Goal: Transaction & Acquisition: Purchase product/service

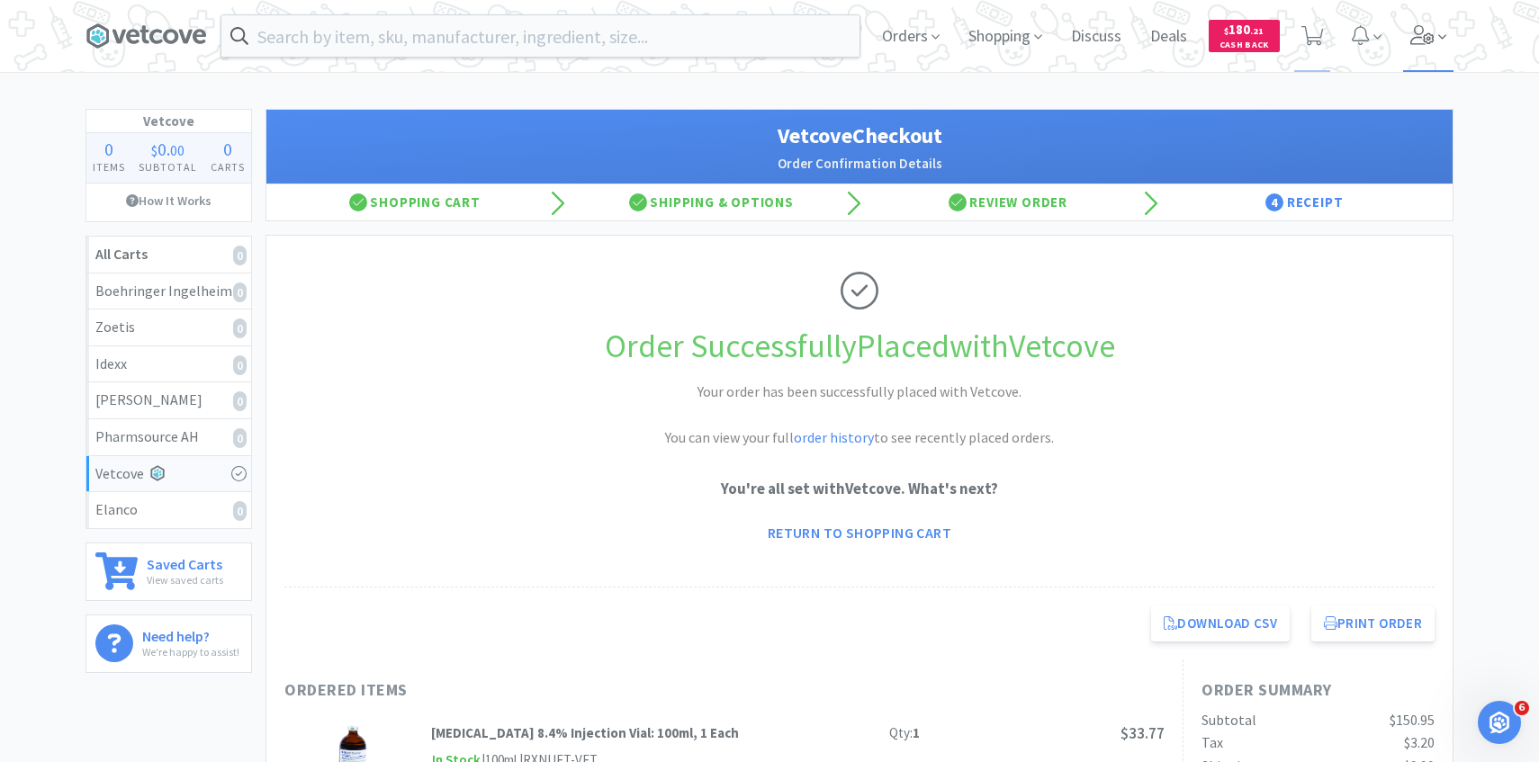
click at [1446, 13] on span at bounding box center [1428, 36] width 51 height 72
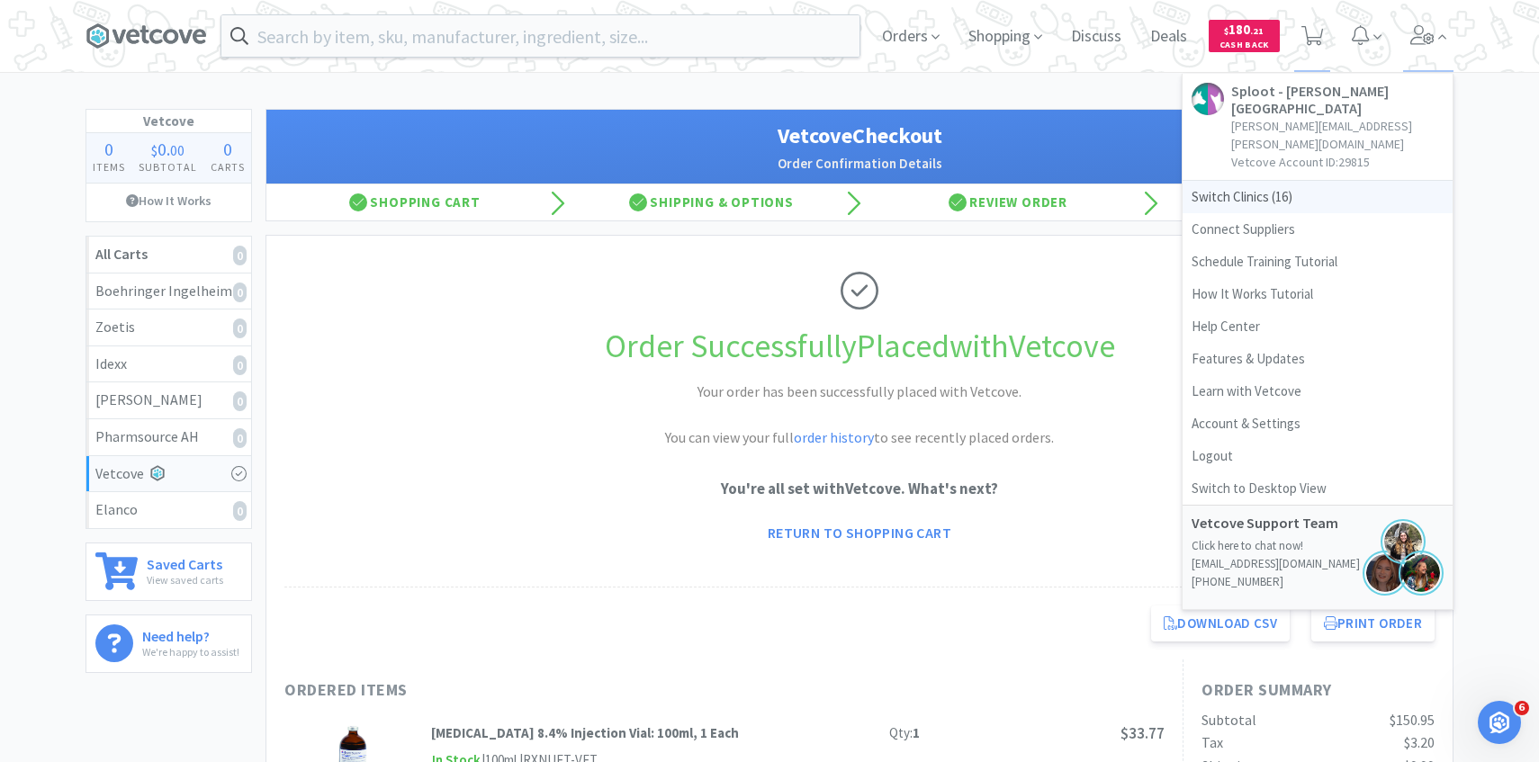
click at [1305, 181] on span "Switch Clinics ( 16 )" at bounding box center [1317, 197] width 270 height 32
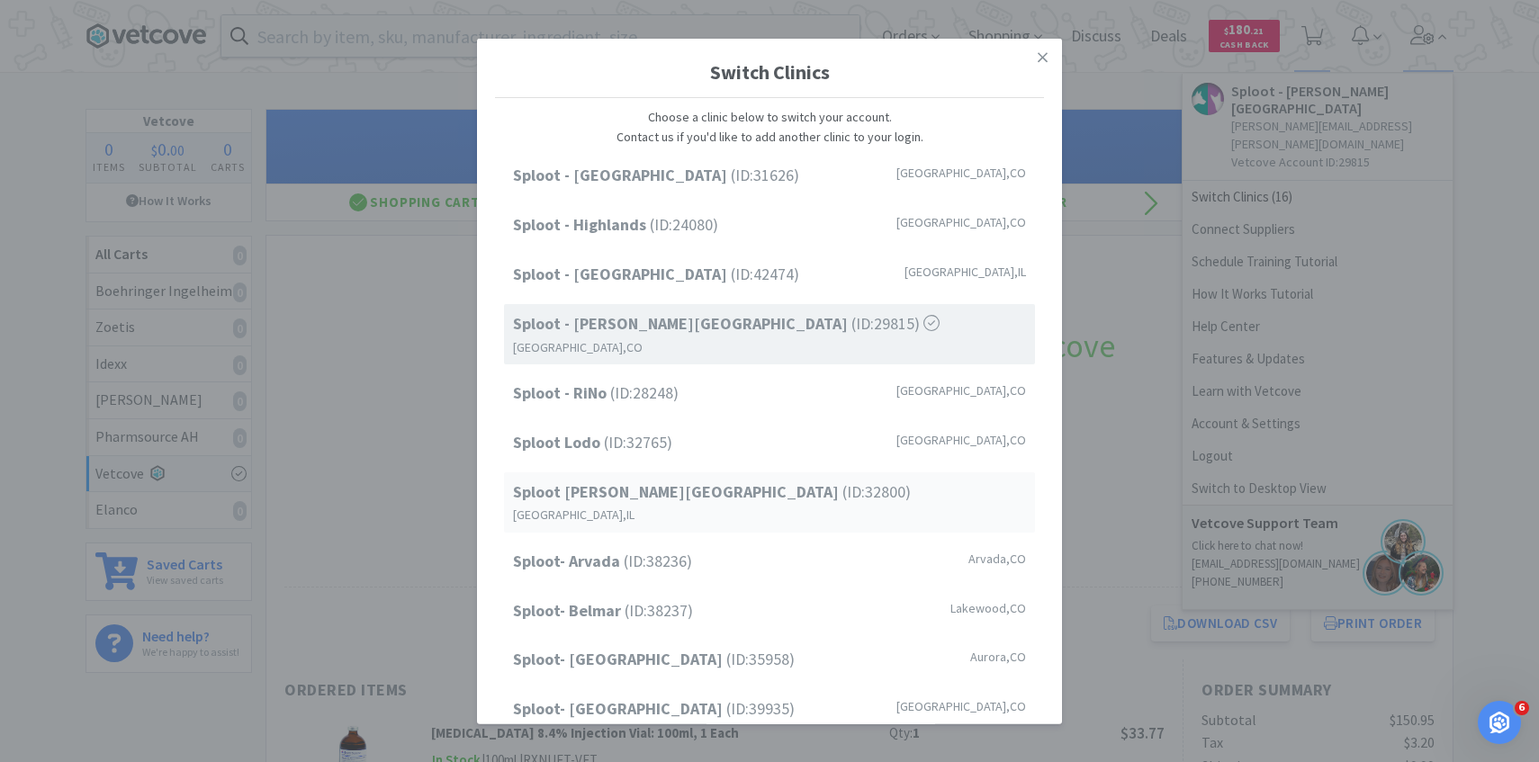
scroll to position [229, 0]
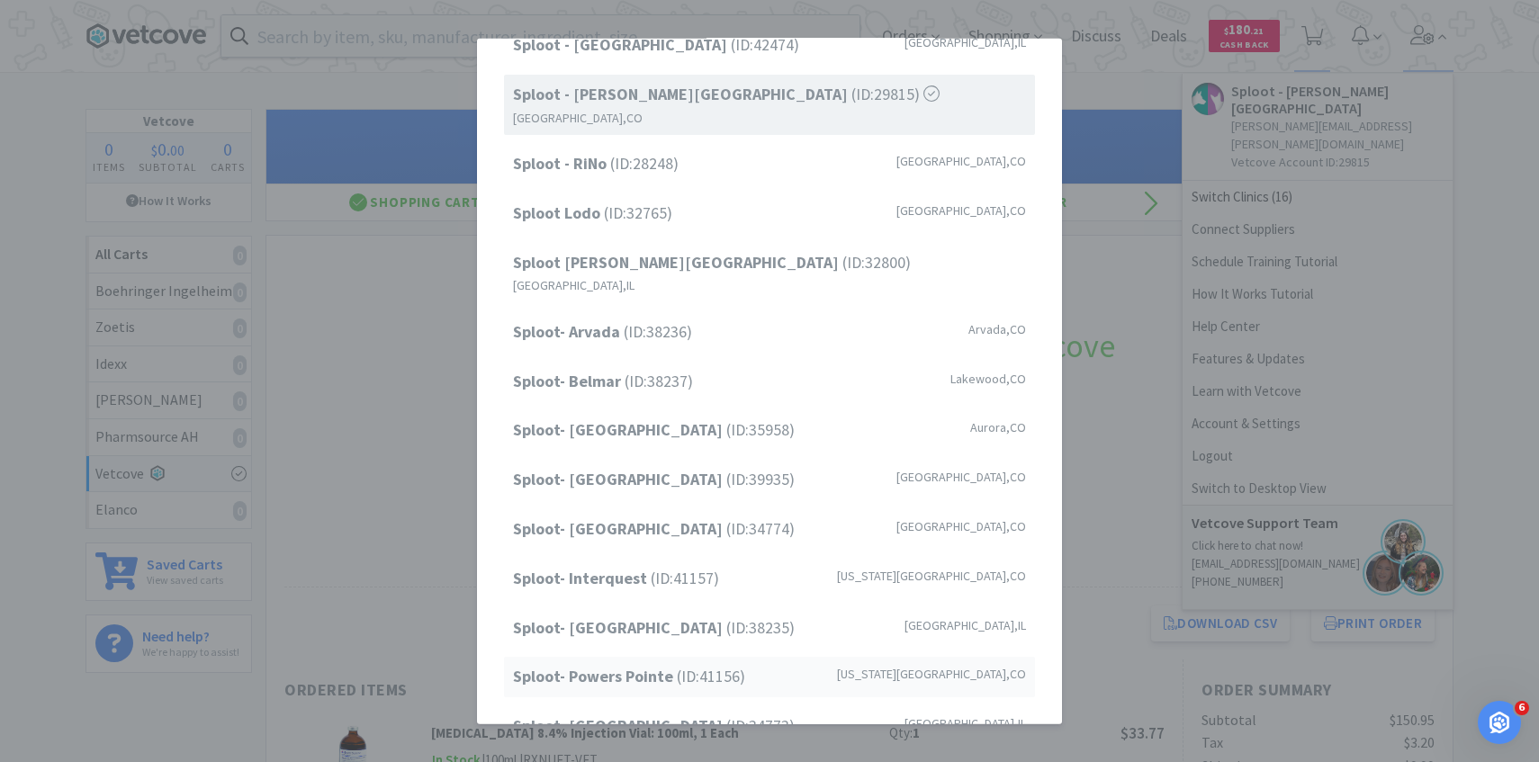
click at [740, 664] on span "Sploot- Powers Pointe (ID: 41156 )" at bounding box center [629, 677] width 232 height 26
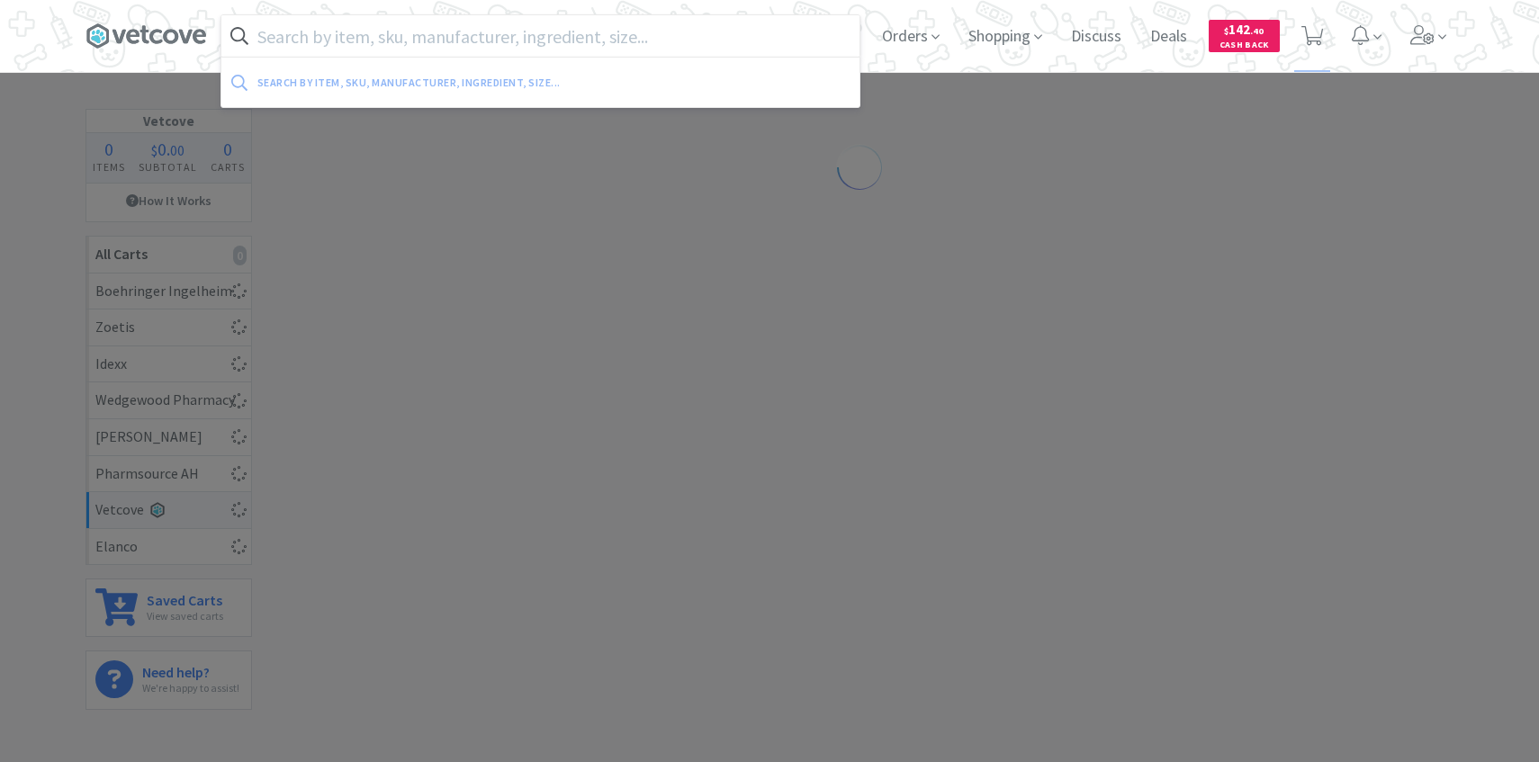
click at [531, 32] on input "text" at bounding box center [540, 35] width 638 height 41
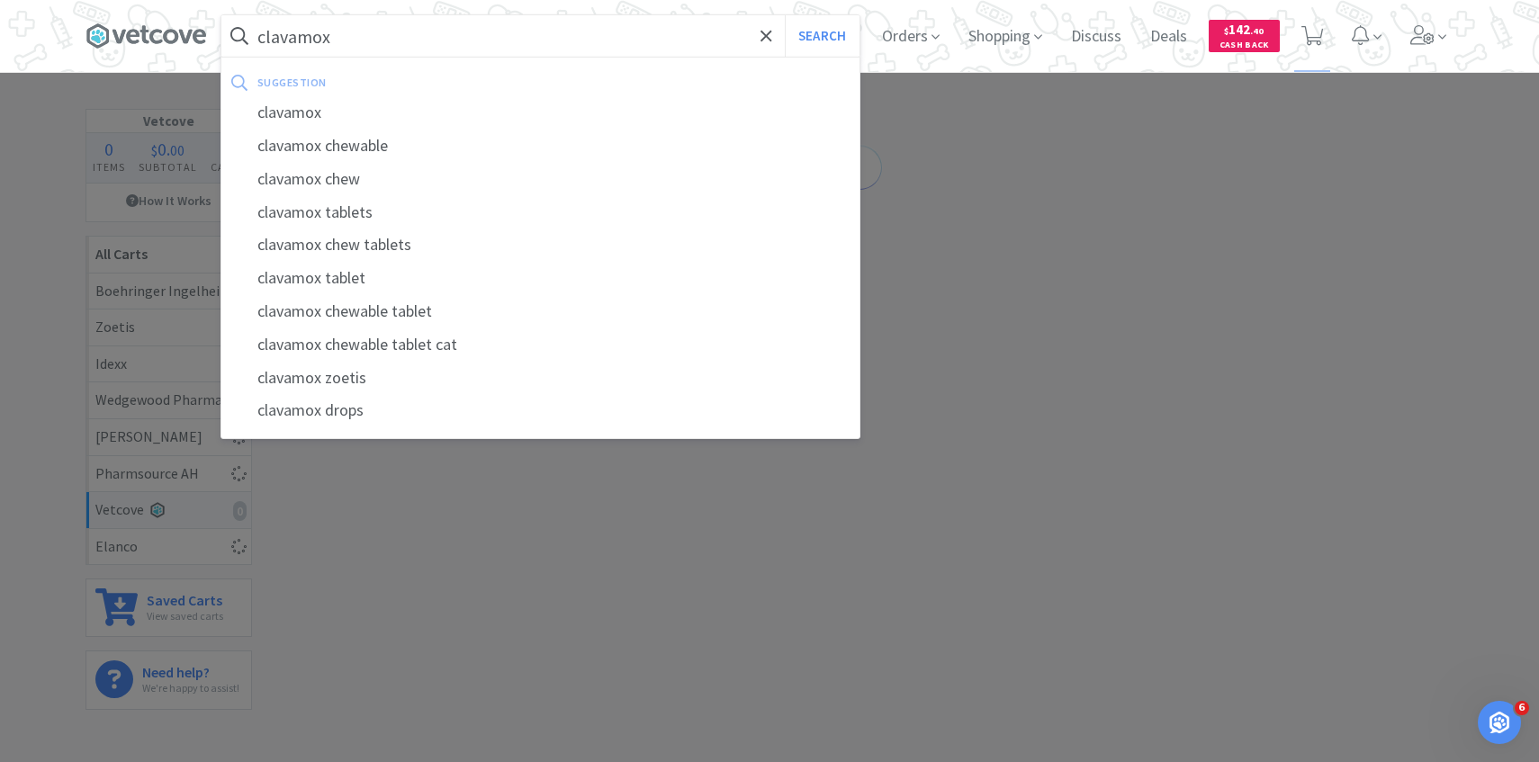
type input "clavamox"
click at [785, 15] on button "Search" at bounding box center [822, 35] width 75 height 41
select select "1"
select select "6"
select select "1"
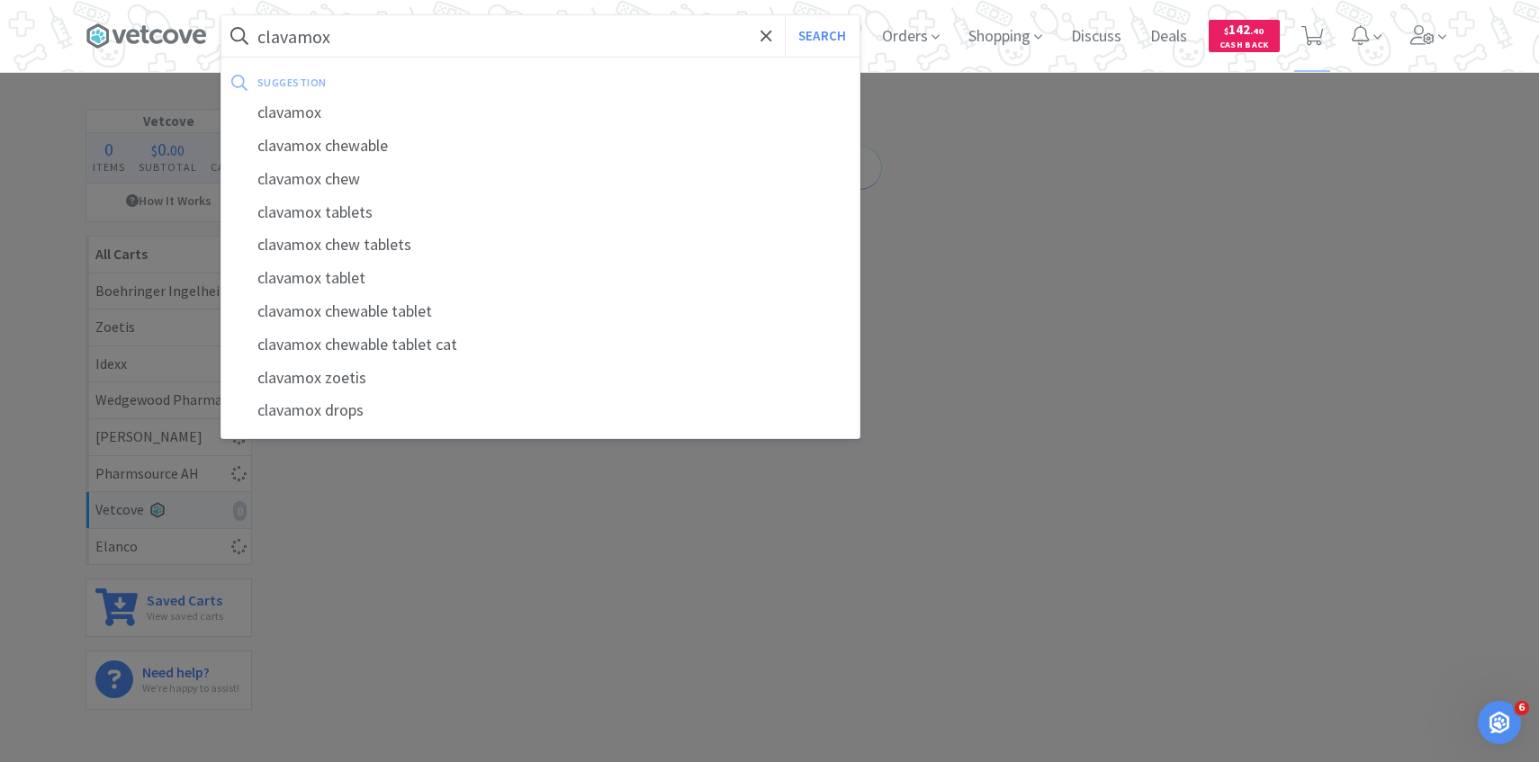
select select "3"
select select "1"
select select "2"
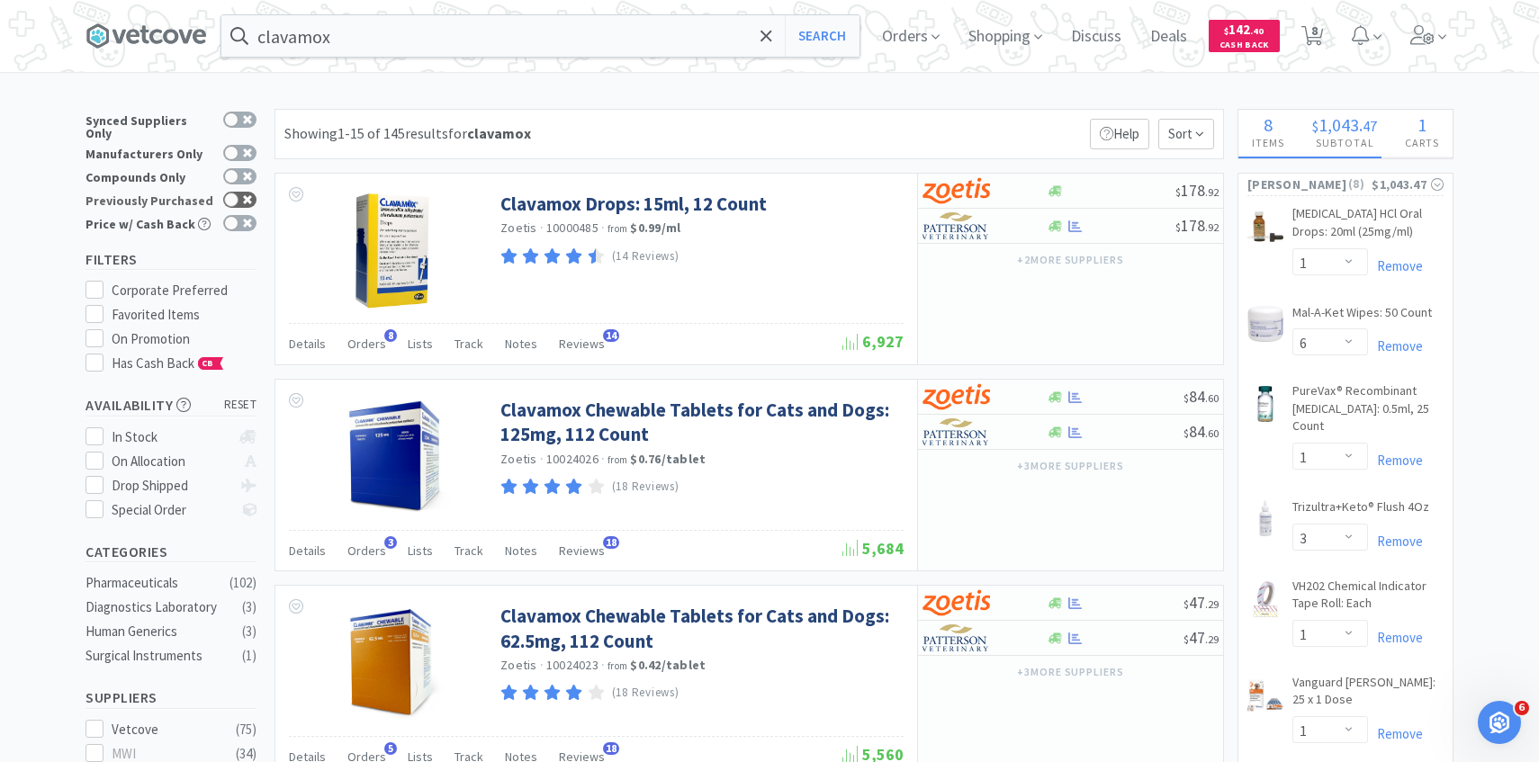
click at [238, 195] on icon at bounding box center [233, 200] width 13 height 10
checkbox input "true"
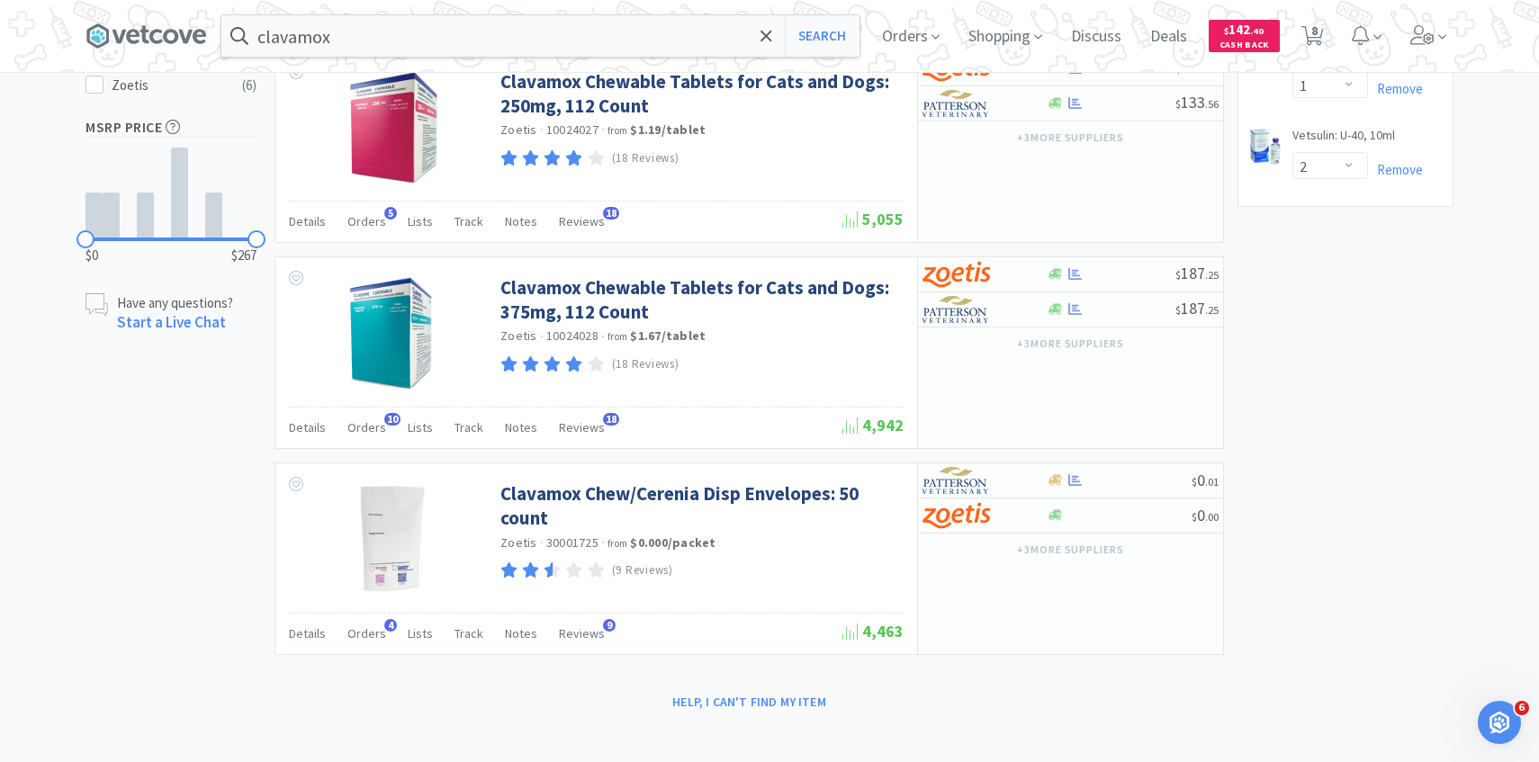
scroll to position [728, 0]
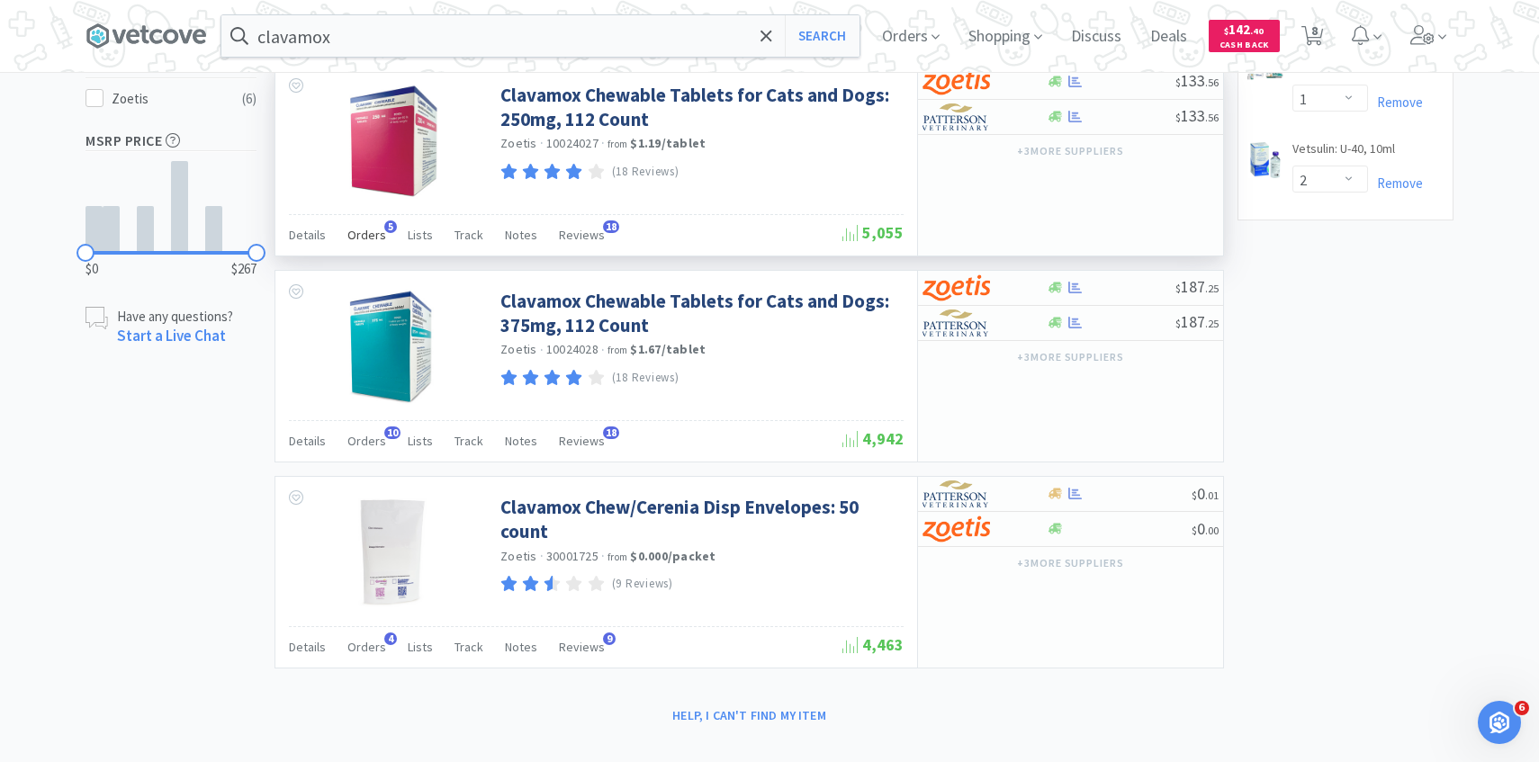
click at [357, 232] on span "Orders" at bounding box center [366, 235] width 39 height 16
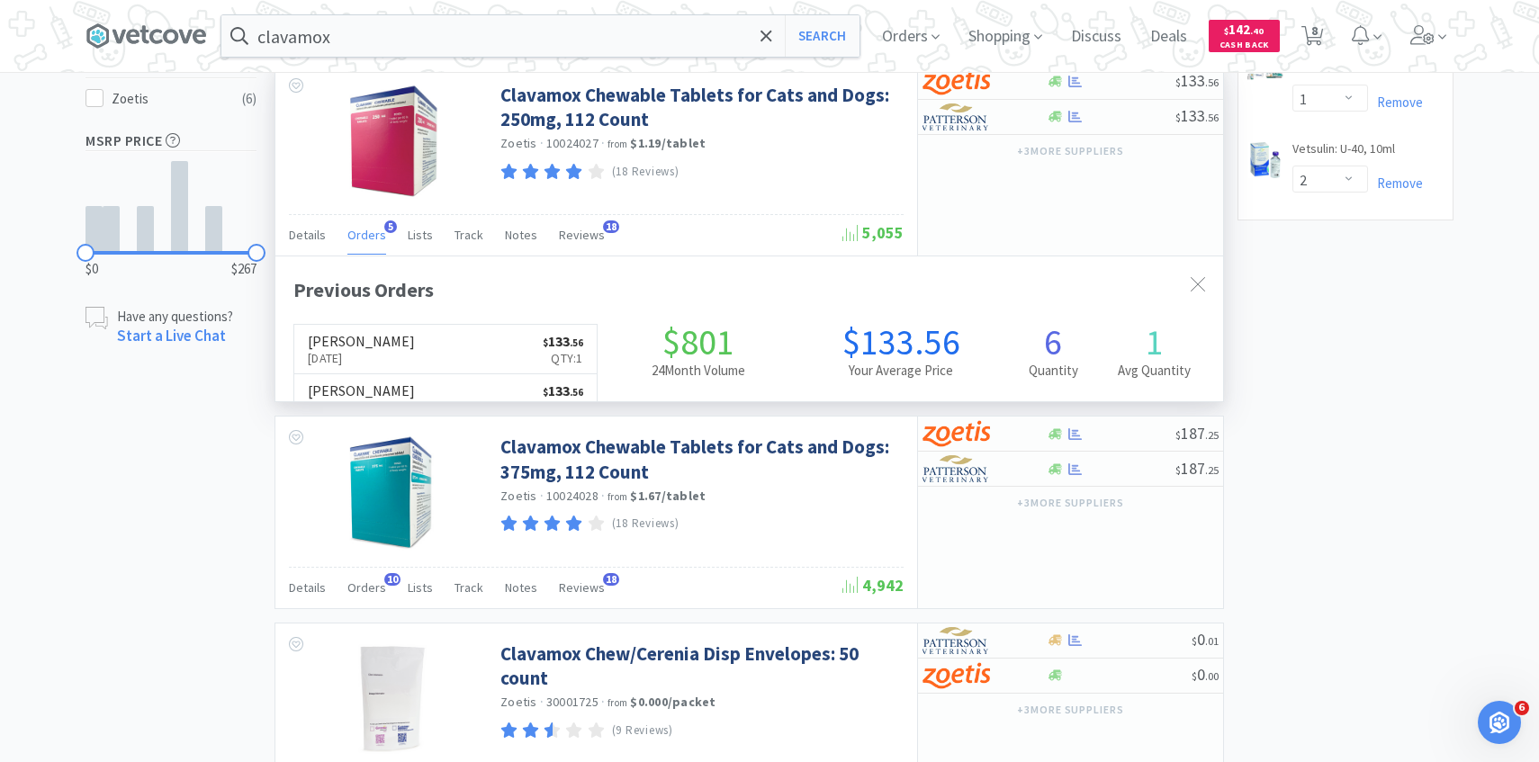
scroll to position [466, 947]
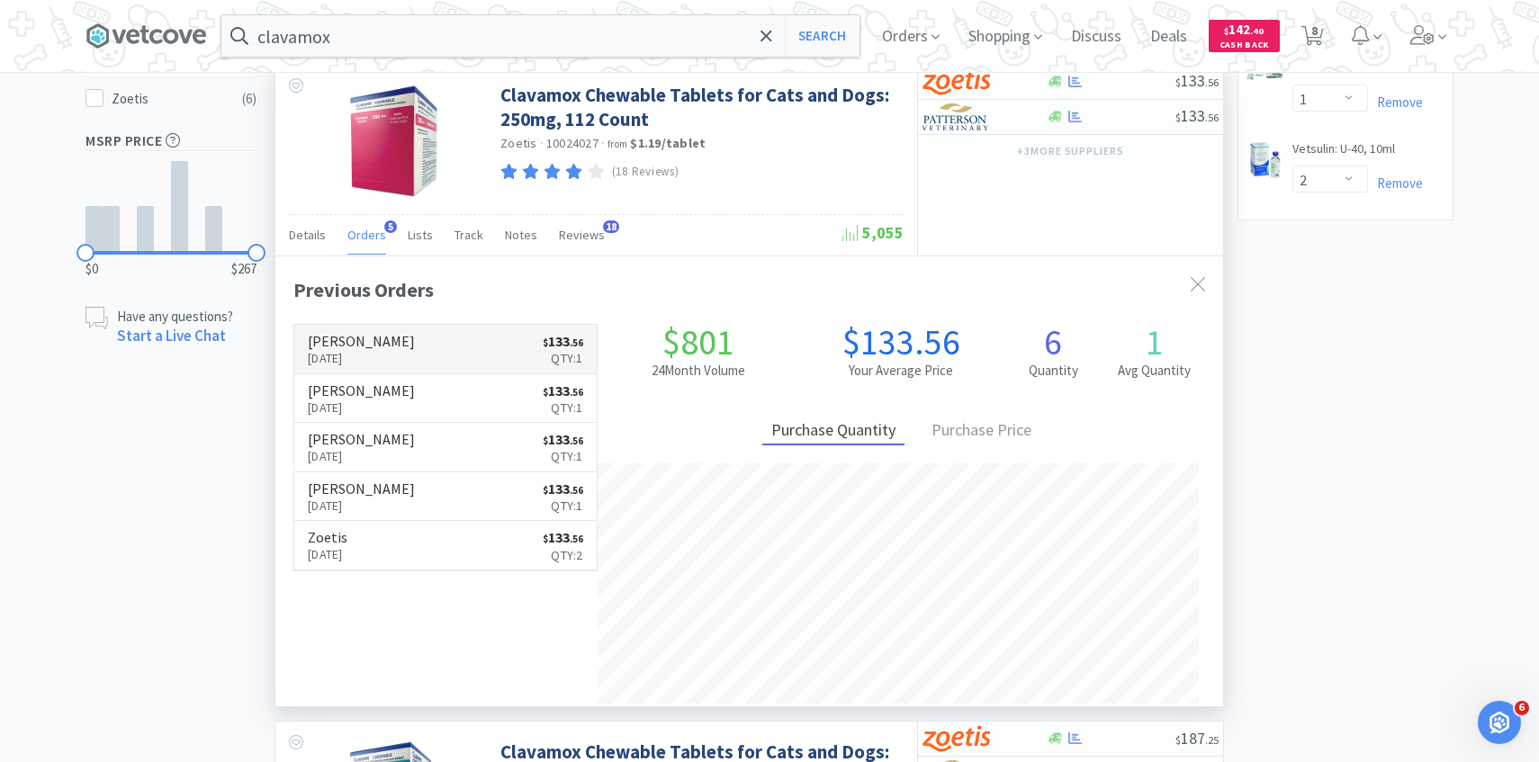
click at [390, 350] on p "Oct 12th, 2025" at bounding box center [361, 358] width 107 height 20
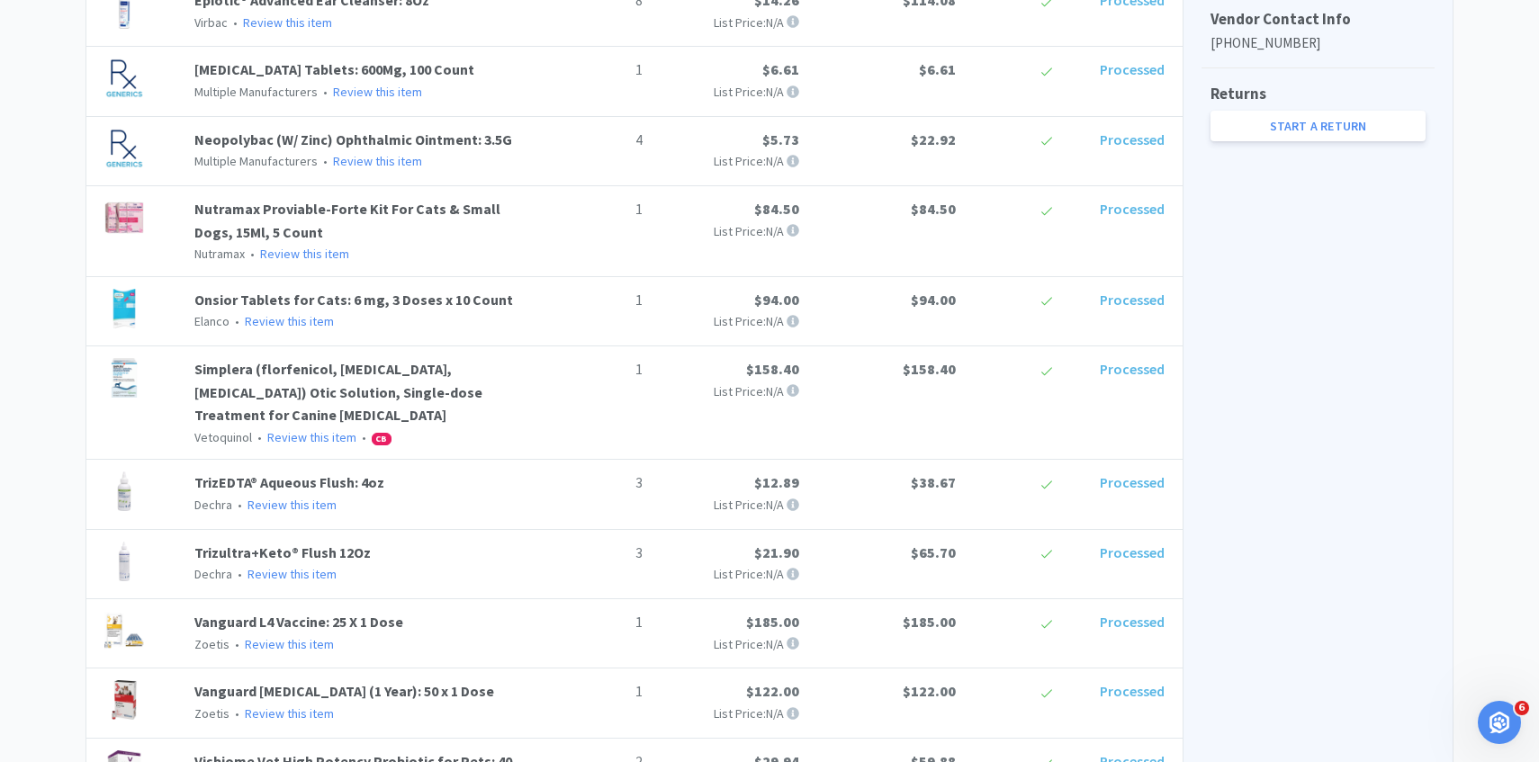
select select "1"
select select "6"
select select "1"
select select "3"
select select "1"
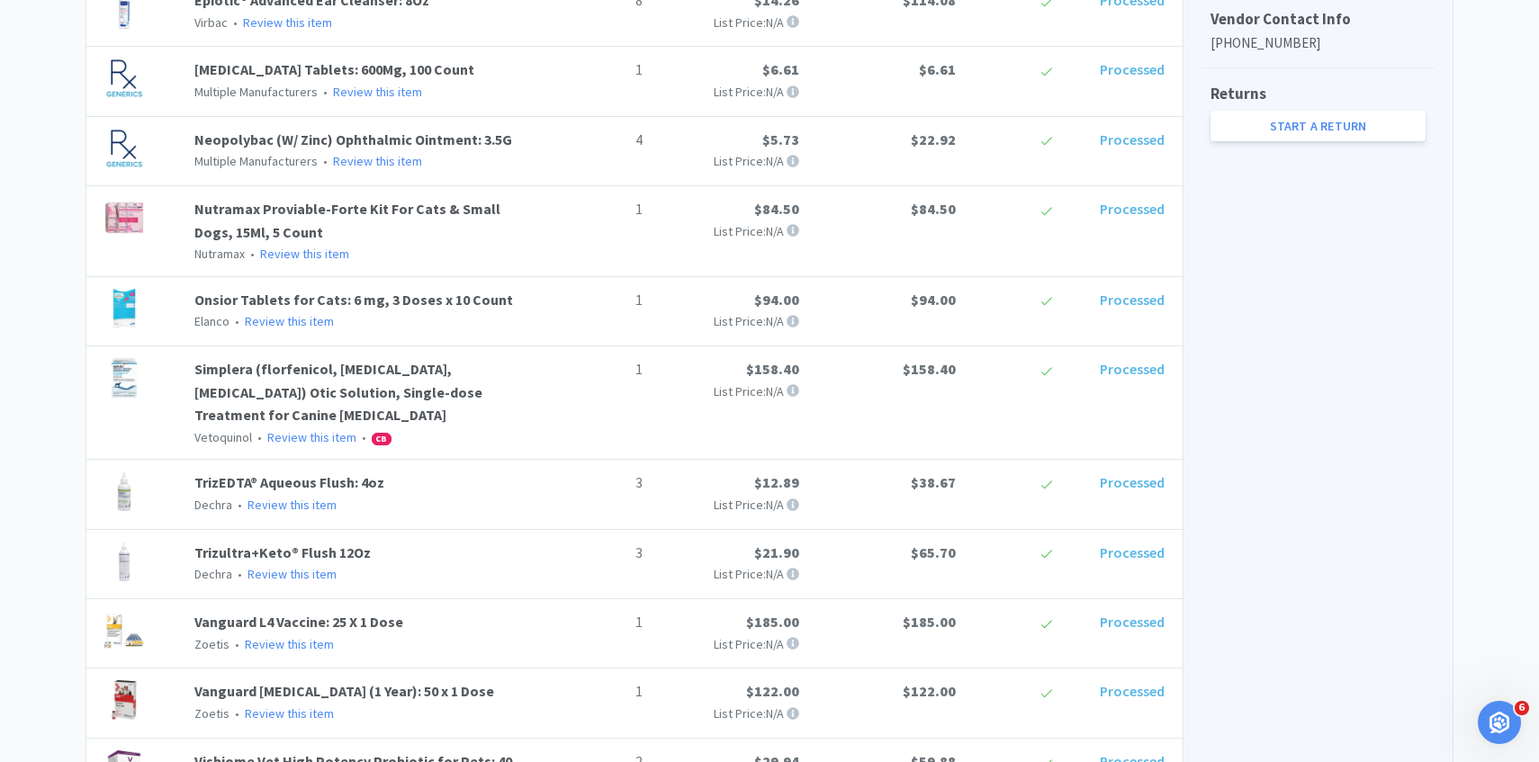
select select "1"
select select "2"
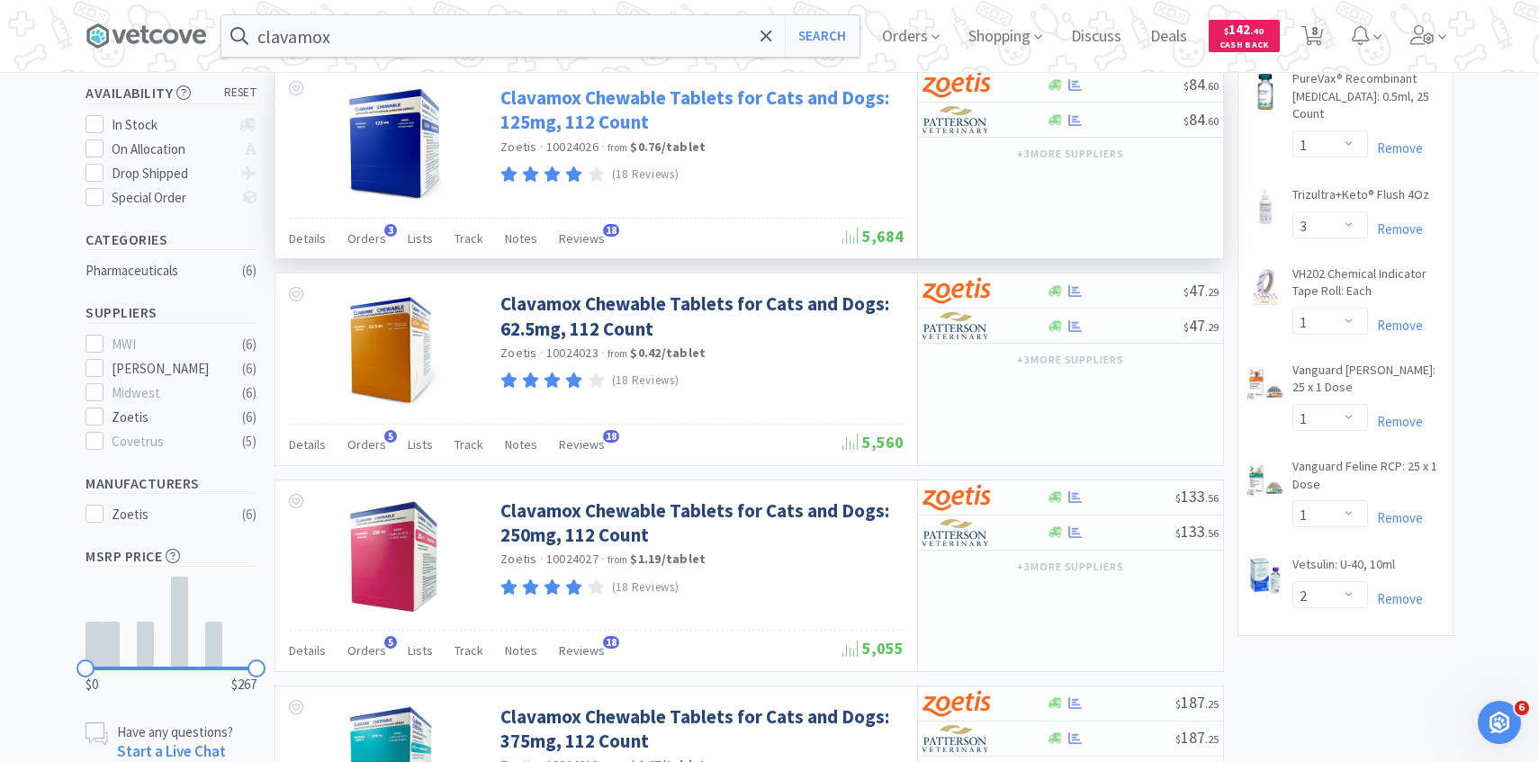
scroll to position [310, 0]
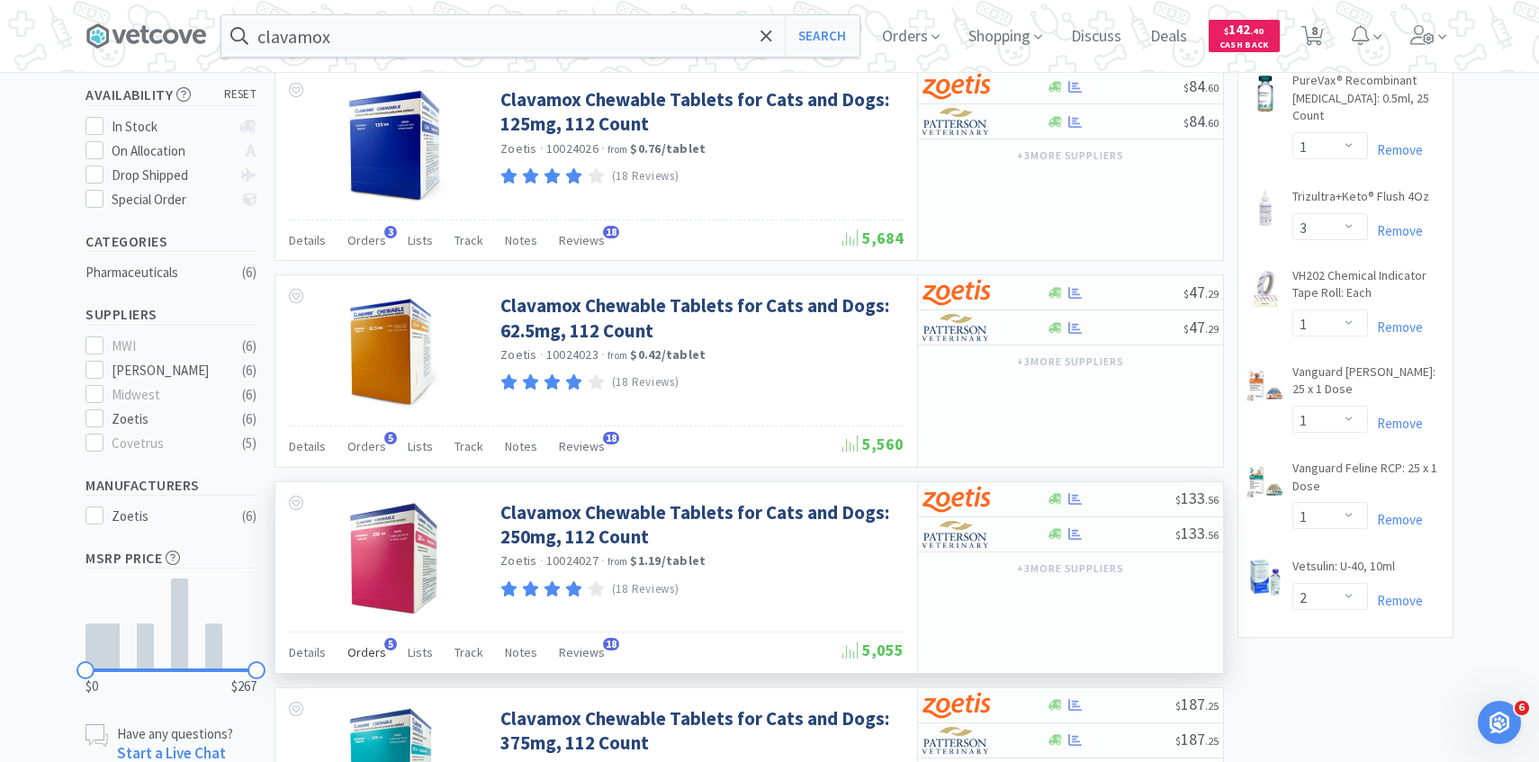
click at [372, 647] on span "Orders" at bounding box center [366, 652] width 39 height 16
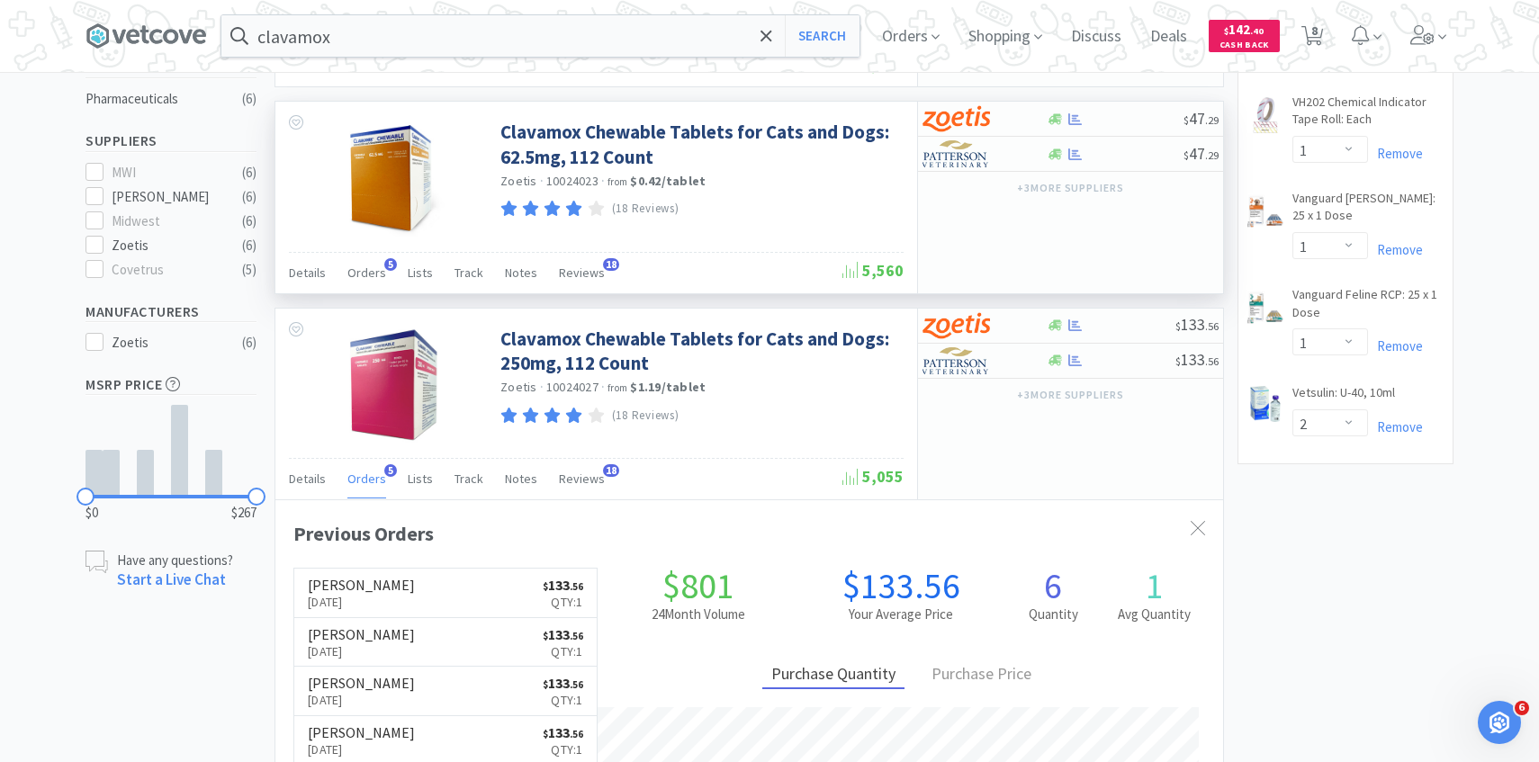
scroll to position [597, 0]
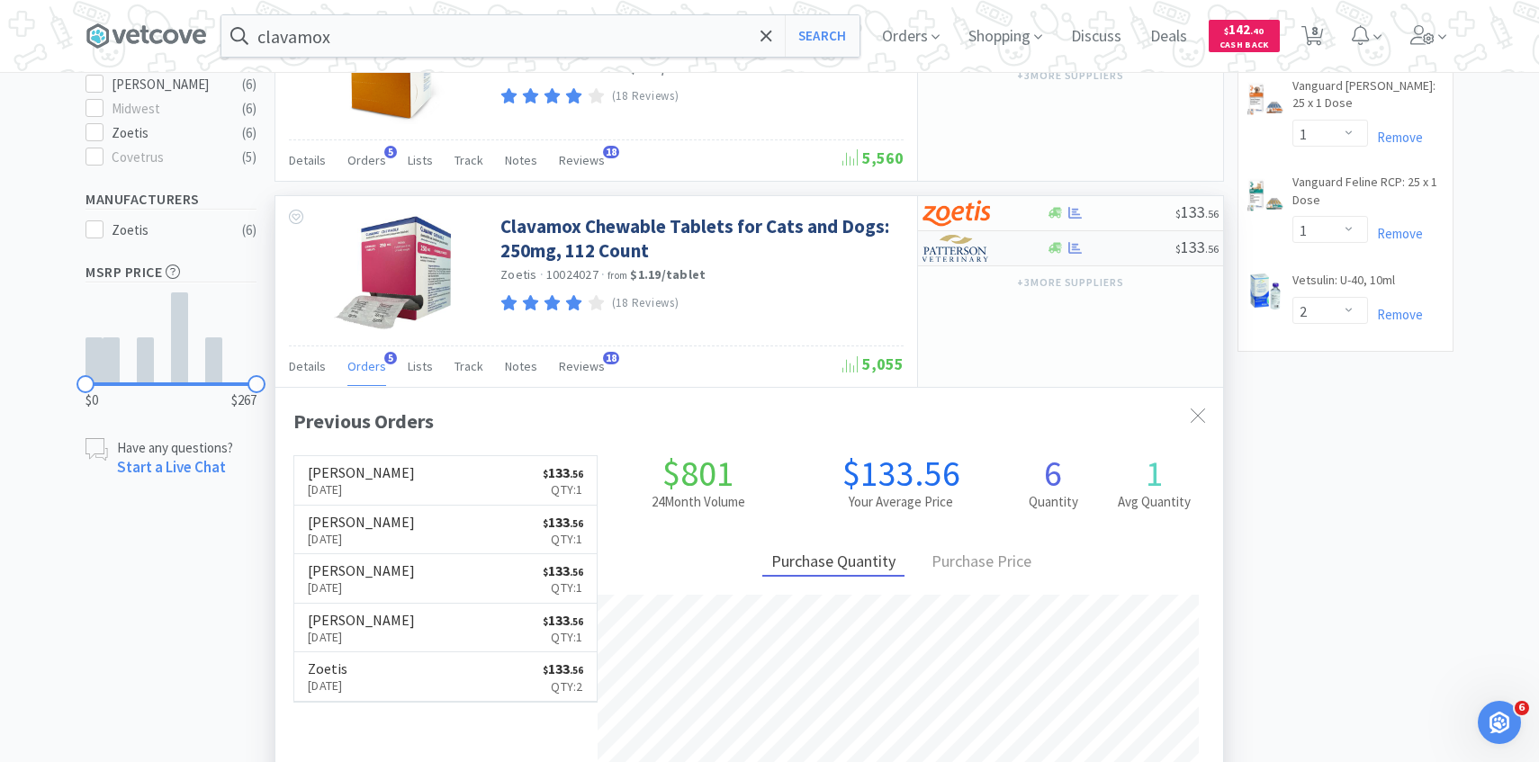
click at [965, 242] on img at bounding box center [955, 248] width 67 height 27
select select "1"
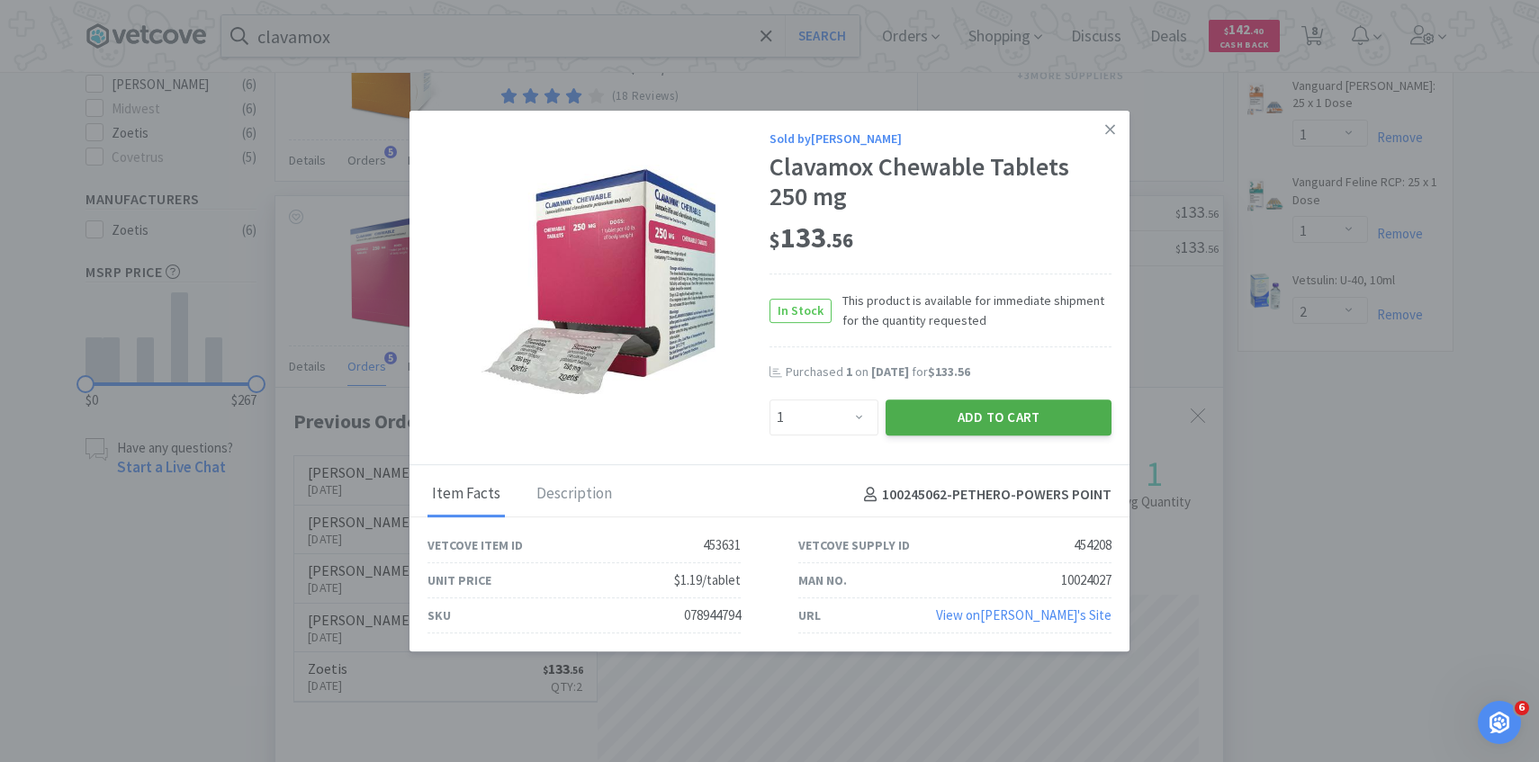
click at [946, 422] on button "Add to Cart" at bounding box center [998, 417] width 226 height 36
select select "1"
select select "6"
select select "1"
select select "3"
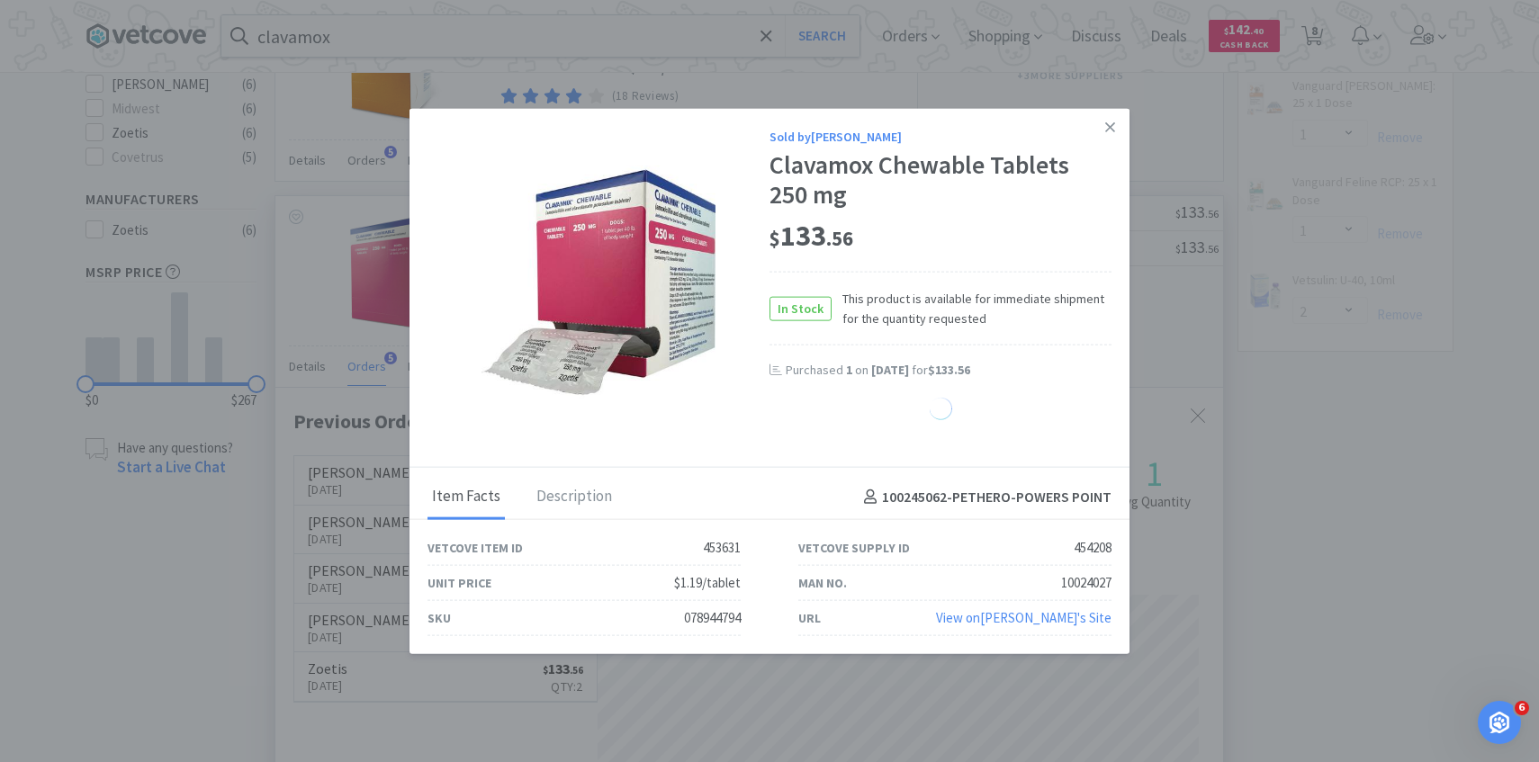
select select "1"
select select "2"
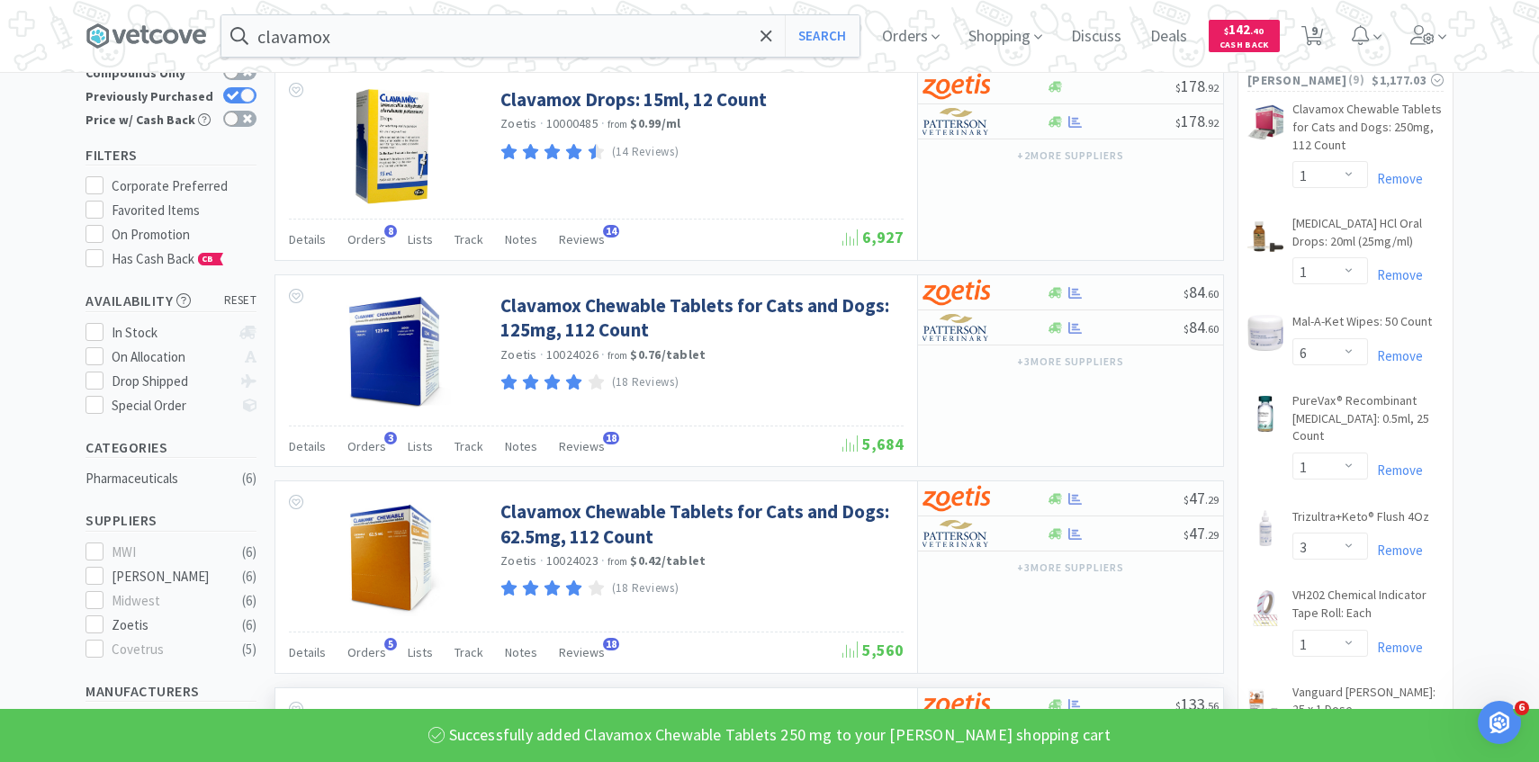
scroll to position [0, 0]
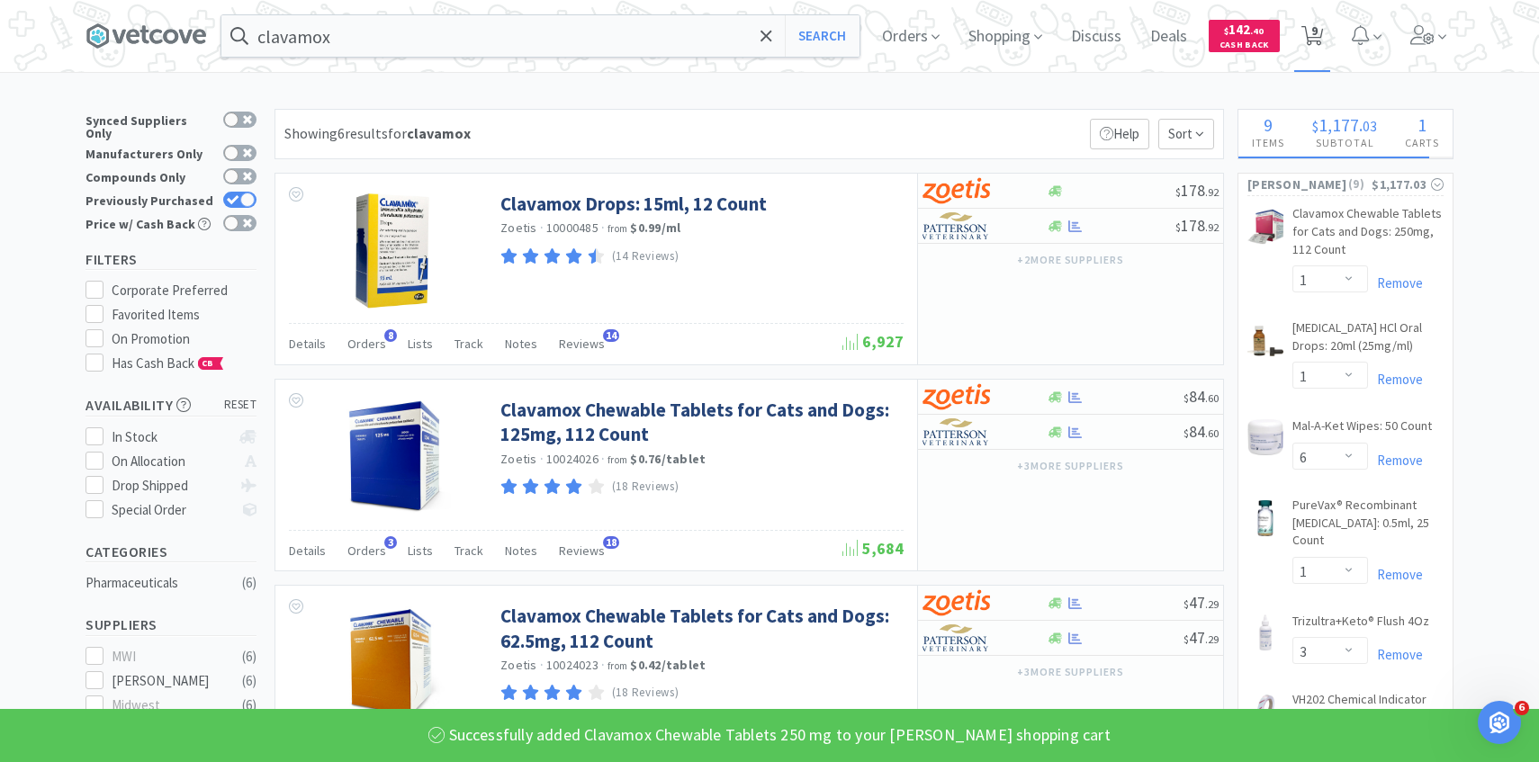
click at [1323, 27] on icon at bounding box center [1312, 36] width 22 height 20
select select "1"
select select "6"
select select "1"
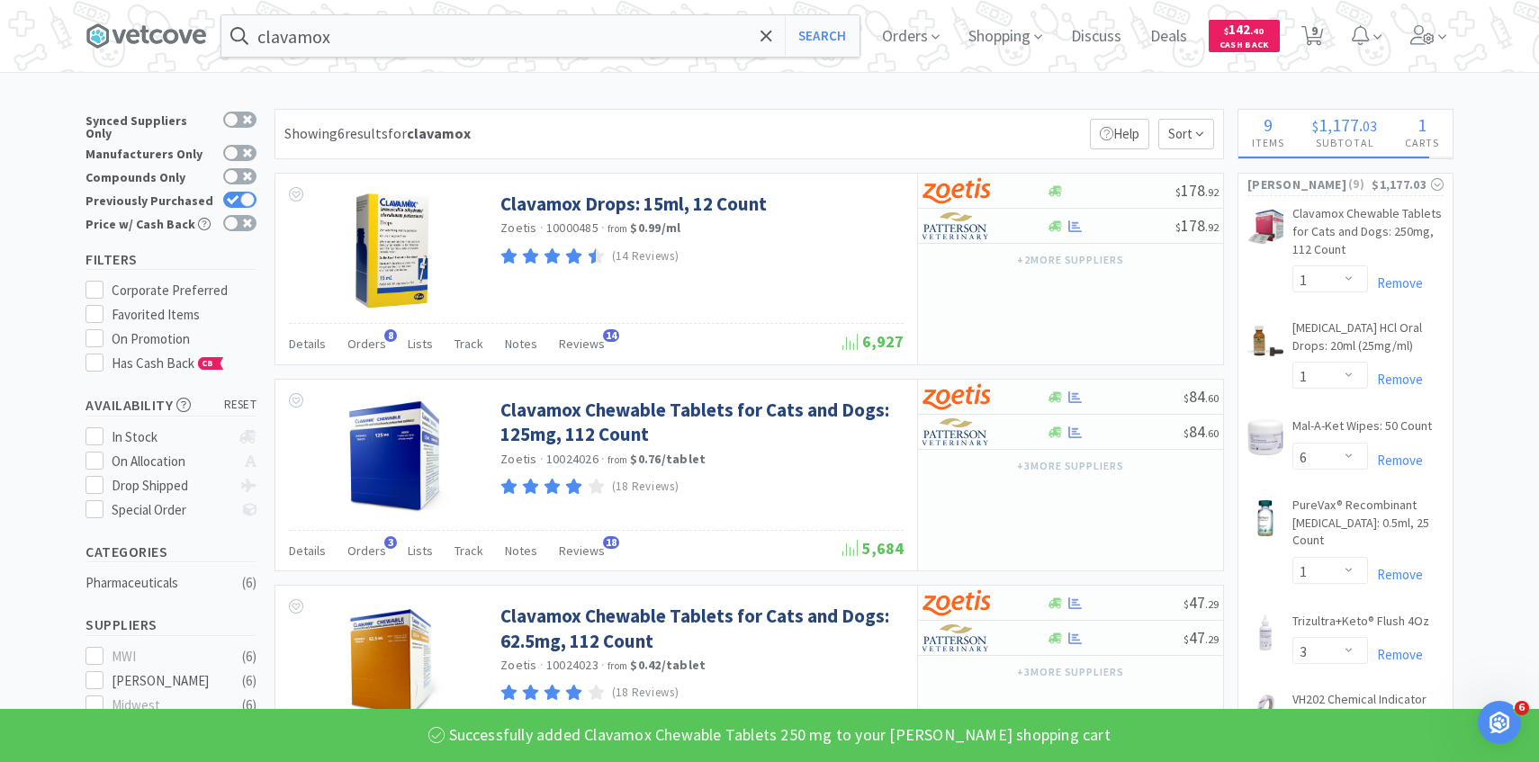
select select "3"
select select "1"
select select "2"
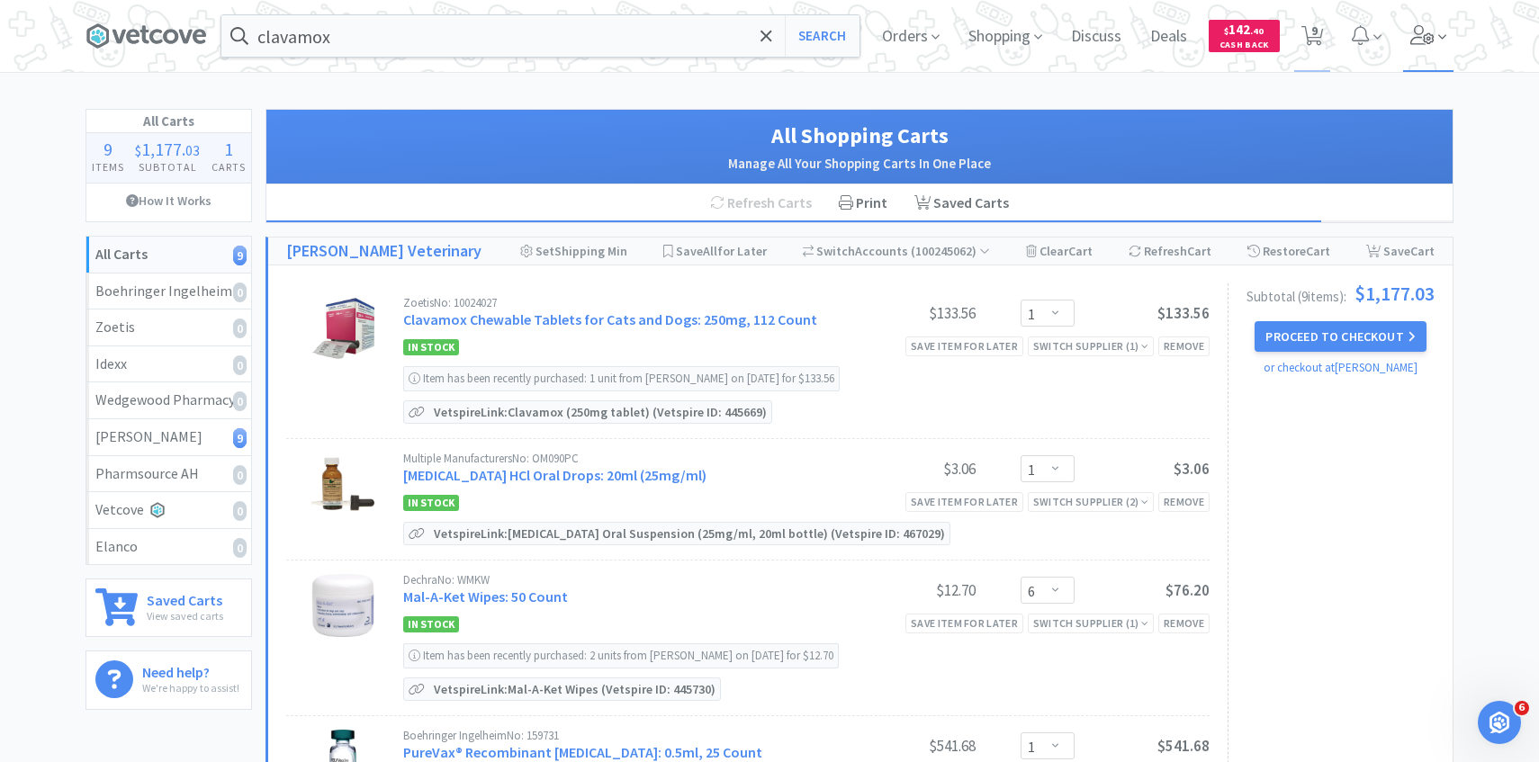
click at [1420, 45] on span at bounding box center [1428, 36] width 51 height 72
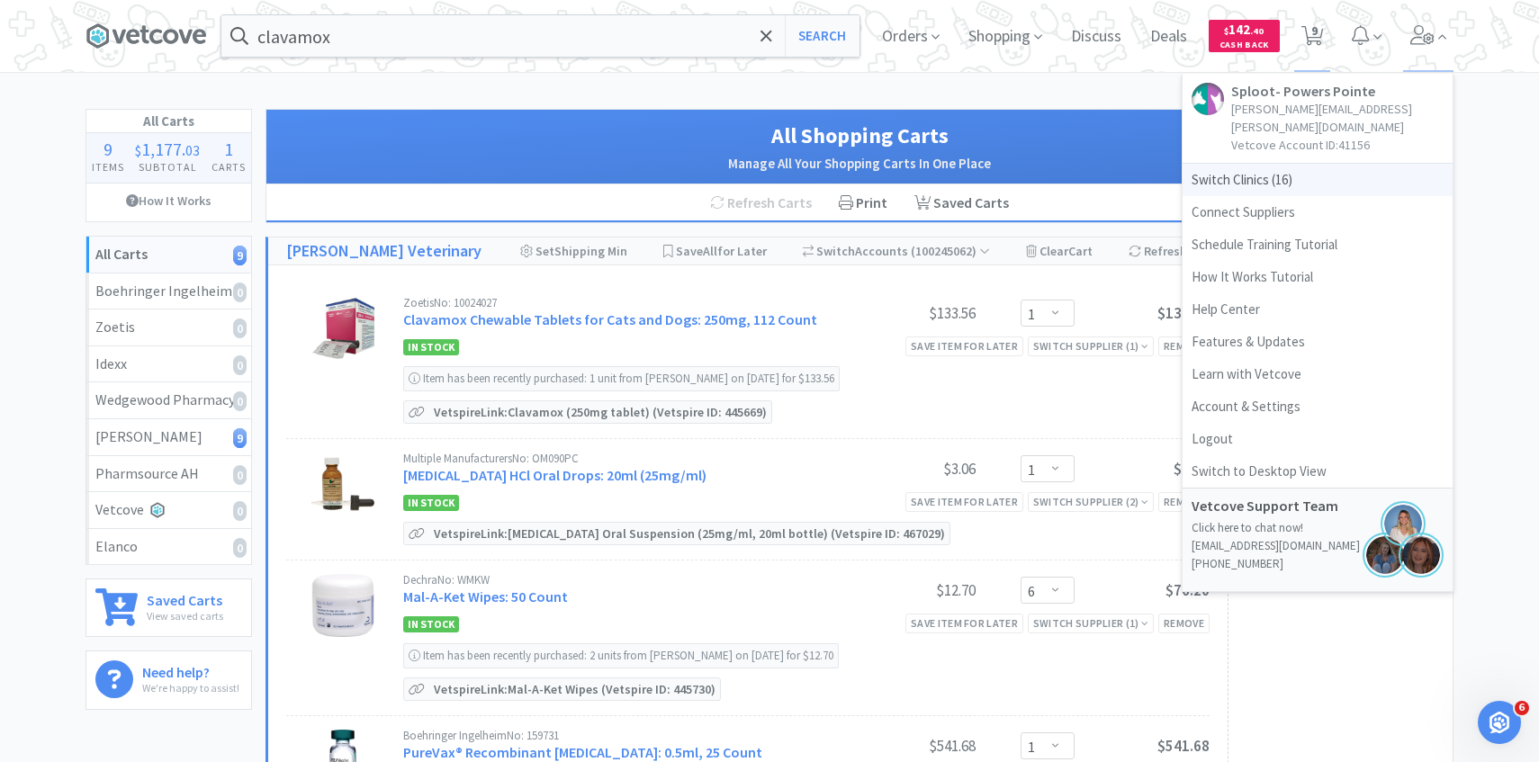
click at [1281, 164] on span "Switch Clinics ( 16 )" at bounding box center [1317, 180] width 270 height 32
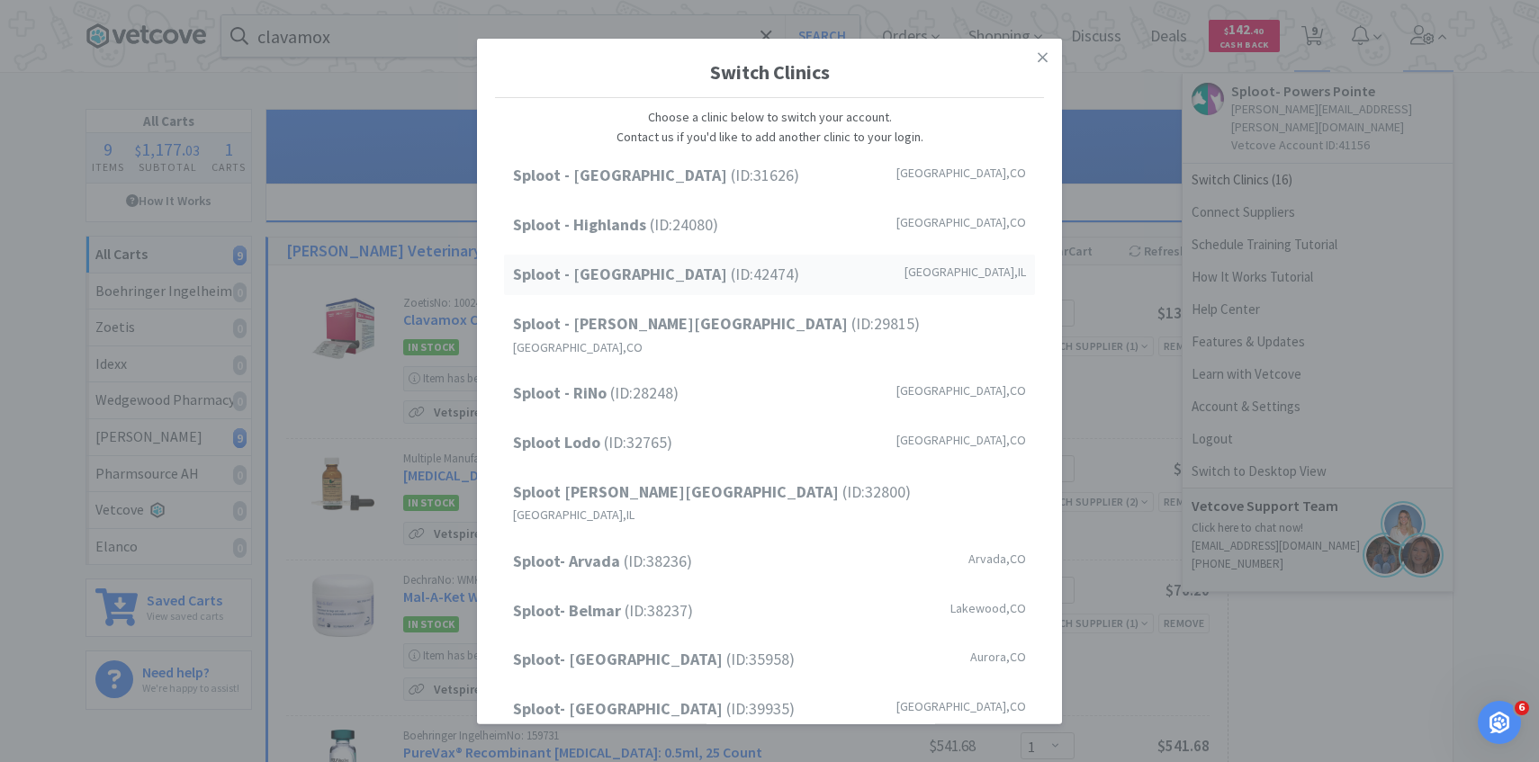
scroll to position [229, 0]
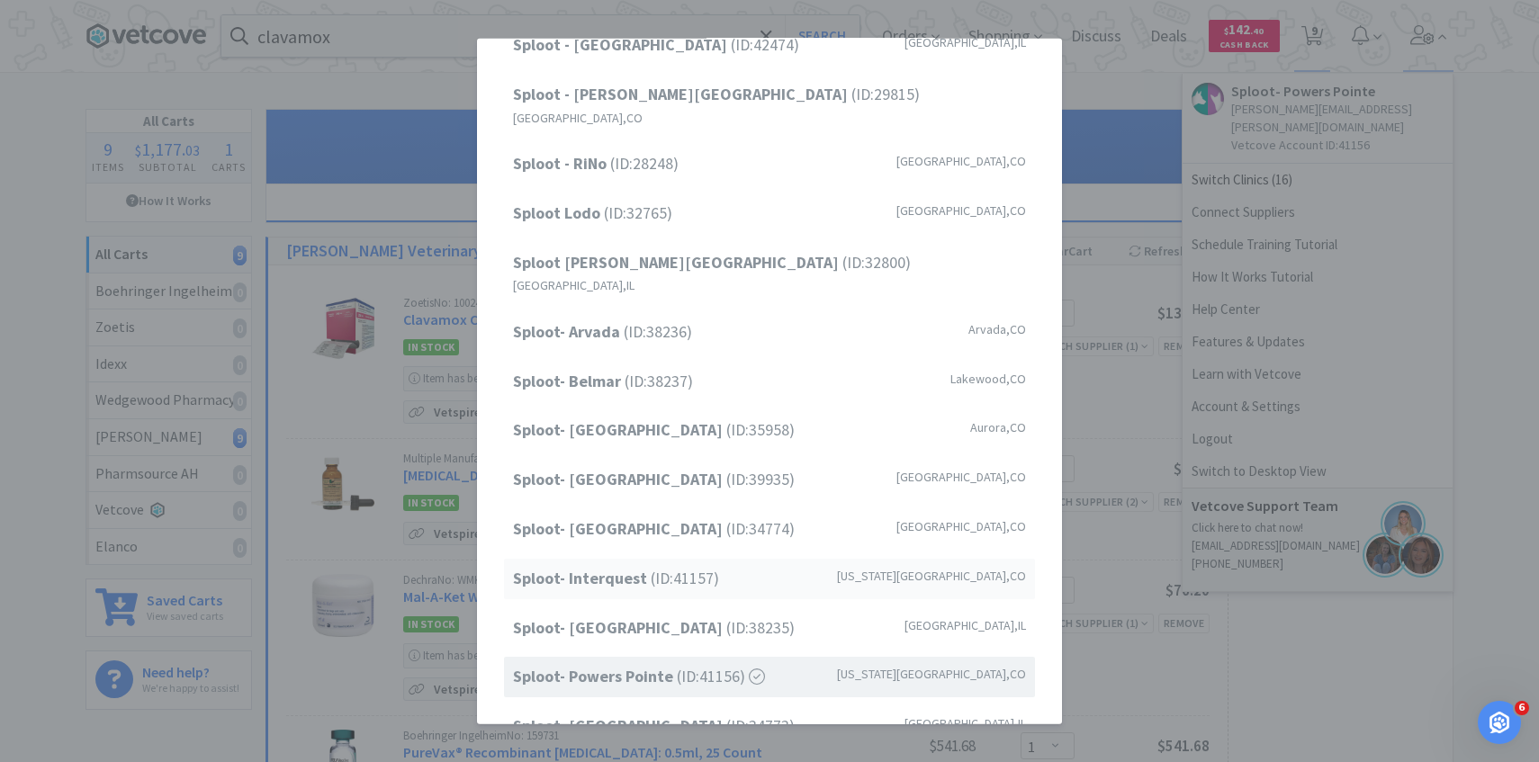
click at [648, 566] on span "Sploot- Interquest (ID: 41157 )" at bounding box center [616, 579] width 206 height 26
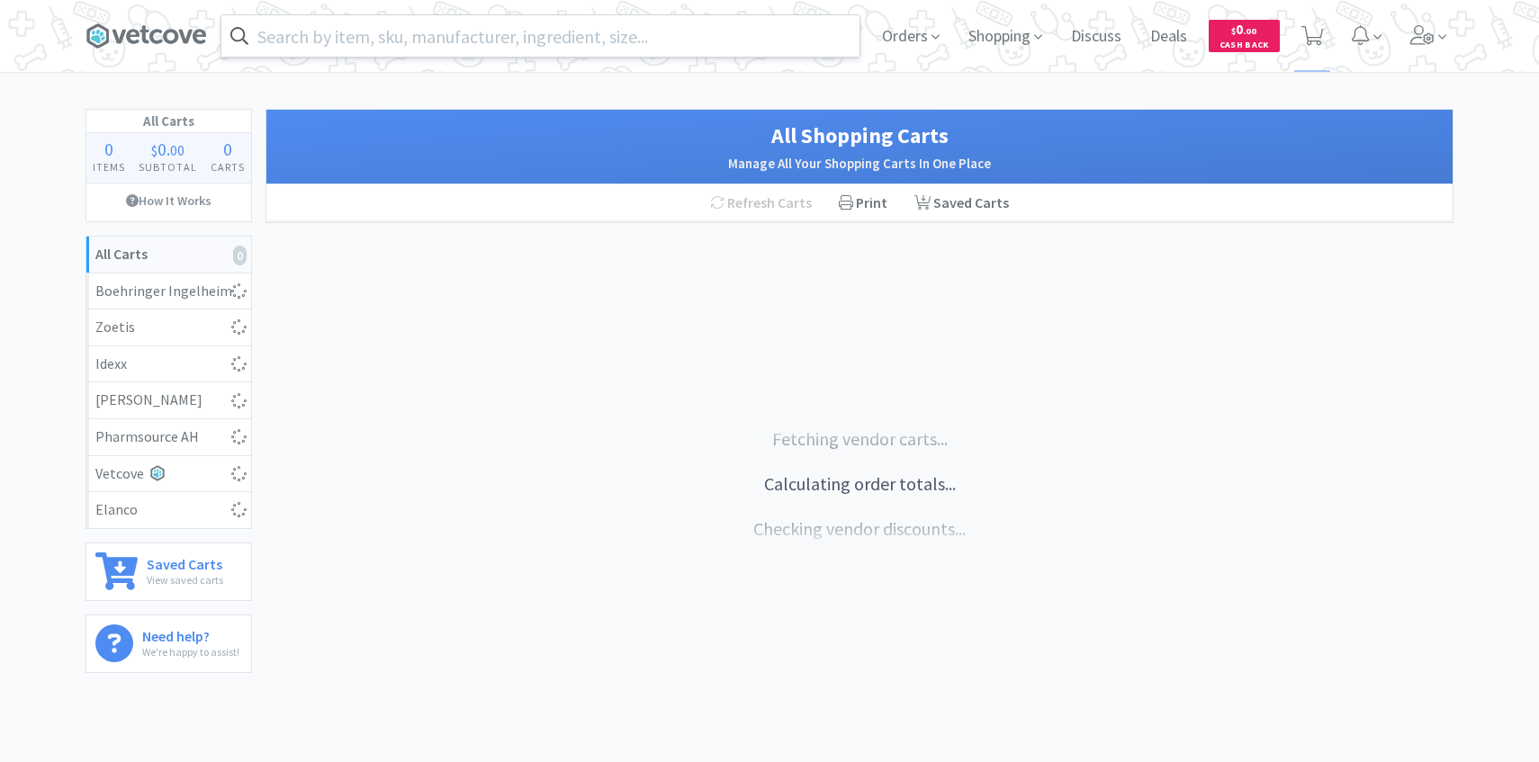
click at [394, 36] on input "text" at bounding box center [540, 35] width 638 height 41
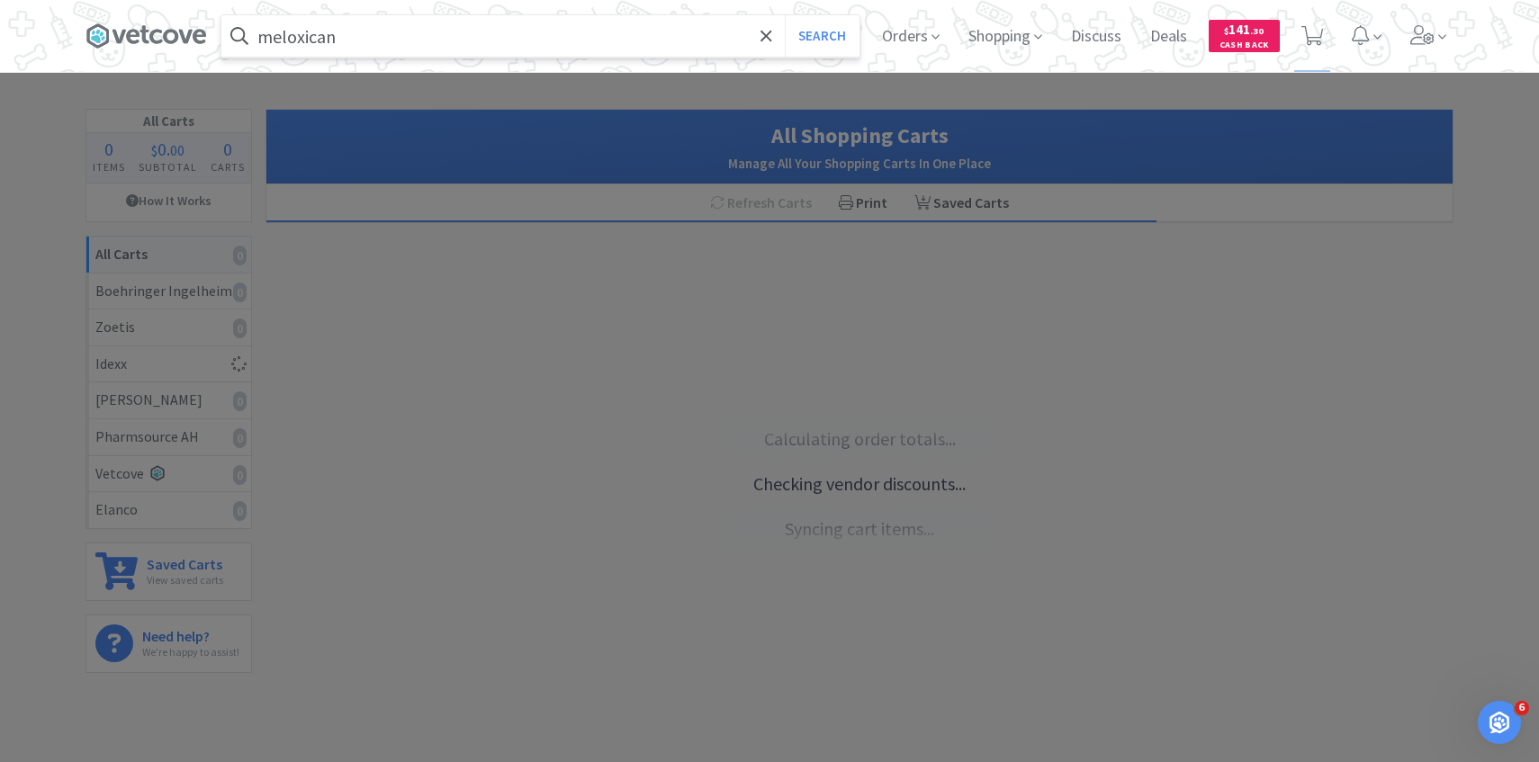
type input "meloxican"
click at [785, 15] on button "Search" at bounding box center [822, 35] width 75 height 41
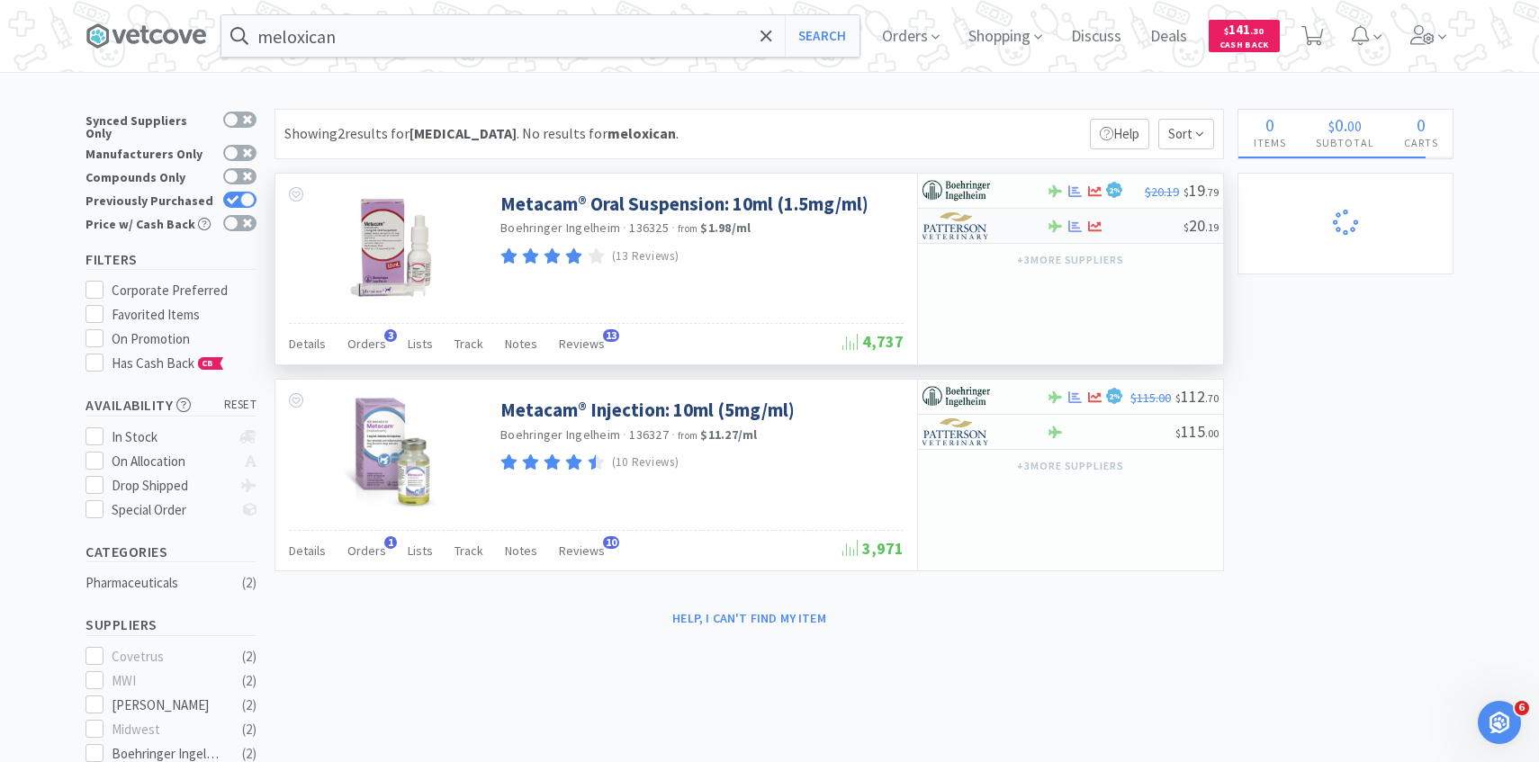
click at [953, 240] on div "$ 20 . 19" at bounding box center [1070, 226] width 305 height 35
select select "1"
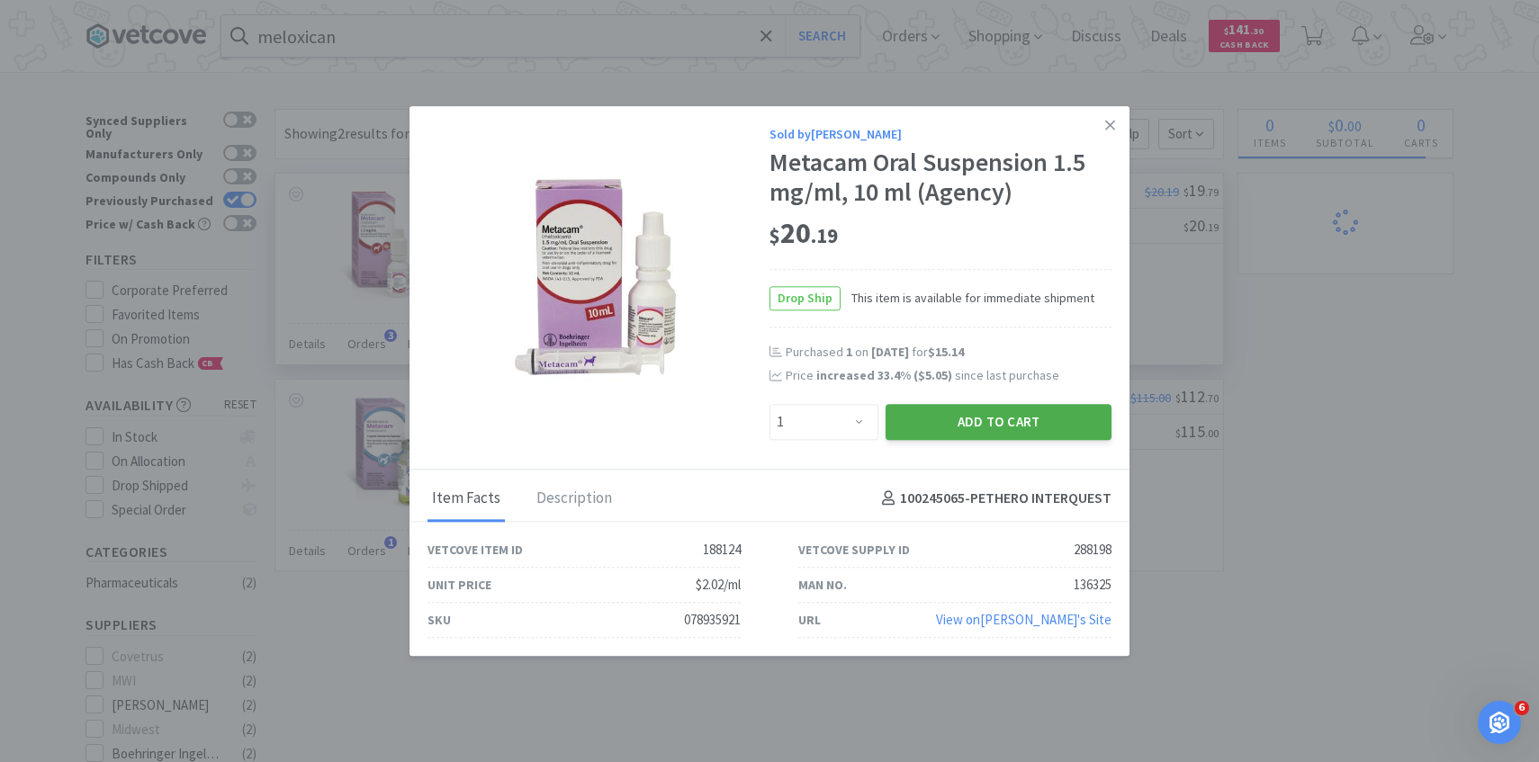
click at [1018, 426] on button "Add to Cart" at bounding box center [998, 422] width 226 height 36
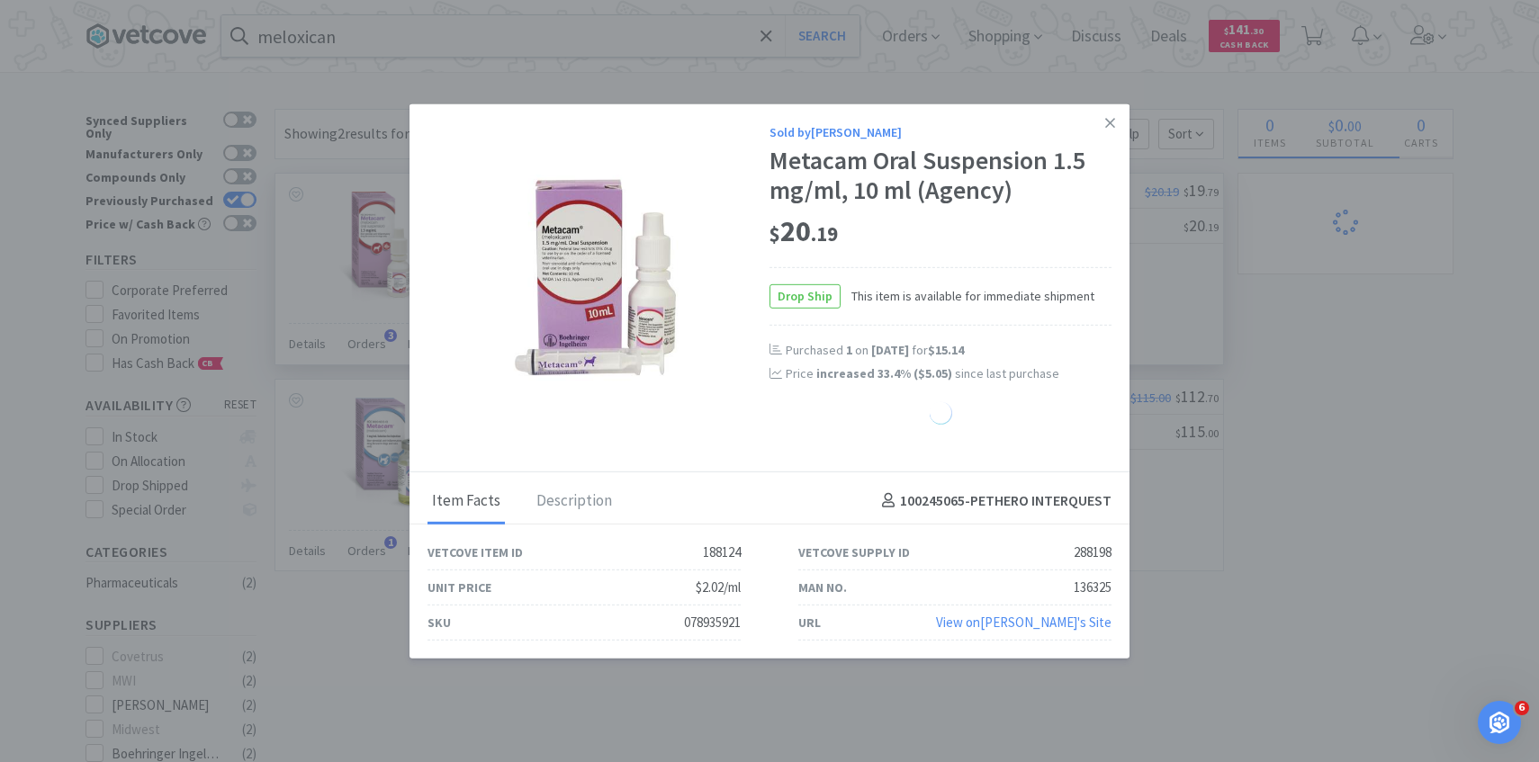
select select "1"
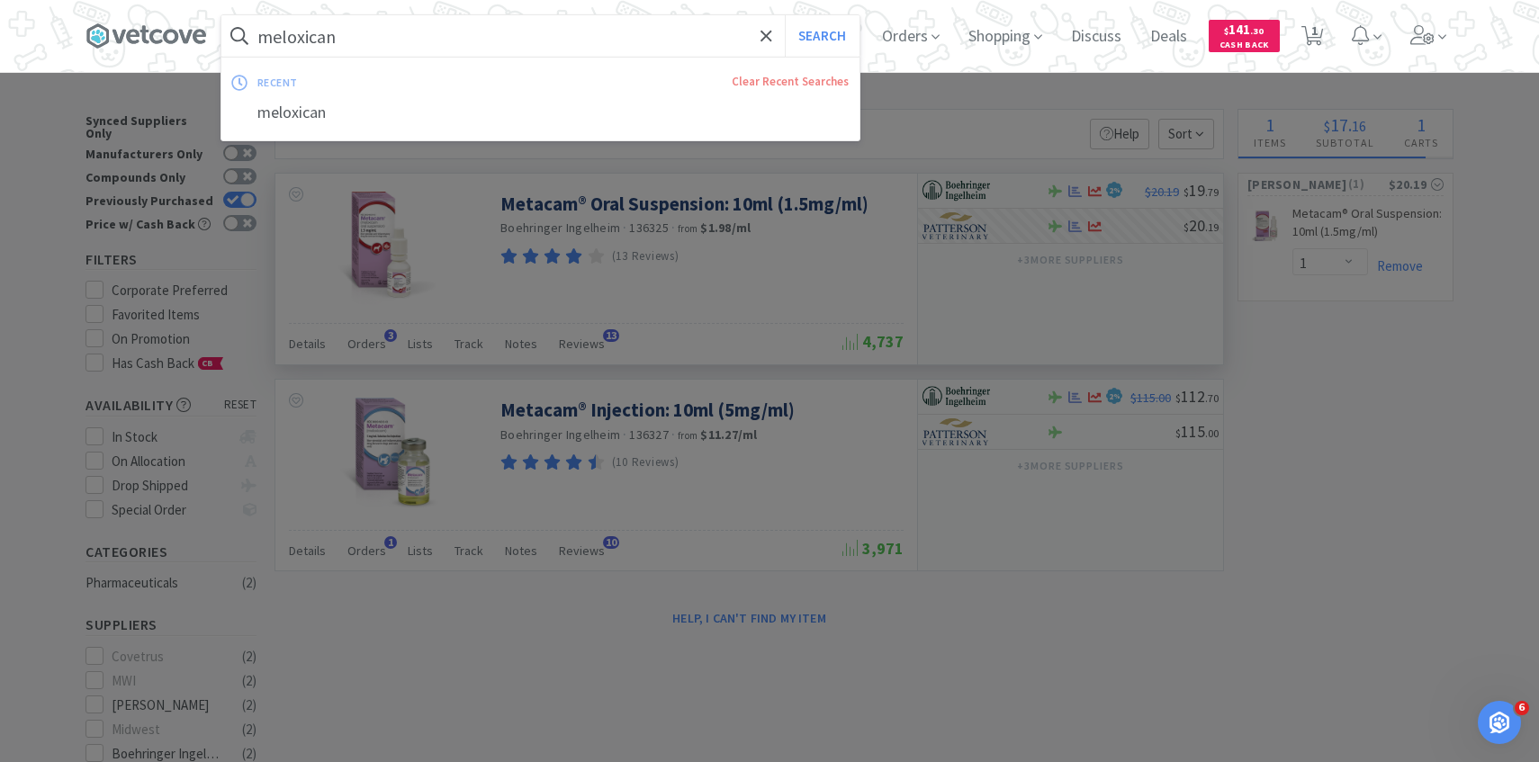
click at [579, 38] on input "meloxican" at bounding box center [540, 35] width 638 height 41
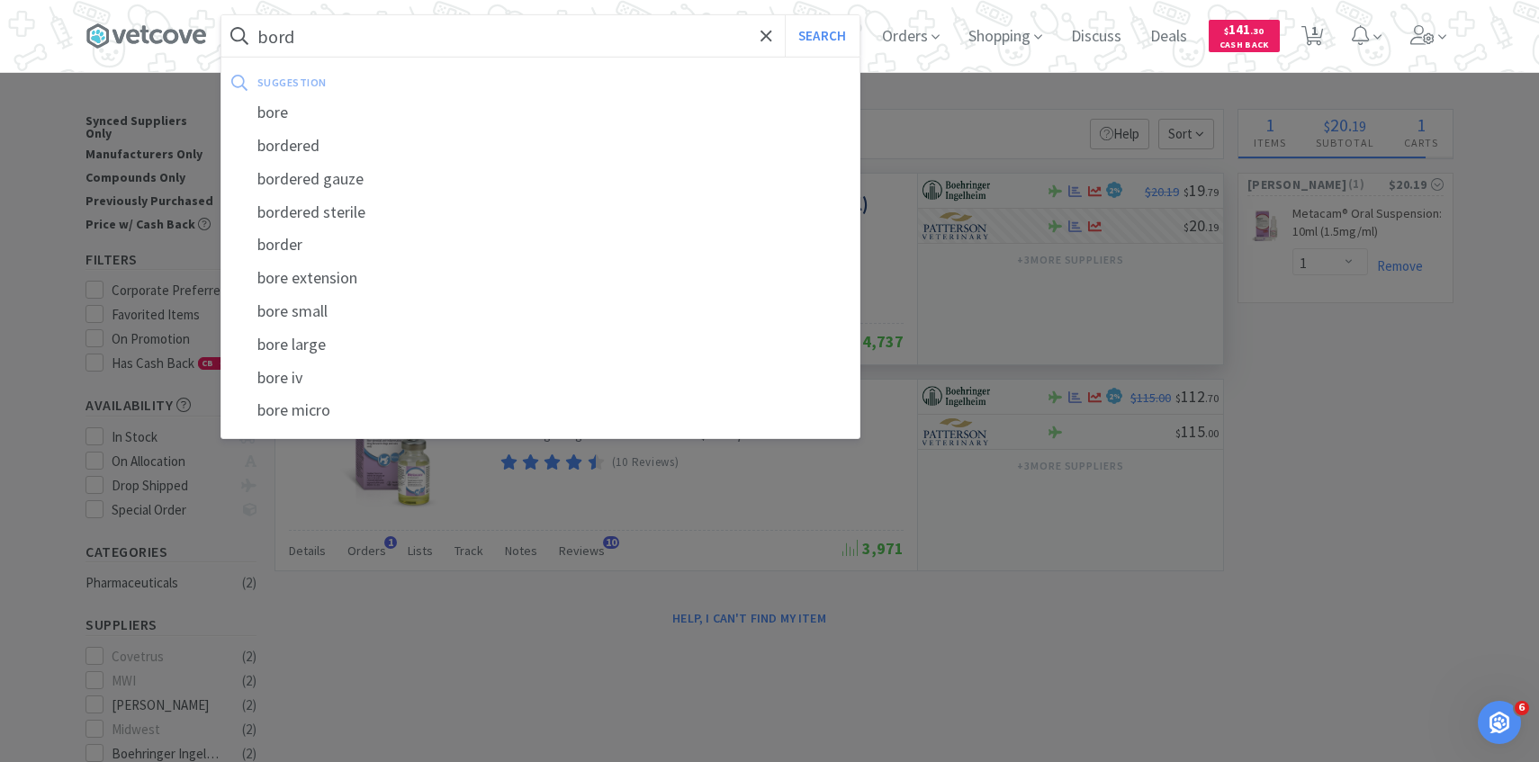
click at [785, 15] on button "Search" at bounding box center [822, 35] width 75 height 41
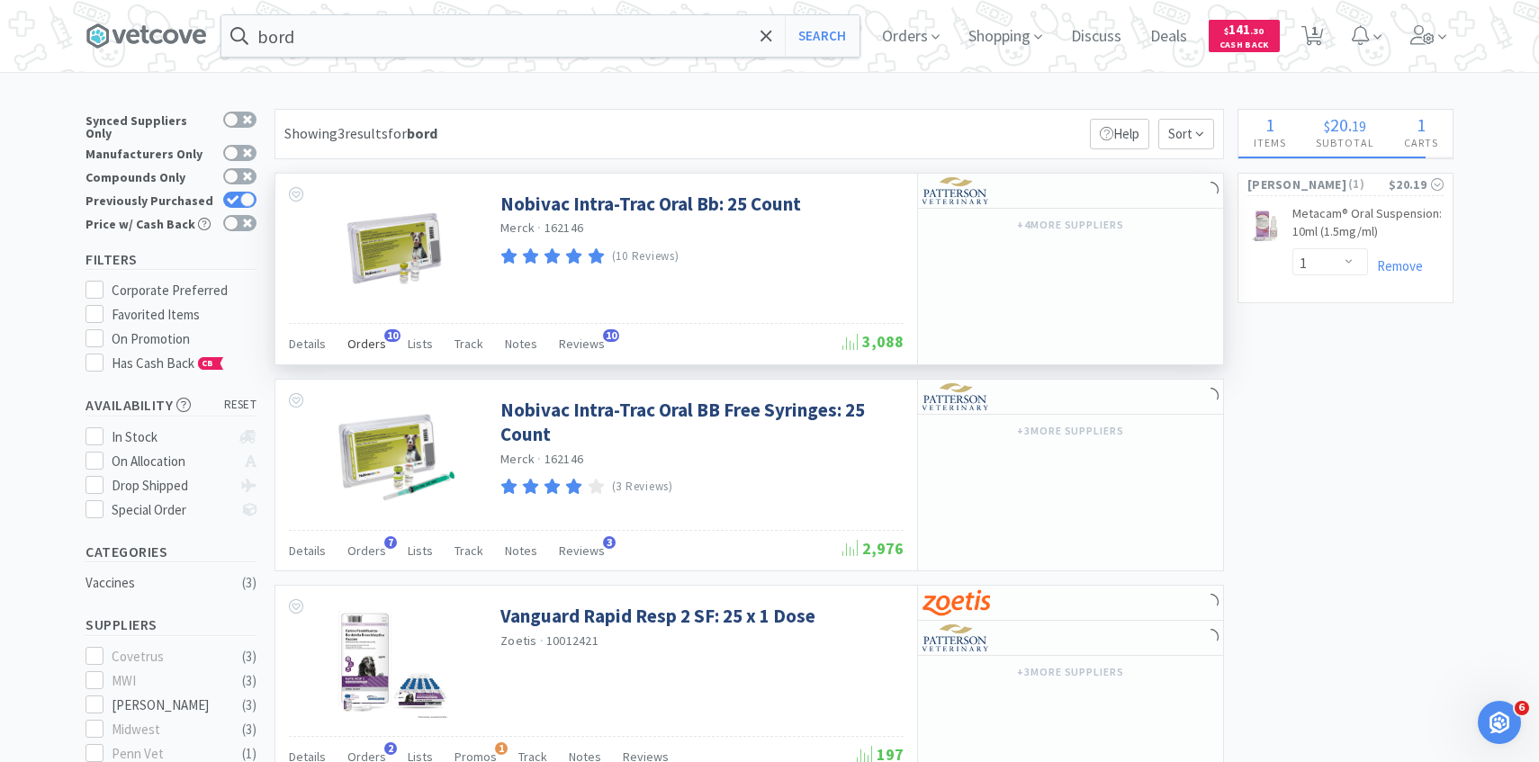
click at [367, 336] on span "Orders" at bounding box center [366, 344] width 39 height 16
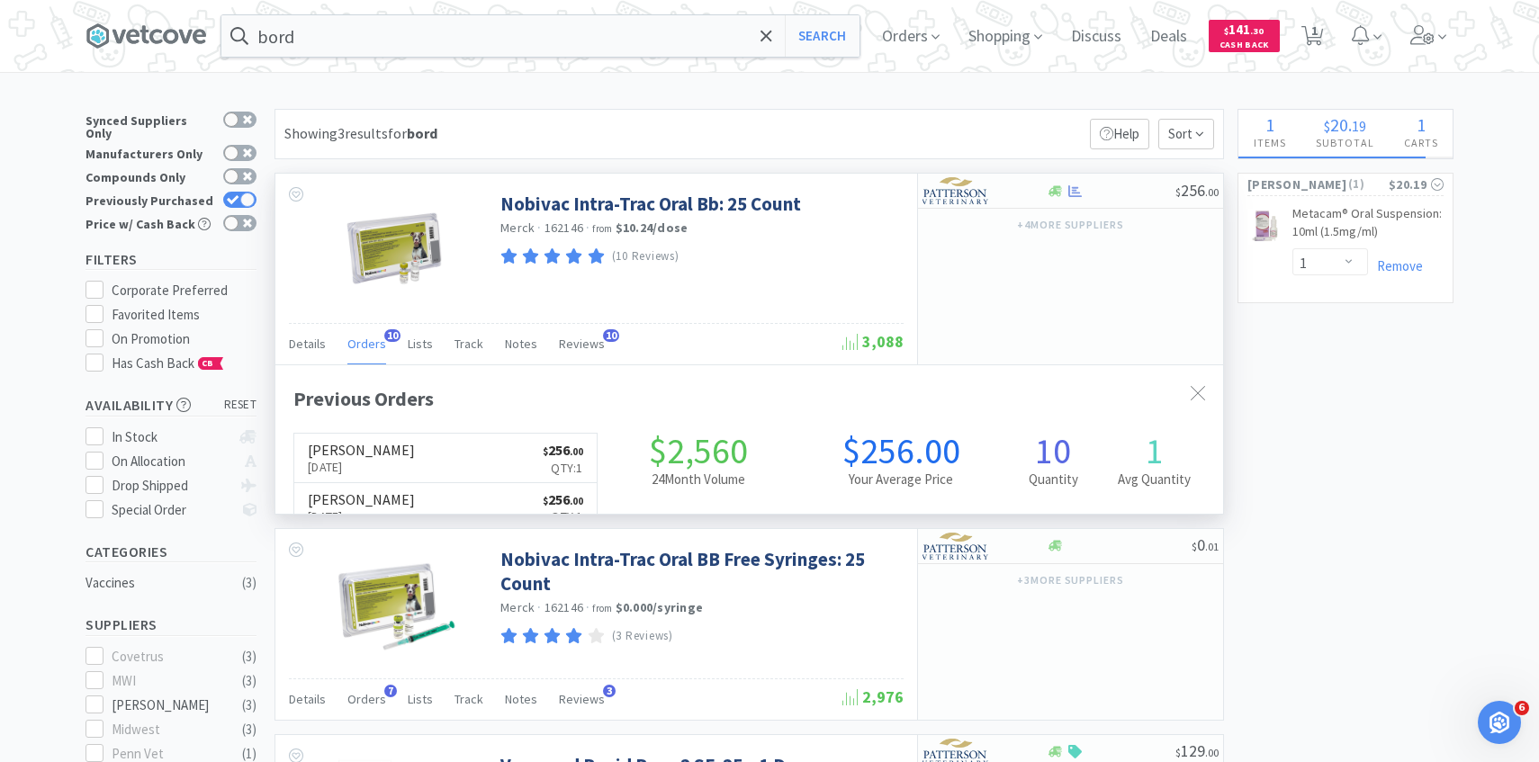
scroll to position [482, 947]
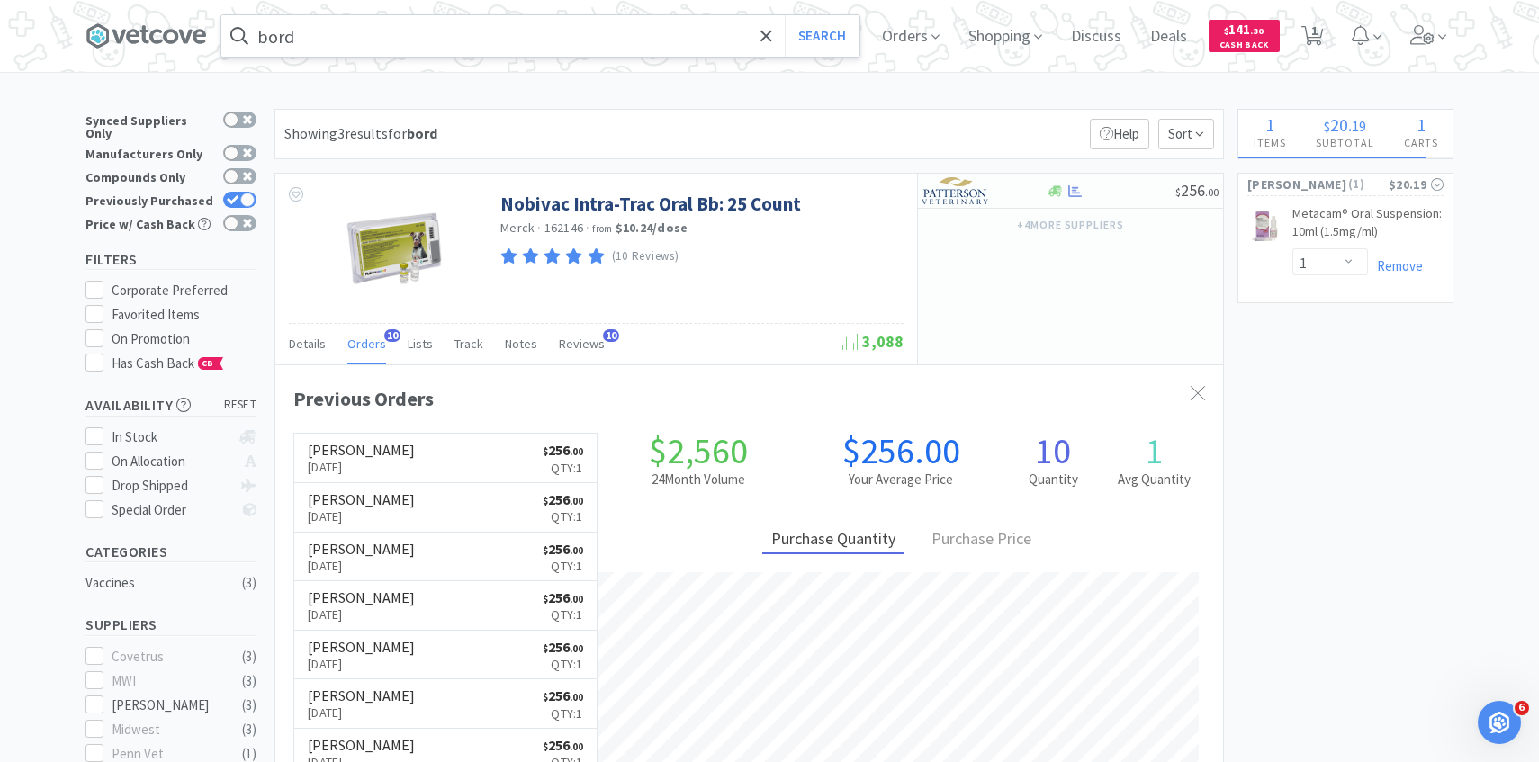
click at [496, 34] on input "bord" at bounding box center [540, 35] width 638 height 41
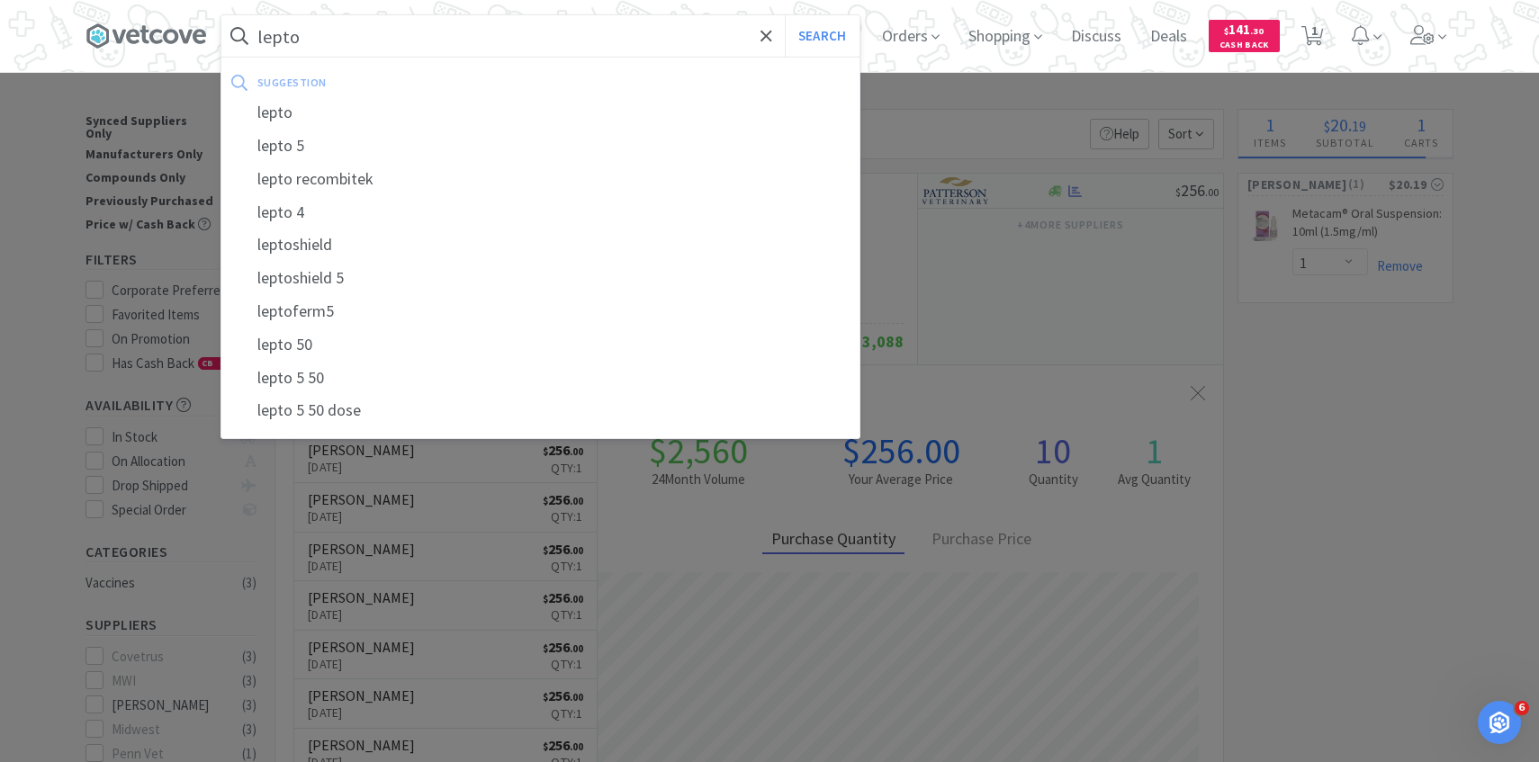
click at [785, 15] on button "Search" at bounding box center [822, 35] width 75 height 41
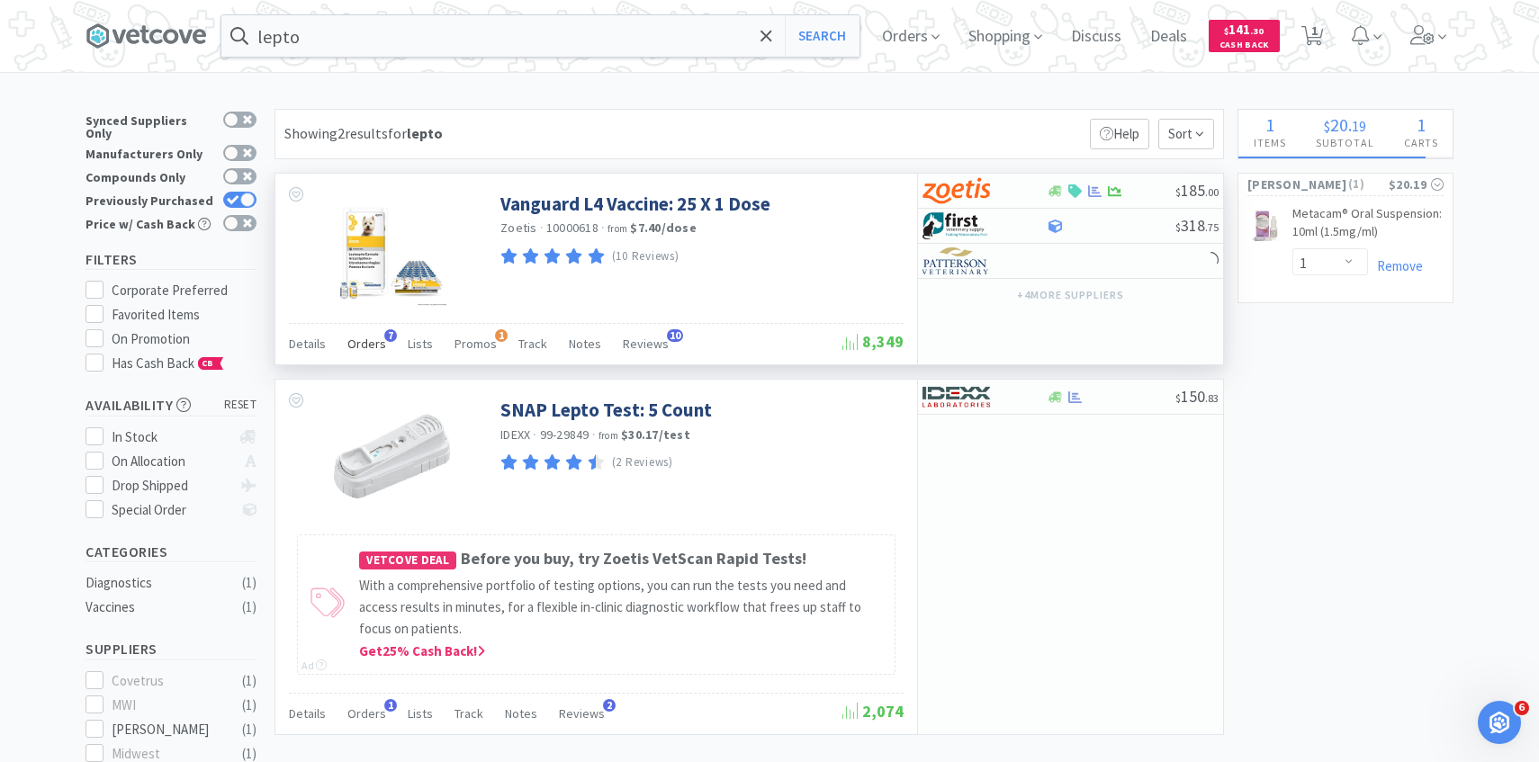
click at [366, 336] on div "Orders 7" at bounding box center [366, 346] width 39 height 34
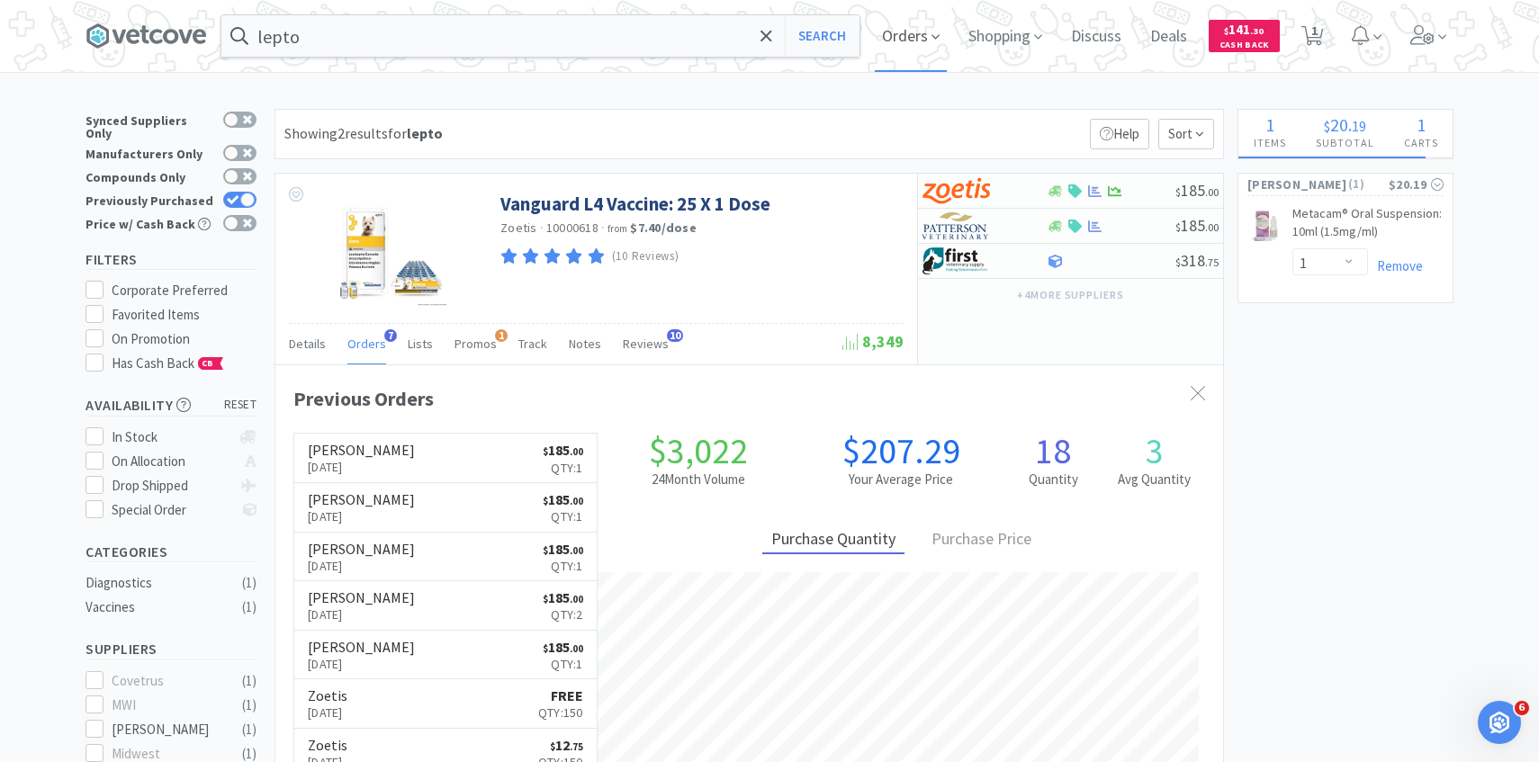
scroll to position [466, 947]
click at [601, 49] on input "lepto" at bounding box center [540, 35] width 638 height 41
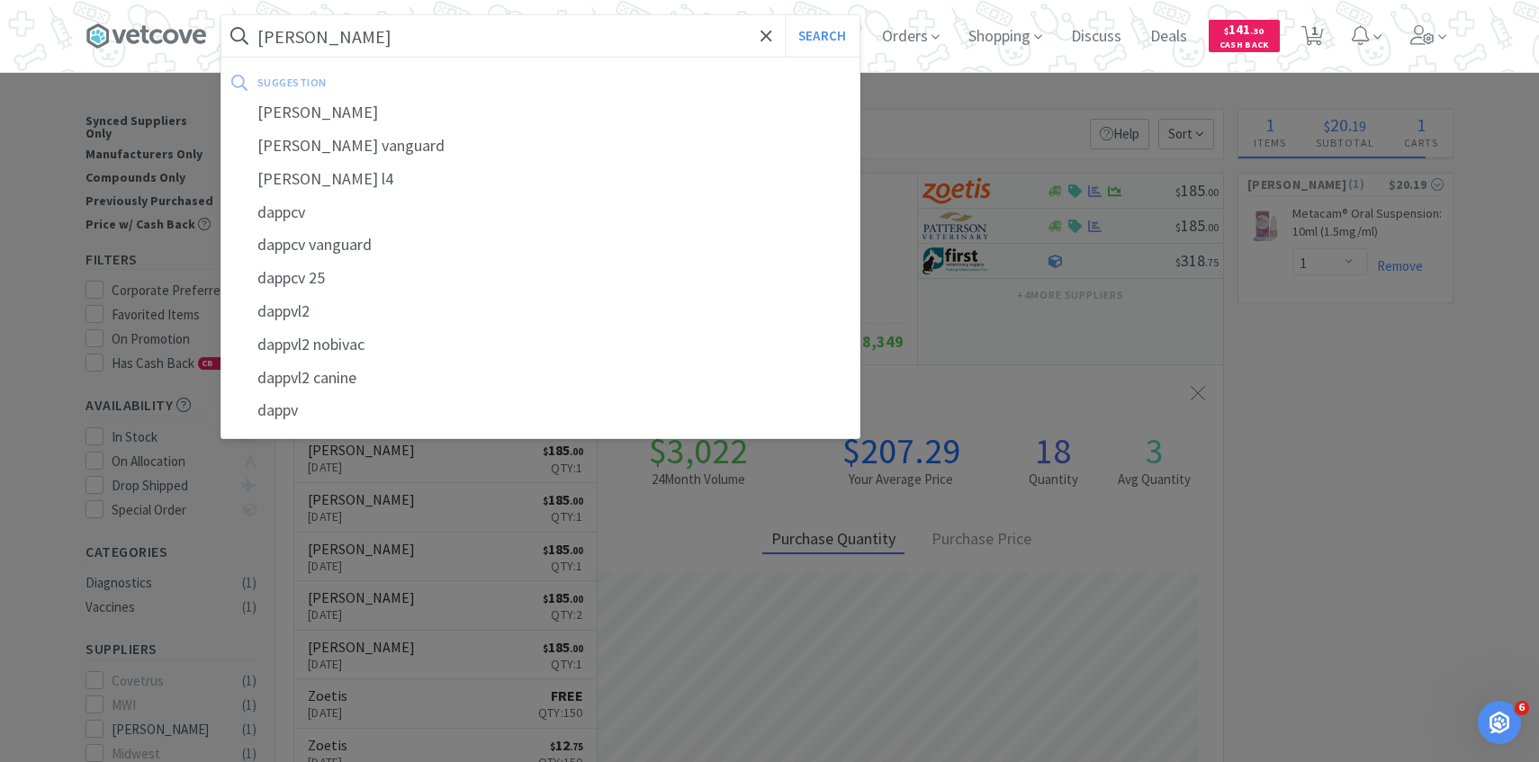
click at [785, 15] on button "Search" at bounding box center [822, 35] width 75 height 41
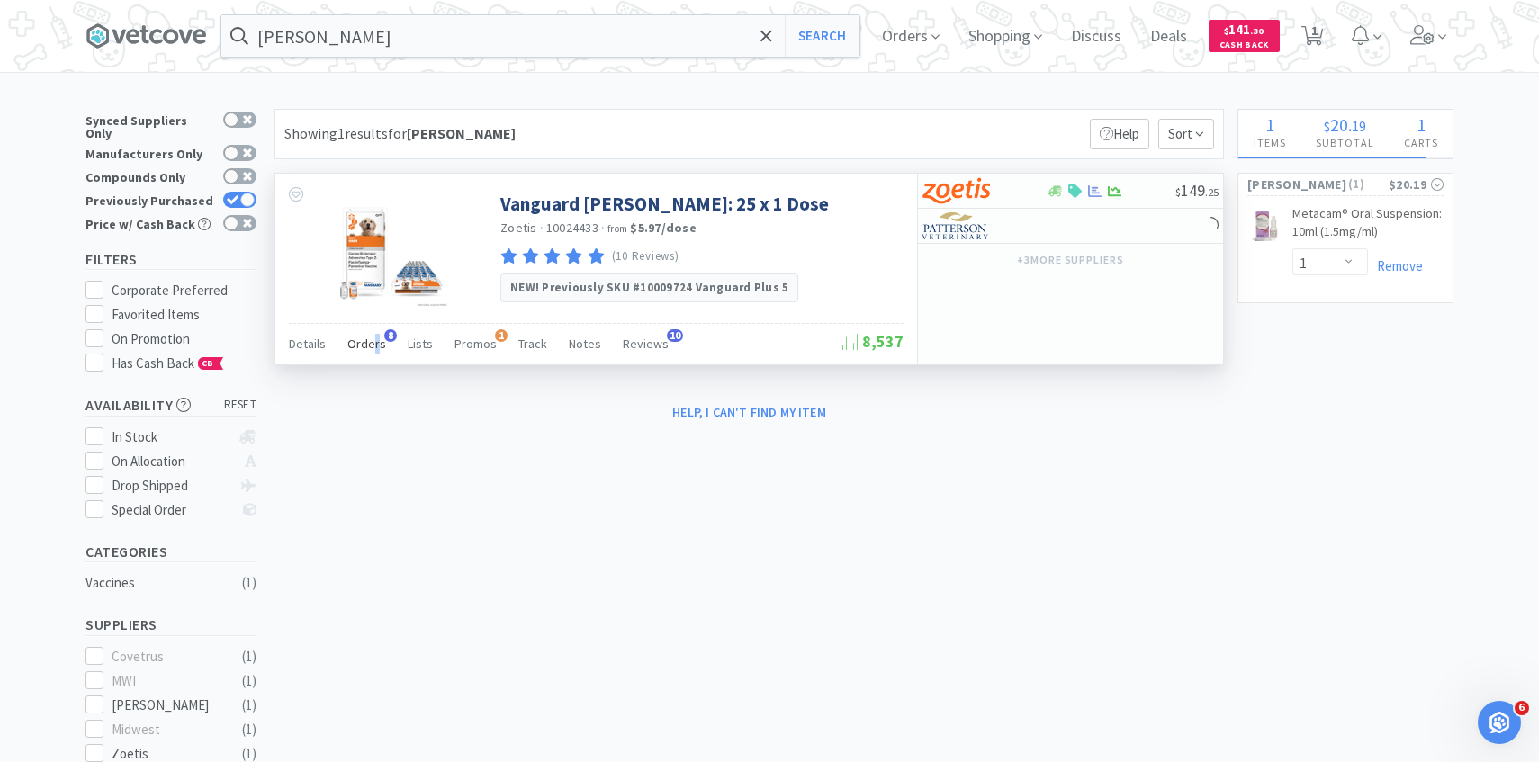
click at [373, 341] on span "Orders" at bounding box center [366, 344] width 39 height 16
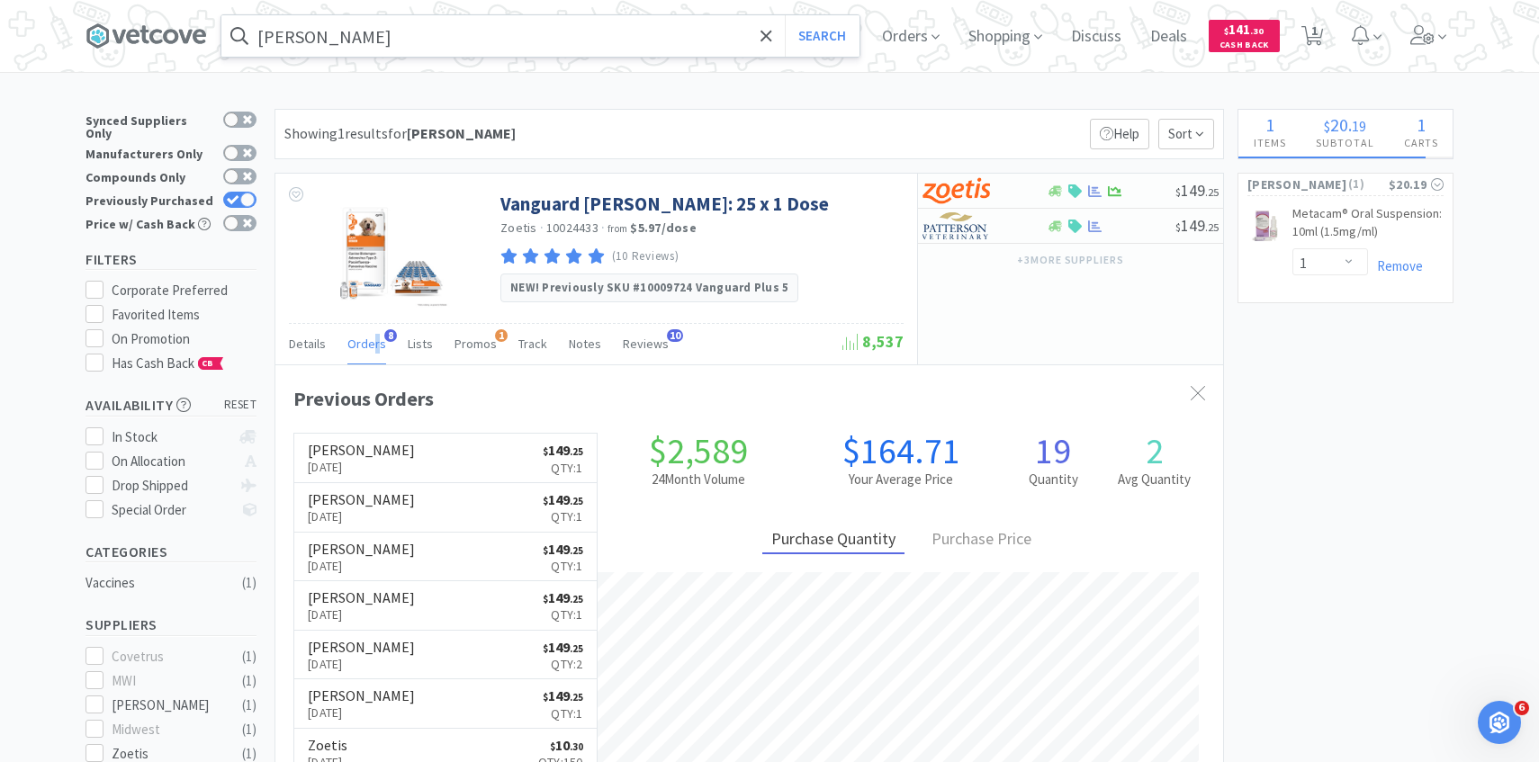
scroll to position [480, 947]
click at [531, 37] on input "dapp" at bounding box center [540, 35] width 638 height 41
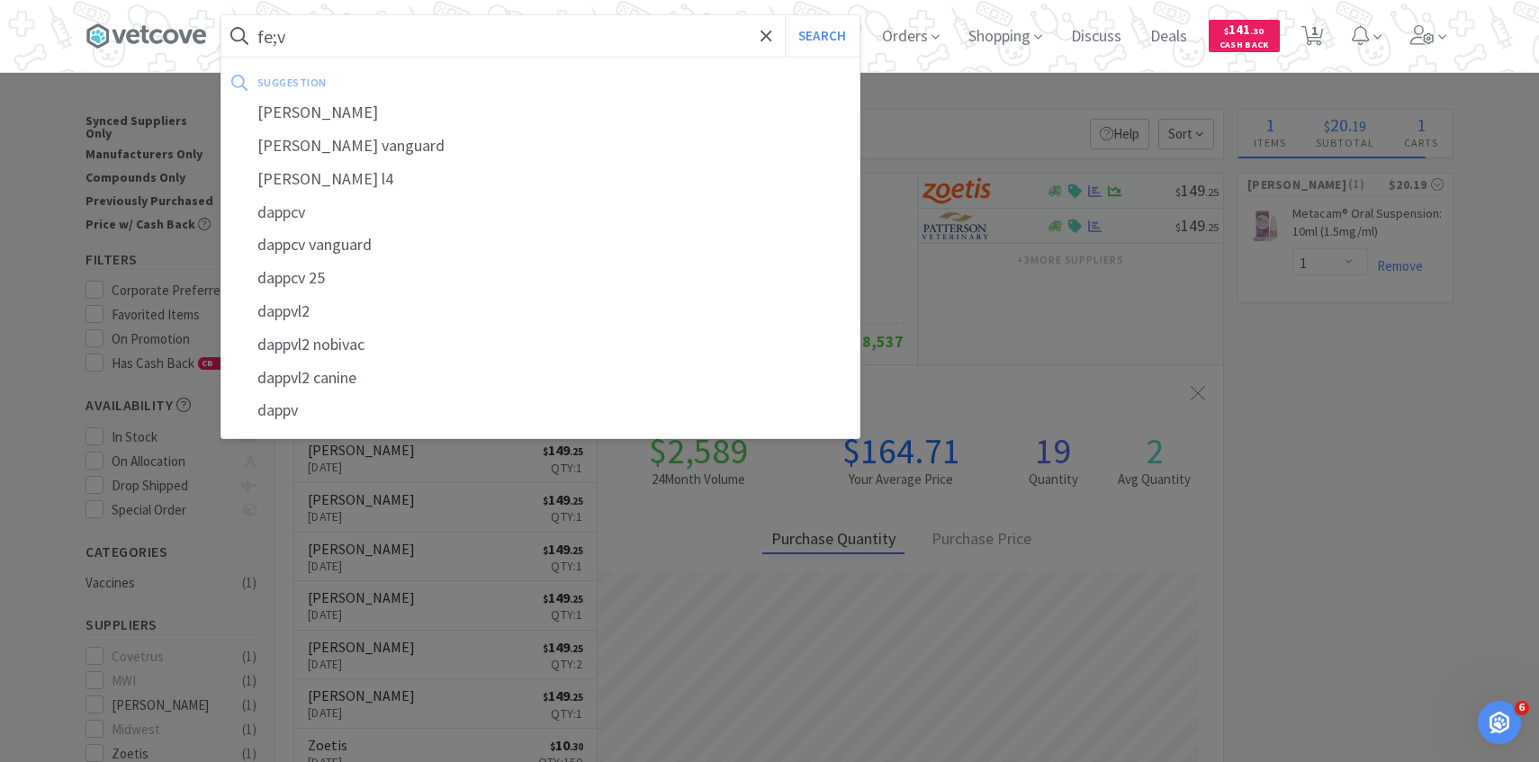
click at [785, 15] on button "Search" at bounding box center [822, 35] width 75 height 41
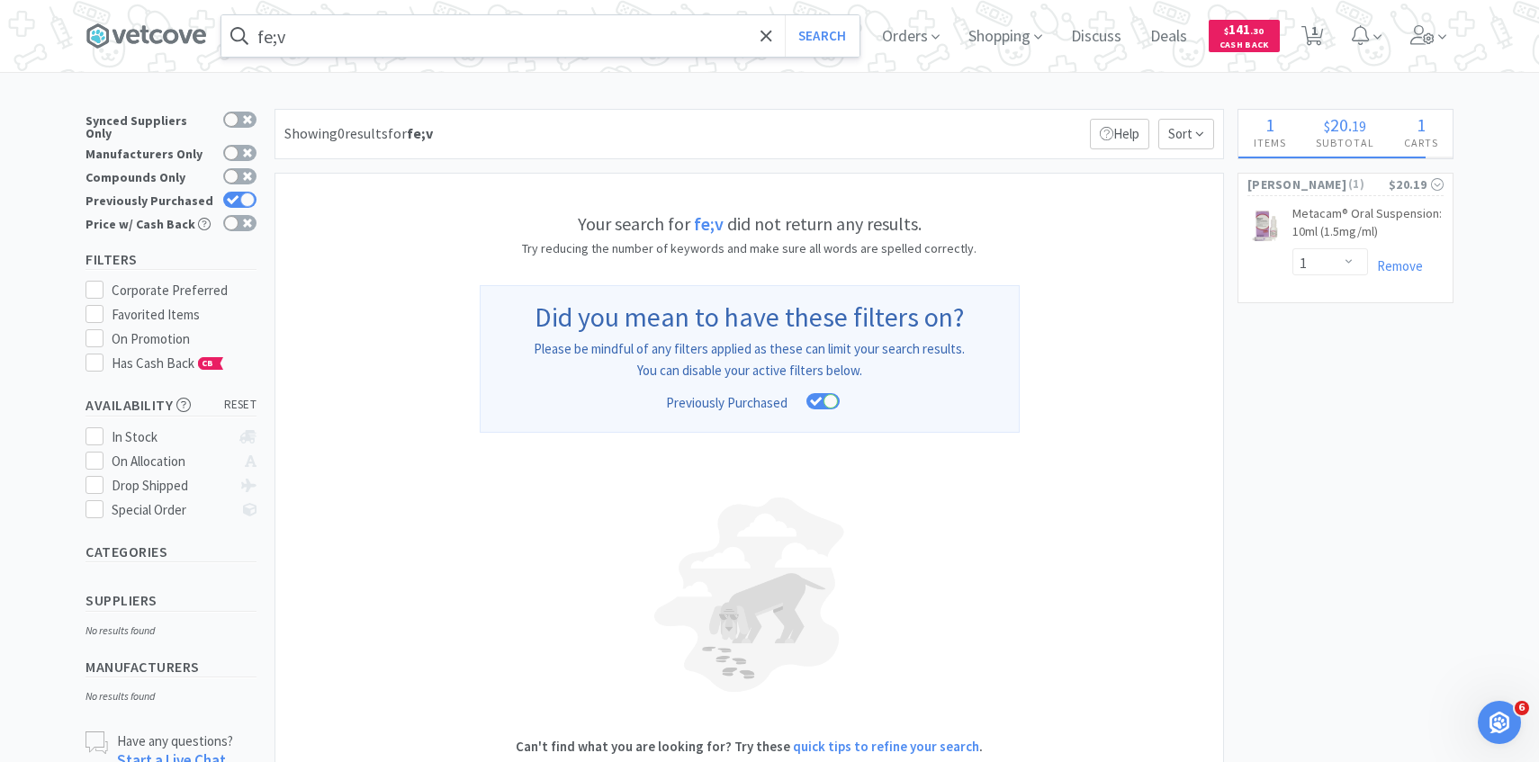
click at [401, 25] on input "fe;v" at bounding box center [540, 35] width 638 height 41
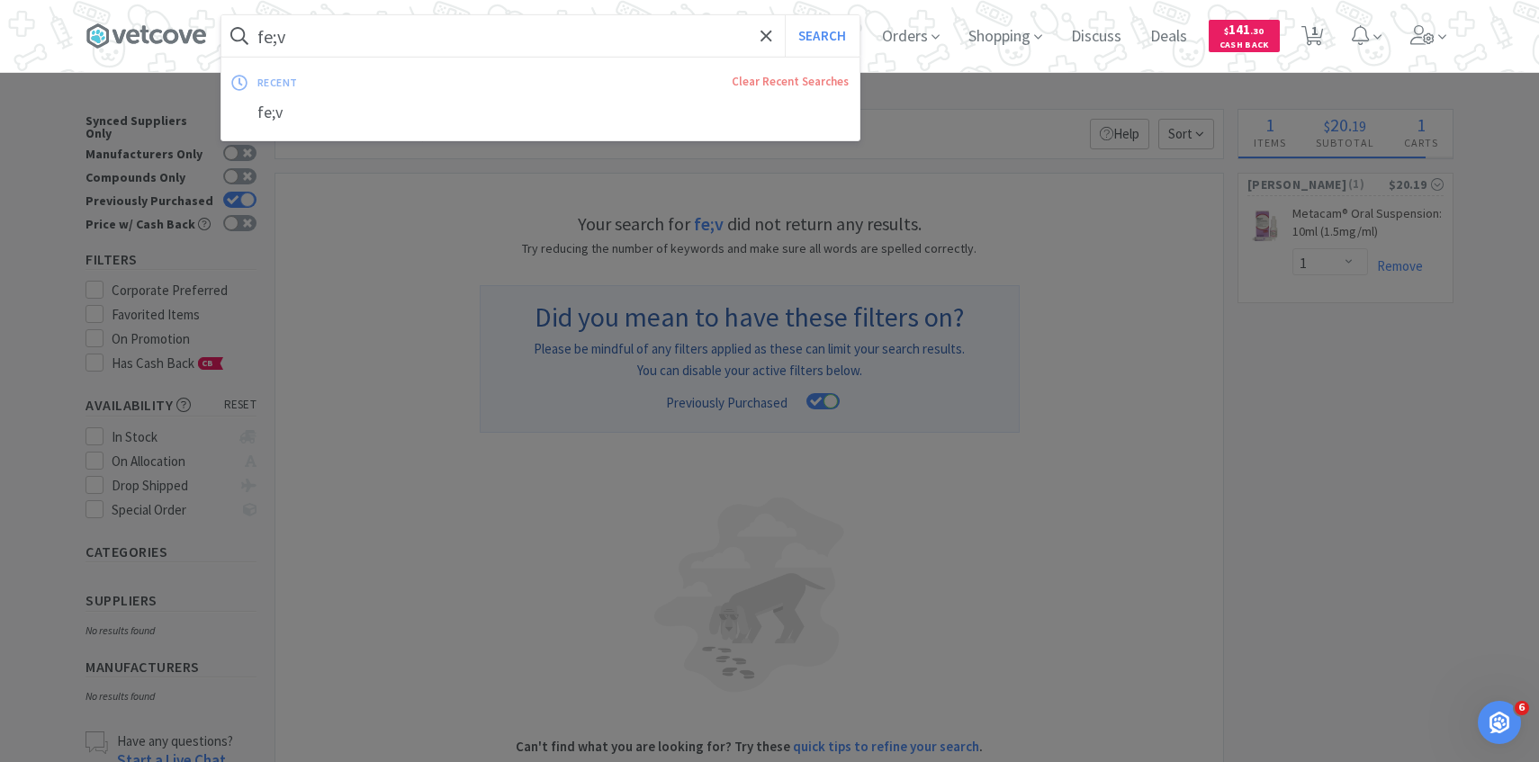
click at [401, 25] on input "fe;v" at bounding box center [540, 35] width 638 height 41
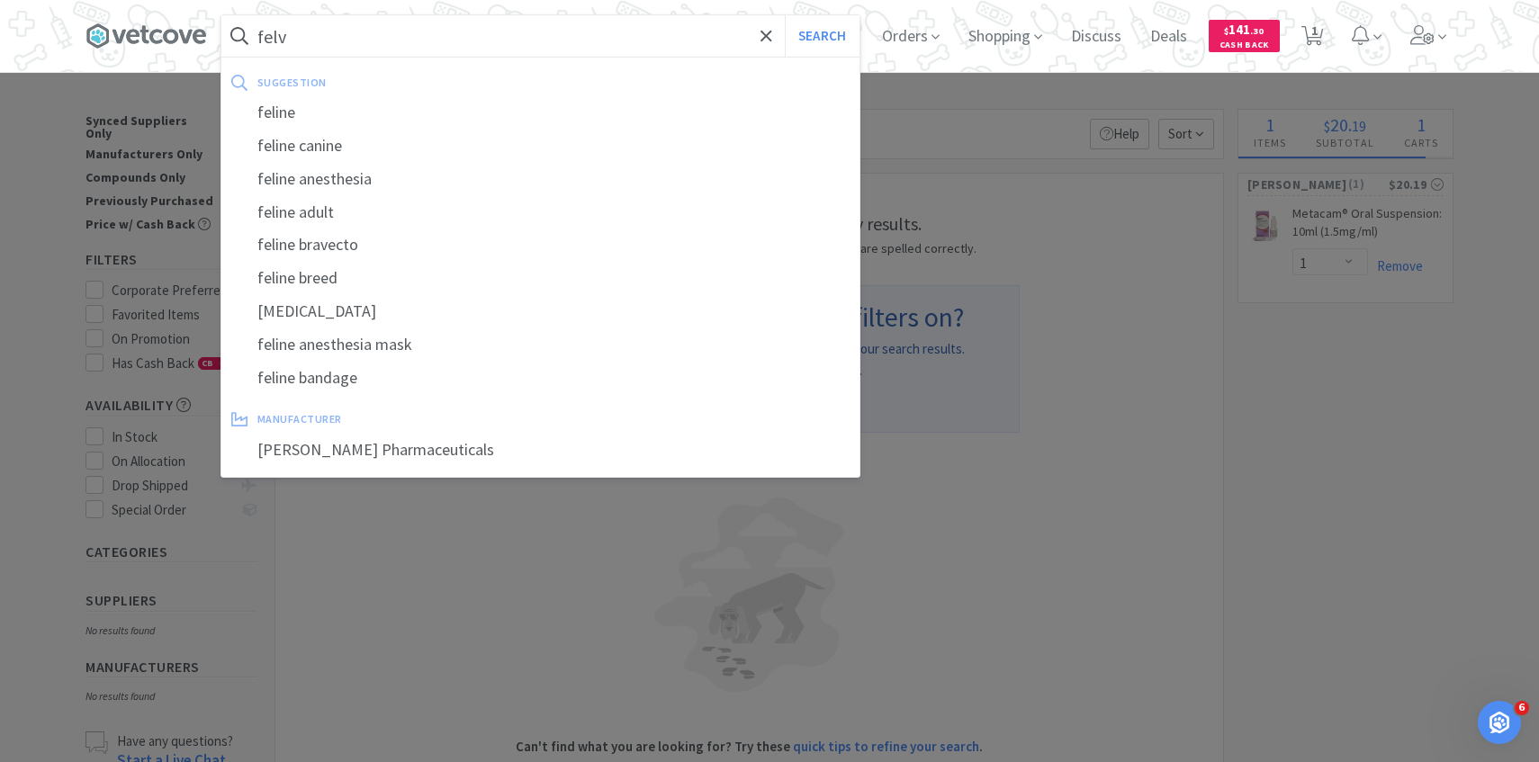
click at [785, 15] on button "Search" at bounding box center [822, 35] width 75 height 41
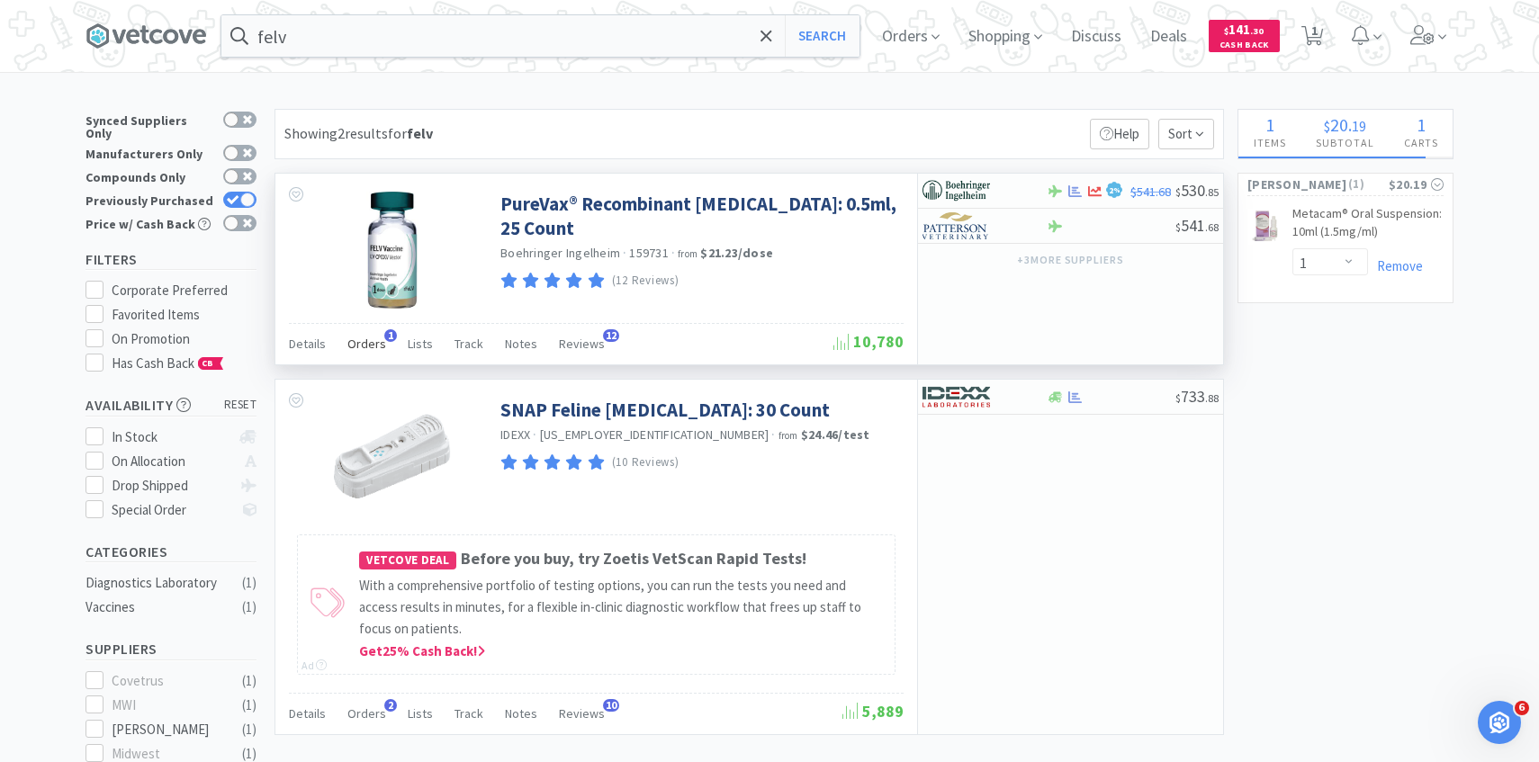
click at [363, 341] on span "Orders" at bounding box center [366, 344] width 39 height 16
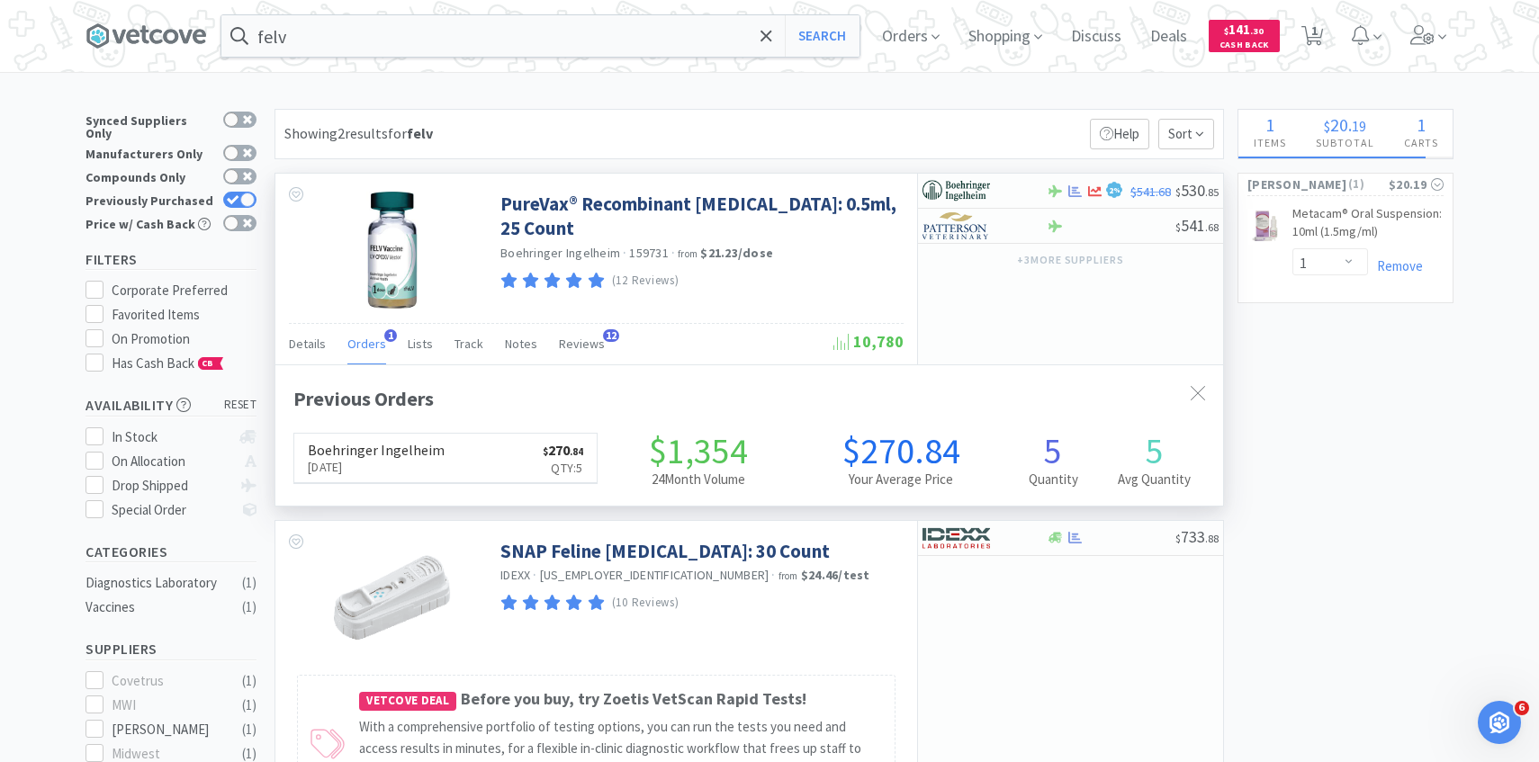
scroll to position [466, 947]
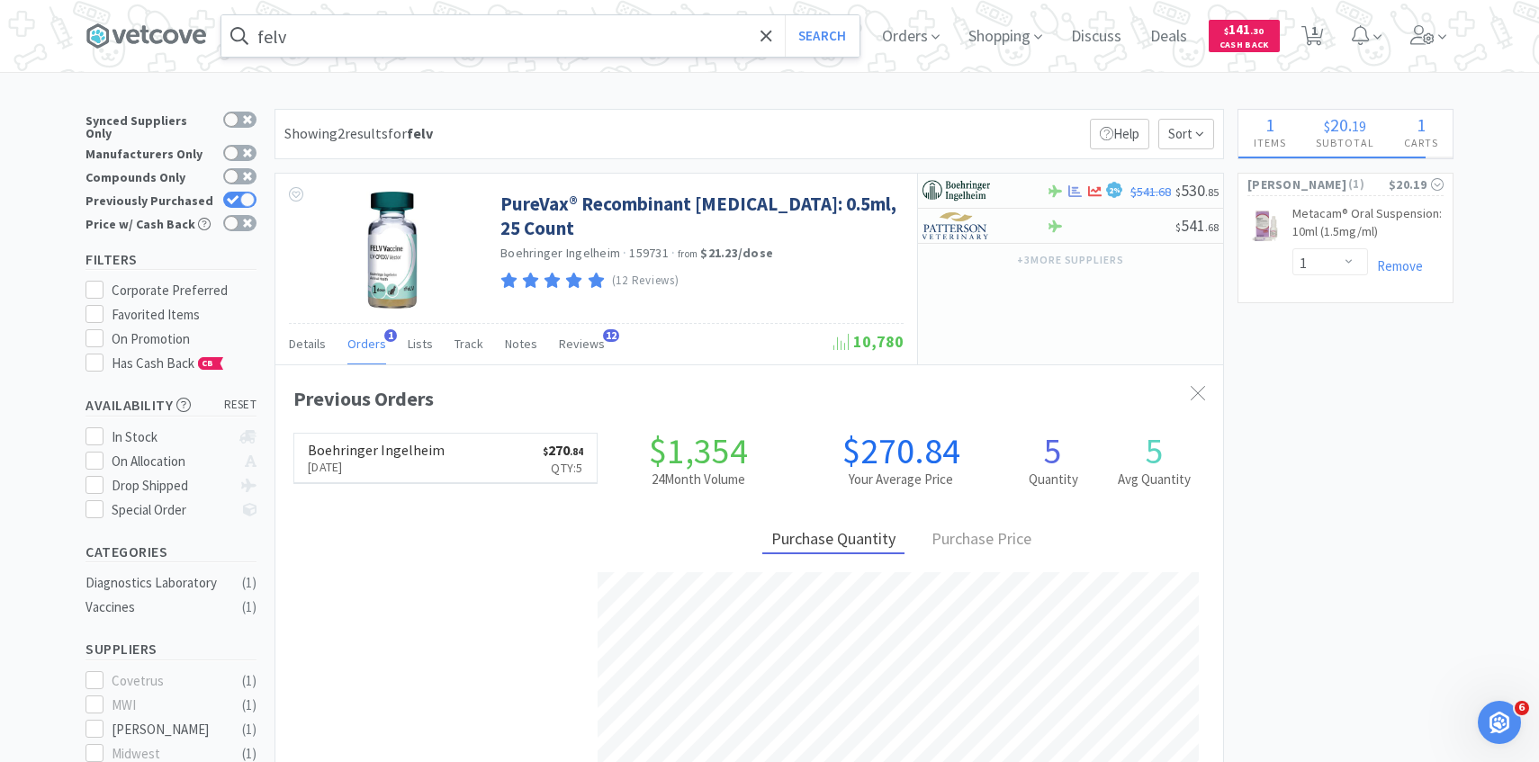
click at [518, 40] on input "felv" at bounding box center [540, 35] width 638 height 41
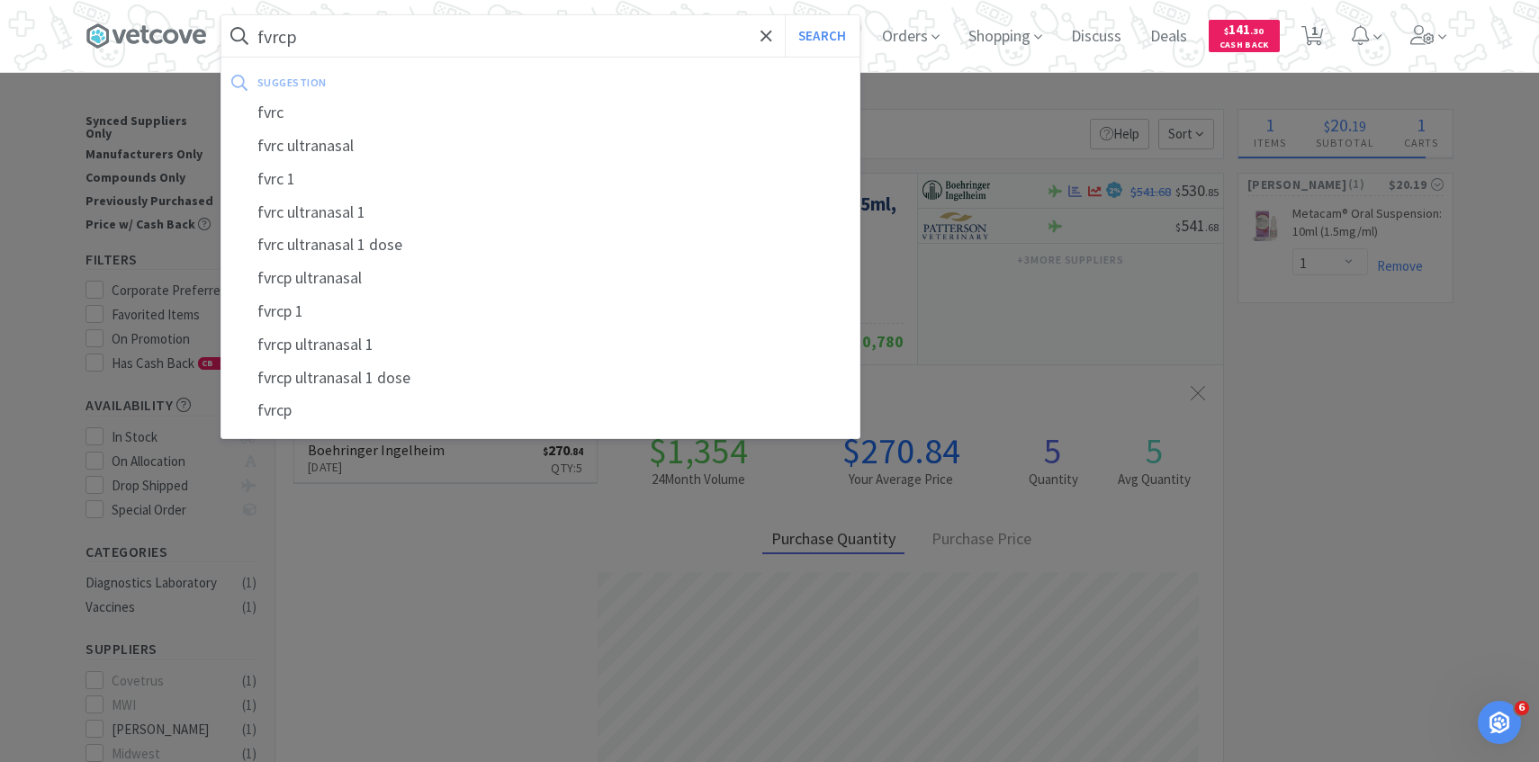
type input "fvrcp"
click at [785, 15] on button "Search" at bounding box center [822, 35] width 75 height 41
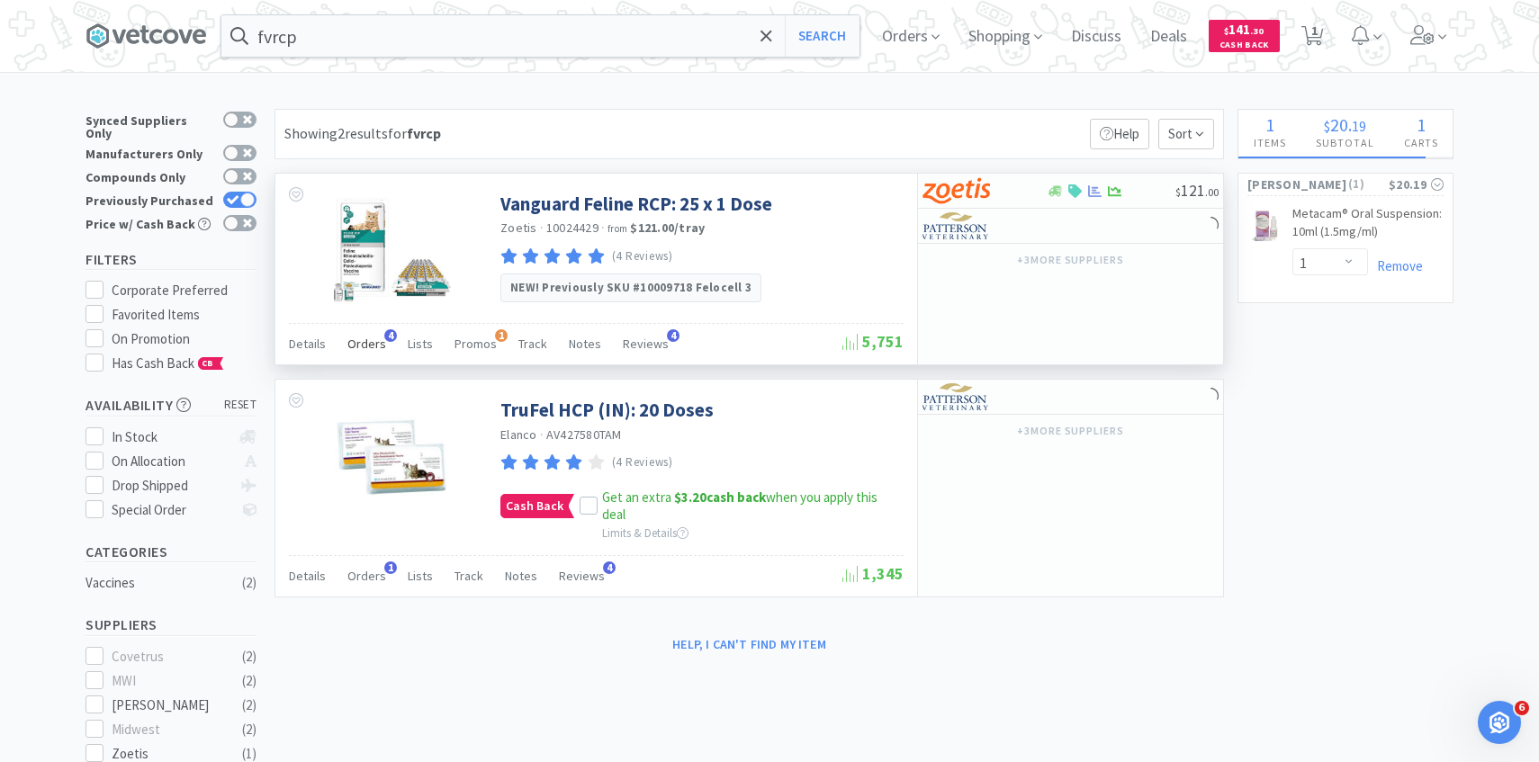
click at [366, 339] on span "Orders" at bounding box center [366, 344] width 39 height 16
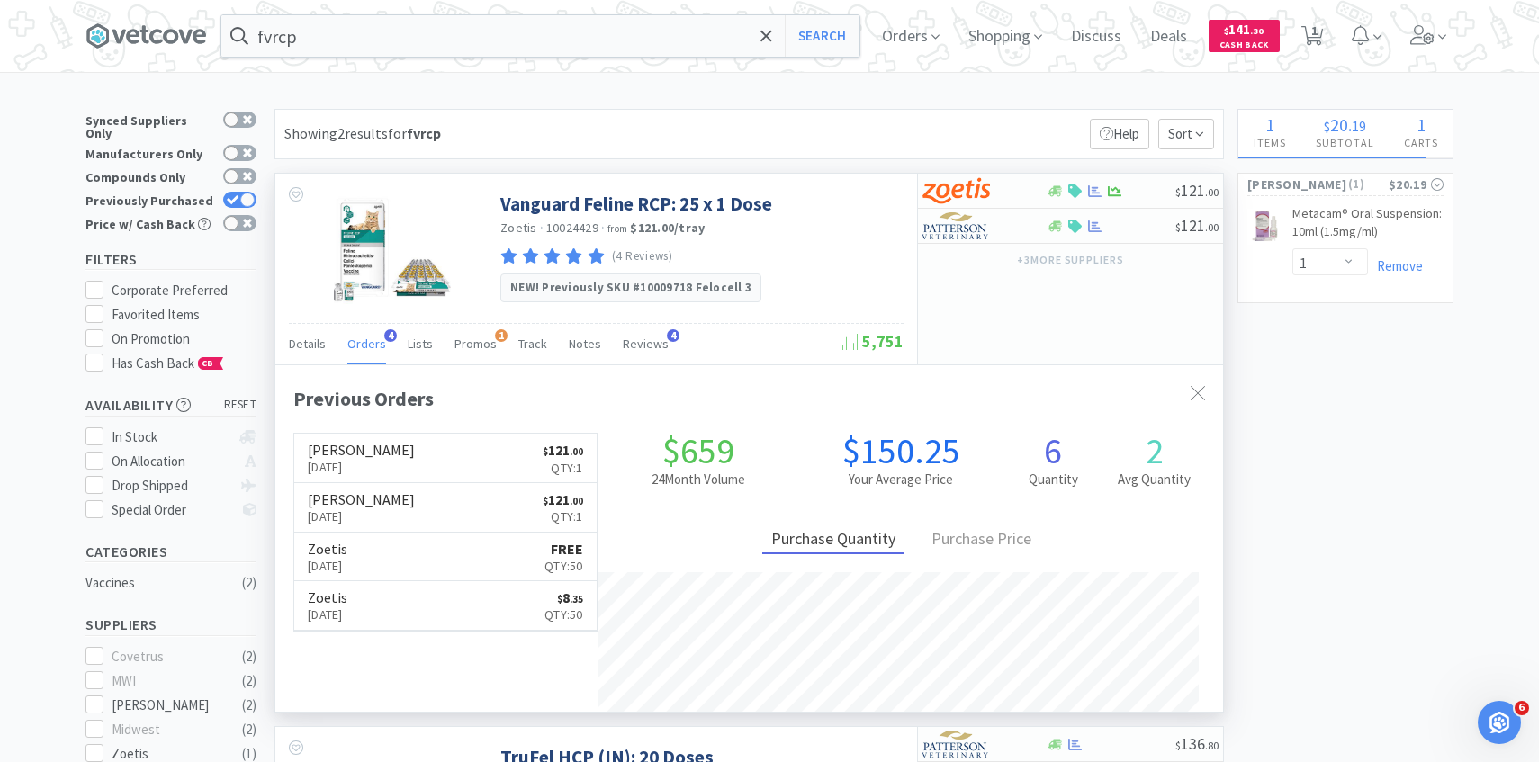
scroll to position [466, 947]
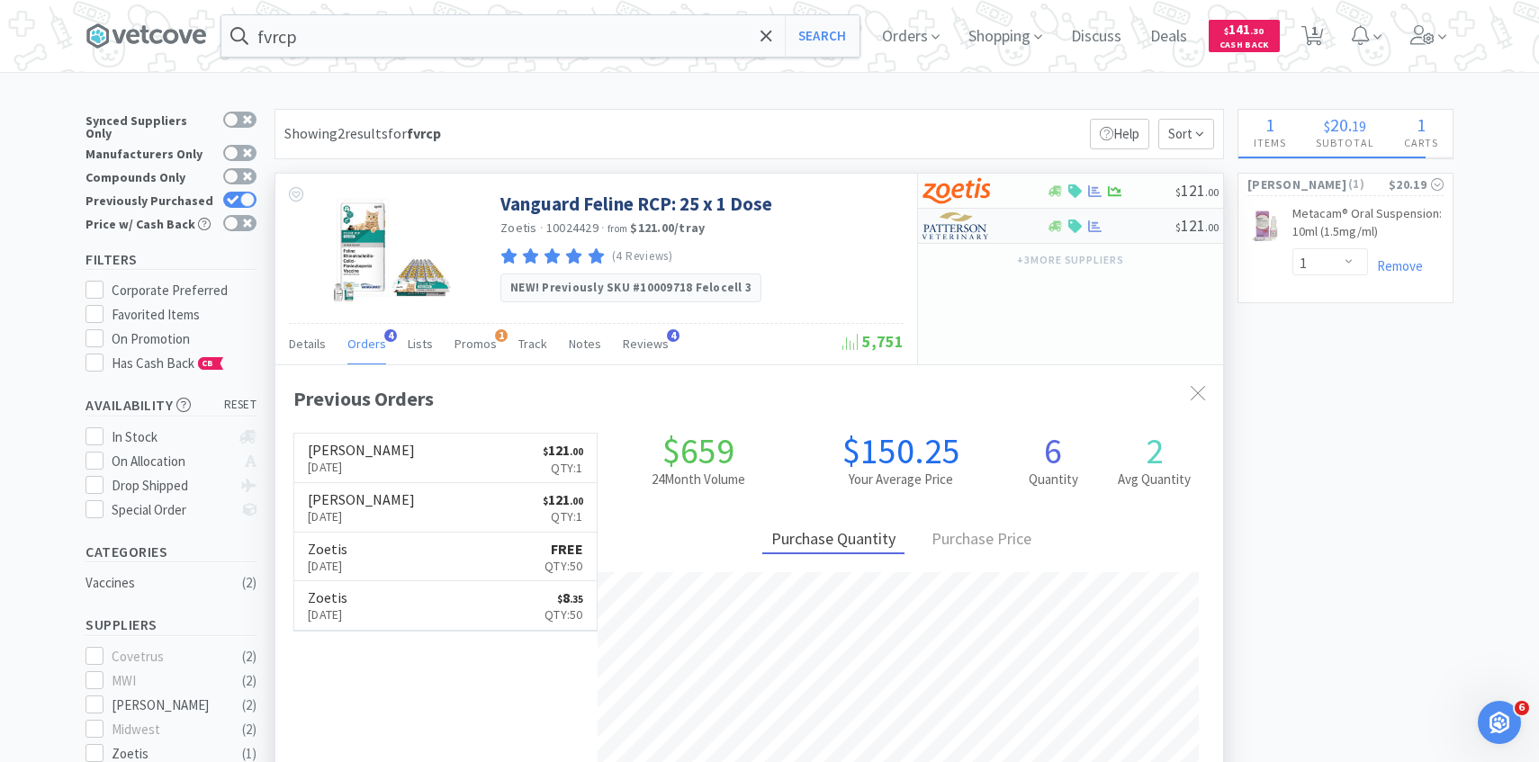
click at [972, 242] on div "$ 121 . 00" at bounding box center [1070, 226] width 305 height 35
select select "1"
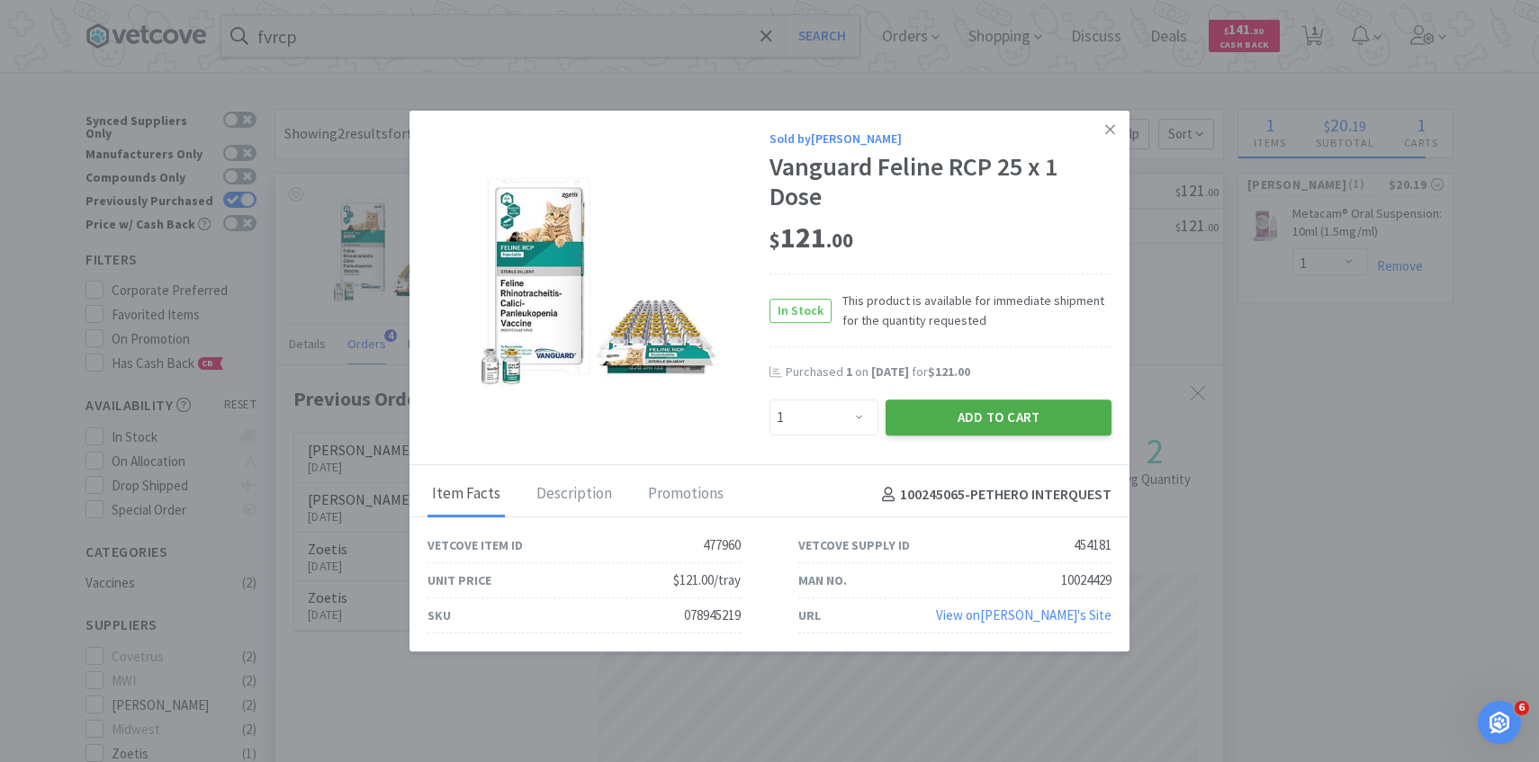
click at [975, 411] on button "Add to Cart" at bounding box center [998, 417] width 226 height 36
select select "1"
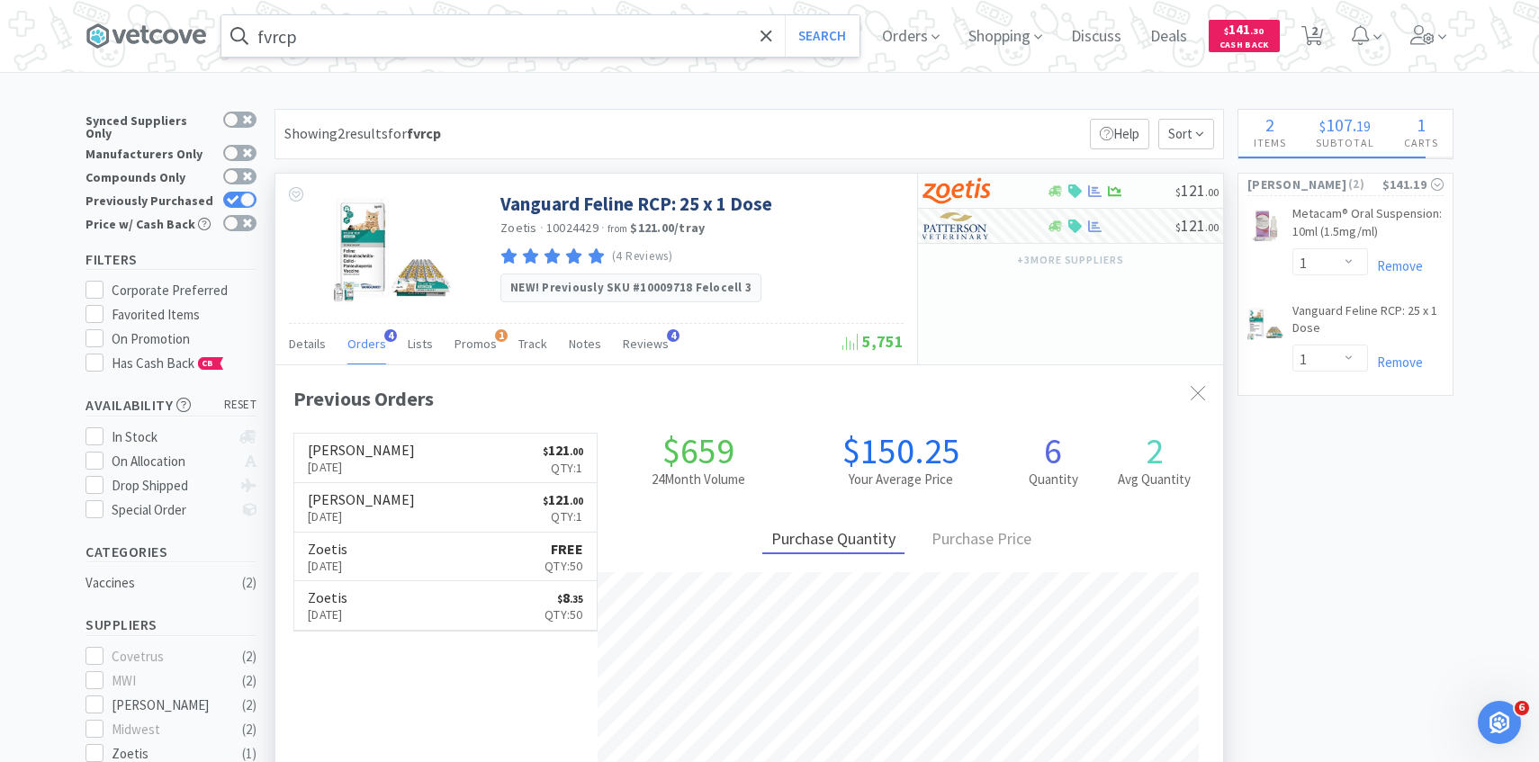
click at [472, 33] on input "fvrcp" at bounding box center [540, 35] width 638 height 41
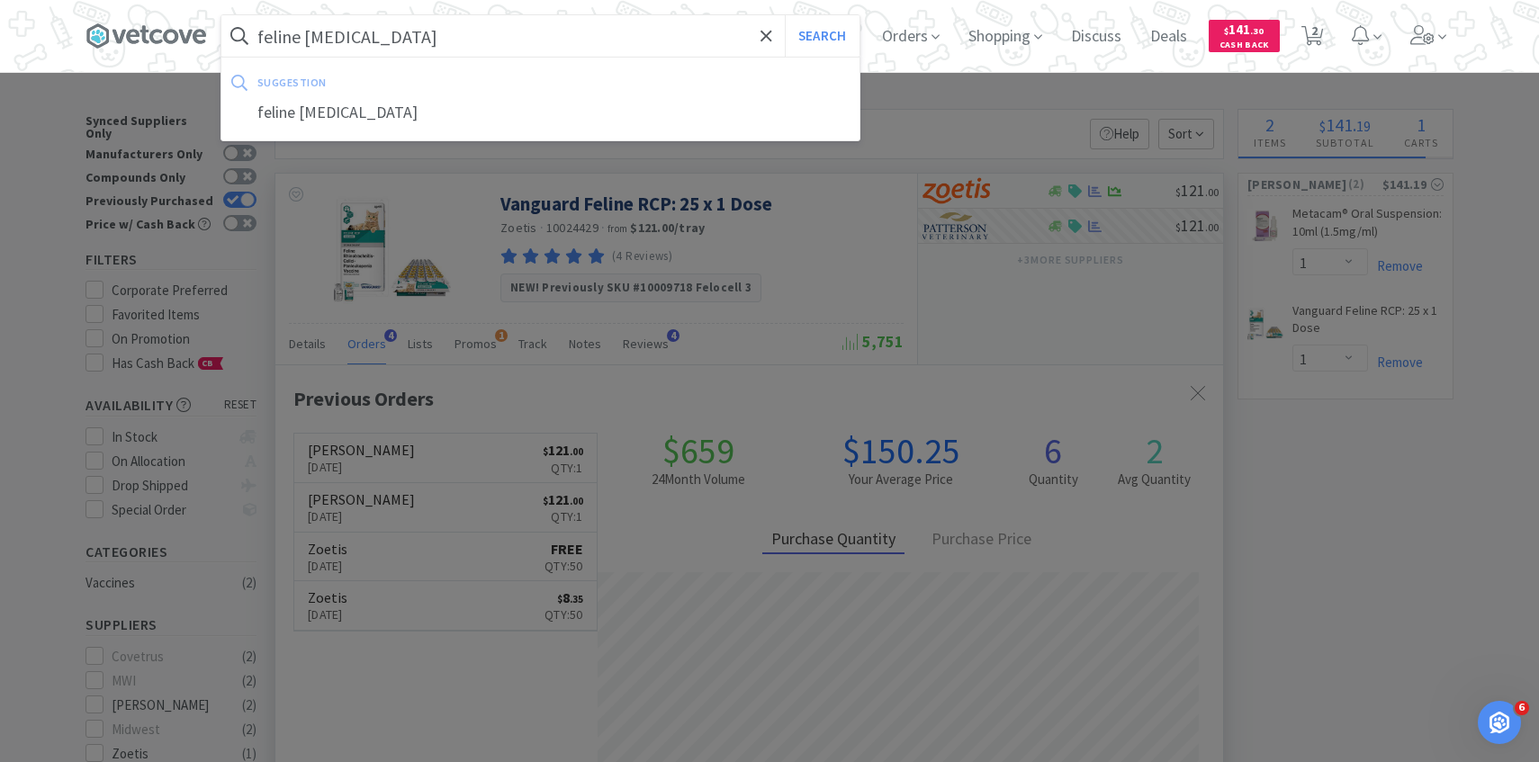
type input "feline rabies"
click at [785, 15] on button "Search" at bounding box center [822, 35] width 75 height 41
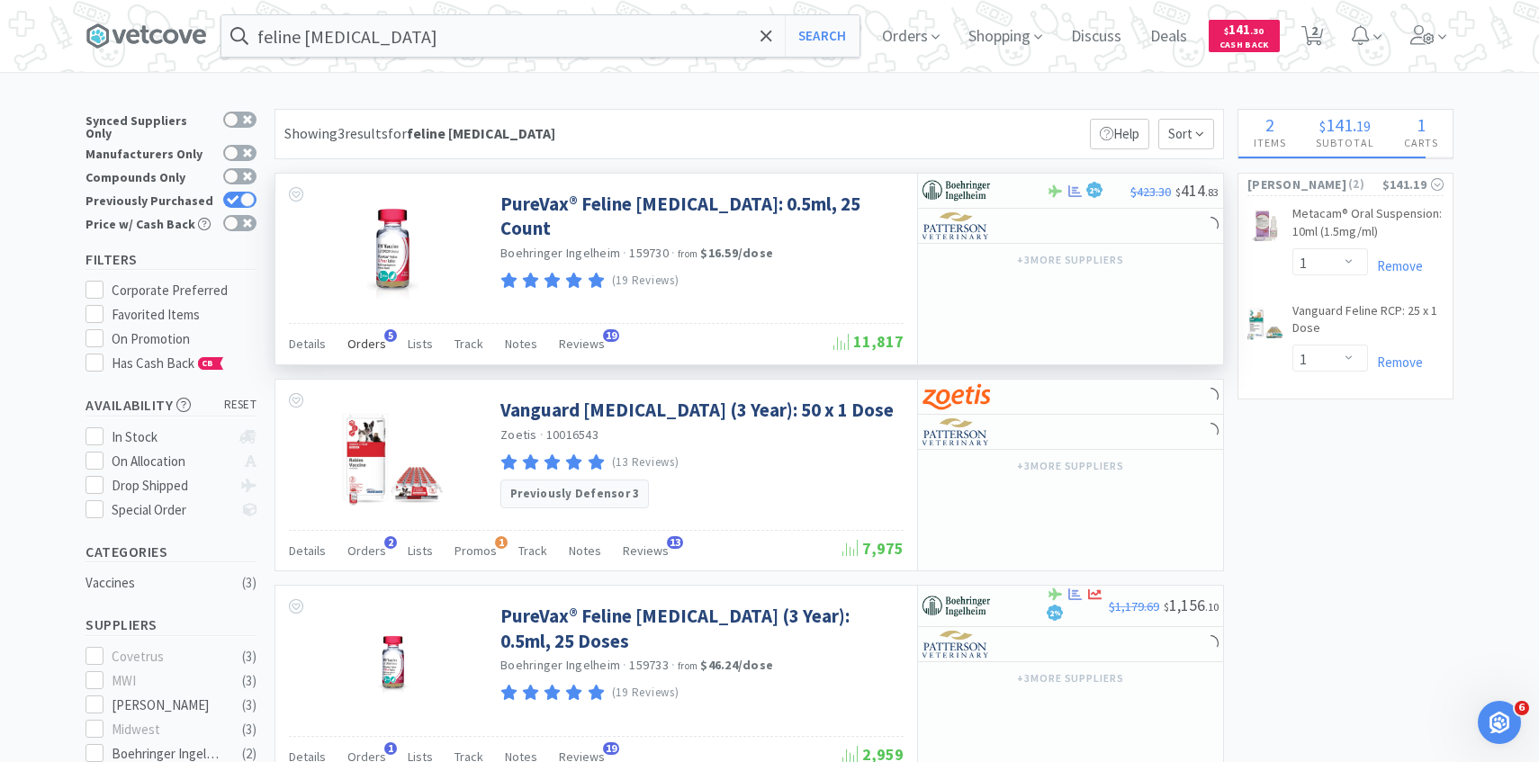
click at [374, 346] on span "Orders" at bounding box center [366, 344] width 39 height 16
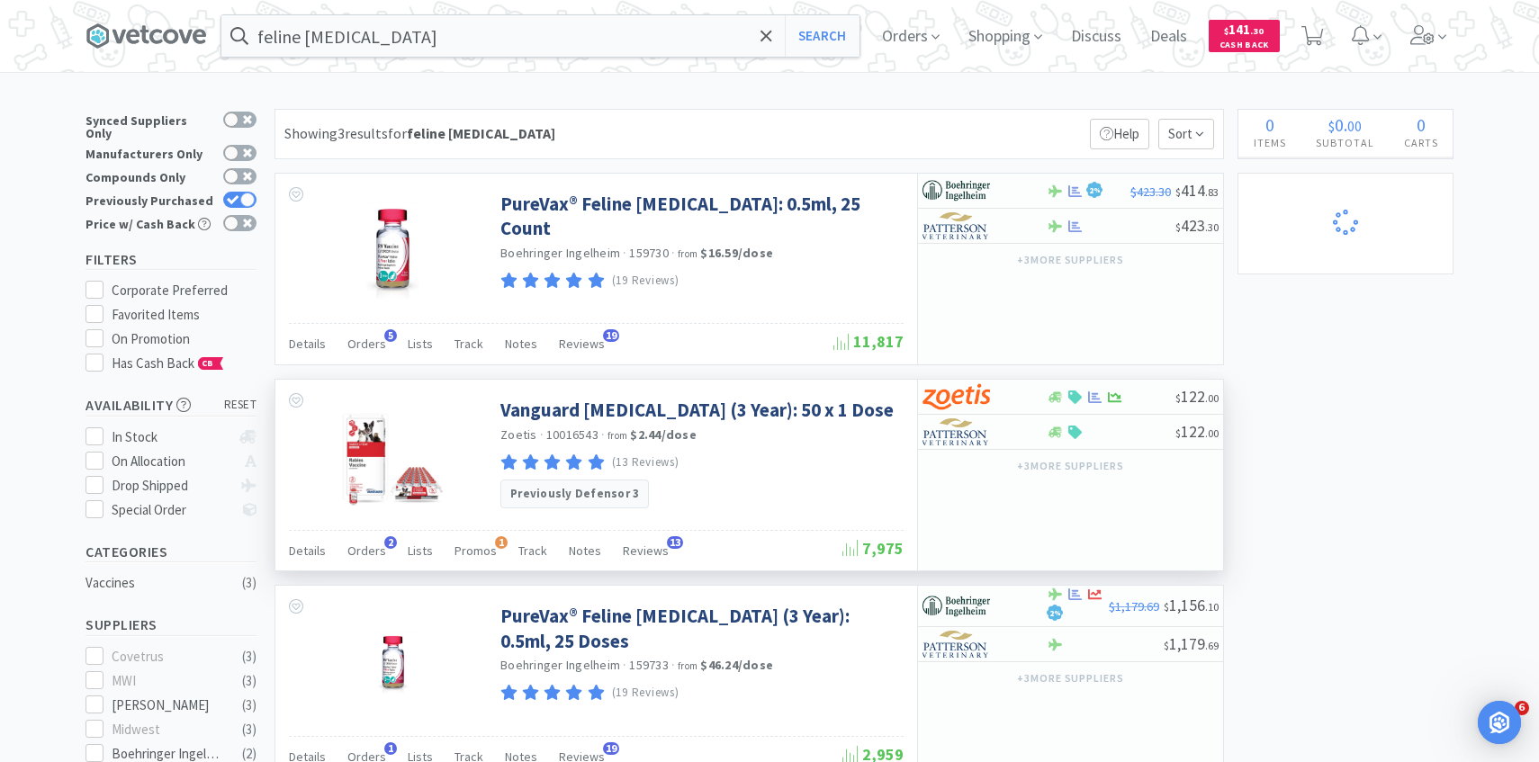
select select "1"
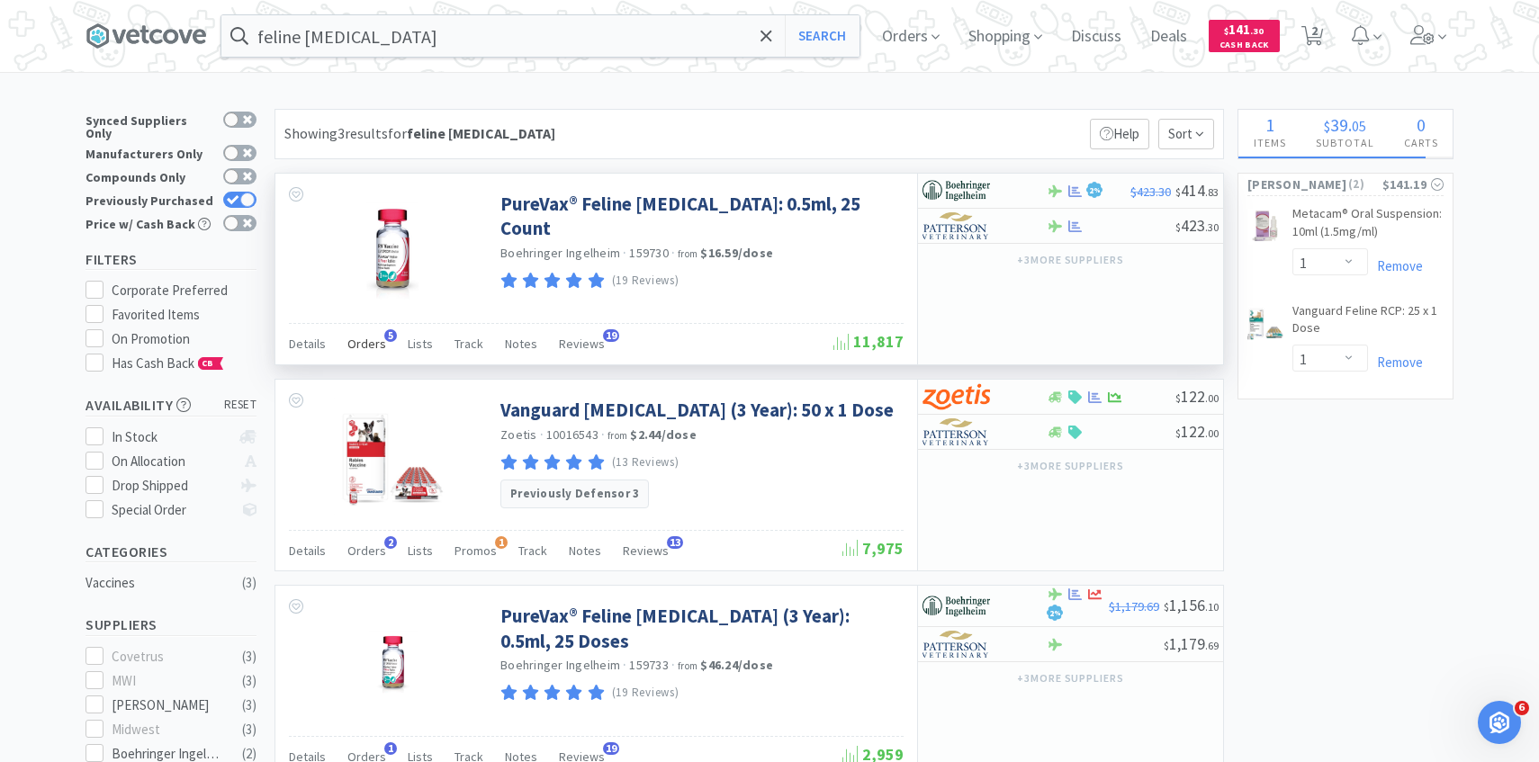
click at [368, 347] on span "Orders" at bounding box center [366, 344] width 39 height 16
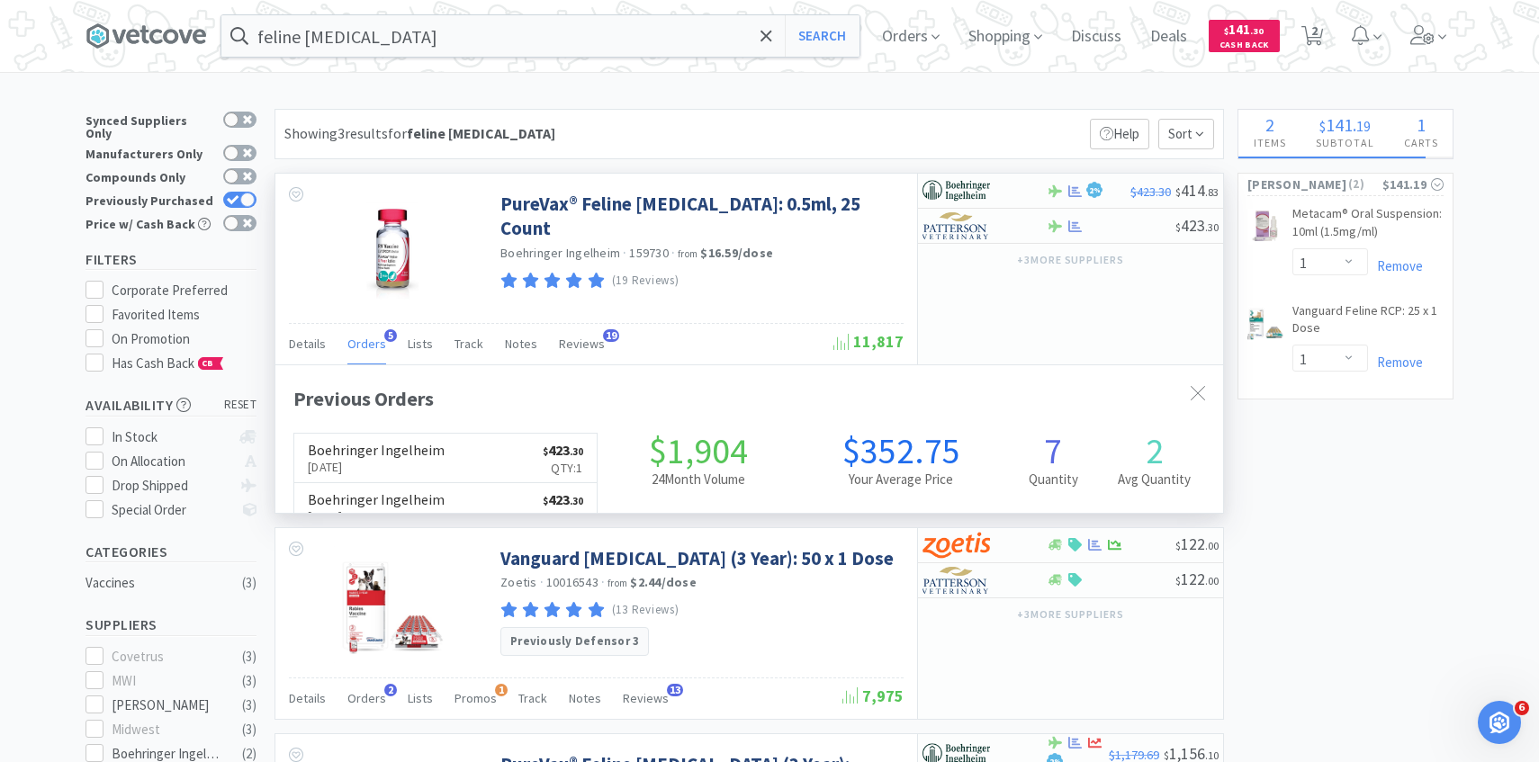
scroll to position [466, 947]
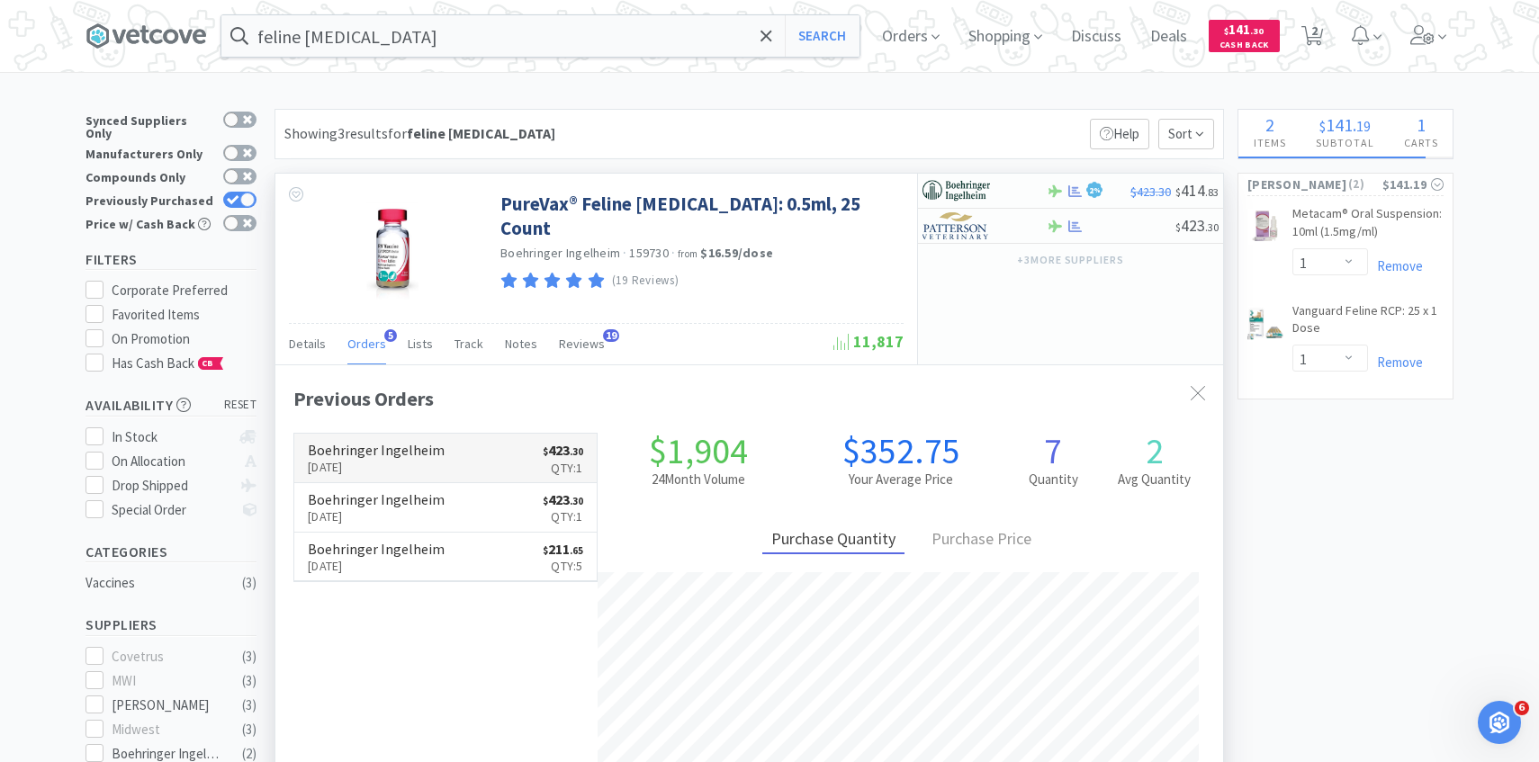
click at [398, 451] on h6 "Boehringer Ingelheim" at bounding box center [376, 450] width 137 height 14
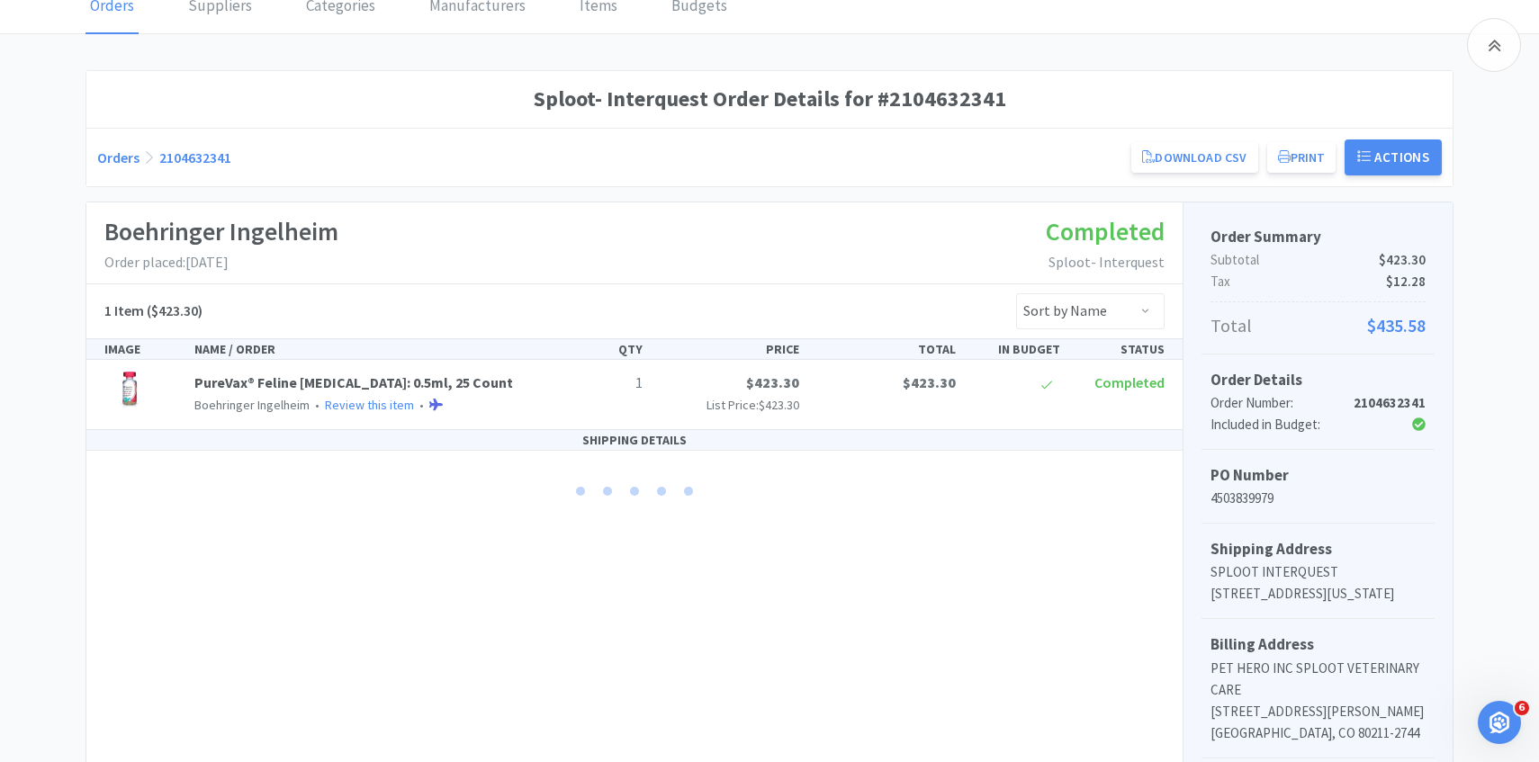
scroll to position [209, 0]
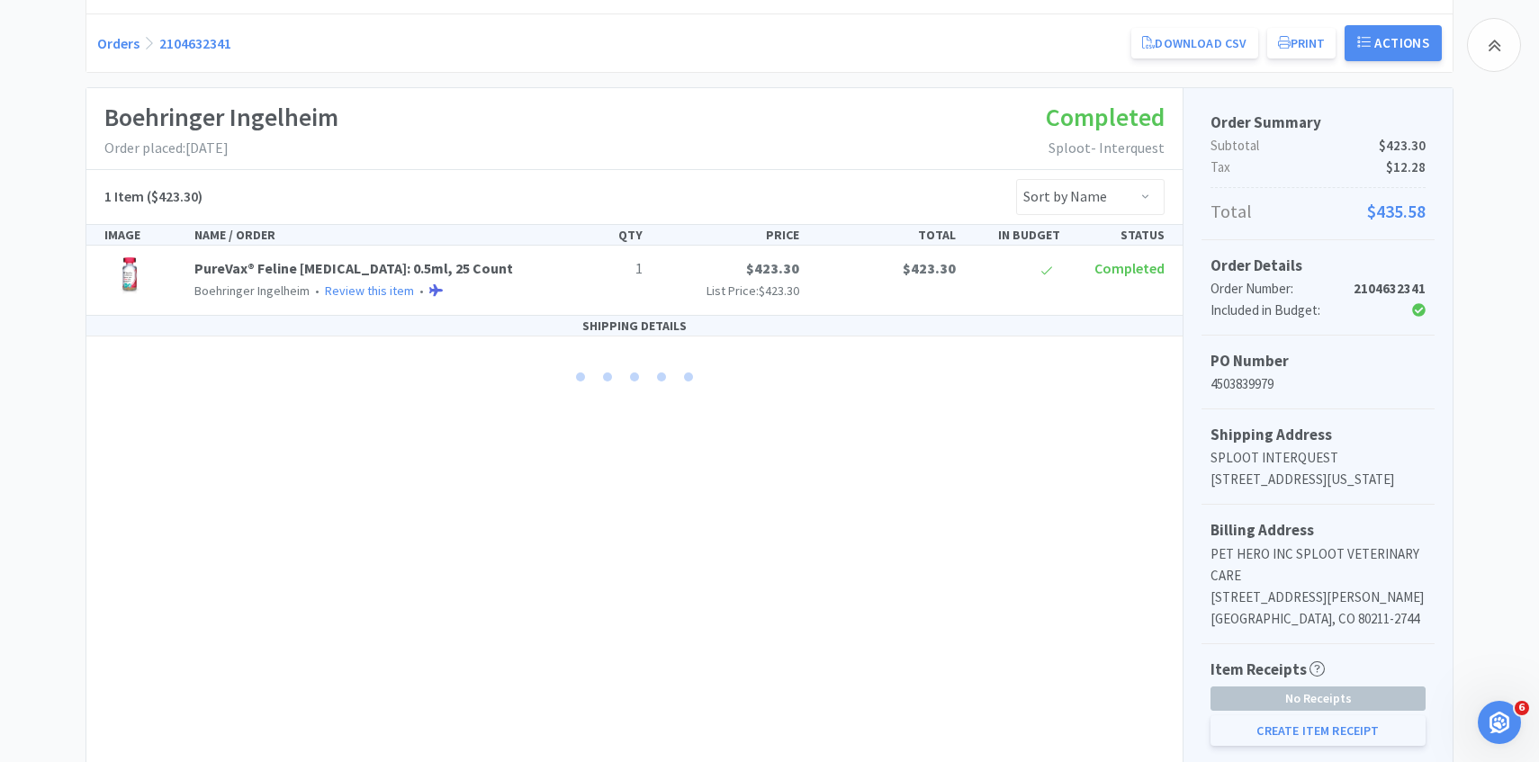
click at [1267, 746] on button "Create Item Receipt" at bounding box center [1317, 730] width 215 height 31
select select "1"
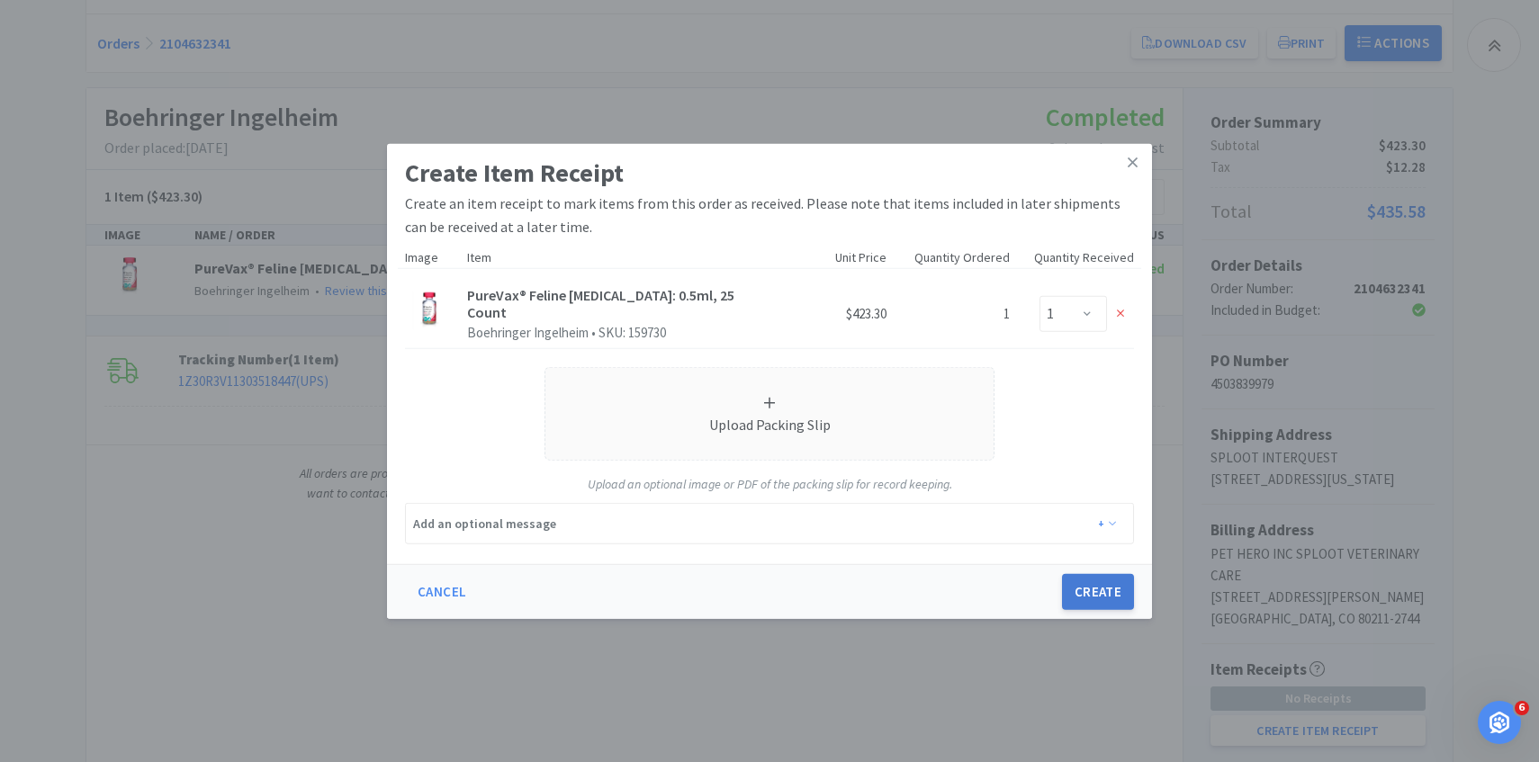
click at [1090, 582] on button "Create" at bounding box center [1098, 592] width 72 height 36
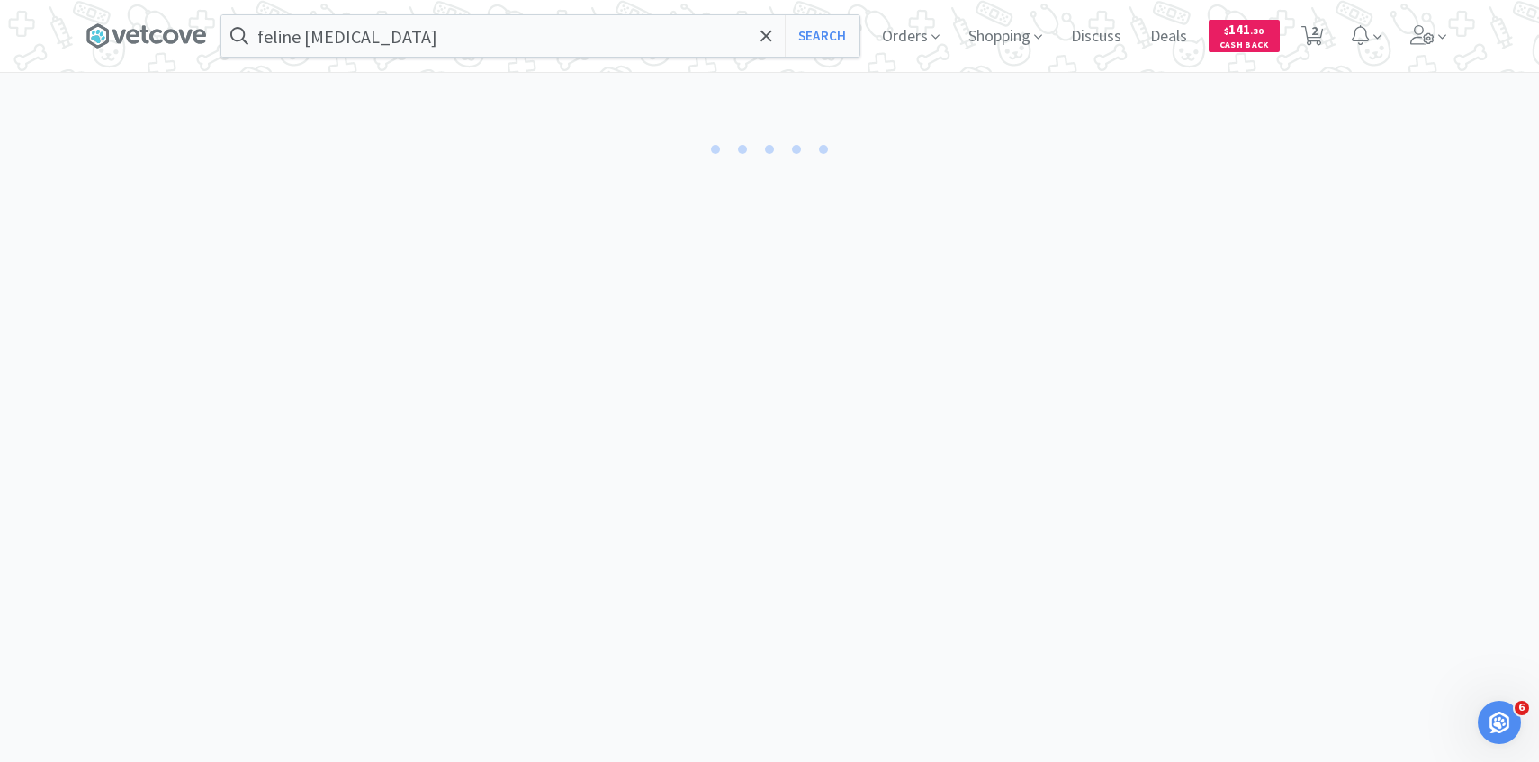
select select "1"
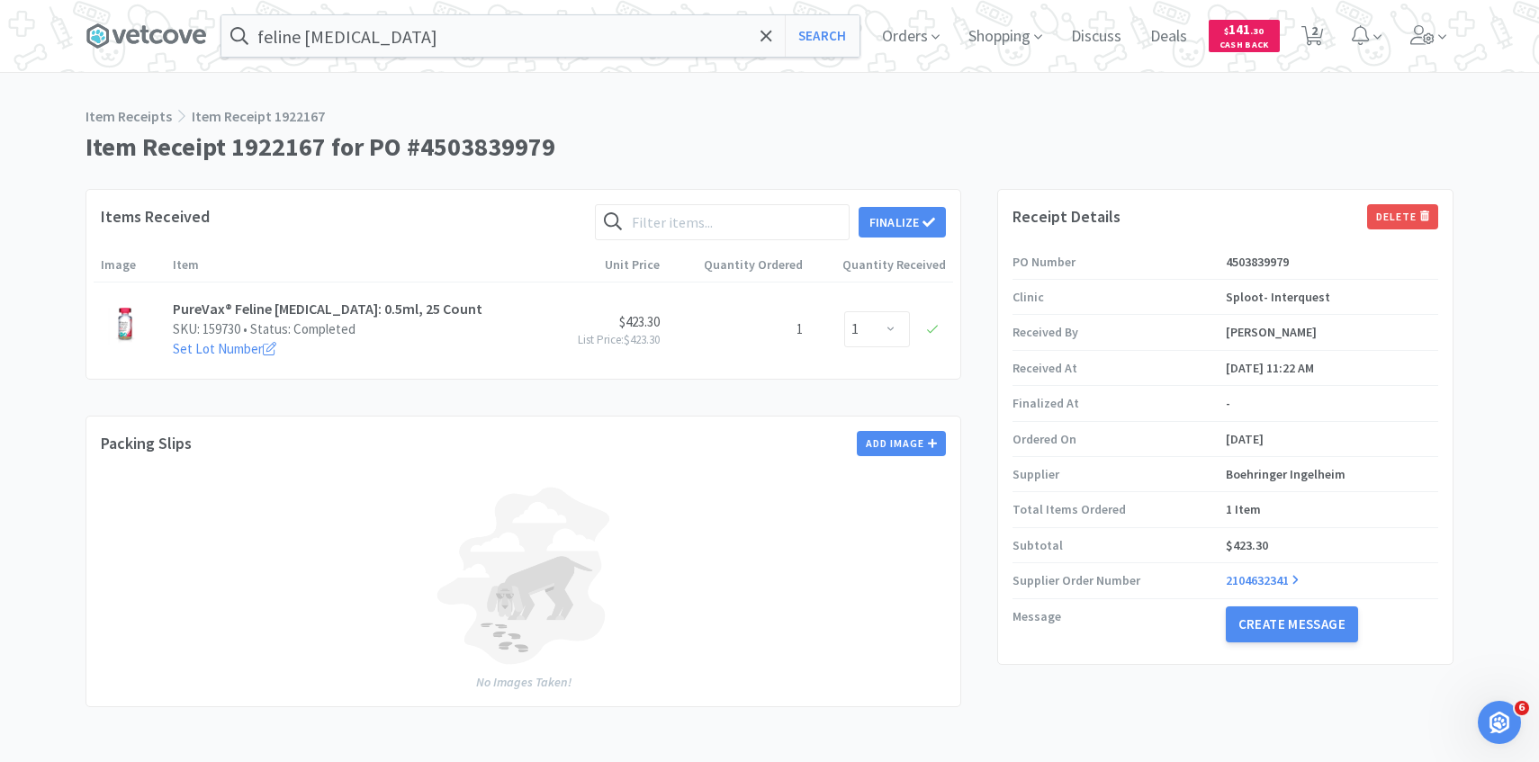
click at [946, 214] on div "Items Received Finalize Image Item Unit Price Quantity Ordered Quantity Receive…" at bounding box center [522, 285] width 875 height 192
click at [913, 217] on button "Finalize" at bounding box center [901, 222] width 87 height 31
click at [976, 182] on button "Finalize" at bounding box center [968, 194] width 67 height 25
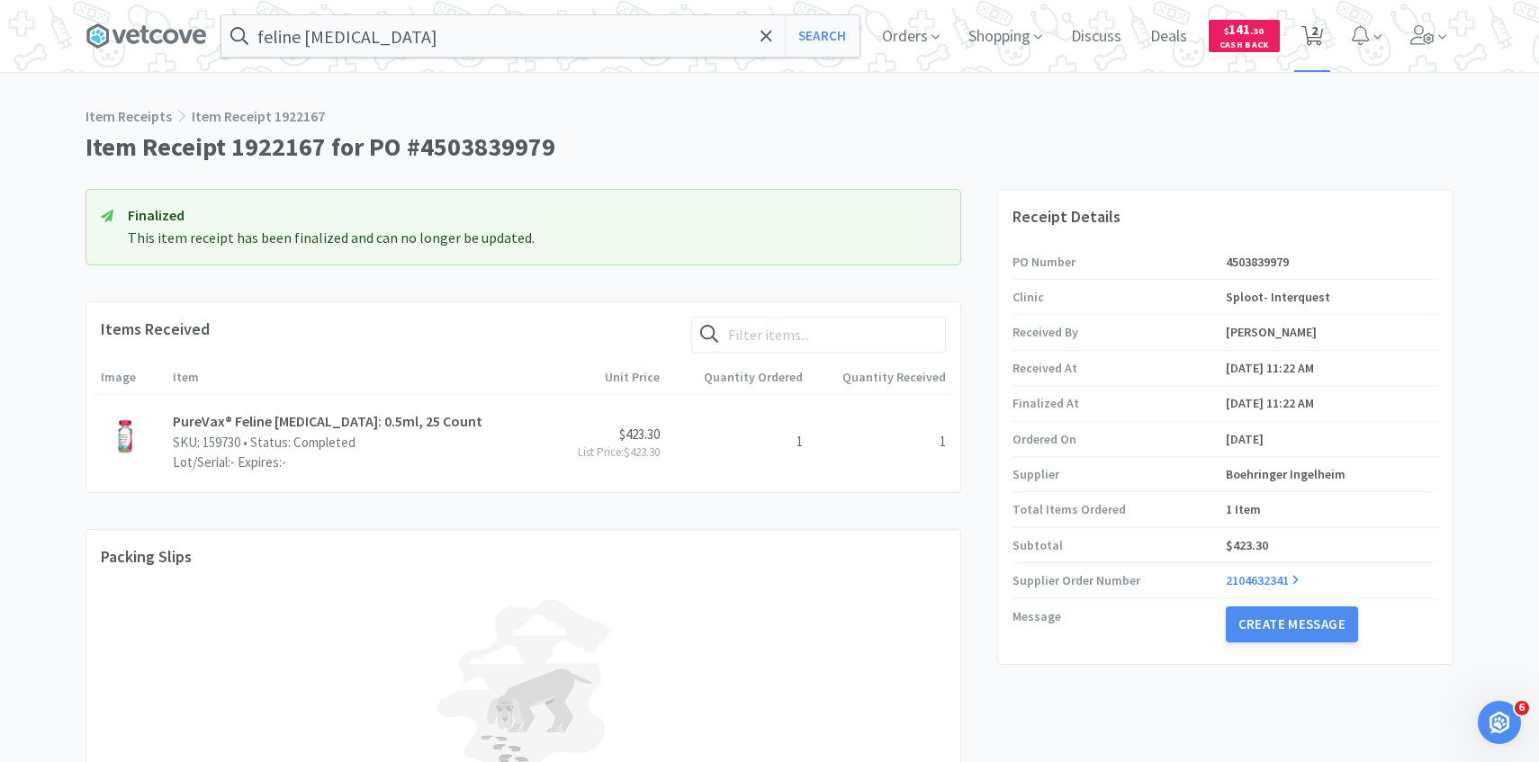
click at [1312, 55] on span "2" at bounding box center [1314, 31] width 6 height 72
select select "1"
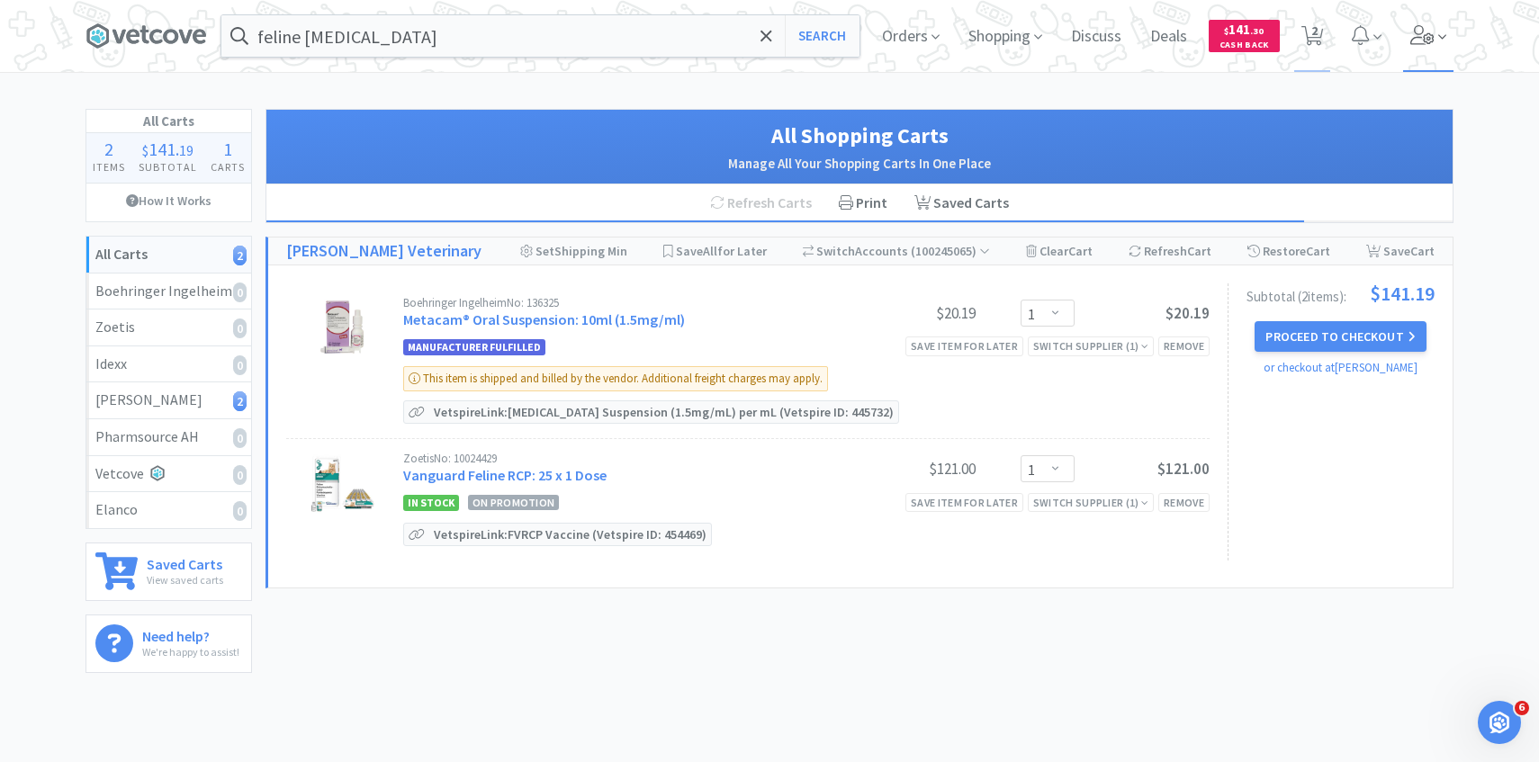
click at [1415, 52] on span at bounding box center [1428, 36] width 51 height 72
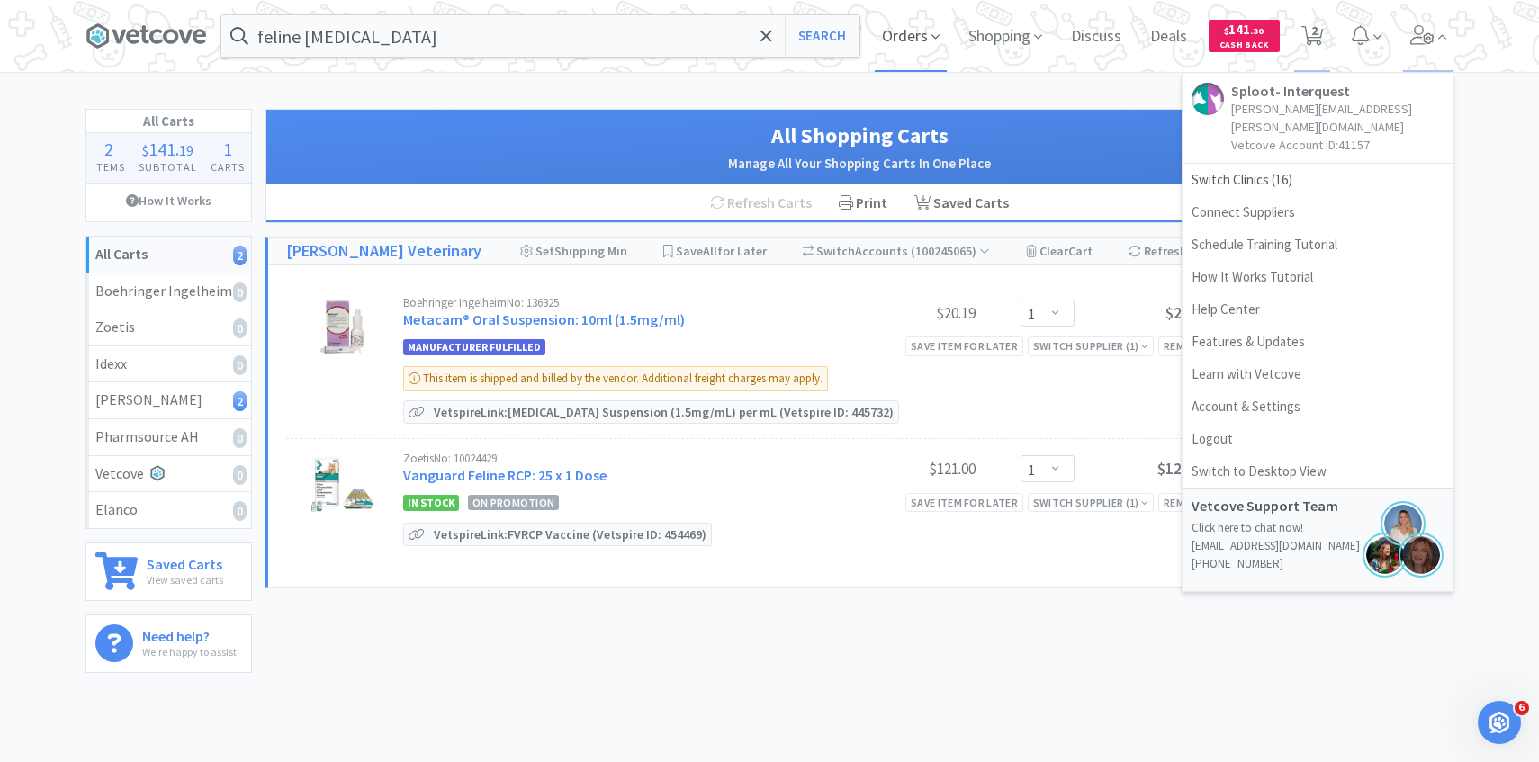
click at [926, 37] on span "Orders" at bounding box center [911, 36] width 72 height 72
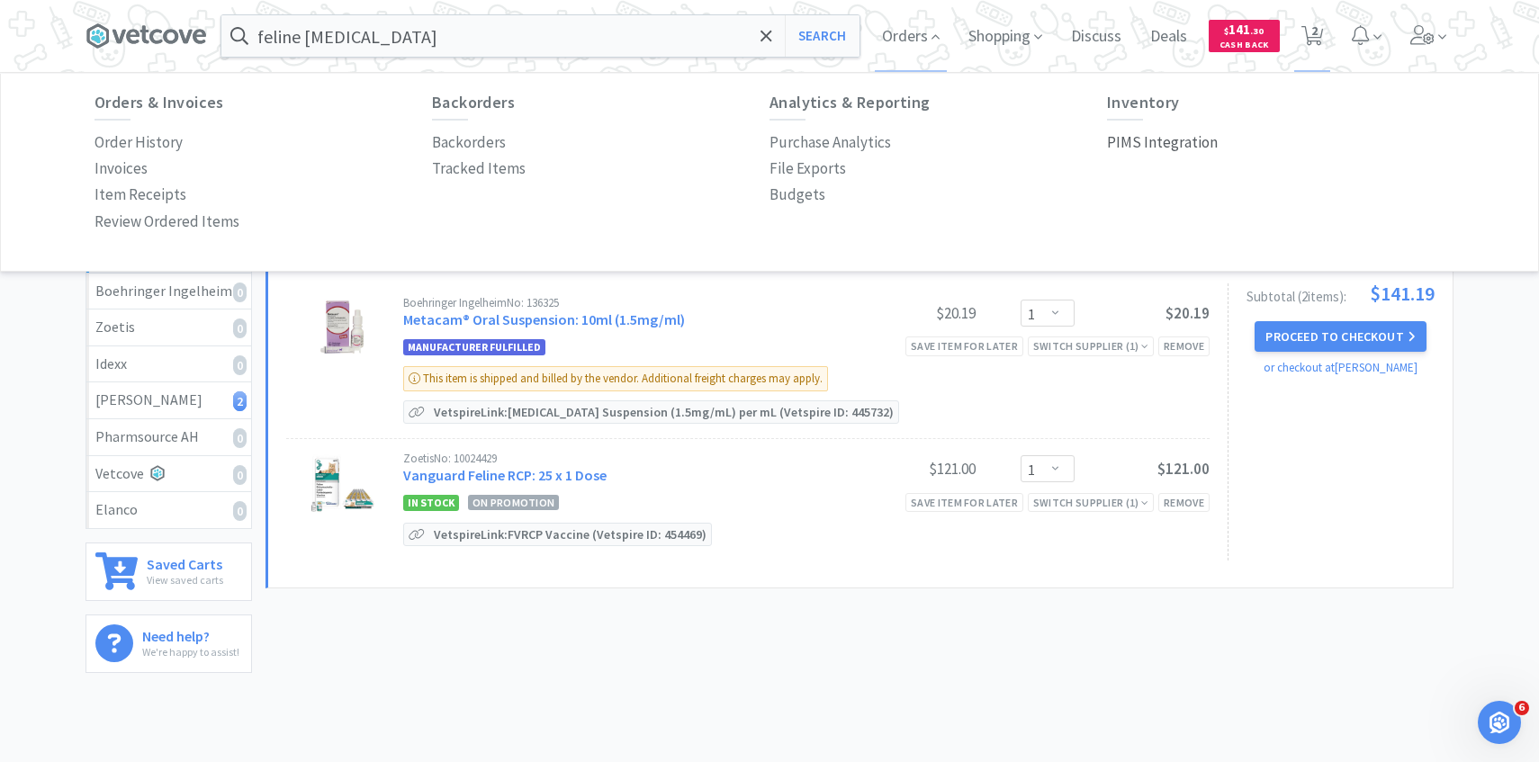
click at [1162, 141] on p "PIMS Integration" at bounding box center [1162, 142] width 111 height 24
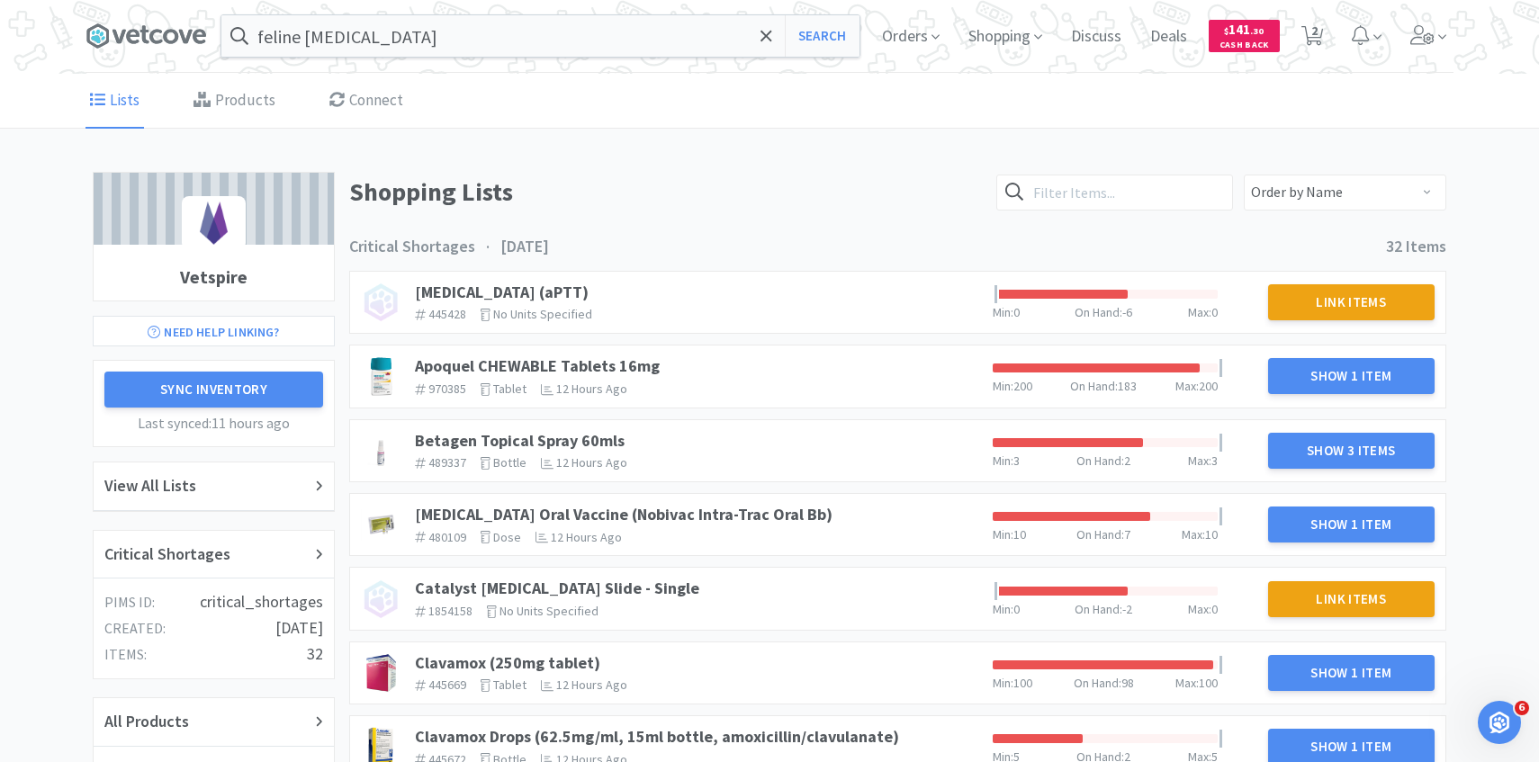
click at [590, 67] on div "feline rabies Search Orders Shopping Discuss Discuss Deals Deals $ 141 . 30 Cas…" at bounding box center [769, 36] width 1368 height 73
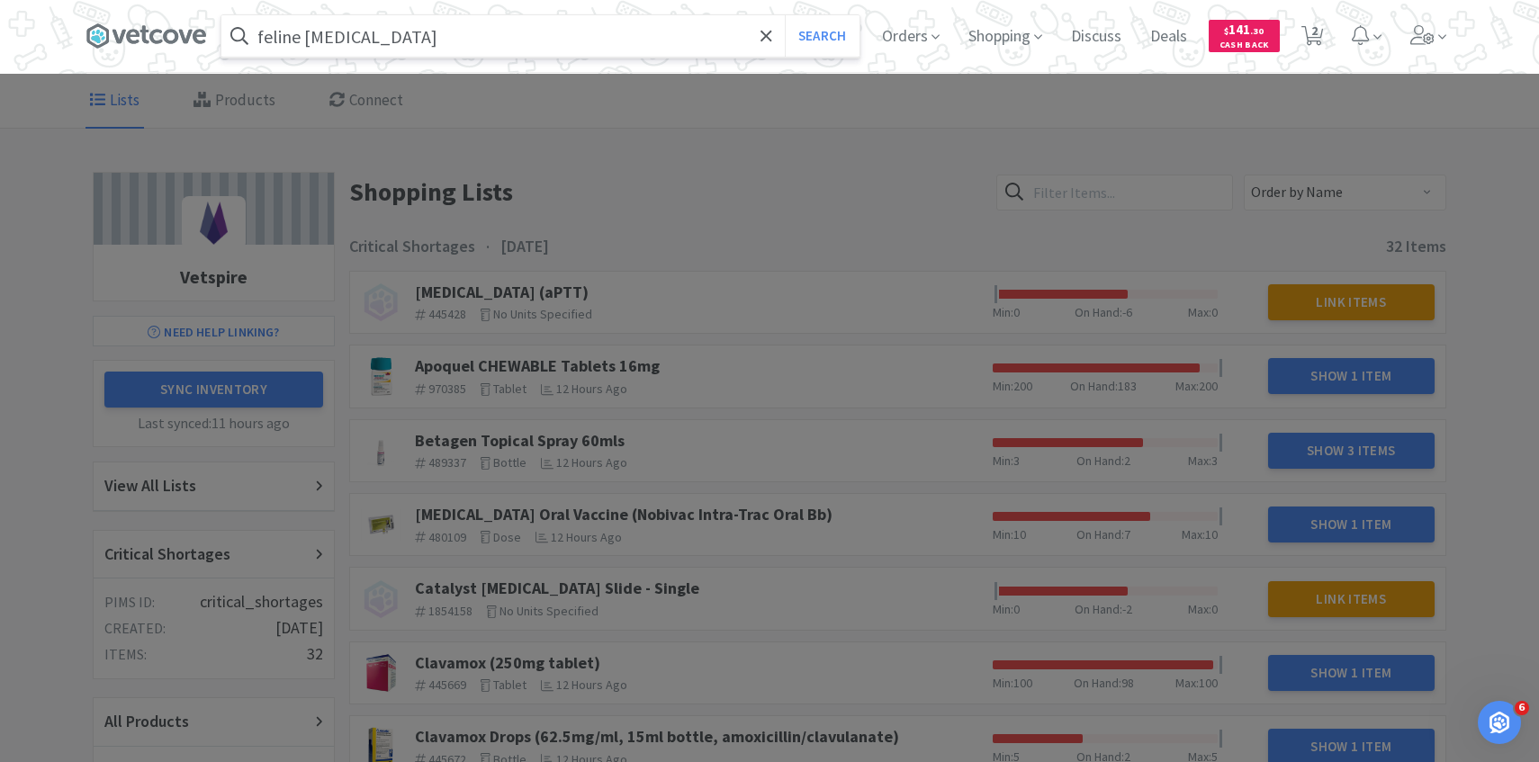
click at [567, 39] on input "feline rabies" at bounding box center [540, 35] width 638 height 41
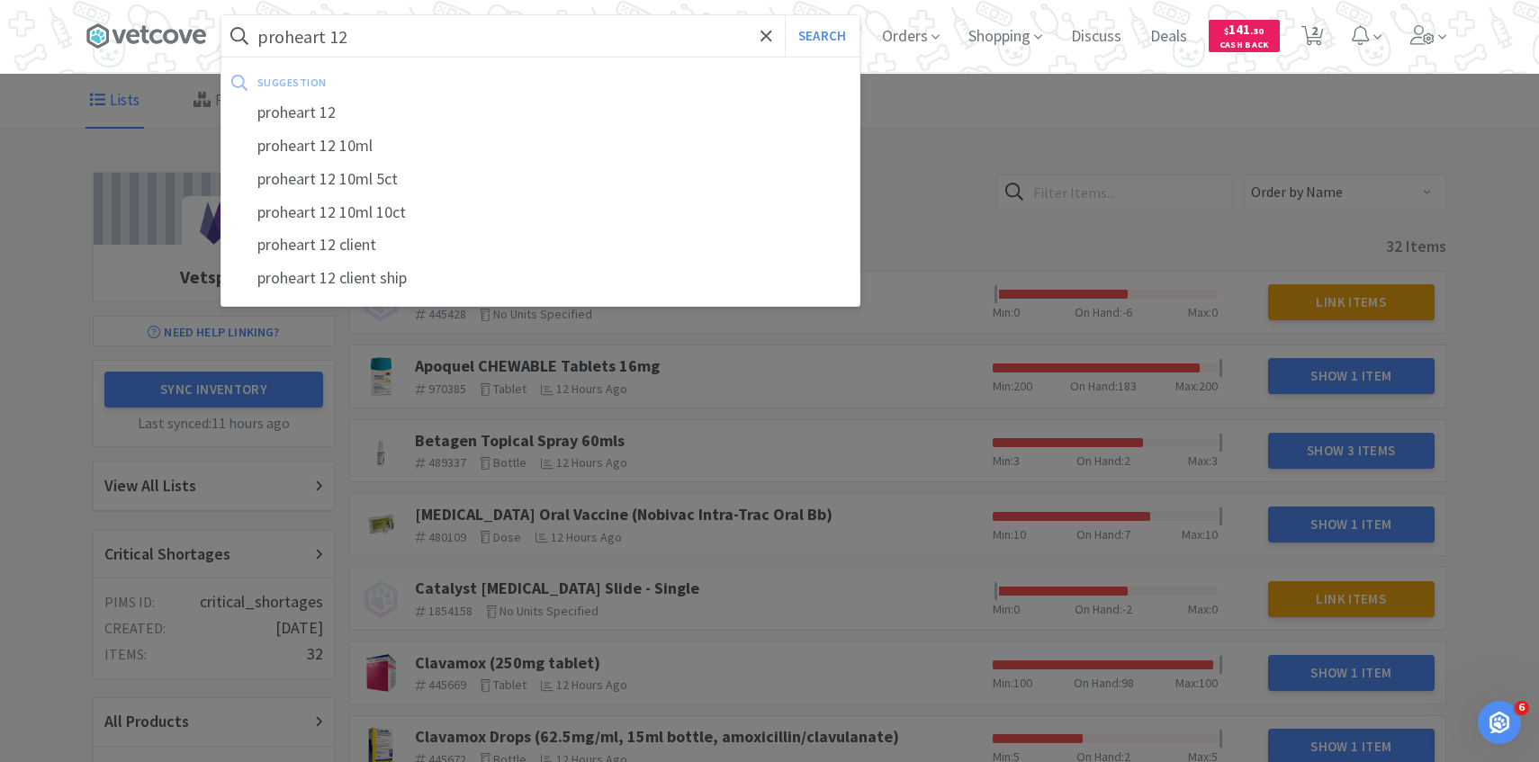
type input "proheart 12"
click at [785, 15] on button "Search" at bounding box center [822, 35] width 75 height 41
select select "1"
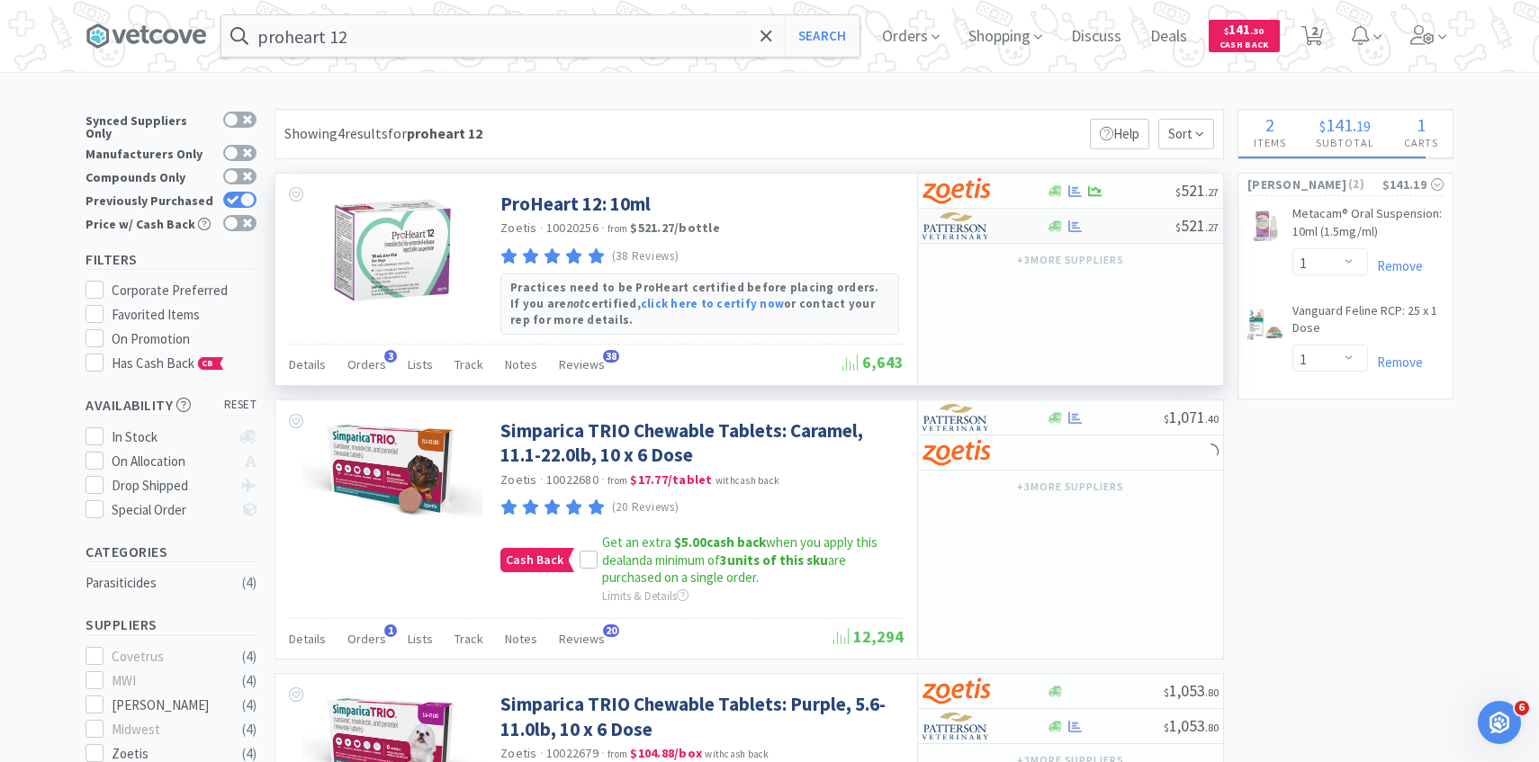
click at [992, 243] on div "$ 521 . 27" at bounding box center [1070, 226] width 305 height 35
select select "1"
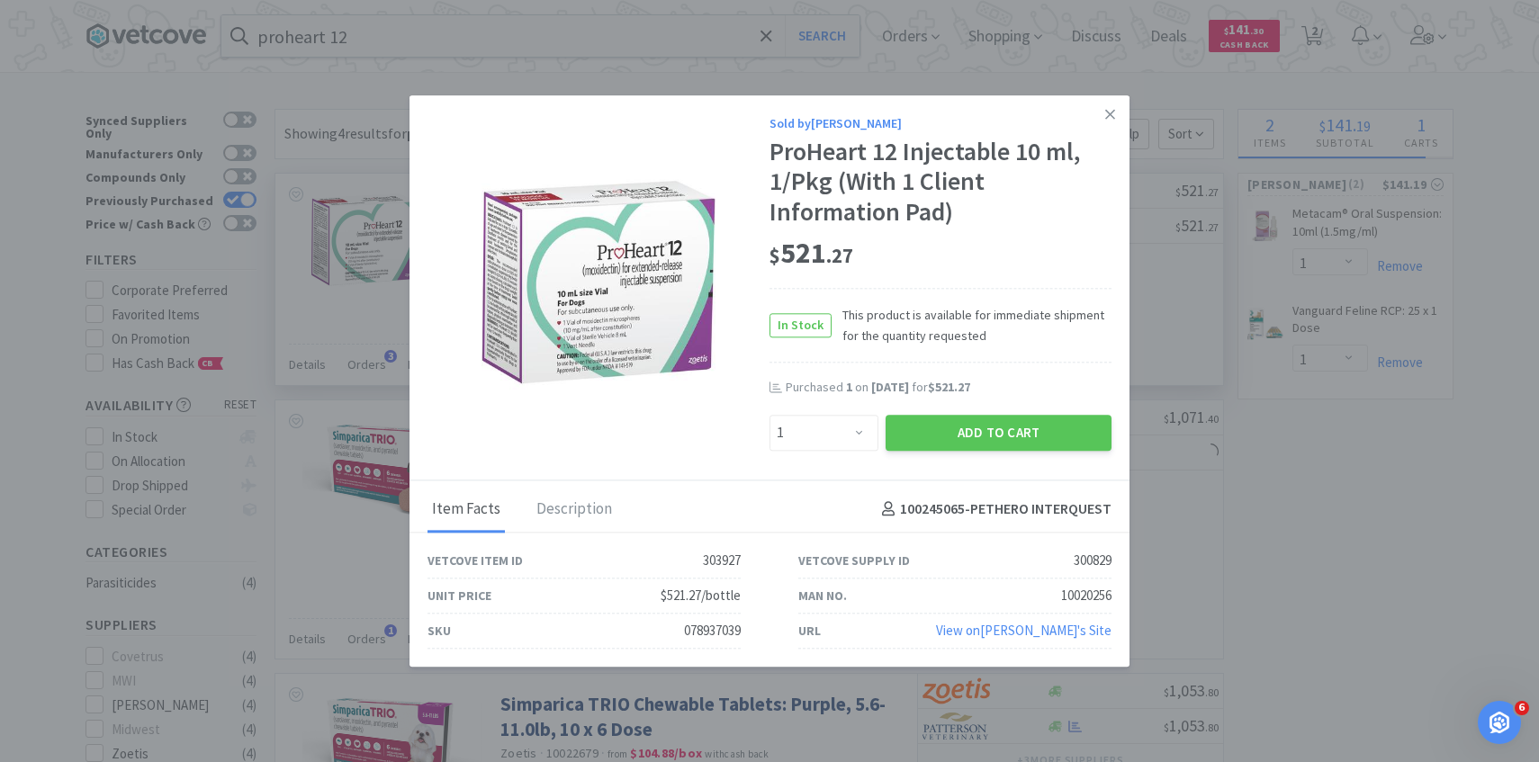
click at [969, 453] on div "Add to Cart" at bounding box center [998, 432] width 233 height 43
click at [969, 441] on button "Add to Cart" at bounding box center [998, 433] width 226 height 36
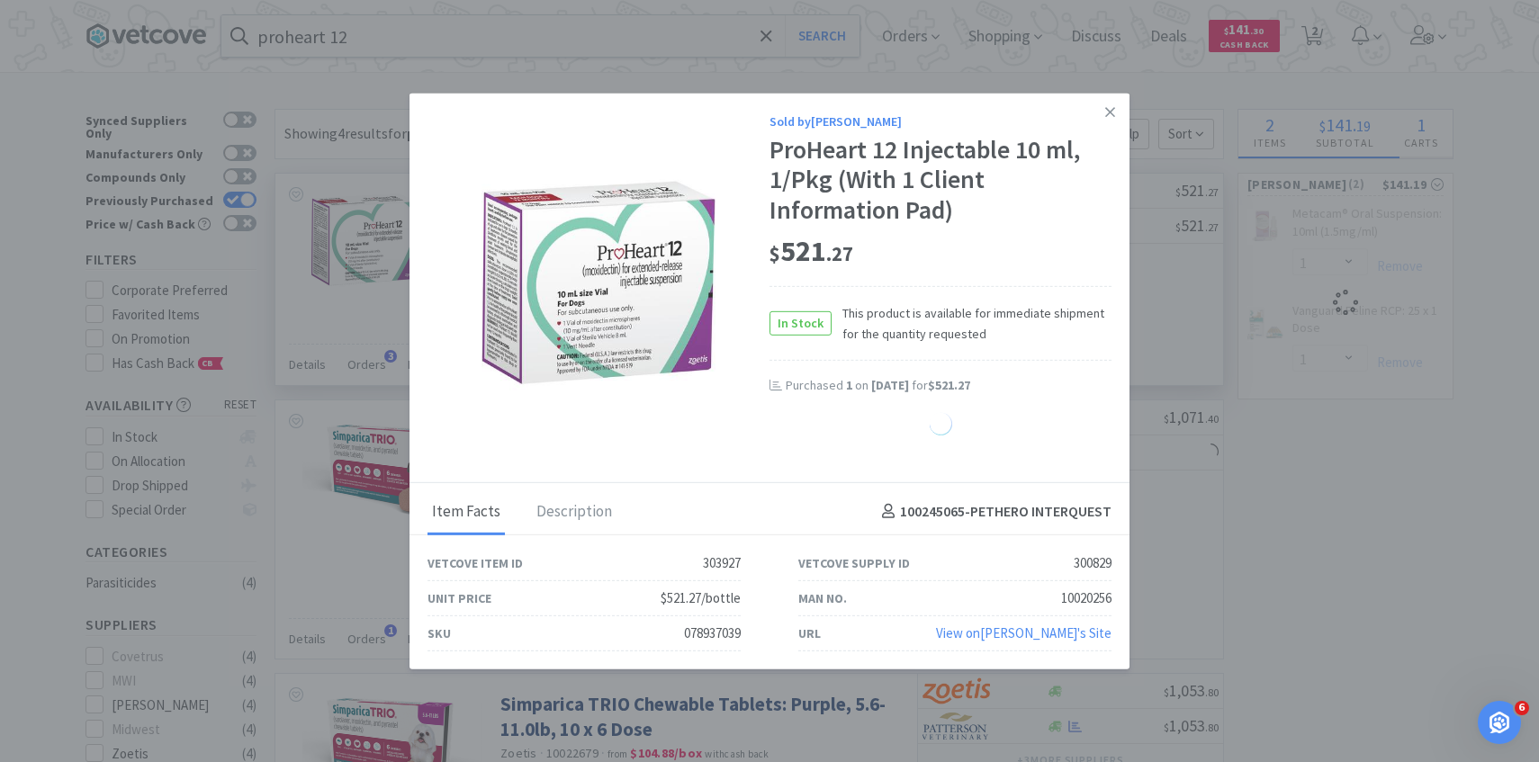
select select "1"
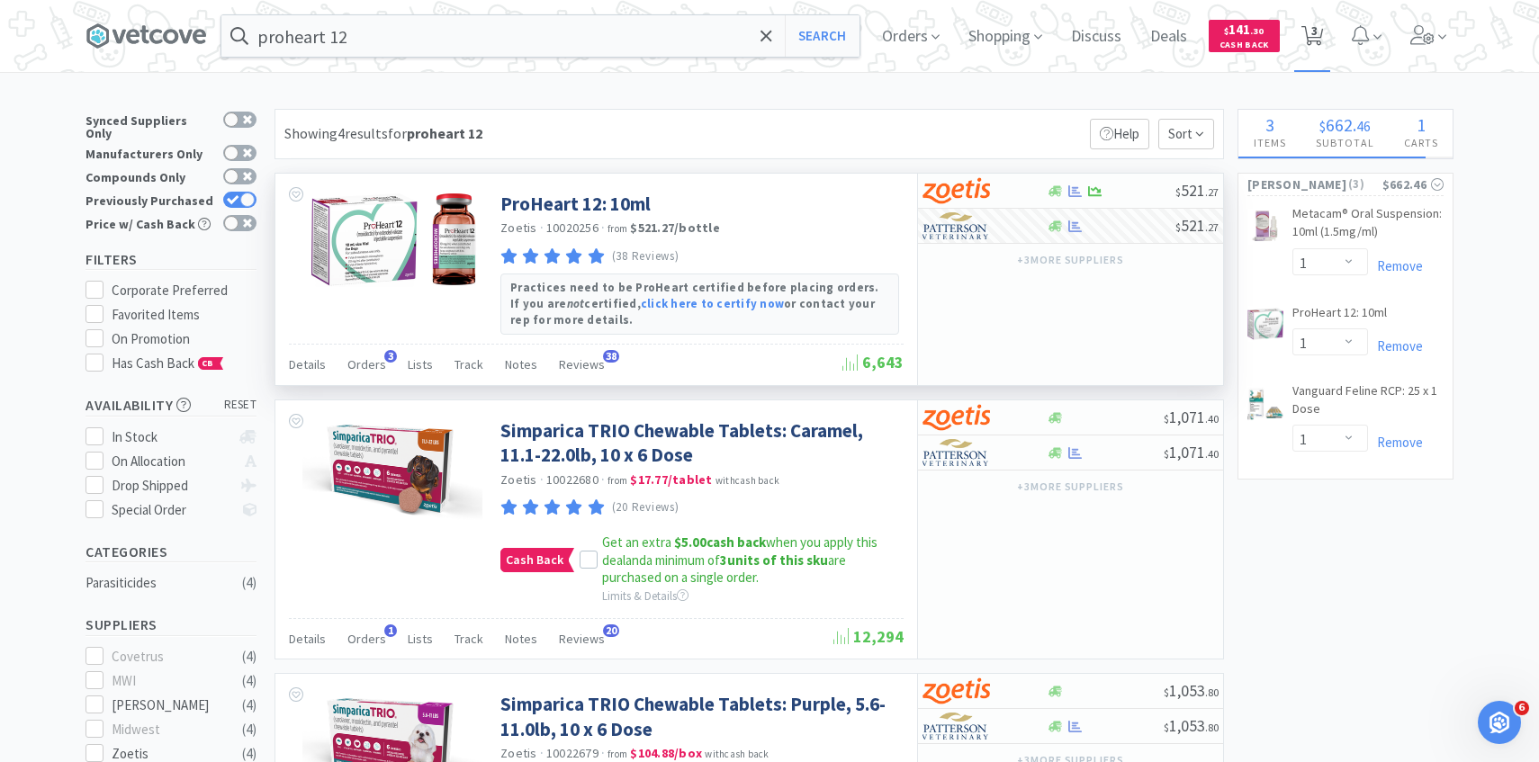
click at [1301, 23] on span "3" at bounding box center [1312, 35] width 22 height 25
select select "1"
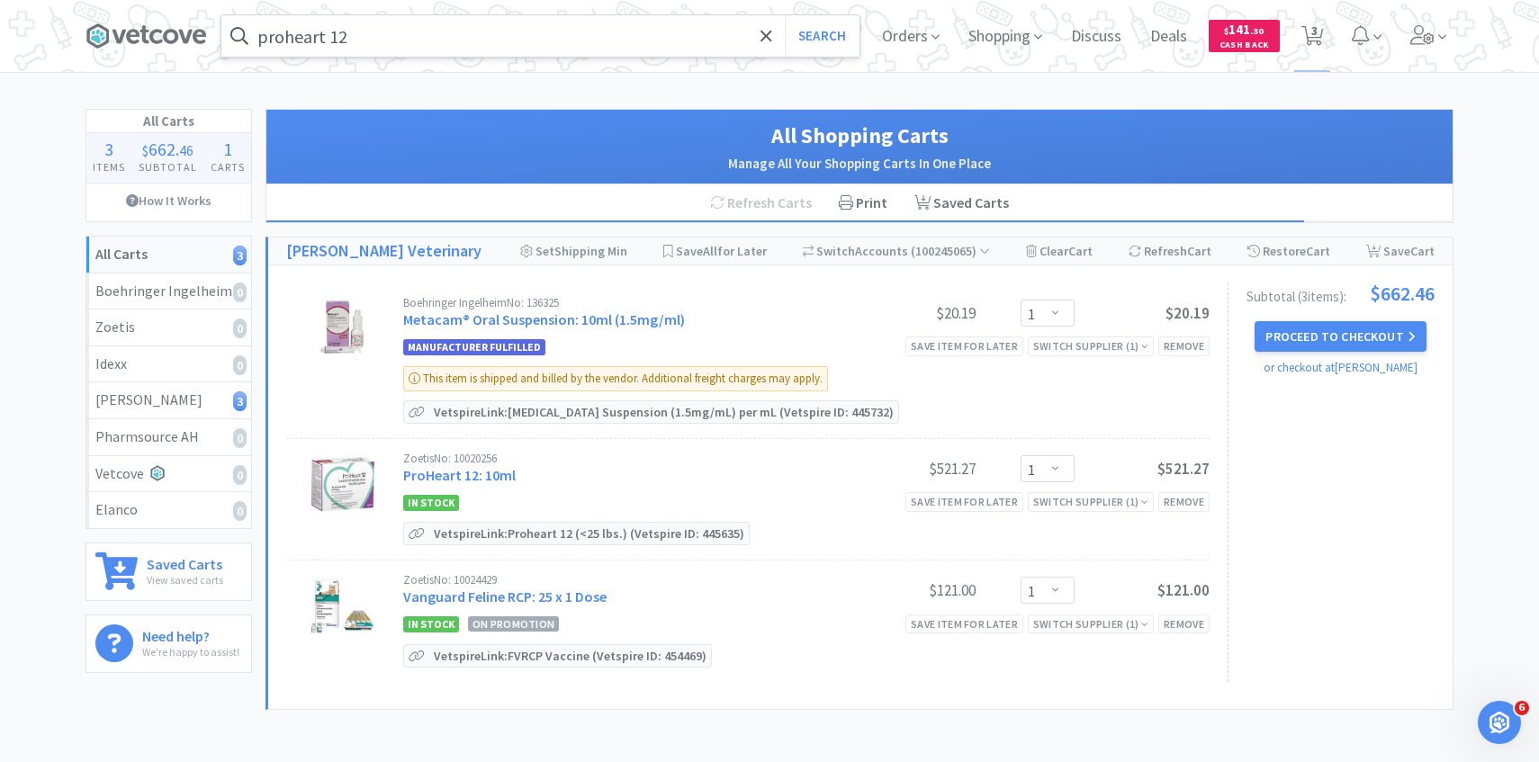
click at [564, 51] on input "proheart 12" at bounding box center [540, 35] width 638 height 41
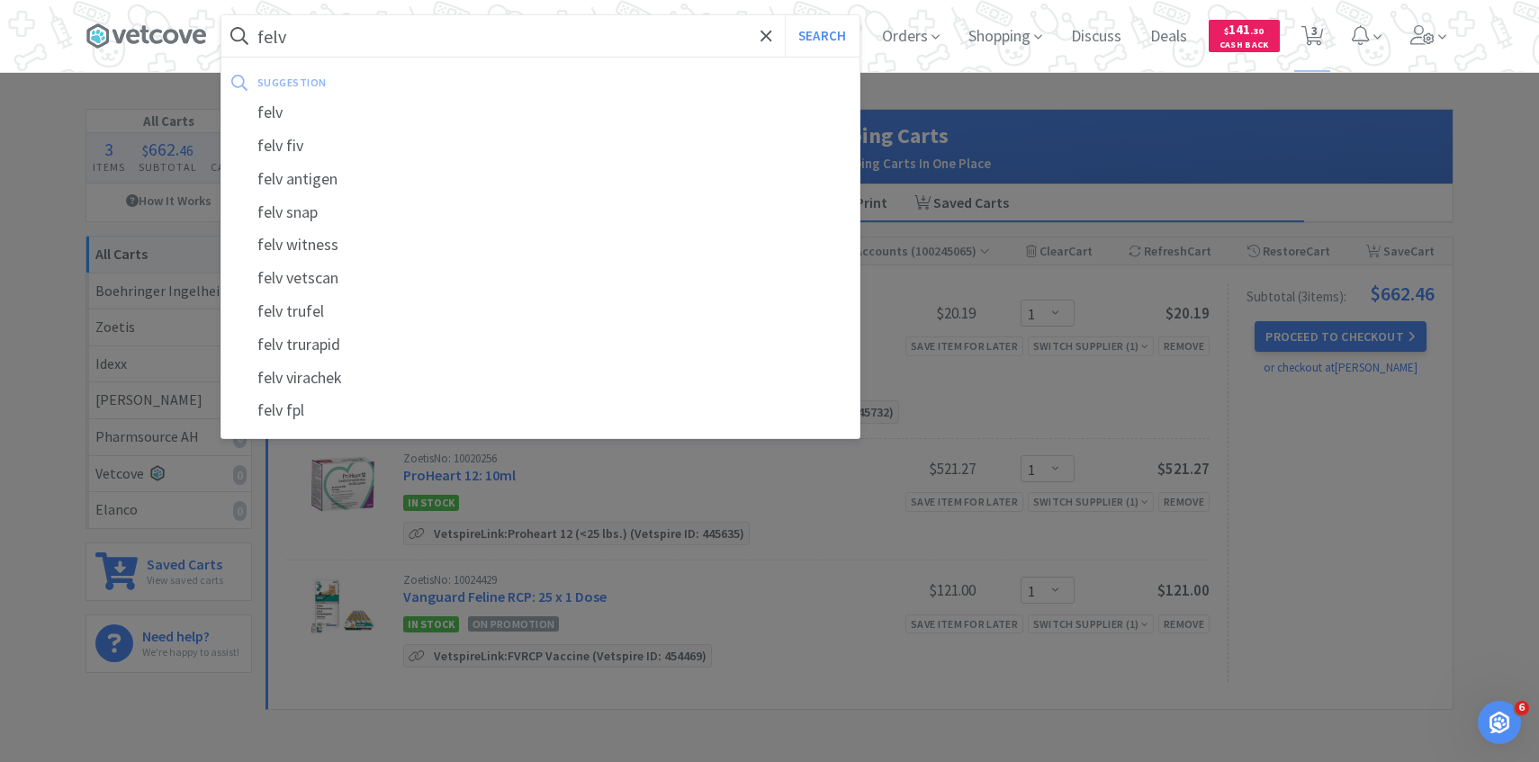
type input "felv"
click at [785, 15] on button "Search" at bounding box center [822, 35] width 75 height 41
select select "1"
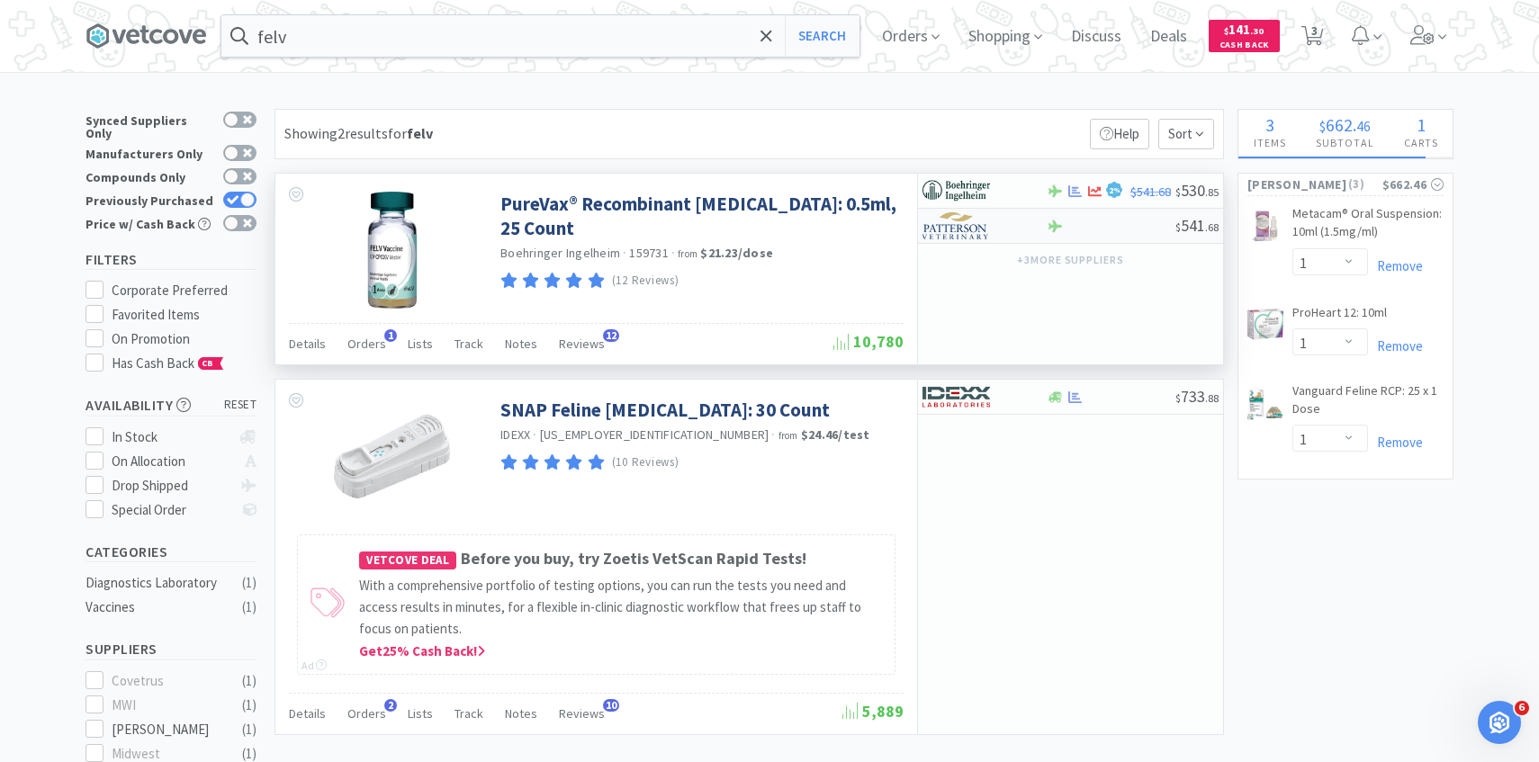
click at [978, 213] on img at bounding box center [955, 225] width 67 height 27
select select "1"
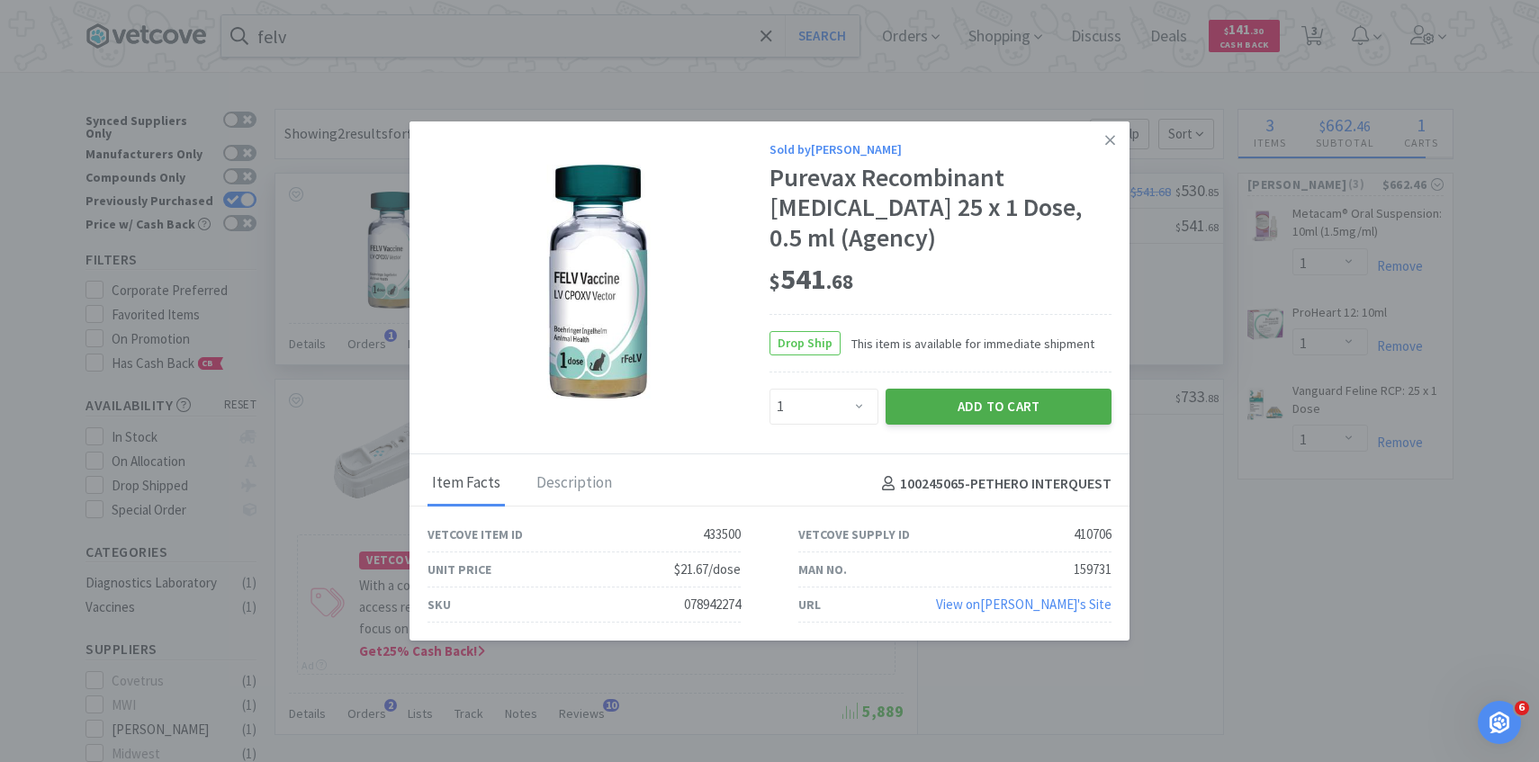
click at [944, 419] on button "Add to Cart" at bounding box center [998, 407] width 226 height 36
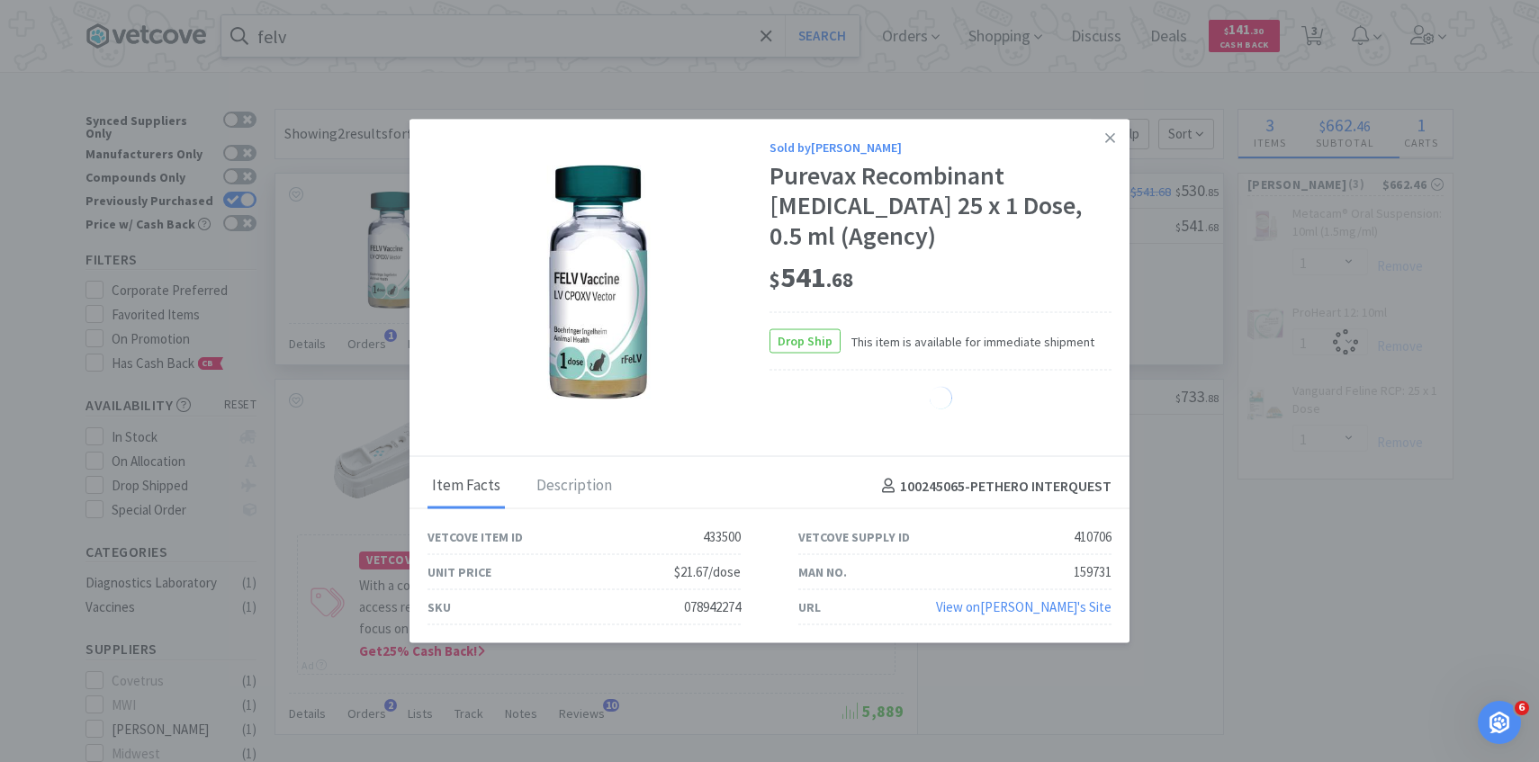
select select "1"
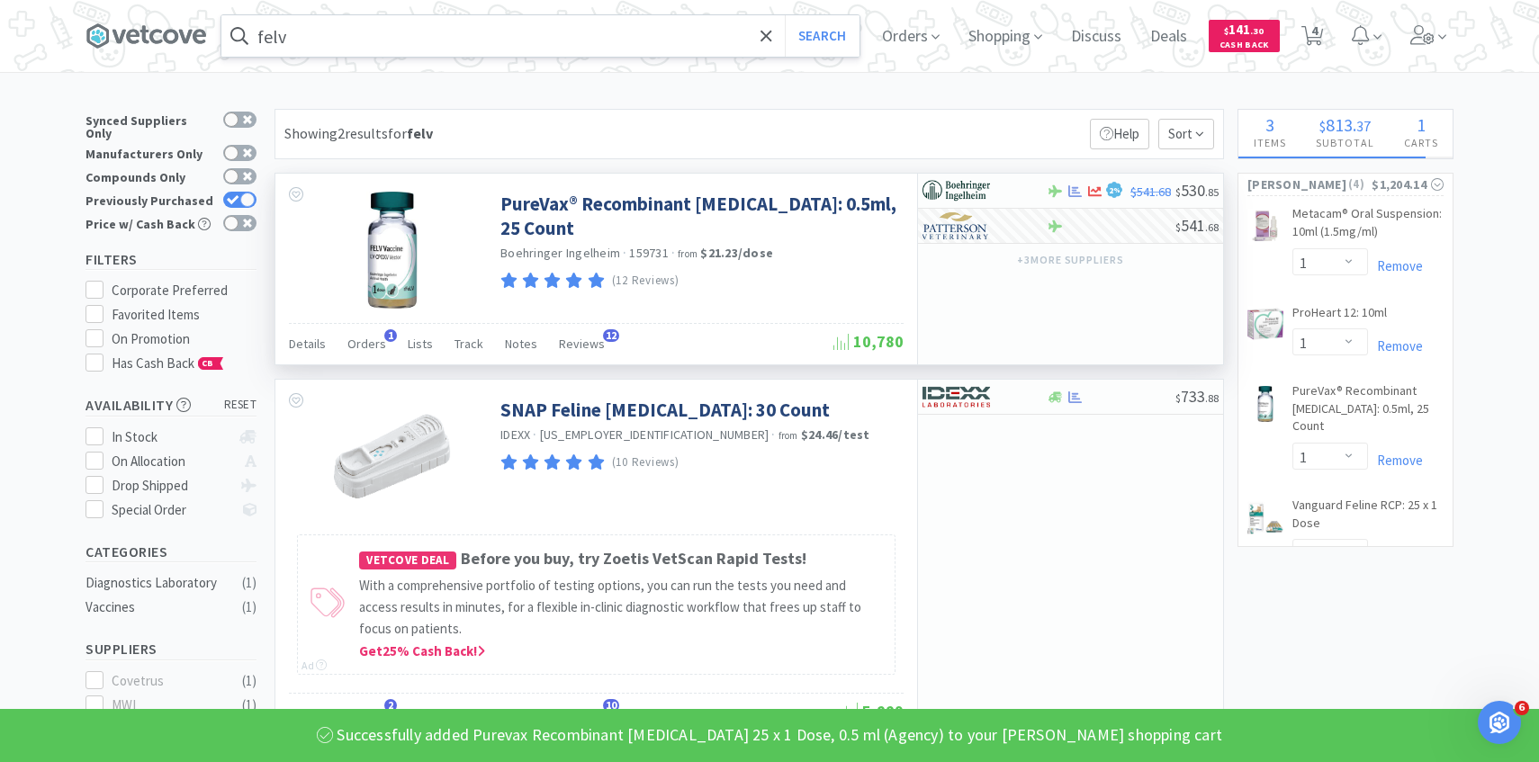
click at [401, 34] on input "felv" at bounding box center [540, 35] width 638 height 41
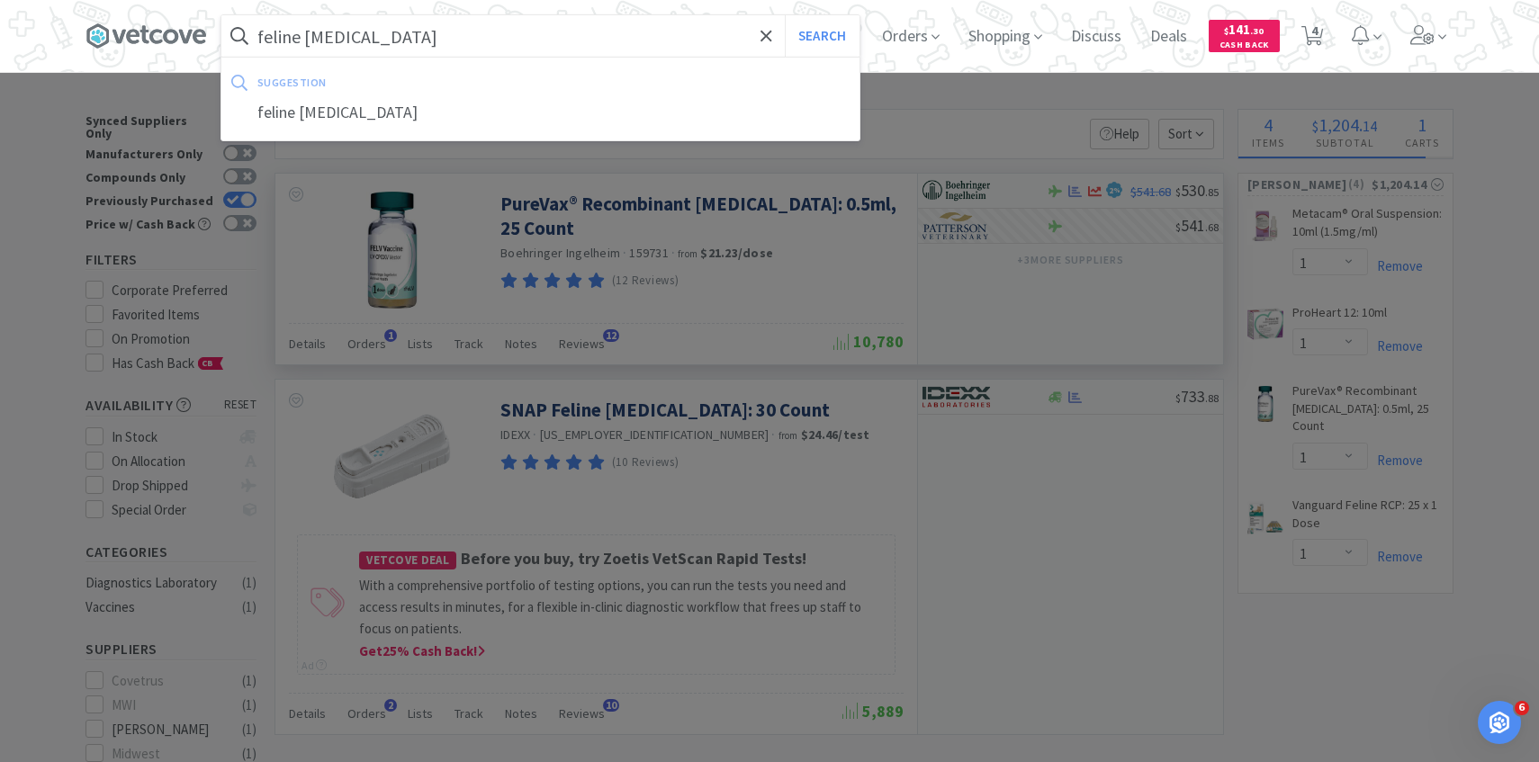
type input "feline rabies"
click at [785, 15] on button "Search" at bounding box center [822, 35] width 75 height 41
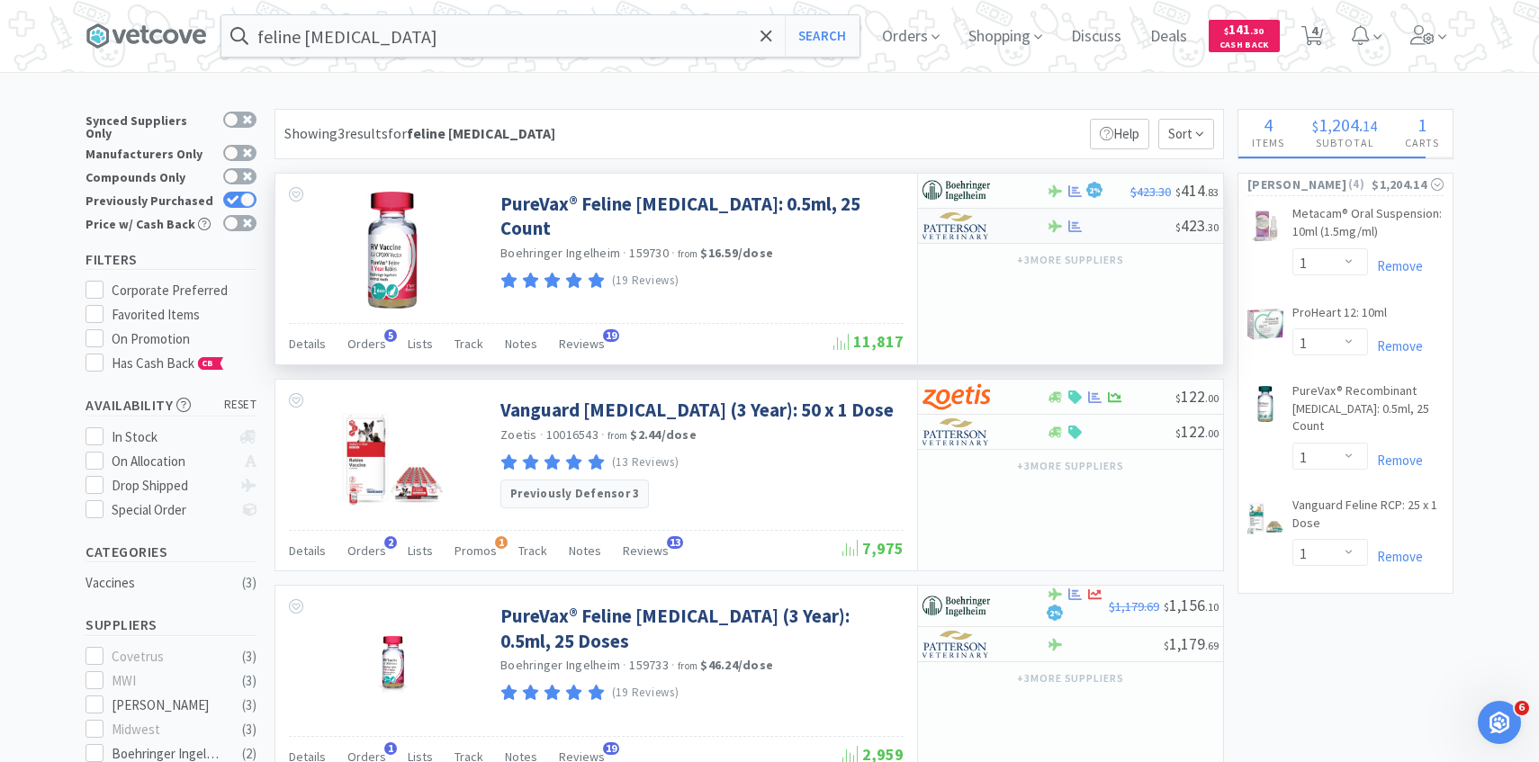
click at [969, 241] on div "$ 423 . 30" at bounding box center [1070, 226] width 305 height 35
select select "1"
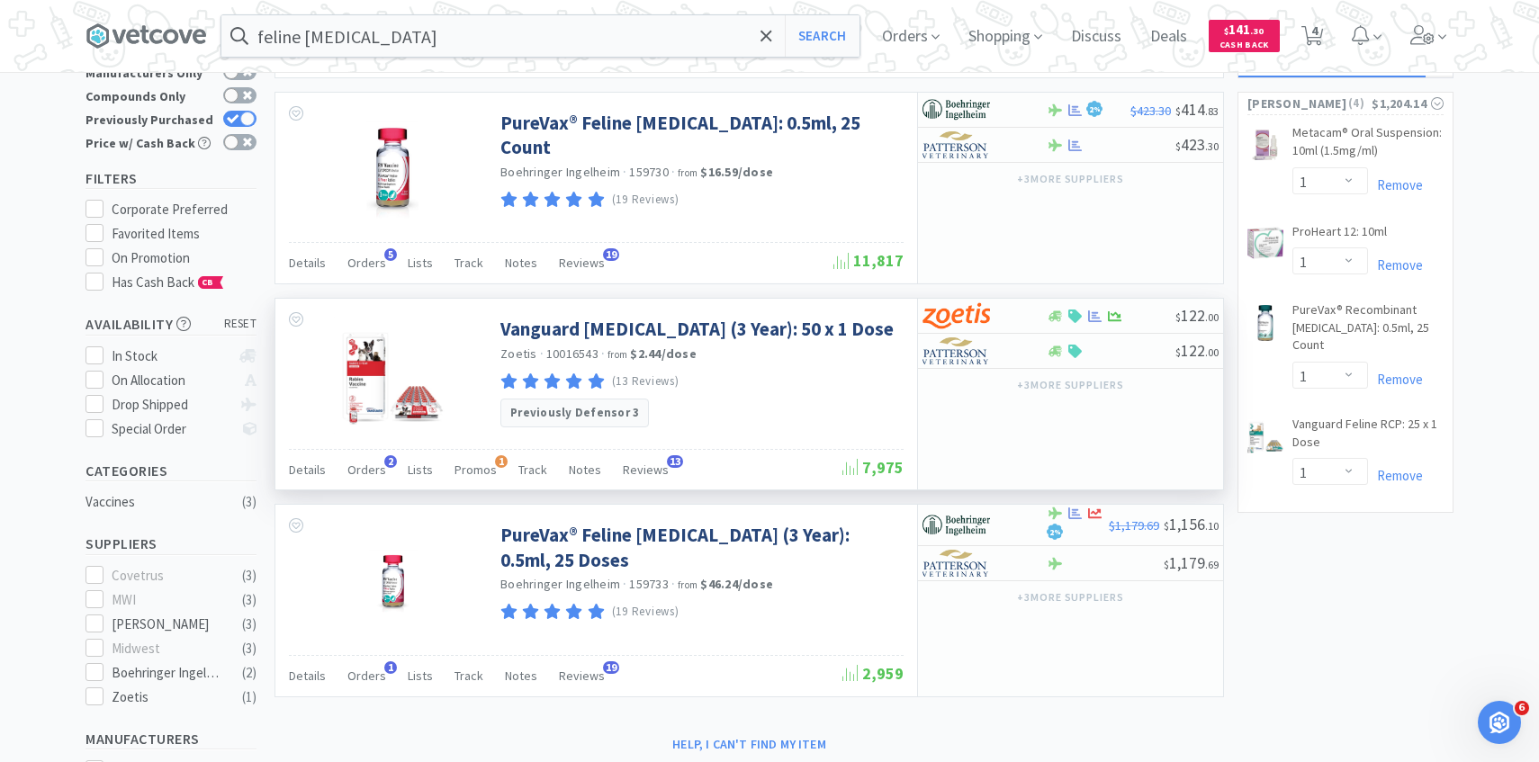
scroll to position [111, 0]
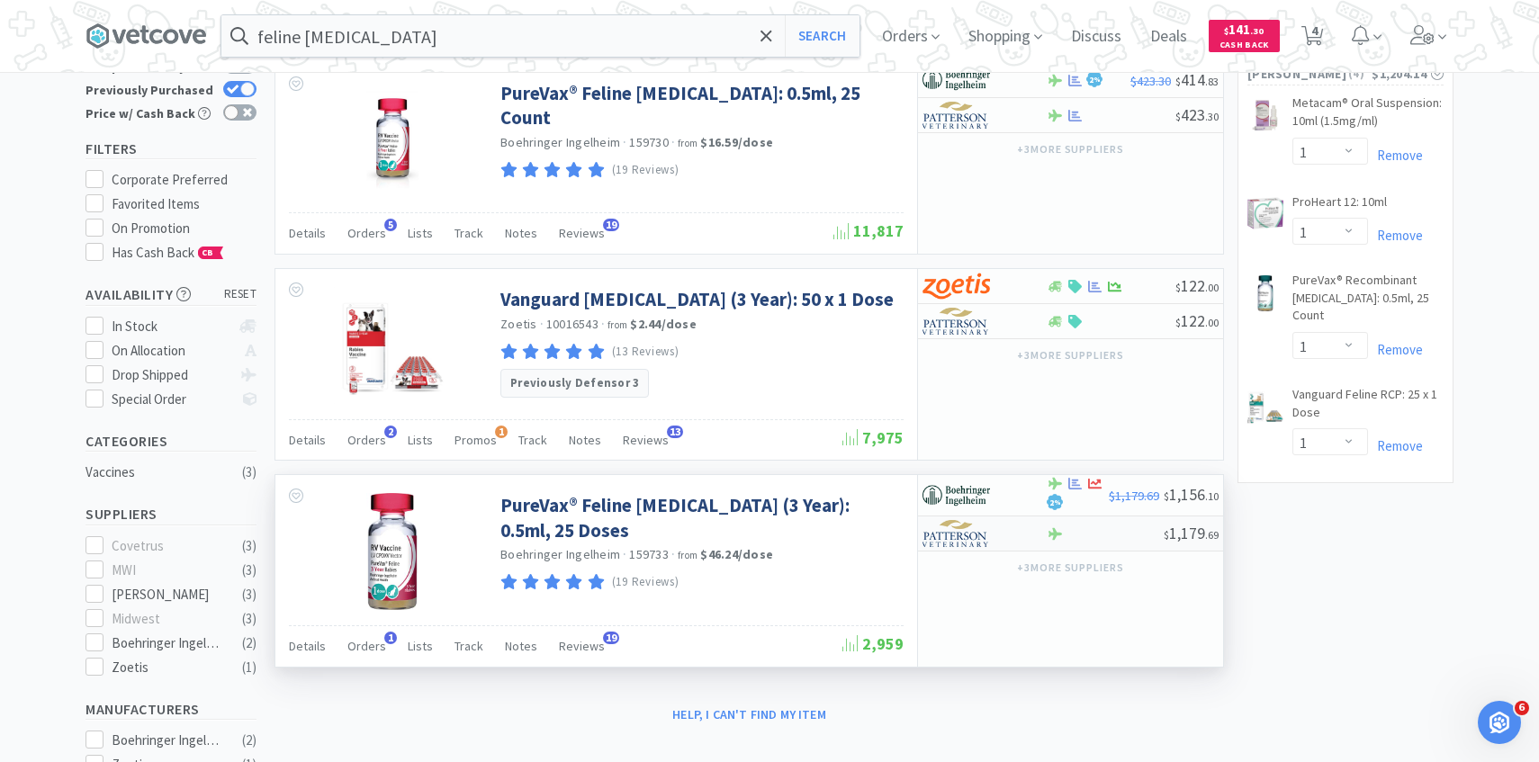
click at [953, 533] on img at bounding box center [955, 533] width 67 height 27
select select "1"
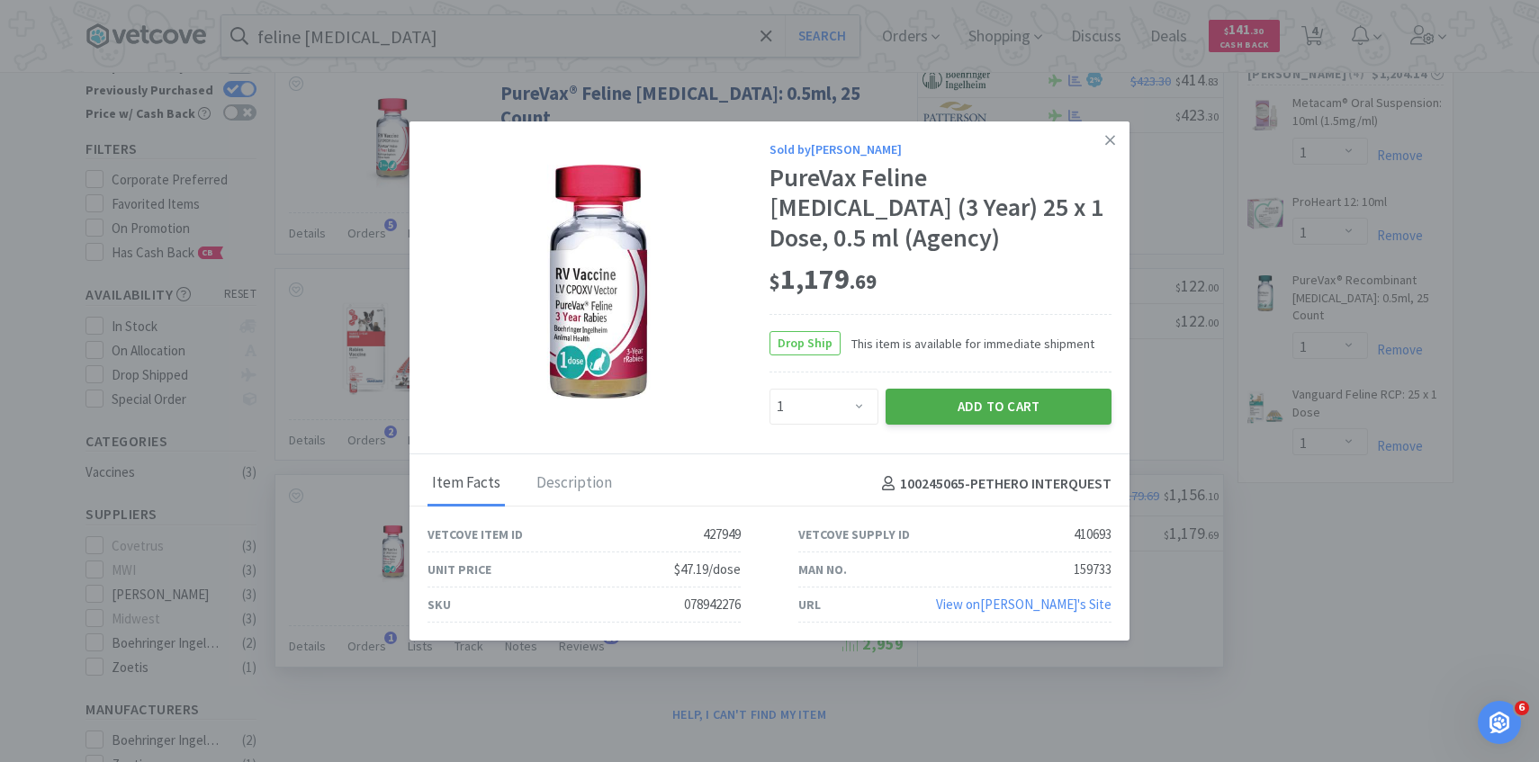
click at [1009, 389] on button "Add to Cart" at bounding box center [998, 407] width 226 height 36
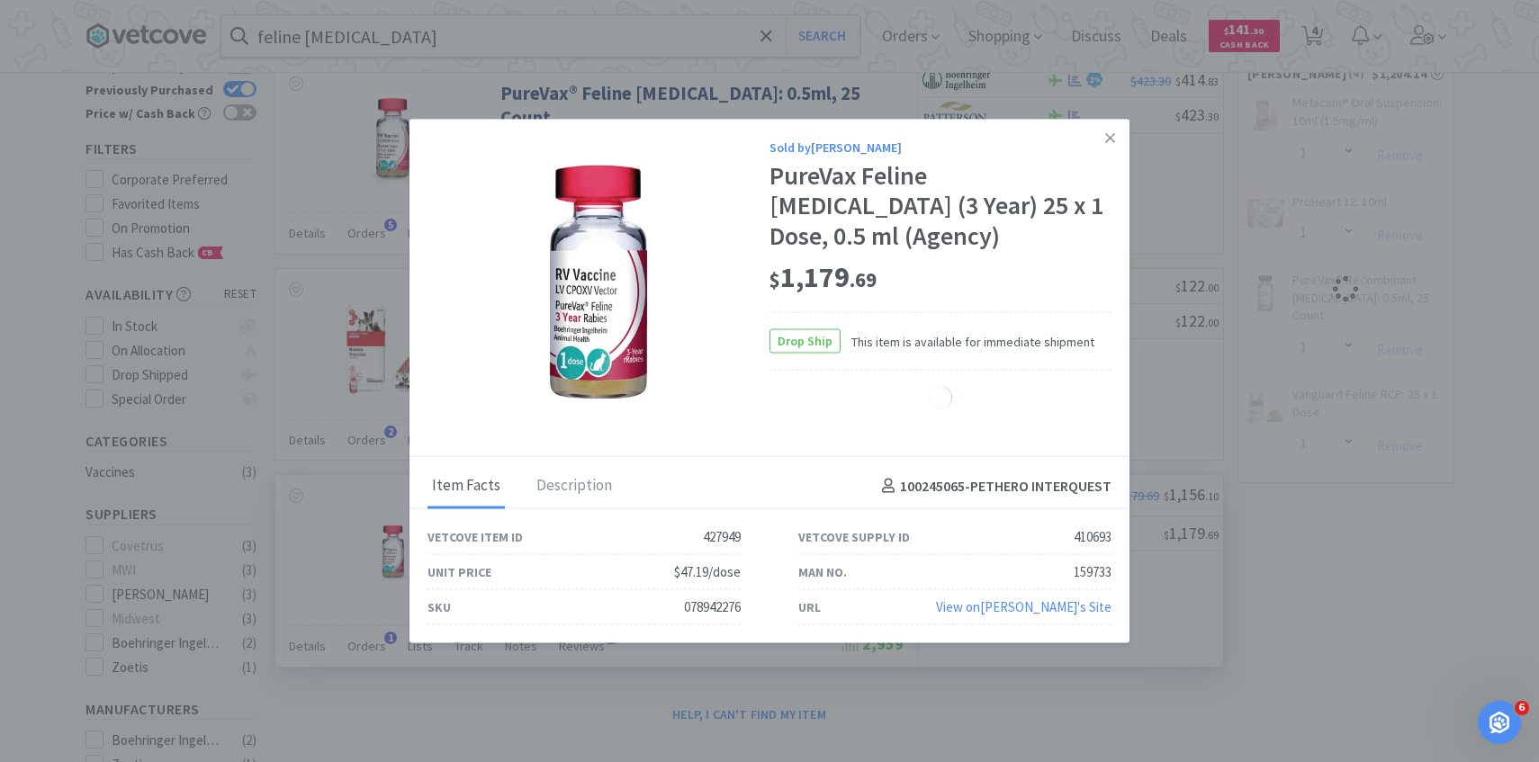
select select "1"
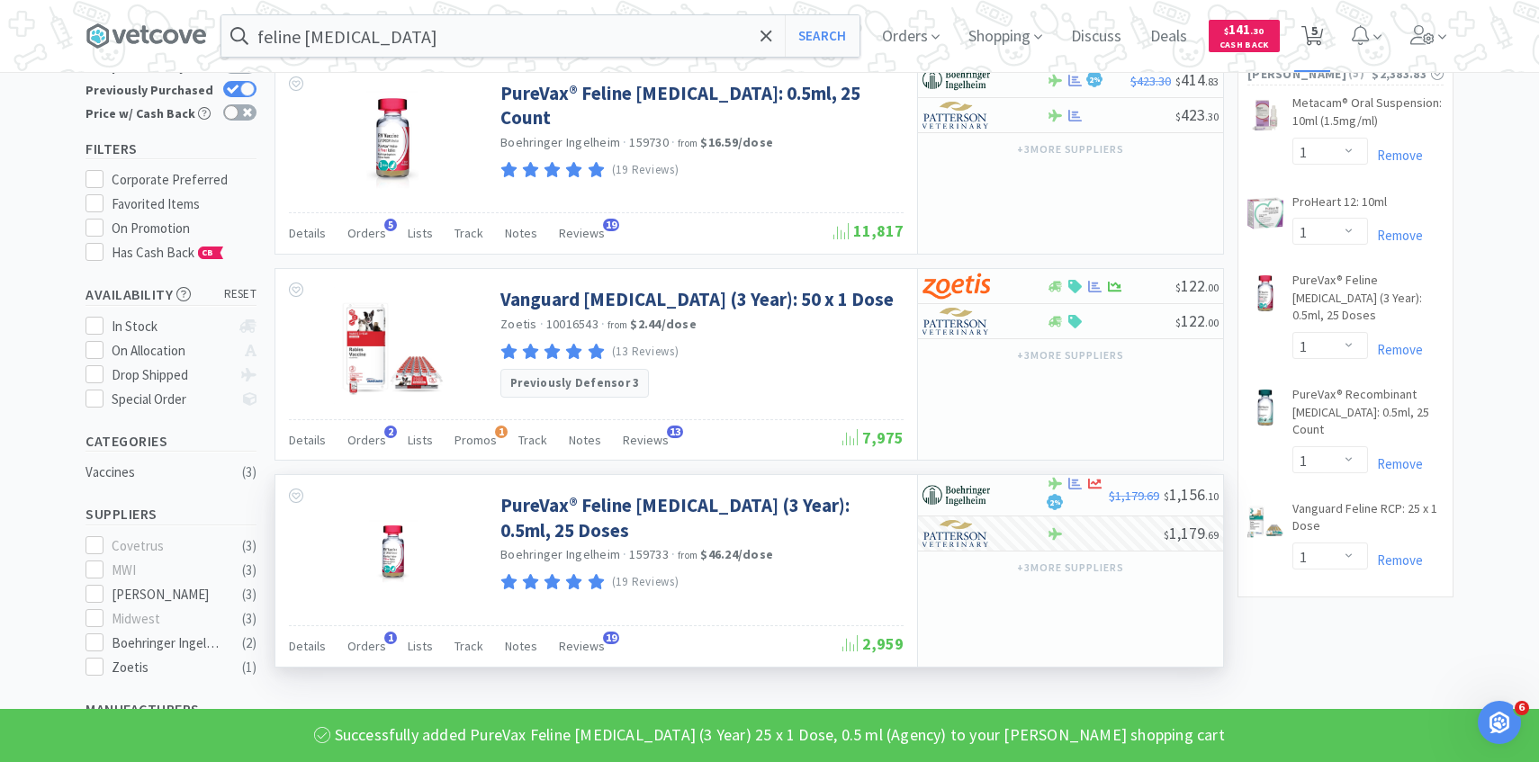
click at [1323, 26] on span "5" at bounding box center [1312, 36] width 37 height 72
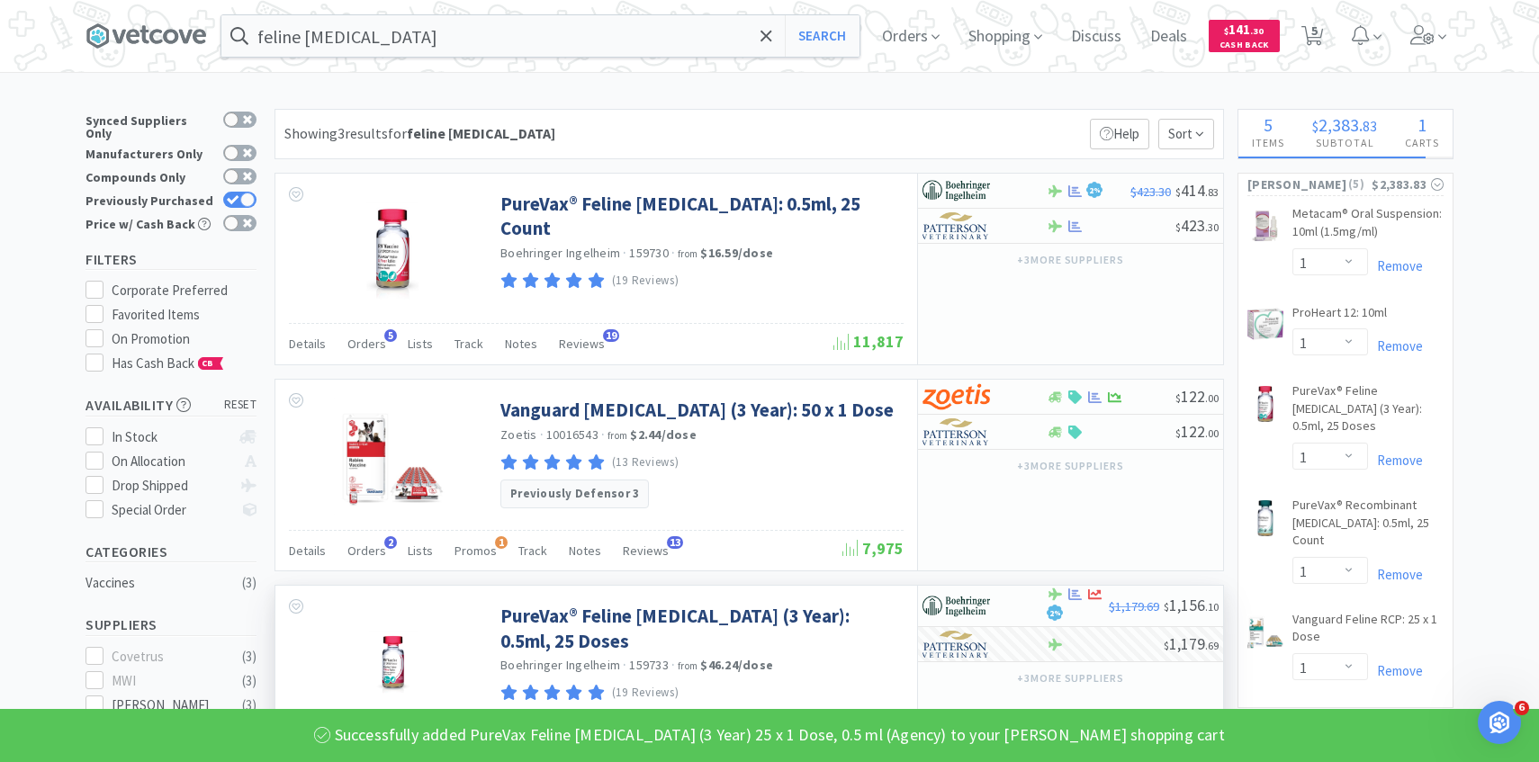
select select "1"
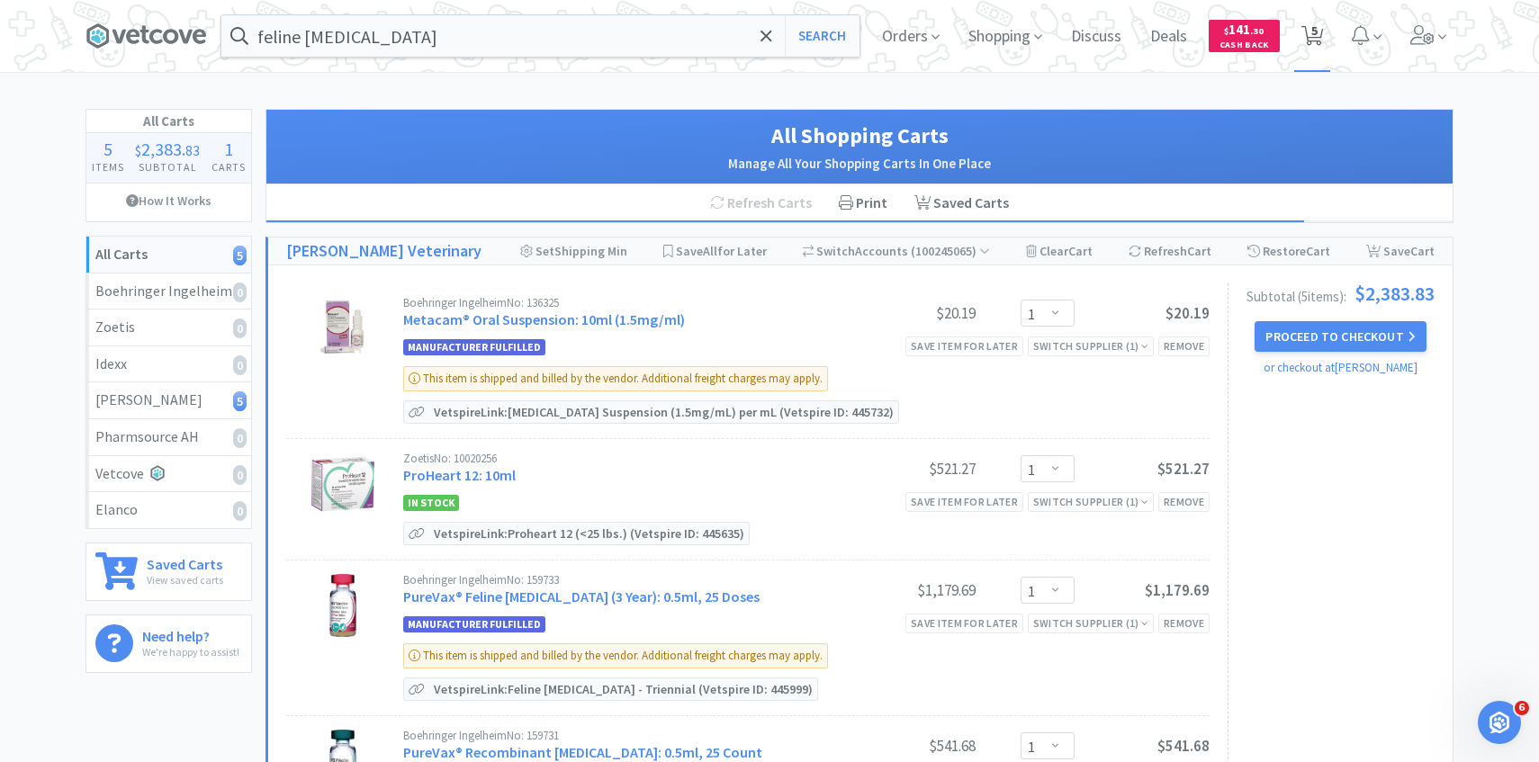
click at [1313, 32] on span "5" at bounding box center [1314, 31] width 6 height 72
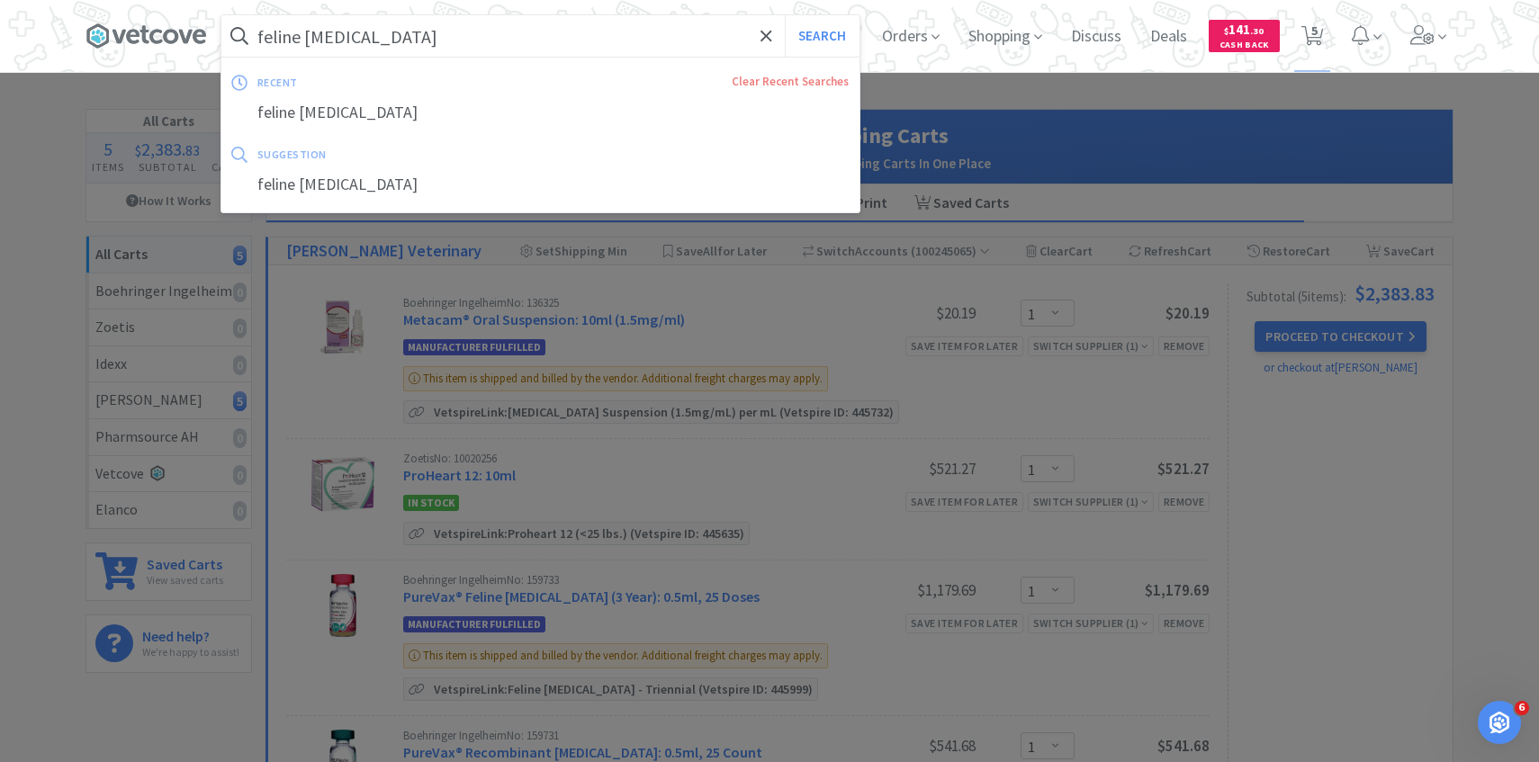
click at [472, 29] on input "feline rabies" at bounding box center [540, 35] width 638 height 41
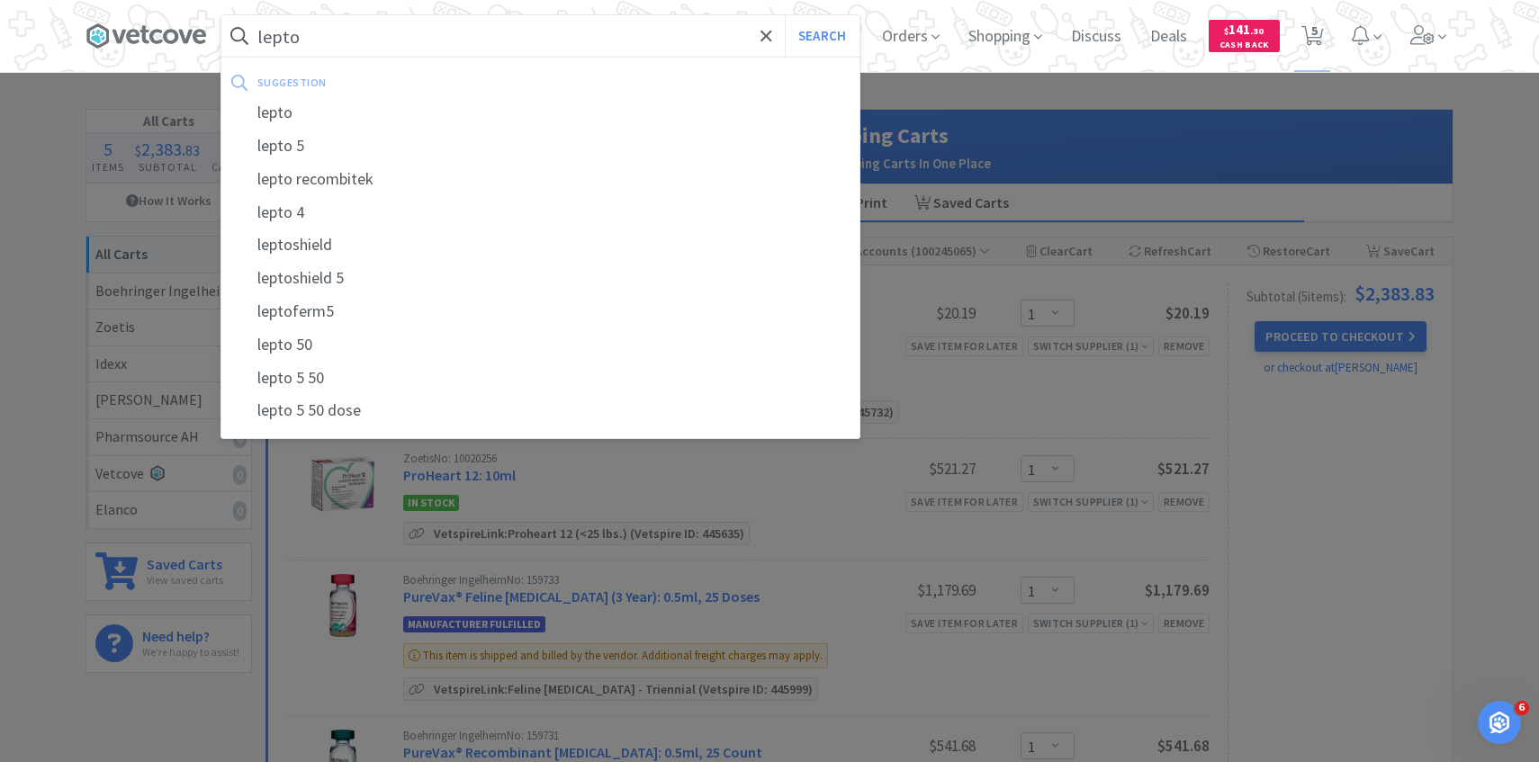
type input "lepto"
click at [785, 15] on button "Search" at bounding box center [822, 35] width 75 height 41
select select "1"
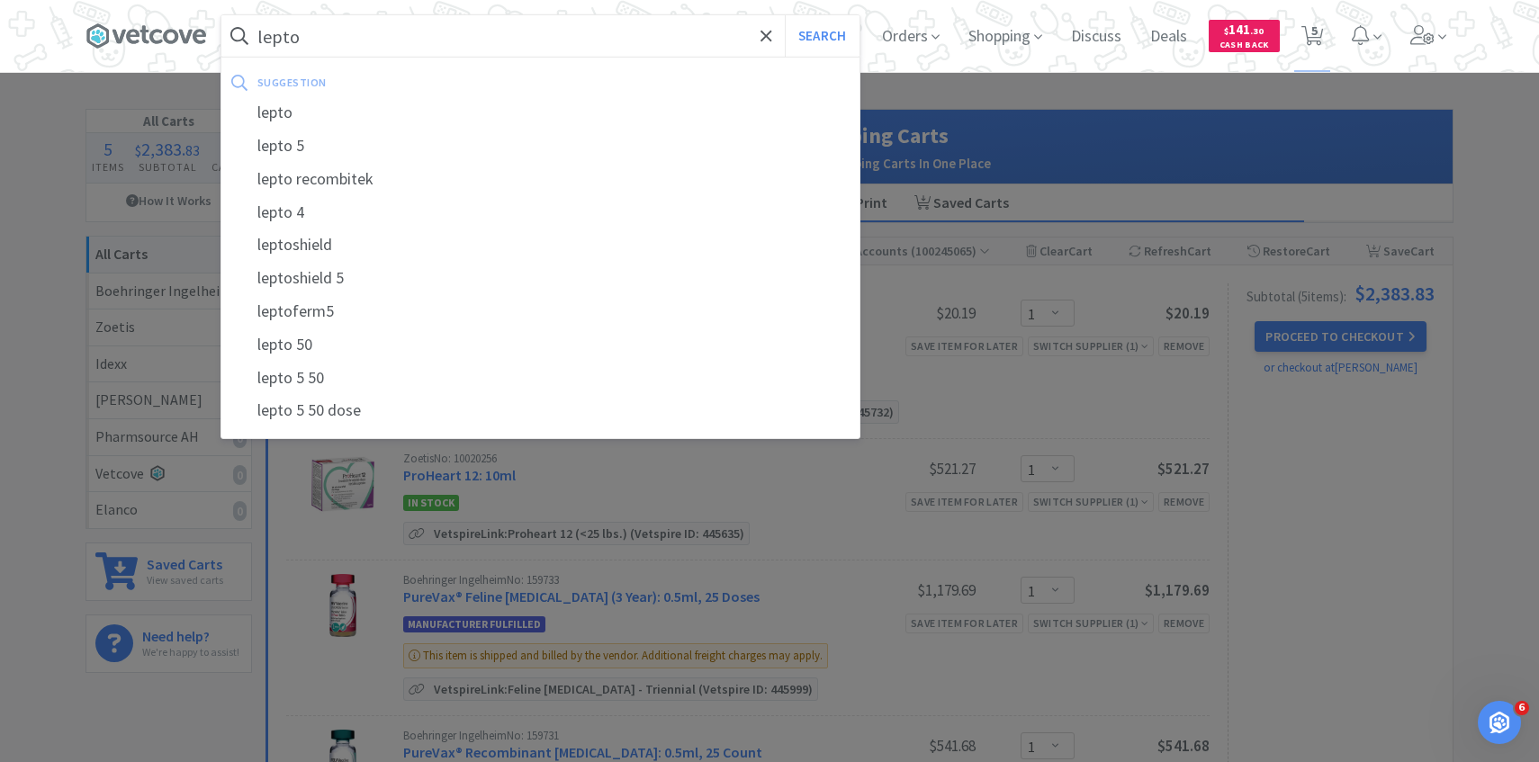
select select "1"
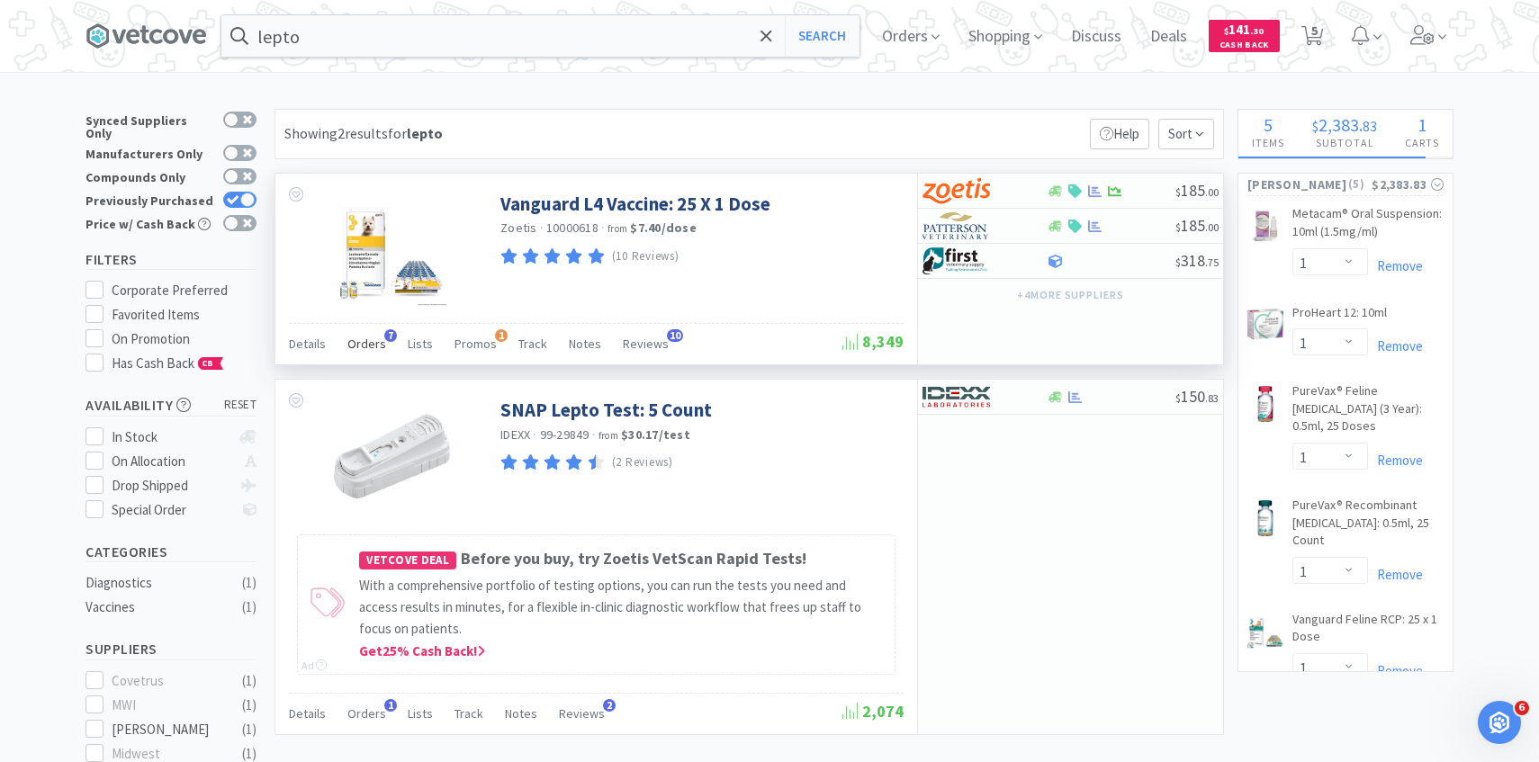
click at [371, 351] on span "Orders" at bounding box center [366, 344] width 39 height 16
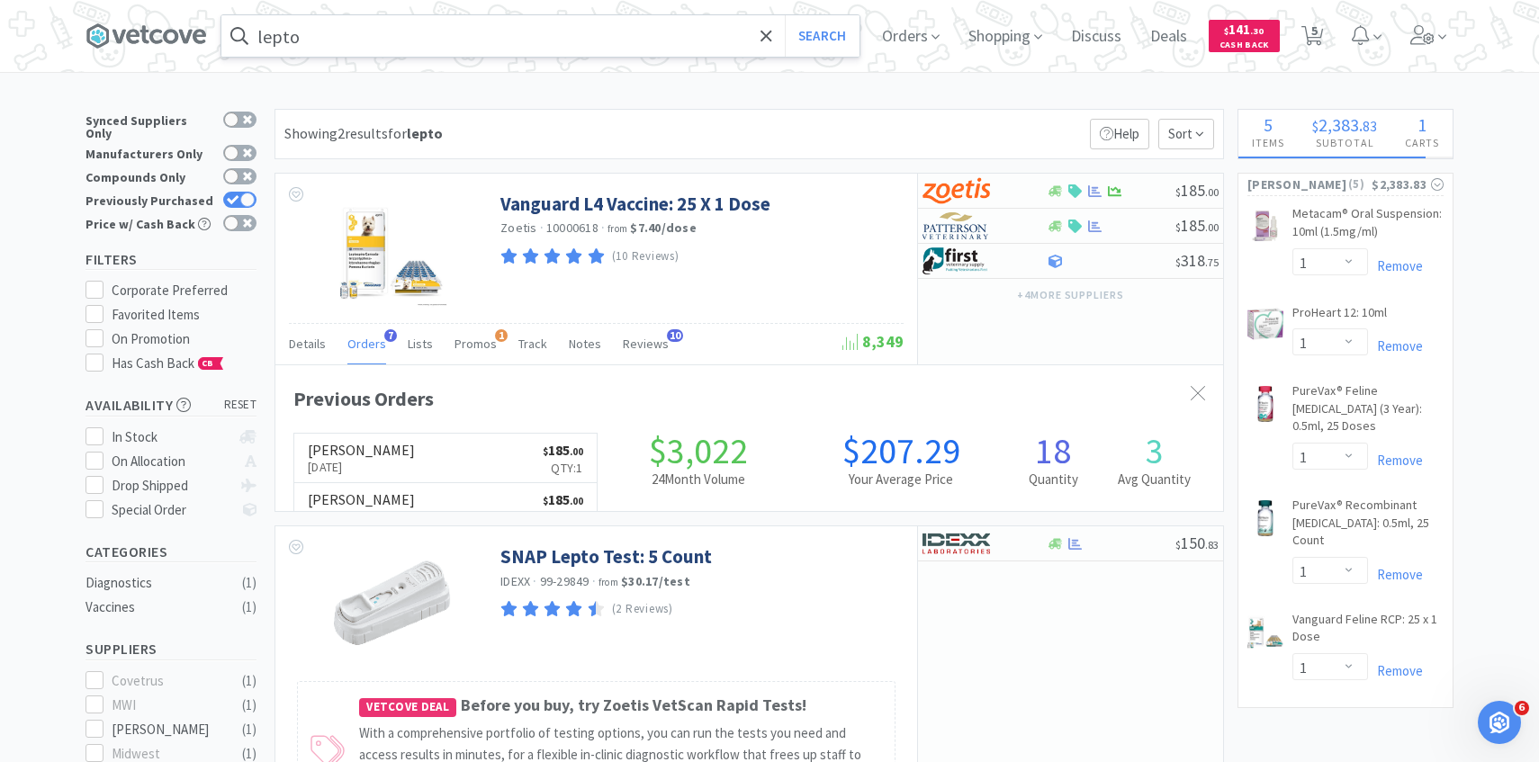
scroll to position [466, 947]
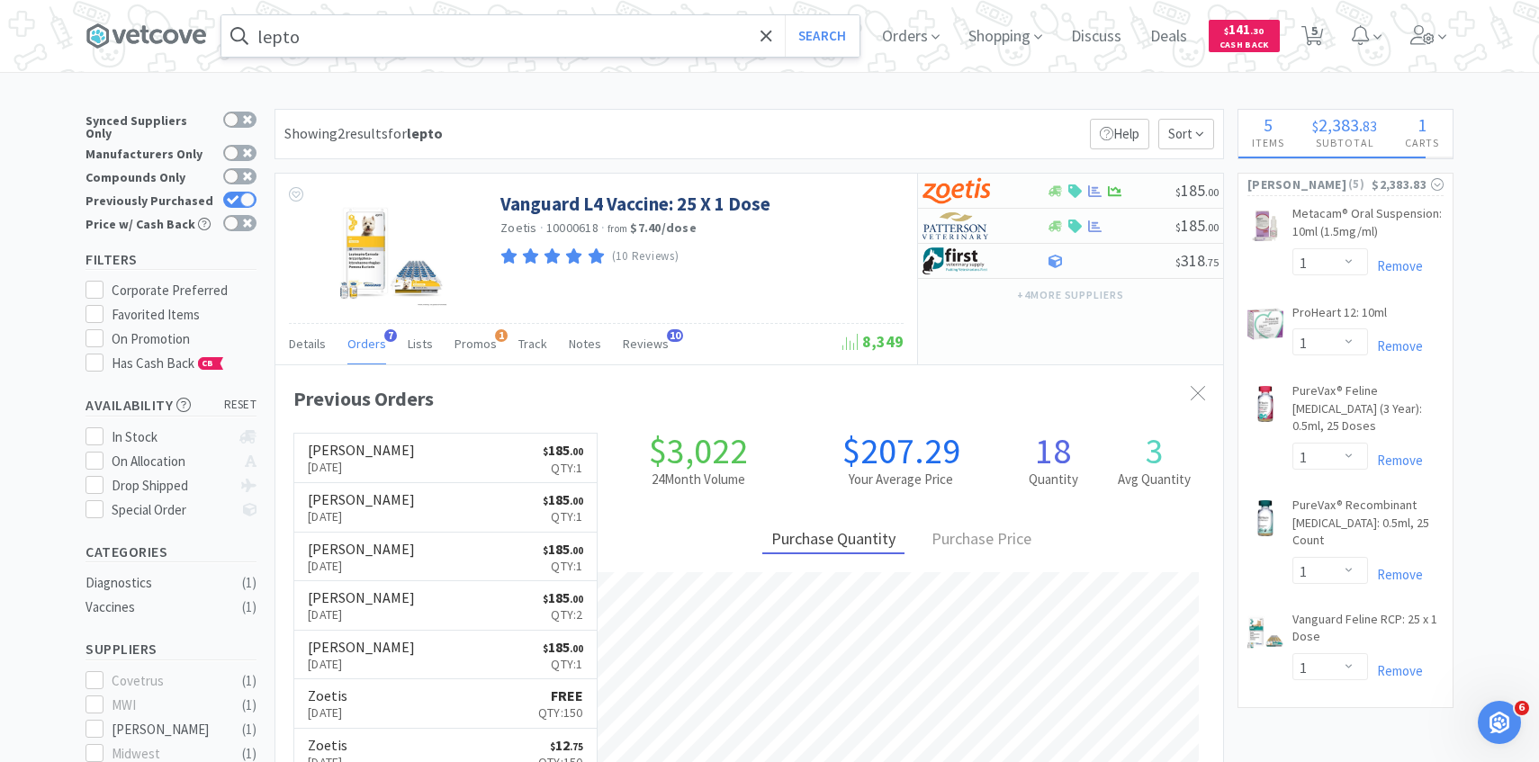
click at [435, 32] on input "lepto" at bounding box center [540, 35] width 638 height 41
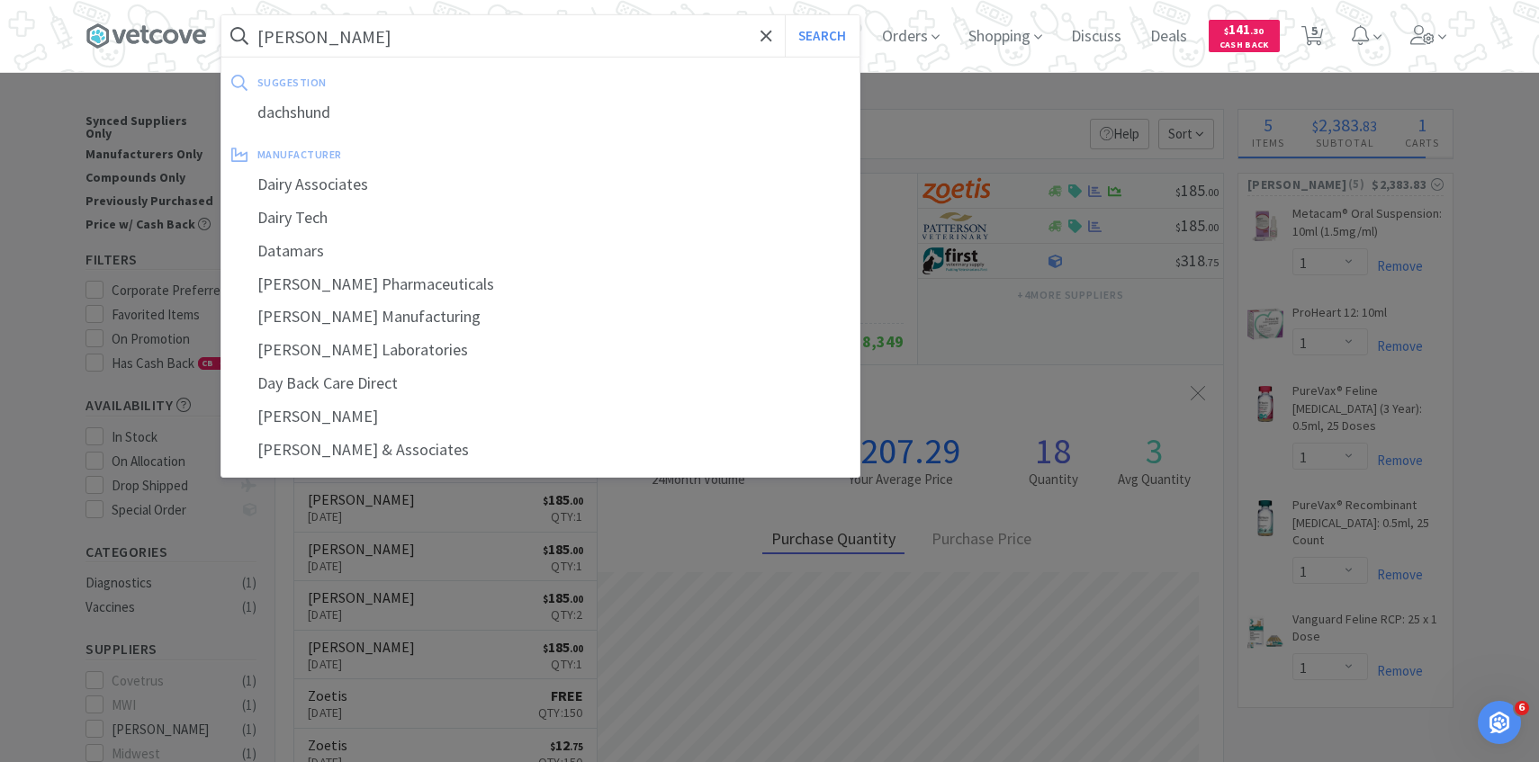
type input "dapp"
click at [785, 15] on button "Search" at bounding box center [822, 35] width 75 height 41
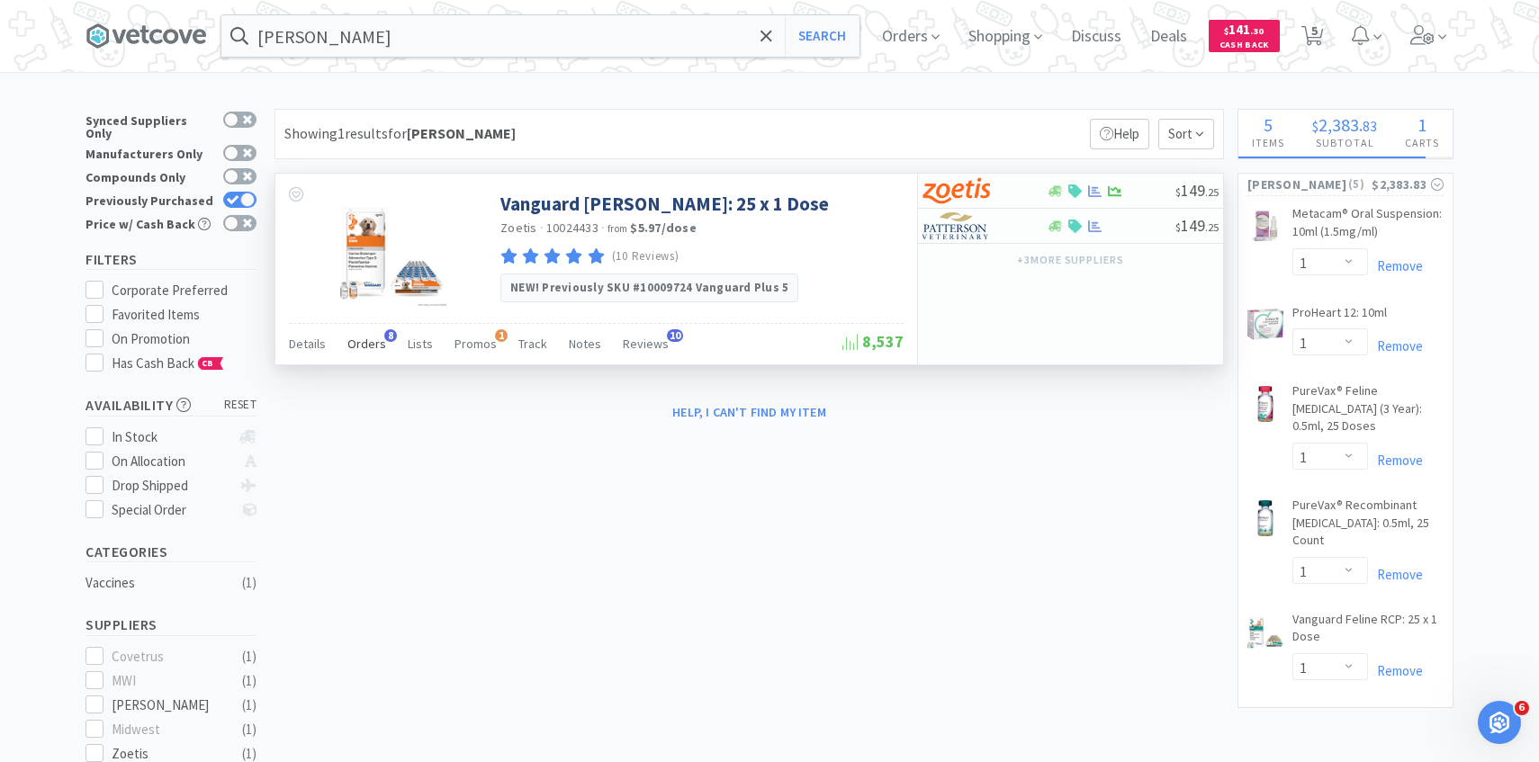
click at [369, 345] on span "Orders" at bounding box center [366, 344] width 39 height 16
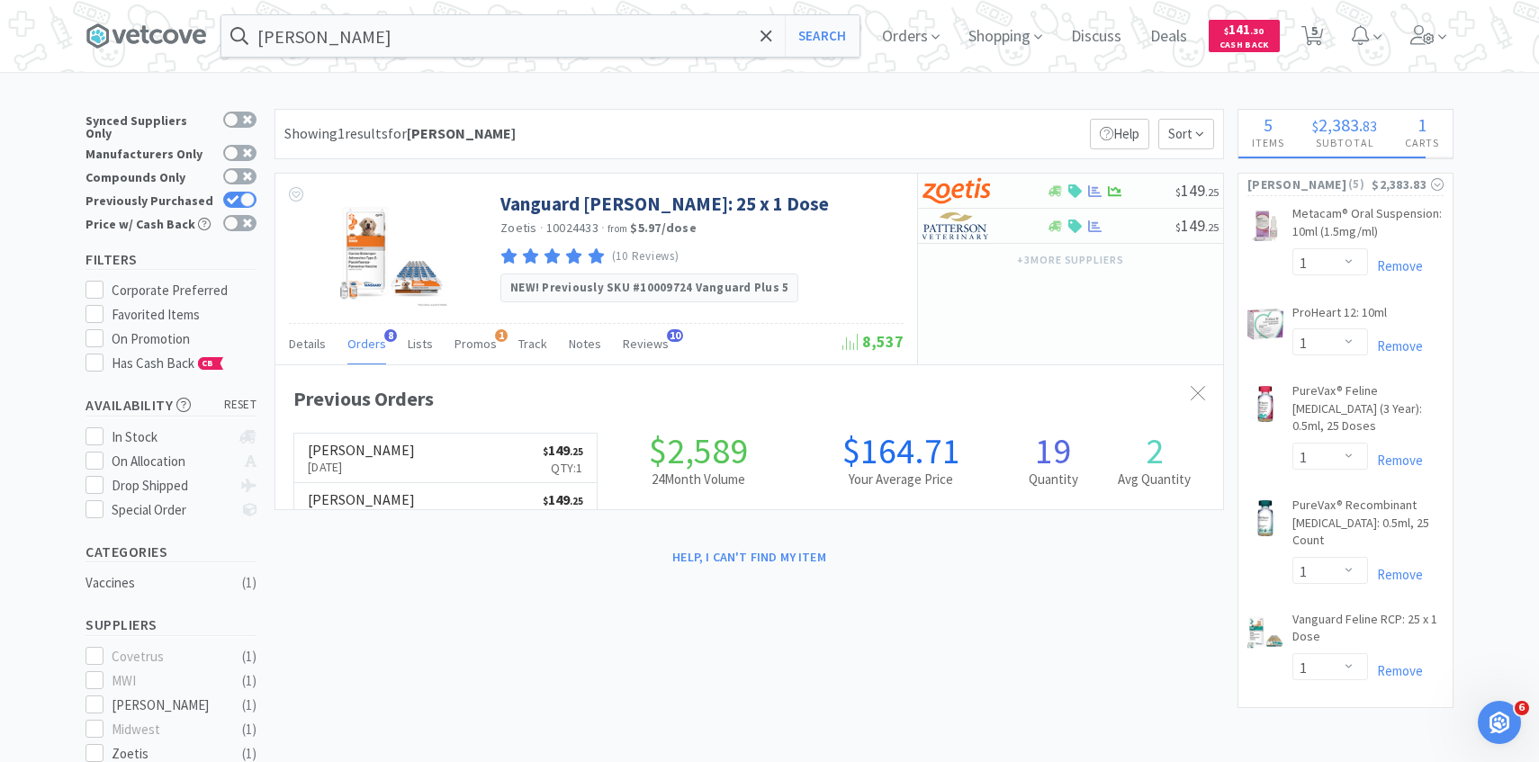
scroll to position [480, 947]
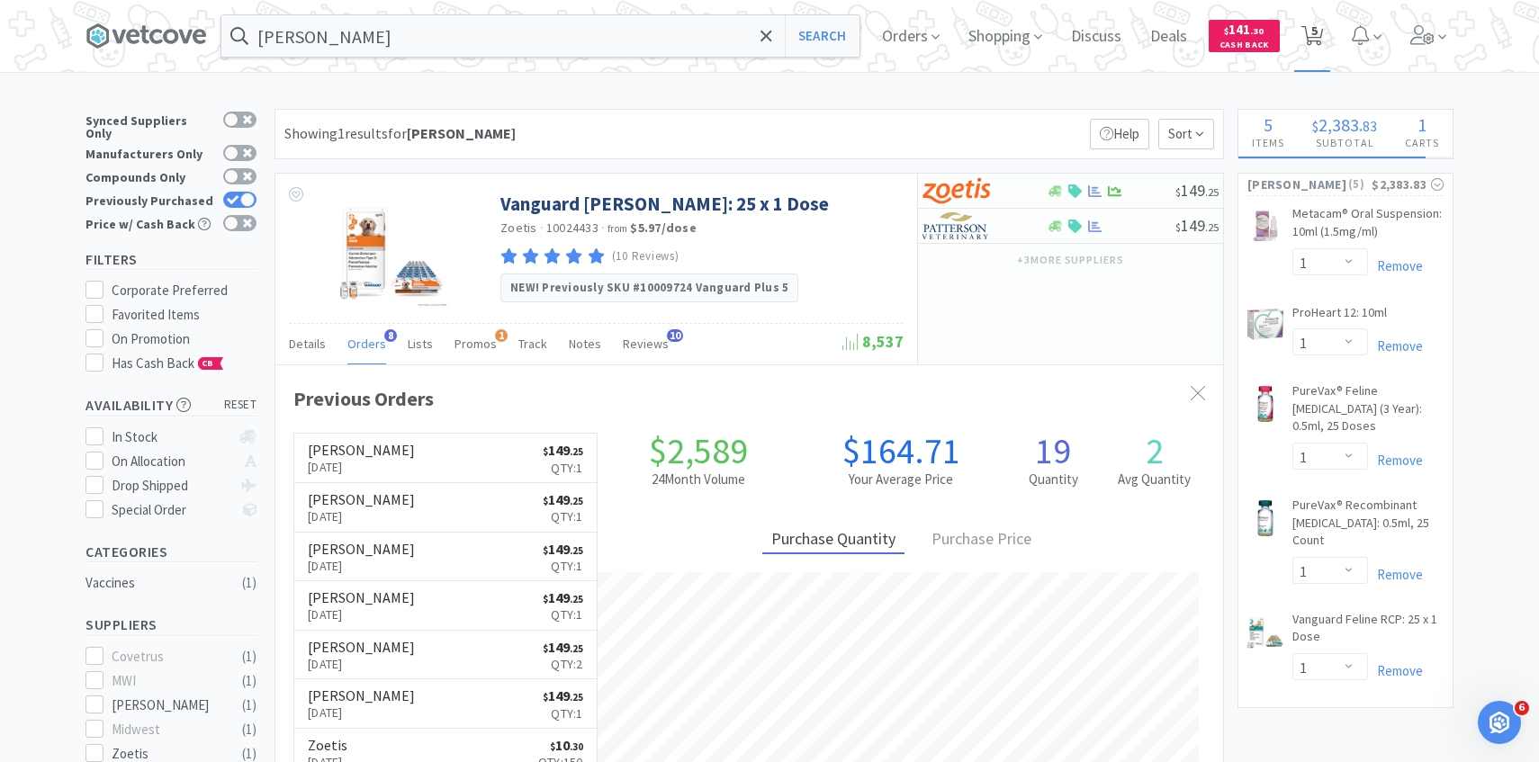
click at [1311, 38] on span "5" at bounding box center [1314, 31] width 6 height 72
select select "1"
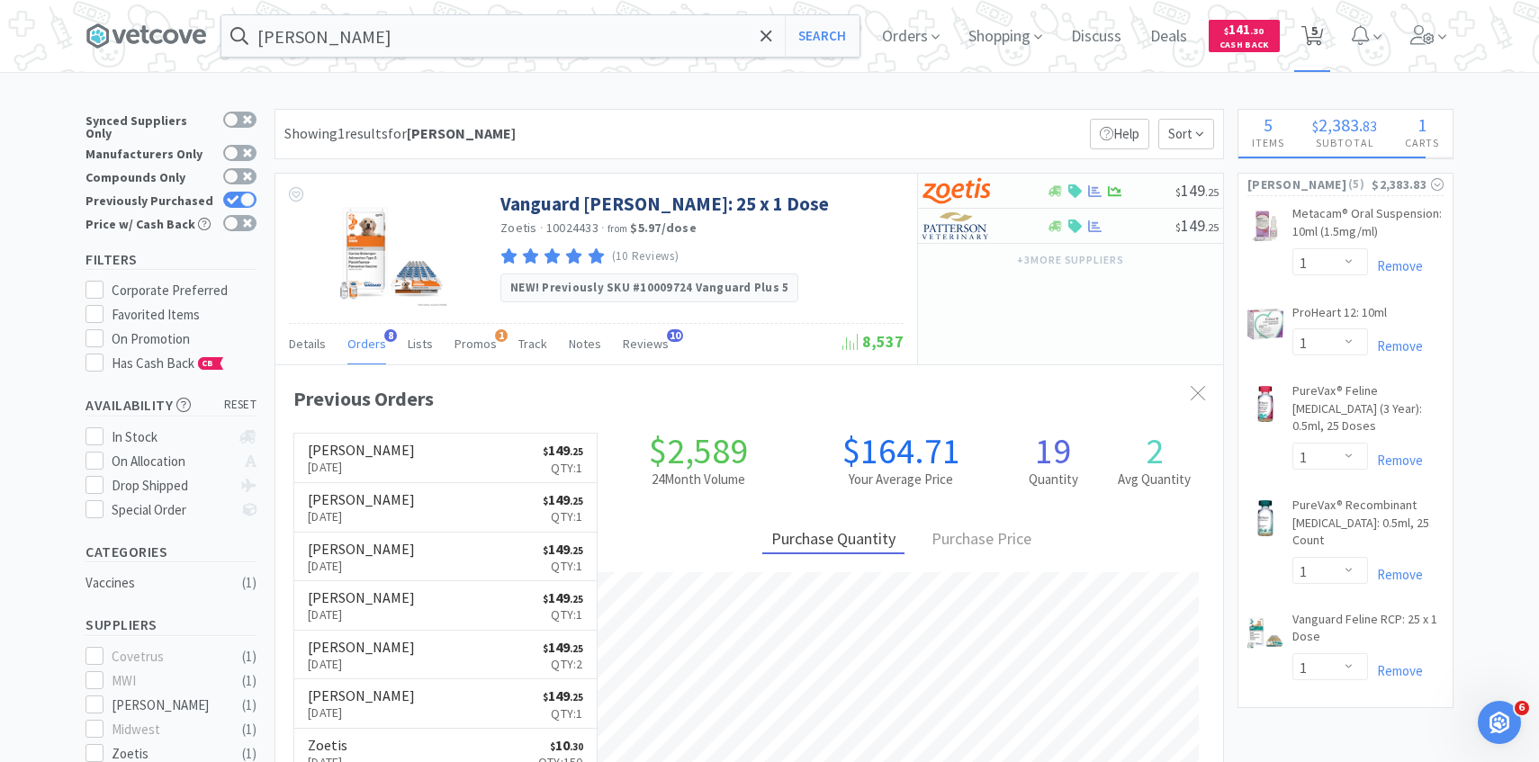
select select "1"
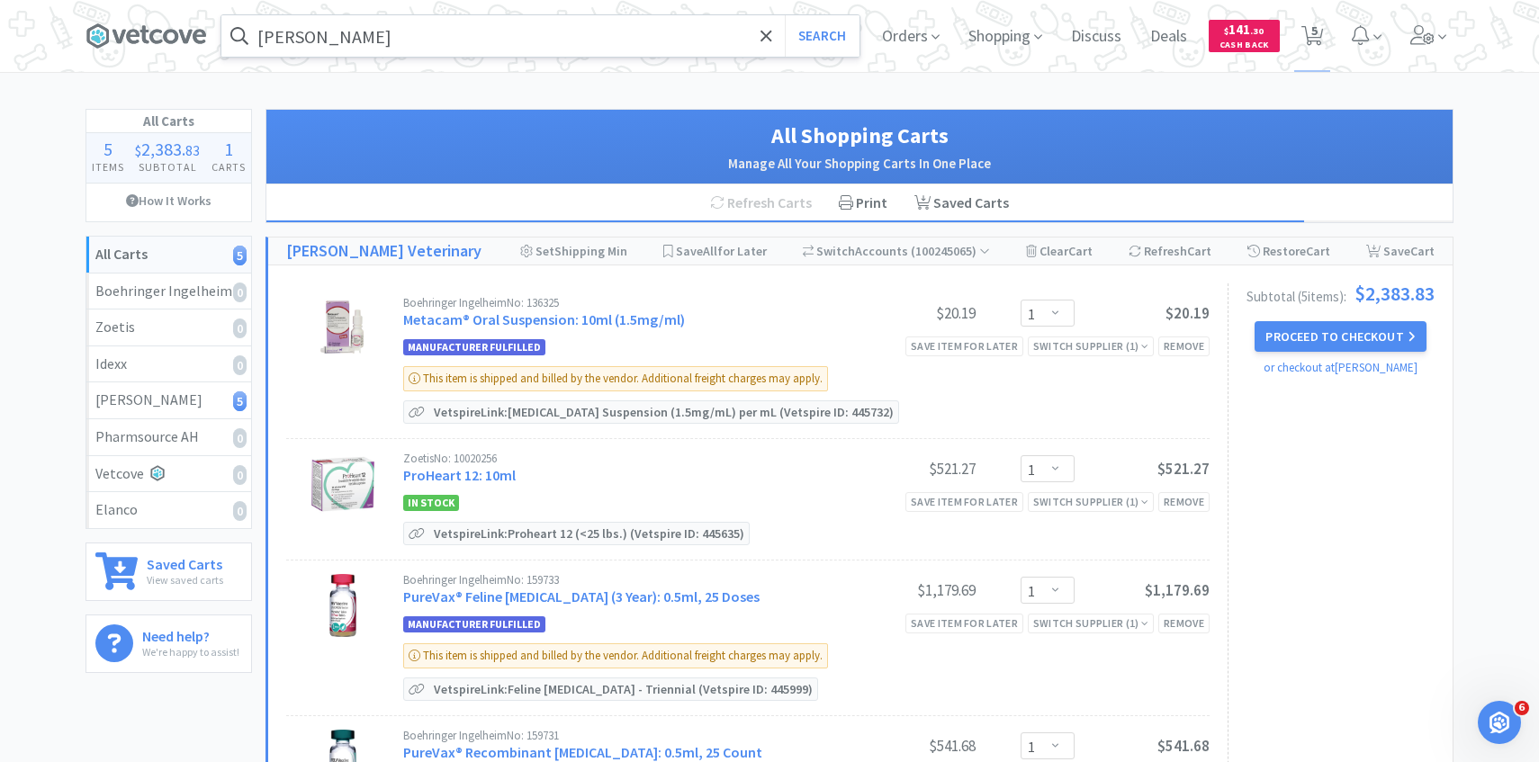
click at [488, 42] on input "dapp" at bounding box center [540, 35] width 638 height 41
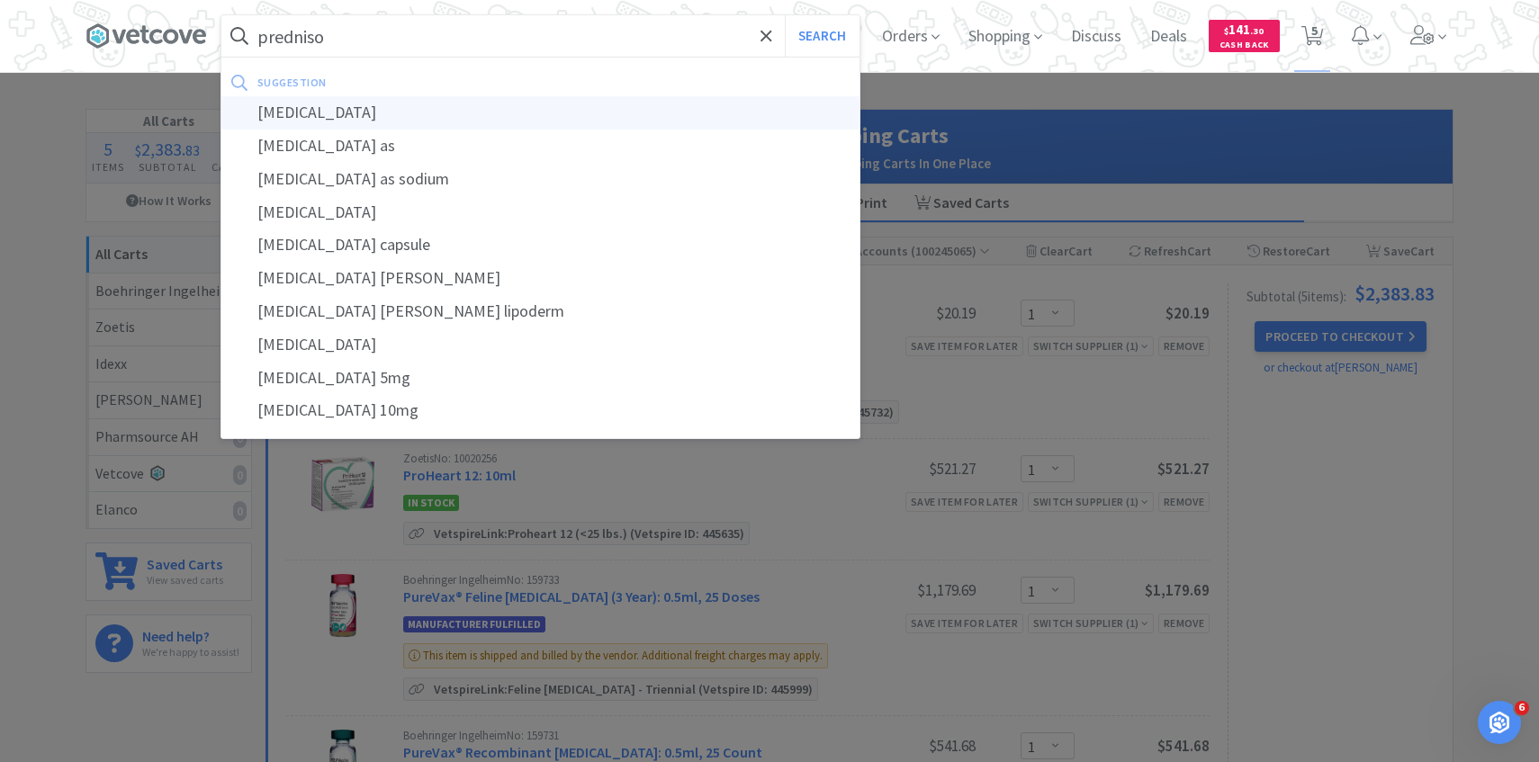
click at [527, 103] on div "prednisolone" at bounding box center [540, 112] width 638 height 33
type input "prednisolone"
select select "1"
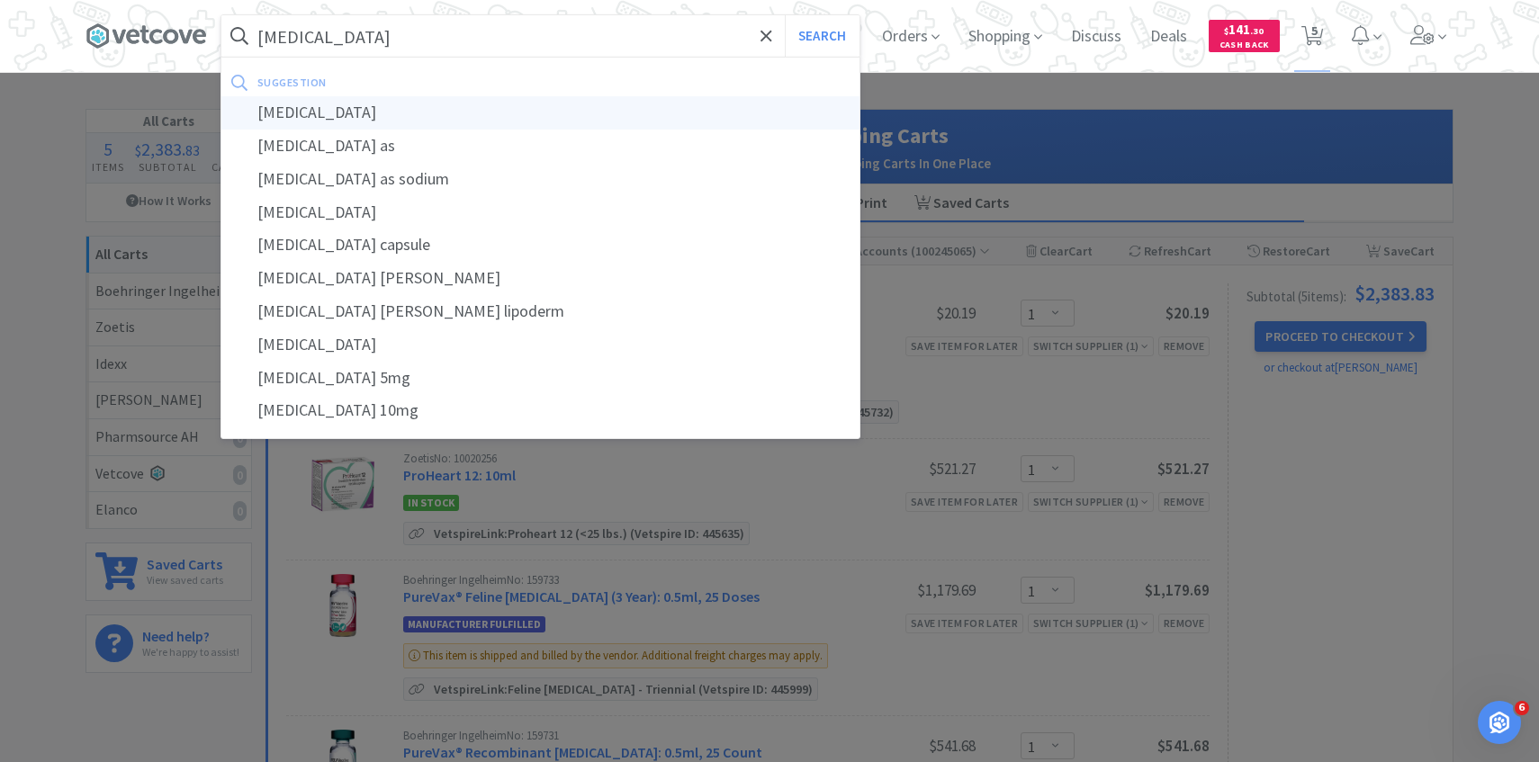
select select "1"
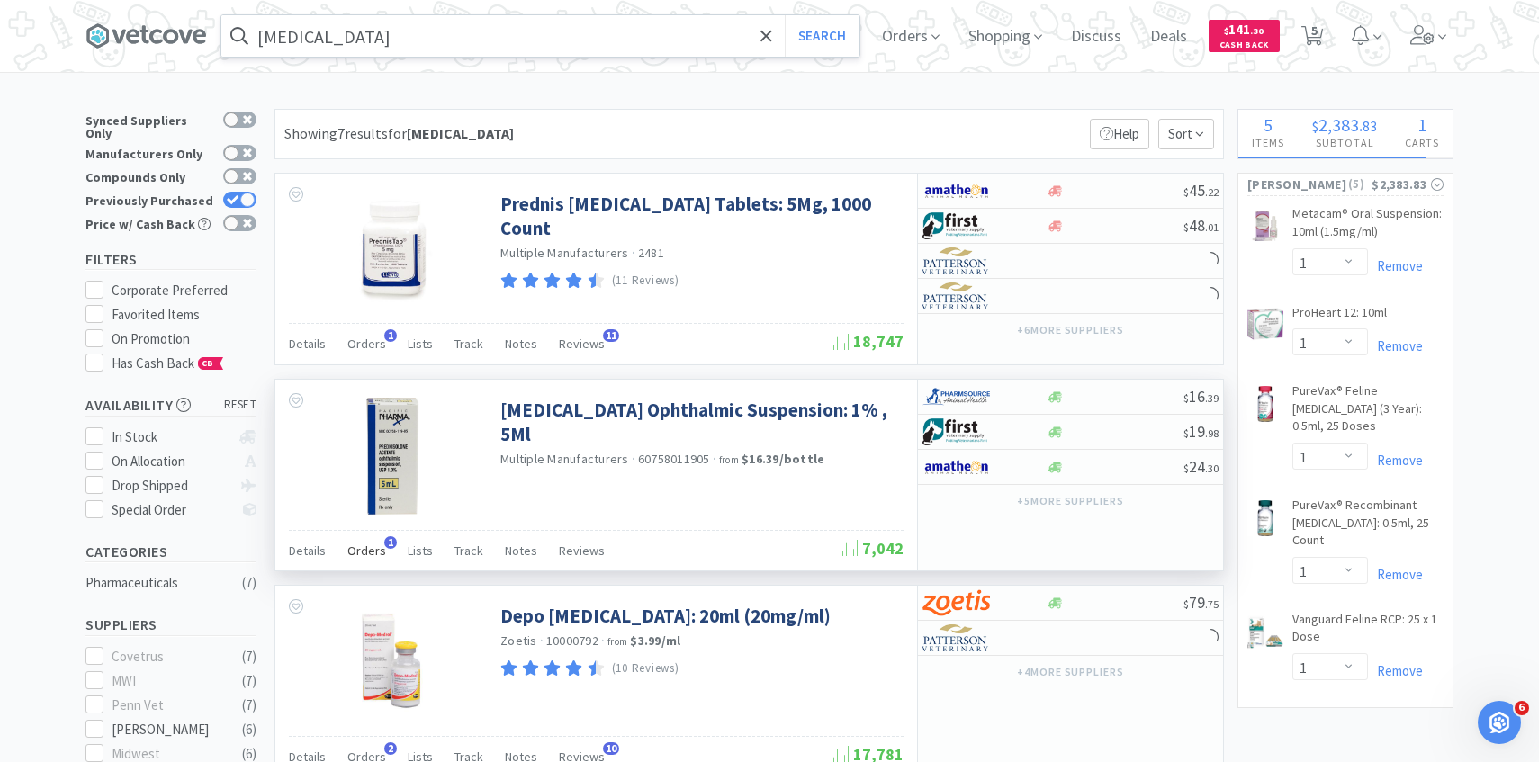
click at [368, 550] on span "Orders" at bounding box center [366, 551] width 39 height 16
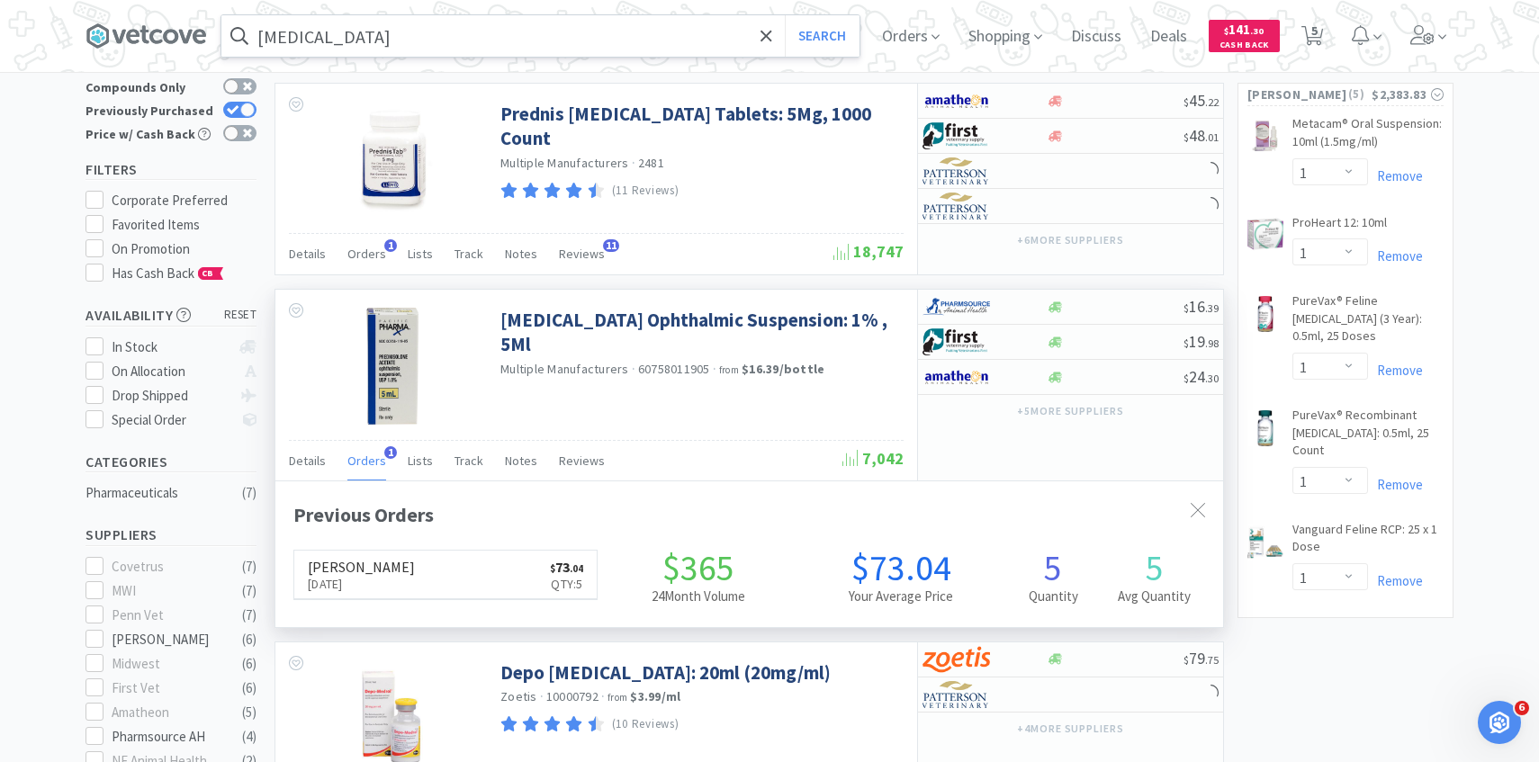
scroll to position [466, 947]
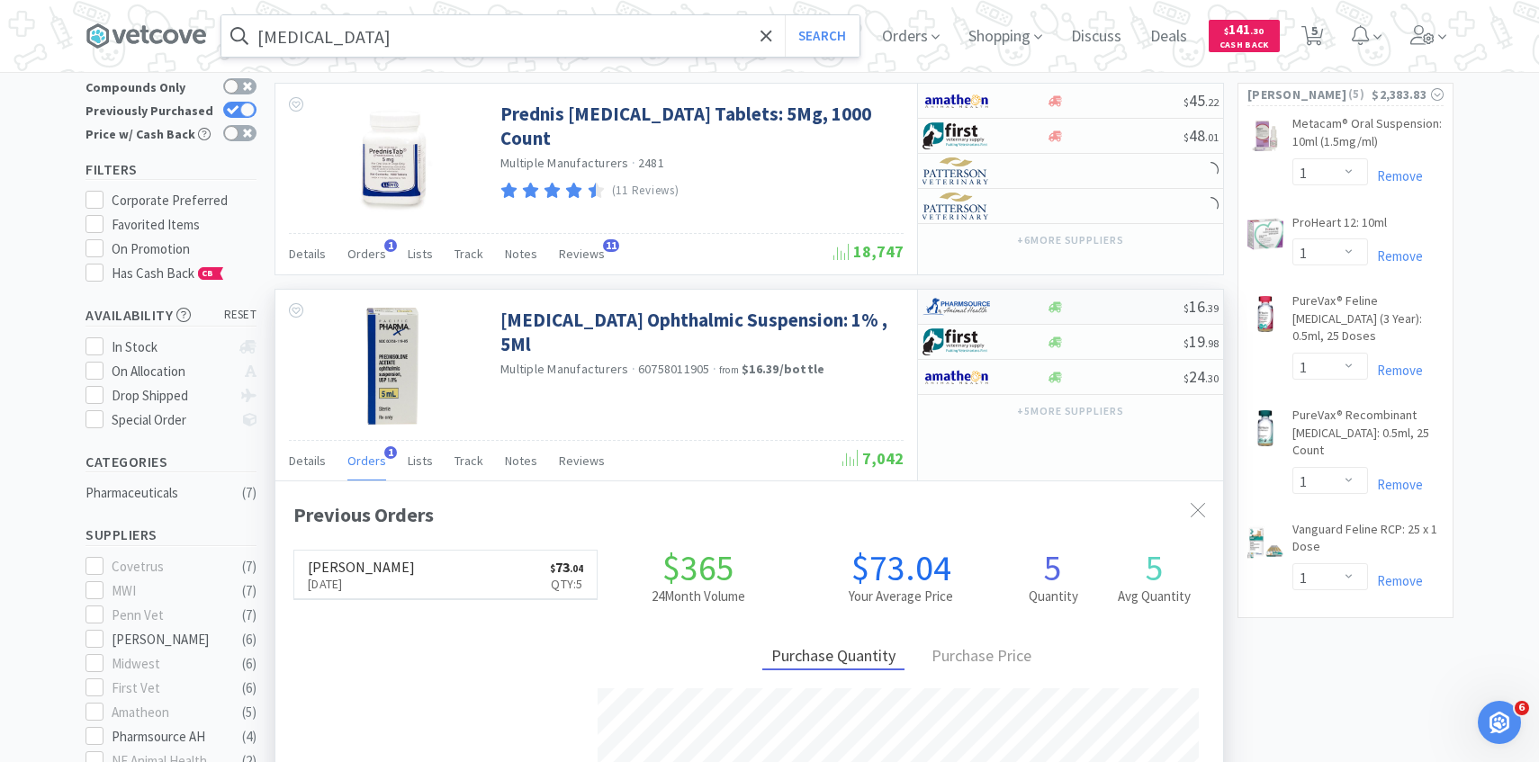
click at [985, 302] on img at bounding box center [955, 306] width 67 height 27
select select "1"
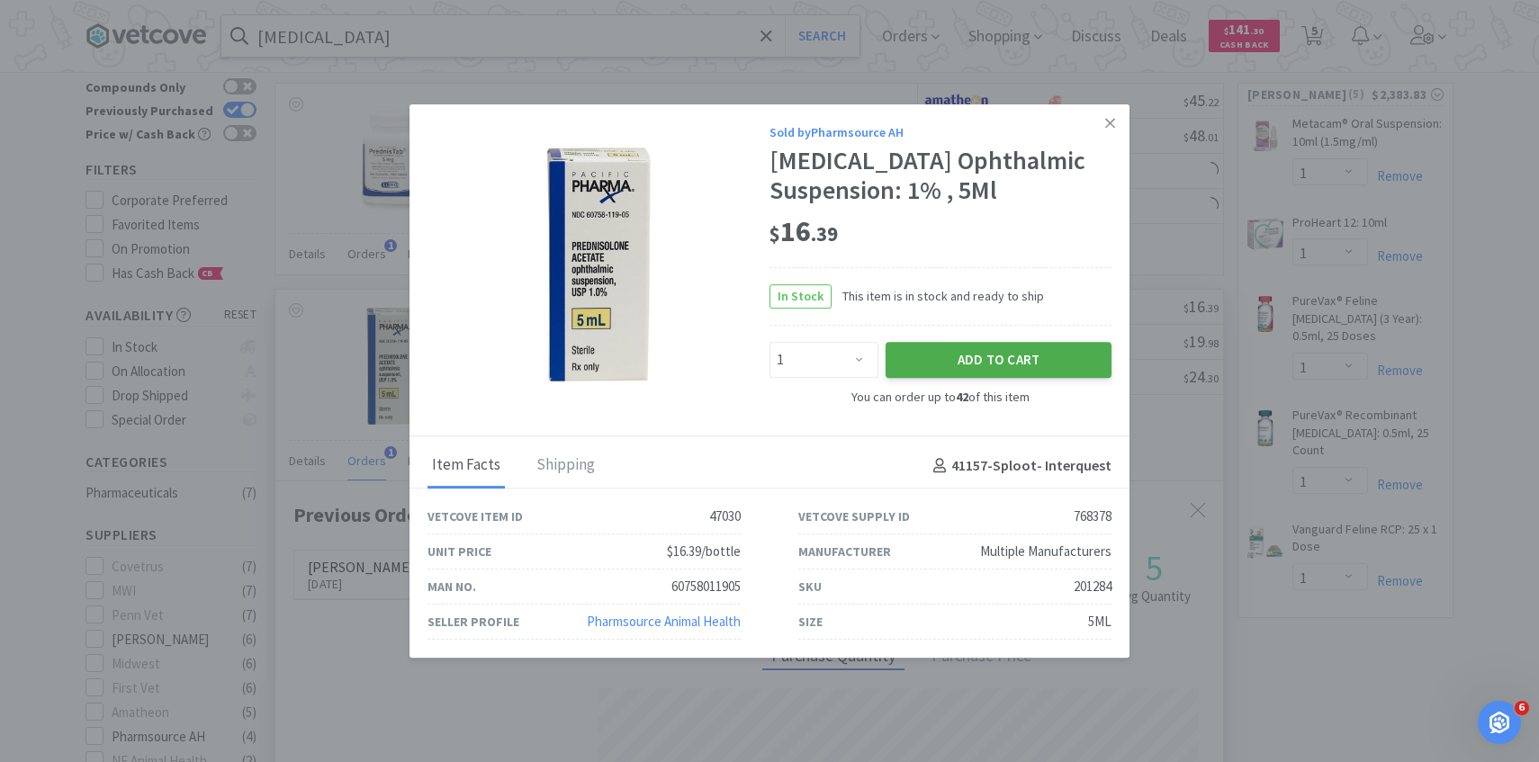
click at [938, 378] on button "Add to Cart" at bounding box center [998, 360] width 226 height 36
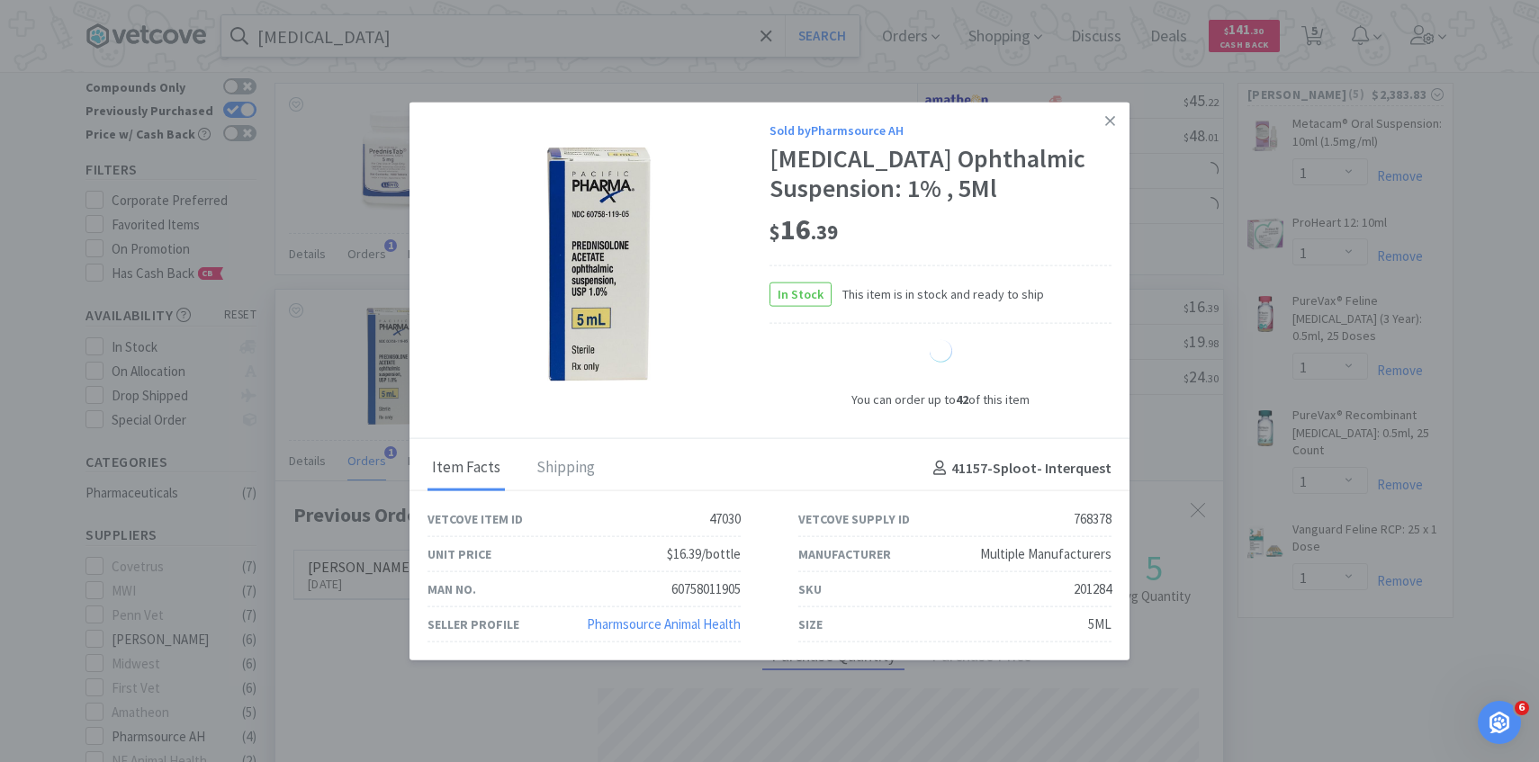
select select "1"
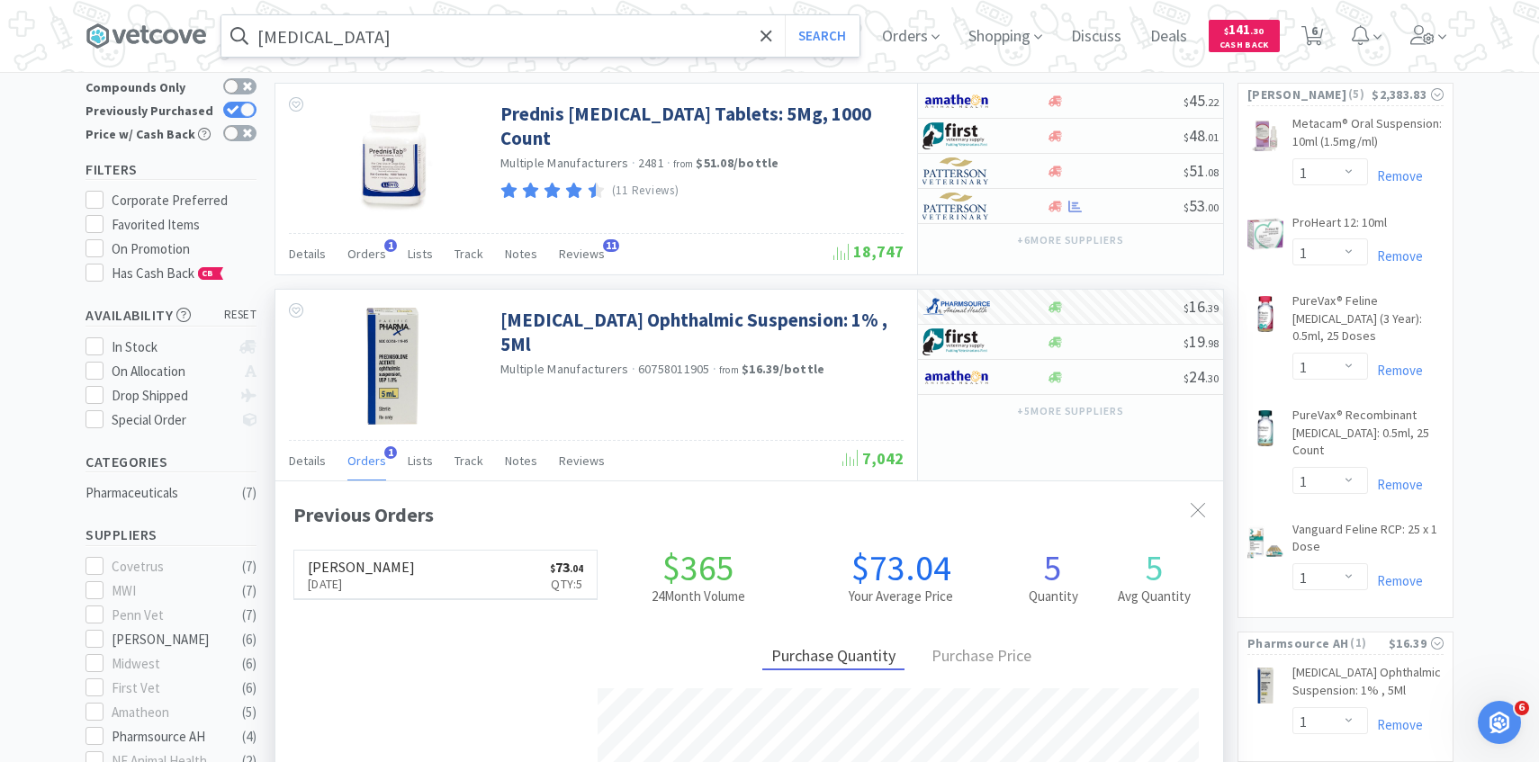
click at [523, 42] on input "prednisolone" at bounding box center [540, 35] width 638 height 41
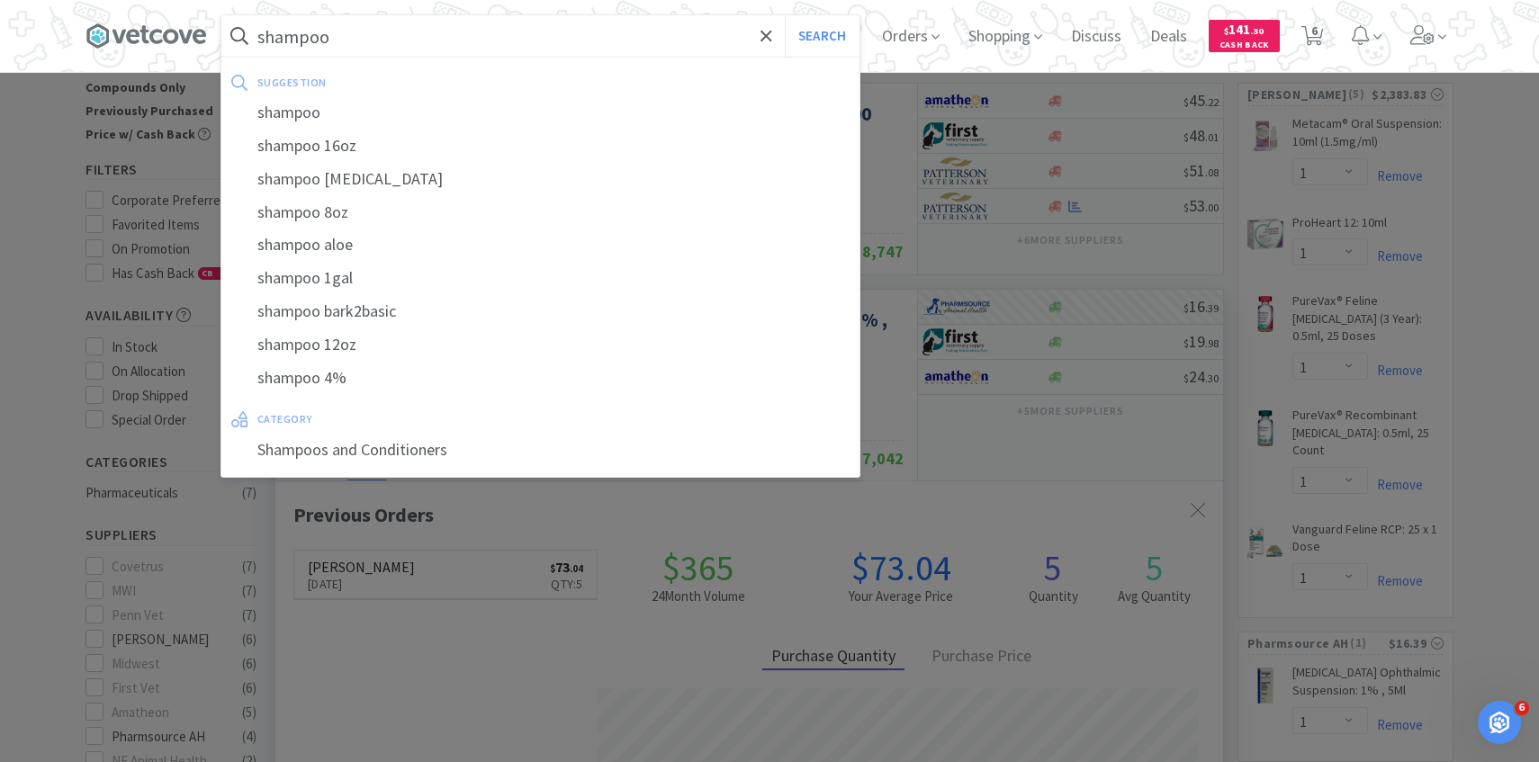
type input "shampoo"
click at [785, 15] on button "Search" at bounding box center [822, 35] width 75 height 41
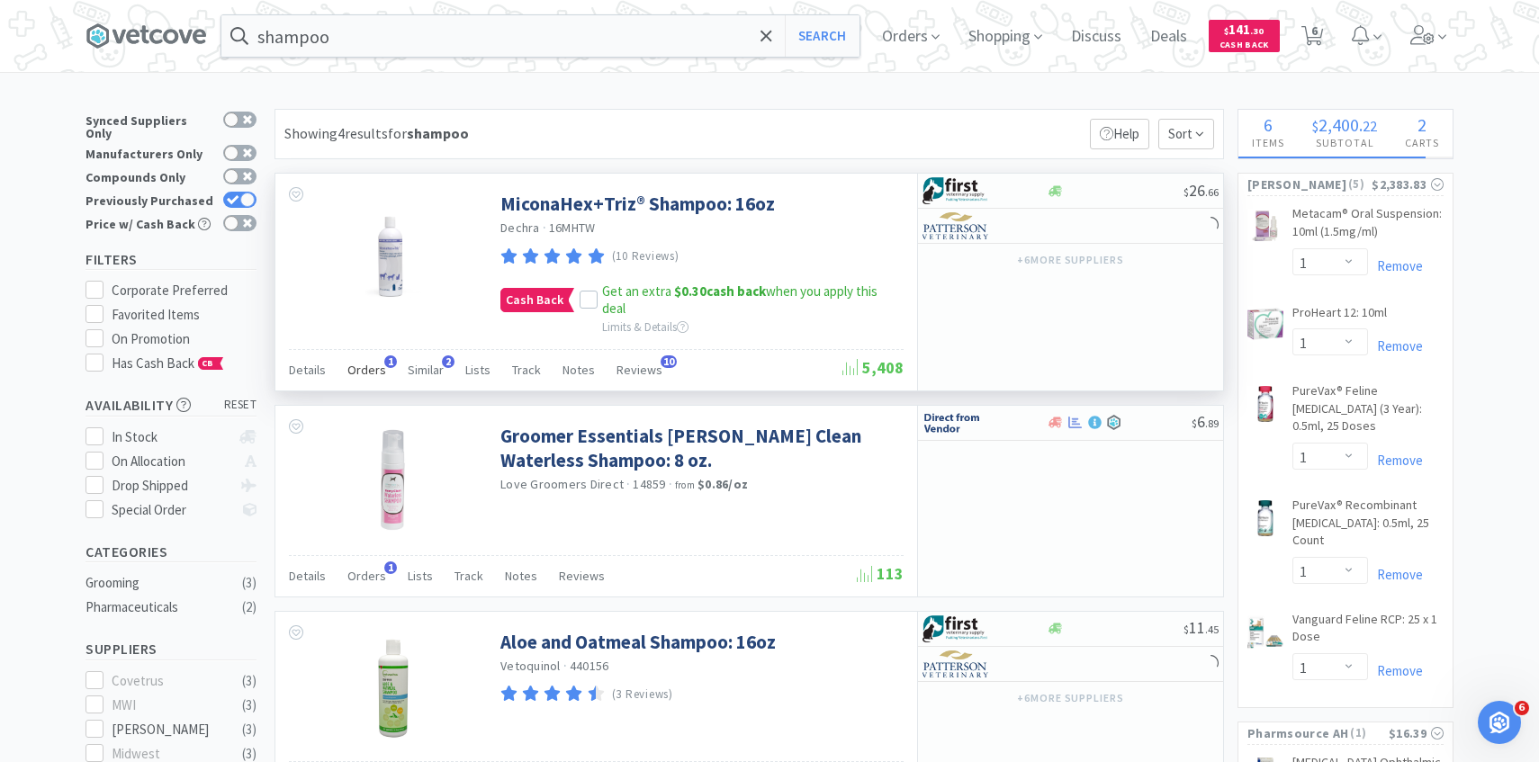
click at [373, 363] on span "Orders" at bounding box center [366, 370] width 39 height 16
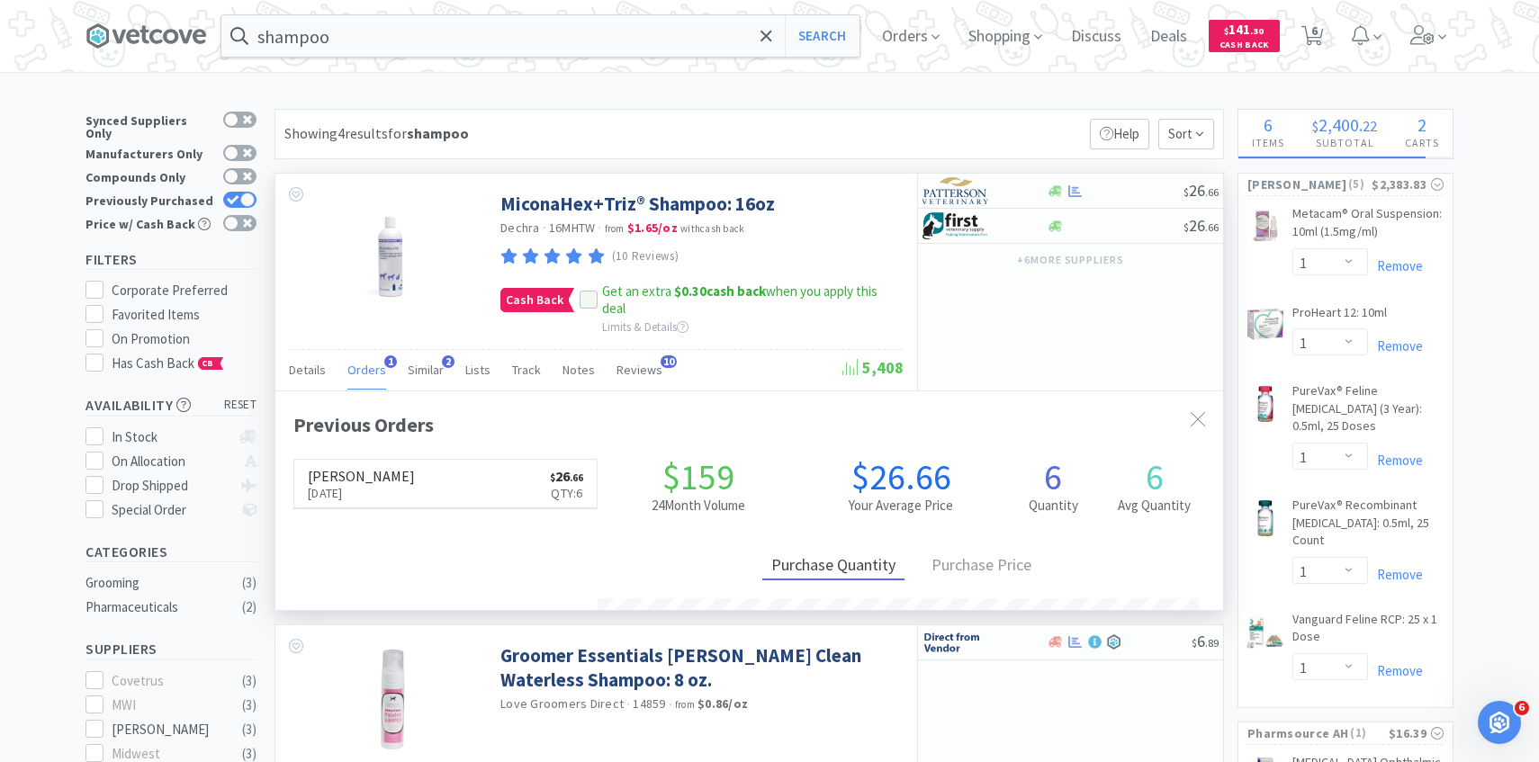
scroll to position [466, 947]
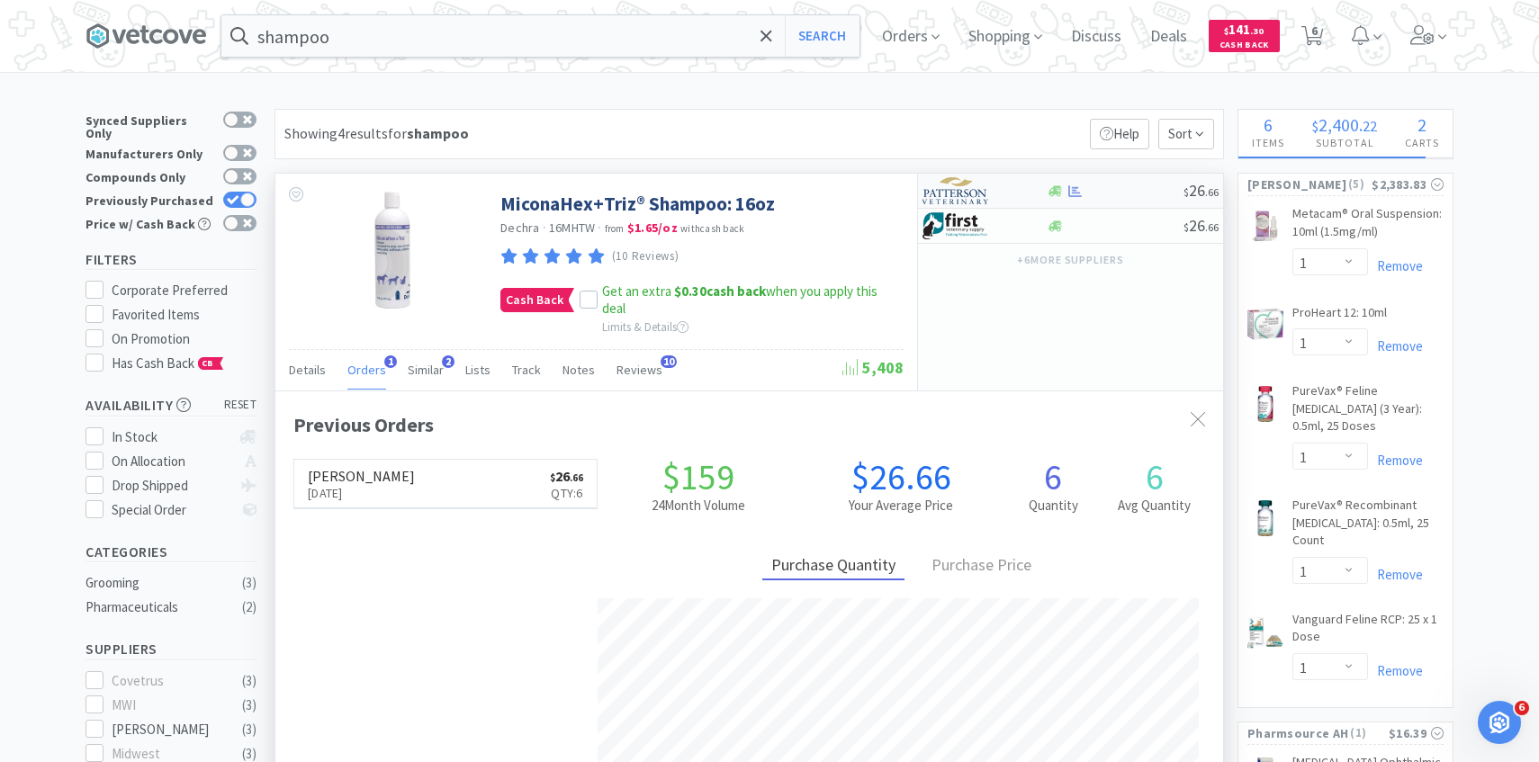
click at [1006, 190] on div at bounding box center [971, 190] width 99 height 31
select select "1"
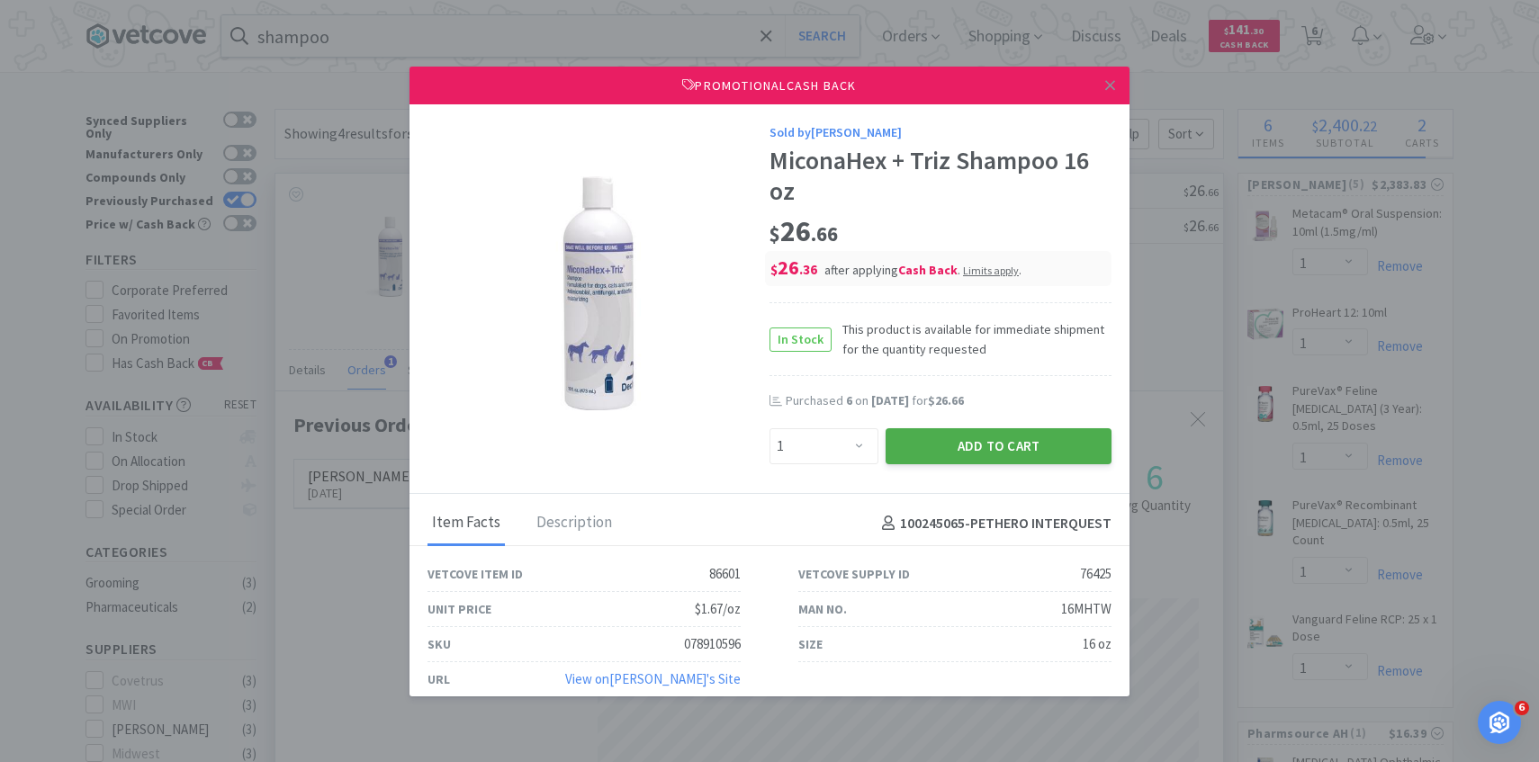
click at [951, 429] on button "Add to Cart" at bounding box center [998, 446] width 226 height 36
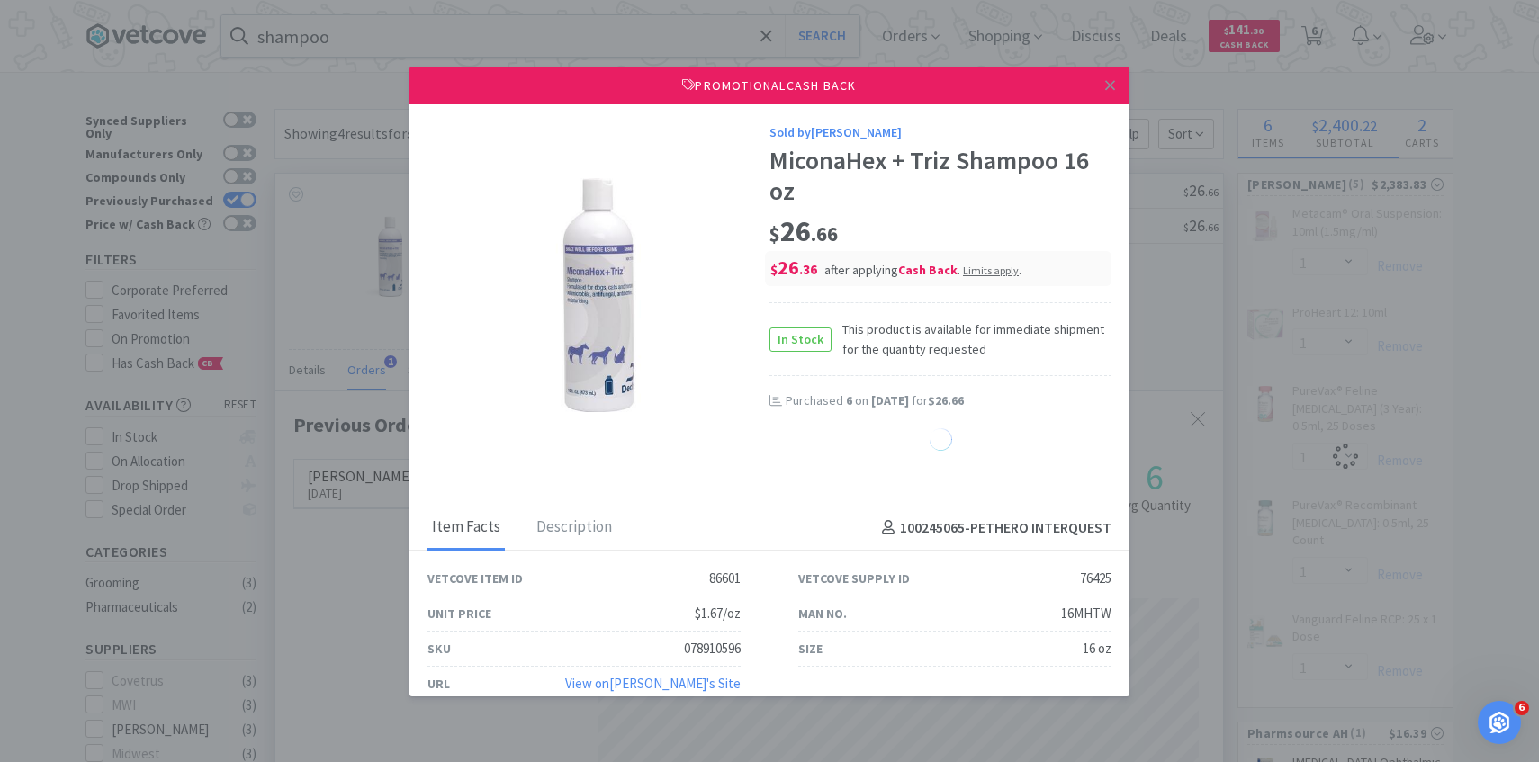
select select "1"
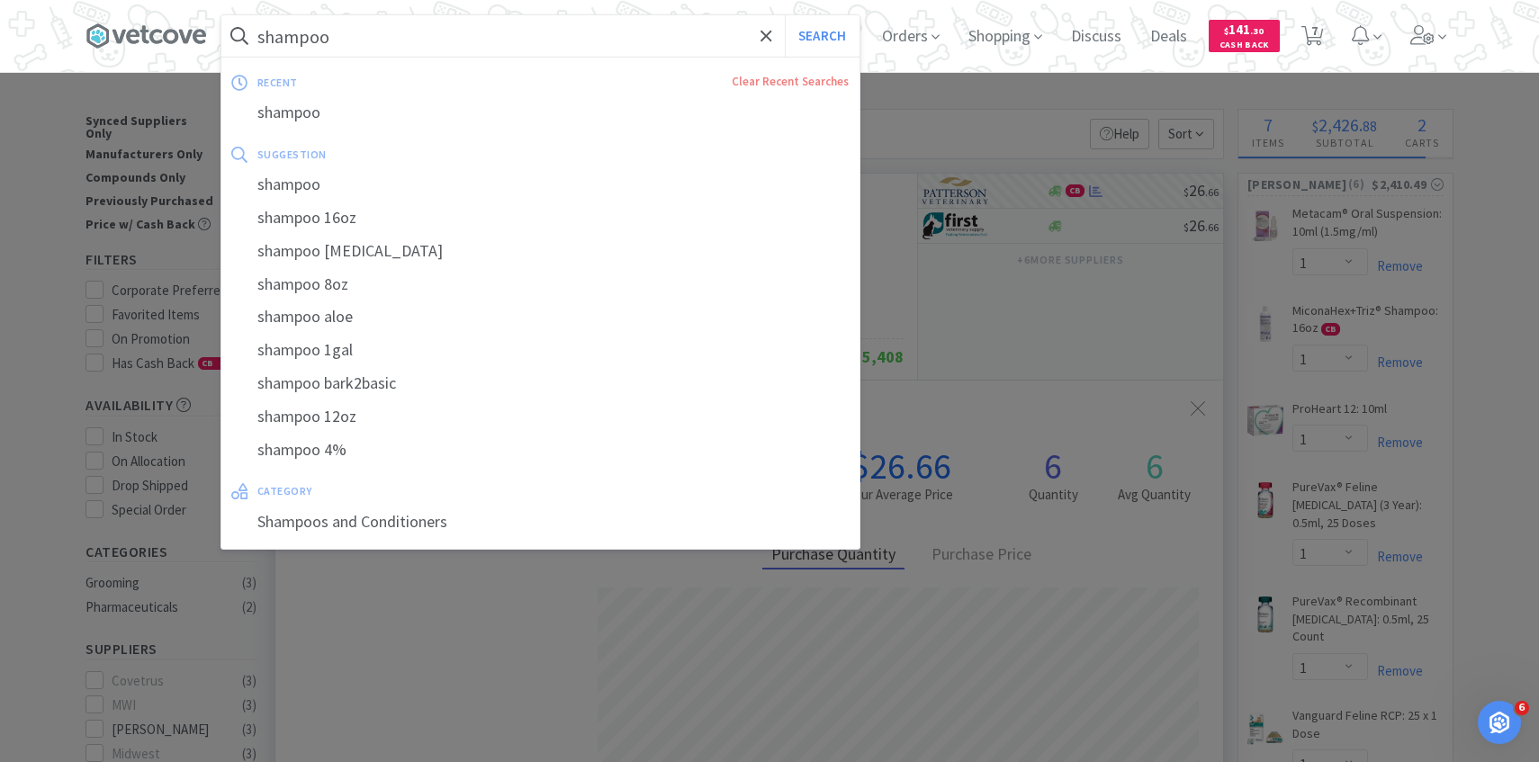
click at [652, 49] on input "shampoo" at bounding box center [540, 35] width 638 height 41
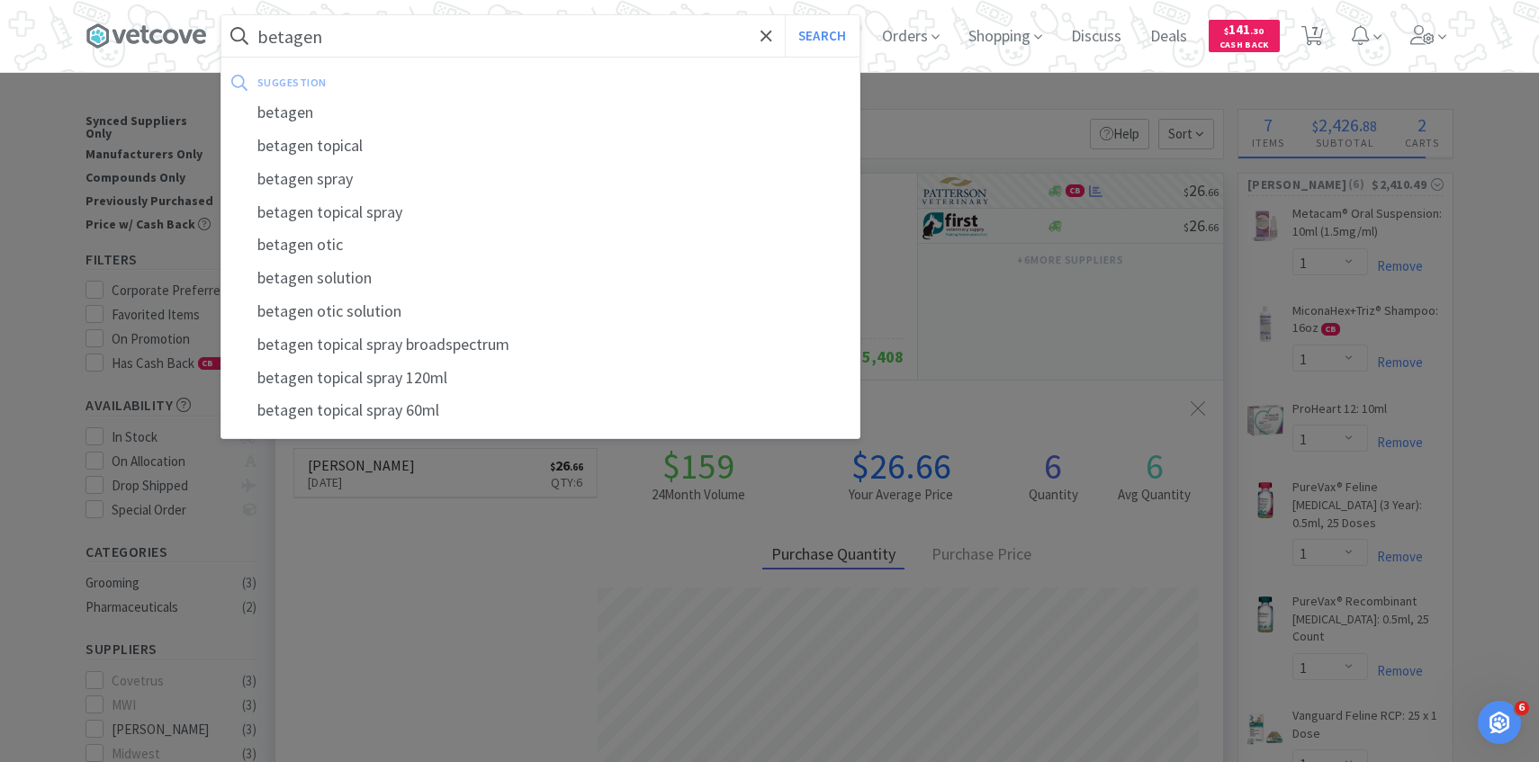
click at [785, 15] on button "Search" at bounding box center [822, 35] width 75 height 41
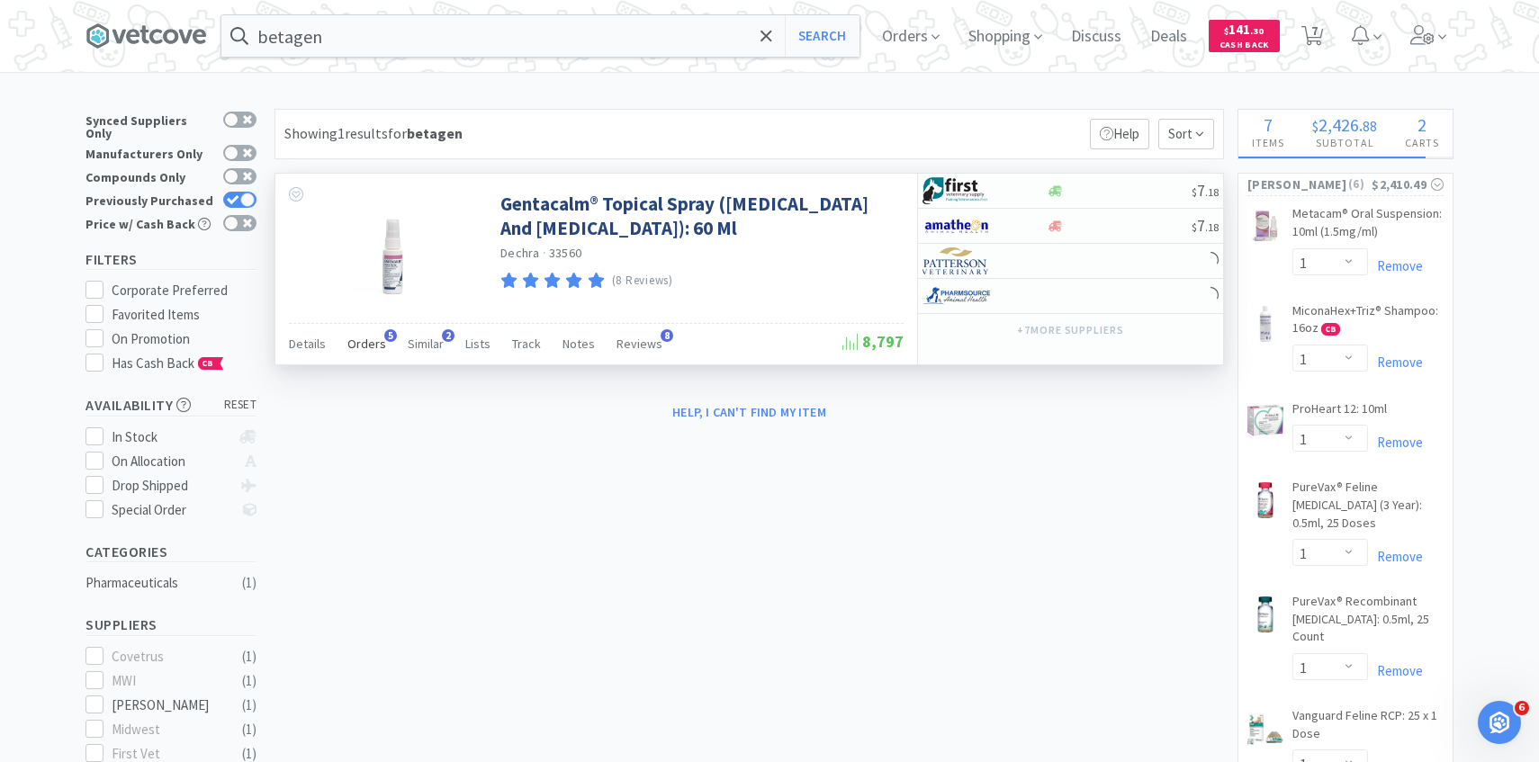
click at [368, 363] on div "Orders 5" at bounding box center [366, 346] width 39 height 34
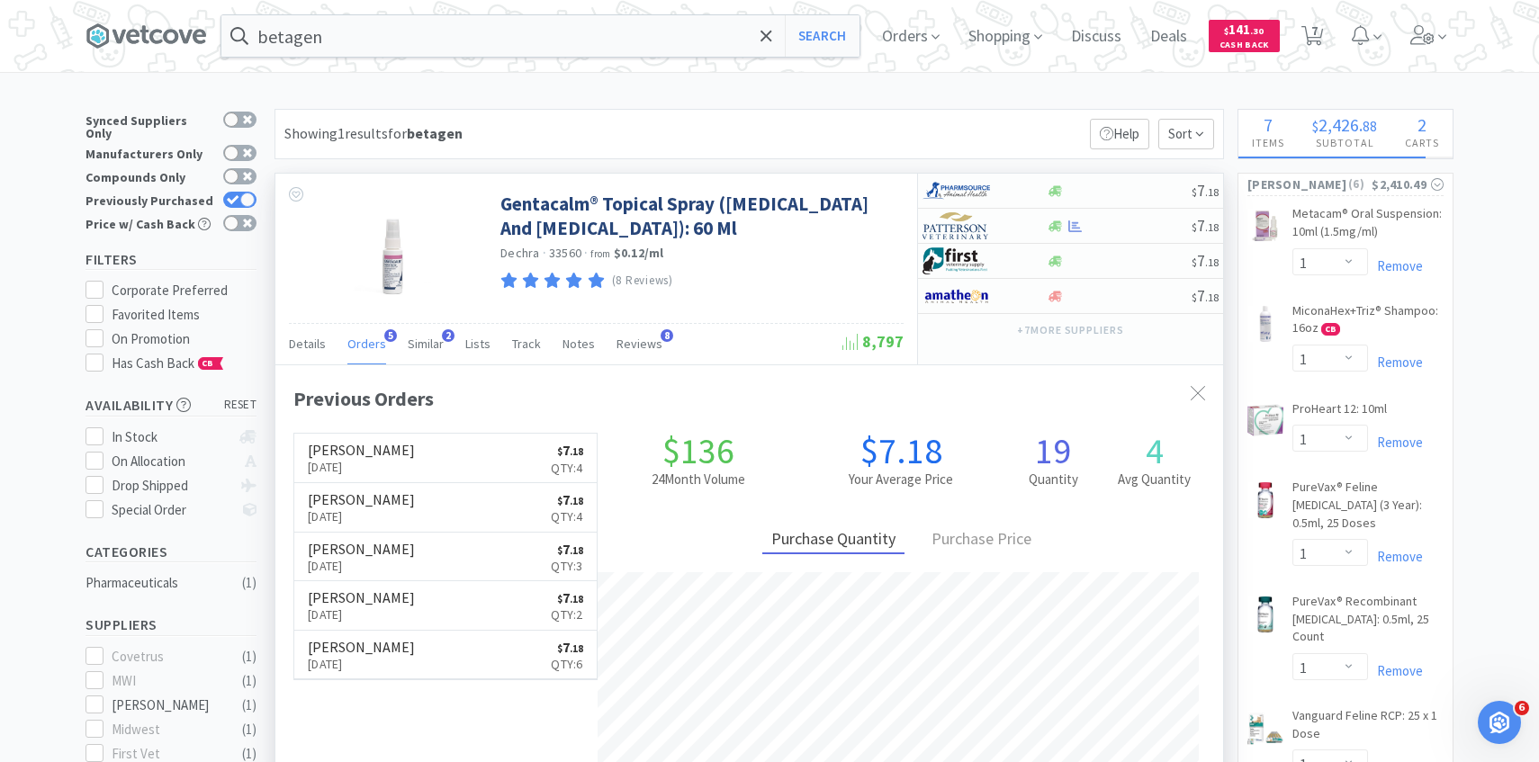
scroll to position [466, 947]
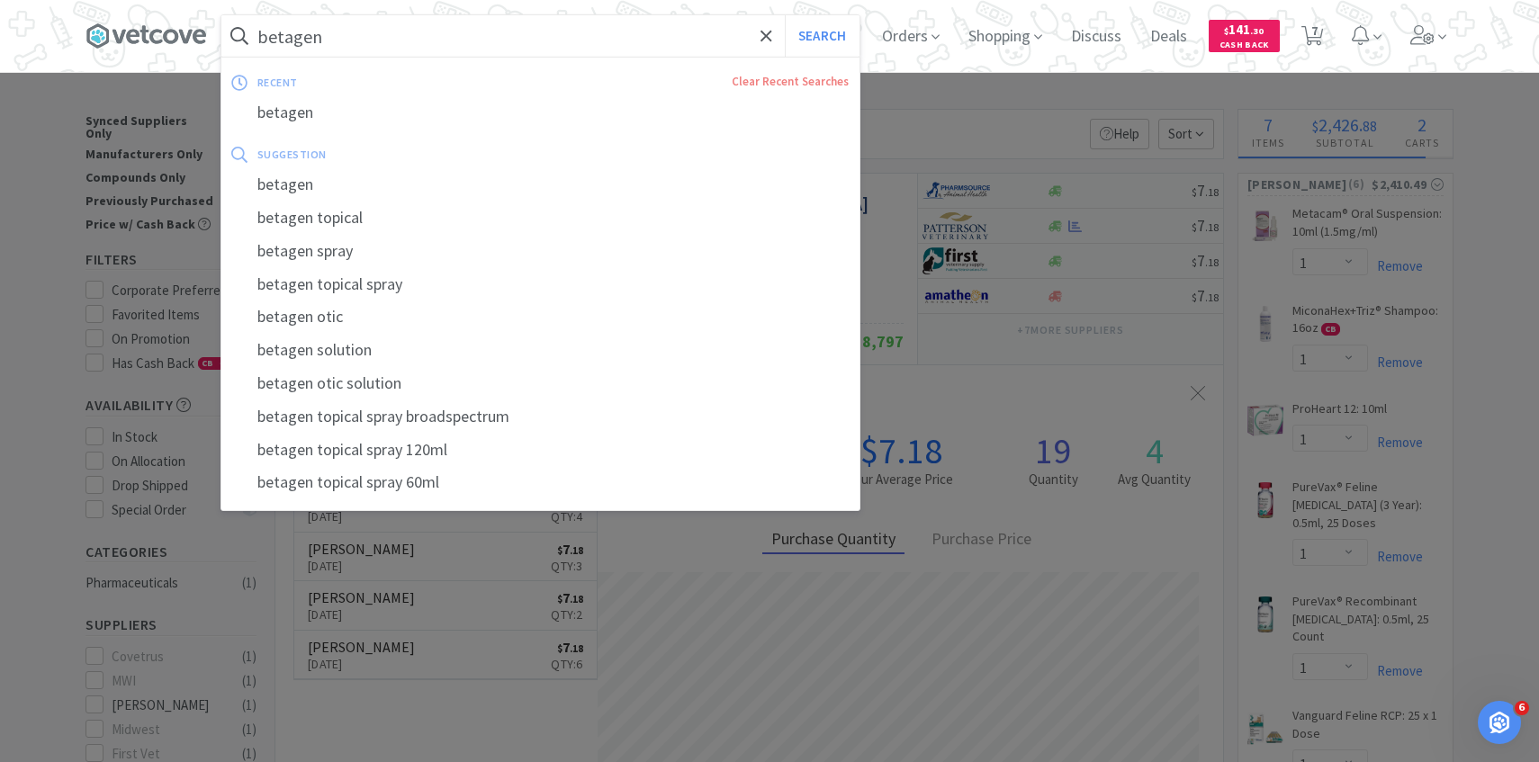
click at [589, 36] on input "betagen" at bounding box center [540, 35] width 638 height 41
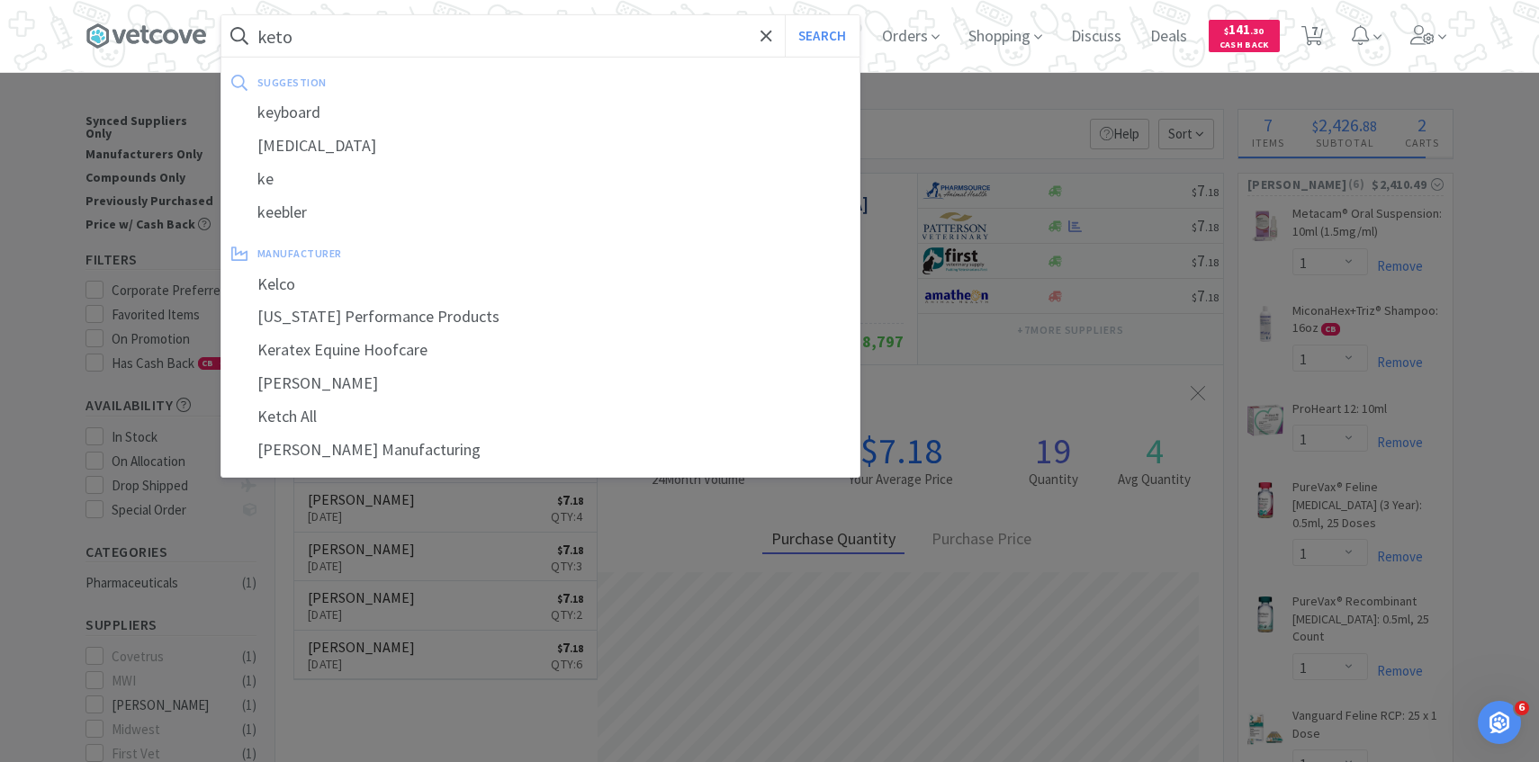
type input "keto"
click at [785, 15] on button "Search" at bounding box center [822, 35] width 75 height 41
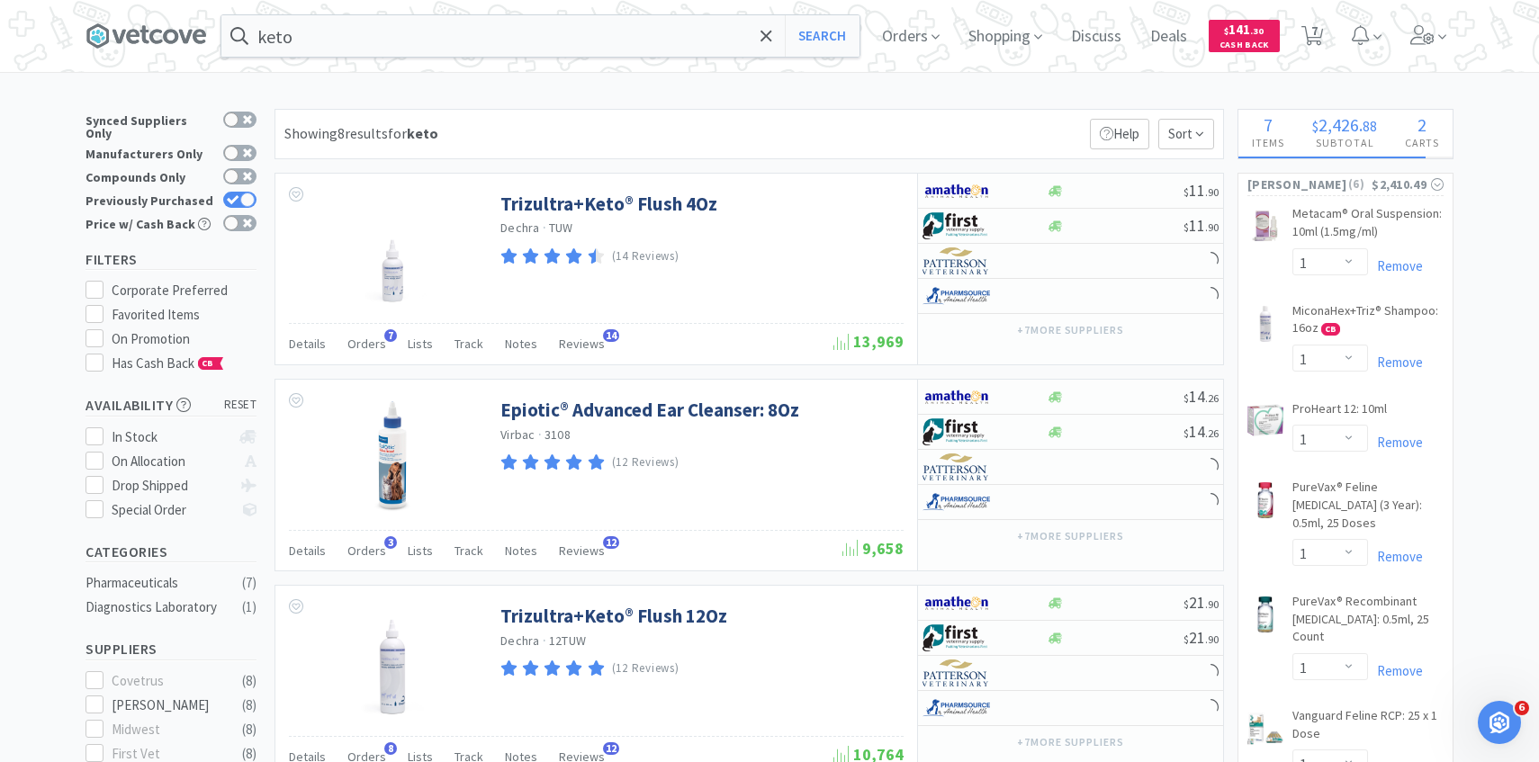
scroll to position [16, 0]
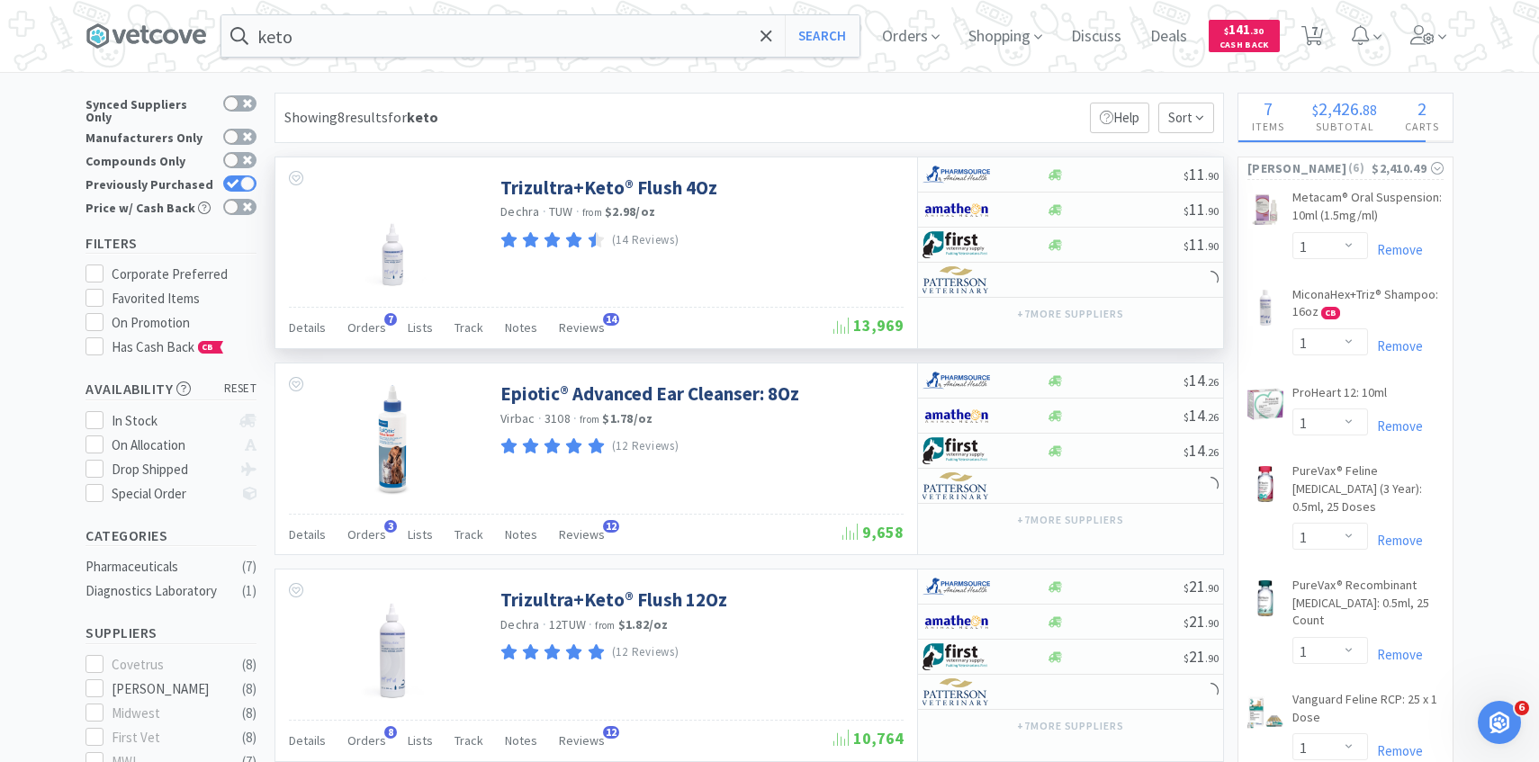
click at [382, 326] on div "Details Orders 7 Lists Track Notes Reviews 14" at bounding box center [561, 330] width 544 height 34
click at [371, 309] on div "Details Orders 7 Lists Track Notes Reviews 14 13,969" at bounding box center [596, 327] width 615 height 41
click at [372, 334] on span "Orders" at bounding box center [366, 327] width 39 height 16
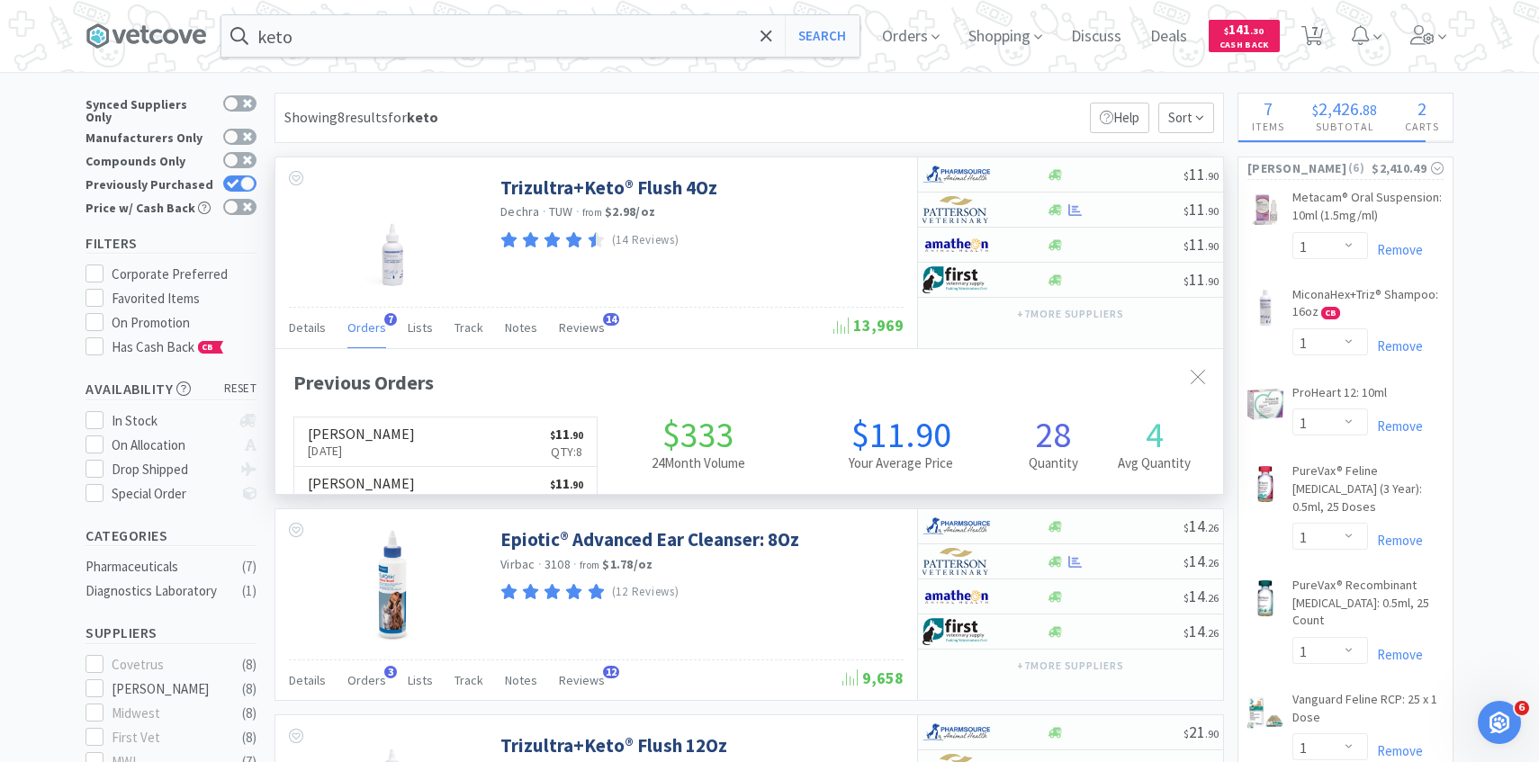
scroll to position [466, 947]
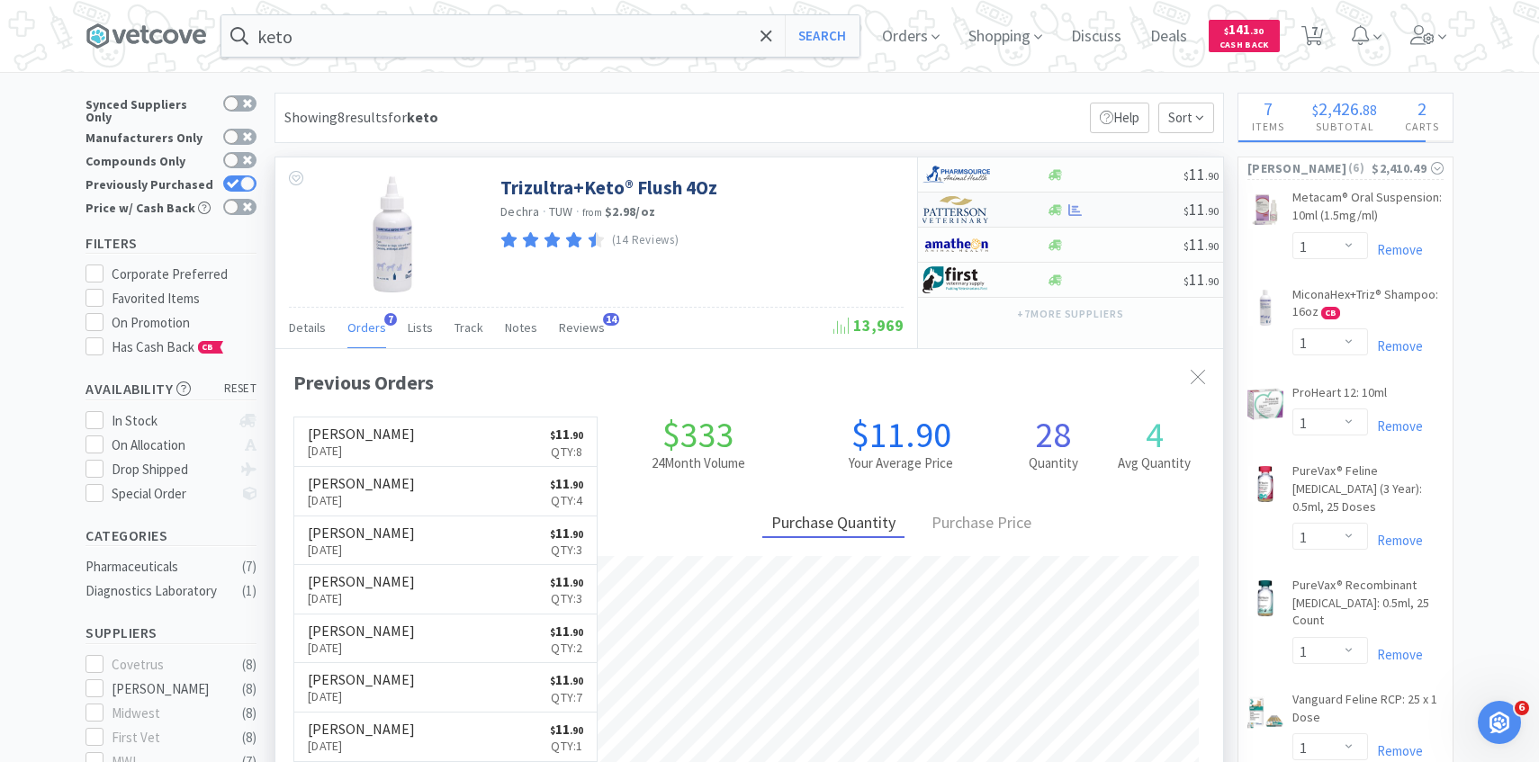
click at [973, 220] on img at bounding box center [955, 209] width 67 height 27
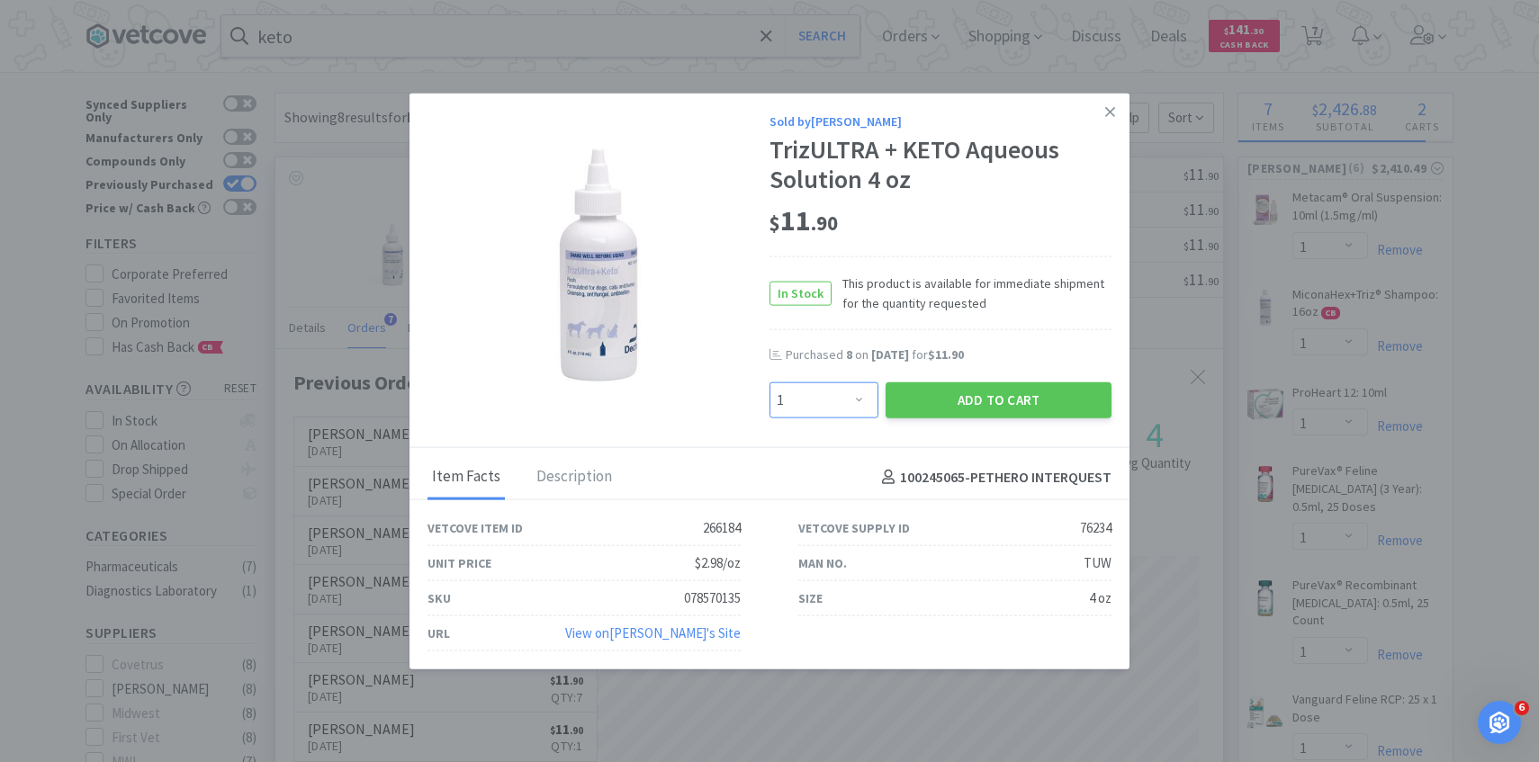
click at [839, 382] on select "Enter Quantity 1 2 3 4 5 6 7 8 9 10 11 12 13 14 15 16 17 18 19 20 Enter Quantity" at bounding box center [823, 400] width 109 height 36
select select "5"
click at [769, 382] on select "Enter Quantity 1 2 3 4 5 6 7 8 9 10 11 12 13 14 15 16 17 18 19 20 Enter Quantity" at bounding box center [823, 400] width 109 height 36
click at [960, 397] on button "Add to Cart" at bounding box center [998, 400] width 226 height 36
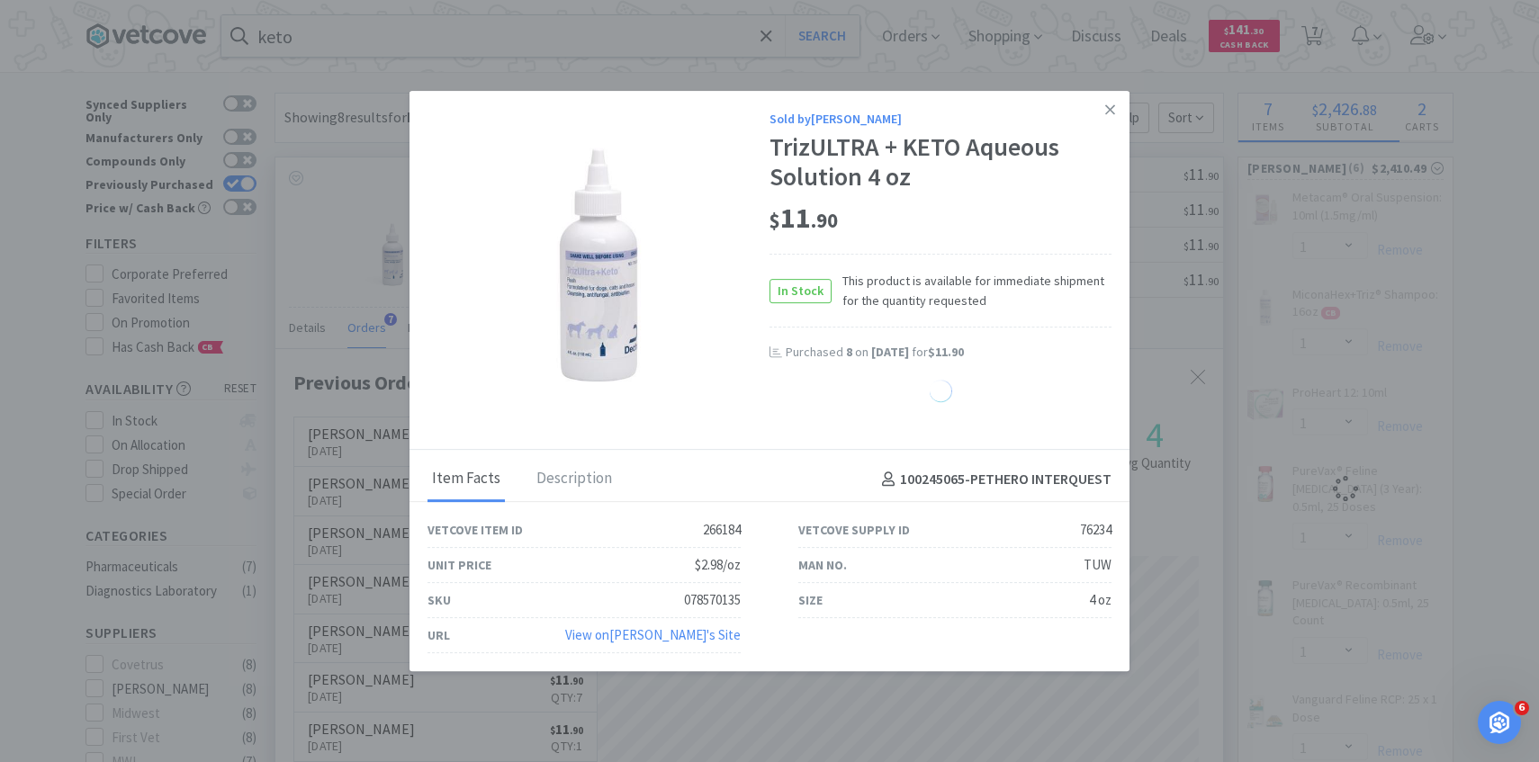
select select "5"
select select "1"
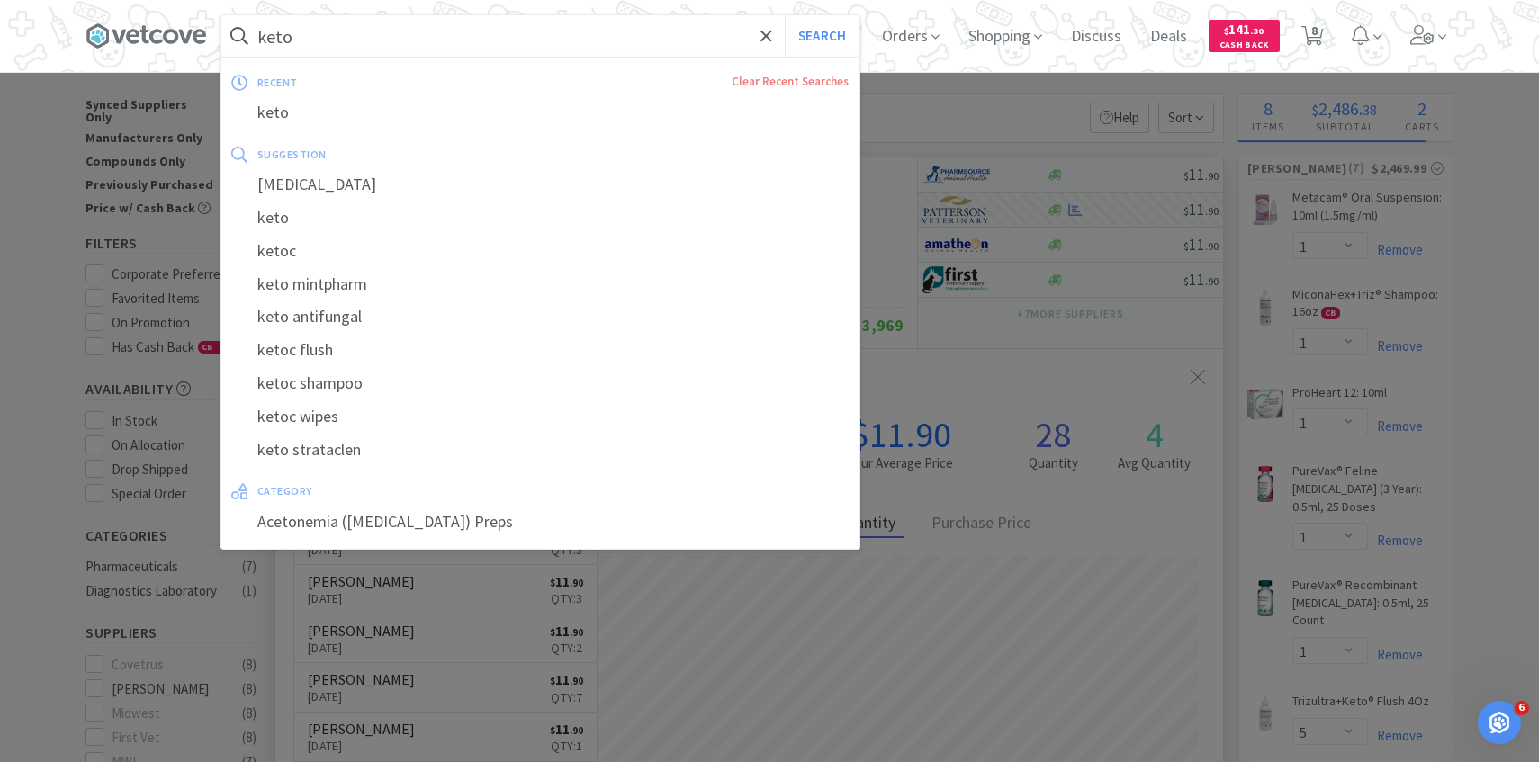
click at [622, 23] on input "keto" at bounding box center [540, 35] width 638 height 41
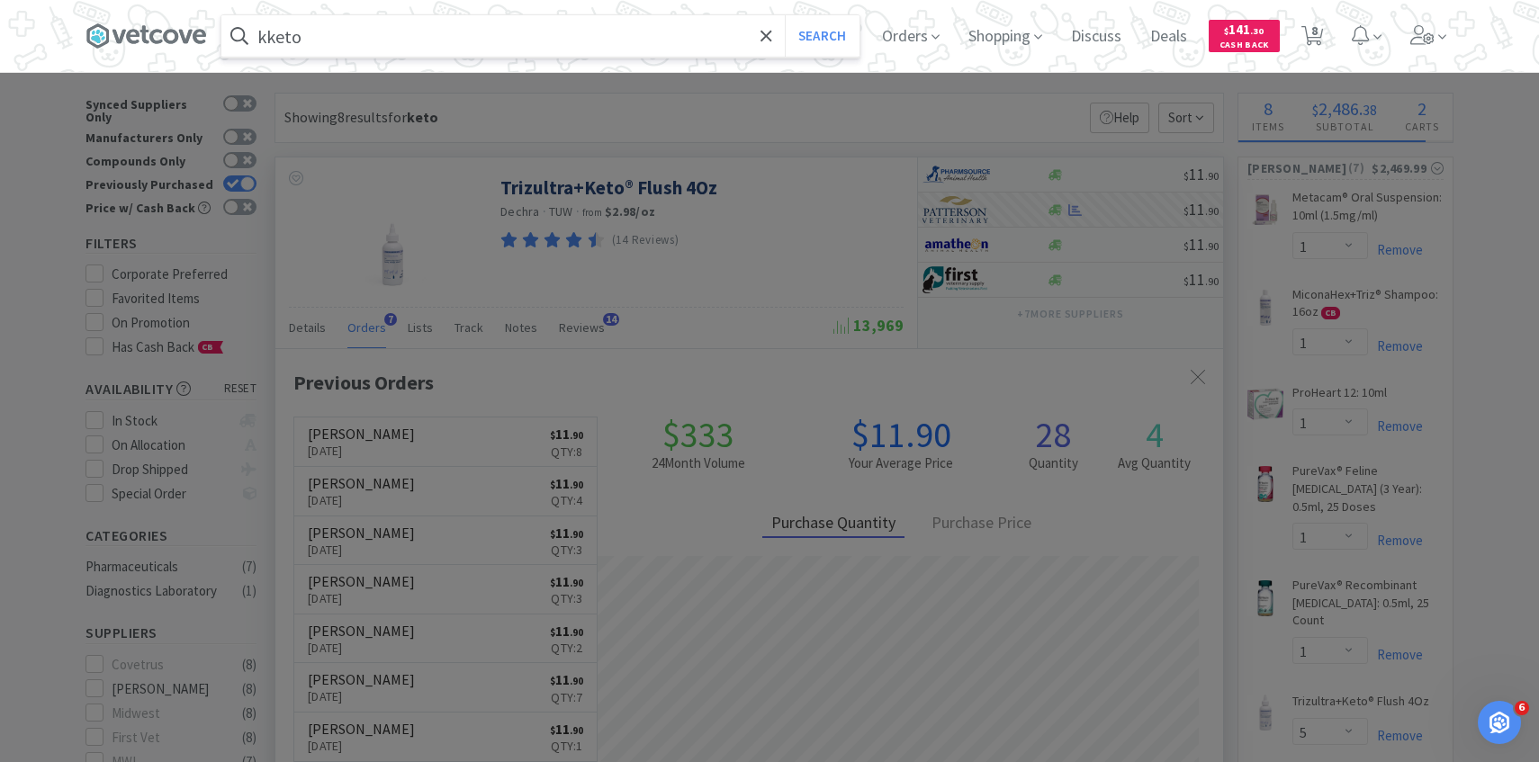
type input "keto"
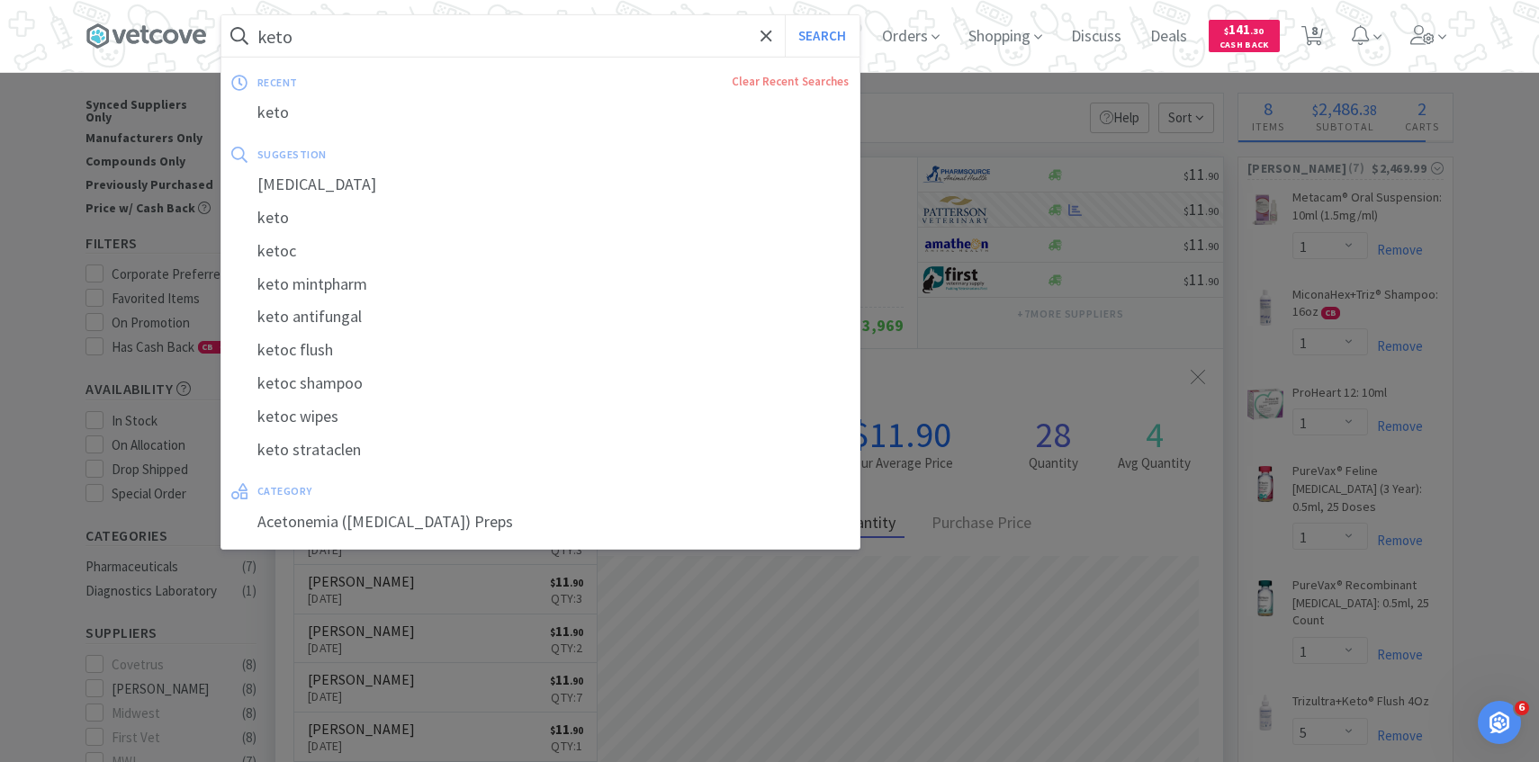
click at [785, 15] on button "Search" at bounding box center [822, 35] width 75 height 41
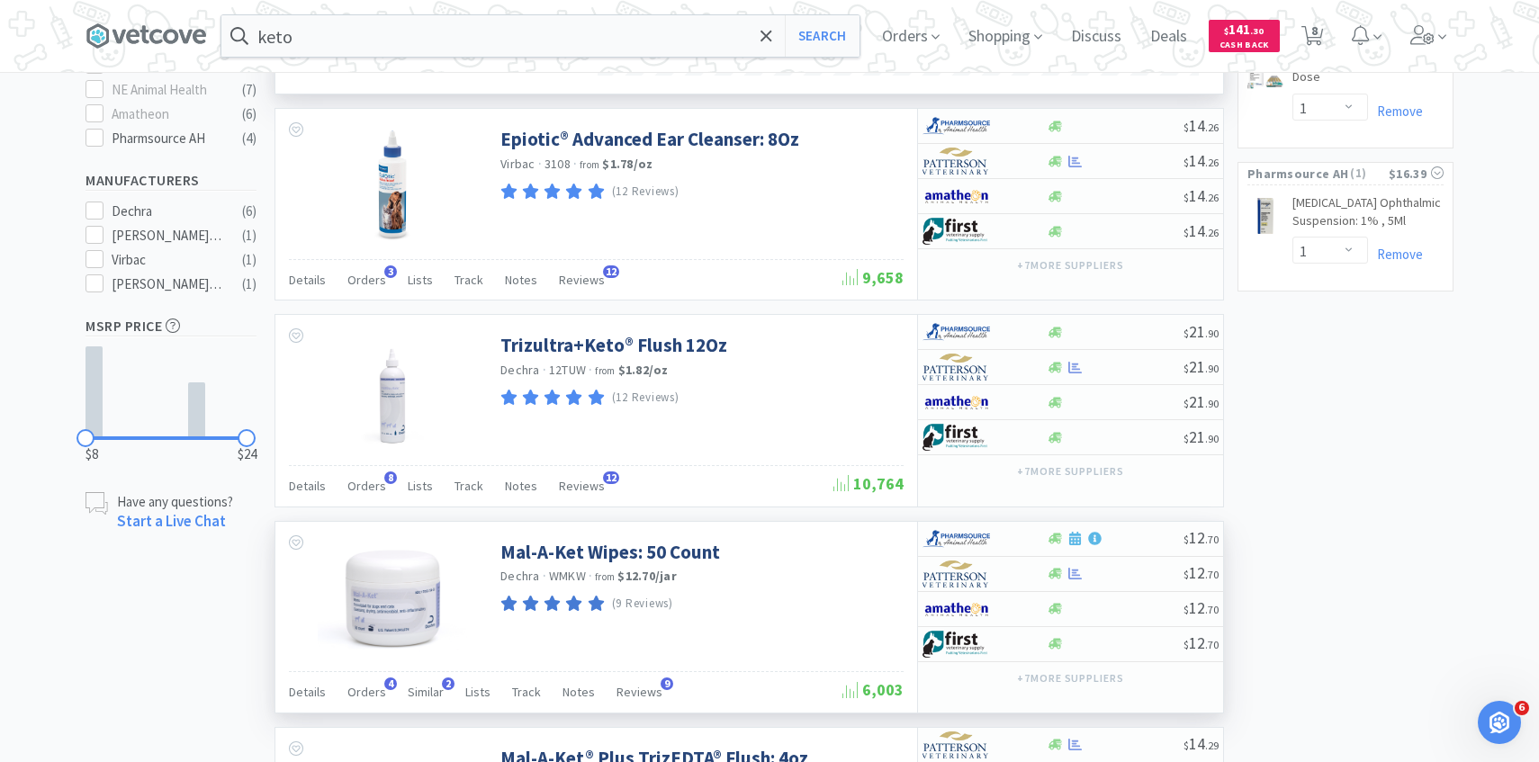
scroll to position [879, 0]
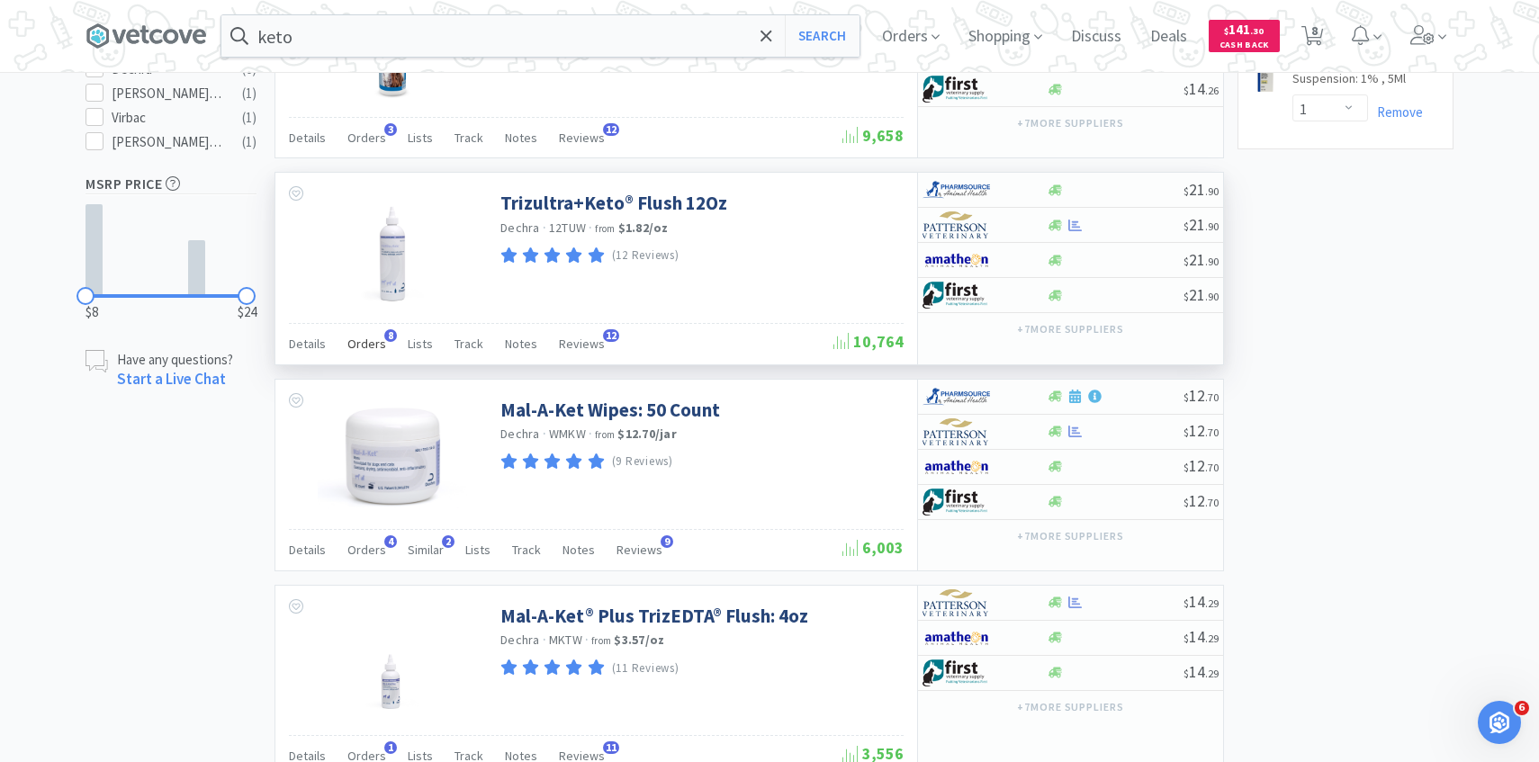
click at [371, 347] on span "Orders" at bounding box center [366, 344] width 39 height 16
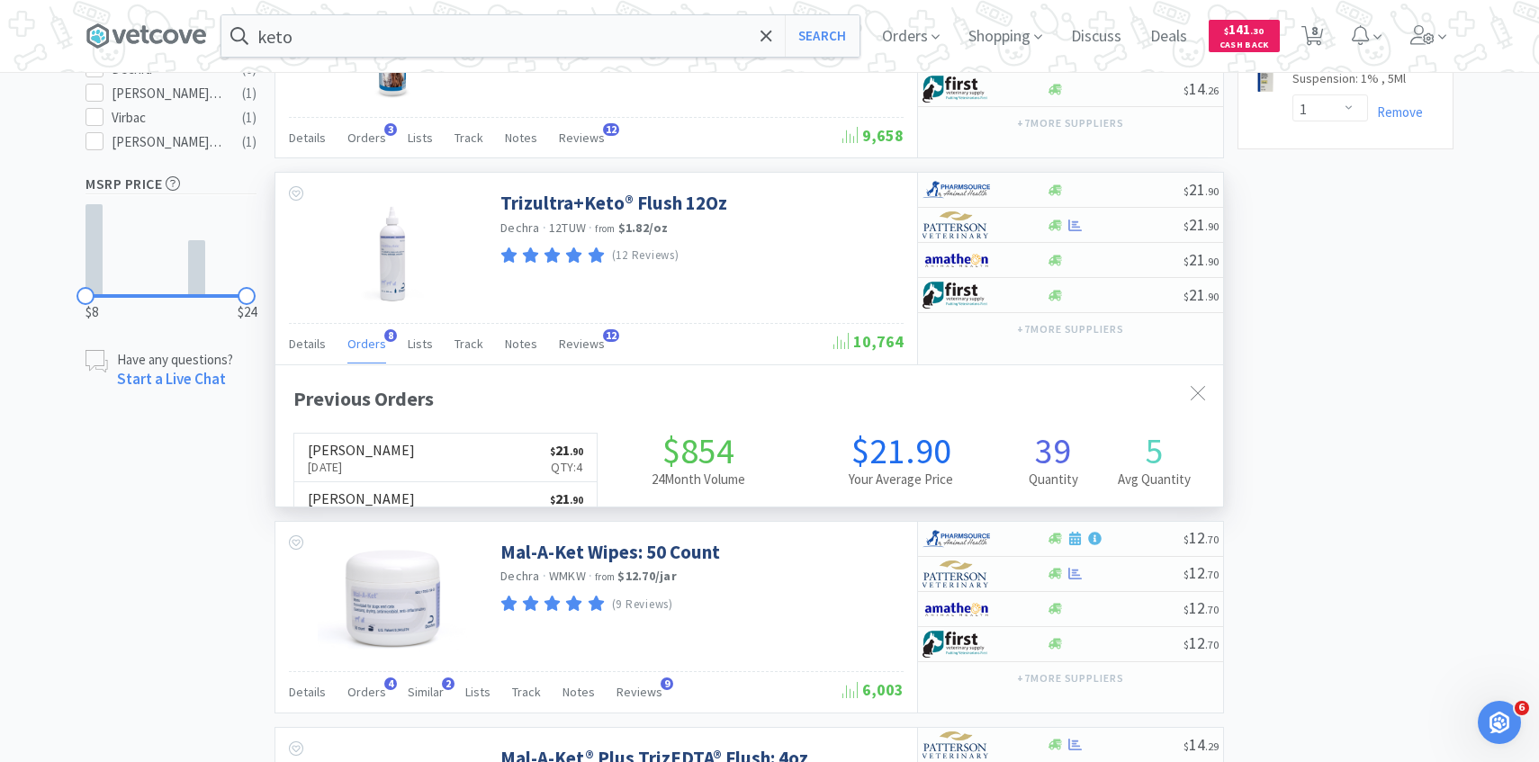
scroll to position [480, 947]
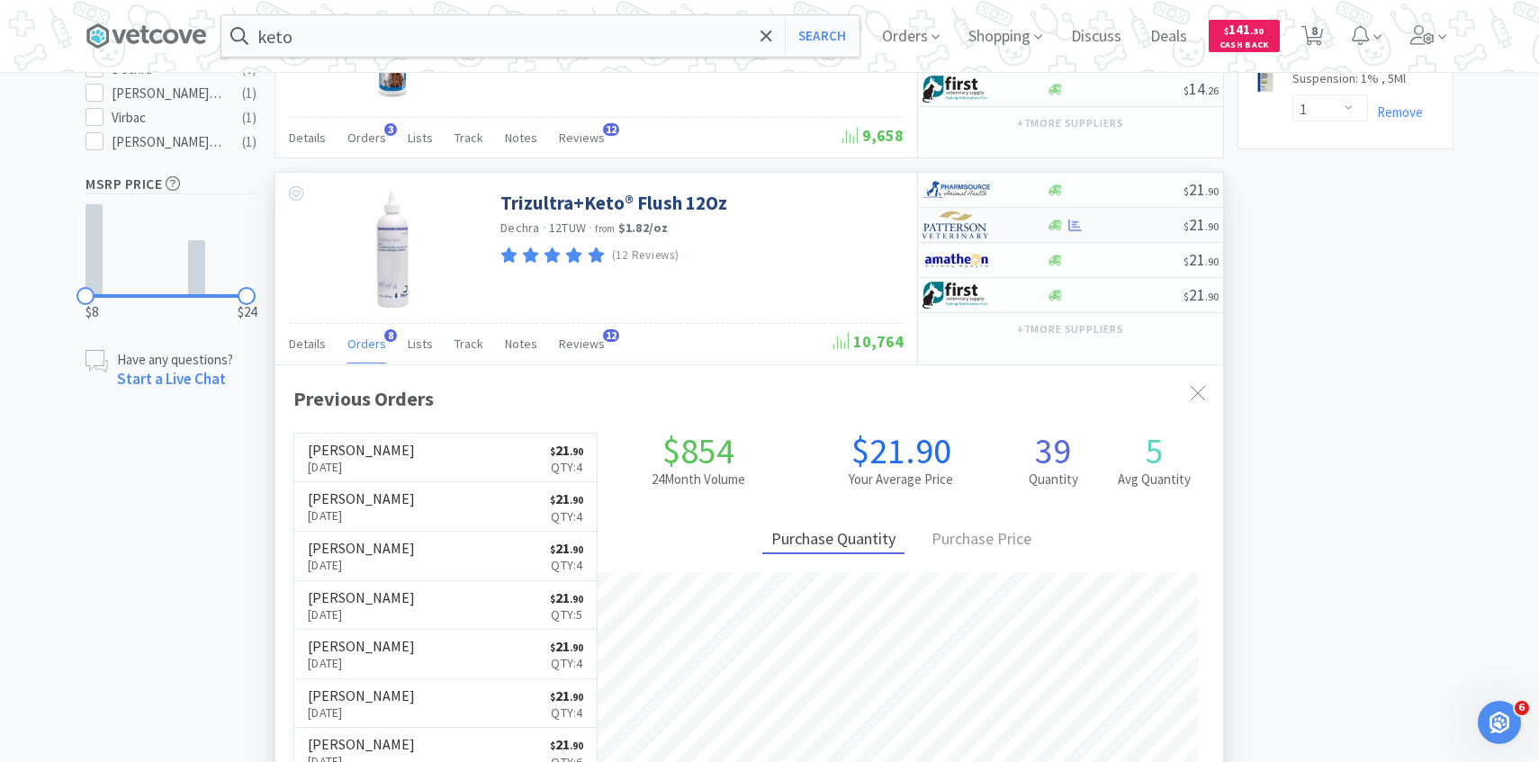
click at [966, 216] on img at bounding box center [955, 224] width 67 height 27
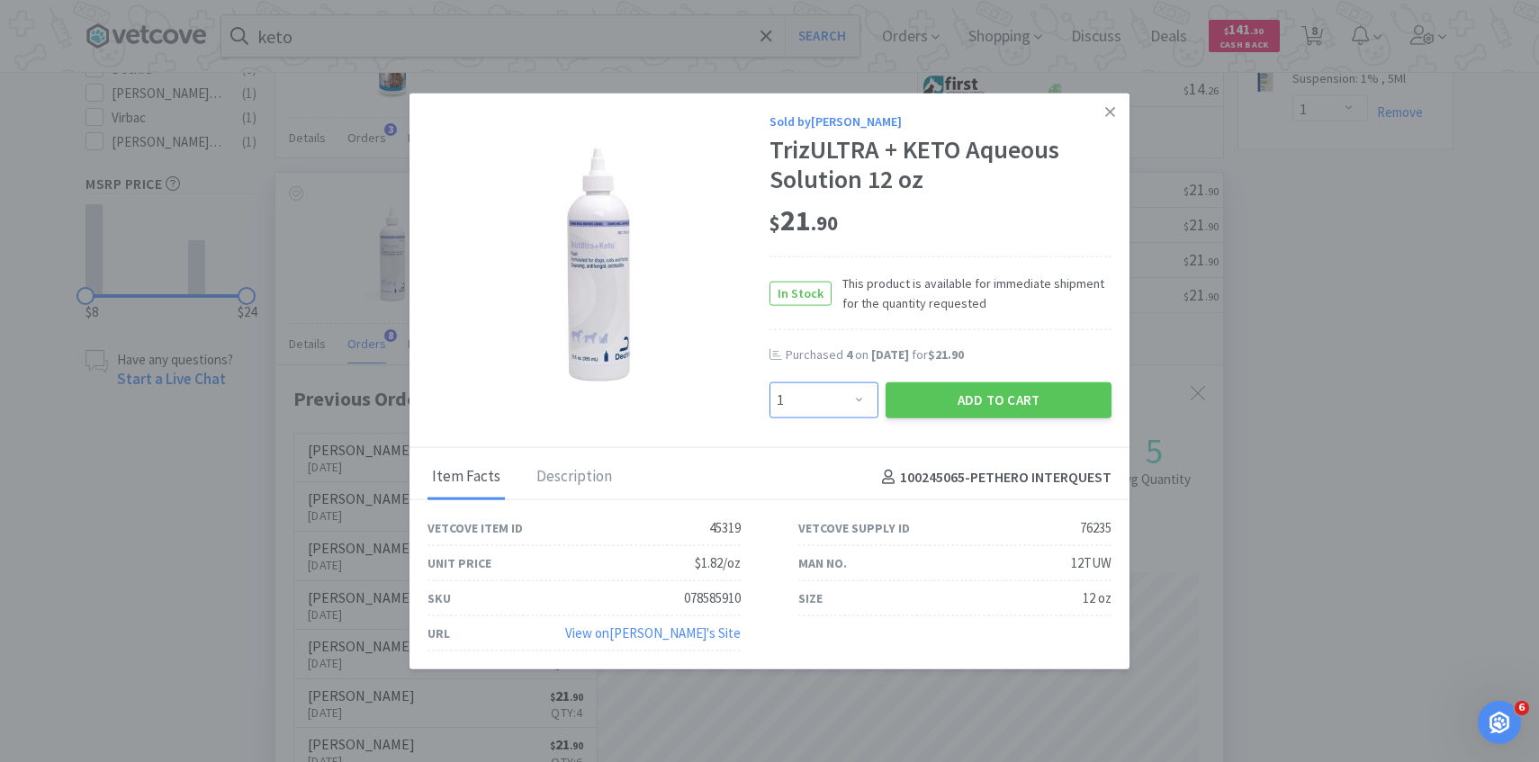
click at [825, 385] on select "Enter Quantity 1 2 3 4 5 6 7 8 9 10 11 12 13 14 15 16 17 18 19 20 Enter Quantity" at bounding box center [823, 400] width 109 height 36
select select "4"
click at [769, 382] on select "Enter Quantity 1 2 3 4 5 6 7 8 9 10 11 12 13 14 15 16 17 18 19 20 Enter Quantity" at bounding box center [823, 400] width 109 height 36
click at [981, 407] on button "Add to Cart" at bounding box center [998, 400] width 226 height 36
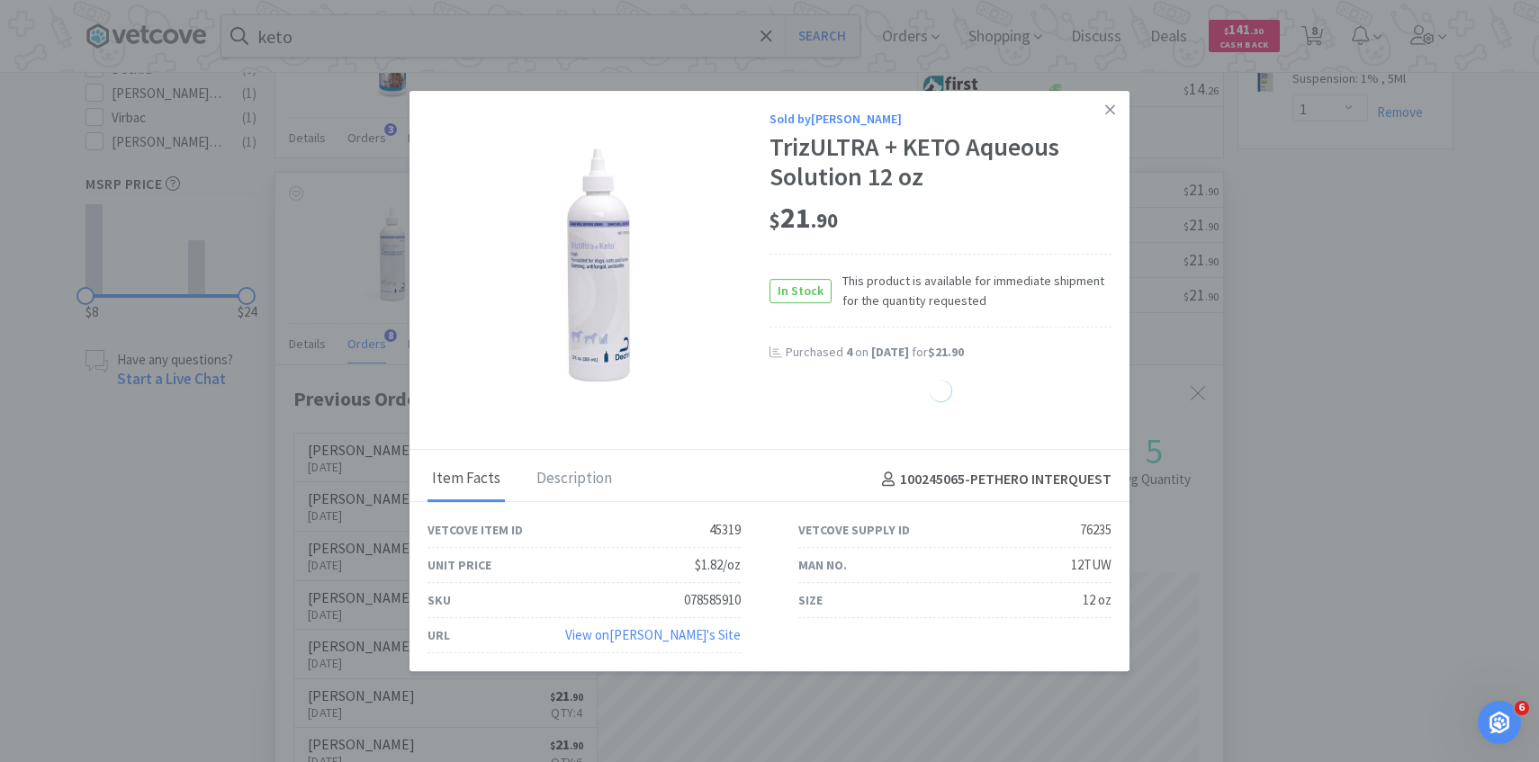
select select "4"
select select "5"
select select "1"
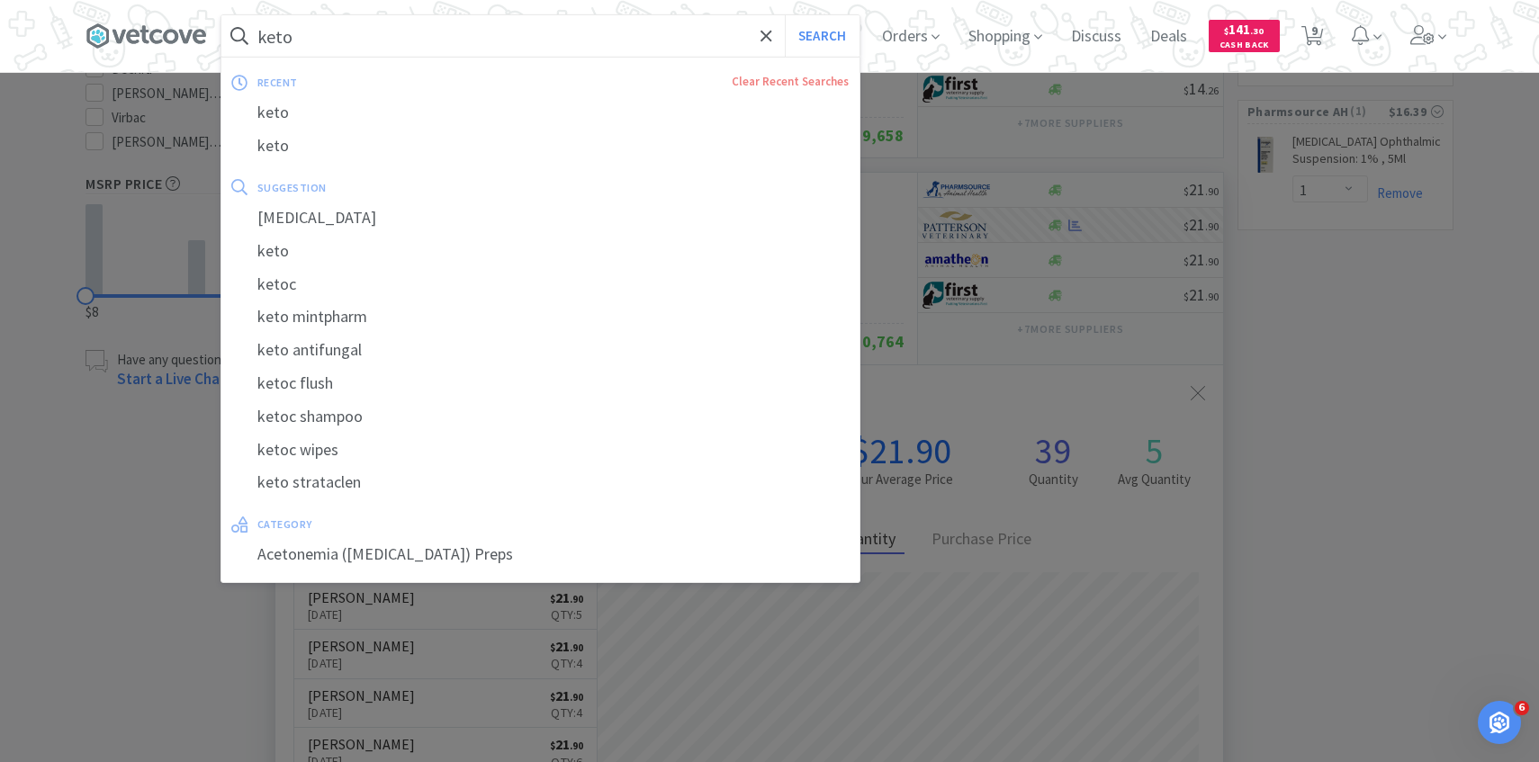
click at [451, 16] on input "keto" at bounding box center [540, 35] width 638 height 41
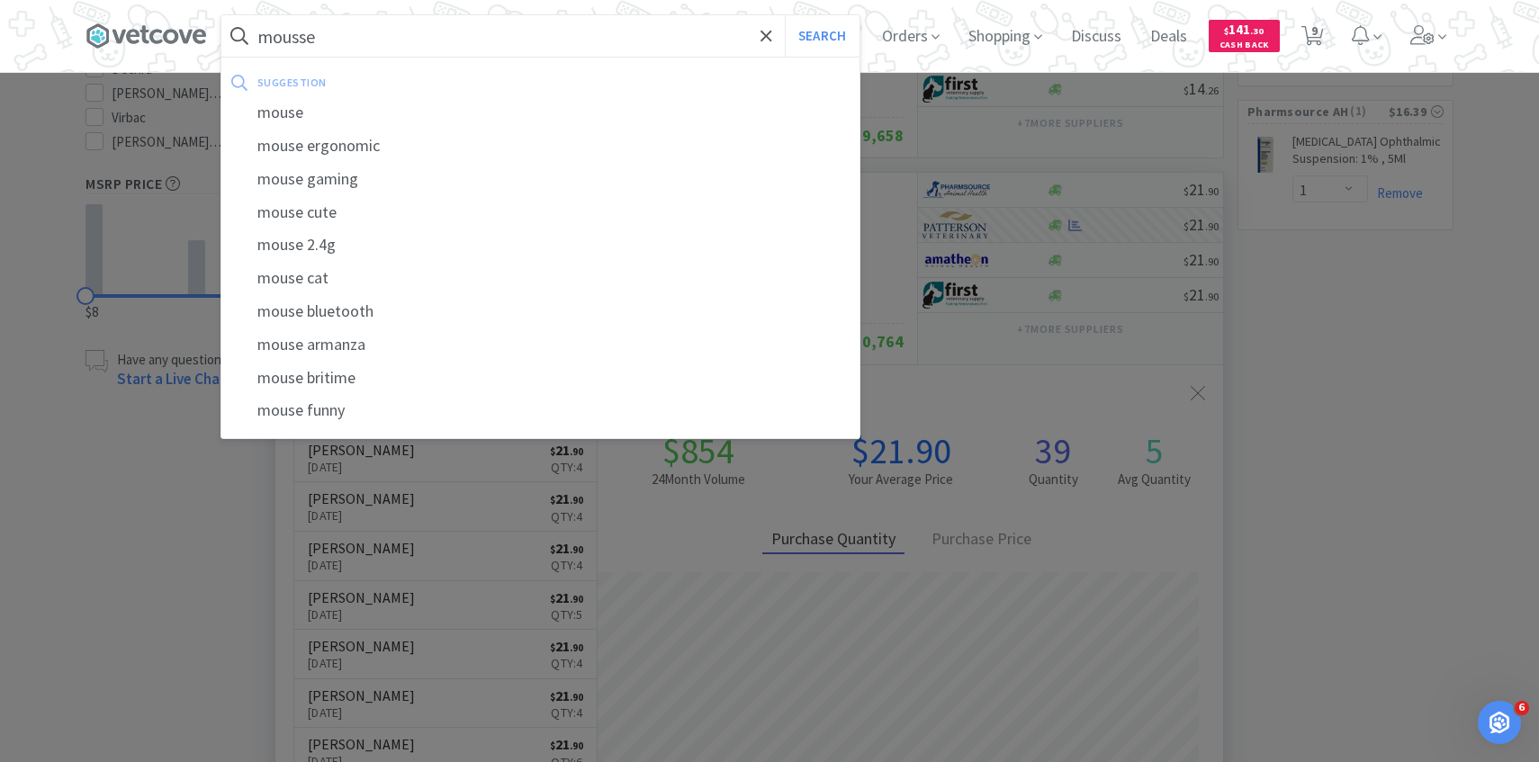
click at [785, 15] on button "Search" at bounding box center [822, 35] width 75 height 41
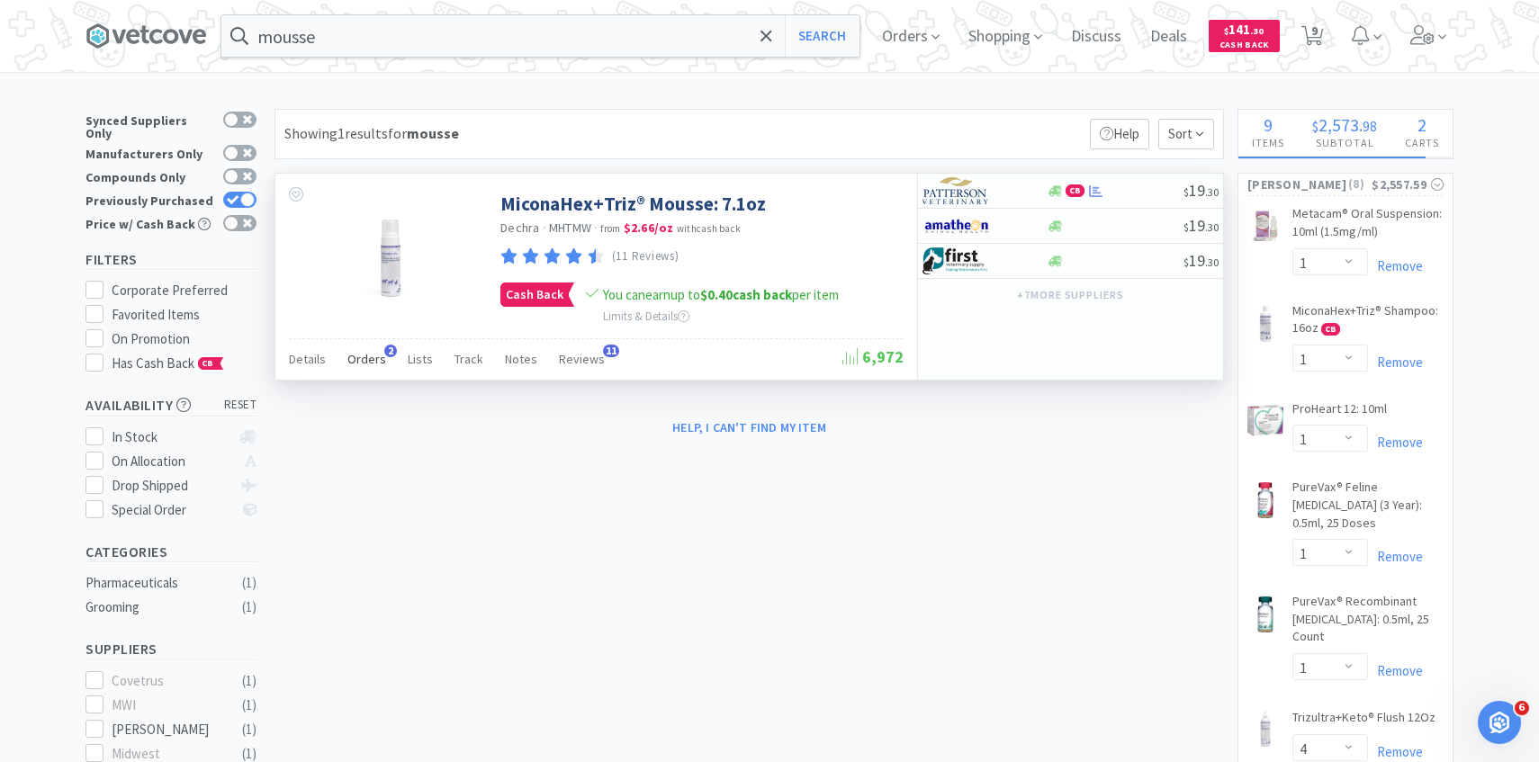
click at [355, 369] on div "Orders 2" at bounding box center [366, 362] width 39 height 34
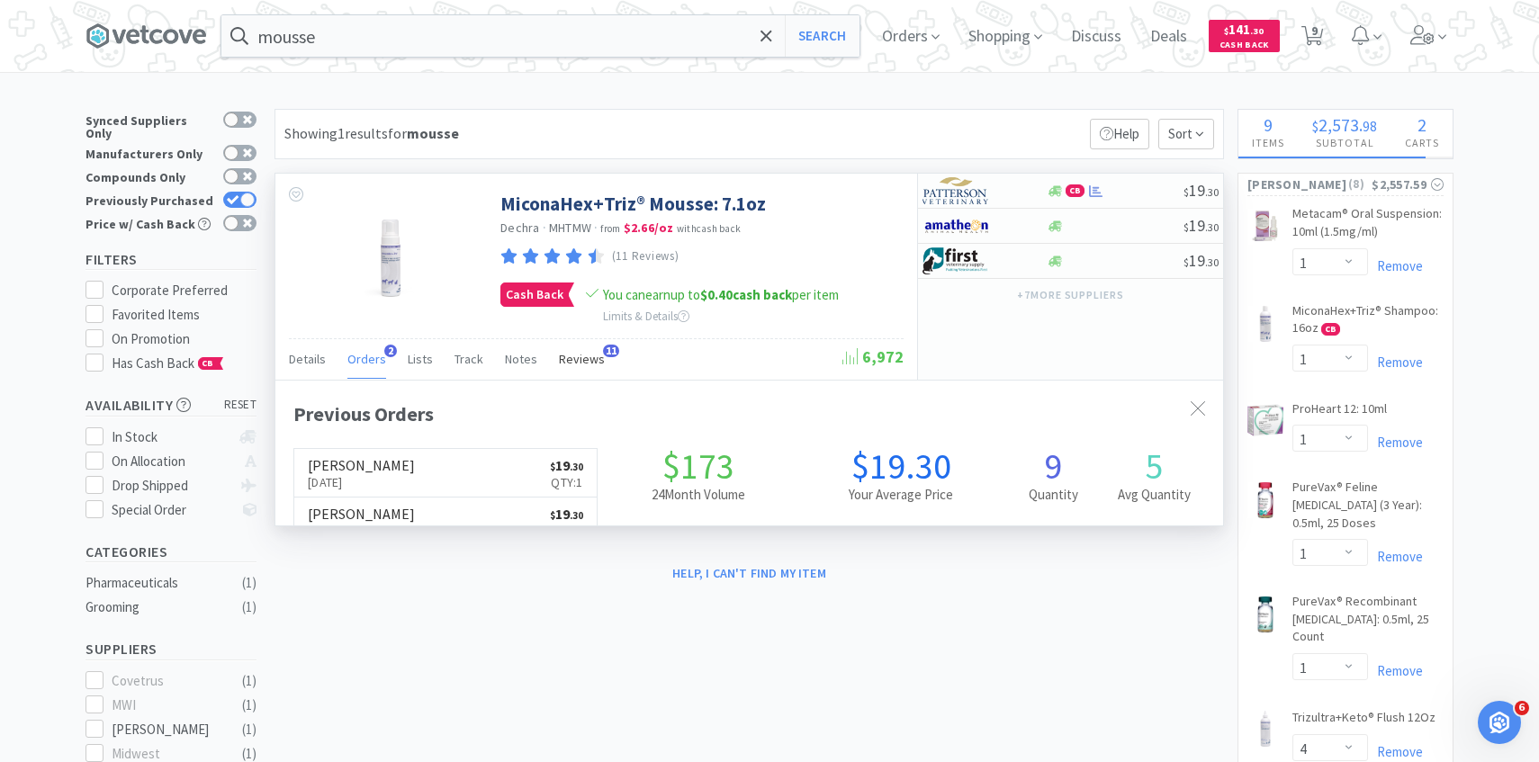
scroll to position [466, 947]
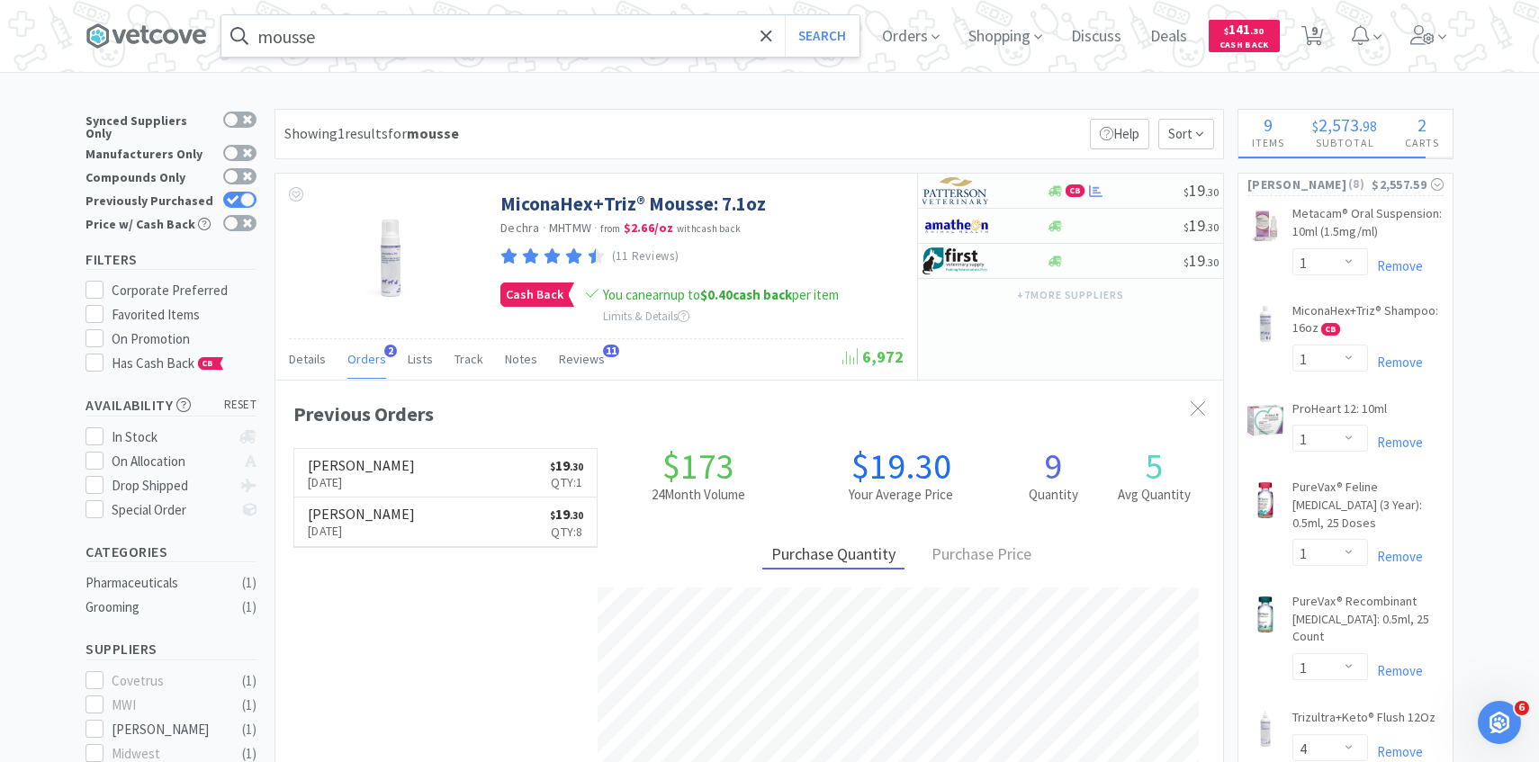
click at [423, 55] on input "mousse" at bounding box center [540, 35] width 638 height 41
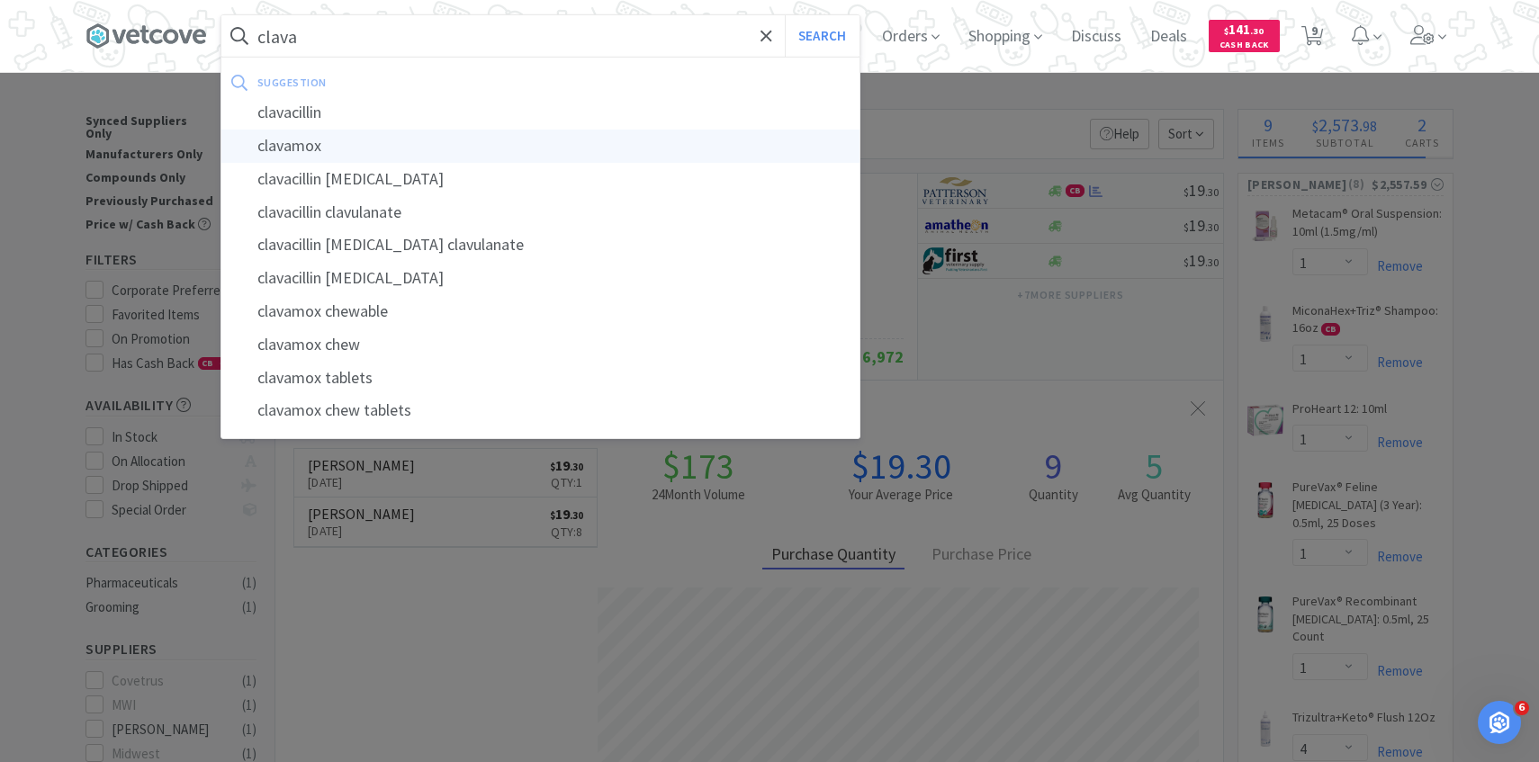
click at [369, 139] on div "clavamox" at bounding box center [540, 146] width 638 height 33
type input "clavamox"
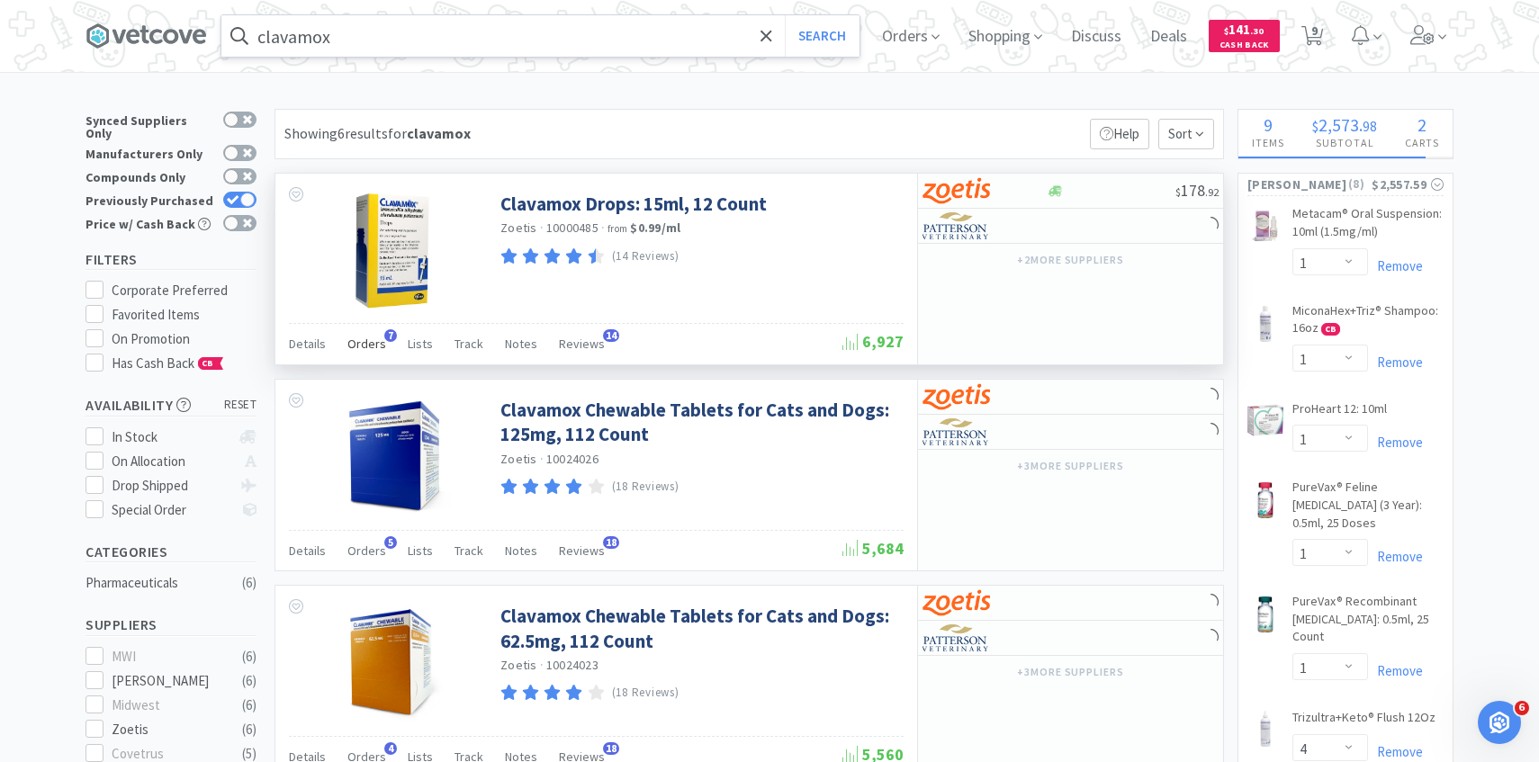
click at [368, 342] on span "Orders" at bounding box center [366, 344] width 39 height 16
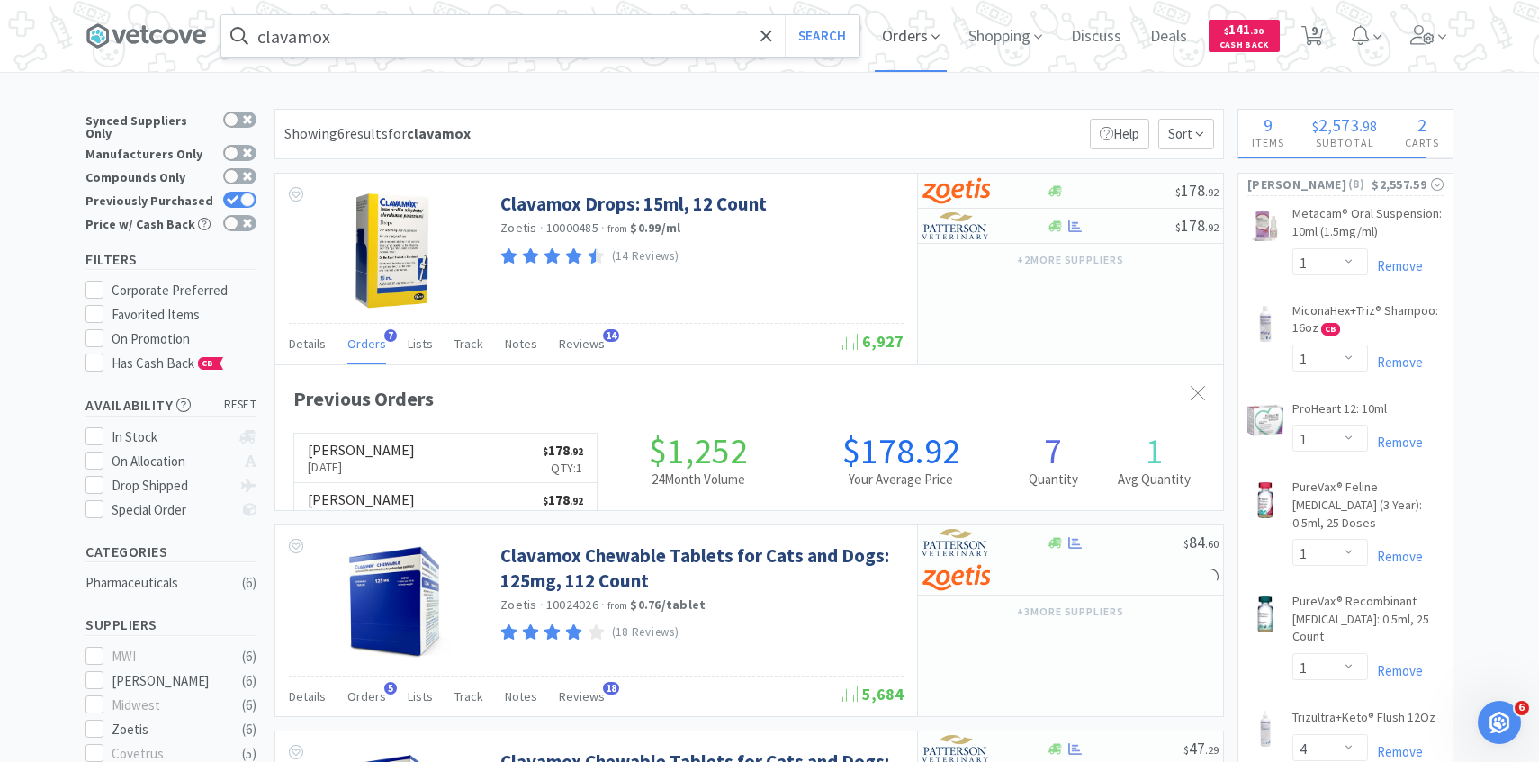
scroll to position [466, 947]
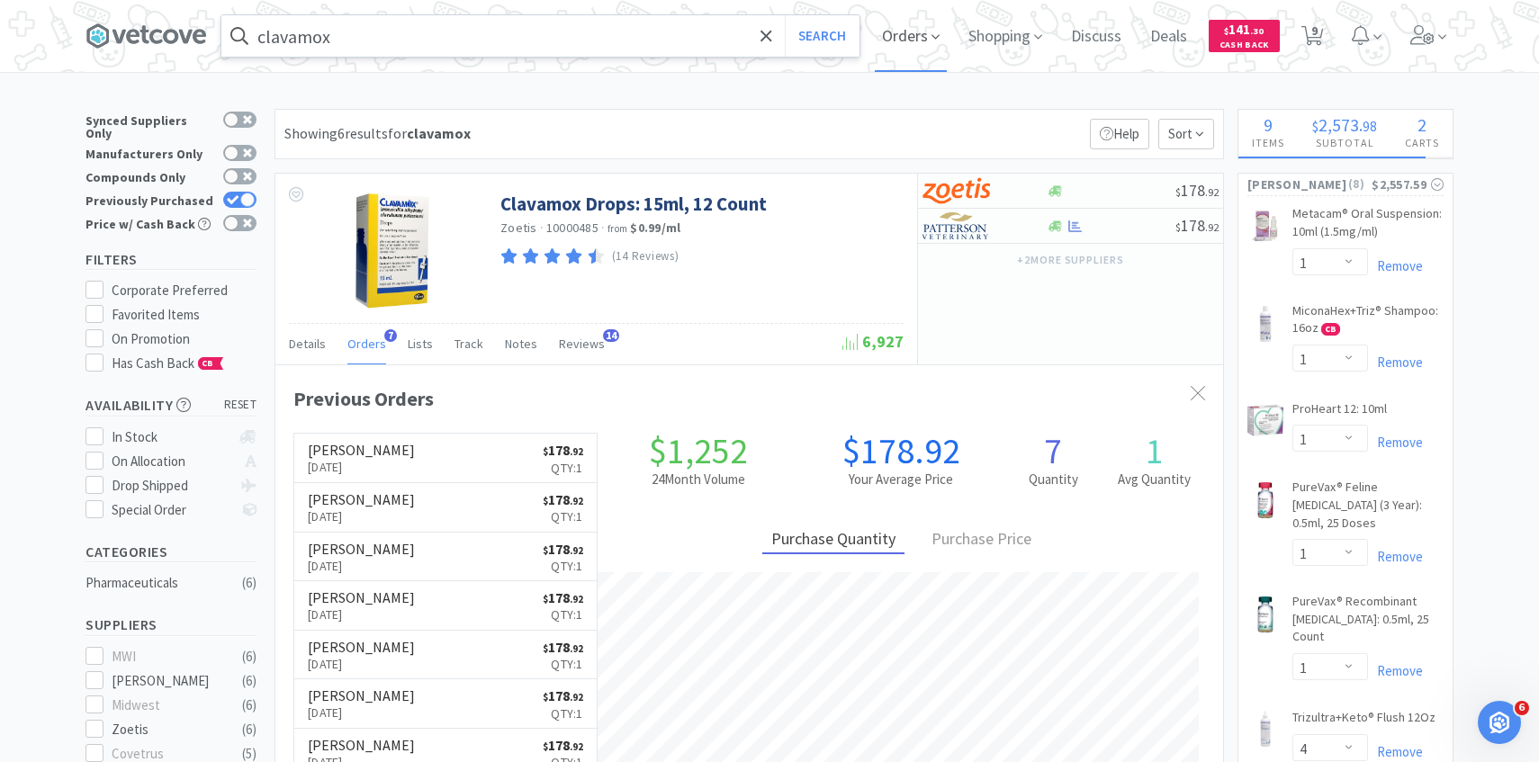
click at [909, 22] on span "Orders" at bounding box center [911, 36] width 72 height 72
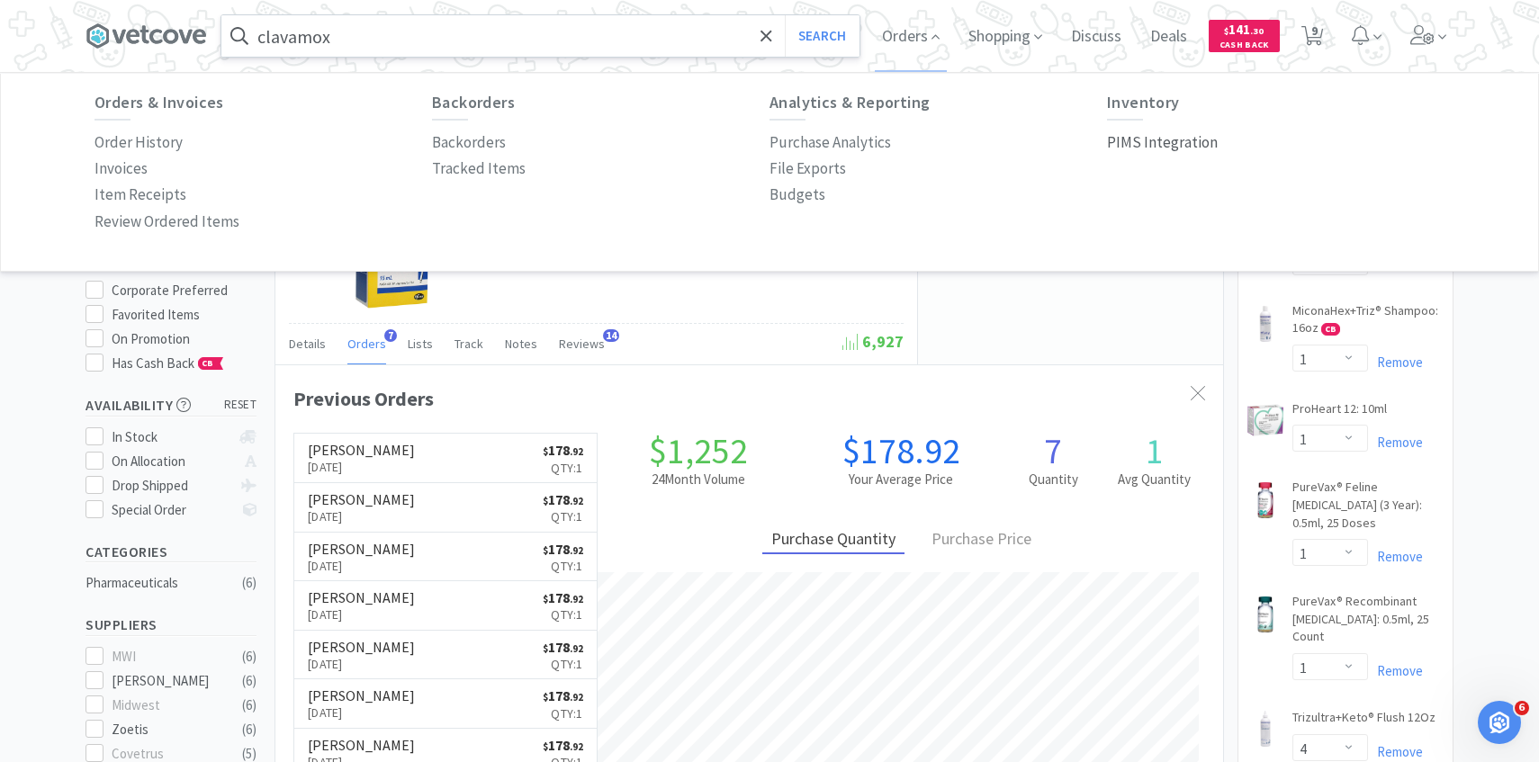
click at [1142, 141] on p "PIMS Integration" at bounding box center [1162, 142] width 111 height 24
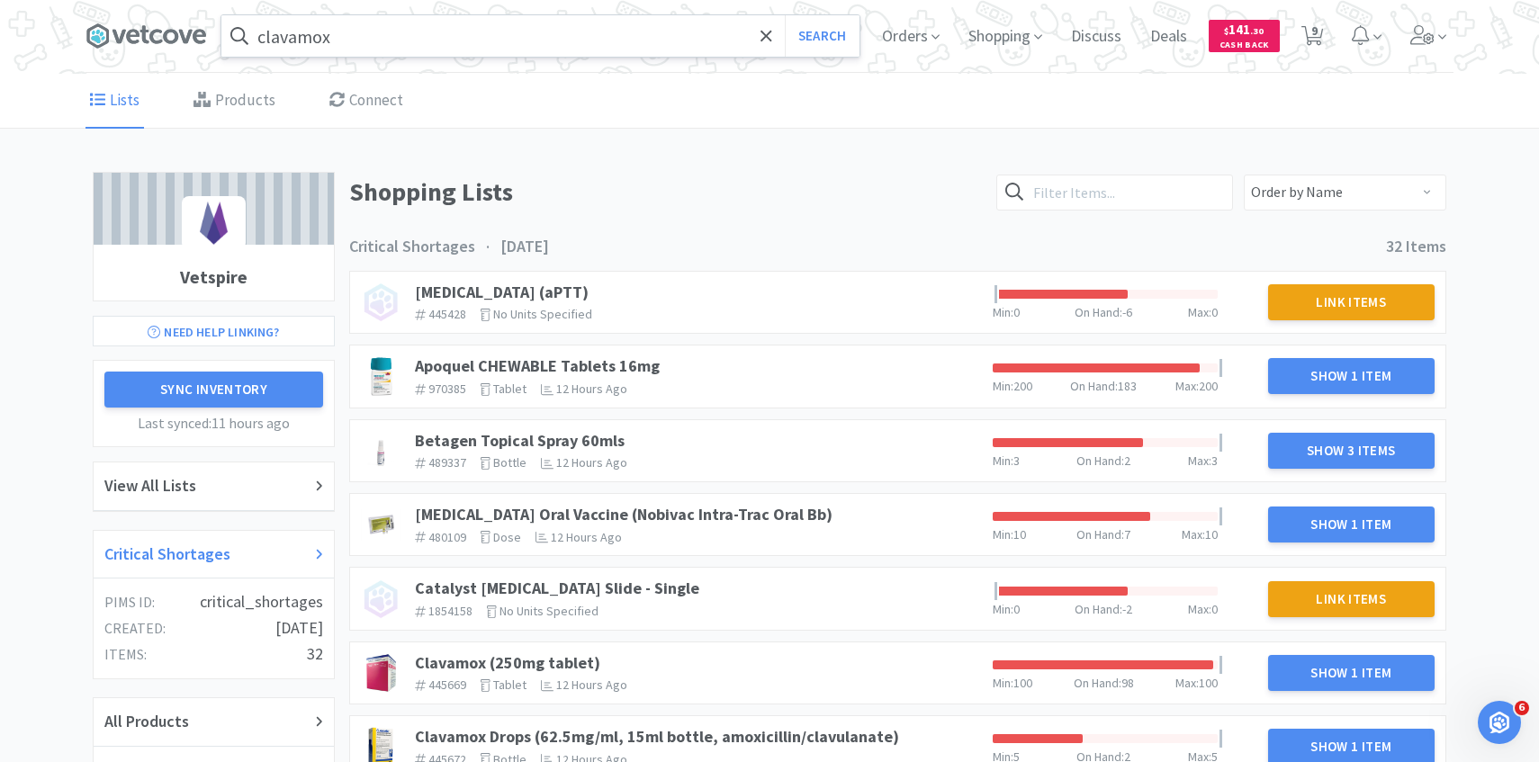
click at [212, 534] on div "Critical Shortages" at bounding box center [214, 555] width 240 height 49
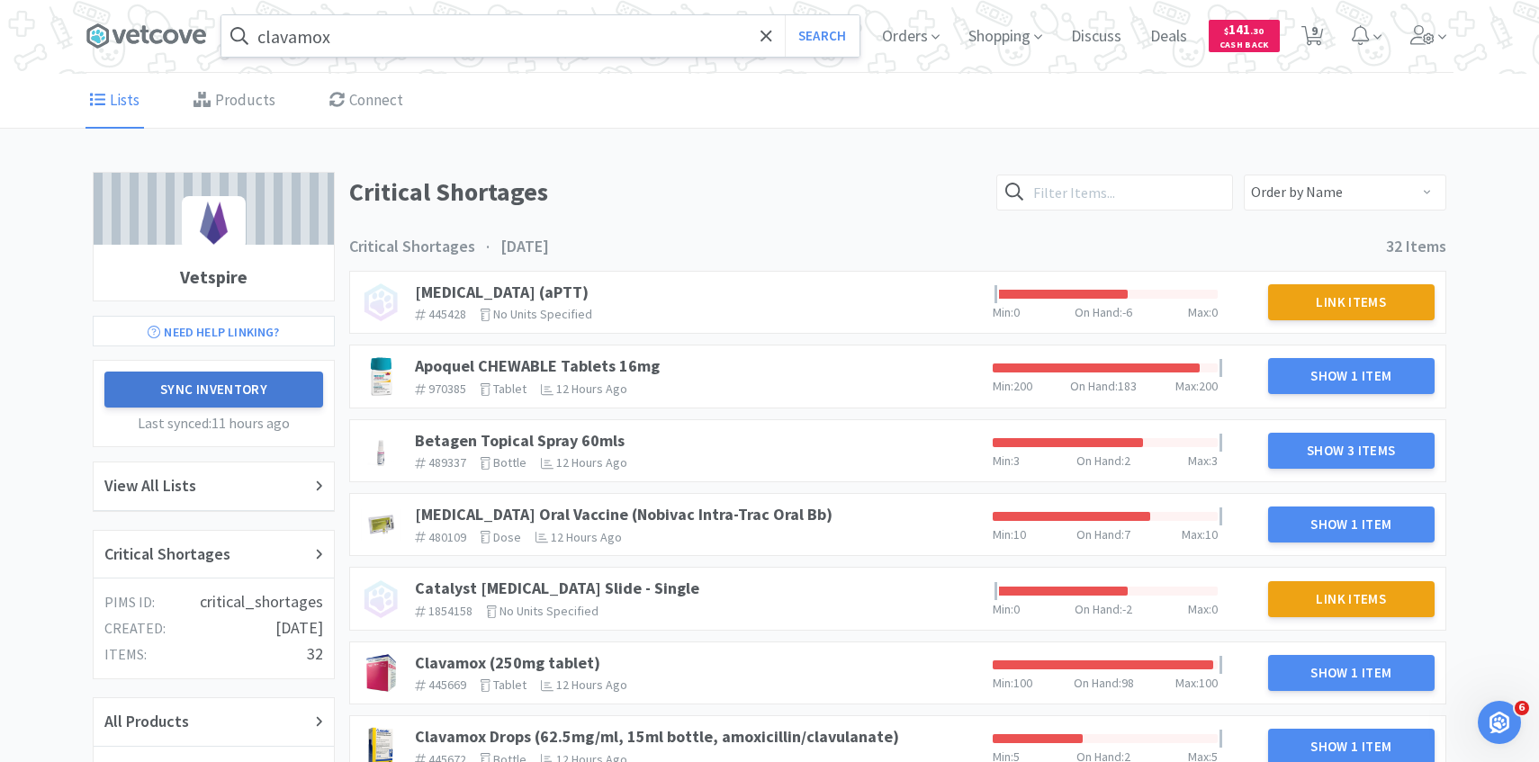
click at [251, 376] on button "Sync Inventory" at bounding box center [213, 390] width 219 height 36
click at [211, 550] on h2 "Critical Shortages" at bounding box center [167, 555] width 126 height 26
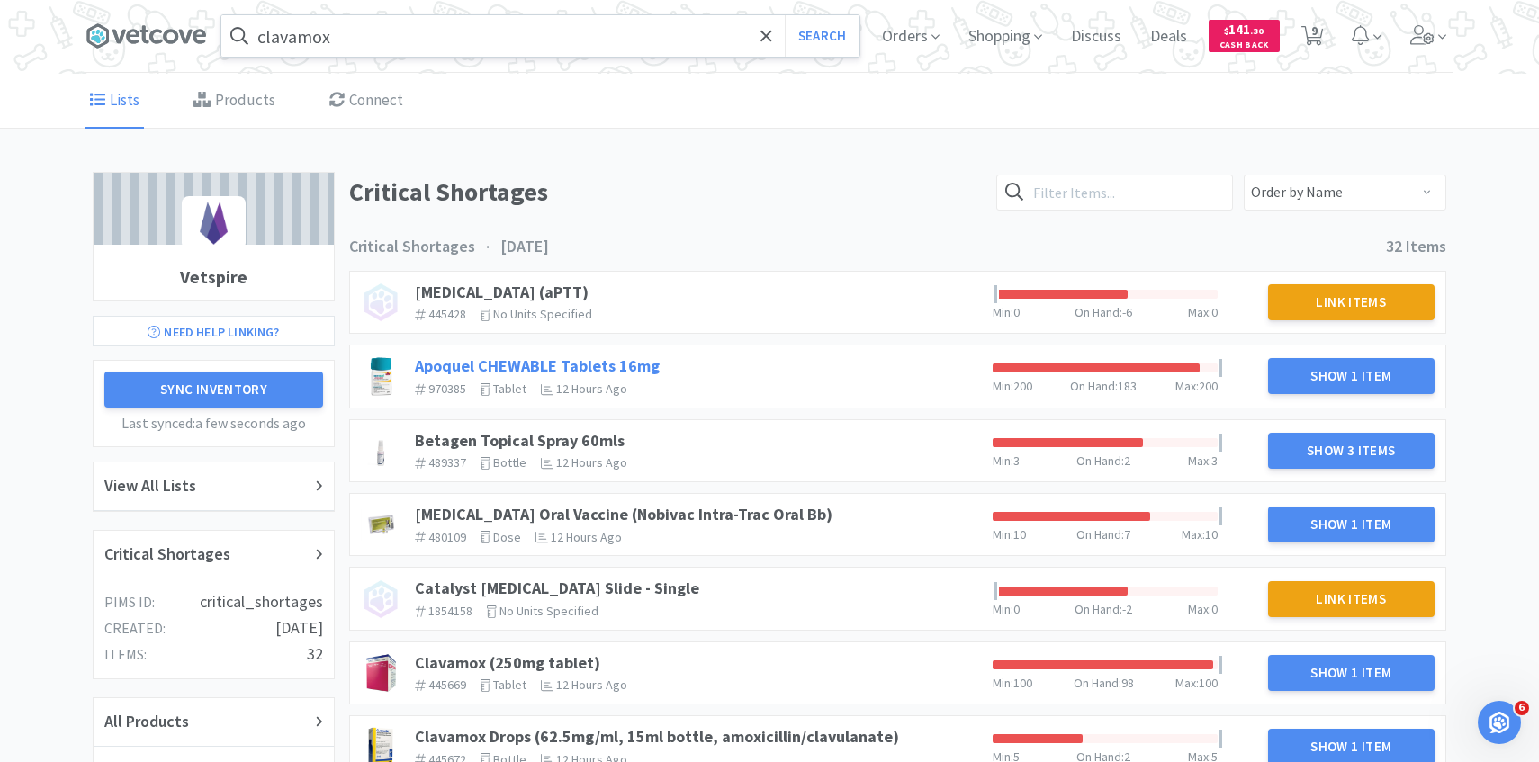
click at [585, 363] on link "Apoquel CHEWABLE Tablets 16mg" at bounding box center [537, 365] width 245 height 21
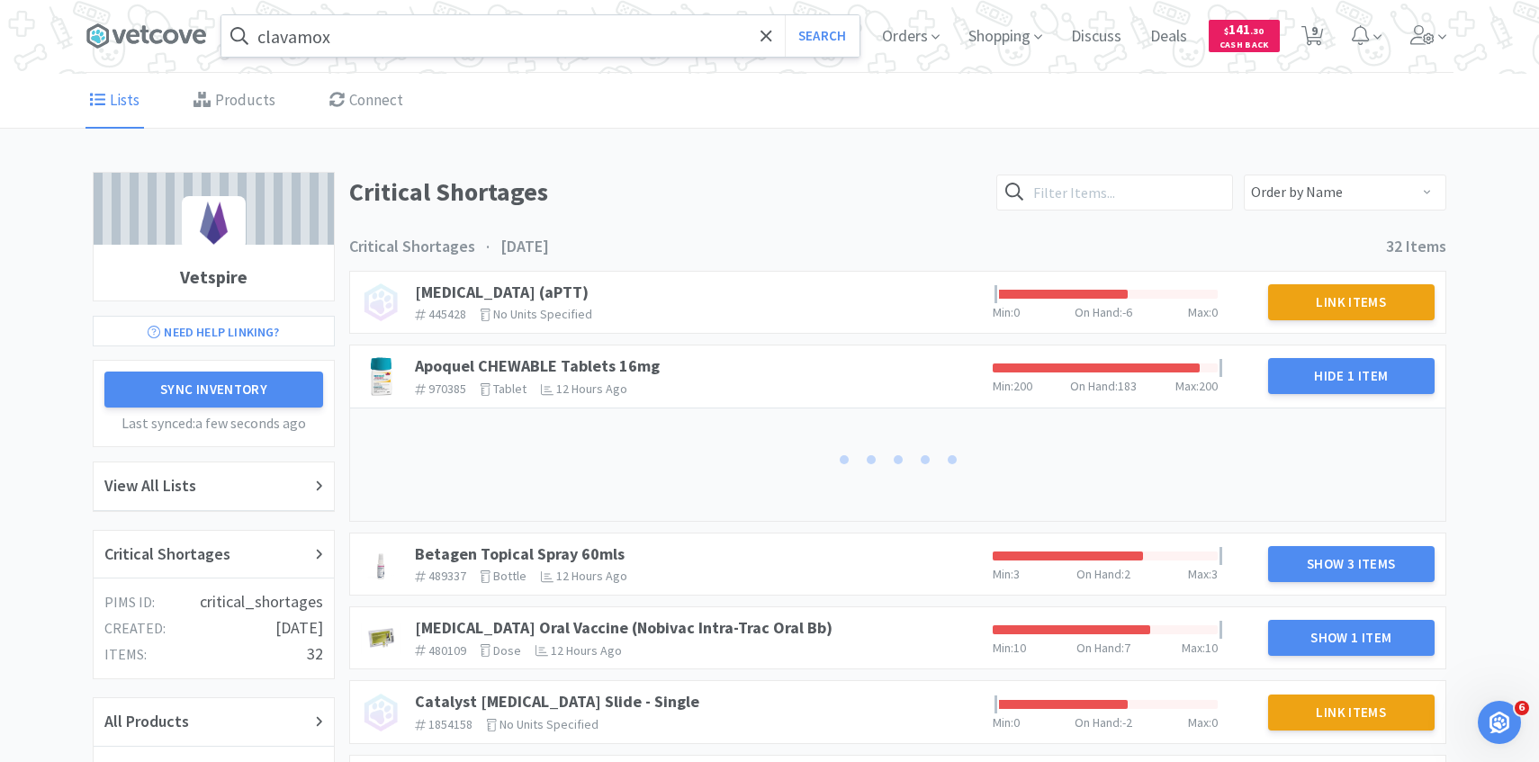
scroll to position [103, 0]
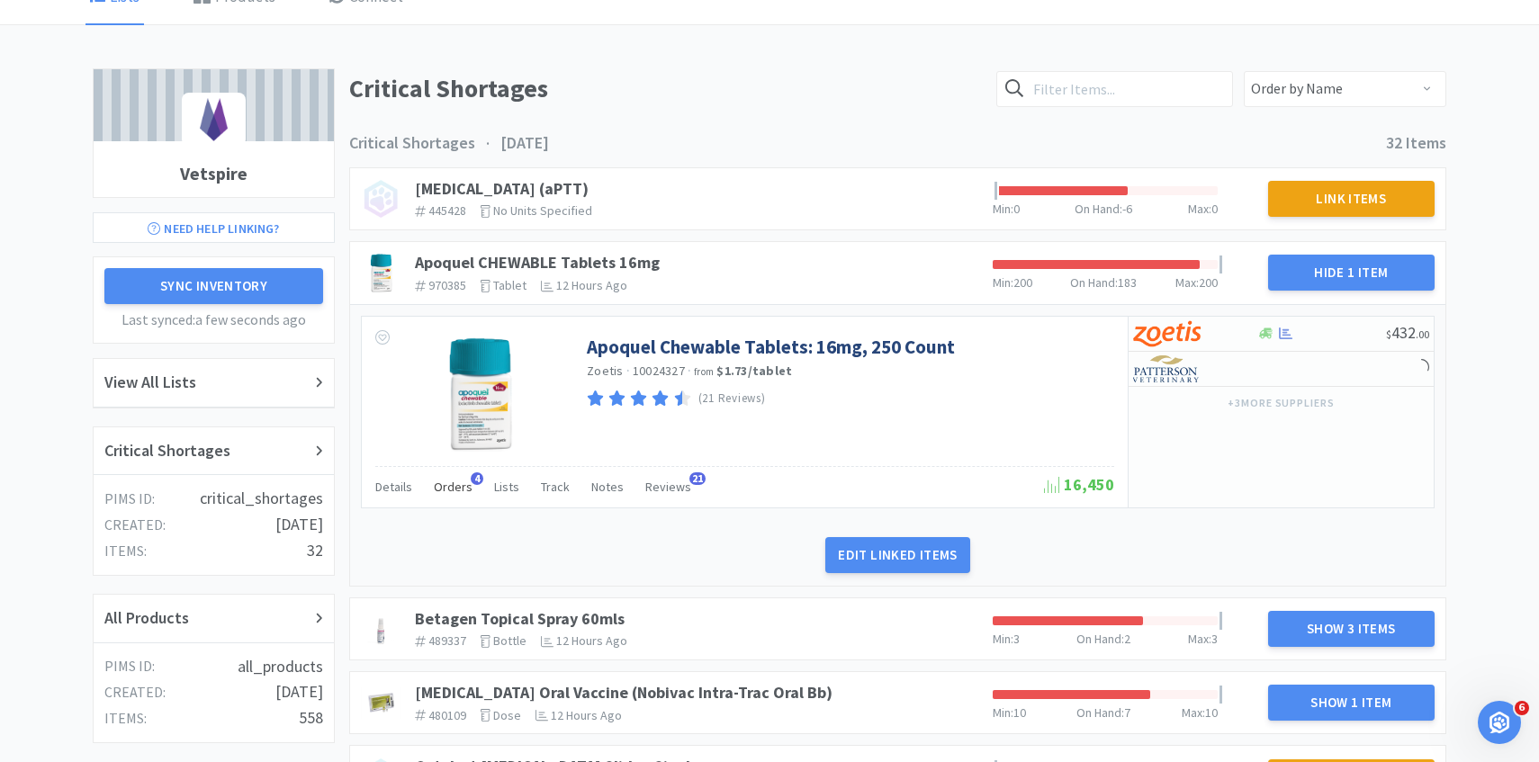
click at [462, 483] on span "Orders" at bounding box center [453, 487] width 39 height 16
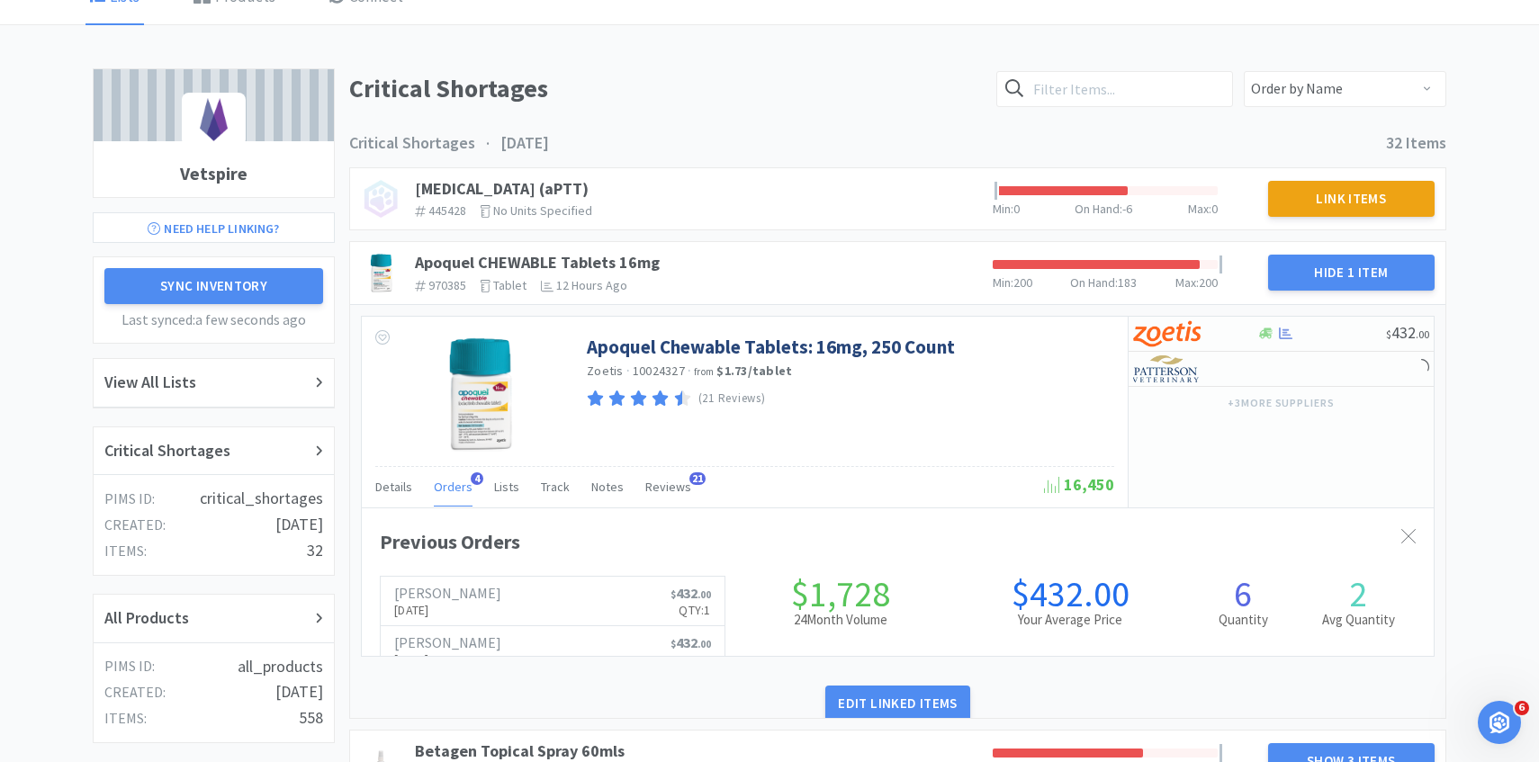
scroll to position [493, 1072]
click at [458, 491] on span "Orders" at bounding box center [453, 487] width 39 height 16
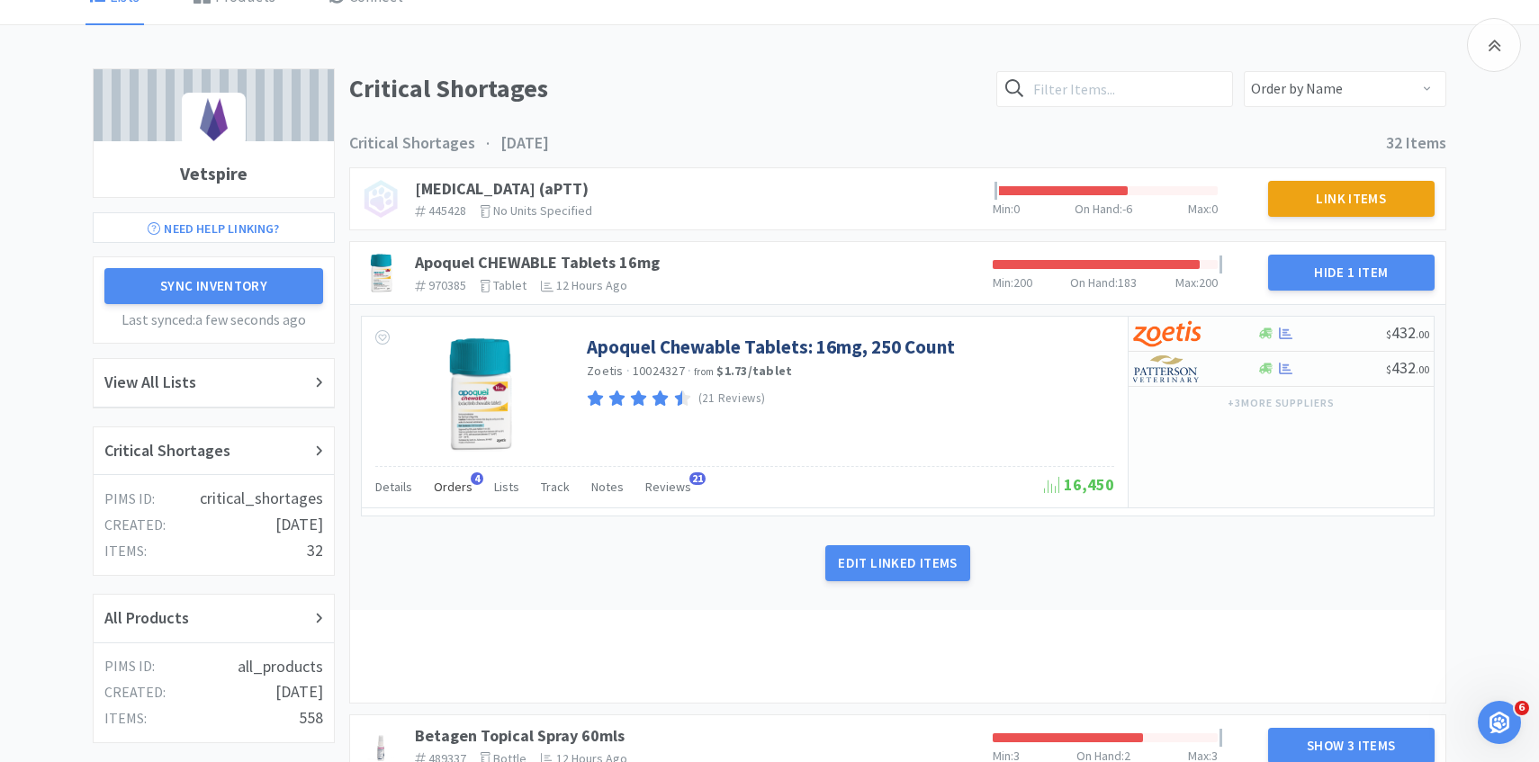
scroll to position [410, 0]
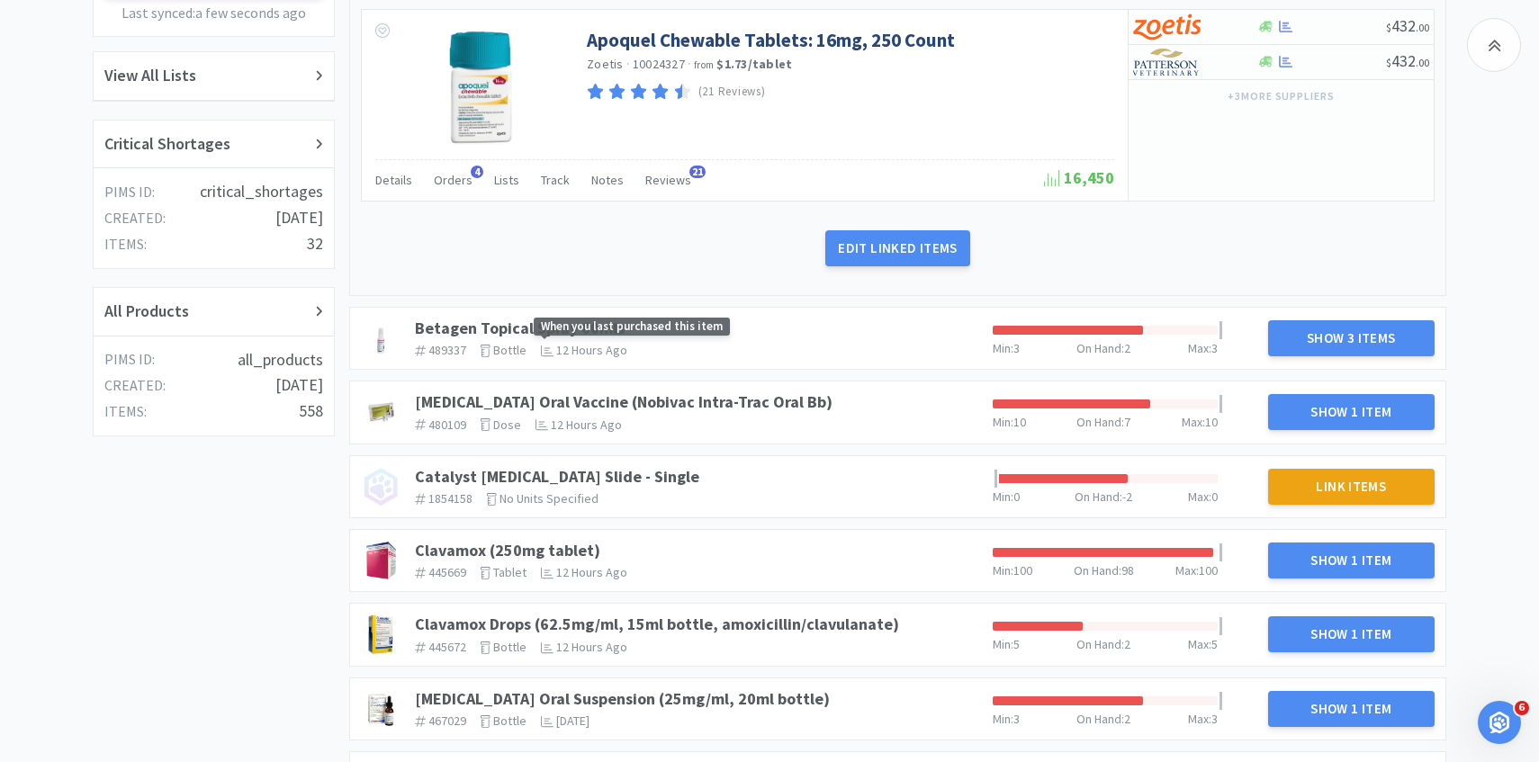
click at [543, 322] on span "When you last purchased this item" at bounding box center [632, 327] width 196 height 19
click at [488, 323] on link "Betagen Topical Spray 60mls" at bounding box center [520, 328] width 210 height 21
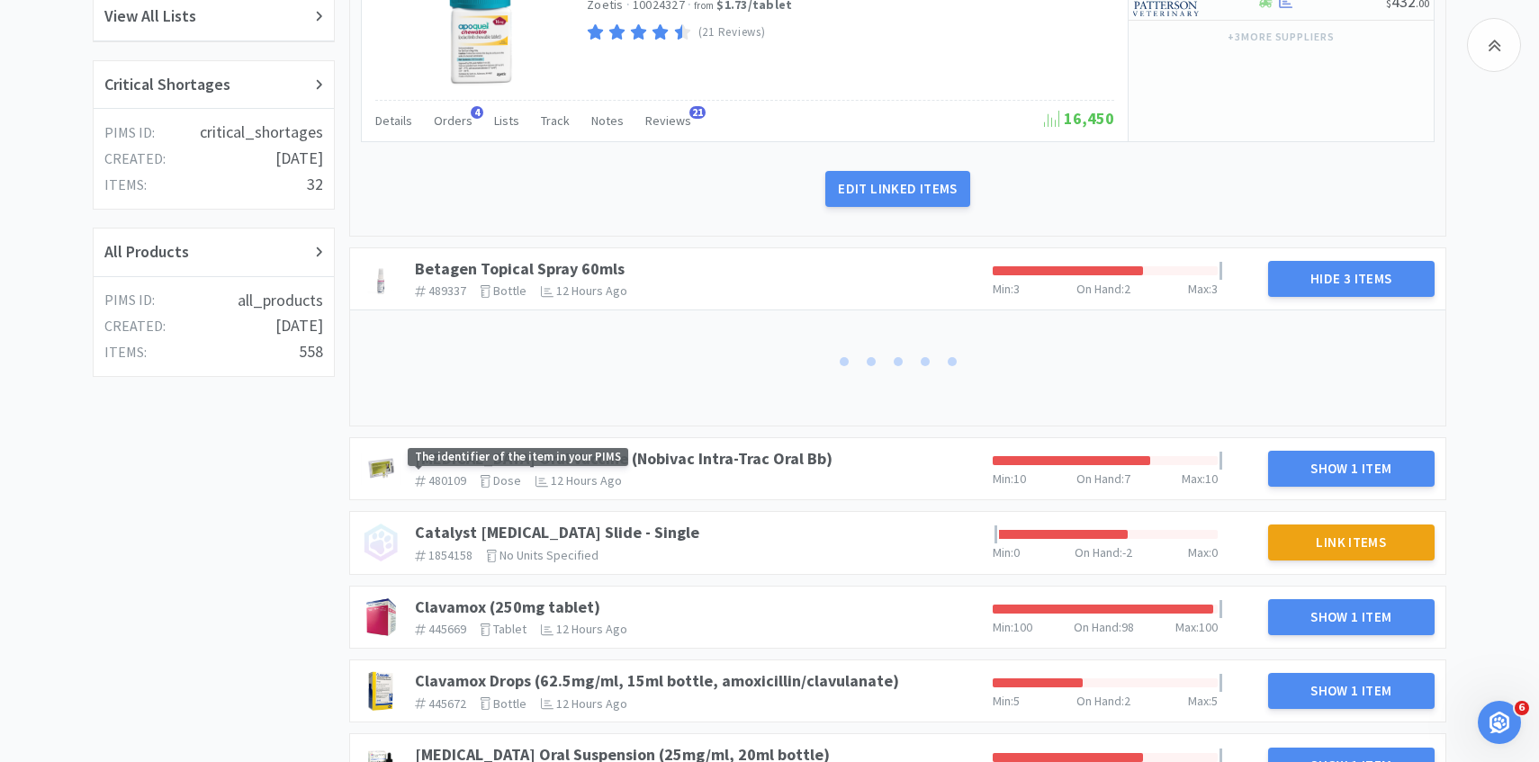
scroll to position [501, 0]
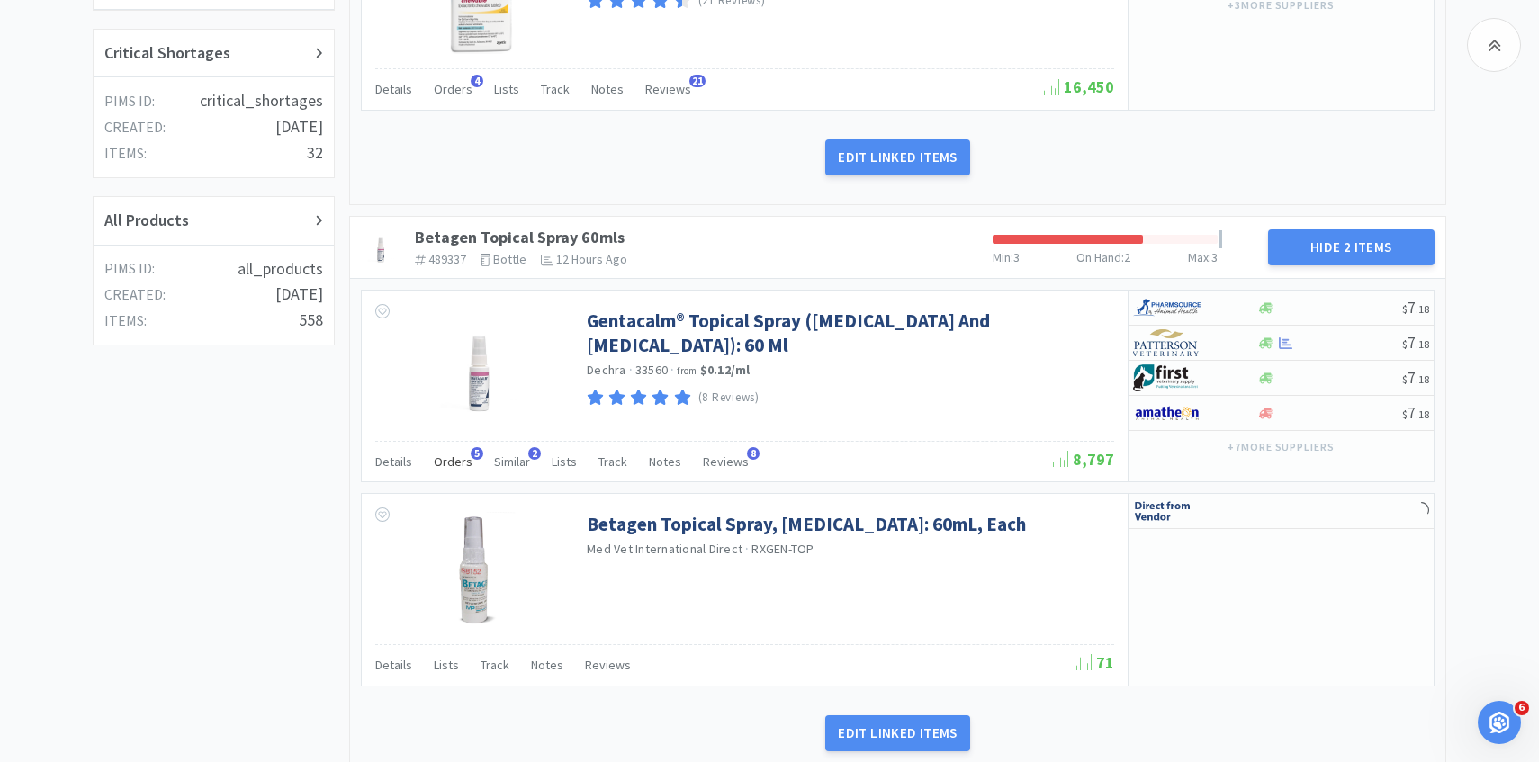
click at [464, 463] on span "Orders" at bounding box center [453, 461] width 39 height 16
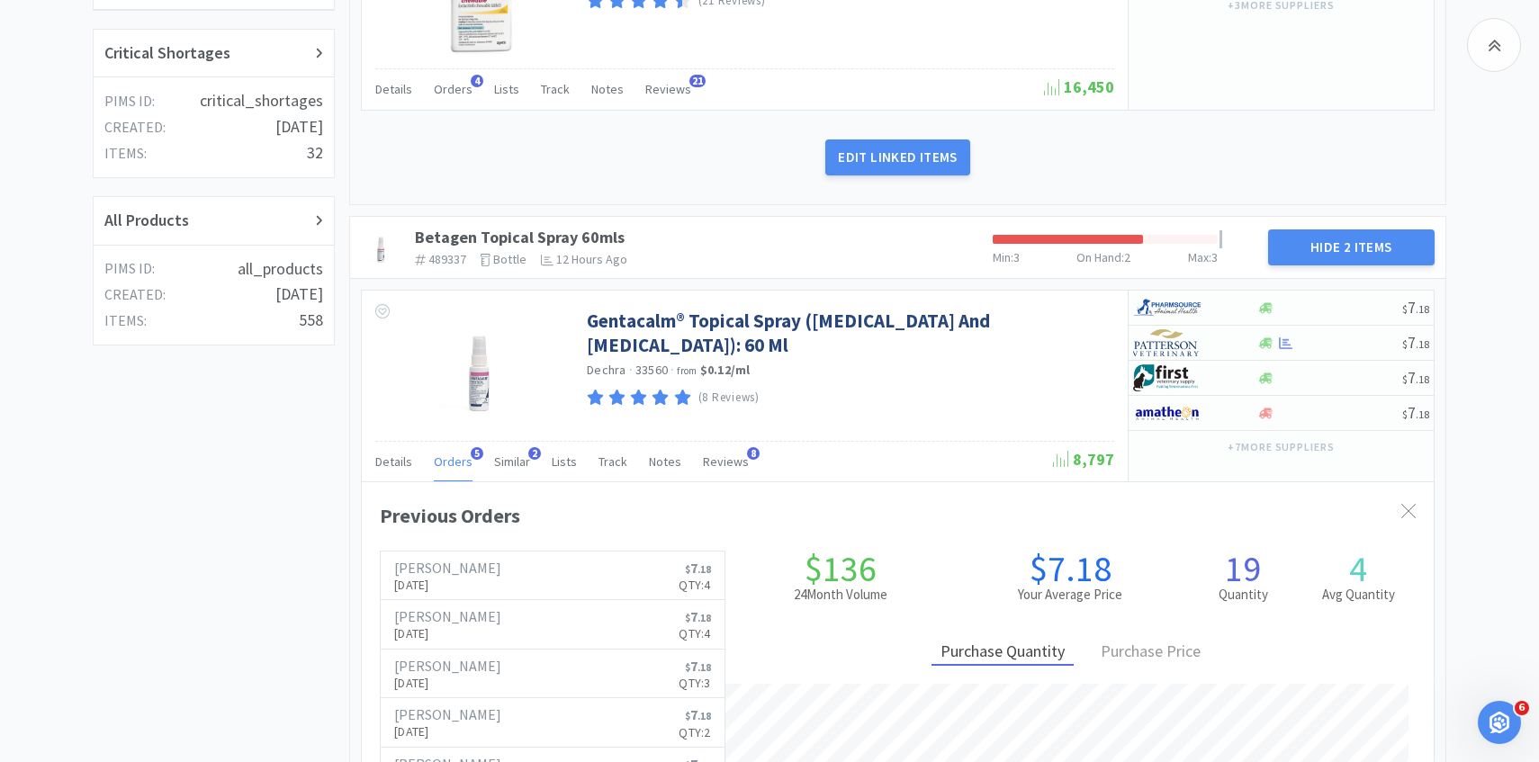
scroll to position [493, 1072]
click at [464, 463] on span "Orders" at bounding box center [453, 461] width 39 height 16
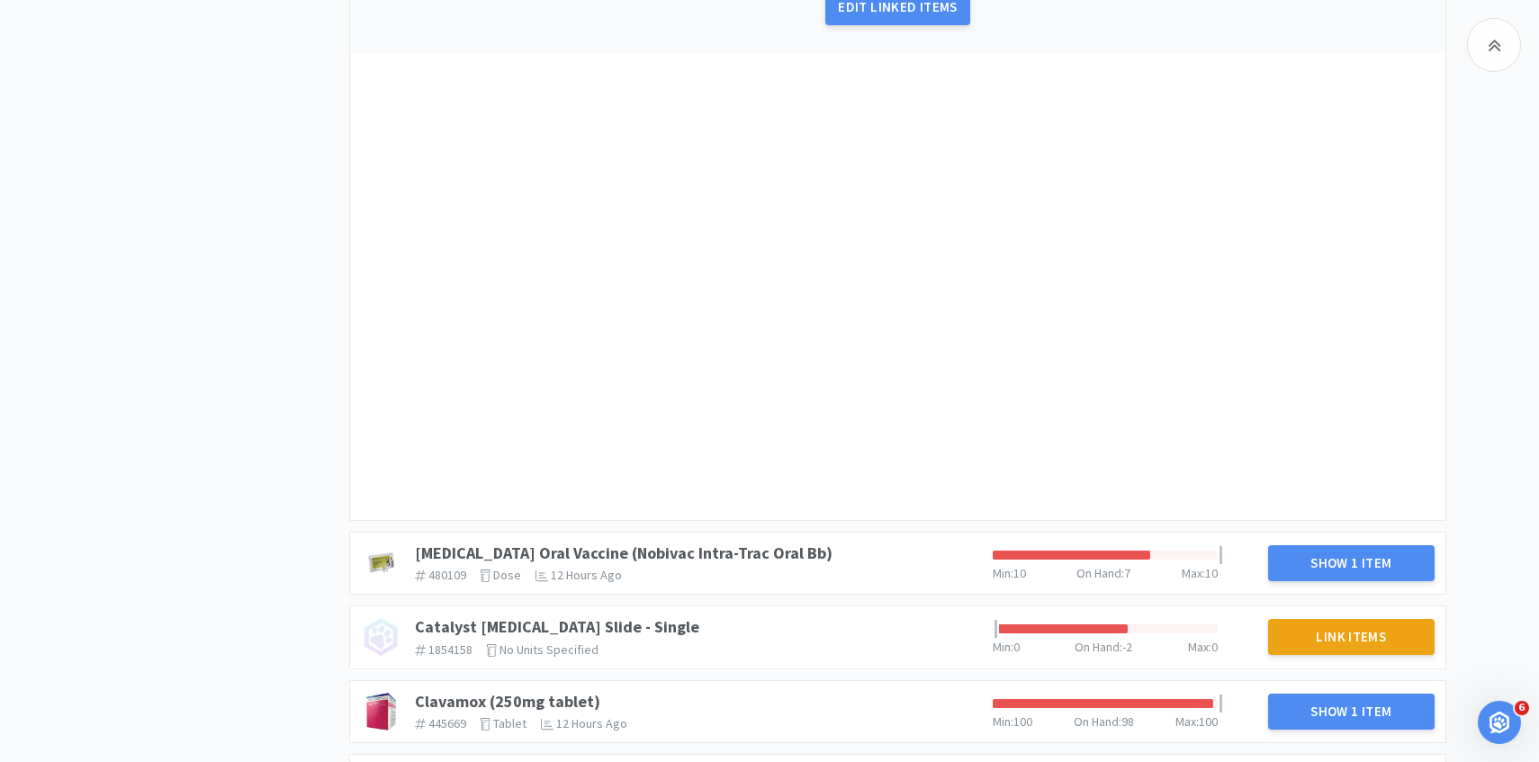
scroll to position [1228, 0]
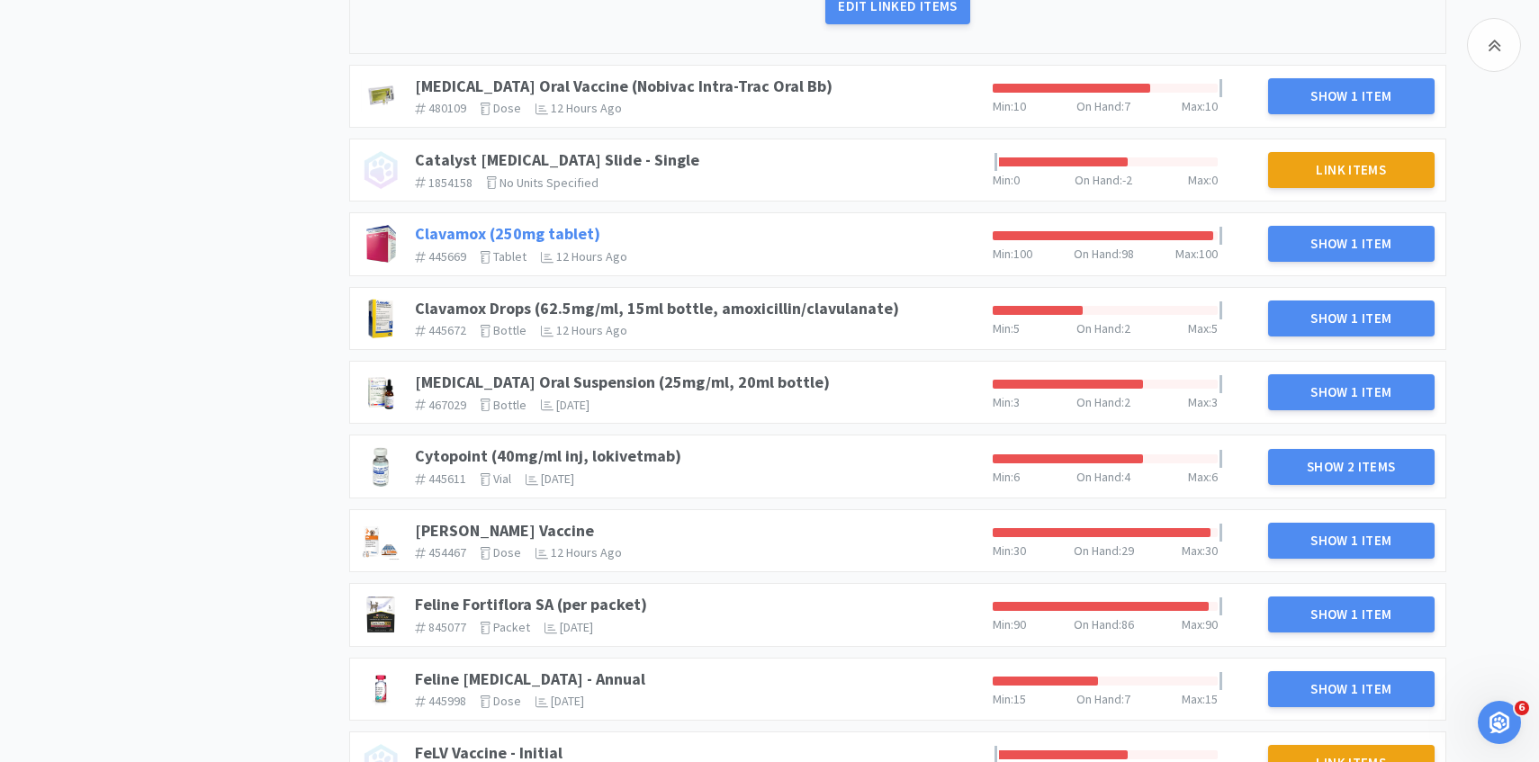
click at [540, 227] on link "Clavamox (250mg tablet)" at bounding box center [507, 233] width 185 height 21
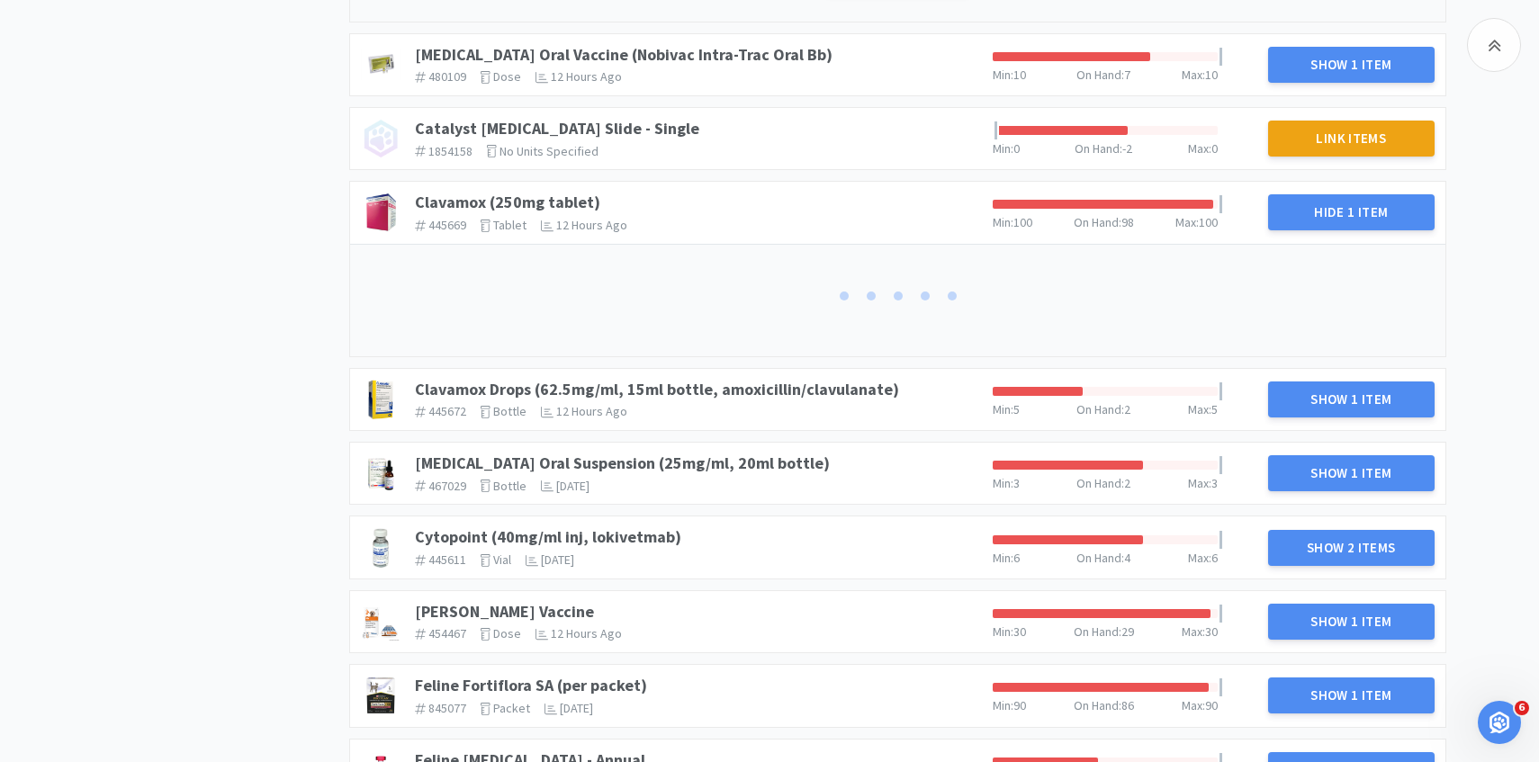
scroll to position [1298, 0]
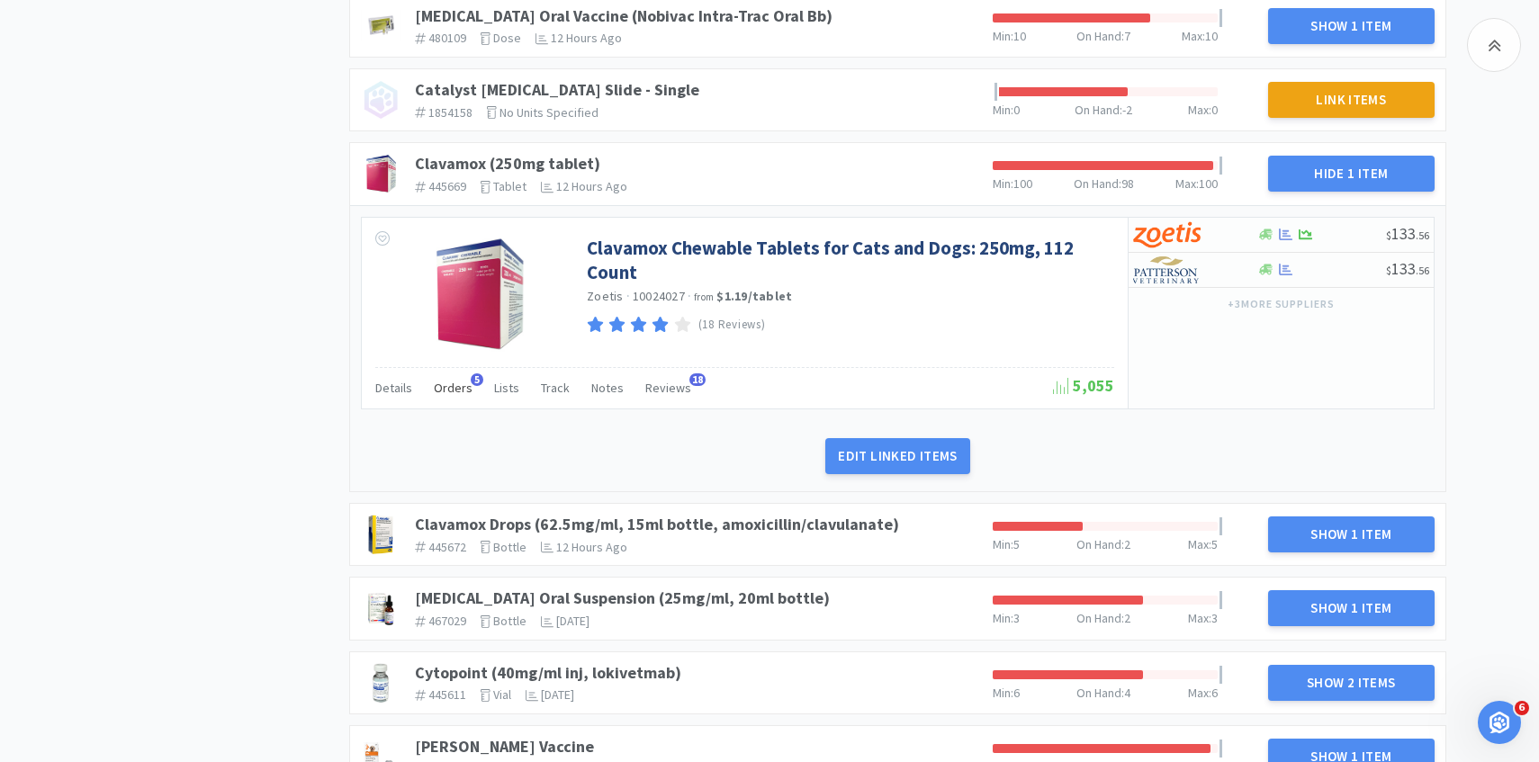
click at [447, 392] on span "Orders" at bounding box center [453, 388] width 39 height 16
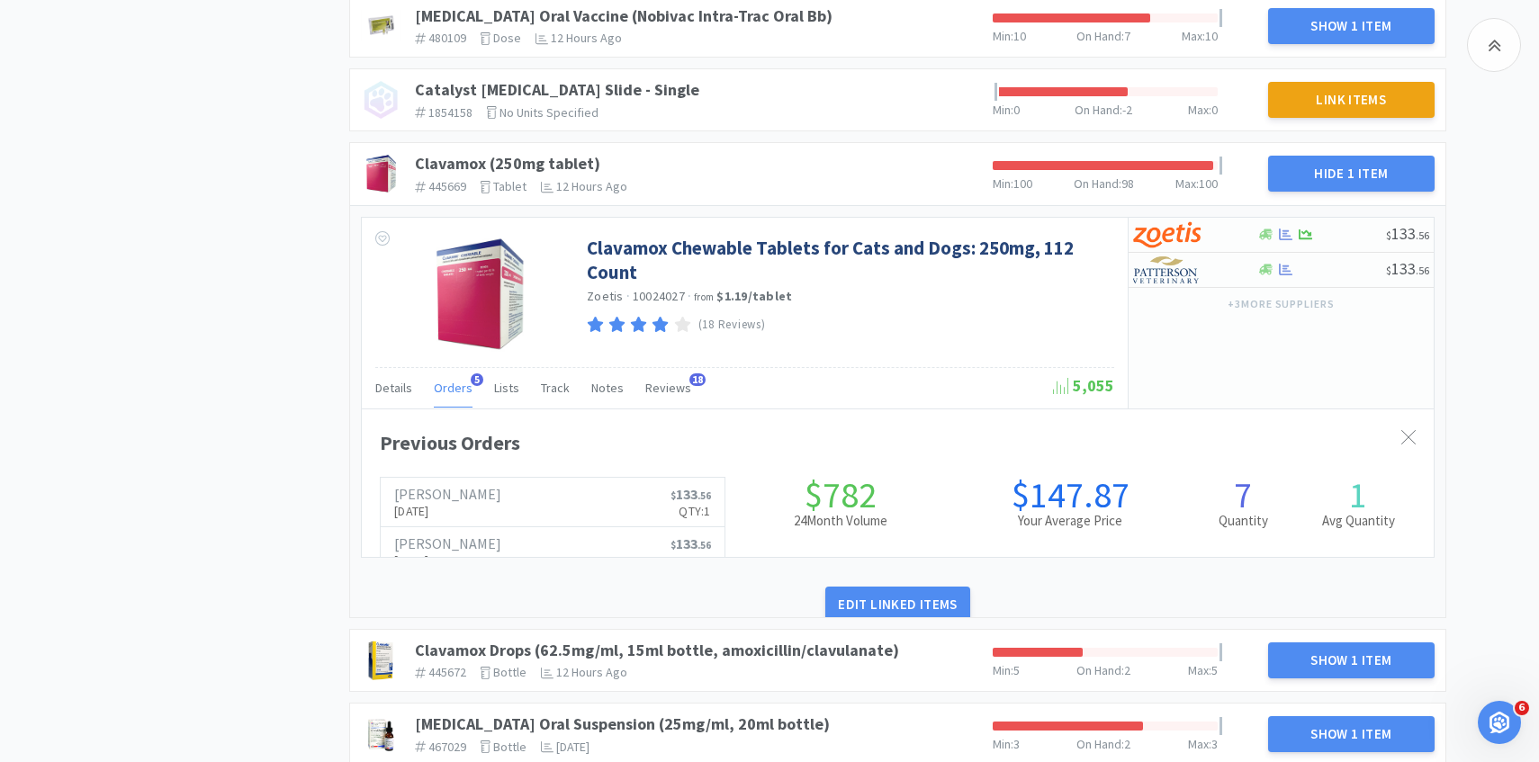
scroll to position [493, 1072]
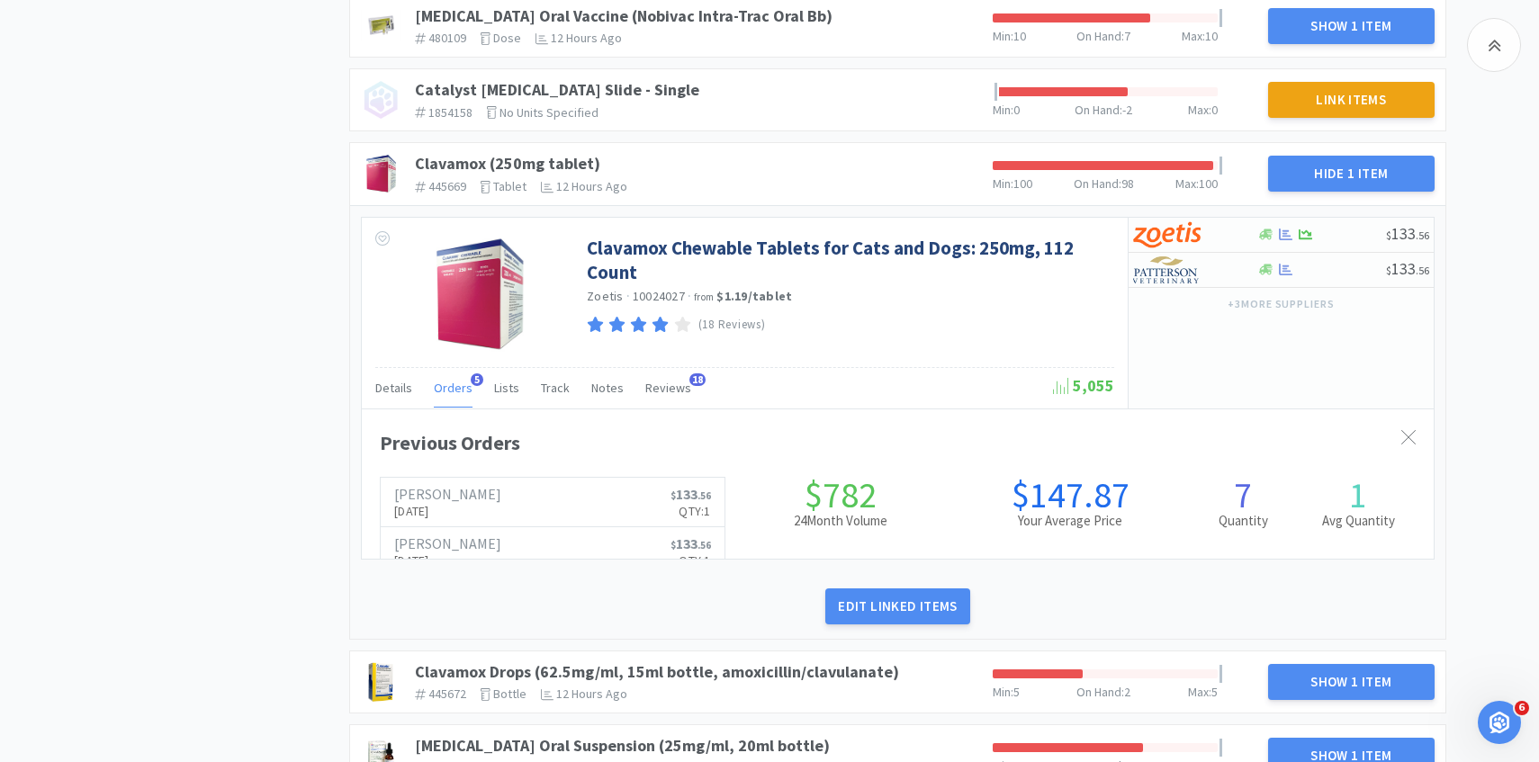
click at [447, 392] on span "Orders" at bounding box center [453, 388] width 39 height 16
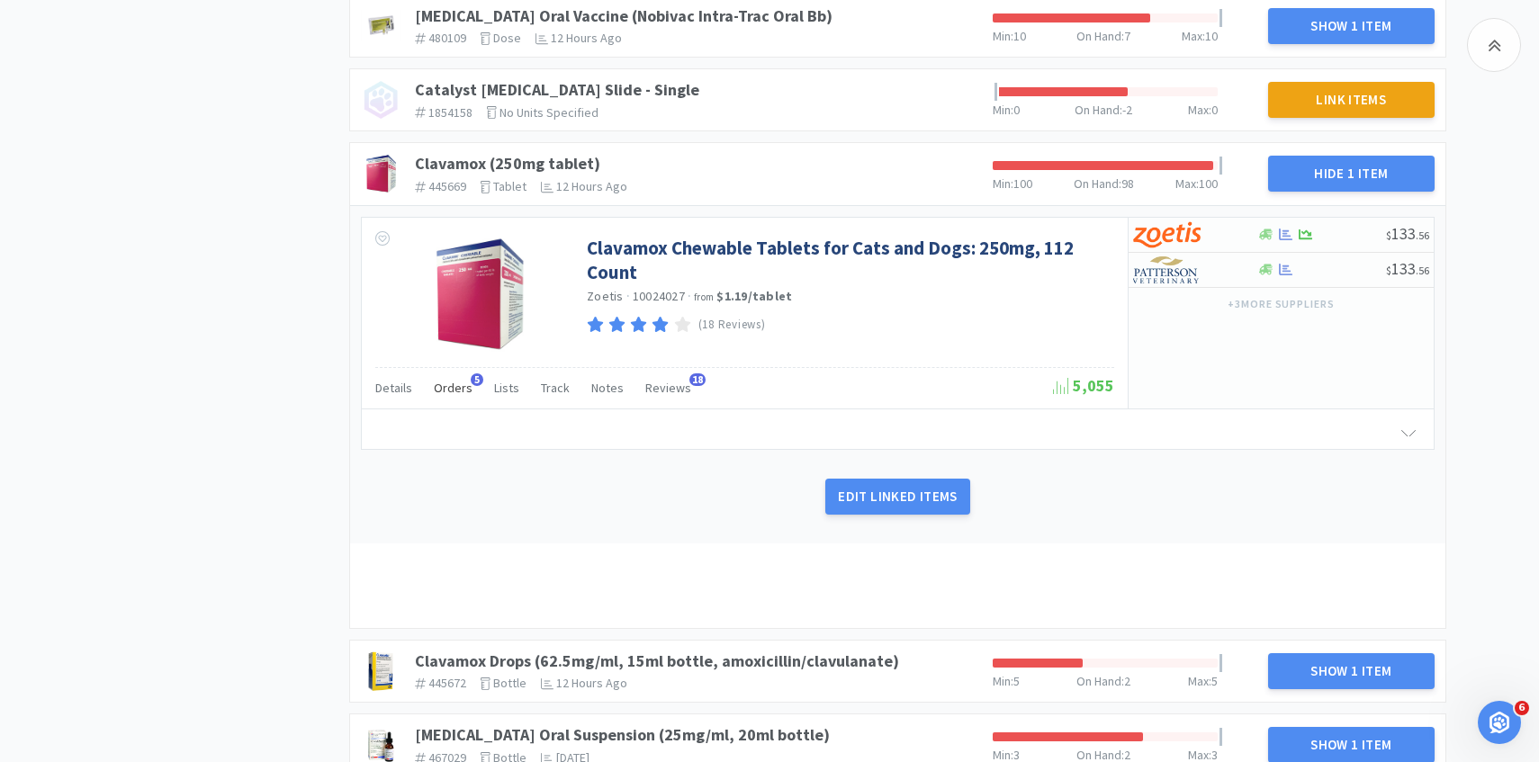
scroll to position [1713, 0]
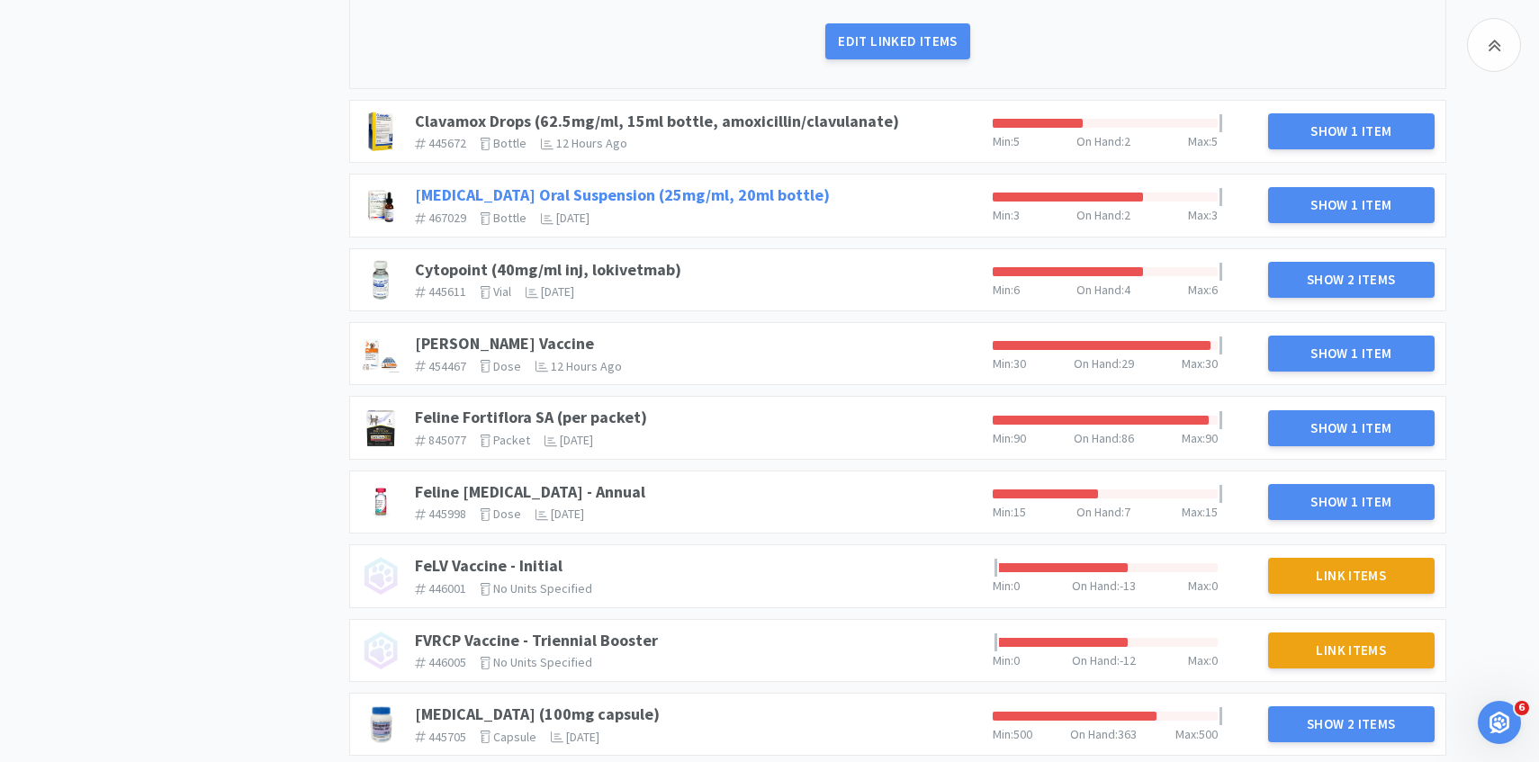
click at [721, 196] on link "Clindamycin Oral Suspension (25mg/ml, 20ml bottle)" at bounding box center [622, 194] width 415 height 21
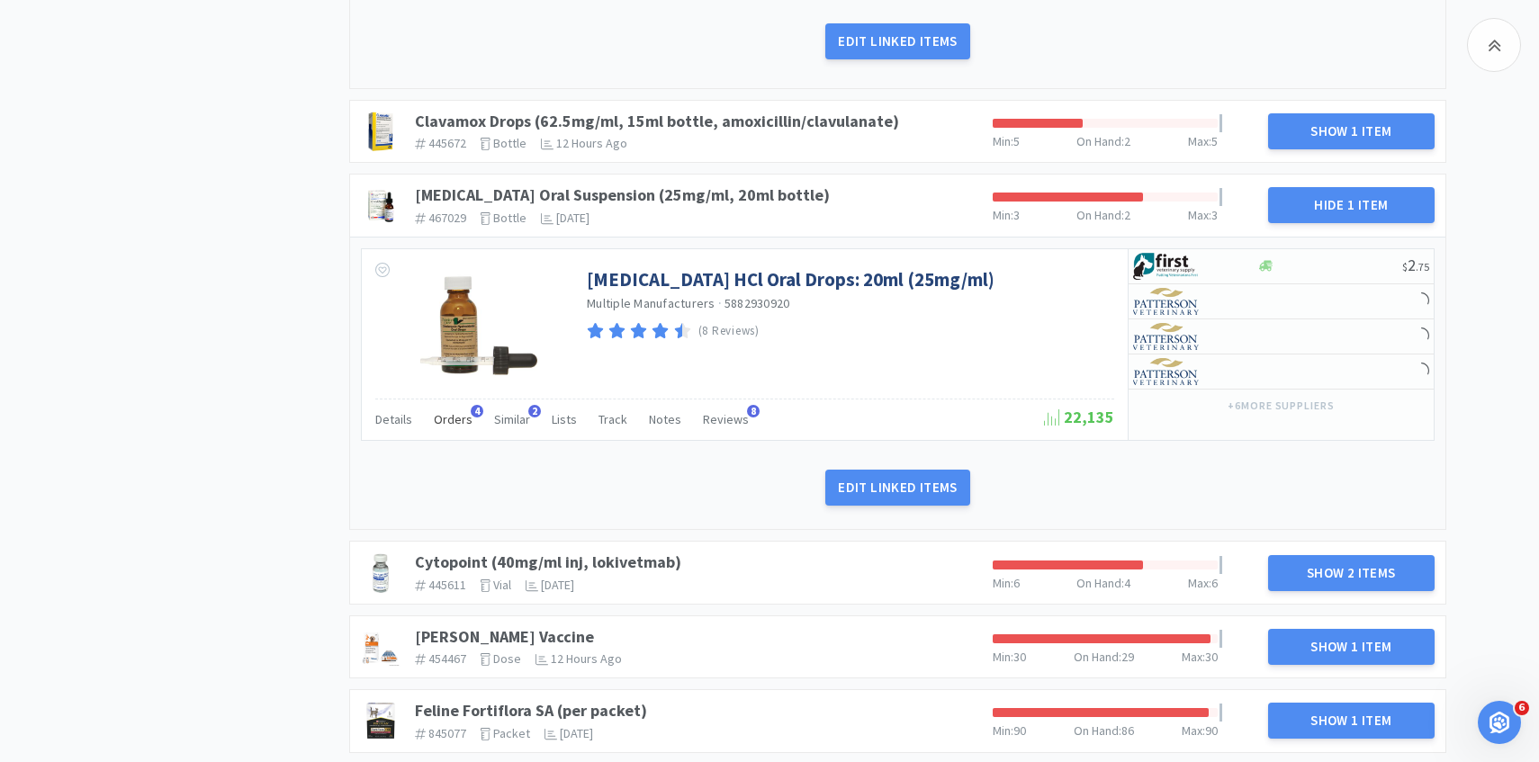
click at [444, 426] on span "Orders" at bounding box center [453, 419] width 39 height 16
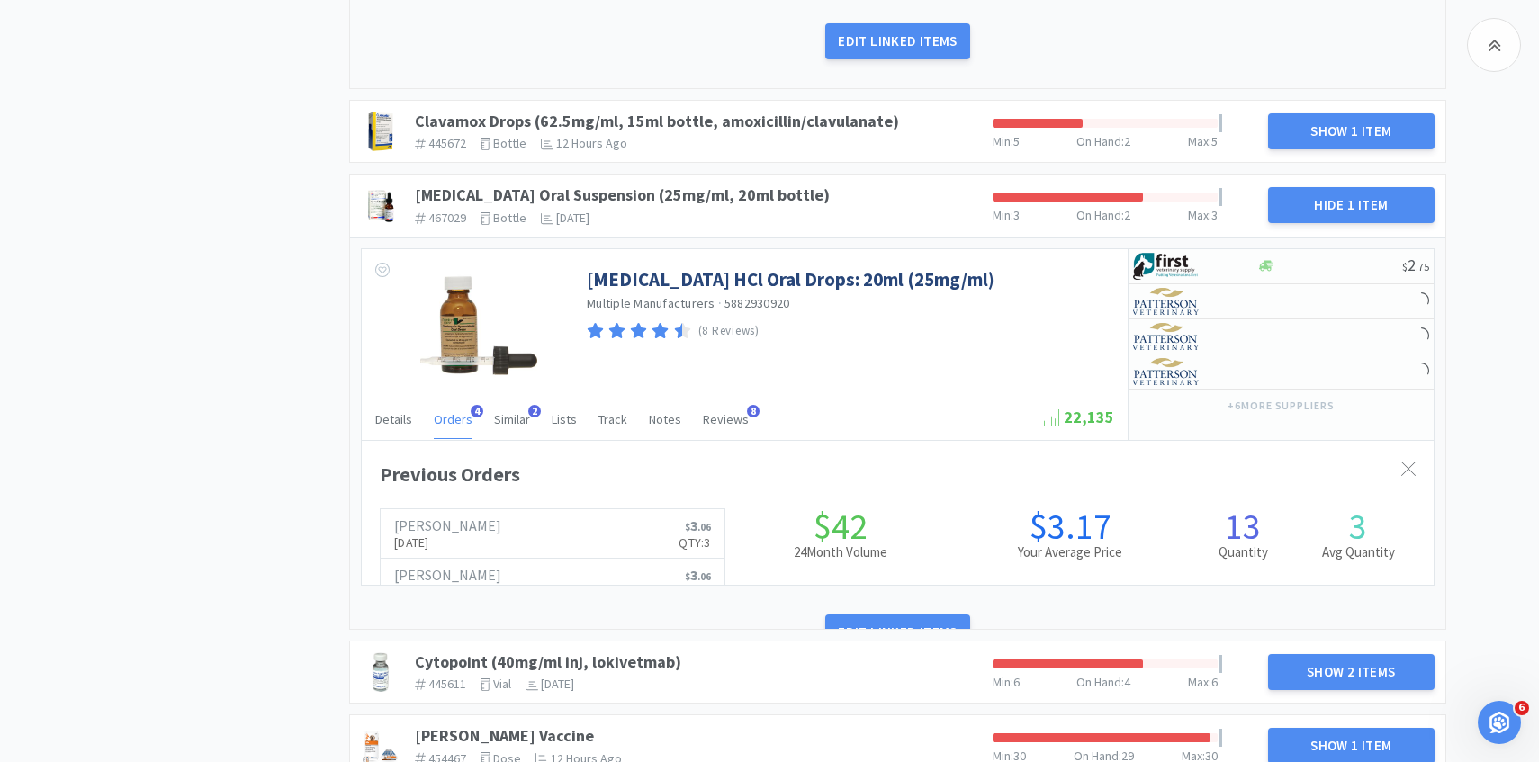
scroll to position [493, 1072]
click at [444, 426] on span "Orders" at bounding box center [453, 419] width 39 height 16
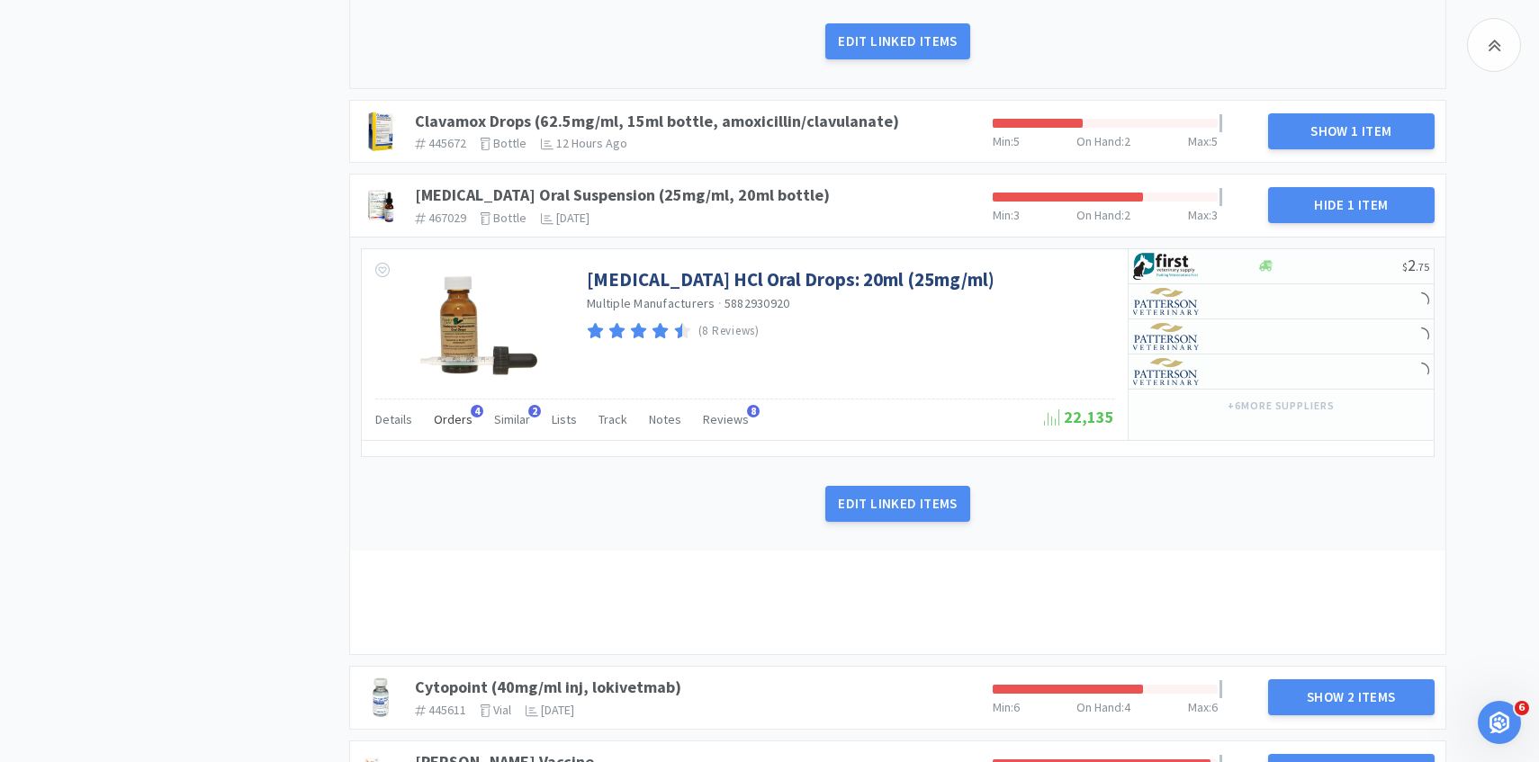
scroll to position [2047, 0]
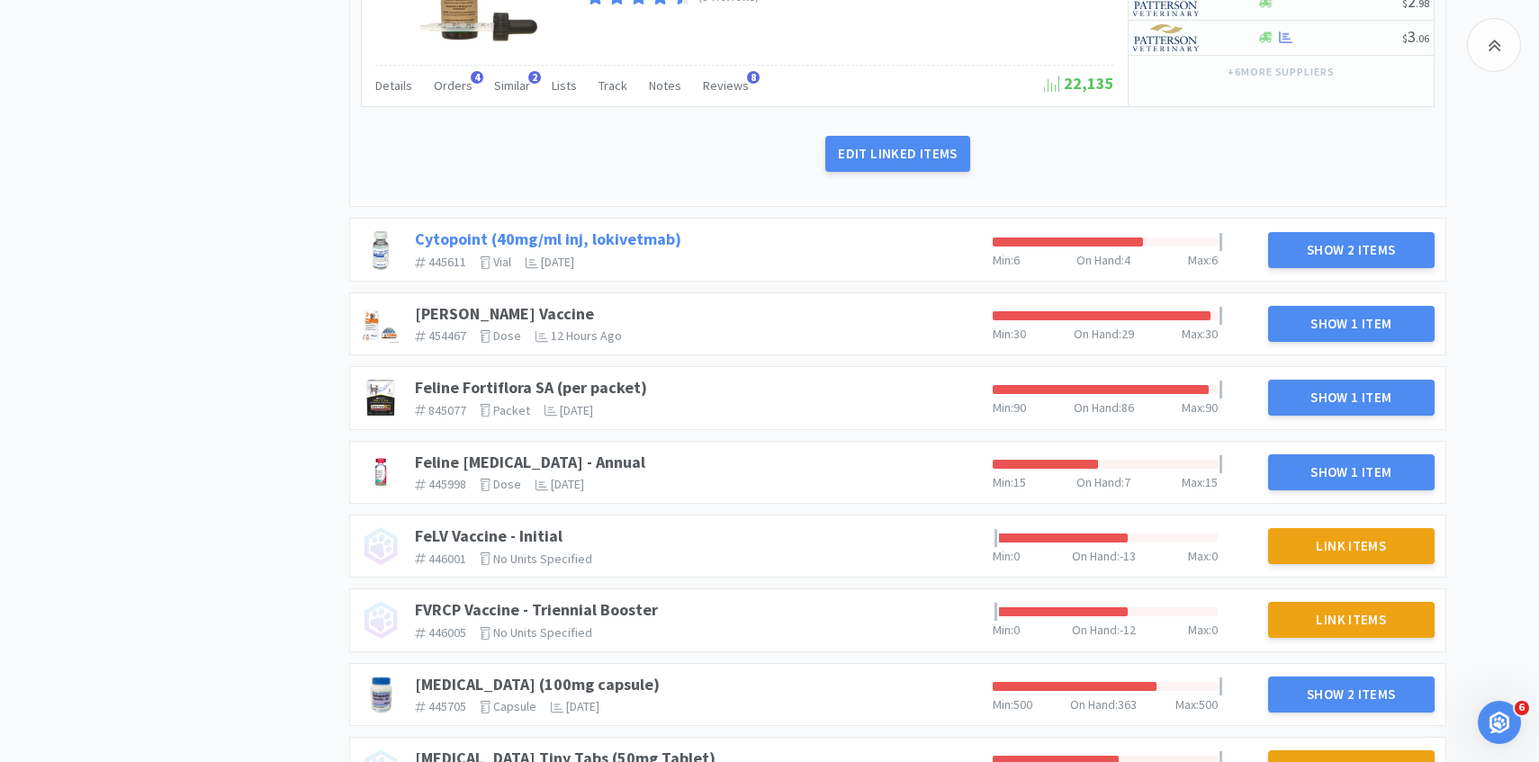
click at [635, 234] on link "Cytopoint (40mg/ml inj, lokivetmab)" at bounding box center [548, 239] width 266 height 21
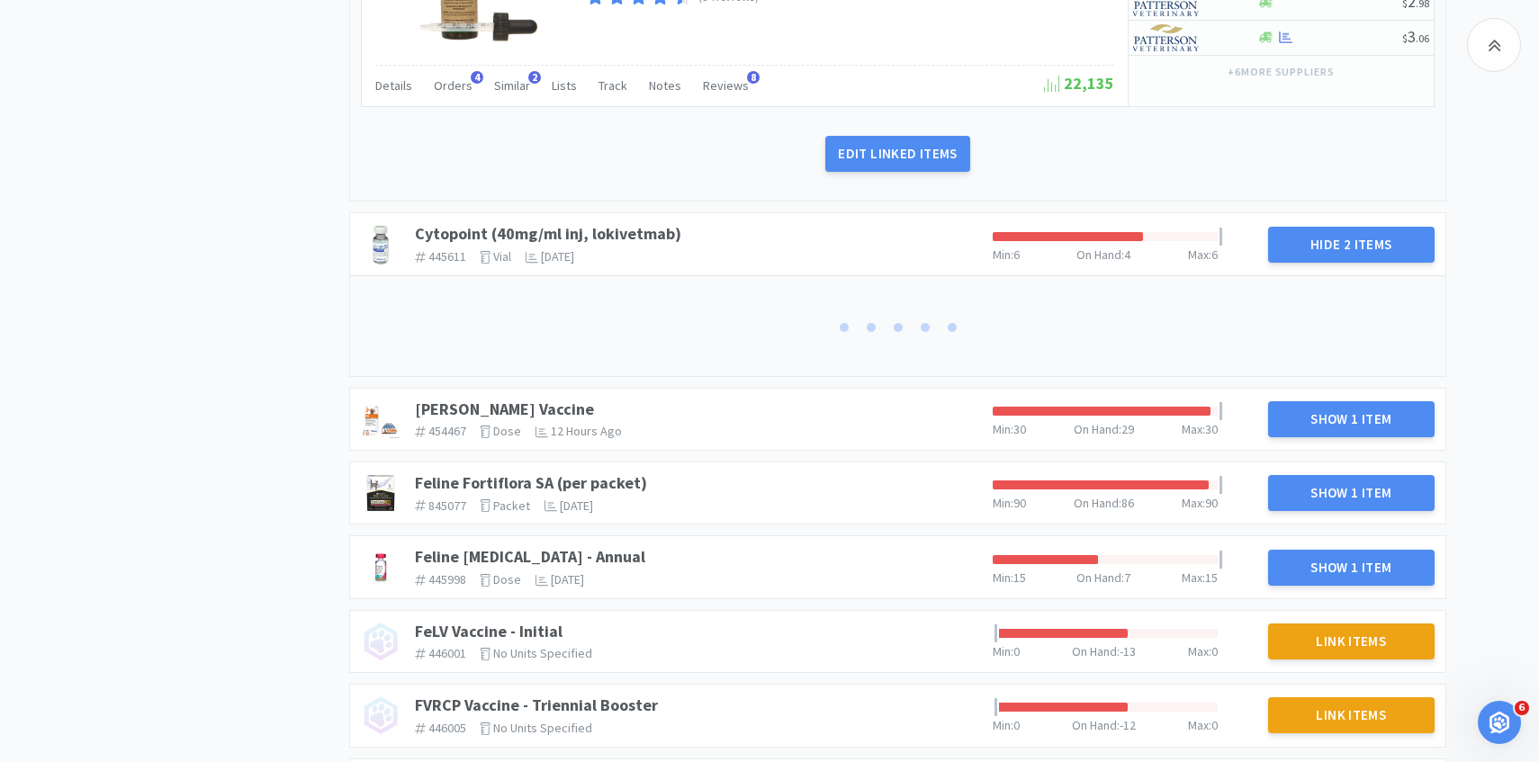
scroll to position [2126, 0]
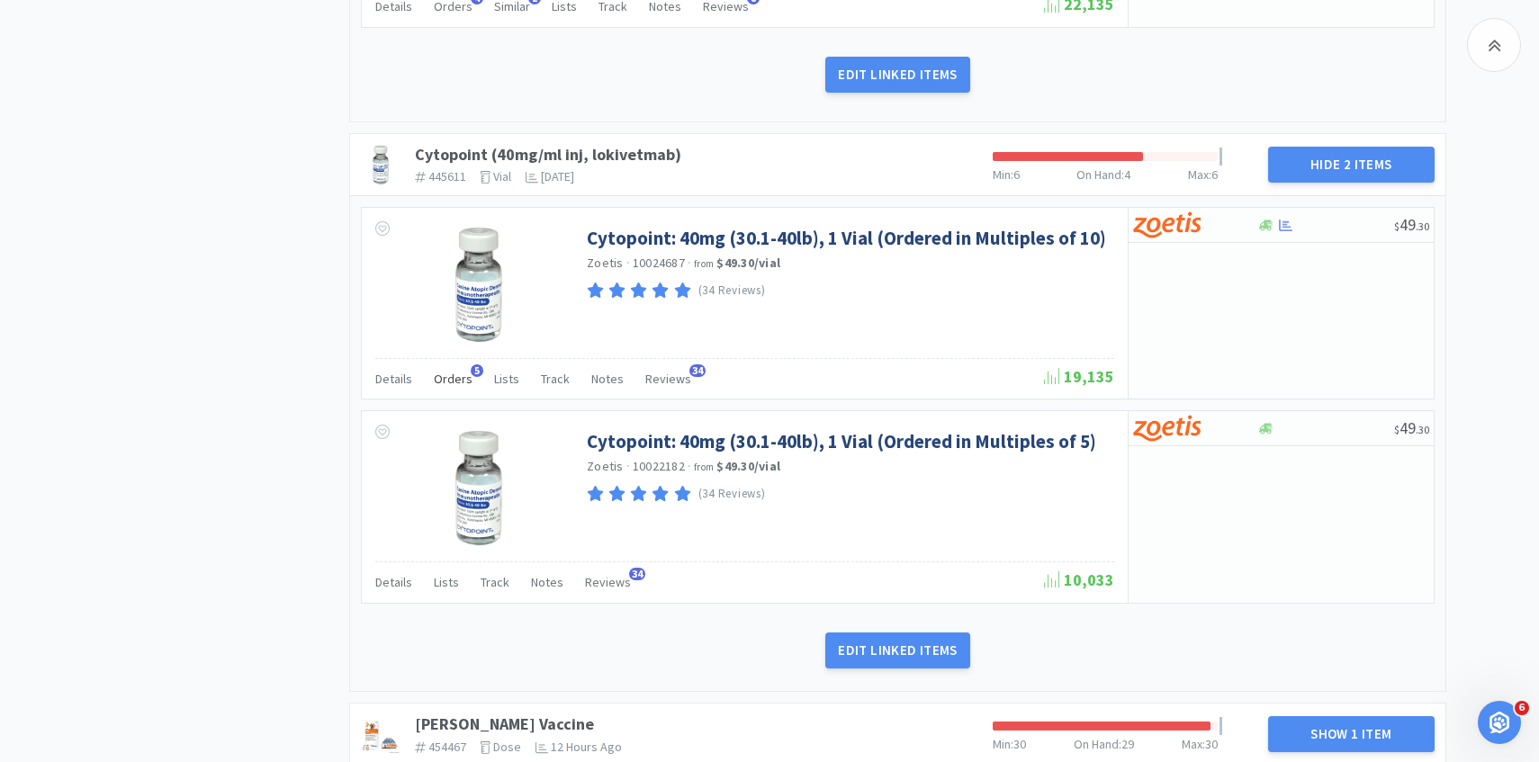
click at [458, 382] on span "Orders" at bounding box center [453, 379] width 39 height 16
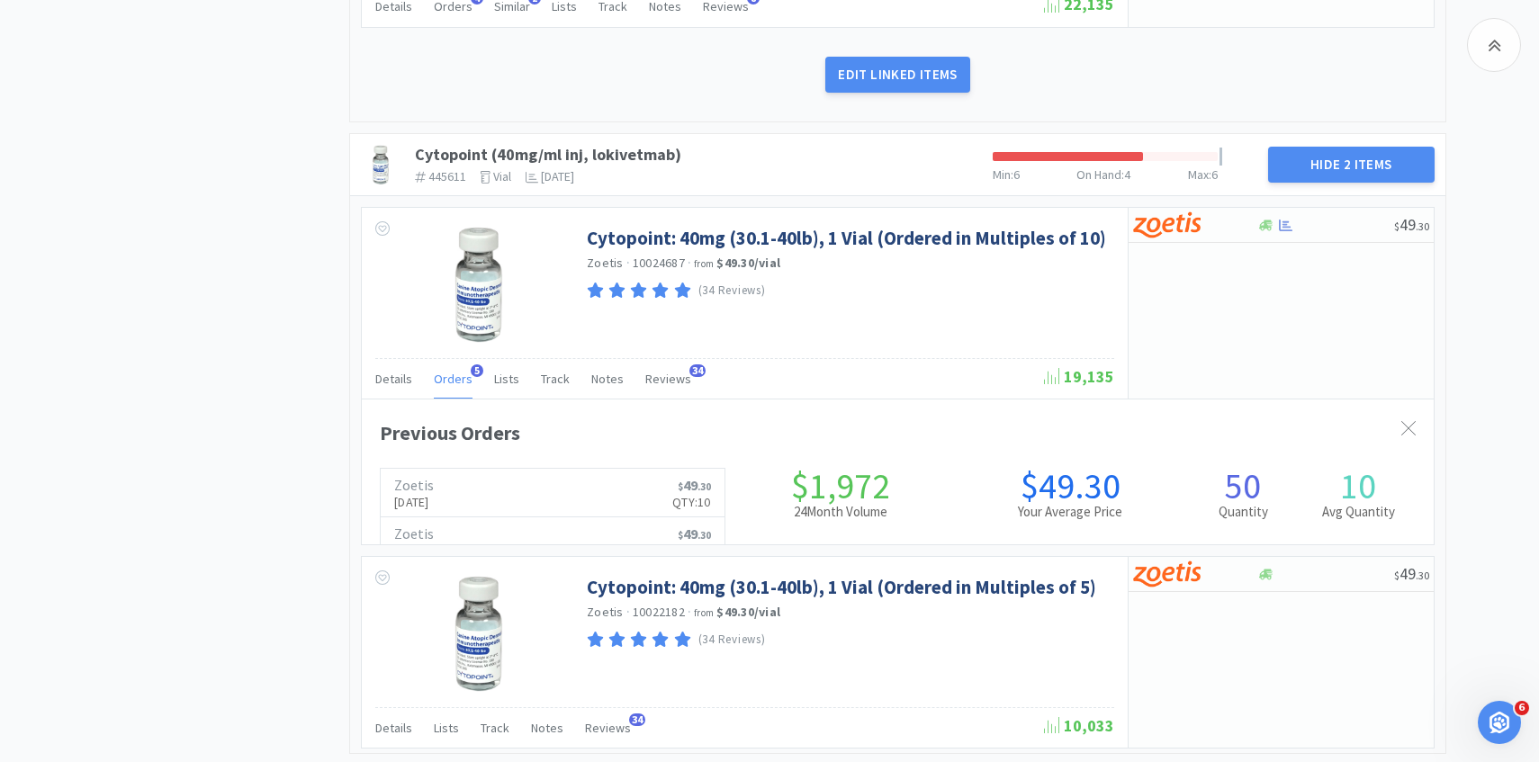
scroll to position [493, 1072]
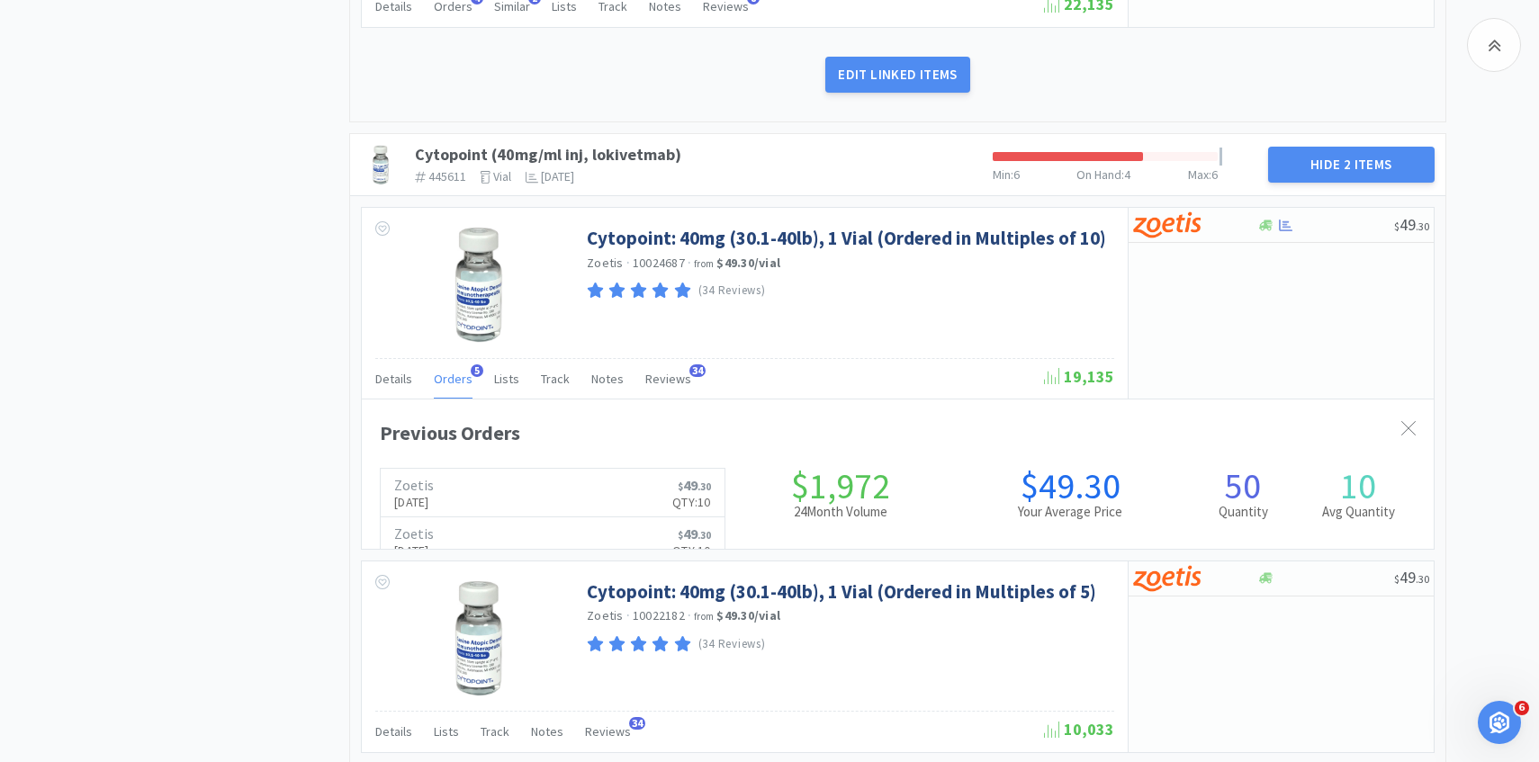
click at [458, 382] on span "Orders" at bounding box center [453, 379] width 39 height 16
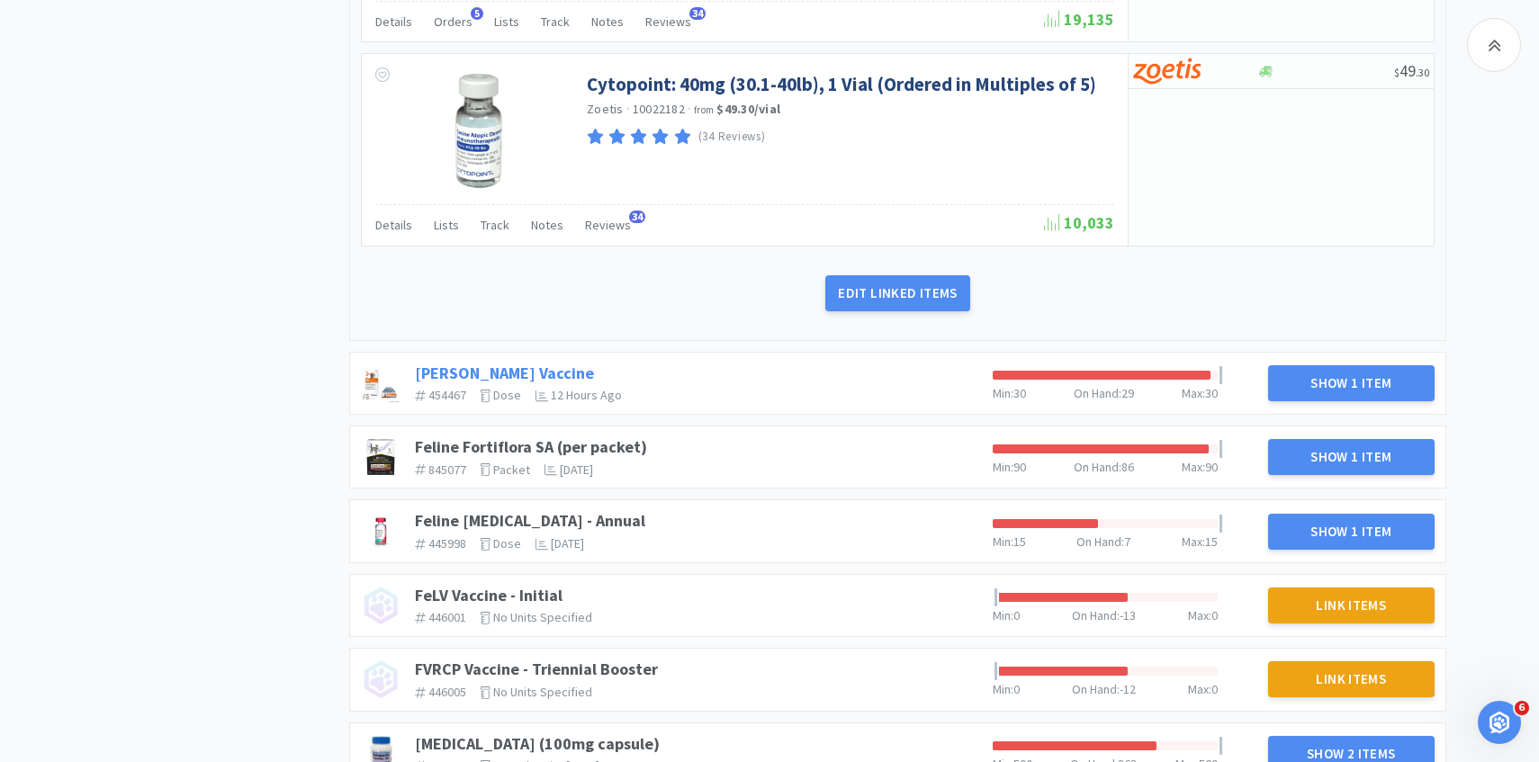
click at [454, 368] on link "DAPP Vaccine" at bounding box center [504, 373] width 179 height 21
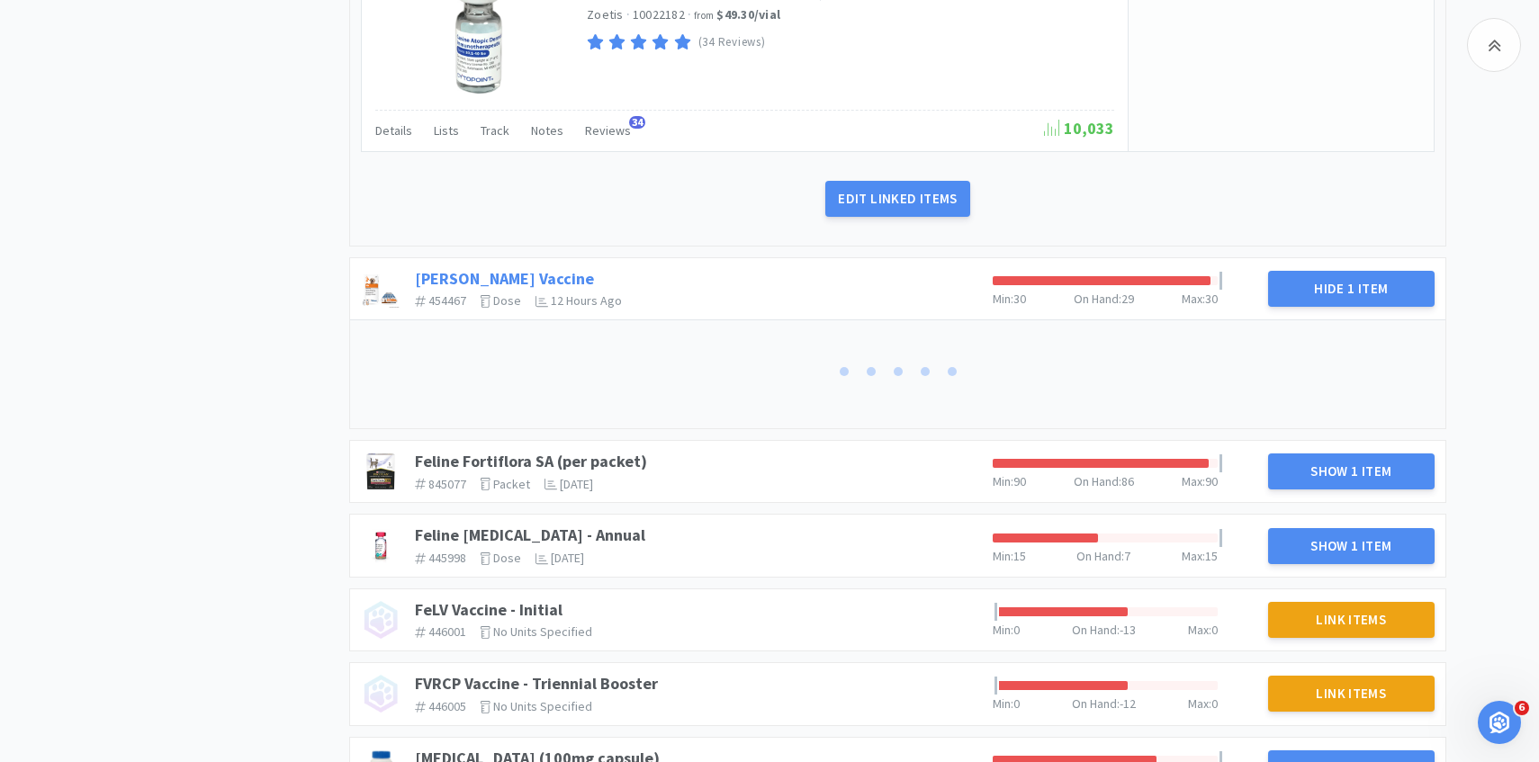
scroll to position [2726, 0]
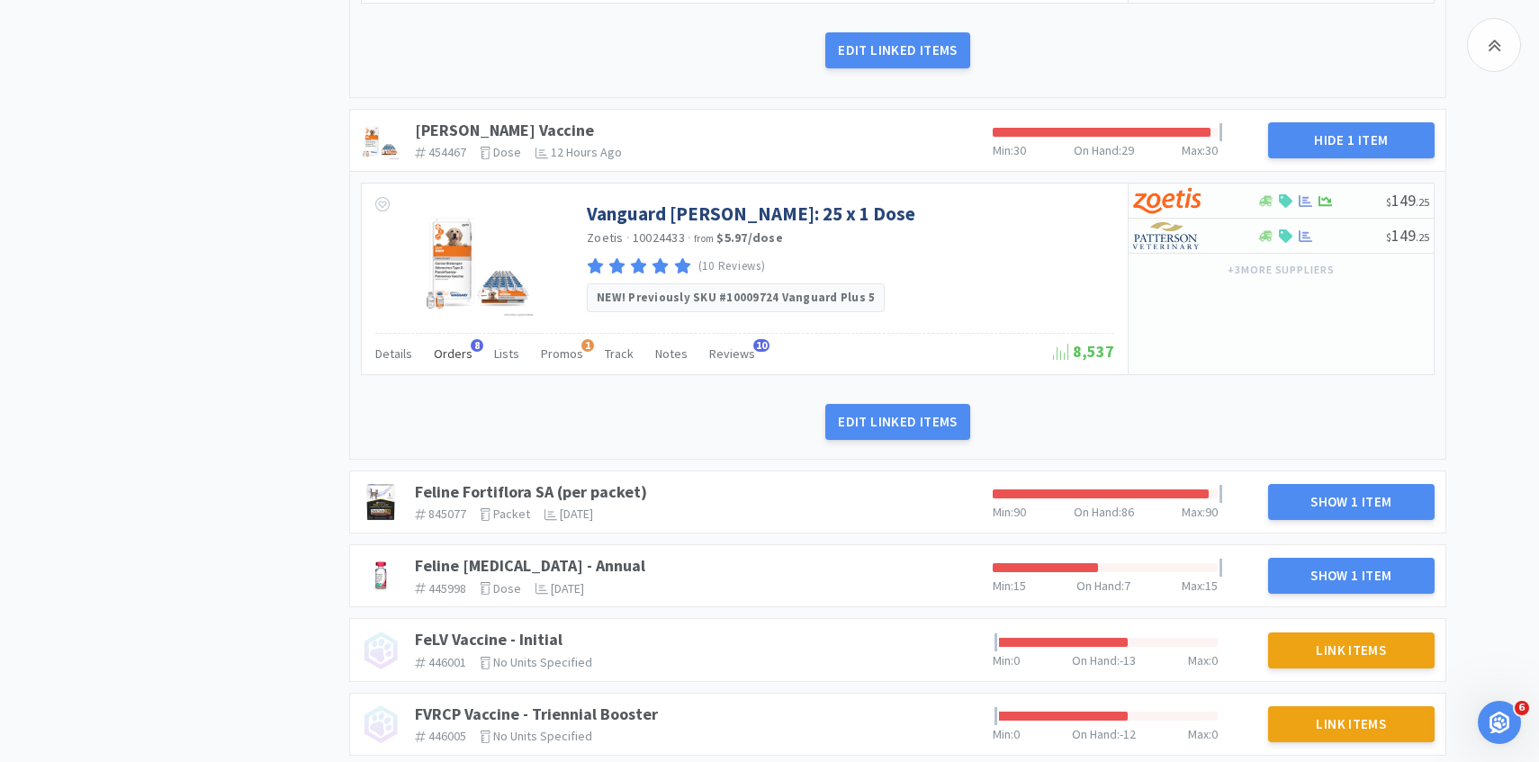
click at [467, 352] on span "Orders" at bounding box center [453, 353] width 39 height 16
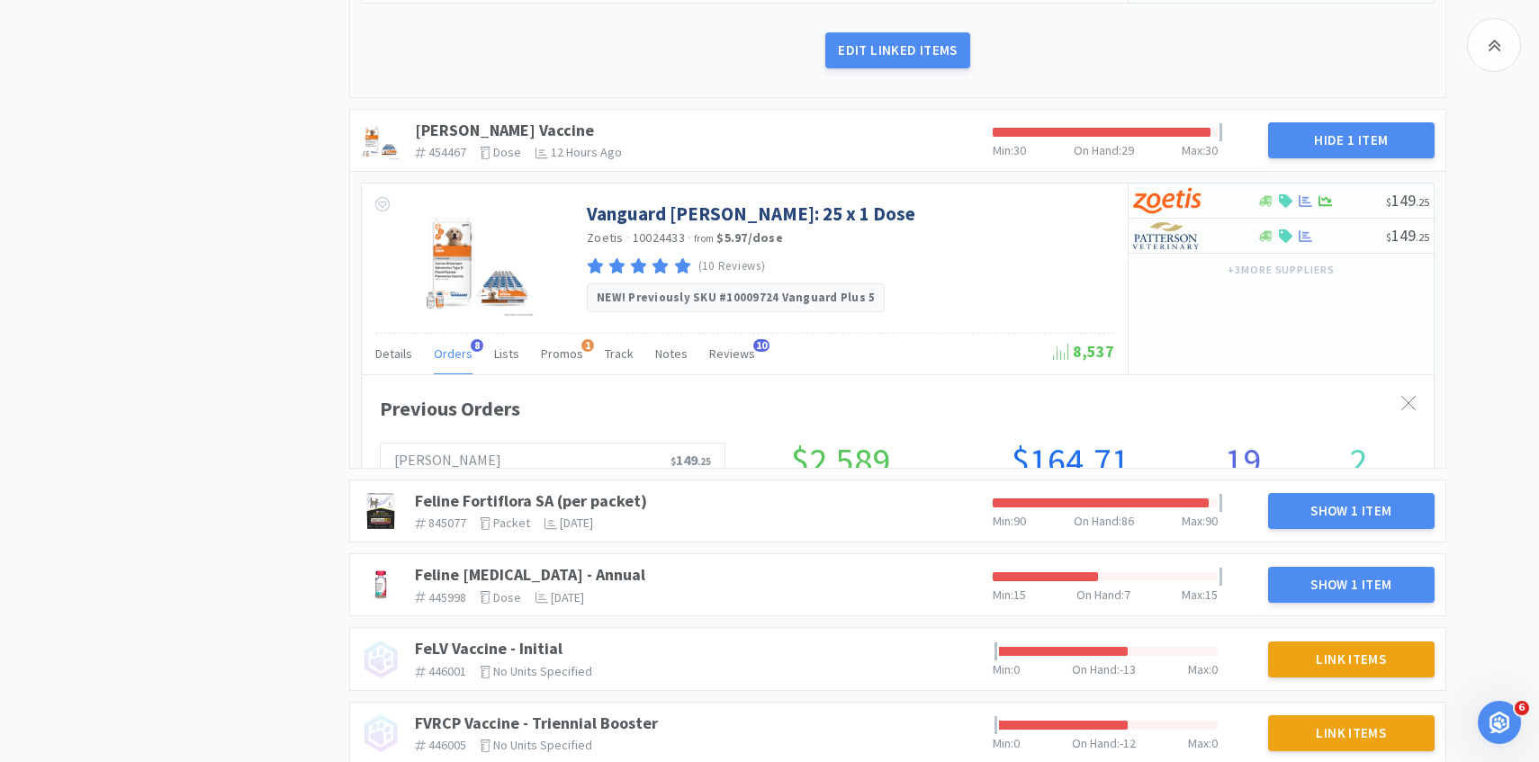
scroll to position [493, 1072]
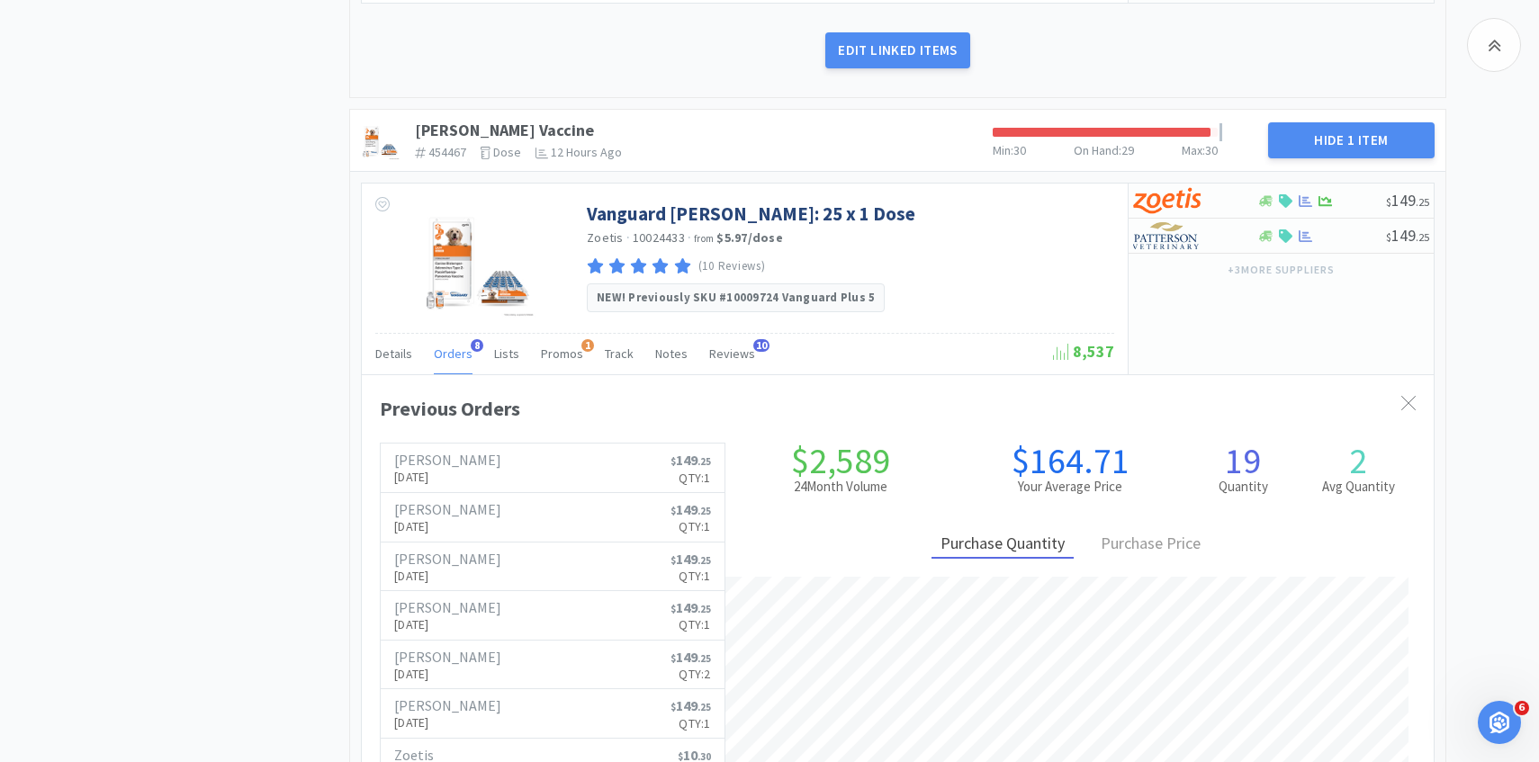
click at [467, 352] on span "Orders" at bounding box center [453, 353] width 39 height 16
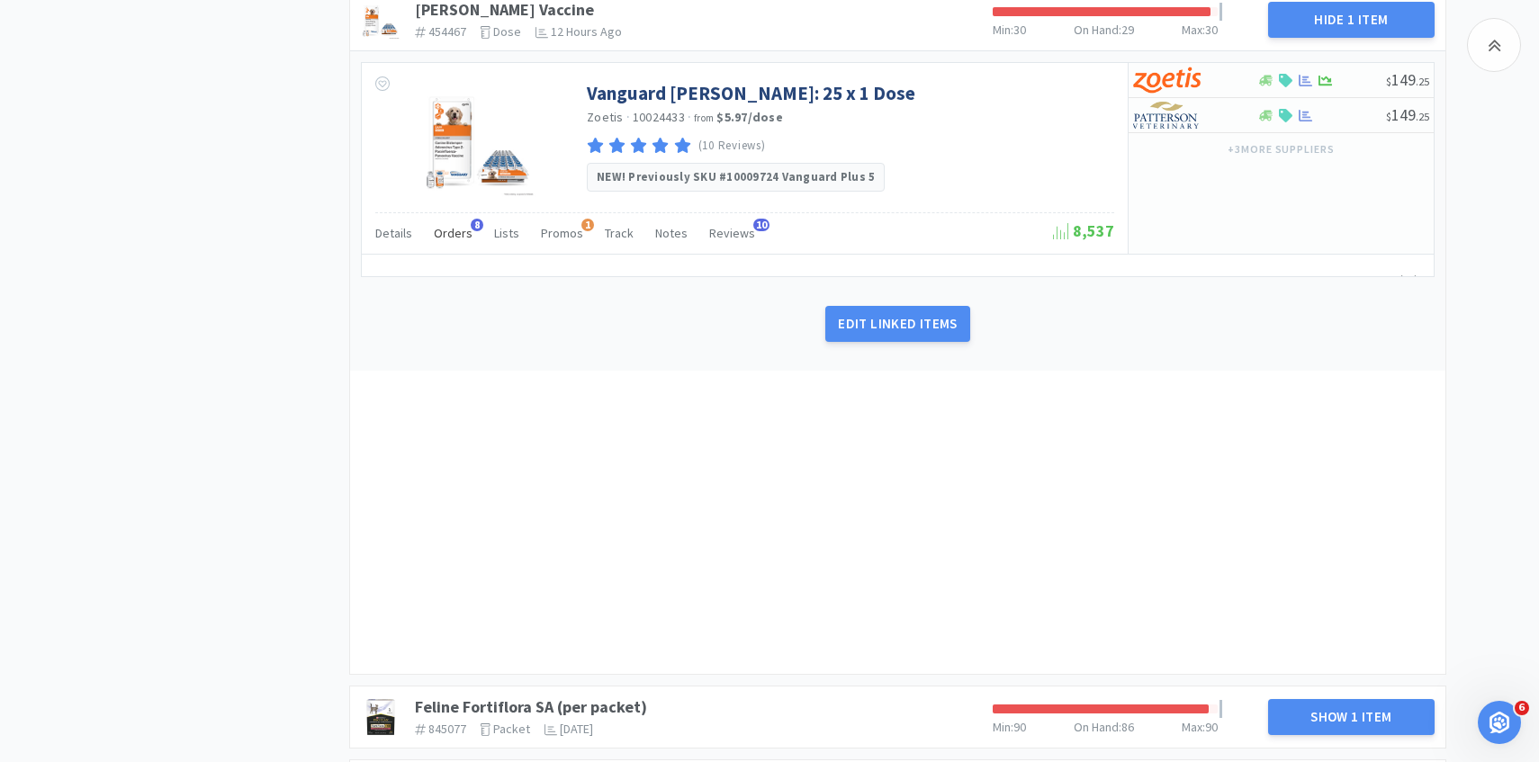
scroll to position [3190, 0]
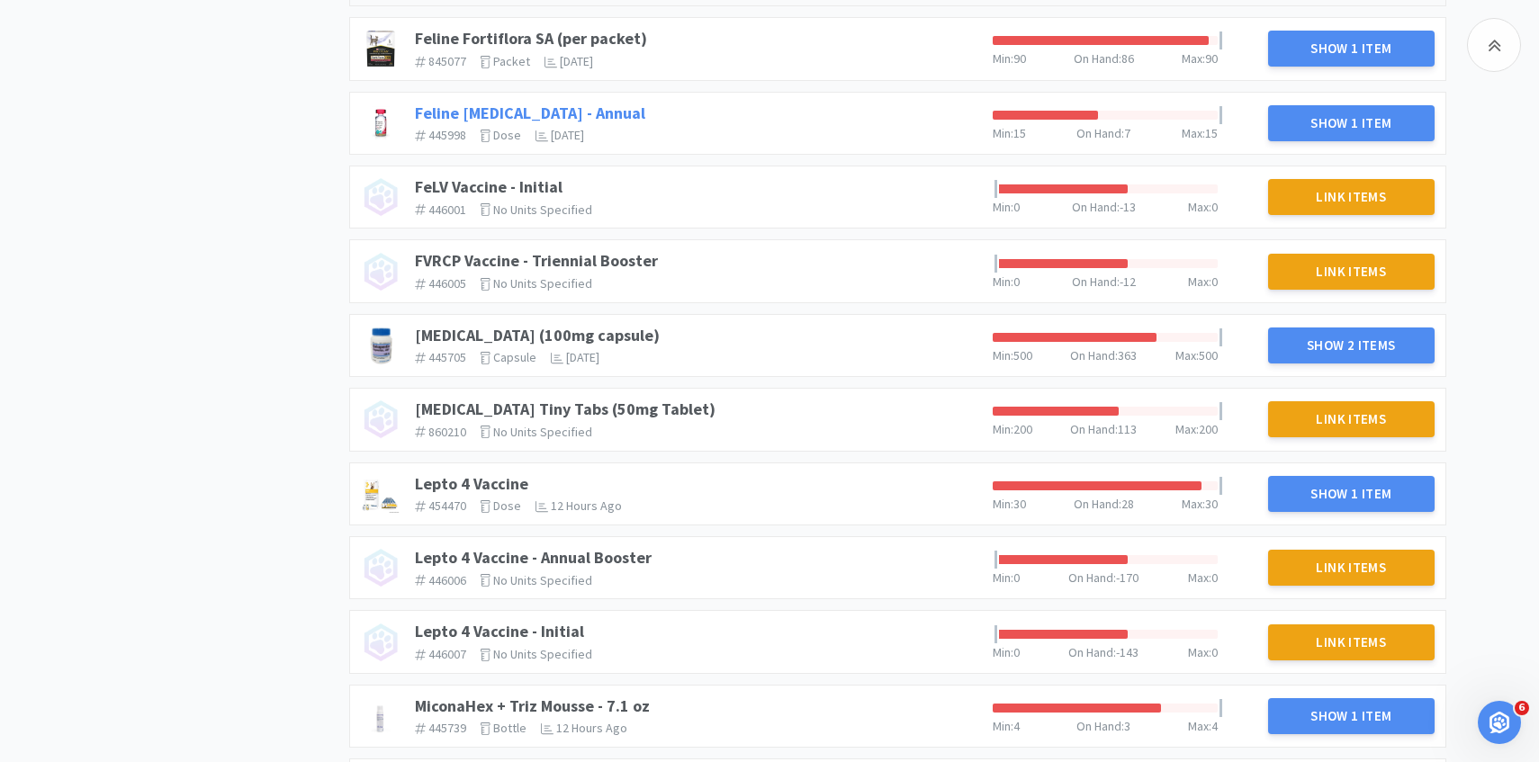
click at [498, 108] on link "Feline Rabies Vaccine - Annual" at bounding box center [530, 113] width 230 height 21
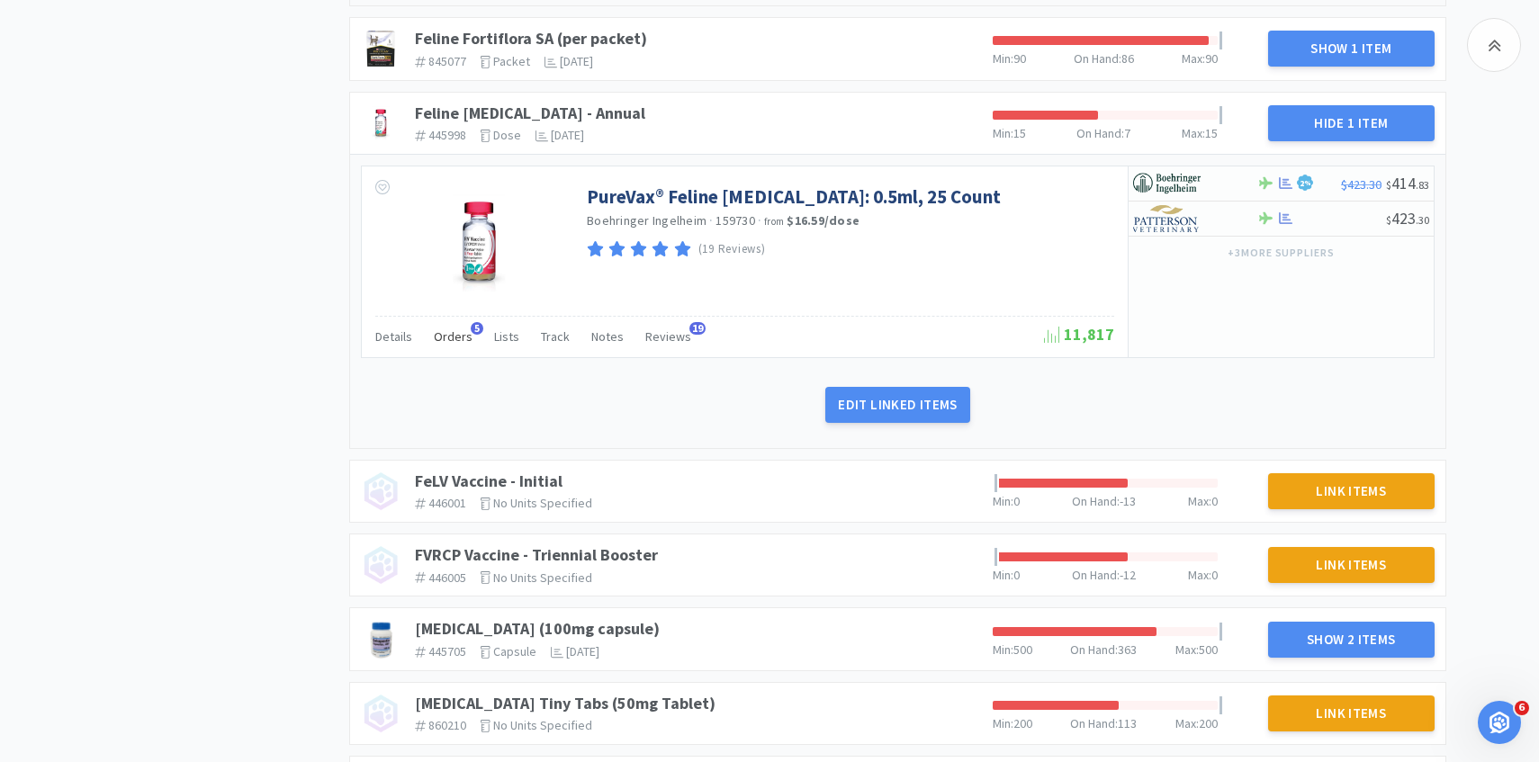
click at [461, 348] on div "Orders 5" at bounding box center [453, 339] width 39 height 34
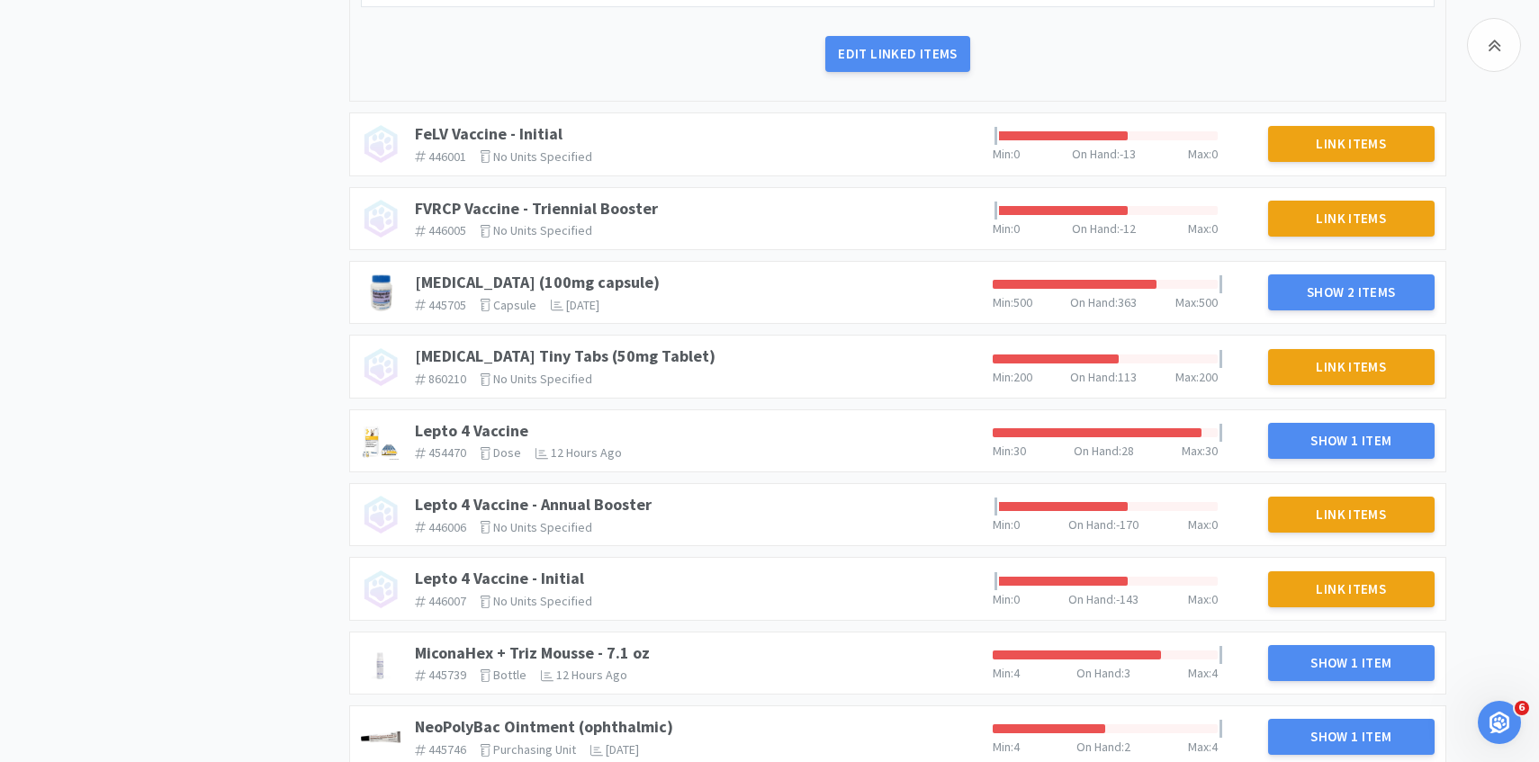
scroll to position [4042, 0]
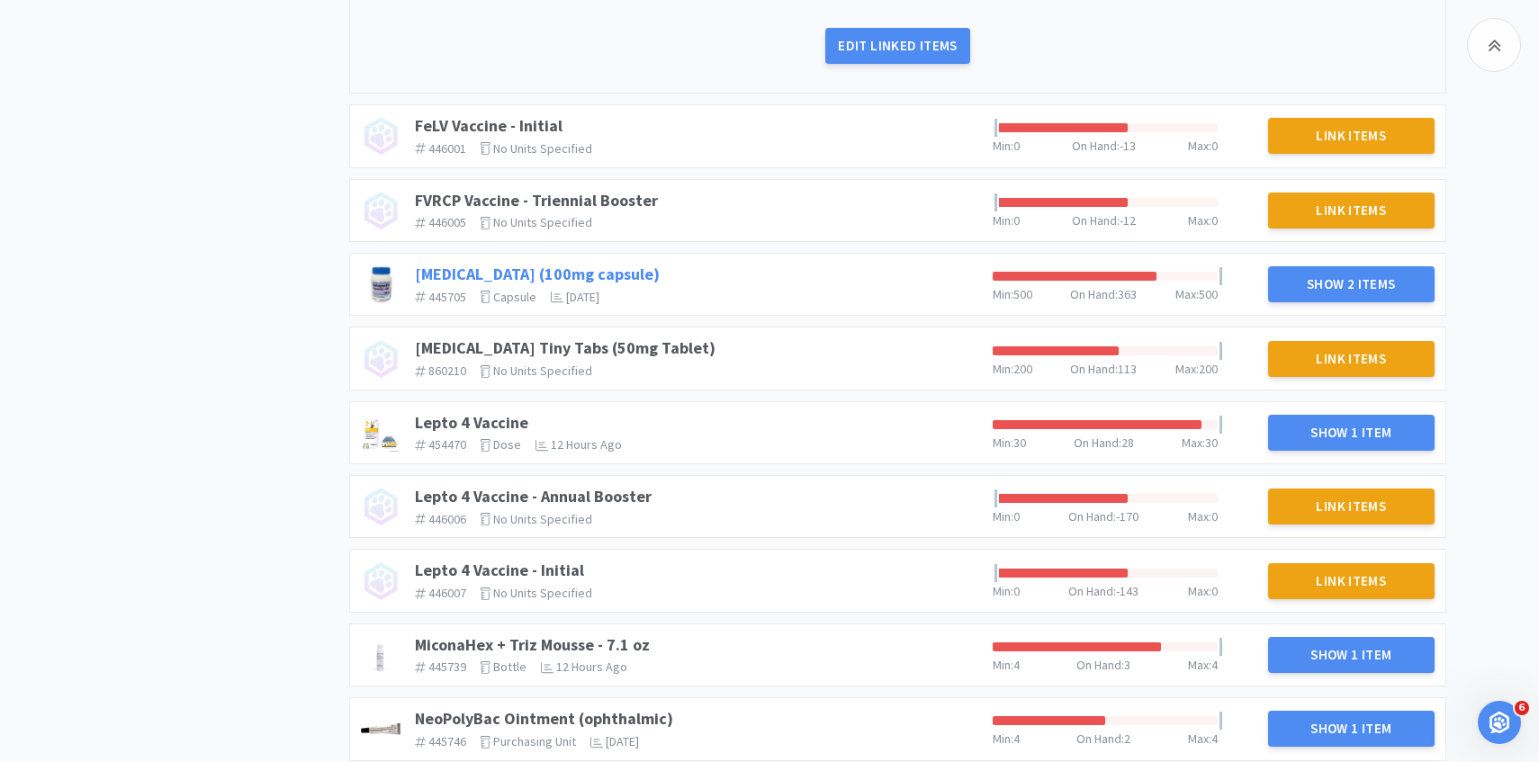
click at [592, 267] on link "Gabapentin (100mg capsule)" at bounding box center [537, 274] width 245 height 21
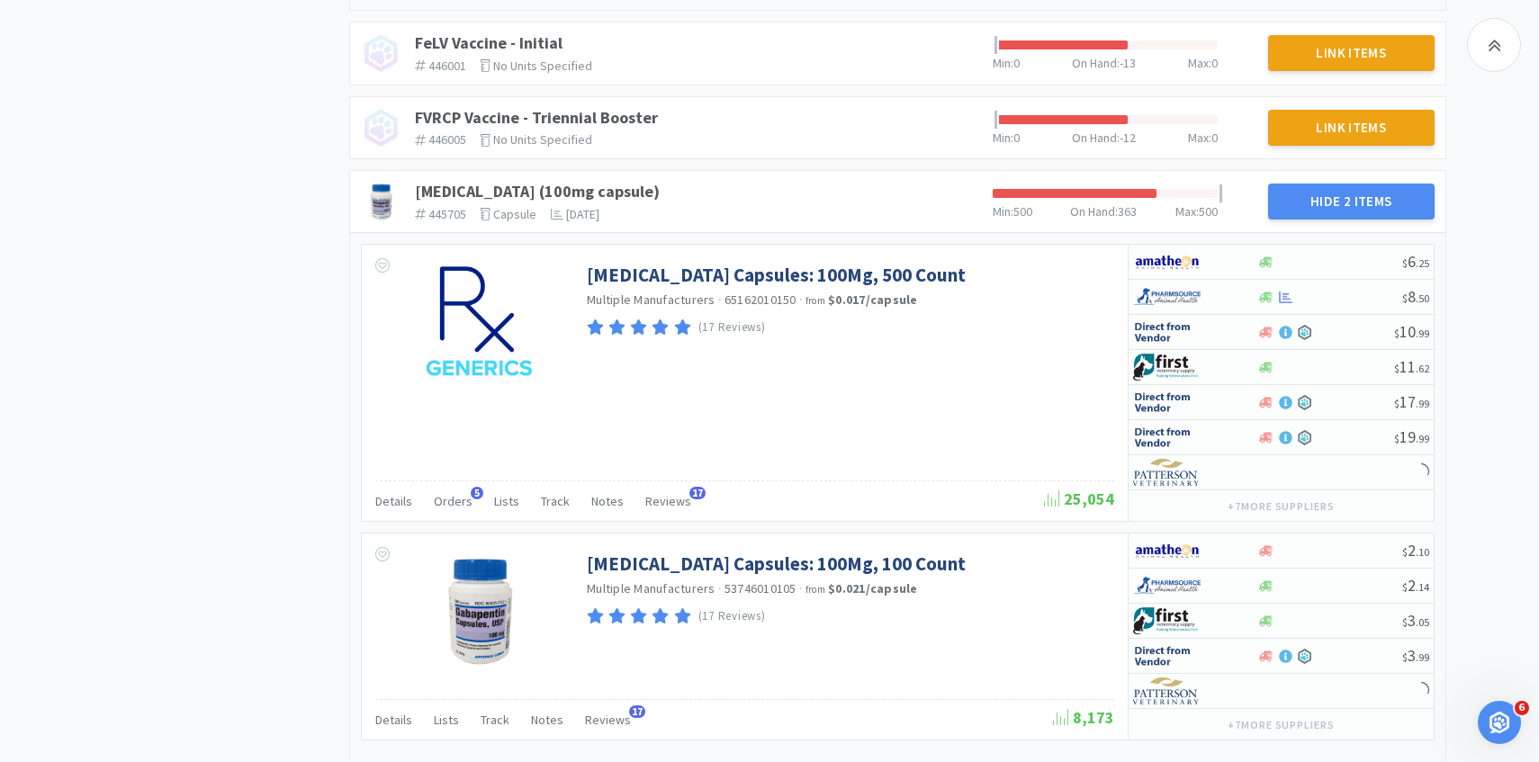
scroll to position [4218, 0]
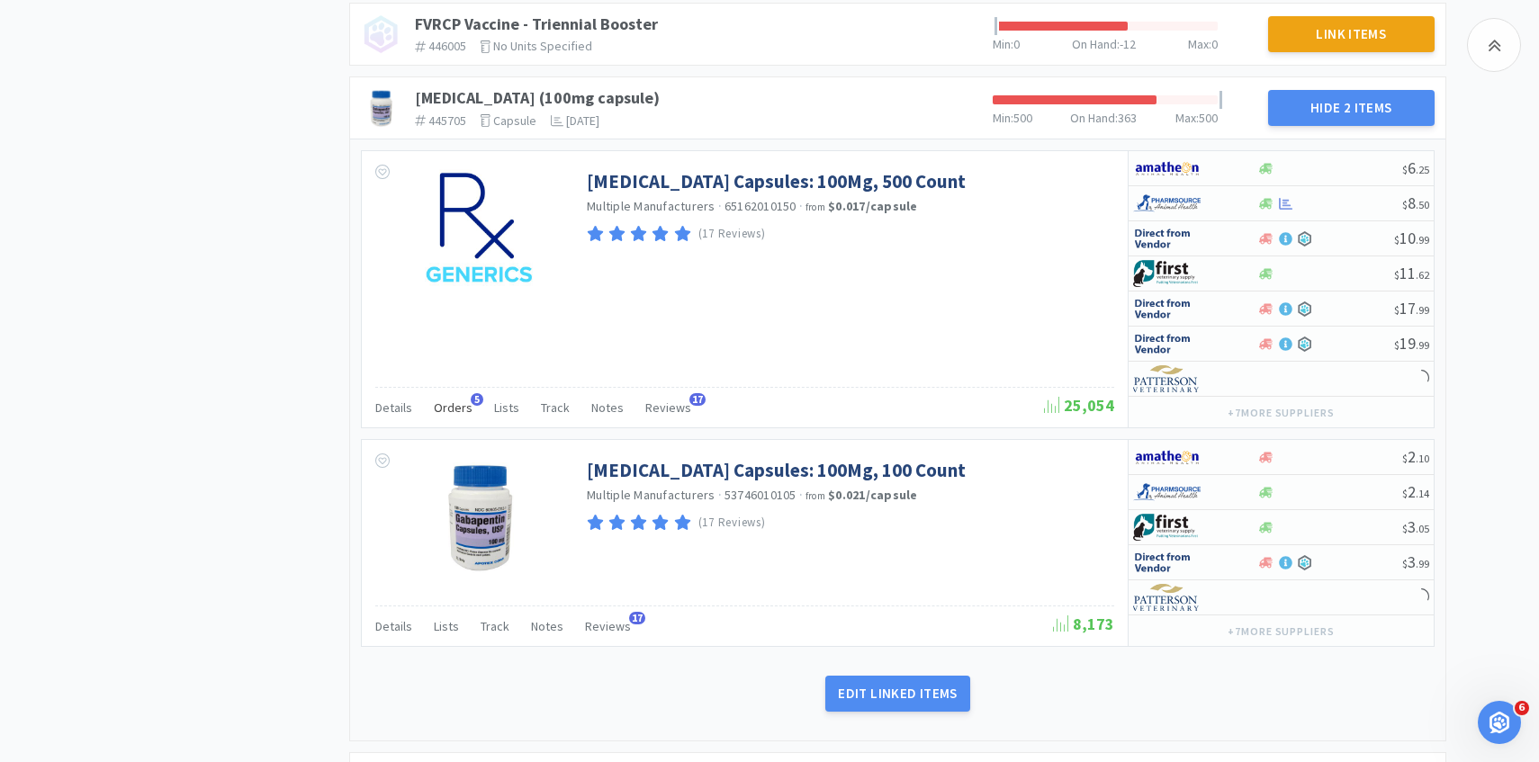
click at [462, 403] on span "Orders" at bounding box center [453, 407] width 39 height 16
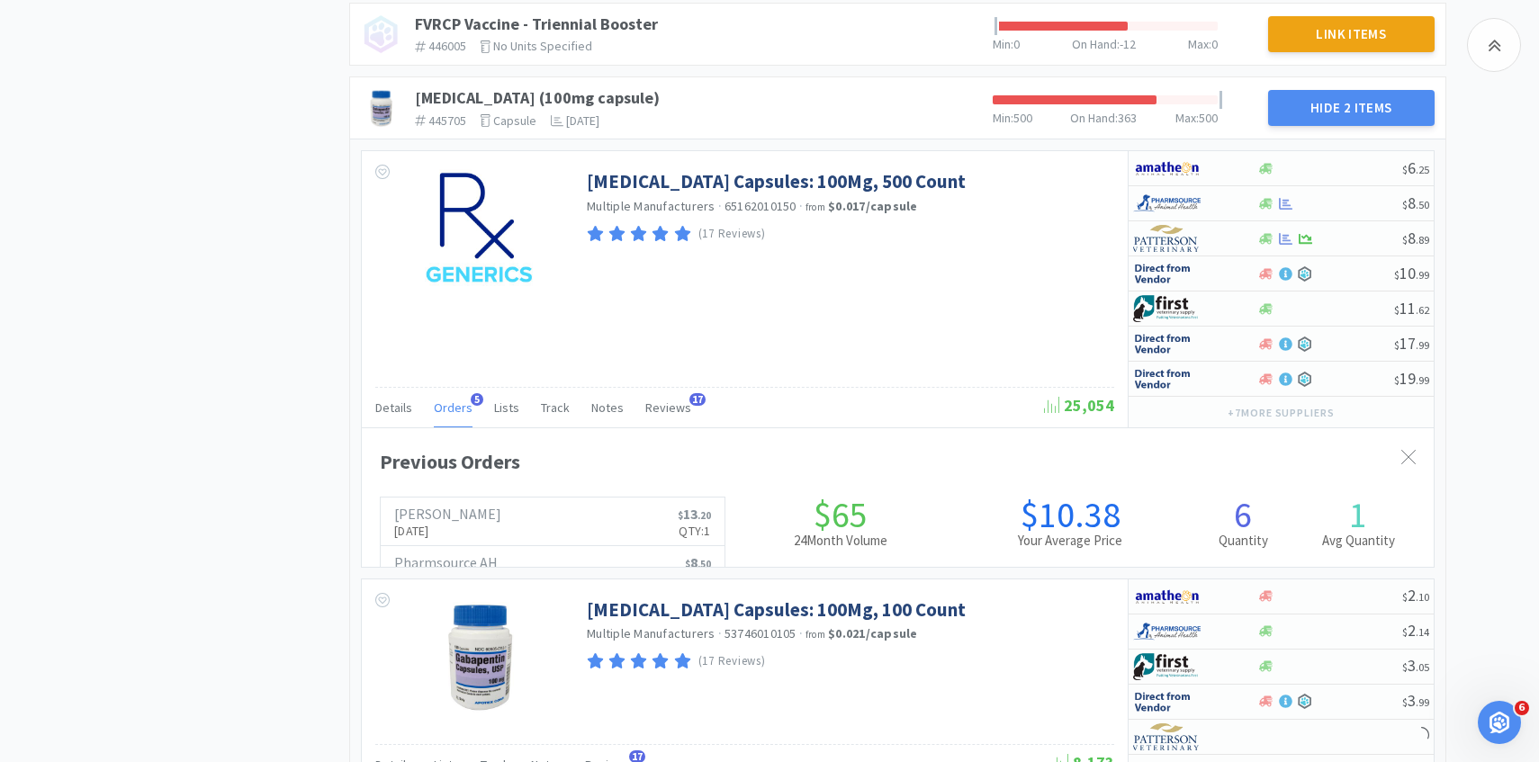
scroll to position [493, 1072]
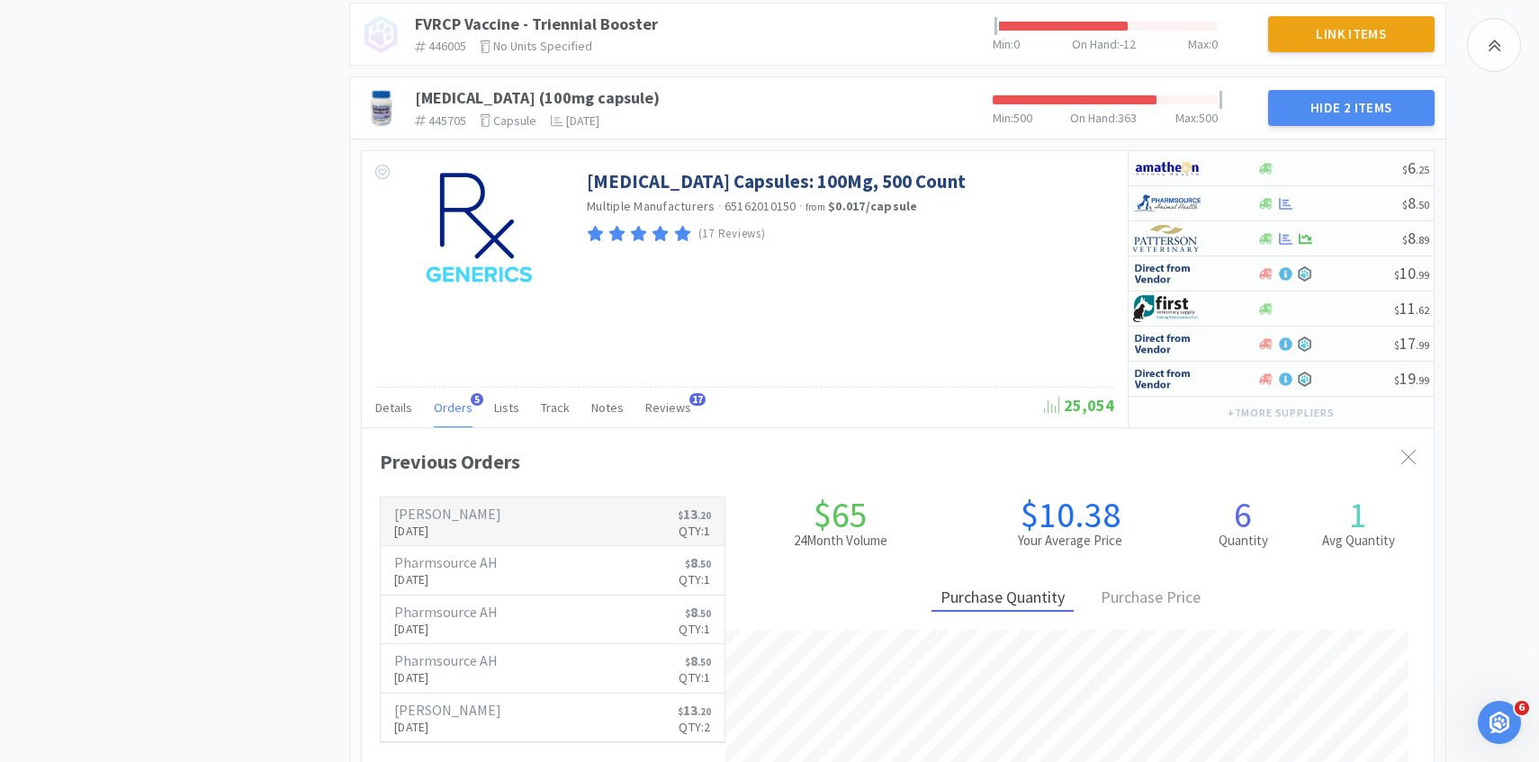
click at [480, 529] on link "Patterson Oct 9th, 2025 $ 13 . 20 Qty: 1" at bounding box center [553, 522] width 344 height 49
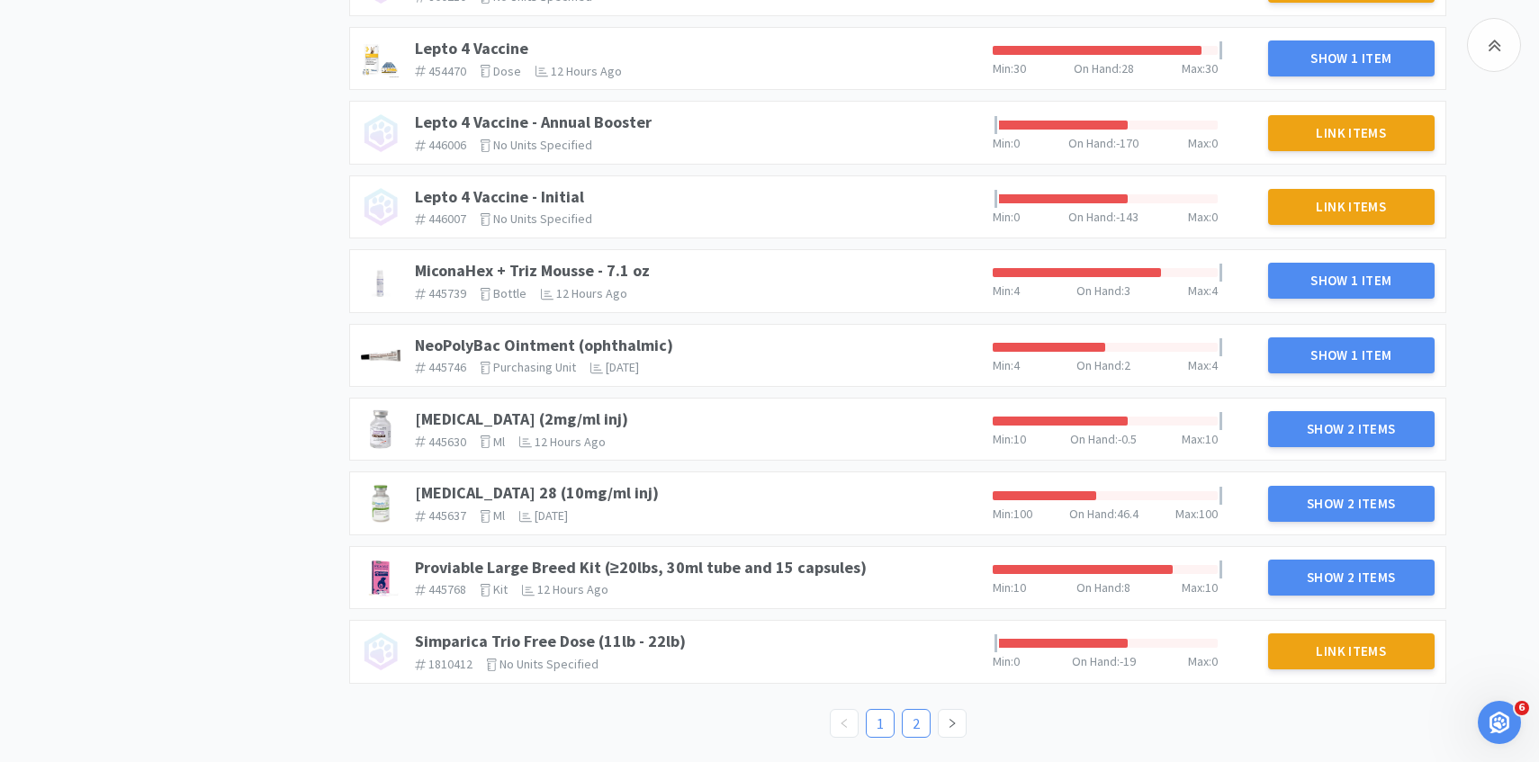
click at [910, 731] on link "2" at bounding box center [915, 723] width 27 height 27
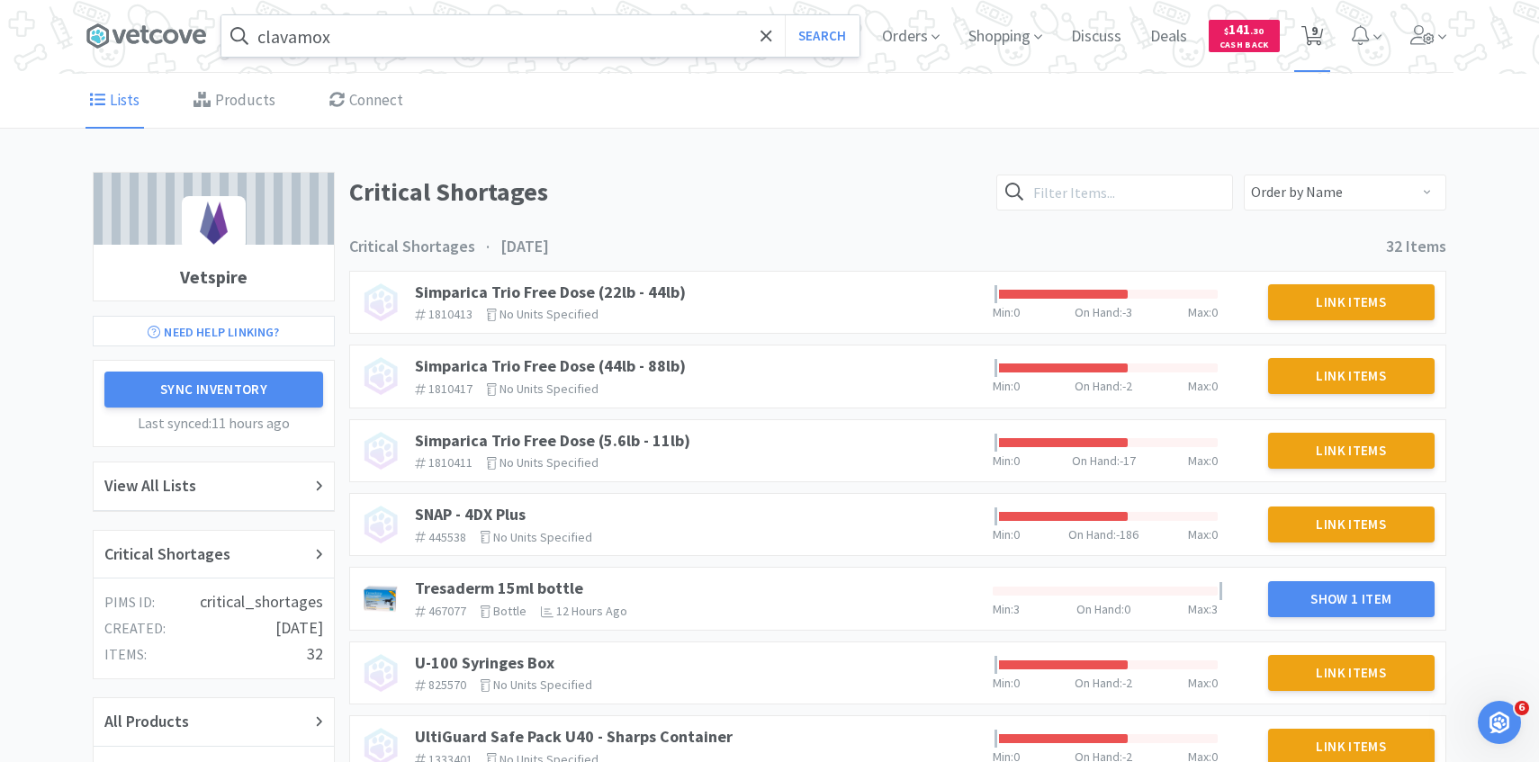
click at [1329, 32] on span "9" at bounding box center [1312, 36] width 37 height 72
select select "1"
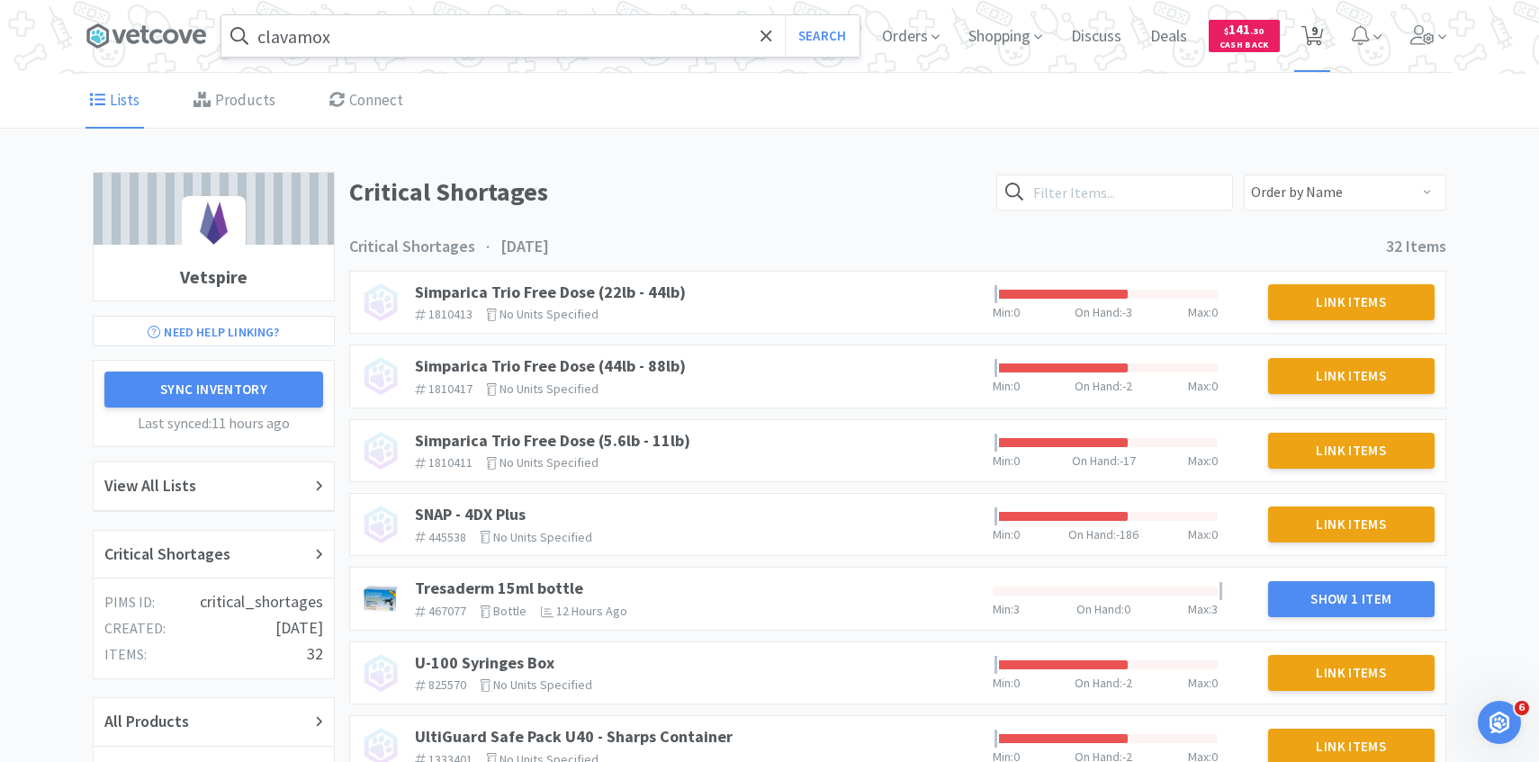
select select "1"
select select "4"
select select "5"
select select "1"
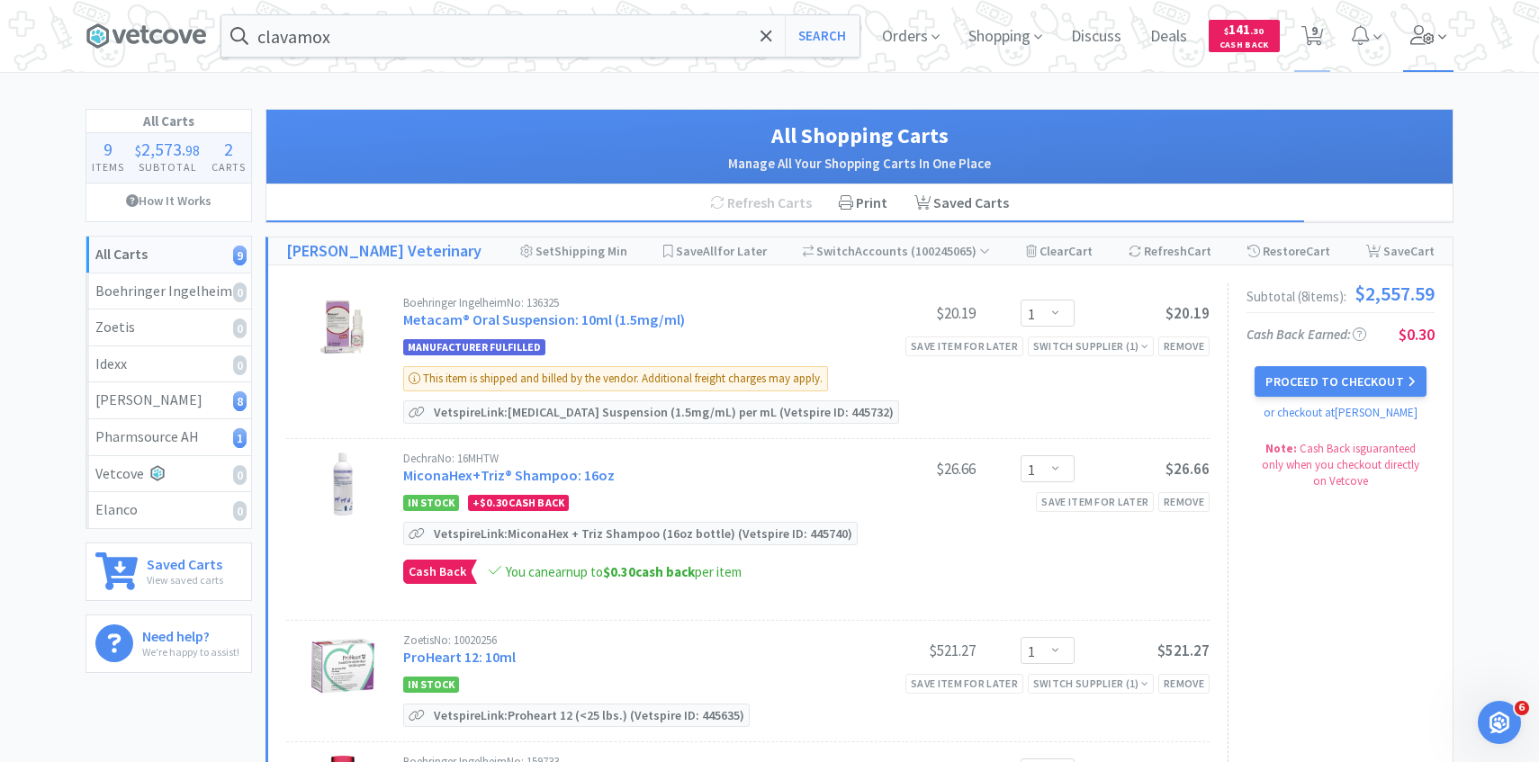
click at [1423, 45] on span at bounding box center [1428, 36] width 51 height 72
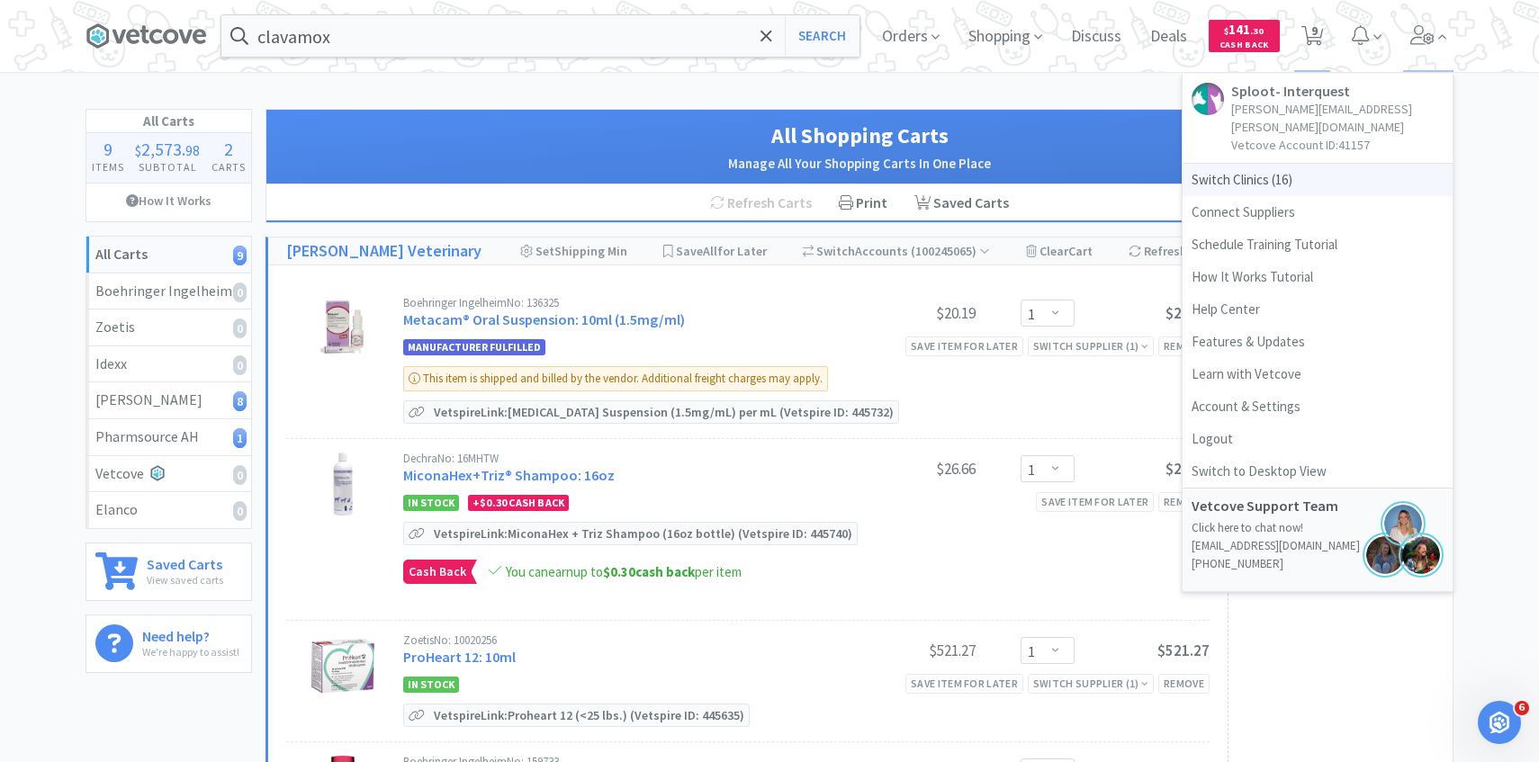
click at [1285, 164] on span "Switch Clinics ( 16 )" at bounding box center [1317, 180] width 270 height 32
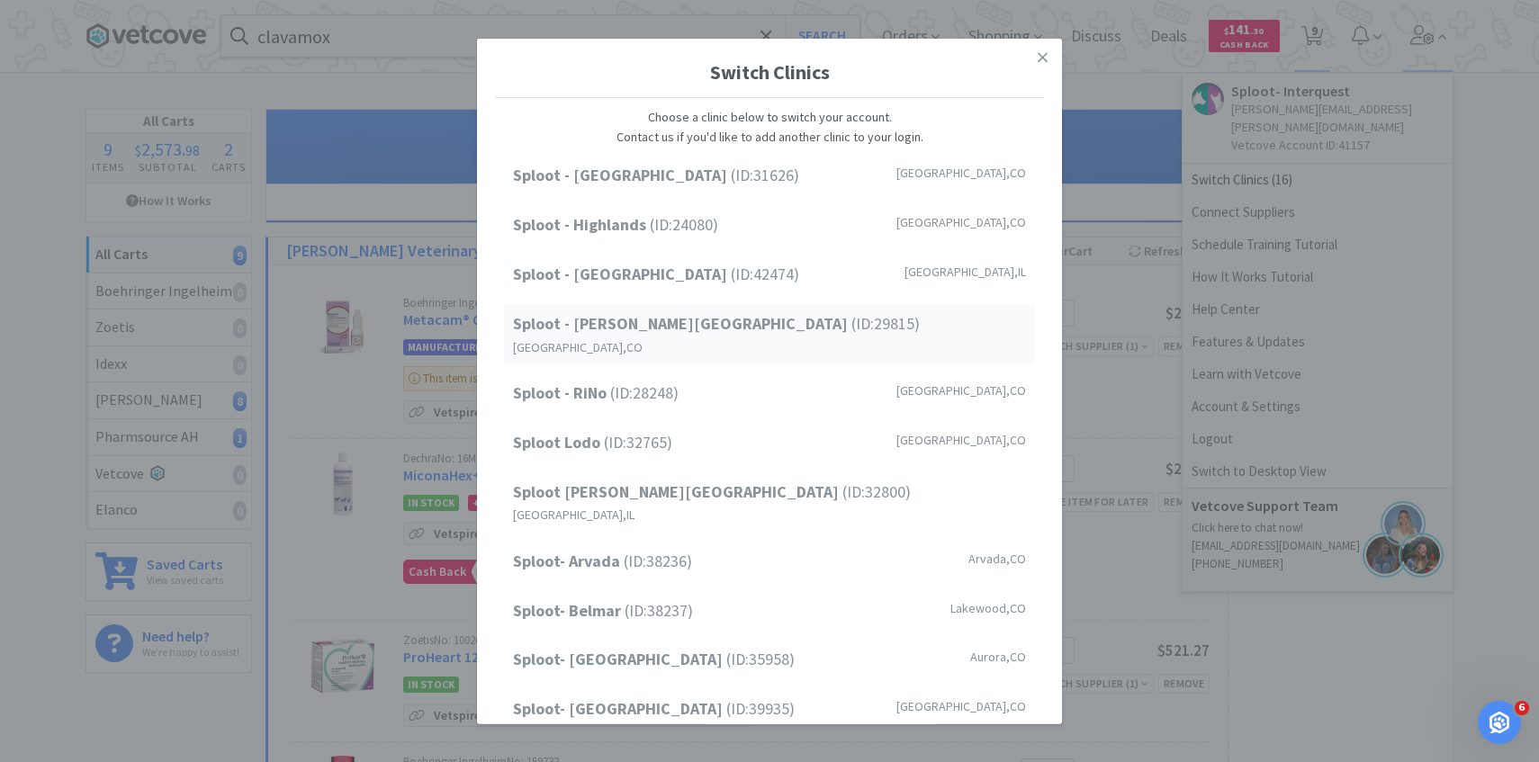
scroll to position [229, 0]
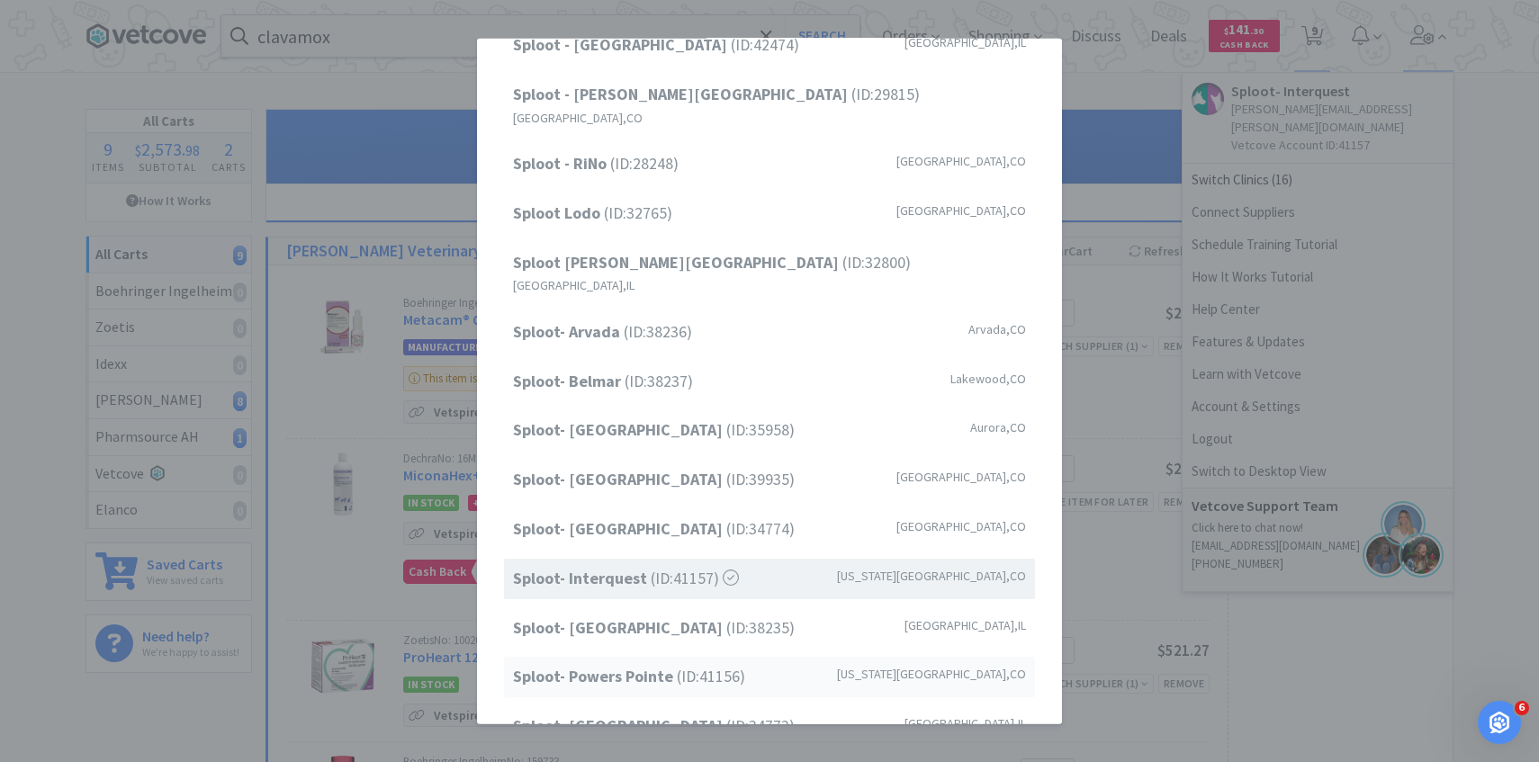
click at [721, 657] on div "Sploot- Powers Pointe (ID: 41156 ) Colorado Springs , CO" at bounding box center [769, 677] width 531 height 40
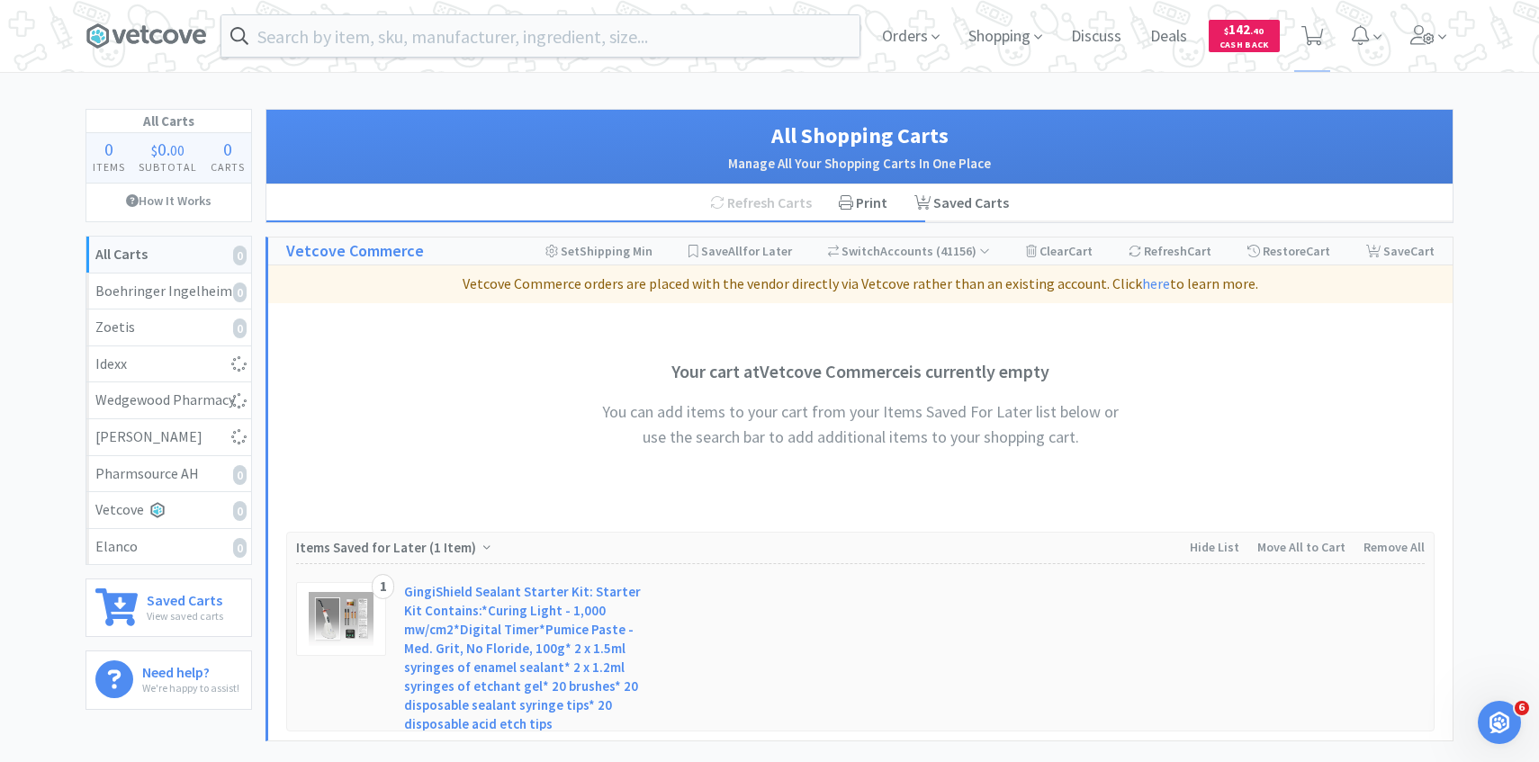
select select "1"
select select "6"
select select "1"
select select "3"
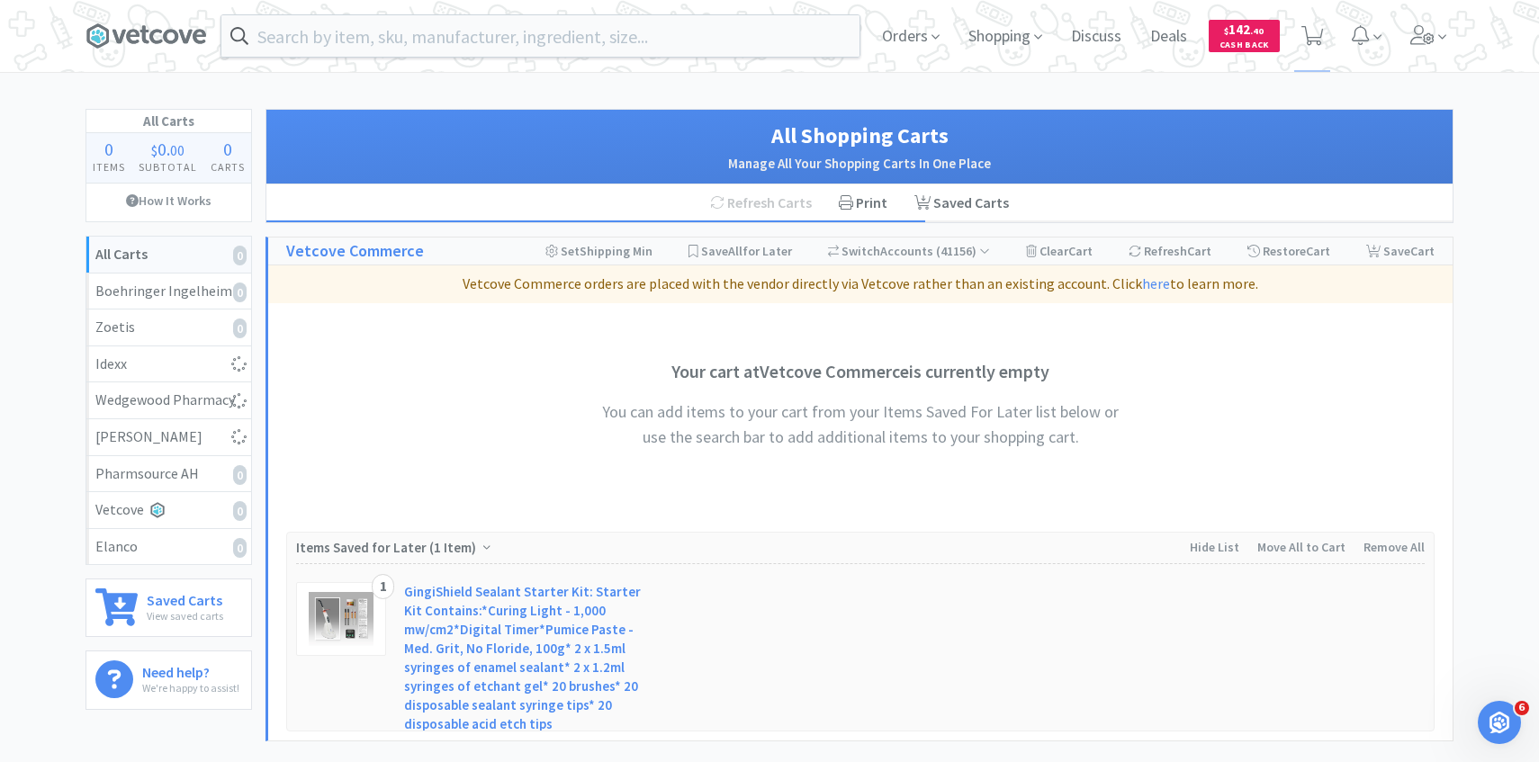
select select "1"
select select "2"
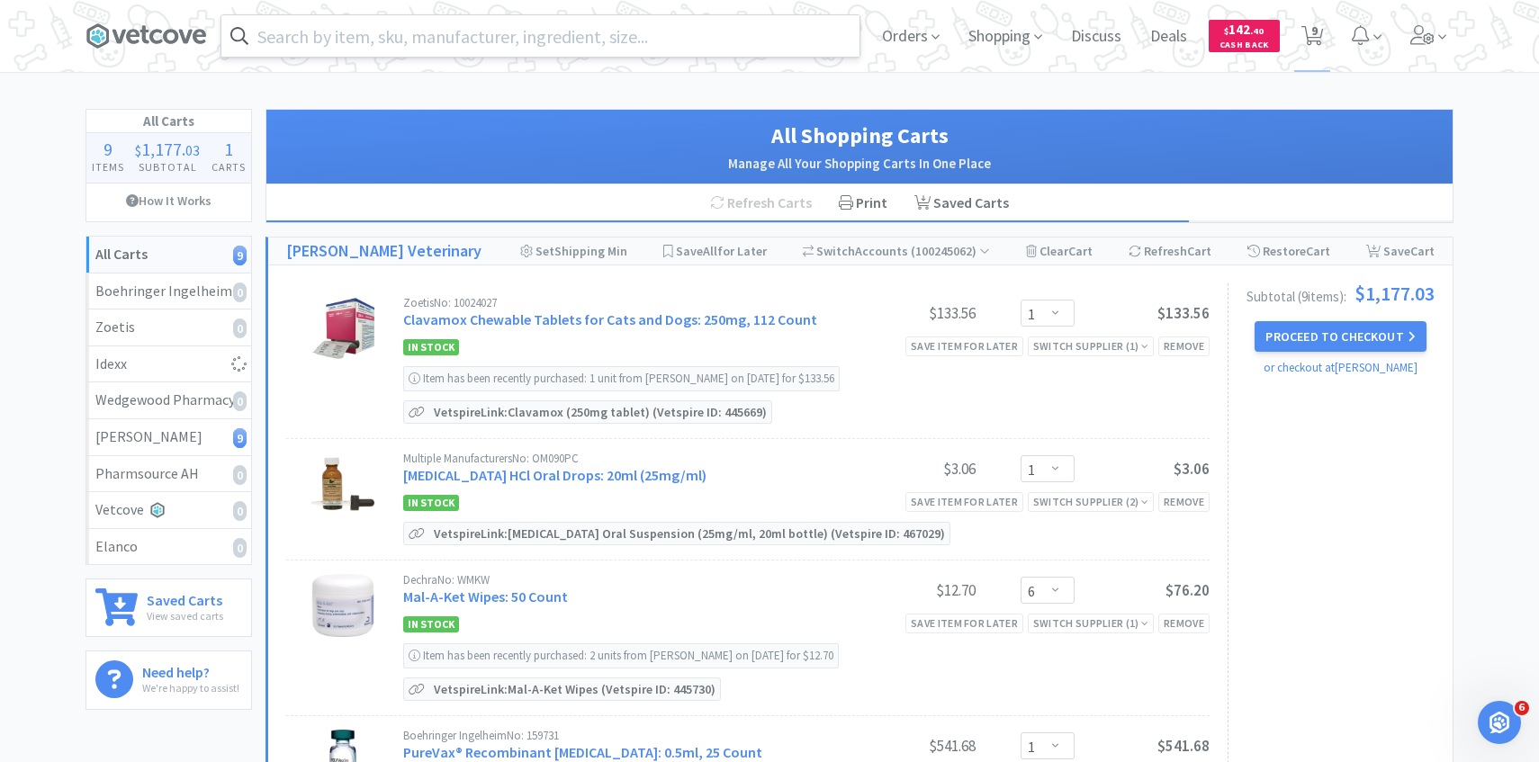
click at [421, 45] on input "text" at bounding box center [540, 35] width 638 height 41
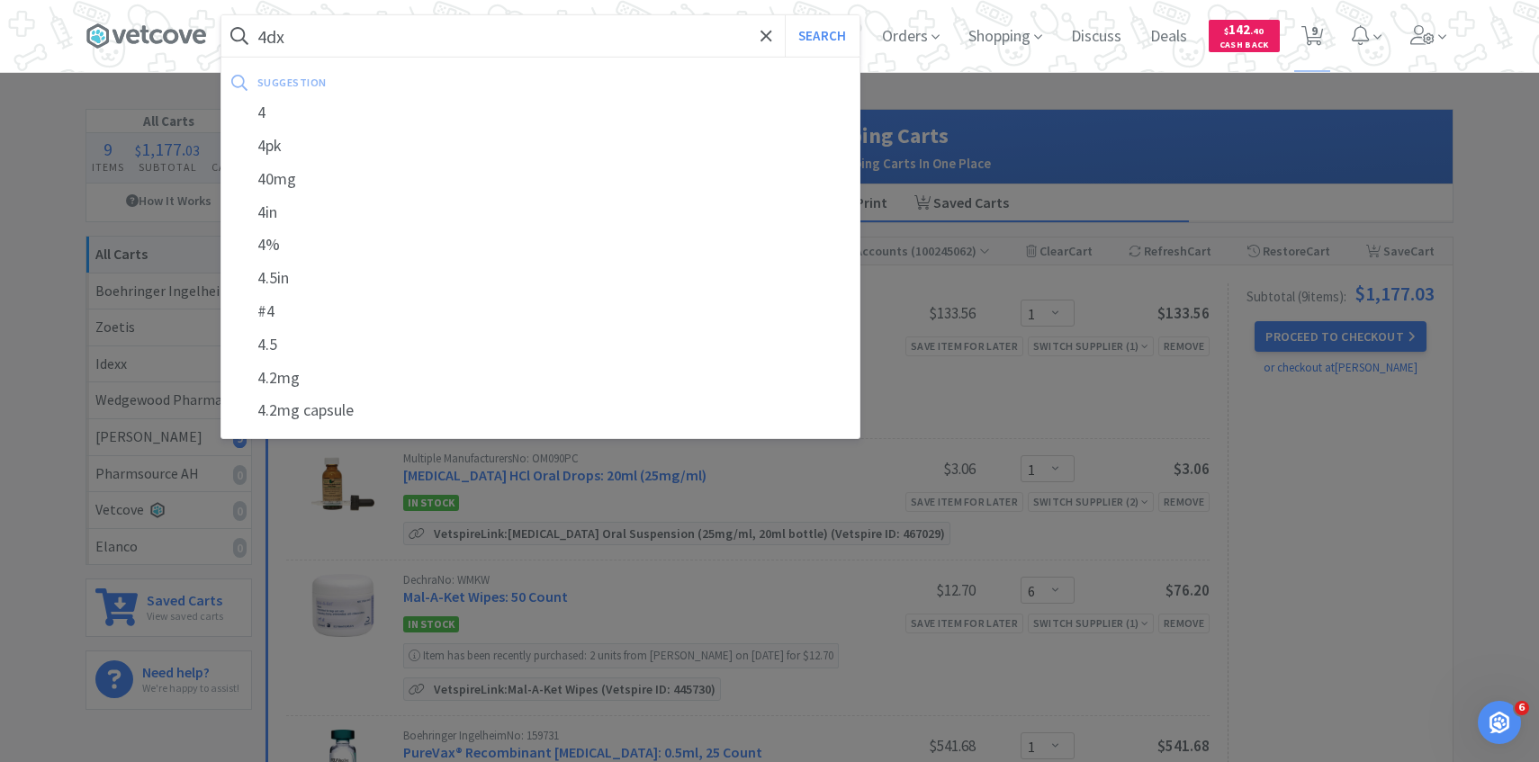
type input "4dx"
click at [785, 15] on button "Search" at bounding box center [822, 35] width 75 height 41
select select "1"
select select "6"
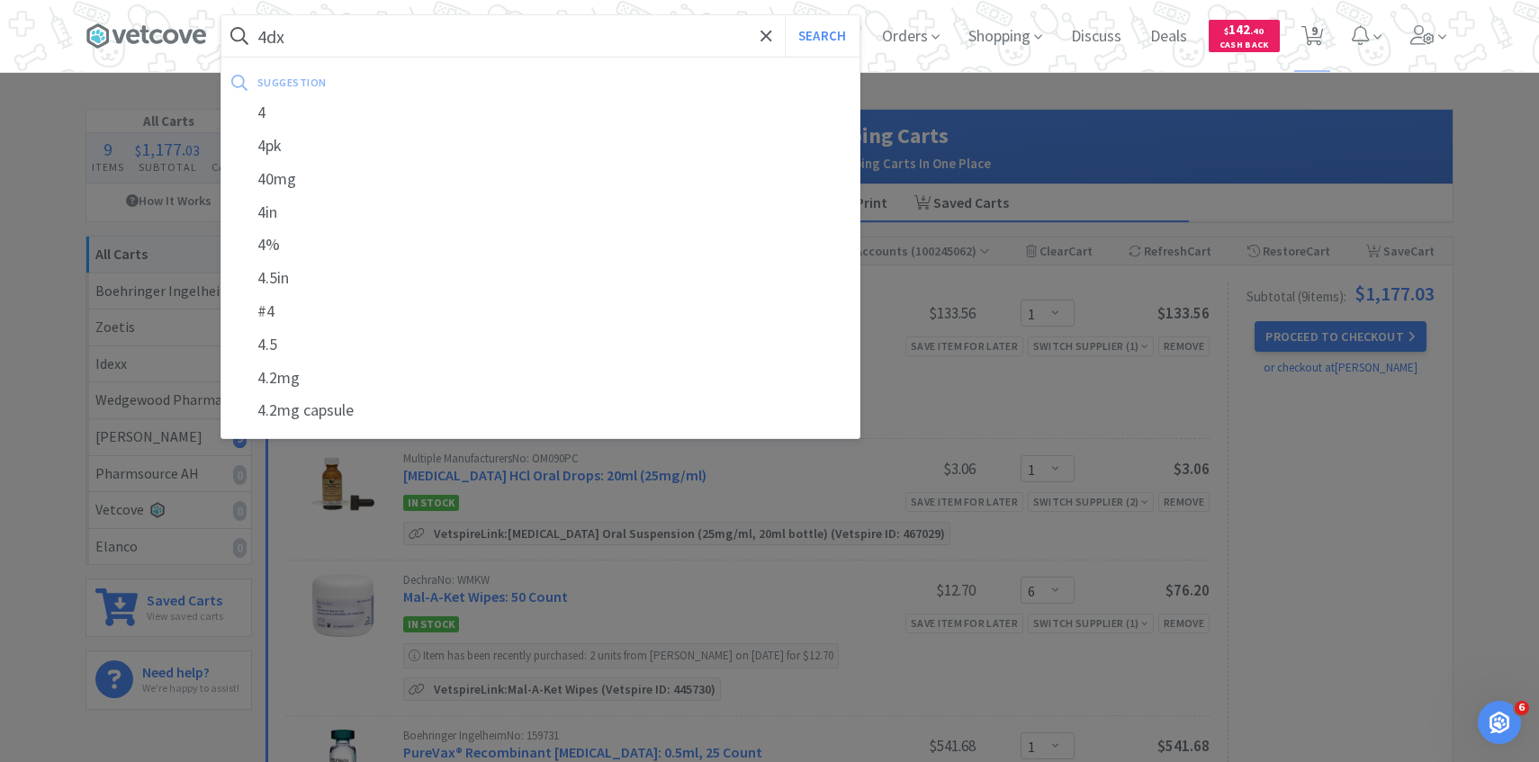
select select "1"
select select "3"
select select "1"
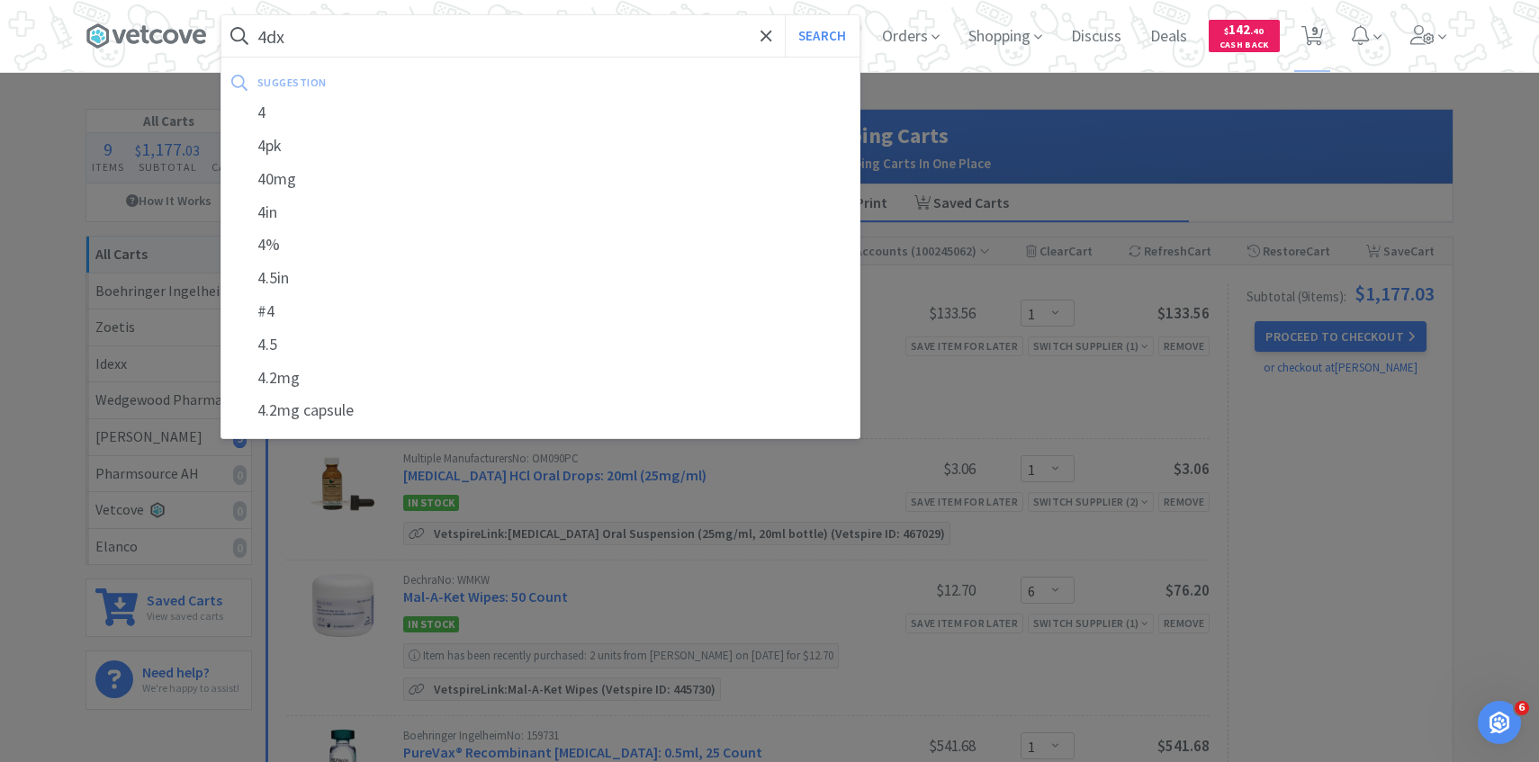
select select "2"
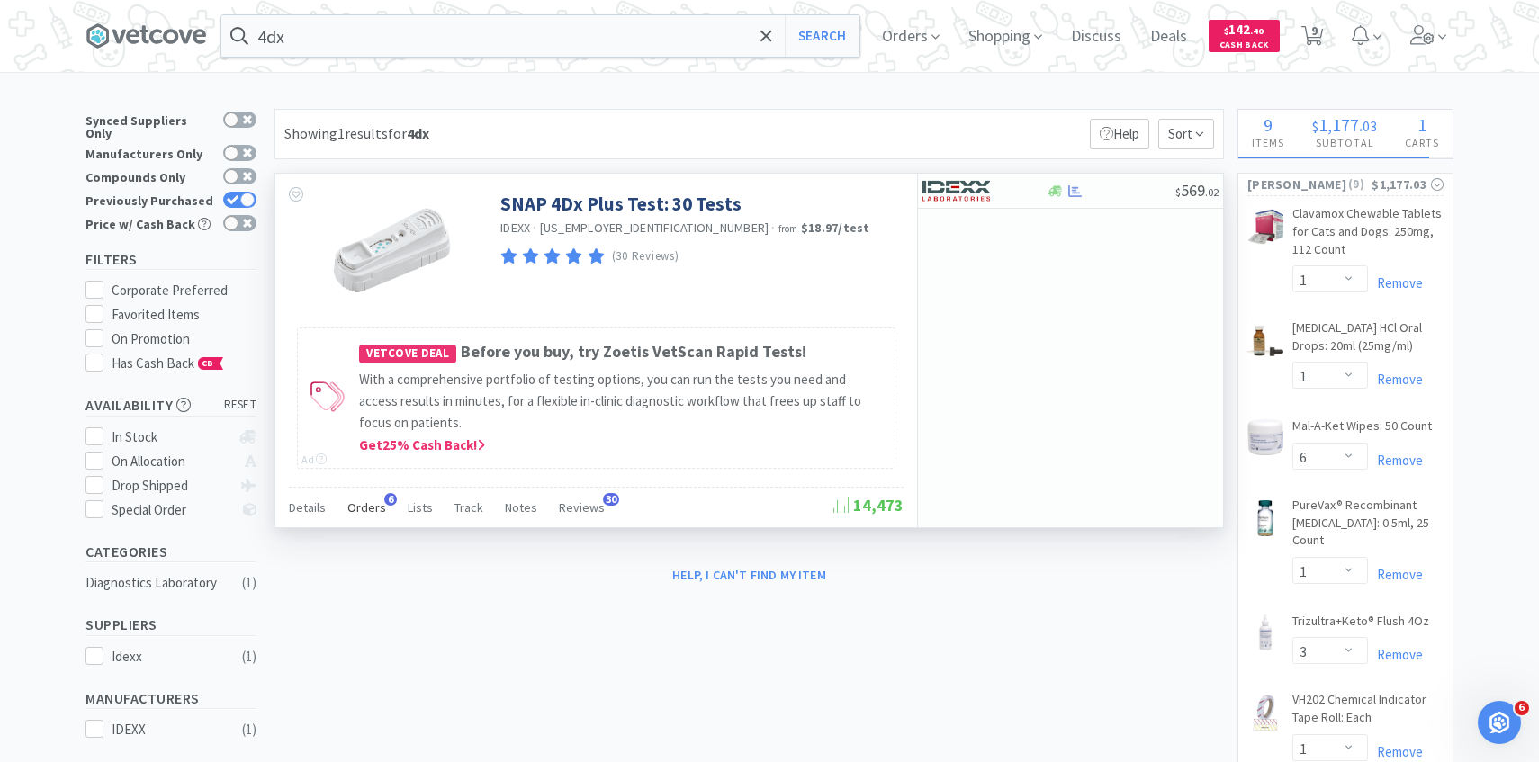
click at [366, 511] on span "Orders" at bounding box center [366, 507] width 39 height 16
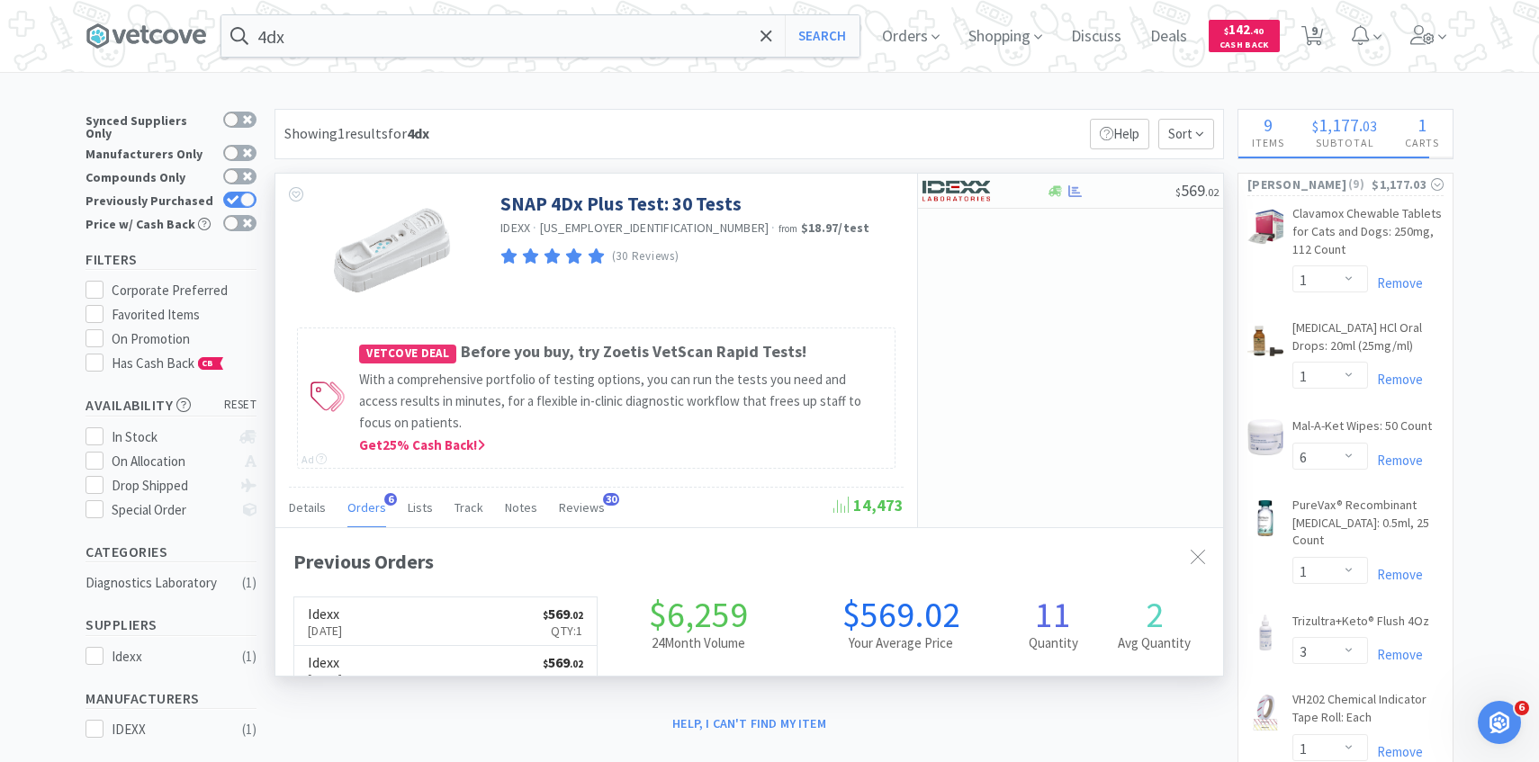
scroll to position [466, 947]
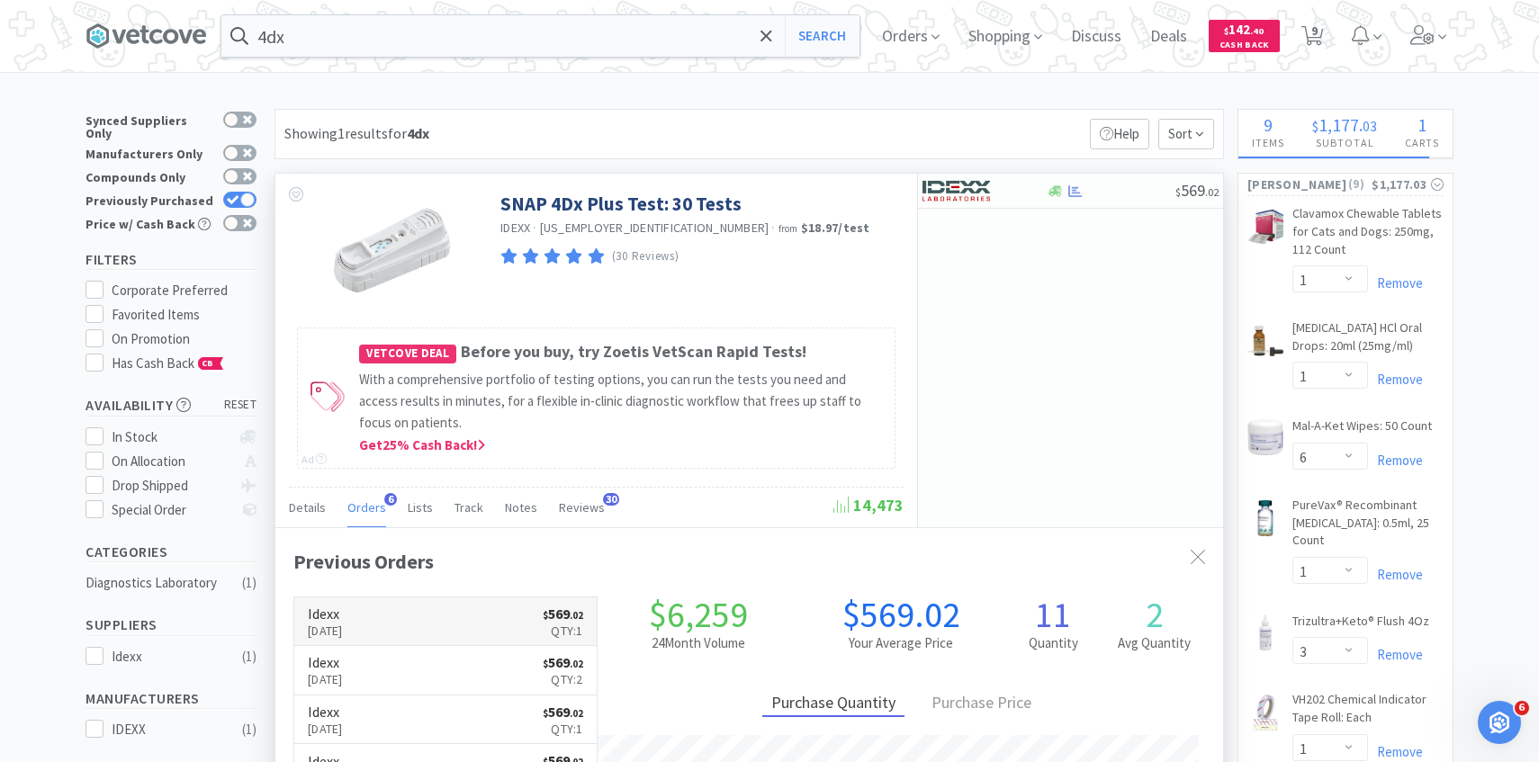
click at [387, 600] on link "Idexx [DATE] $ 569 . 02 Qty: 1" at bounding box center [445, 621] width 302 height 49
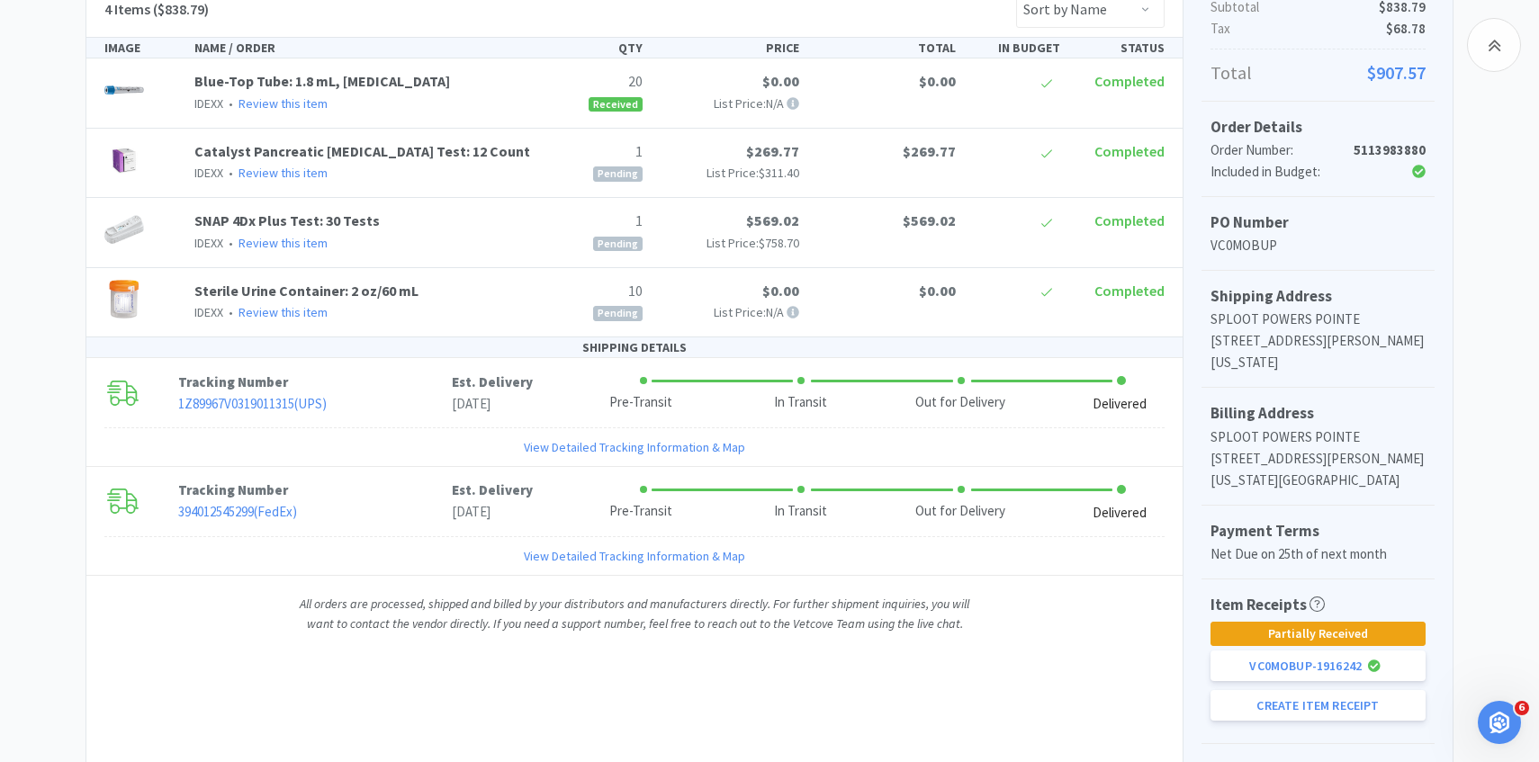
scroll to position [417, 0]
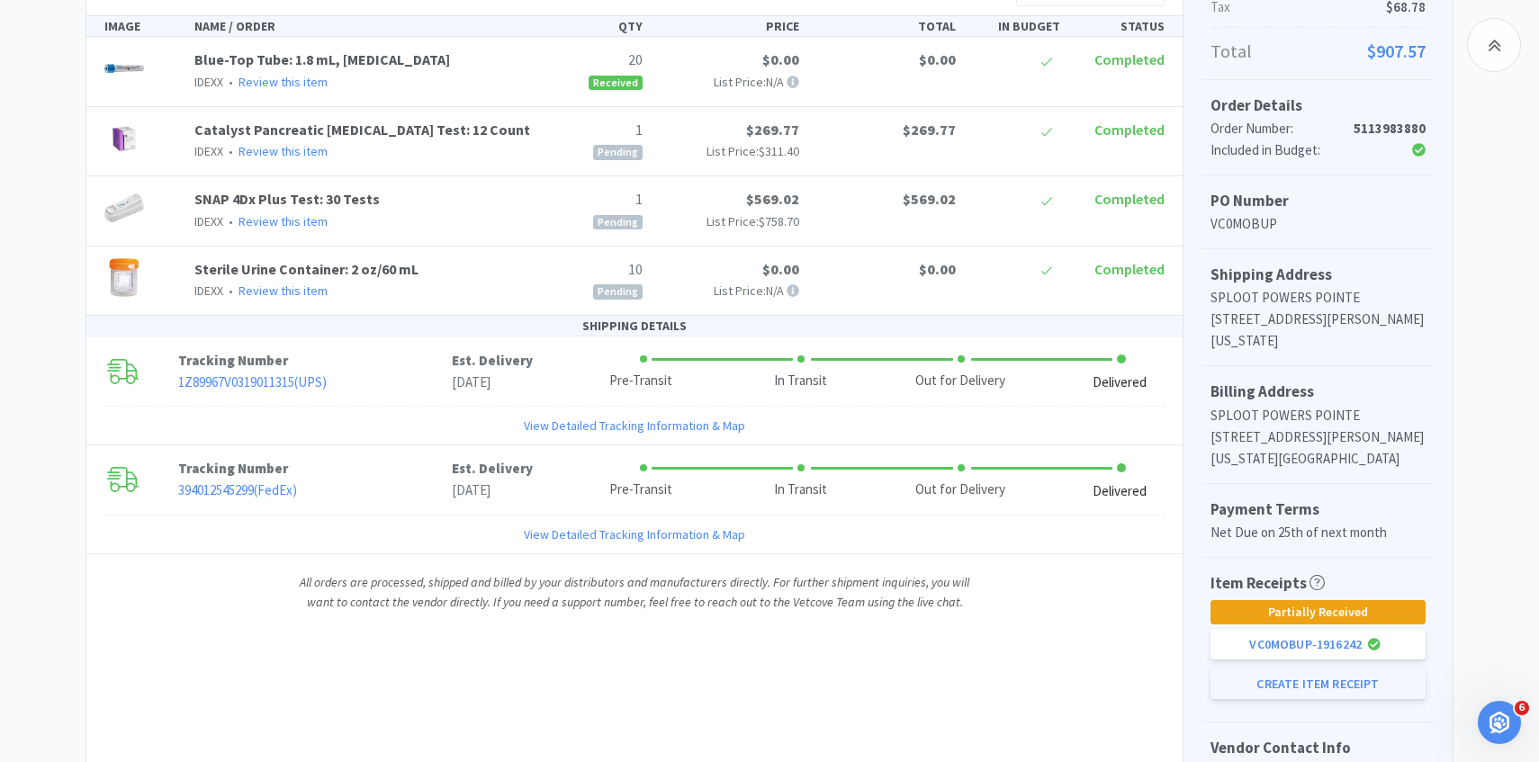
click at [1337, 690] on button "Create Item Receipt" at bounding box center [1317, 683] width 215 height 31
select select "1"
select select "10"
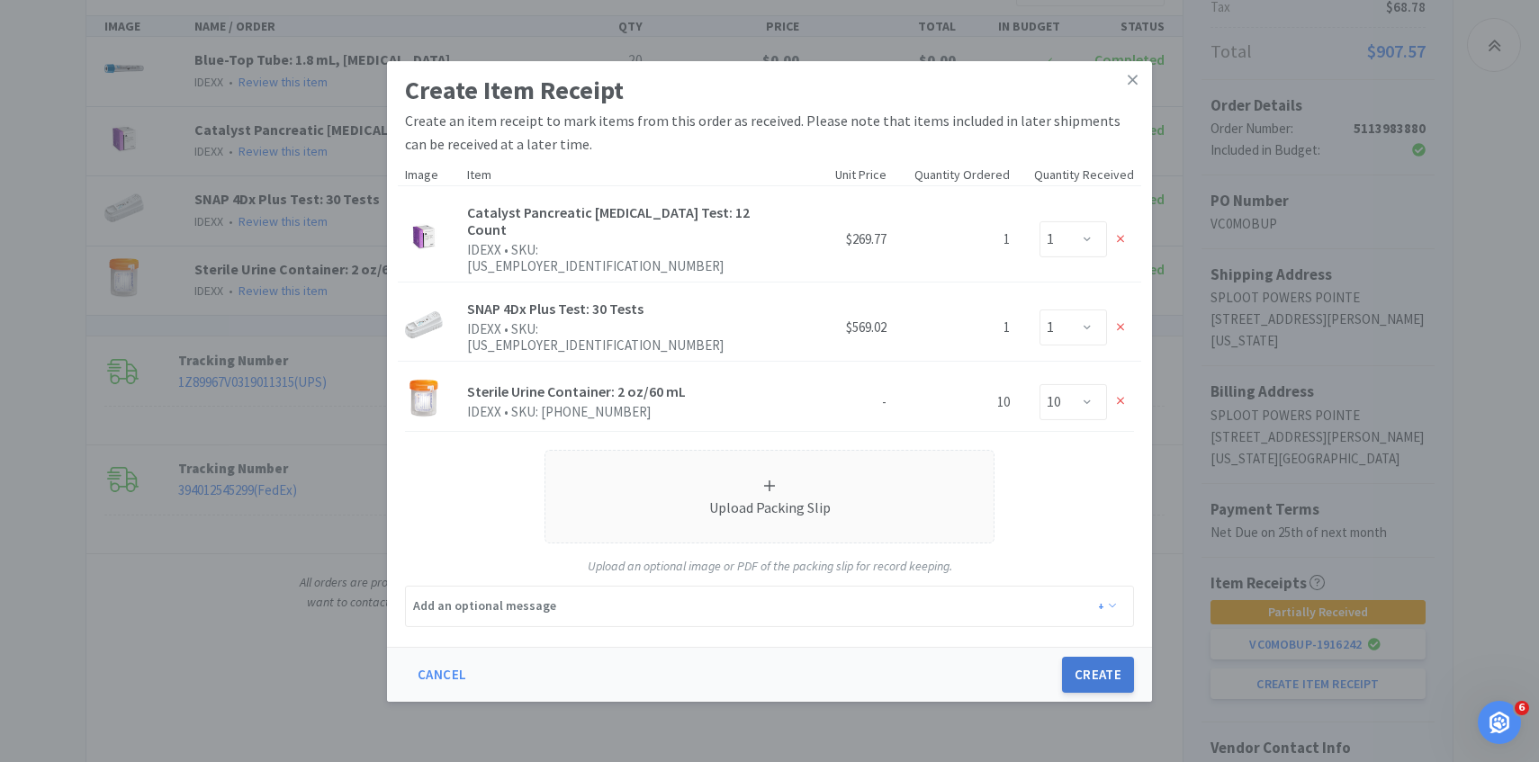
click at [1103, 657] on button "Create" at bounding box center [1098, 675] width 72 height 36
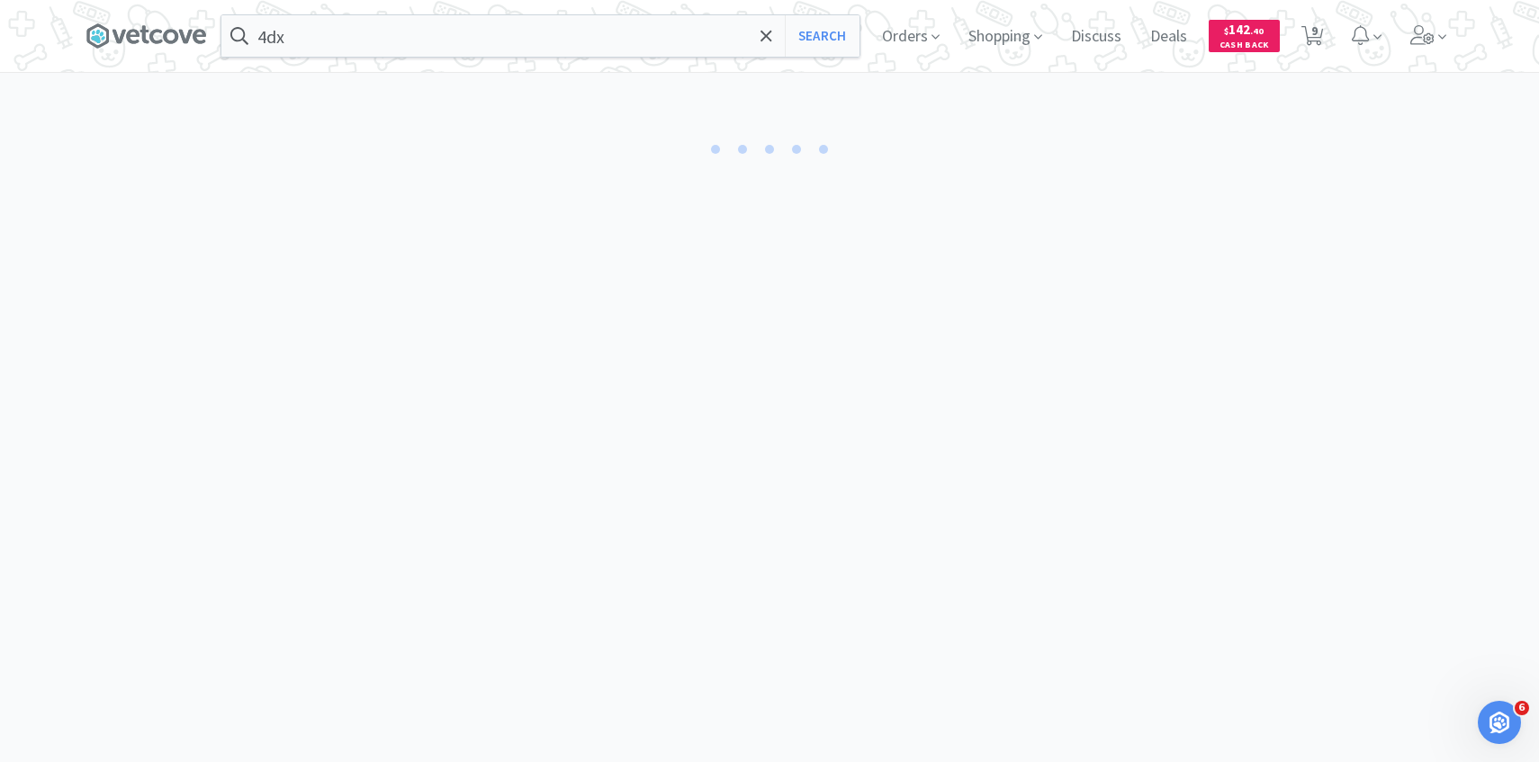
select select "1"
select select "10"
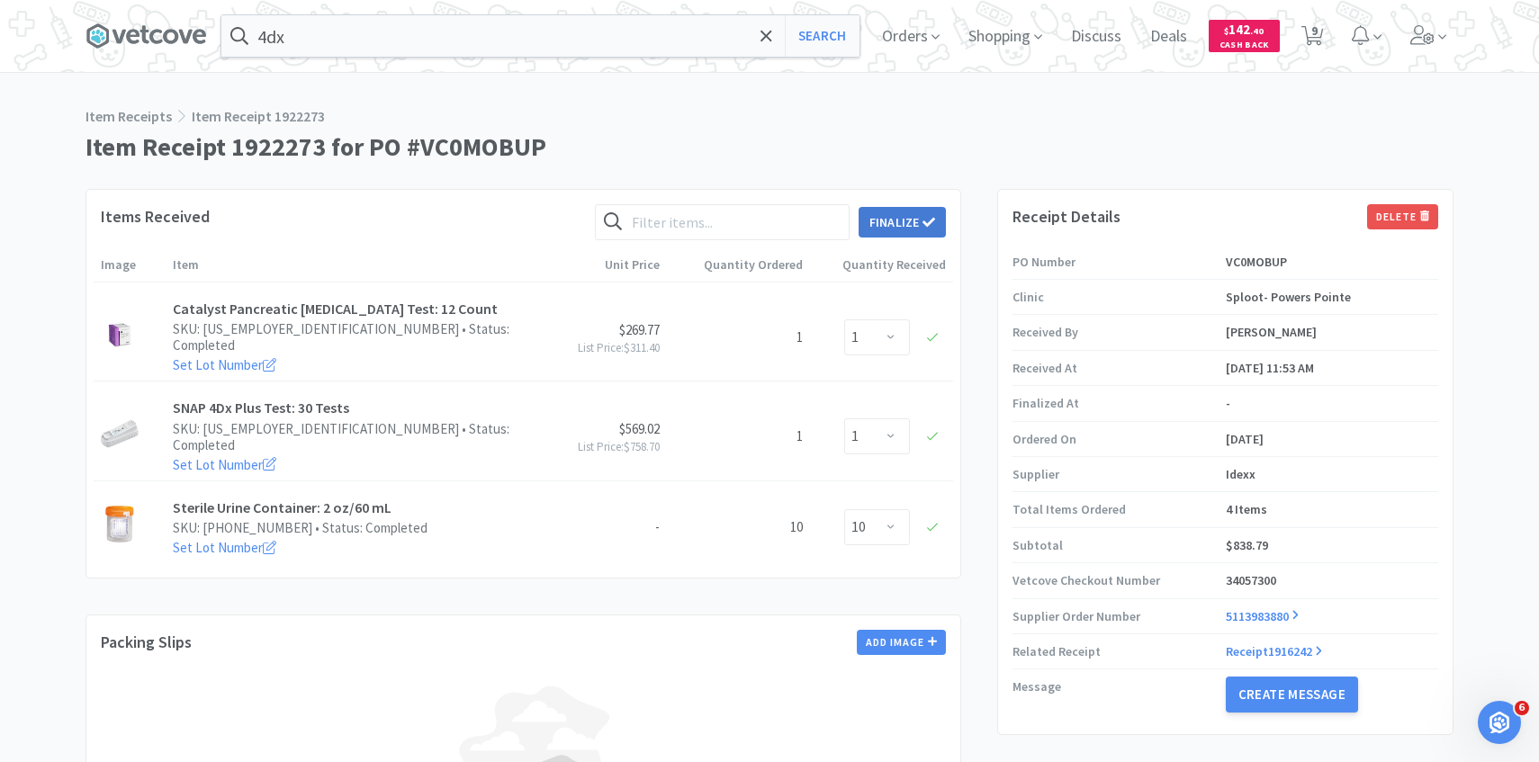
click at [941, 226] on button "Finalize" at bounding box center [901, 222] width 87 height 31
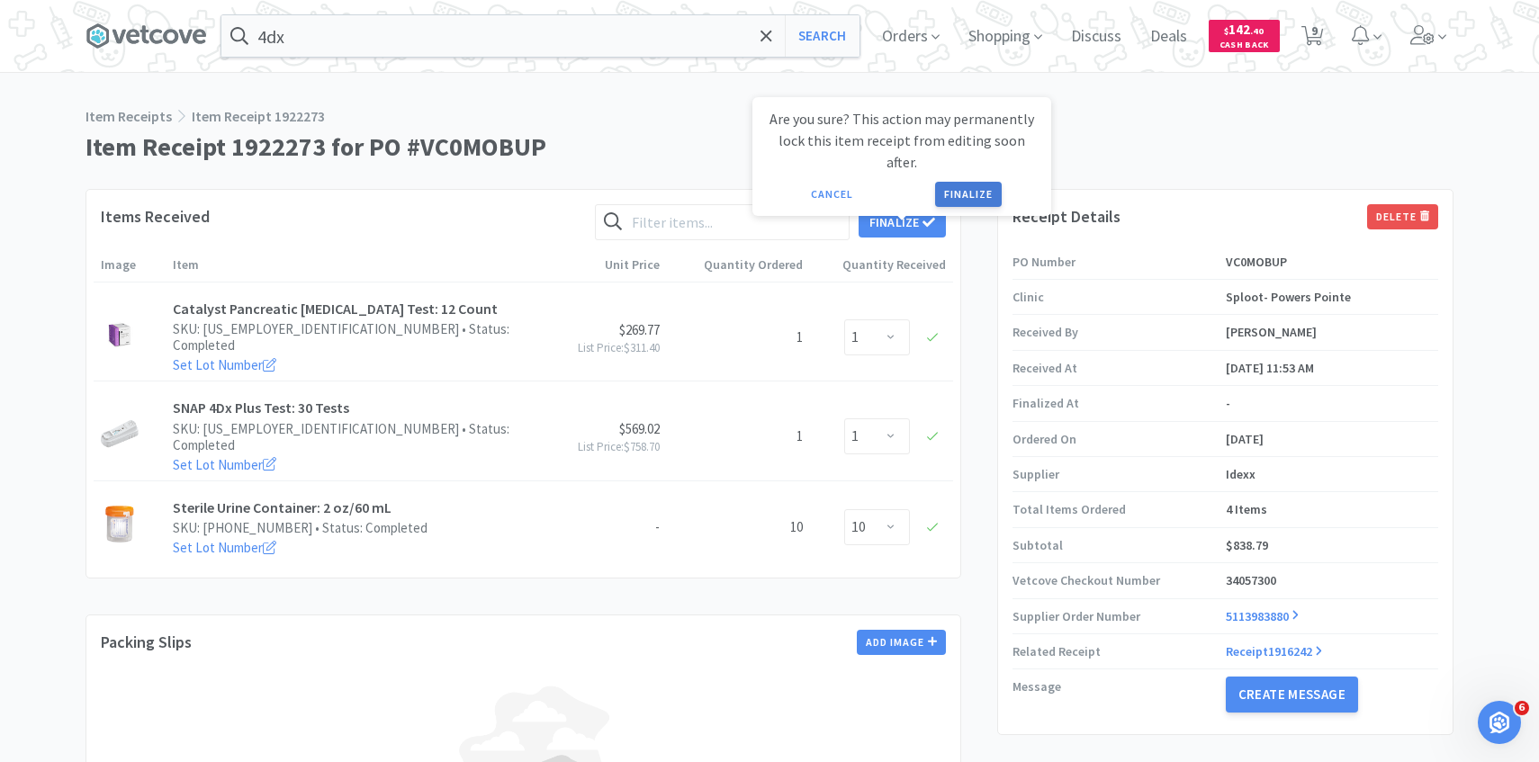
click at [983, 182] on button "Finalize" at bounding box center [968, 194] width 67 height 25
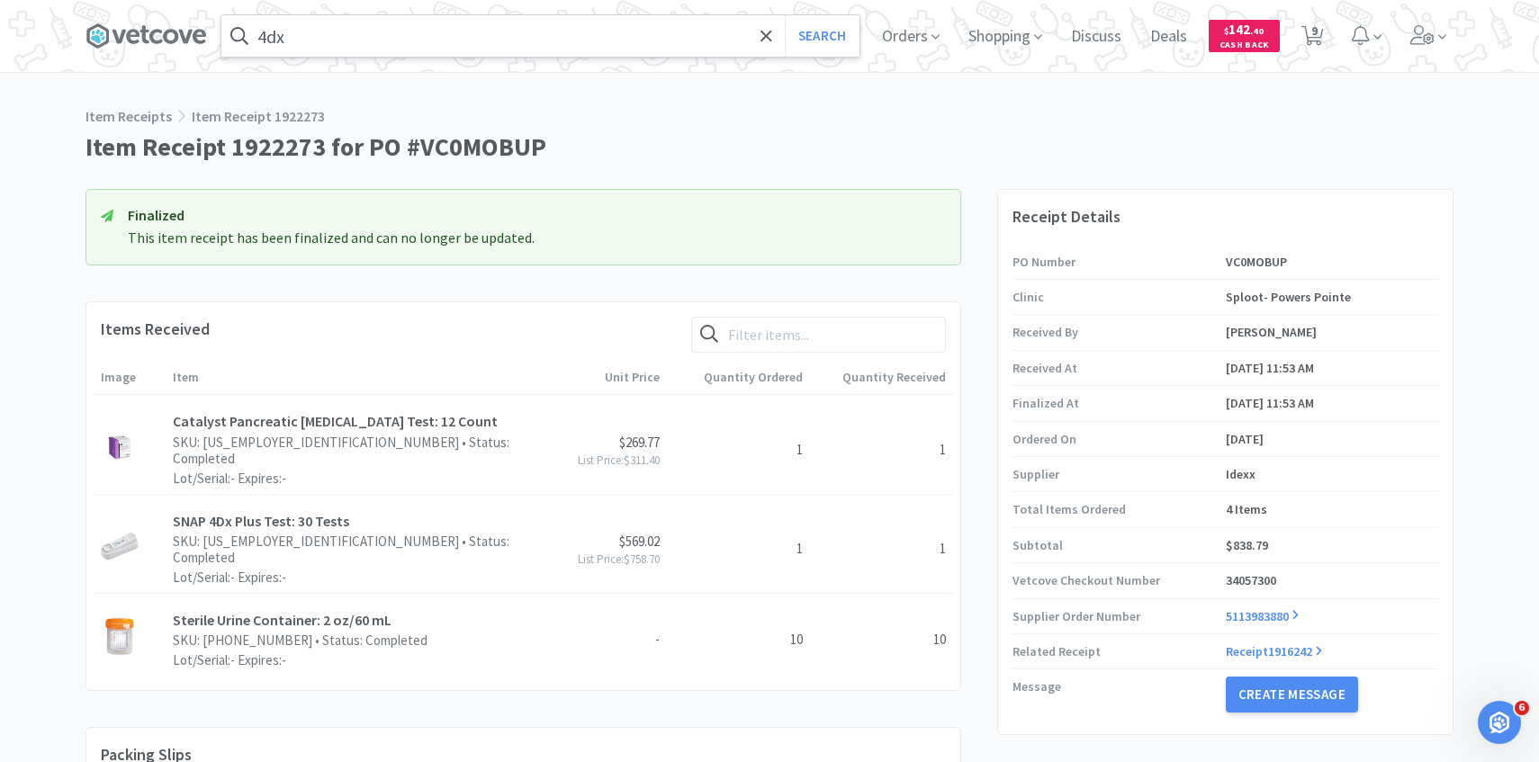
click at [476, 45] on input "4dx" at bounding box center [540, 35] width 638 height 41
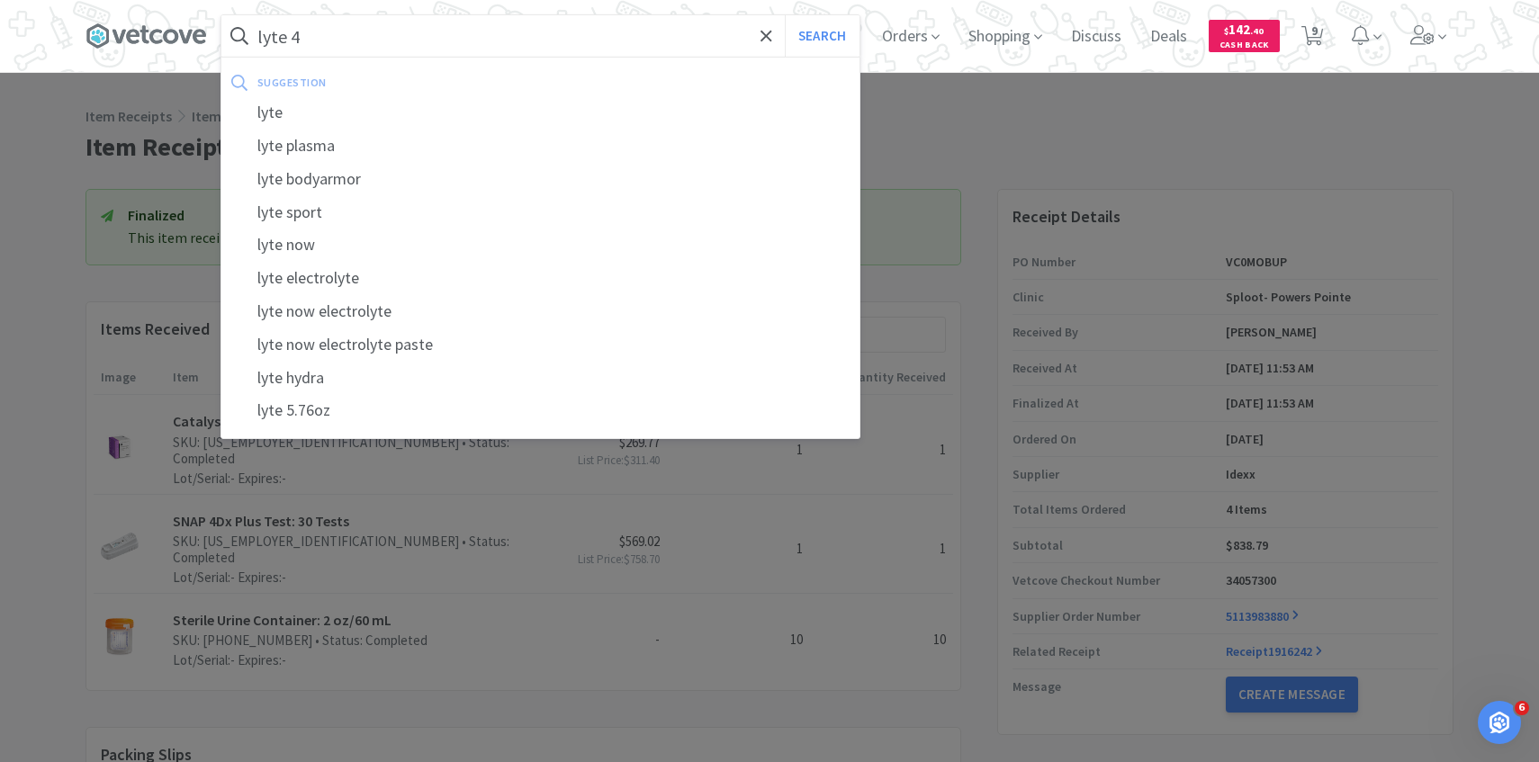
type input "lyte 4"
click at [785, 15] on button "Search" at bounding box center [822, 35] width 75 height 41
select select "1"
select select "6"
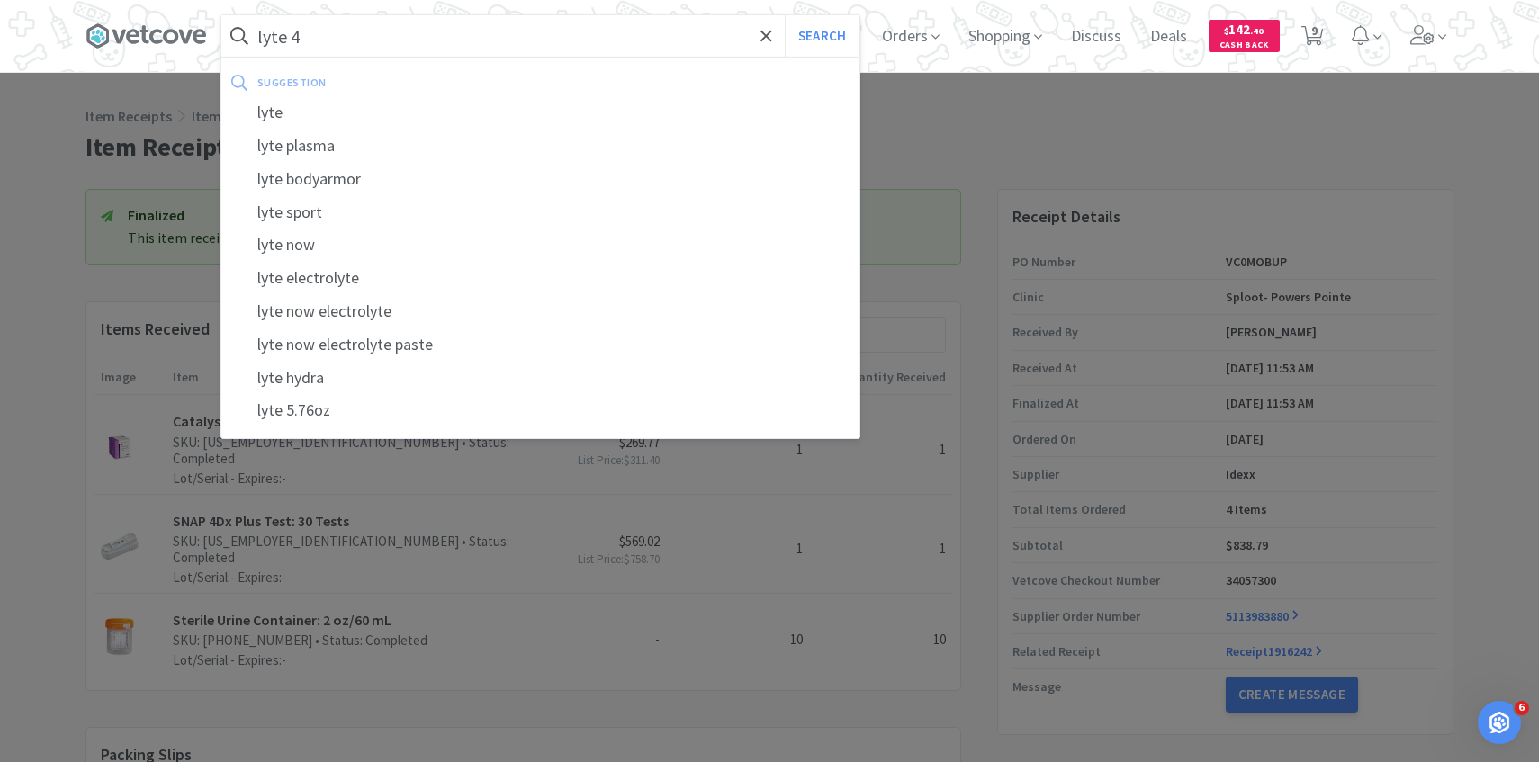
select select "1"
select select "3"
select select "1"
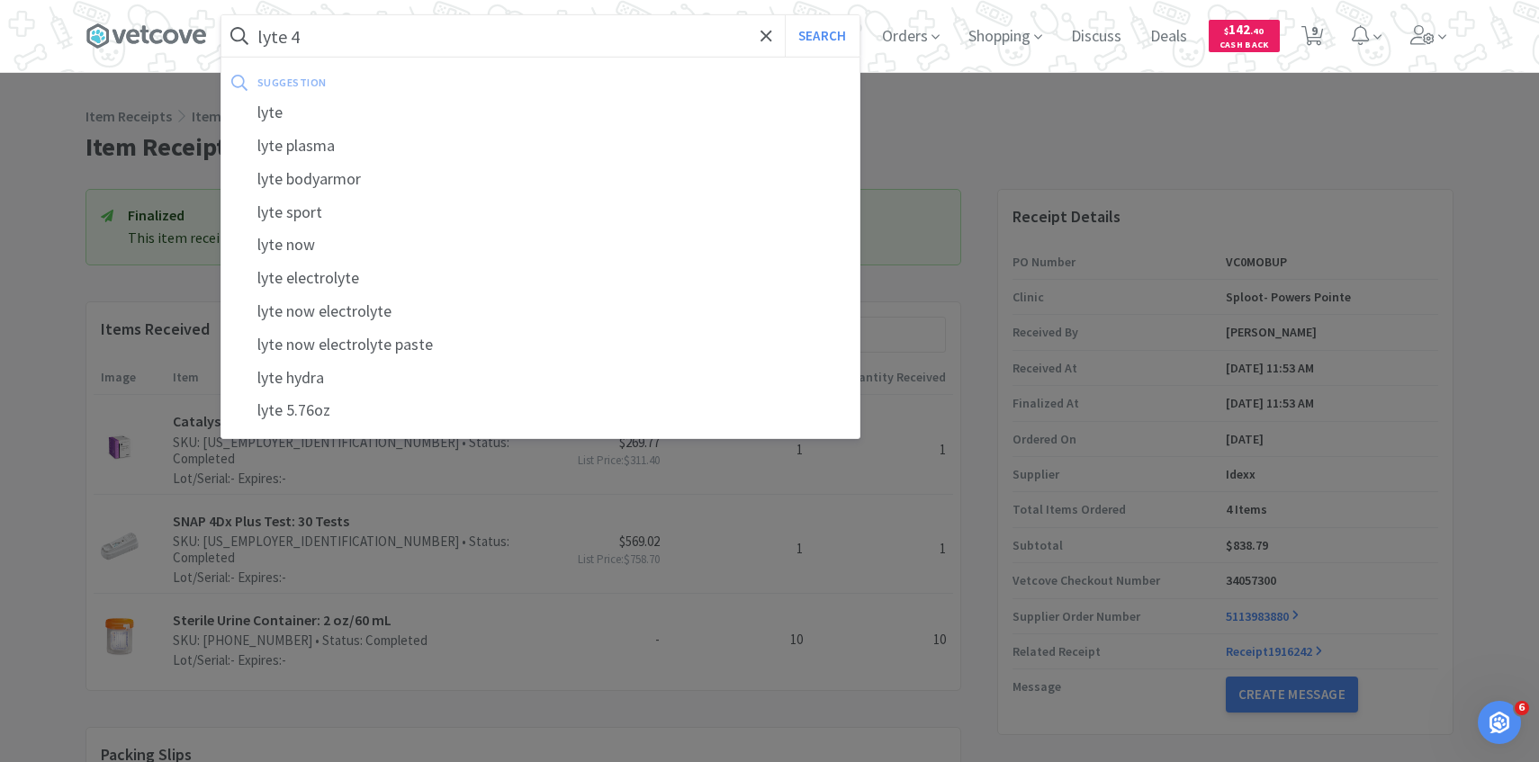
select select "2"
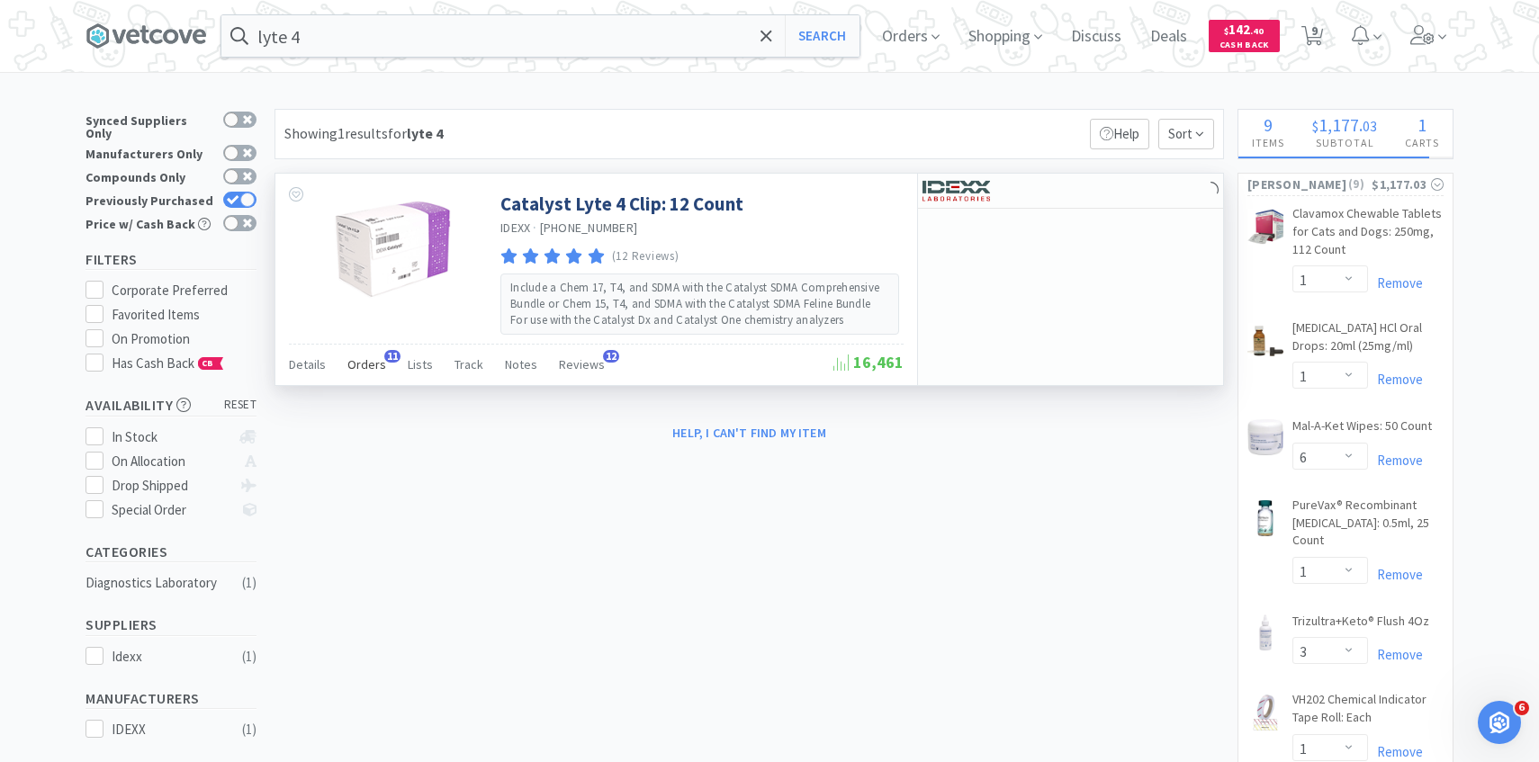
click at [368, 373] on div "Orders 11" at bounding box center [366, 367] width 39 height 34
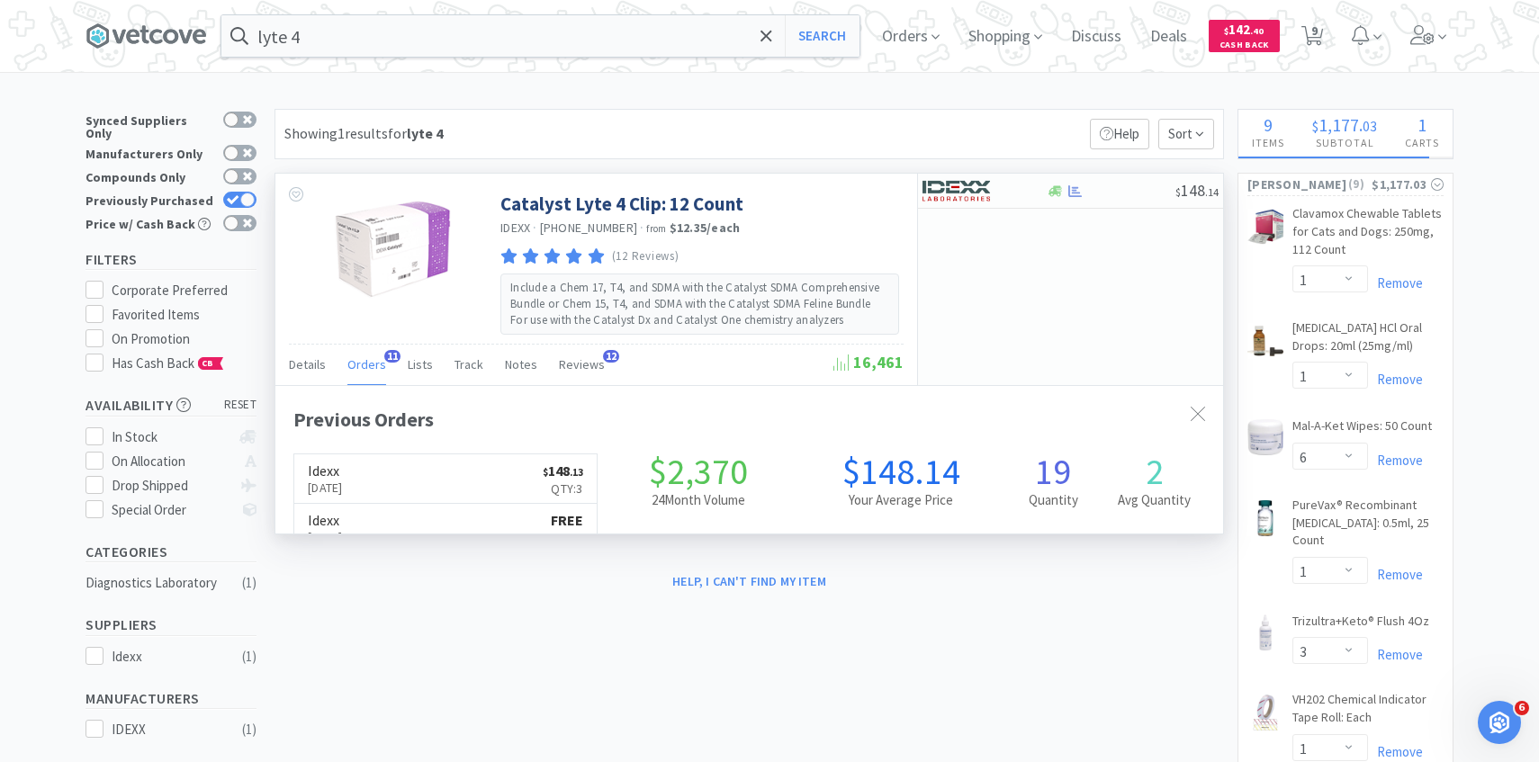
scroll to position [482, 947]
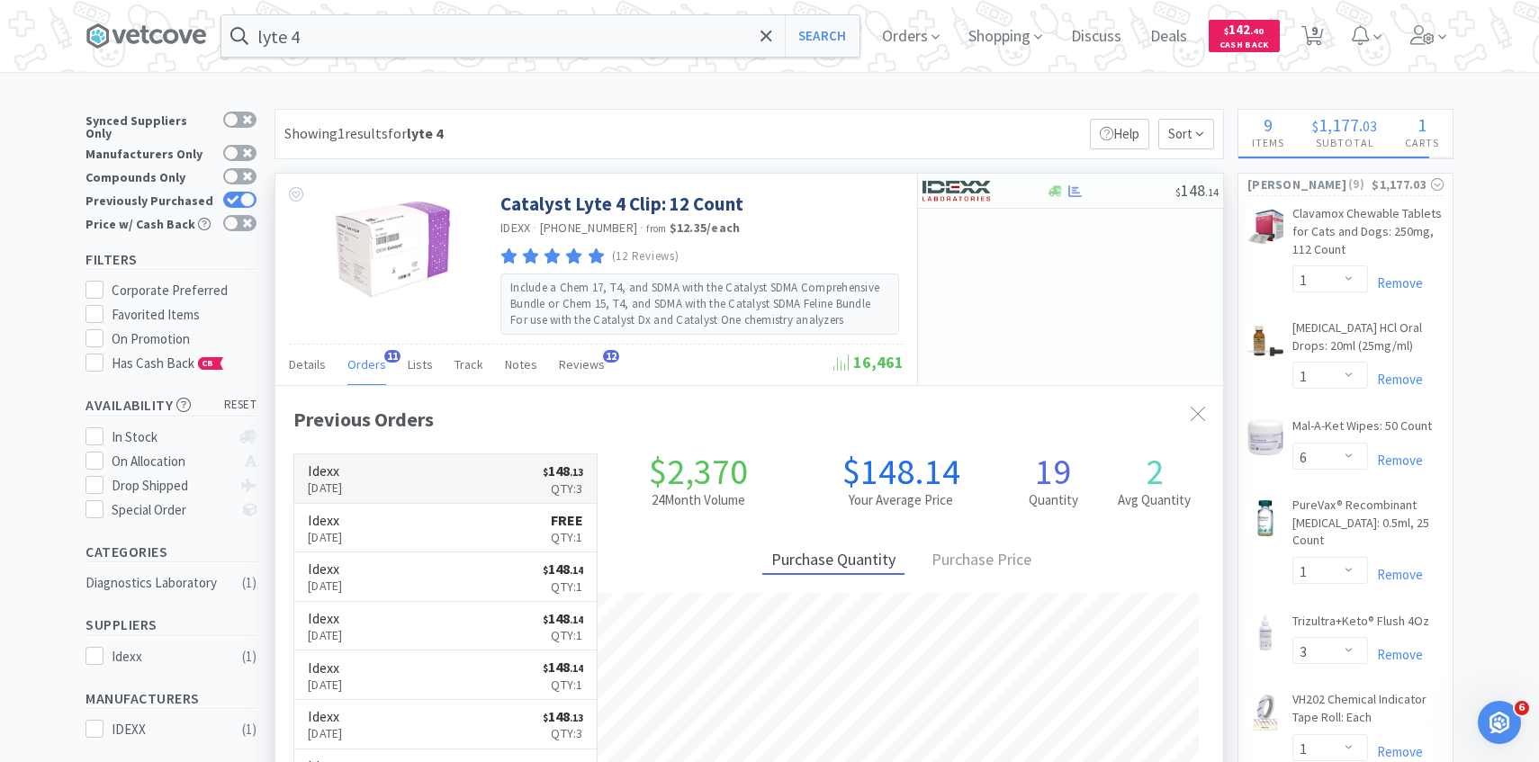
click at [501, 463] on link "Idexx Oct 8th, 2025 $ 148 . 13 Qty: 3" at bounding box center [445, 478] width 302 height 49
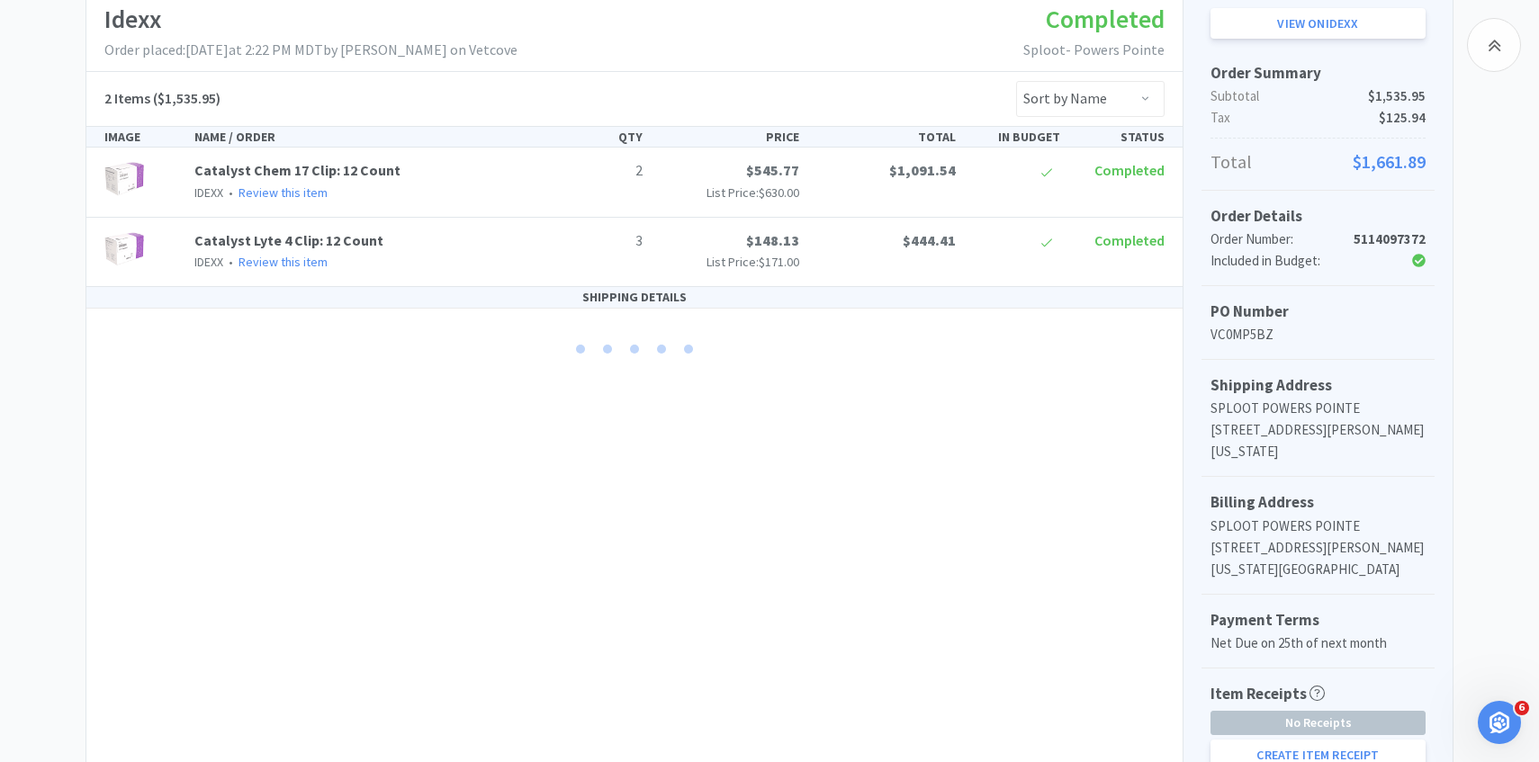
scroll to position [525, 0]
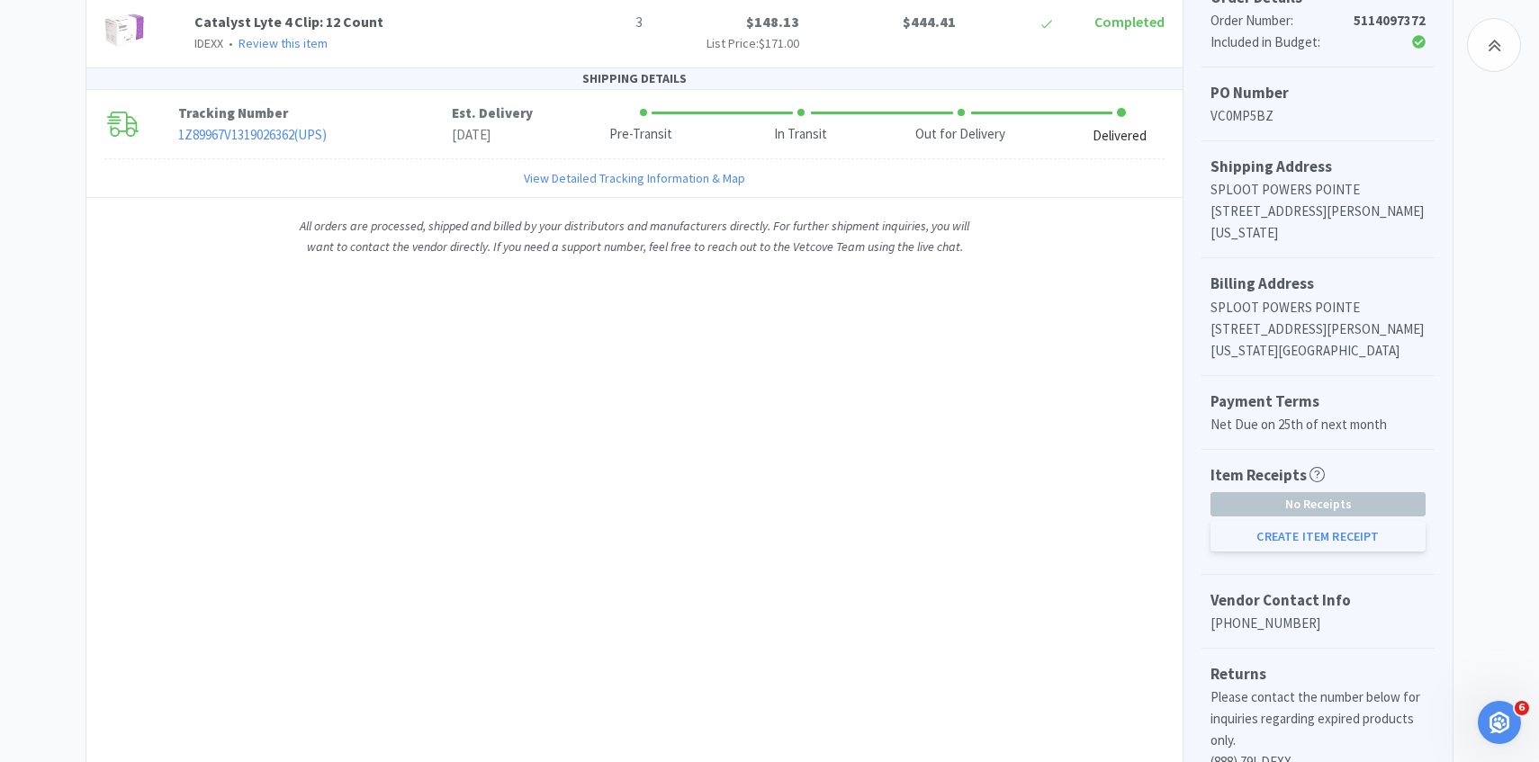
click at [1297, 539] on button "Create Item Receipt" at bounding box center [1317, 536] width 215 height 31
select select "2"
select select "3"
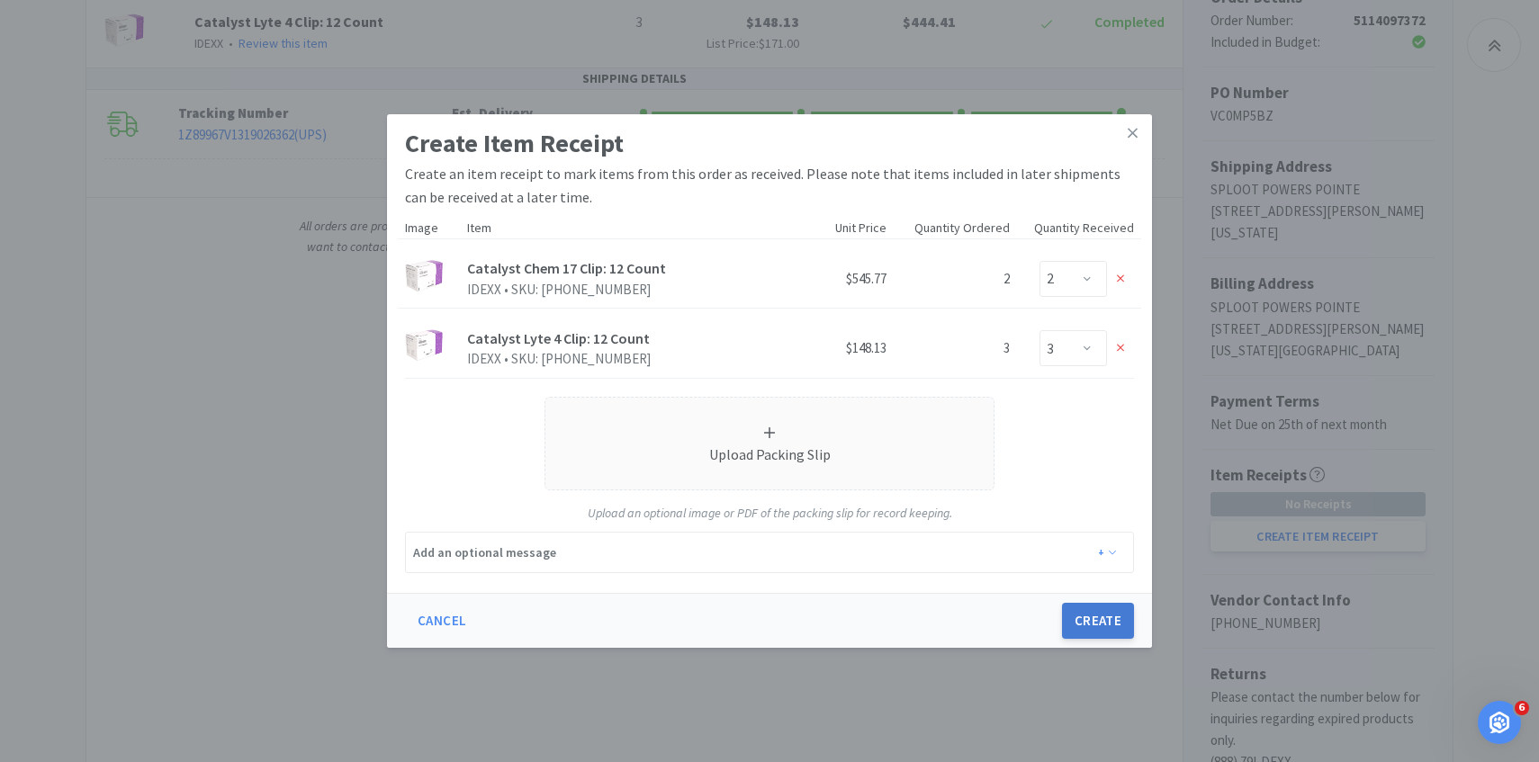
click at [1106, 634] on button "Create" at bounding box center [1098, 621] width 72 height 36
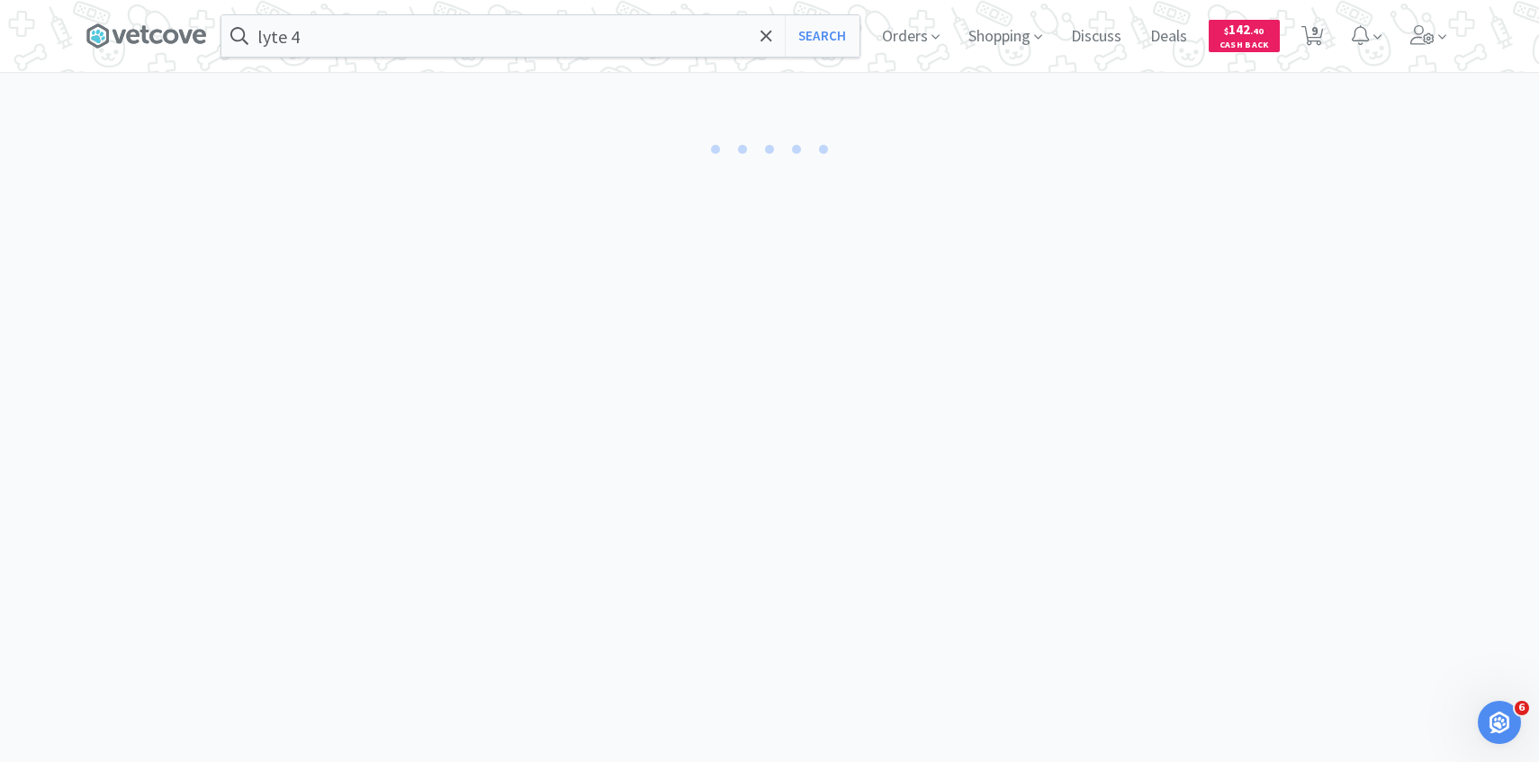
select select "2"
select select "3"
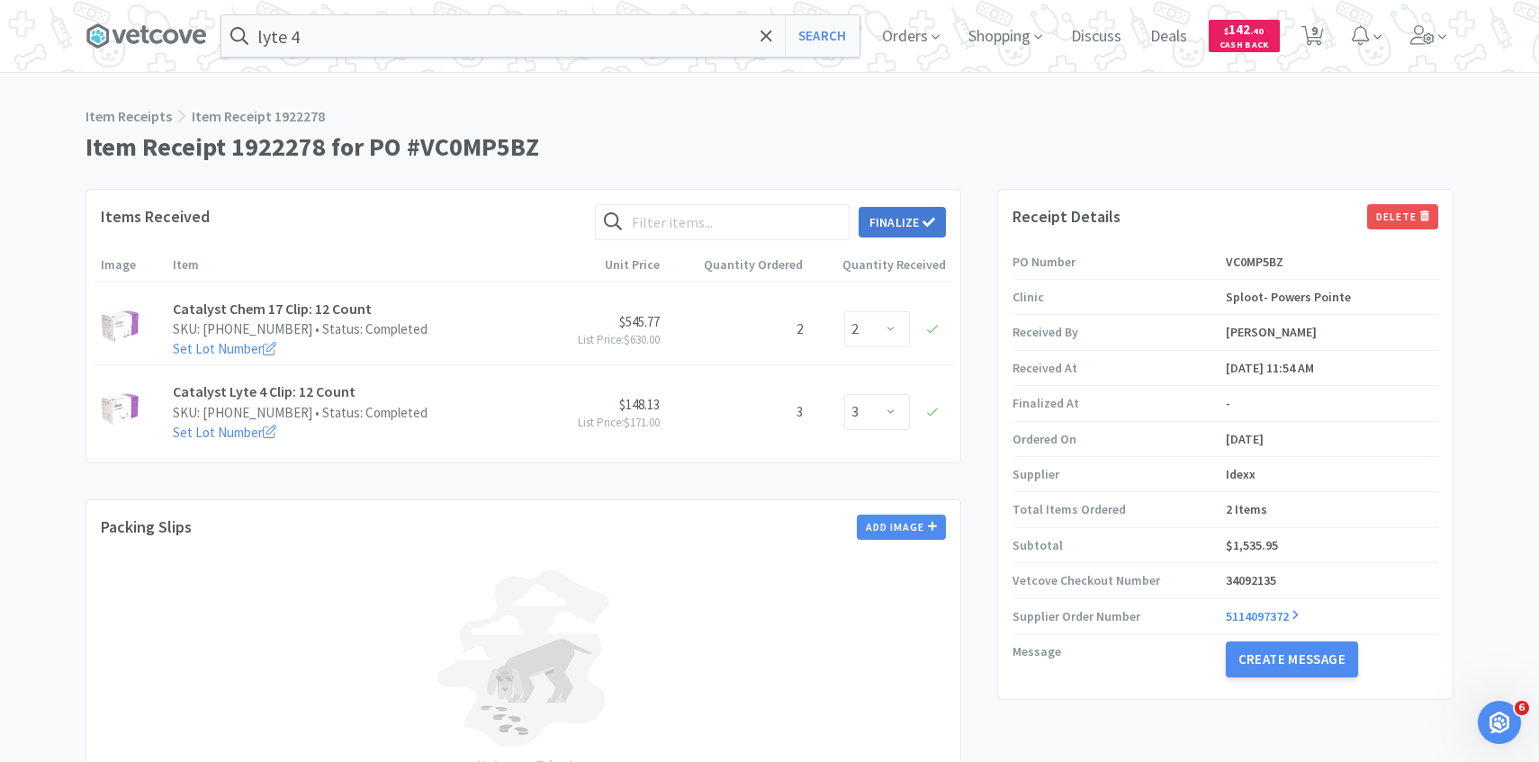
click at [893, 220] on button "Finalize" at bounding box center [901, 222] width 87 height 31
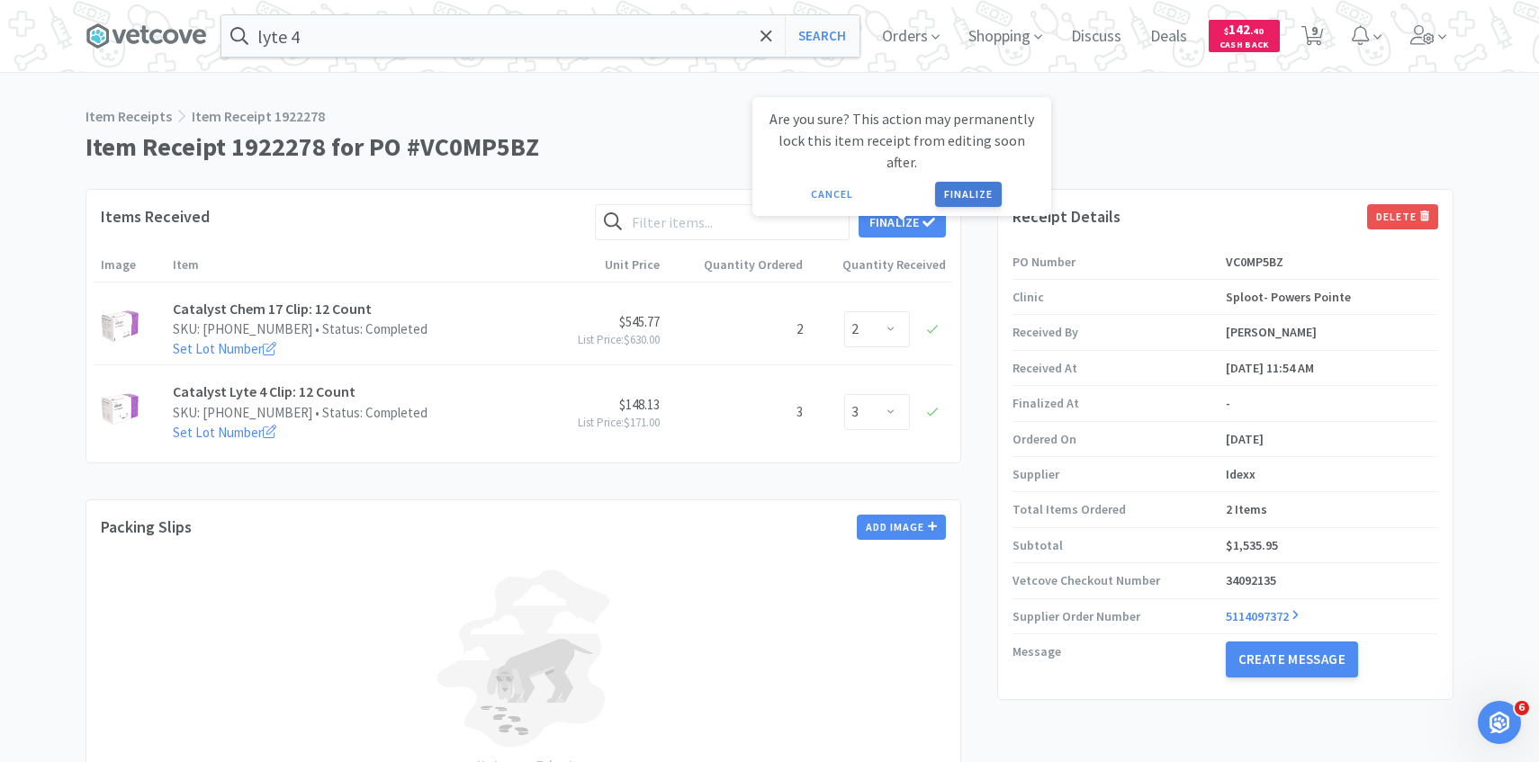
click at [984, 183] on button "Finalize" at bounding box center [968, 194] width 67 height 25
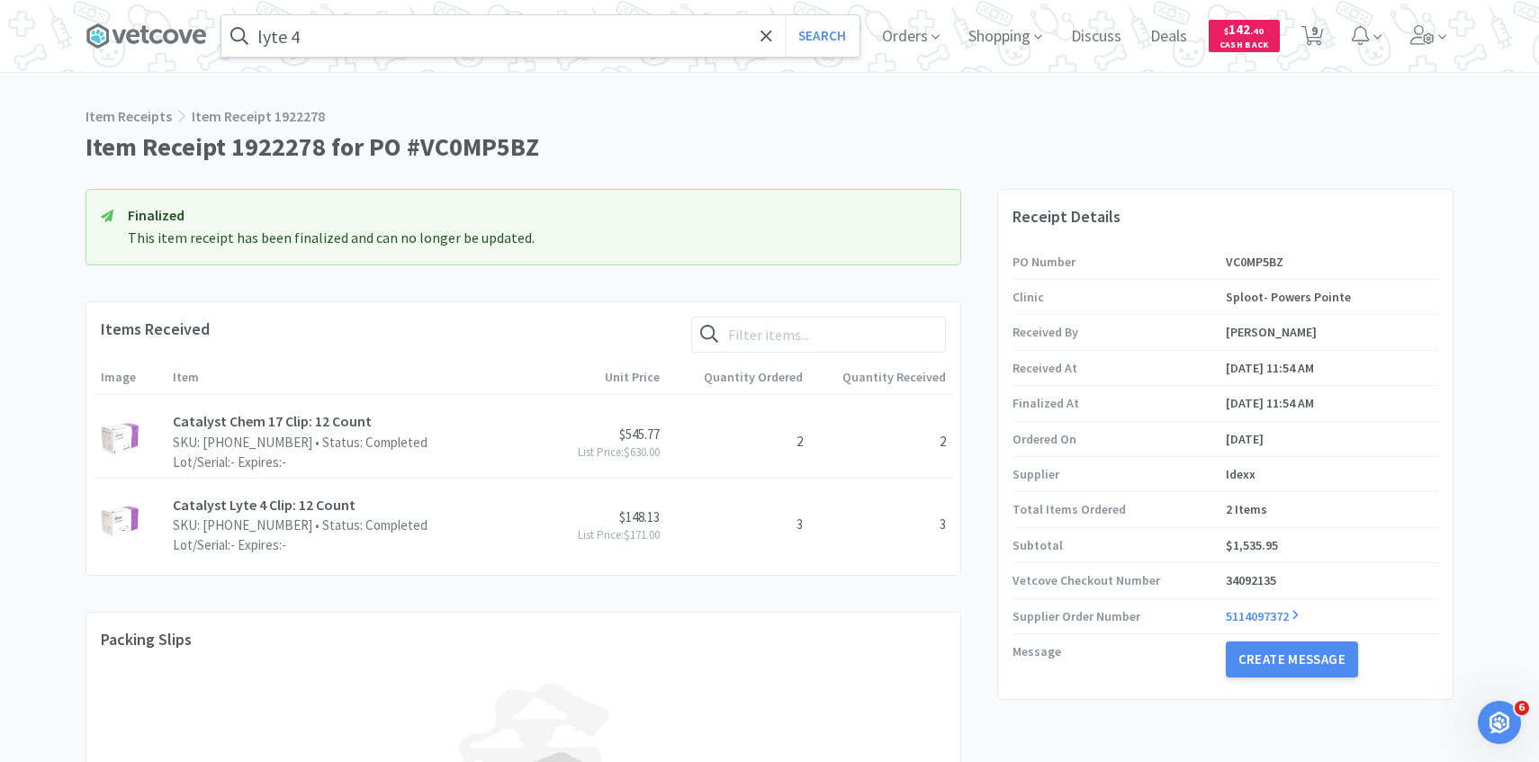
click at [469, 45] on input "lyte 4" at bounding box center [540, 35] width 638 height 41
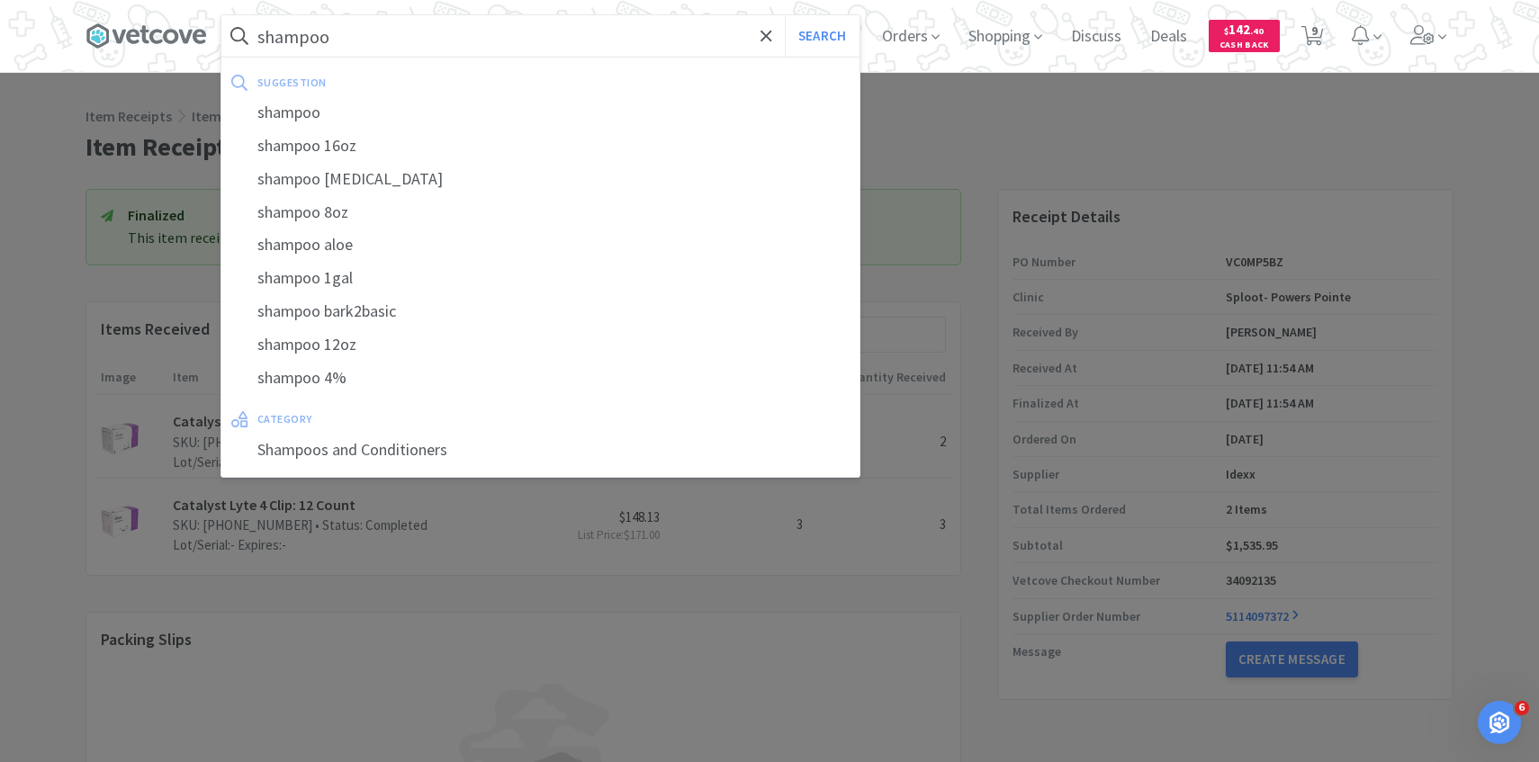
type input "shampoo"
click at [785, 15] on button "Search" at bounding box center [822, 35] width 75 height 41
select select "1"
select select "6"
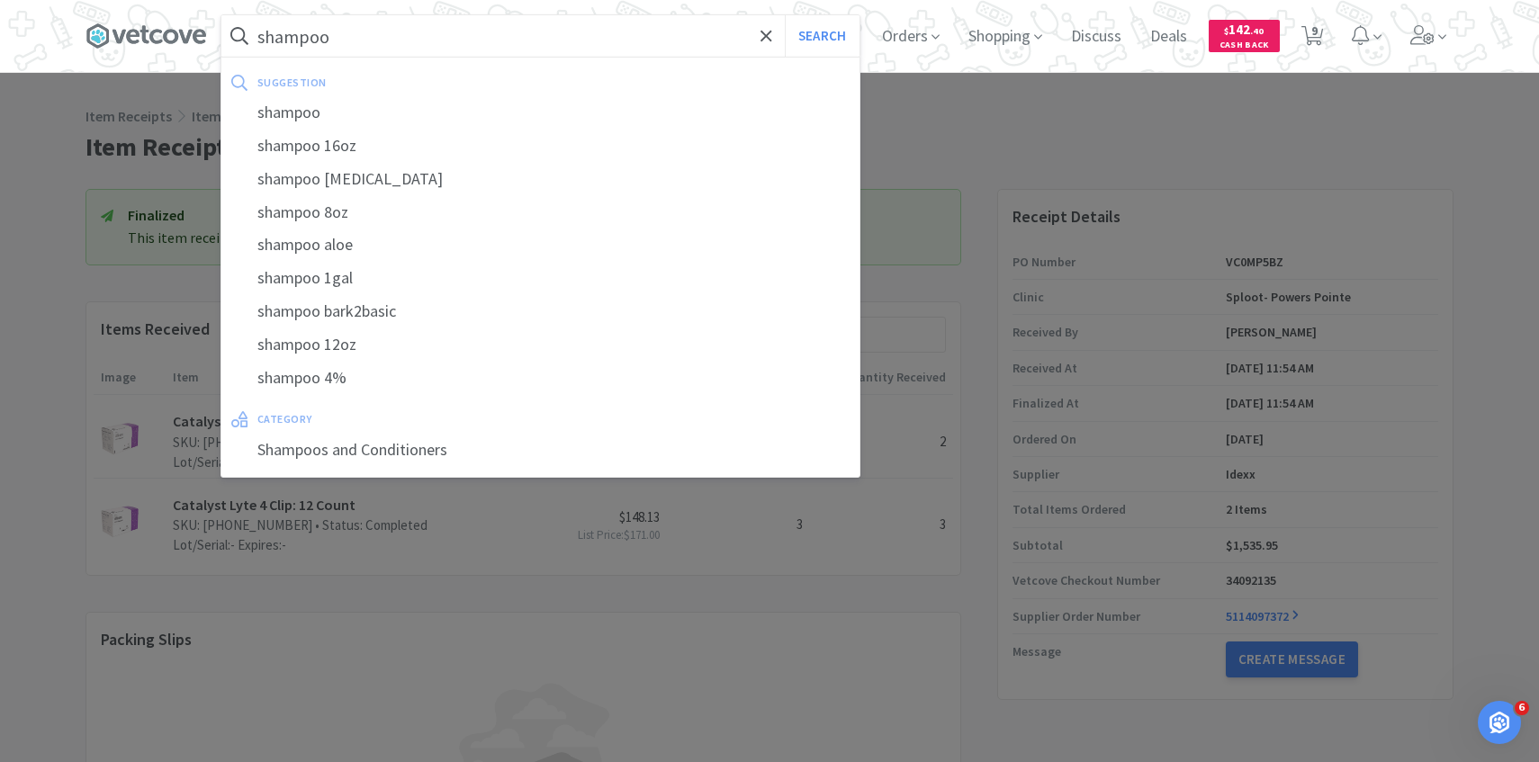
select select "1"
select select "3"
select select "1"
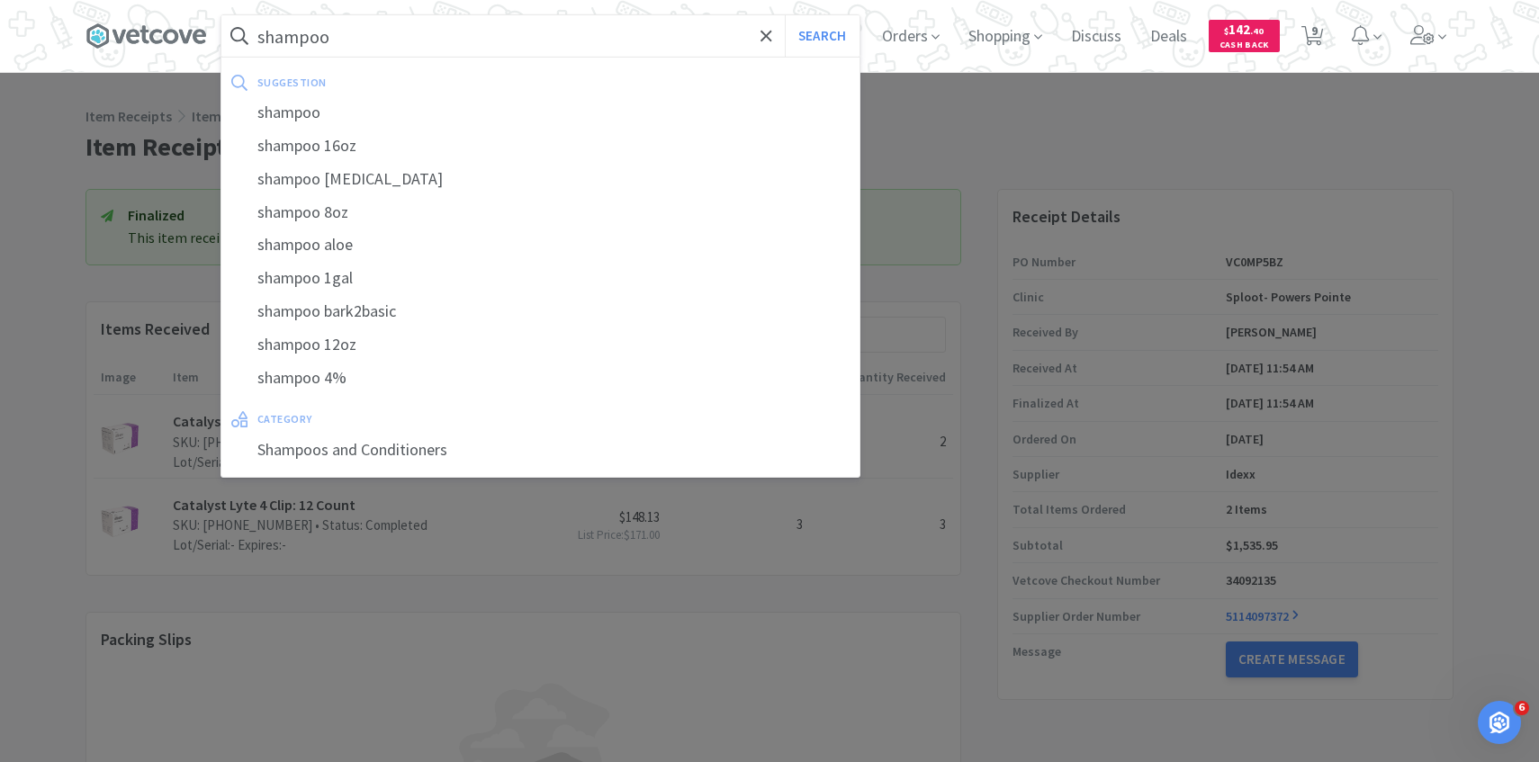
select select "2"
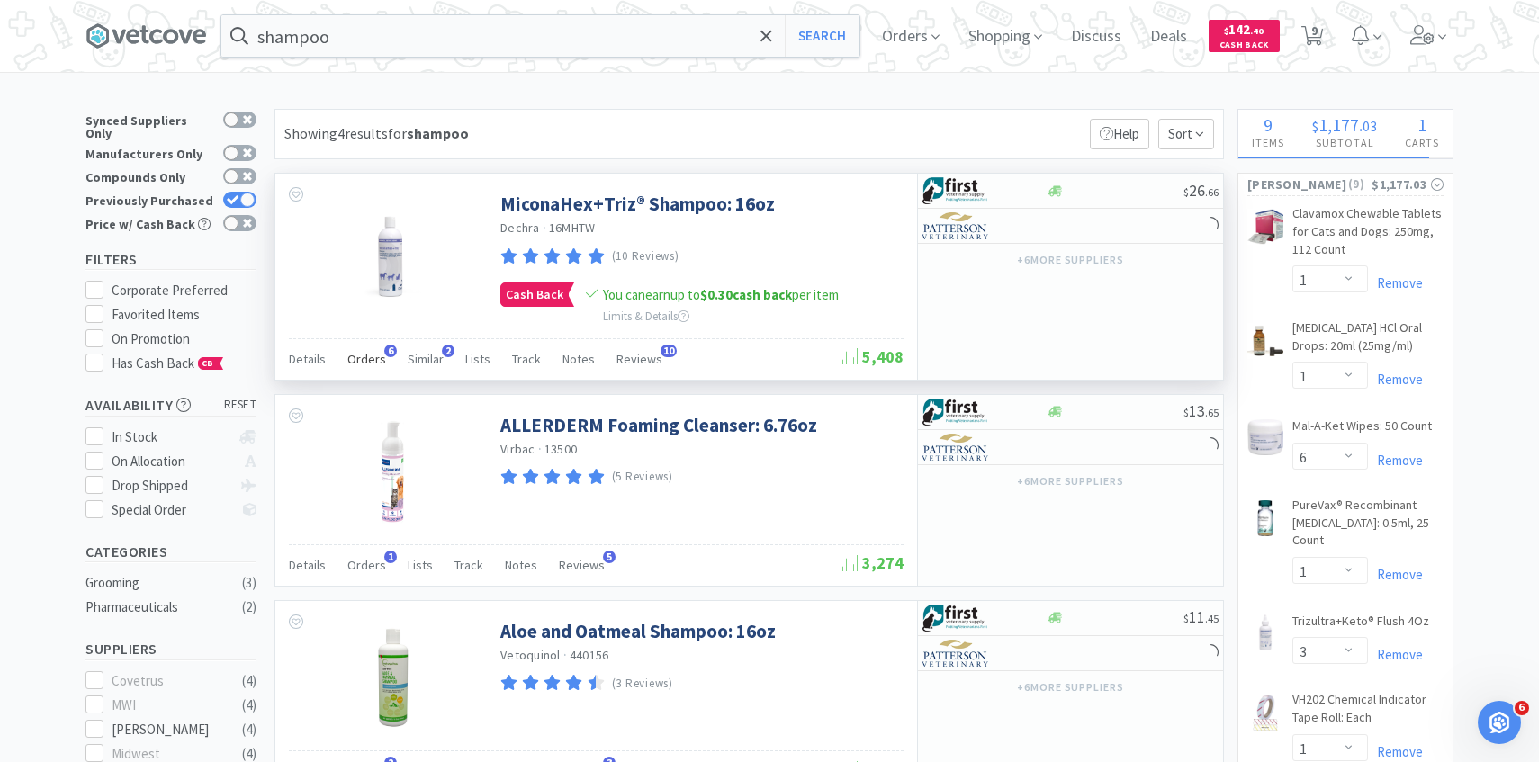
click at [375, 356] on span "Orders" at bounding box center [366, 359] width 39 height 16
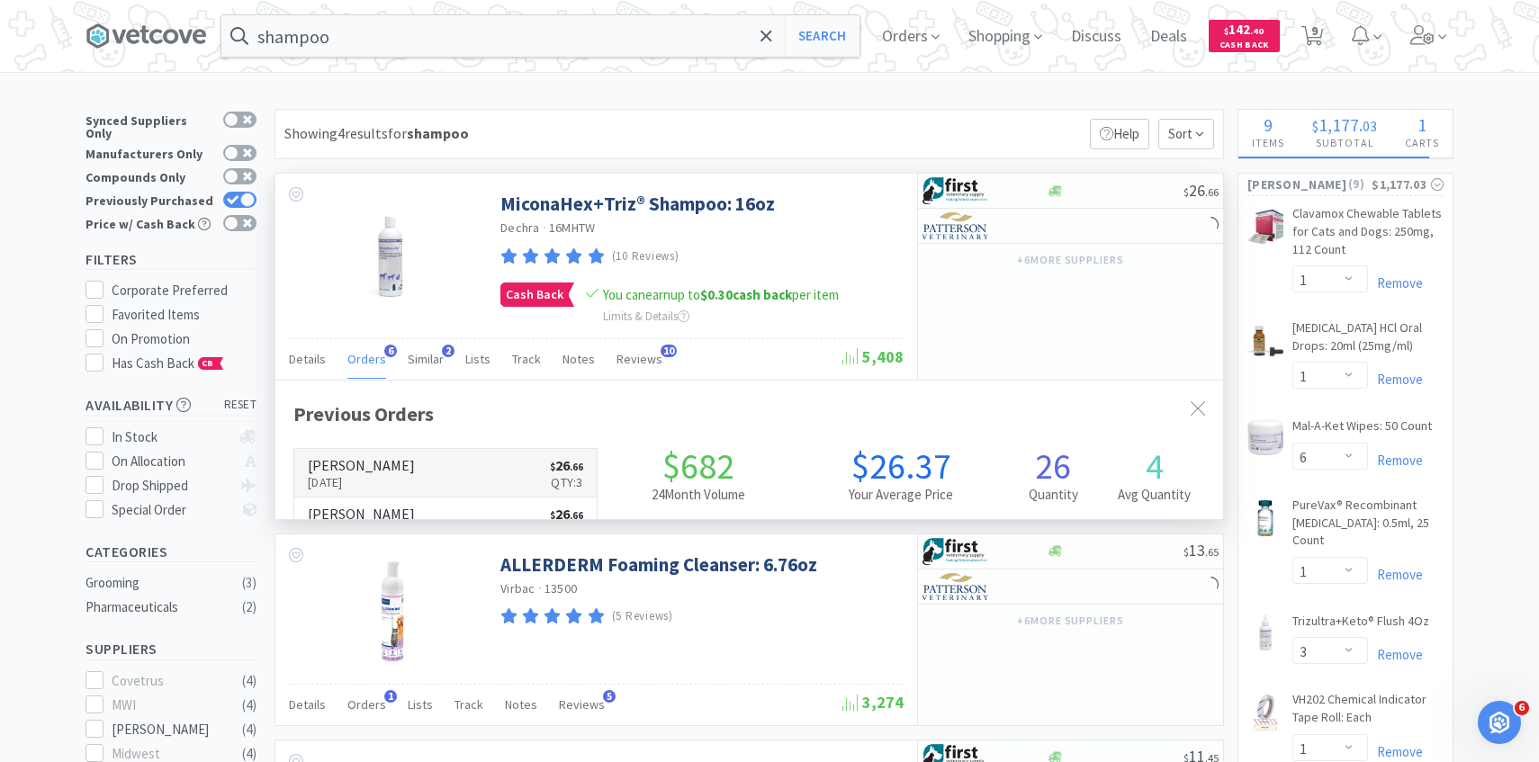
scroll to position [466, 947]
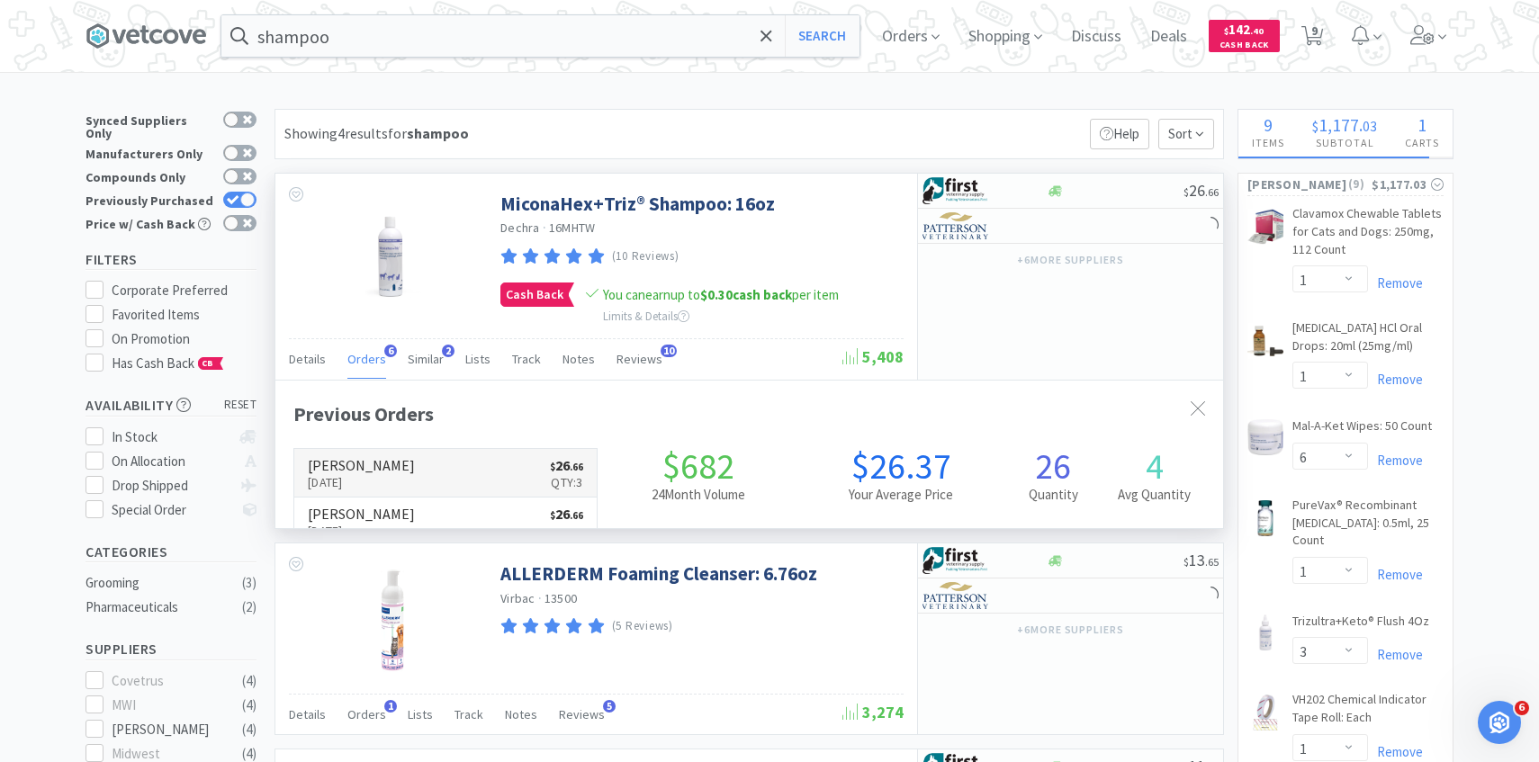
click at [400, 476] on link "Patterson Oct 7th, 2025 $ 26 . 66 Qty: 3" at bounding box center [445, 473] width 302 height 49
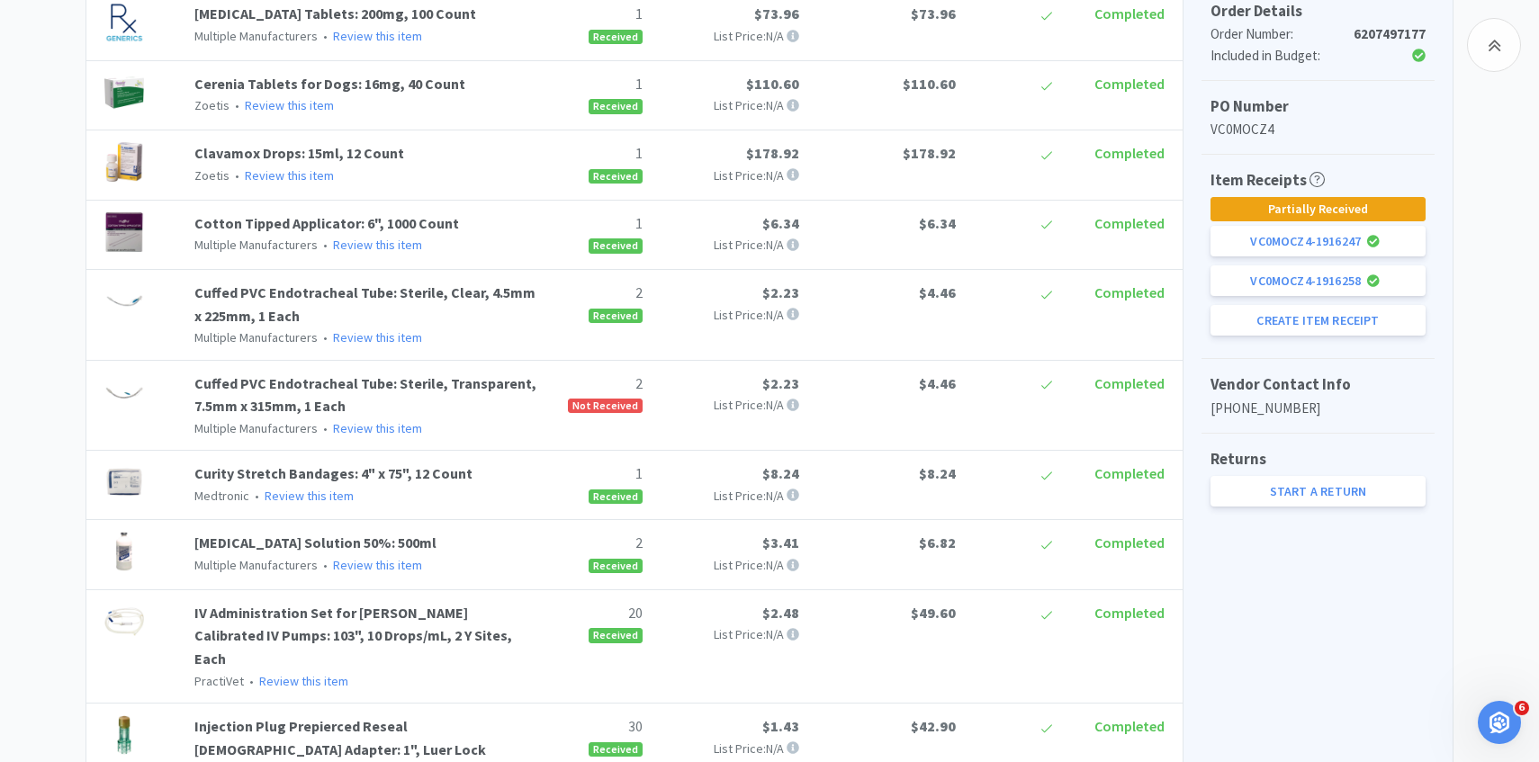
scroll to position [494, 0]
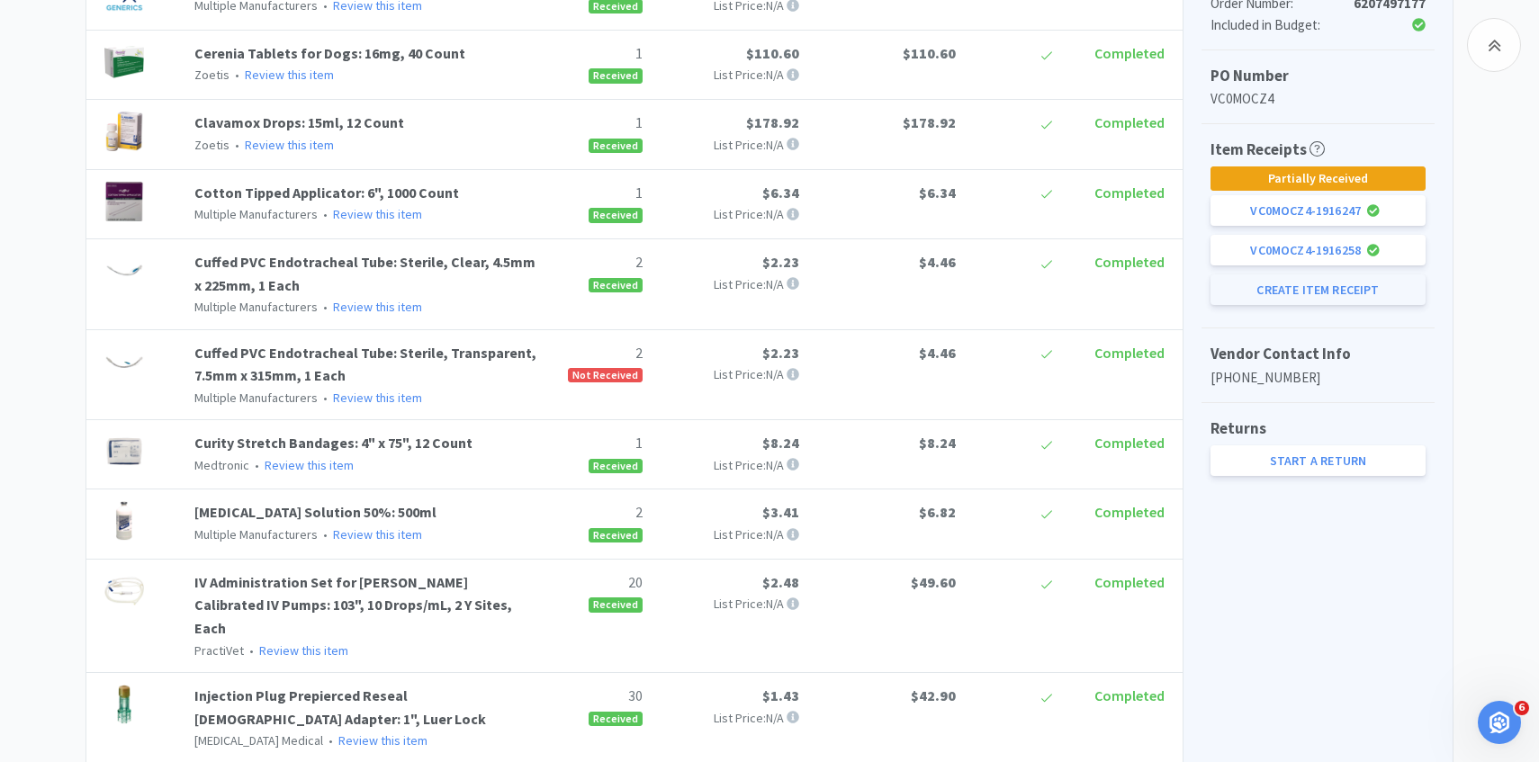
click at [1367, 297] on button "Create Item Receipt" at bounding box center [1317, 289] width 215 height 31
select select "2"
select select "1"
select select "2"
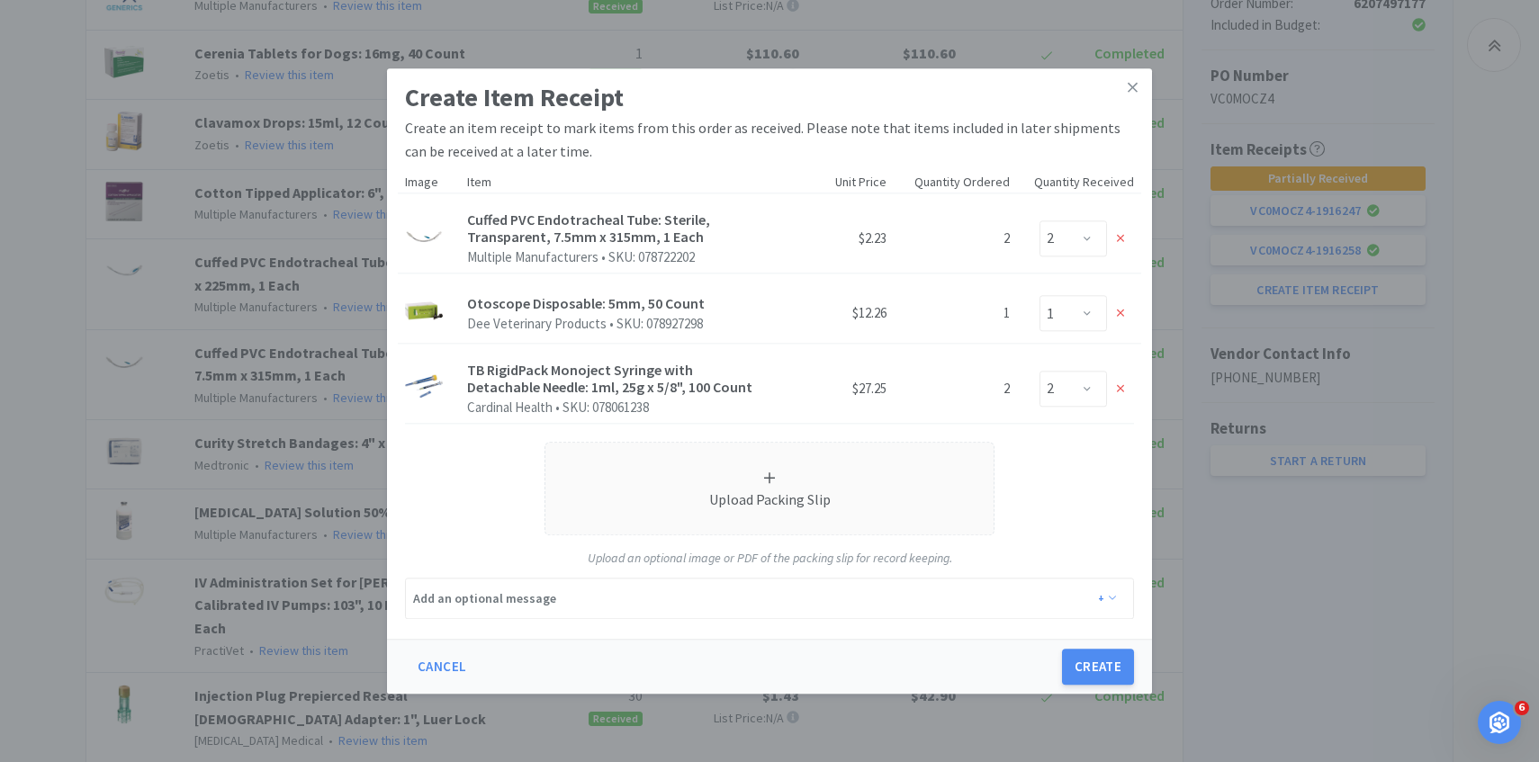
click at [287, 310] on div "Create Item Receipt Create an item receipt to mark items from this order as rec…" at bounding box center [769, 381] width 1539 height 762
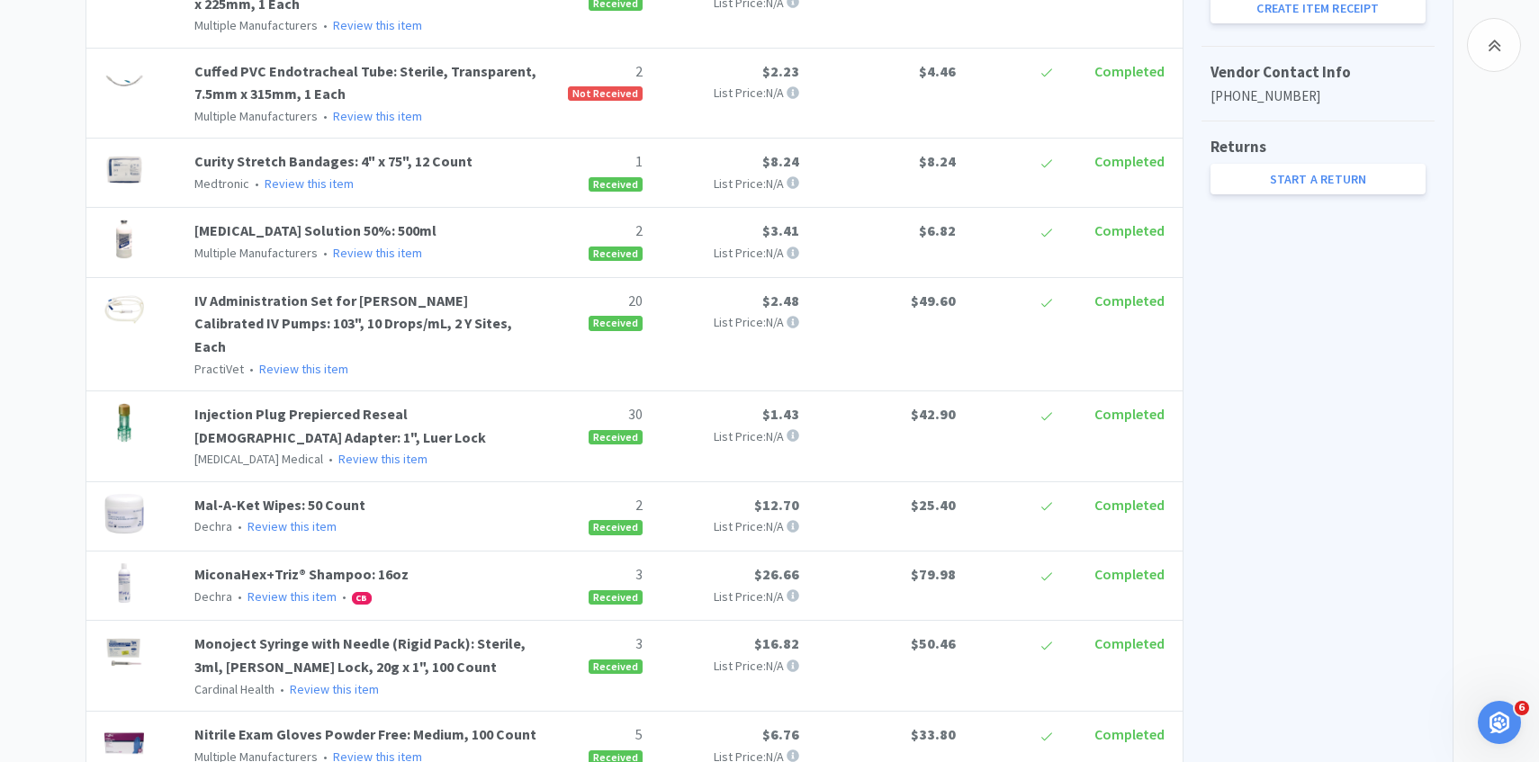
scroll to position [0, 0]
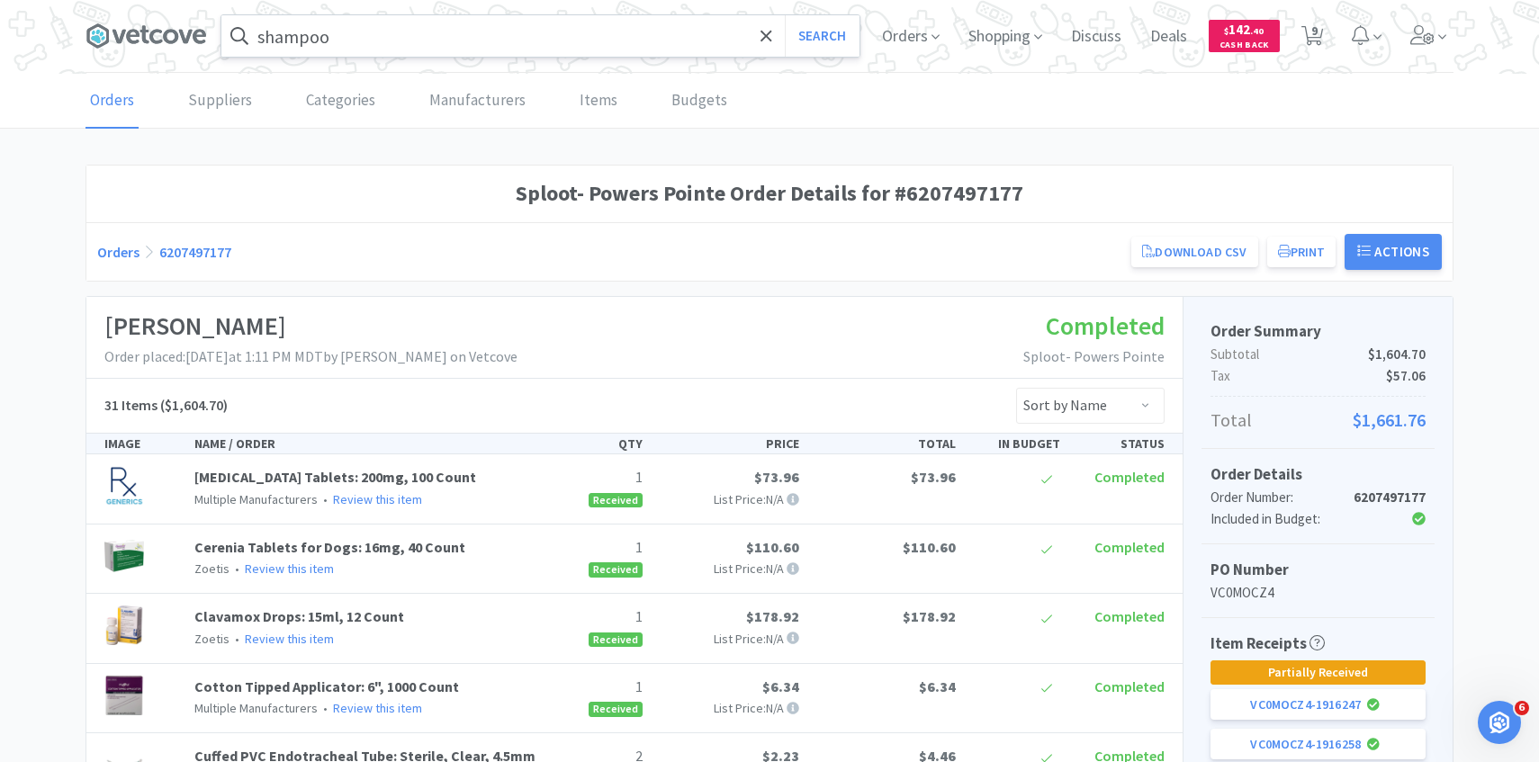
click at [400, 37] on input "shampoo" at bounding box center [540, 35] width 638 height 41
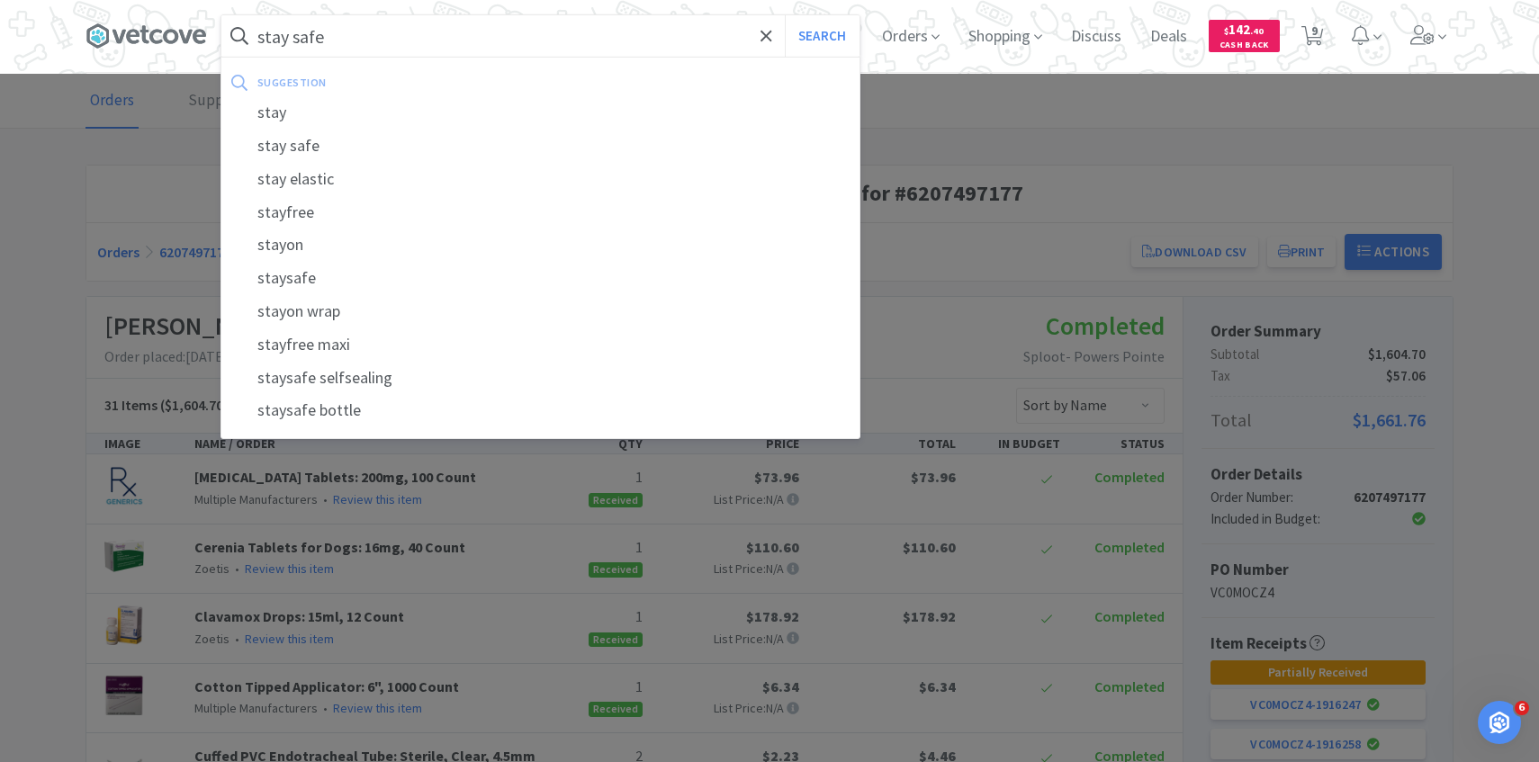
type input "stay safe"
click at [785, 15] on button "Search" at bounding box center [822, 35] width 75 height 41
select select "1"
select select "6"
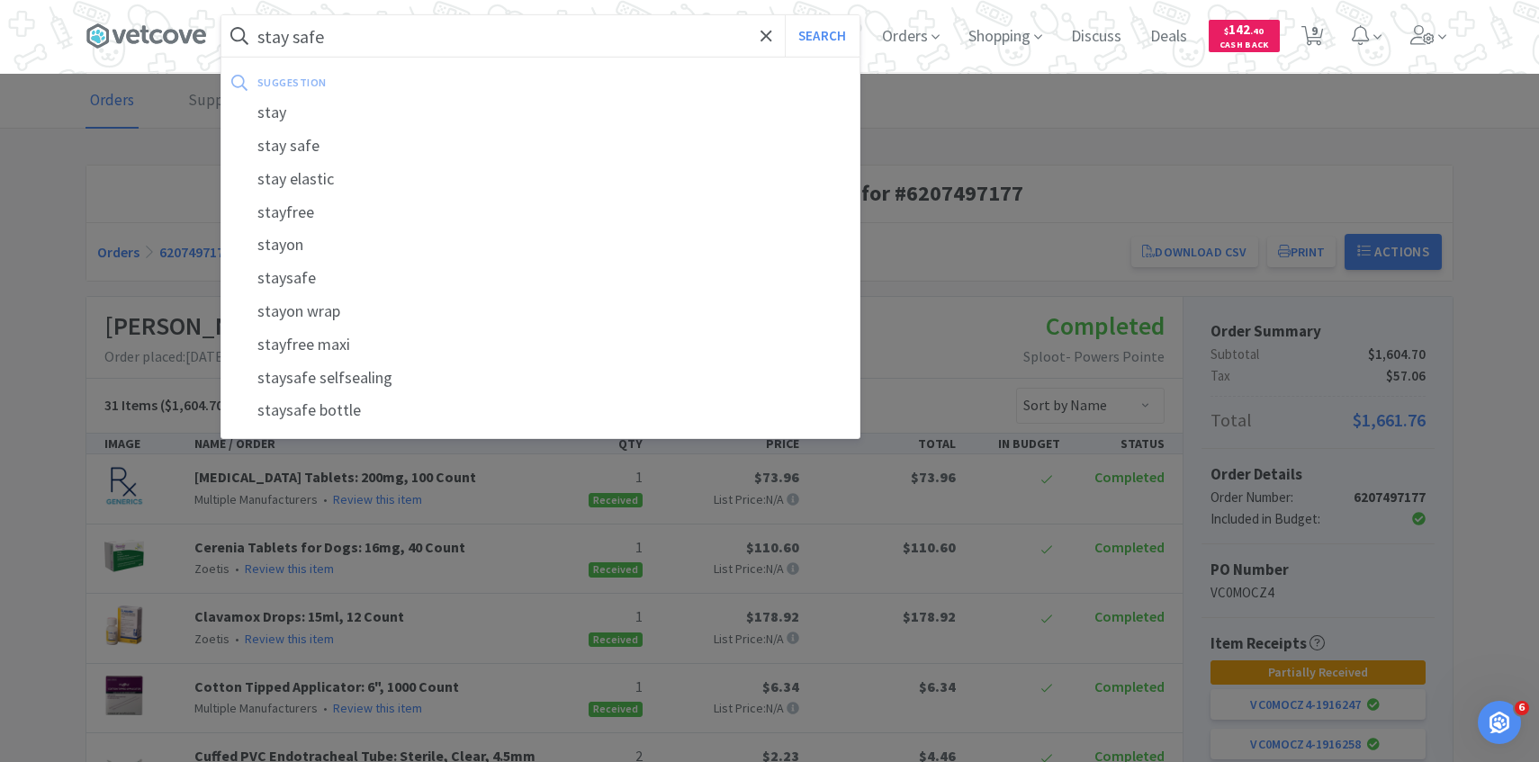
select select "1"
select select "3"
select select "1"
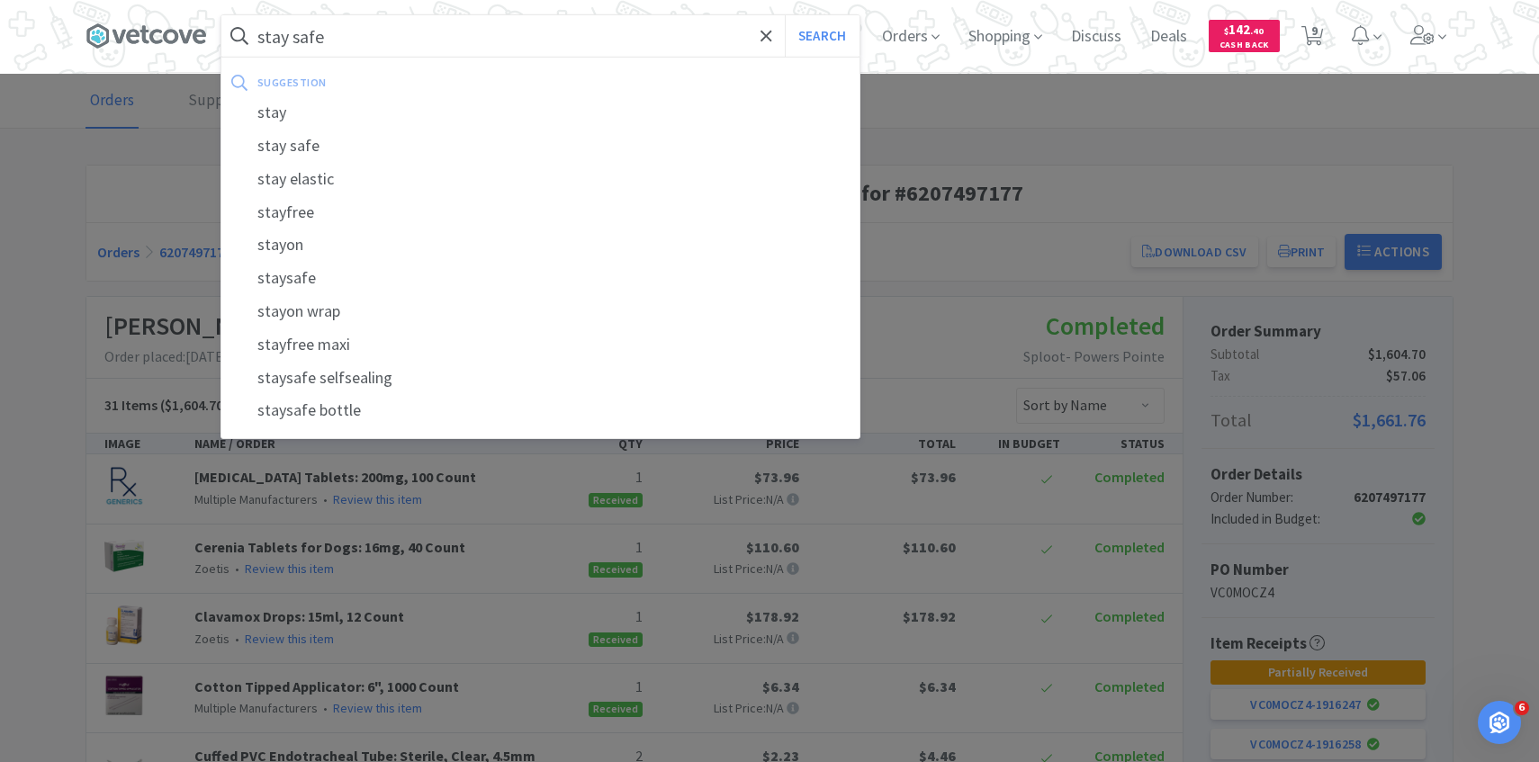
select select "2"
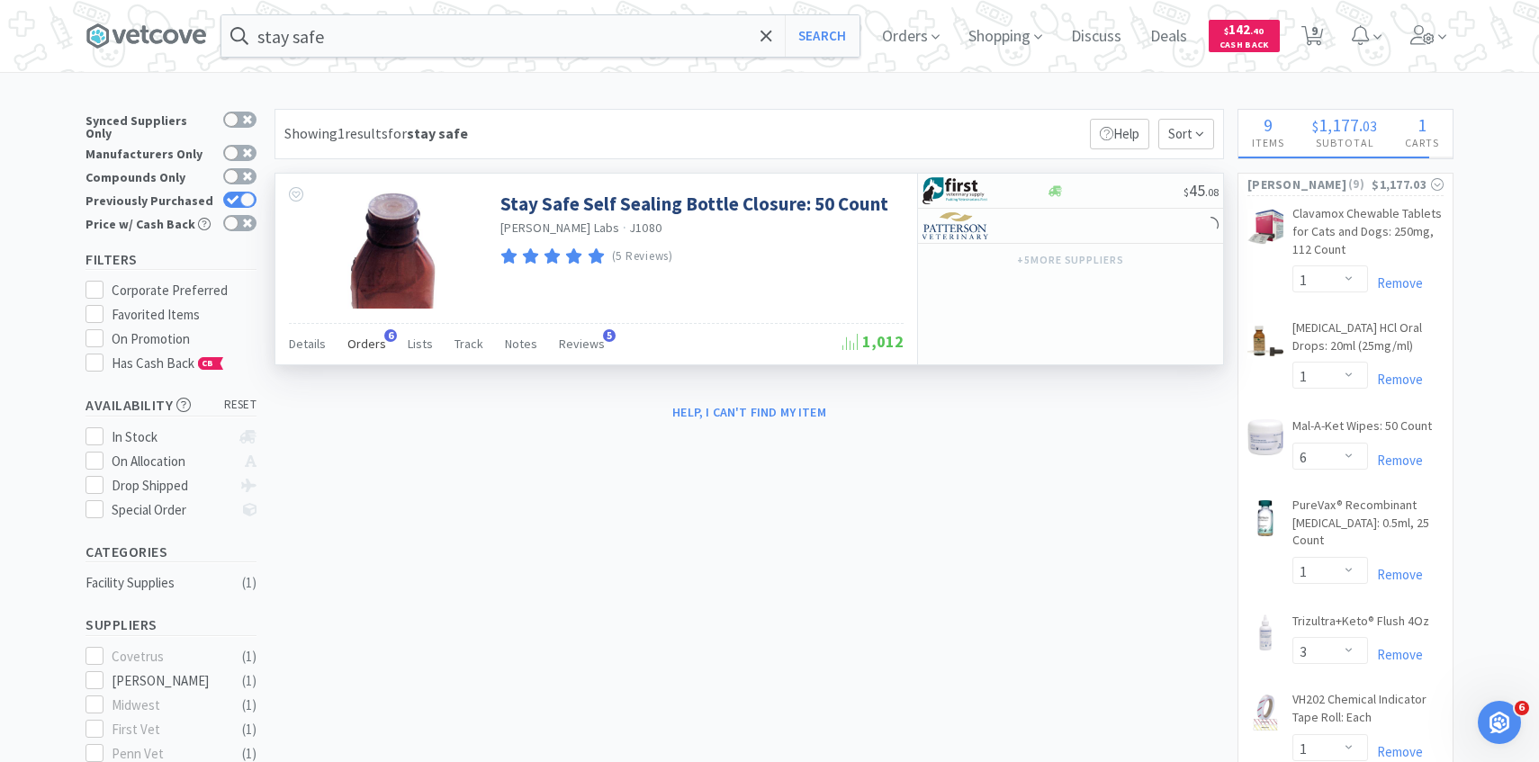
click at [357, 345] on span "Orders" at bounding box center [366, 344] width 39 height 16
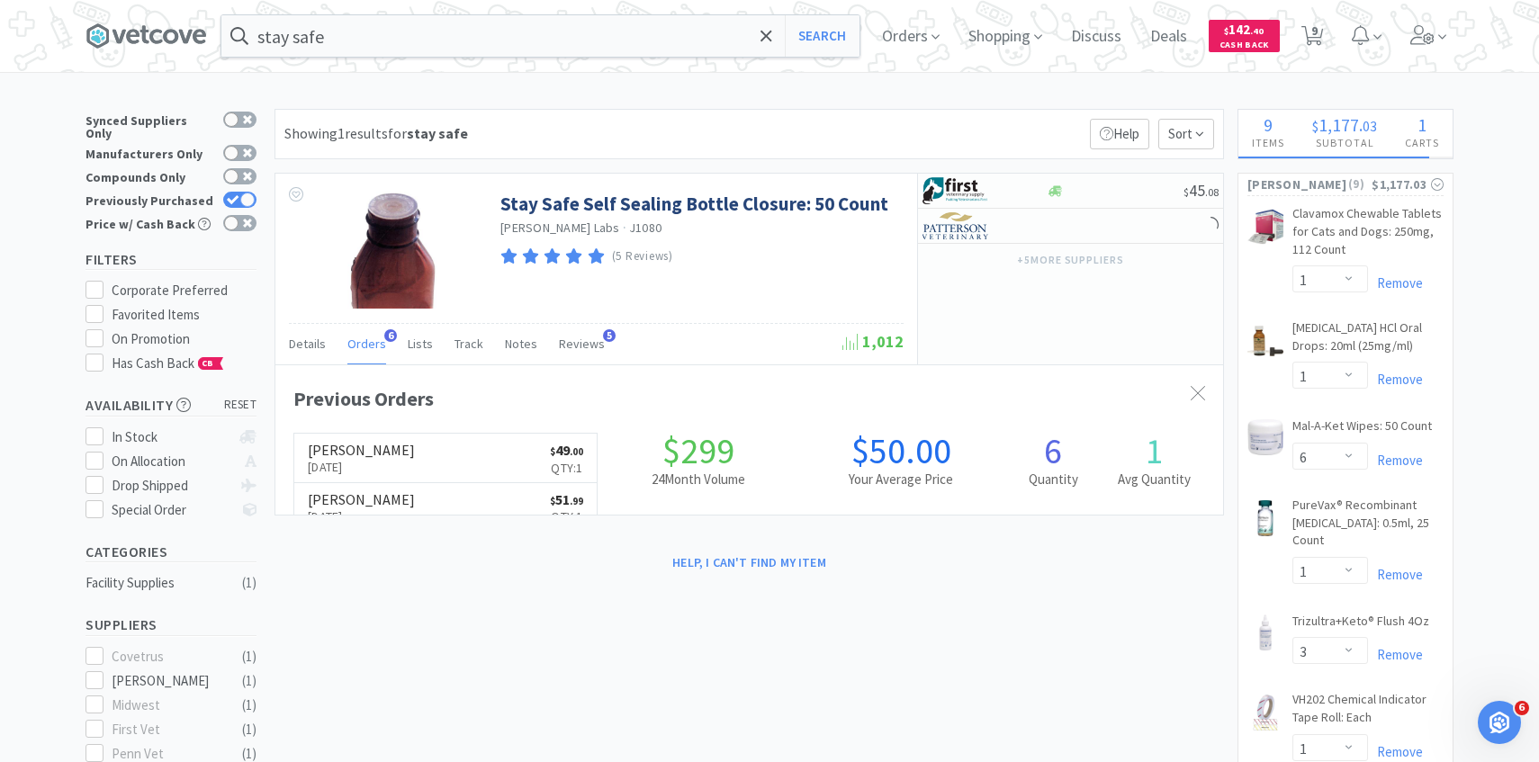
scroll to position [466, 947]
click at [454, 458] on link "Patterson Oct 7th, 2025 $ 49 . 00 Qty: 1" at bounding box center [445, 458] width 302 height 49
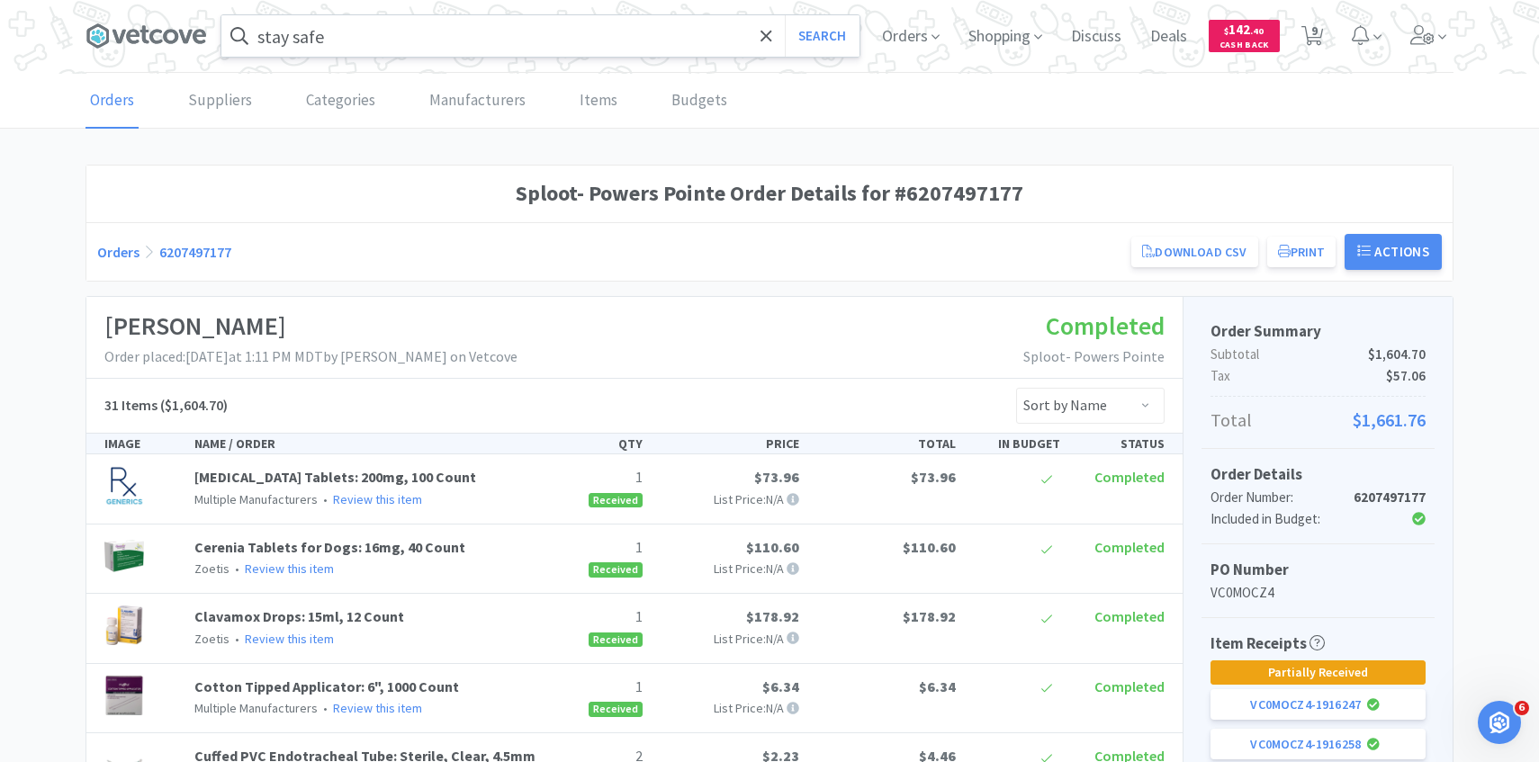
click at [462, 27] on input "stay safe" at bounding box center [540, 35] width 638 height 41
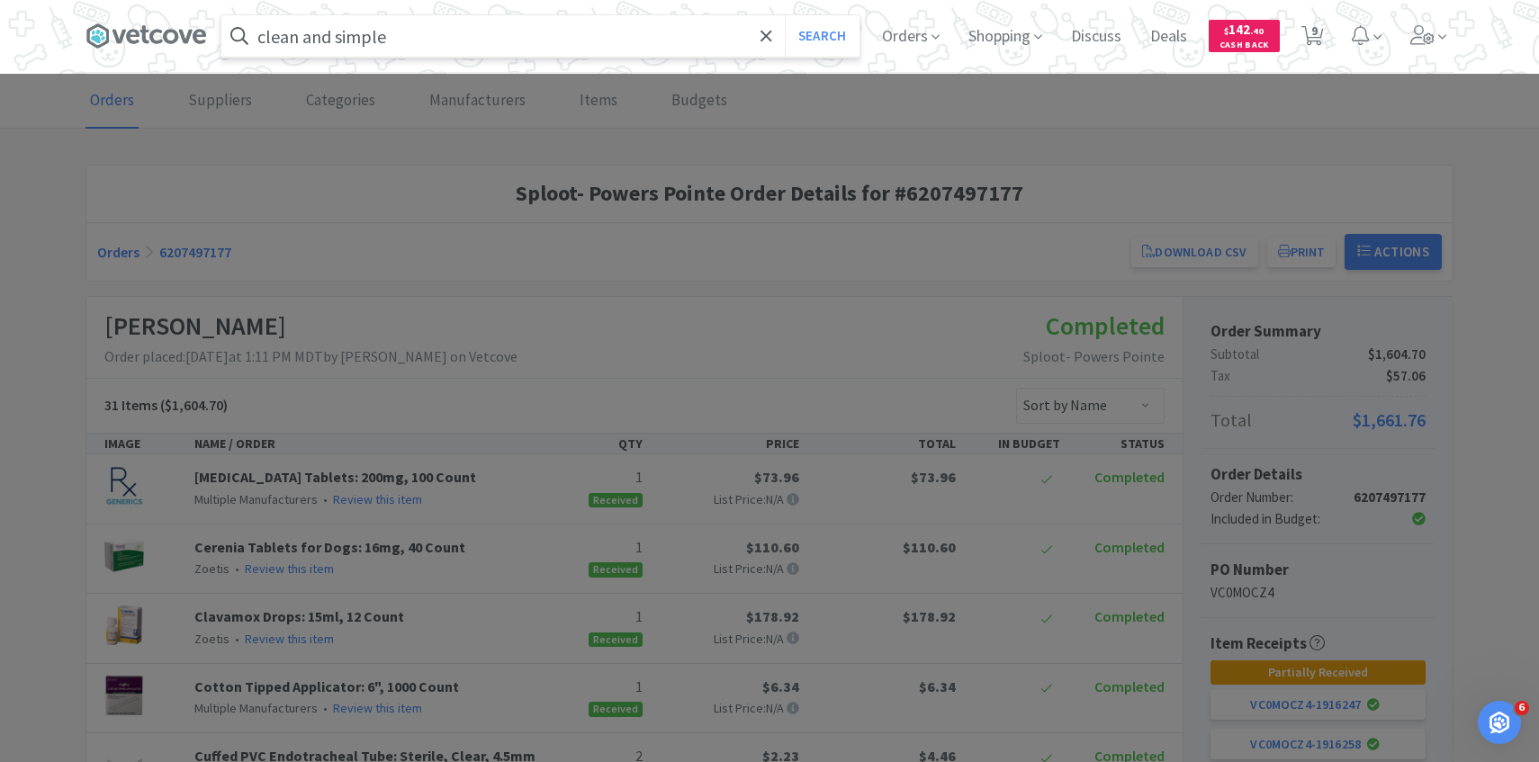
type input "clean and simple"
click at [785, 15] on button "Search" at bounding box center [822, 35] width 75 height 41
select select "1"
select select "6"
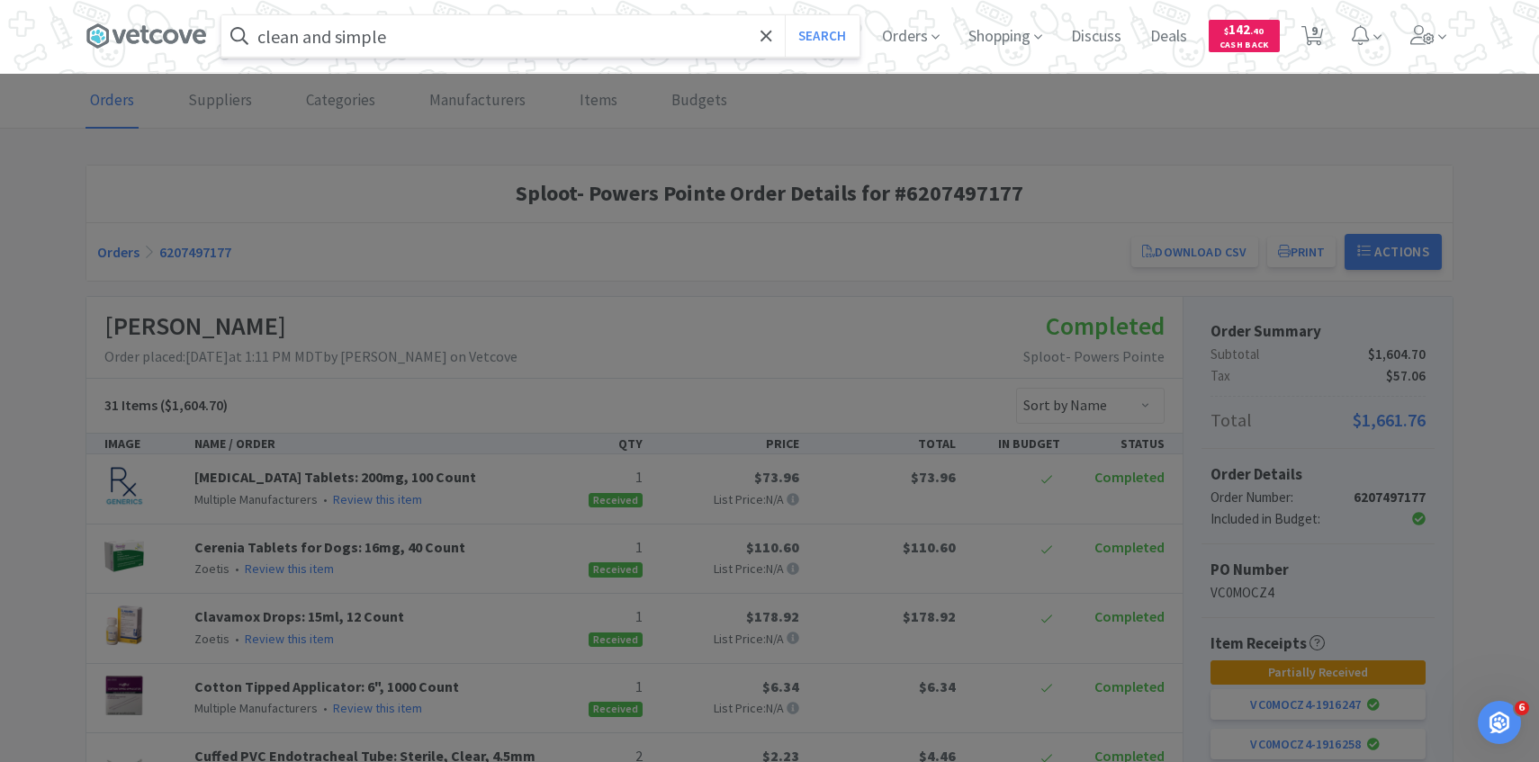
select select "1"
select select "3"
select select "1"
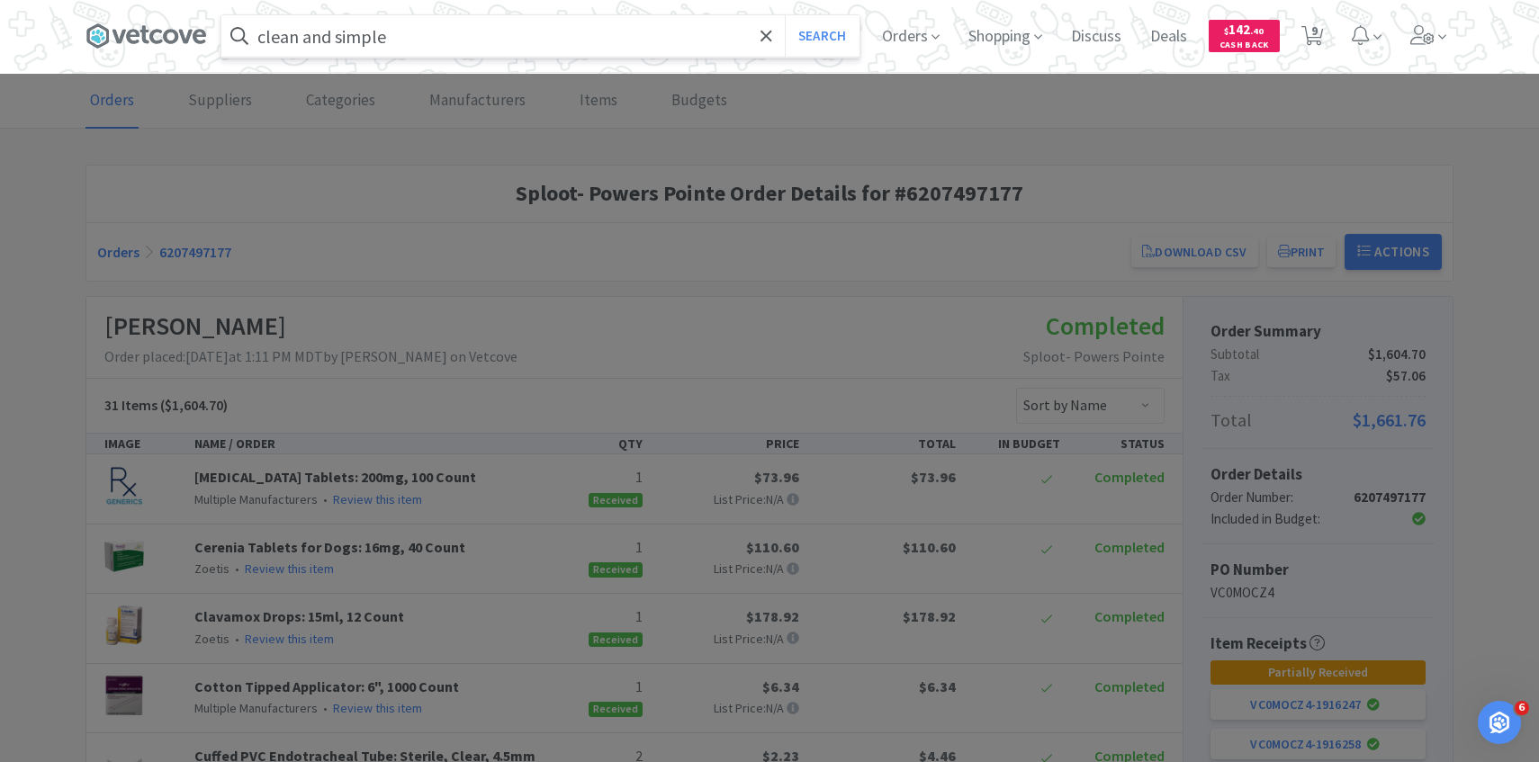
select select "2"
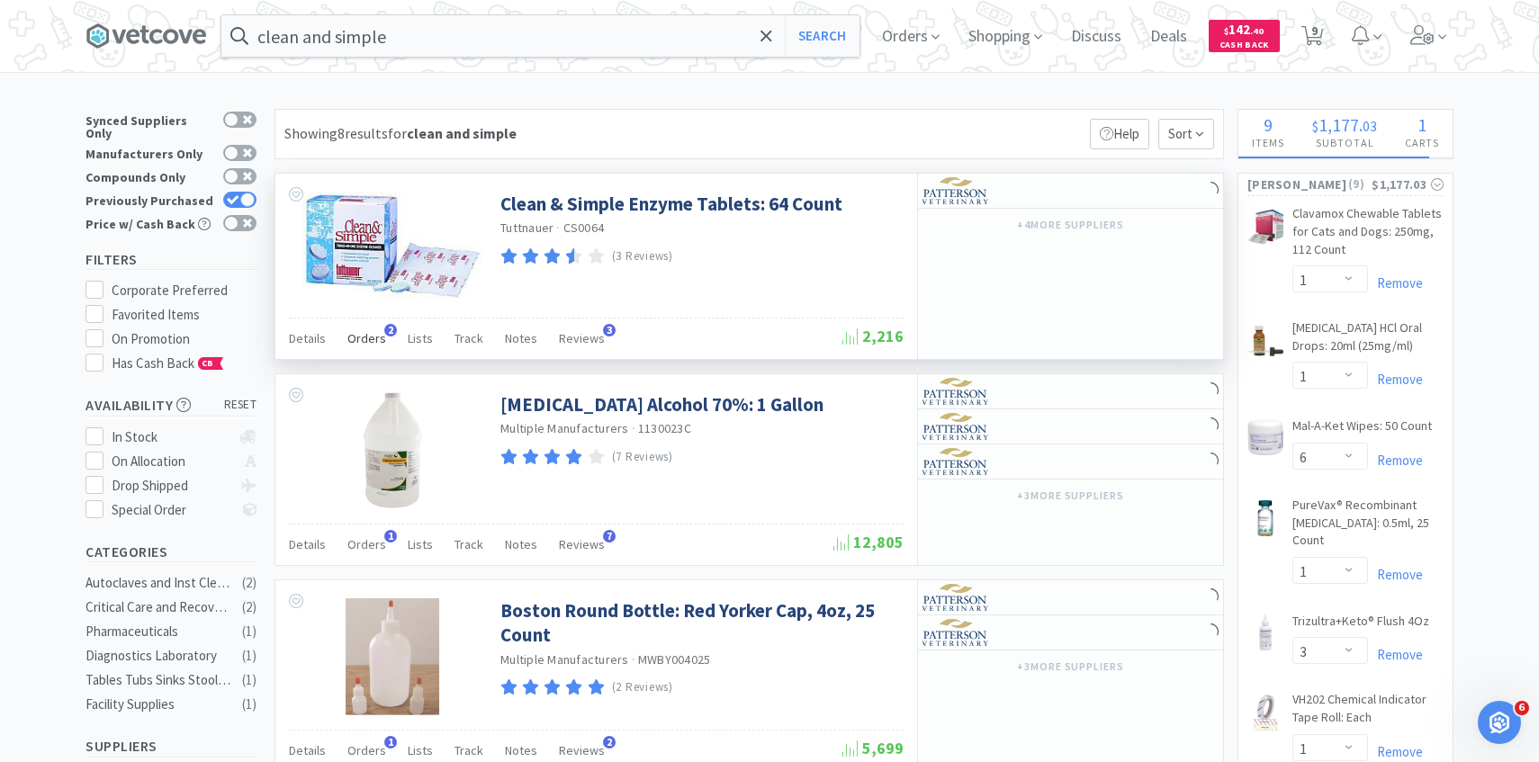
click at [364, 354] on div "Orders 2" at bounding box center [366, 341] width 39 height 34
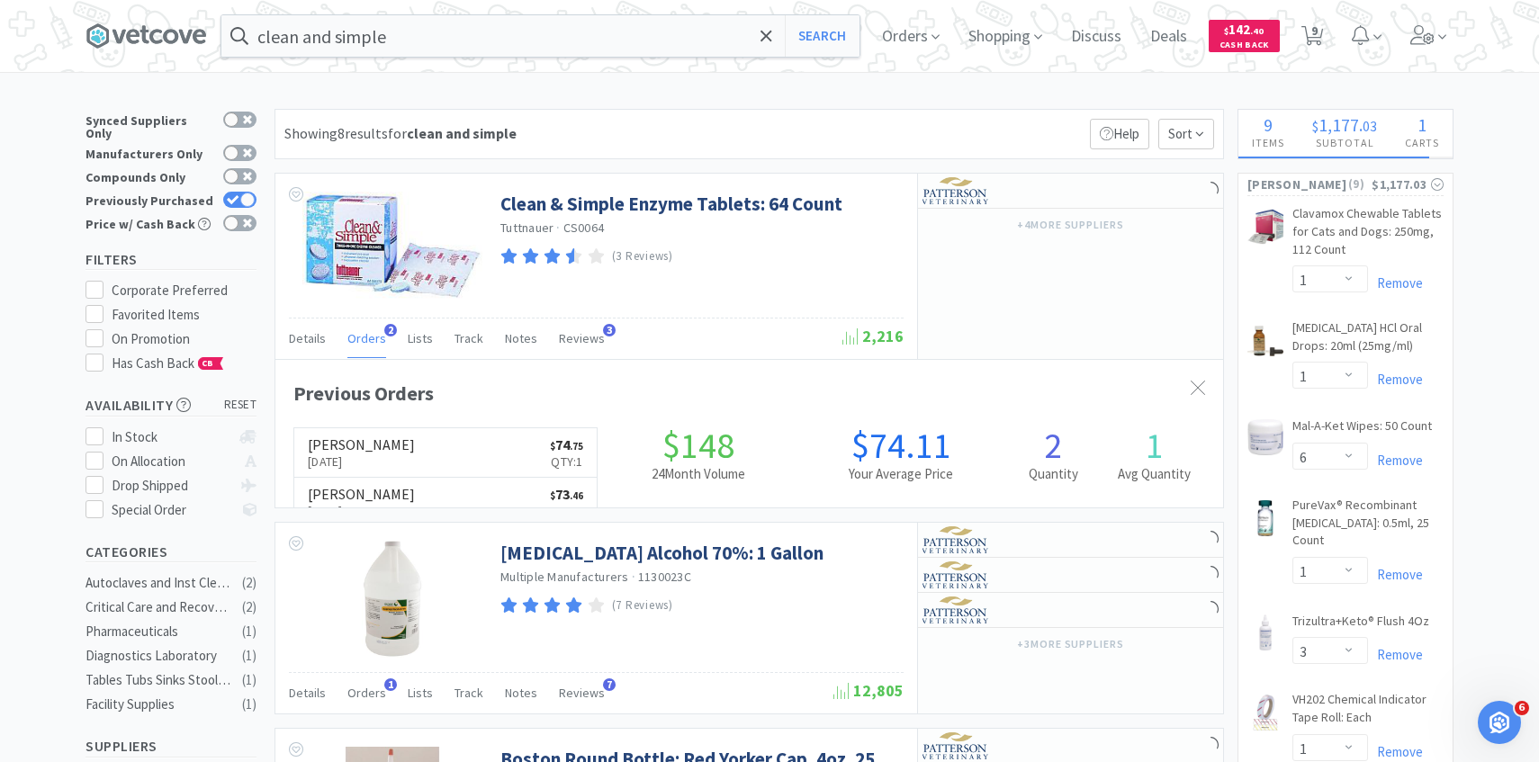
scroll to position [466, 947]
click at [406, 458] on link "Patterson Sep 18th, 2025 $ 74 . 75 Qty: 1" at bounding box center [445, 452] width 302 height 49
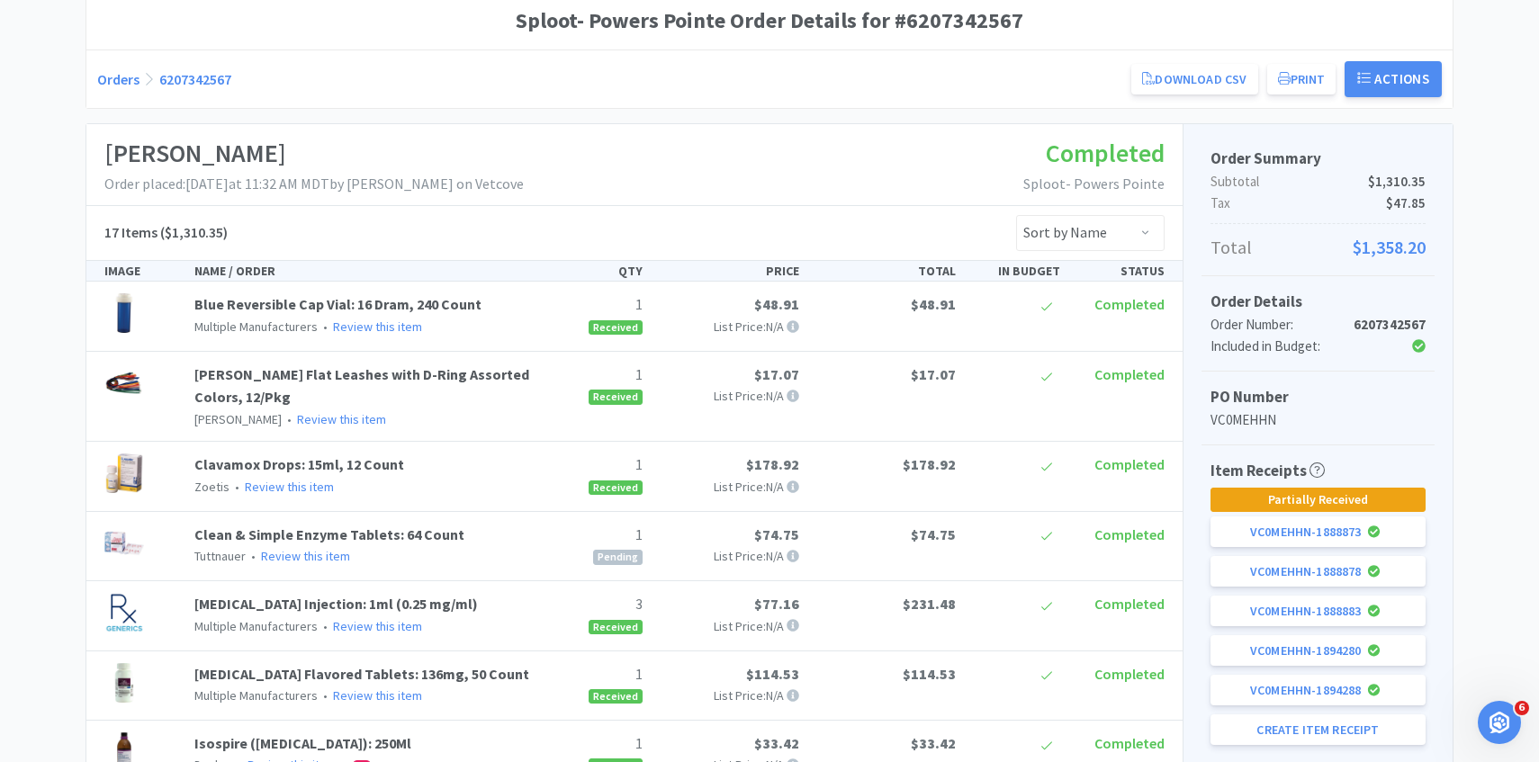
scroll to position [511, 0]
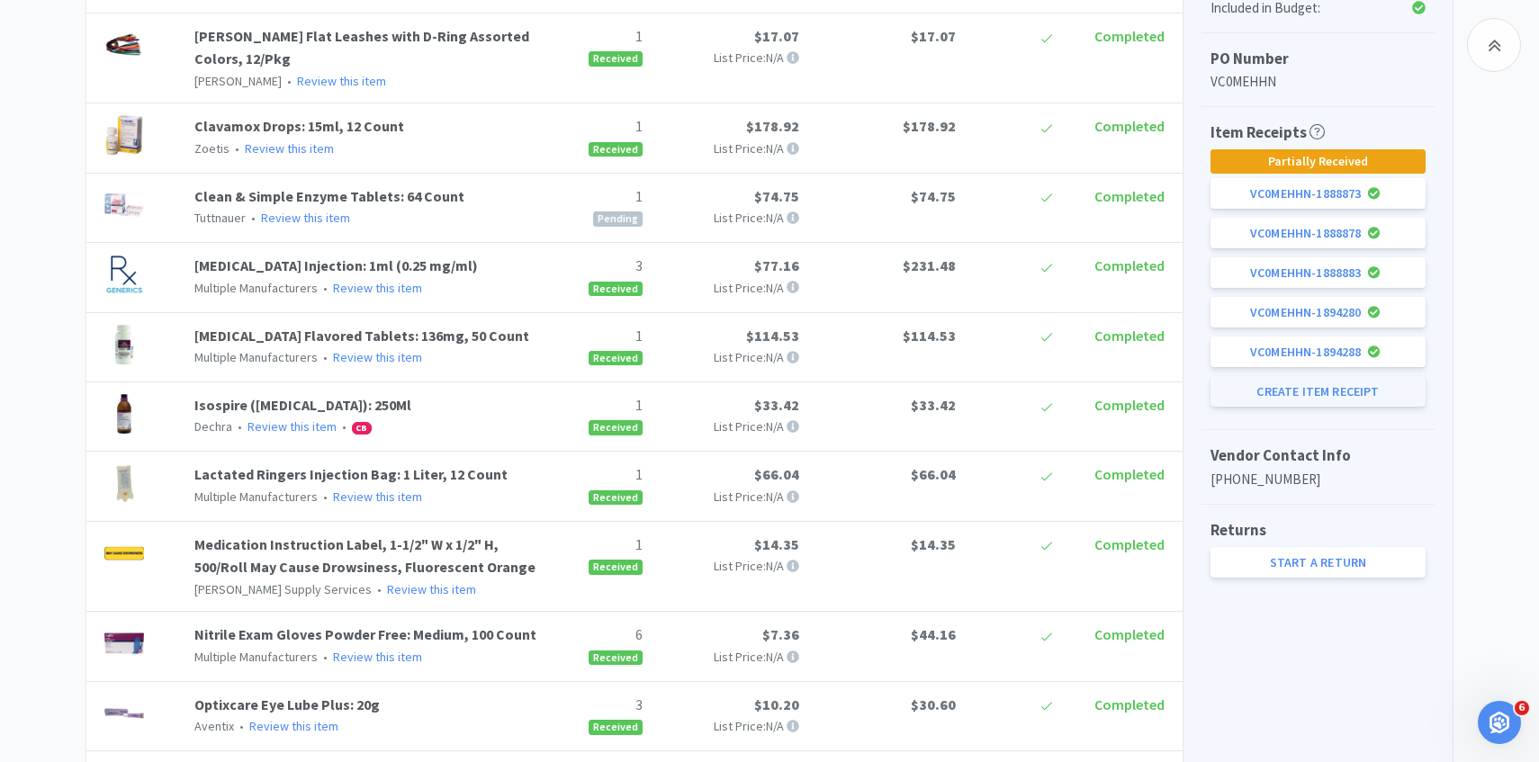
click at [1258, 403] on button "Create Item Receipt" at bounding box center [1317, 391] width 215 height 31
select select "1"
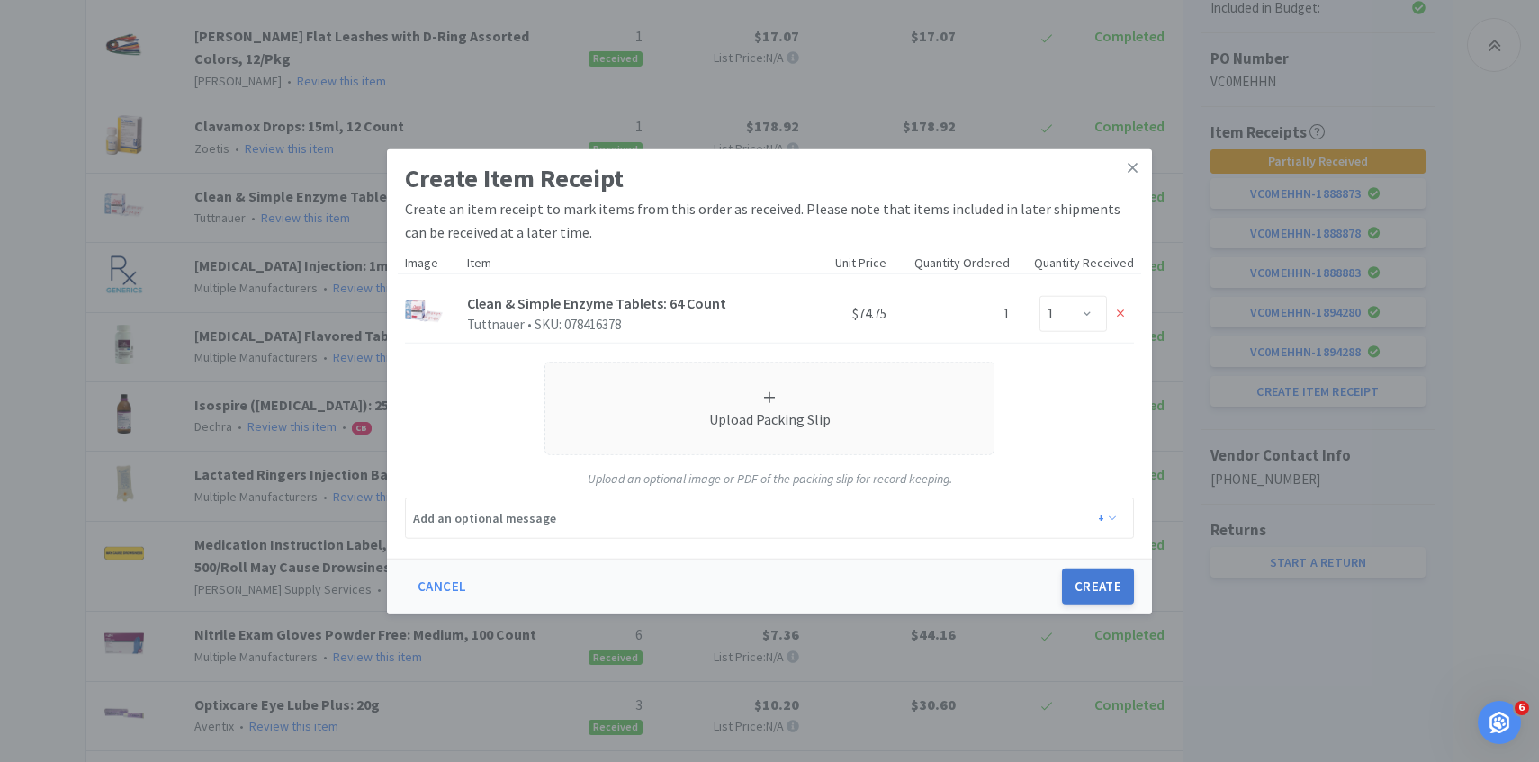
click at [1124, 594] on button "Create" at bounding box center [1098, 587] width 72 height 36
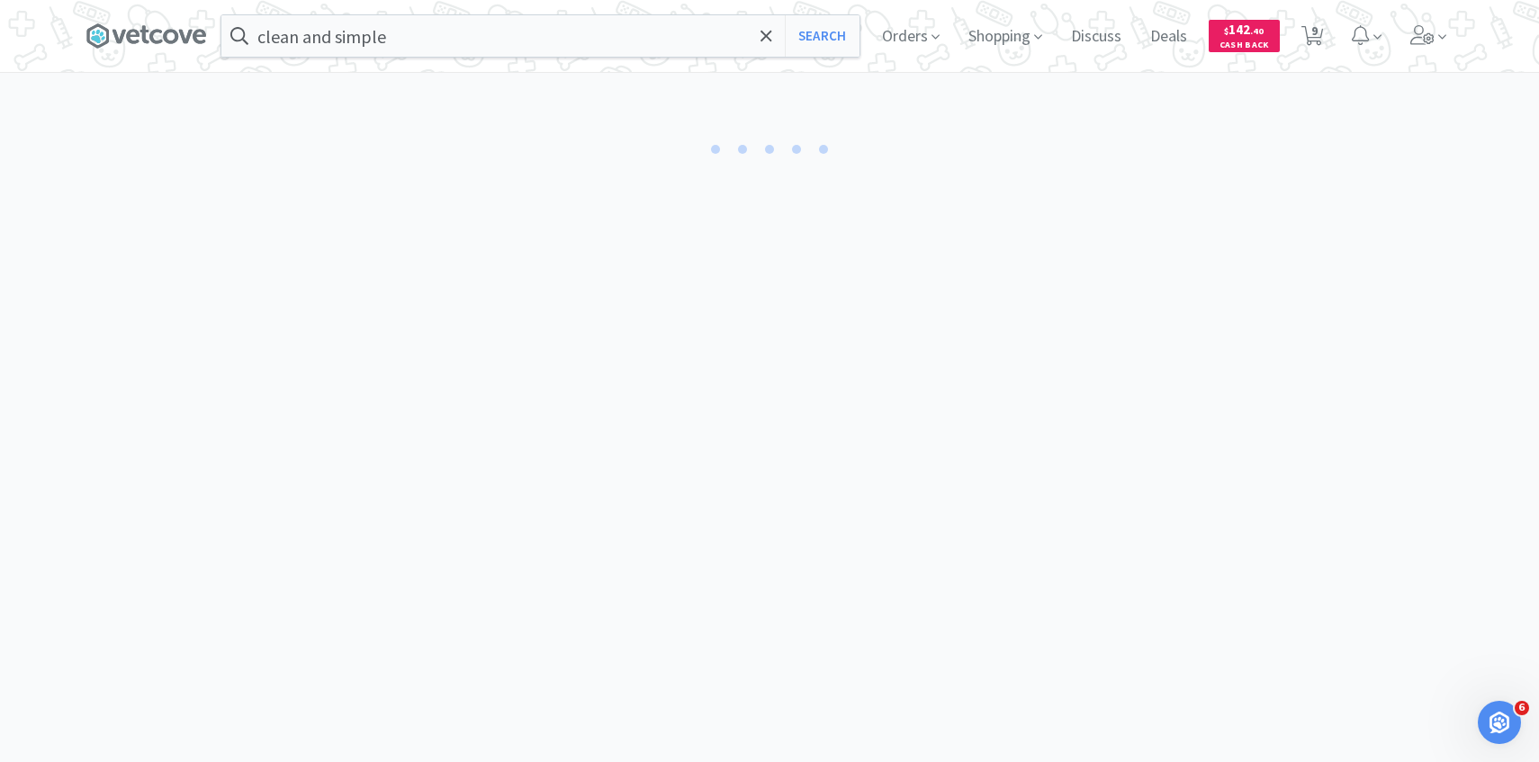
select select "1"
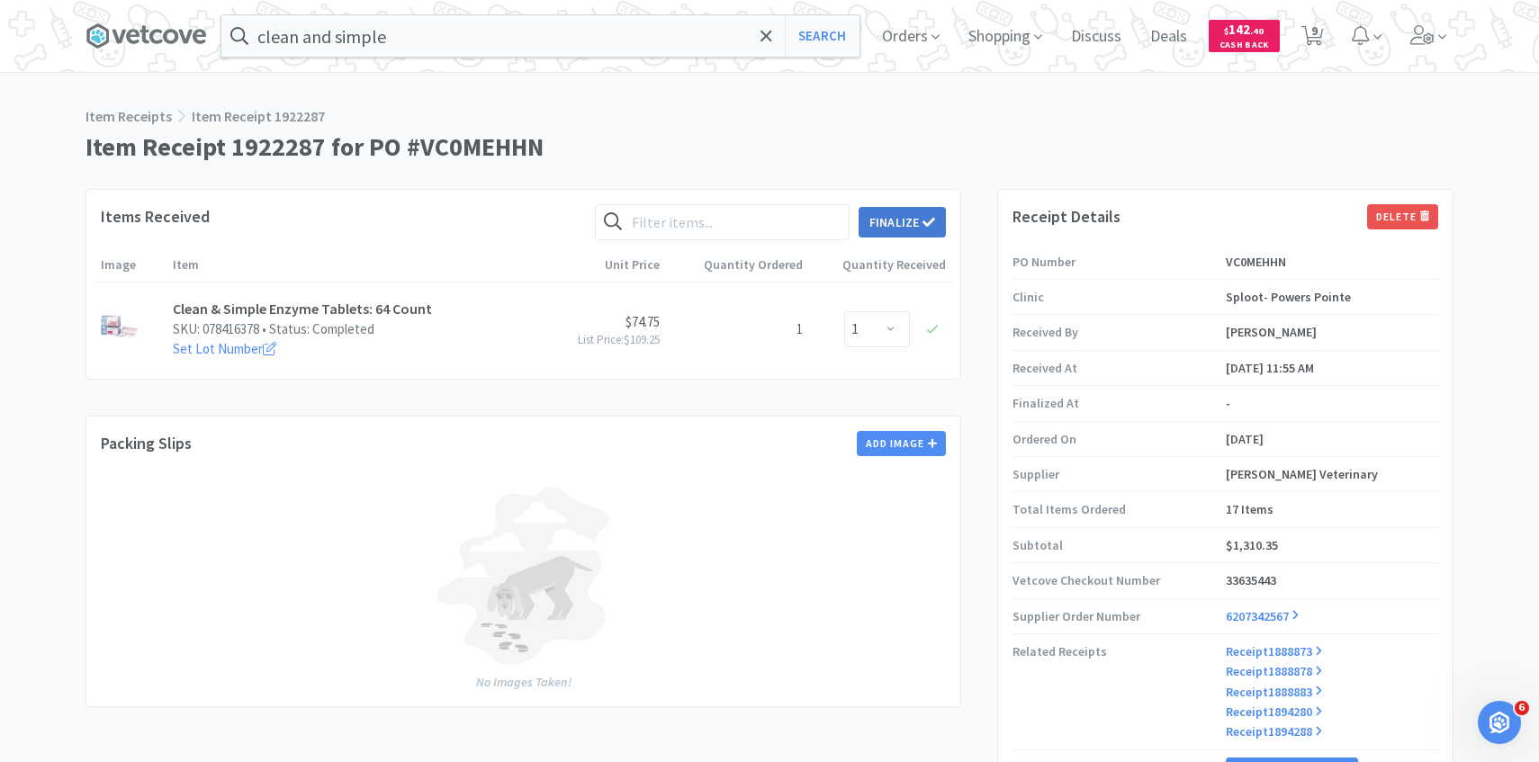
click at [914, 214] on button "Finalize" at bounding box center [901, 222] width 87 height 31
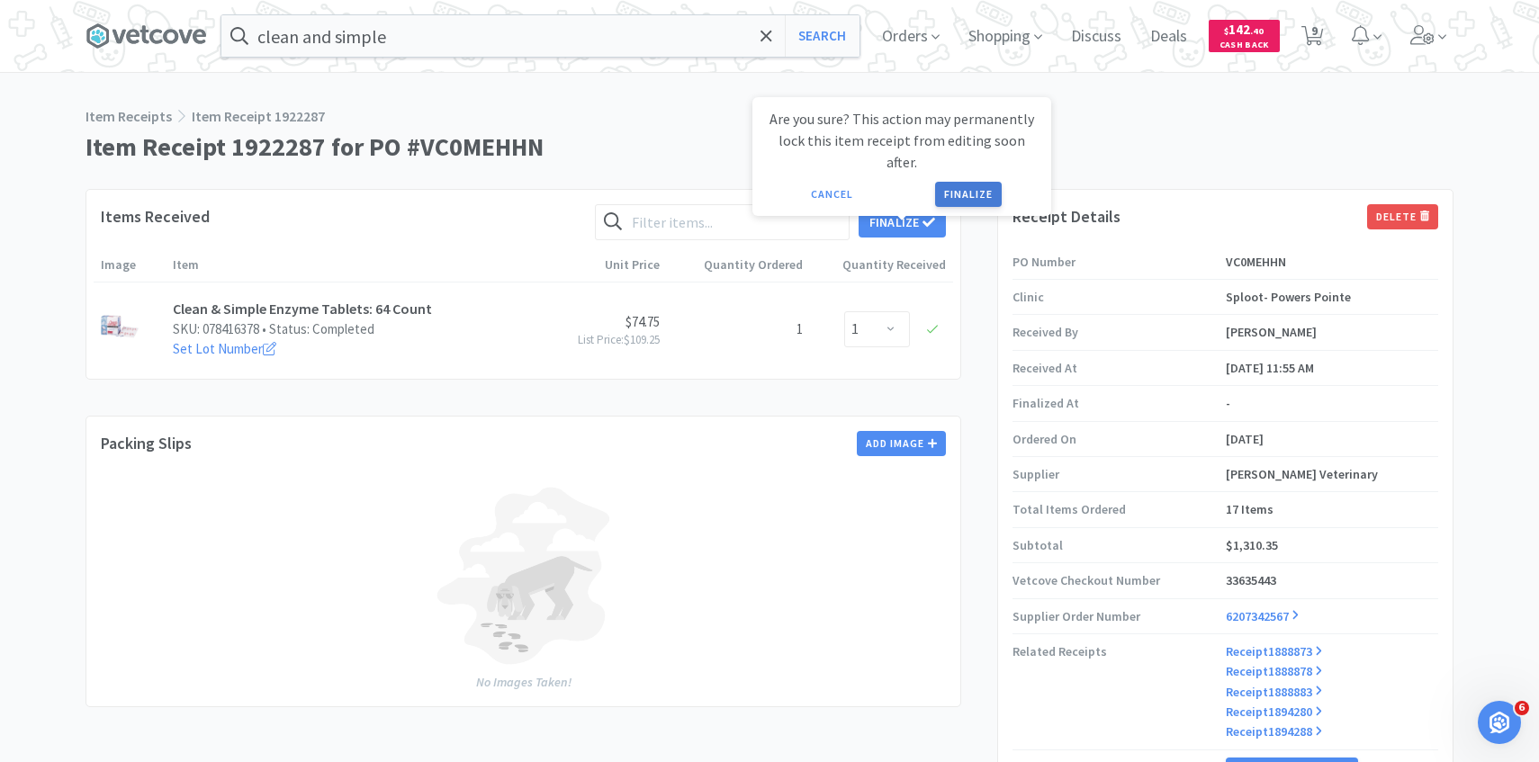
click at [991, 182] on button "Finalize" at bounding box center [968, 194] width 67 height 25
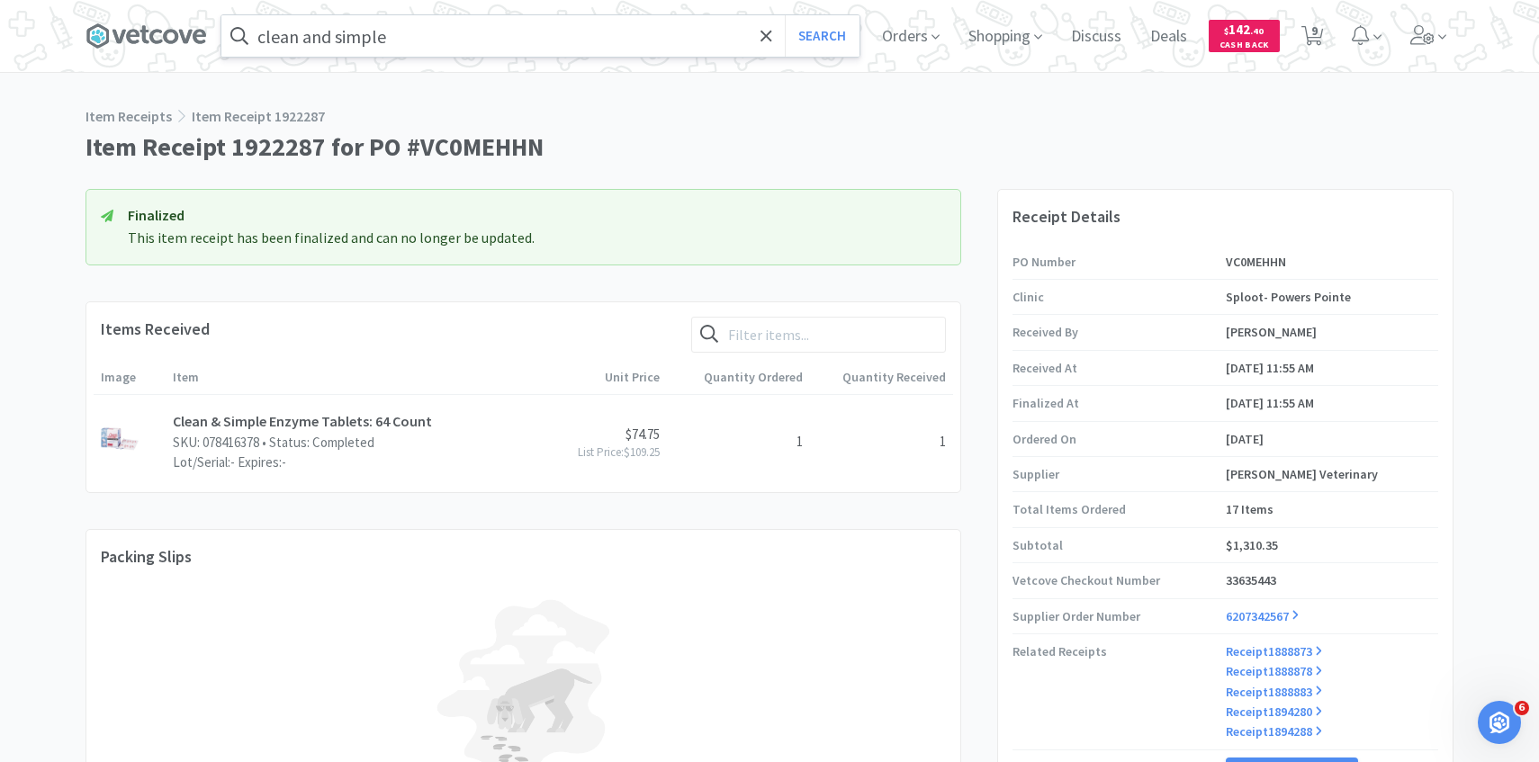
click at [515, 36] on input "clean and simple" at bounding box center [540, 35] width 638 height 41
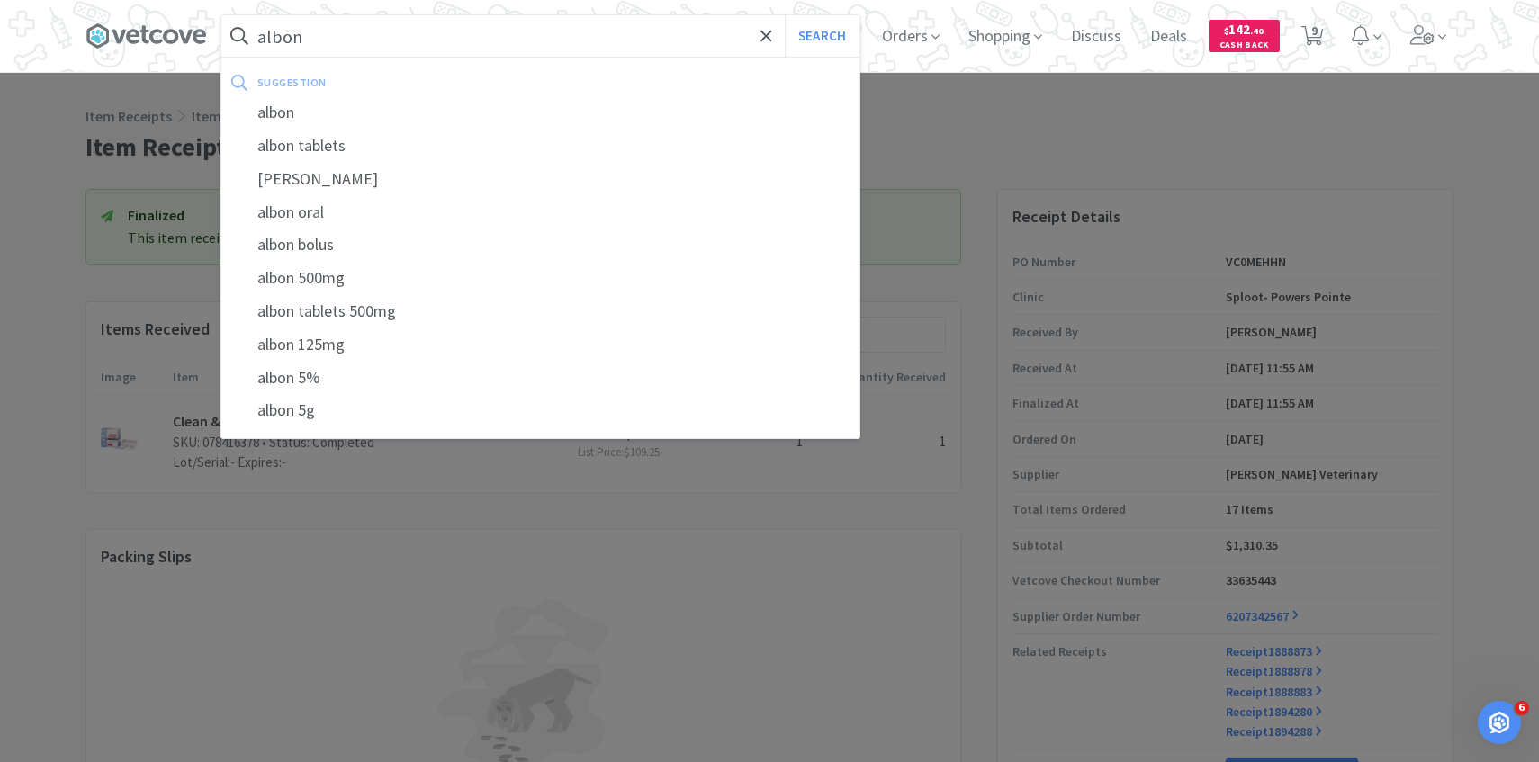
type input "albon"
click at [785, 15] on button "Search" at bounding box center [822, 35] width 75 height 41
select select "1"
select select "6"
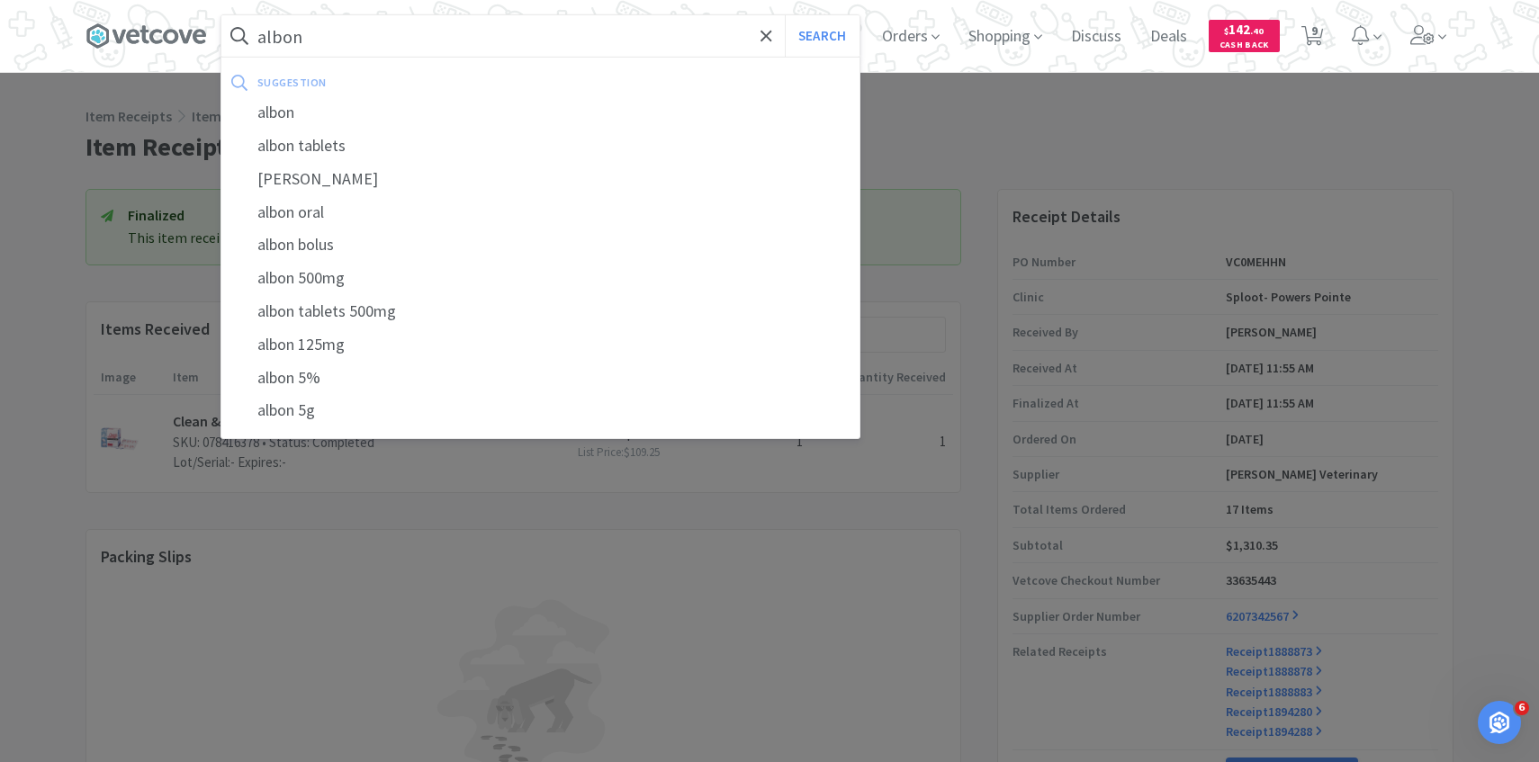
select select "1"
select select "3"
select select "1"
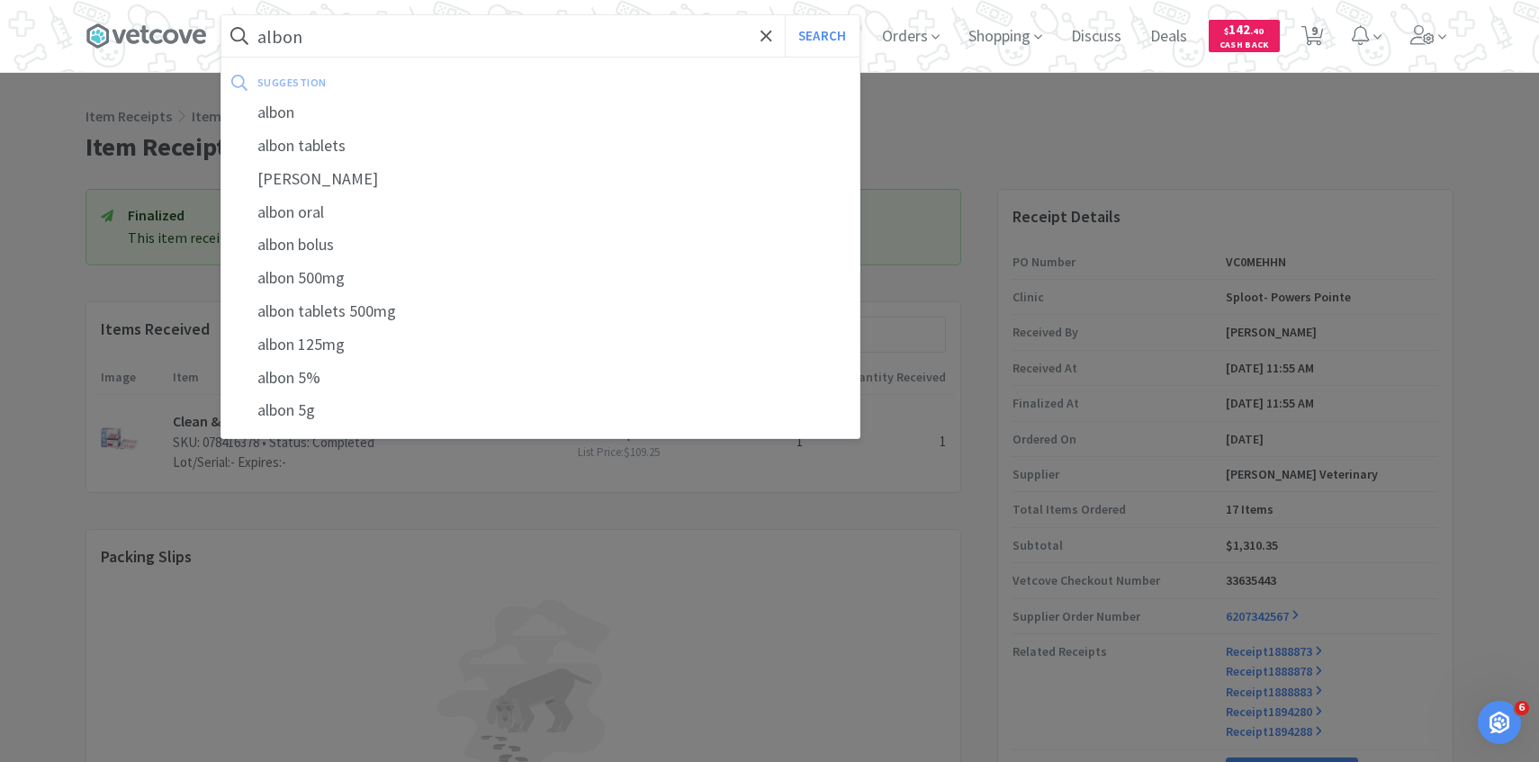
select select "2"
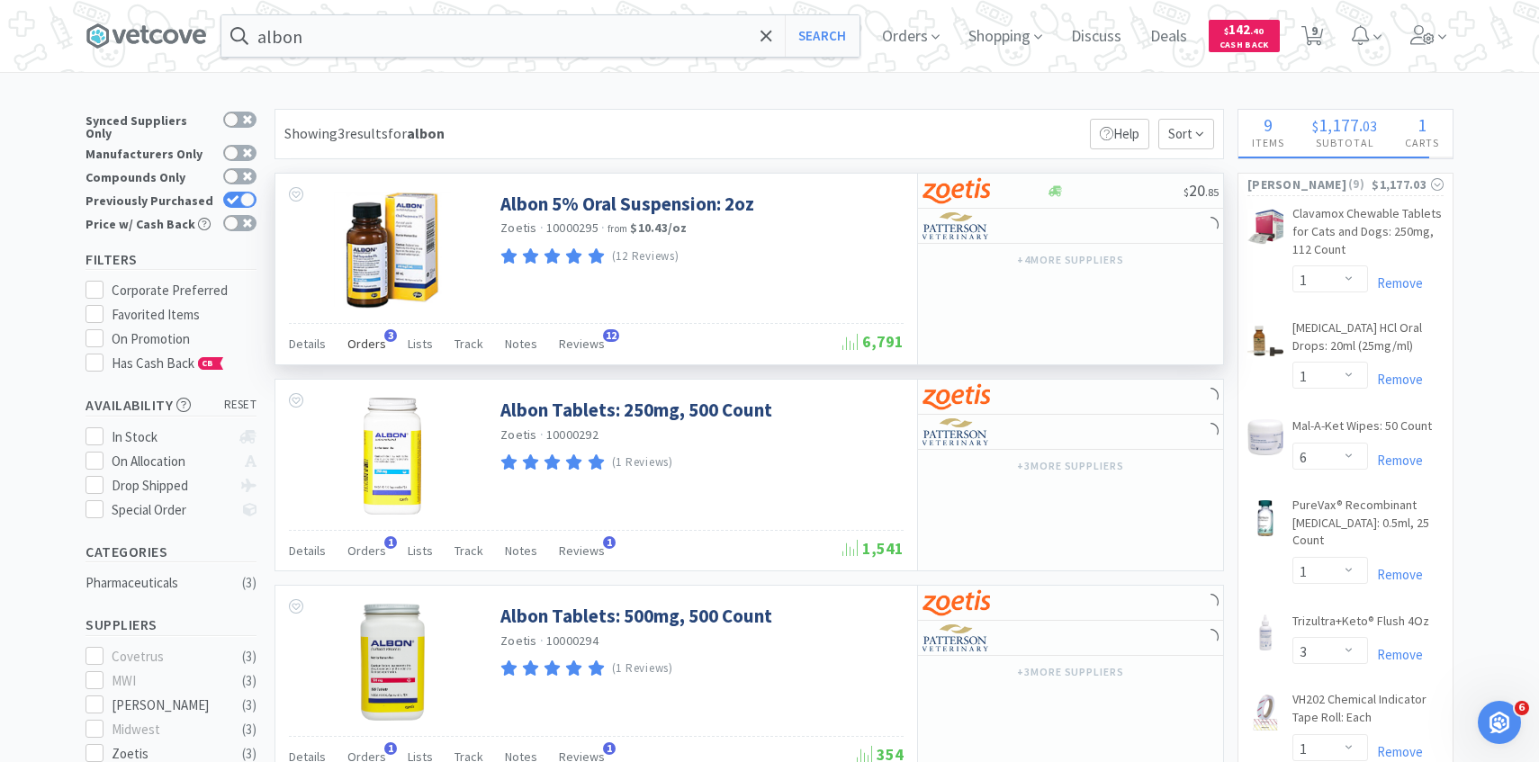
click at [361, 336] on span "Orders" at bounding box center [366, 344] width 39 height 16
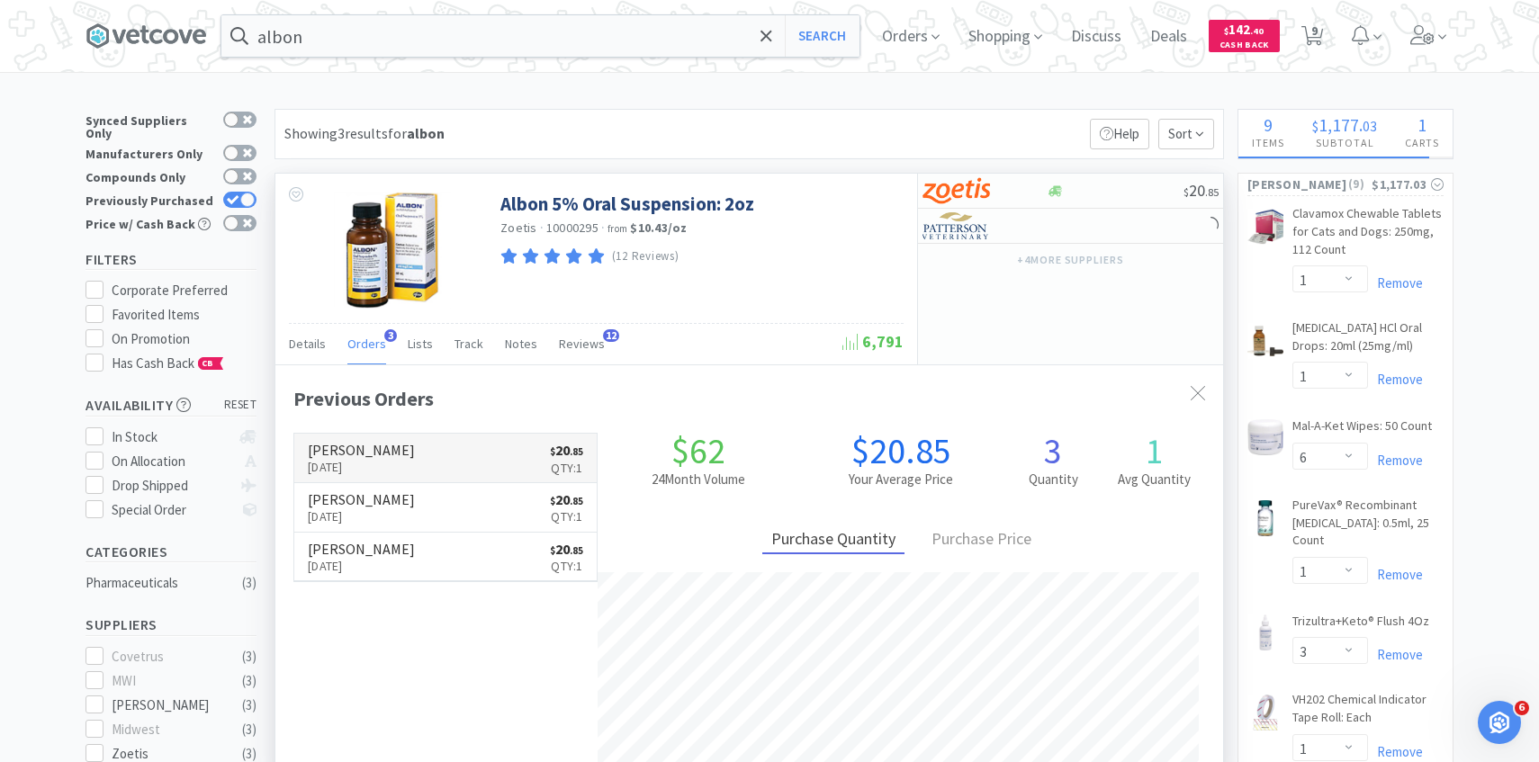
scroll to position [466, 947]
click at [408, 446] on link "Patterson Oct 9th, 2025 $ 20 . 85 Qty: 1" at bounding box center [445, 458] width 302 height 49
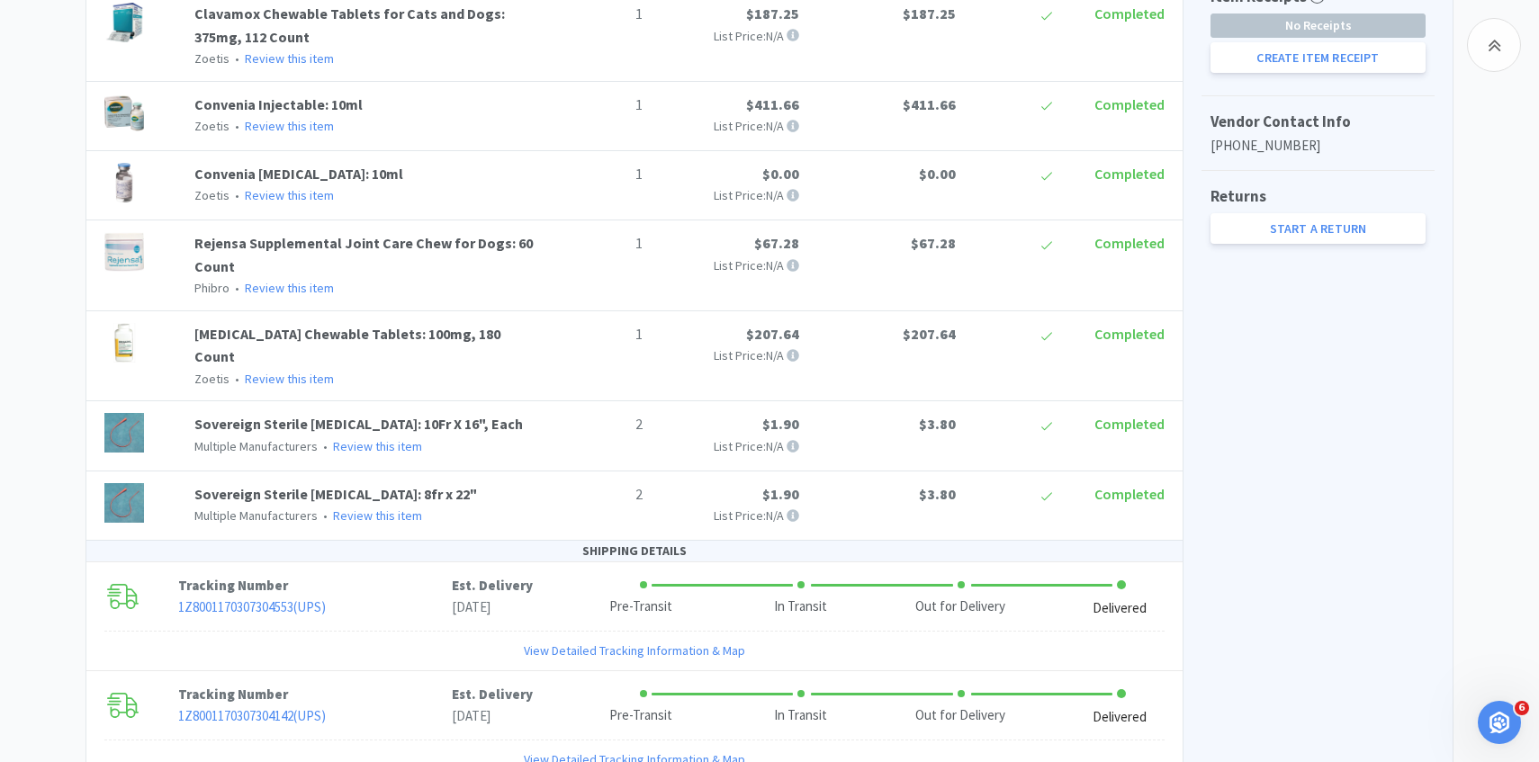
scroll to position [593, 0]
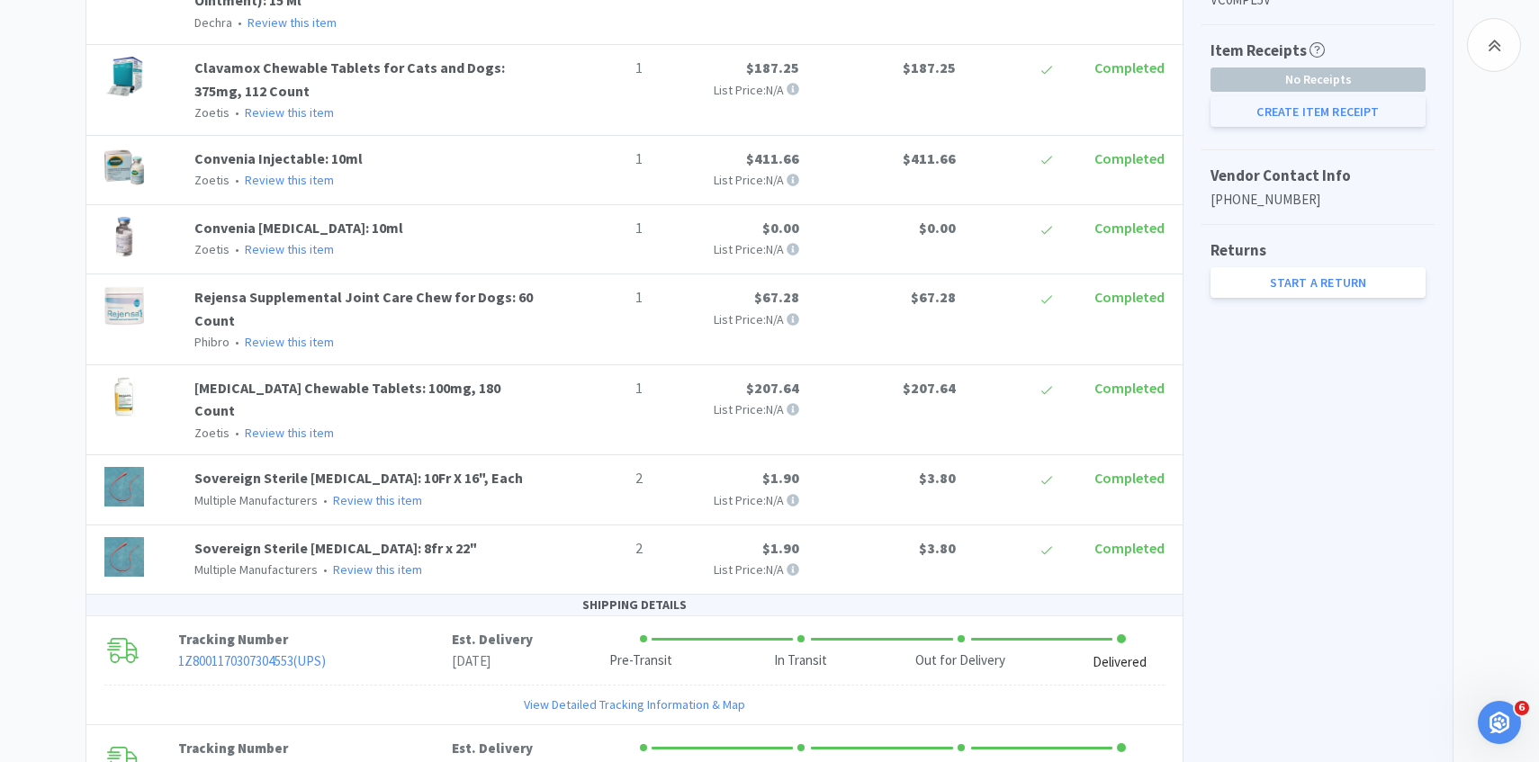
click at [1290, 114] on button "Create Item Receipt" at bounding box center [1317, 111] width 215 height 31
select select "1"
select select "5"
select select "1"
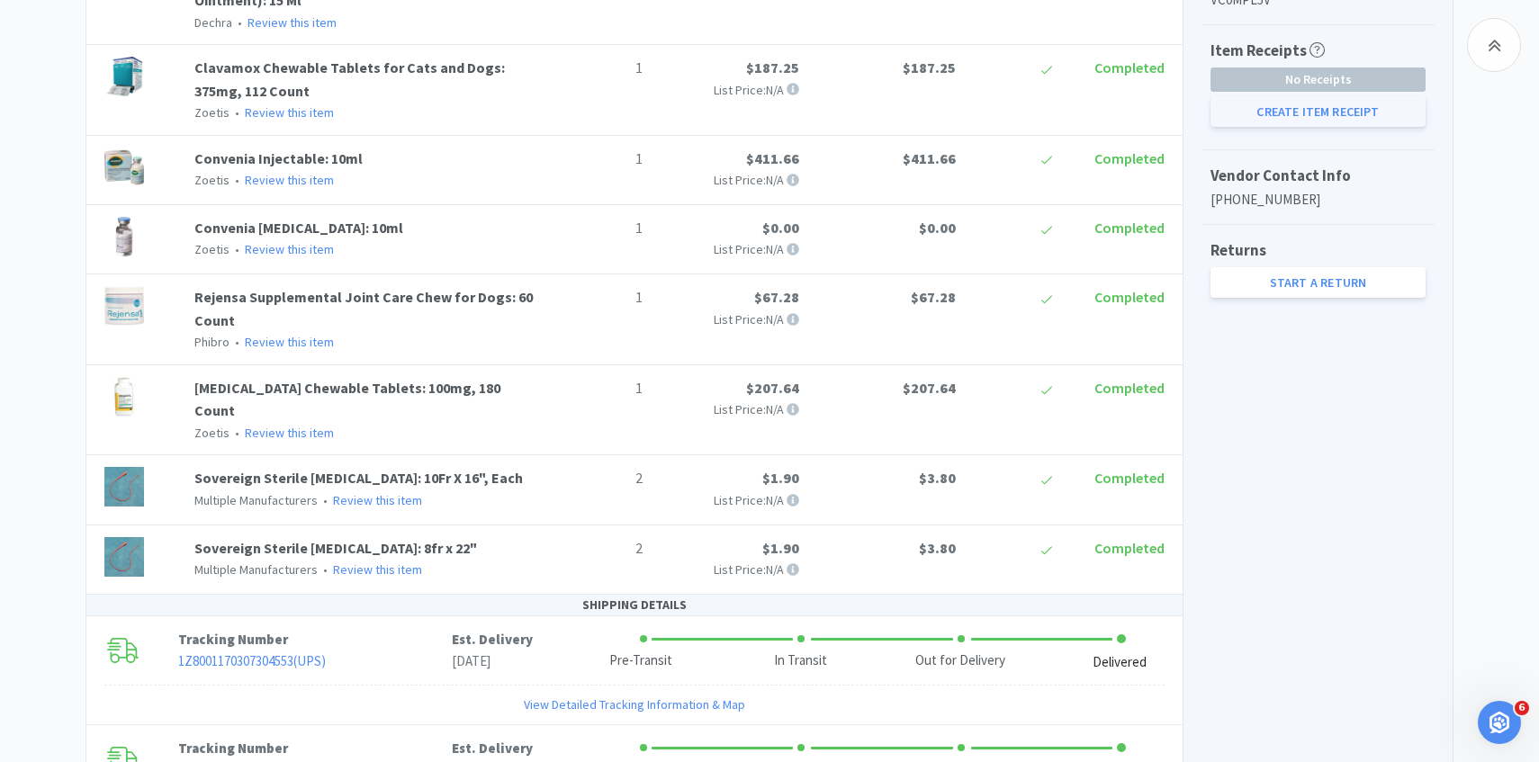
select select "1"
select select "2"
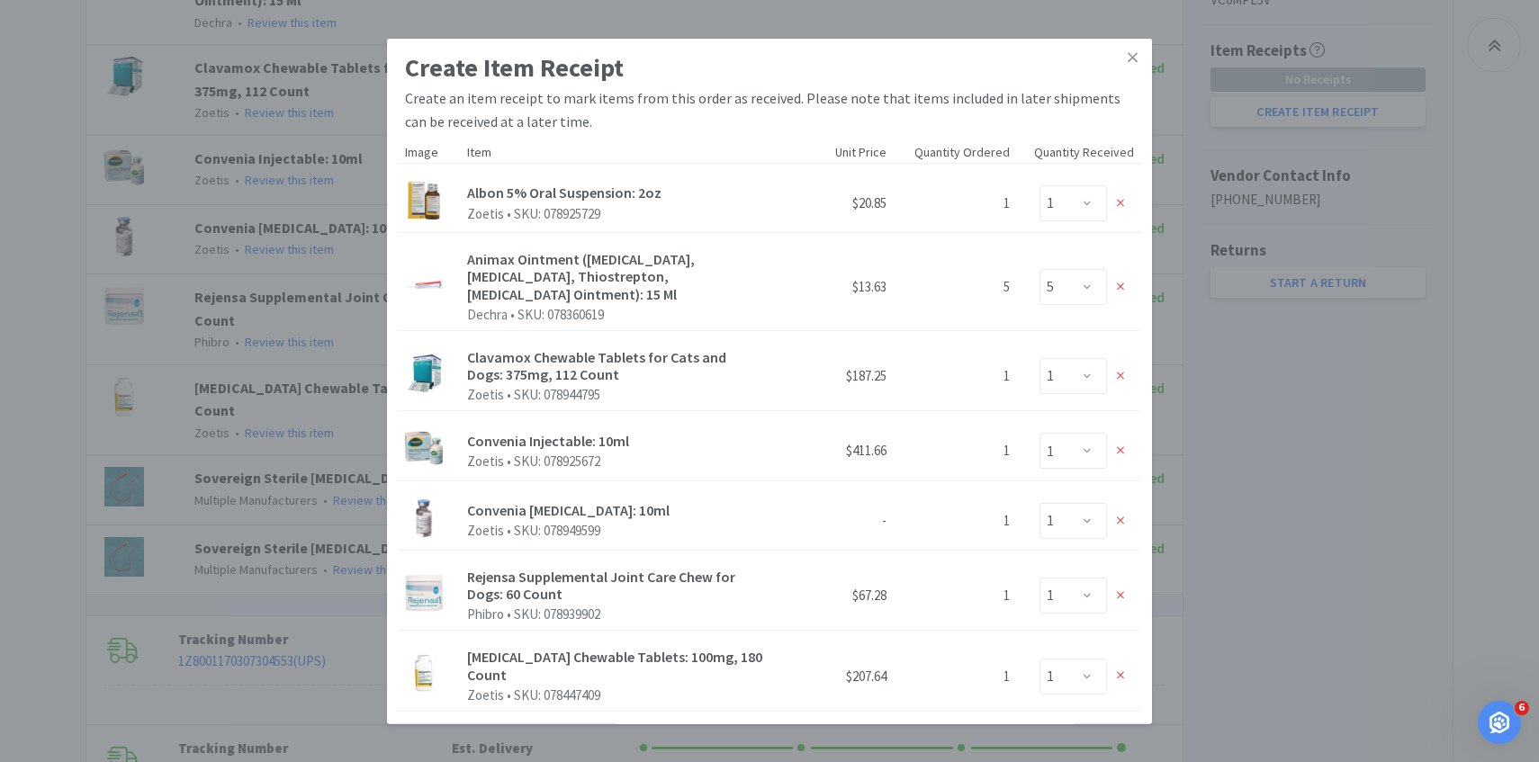
scroll to position [385, 0]
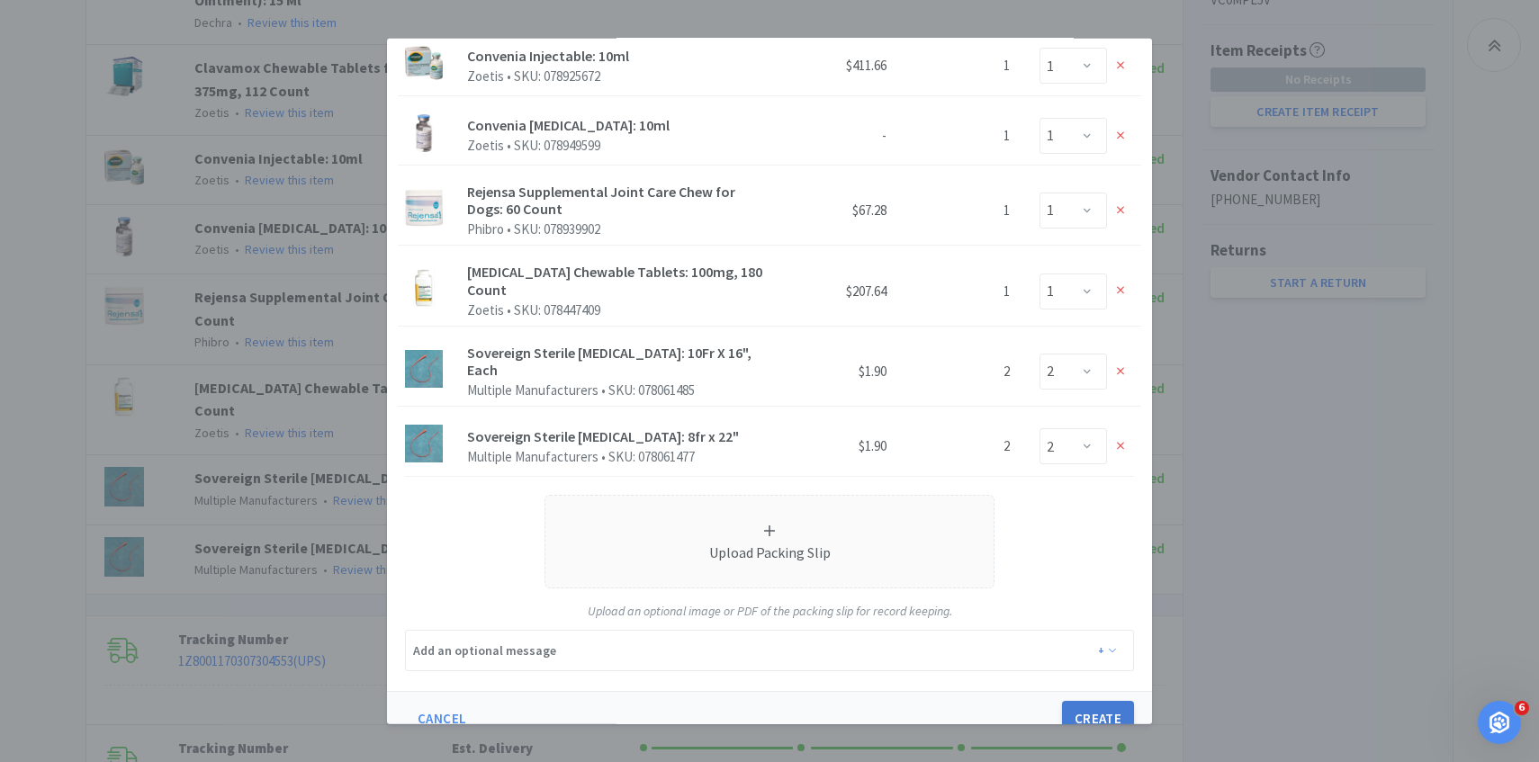
click at [1082, 701] on button "Create" at bounding box center [1098, 719] width 72 height 36
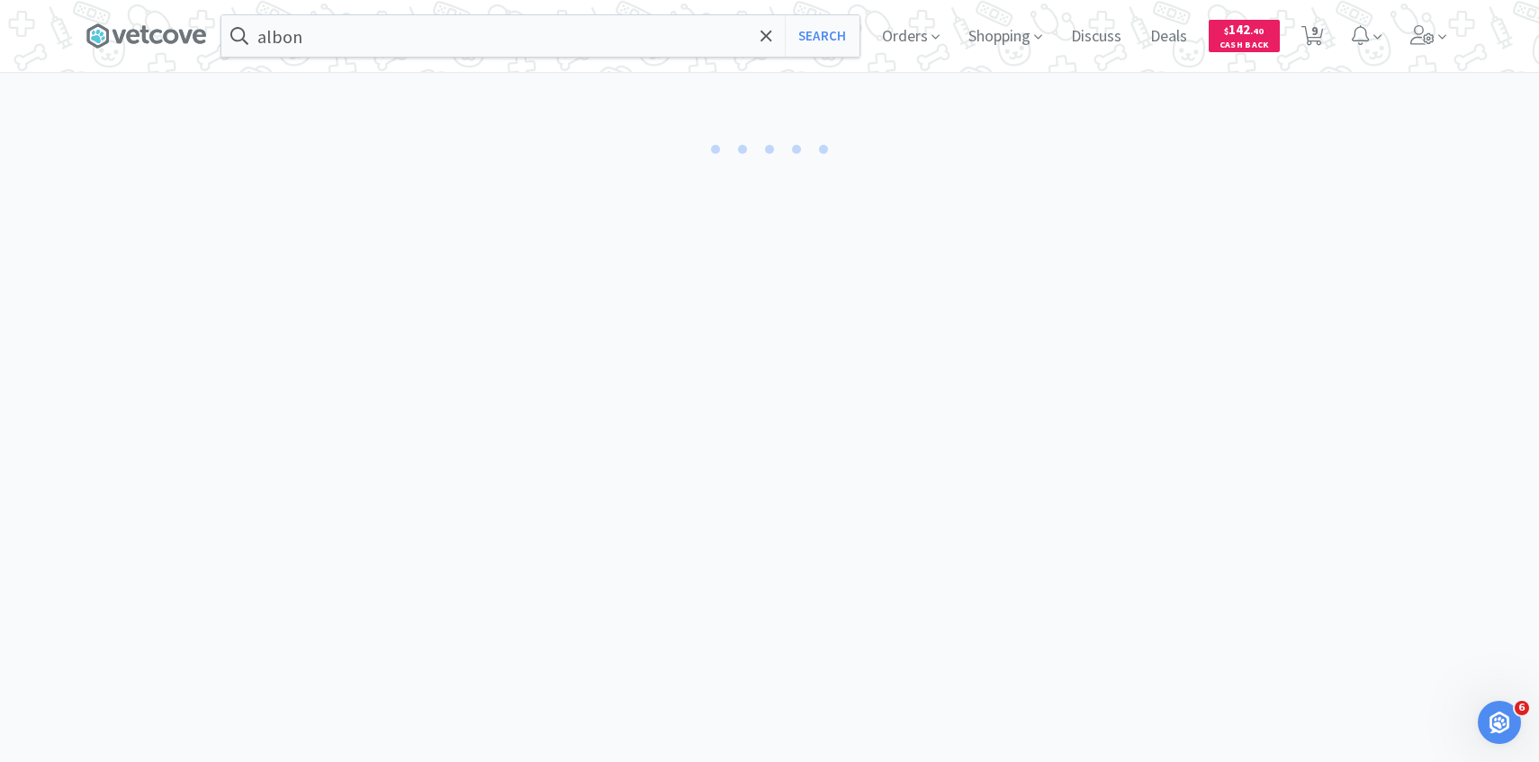
select select "1"
select select "5"
select select "1"
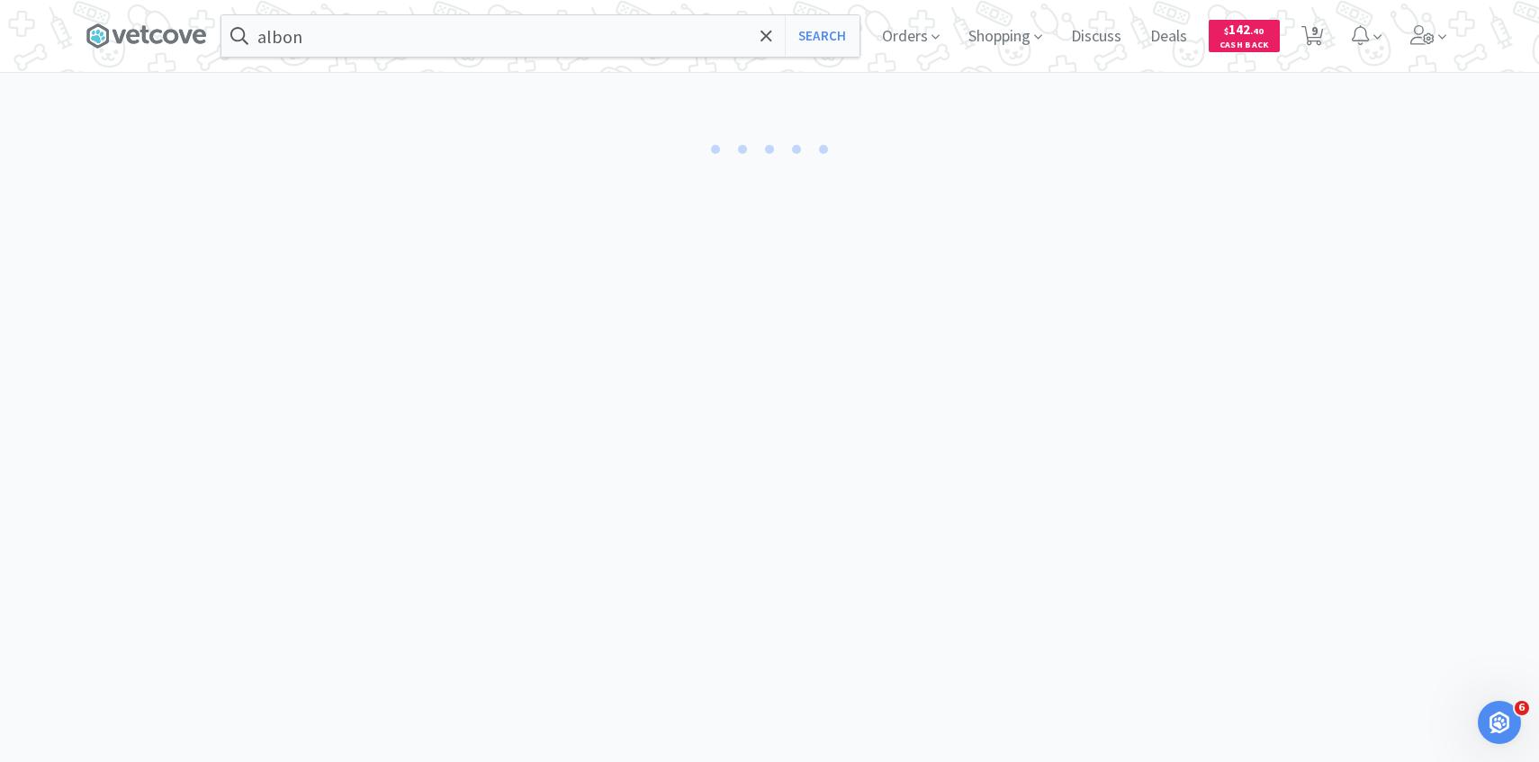
select select "1"
select select "2"
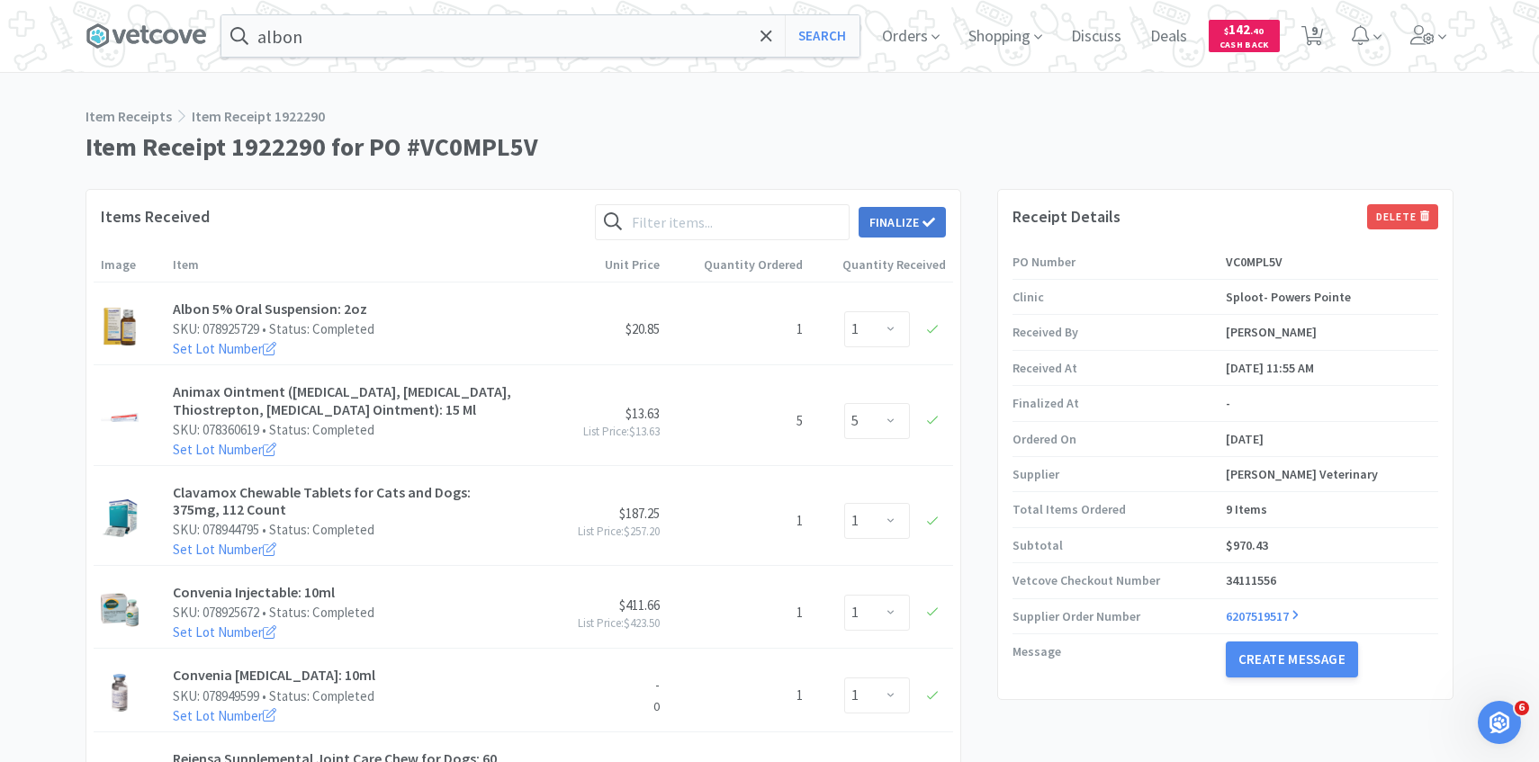
click at [920, 213] on button "Finalize" at bounding box center [901, 222] width 87 height 31
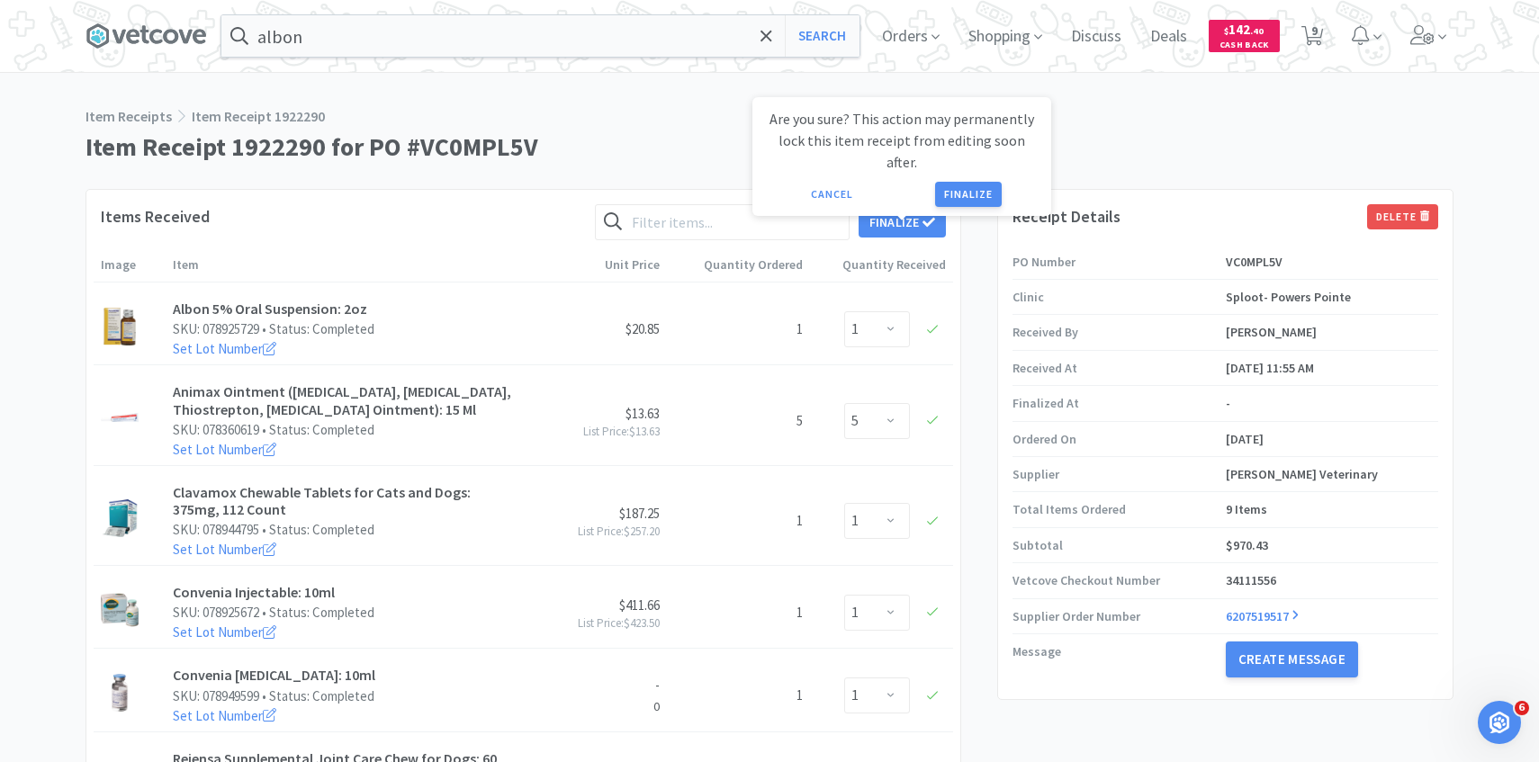
click at [966, 188] on div "Are you sure? This action may permanently lock this item receipt from editing s…" at bounding box center [901, 156] width 299 height 119
click at [965, 182] on button "Finalize" at bounding box center [968, 194] width 67 height 25
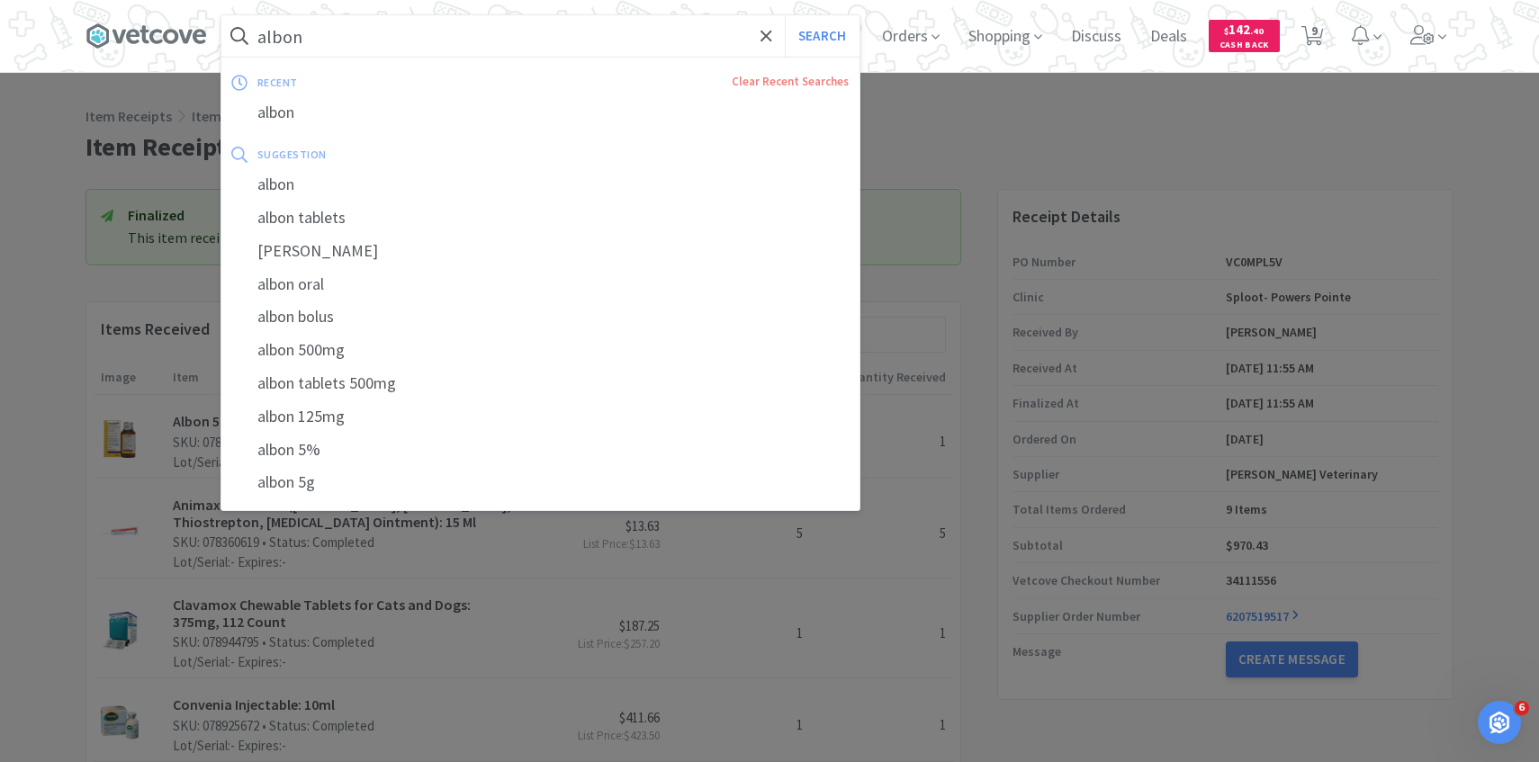
click at [442, 39] on input "albon" at bounding box center [540, 35] width 638 height 41
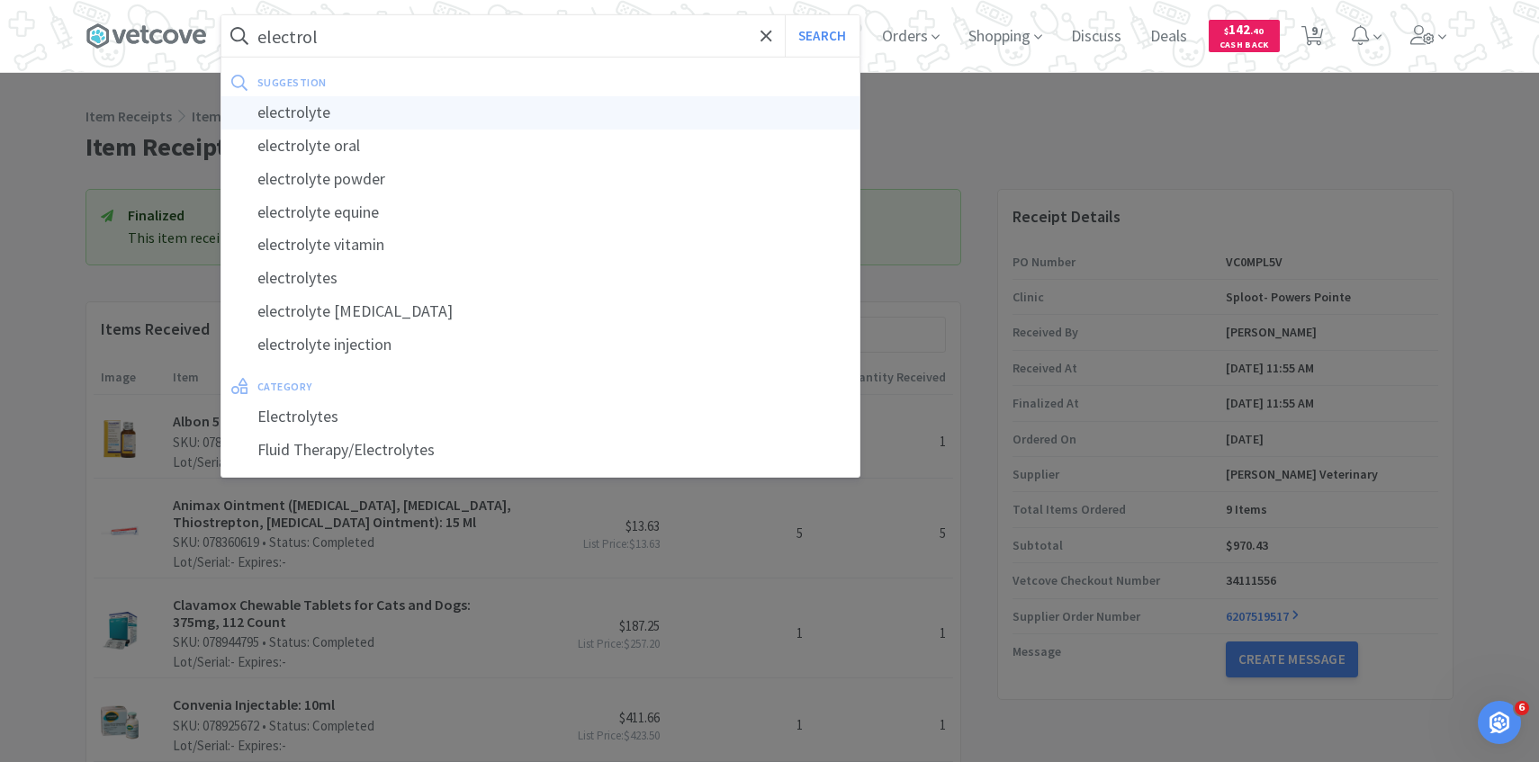
click at [417, 112] on div "electrolyte" at bounding box center [540, 112] width 638 height 33
type input "electrolyte"
select select "1"
select select "6"
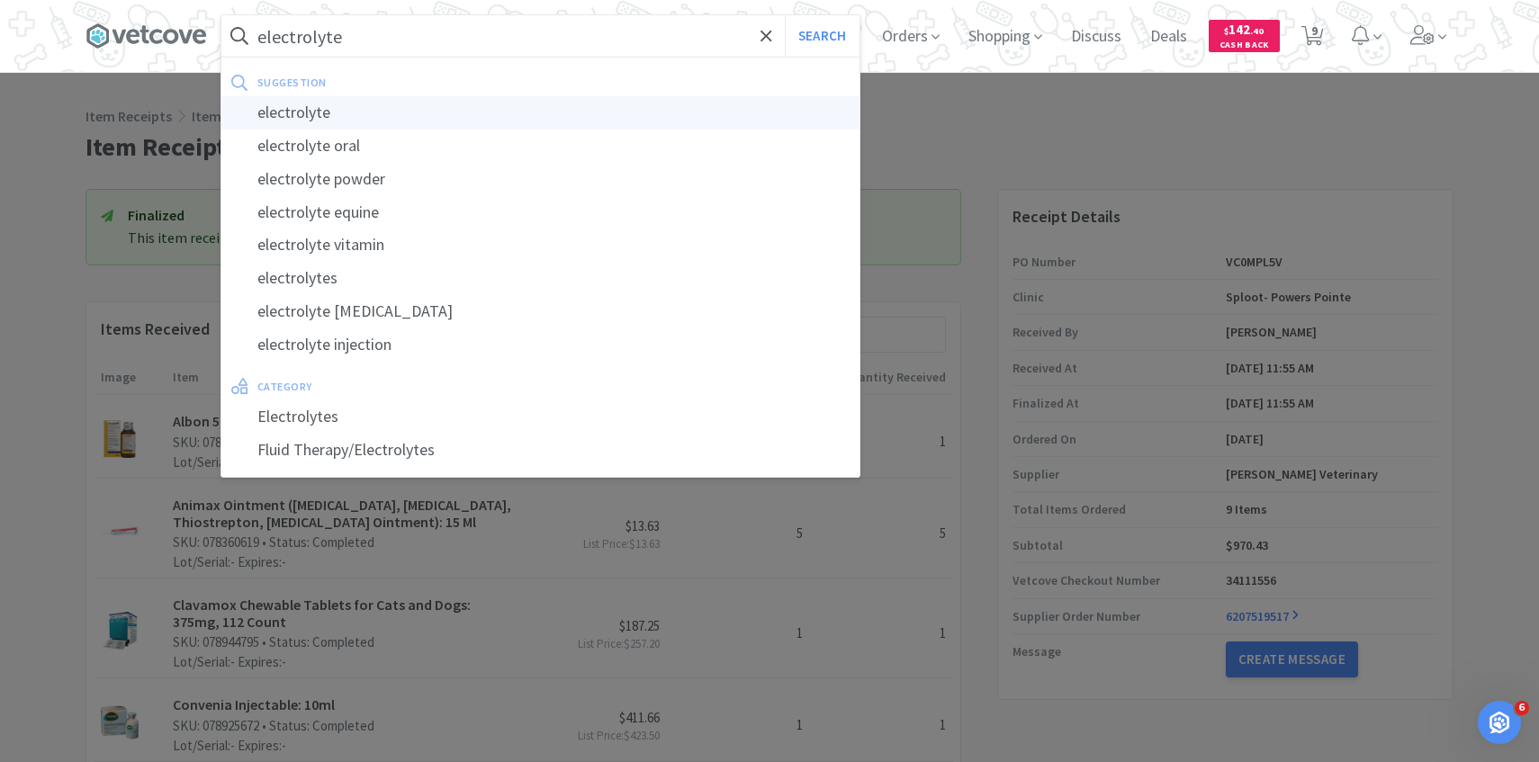
select select "1"
select select "3"
select select "1"
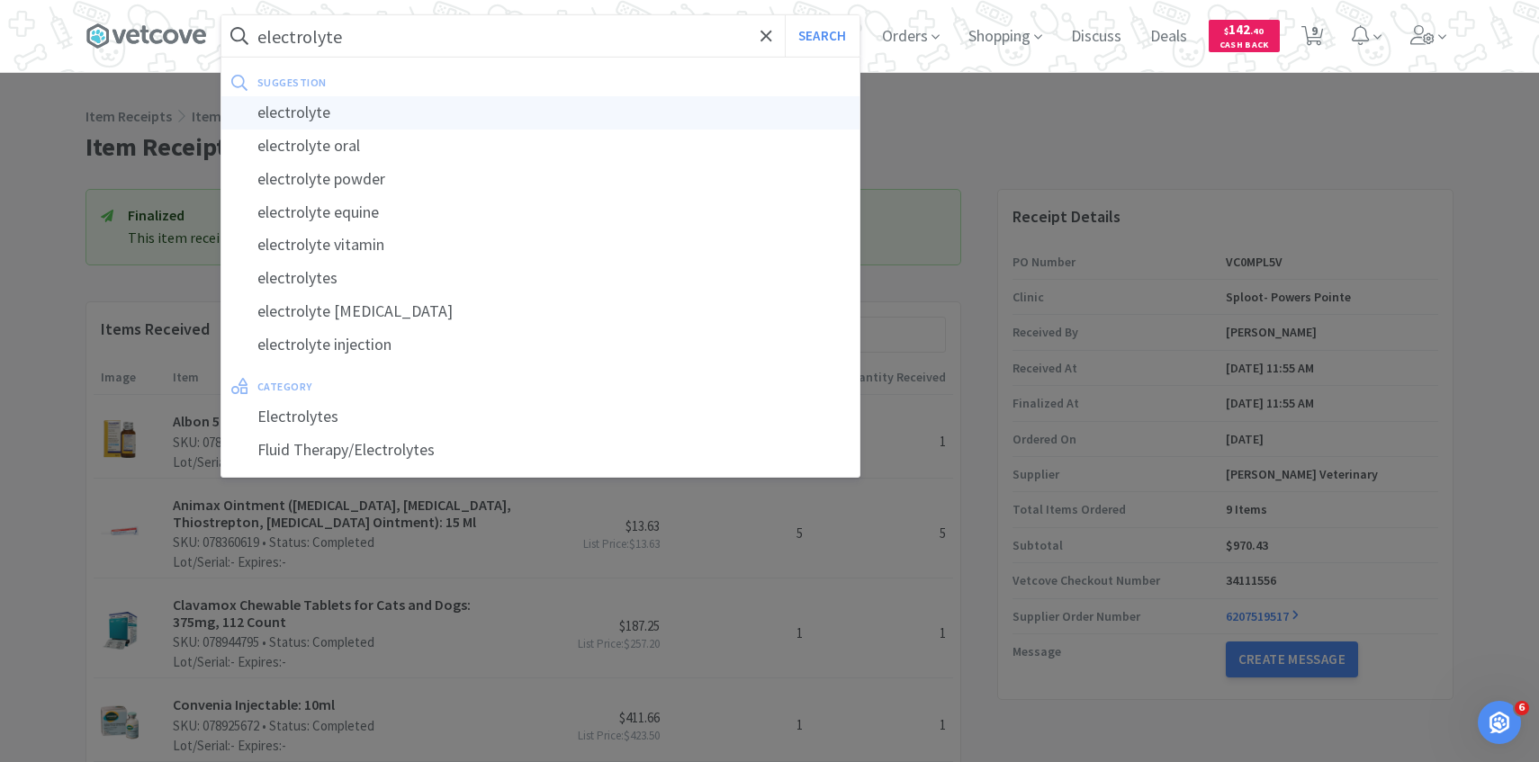
select select "2"
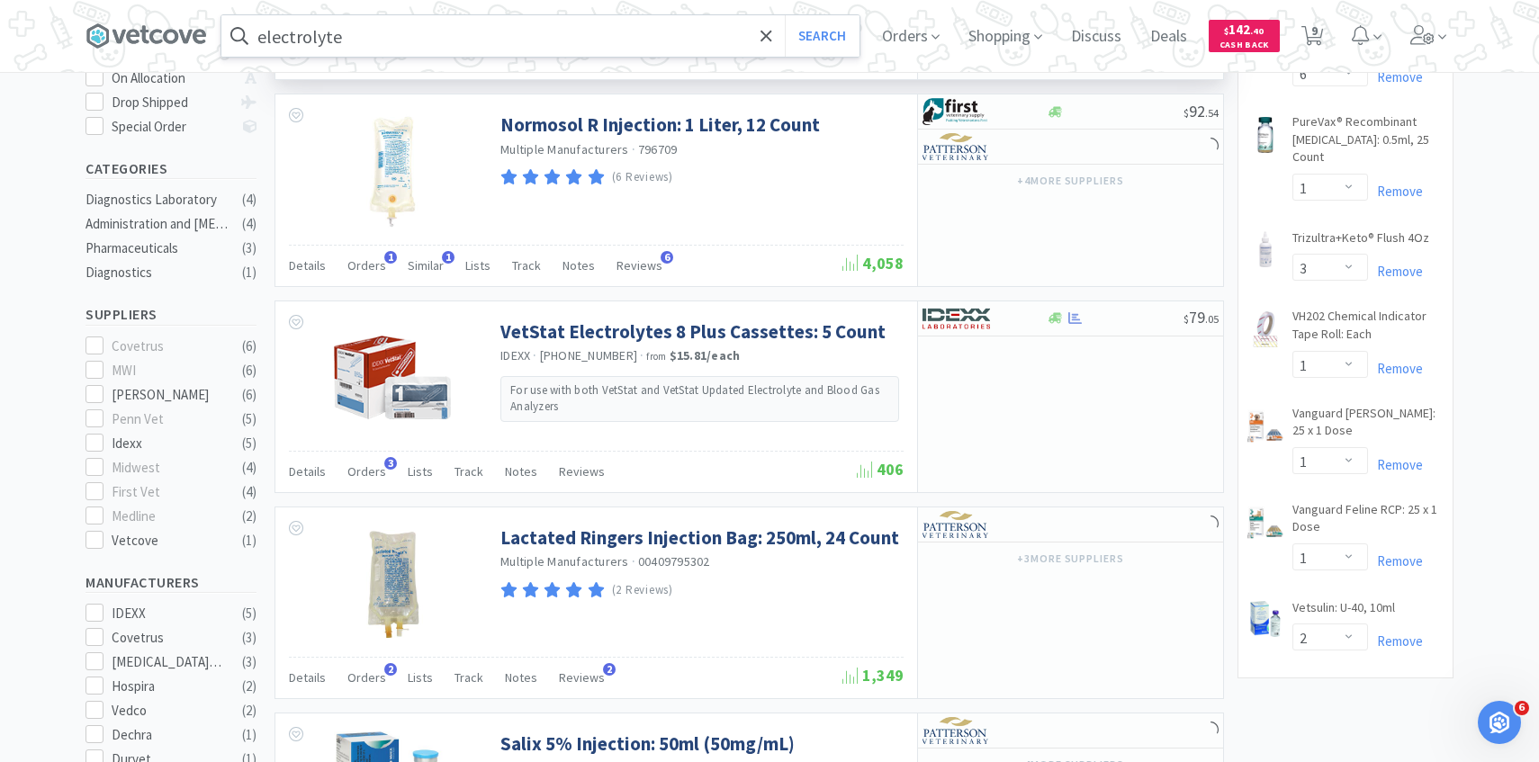
scroll to position [569, 0]
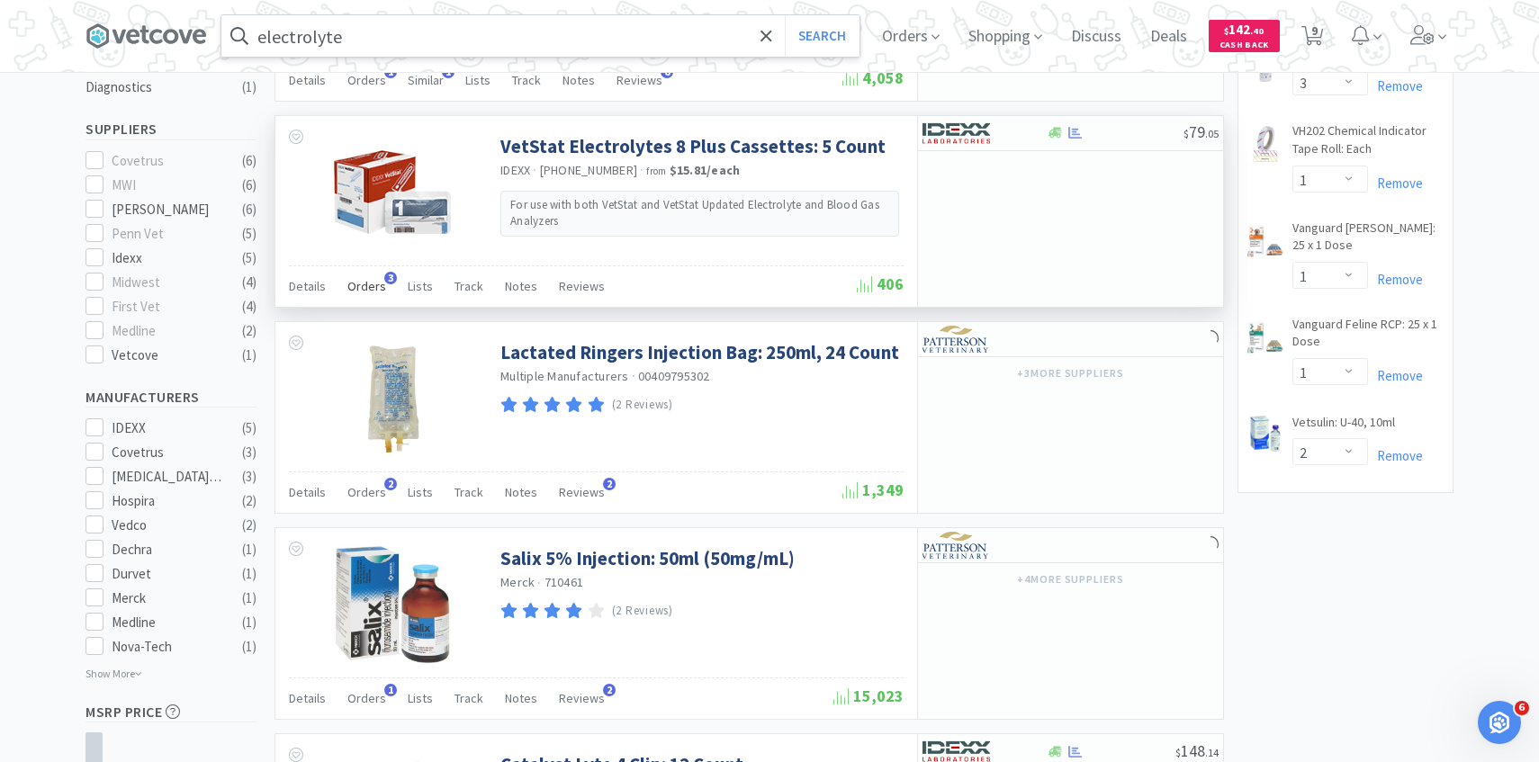
click at [362, 291] on span "Orders" at bounding box center [366, 286] width 39 height 16
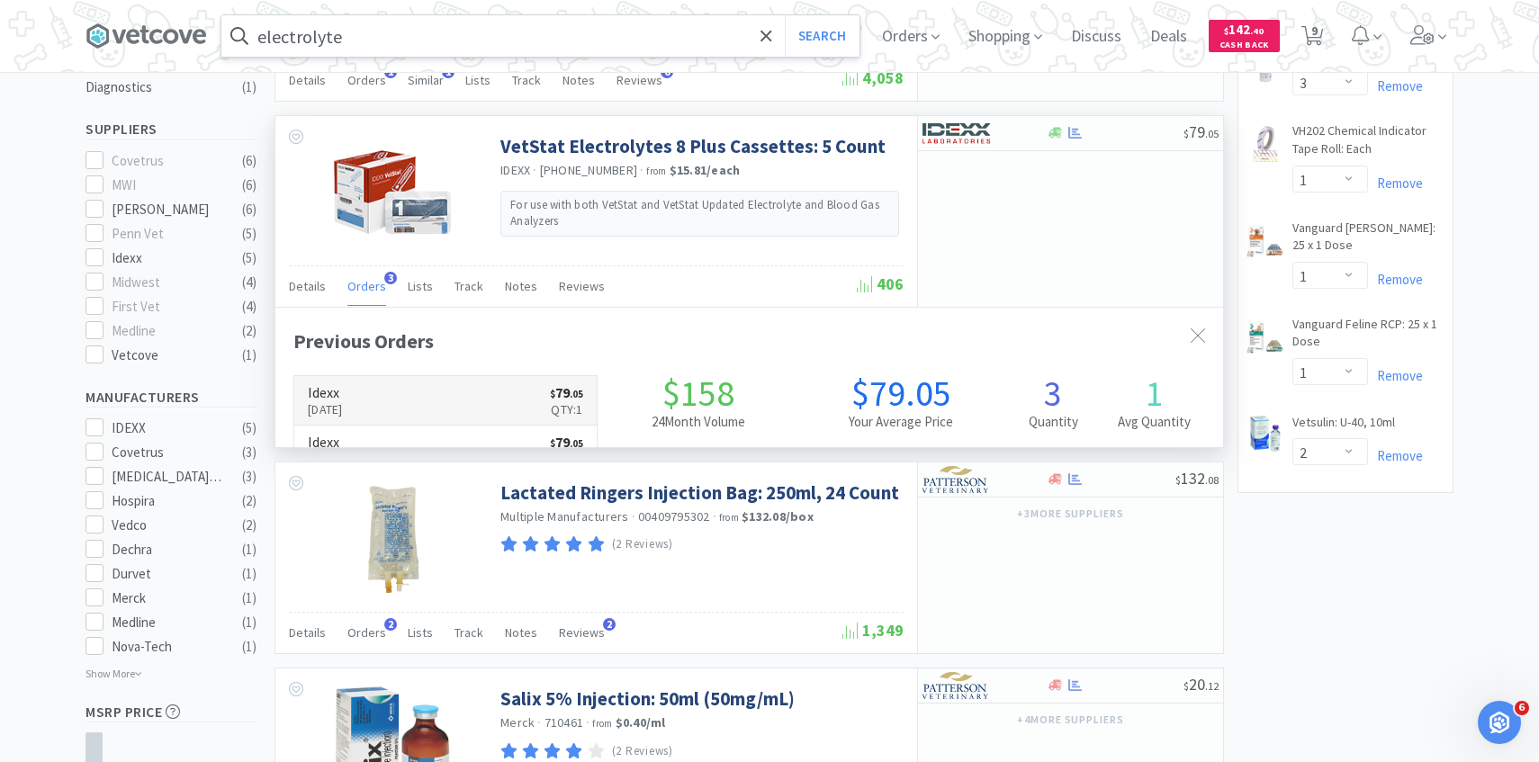
scroll to position [466, 947]
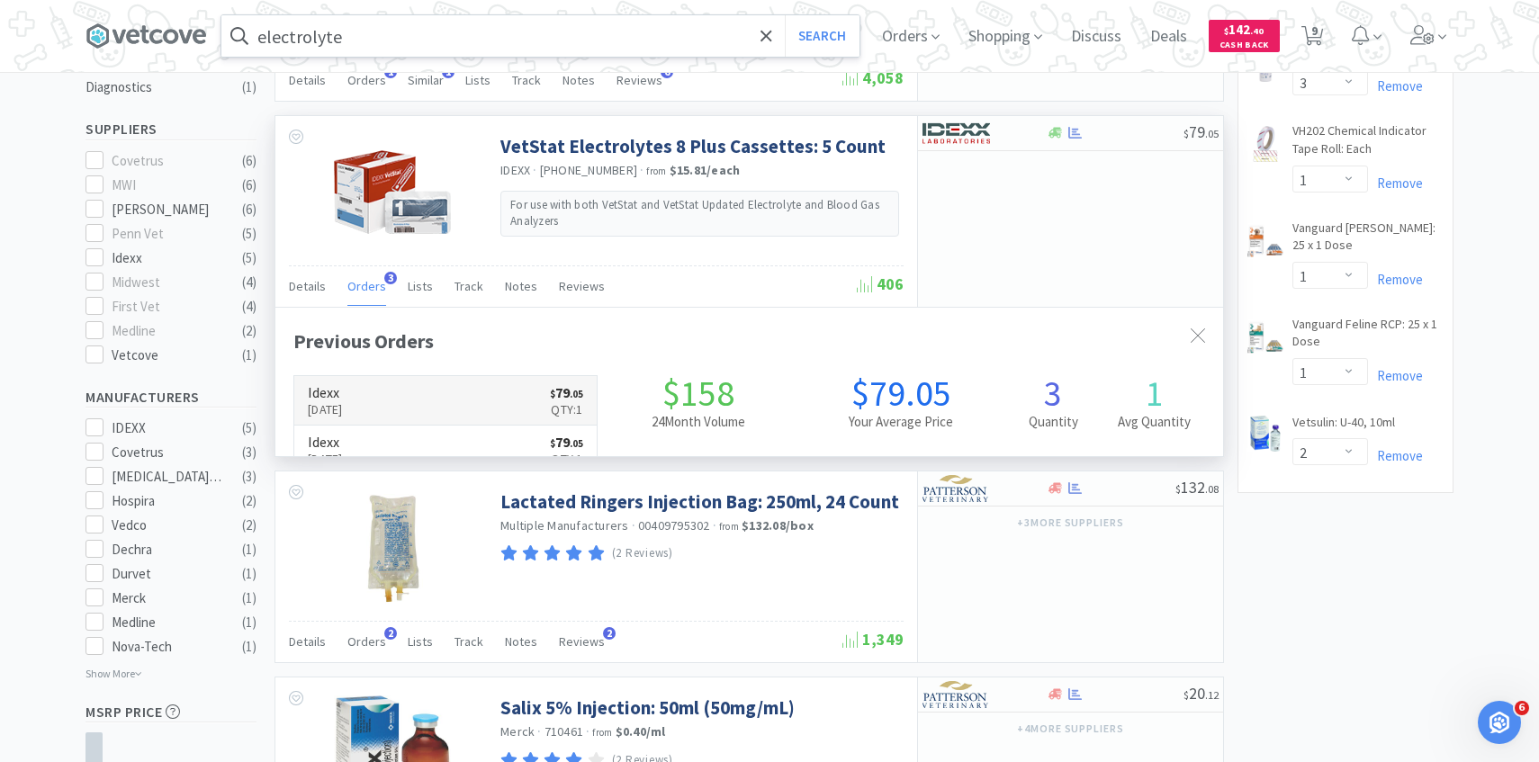
click at [443, 400] on link "Idexx Oct 9th, 2025 $ 79 . 05 Qty: 1" at bounding box center [445, 400] width 302 height 49
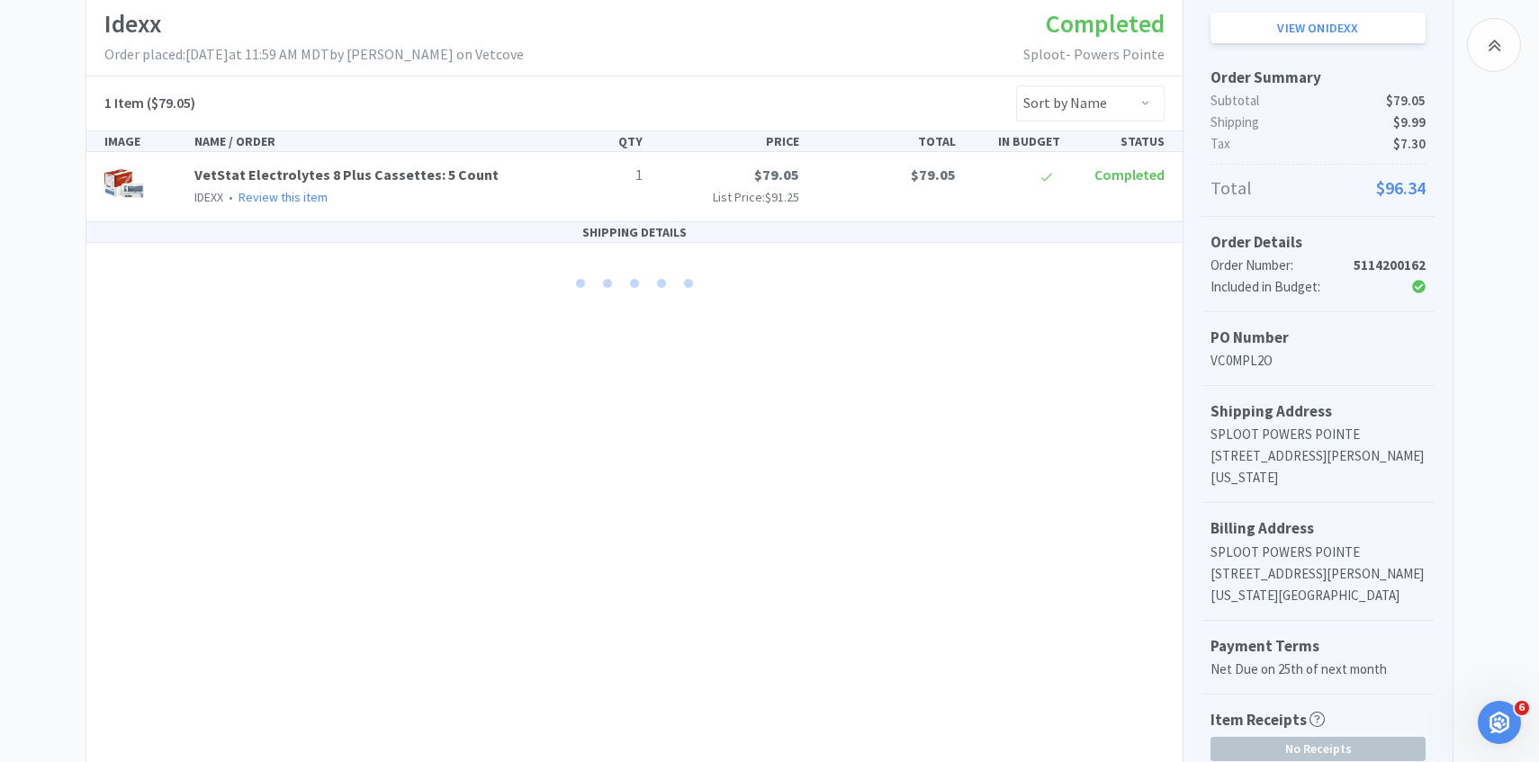
scroll to position [343, 0]
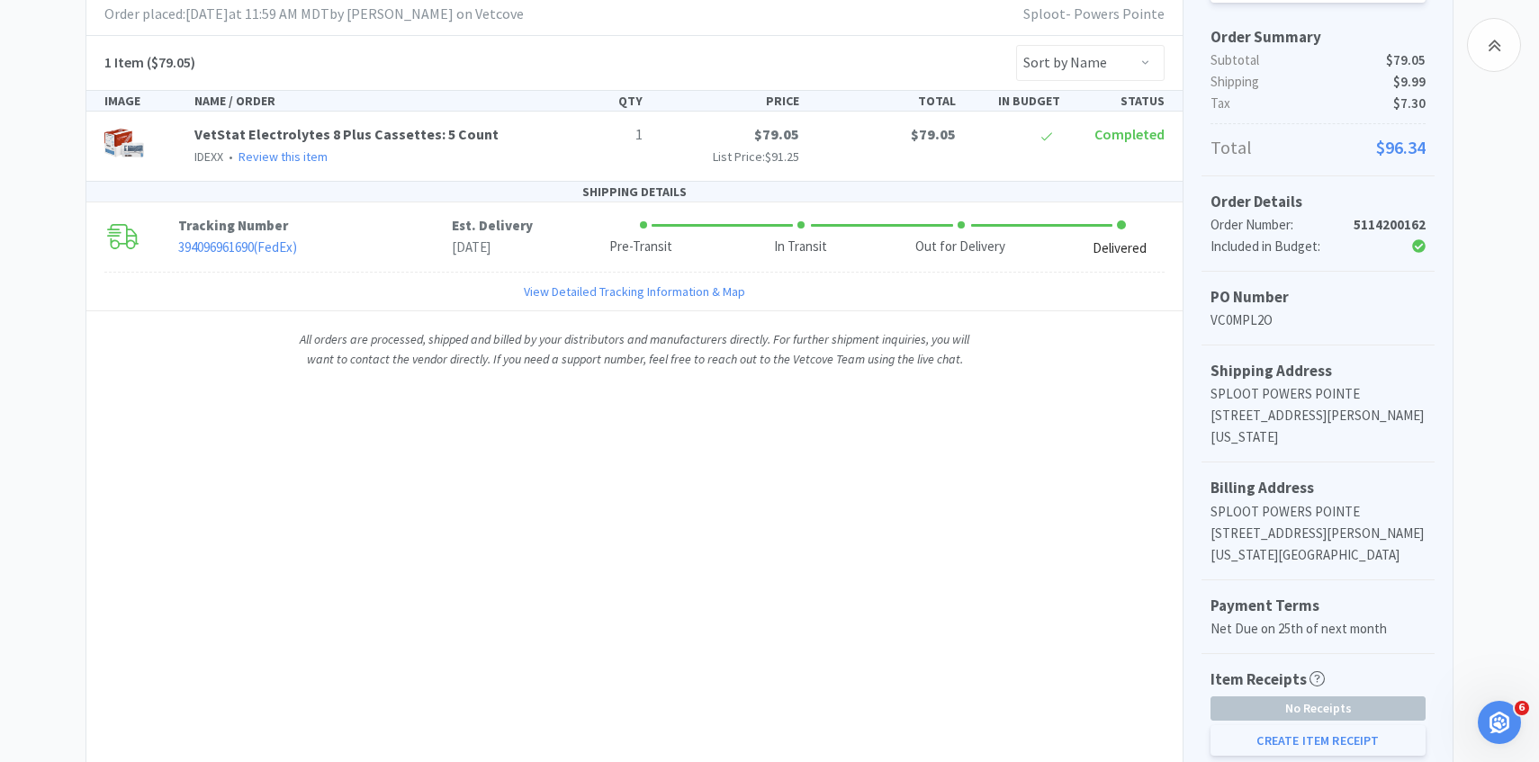
click at [1299, 729] on button "Create Item Receipt" at bounding box center [1317, 740] width 215 height 31
select select "1"
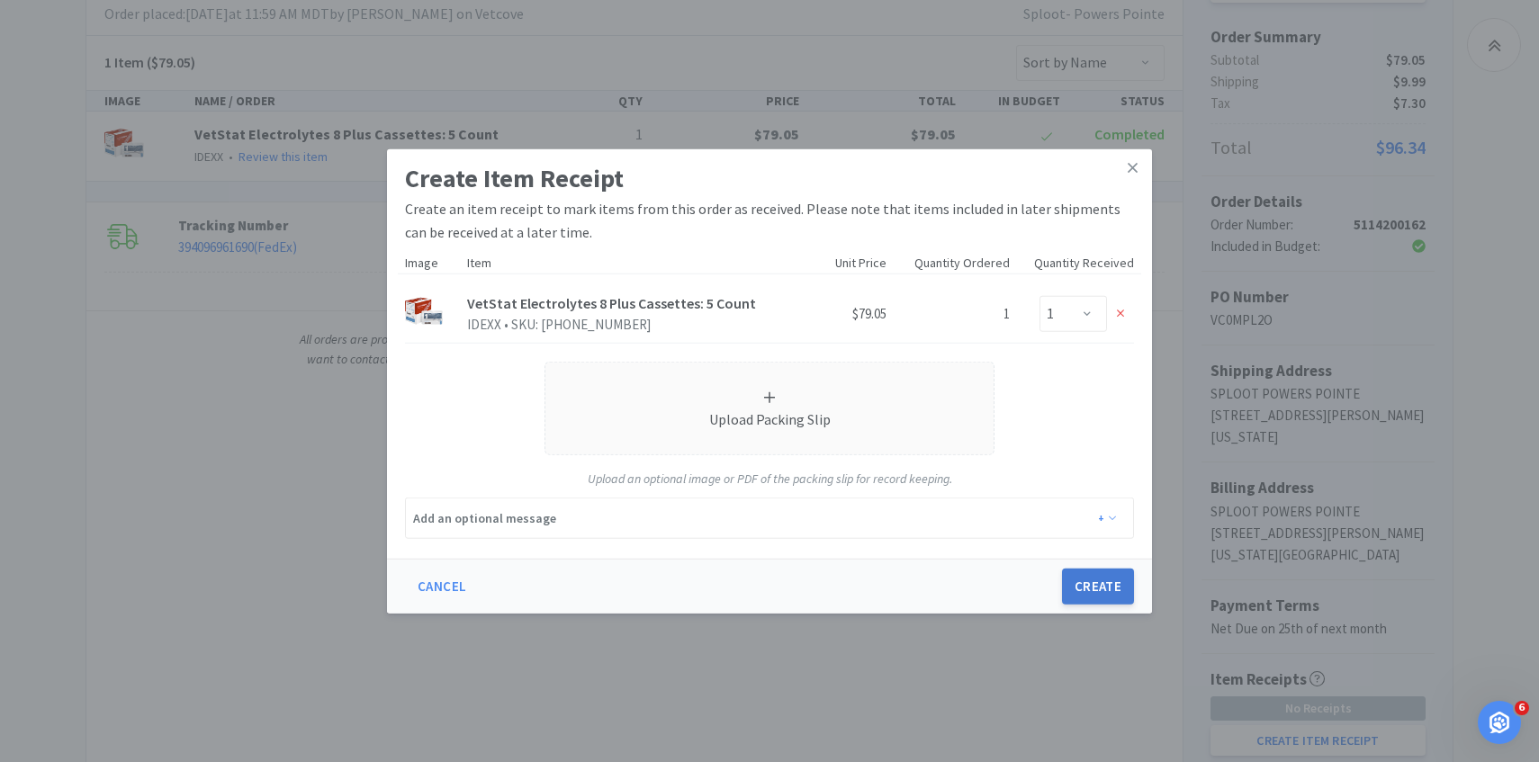
click at [1116, 601] on button "Create" at bounding box center [1098, 587] width 72 height 36
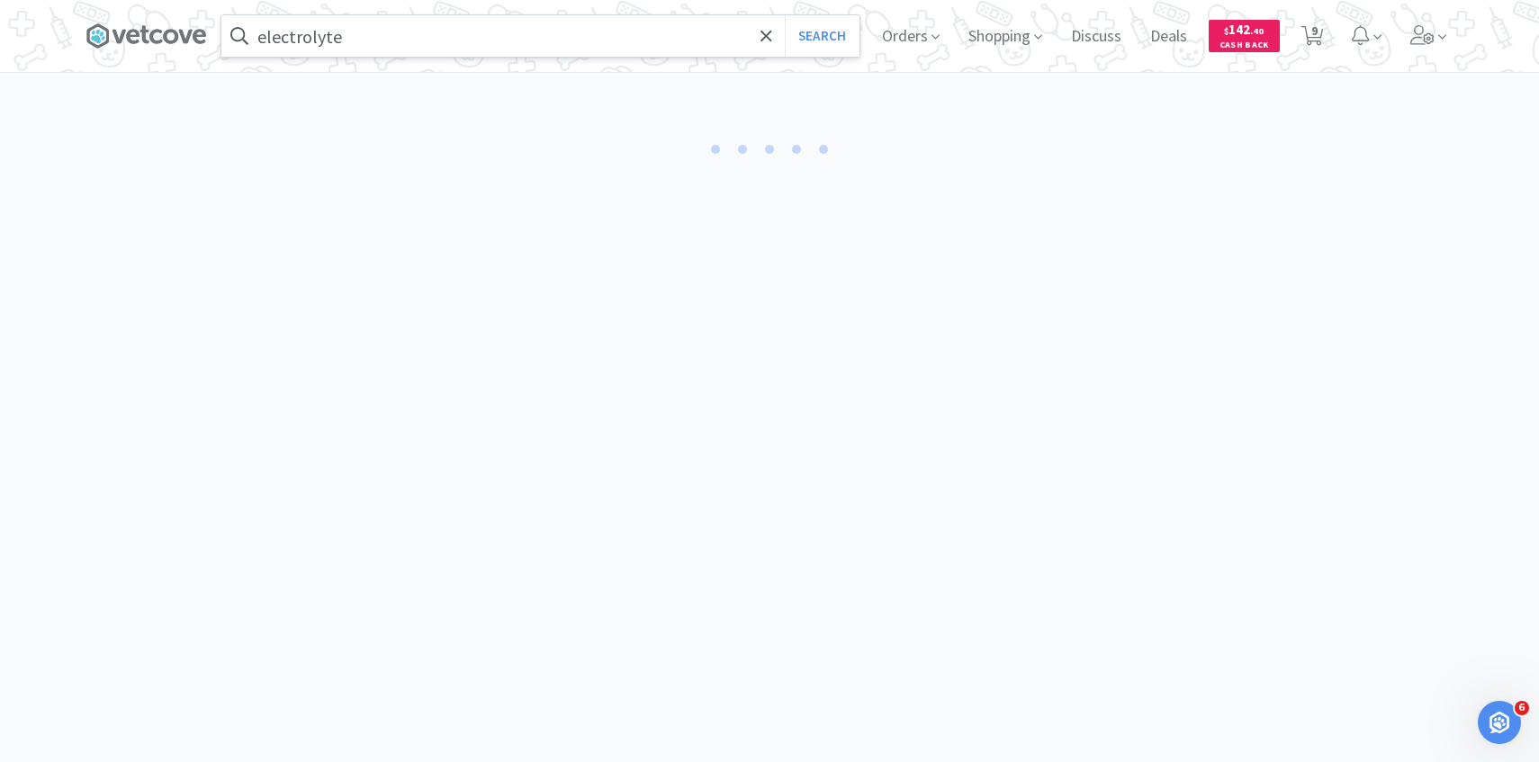
select select "1"
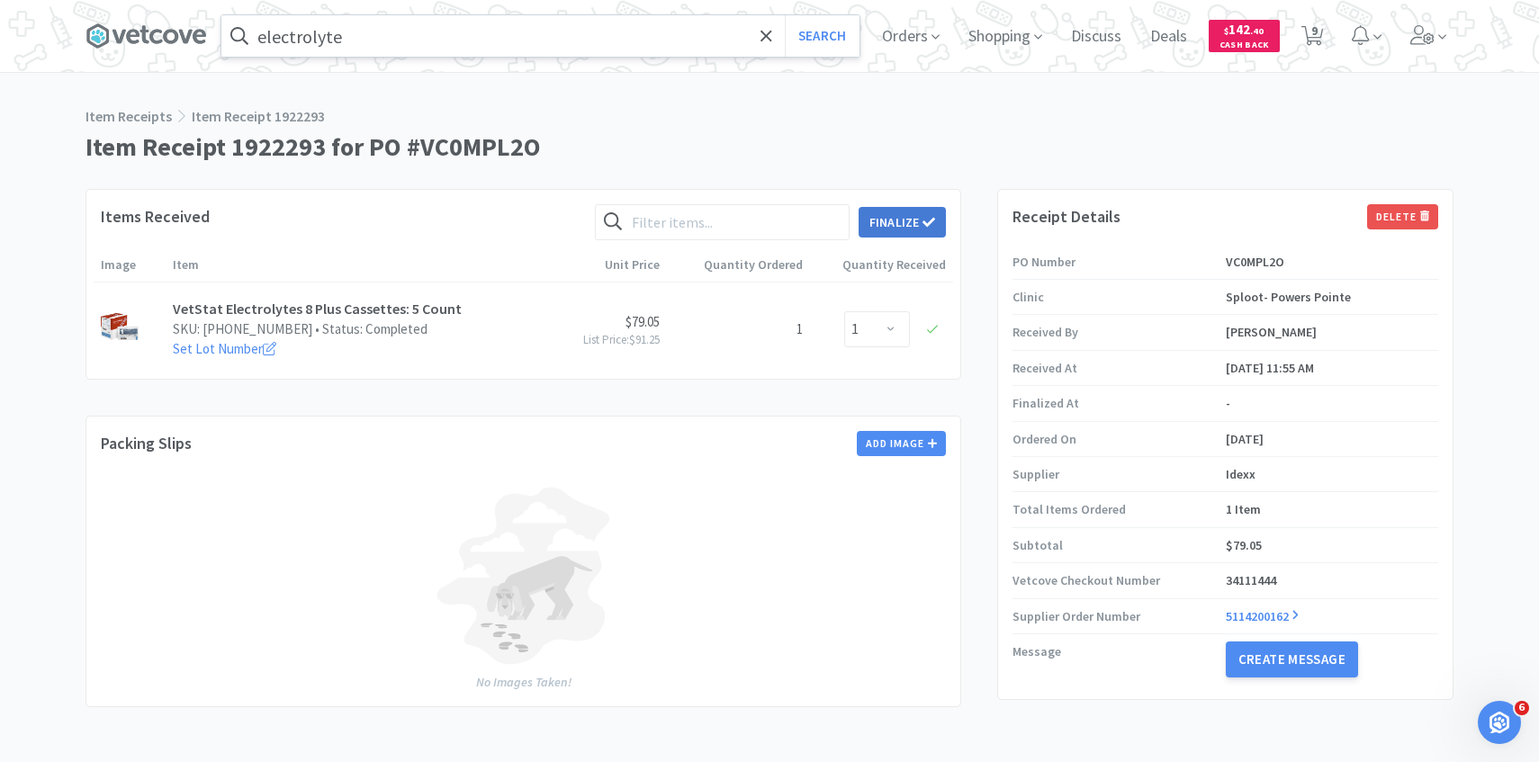
click at [910, 224] on button "Finalize" at bounding box center [901, 222] width 87 height 31
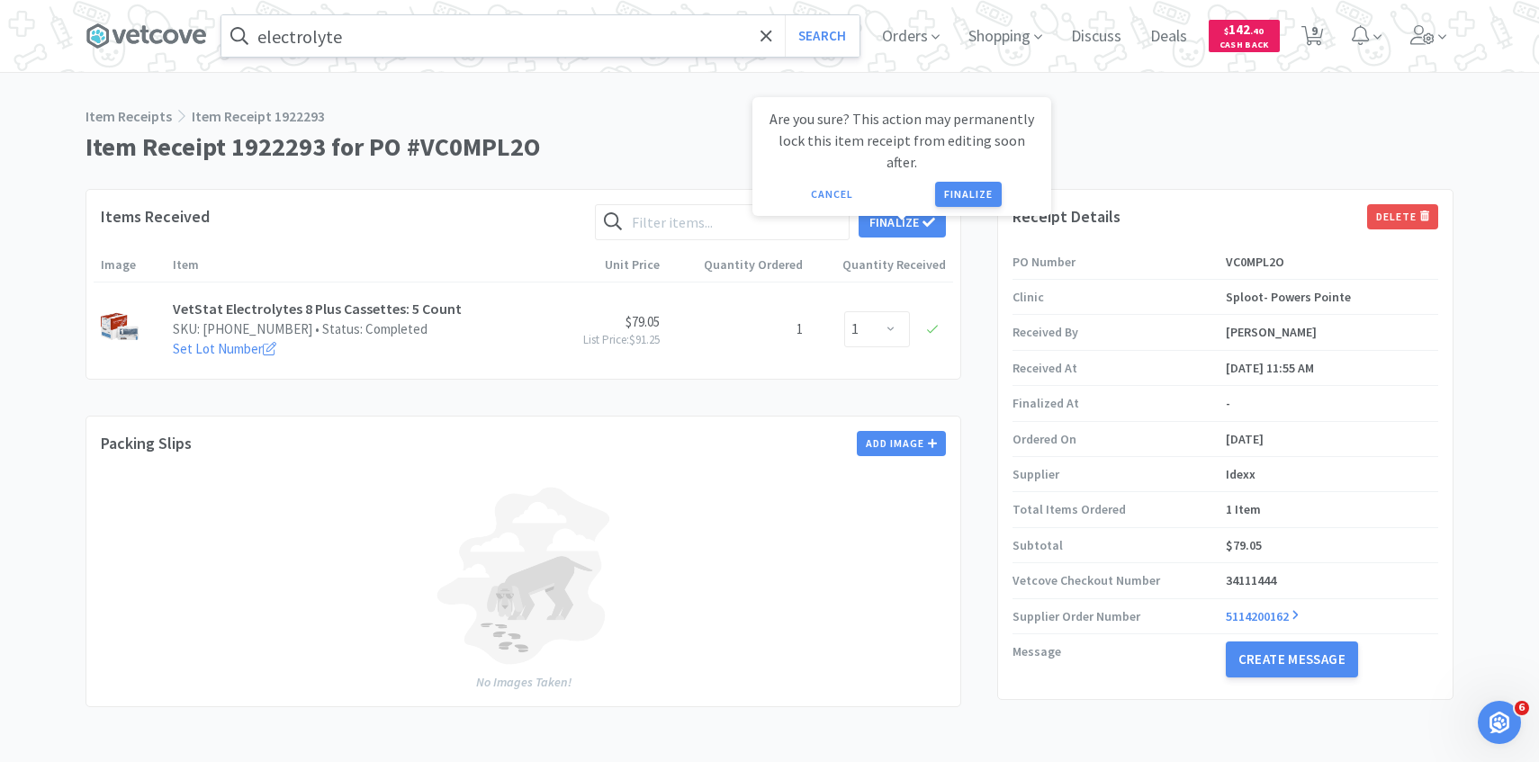
click at [989, 157] on div "Are you sure? This action may permanently lock this item receipt from editing s…" at bounding box center [902, 157] width 270 height 99
click at [969, 182] on button "Finalize" at bounding box center [968, 194] width 67 height 25
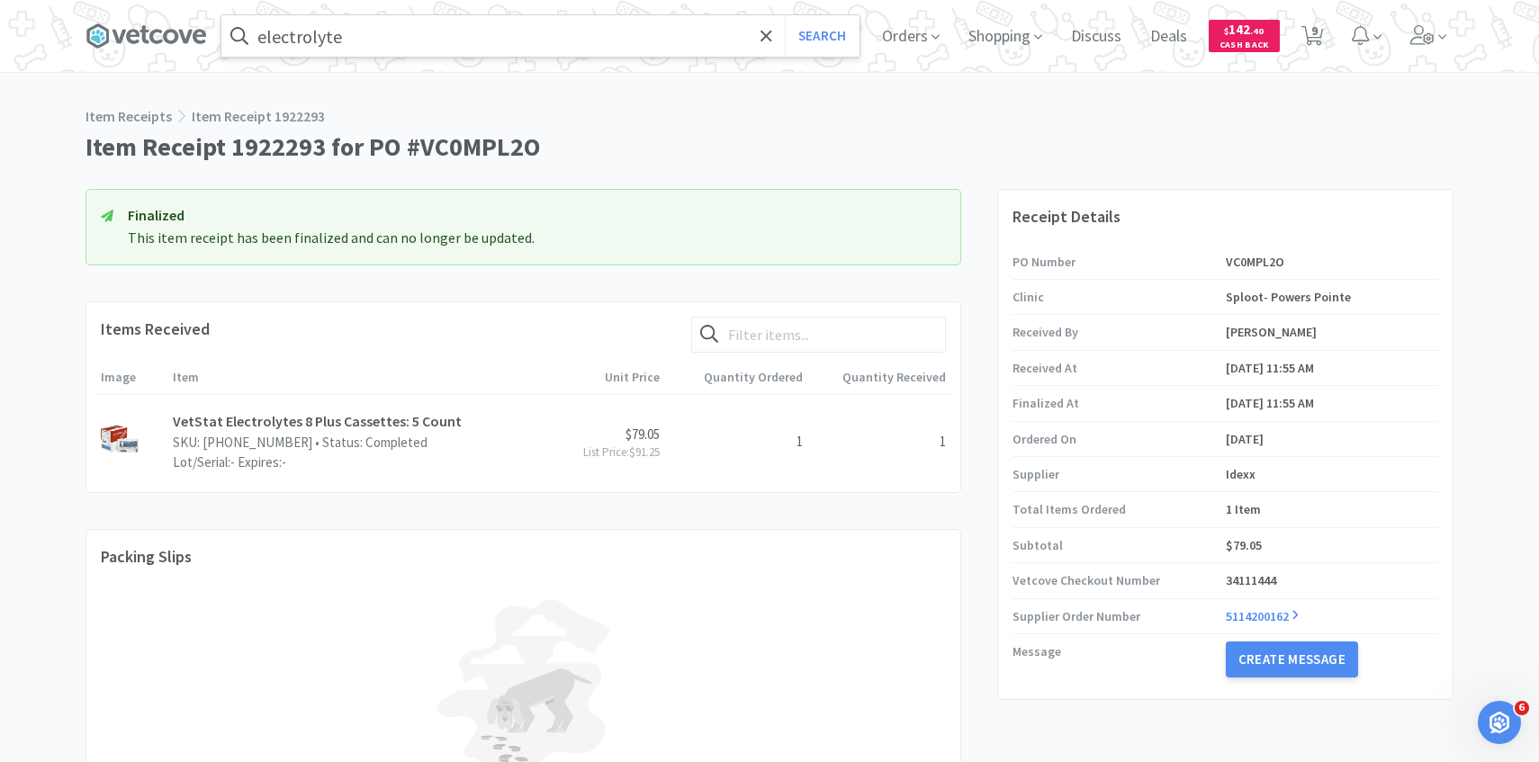
click at [486, 47] on input "electrolyte" at bounding box center [540, 35] width 638 height 41
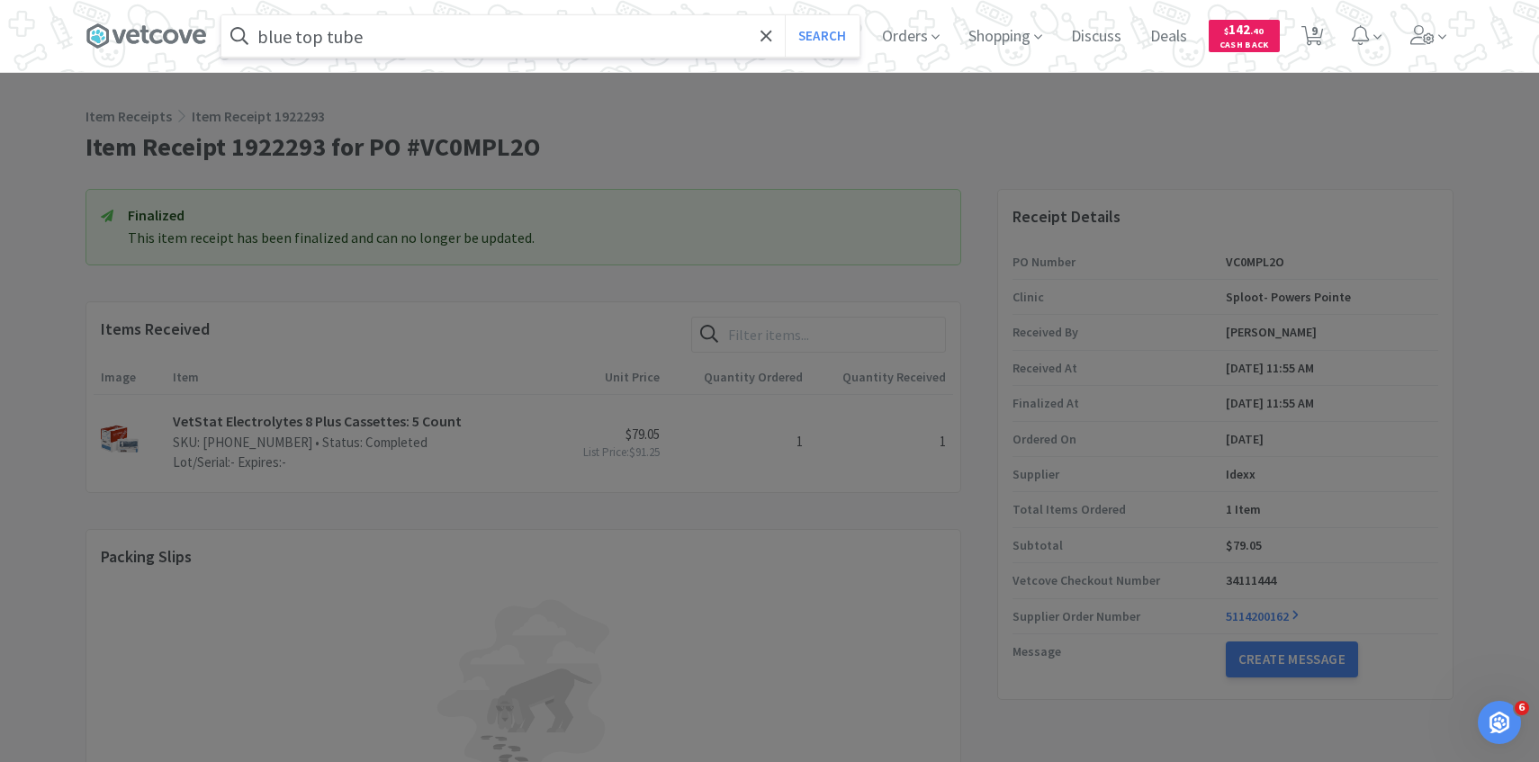
type input "blue top tube"
click at [785, 15] on button "Search" at bounding box center [822, 35] width 75 height 41
select select "1"
select select "6"
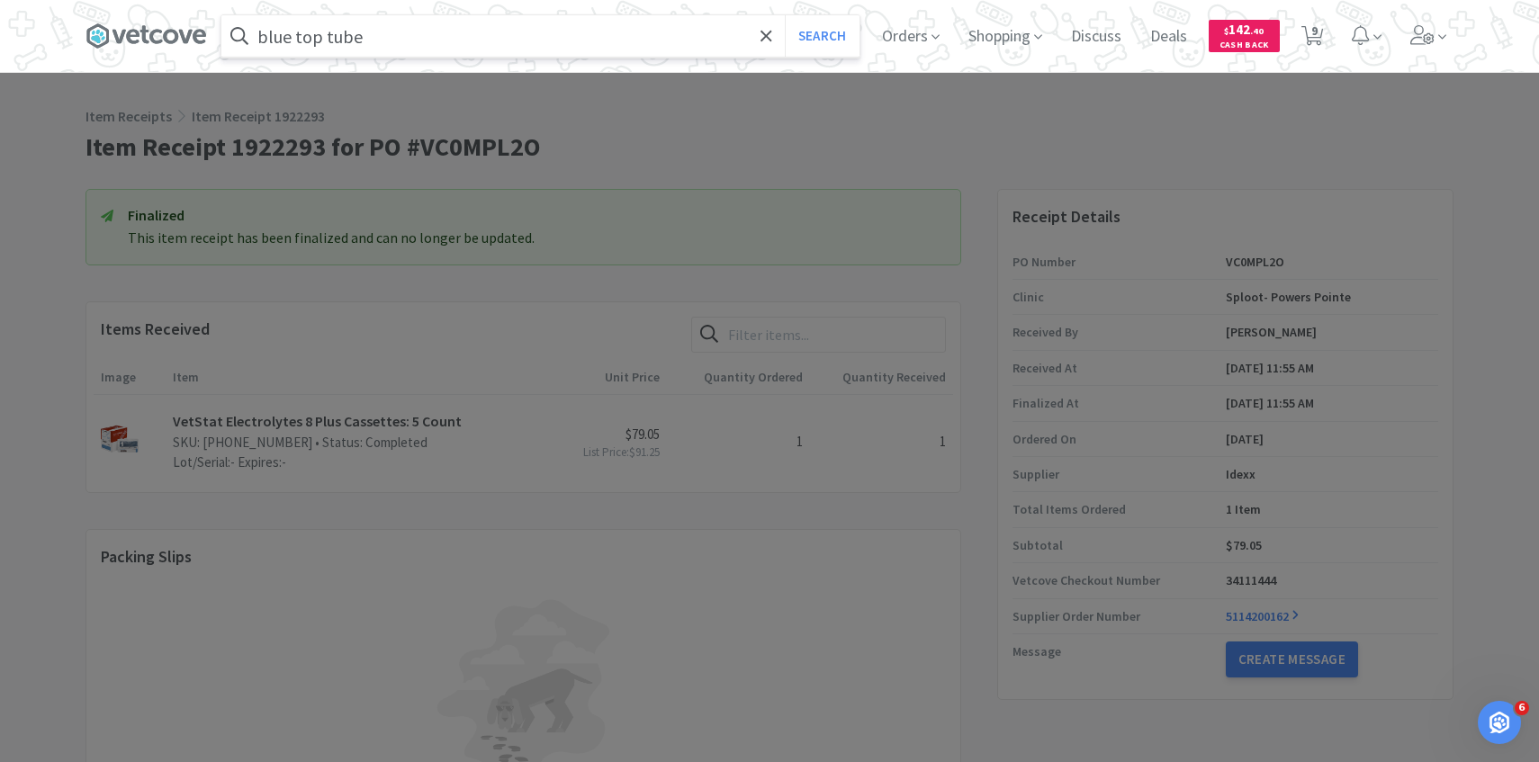
select select "1"
select select "3"
select select "1"
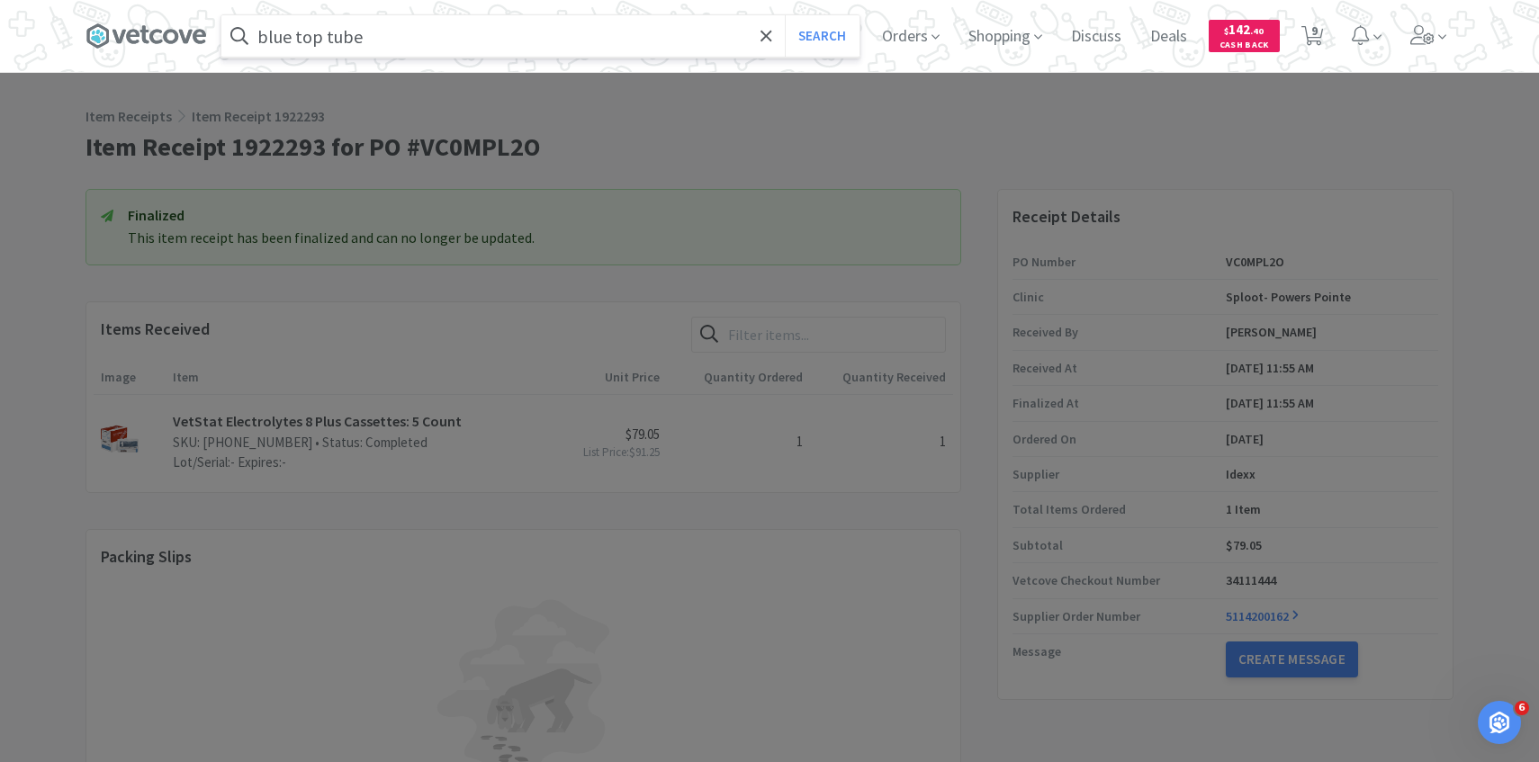
select select "2"
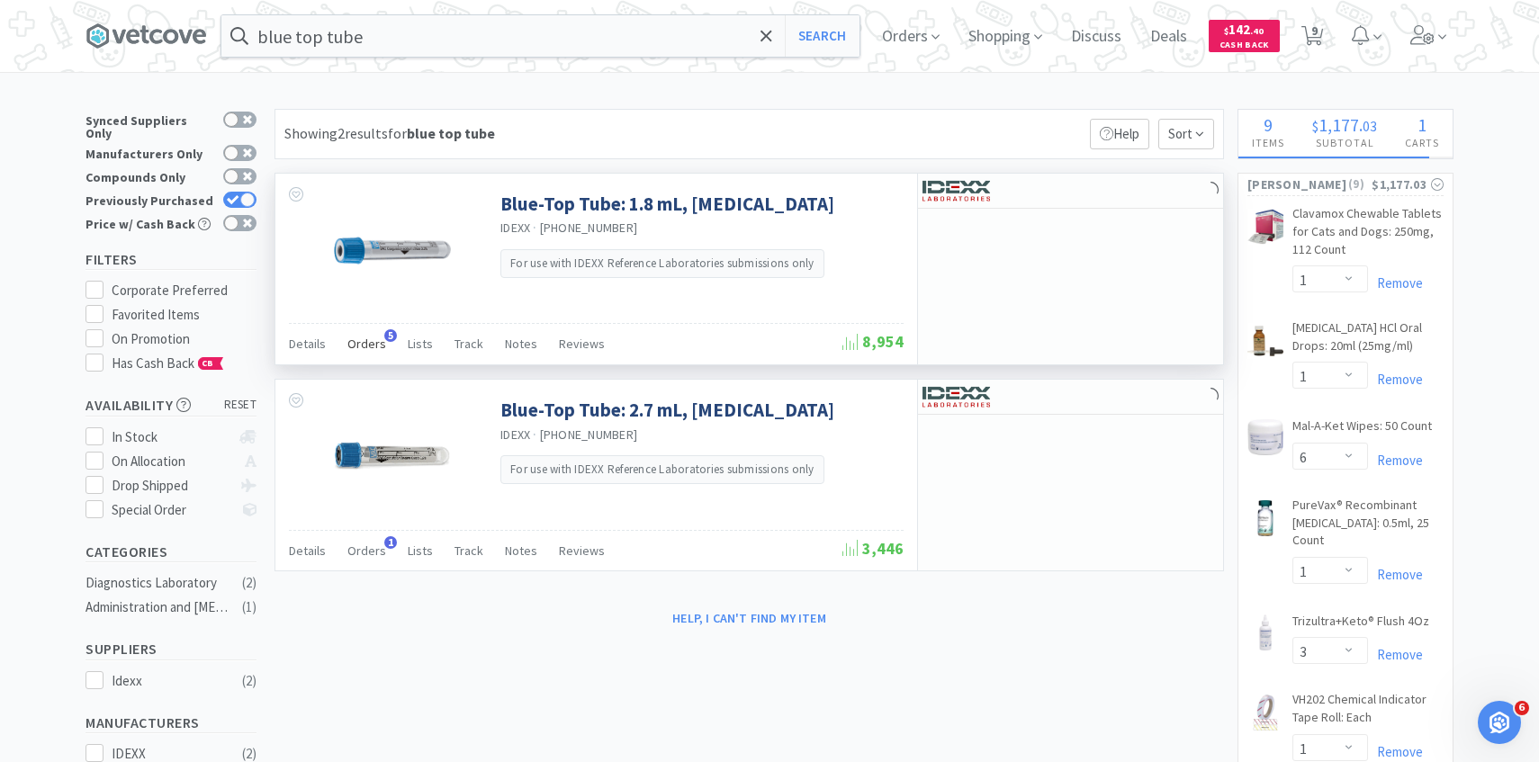
click at [368, 336] on span "Orders" at bounding box center [366, 344] width 39 height 16
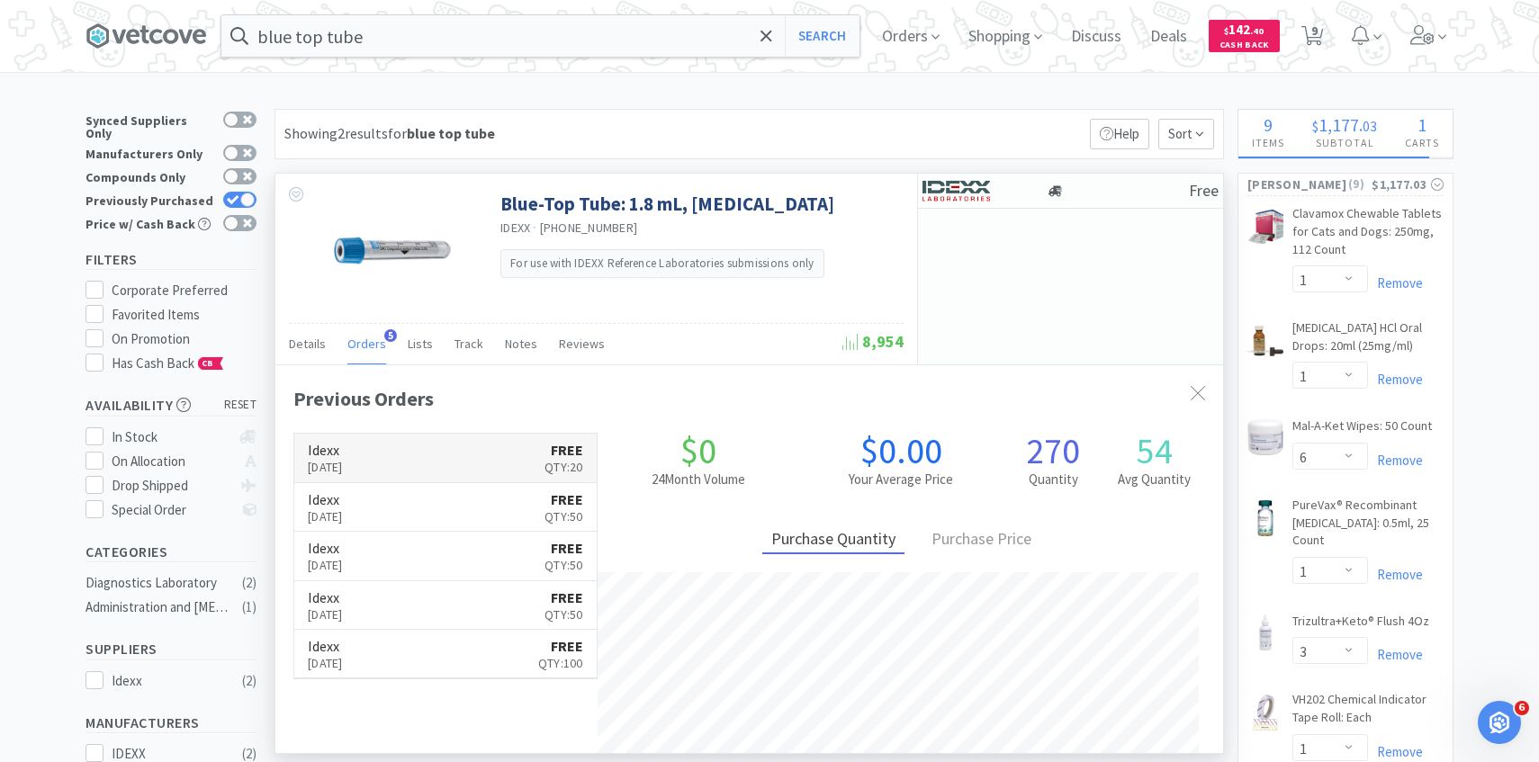
scroll to position [466, 947]
click at [343, 464] on p "Oct 7th, 2025" at bounding box center [325, 467] width 35 height 20
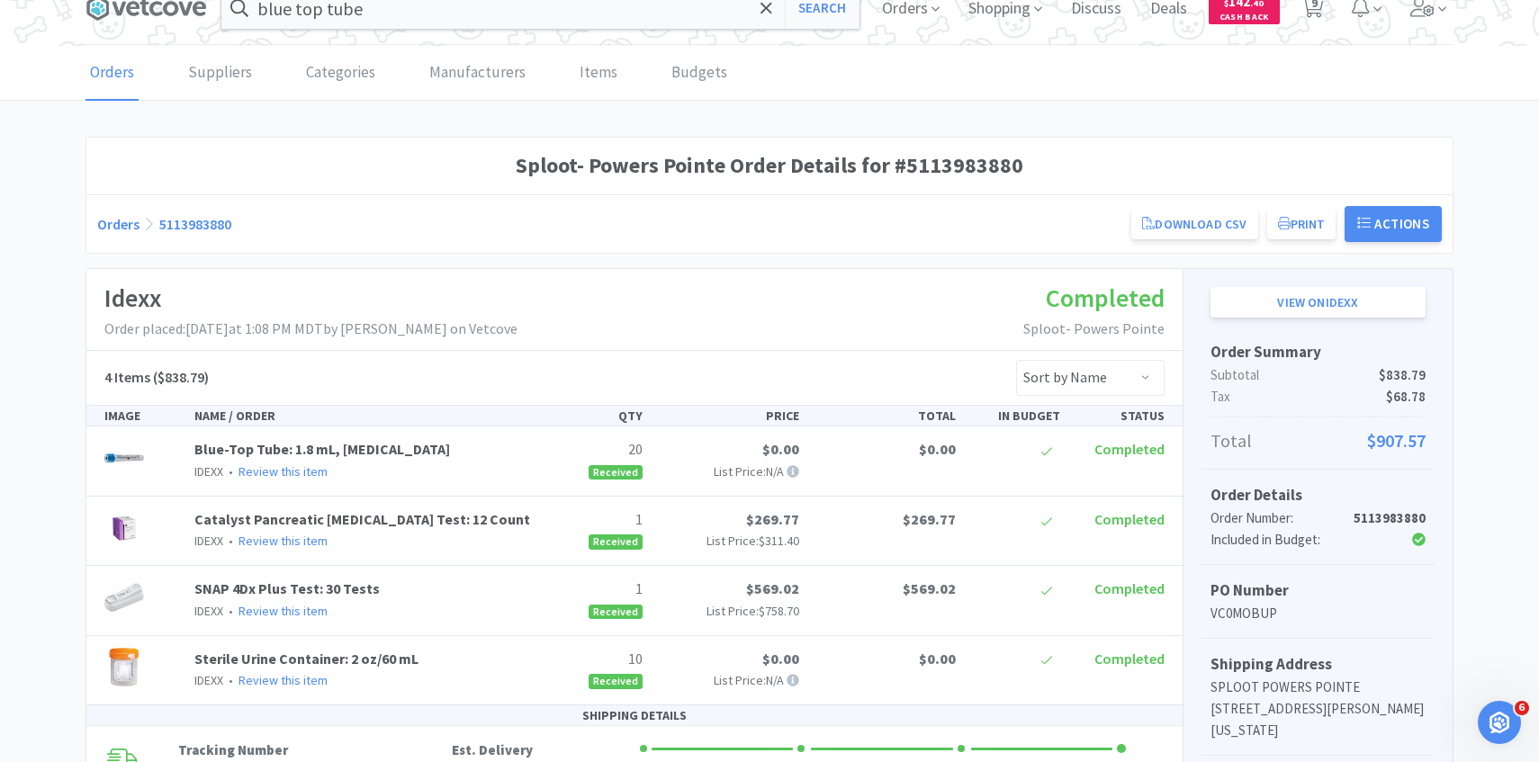
scroll to position [31, 0]
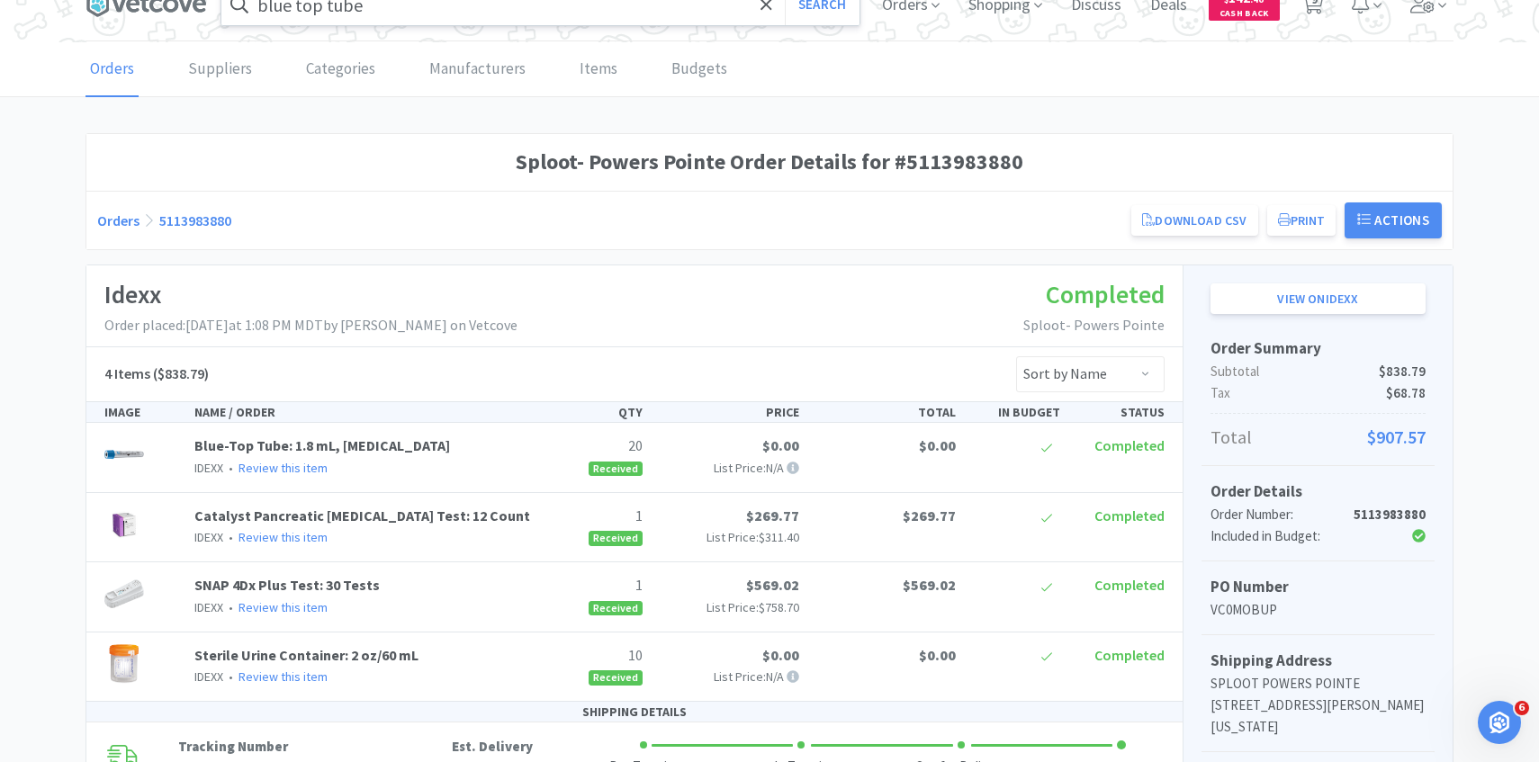
click at [417, 13] on input "blue top tube" at bounding box center [540, 4] width 638 height 41
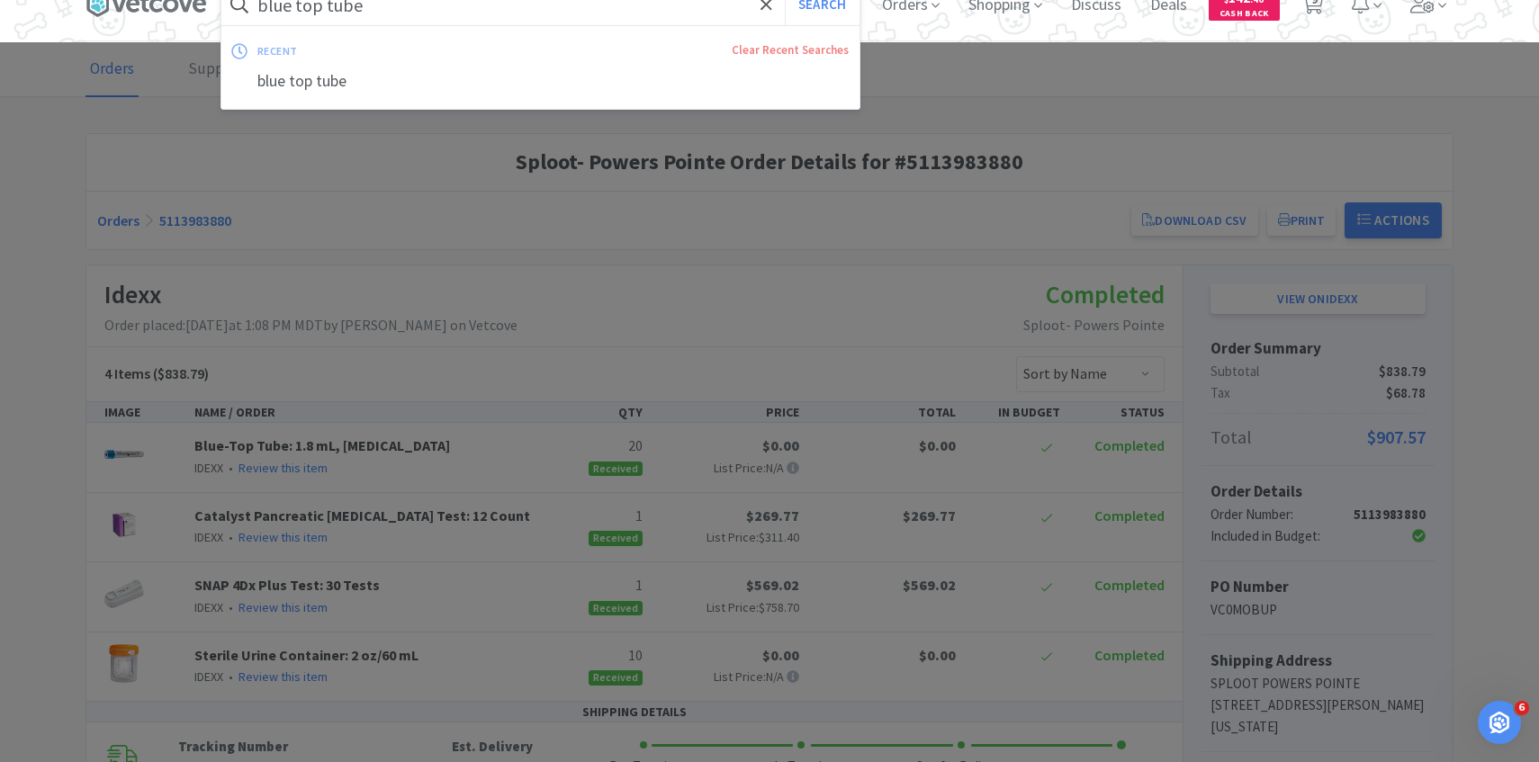
paste input "22 G 3/4" Hypodermic"
type input "22 G 3/4" Hypodermic"
click at [785, 0] on button "Search" at bounding box center [822, 4] width 75 height 41
select select "1"
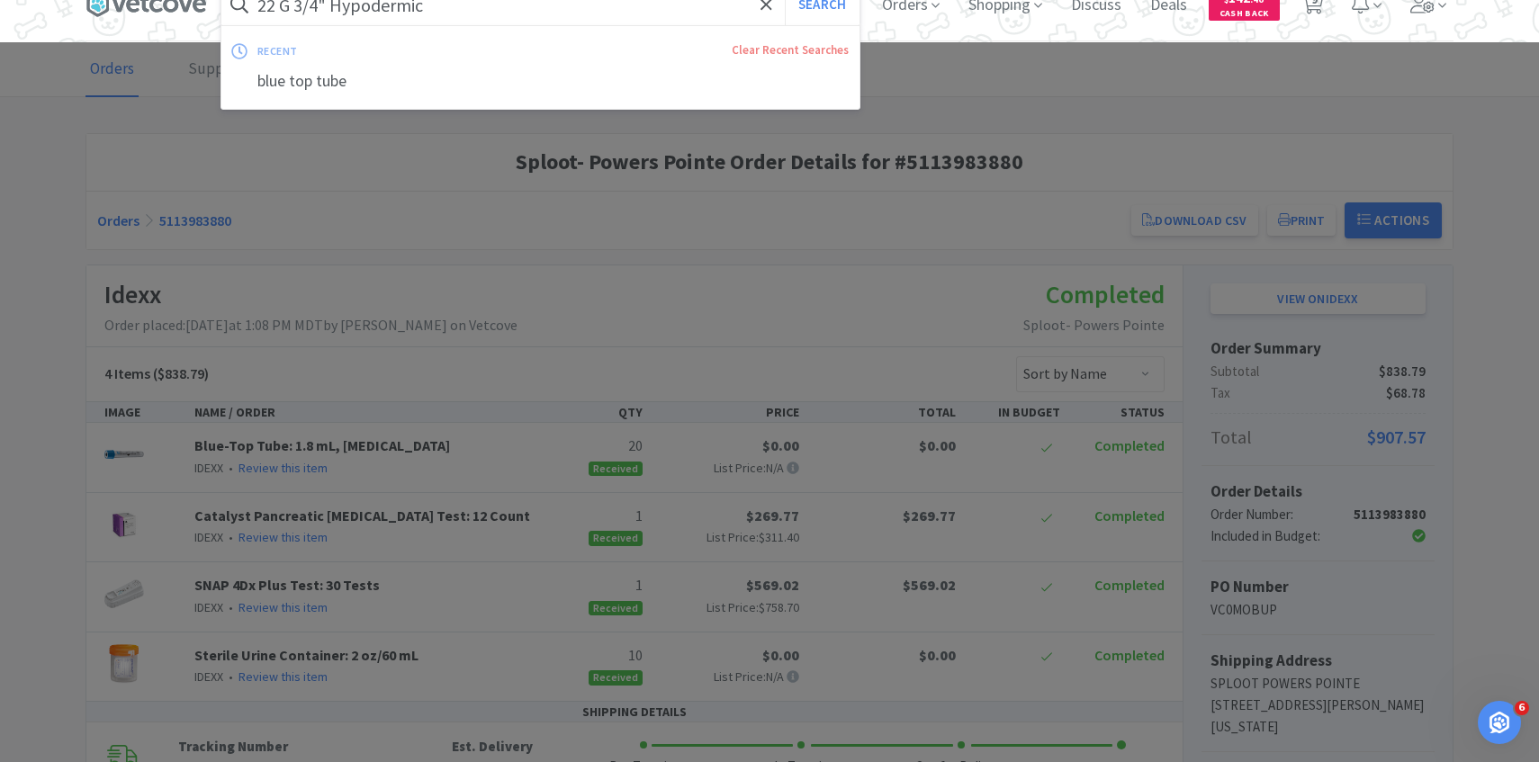
select select "6"
select select "1"
select select "3"
select select "1"
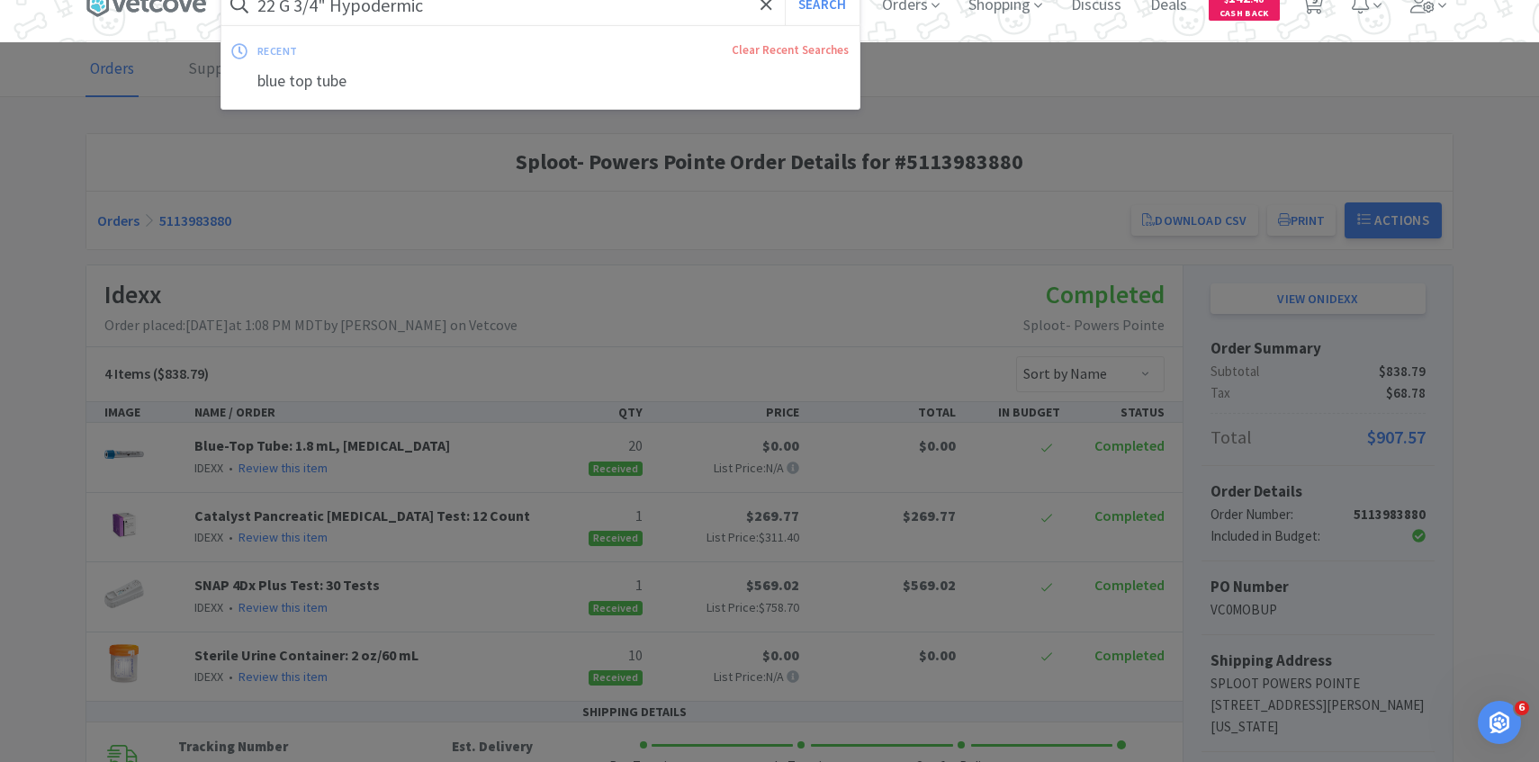
select select "1"
select select "2"
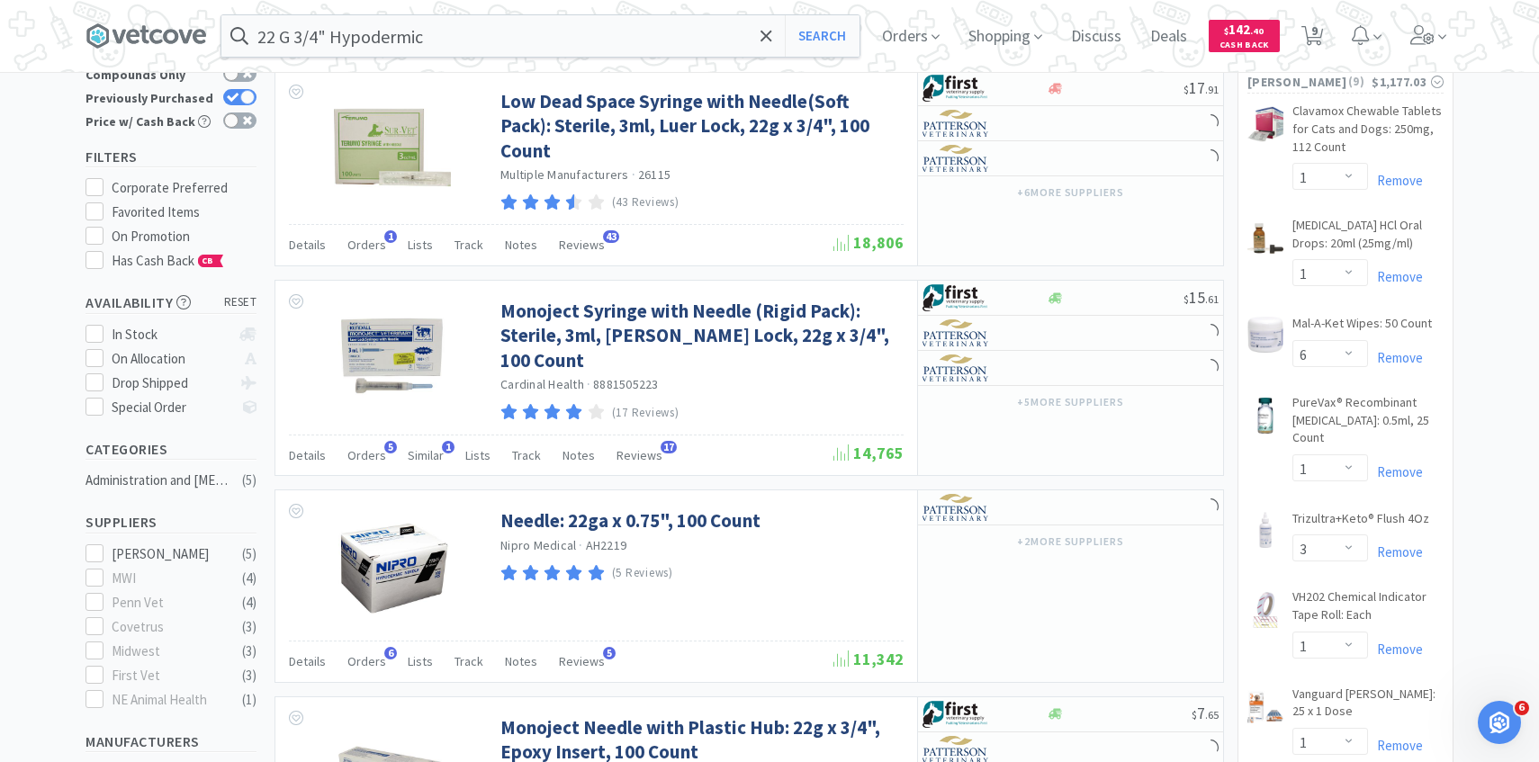
scroll to position [131, 0]
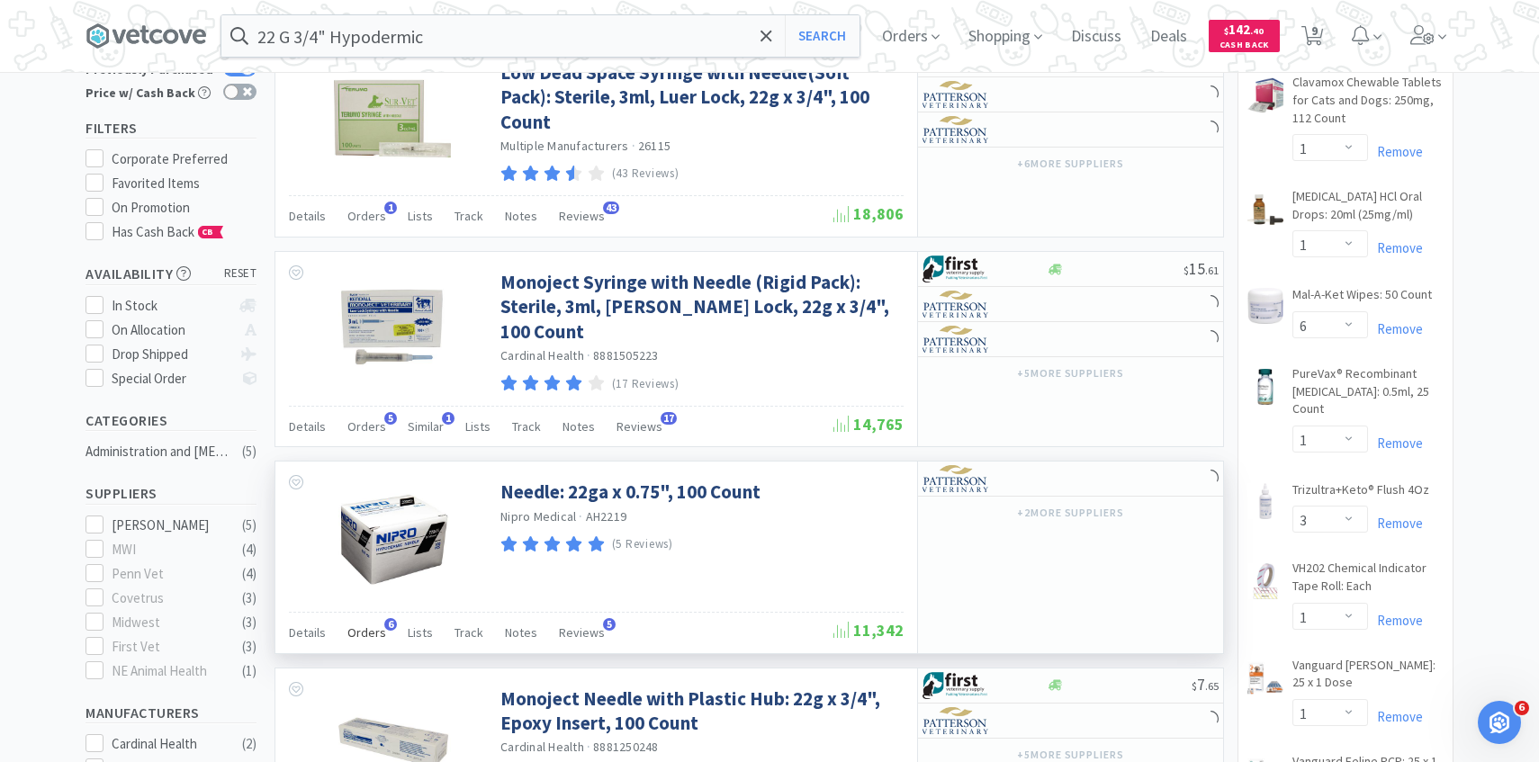
click at [381, 626] on span "Orders" at bounding box center [366, 632] width 39 height 16
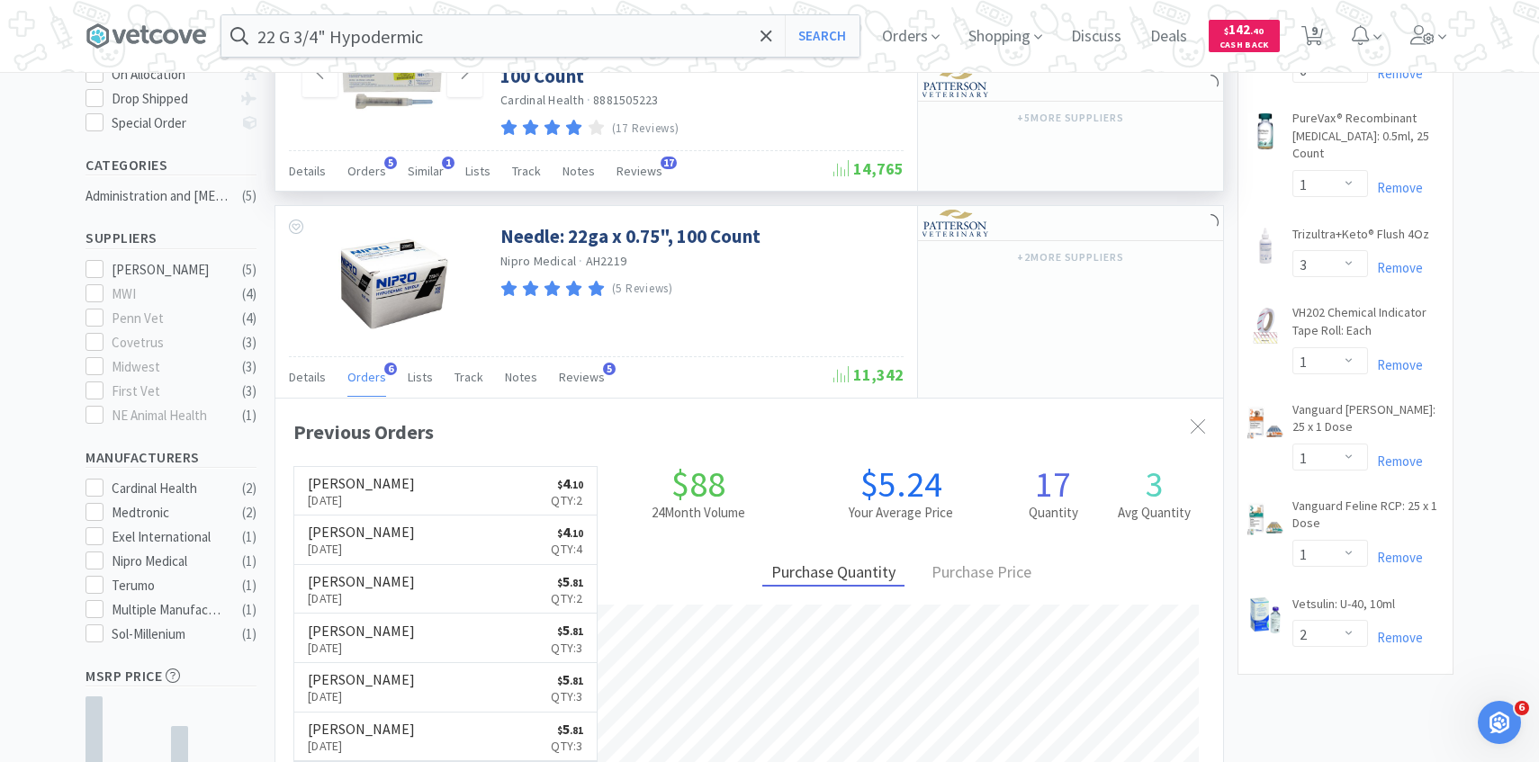
scroll to position [99, 0]
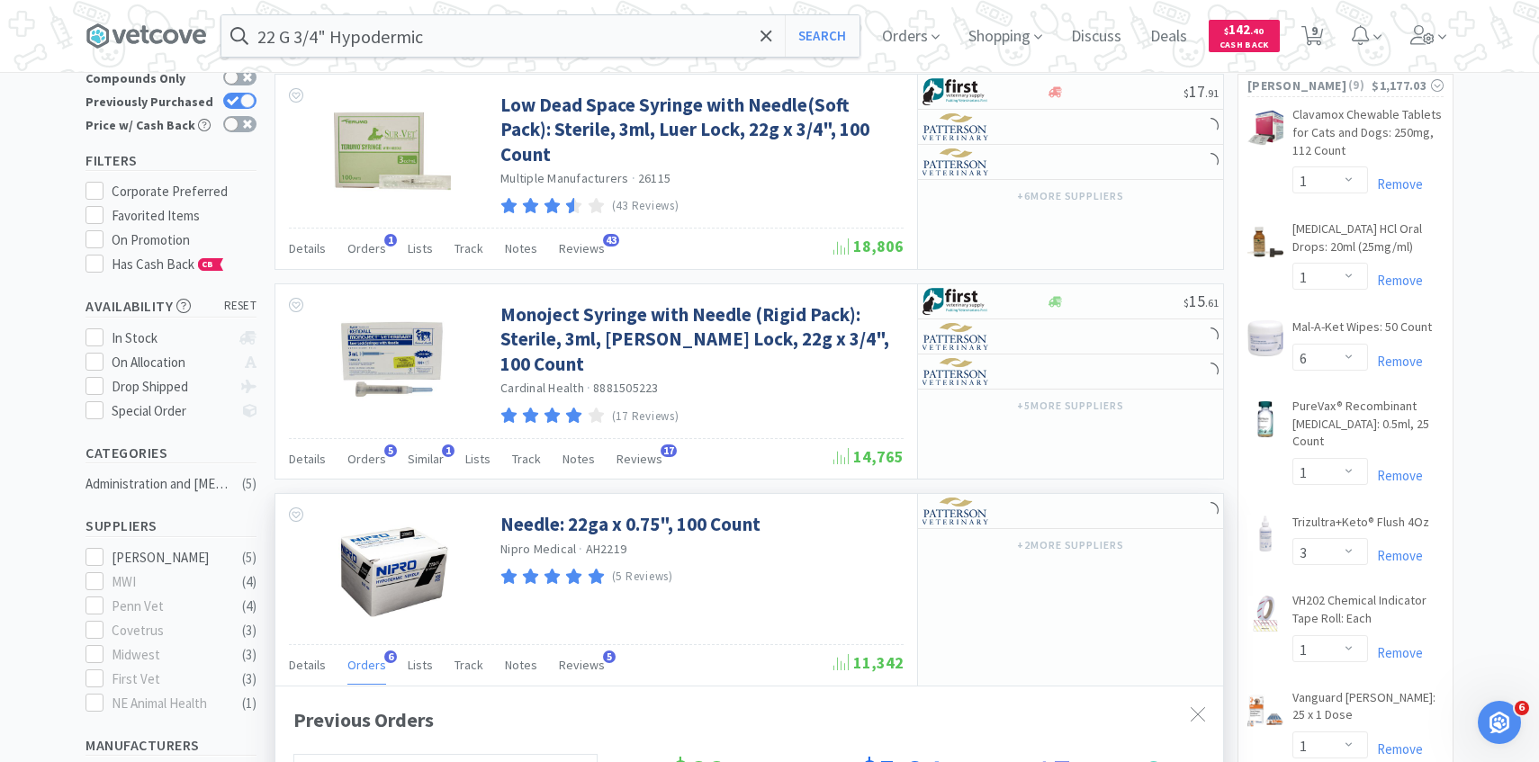
click at [361, 657] on span "Orders" at bounding box center [366, 665] width 39 height 16
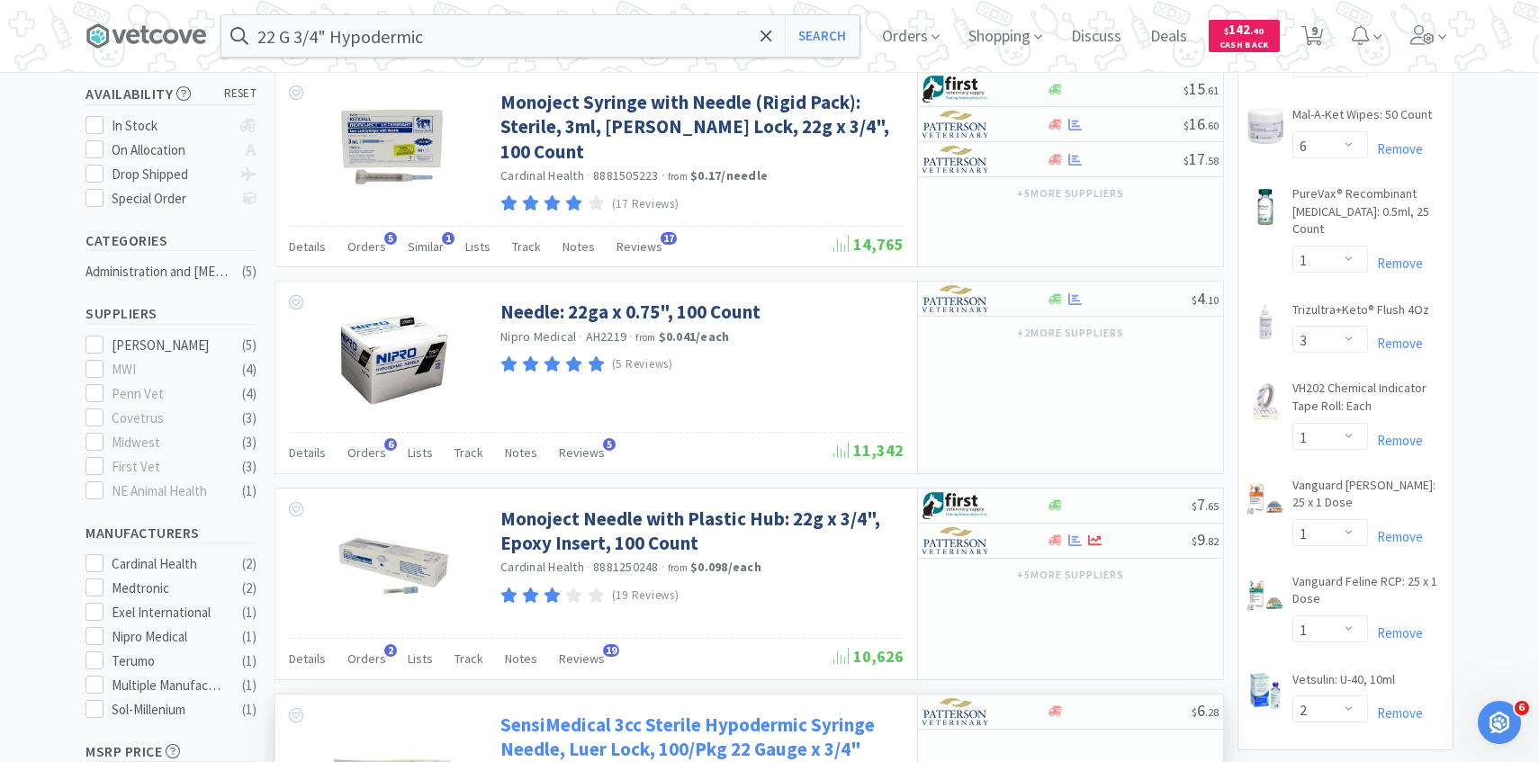
scroll to position [302, 0]
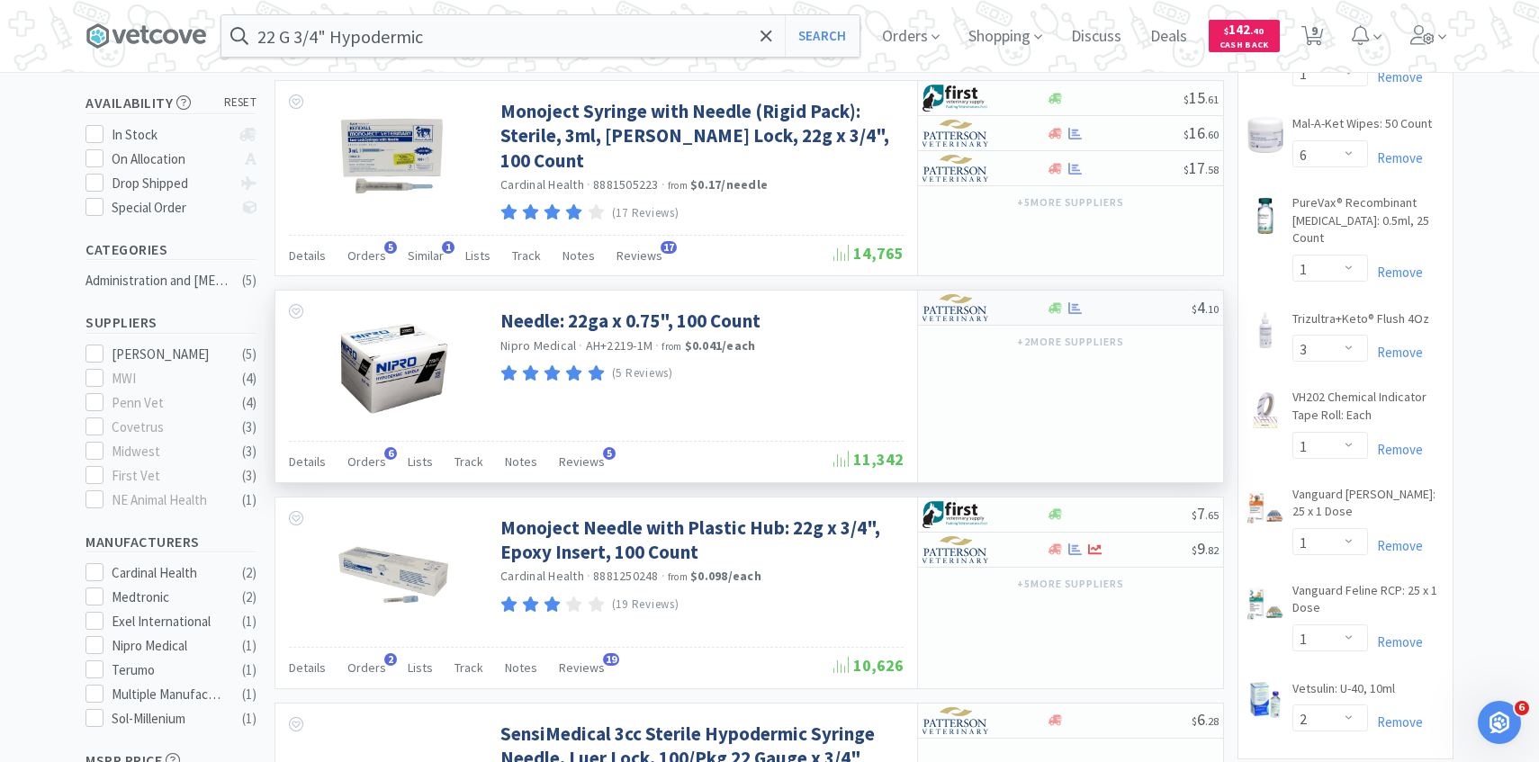
click at [999, 303] on div at bounding box center [971, 307] width 99 height 31
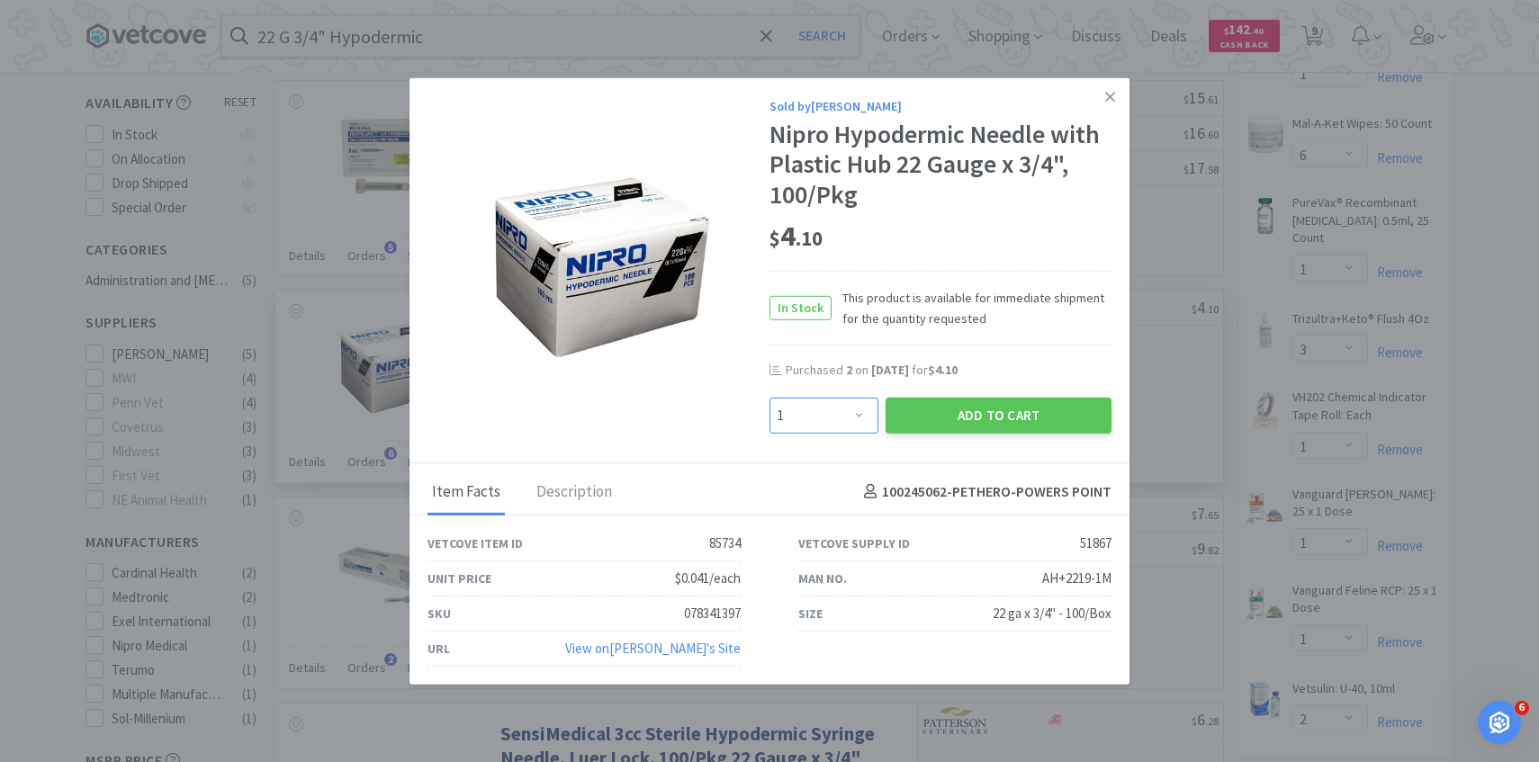
click at [794, 427] on select "Enter Quantity 1 2 3 4 5 6 7 8 9 10 11 12 13 14 15 16 17 18 19 20 Enter Quantity" at bounding box center [823, 415] width 109 height 36
select select "4"
click at [769, 397] on select "Enter Quantity 1 2 3 4 5 6 7 8 9 10 11 12 13 14 15 16 17 18 19 20 Enter Quantity" at bounding box center [823, 415] width 109 height 36
click at [926, 404] on button "Add to Cart" at bounding box center [998, 415] width 226 height 36
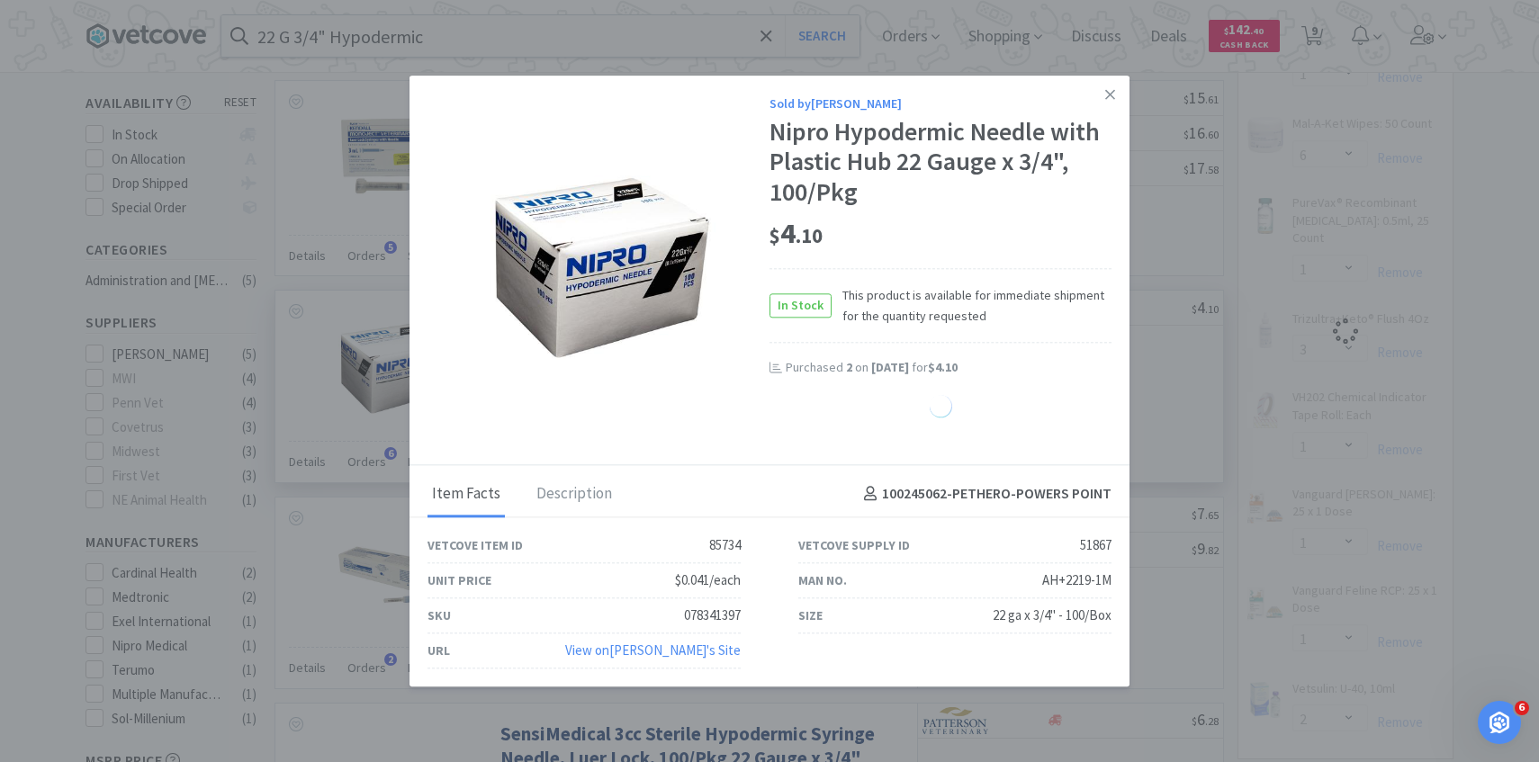
select select "4"
select select "1"
select select "3"
select select "1"
select select "2"
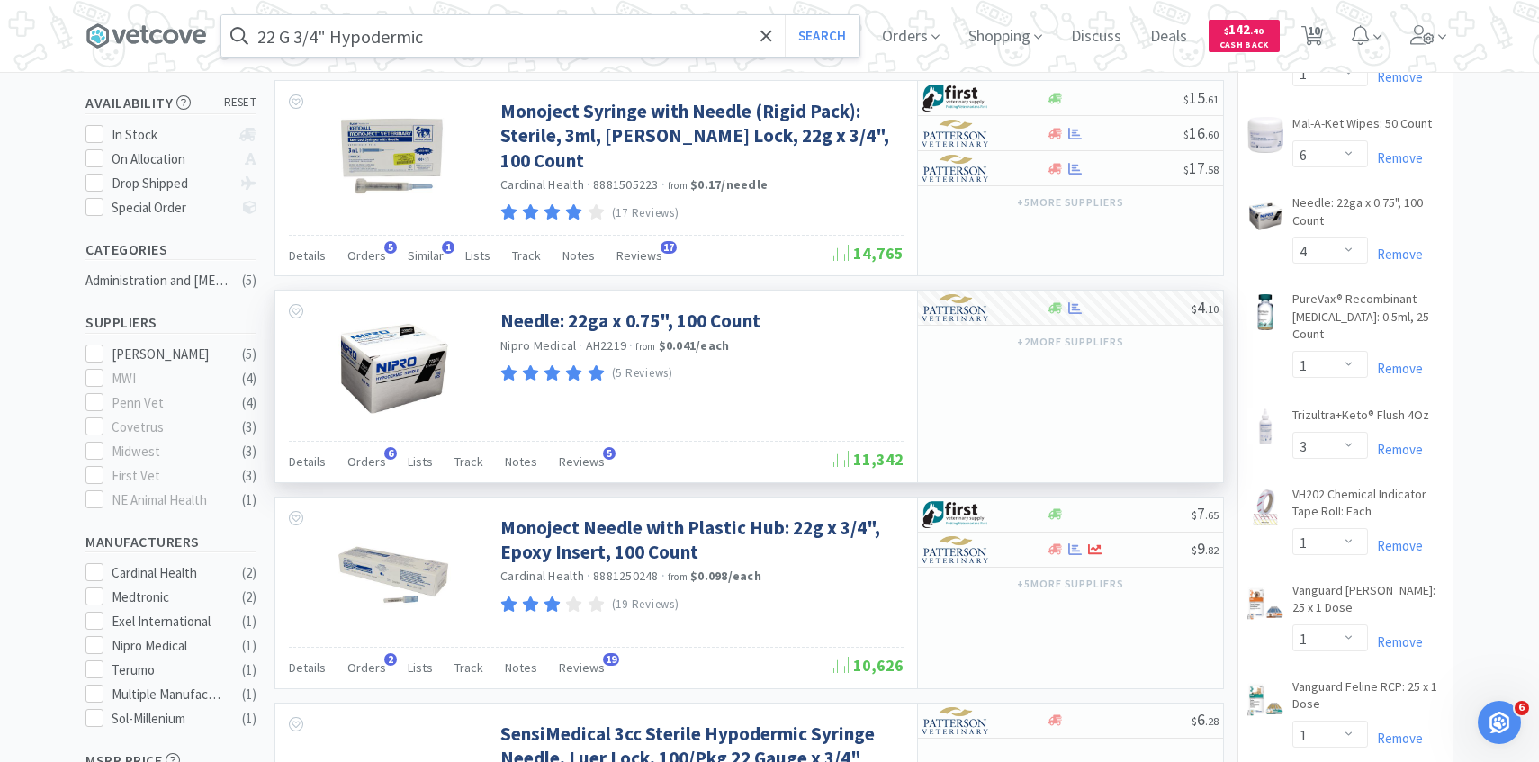
click at [460, 55] on input "22 G 3/4" Hypodermic" at bounding box center [540, 35] width 638 height 41
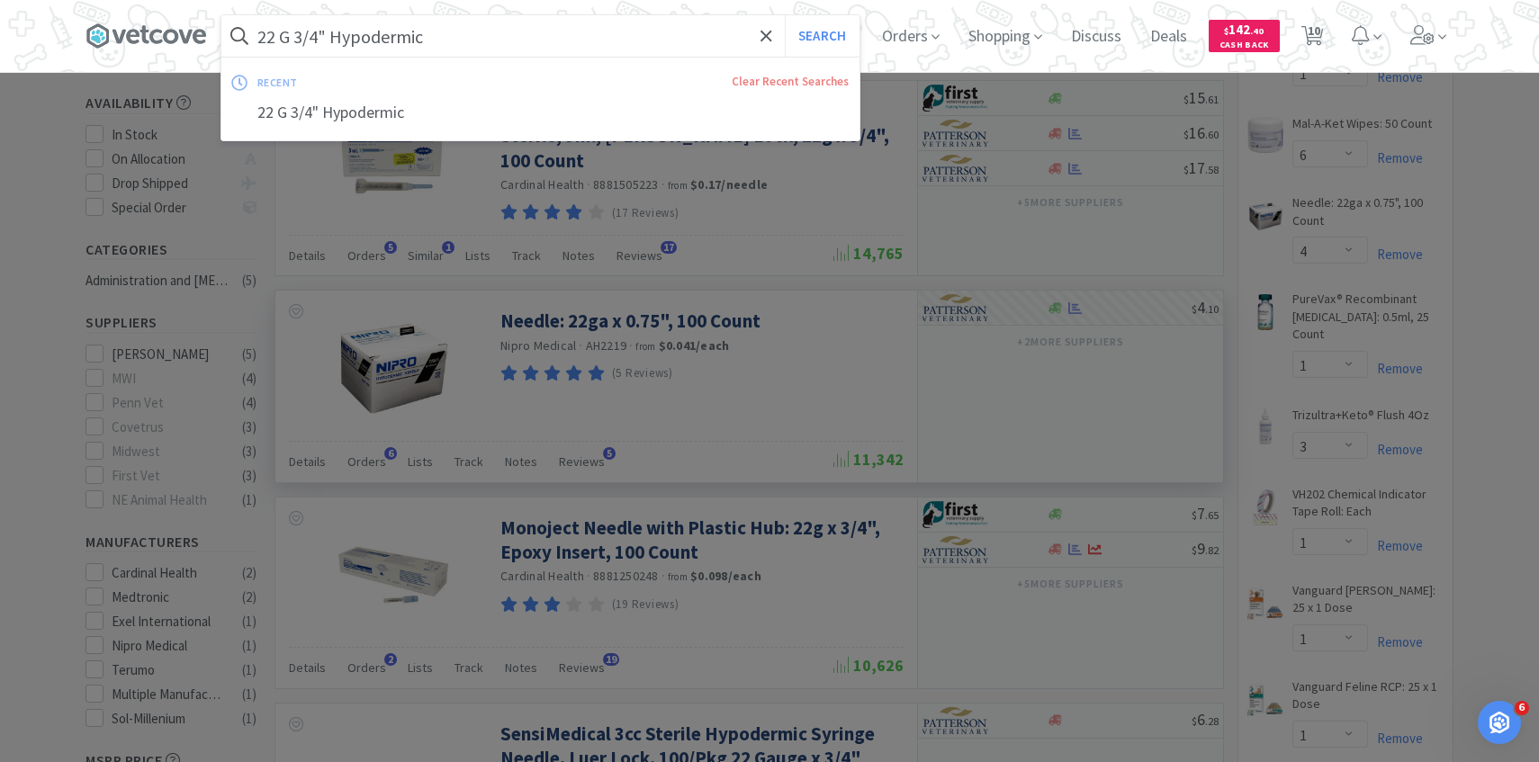
paste input "3ml leur lock w/ 20G 1" needle"
click at [785, 15] on button "Search" at bounding box center [822, 35] width 75 height 41
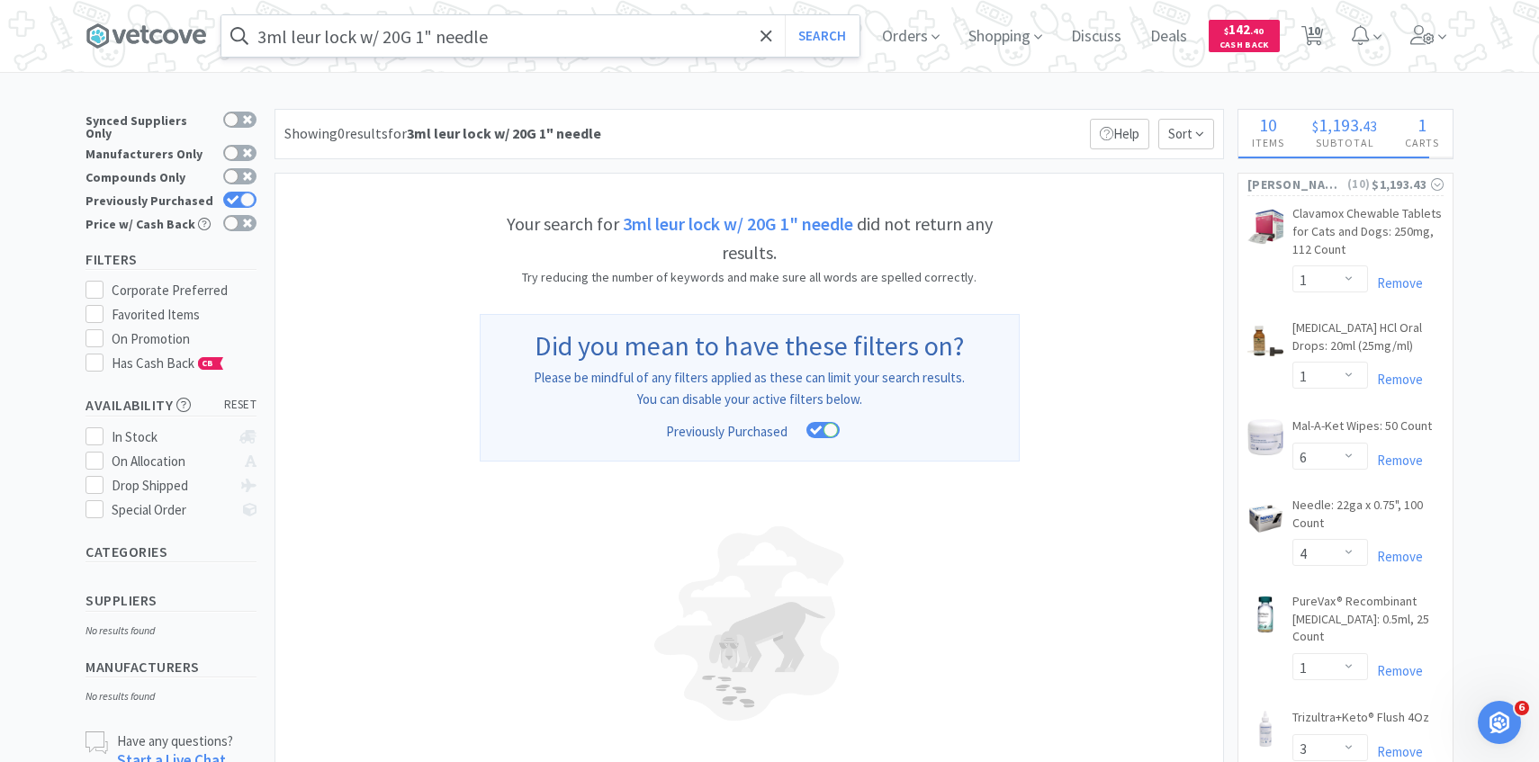
click at [384, 40] on input "3ml leur lock w/ 20G 1" needle" at bounding box center [540, 35] width 638 height 41
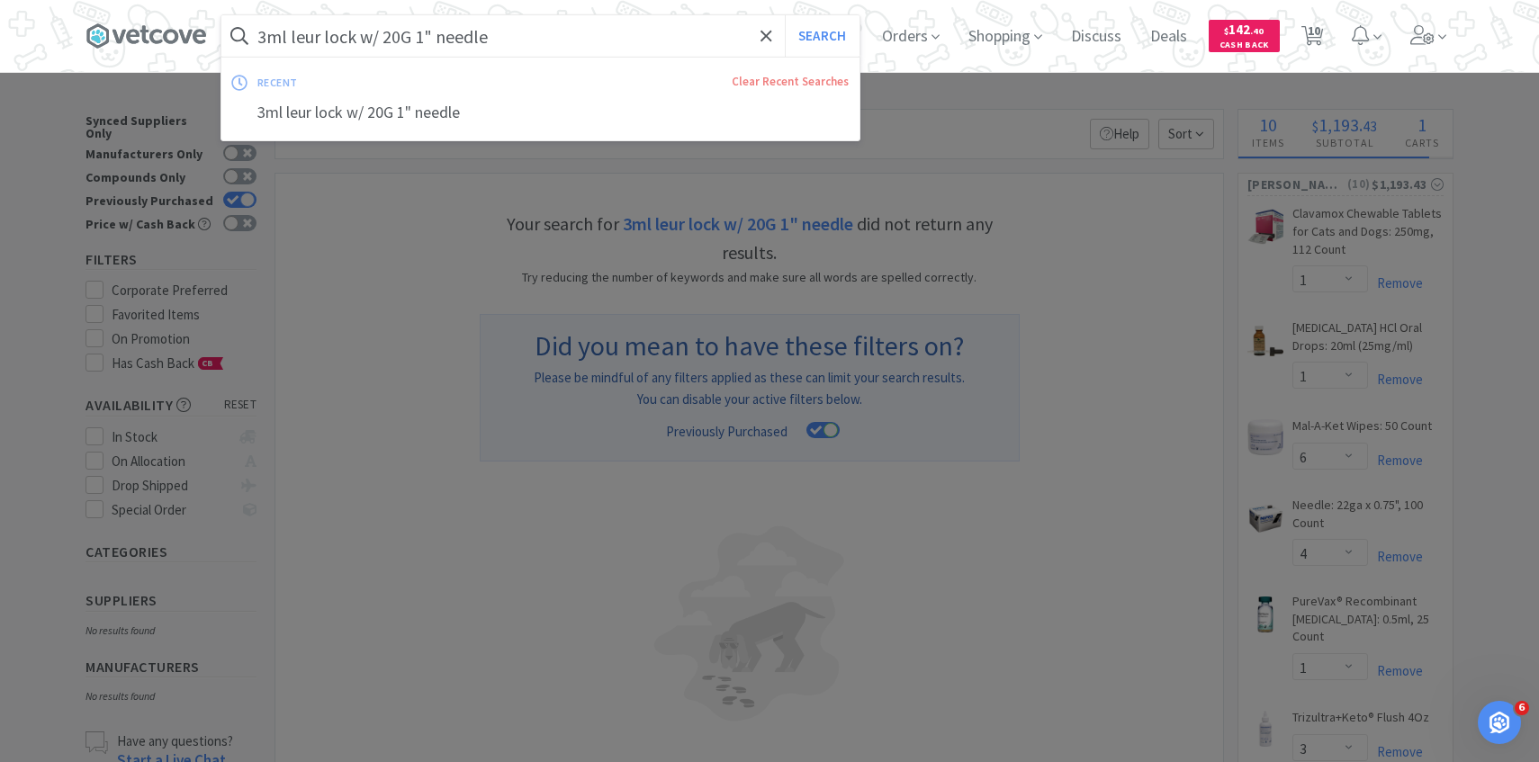
click at [381, 24] on input "3ml leur lock w/ 20G 1" needle" at bounding box center [540, 35] width 638 height 41
click at [379, 43] on input "3ml leur lock w/ 20G 1" needle" at bounding box center [540, 35] width 638 height 41
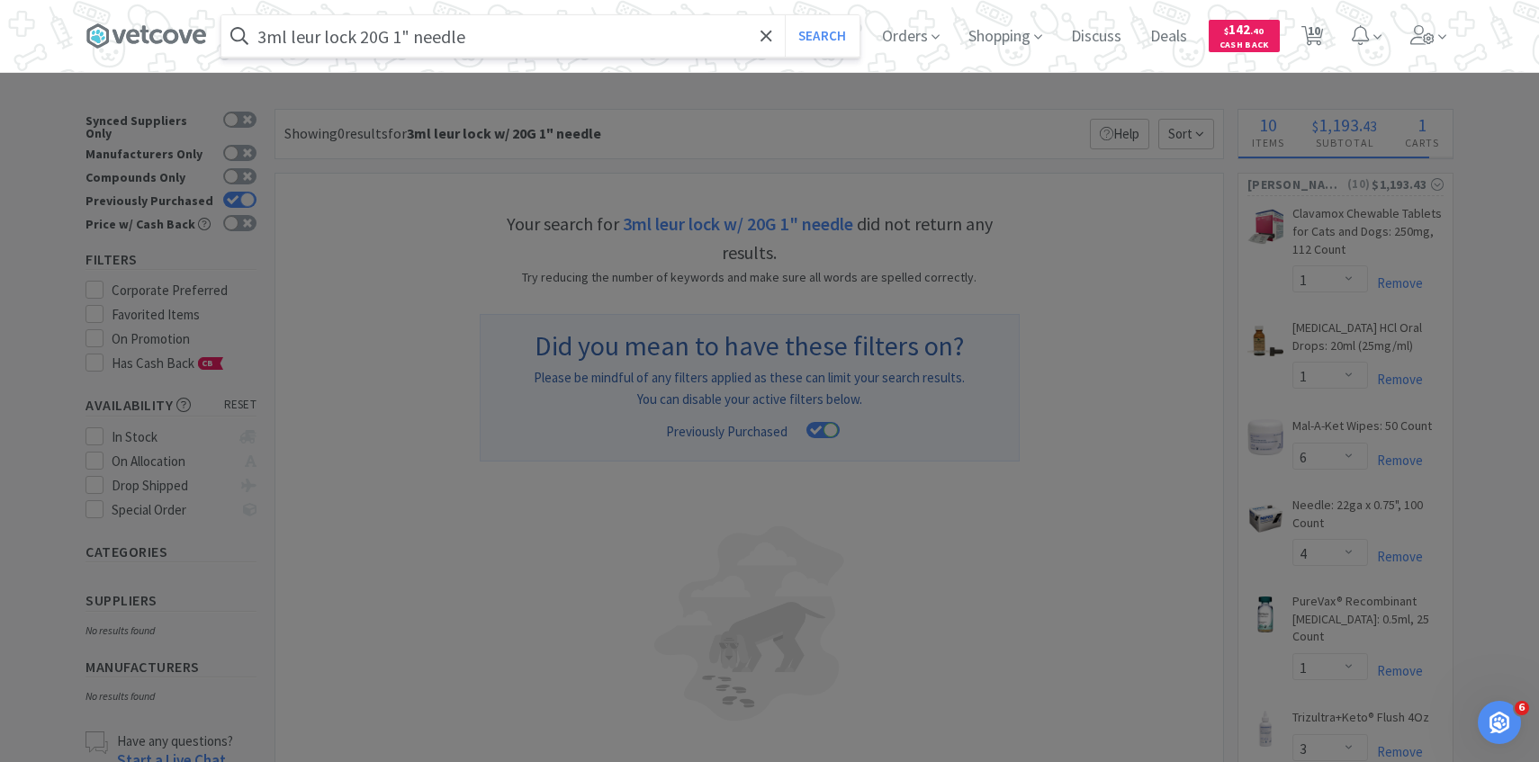
type input "3ml leur lock 20G 1" needle"
click at [785, 15] on button "Search" at bounding box center [822, 35] width 75 height 41
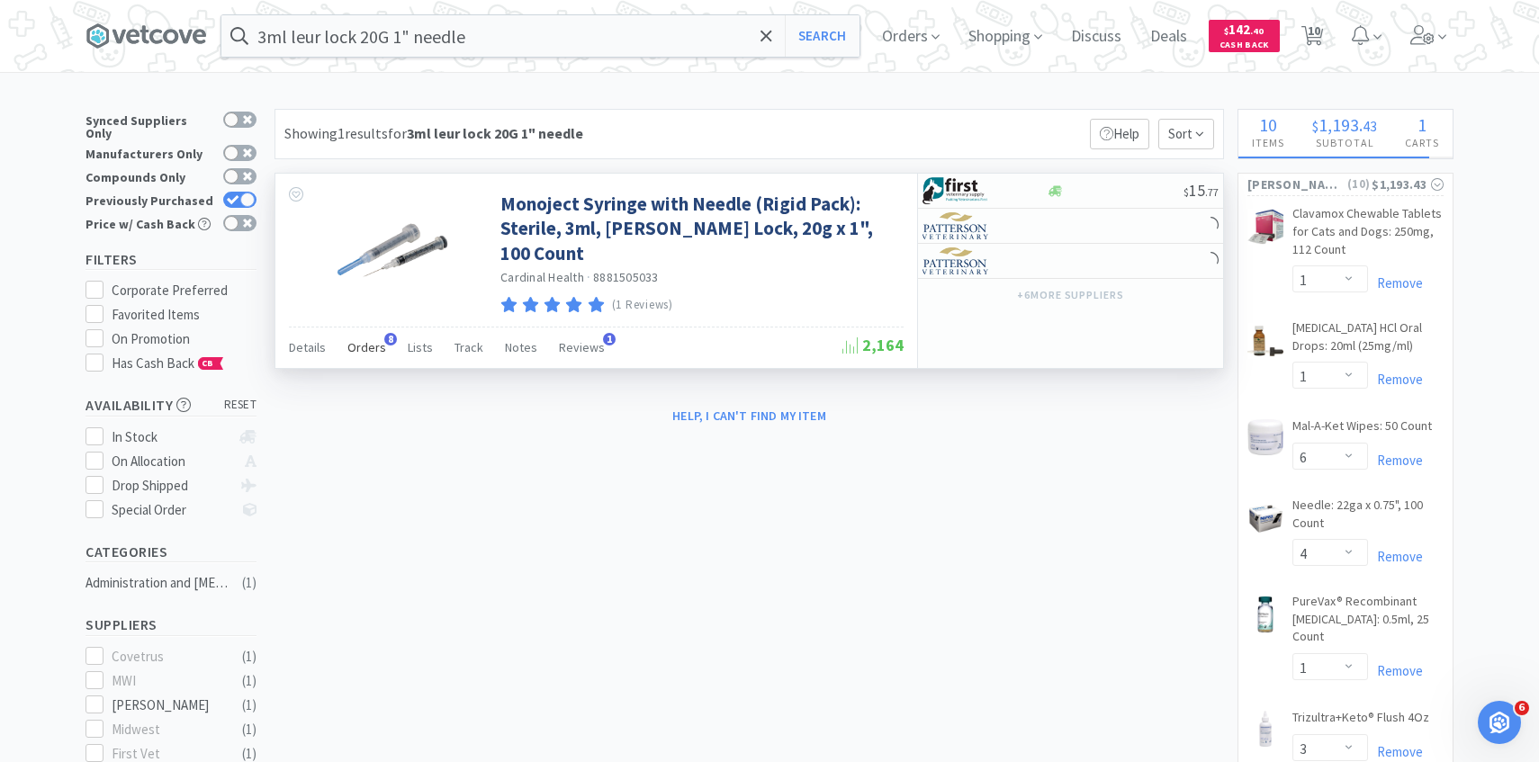
click at [361, 349] on span "Orders" at bounding box center [366, 347] width 39 height 16
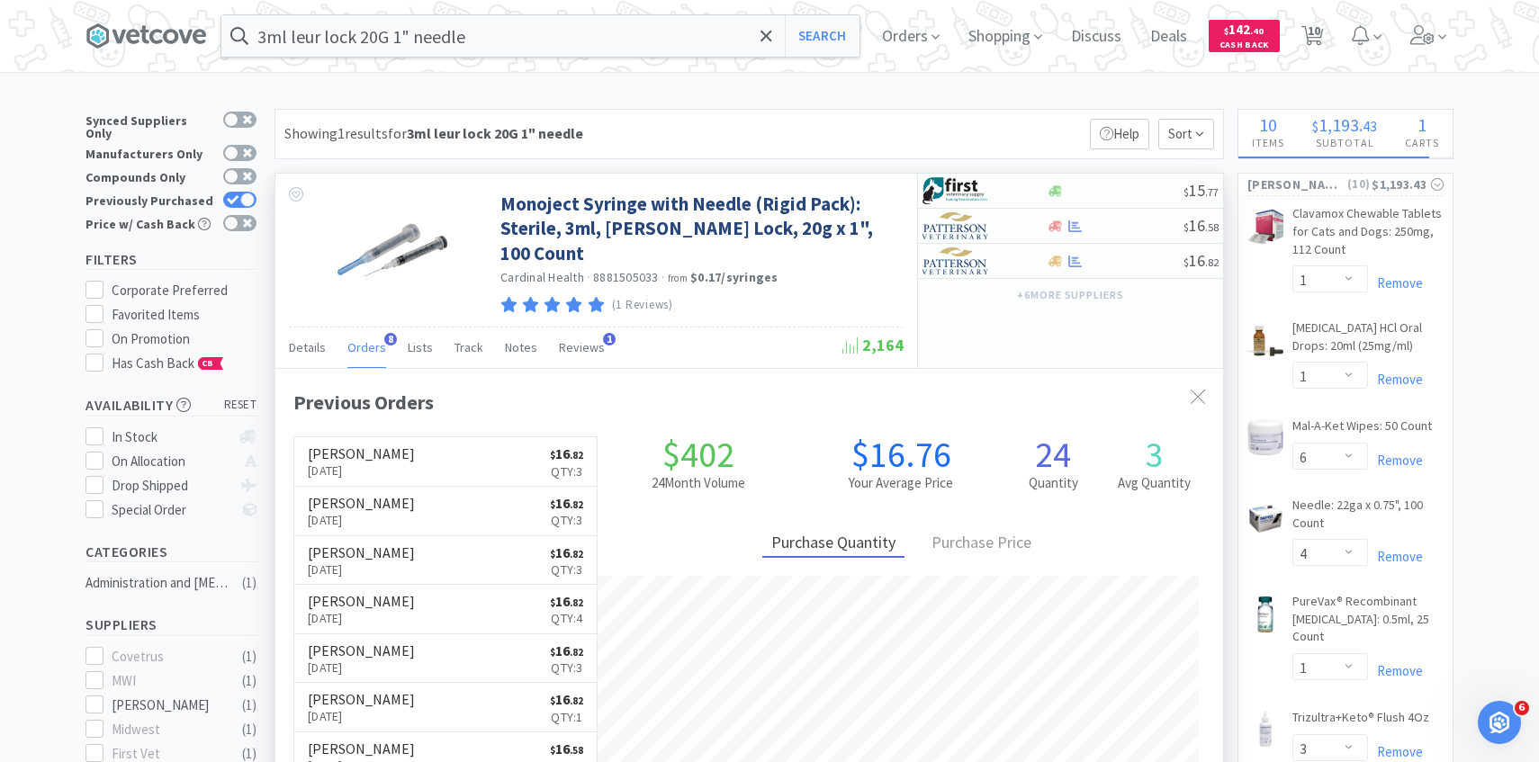
scroll to position [480, 947]
click at [985, 269] on img at bounding box center [955, 260] width 67 height 27
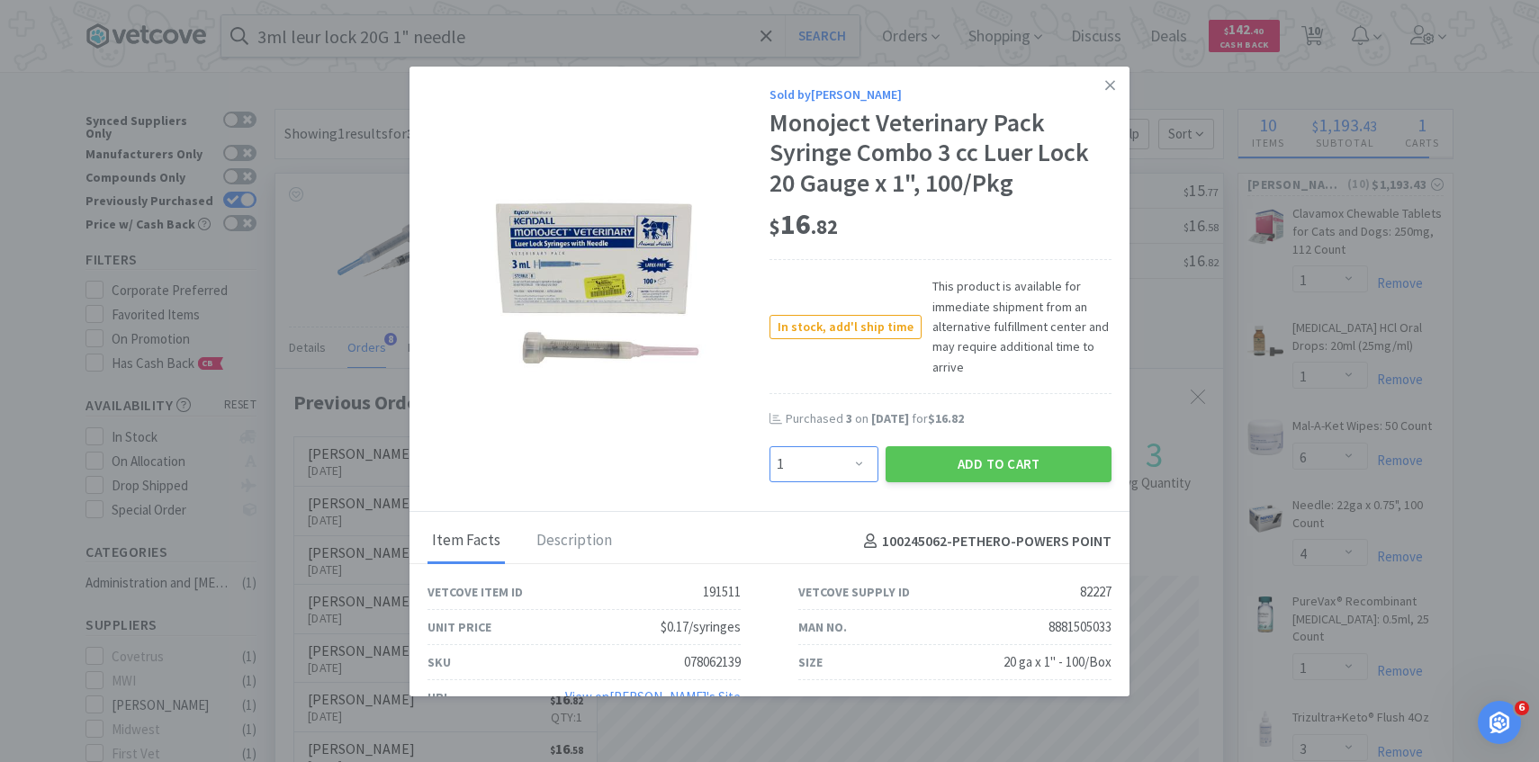
click at [839, 457] on select "Enter Quantity 1 2 3 4 5 6 7 8 9 10 11 12 13 14 15 16 17 18 19 20 Enter Quantity" at bounding box center [823, 464] width 109 height 36
select select "3"
click at [769, 446] on select "Enter Quantity 1 2 3 4 5 6 7 8 9 10 11 12 13 14 15 16 17 18 19 20 Enter Quantity" at bounding box center [823, 464] width 109 height 36
click at [910, 474] on button "Add to Cart" at bounding box center [998, 464] width 226 height 36
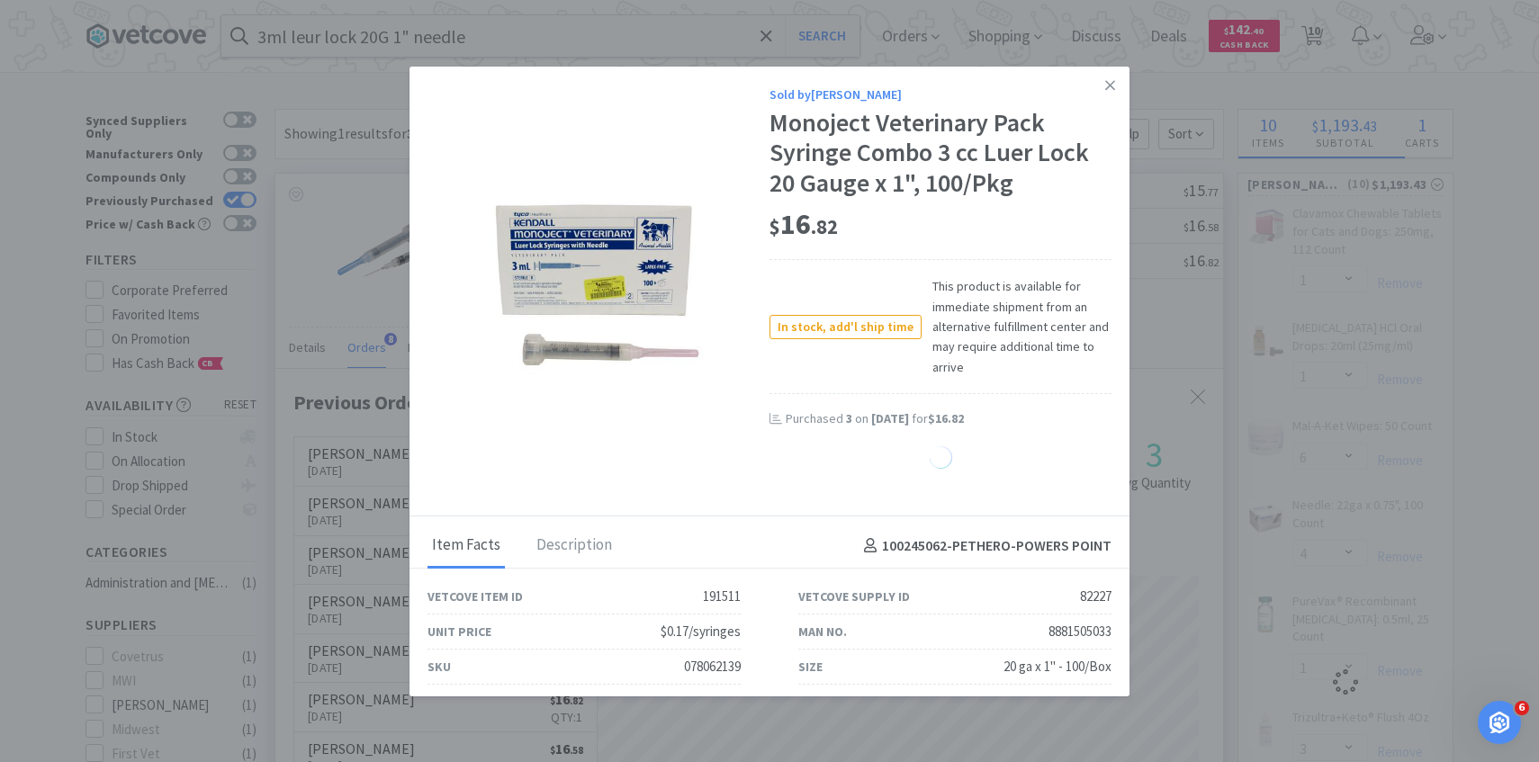
select select "3"
select select "4"
select select "1"
select select "3"
select select "1"
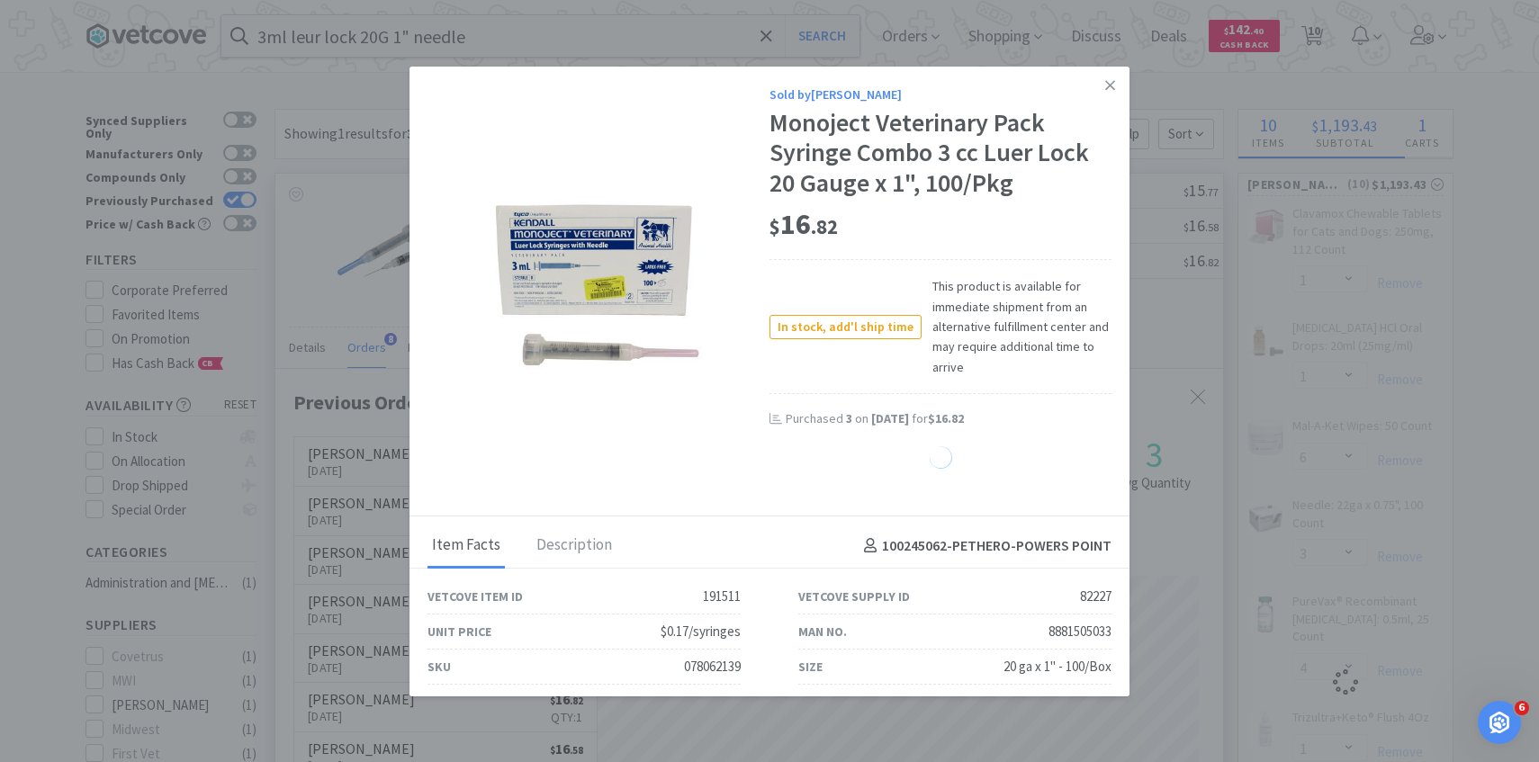
select select "2"
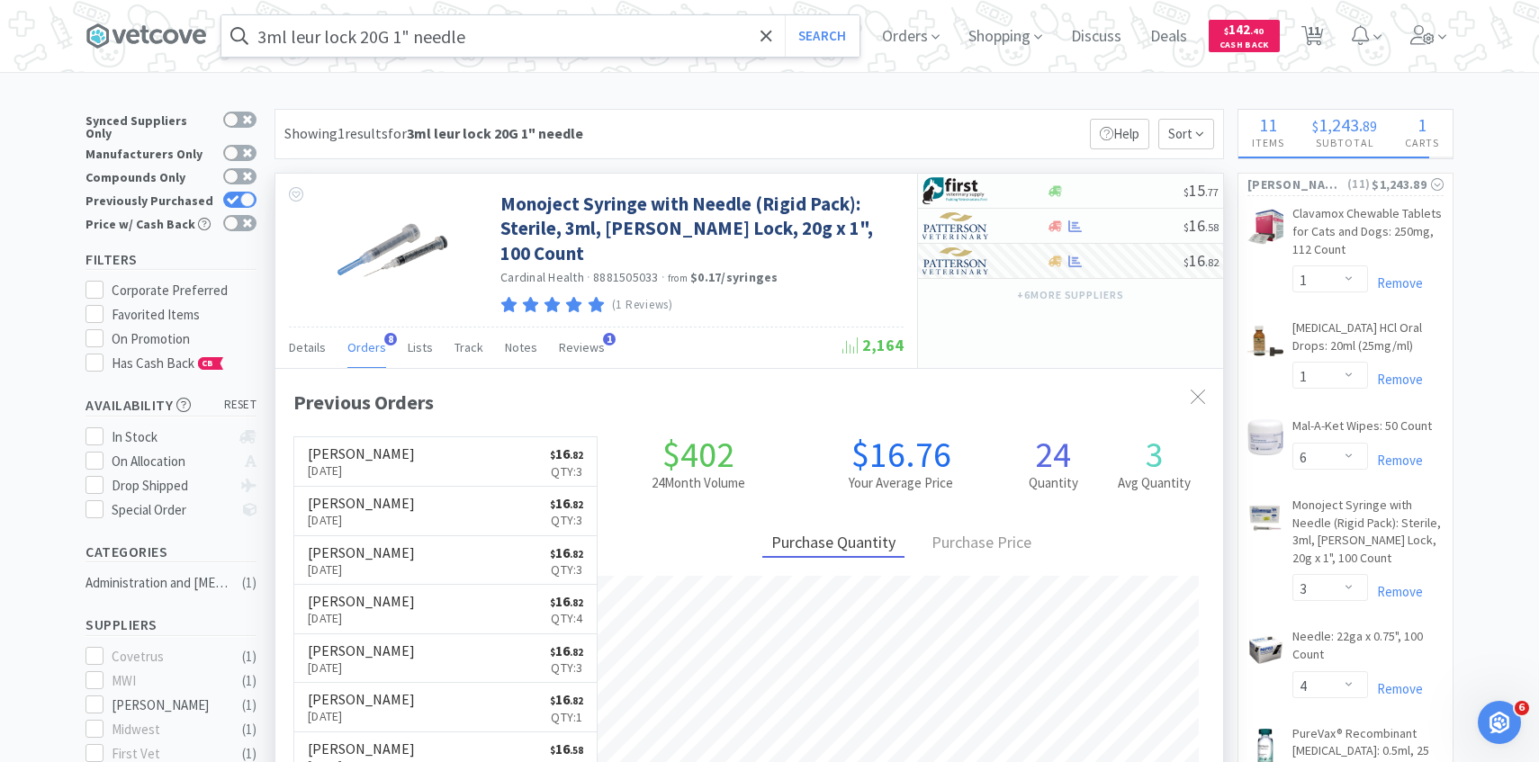
click at [637, 39] on input "3ml leur lock 20G 1" needle" at bounding box center [540, 35] width 638 height 41
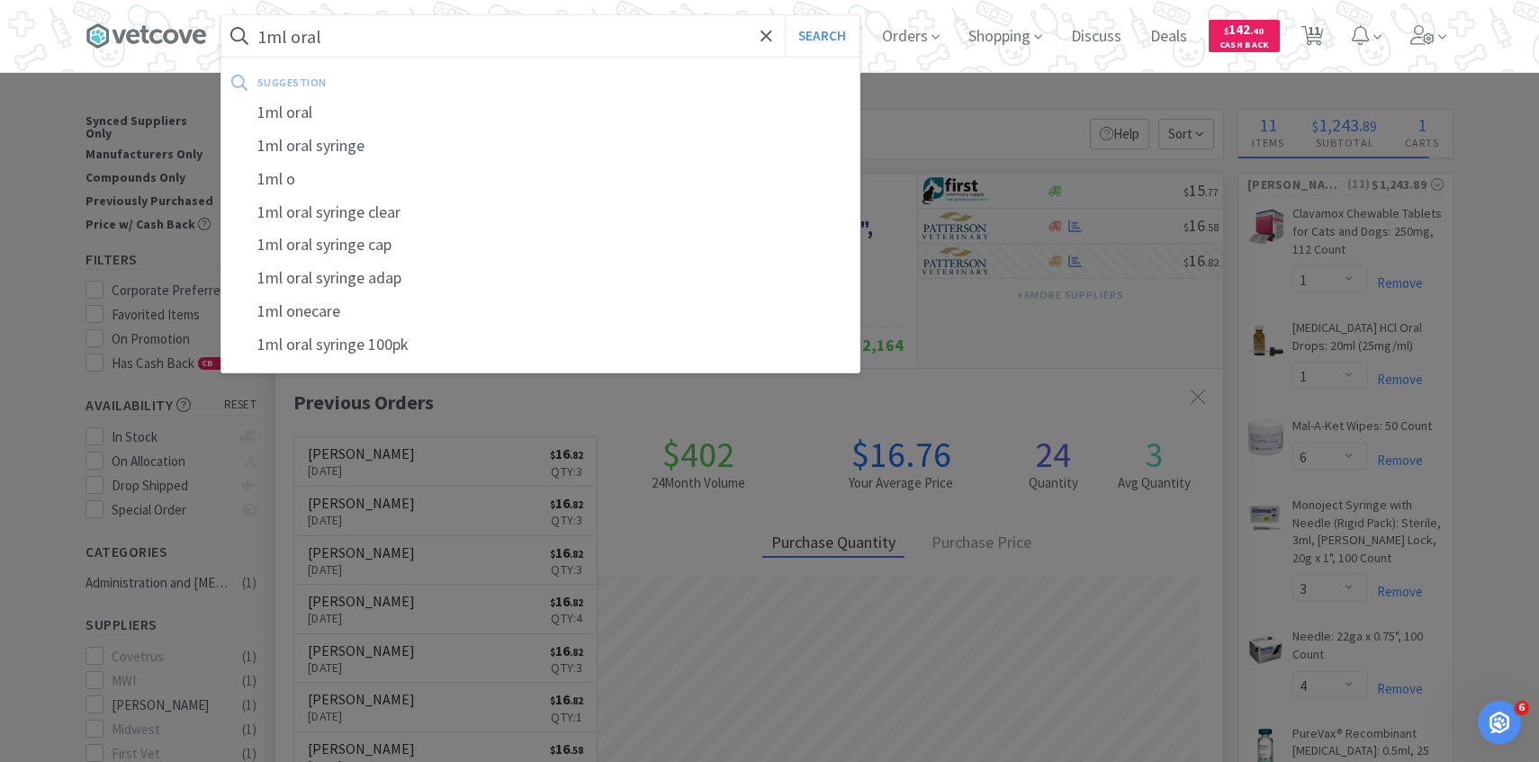
type input "1ml oral"
click at [785, 15] on button "Search" at bounding box center [822, 35] width 75 height 41
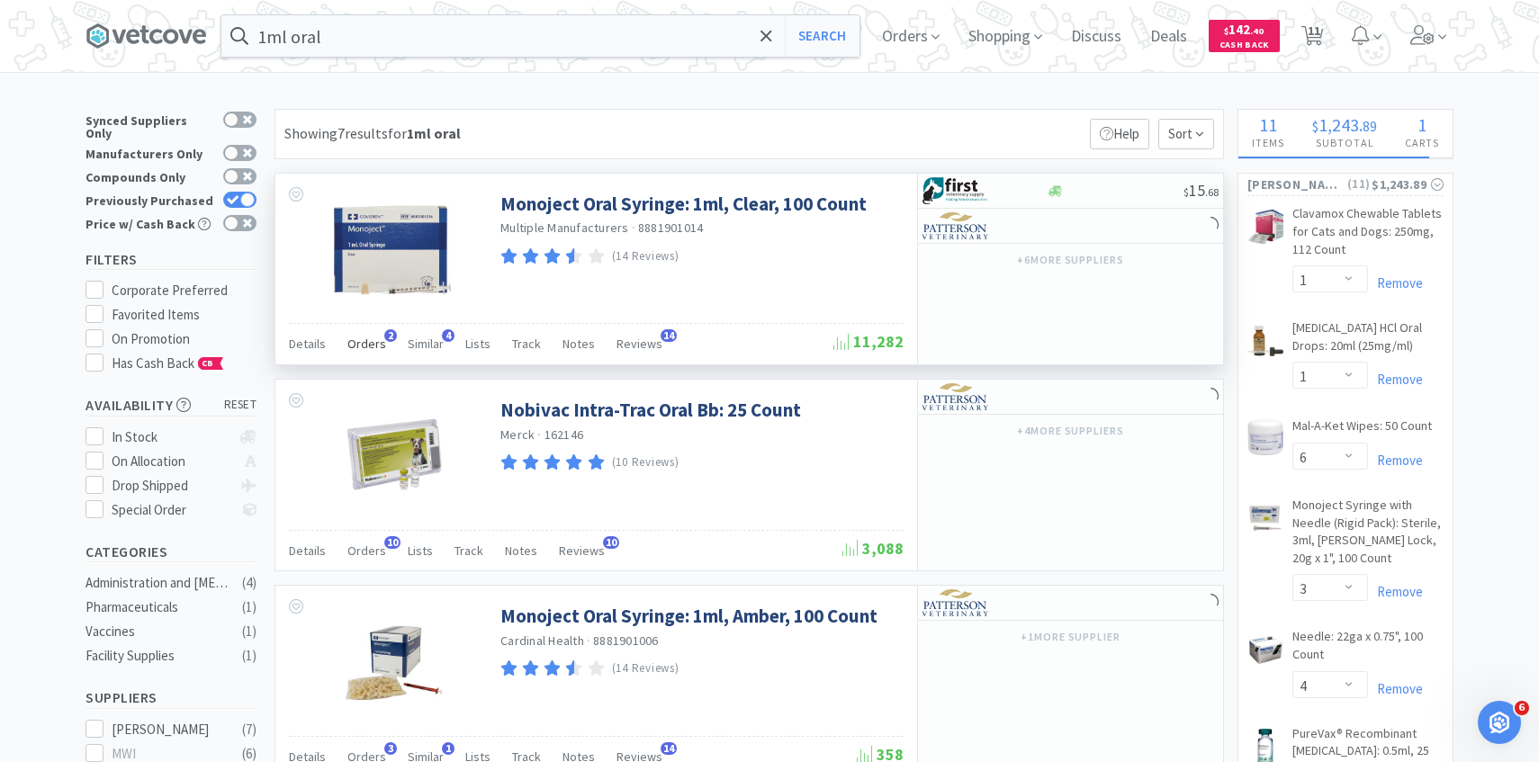
click at [370, 350] on span "Orders" at bounding box center [366, 344] width 39 height 16
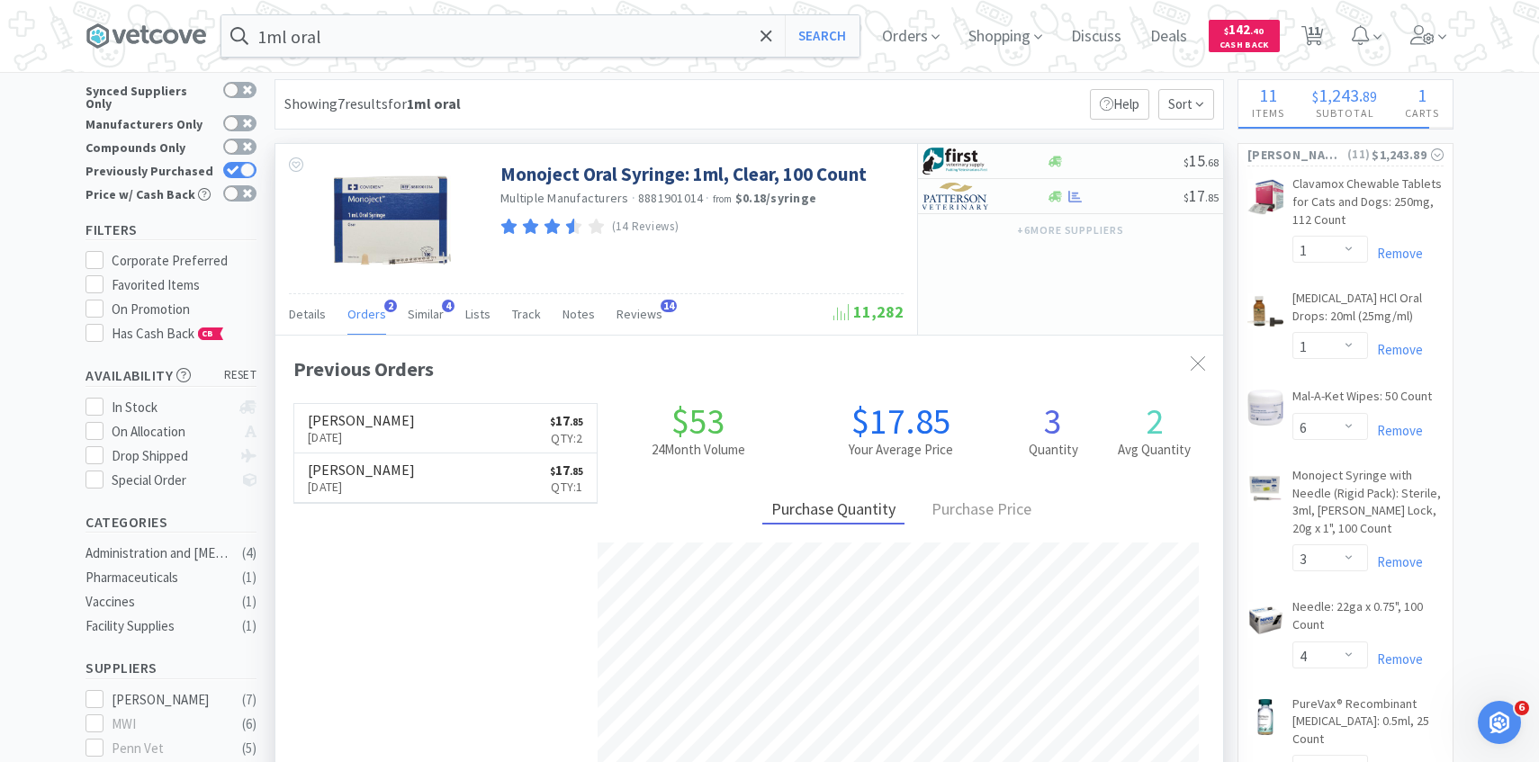
scroll to position [51, 0]
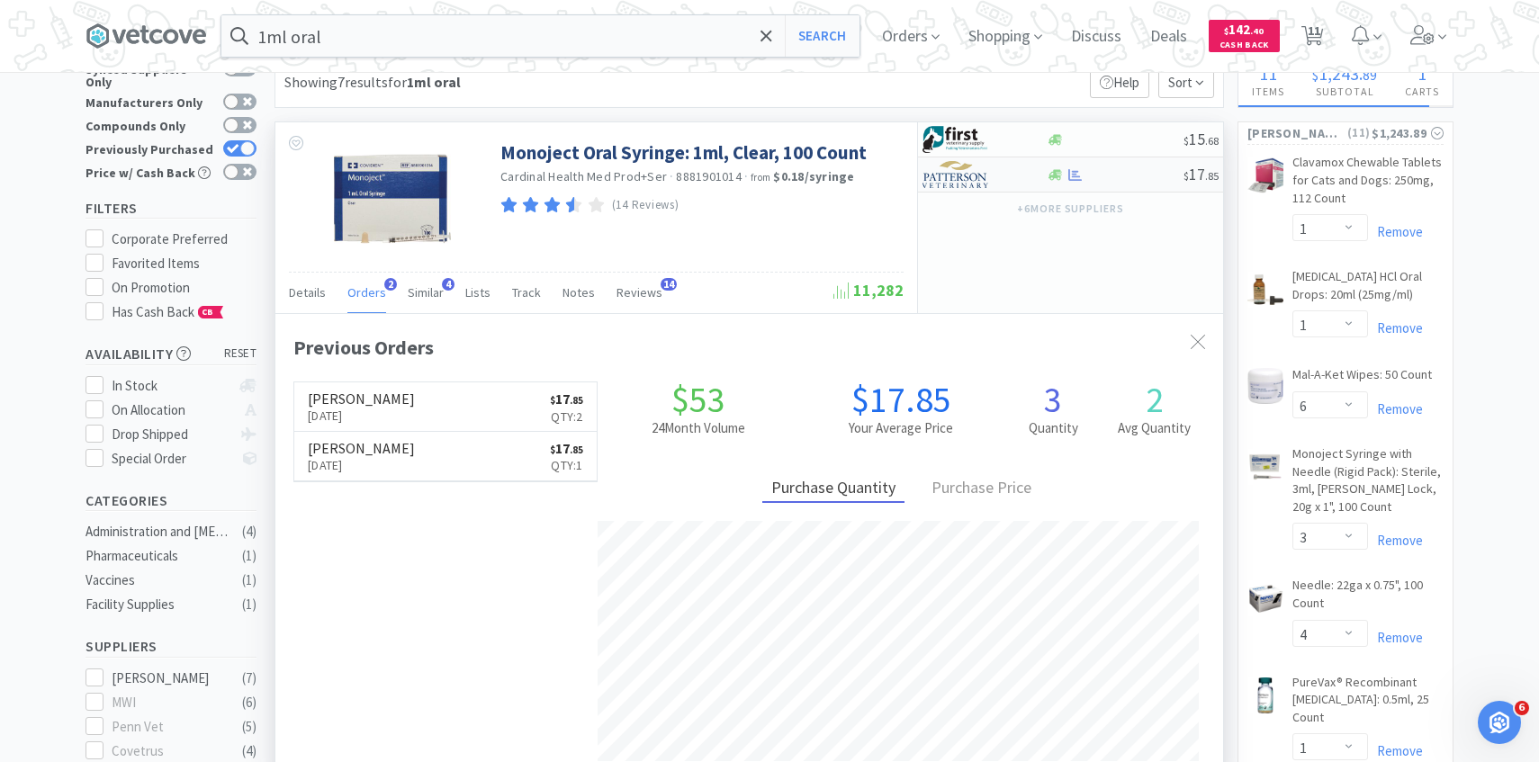
click at [979, 166] on img at bounding box center [955, 174] width 67 height 27
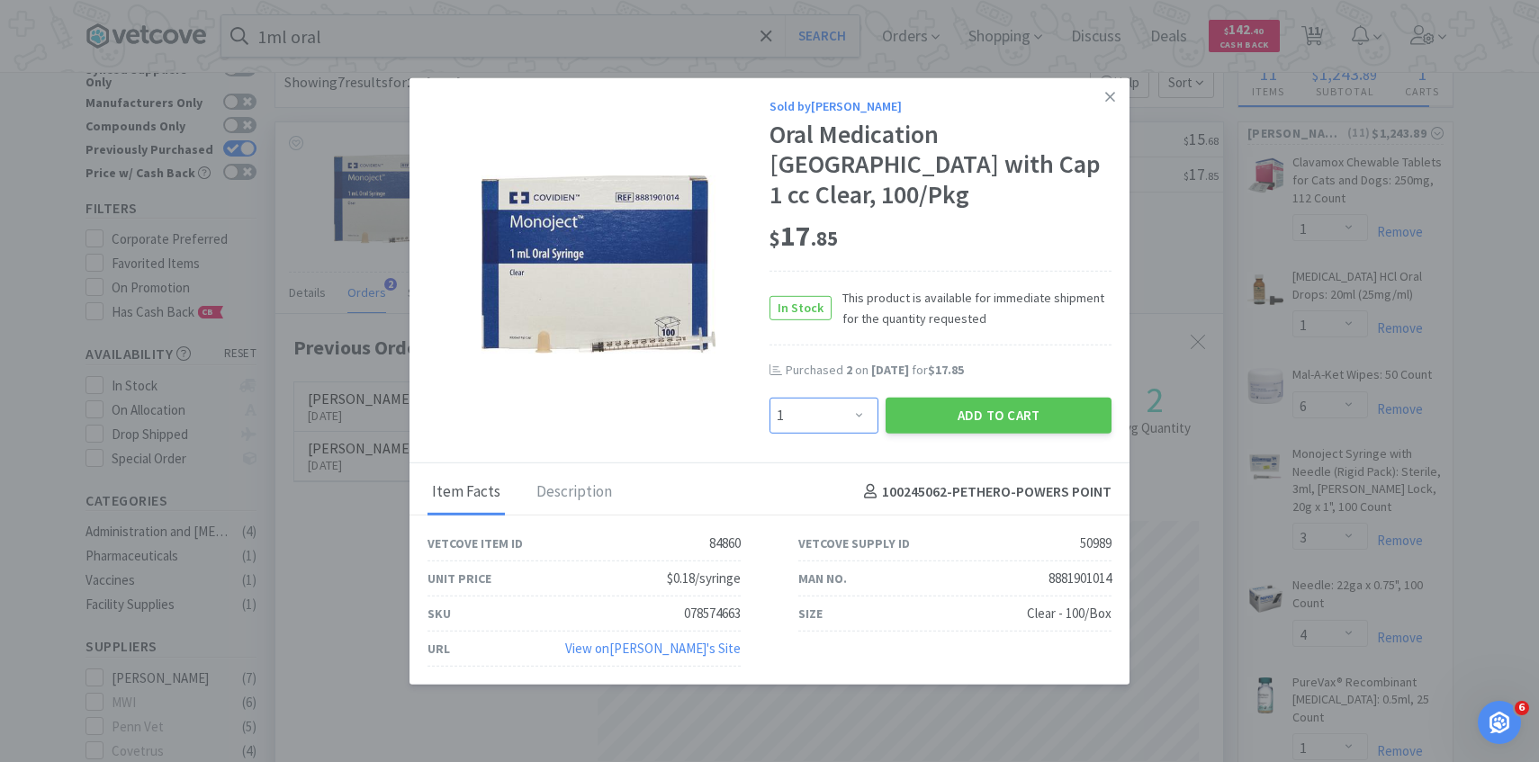
click at [817, 416] on select "Enter Quantity 1 2 3 4 5 6 7 8 9 10 11 12 13 14 15 16 17 18 19 20 Enter Quantity" at bounding box center [823, 415] width 109 height 36
select select "2"
click at [769, 397] on select "Enter Quantity 1 2 3 4 5 6 7 8 9 10 11 12 13 14 15 16 17 18 19 20 Enter Quantity" at bounding box center [823, 415] width 109 height 36
click at [945, 397] on button "Add to Cart" at bounding box center [998, 415] width 226 height 36
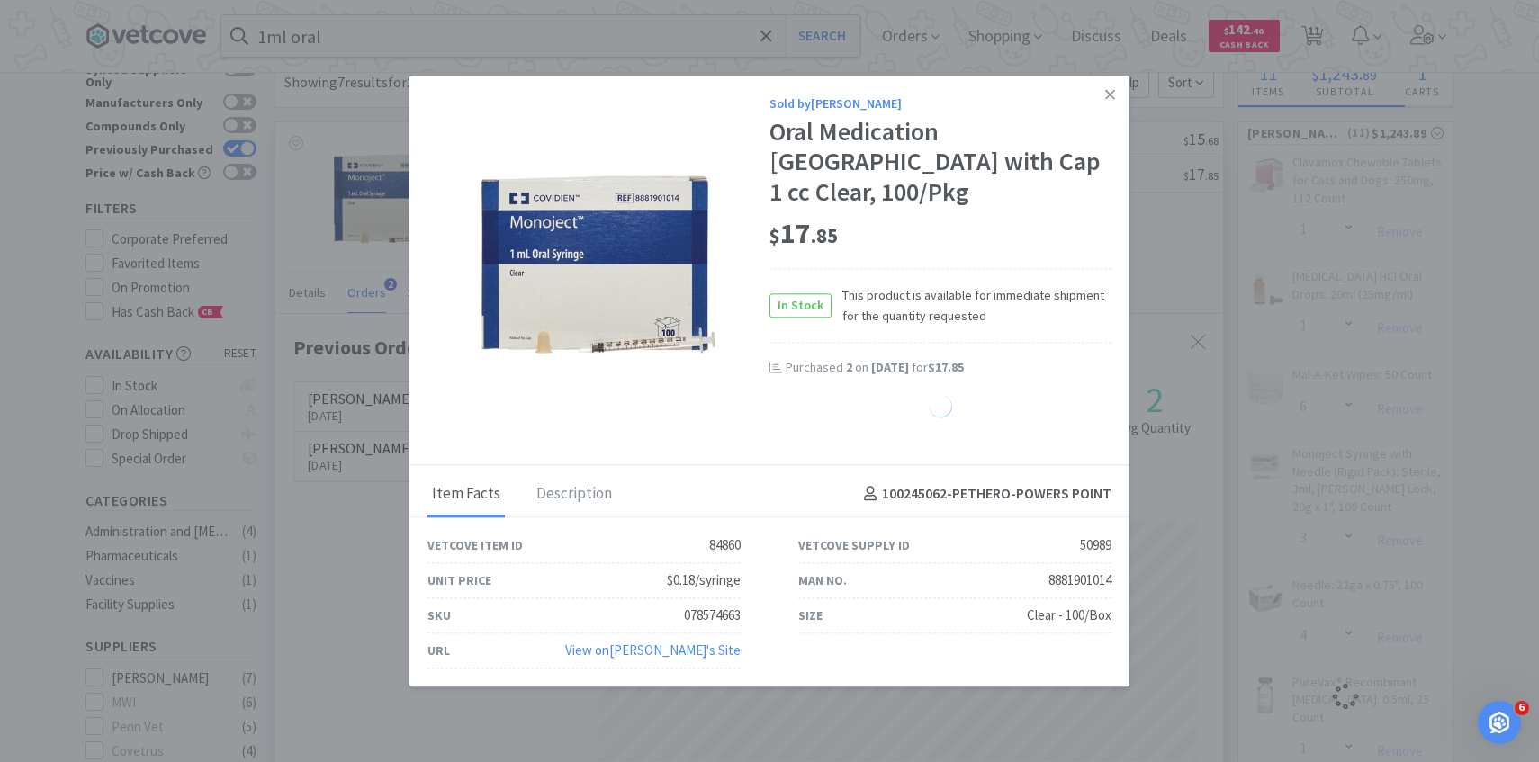
select select "2"
select select "3"
select select "4"
select select "1"
select select "3"
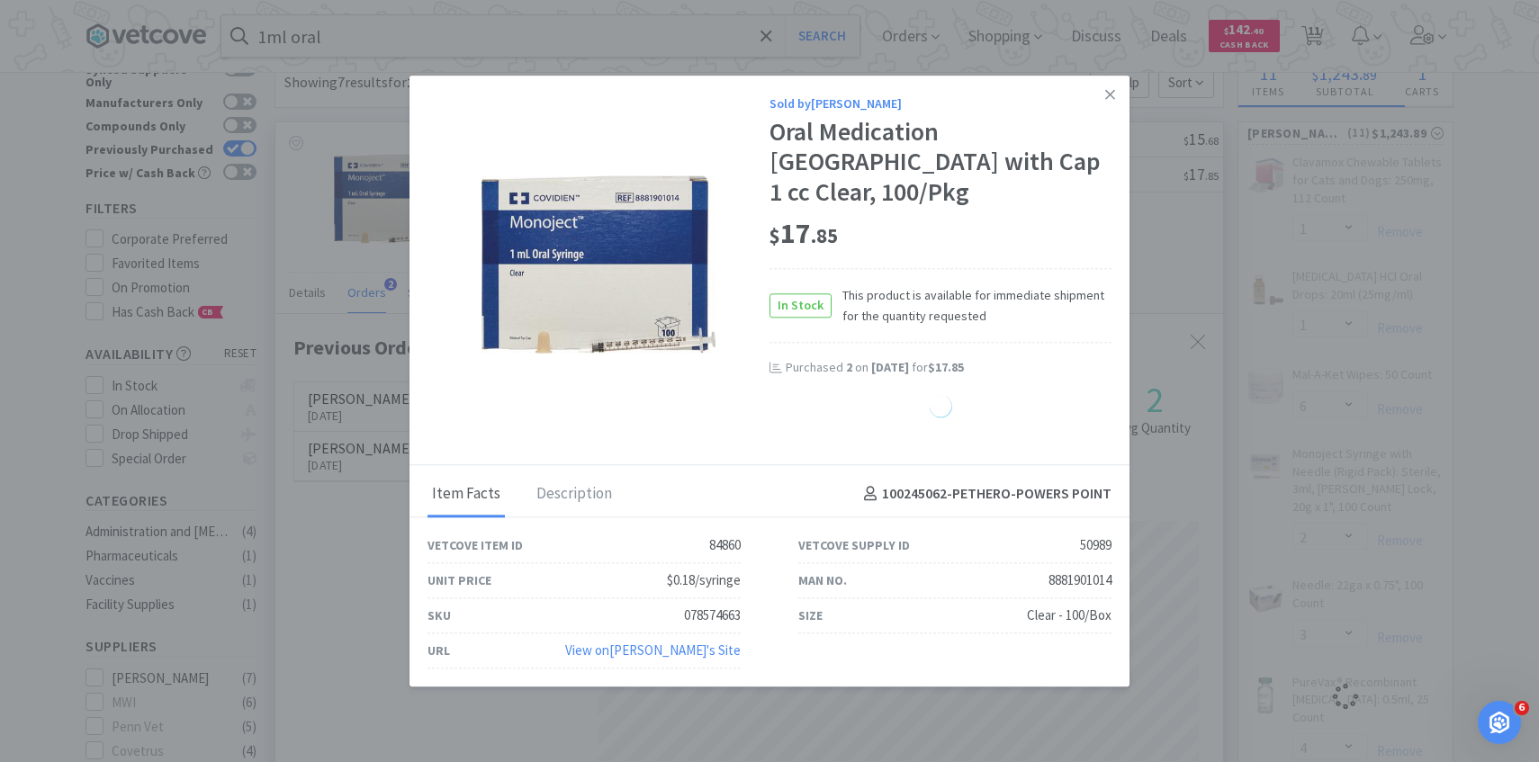
select select "1"
select select "2"
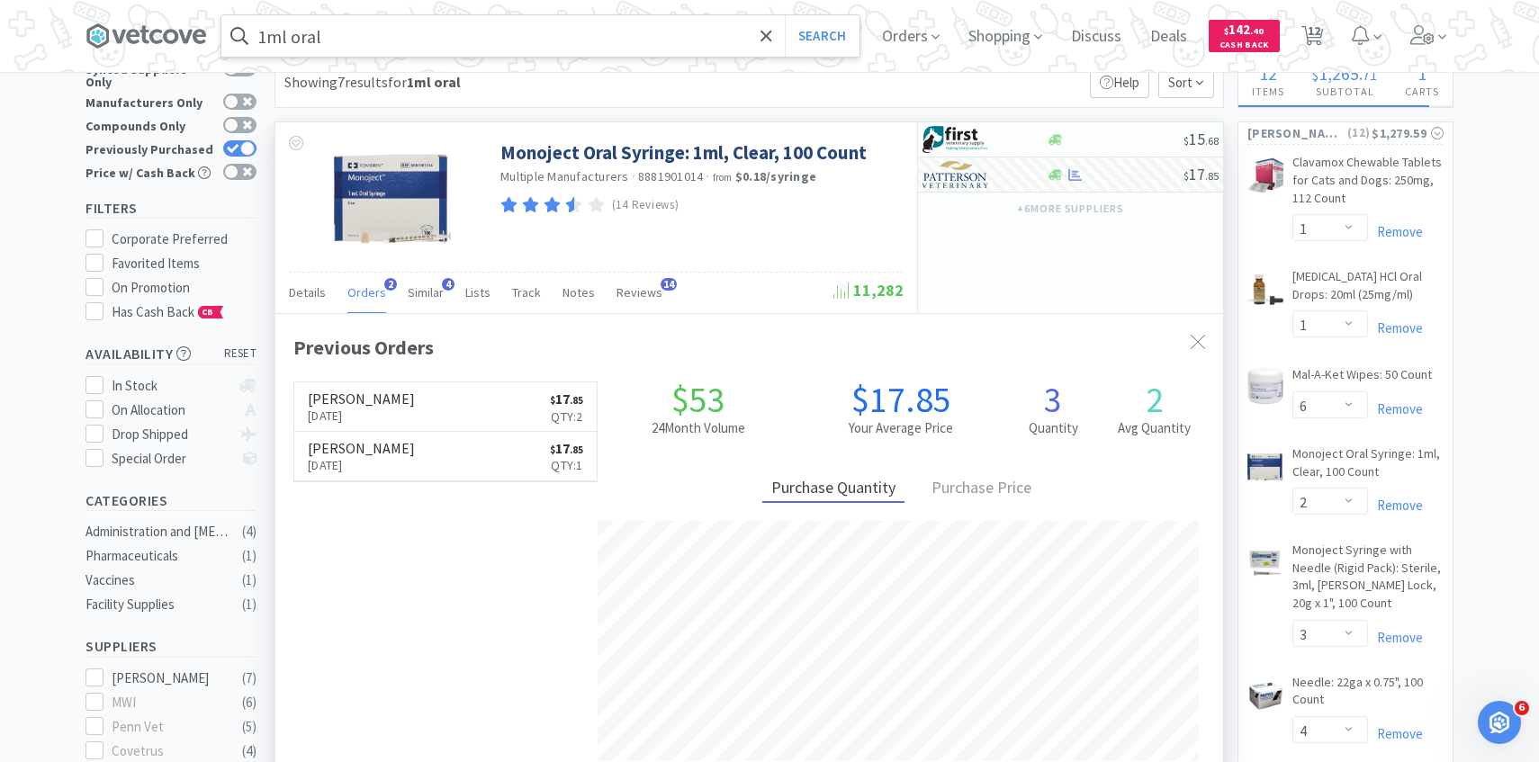
click at [598, 35] on input "1ml oral" at bounding box center [540, 35] width 638 height 41
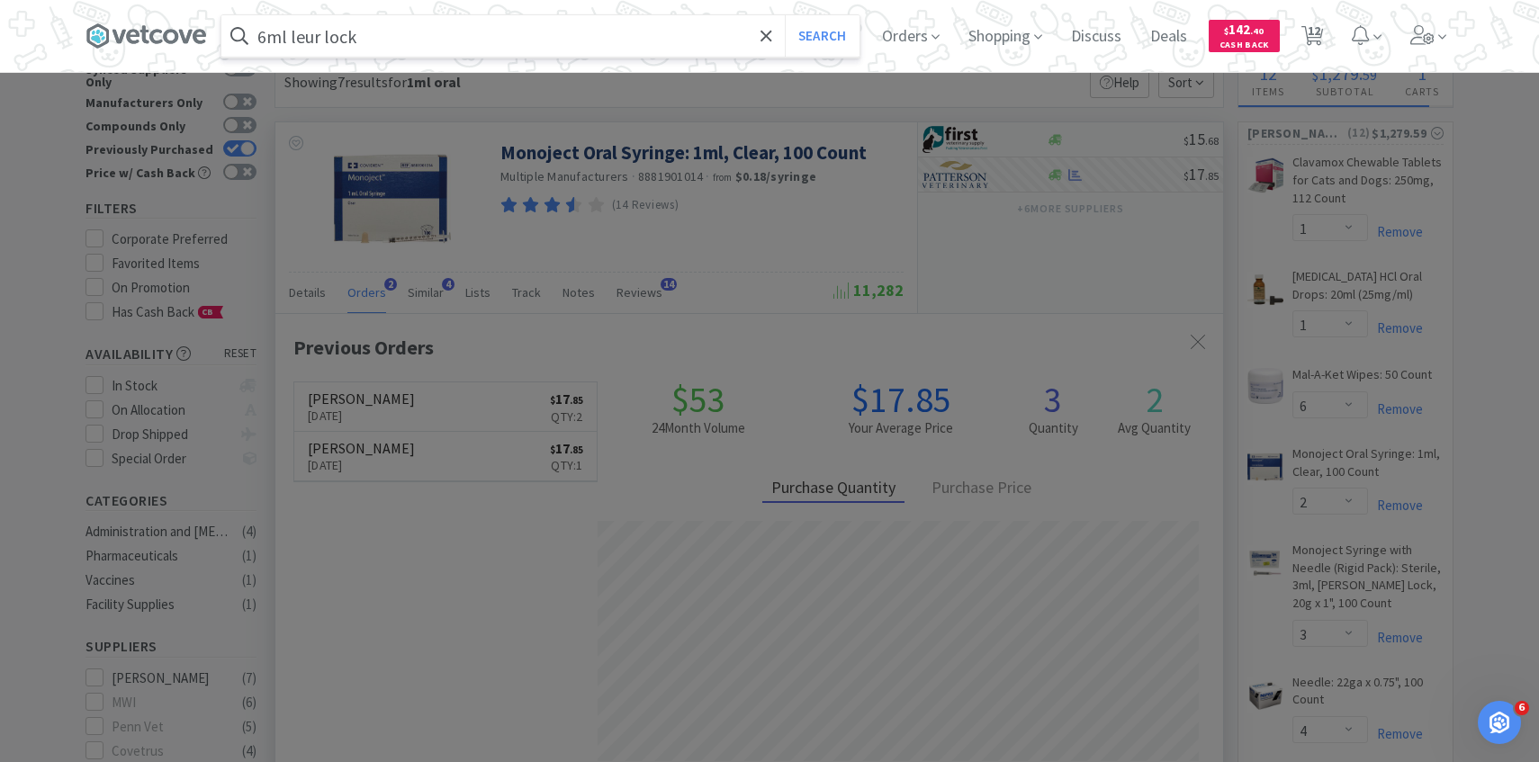
type input "6ml leur lock"
click at [785, 15] on button "Search" at bounding box center [822, 35] width 75 height 41
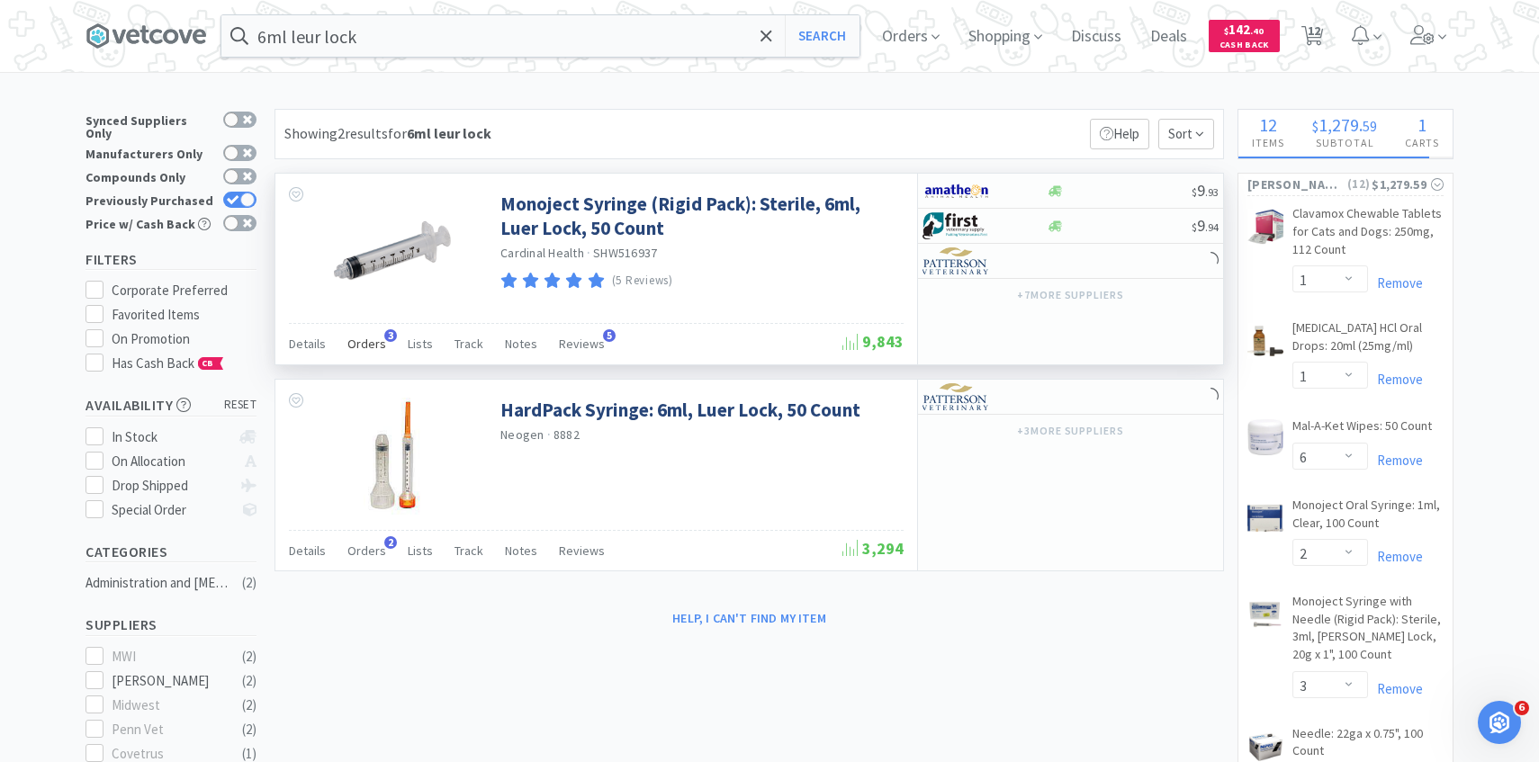
click at [368, 343] on span "Orders" at bounding box center [366, 344] width 39 height 16
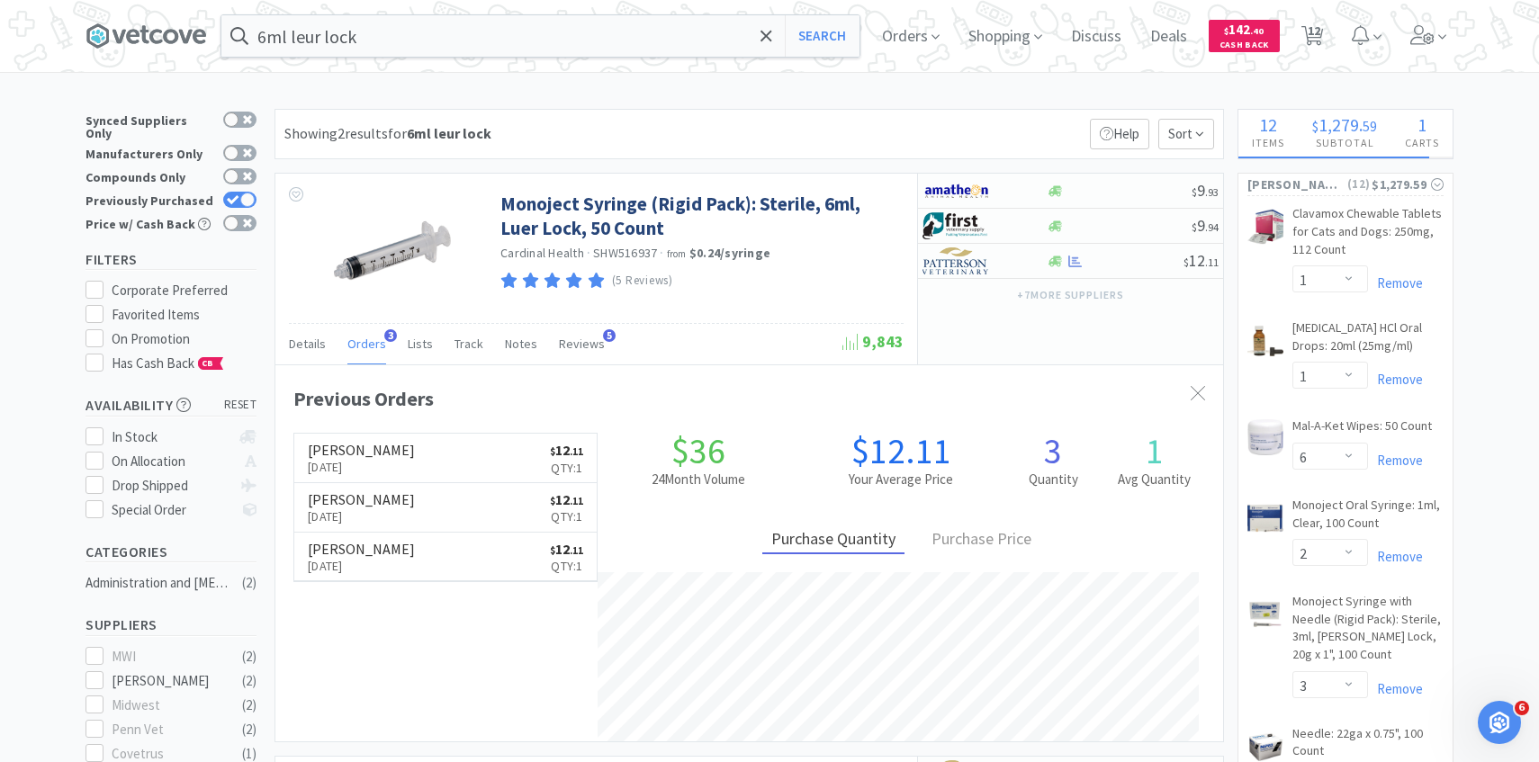
scroll to position [466, 947]
click at [973, 269] on img at bounding box center [955, 260] width 67 height 27
select select "1"
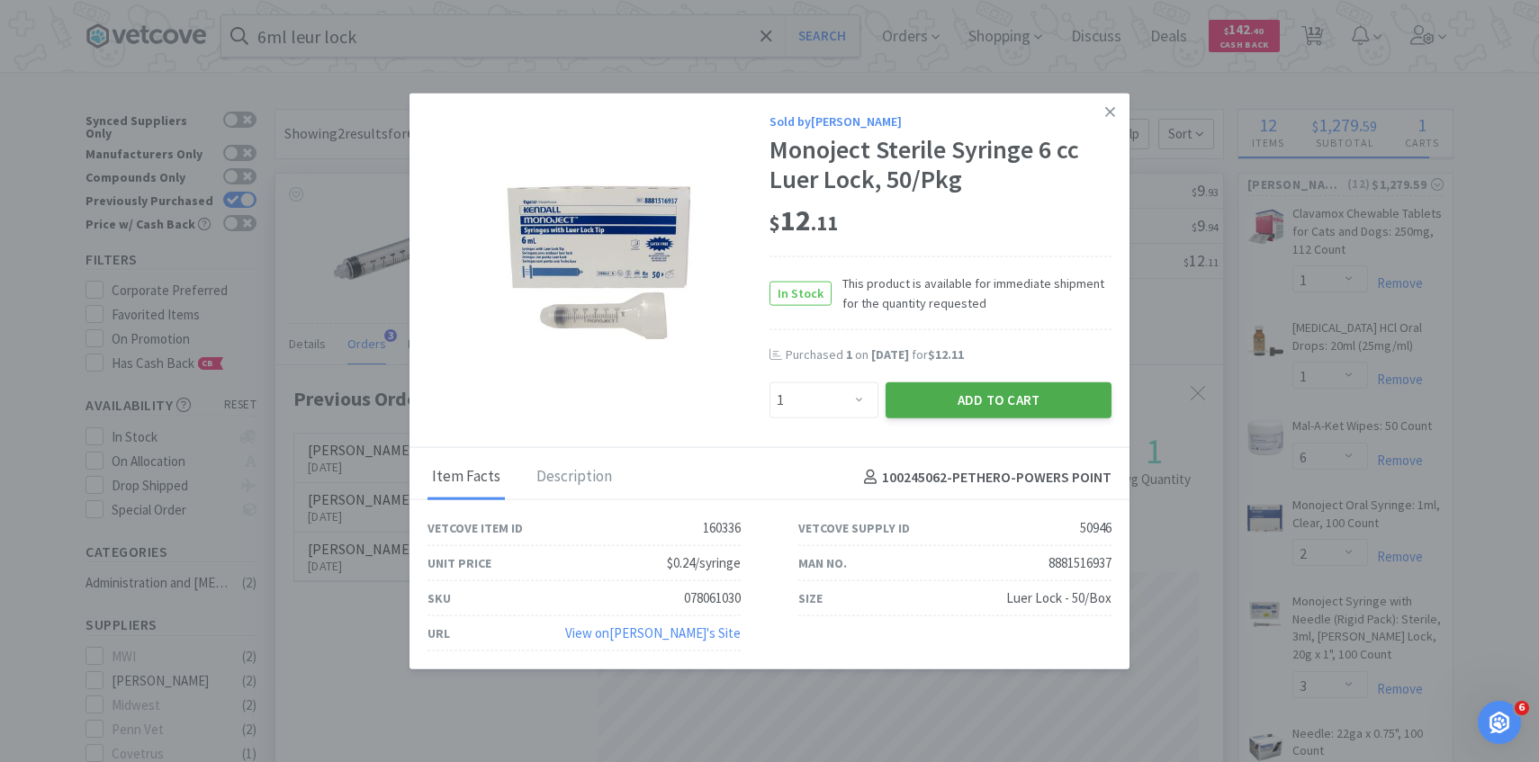
click at [944, 384] on button "Add to Cart" at bounding box center [998, 400] width 226 height 36
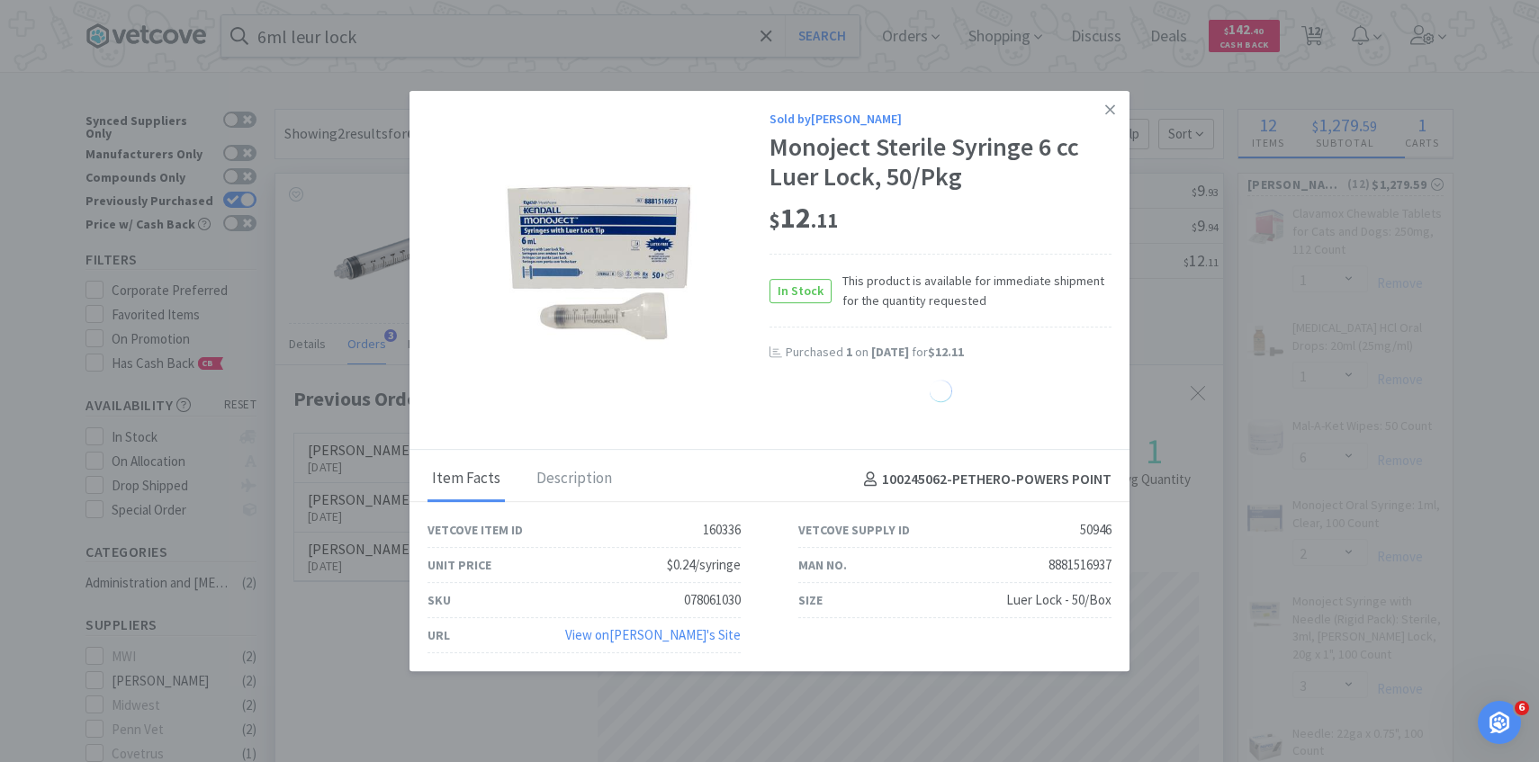
select select "1"
select select "3"
select select "4"
select select "1"
select select "3"
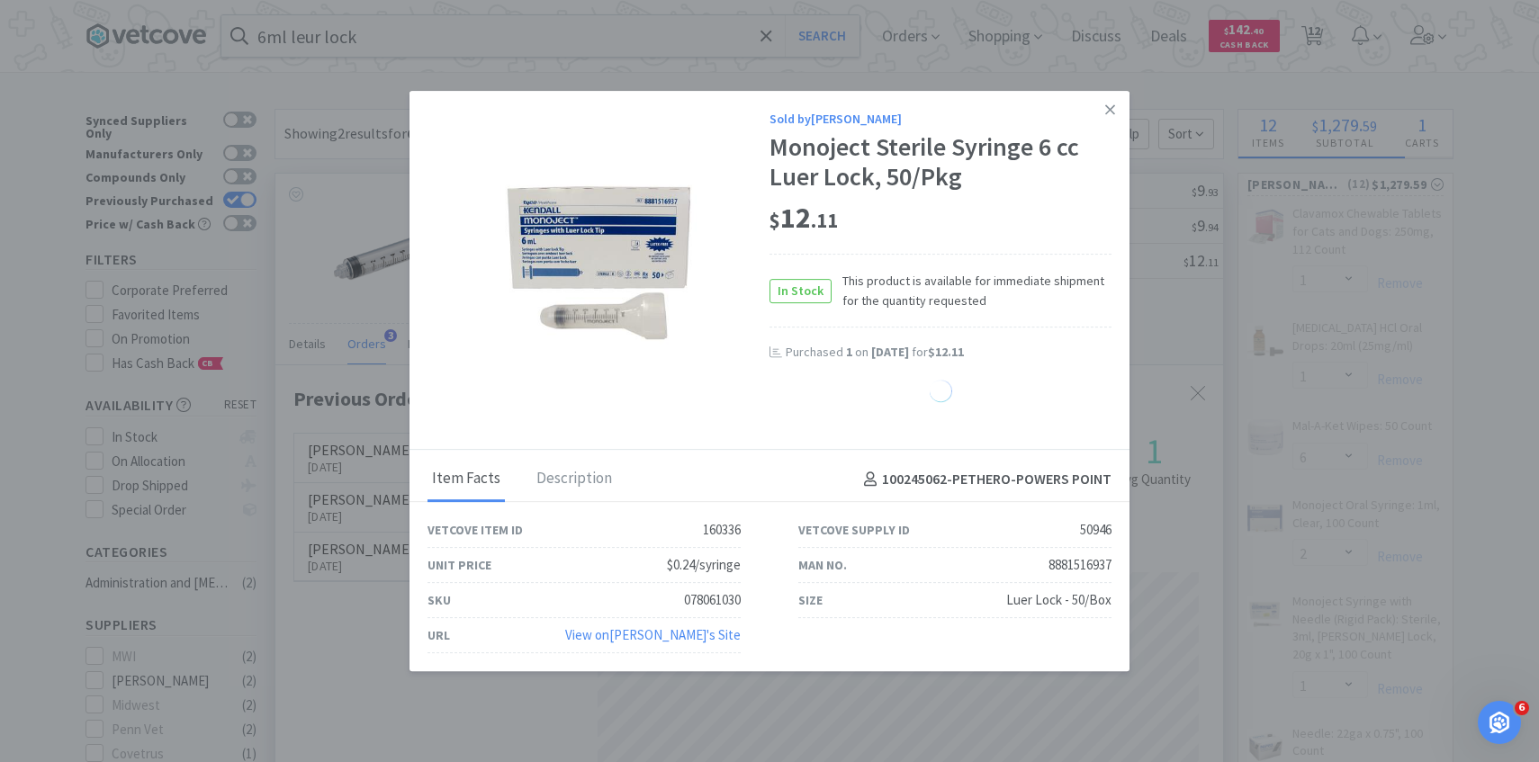
select select "1"
select select "2"
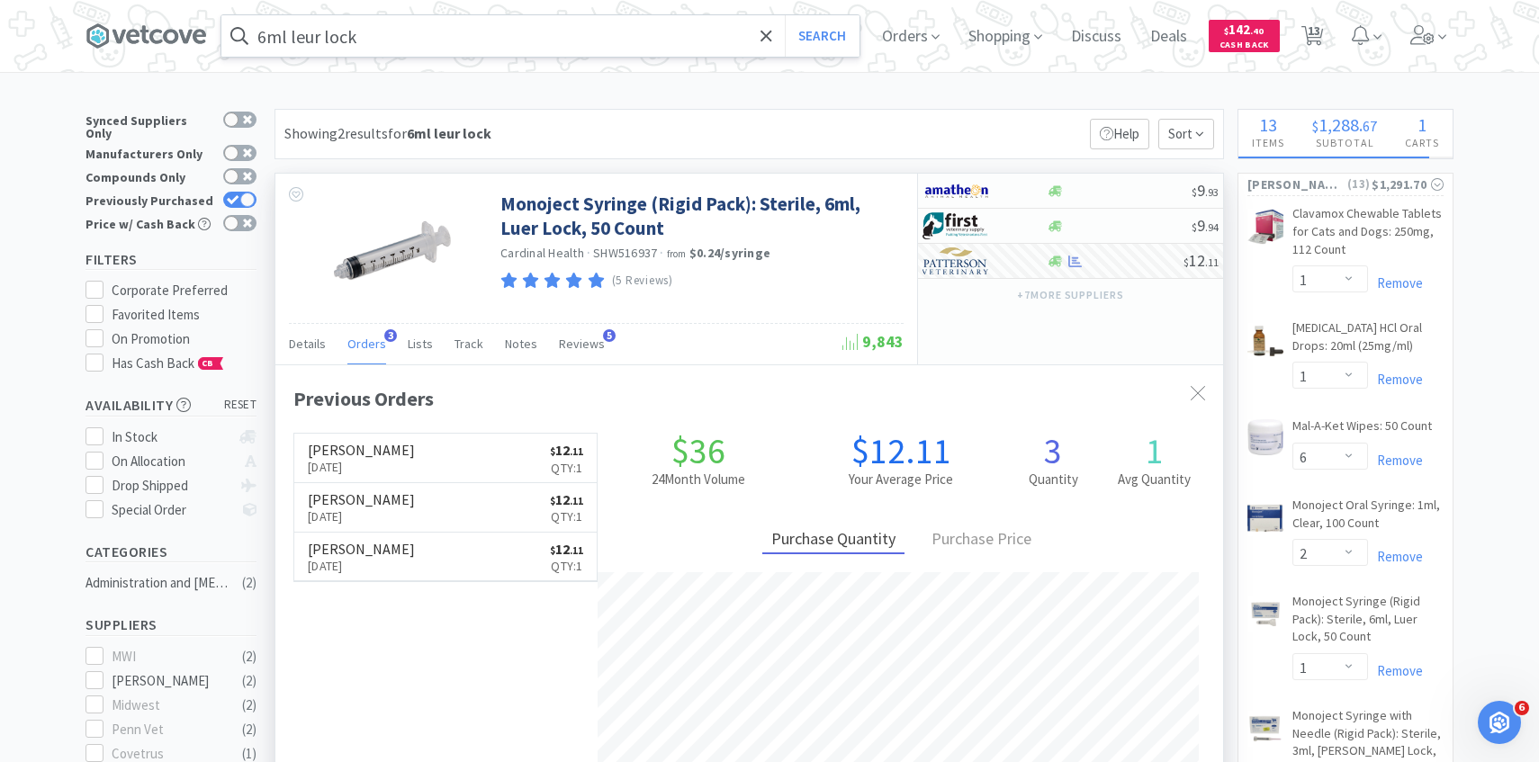
click at [458, 37] on input "6ml leur lock" at bounding box center [540, 35] width 638 height 41
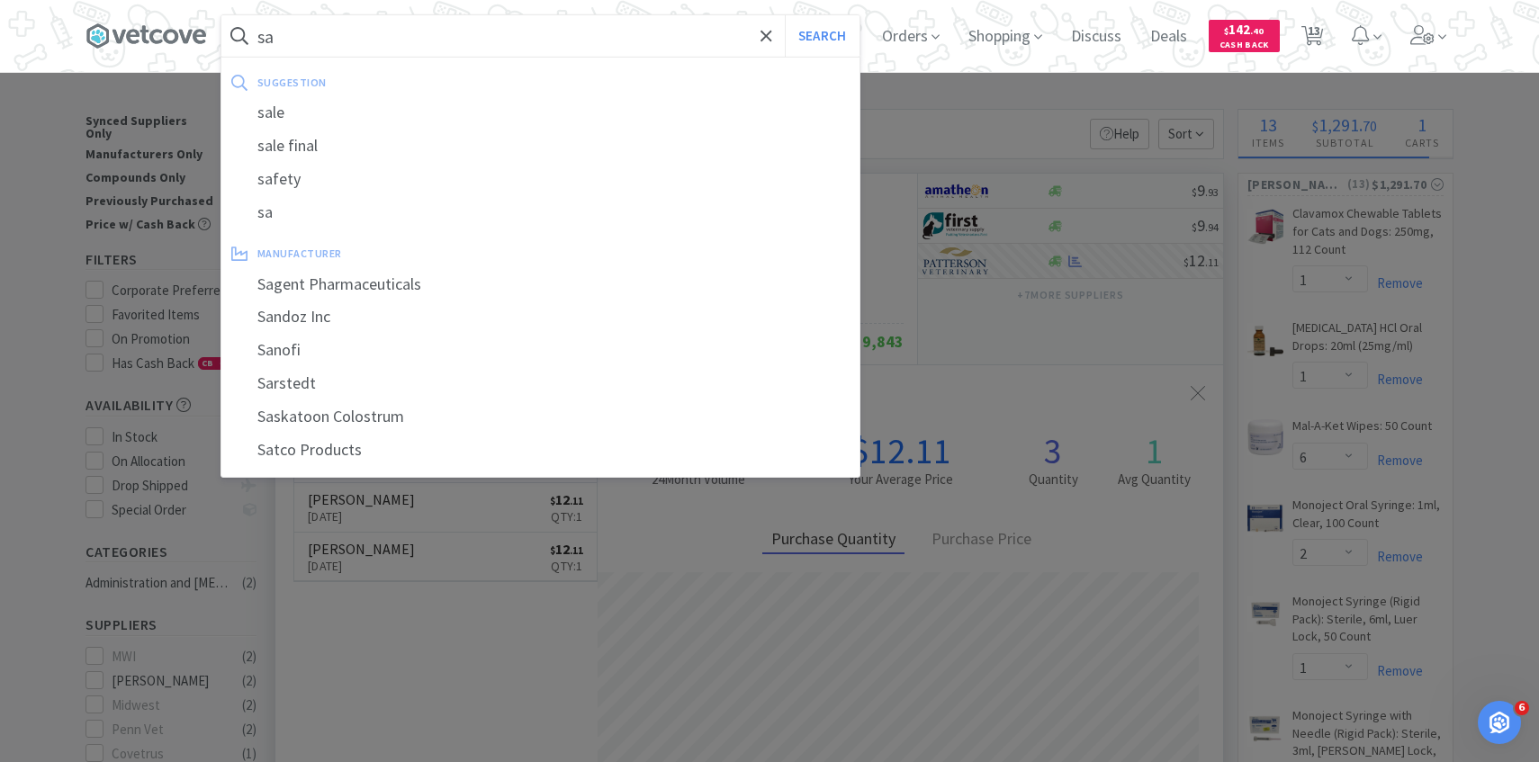
type input "s"
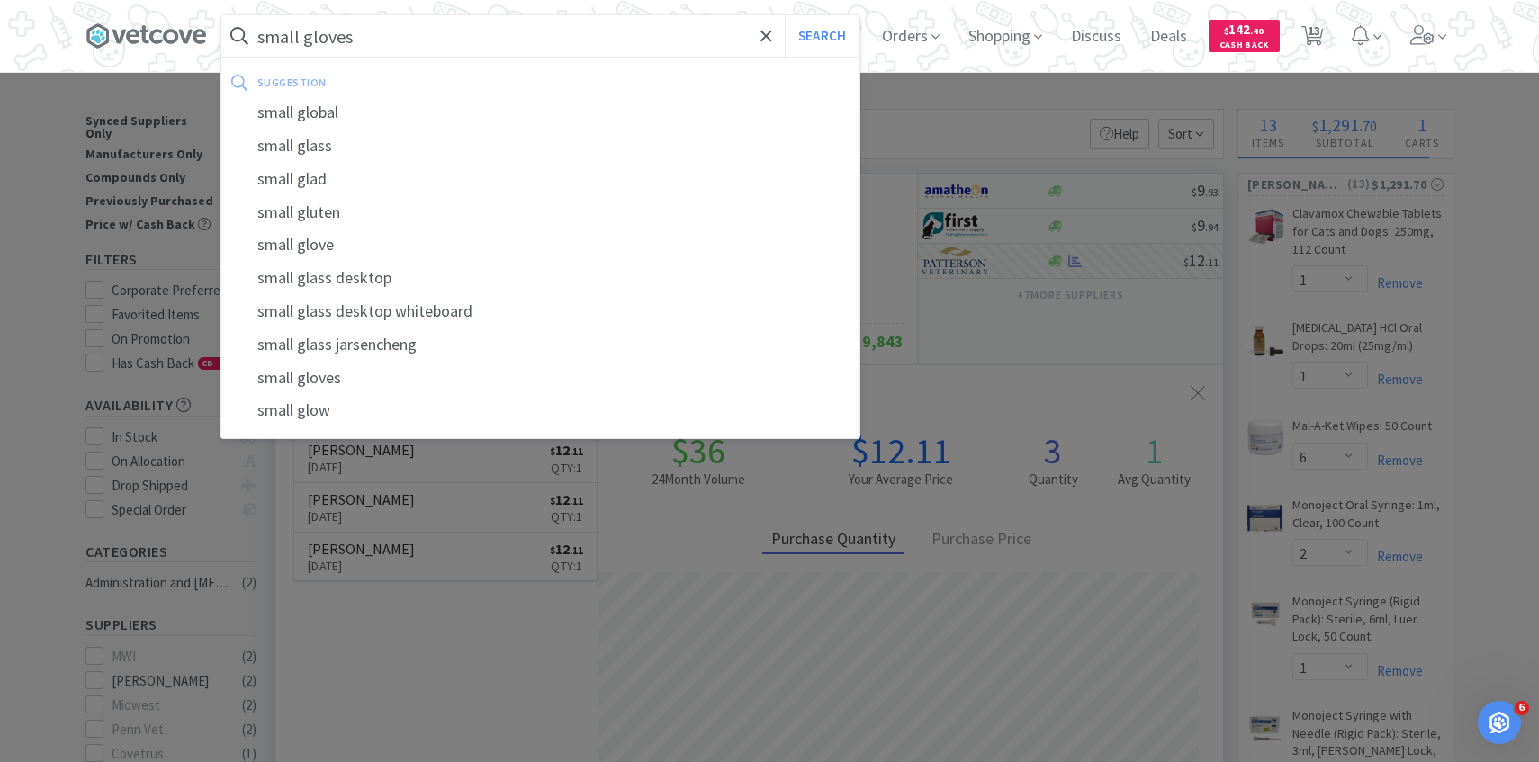
type input "small gloves"
click at [785, 15] on button "Search" at bounding box center [822, 35] width 75 height 41
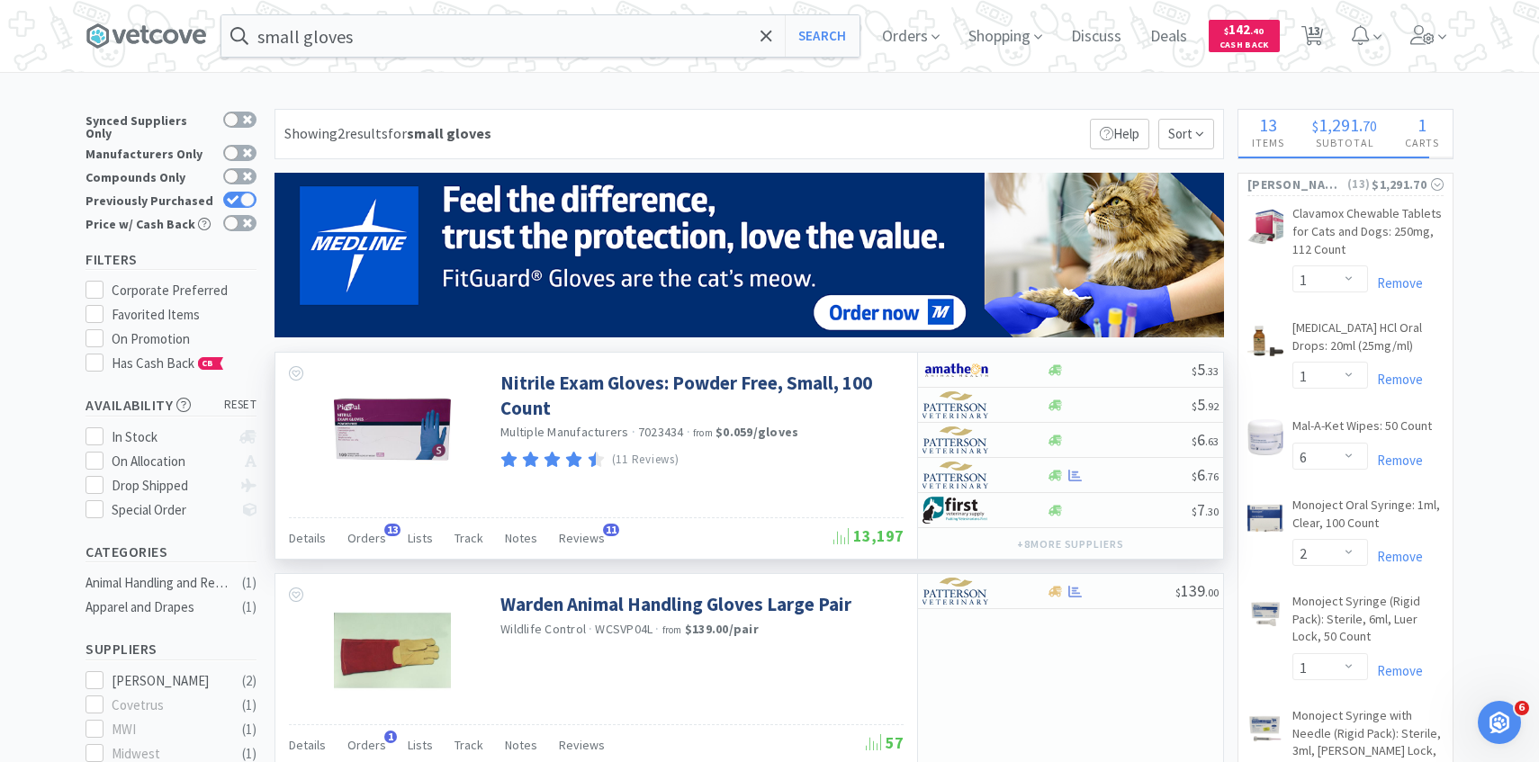
click at [386, 540] on div "Details Orders 13 Lists Track Notes Reviews 11" at bounding box center [561, 541] width 544 height 34
click at [374, 540] on span "Orders" at bounding box center [366, 538] width 39 height 16
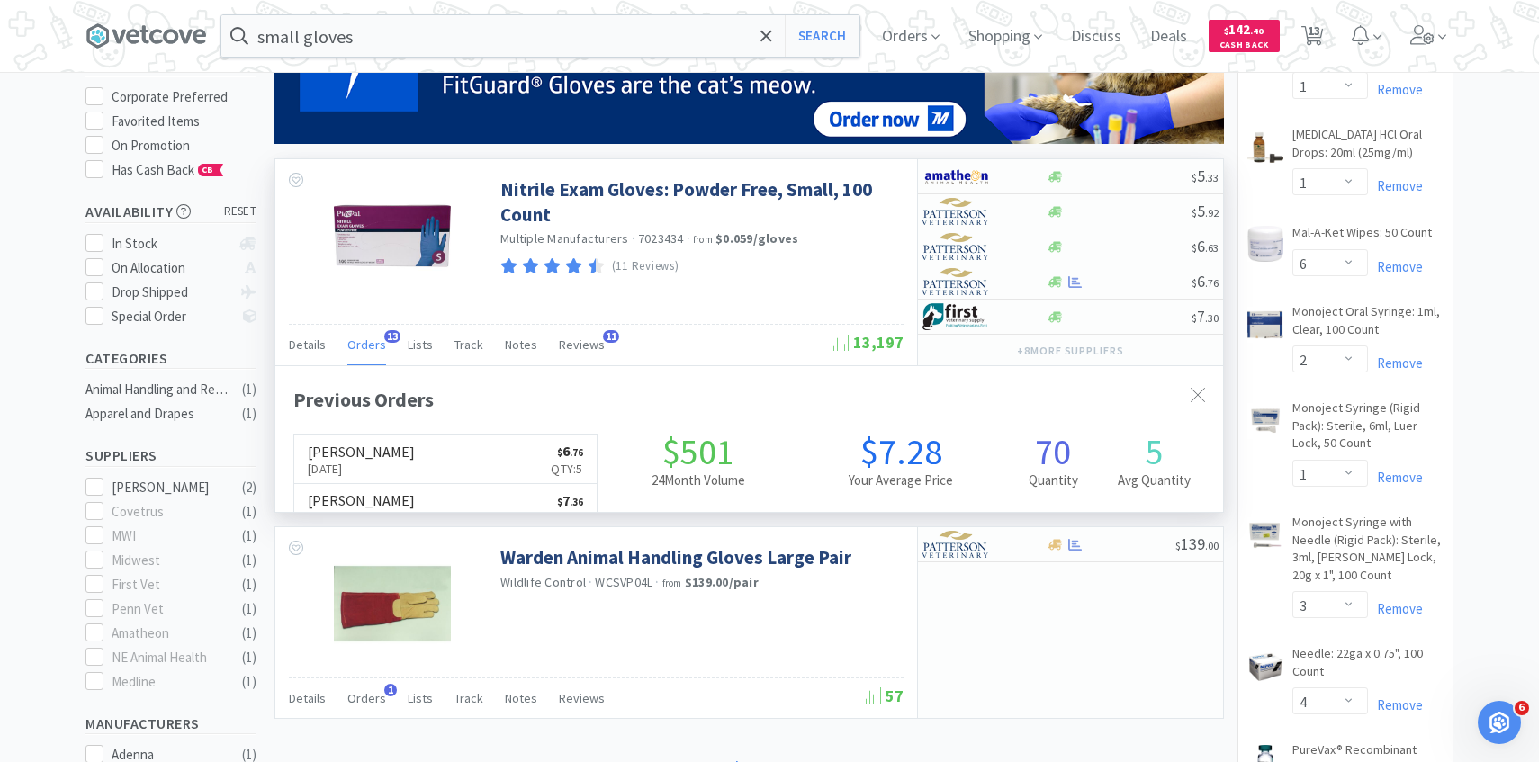
scroll to position [197, 0]
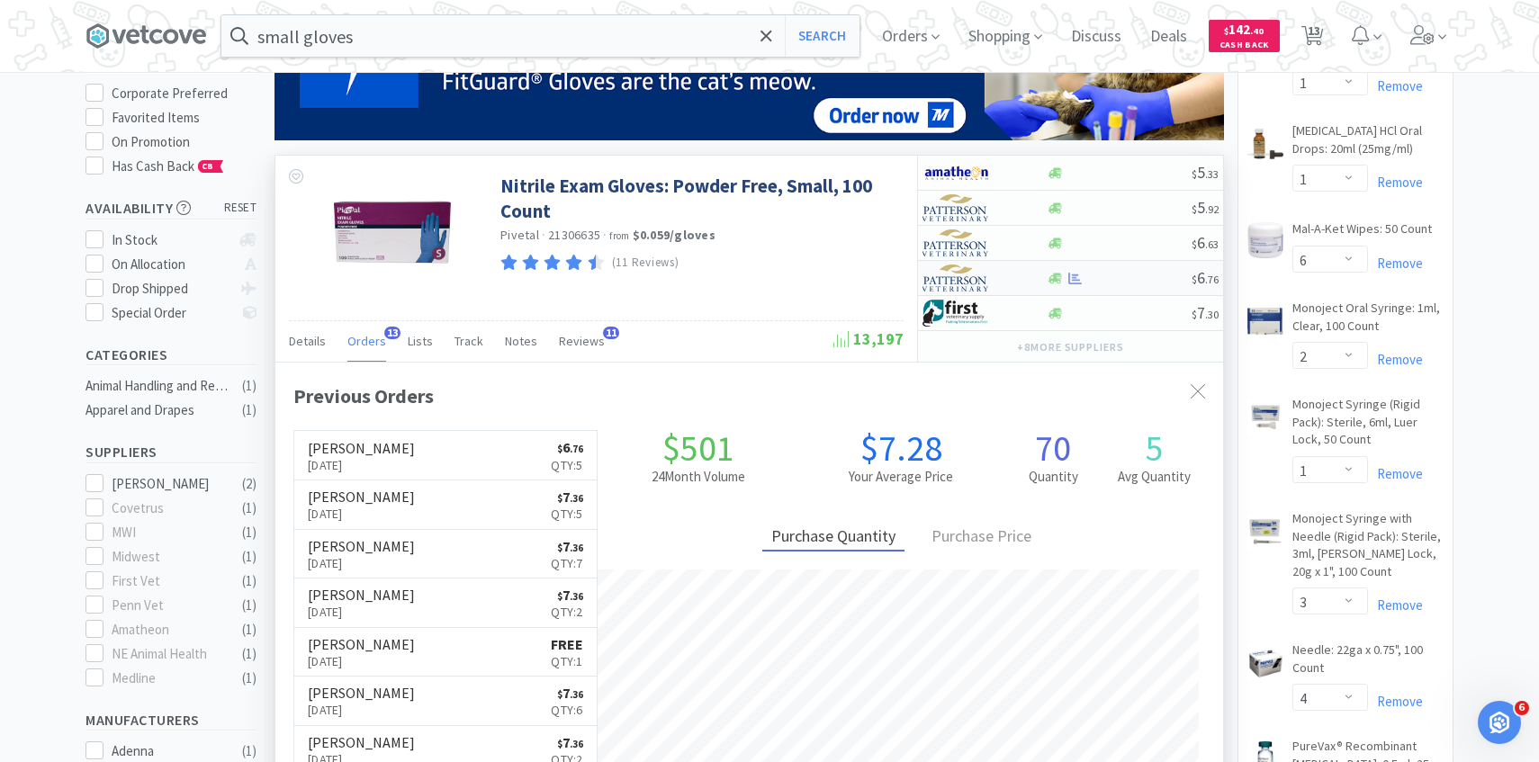
click at [979, 274] on img at bounding box center [955, 278] width 67 height 27
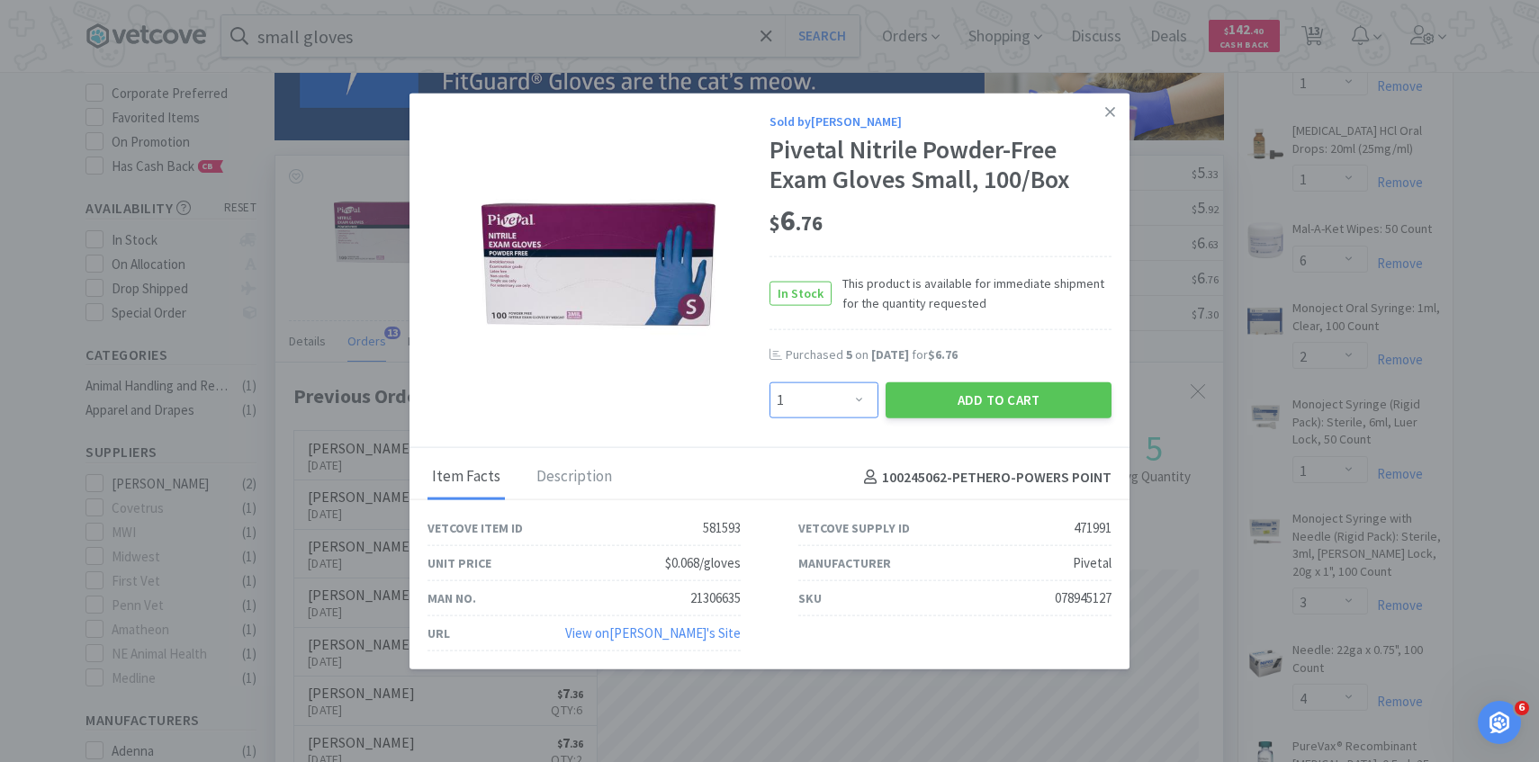
click at [827, 411] on select "Enter Quantity 1 2 3 4 5 6 7 8 9 10 11 12 13 14 15 16 17 18 19 20 Enter Quantity" at bounding box center [823, 400] width 109 height 36
select select "9"
click at [769, 382] on select "Enter Quantity 1 2 3 4 5 6 7 8 9 10 11 12 13 14 15 16 17 18 19 20 Enter Quantity" at bounding box center [823, 400] width 109 height 36
click at [936, 413] on button "Add to Cart" at bounding box center [998, 400] width 226 height 36
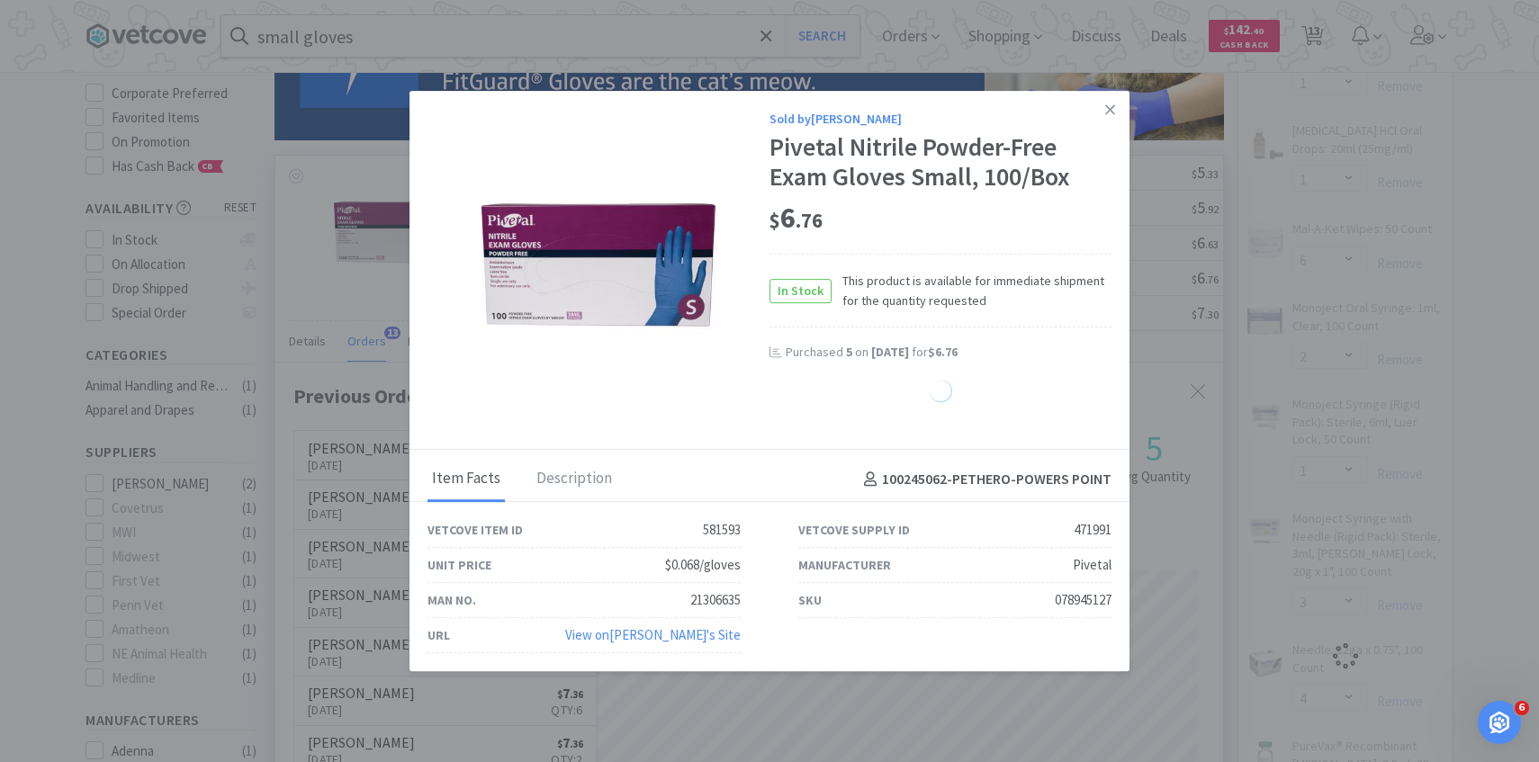
select select "9"
select select "1"
select select "3"
select select "1"
select select "2"
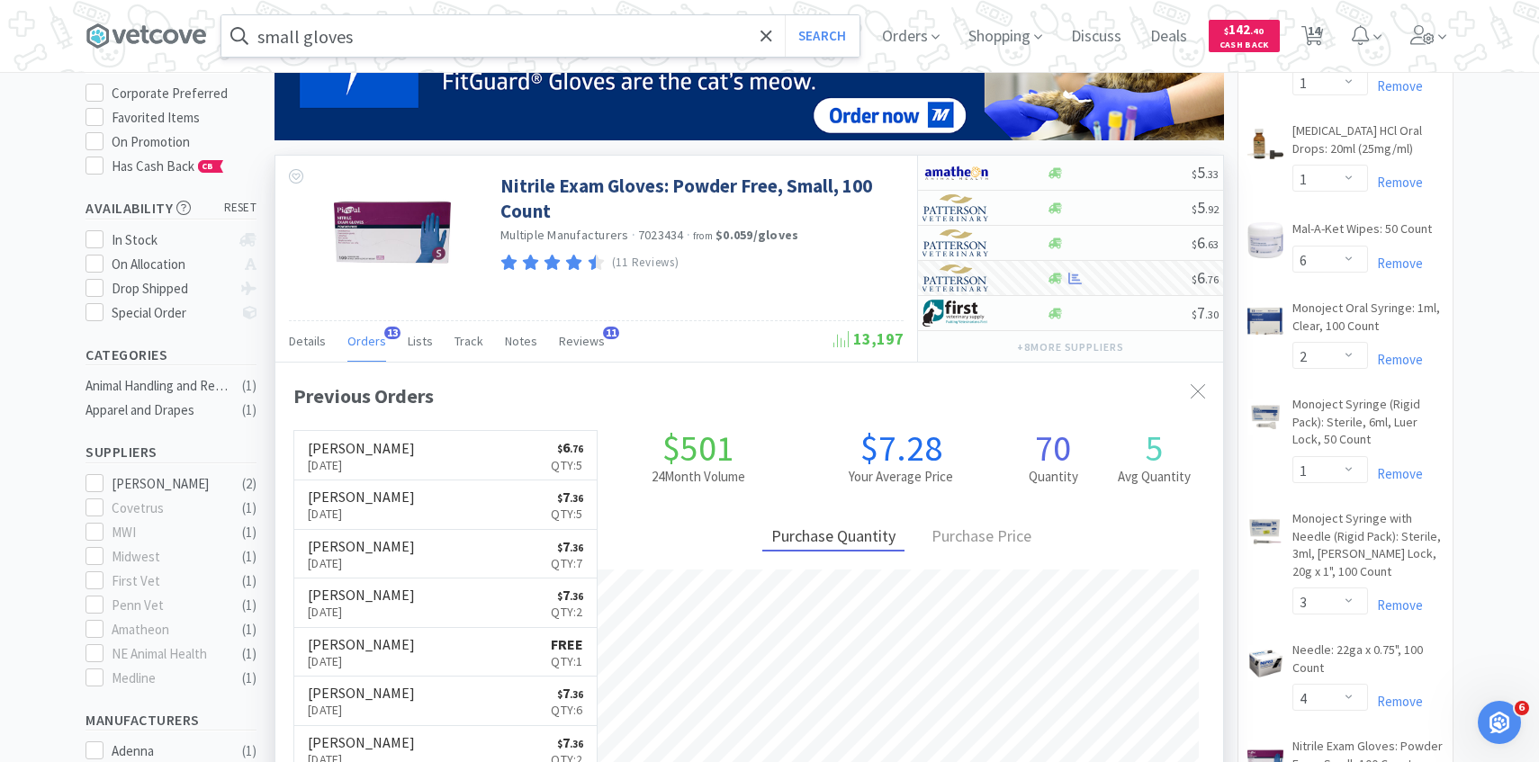
click at [515, 42] on input "small gloves" at bounding box center [540, 35] width 638 height 41
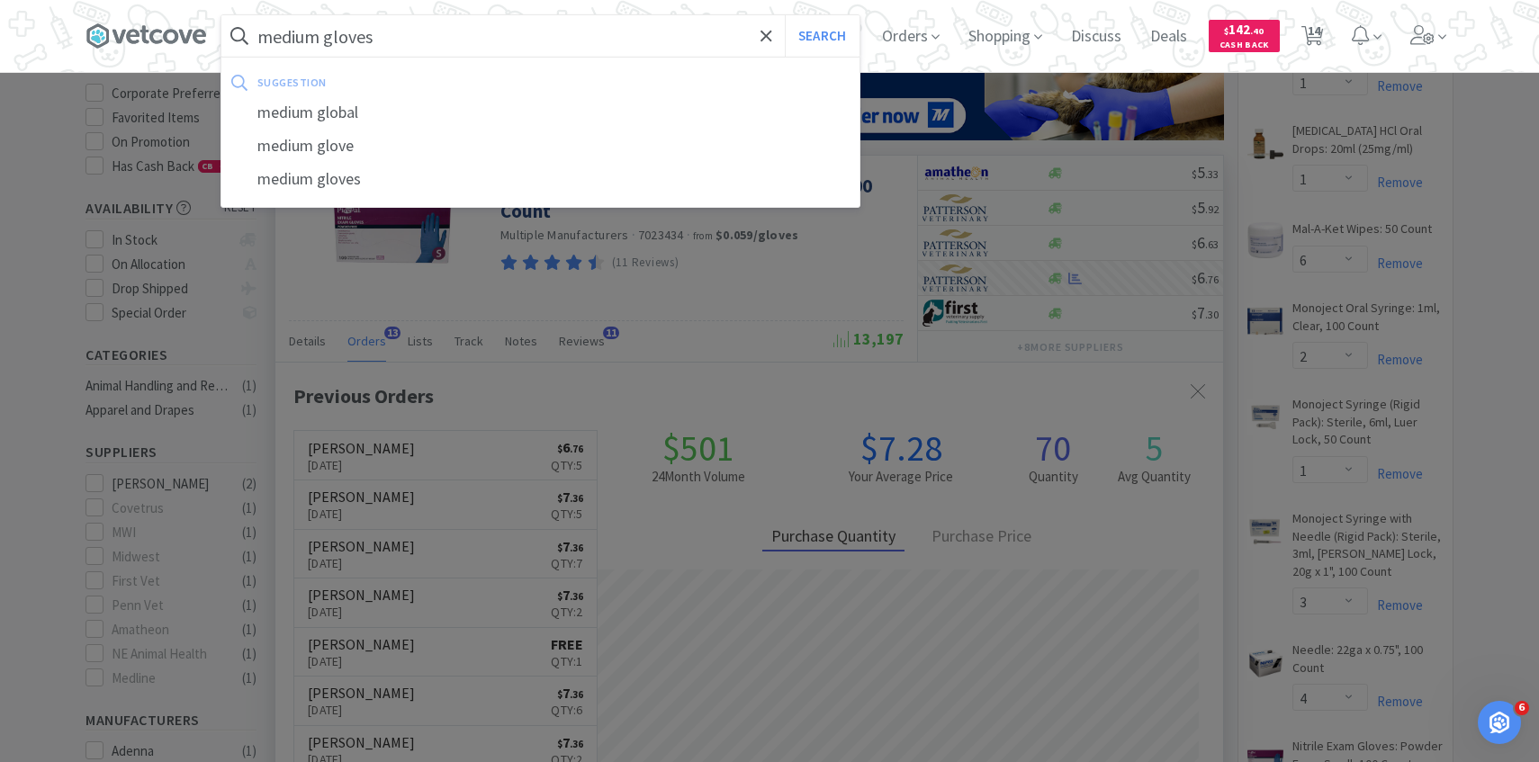
type input "medium gloves"
click at [785, 15] on button "Search" at bounding box center [822, 35] width 75 height 41
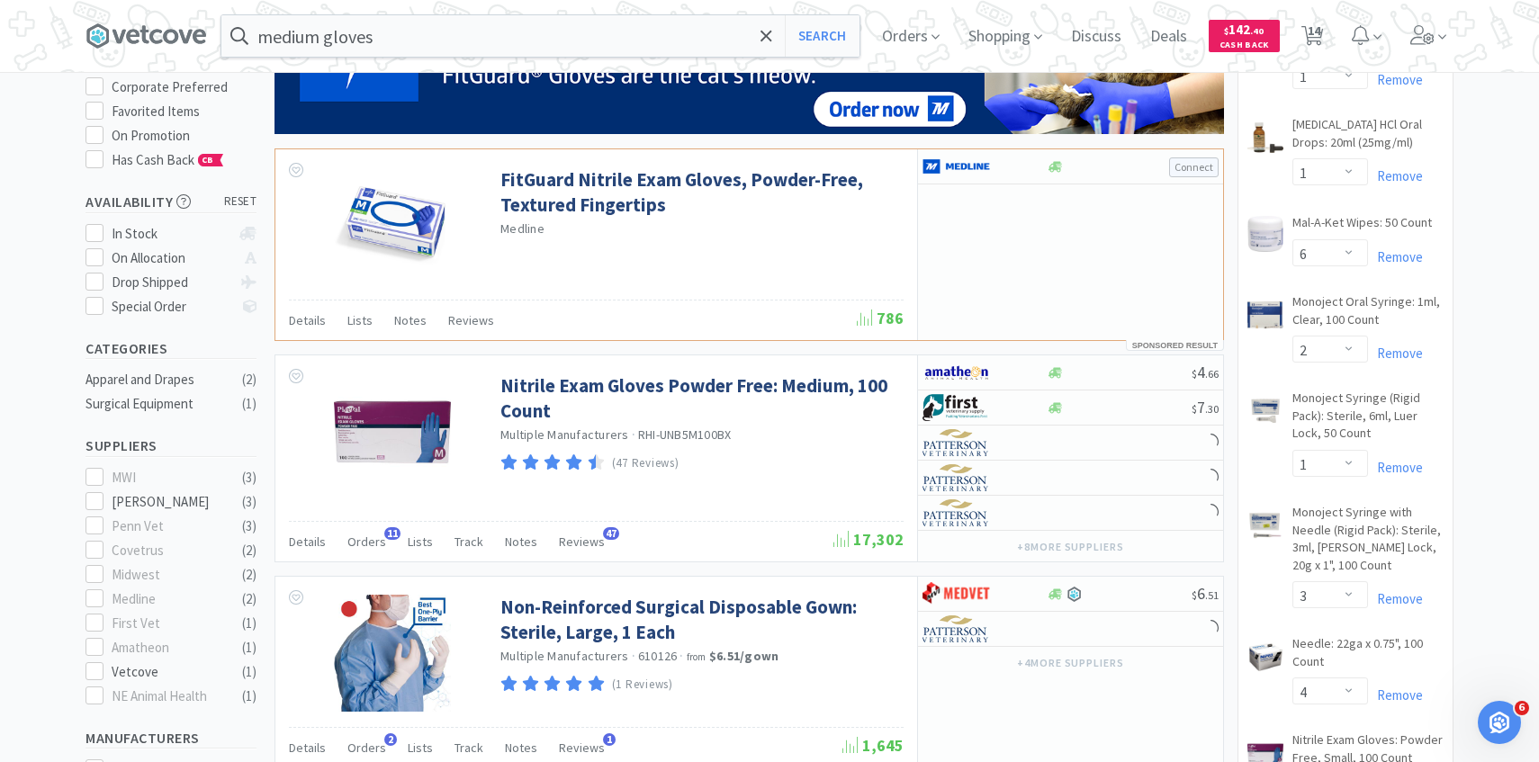
scroll to position [474, 0]
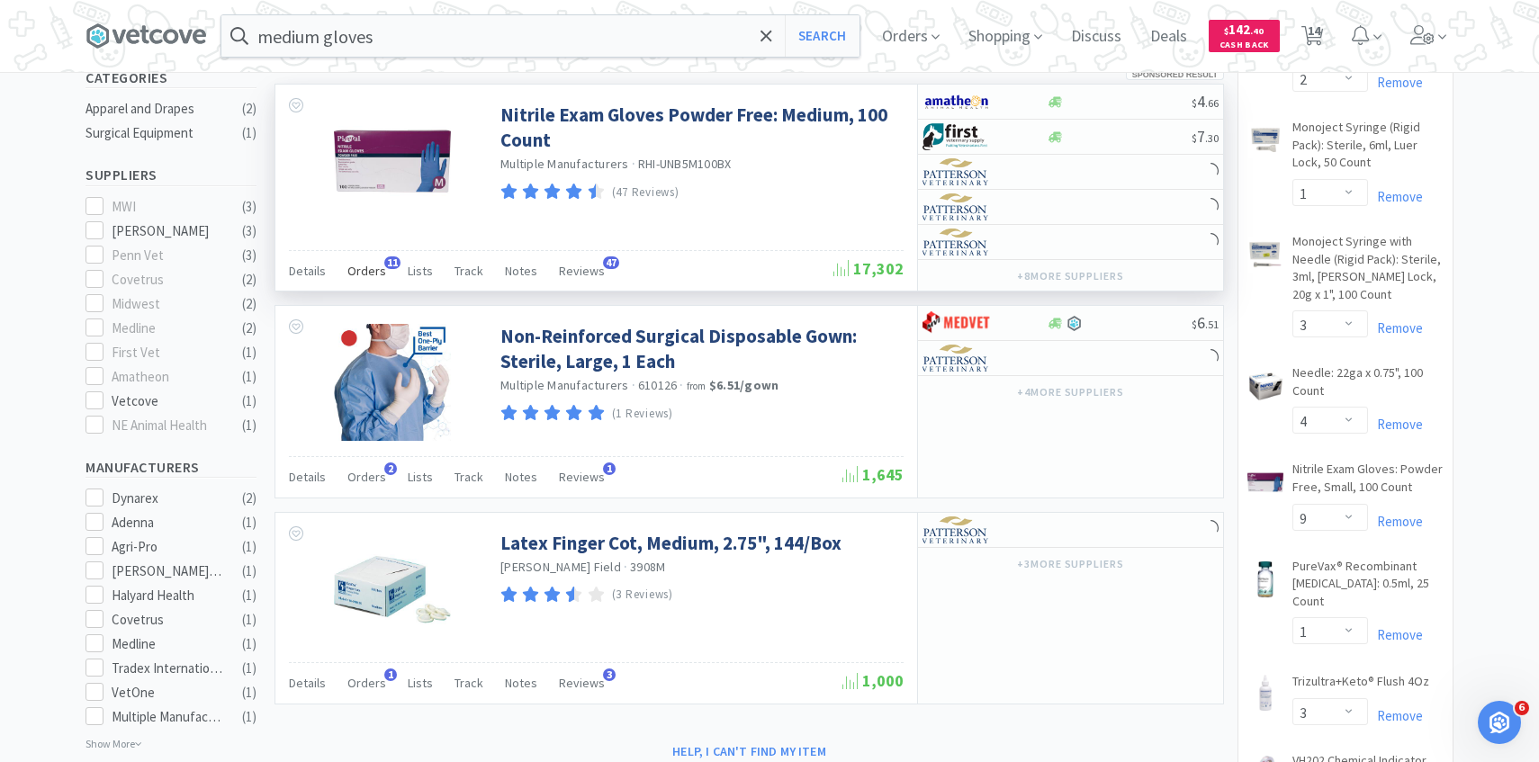
click at [371, 290] on div "Orders 11" at bounding box center [366, 273] width 39 height 34
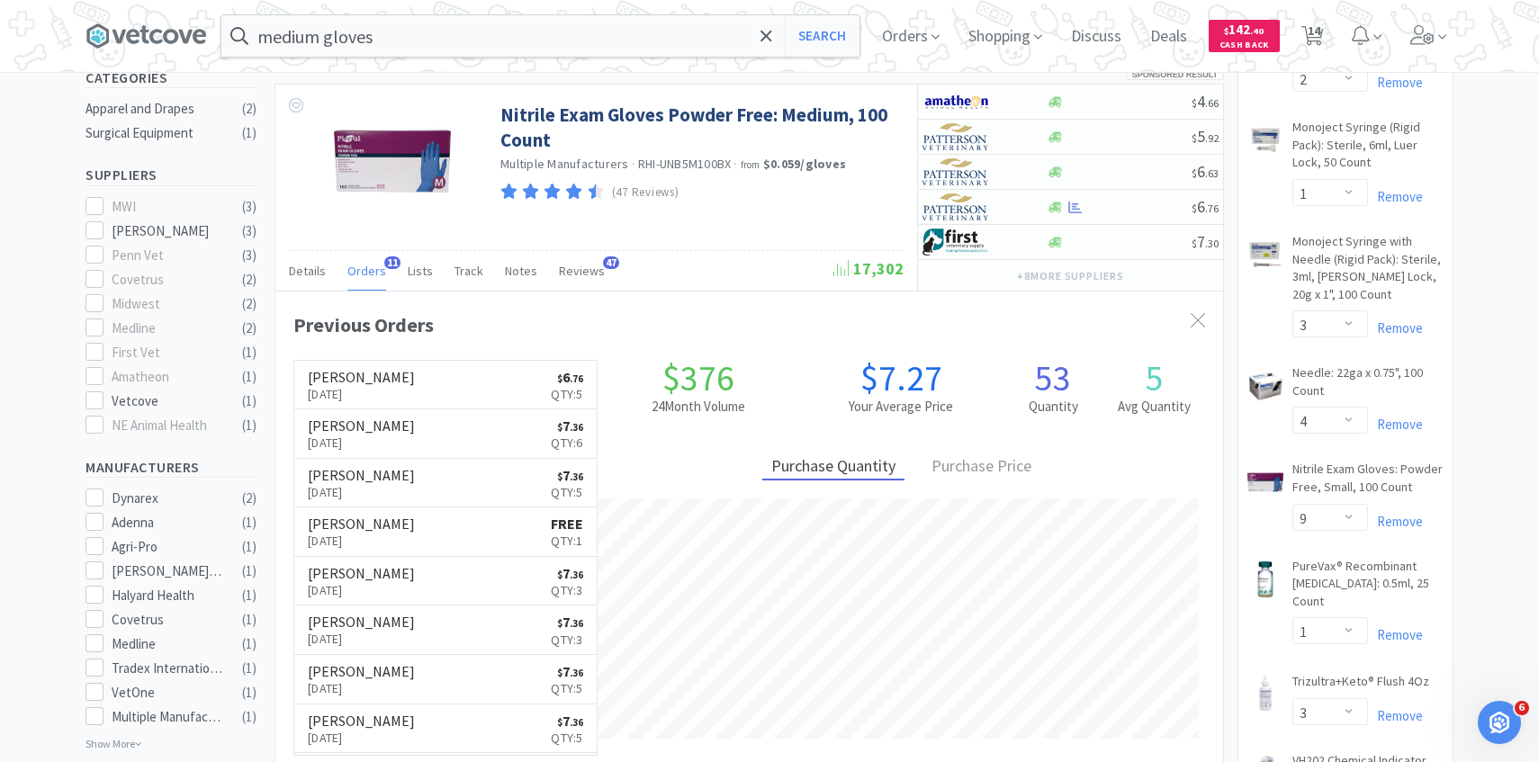
scroll to position [482, 947]
click at [962, 205] on img at bounding box center [955, 206] width 67 height 27
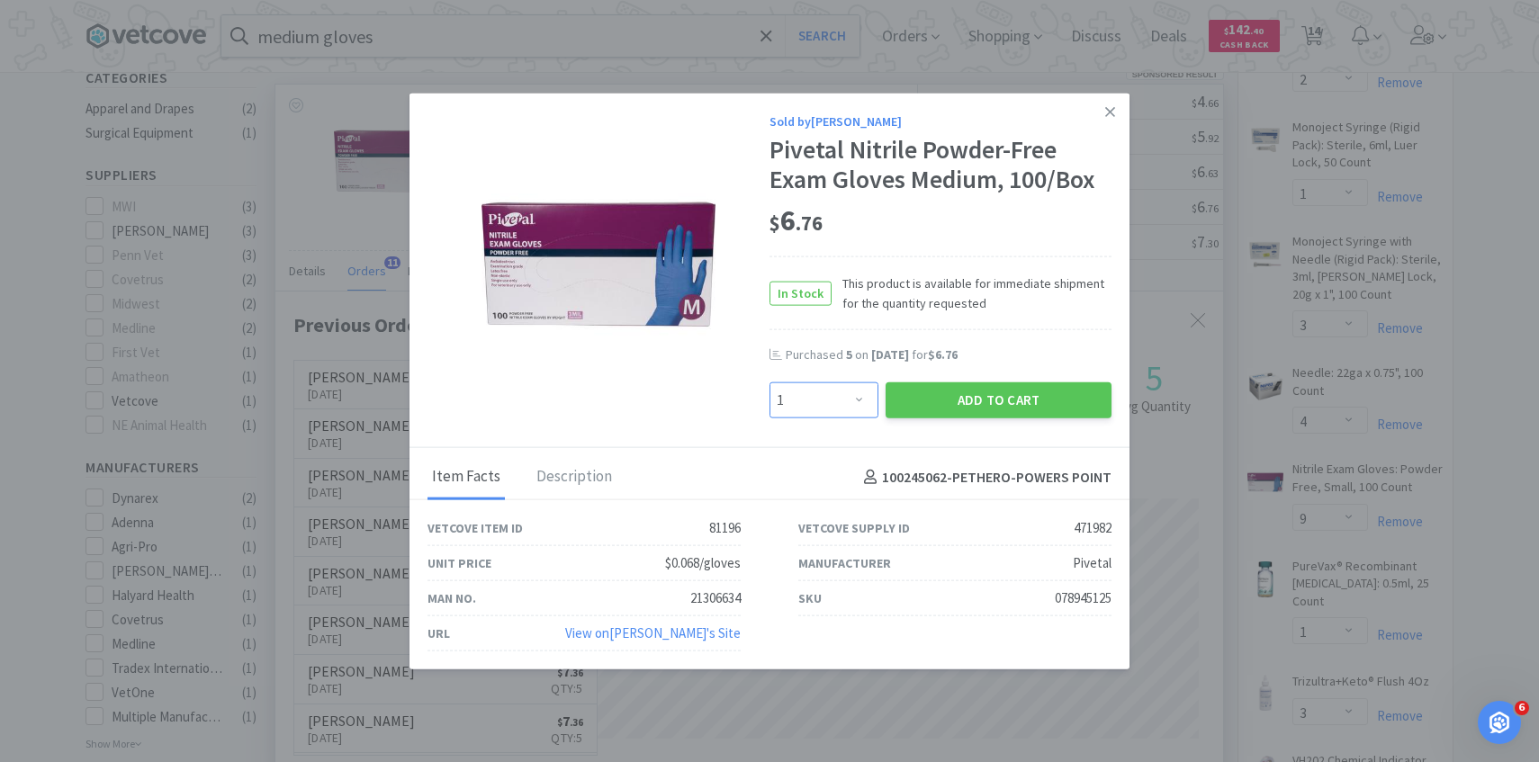
click at [816, 386] on select "Enter Quantity 1 2 3 4 5 6 7 8 9 10 11 12 13 14 15 16 17 18 19 20 Enter Quantity" at bounding box center [823, 400] width 109 height 36
select select "5"
click at [769, 382] on select "Enter Quantity 1 2 3 4 5 6 7 8 9 10 11 12 13 14 15 16 17 18 19 20 Enter Quantity" at bounding box center [823, 400] width 109 height 36
click at [927, 409] on button "Add to Cart" at bounding box center [998, 400] width 226 height 36
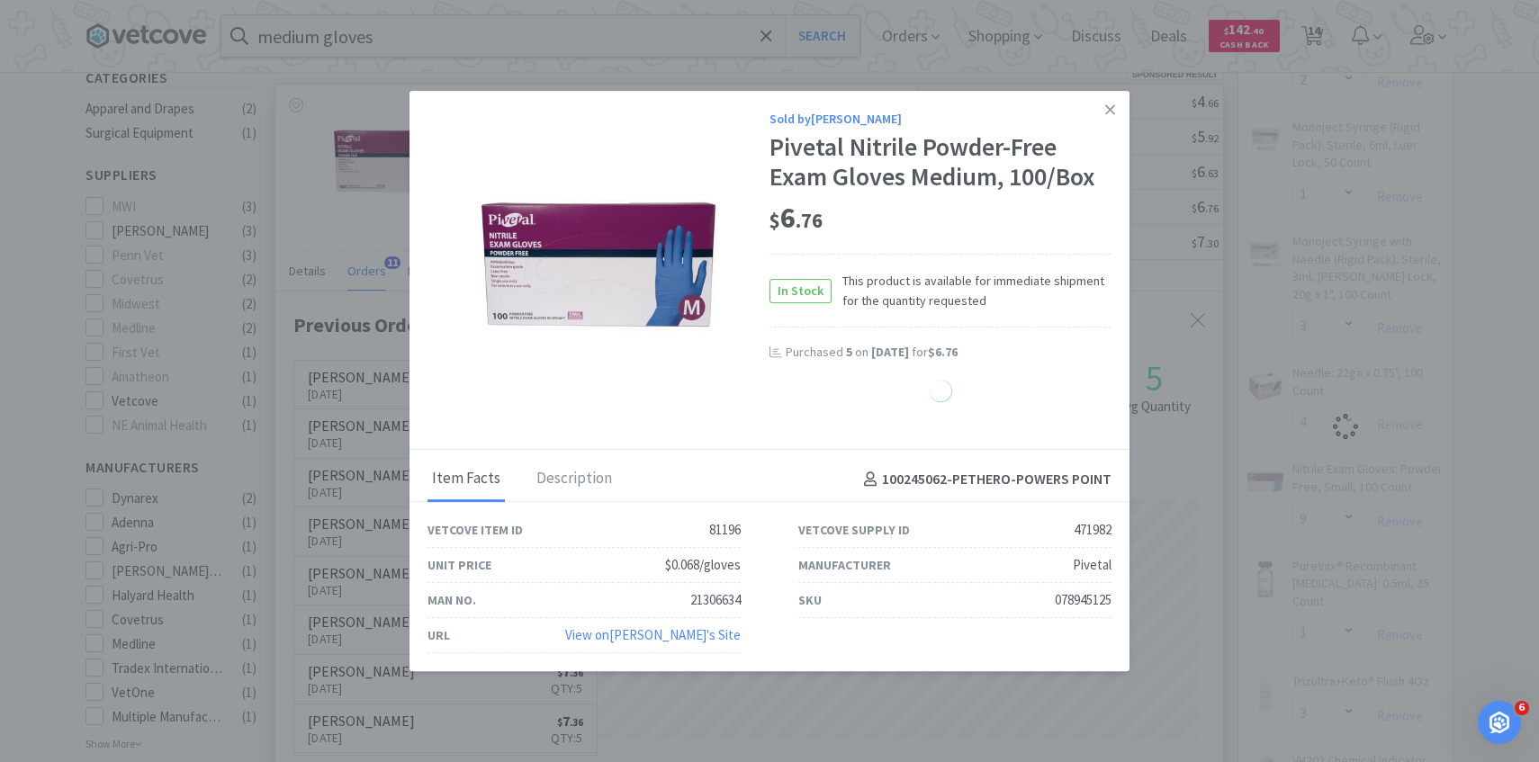
select select "5"
select select "9"
select select "1"
select select "3"
select select "1"
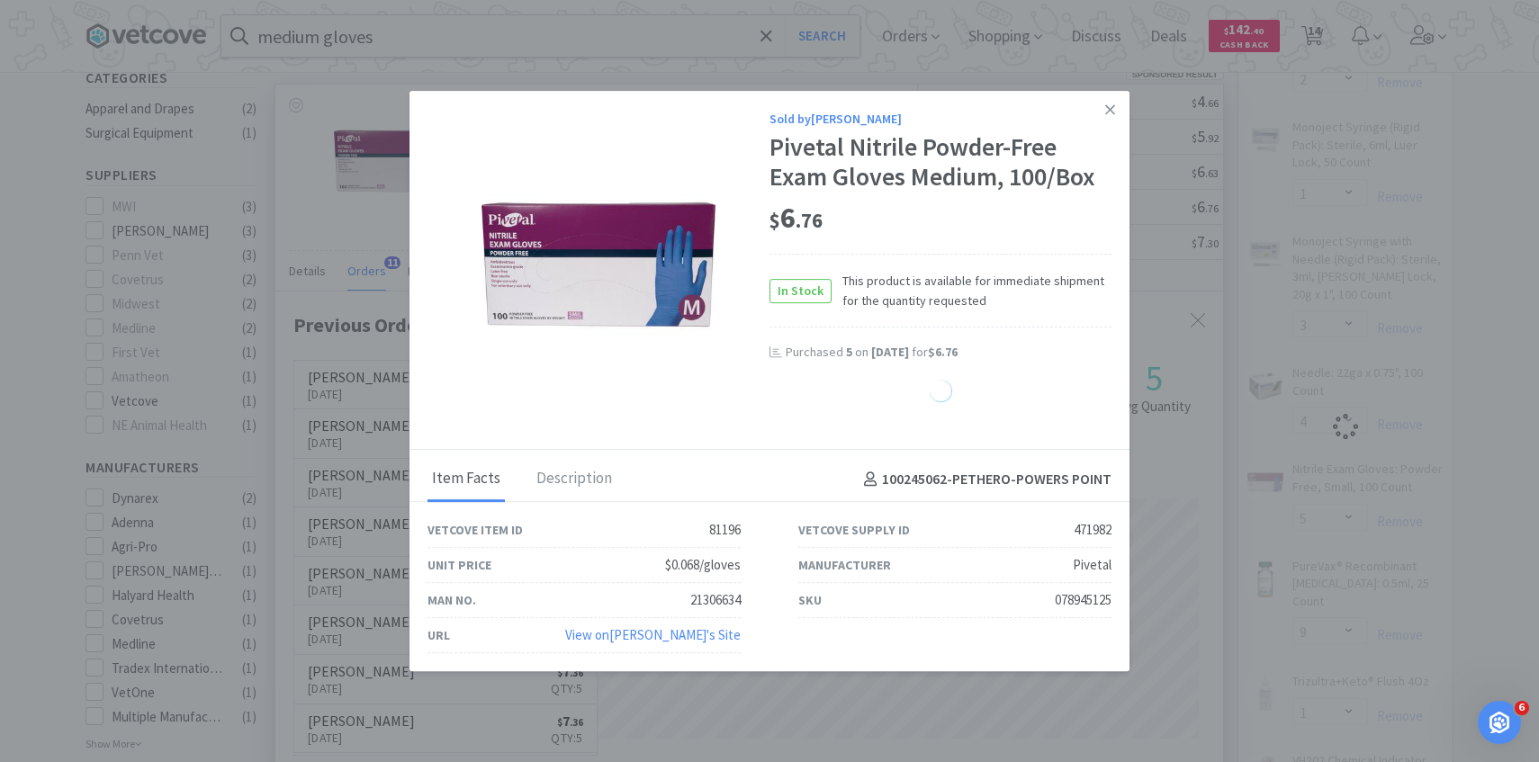
select select "2"
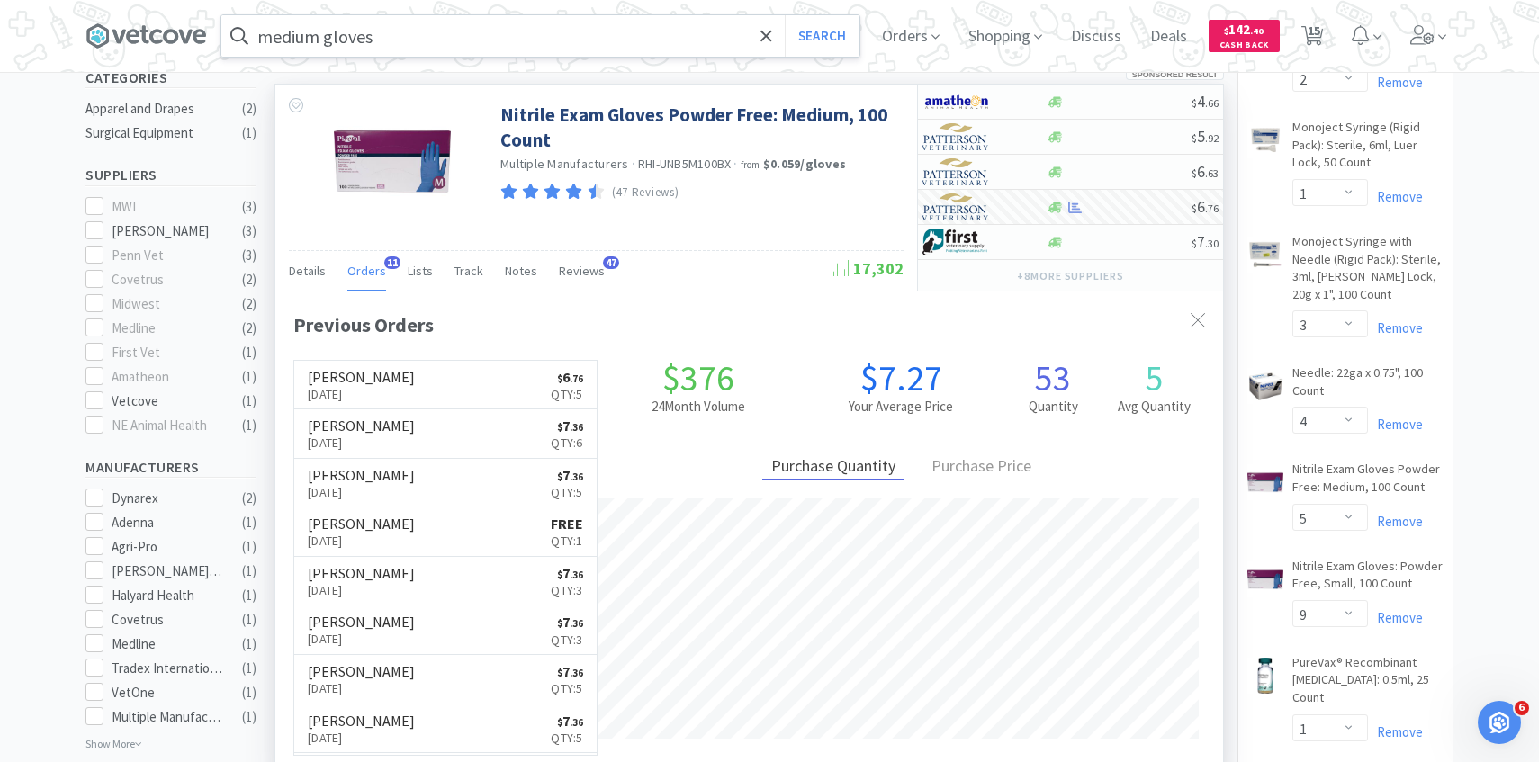
click at [560, 30] on input "medium gloves" at bounding box center [540, 35] width 638 height 41
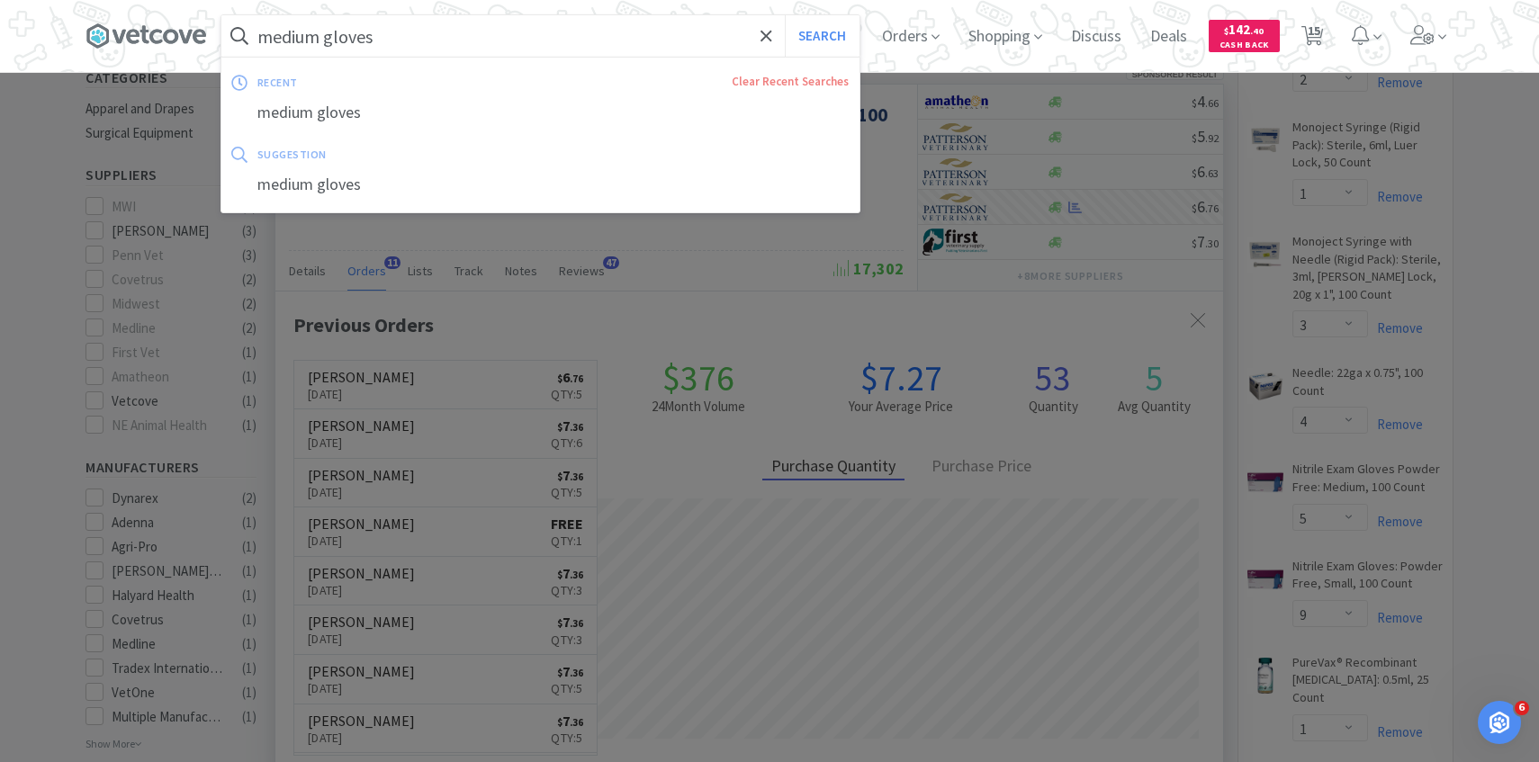
type input "f"
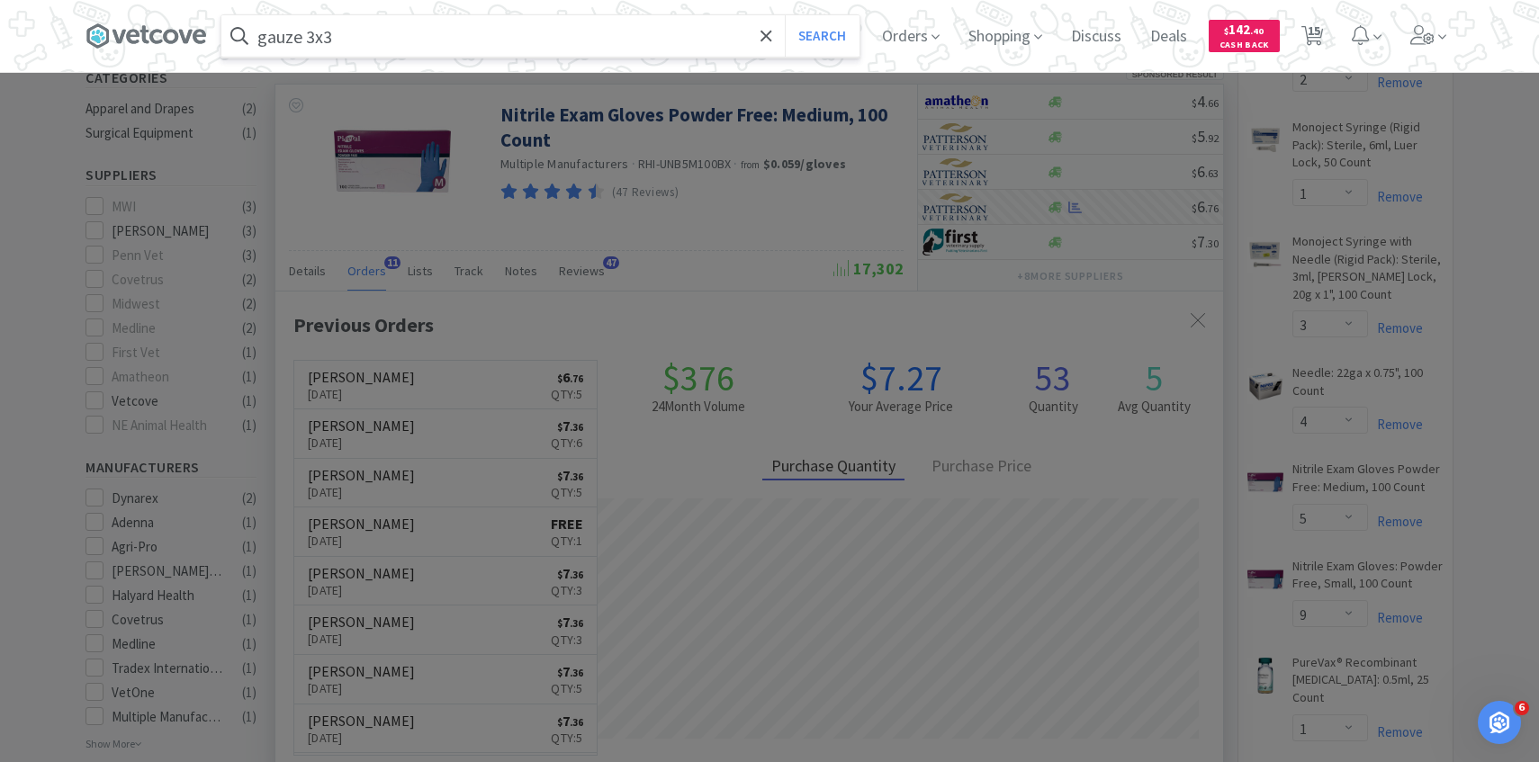
type input "gauze 3x3"
click at [785, 15] on button "Search" at bounding box center [822, 35] width 75 height 41
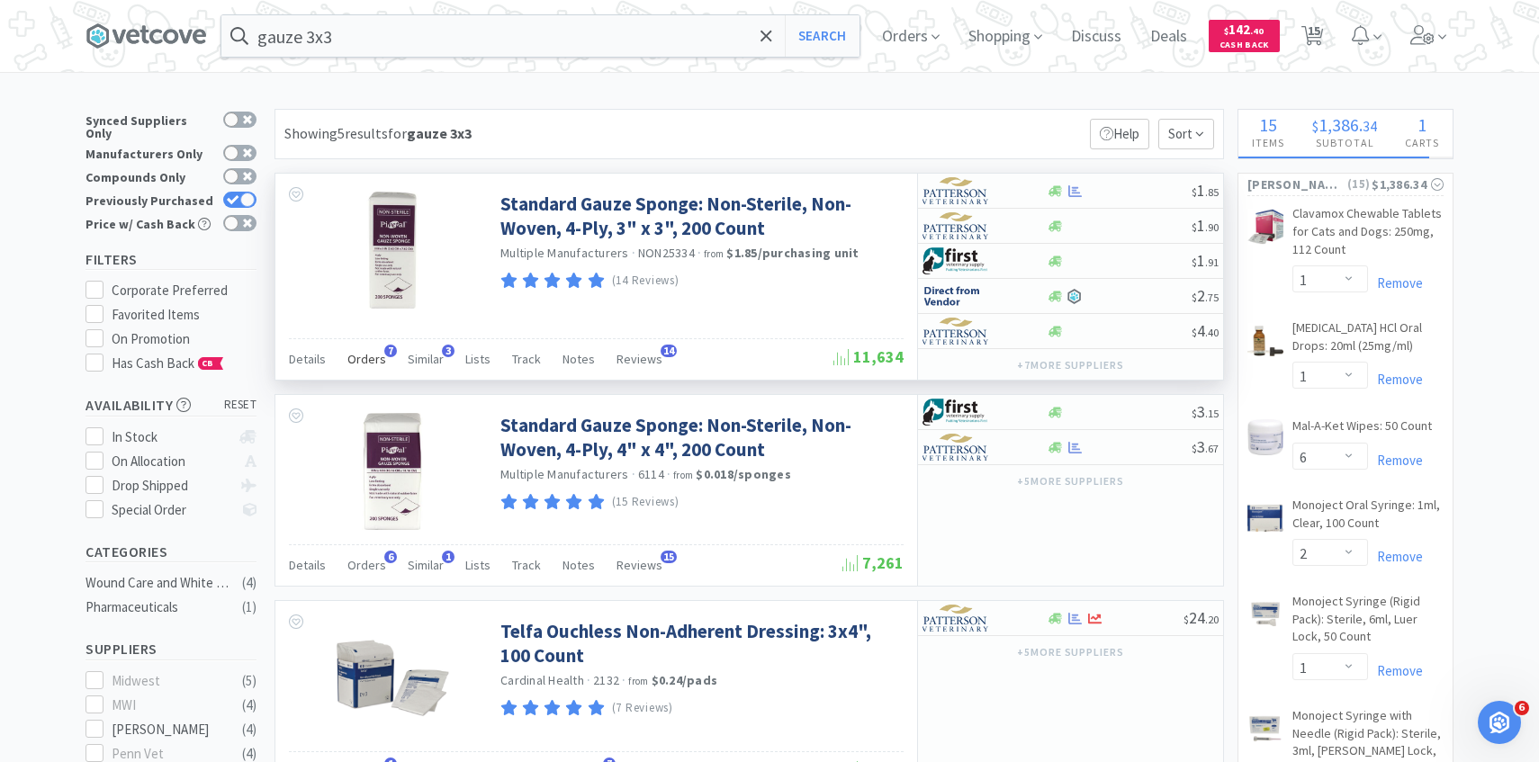
click at [362, 356] on span "Orders" at bounding box center [366, 359] width 39 height 16
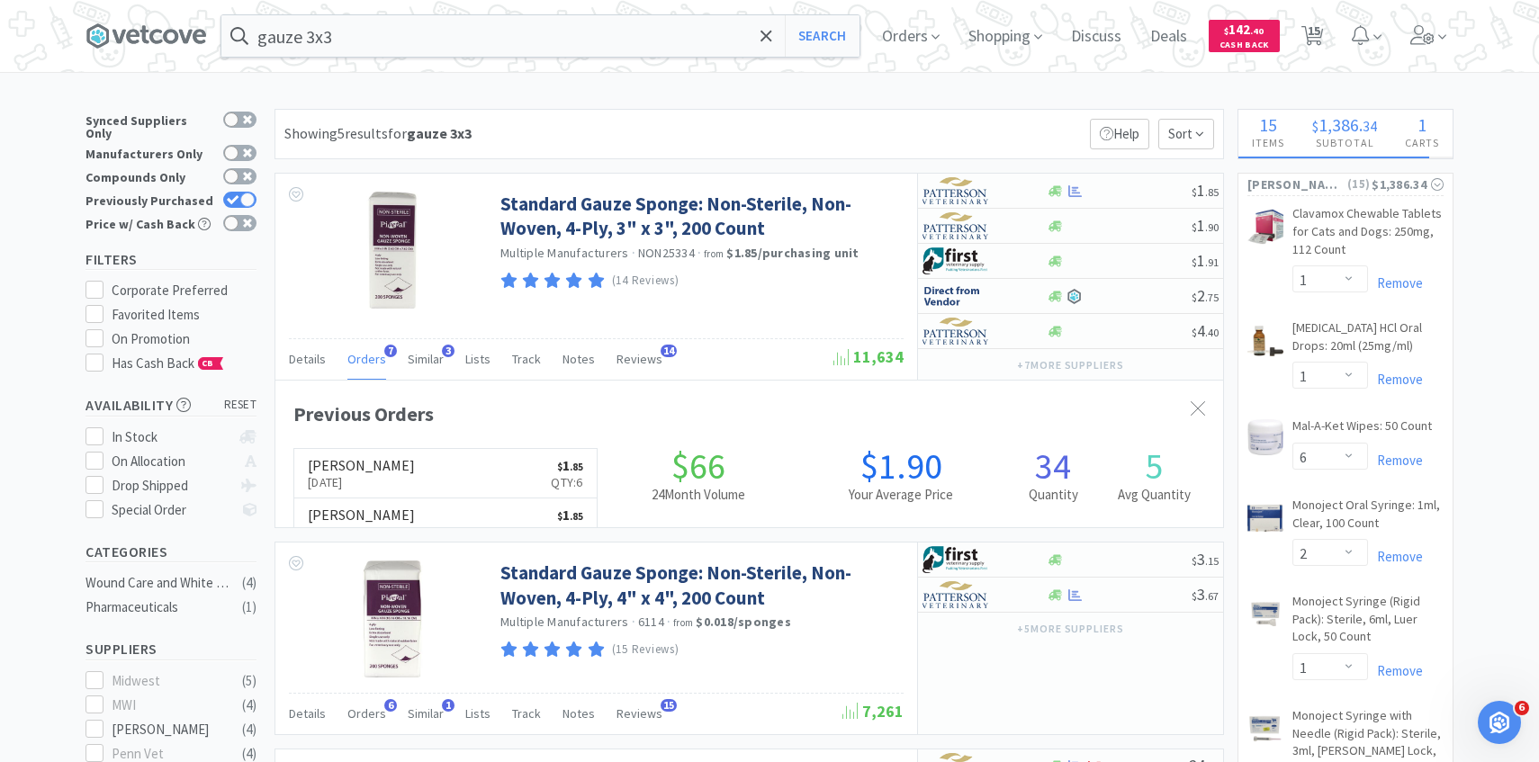
scroll to position [466, 947]
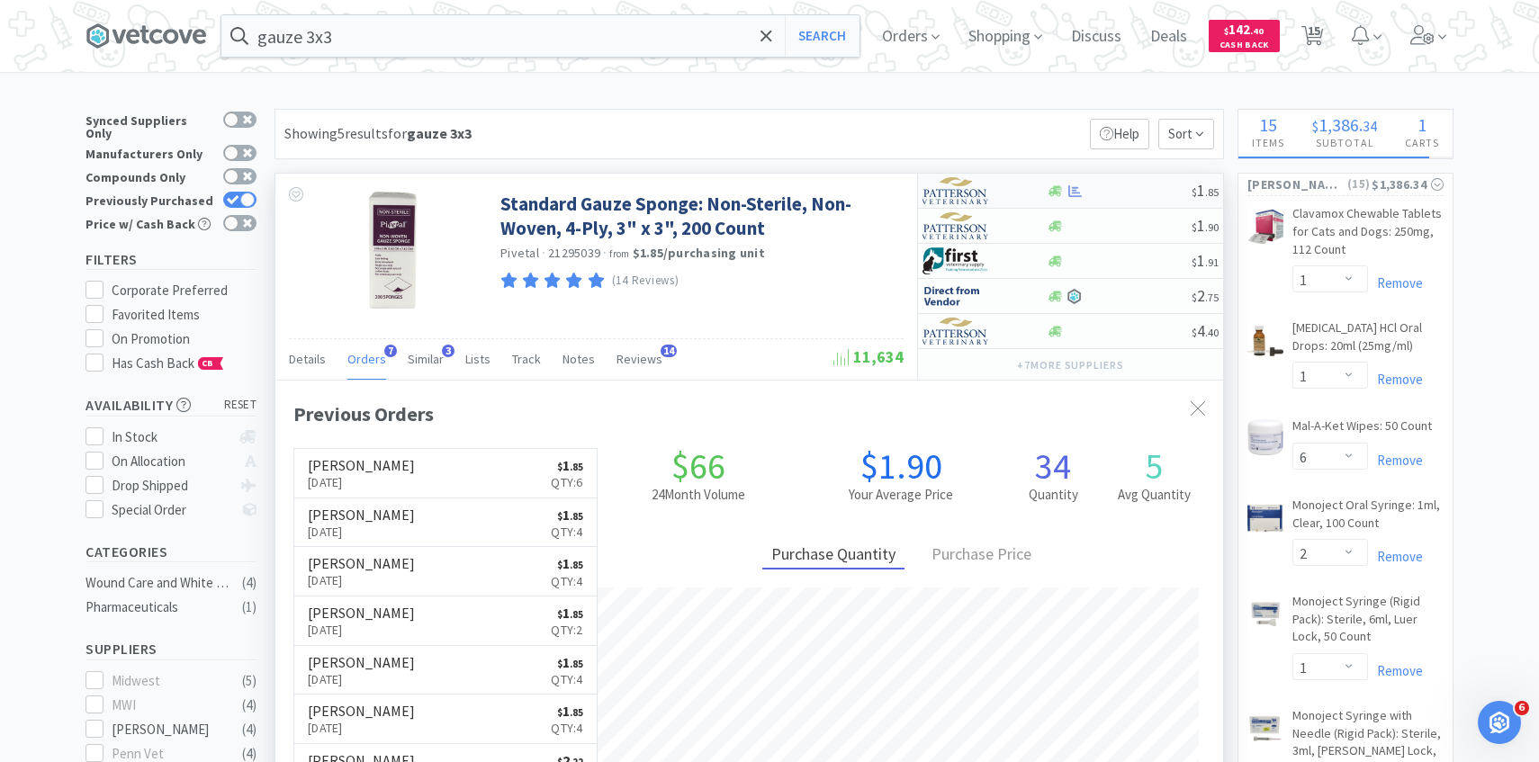
click at [971, 184] on img at bounding box center [955, 190] width 67 height 27
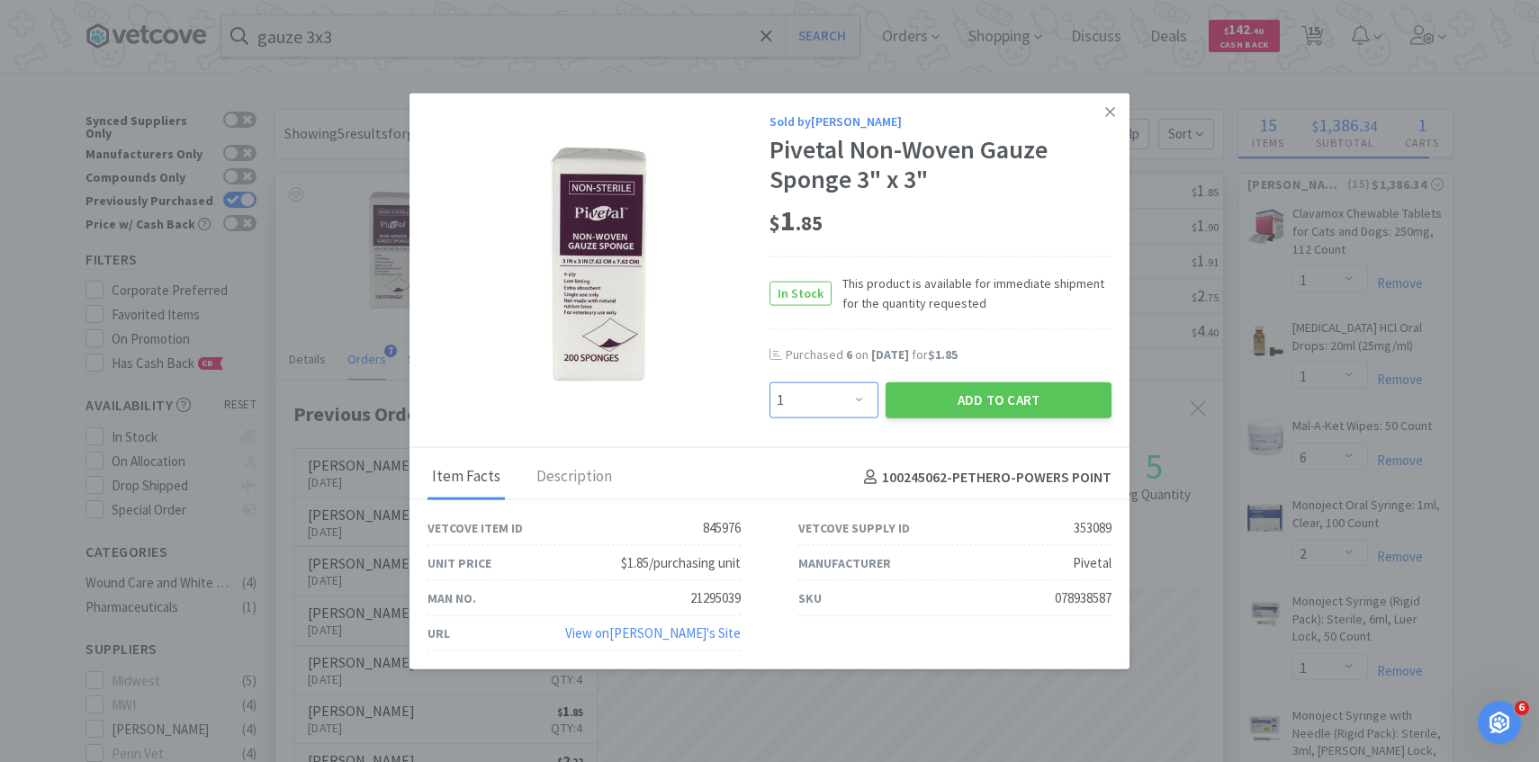
click at [813, 395] on select "Enter Quantity 1 2 3 4 5 6 7 8 9 10 11 12 13 14 15 16 17 18 19 20 Enter Quantity" at bounding box center [823, 400] width 109 height 36
select select "6"
click at [769, 382] on select "Enter Quantity 1 2 3 4 5 6 7 8 9 10 11 12 13 14 15 16 17 18 19 20 Enter Quantity" at bounding box center [823, 400] width 109 height 36
click at [974, 404] on button "Add to Cart" at bounding box center [998, 400] width 226 height 36
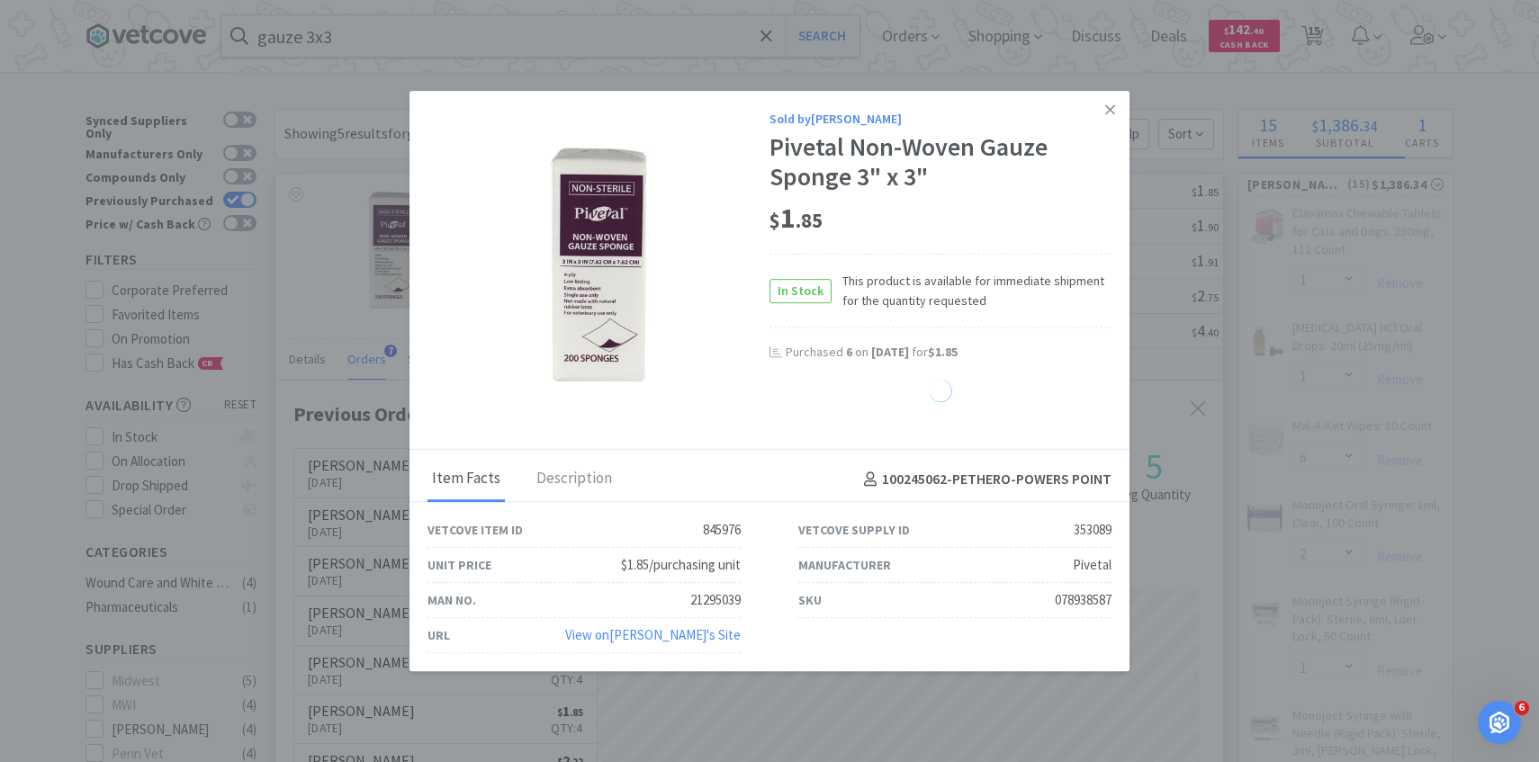
select select "6"
select select "3"
select select "1"
select select "2"
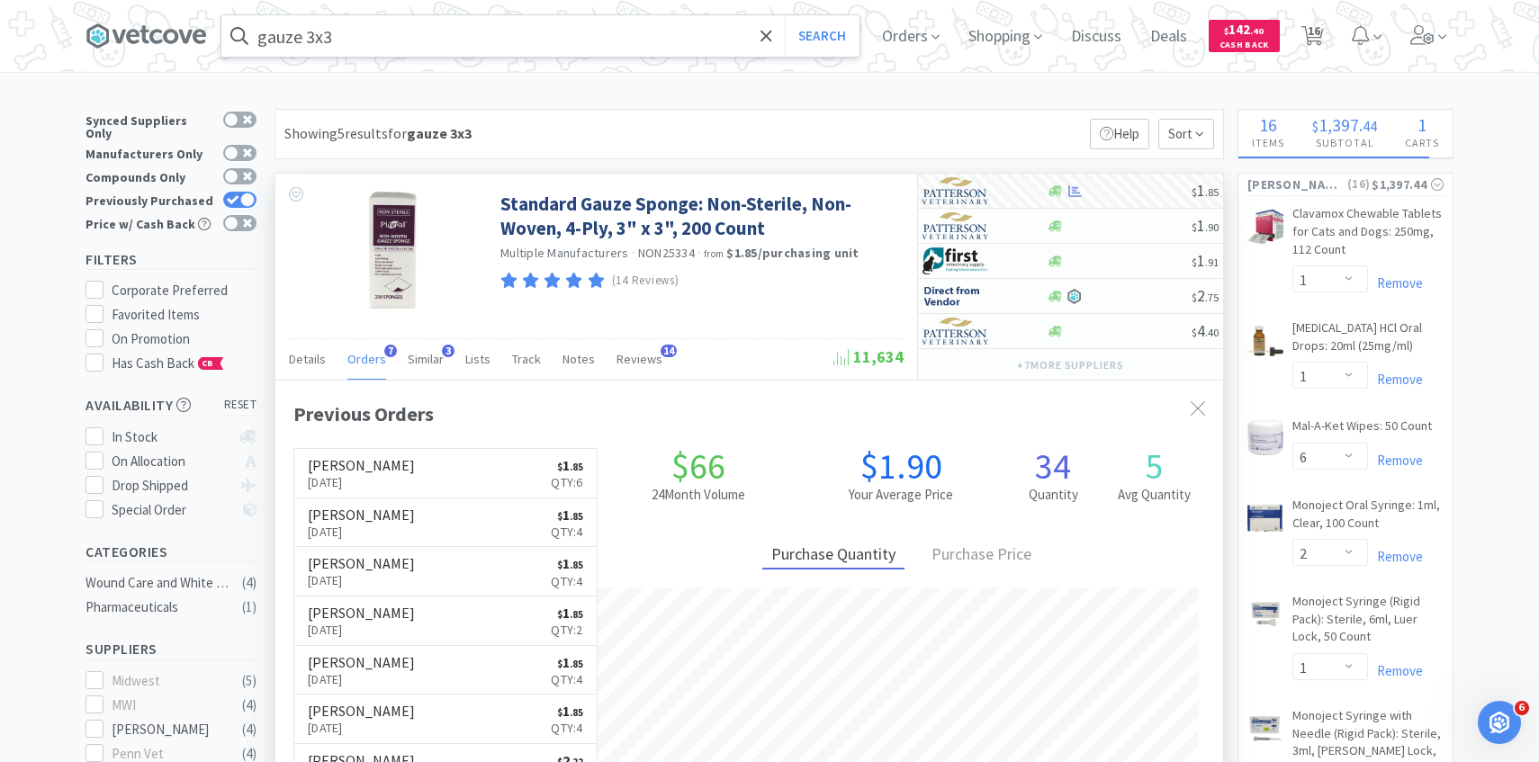
click at [462, 34] on input "gauze 3x3" at bounding box center [540, 35] width 638 height 41
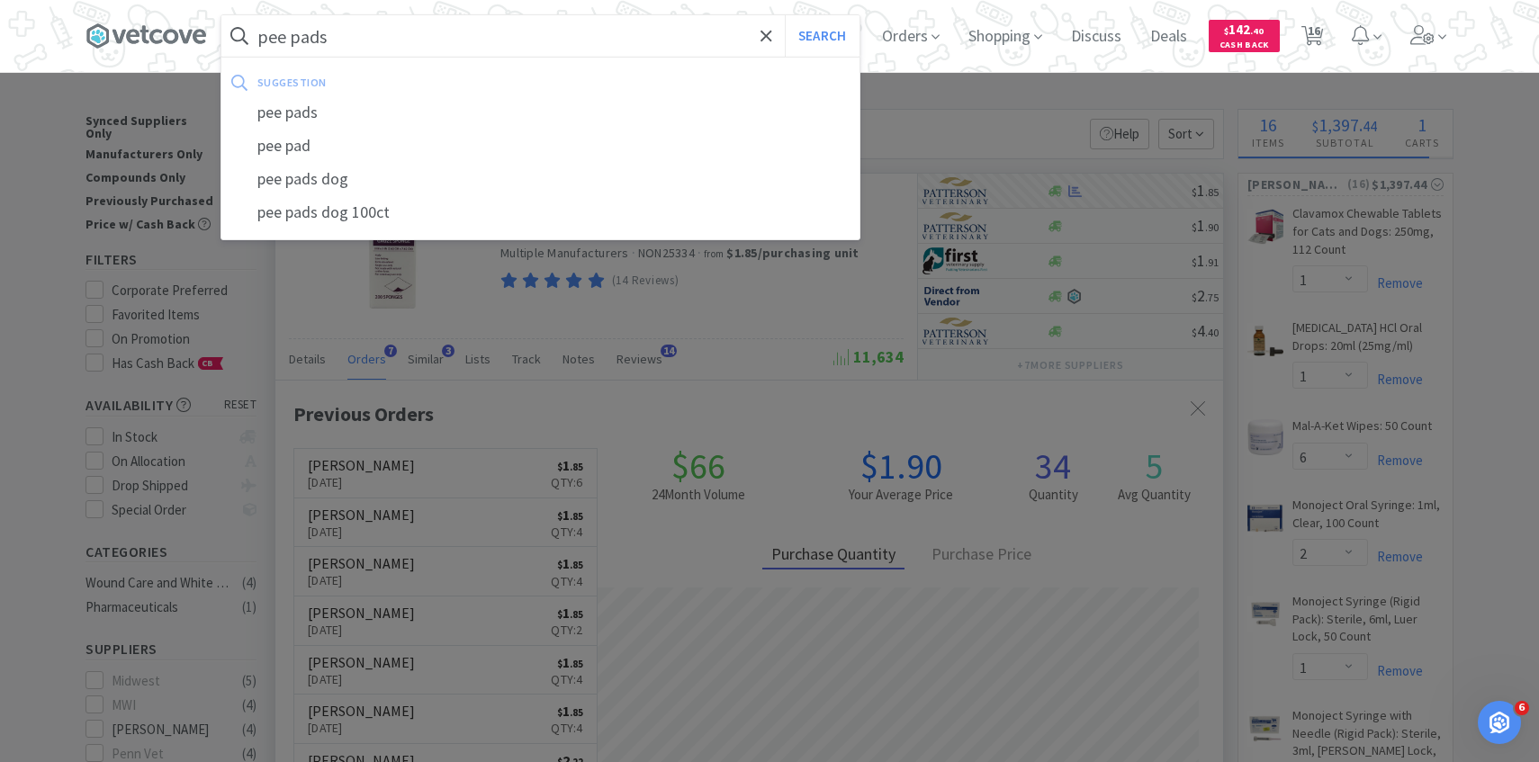
type input "pee pads"
click at [785, 15] on button "Search" at bounding box center [822, 35] width 75 height 41
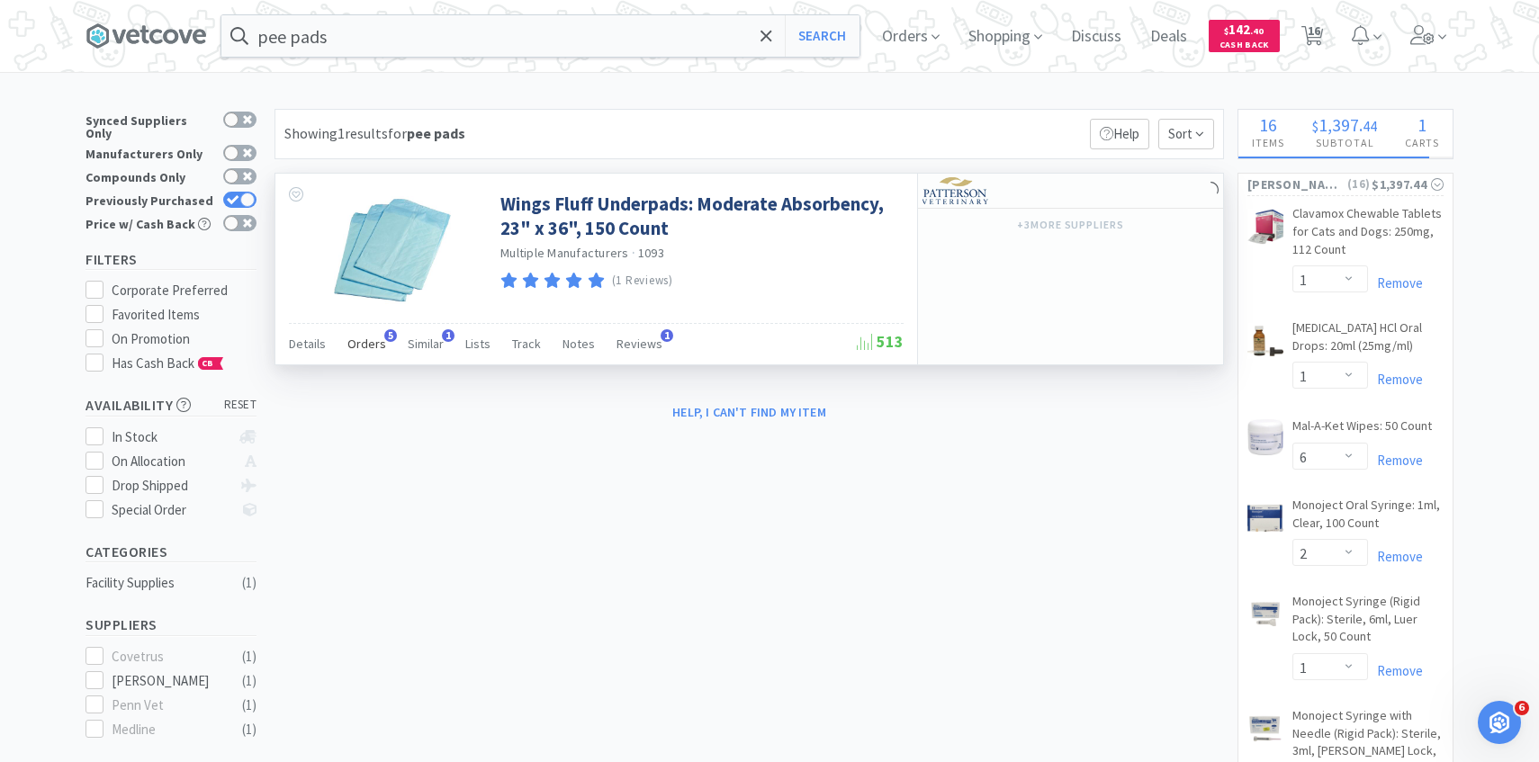
click at [365, 345] on span "Orders" at bounding box center [366, 344] width 39 height 16
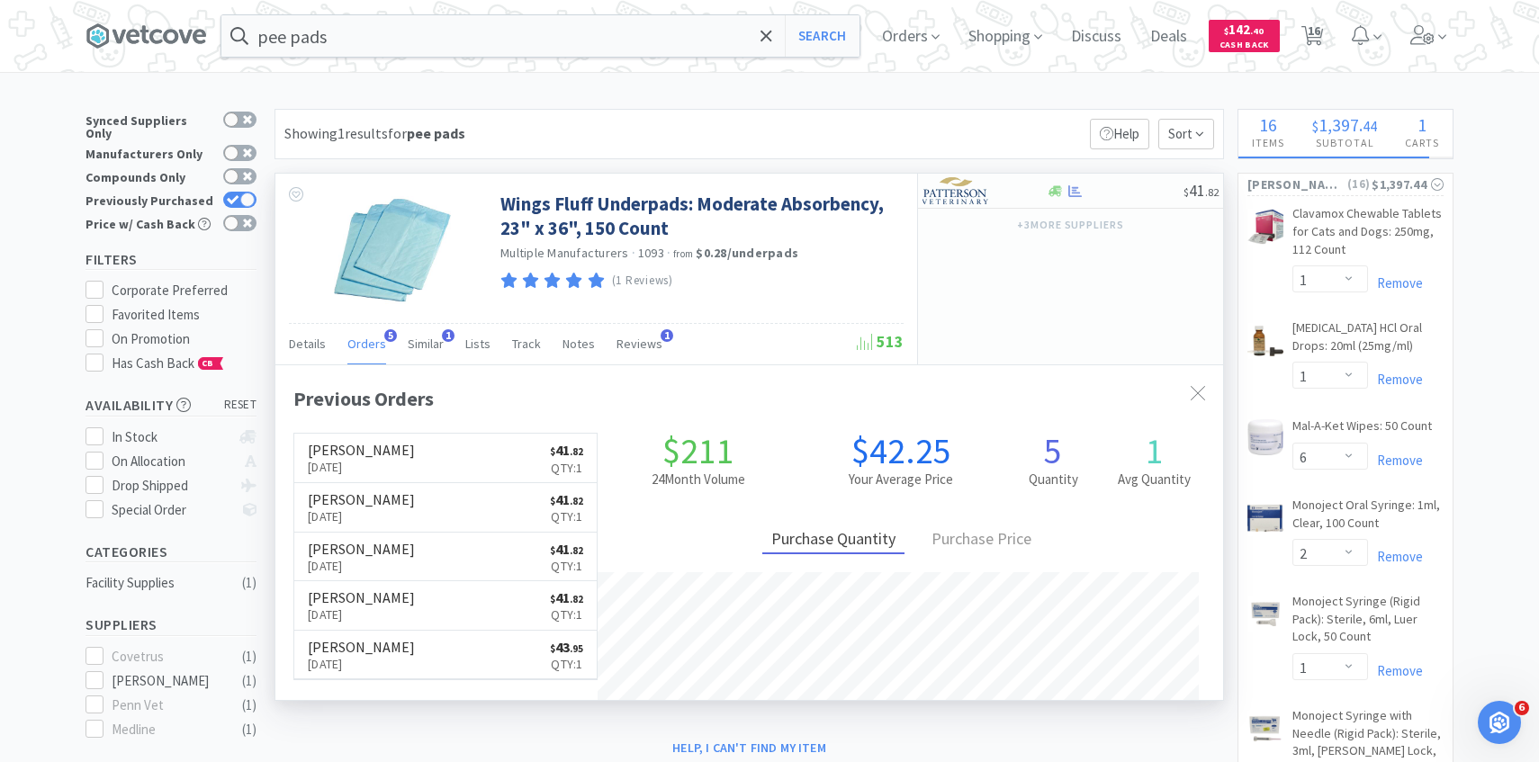
scroll to position [466, 947]
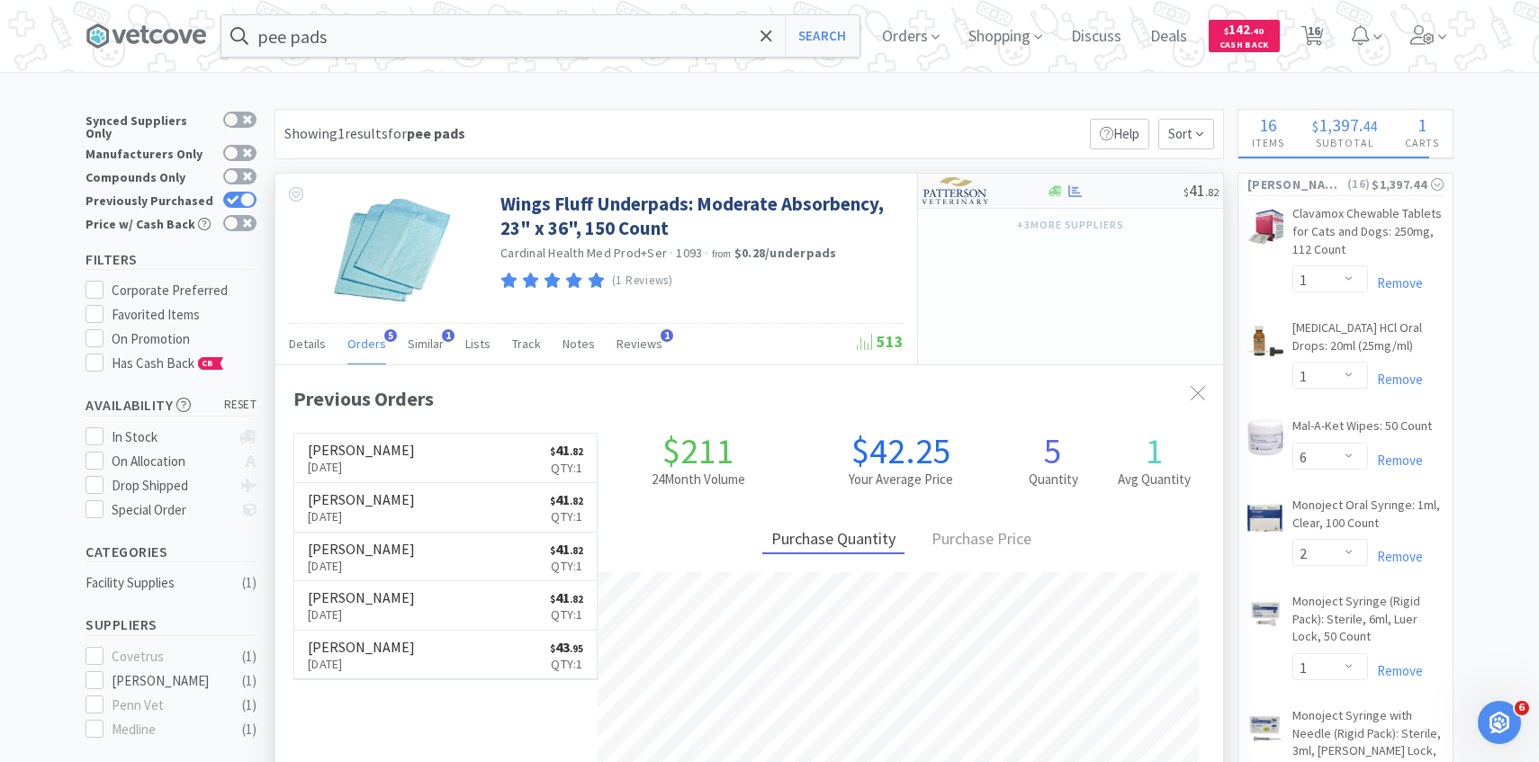
click at [963, 190] on img at bounding box center [955, 190] width 67 height 27
select select "1"
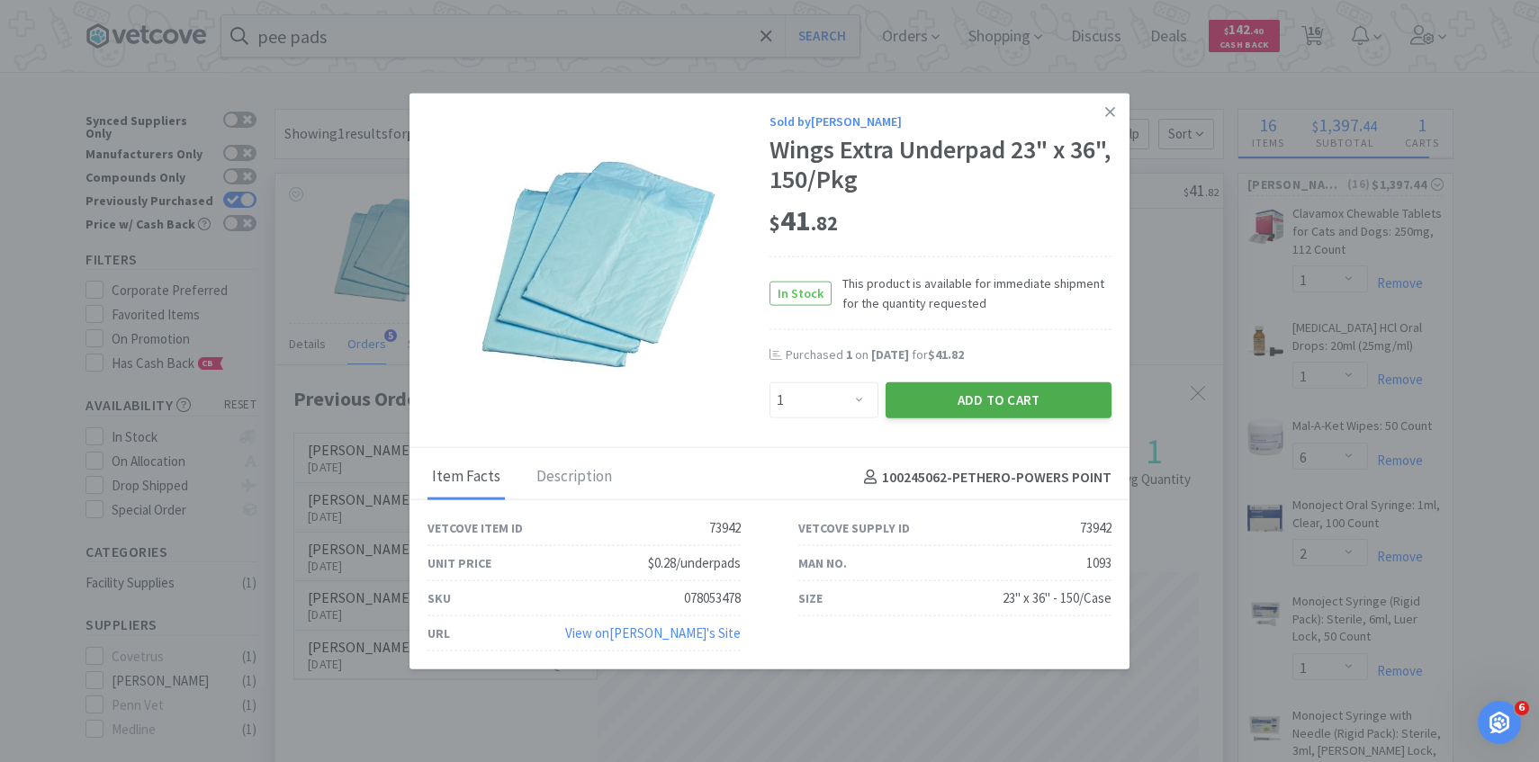
click at [940, 413] on button "Add to Cart" at bounding box center [998, 400] width 226 height 36
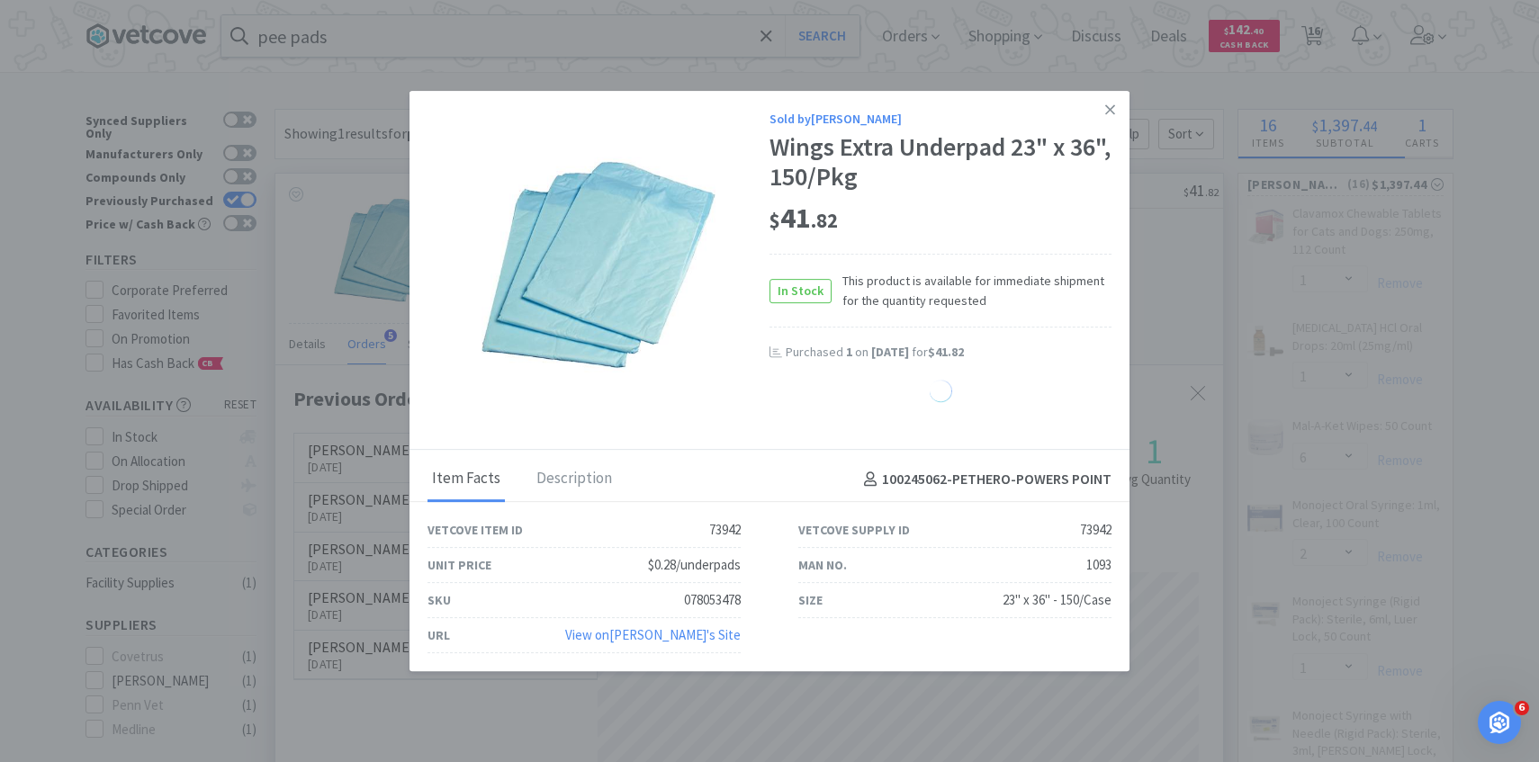
select select "1"
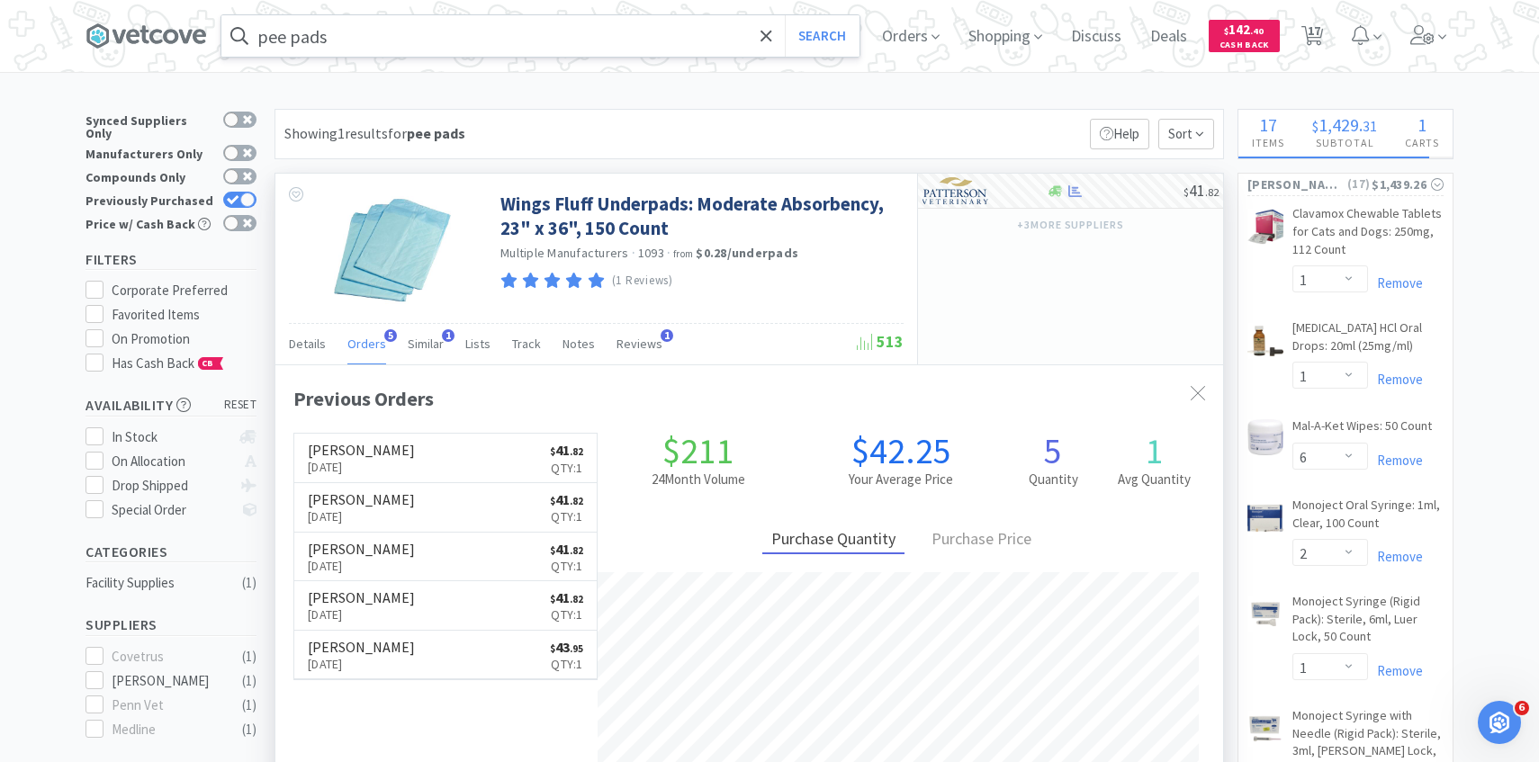
click at [549, 42] on input "pee pads" at bounding box center [540, 35] width 638 height 41
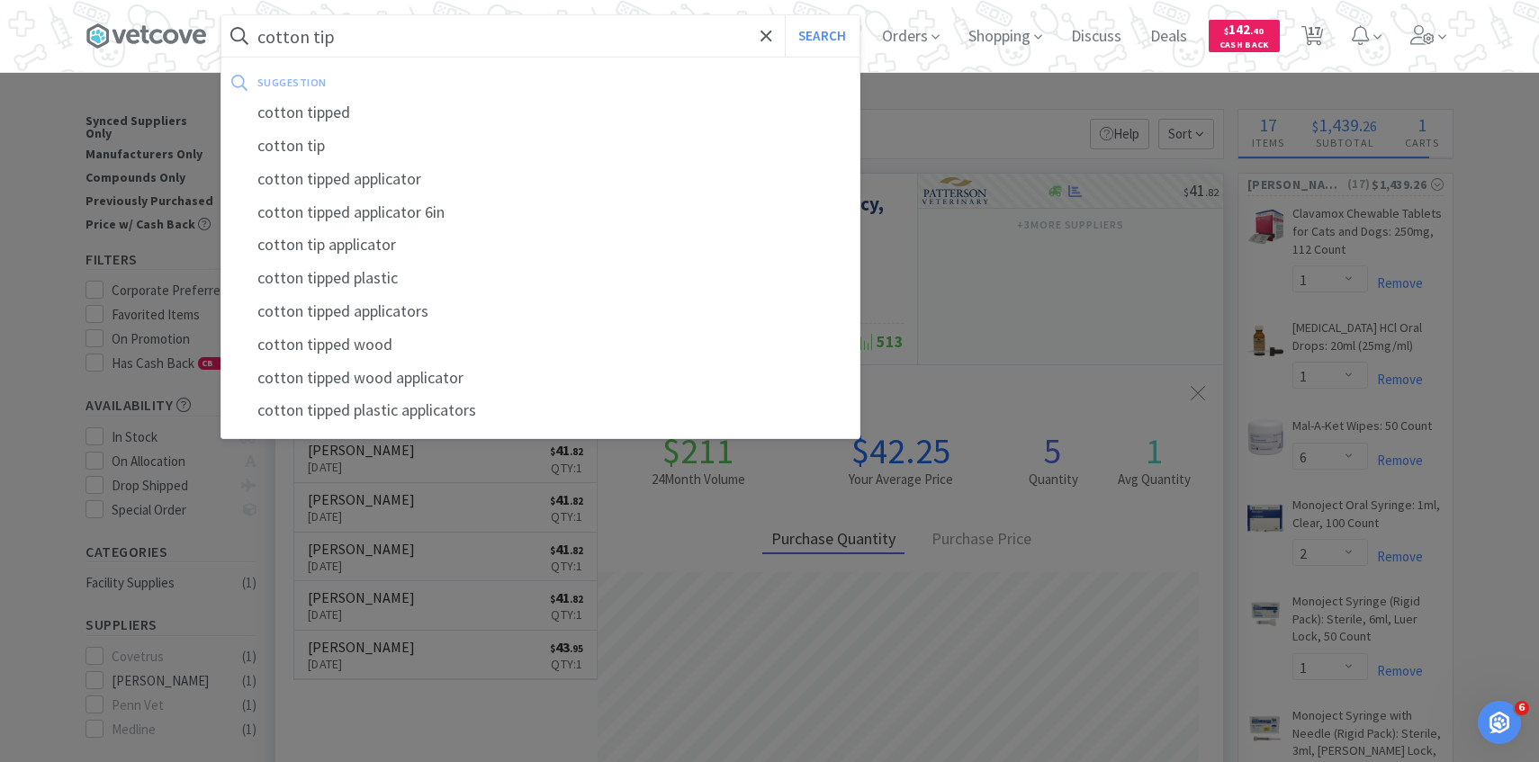
type input "cotton tip"
click at [785, 15] on button "Search" at bounding box center [822, 35] width 75 height 41
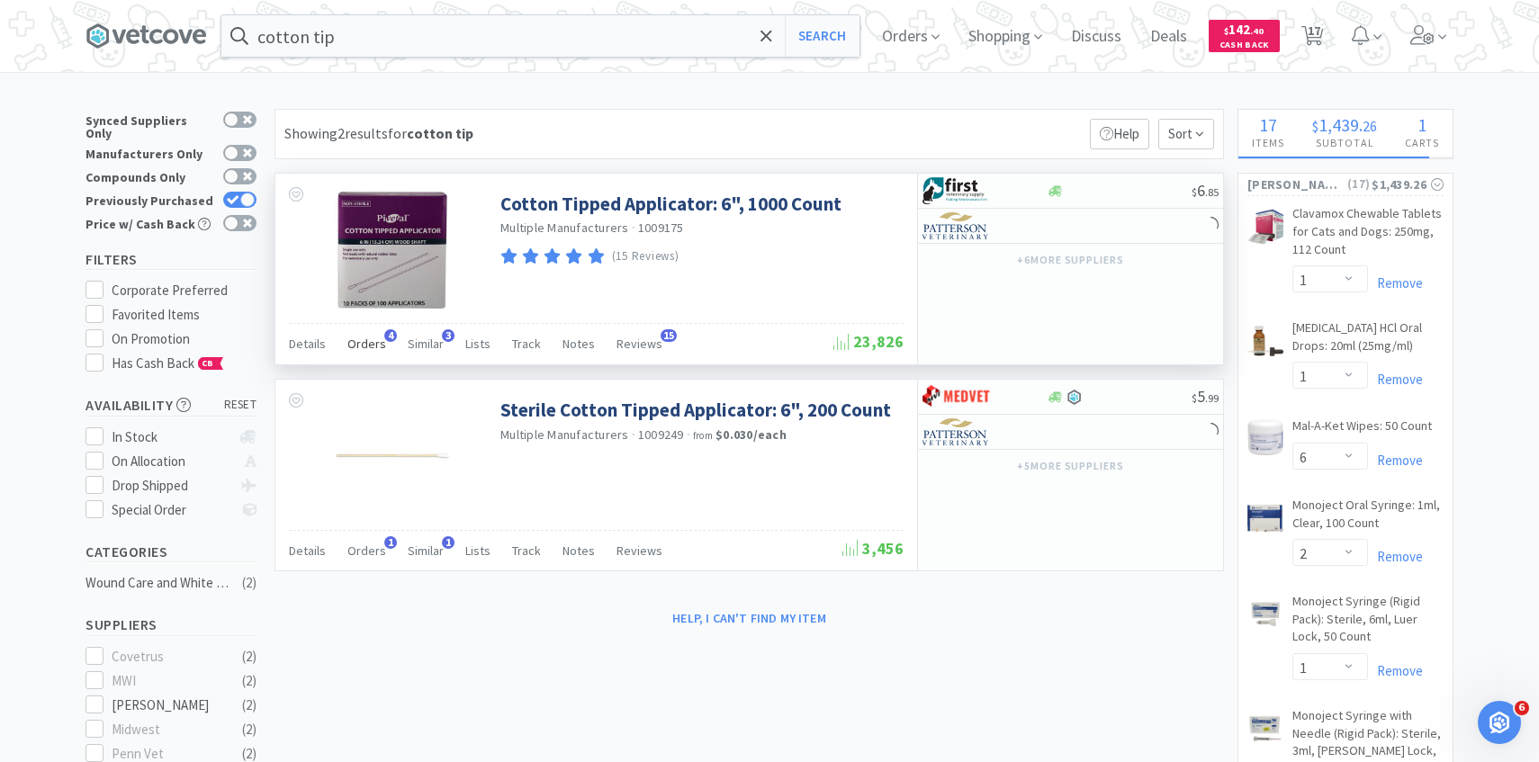
click at [368, 339] on span "Orders" at bounding box center [366, 344] width 39 height 16
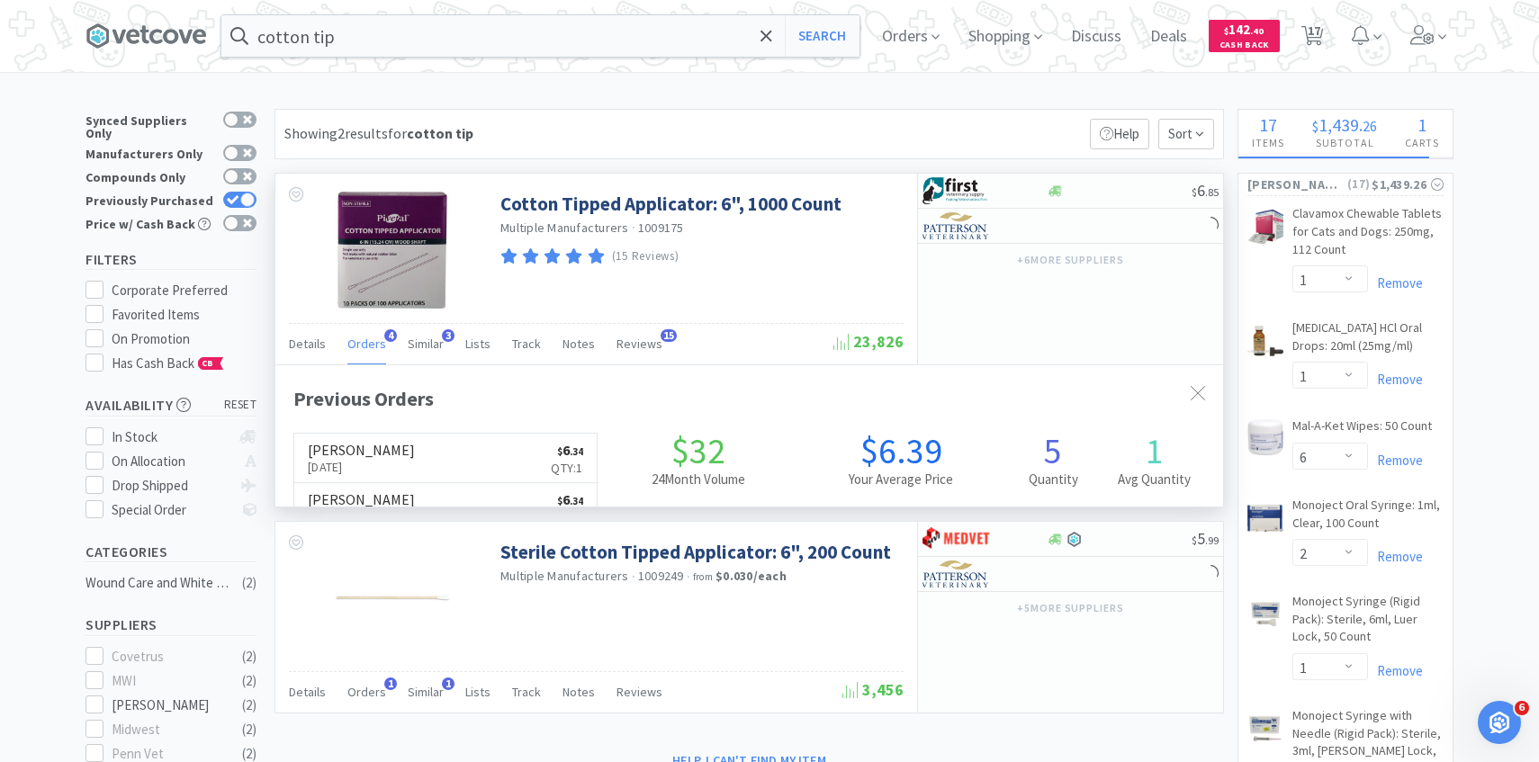
scroll to position [466, 947]
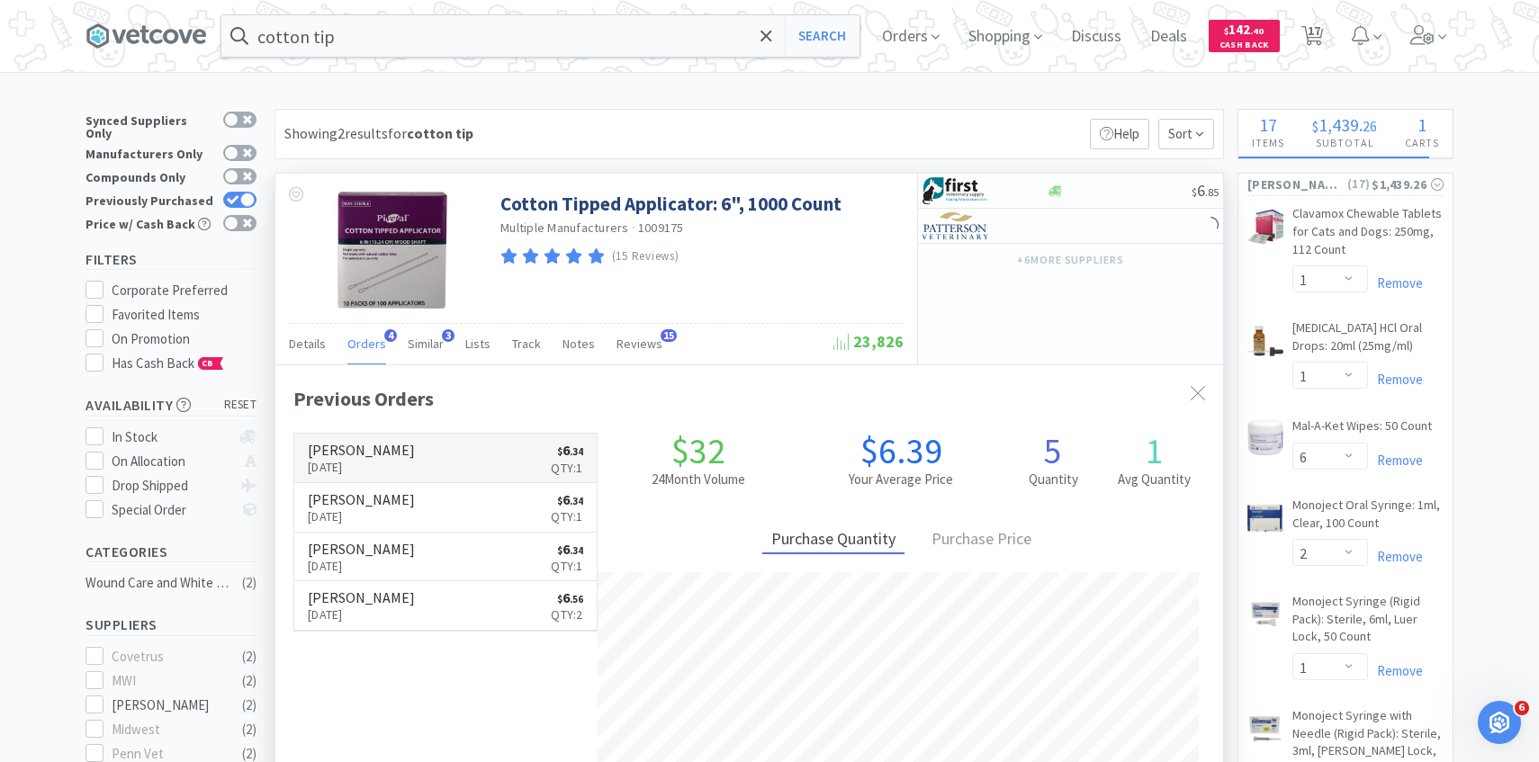
click at [551, 458] on p "Qty: 1" at bounding box center [566, 468] width 31 height 20
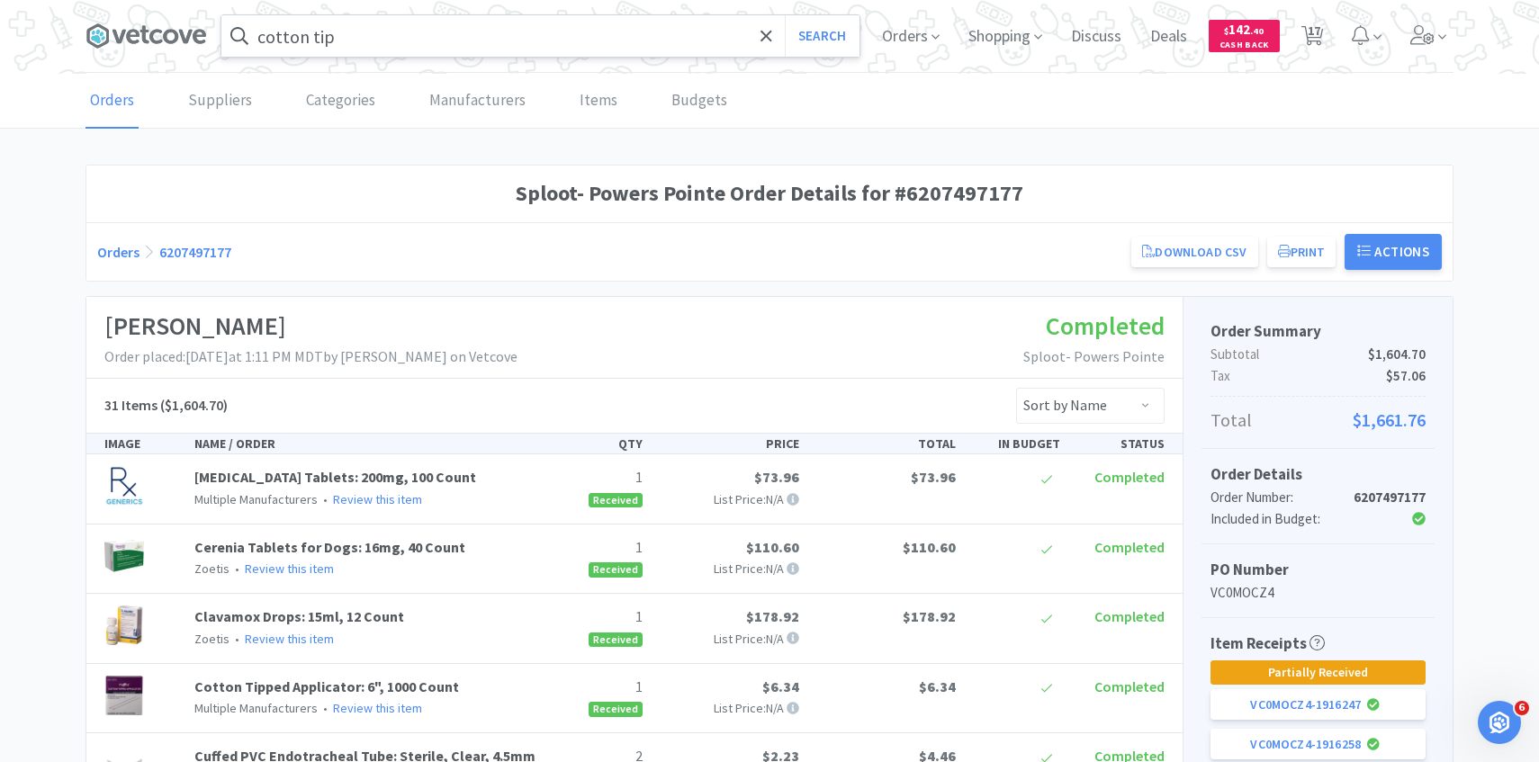
click at [504, 49] on input "cotton tip" at bounding box center [540, 35] width 638 height 41
click at [785, 15] on button "Search" at bounding box center [822, 35] width 75 height 41
select select "1"
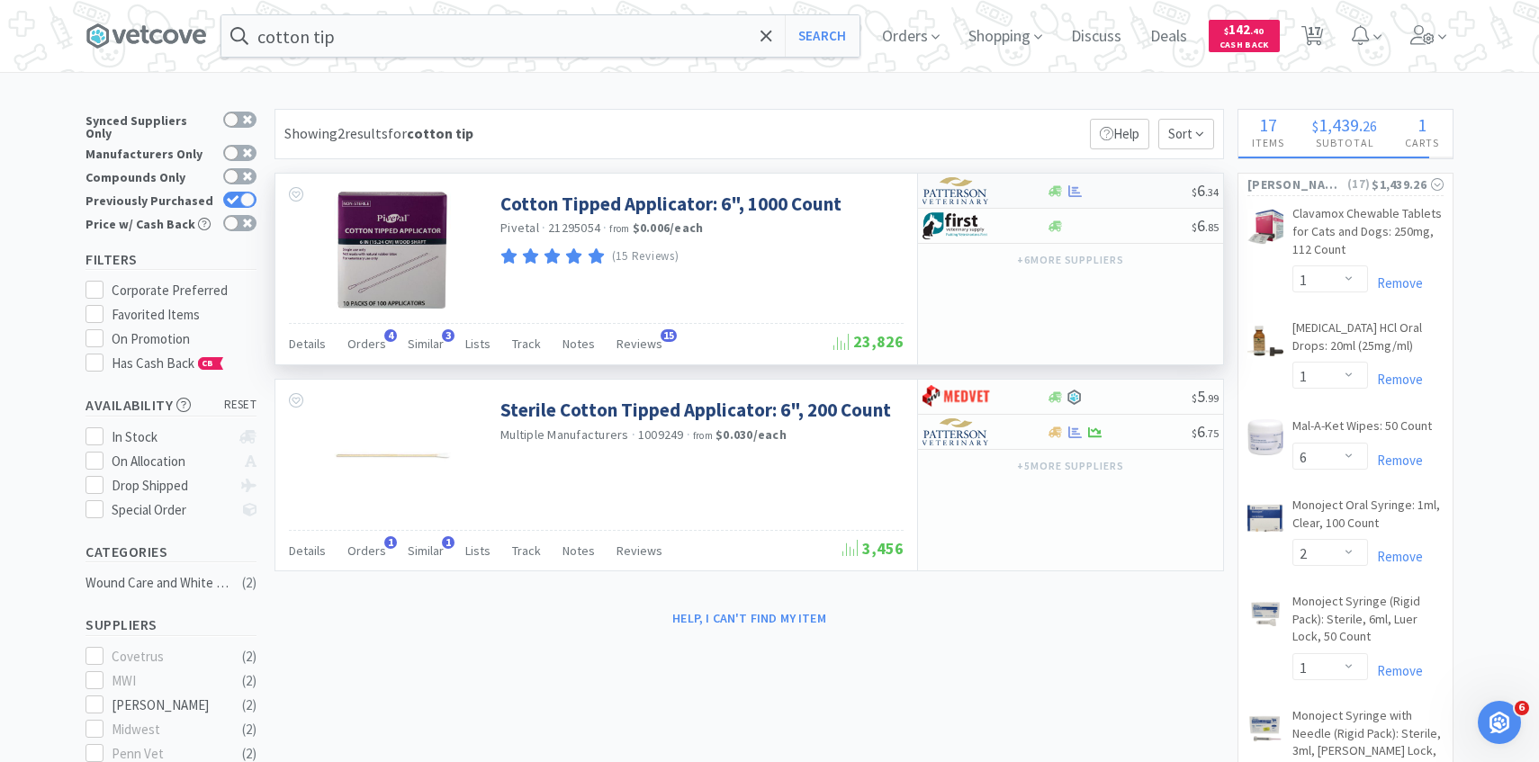
click at [993, 194] on div at bounding box center [971, 190] width 99 height 31
click at [442, 40] on input "cotton tip" at bounding box center [540, 35] width 638 height 41
click at [1004, 390] on div at bounding box center [769, 381] width 1539 height 762
click at [365, 543] on span "Orders" at bounding box center [366, 551] width 39 height 16
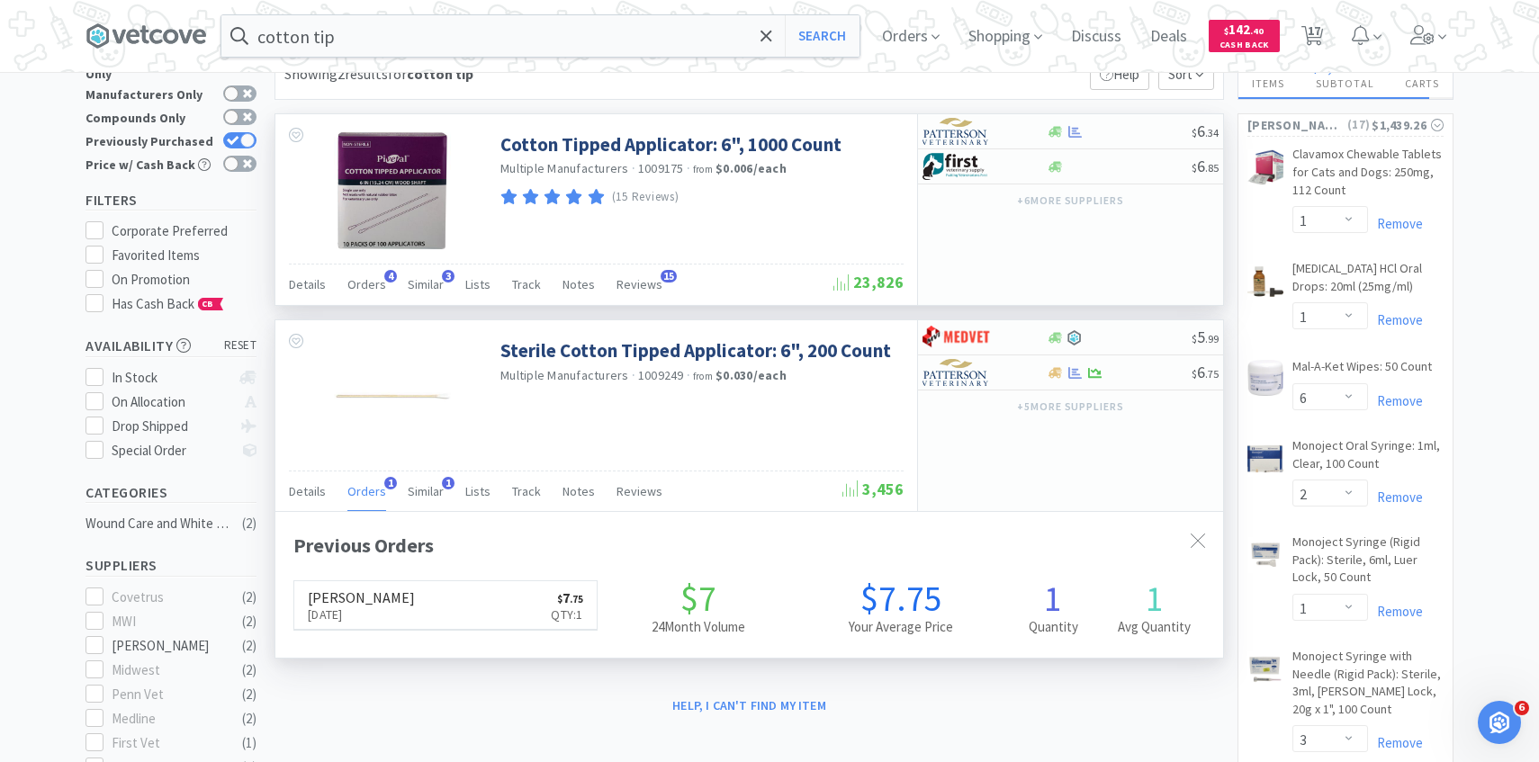
scroll to position [466, 947]
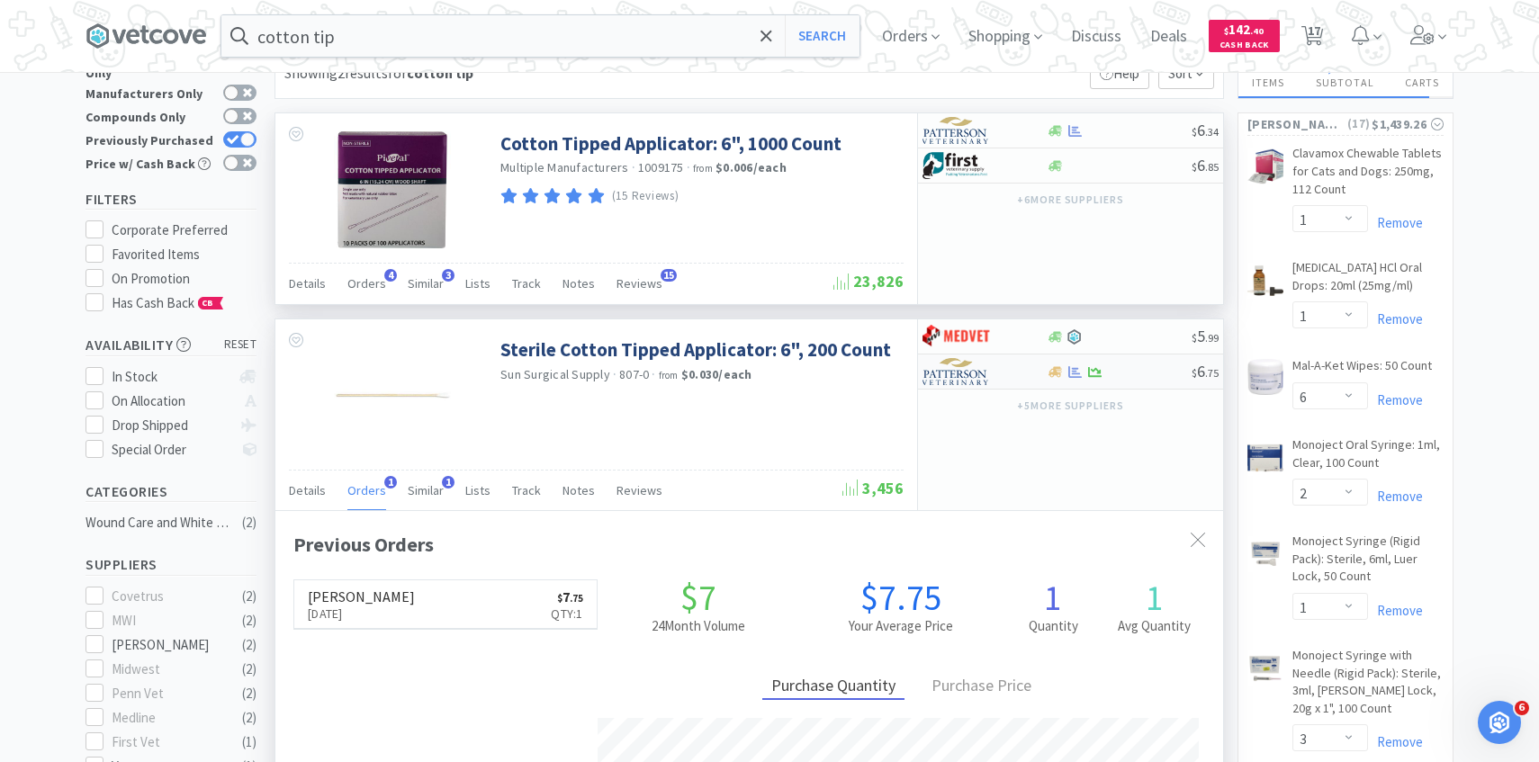
click at [1007, 379] on div at bounding box center [971, 371] width 99 height 31
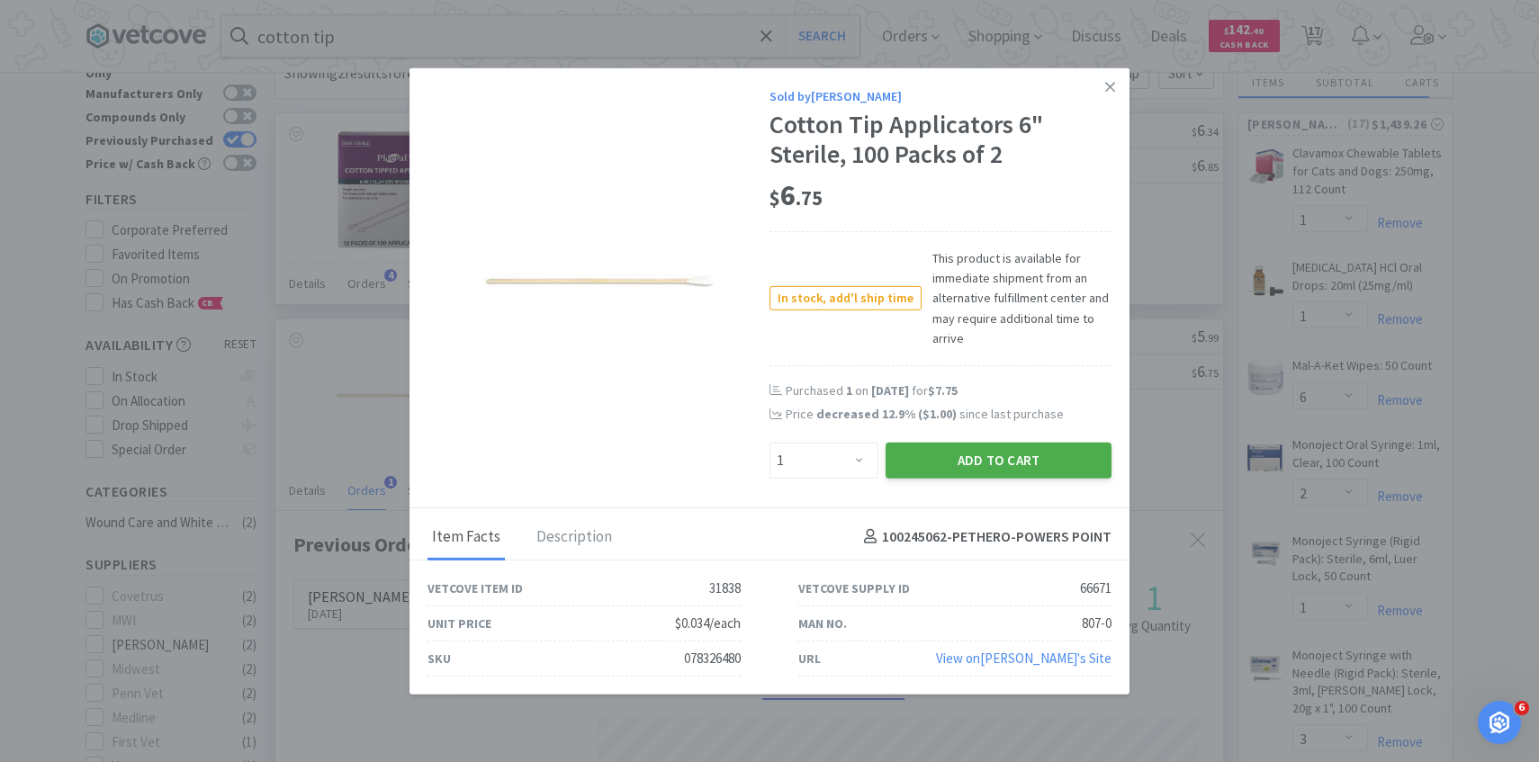
click at [987, 465] on button "Add to Cart" at bounding box center [998, 460] width 226 height 36
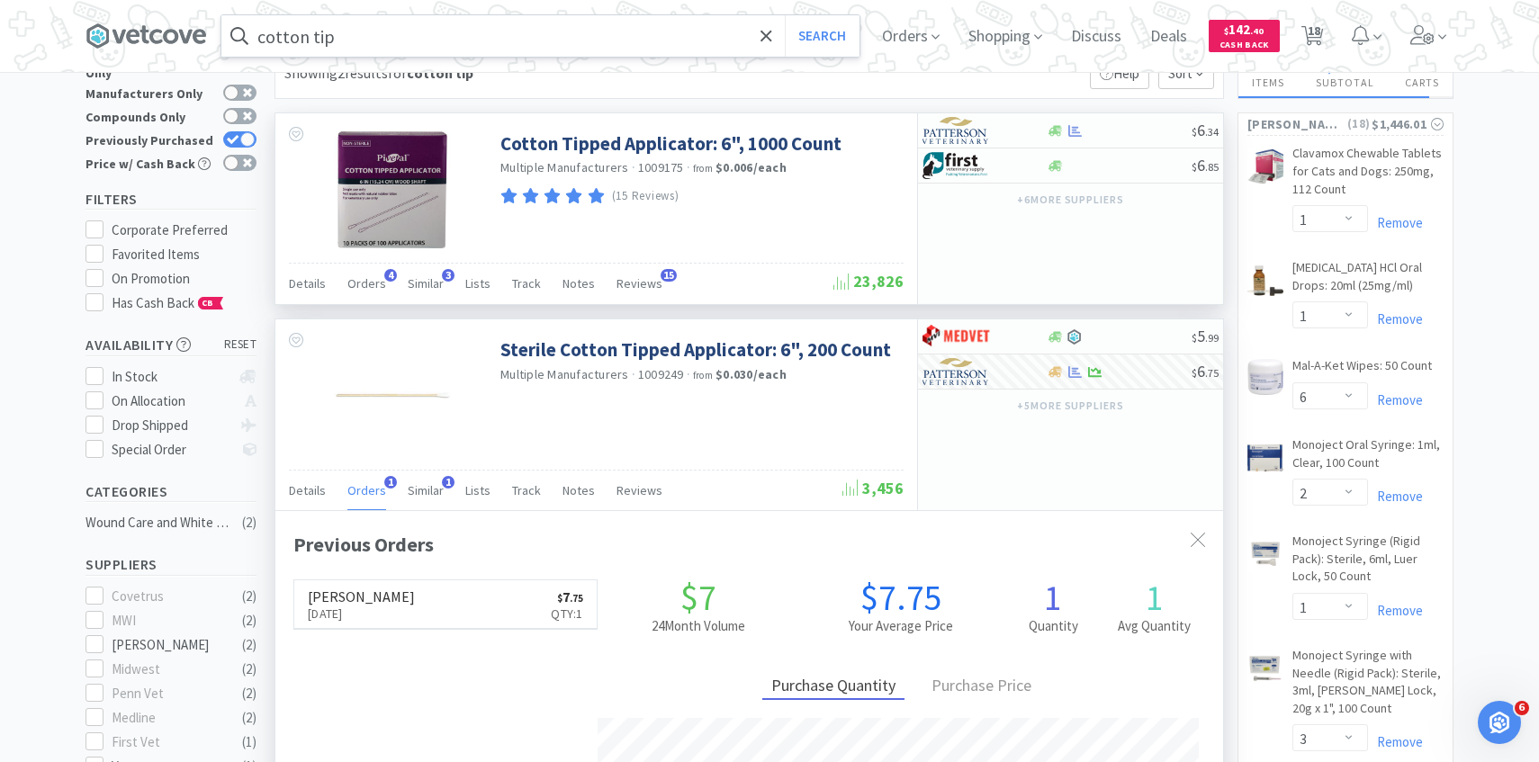
click at [536, 35] on input "cotton tip" at bounding box center [540, 35] width 638 height 41
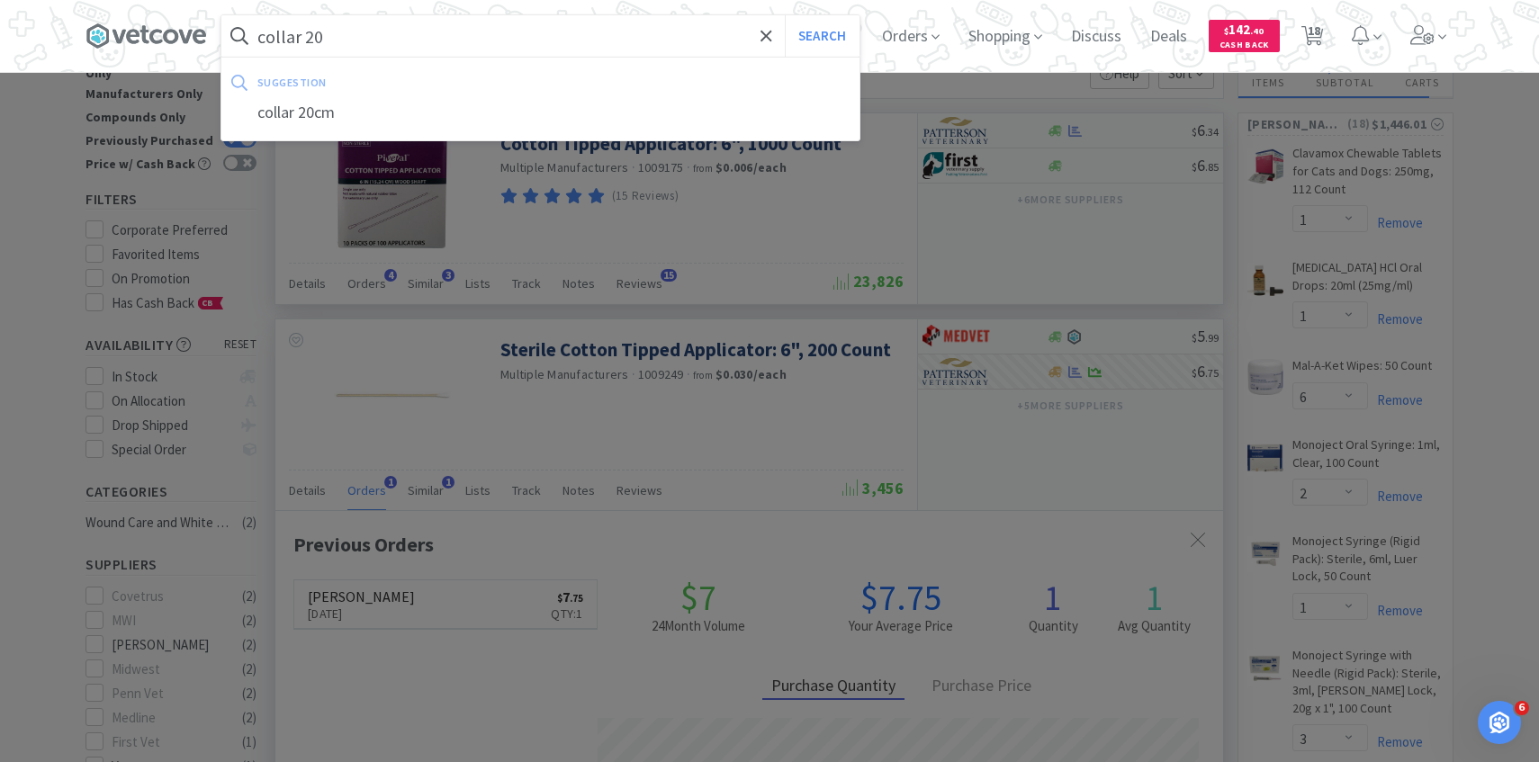
click at [785, 15] on button "Search" at bounding box center [822, 35] width 75 height 41
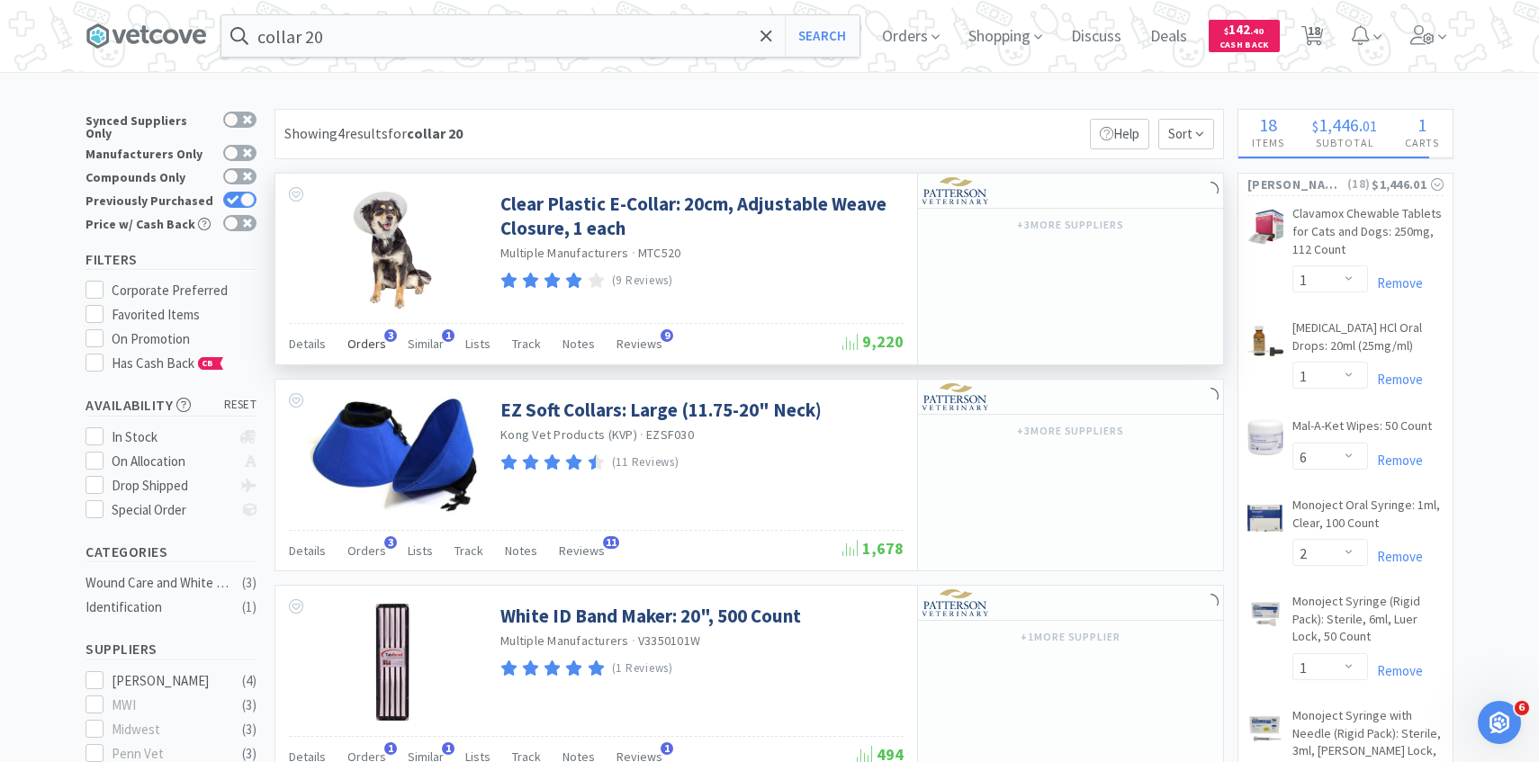
click at [368, 329] on div "Orders 3" at bounding box center [366, 346] width 39 height 34
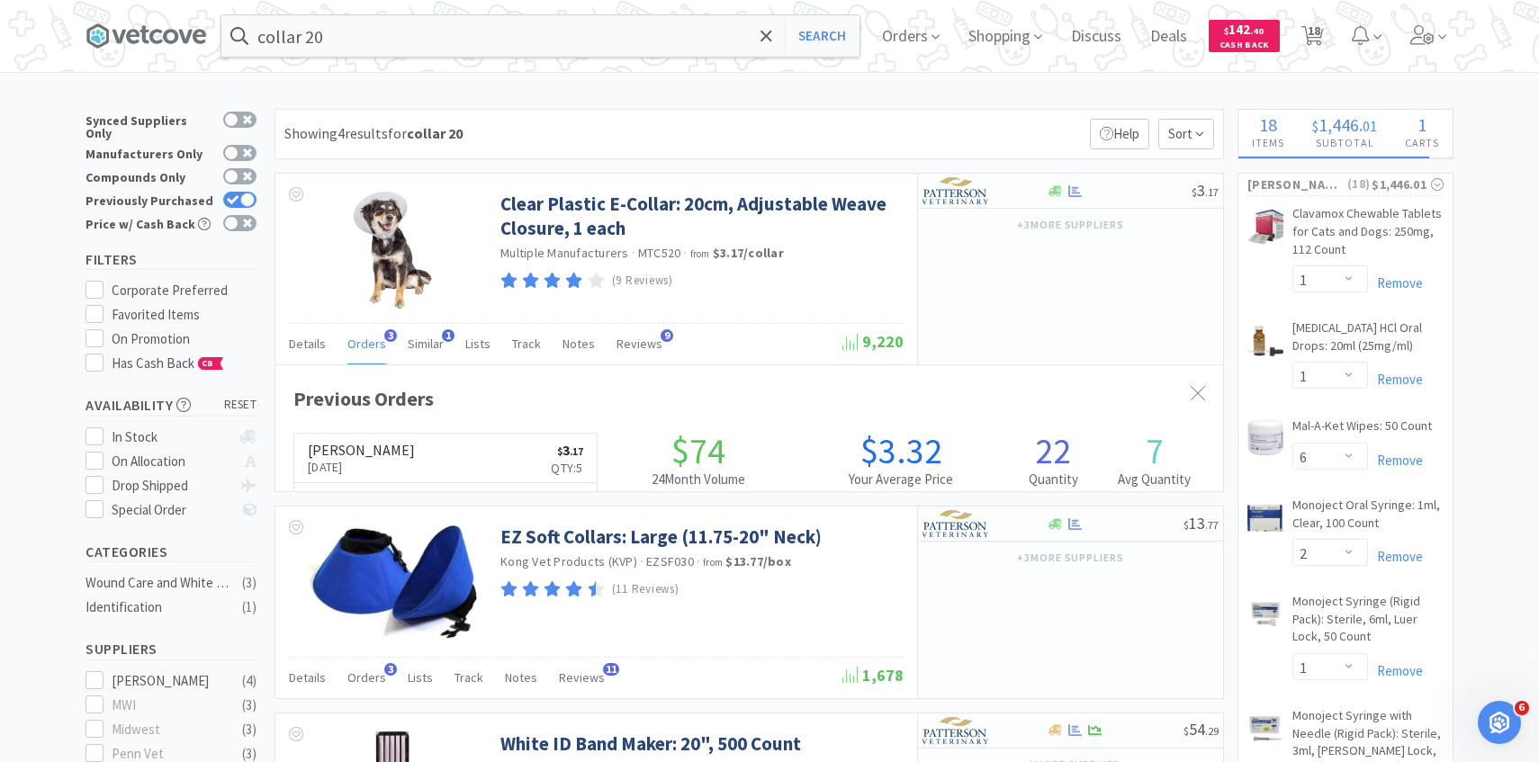
scroll to position [466, 947]
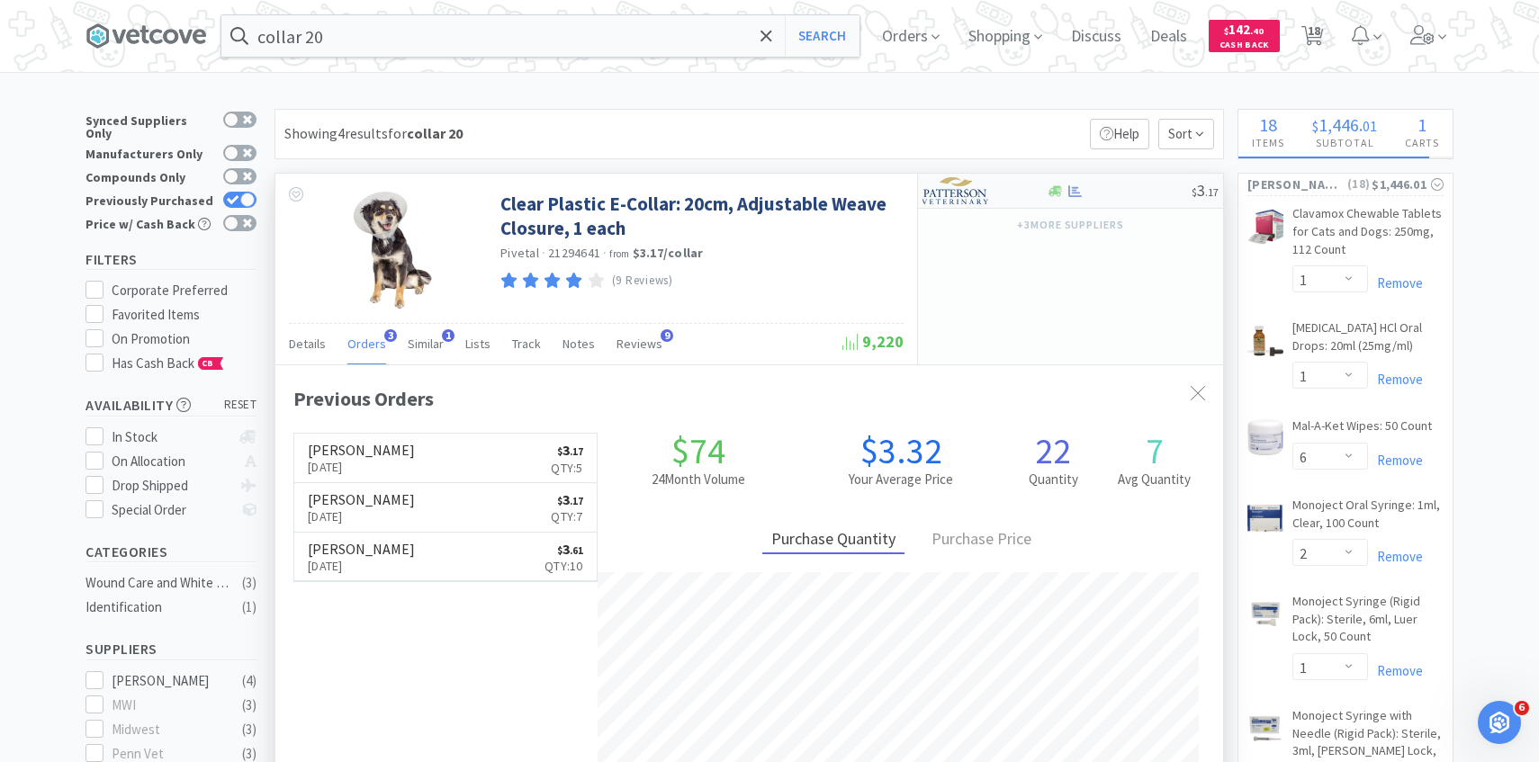
click at [994, 201] on div at bounding box center [971, 190] width 99 height 31
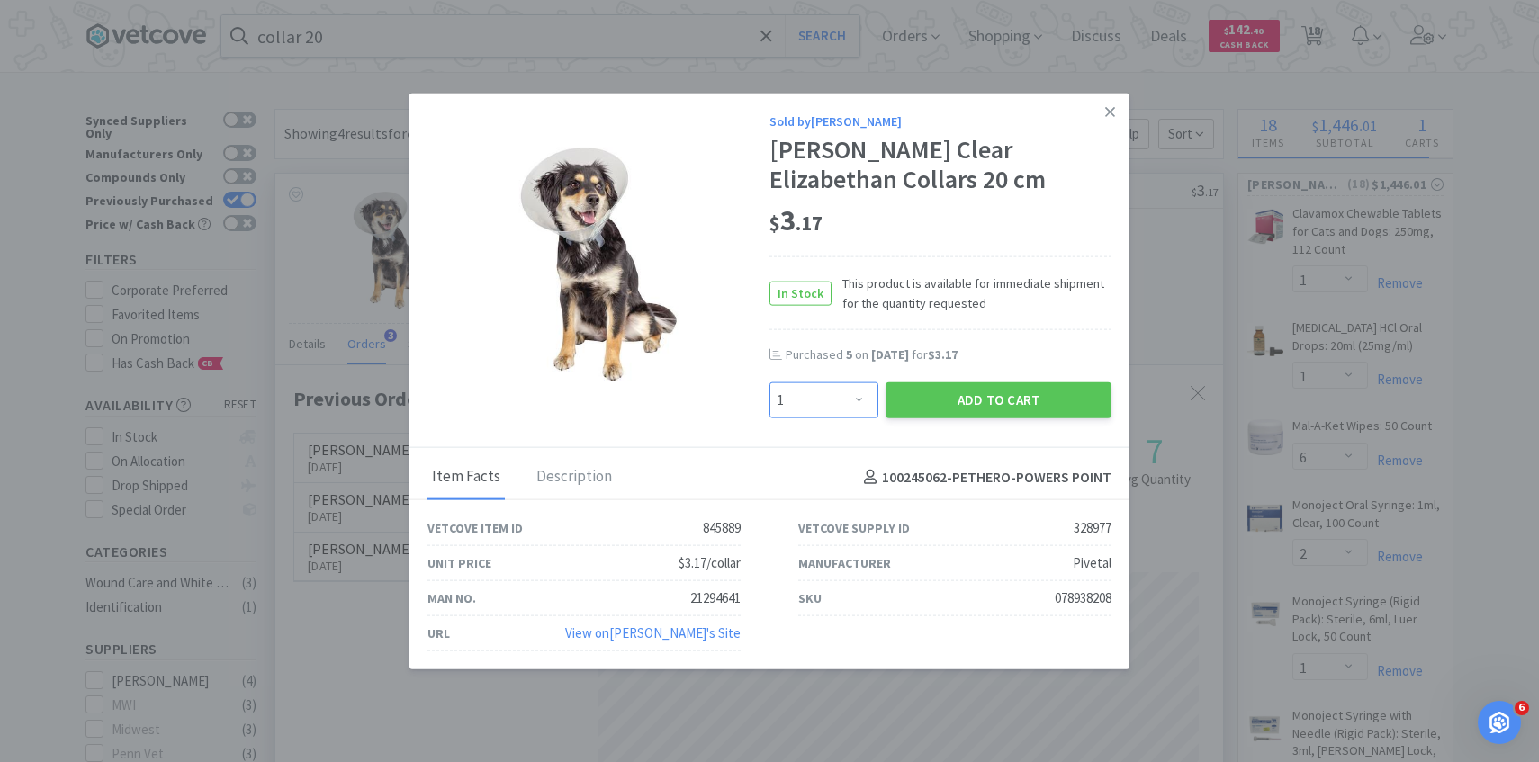
click at [803, 403] on select "Enter Quantity 1 2 3 4 5 6 7 8 9 10 11 12 13 14 15 16 17 18 19 20 Enter Quantity" at bounding box center [823, 400] width 109 height 36
click at [769, 382] on select "Enter Quantity 1 2 3 4 5 6 7 8 9 10 11 12 13 14 15 16 17 18 19 20 Enter Quantity" at bounding box center [823, 400] width 109 height 36
drag, startPoint x: 803, startPoint y: 403, endPoint x: 926, endPoint y: 389, distance: 124.1
click at [926, 389] on button "Add to Cart" at bounding box center [998, 400] width 226 height 36
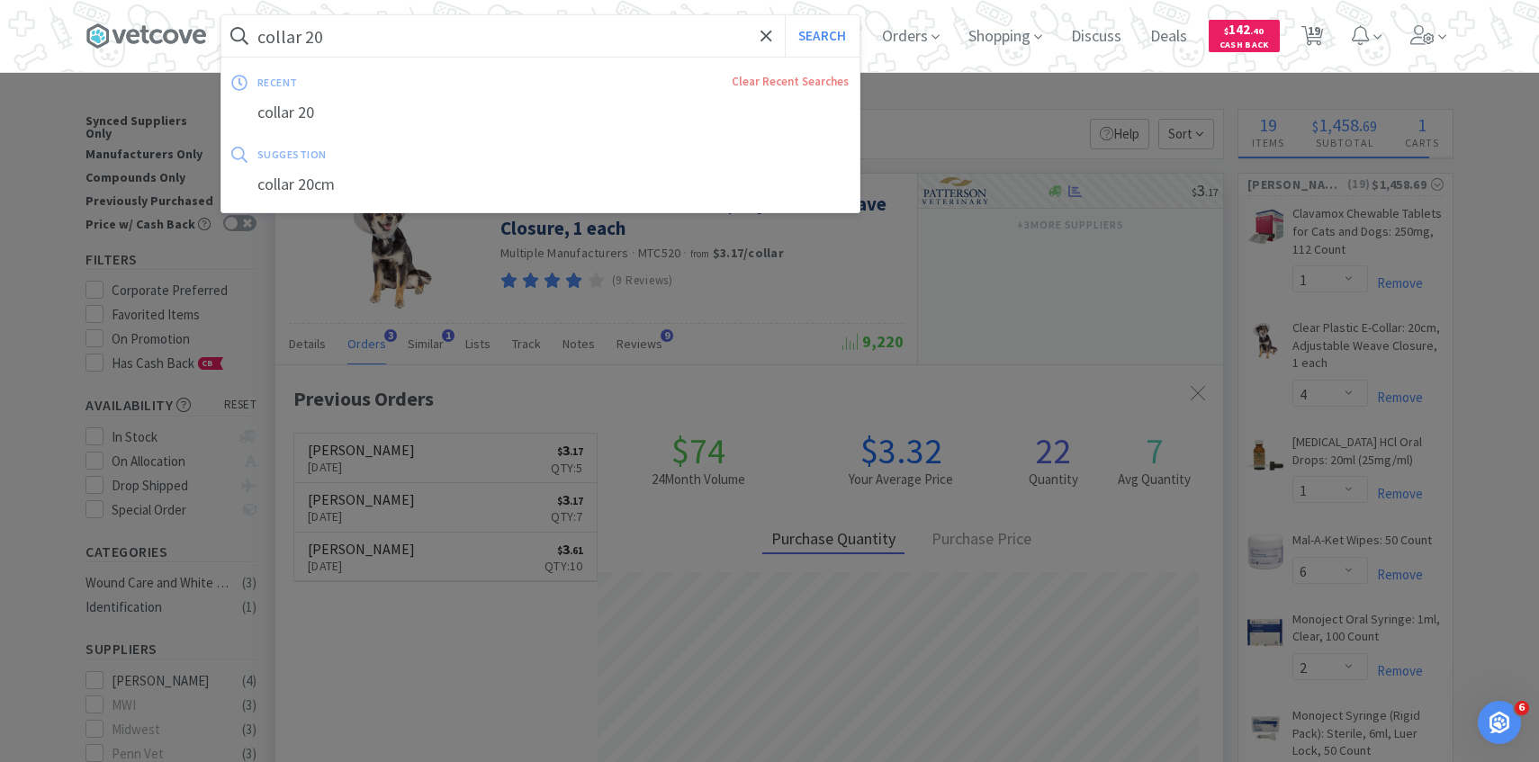
click at [370, 36] on input "collar 20" at bounding box center [540, 35] width 638 height 41
paste input "AB-D466"
click at [785, 15] on button "Search" at bounding box center [822, 35] width 75 height 41
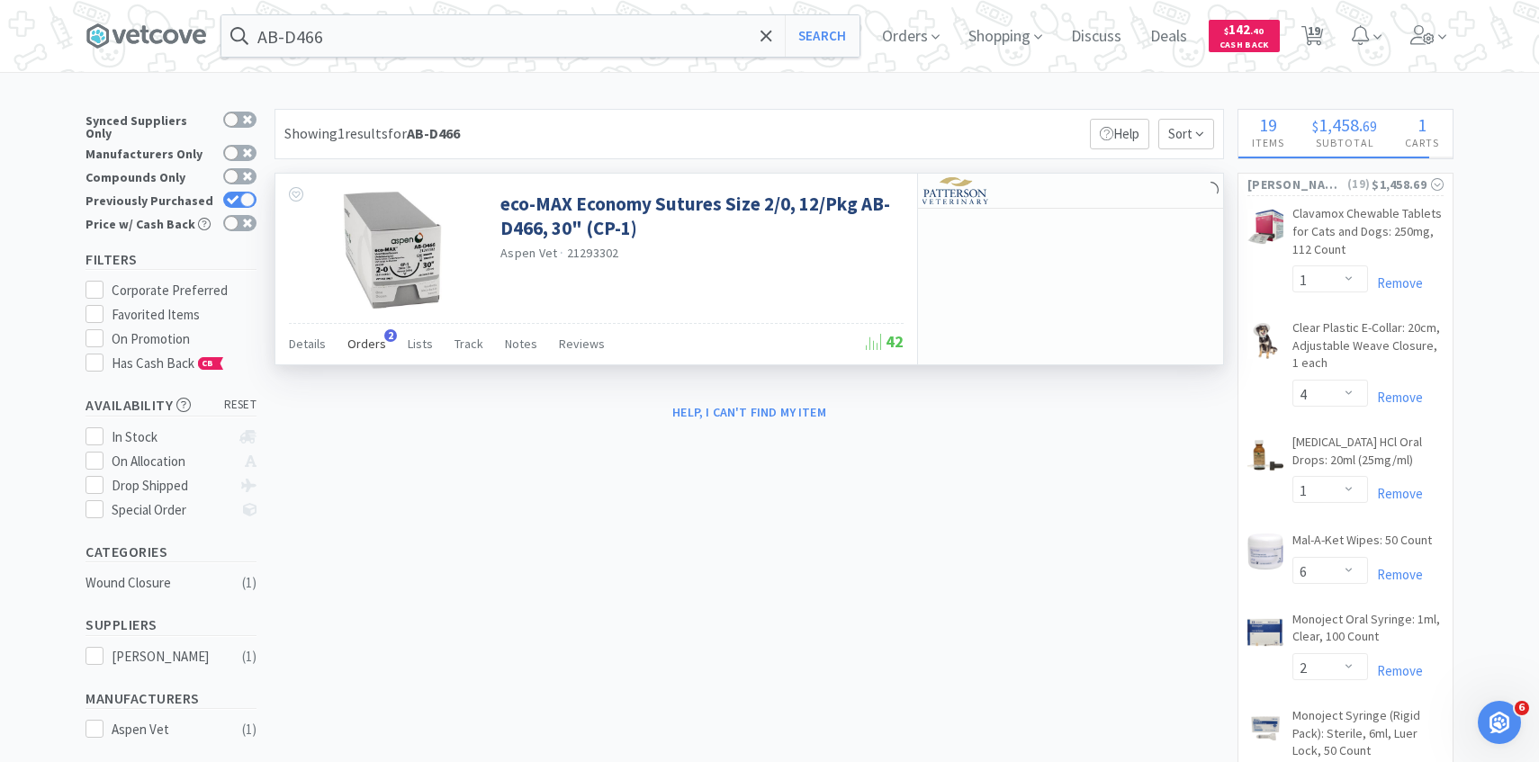
click at [373, 347] on span "Orders" at bounding box center [366, 344] width 39 height 16
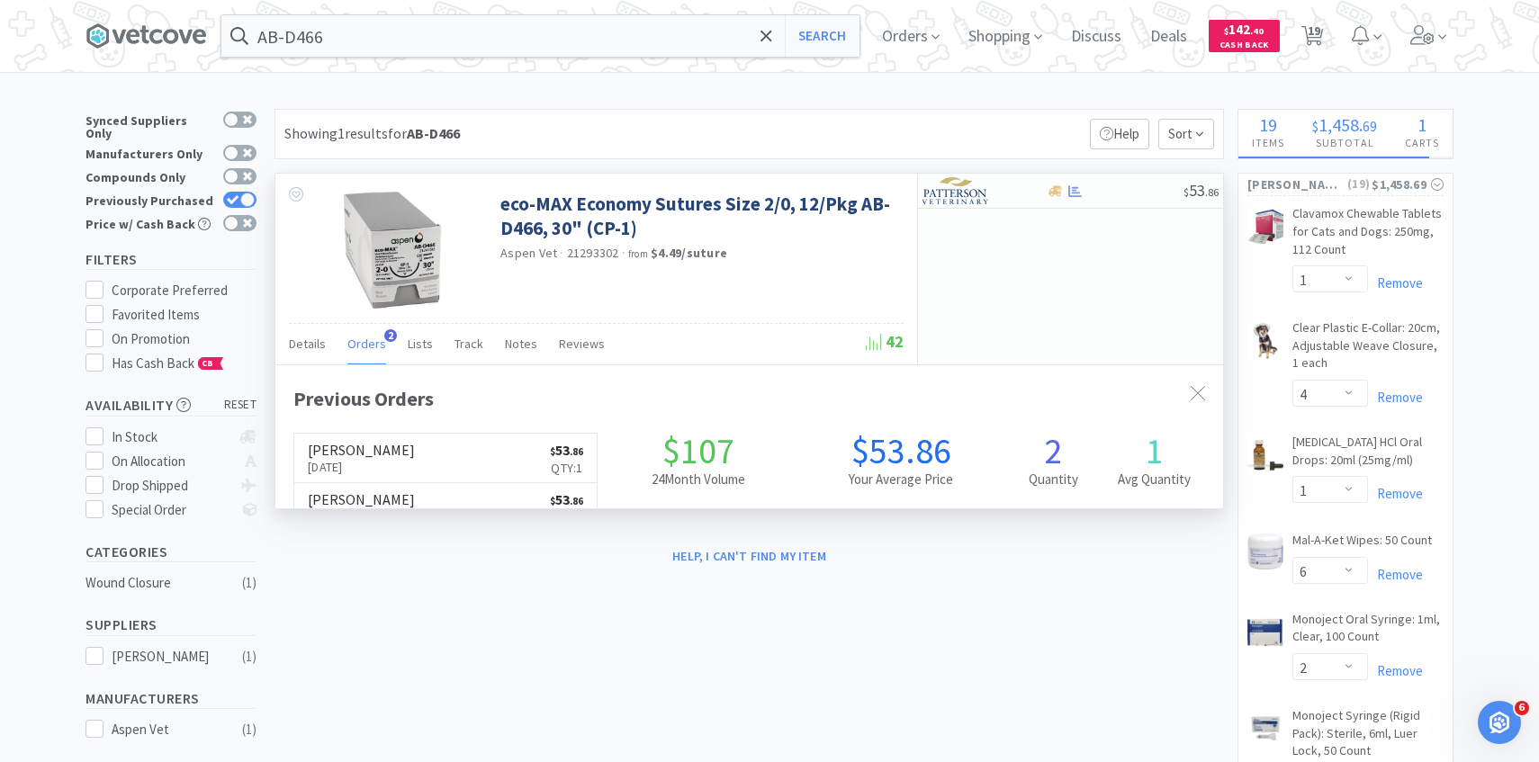
scroll to position [466, 947]
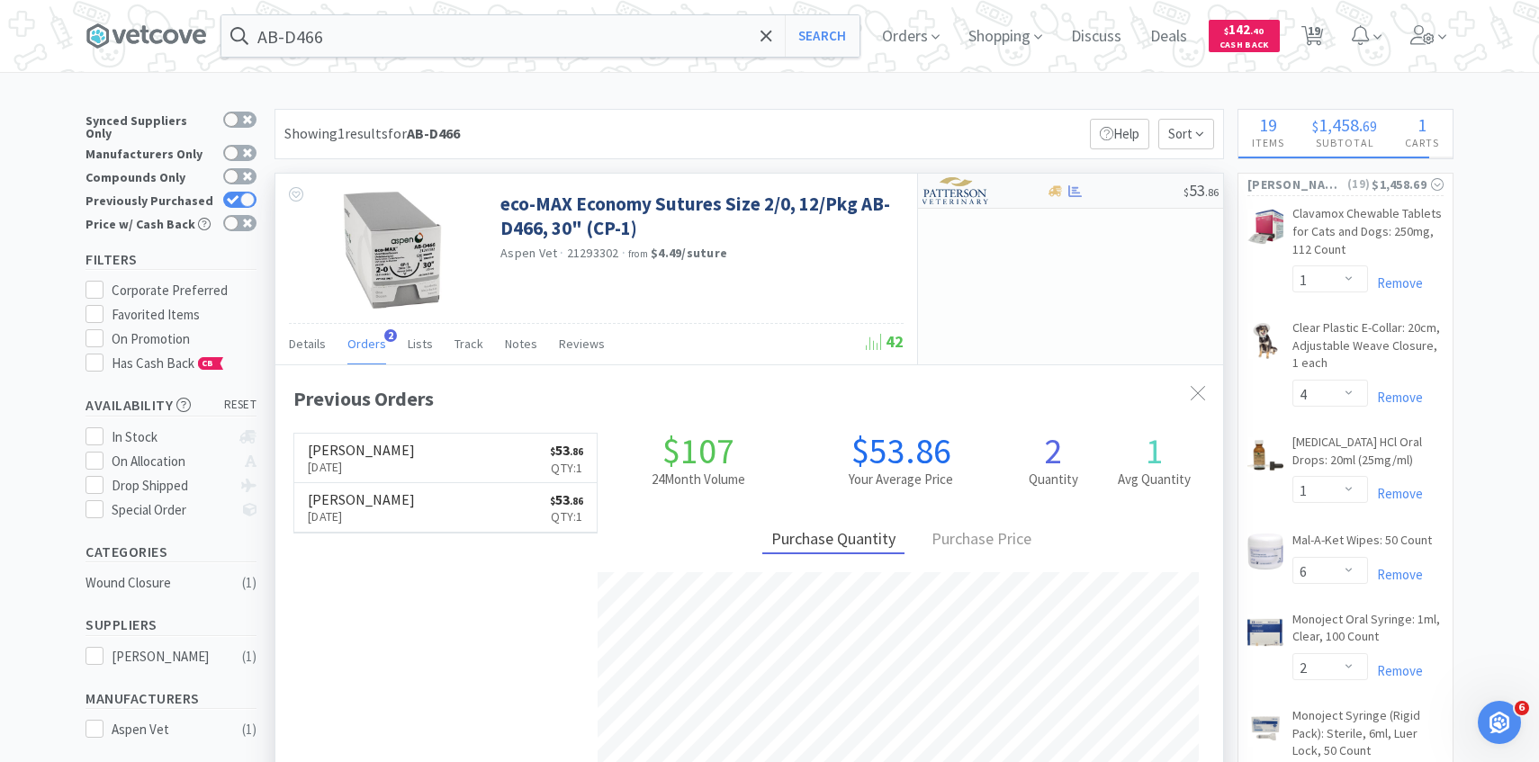
click at [966, 193] on img at bounding box center [955, 190] width 67 height 27
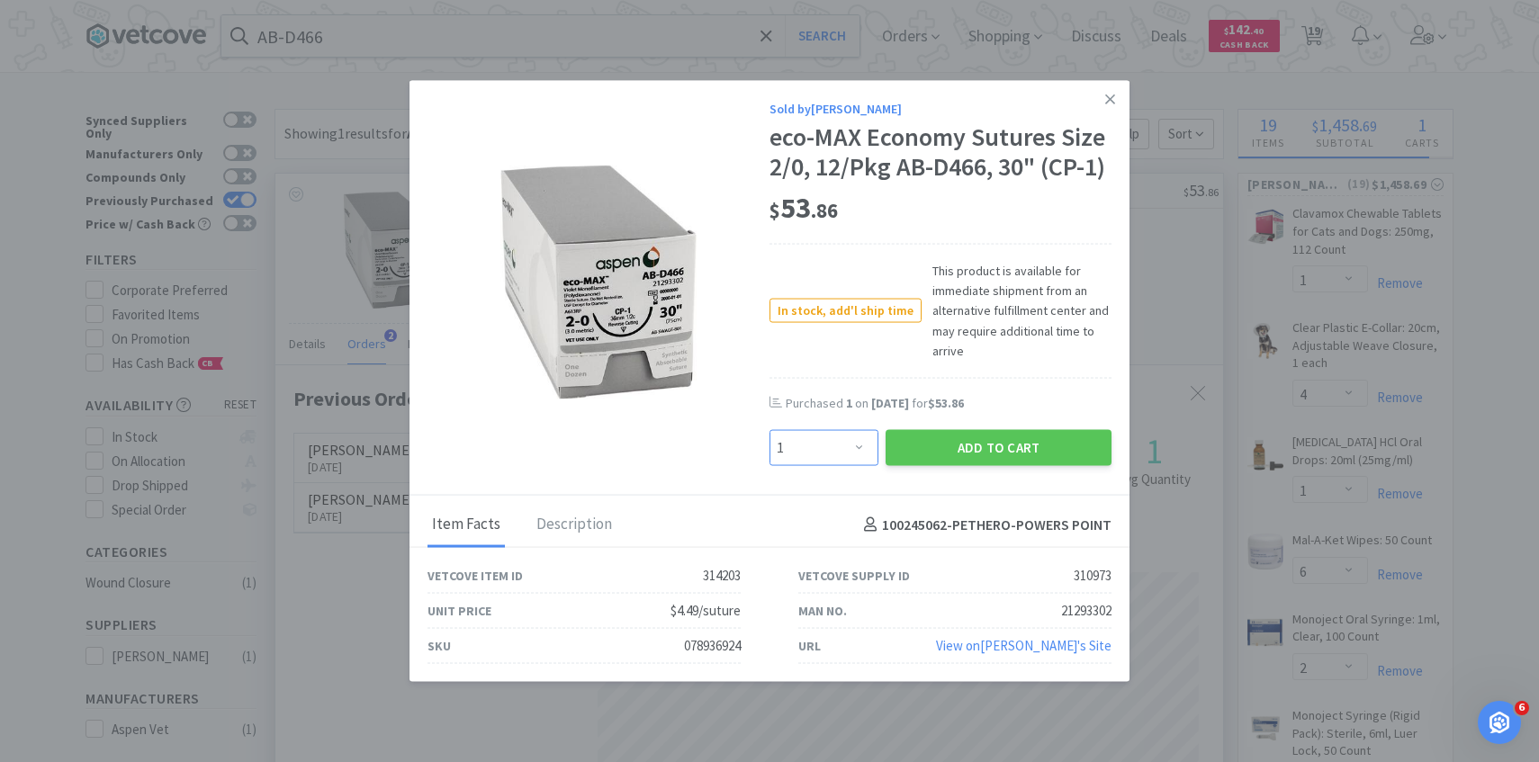
click at [851, 447] on select "Enter Quantity 1 2 3 4 5 6 7 8 9 10 11 12 13 14 15 16 17 18 19 20 Enter Quantity" at bounding box center [823, 448] width 109 height 36
click at [769, 430] on select "Enter Quantity 1 2 3 4 5 6 7 8 9 10 11 12 13 14 15 16 17 18 19 20 Enter Quantity" at bounding box center [823, 448] width 109 height 36
drag, startPoint x: 851, startPoint y: 447, endPoint x: 873, endPoint y: 462, distance: 26.5
click at [873, 462] on select "Enter Quantity 1 2 3 4 5 6 7 8 9 10 11 12 13 14 15 16 17 18 19 20 Enter Quantity" at bounding box center [823, 448] width 109 height 36
click at [769, 430] on select "Enter Quantity 1 2 3 4 5 6 7 8 9 10 11 12 13 14 15 16 17 18 19 20 Enter Quantity" at bounding box center [823, 448] width 109 height 36
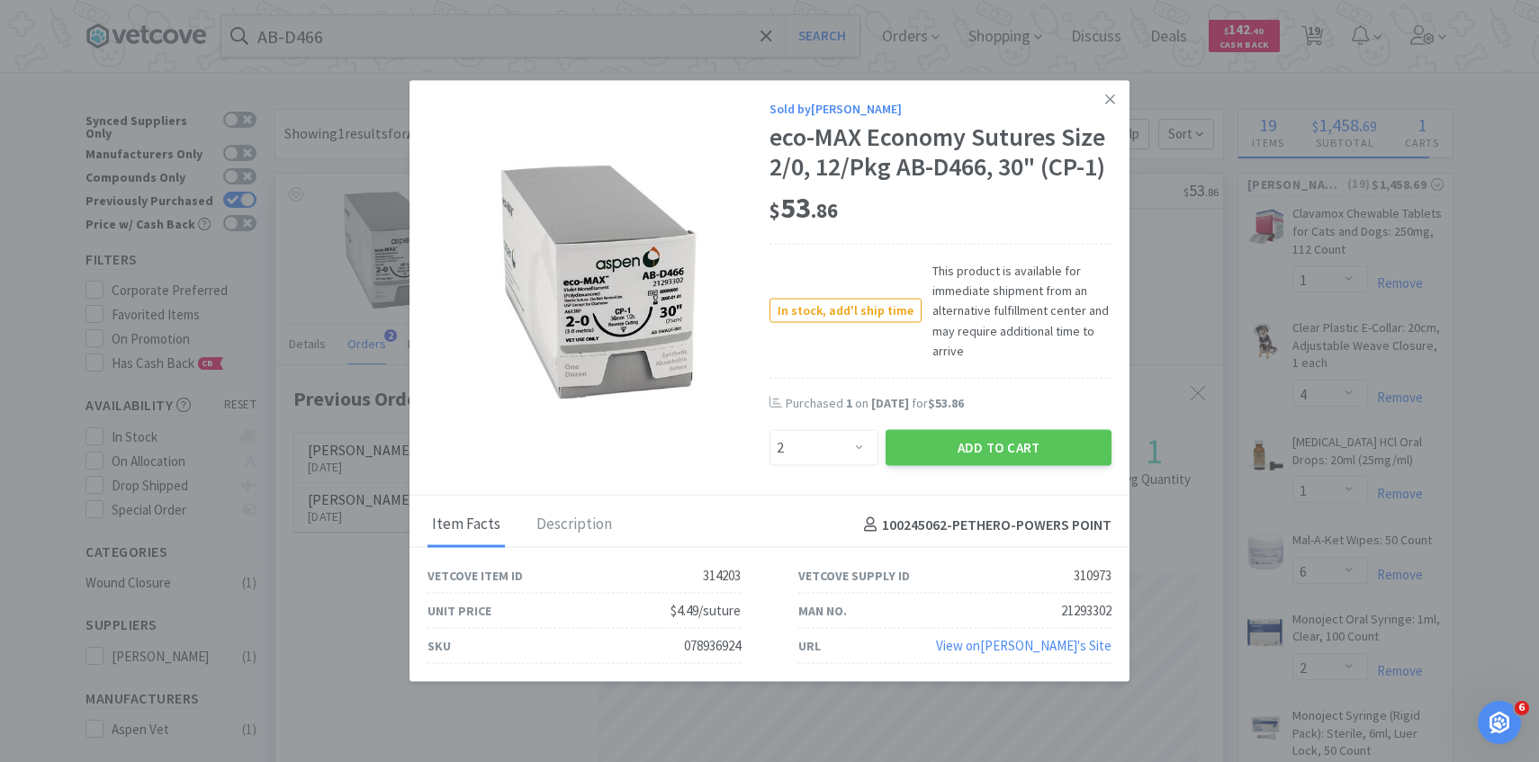
click at [923, 445] on button "Add to Cart" at bounding box center [998, 448] width 226 height 36
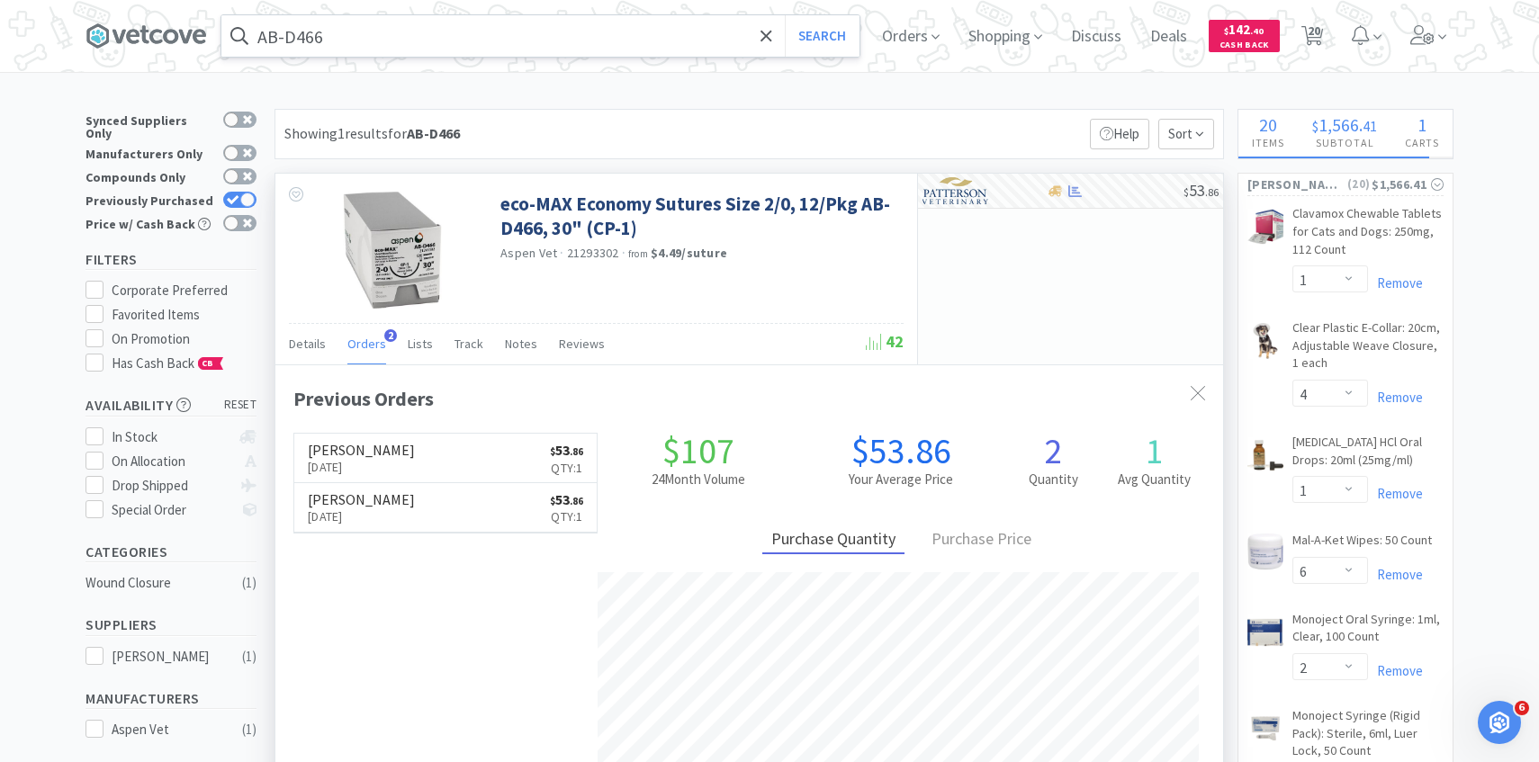
click at [585, 40] on input "AB-D466" at bounding box center [540, 35] width 638 height 41
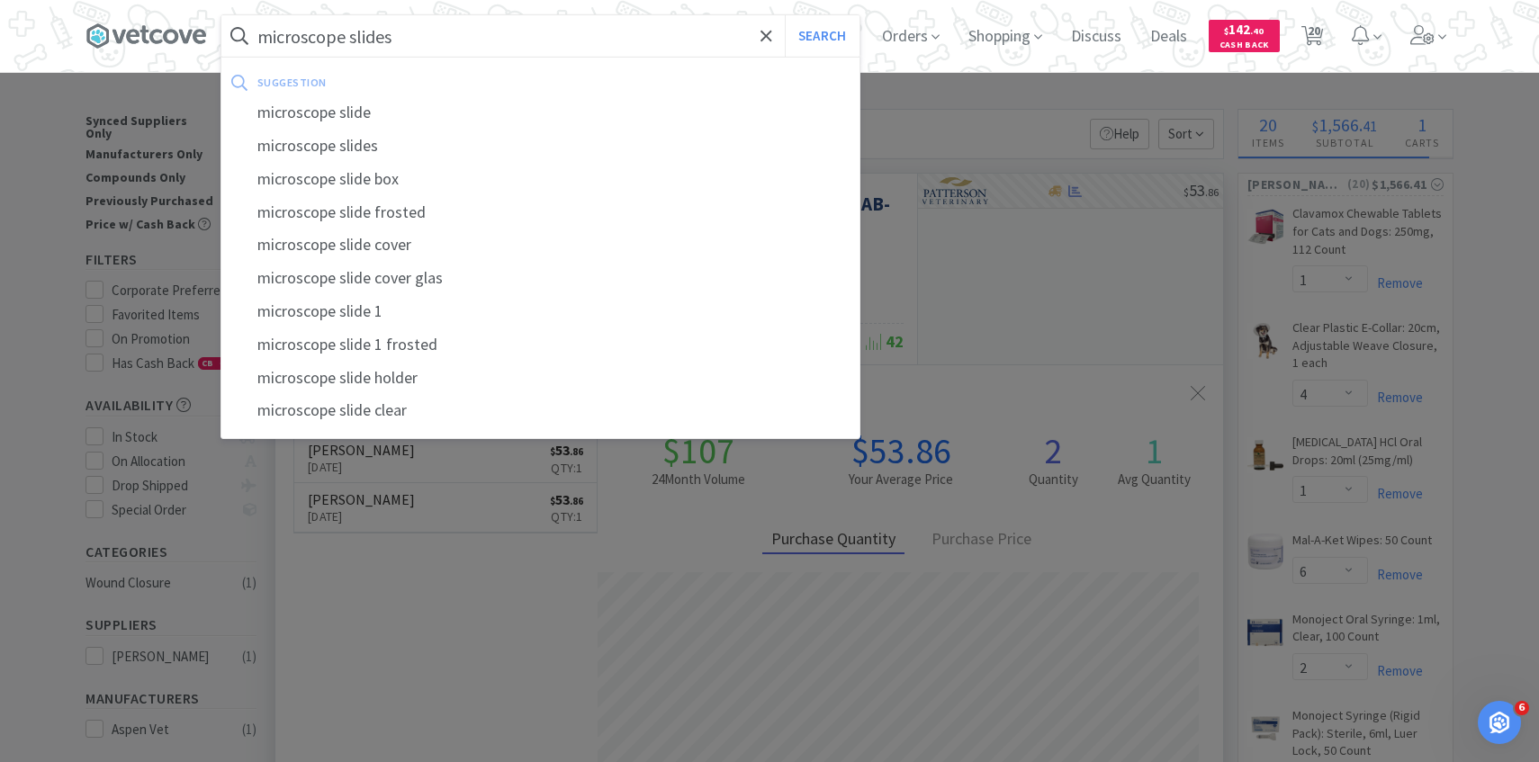
click at [785, 15] on button "Search" at bounding box center [822, 35] width 75 height 41
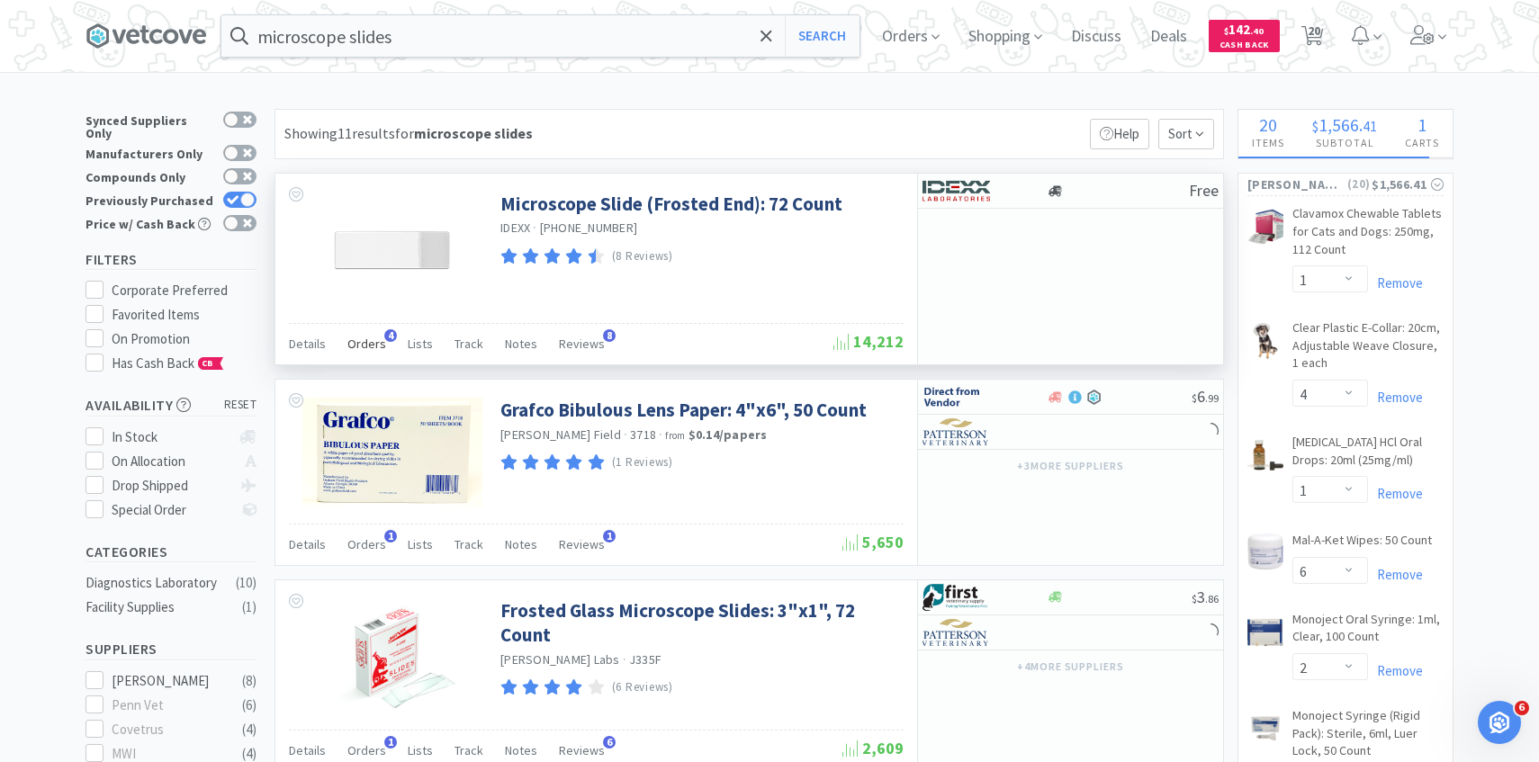
click at [360, 350] on span "Orders" at bounding box center [366, 344] width 39 height 16
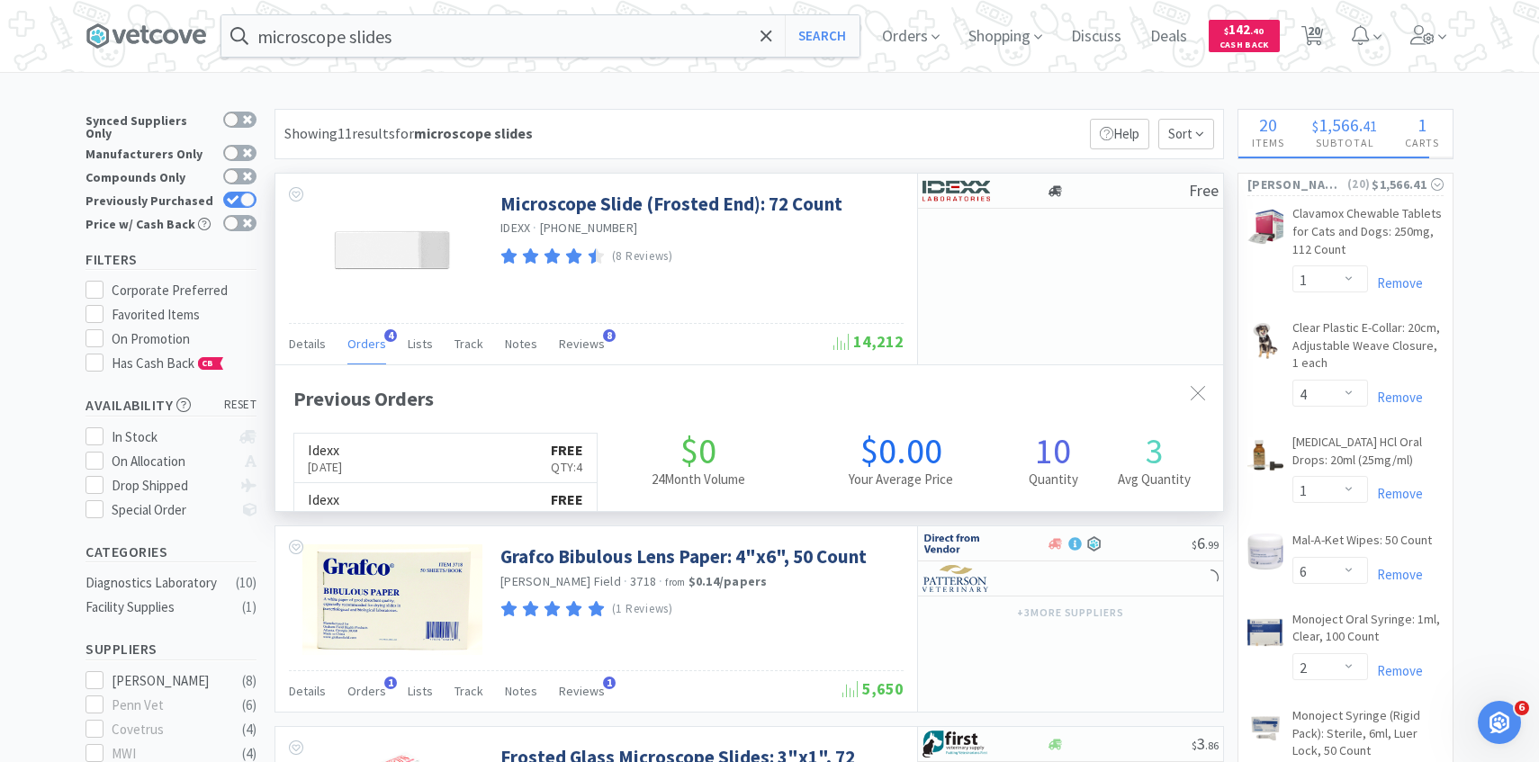
scroll to position [466, 947]
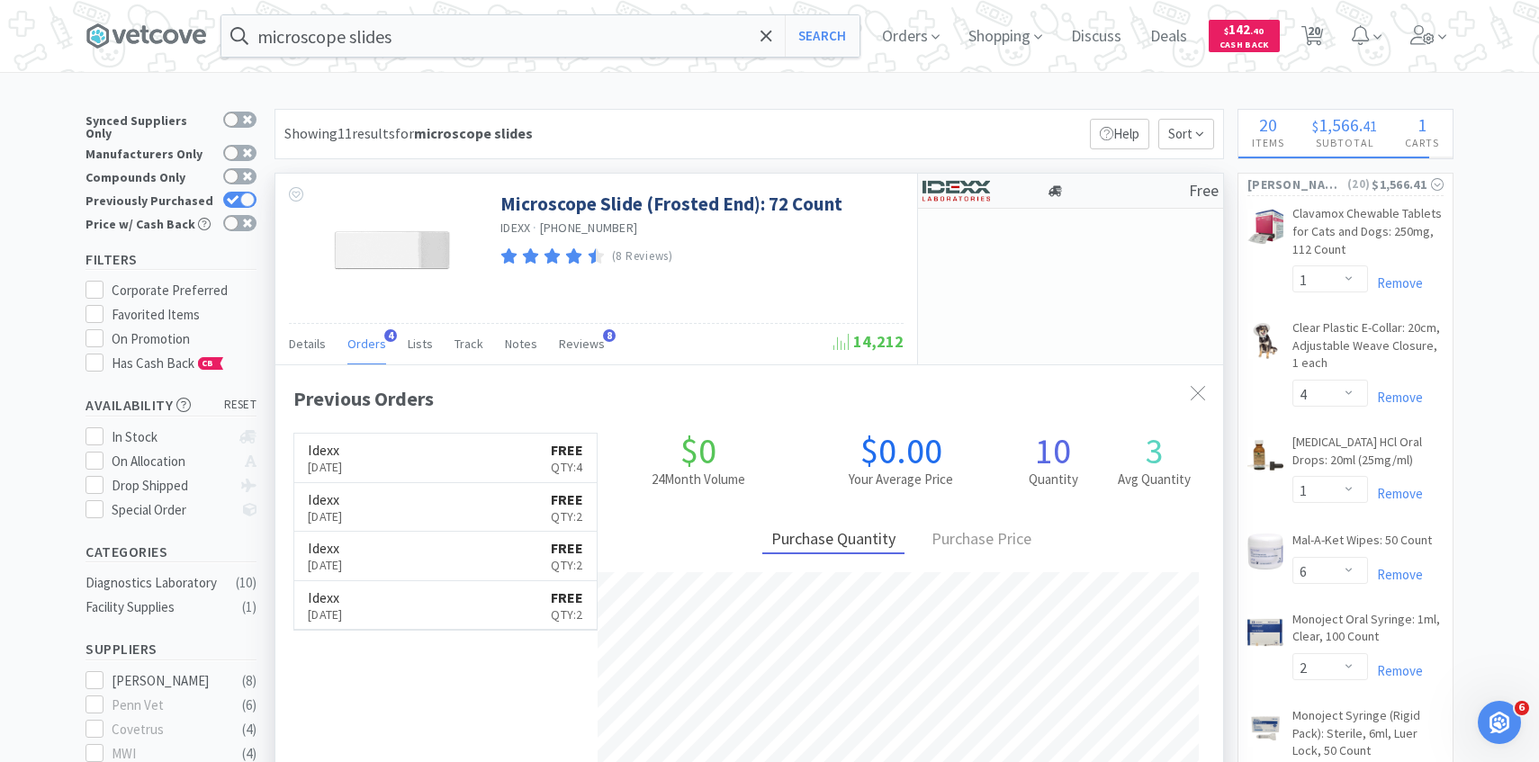
click at [988, 202] on img at bounding box center [955, 190] width 67 height 27
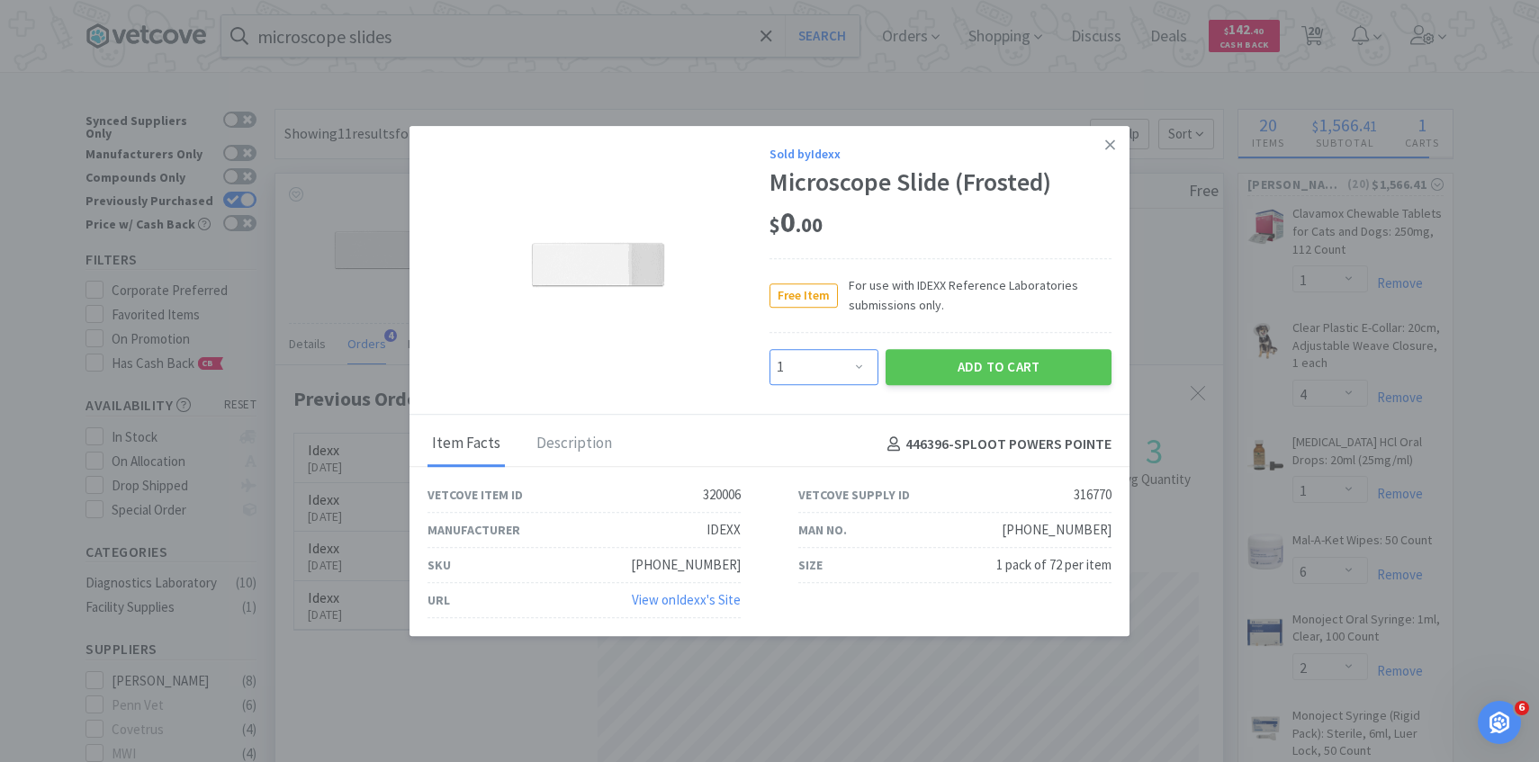
click at [840, 372] on select "Enter Quantity 1 2 3 4 5 6 7 8 9 10 11 12 13 14 15 16 17 18 19 20 Enter Quantity" at bounding box center [823, 367] width 109 height 36
click at [769, 349] on select "Enter Quantity 1 2 3 4 5 6 7 8 9 10 11 12 13 14 15 16 17 18 19 20 Enter Quantity" at bounding box center [823, 367] width 109 height 36
click at [968, 354] on button "Add to Cart" at bounding box center [998, 367] width 226 height 36
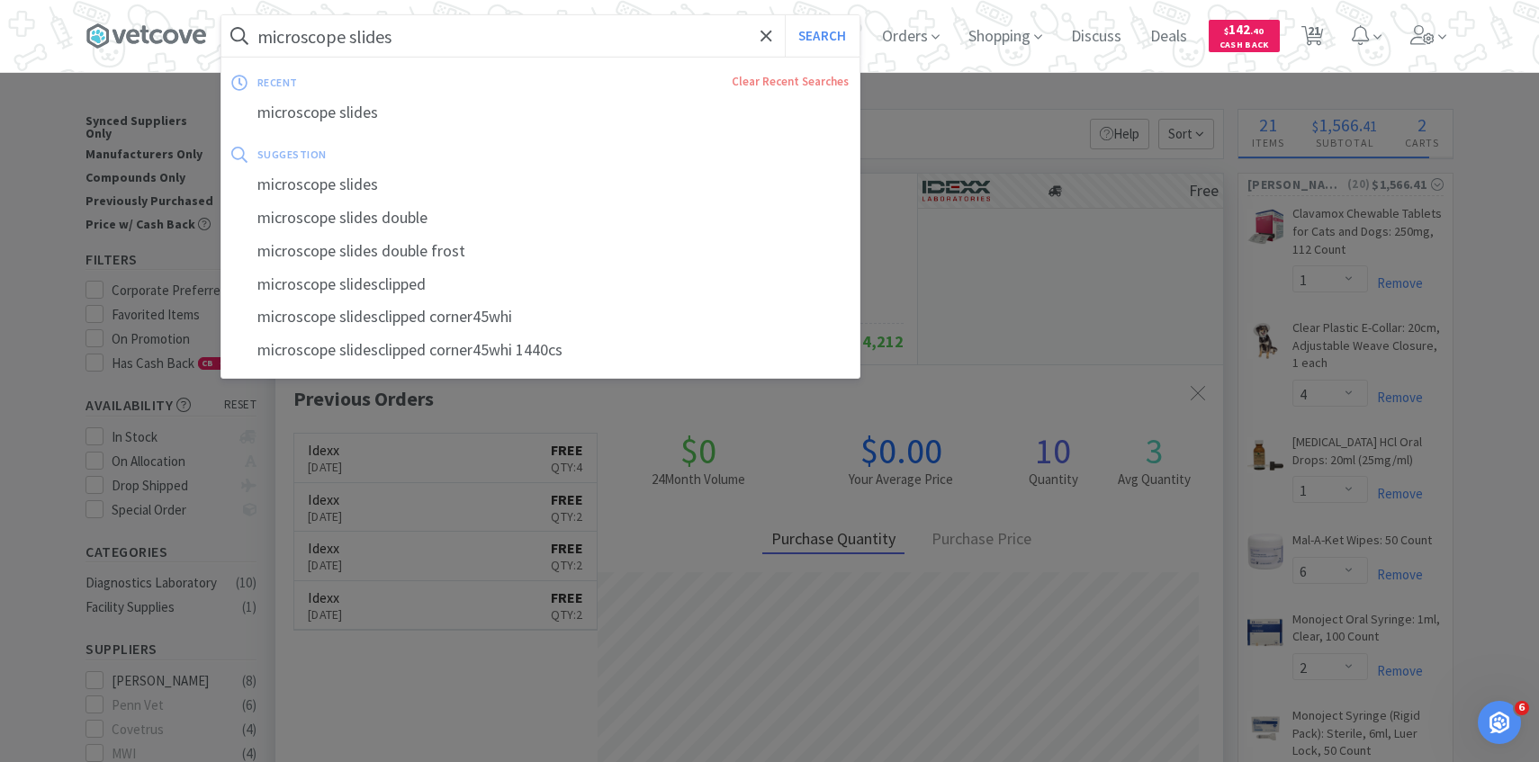
click at [606, 52] on input "microscope slides" at bounding box center [540, 35] width 638 height 41
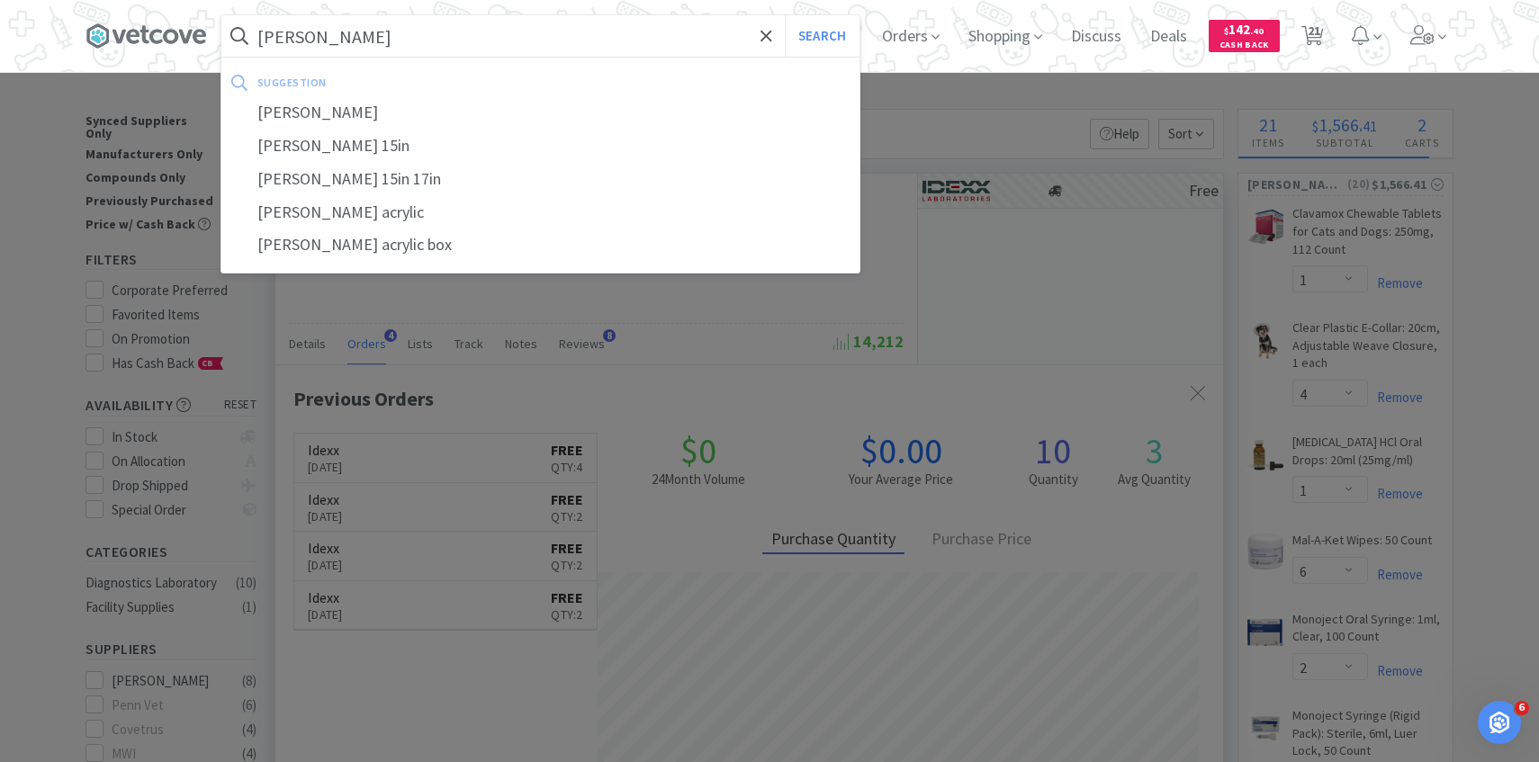
click at [785, 15] on button "Search" at bounding box center [822, 35] width 75 height 41
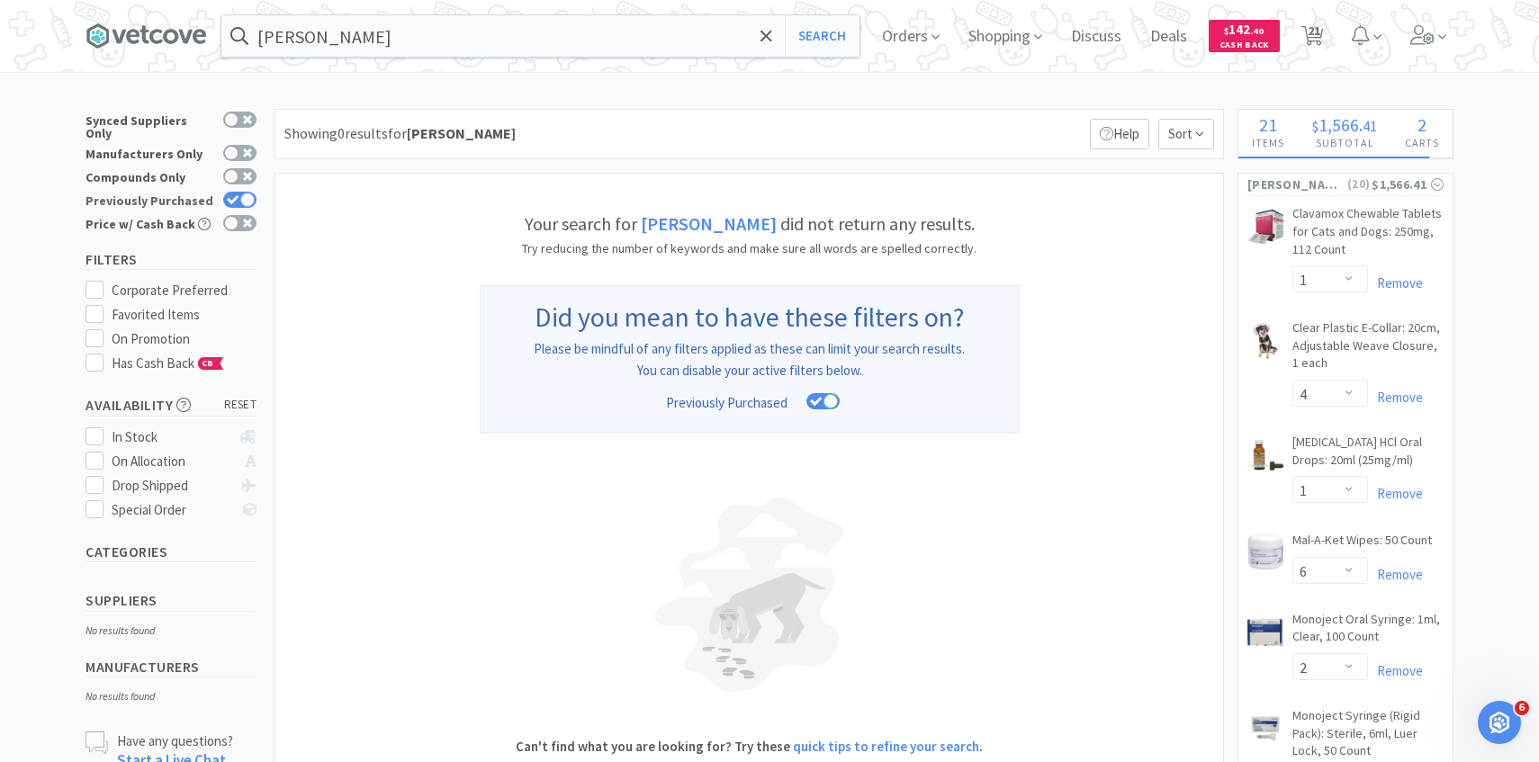
click at [245, 193] on div at bounding box center [247, 200] width 14 height 14
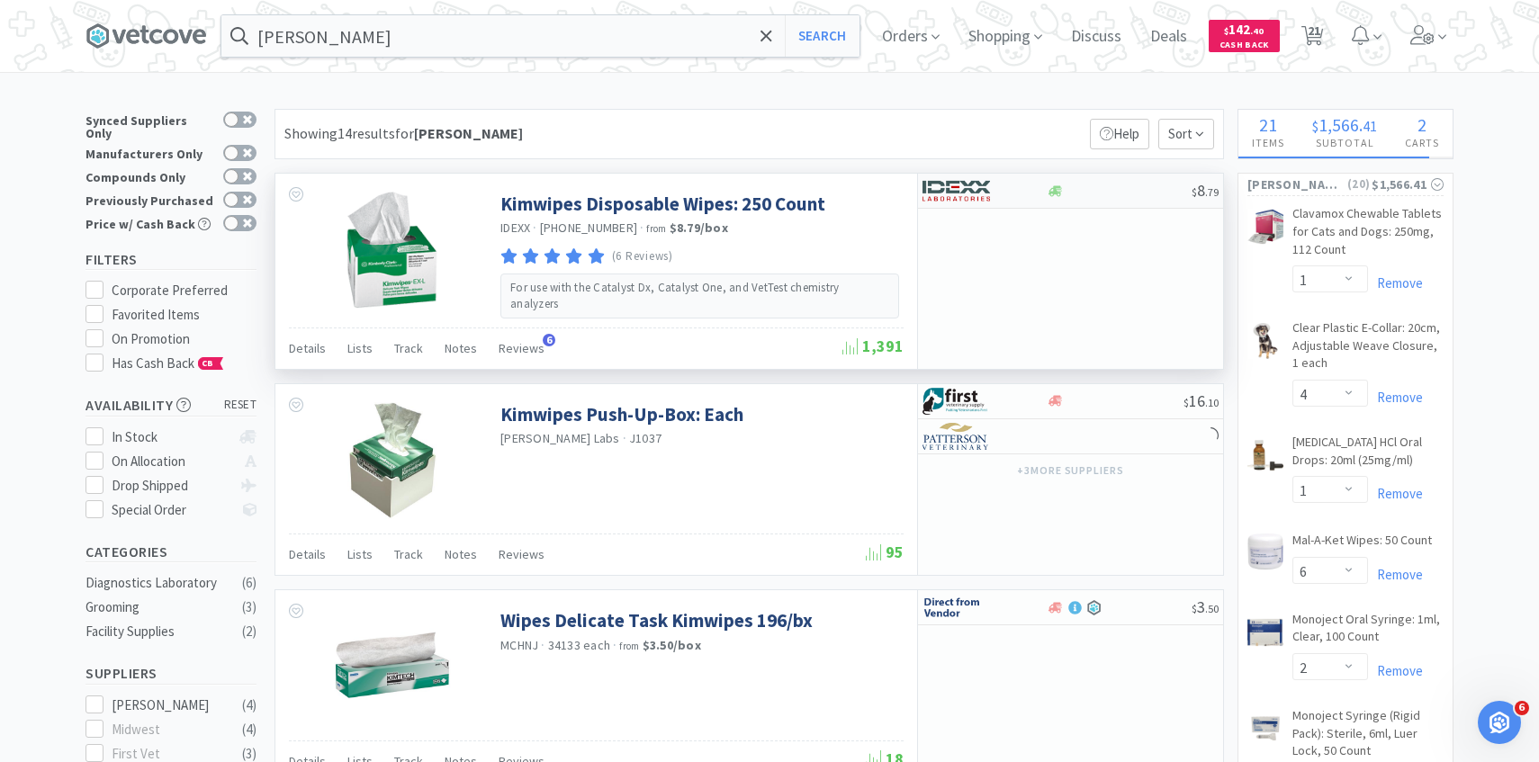
click at [1007, 187] on div at bounding box center [971, 190] width 99 height 31
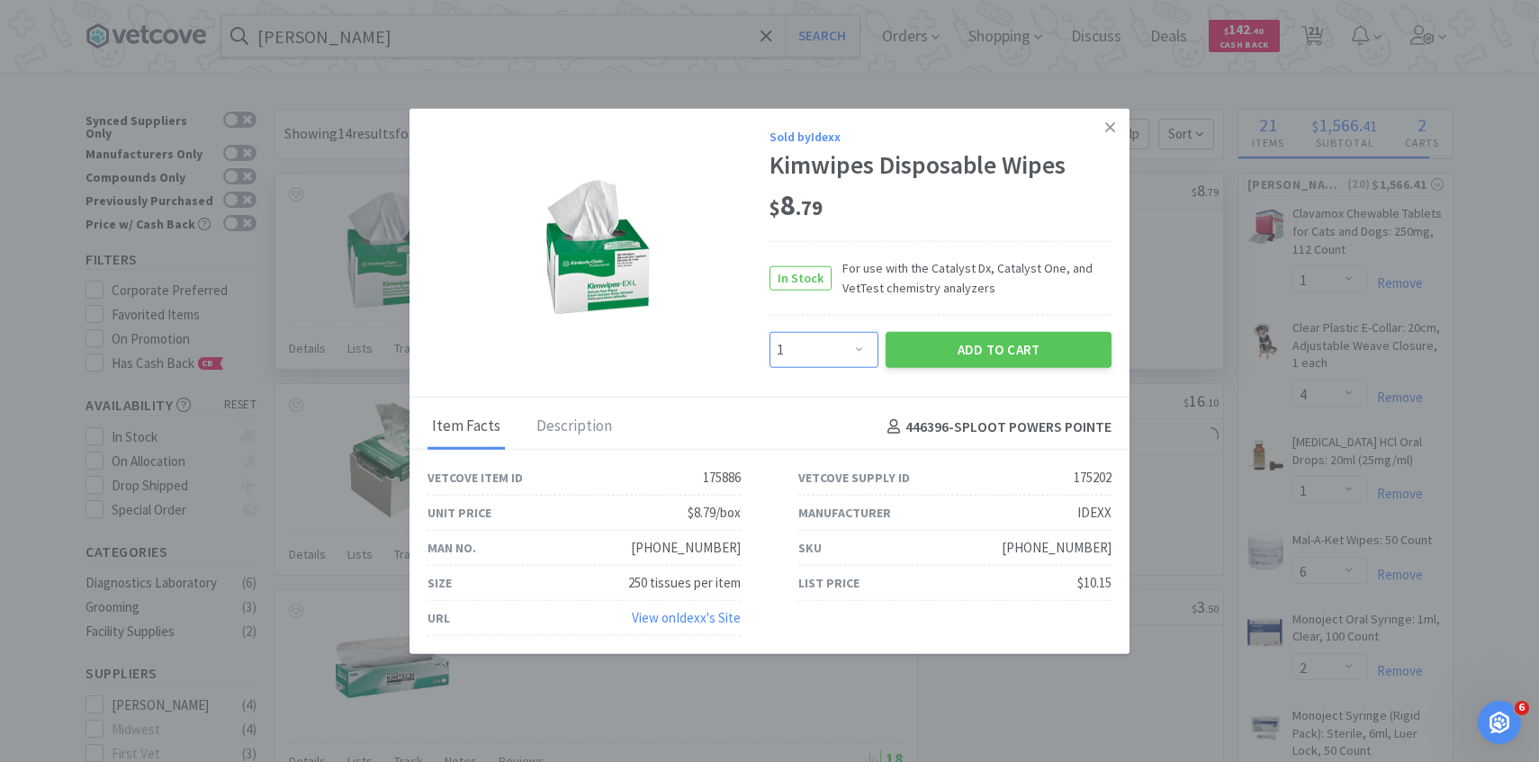
click at [863, 356] on select "Enter Quantity 1 2 3 4 5 6 7 8 9 10 11 12 13 14 15 16 17 18 19 20 Enter Quantity" at bounding box center [823, 350] width 109 height 36
click at [769, 332] on select "Enter Quantity 1 2 3 4 5 6 7 8 9 10 11 12 13 14 15 16 17 18 19 20 Enter Quantity" at bounding box center [823, 350] width 109 height 36
click at [836, 348] on select "Enter Quantity 1 2 3 4 5 6 7 8 9 10 11 12 13 14 15 16 17 18 19 20 Enter Quantity" at bounding box center [823, 350] width 109 height 36
click at [769, 332] on select "Enter Quantity 1 2 3 4 5 6 7 8 9 10 11 12 13 14 15 16 17 18 19 20 Enter Quantity" at bounding box center [823, 350] width 109 height 36
click at [959, 337] on button "Add to Cart" at bounding box center [998, 350] width 226 height 36
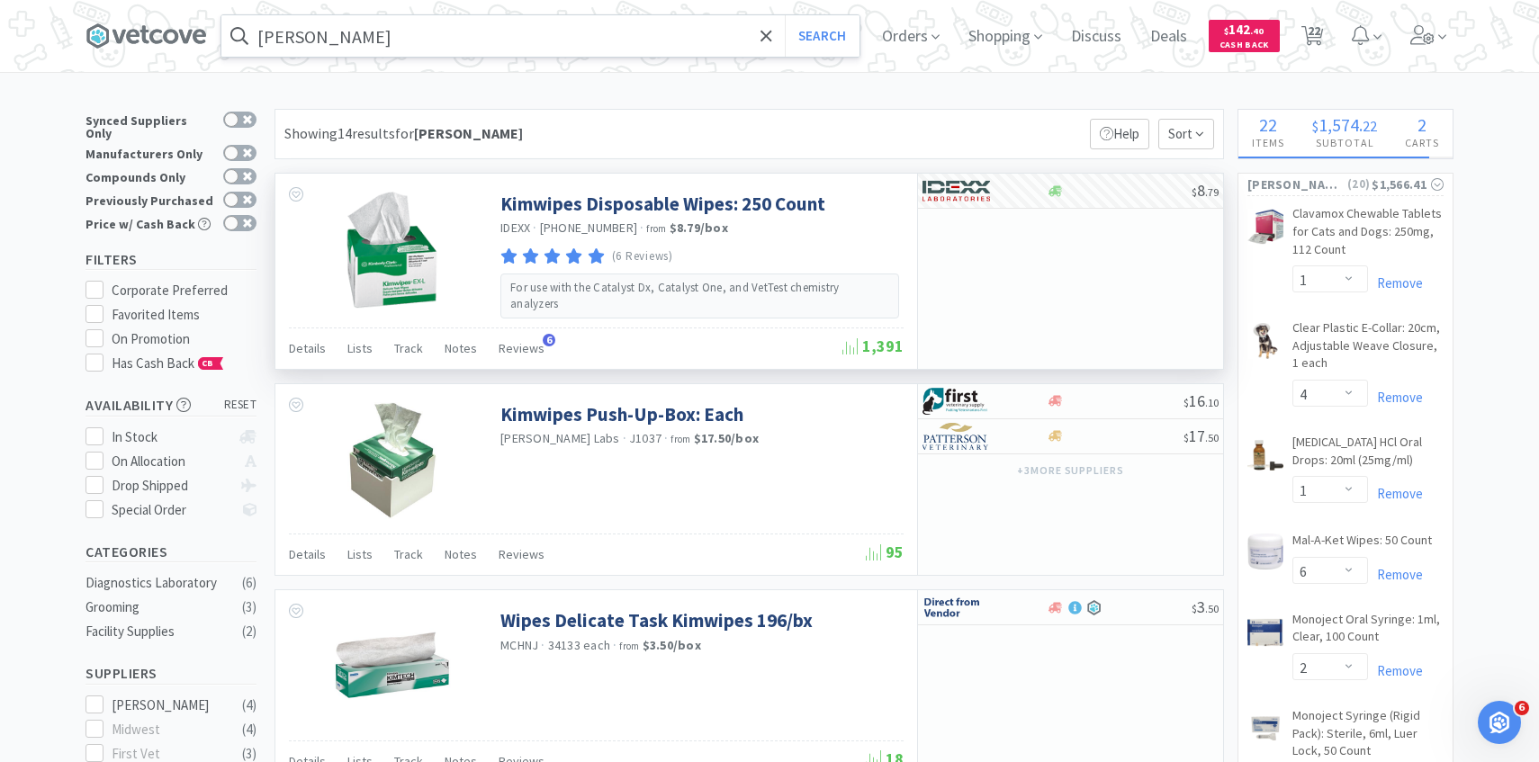
click at [570, 42] on input "kim wipes" at bounding box center [540, 35] width 638 height 41
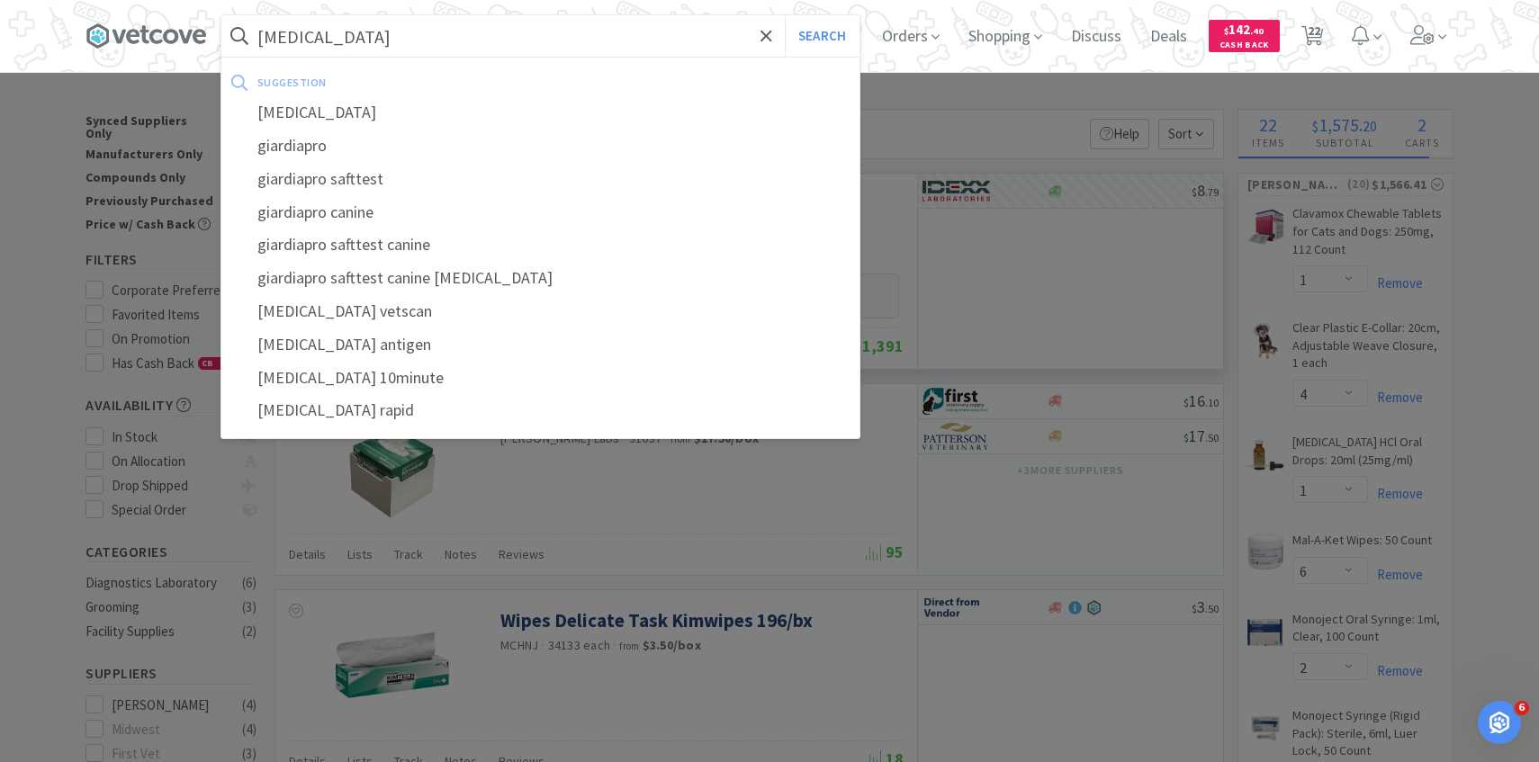
click at [785, 15] on button "Search" at bounding box center [822, 35] width 75 height 41
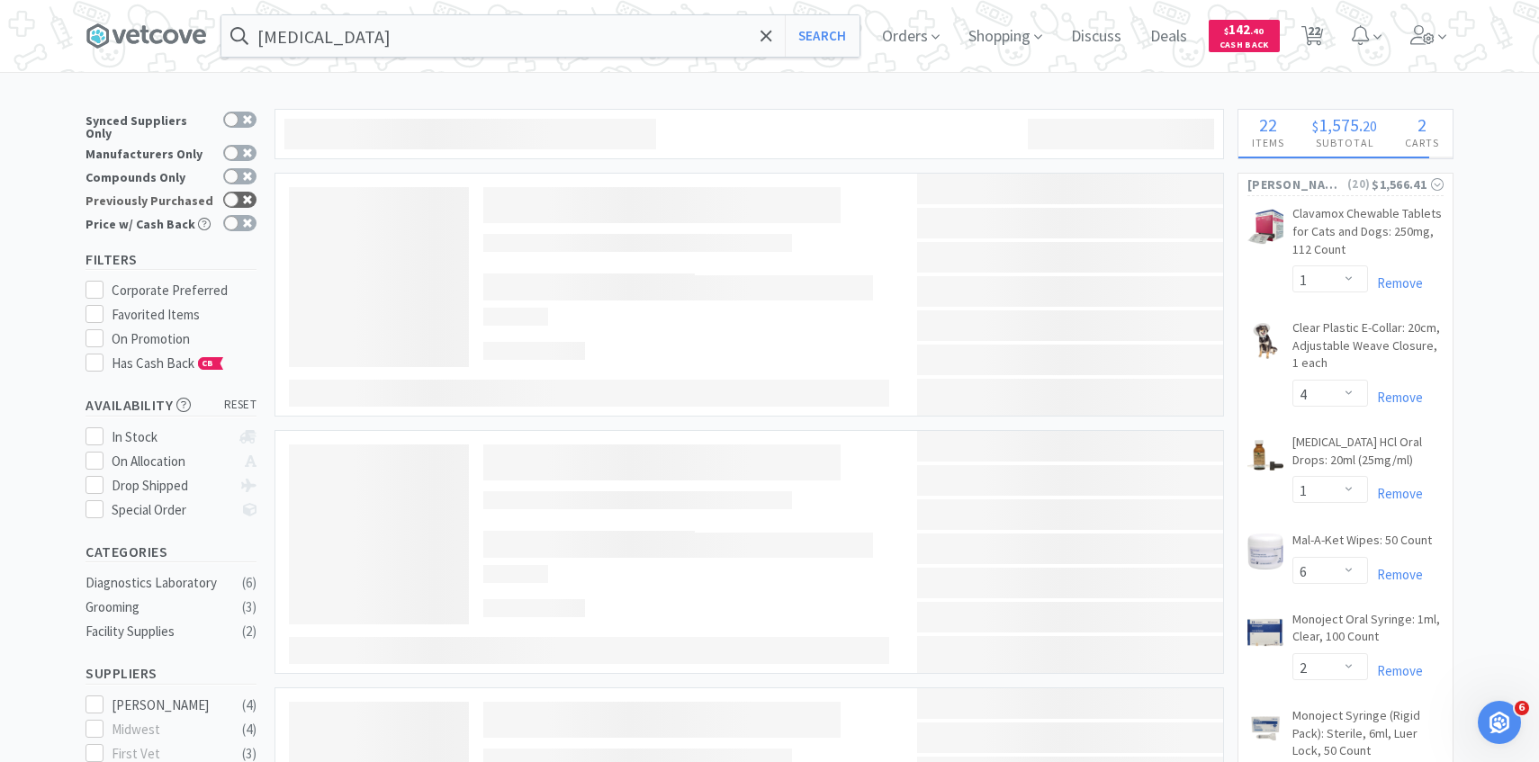
click at [243, 195] on icon at bounding box center [247, 199] width 9 height 9
click at [244, 194] on div at bounding box center [247, 200] width 14 height 14
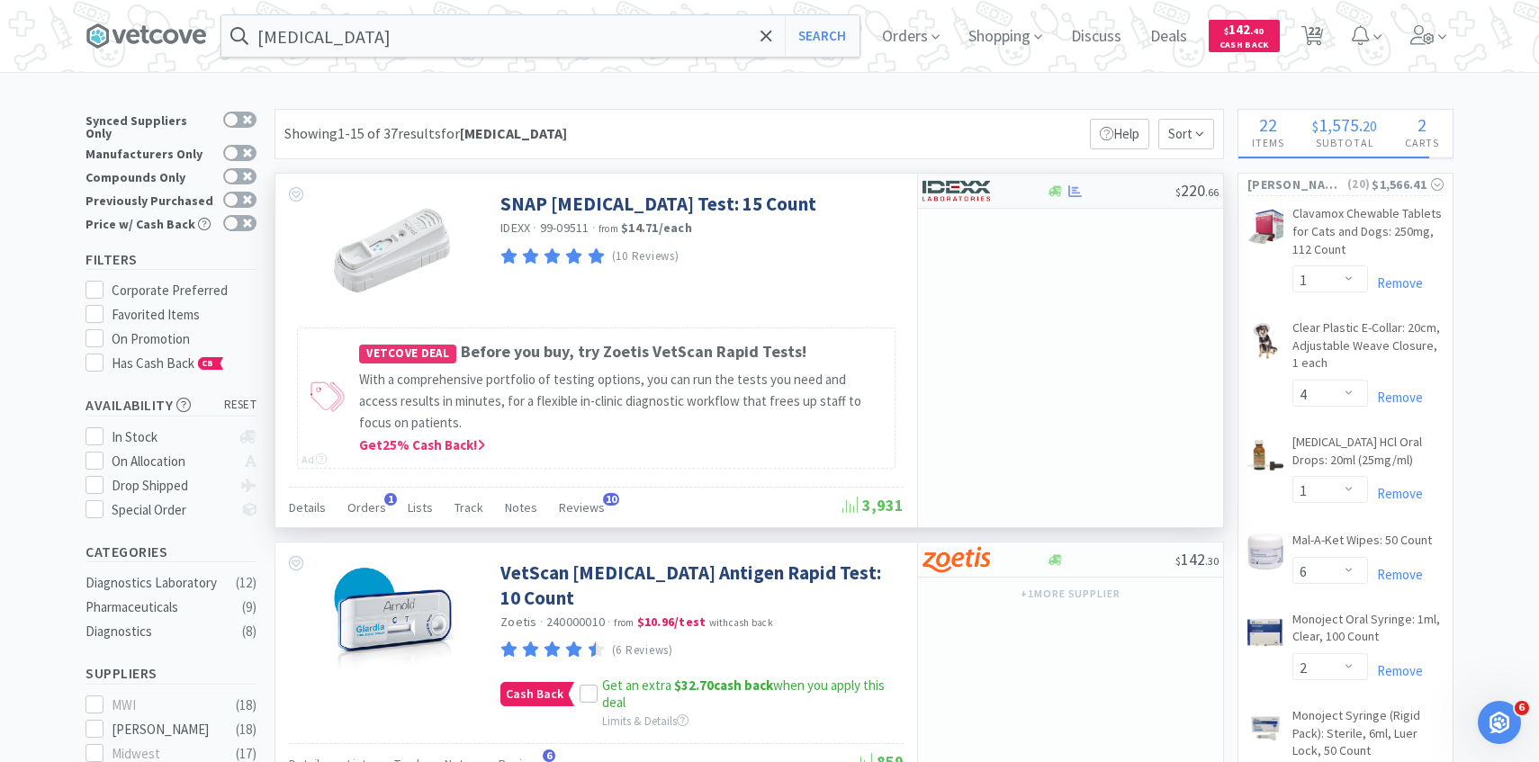
click at [964, 198] on img at bounding box center [955, 190] width 67 height 27
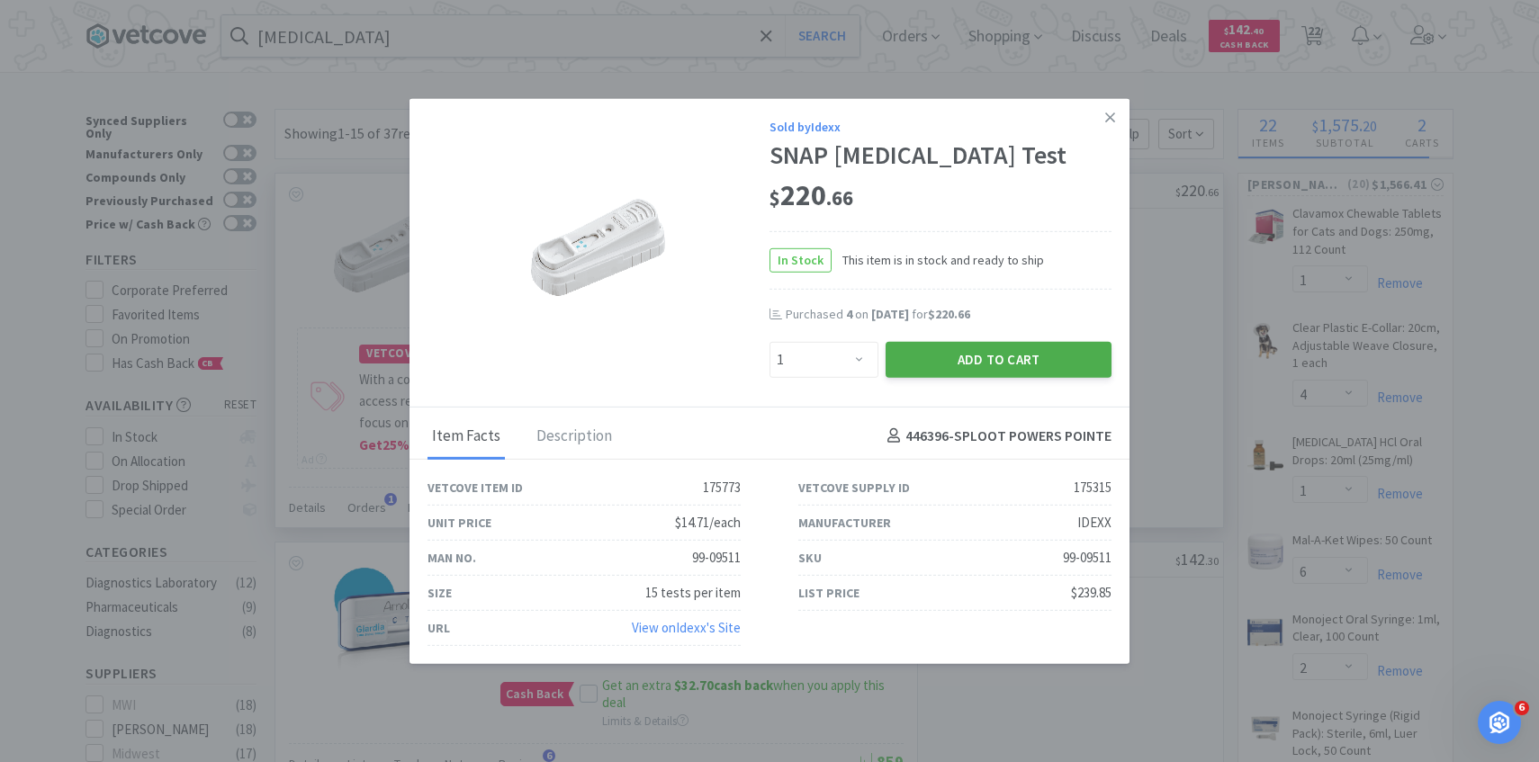
click at [937, 369] on button "Add to Cart" at bounding box center [998, 359] width 226 height 36
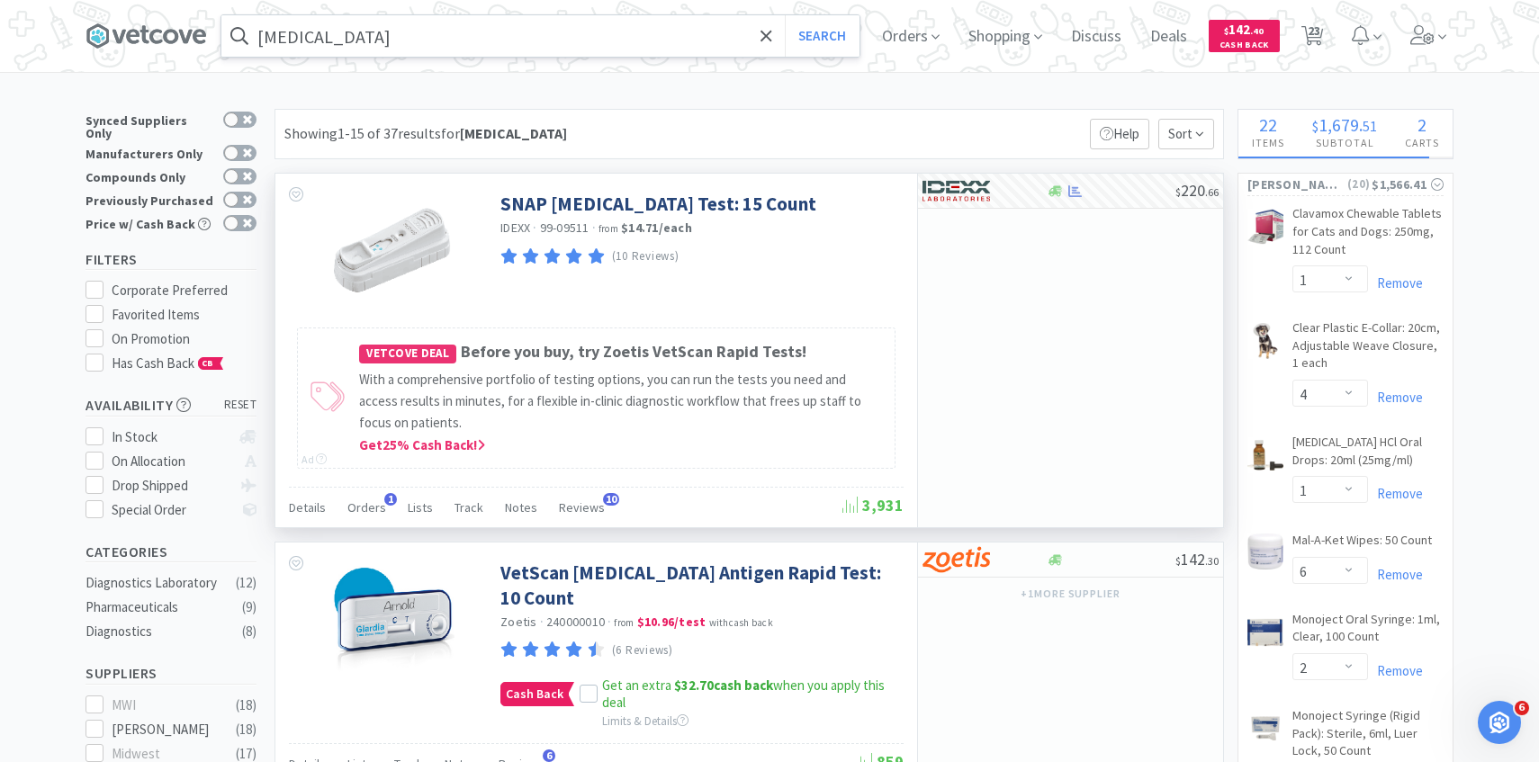
click at [614, 25] on input "giardia" at bounding box center [540, 35] width 638 height 41
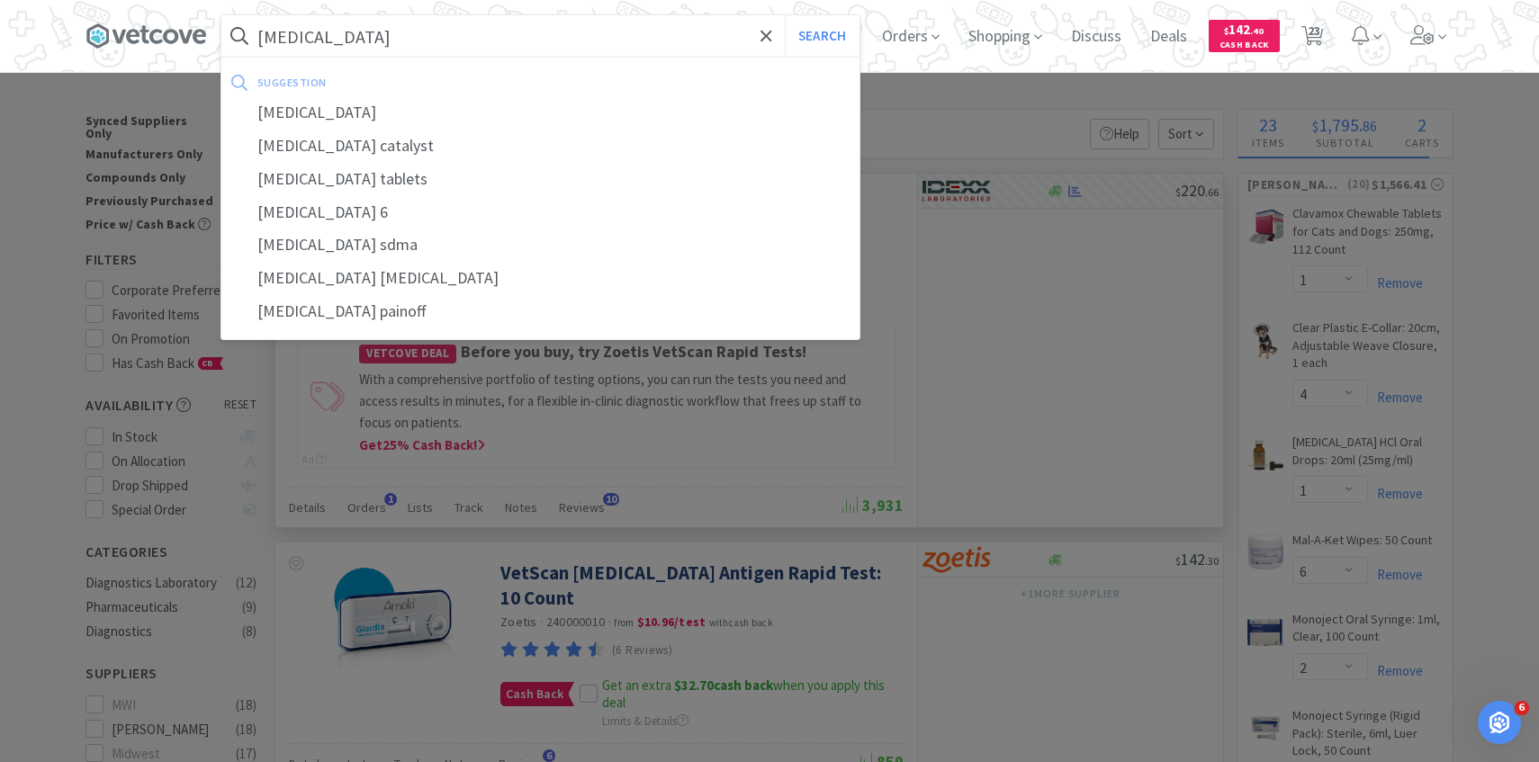
click at [785, 15] on button "Search" at bounding box center [822, 35] width 75 height 41
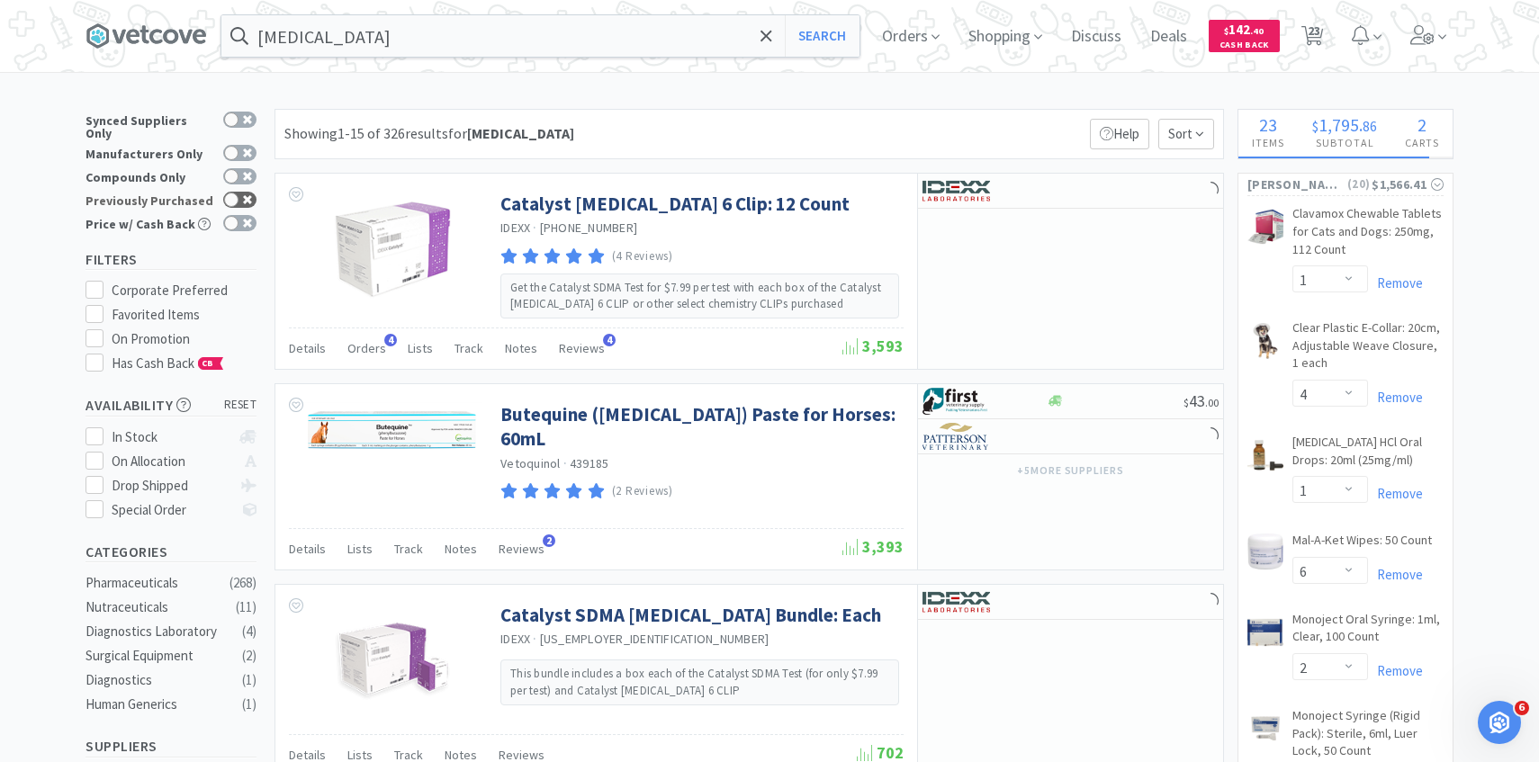
click at [246, 195] on icon at bounding box center [247, 199] width 9 height 9
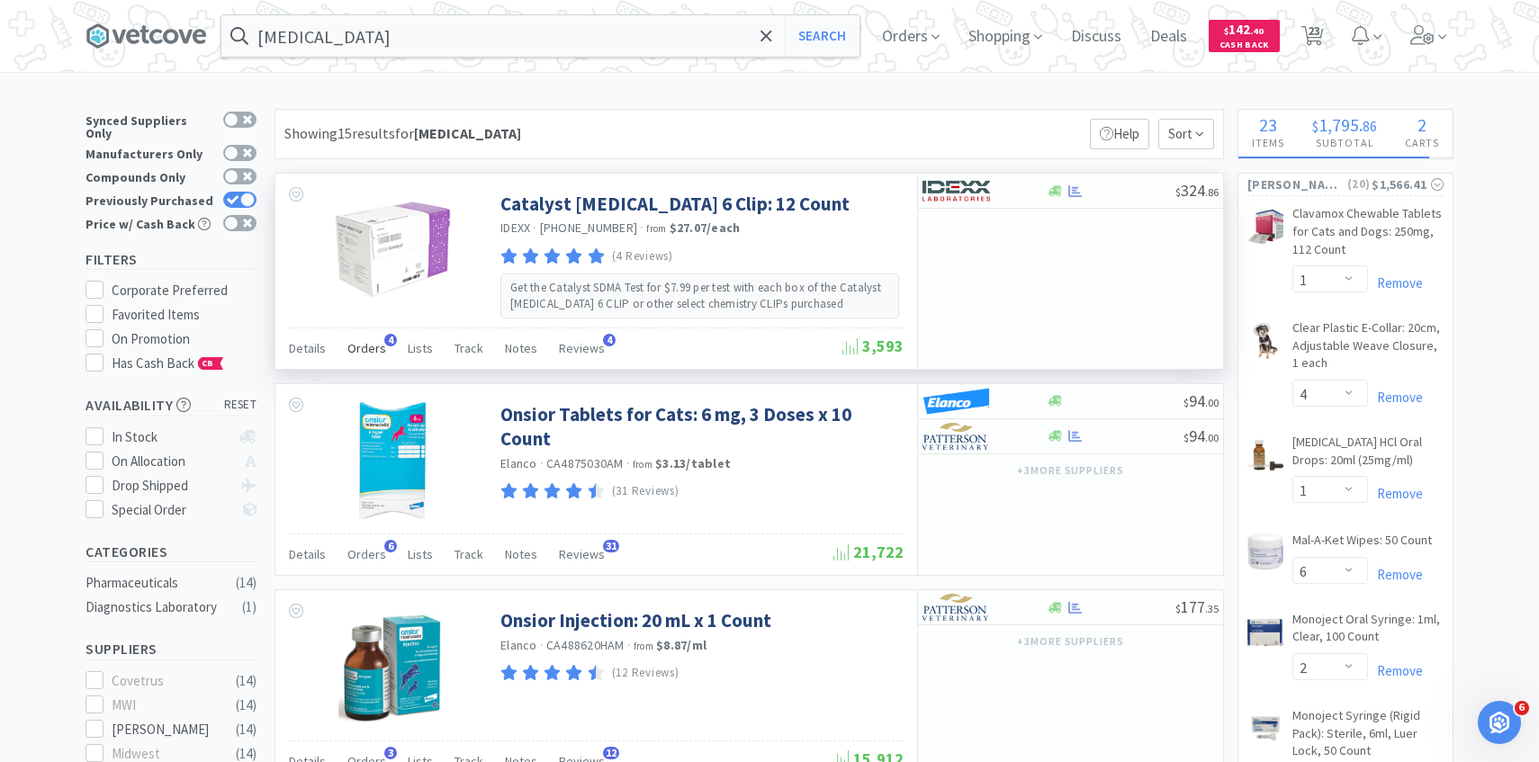
click at [363, 354] on span "Orders" at bounding box center [366, 348] width 39 height 16
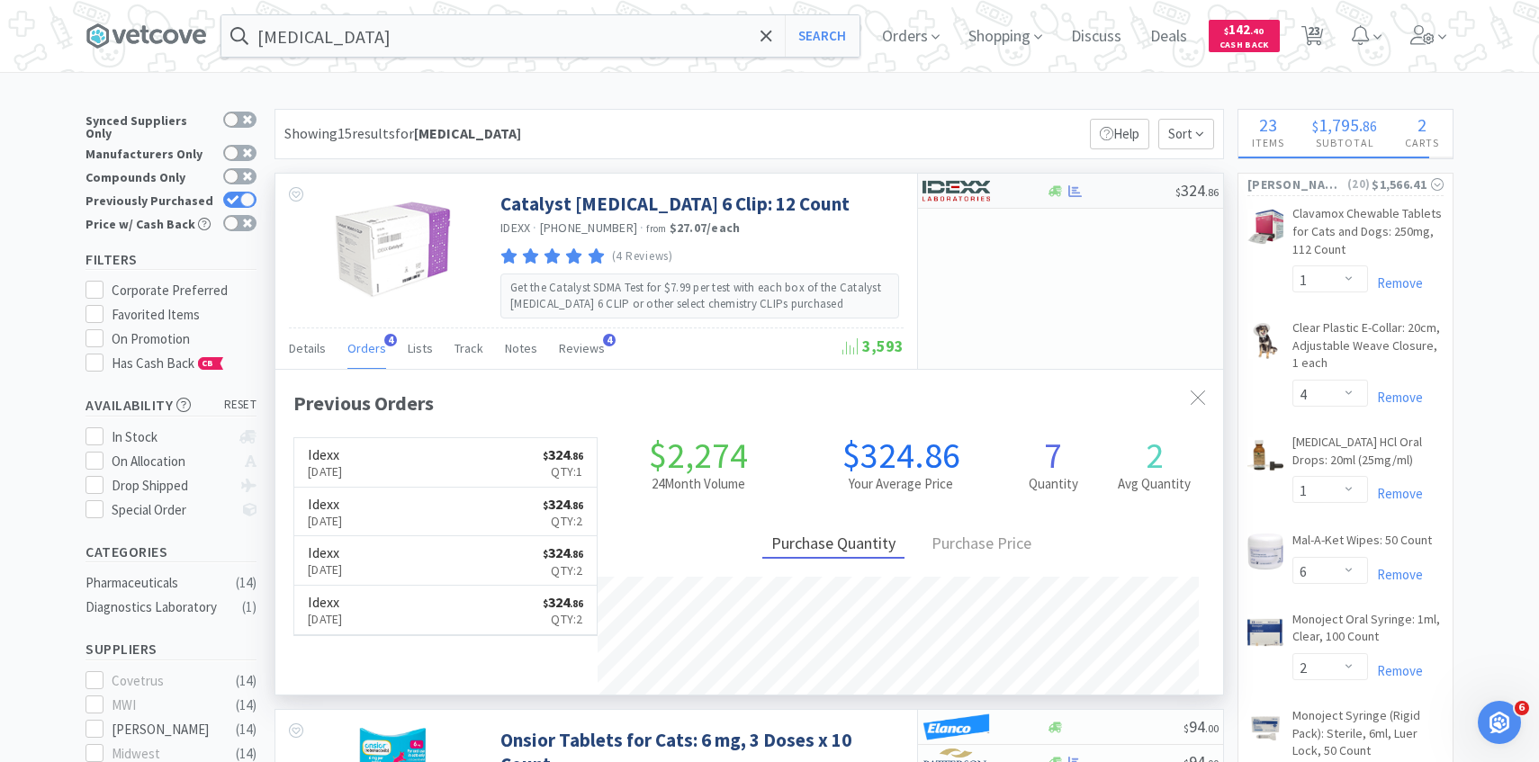
scroll to position [466, 947]
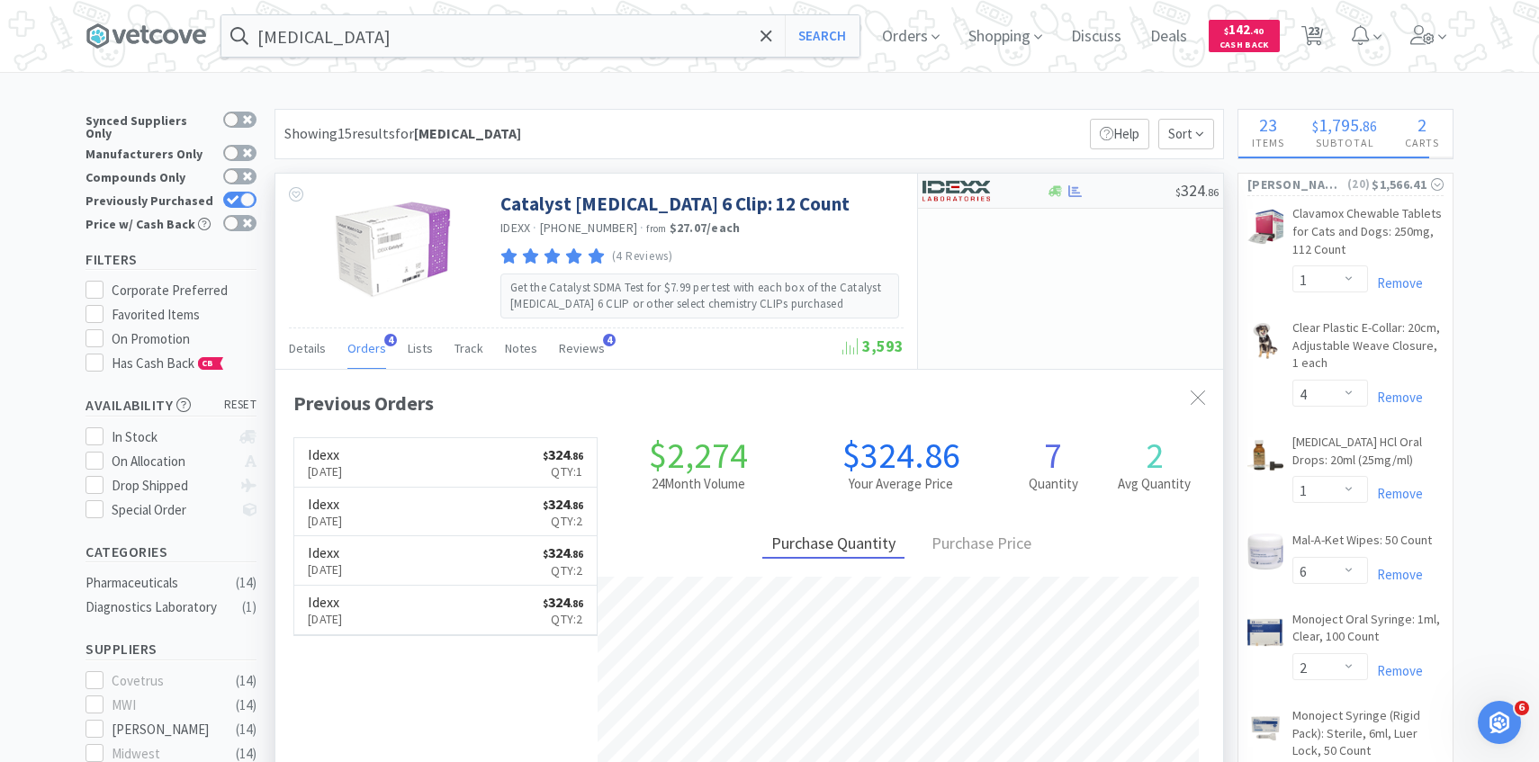
click at [970, 184] on img at bounding box center [955, 190] width 67 height 27
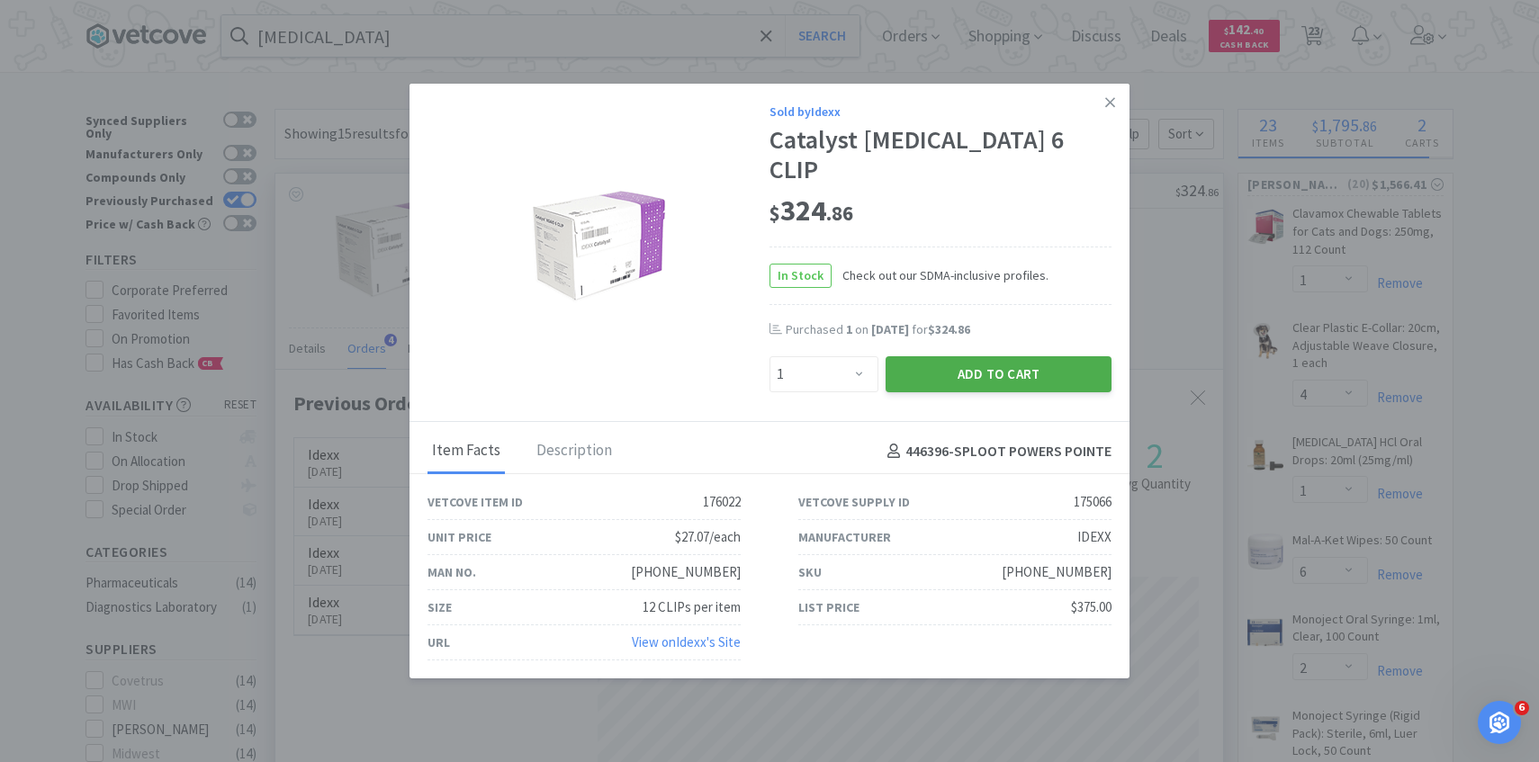
click at [967, 356] on button "Add to Cart" at bounding box center [998, 374] width 226 height 36
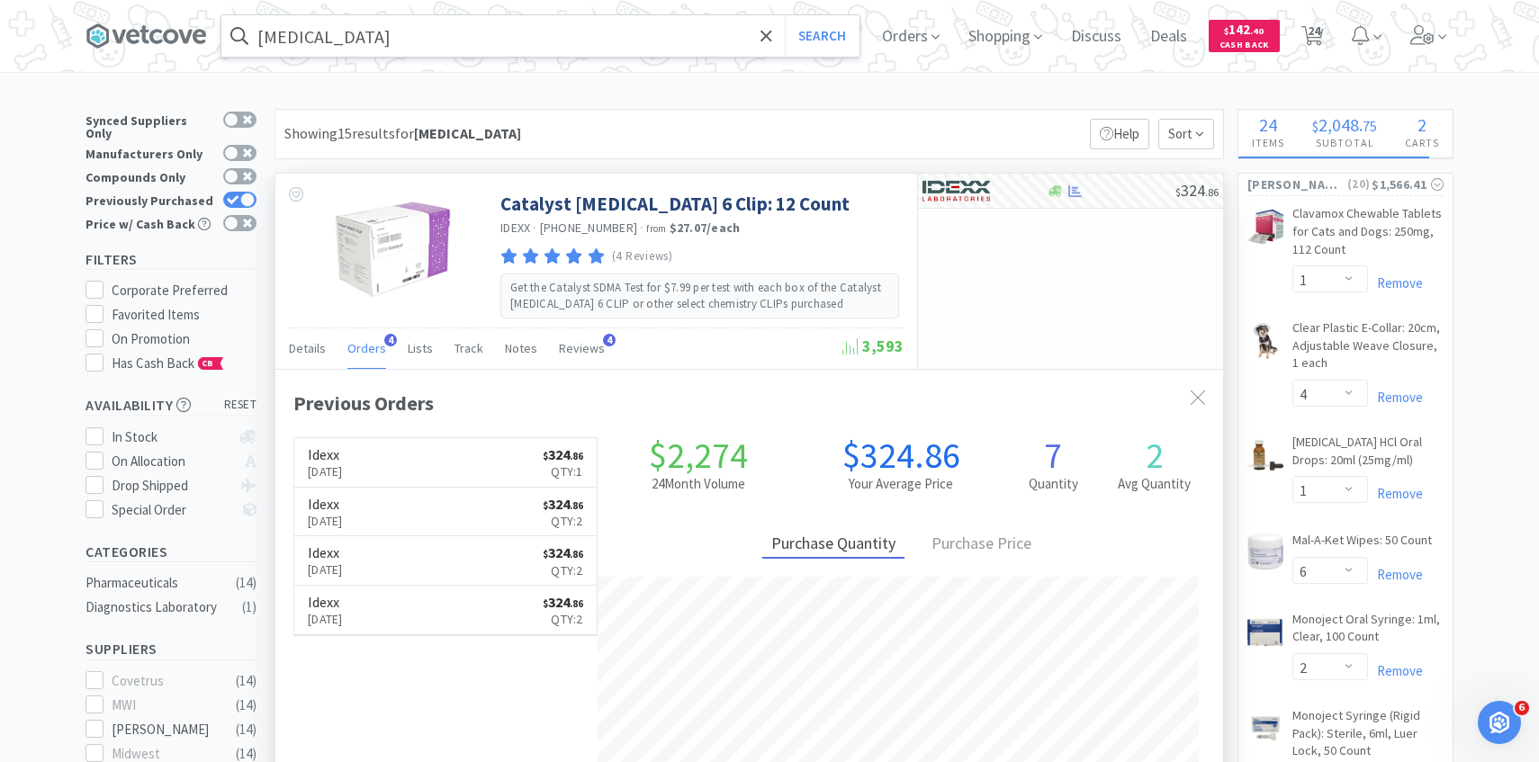
click at [579, 51] on input "nsaid" at bounding box center [540, 35] width 638 height 41
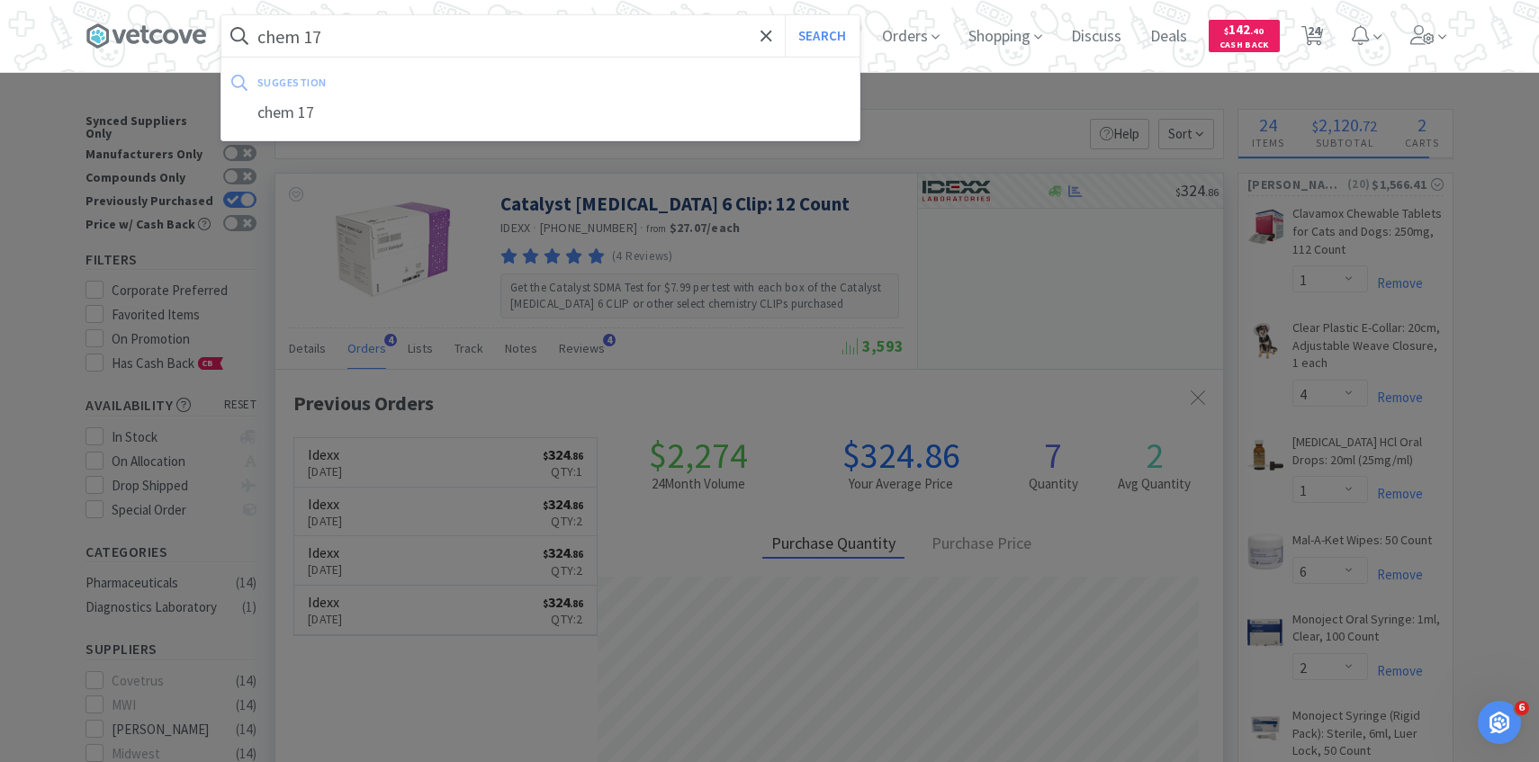
click at [785, 15] on button "Search" at bounding box center [822, 35] width 75 height 41
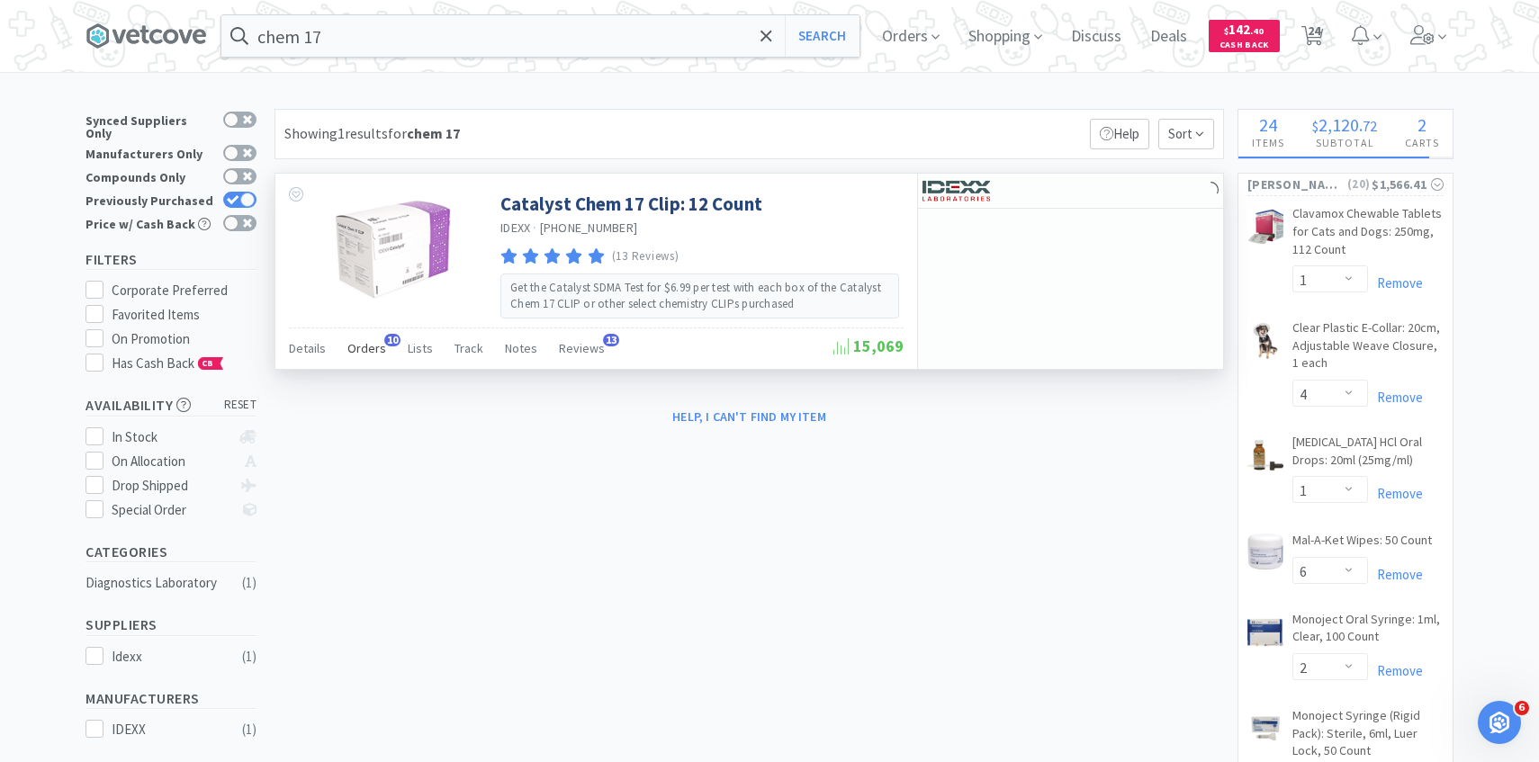
click at [371, 343] on span "Orders" at bounding box center [366, 348] width 39 height 16
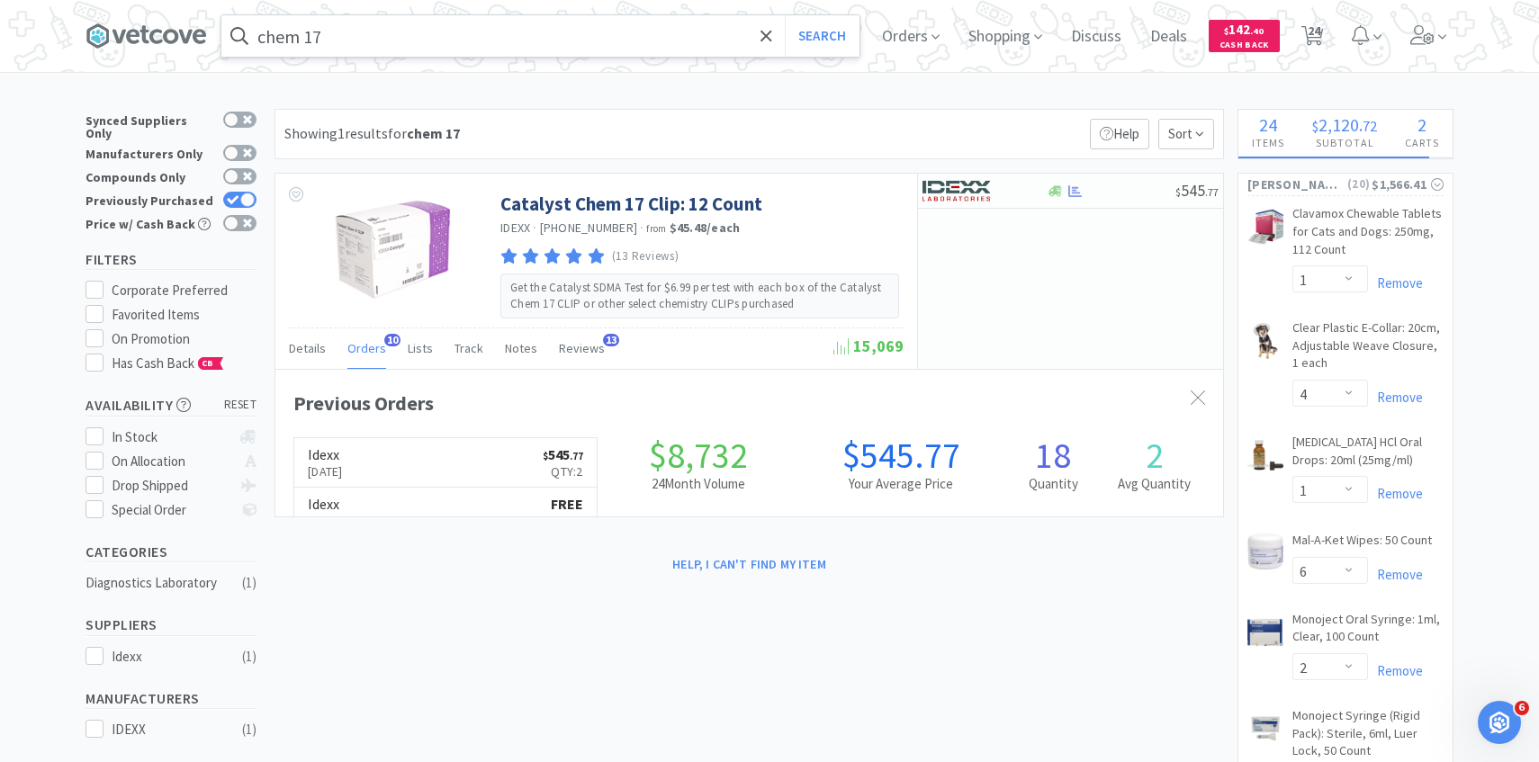
scroll to position [482, 947]
click at [987, 185] on img at bounding box center [955, 190] width 67 height 27
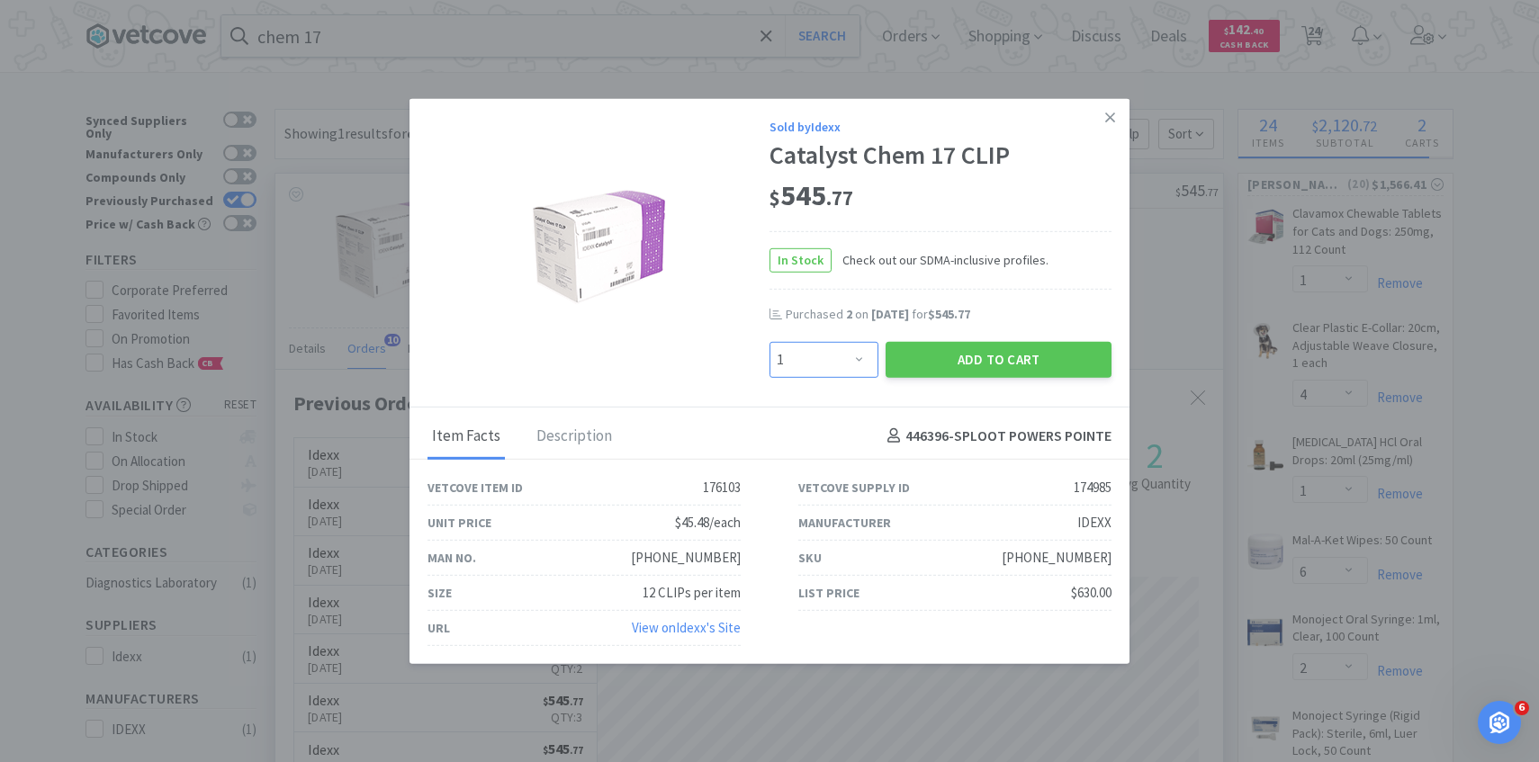
click at [845, 356] on select "Enter Quantity 1 2 3 4 5 6 7 8 9 10 11 12 13 14 15 16 17 18 19 20 Enter Quantity" at bounding box center [823, 359] width 109 height 36
click at [769, 341] on select "Enter Quantity 1 2 3 4 5 6 7 8 9 10 11 12 13 14 15 16 17 18 19 20 Enter Quantity" at bounding box center [823, 359] width 109 height 36
click at [925, 350] on button "Add to Cart" at bounding box center [998, 359] width 226 height 36
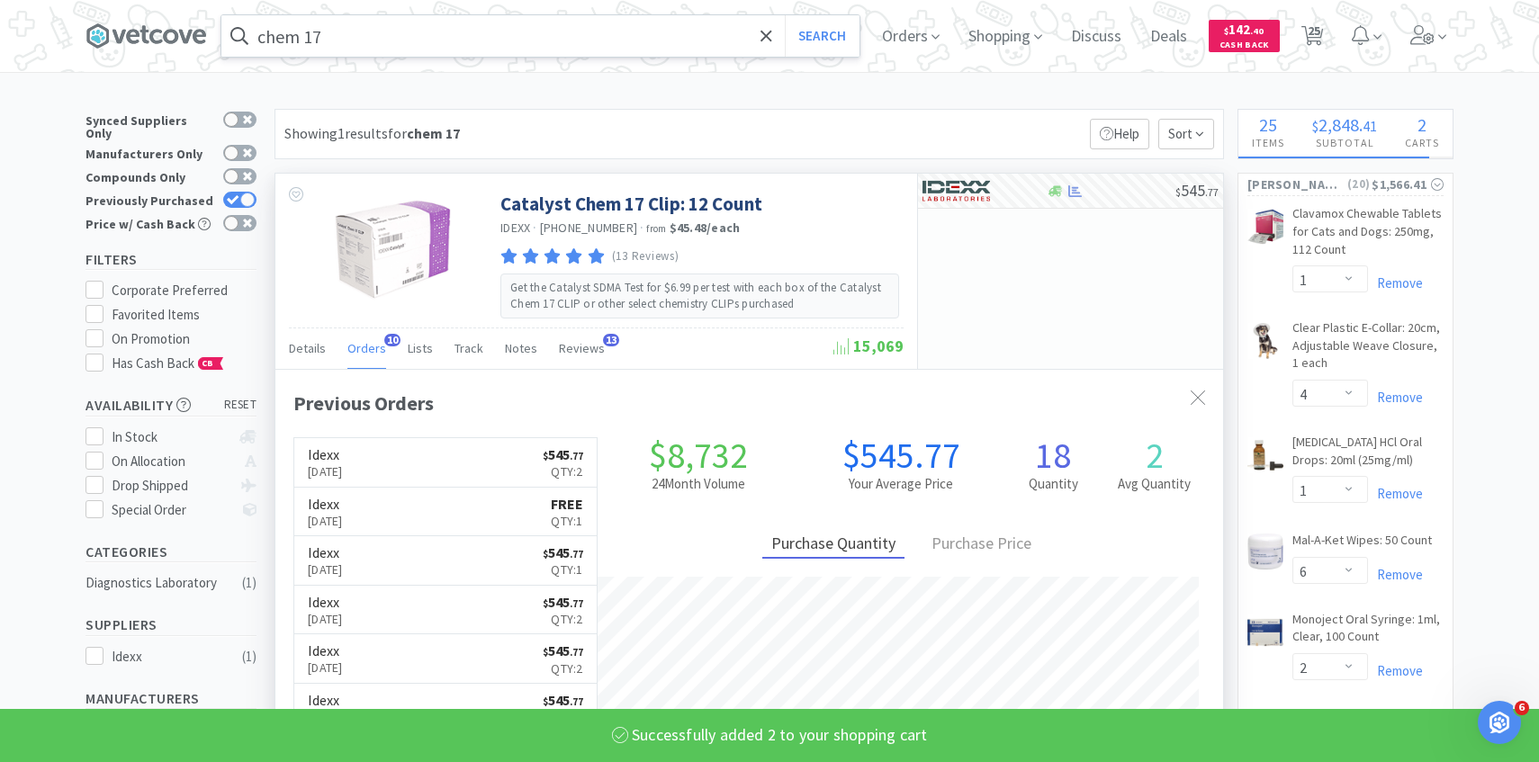
click at [604, 45] on input "chem 17" at bounding box center [540, 35] width 638 height 41
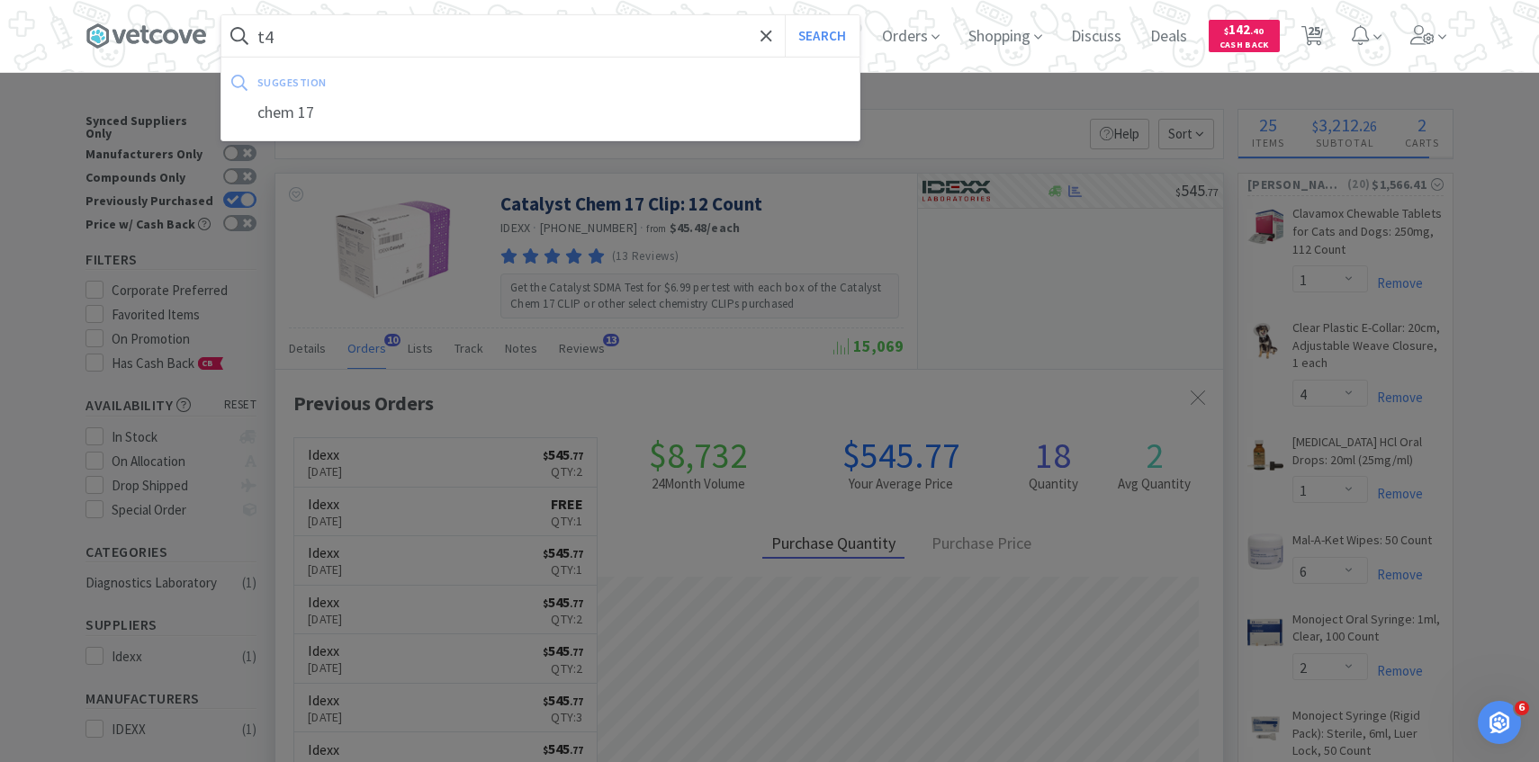
click at [785, 15] on button "Search" at bounding box center [822, 35] width 75 height 41
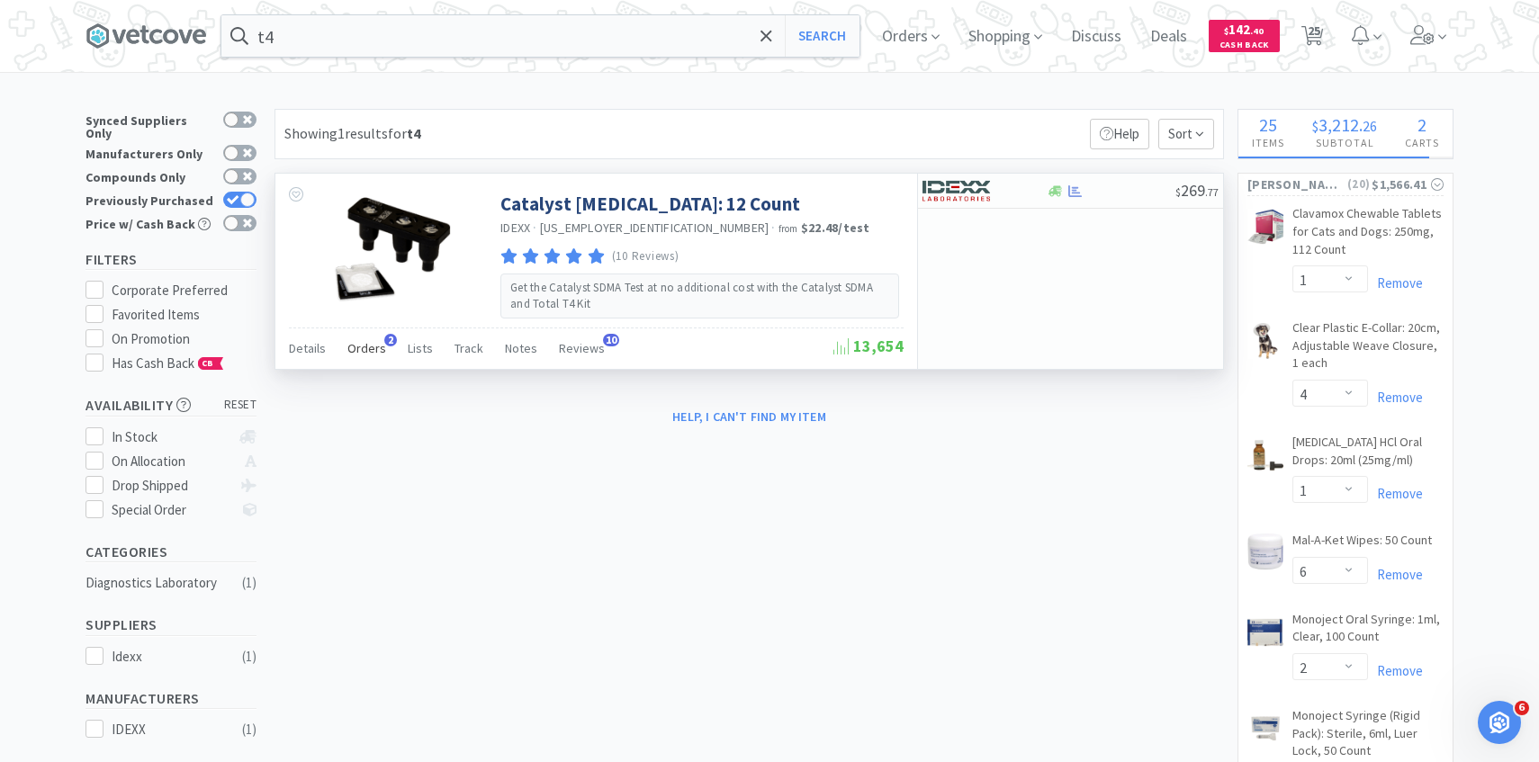
click at [361, 349] on span "Orders" at bounding box center [366, 348] width 39 height 16
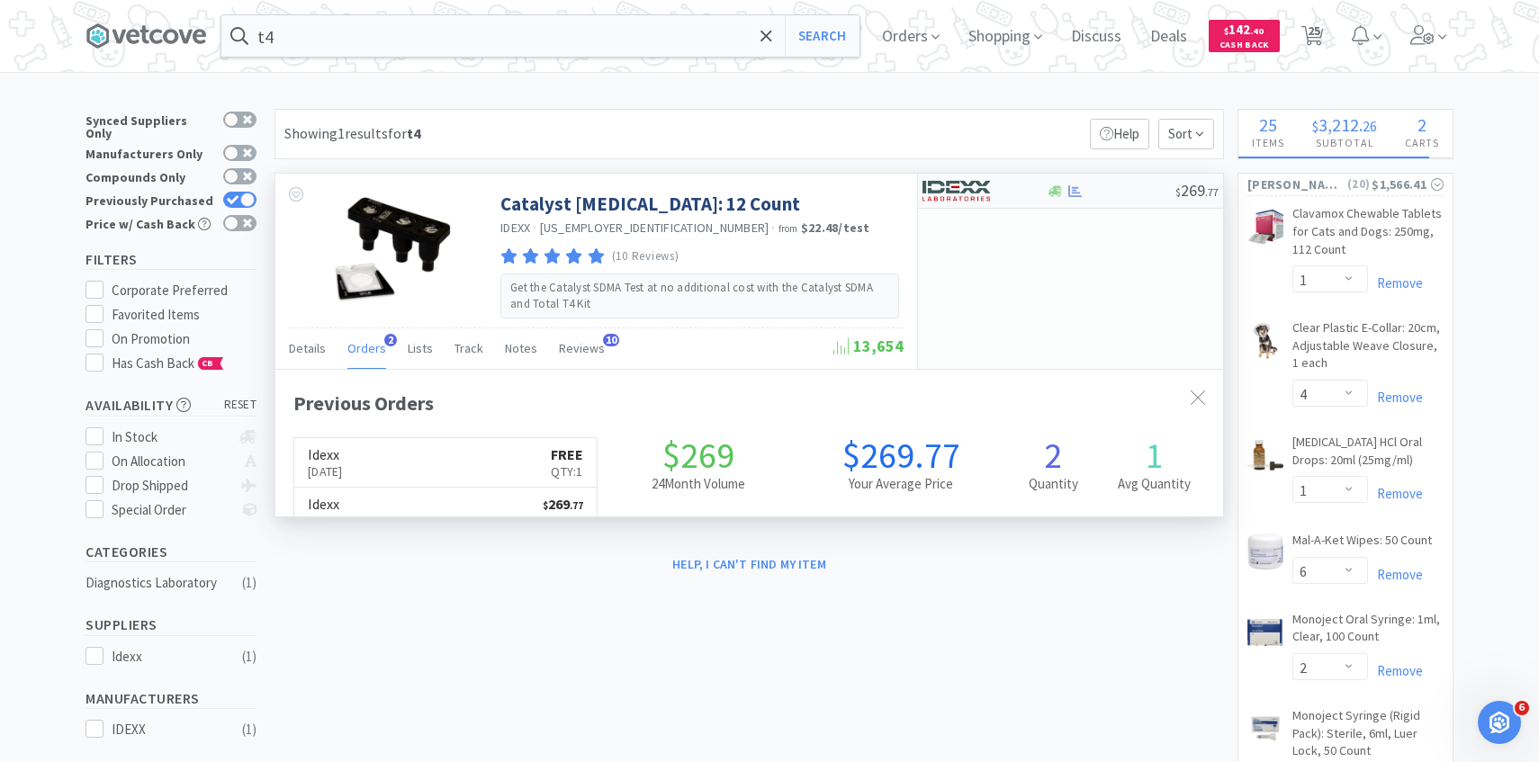
scroll to position [466, 947]
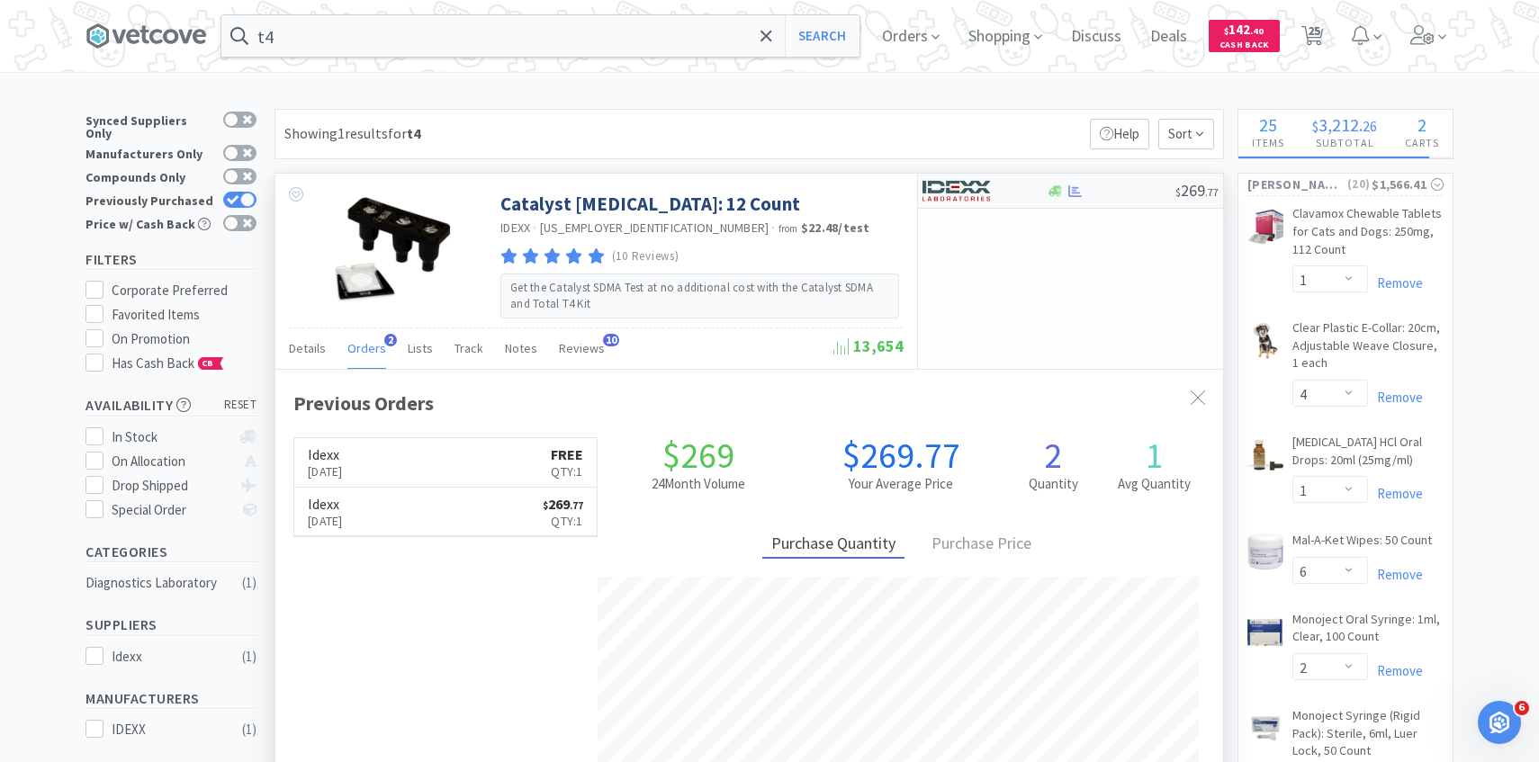
click at [979, 200] on img at bounding box center [955, 190] width 67 height 27
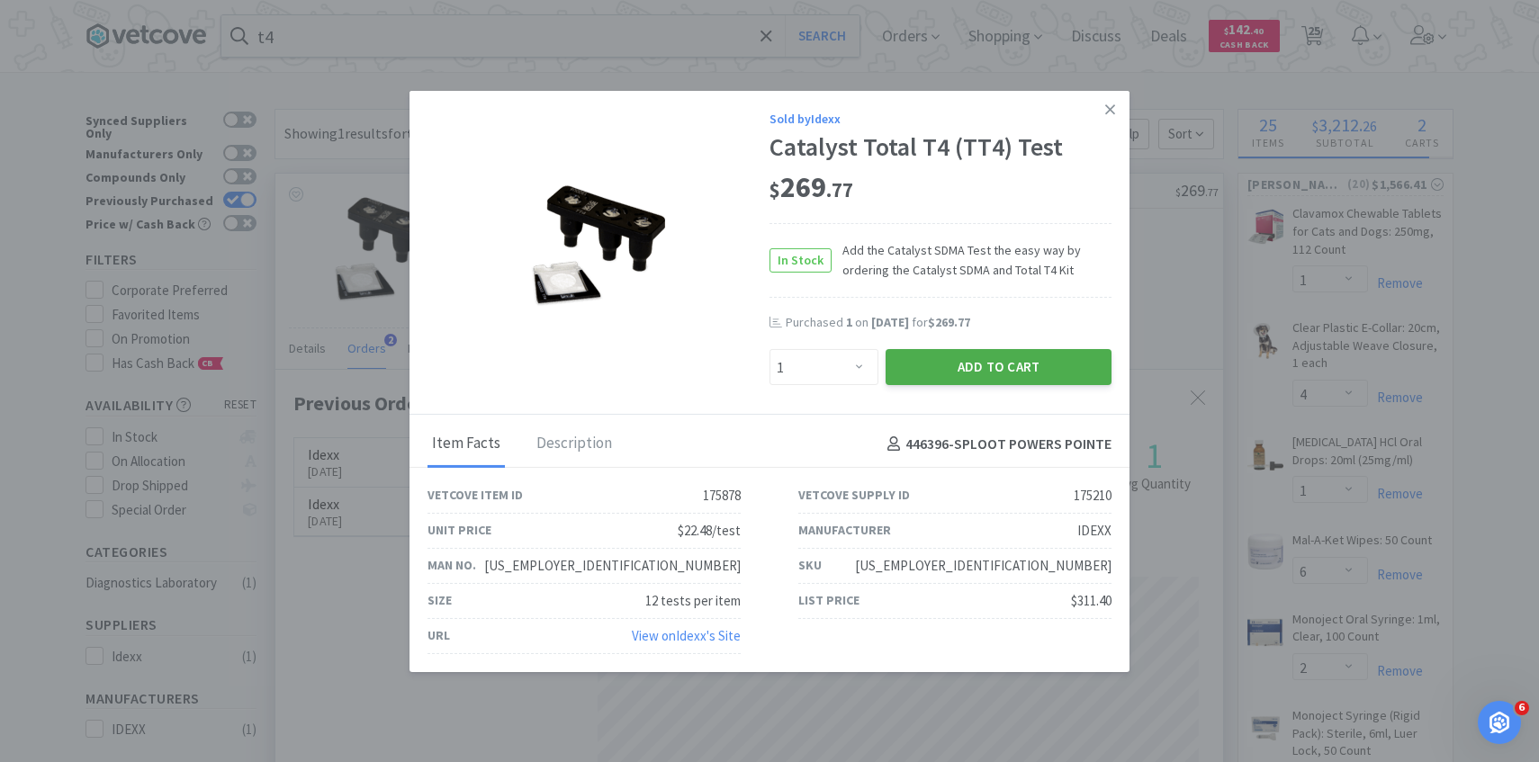
click at [959, 363] on button "Add to Cart" at bounding box center [998, 367] width 226 height 36
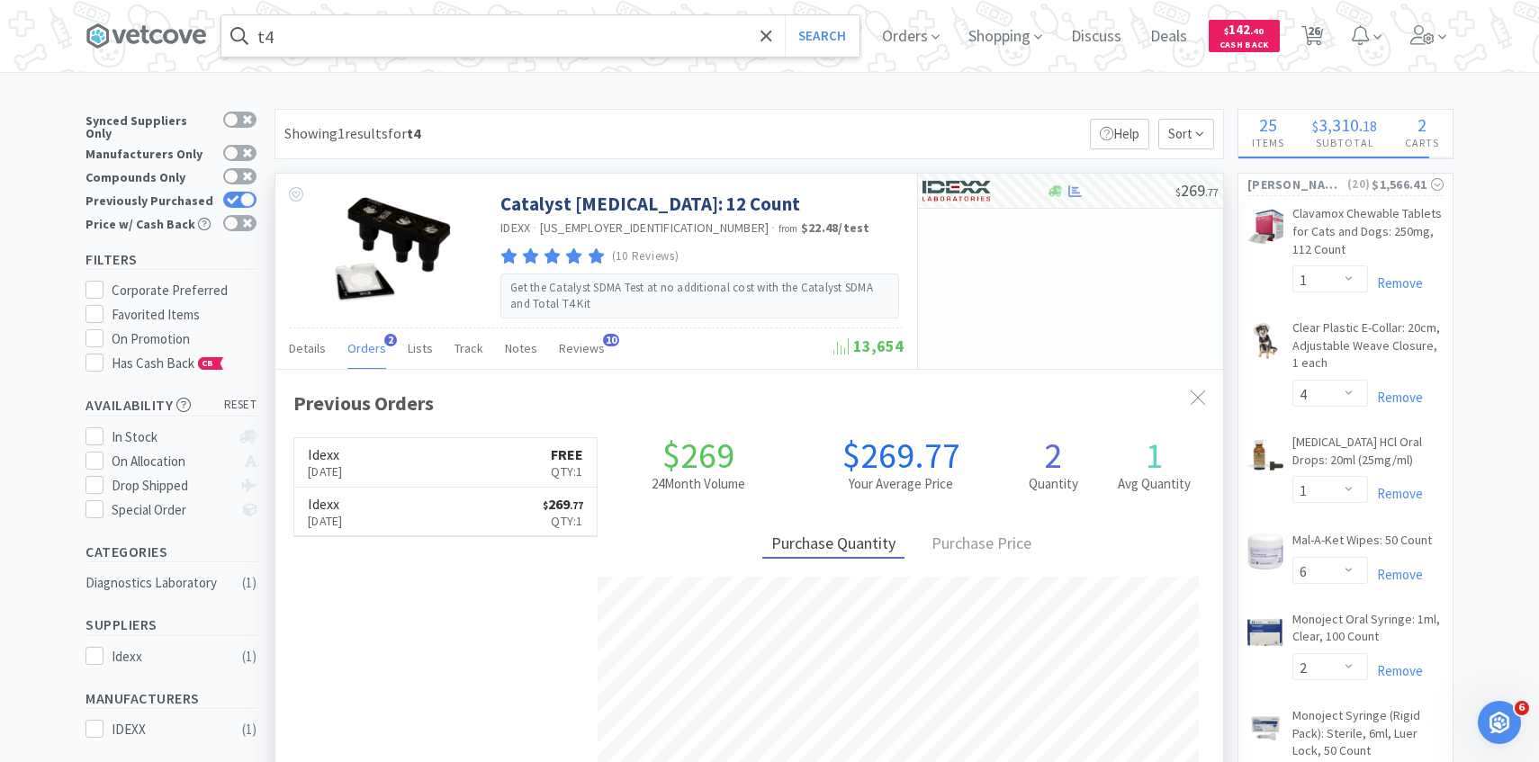
click at [656, 52] on input "t4" at bounding box center [540, 35] width 638 height 41
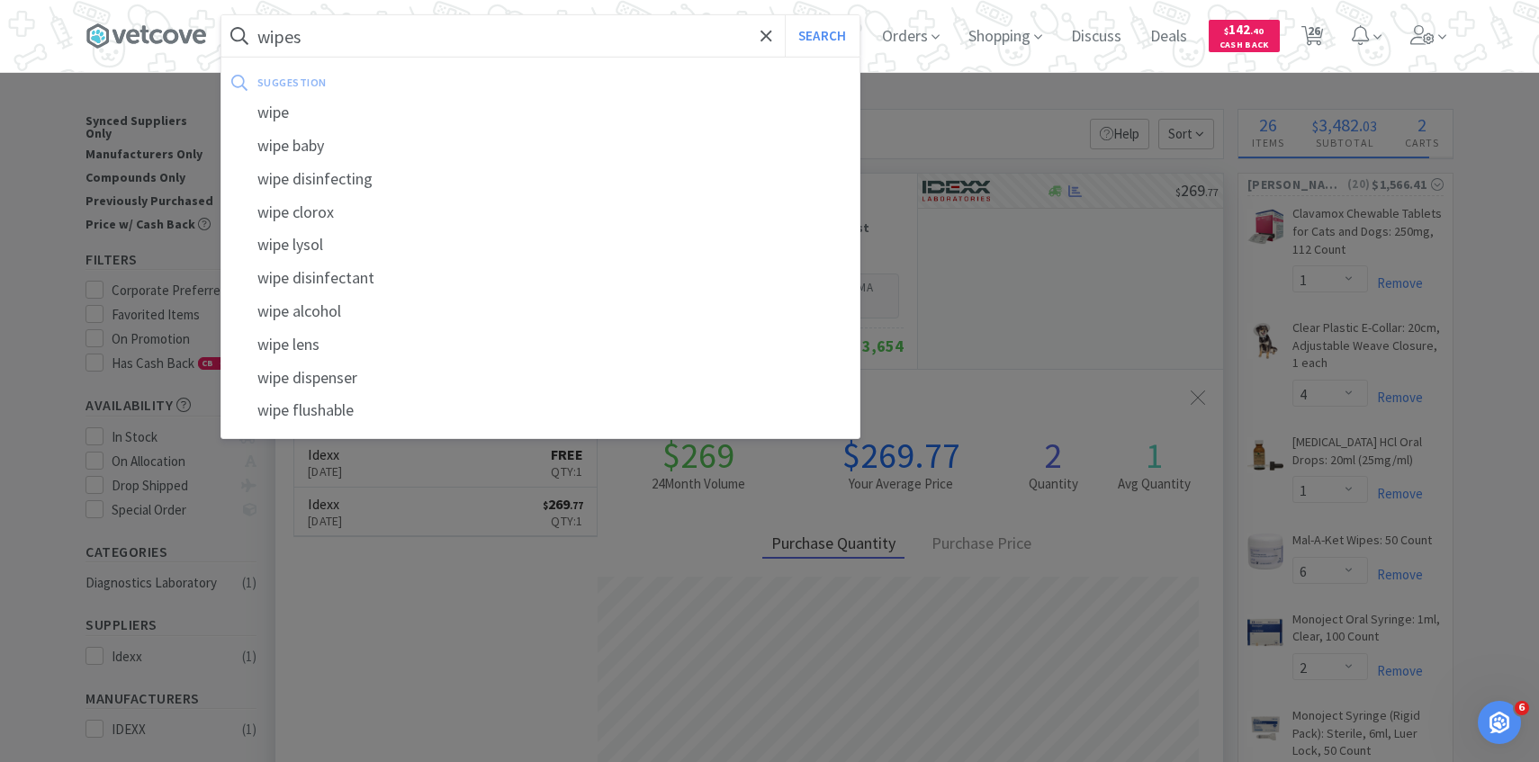
click at [785, 15] on button "Search" at bounding box center [822, 35] width 75 height 41
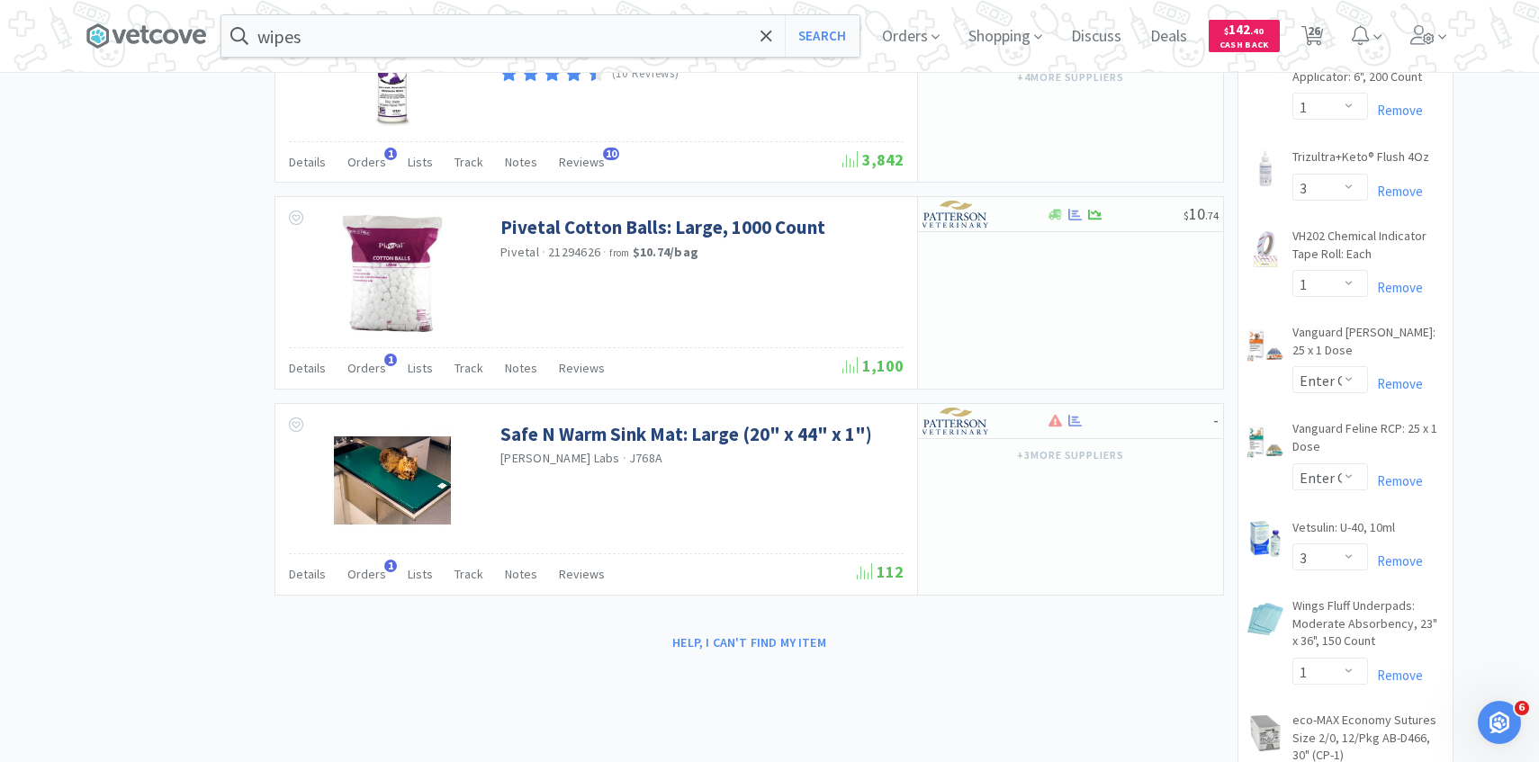
scroll to position [1520, 0]
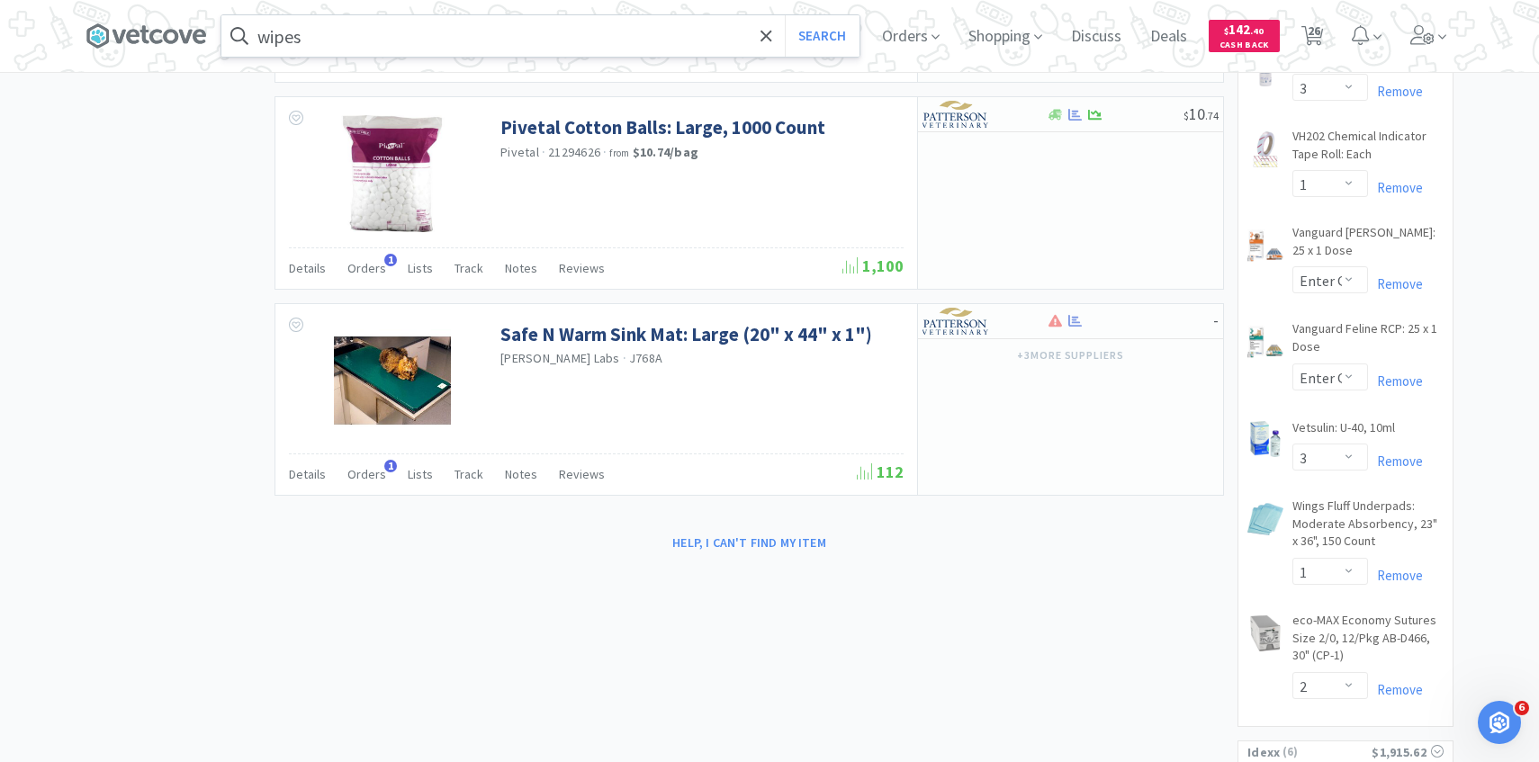
click at [358, 54] on input "wipes" at bounding box center [540, 35] width 638 height 41
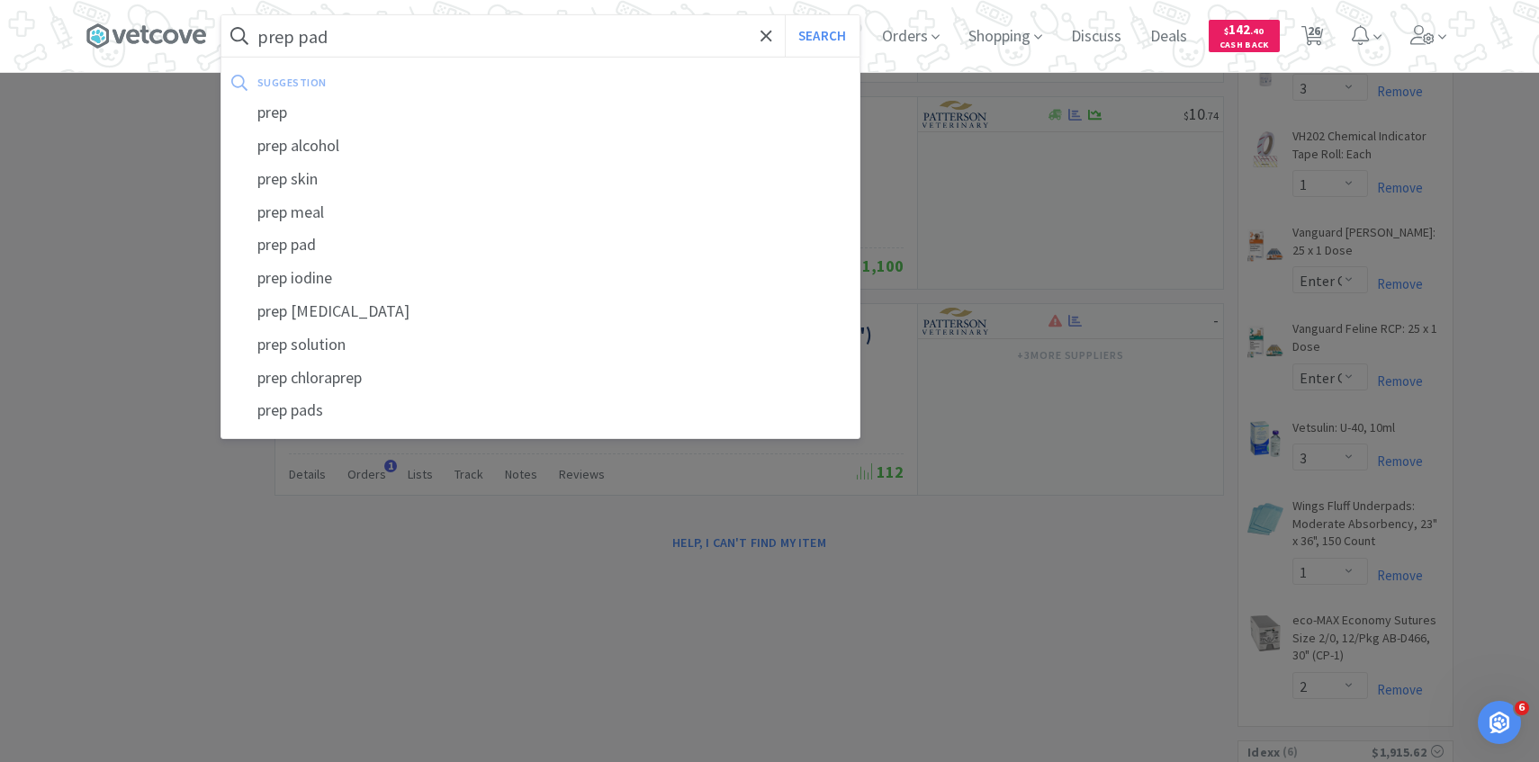
click at [785, 15] on button "Search" at bounding box center [822, 35] width 75 height 41
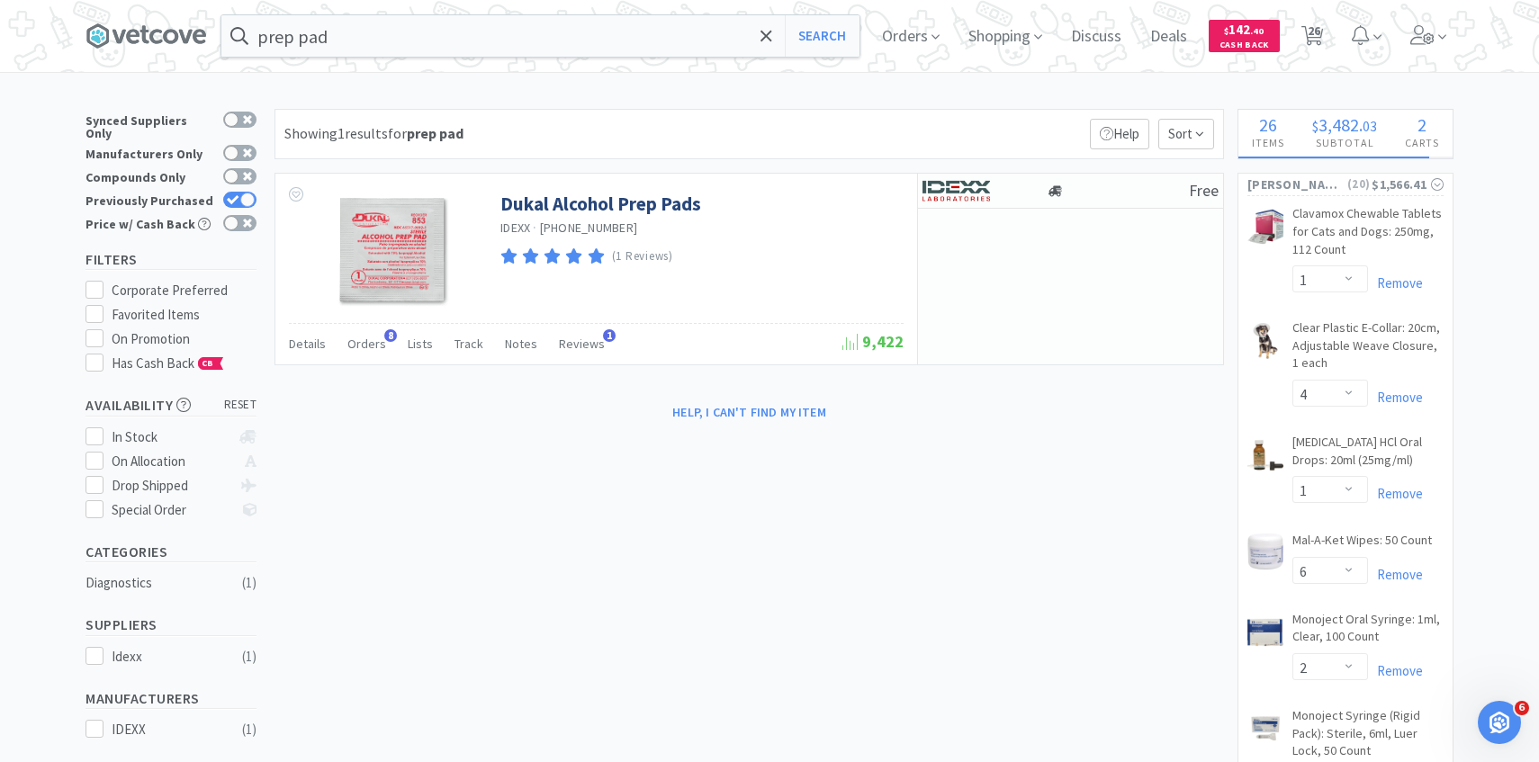
click at [371, 369] on div "Showing 1 results for prep pad Filters Help Sort Dukal Alcohol Prep Pads IDEXX …" at bounding box center [744, 268] width 958 height 319
click at [354, 339] on span "Orders" at bounding box center [366, 344] width 39 height 16
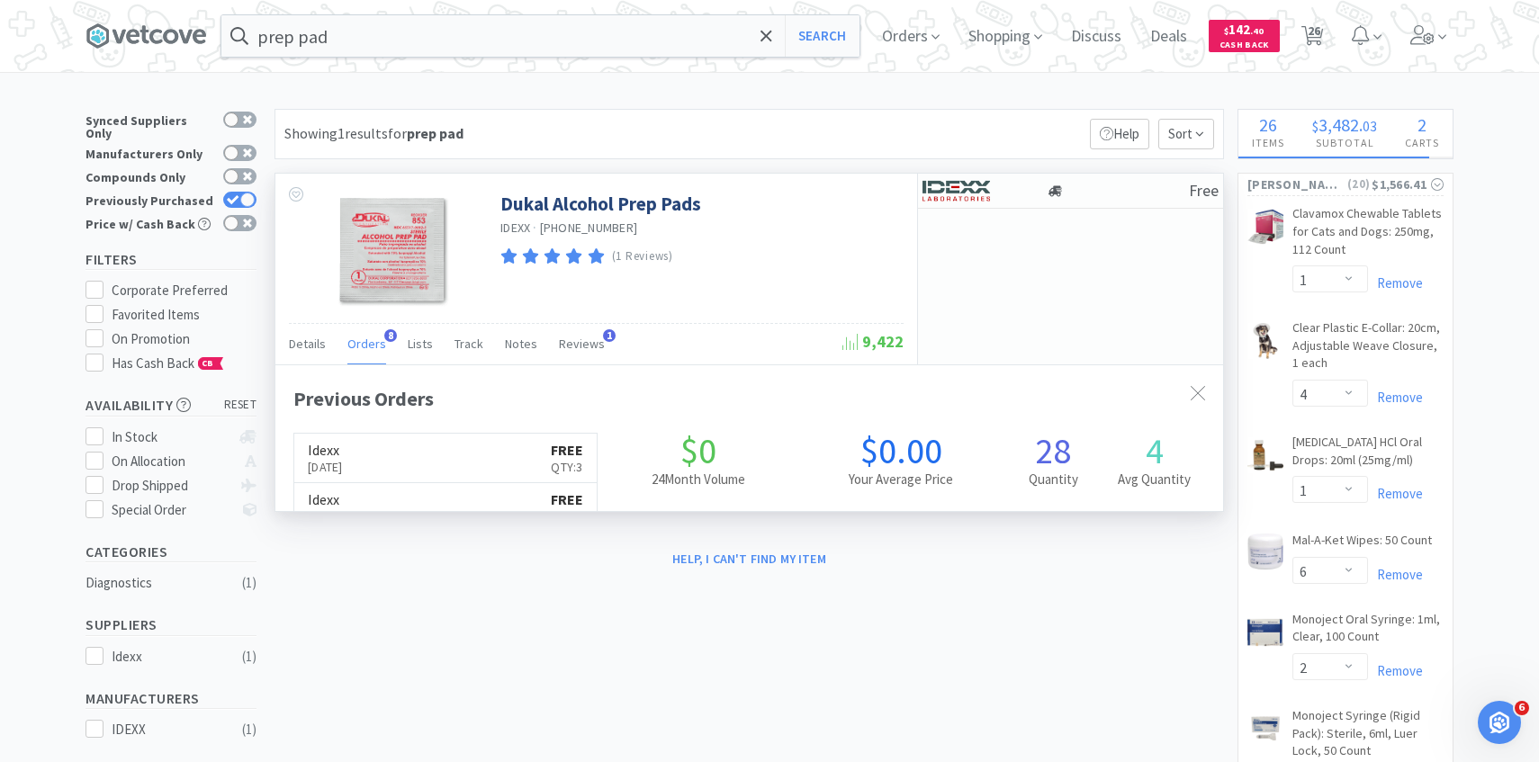
scroll to position [480, 947]
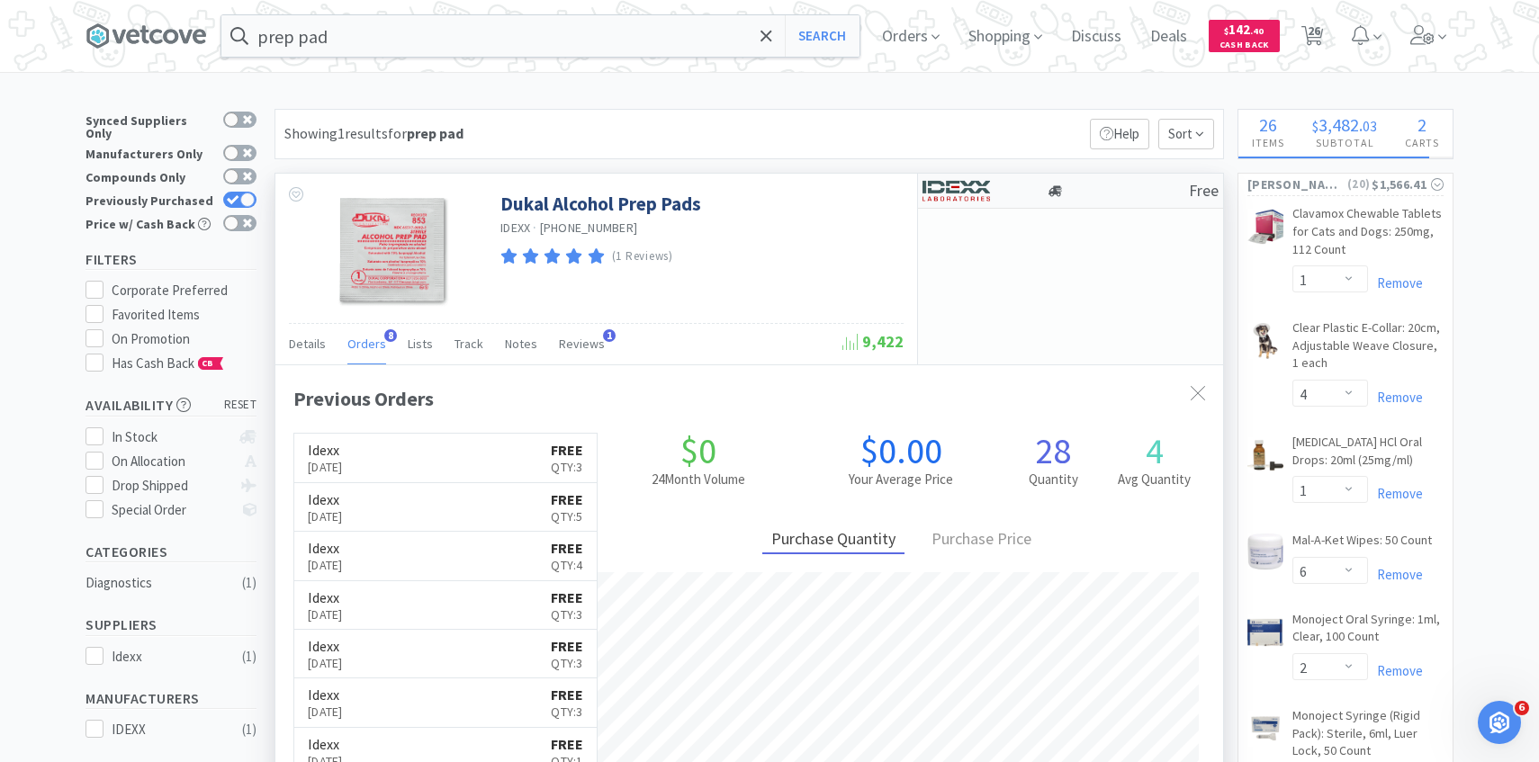
click at [970, 196] on img at bounding box center [955, 190] width 67 height 27
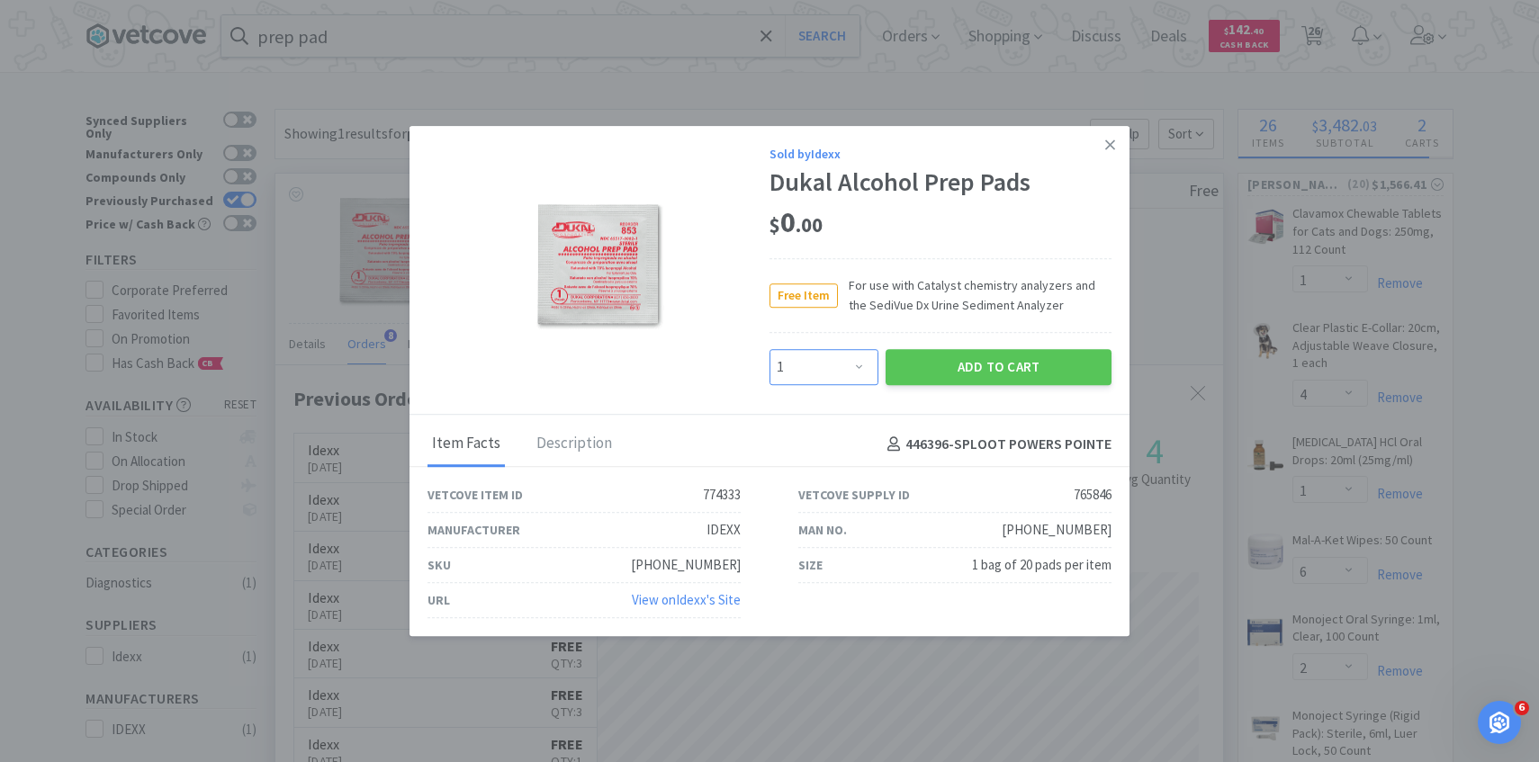
click at [849, 379] on select "Enter Quantity 1 2 3 4 5 6 7 8 9 10 11 12 13 14 15 16 17 18 19 20 Enter Quantity" at bounding box center [823, 367] width 109 height 36
click at [769, 349] on select "Enter Quantity 1 2 3 4 5 6 7 8 9 10 11 12 13 14 15 16 17 18 19 20 Enter Quantity" at bounding box center [823, 367] width 109 height 36
click at [968, 367] on button "Add to Cart" at bounding box center [998, 367] width 226 height 36
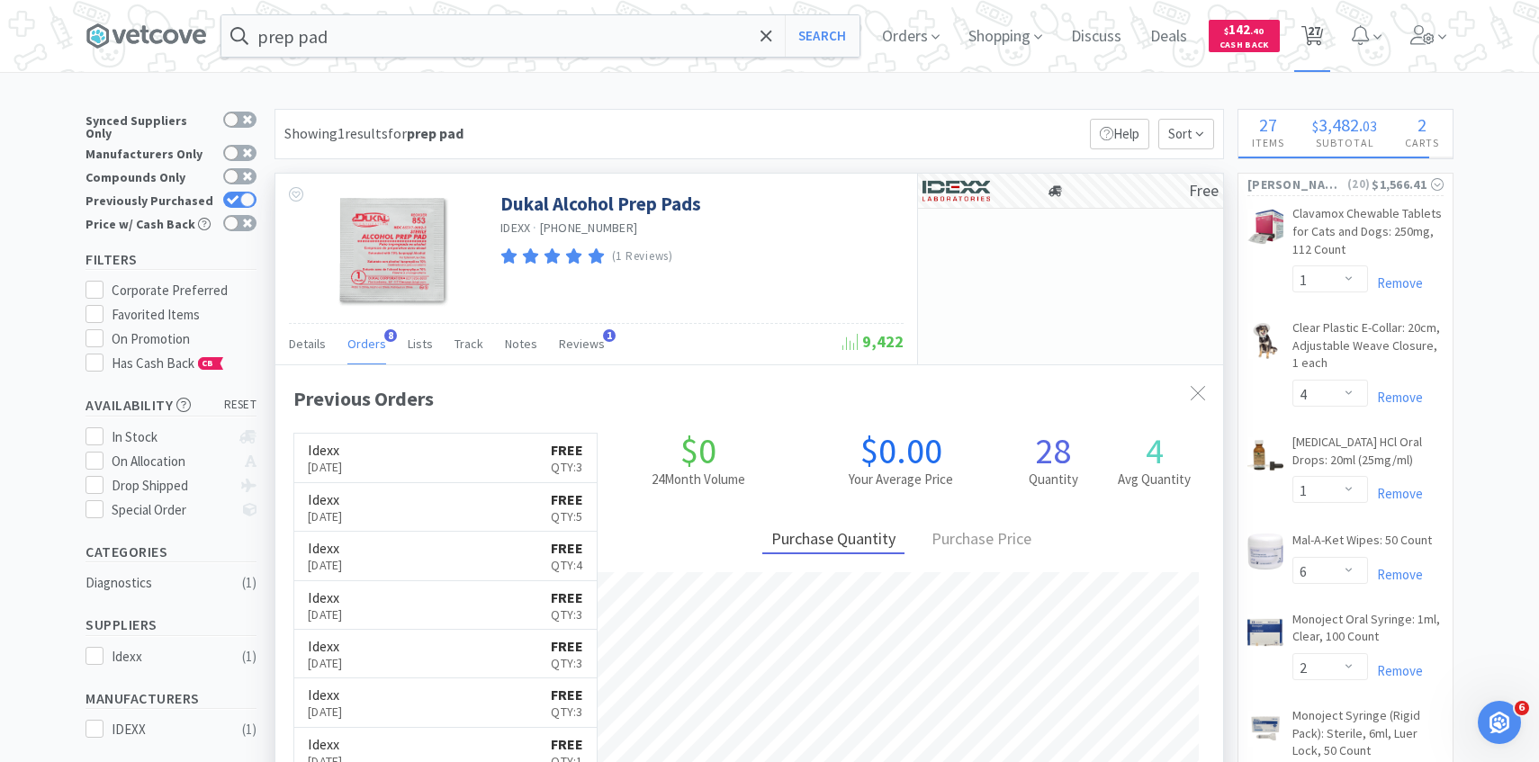
click at [1322, 40] on icon at bounding box center [1312, 36] width 22 height 20
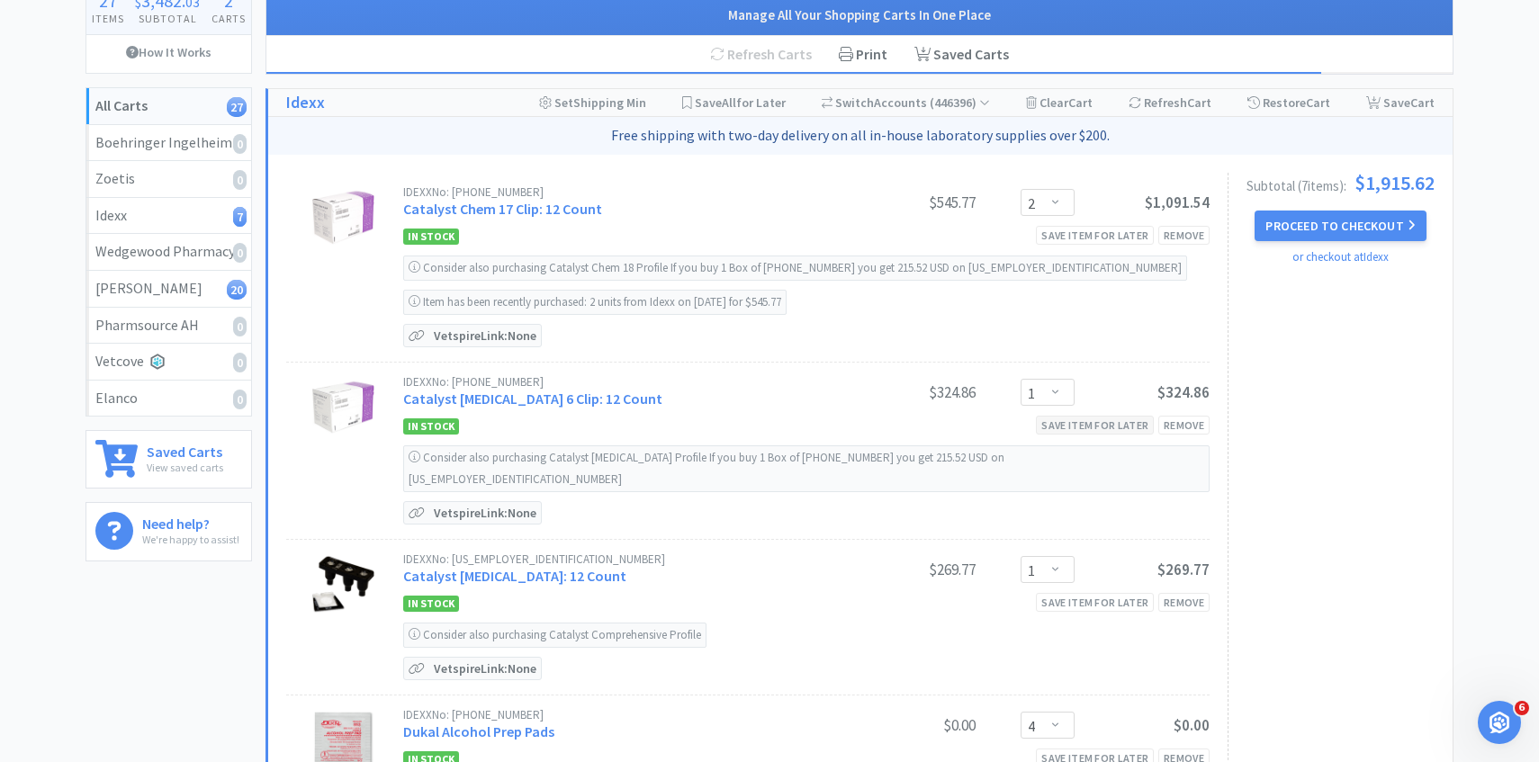
scroll to position [129, 0]
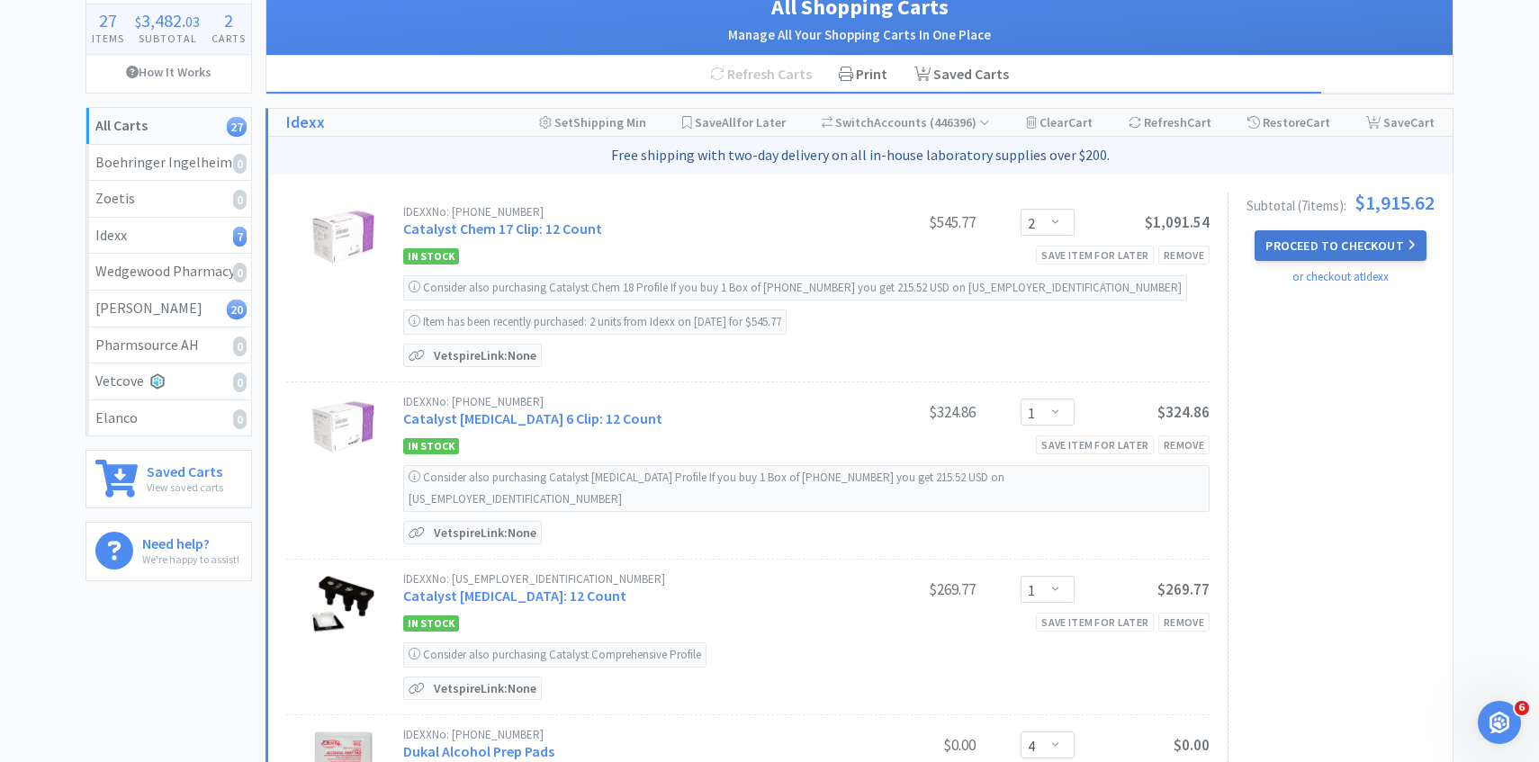
click at [1293, 253] on button "Proceed to Checkout" at bounding box center [1339, 245] width 171 height 31
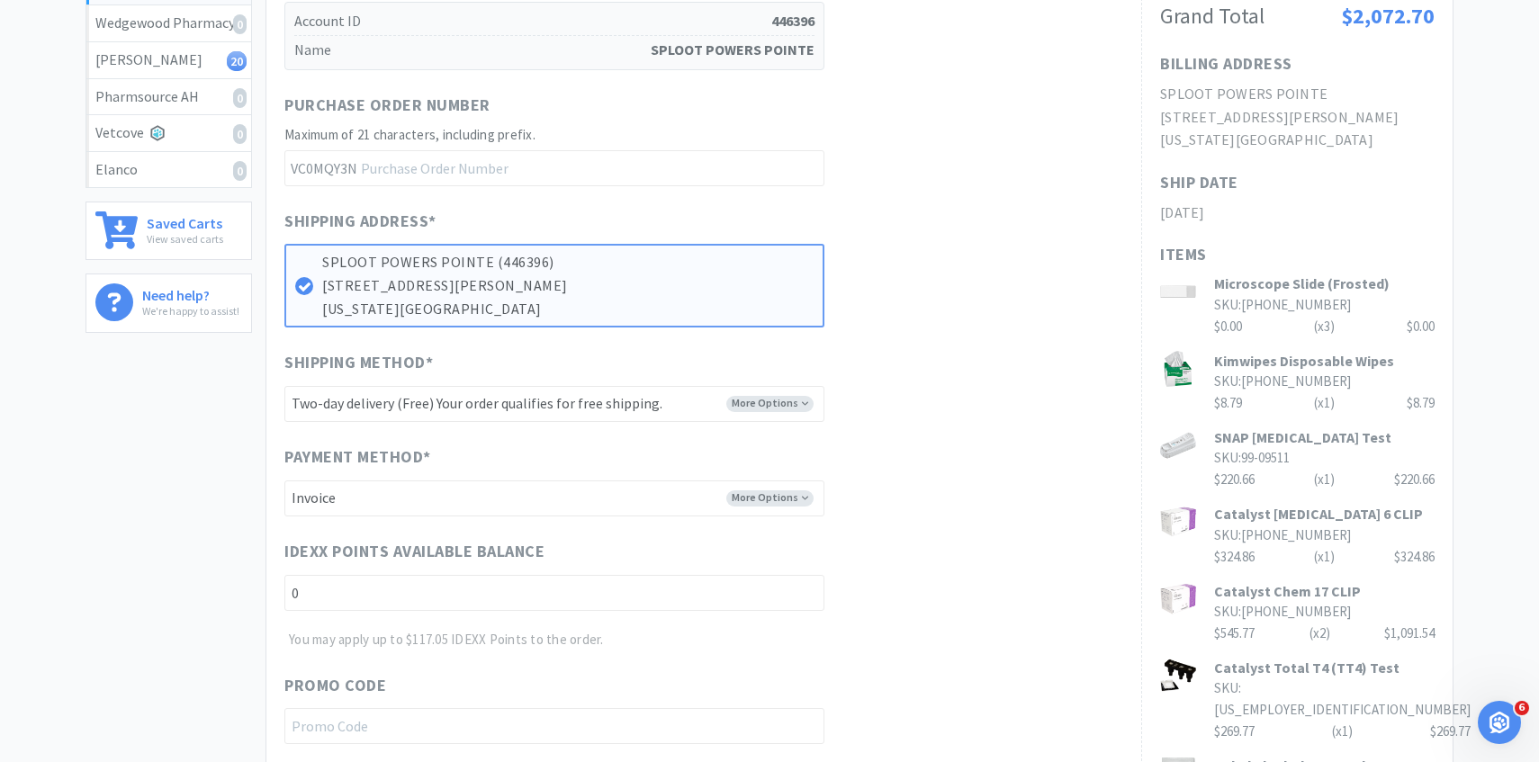
scroll to position [689, 0]
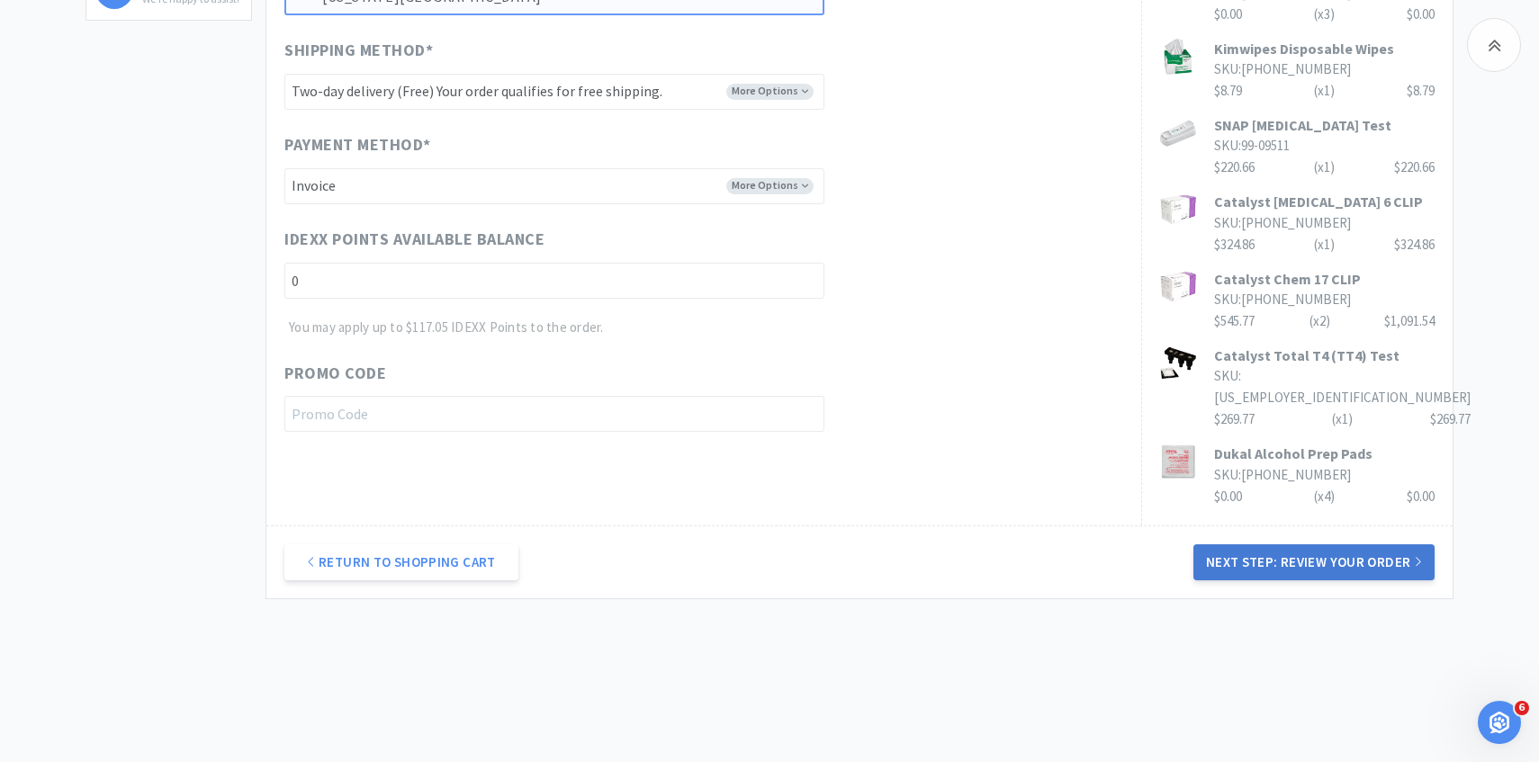
click at [1219, 544] on button "Next Step: Review Your Order" at bounding box center [1313, 562] width 241 height 36
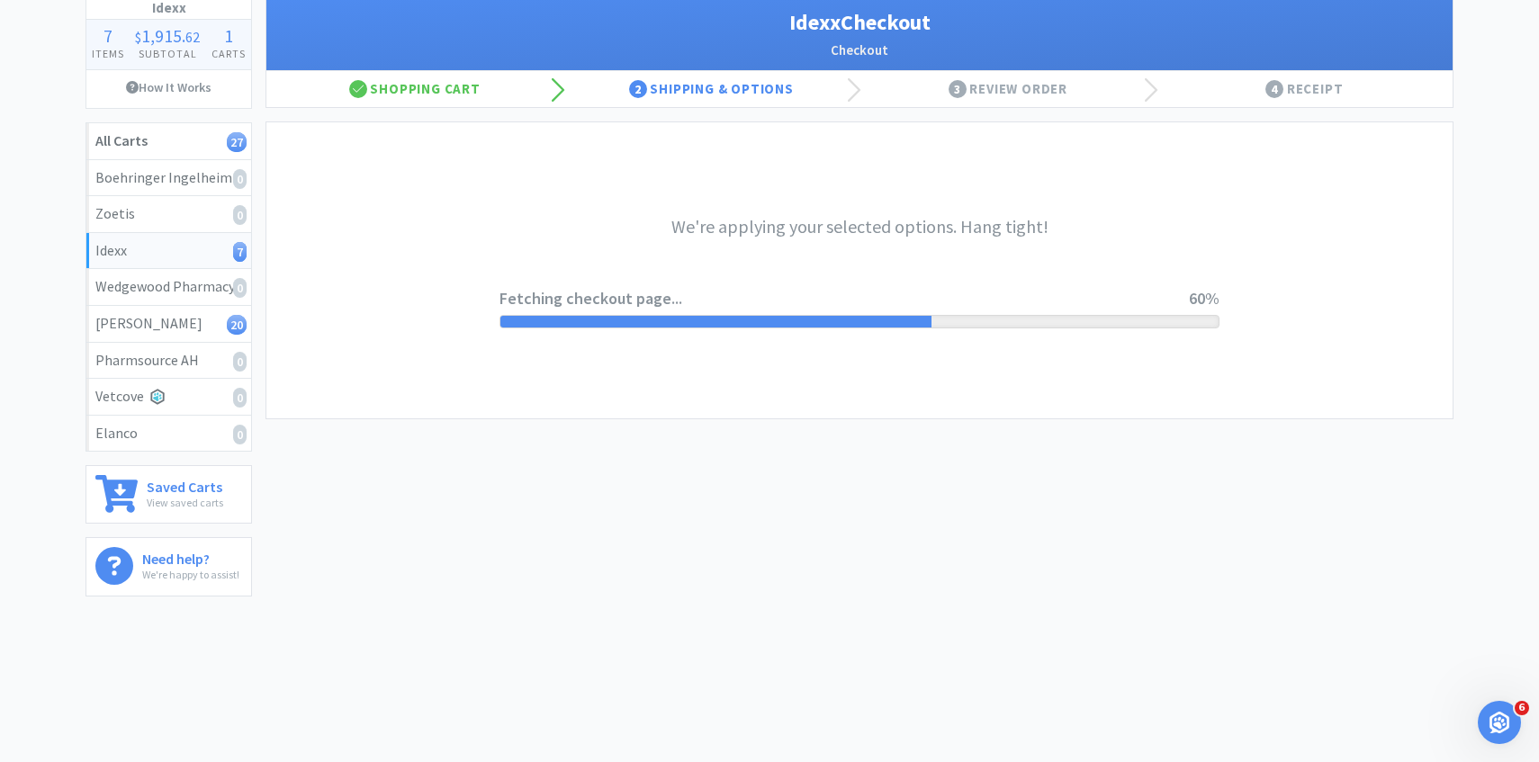
scroll to position [0, 0]
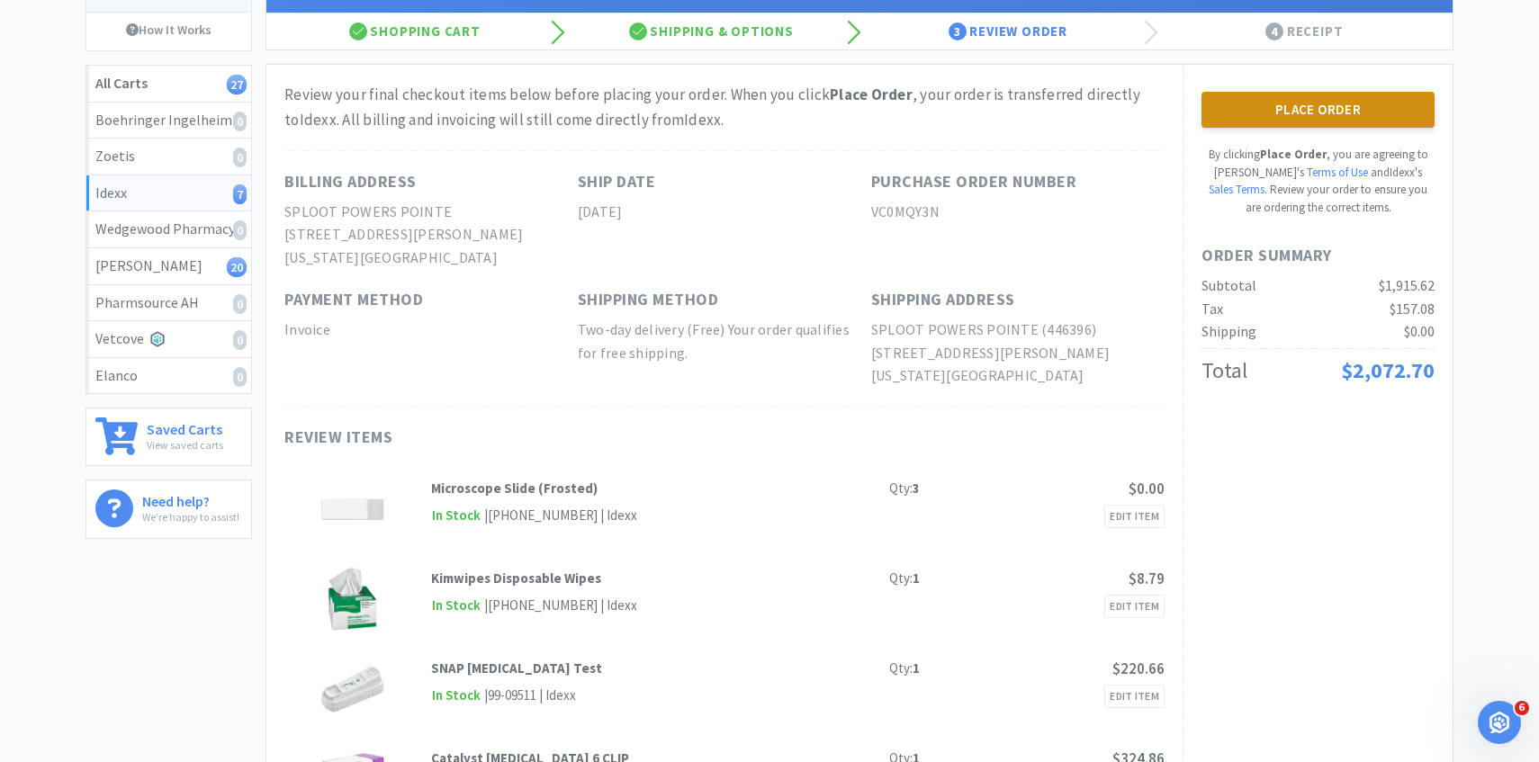
click at [1287, 115] on button "Place Order" at bounding box center [1317, 110] width 233 height 36
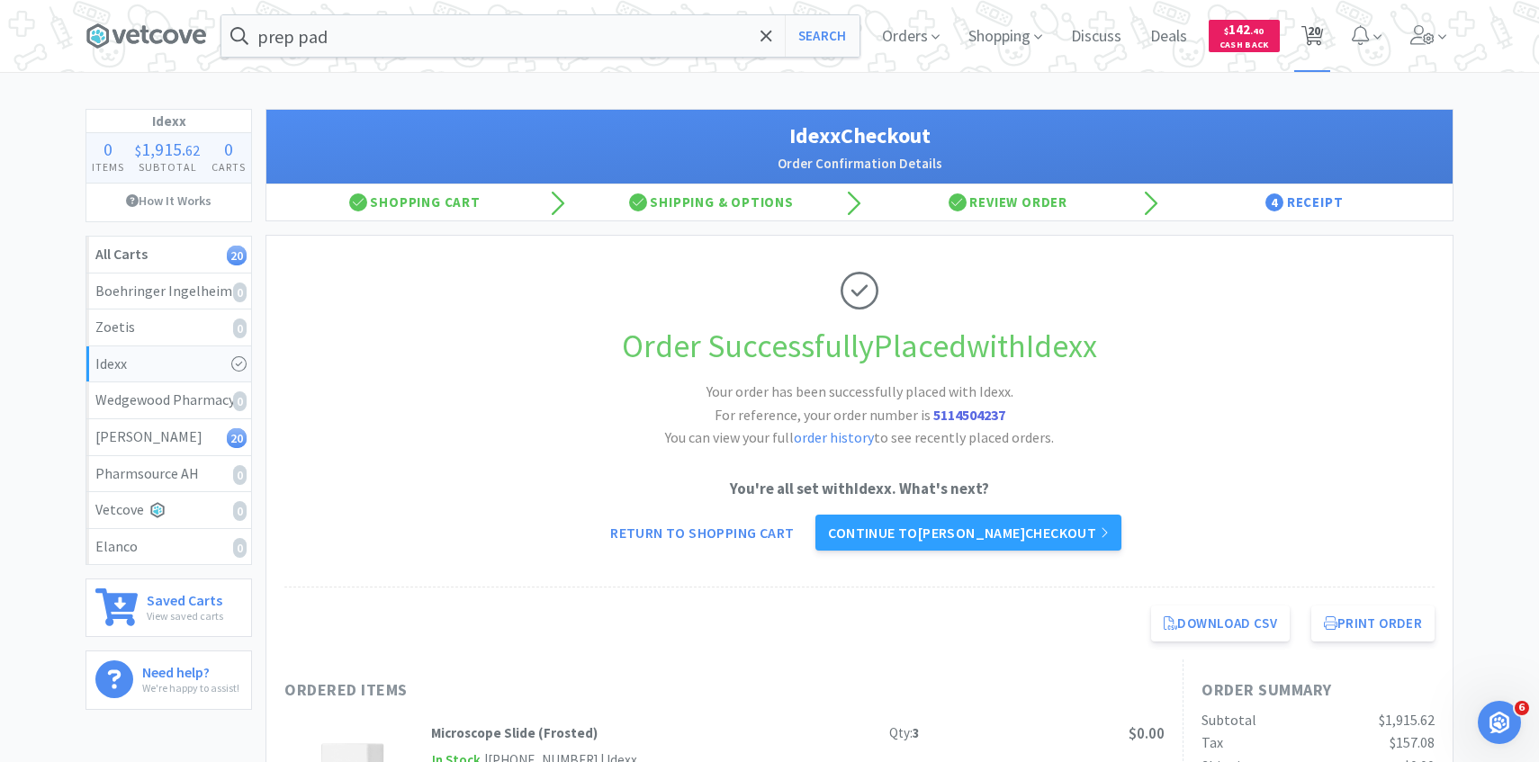
click at [1314, 25] on span "20" at bounding box center [1313, 31] width 13 height 72
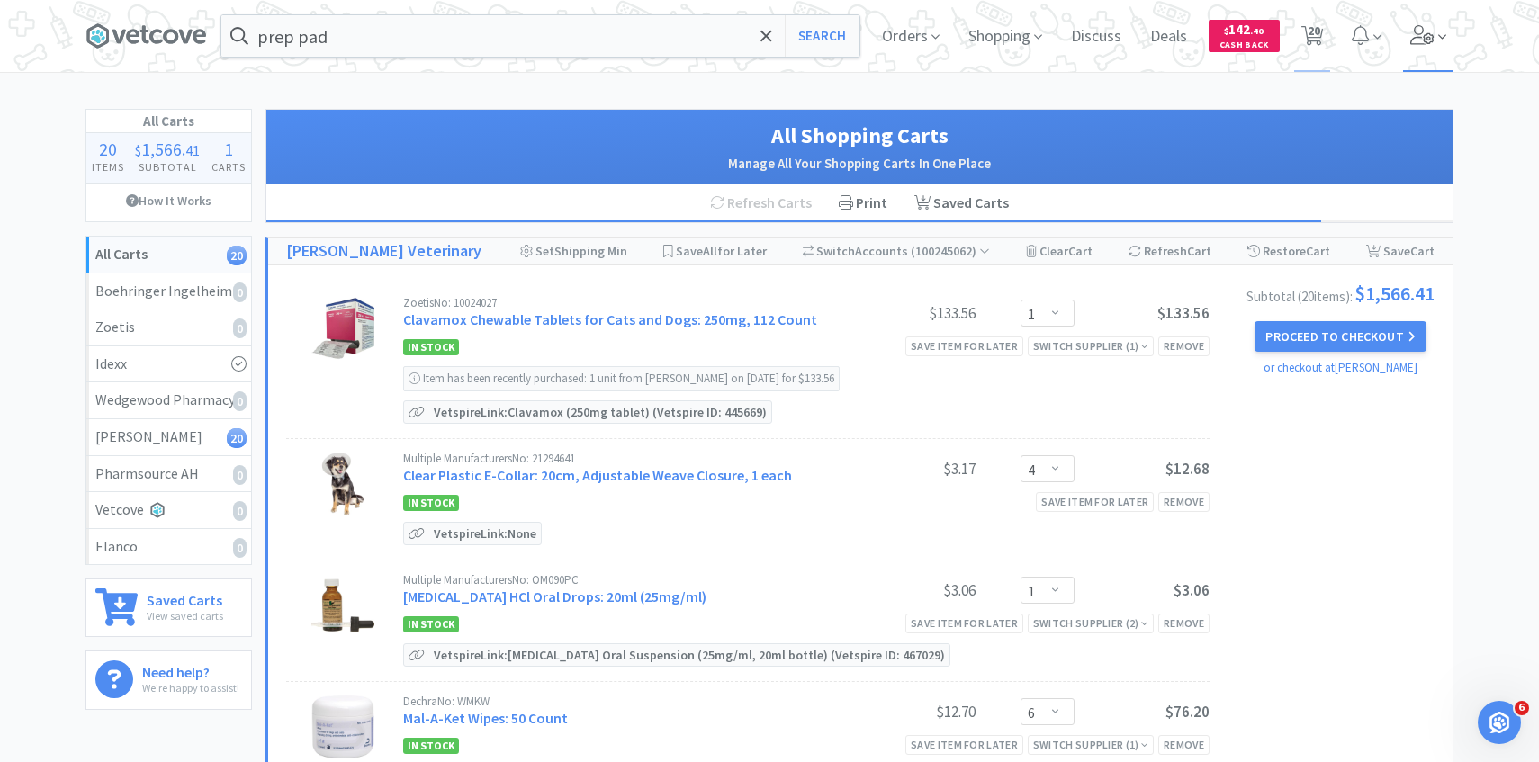
click at [1406, 37] on span at bounding box center [1428, 36] width 51 height 72
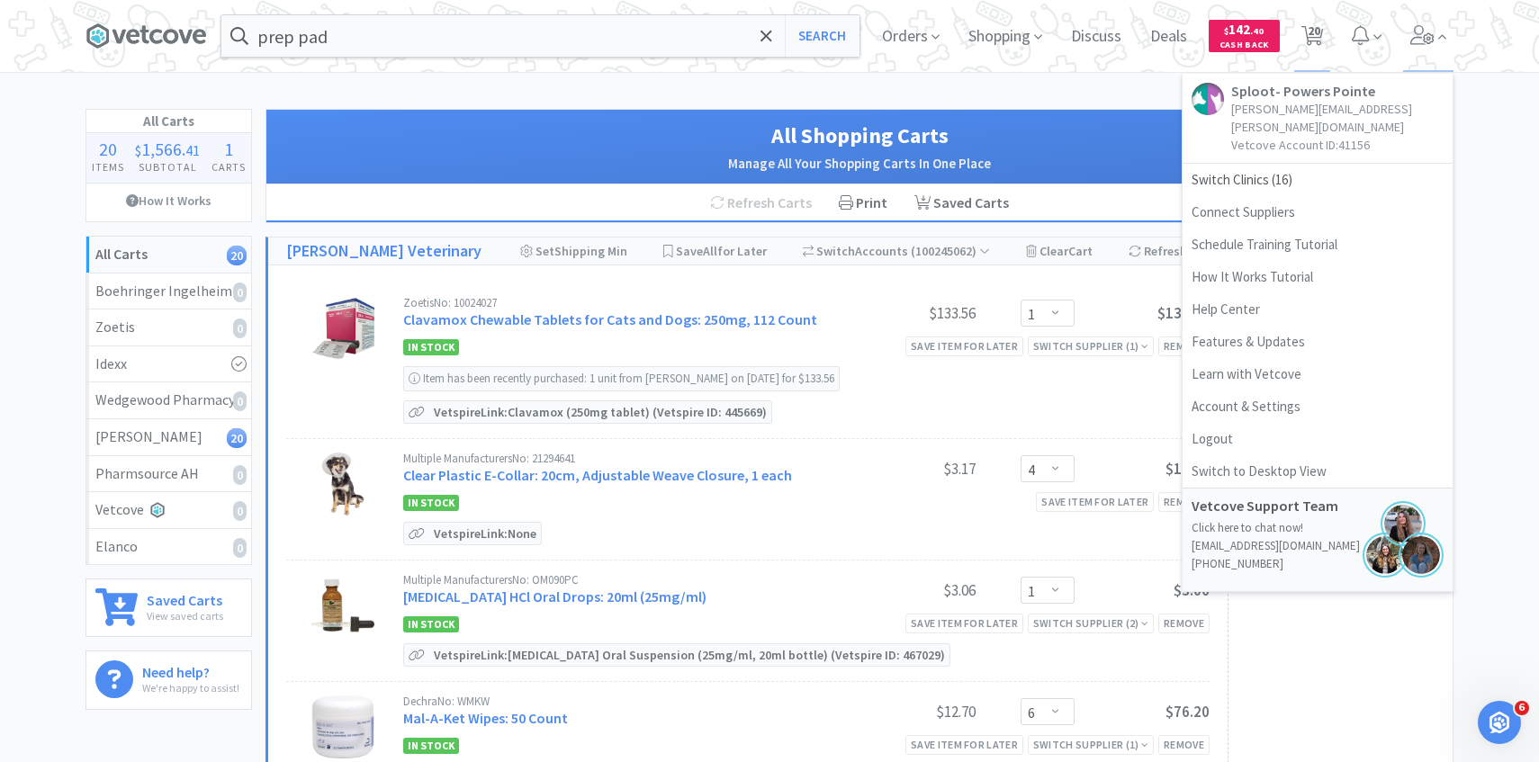
click at [1091, 154] on h2 "Manage All Your Shopping Carts In One Place" at bounding box center [859, 164] width 1150 height 22
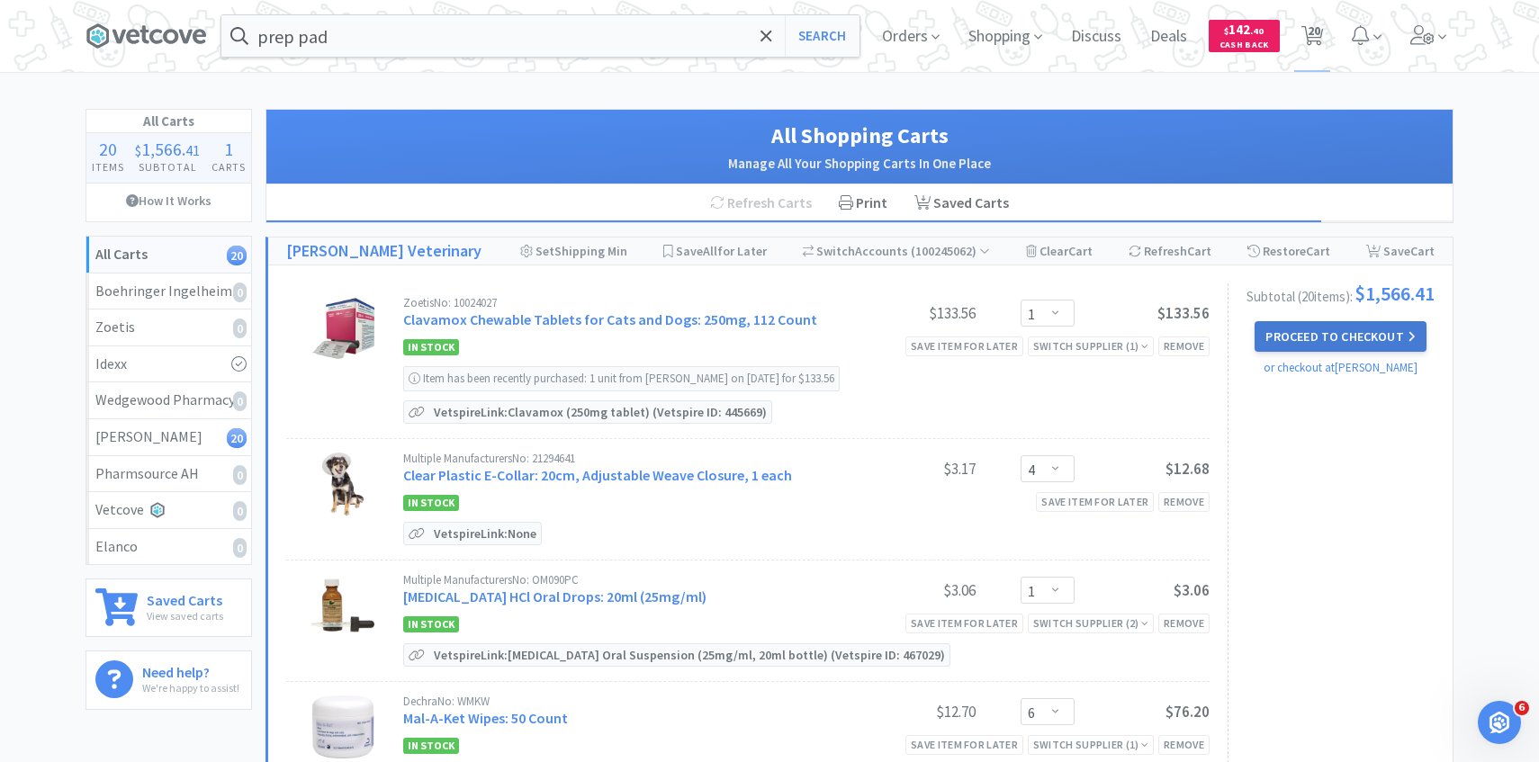
click at [1319, 336] on button "Proceed to Checkout" at bounding box center [1339, 336] width 171 height 31
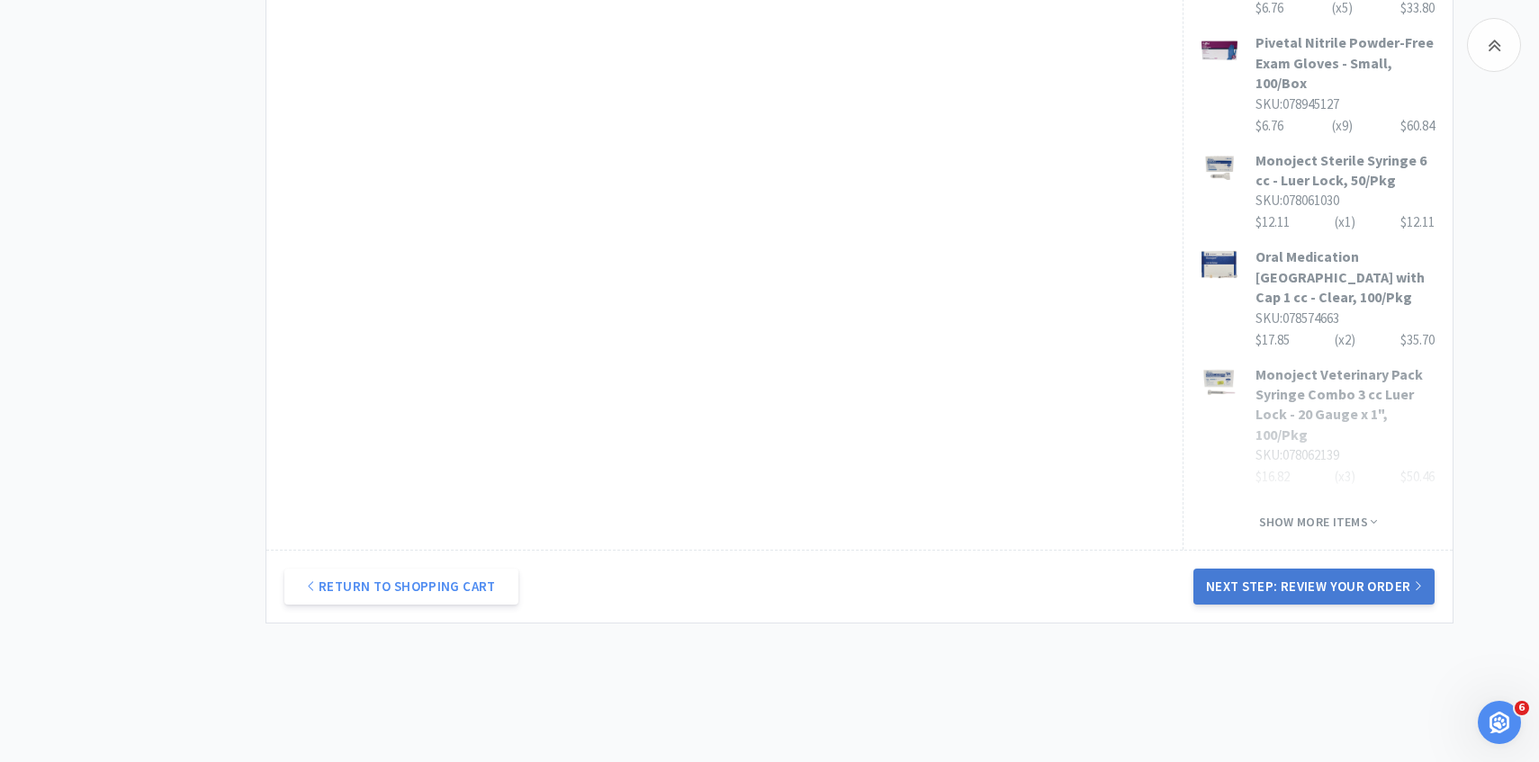
click at [1273, 569] on button "Next Step: Review Your Order" at bounding box center [1313, 587] width 241 height 36
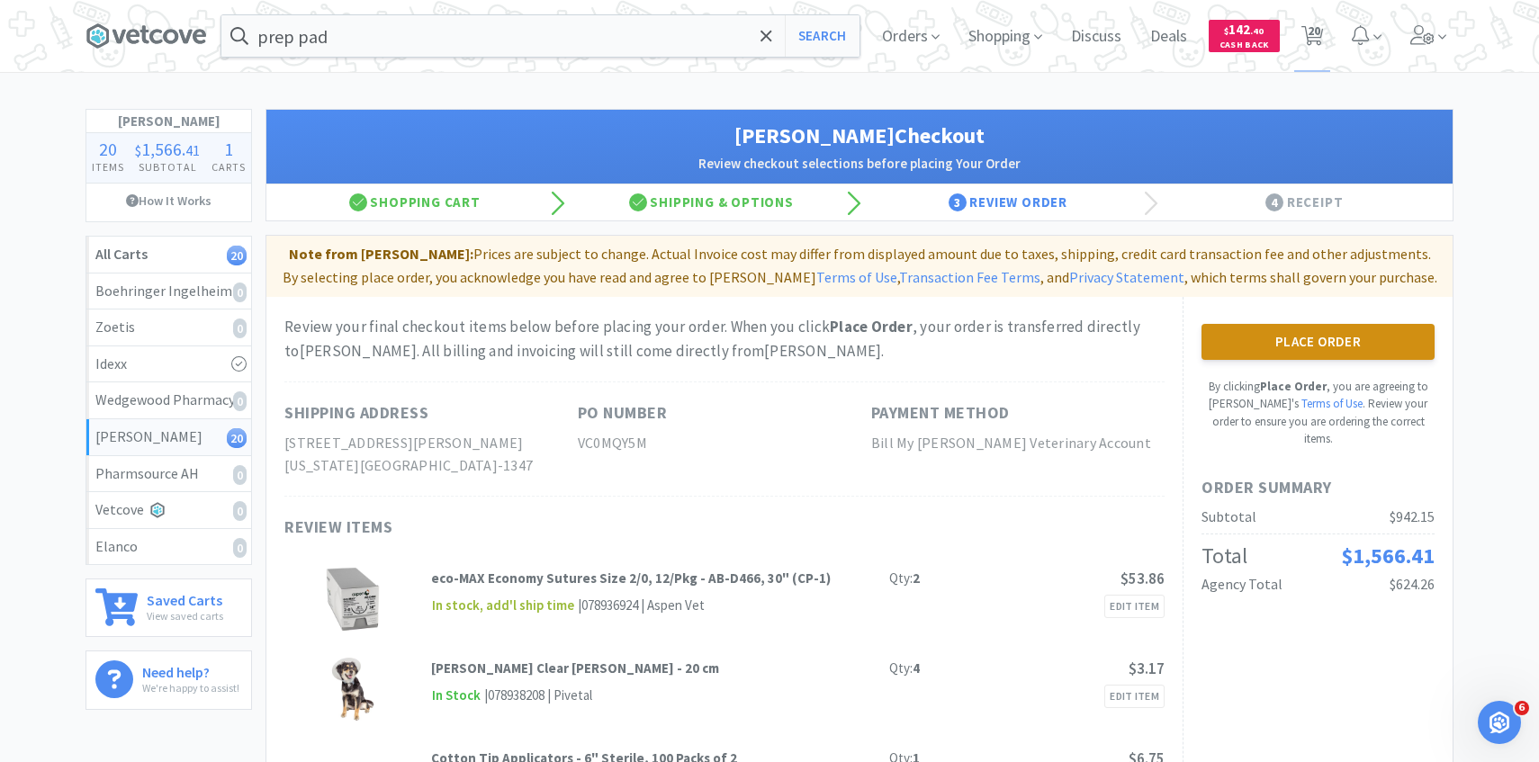
click at [1313, 348] on button "Place Order" at bounding box center [1317, 342] width 233 height 36
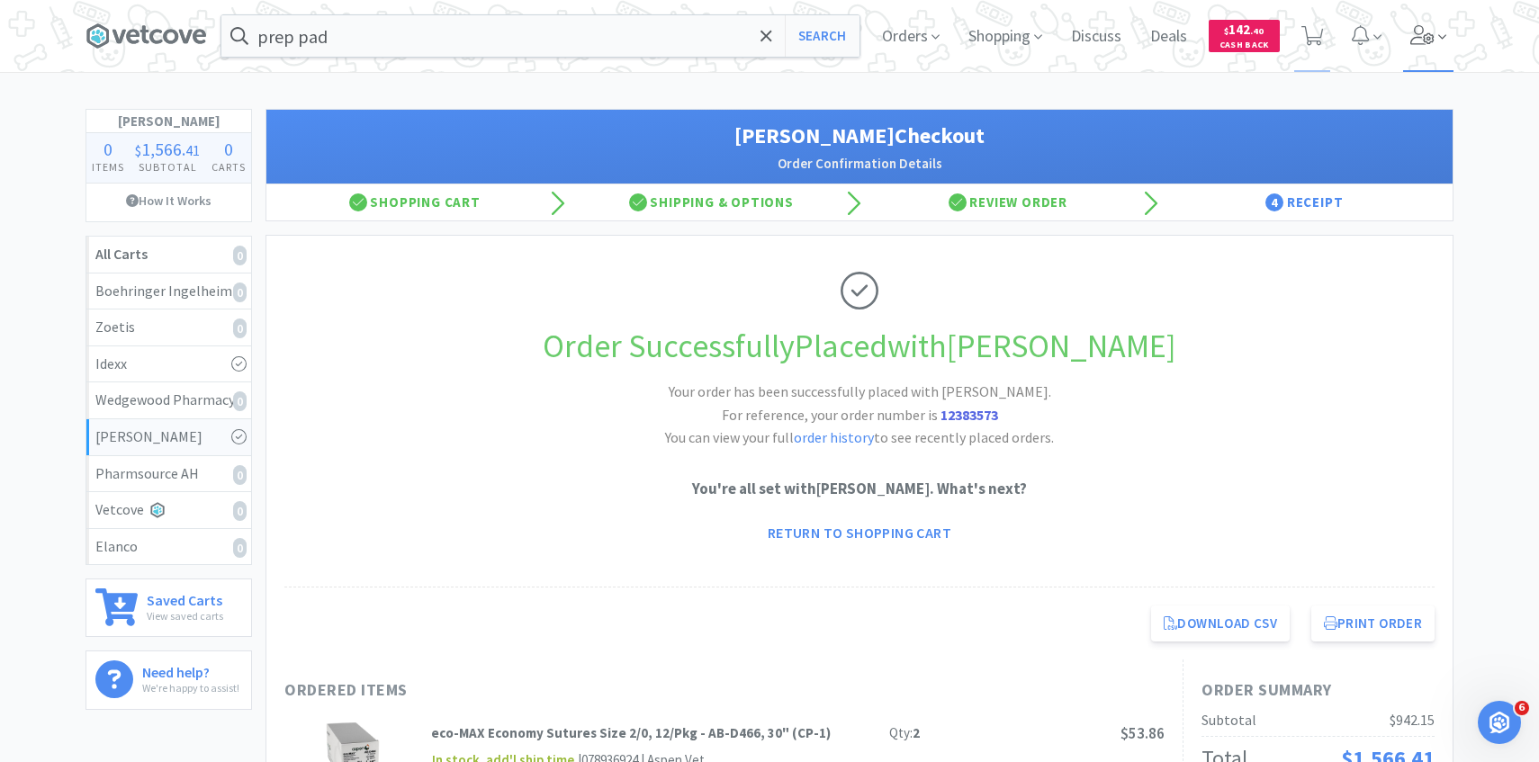
click at [1407, 31] on span at bounding box center [1428, 36] width 51 height 72
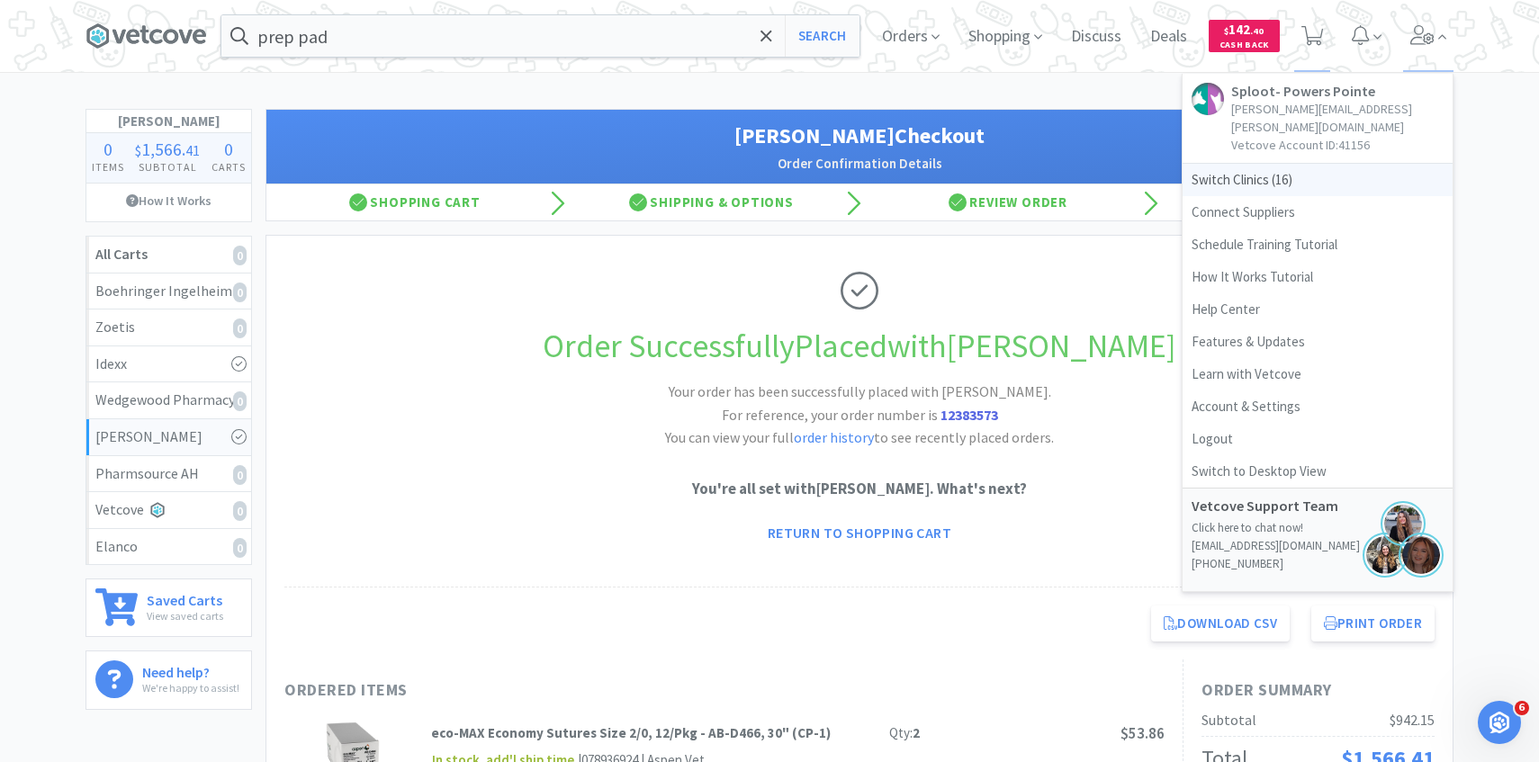
click at [1288, 164] on span "Switch Clinics ( 16 )" at bounding box center [1317, 180] width 270 height 32
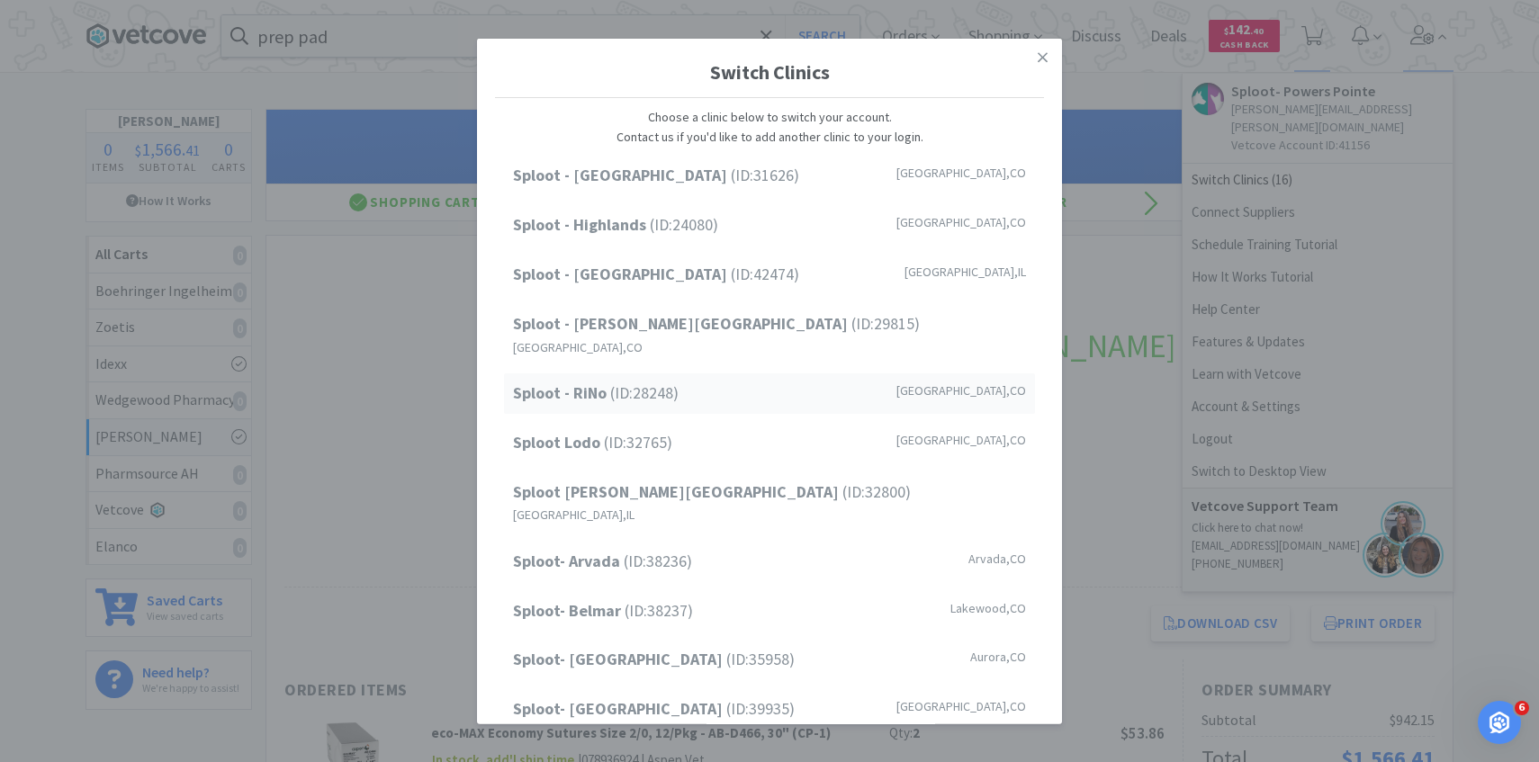
scroll to position [229, 0]
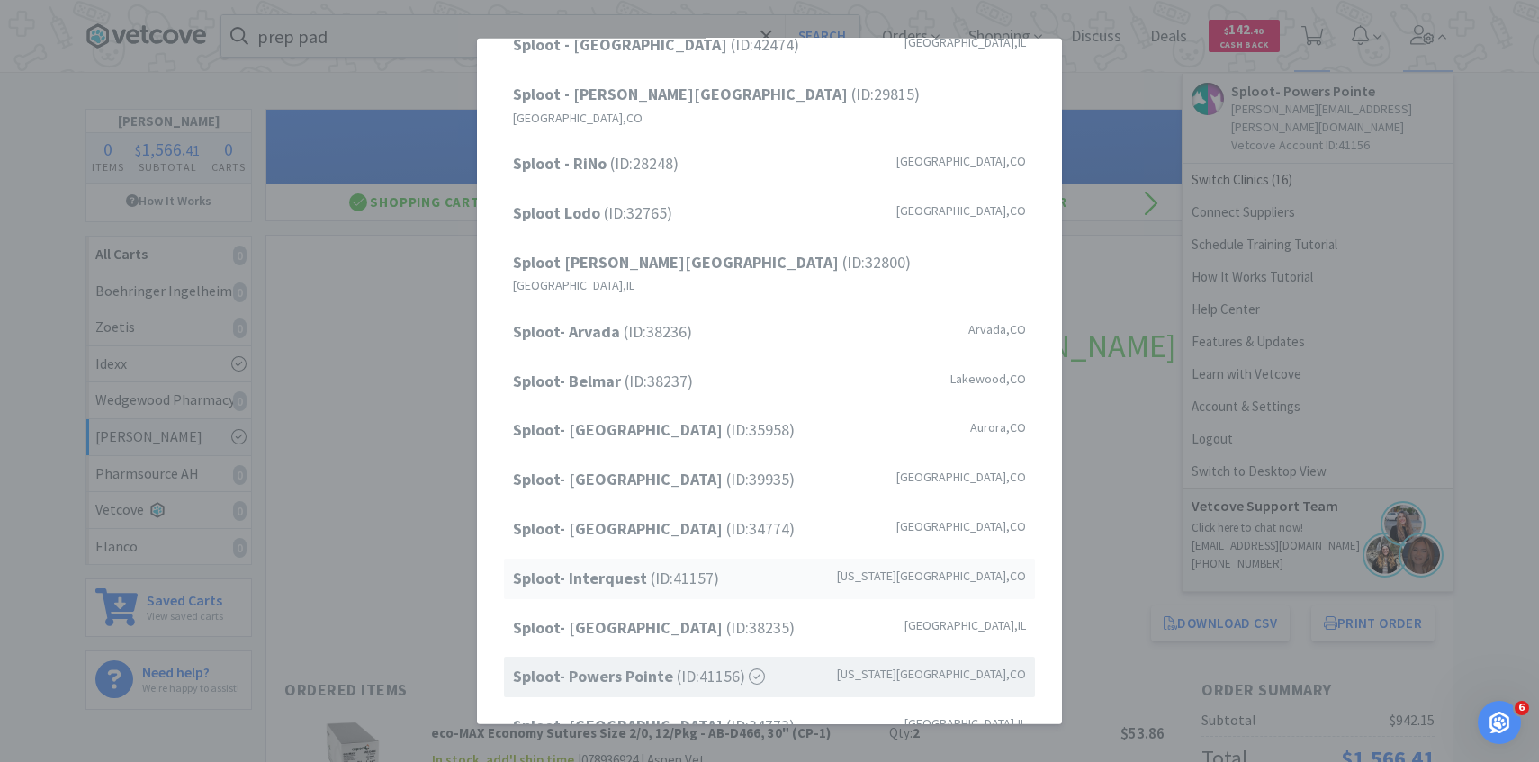
click at [661, 566] on span "Sploot- Interquest (ID: 41157 )" at bounding box center [616, 579] width 206 height 26
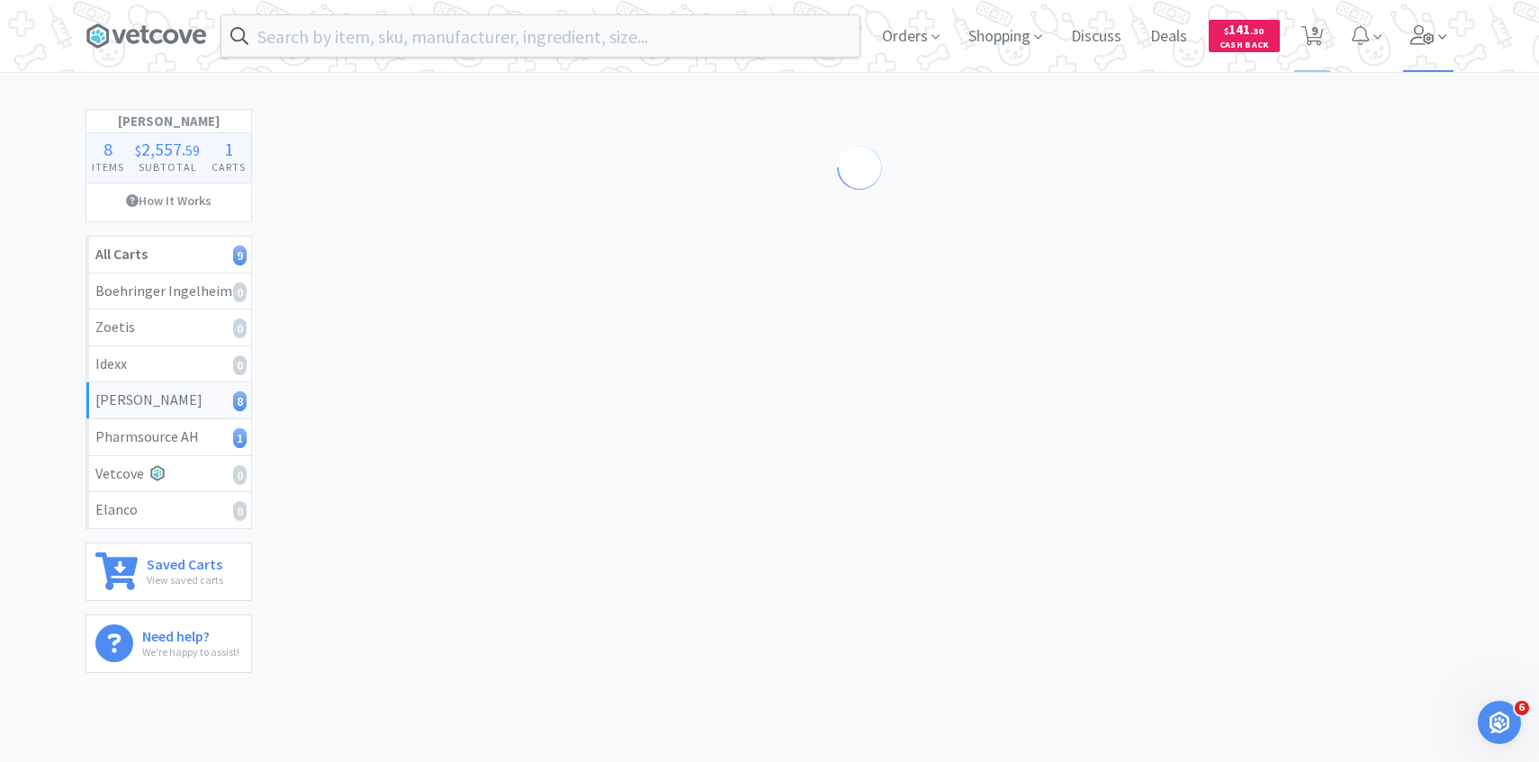
click at [1431, 40] on icon at bounding box center [1422, 35] width 25 height 20
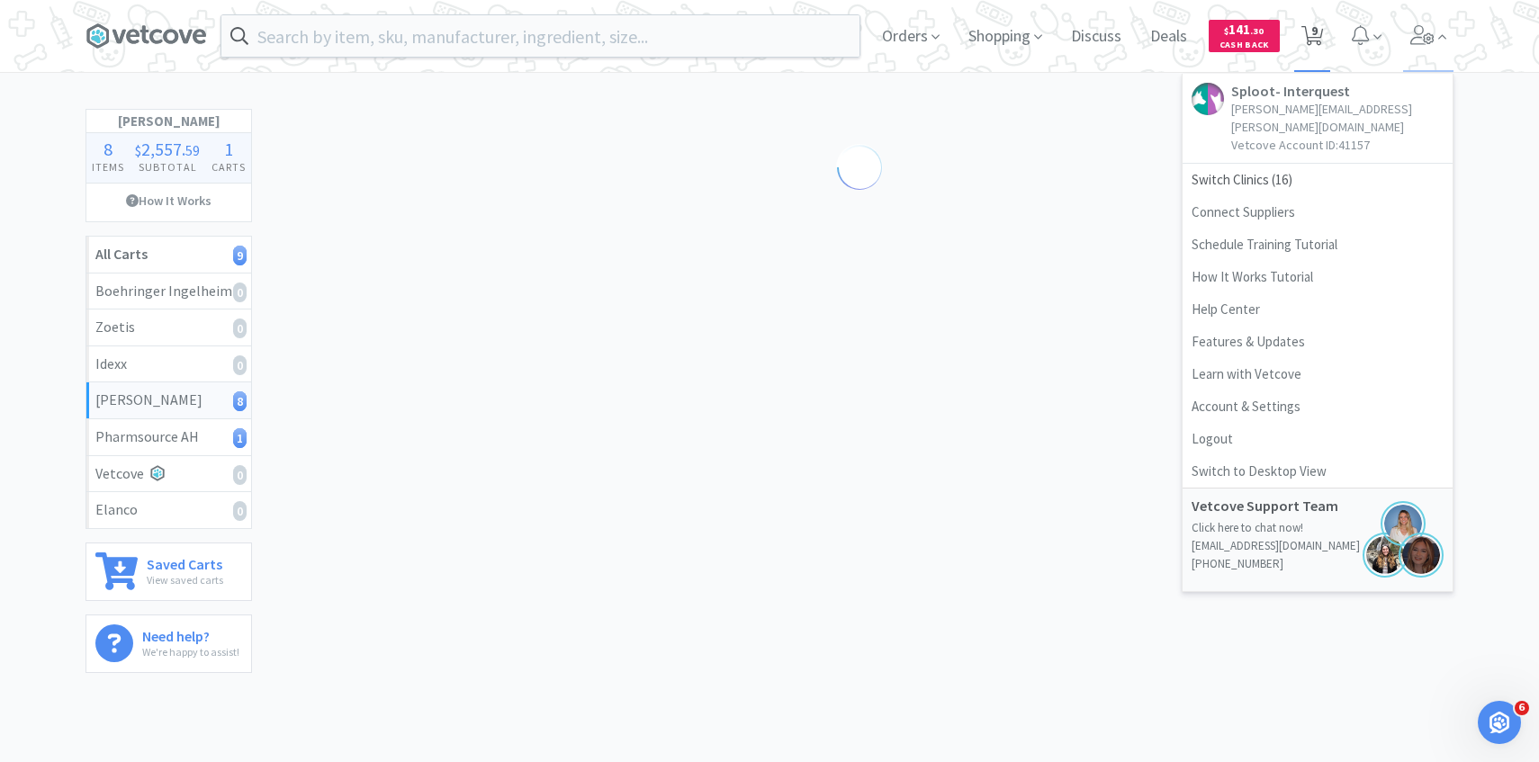
click at [1312, 33] on span "9" at bounding box center [1314, 31] width 6 height 72
select select "1"
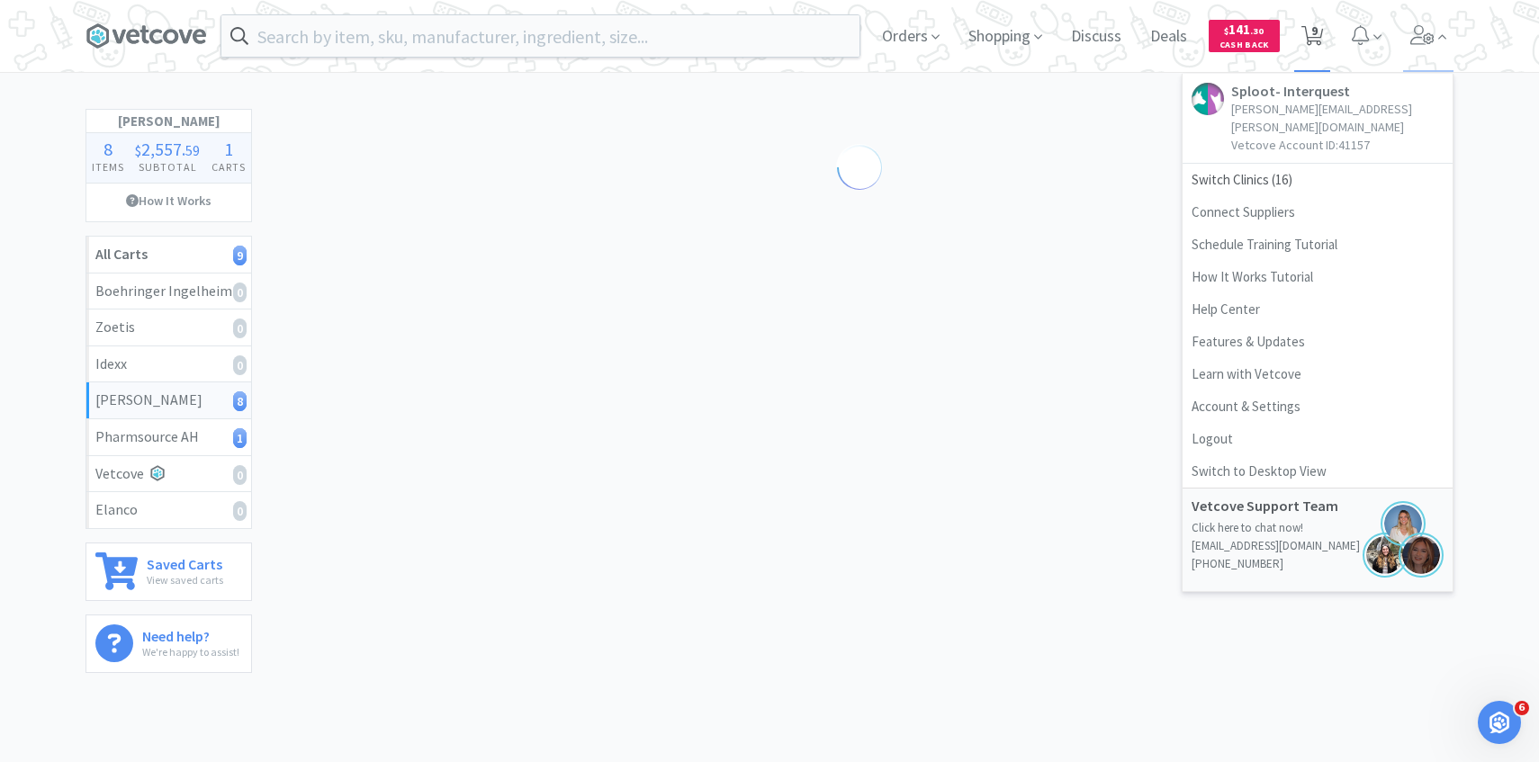
select select "1"
select select "4"
select select "5"
select select "1"
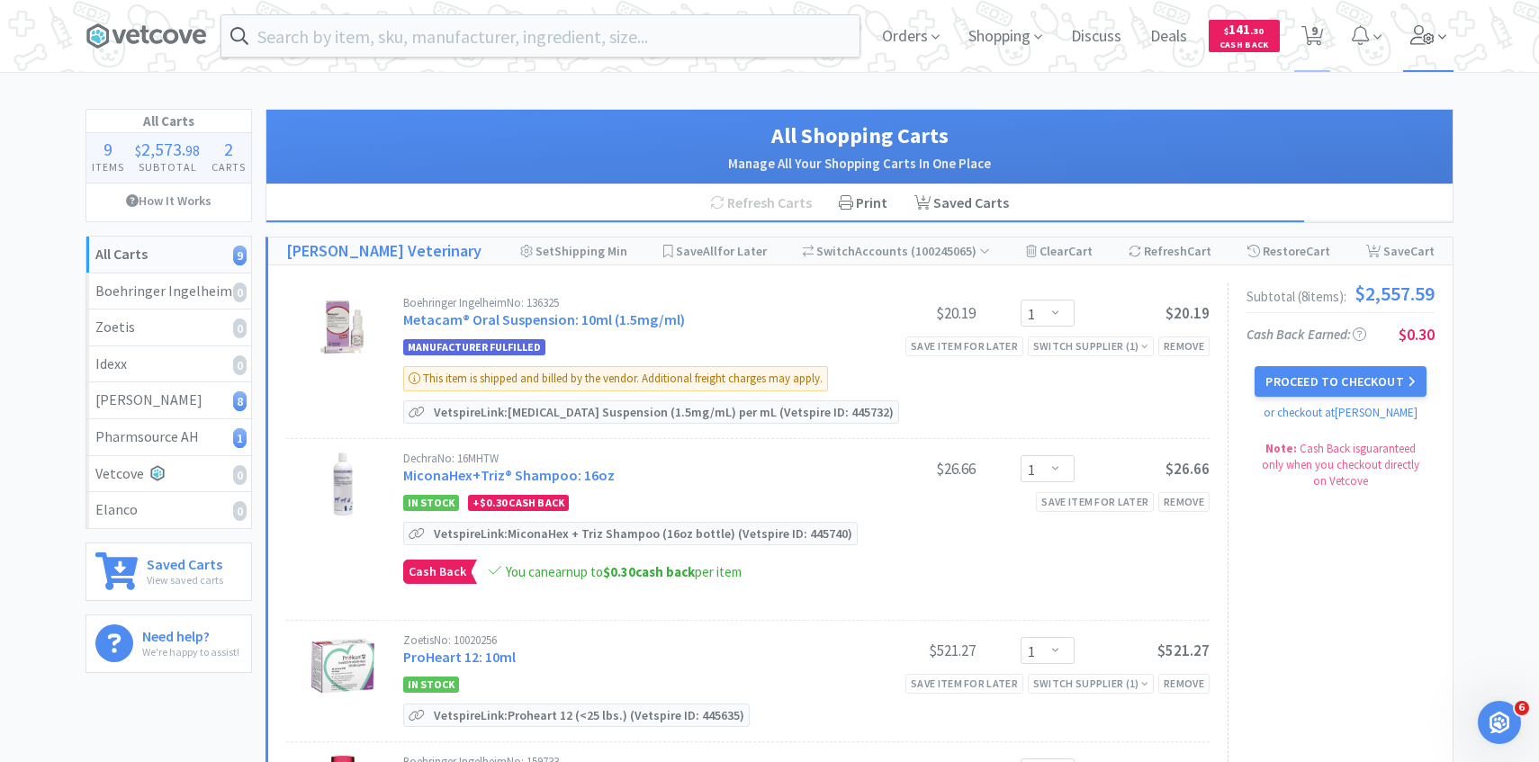
click at [1419, 39] on icon at bounding box center [1422, 35] width 25 height 20
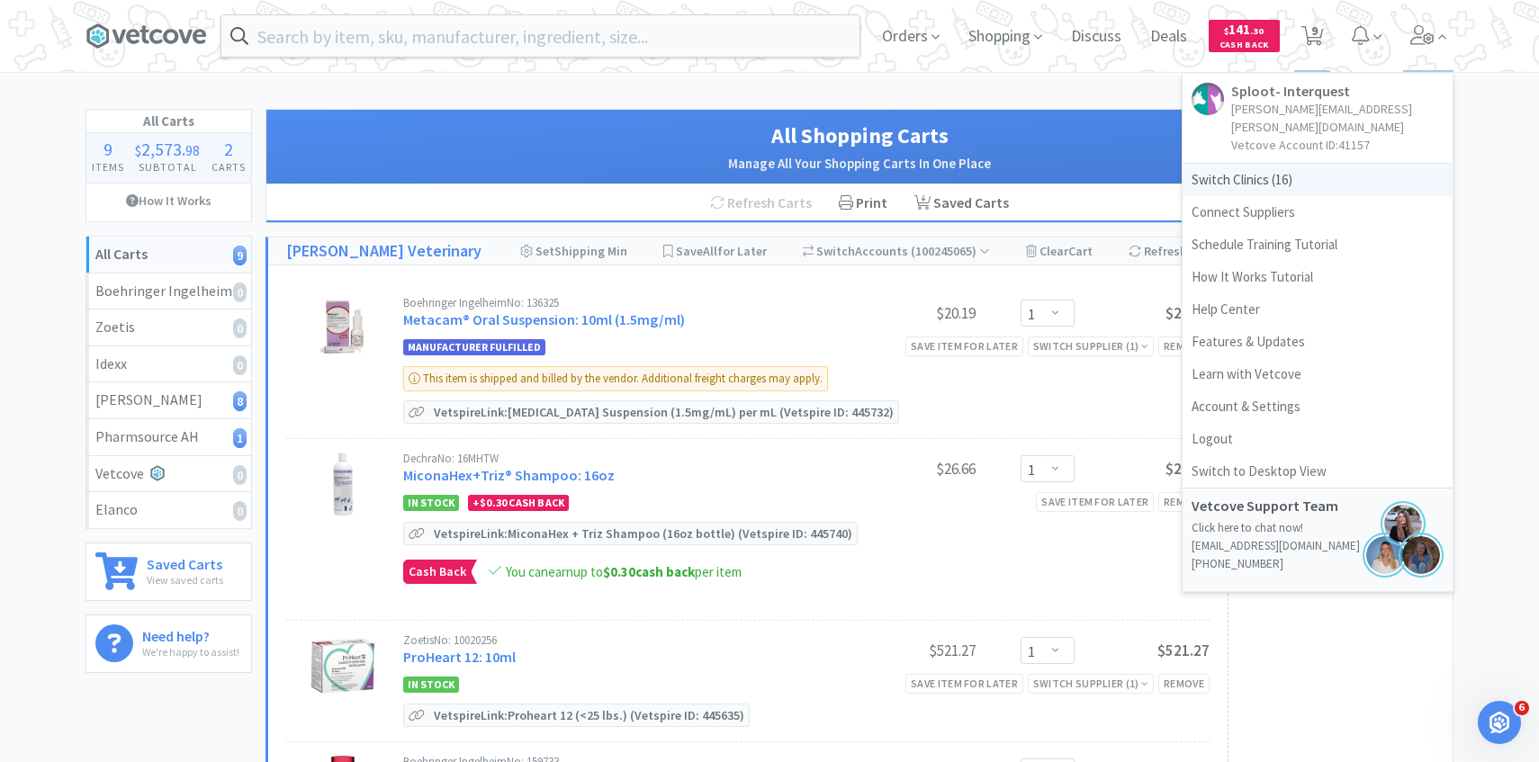
click at [1294, 164] on span "Switch Clinics ( 16 )" at bounding box center [1317, 180] width 270 height 32
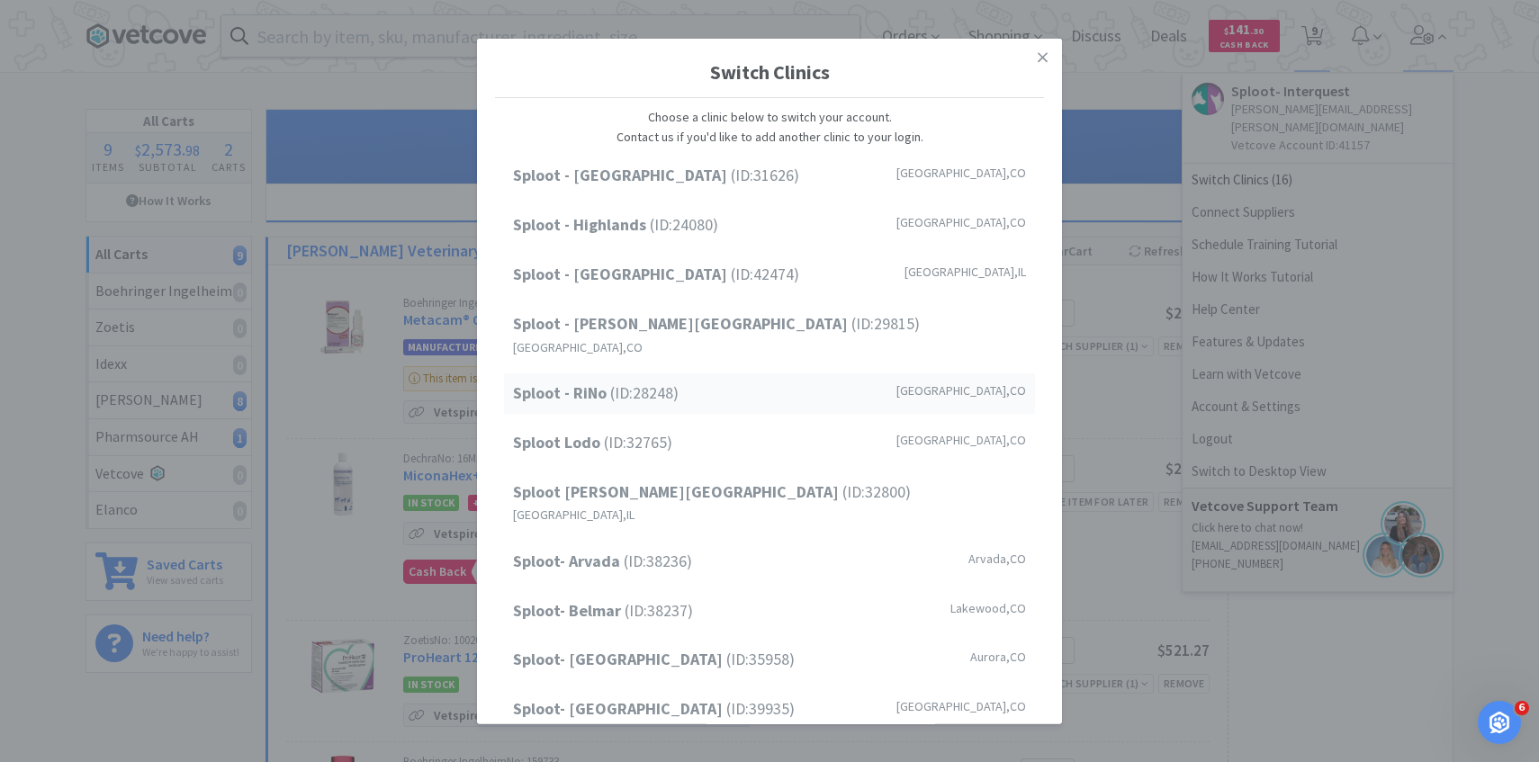
scroll to position [229, 0]
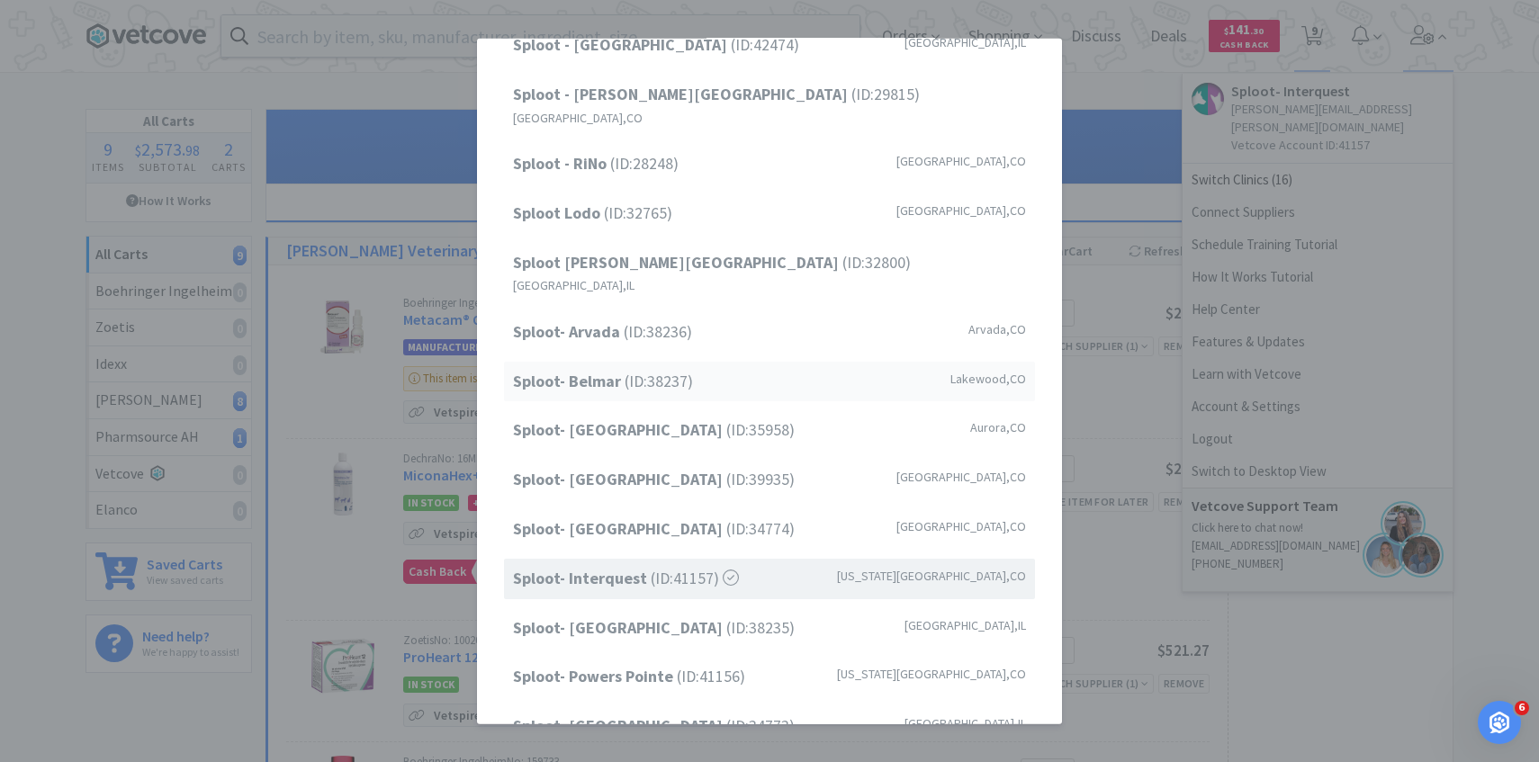
click at [729, 361] on div "Sploot- Belmar (ID: 38237 ) [GEOGRAPHIC_DATA] , [GEOGRAPHIC_DATA]" at bounding box center [769, 381] width 531 height 40
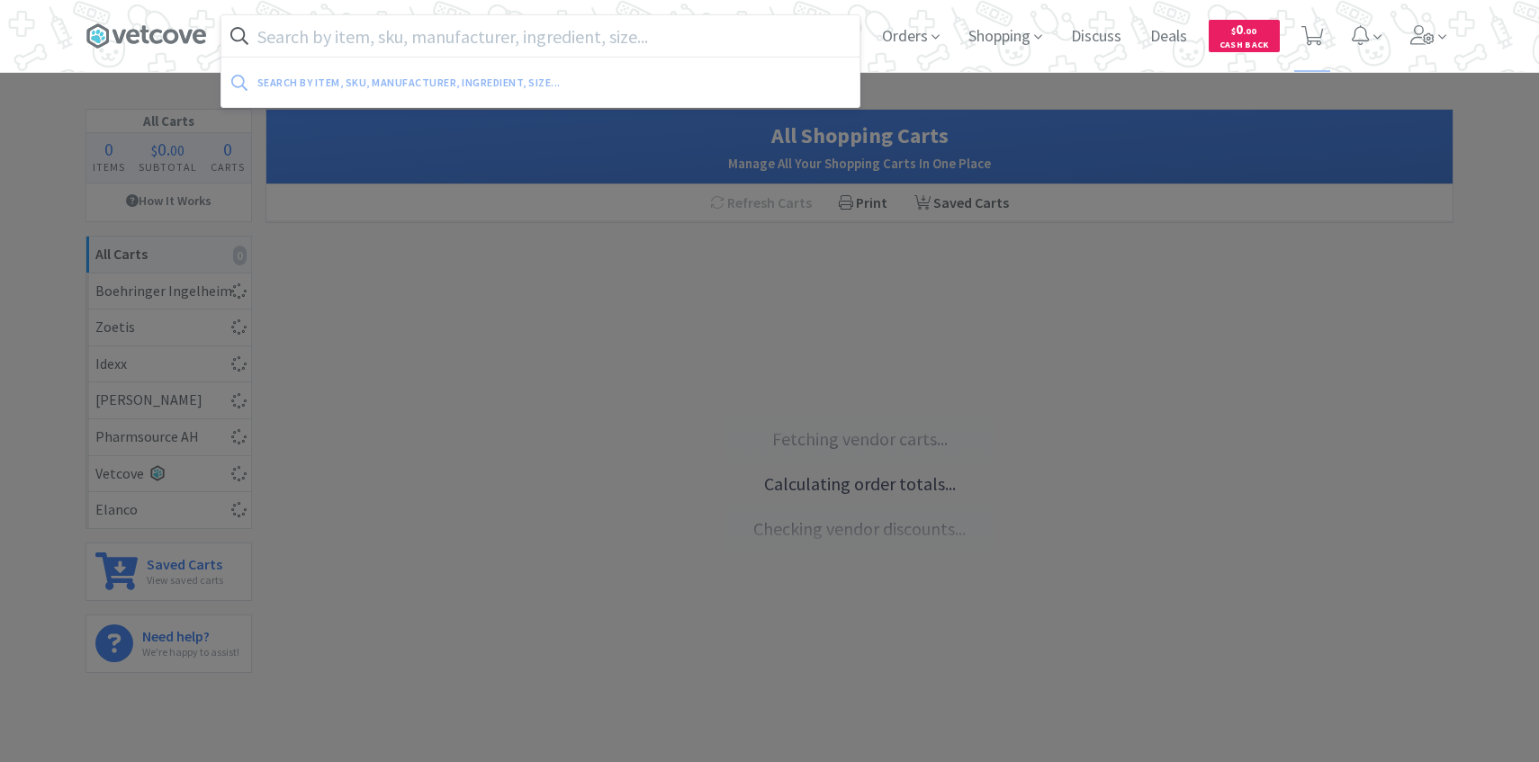
click at [350, 29] on input "text" at bounding box center [540, 35] width 638 height 41
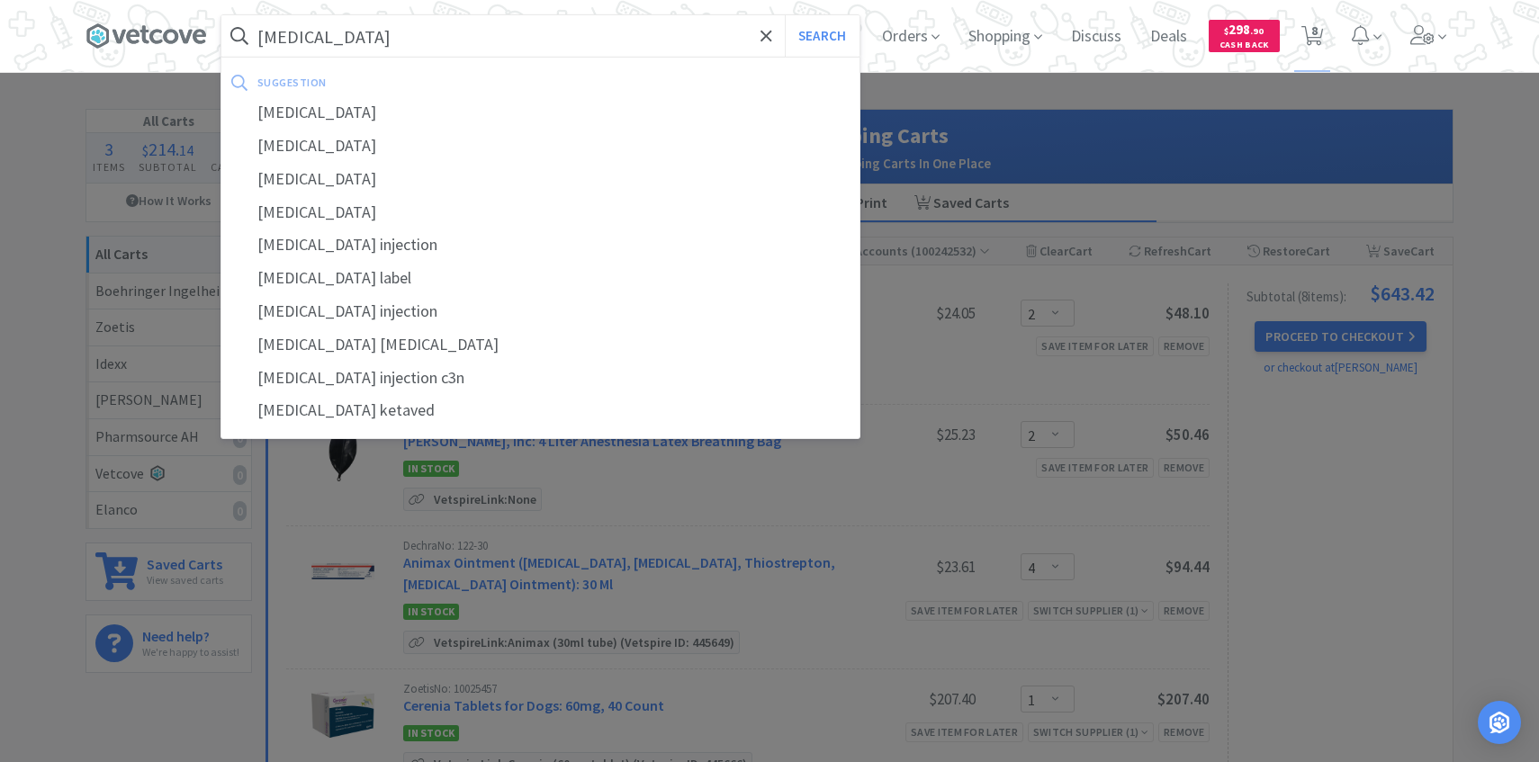
type input "[MEDICAL_DATA]"
click at [785, 15] on button "Search" at bounding box center [822, 35] width 75 height 41
select select "2"
select select "4"
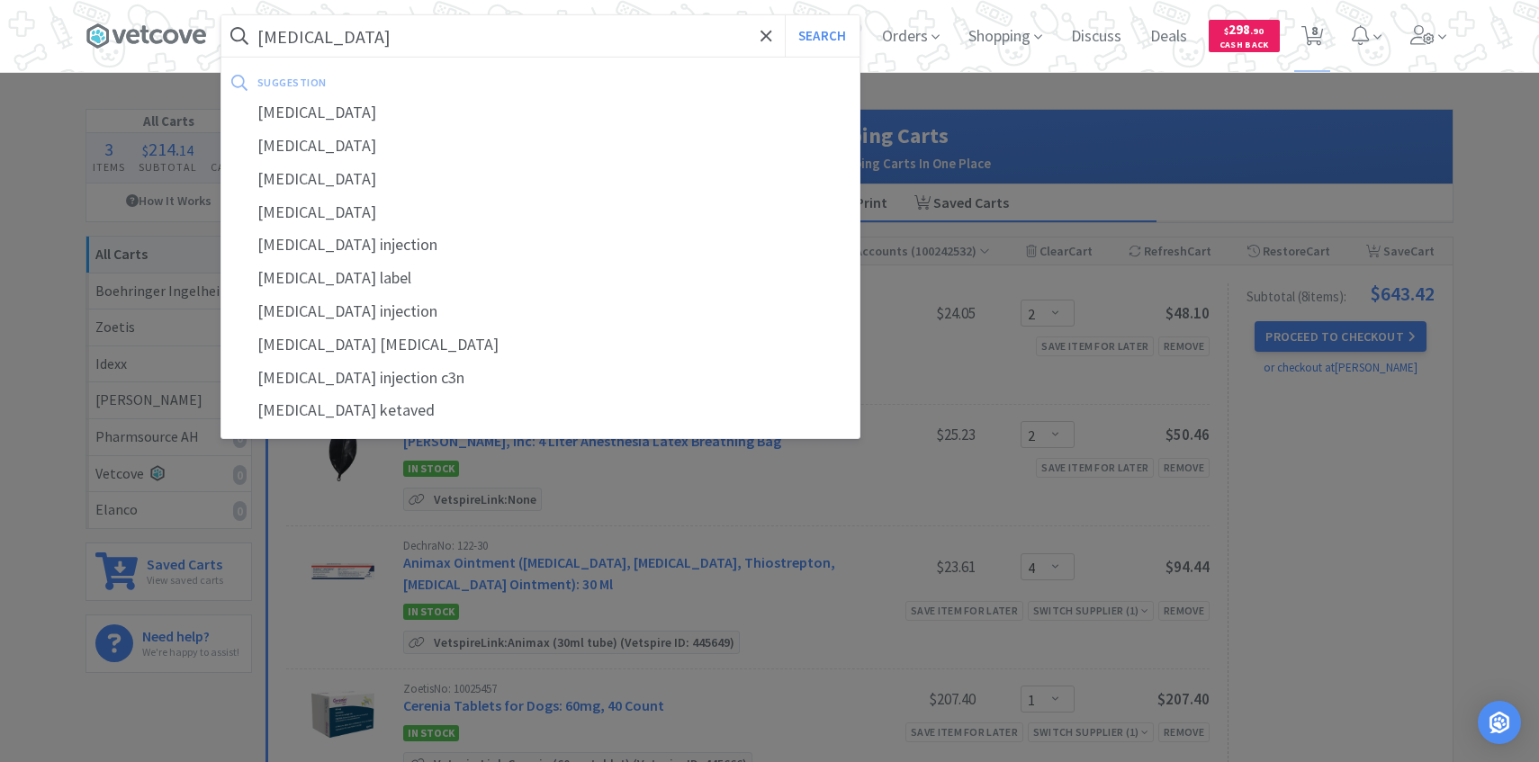
select select "1"
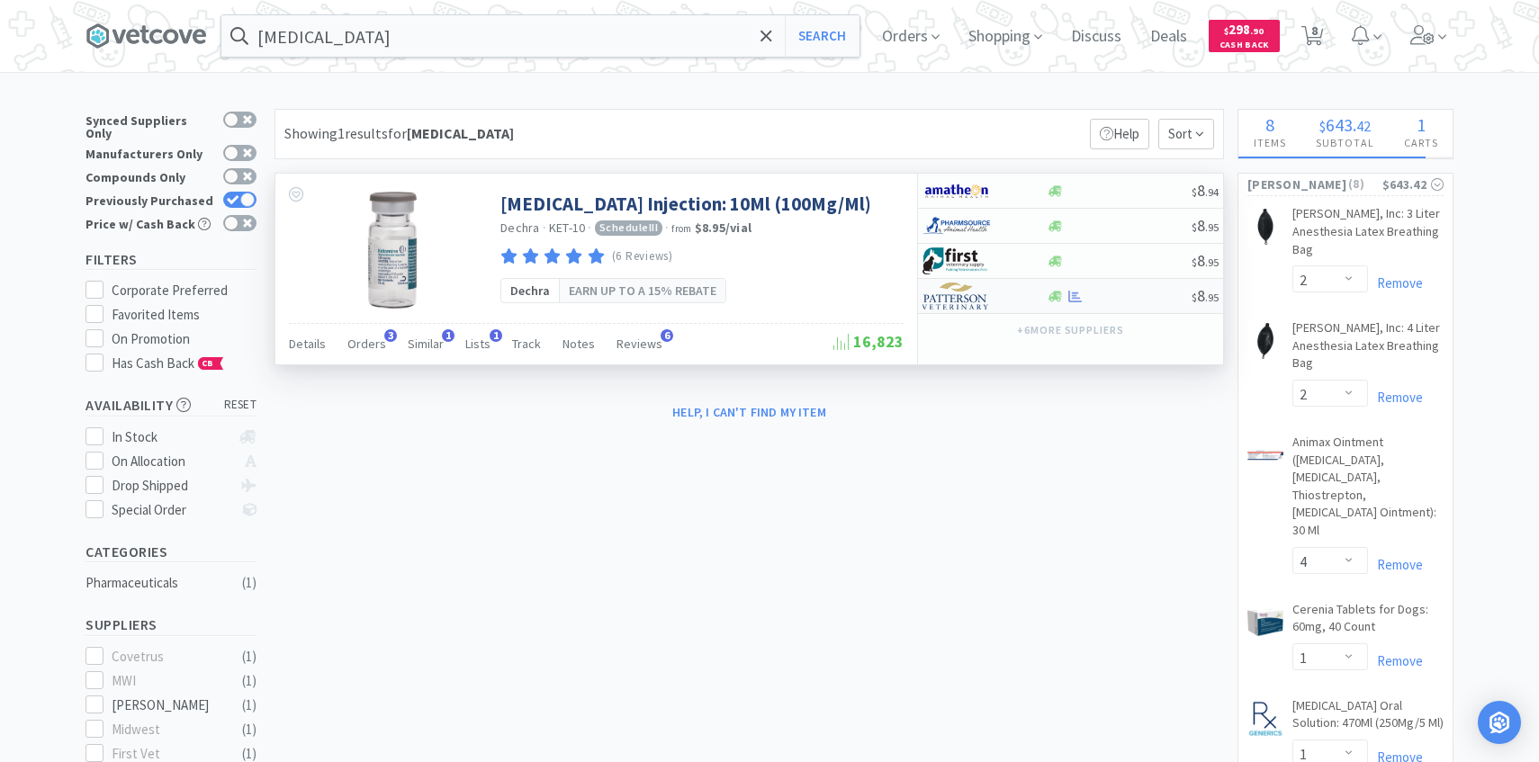
click at [977, 309] on img at bounding box center [955, 296] width 67 height 27
select select "1"
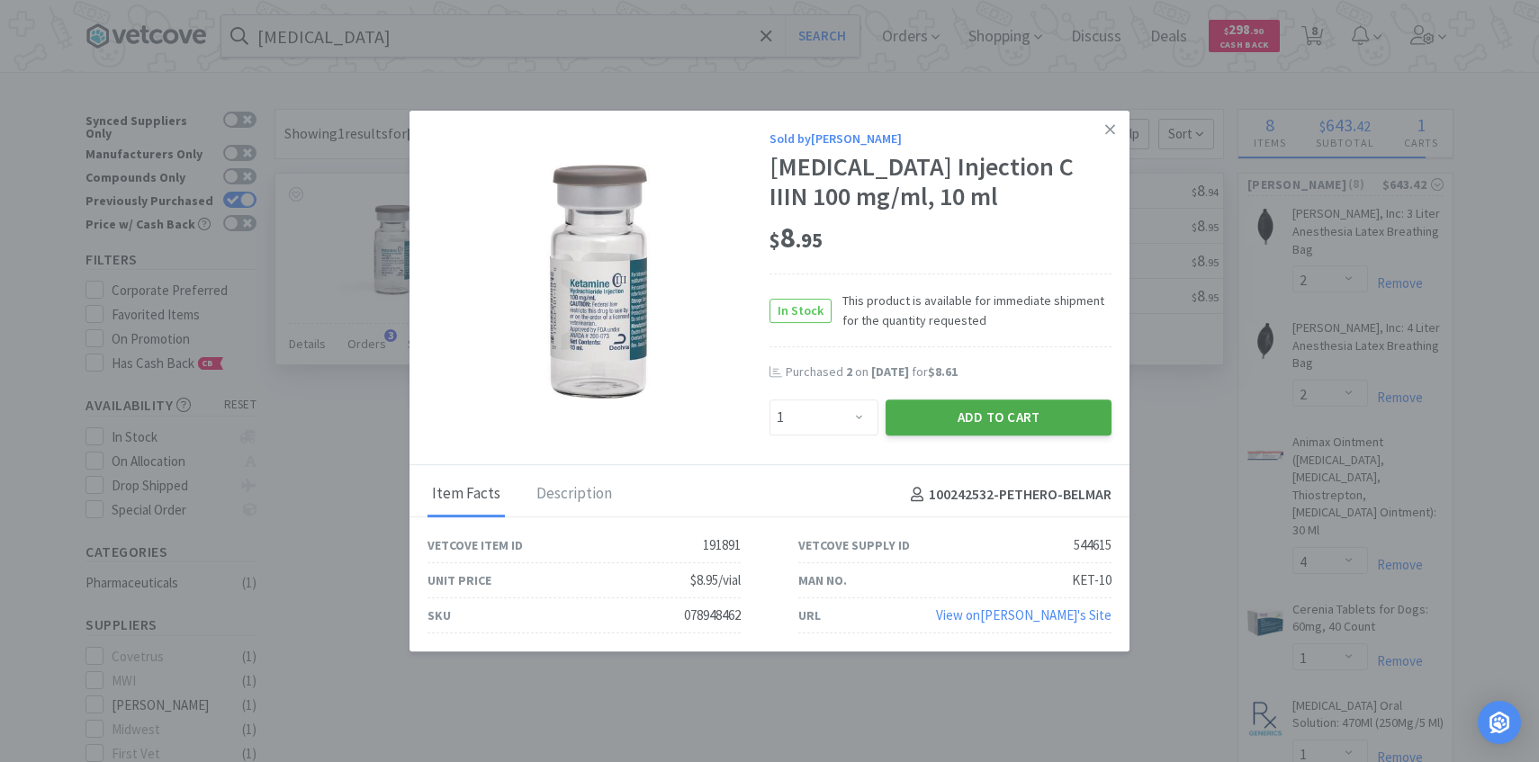
click at [948, 435] on button "Add to Cart" at bounding box center [998, 417] width 226 height 36
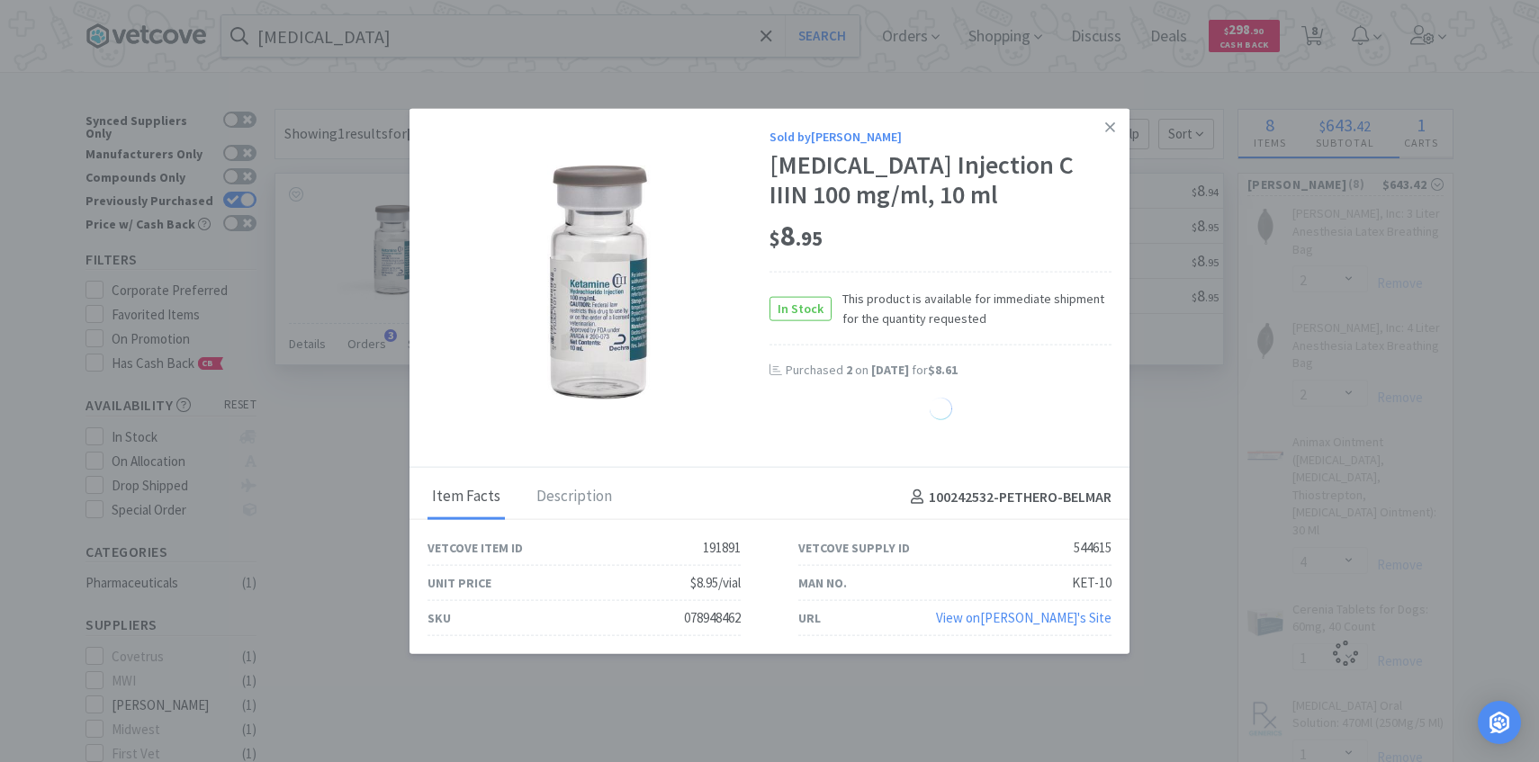
select select "1"
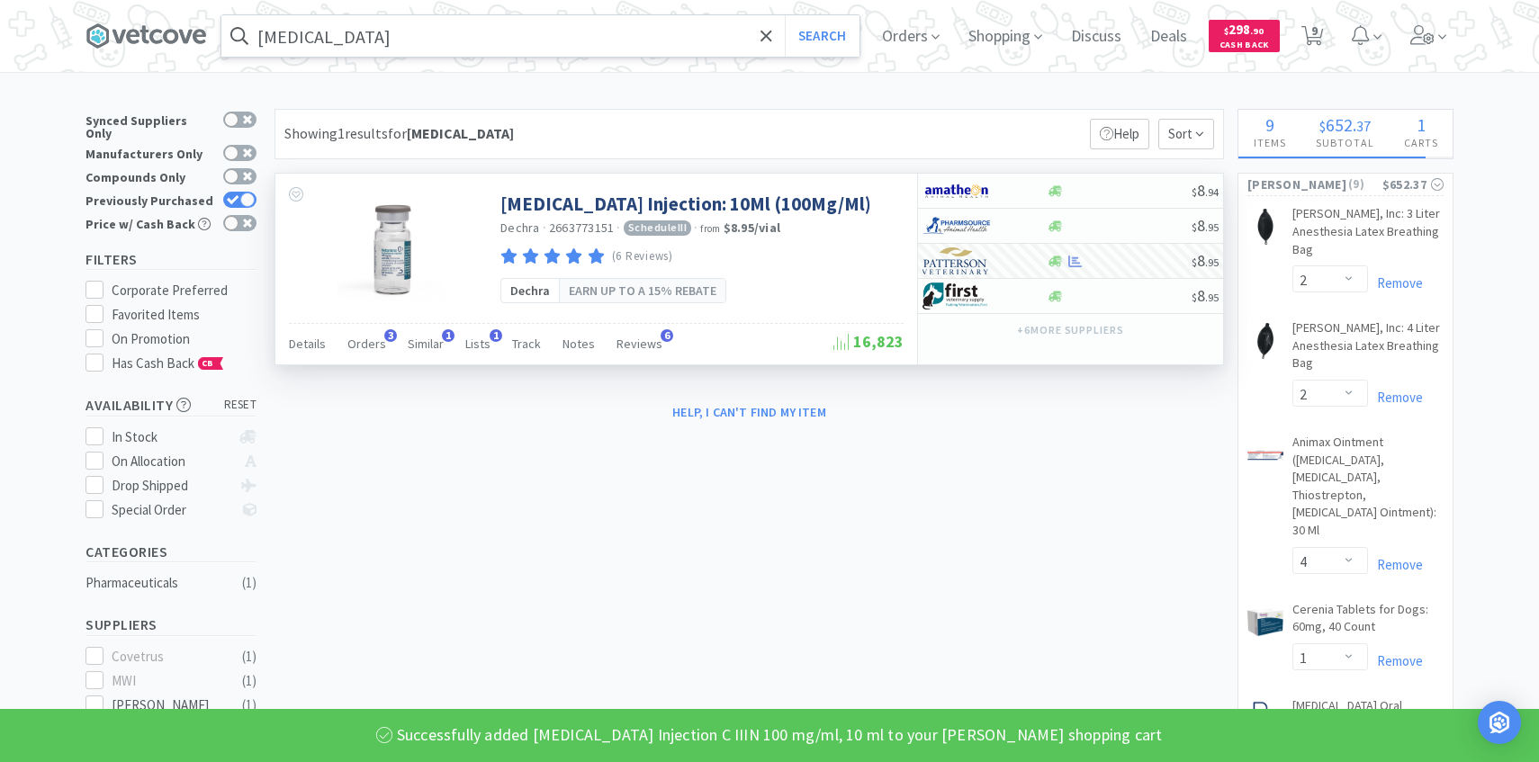
click at [352, 48] on input "[MEDICAL_DATA]" at bounding box center [540, 35] width 638 height 41
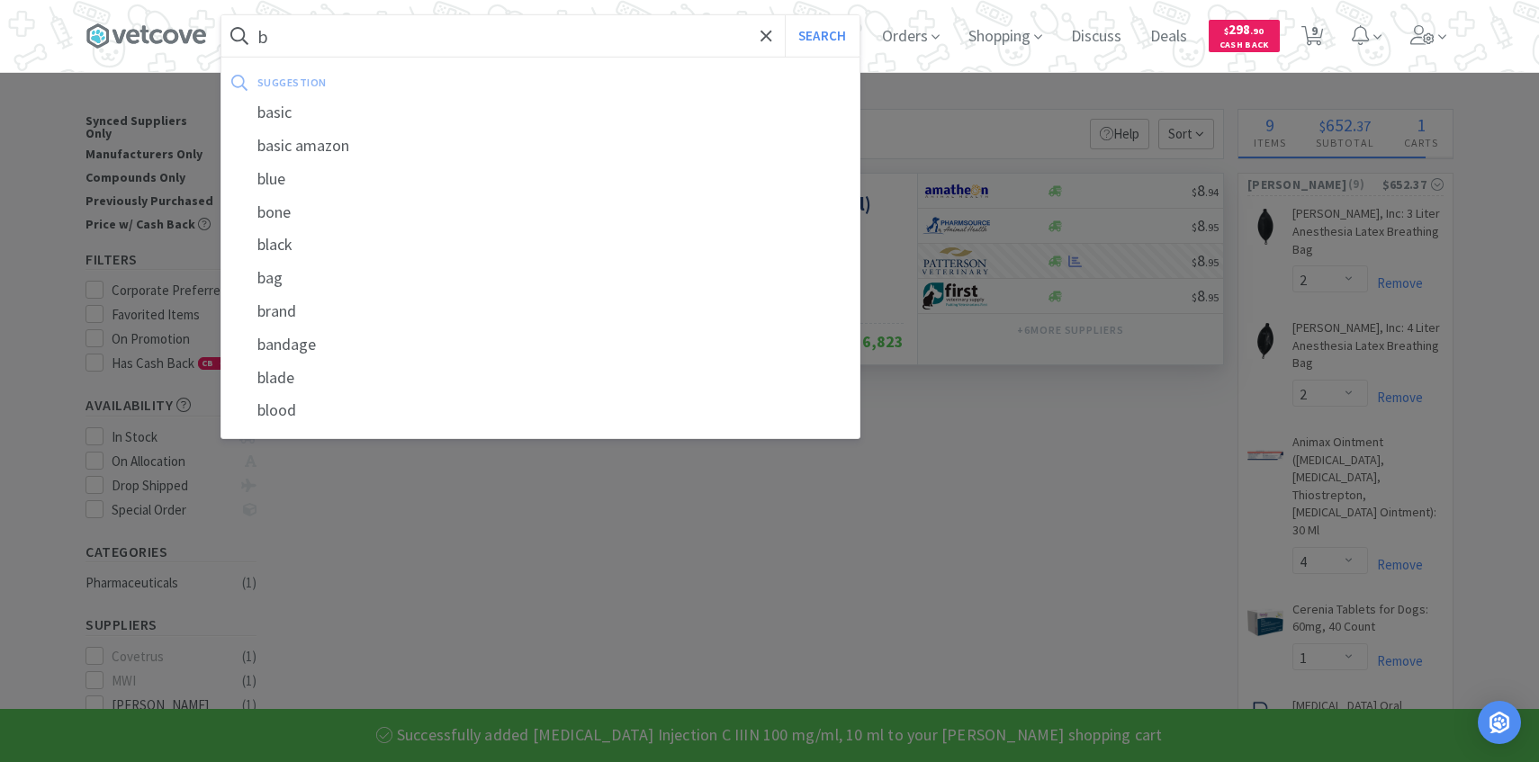
type input "b"
click at [1083, 221] on div at bounding box center [769, 381] width 1539 height 762
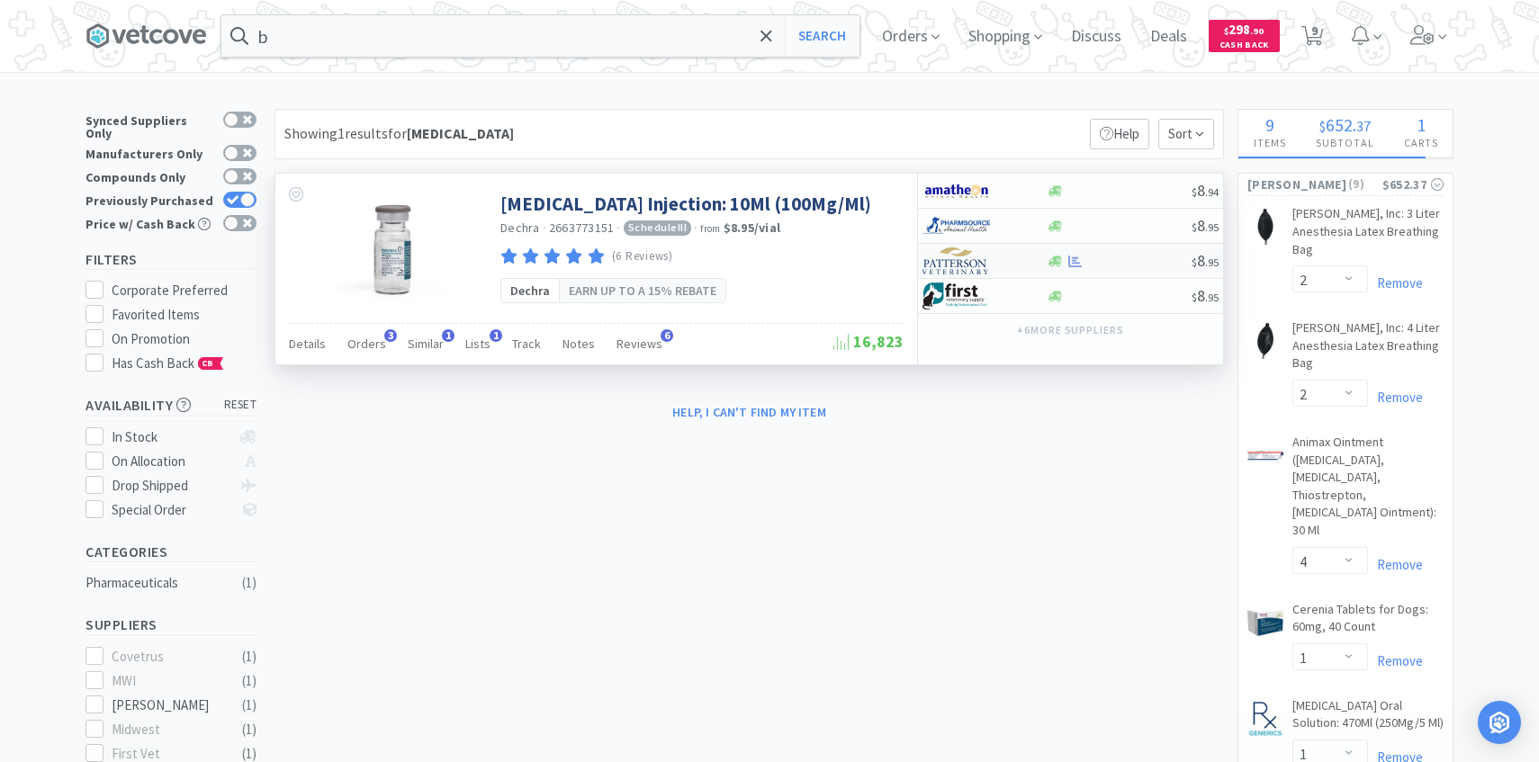
click at [951, 273] on img at bounding box center [955, 260] width 67 height 27
select select "1"
click at [617, 47] on input "b" at bounding box center [540, 35] width 638 height 41
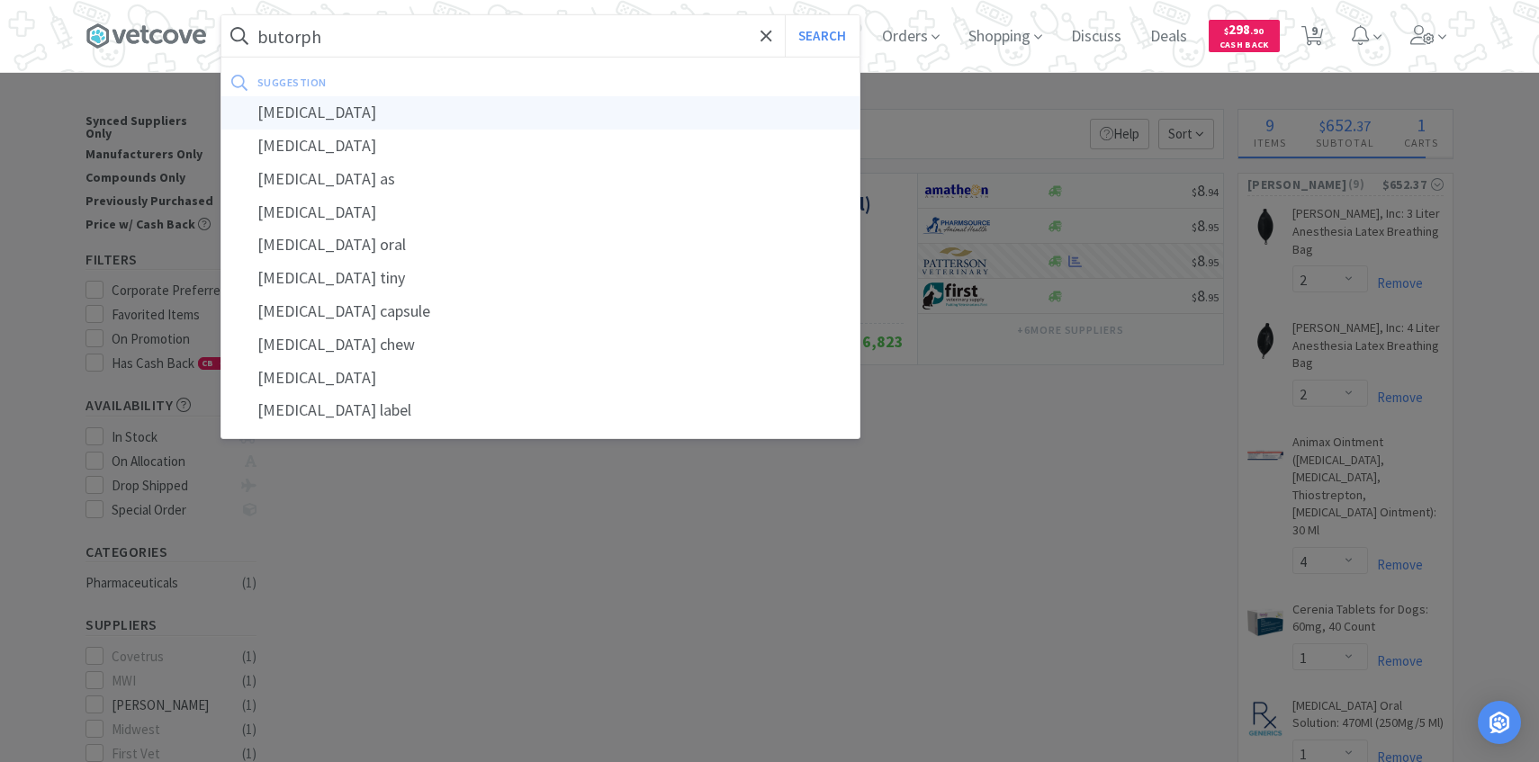
click at [615, 103] on div "[MEDICAL_DATA]" at bounding box center [540, 112] width 638 height 33
type input "[MEDICAL_DATA]"
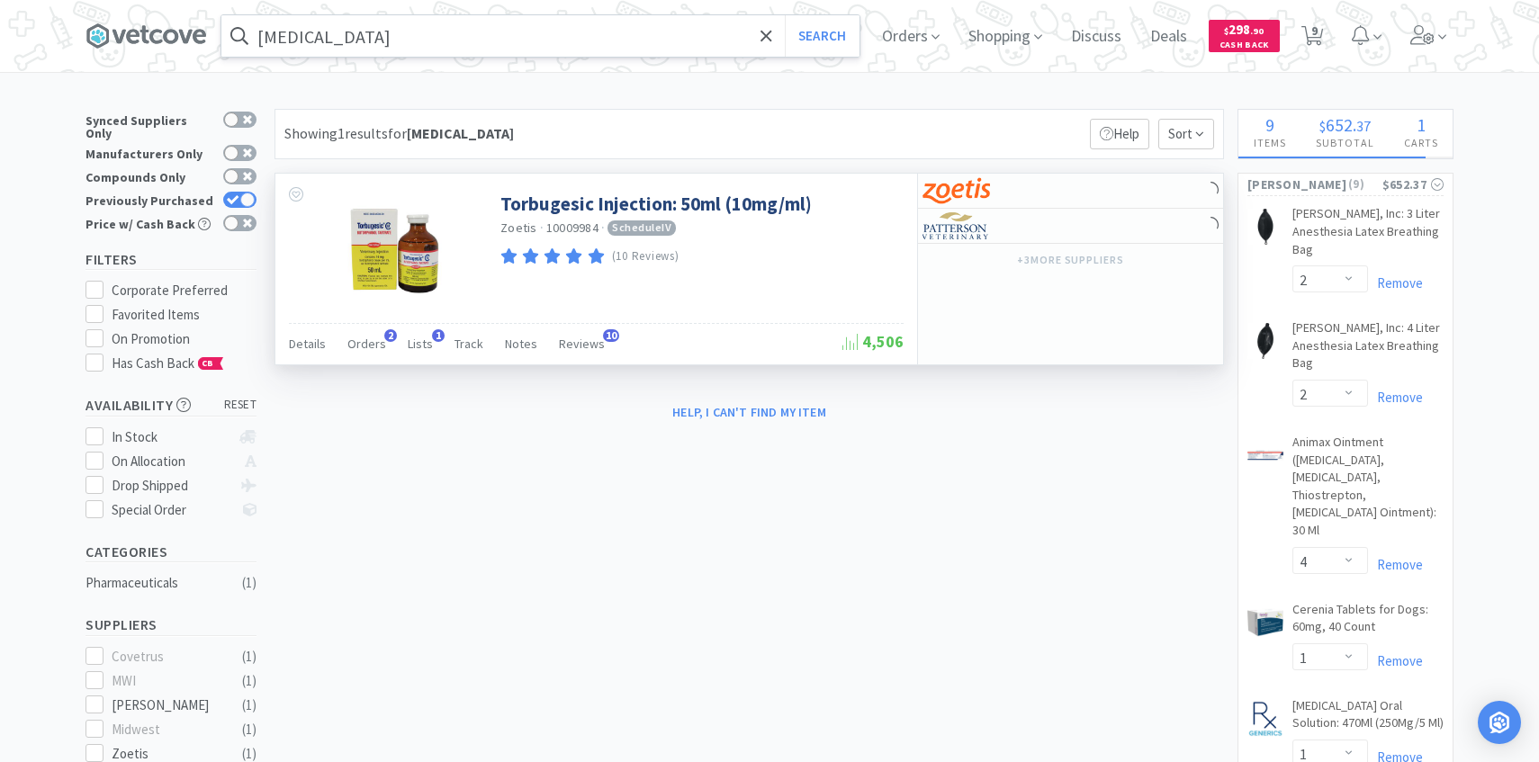
click at [367, 350] on span "Orders" at bounding box center [366, 344] width 39 height 16
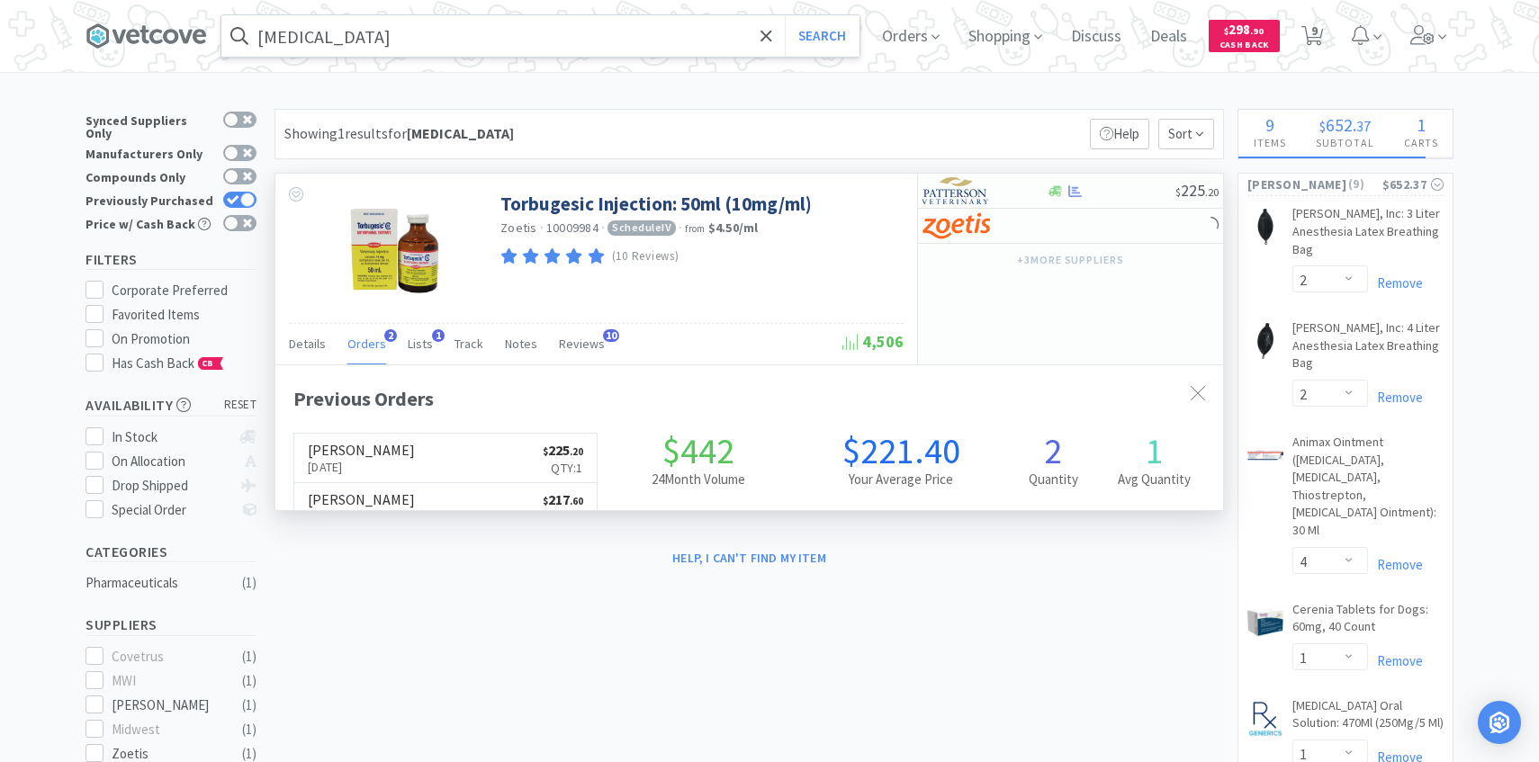
scroll to position [466, 947]
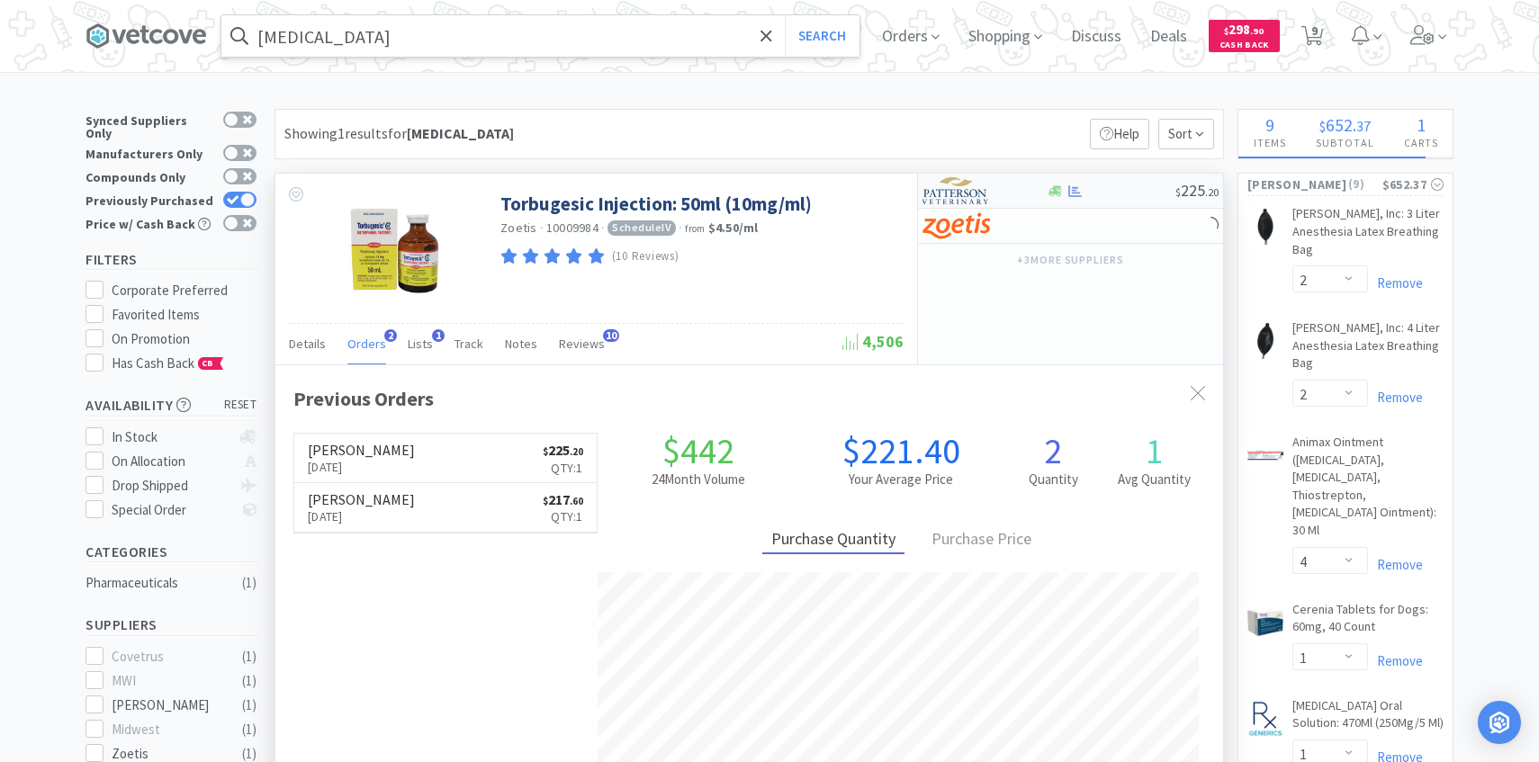
click at [995, 202] on div at bounding box center [971, 190] width 99 height 31
select select "1"
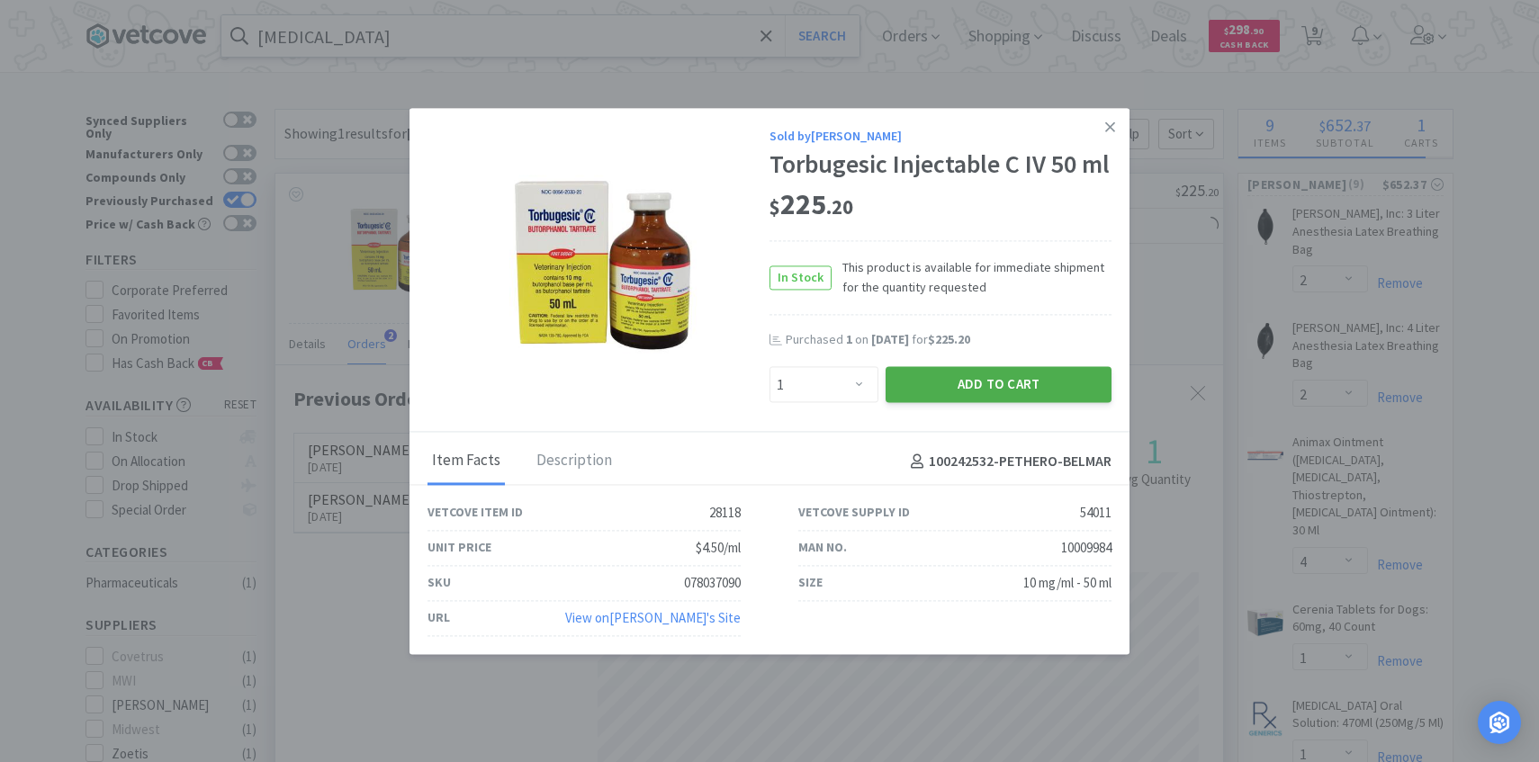
click at [955, 389] on button "Add to Cart" at bounding box center [998, 385] width 226 height 36
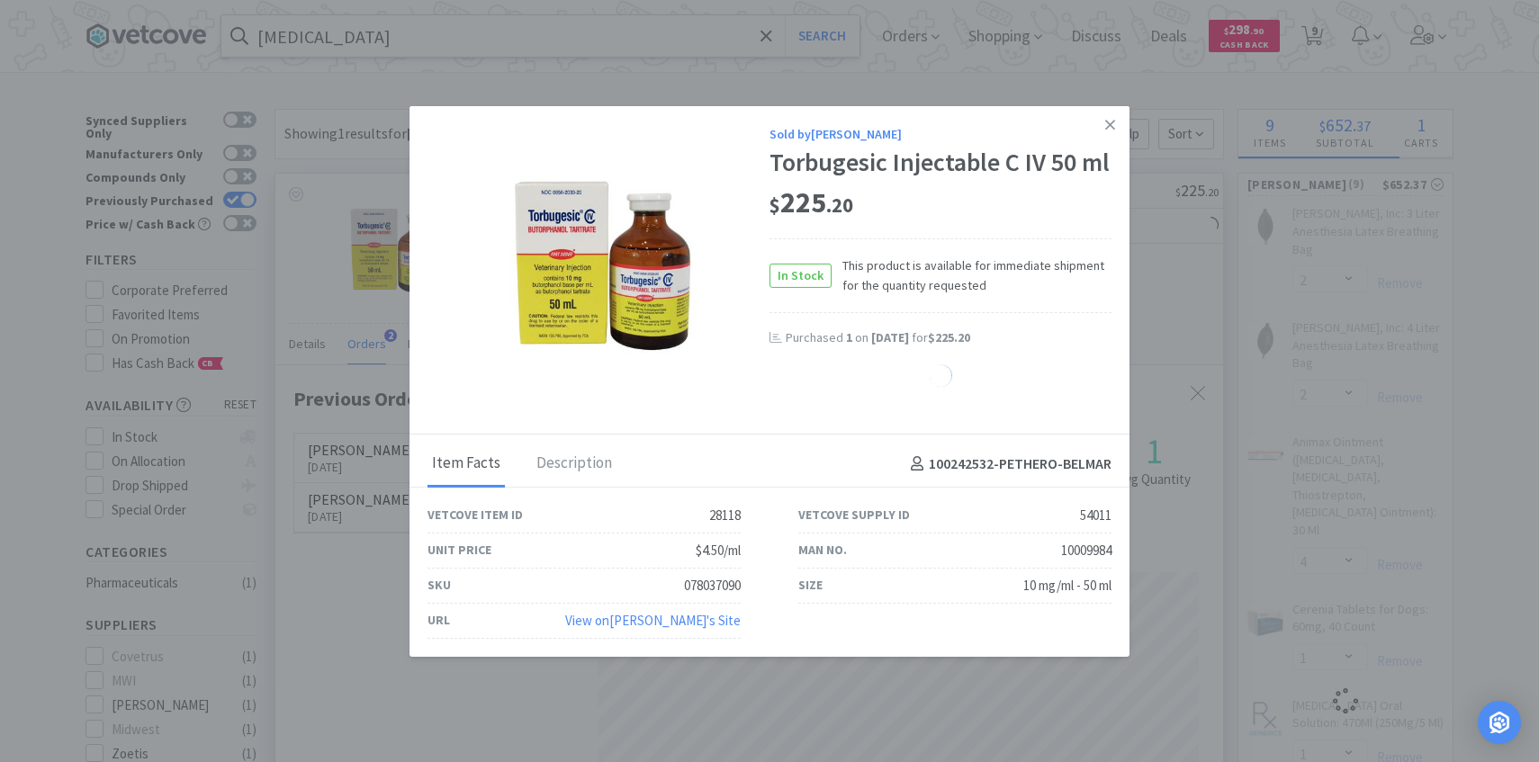
select select "1"
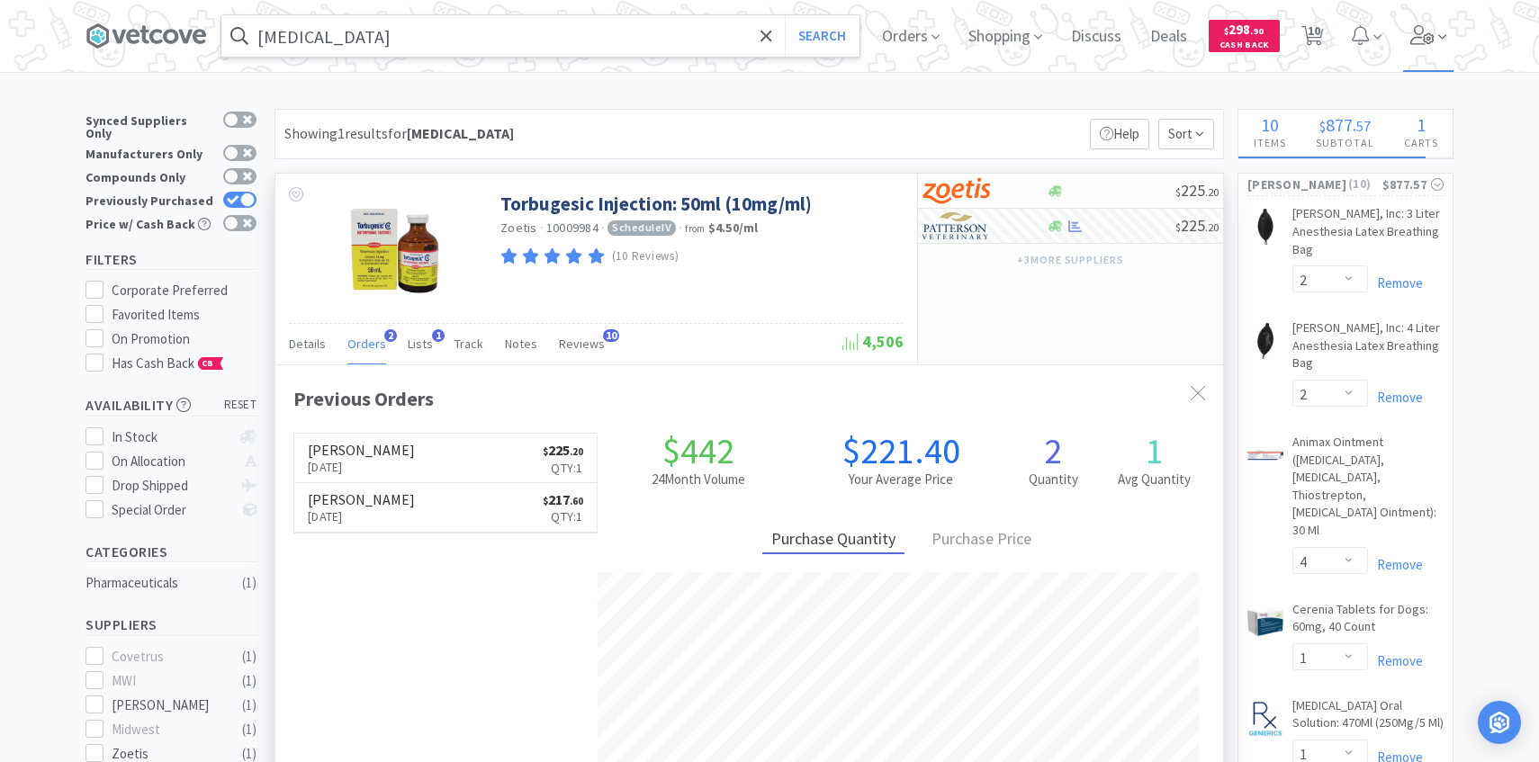
click at [1429, 29] on icon at bounding box center [1422, 35] width 25 height 20
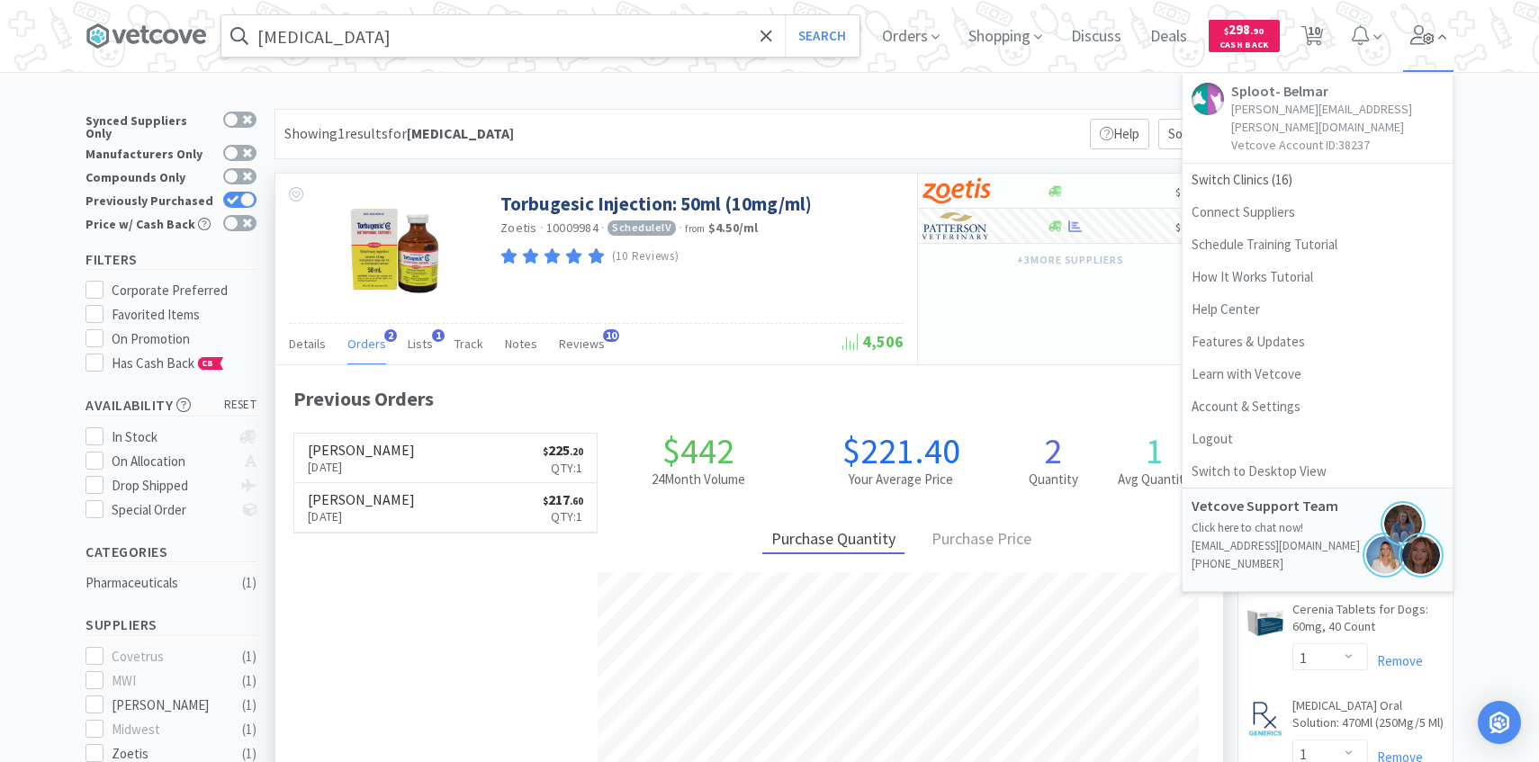
click at [1429, 31] on icon at bounding box center [1422, 35] width 25 height 20
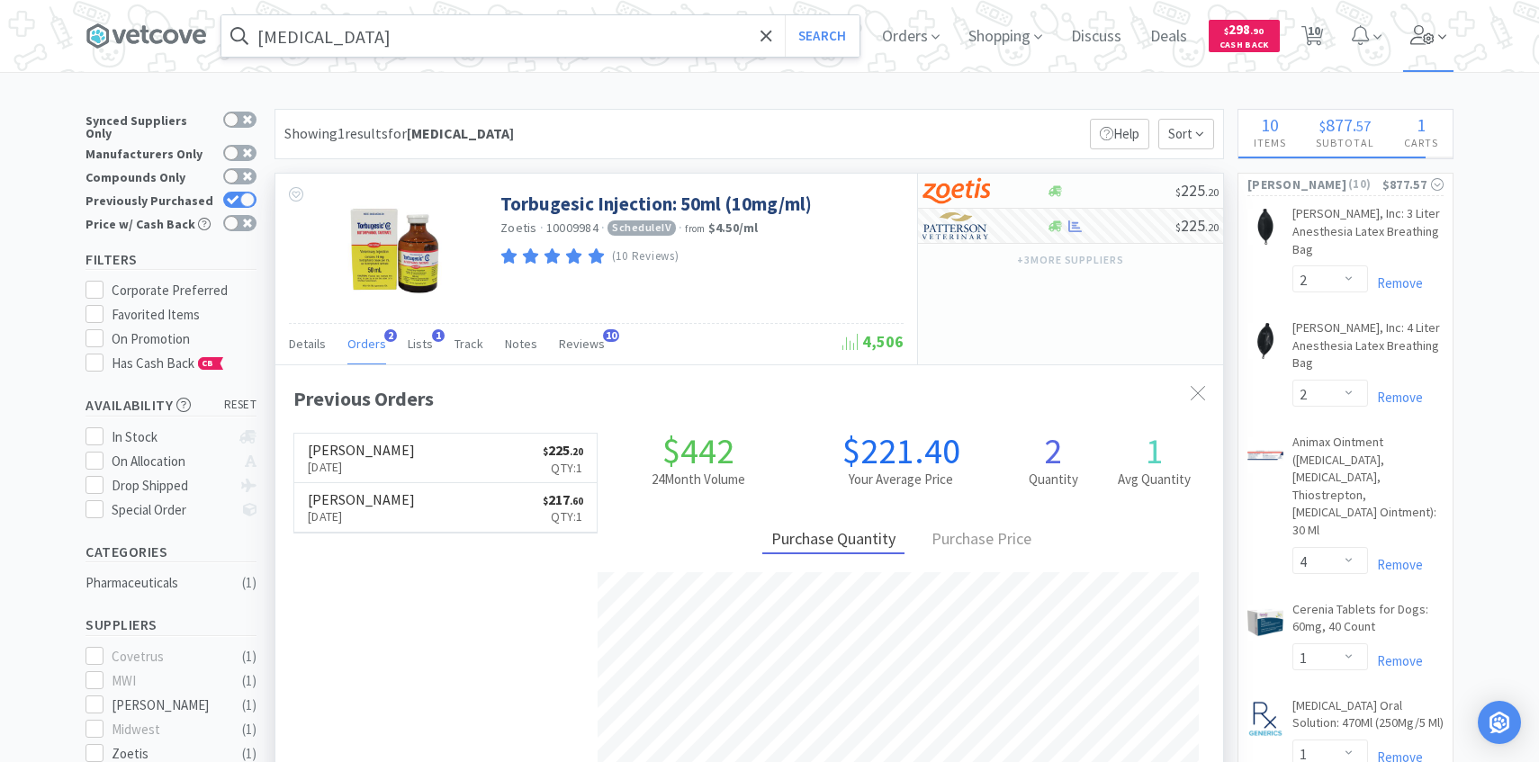
click at [1431, 25] on icon at bounding box center [1422, 35] width 25 height 20
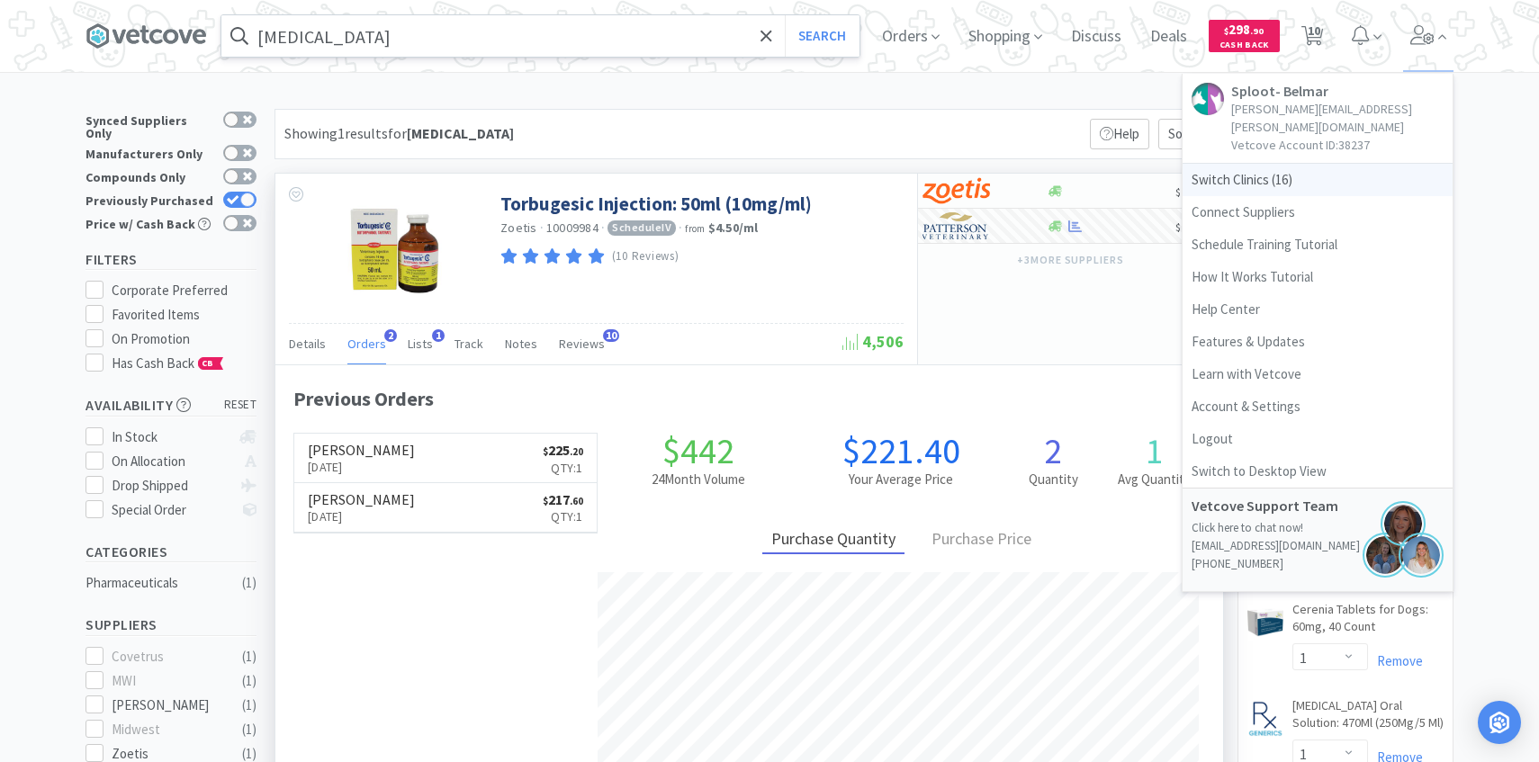
click at [1294, 164] on span "Switch Clinics ( 16 )" at bounding box center [1317, 180] width 270 height 32
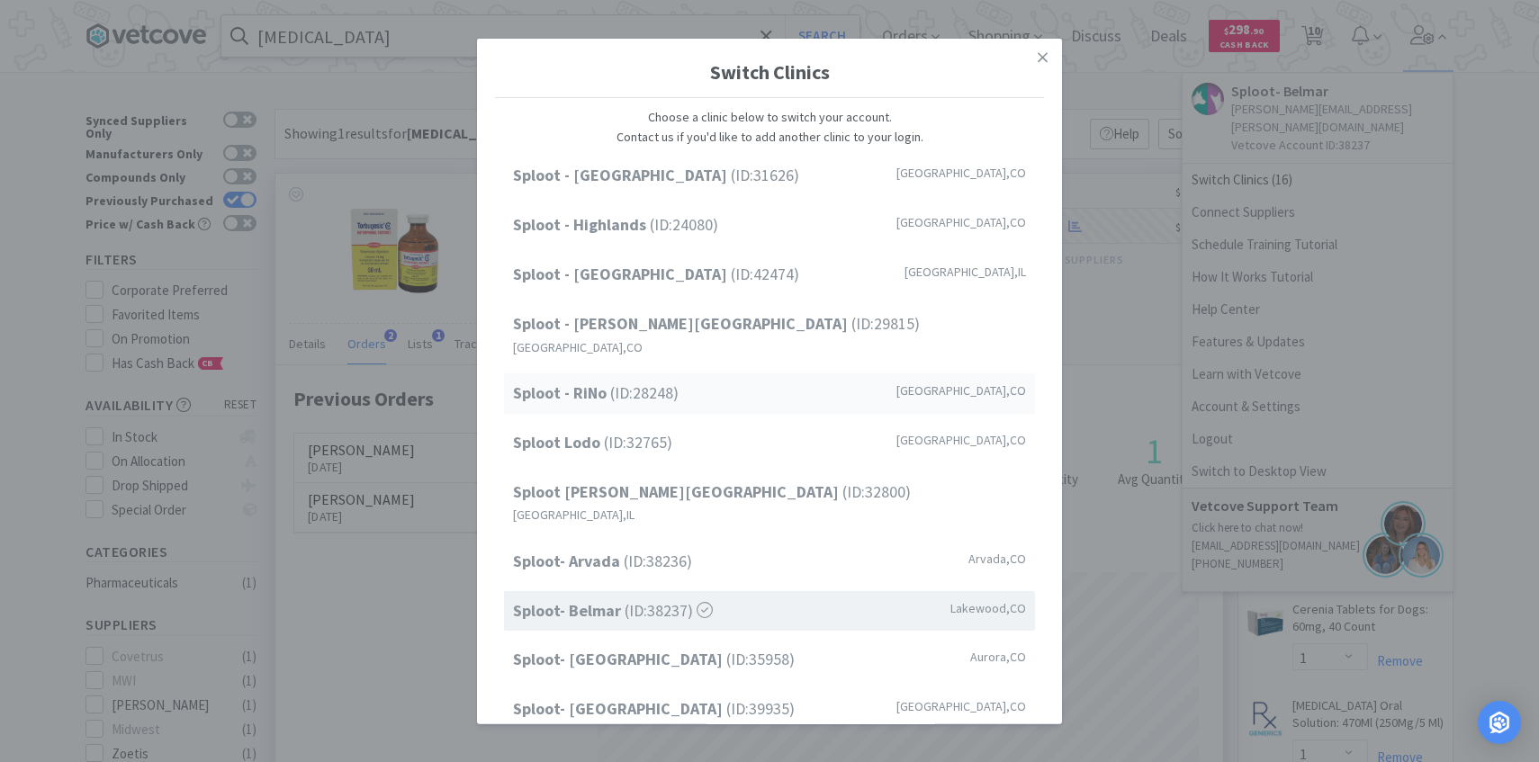
scroll to position [229, 0]
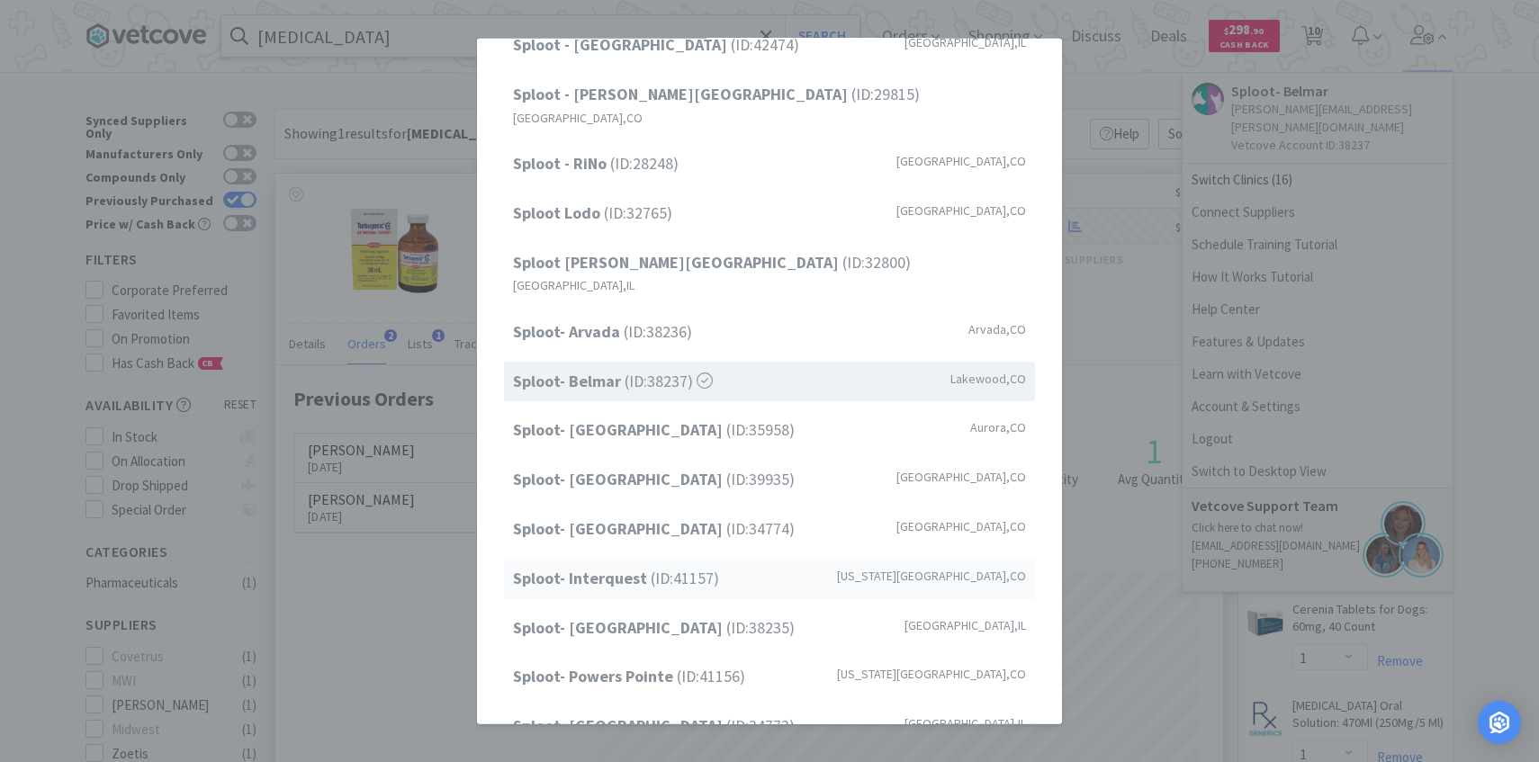
click at [656, 566] on span "Sploot- Interquest (ID: 41157 )" at bounding box center [616, 579] width 206 height 26
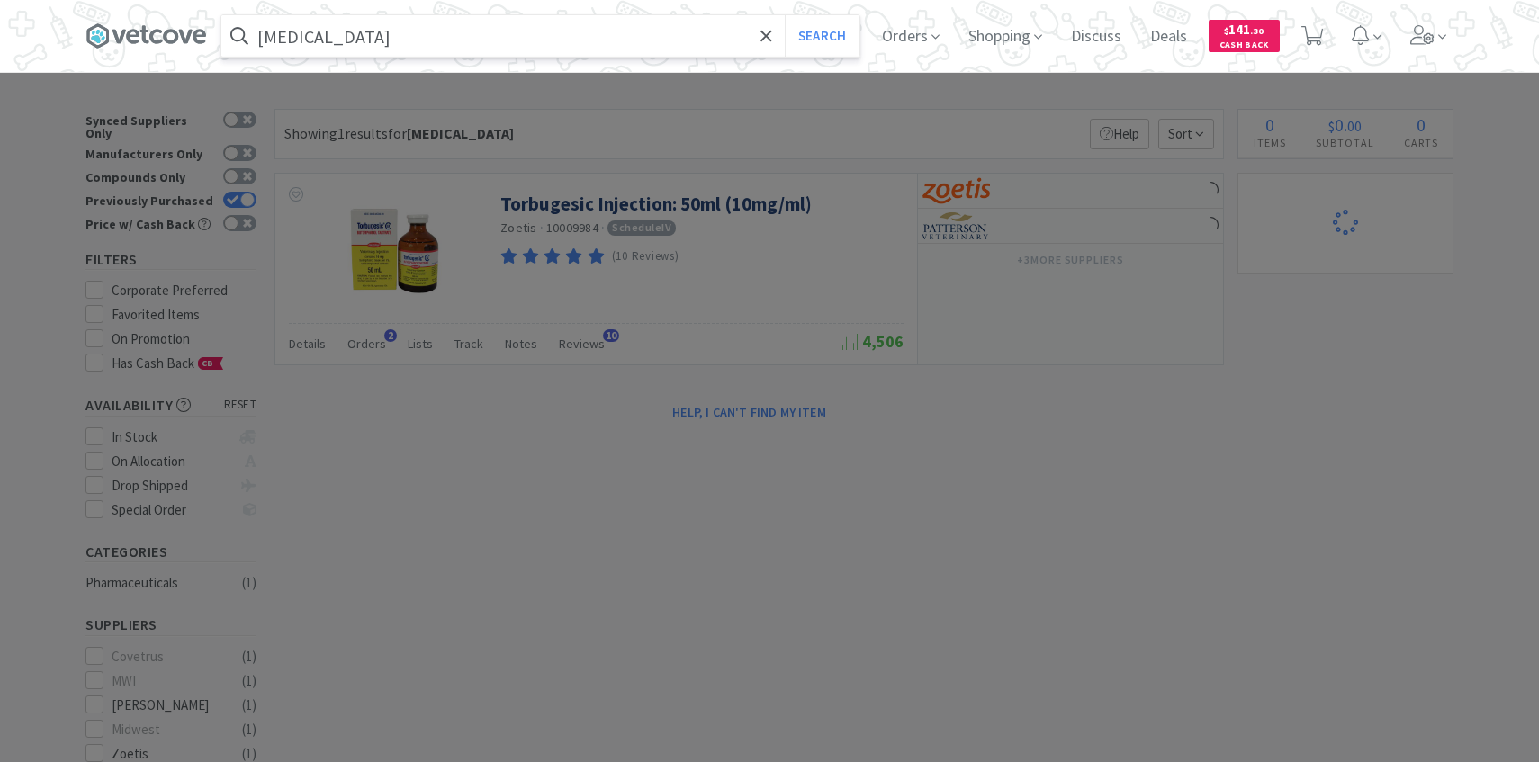
click at [431, 46] on input "[MEDICAL_DATA]" at bounding box center [540, 35] width 638 height 41
select select "1"
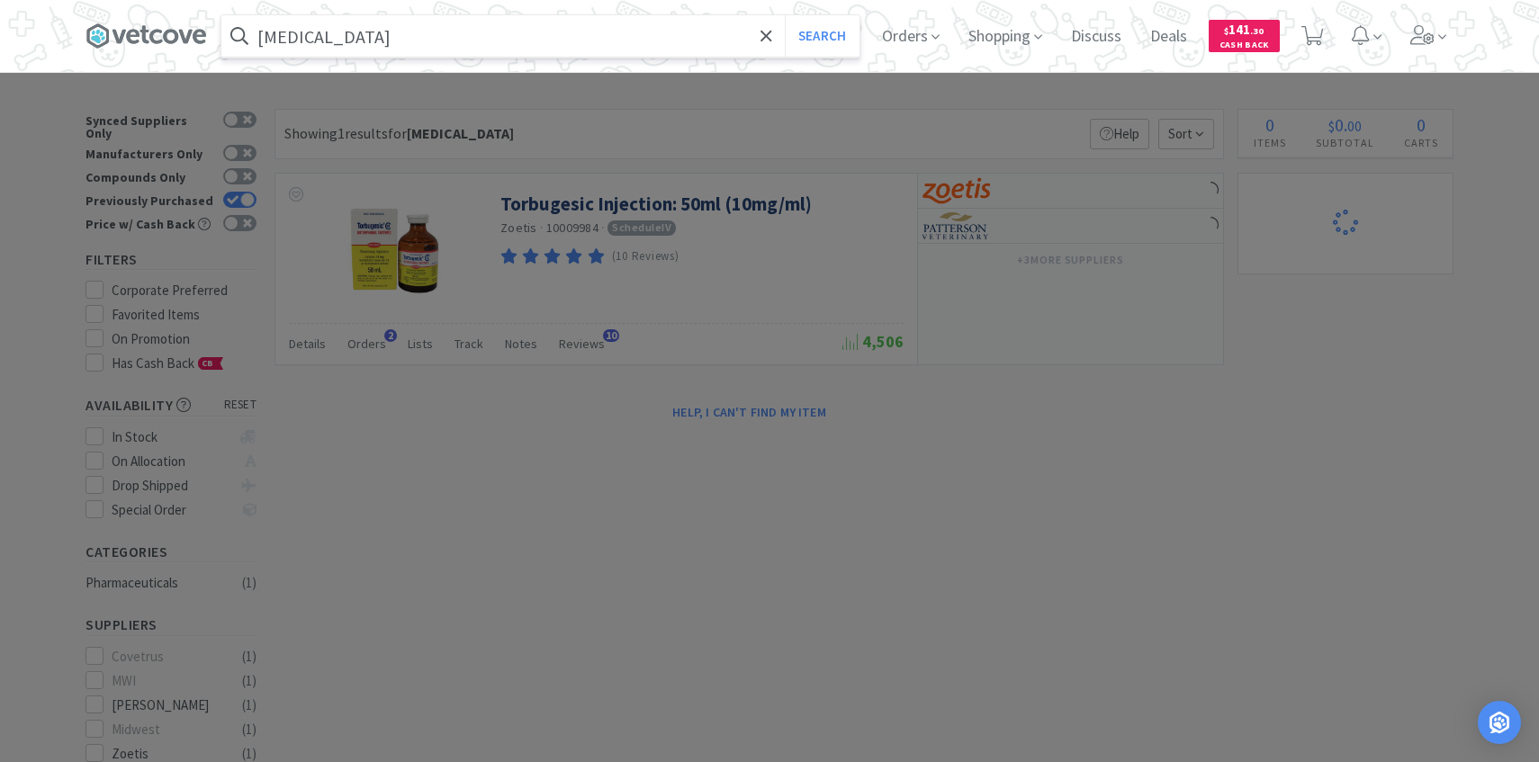
select select "1"
select select "4"
select select "5"
select select "1"
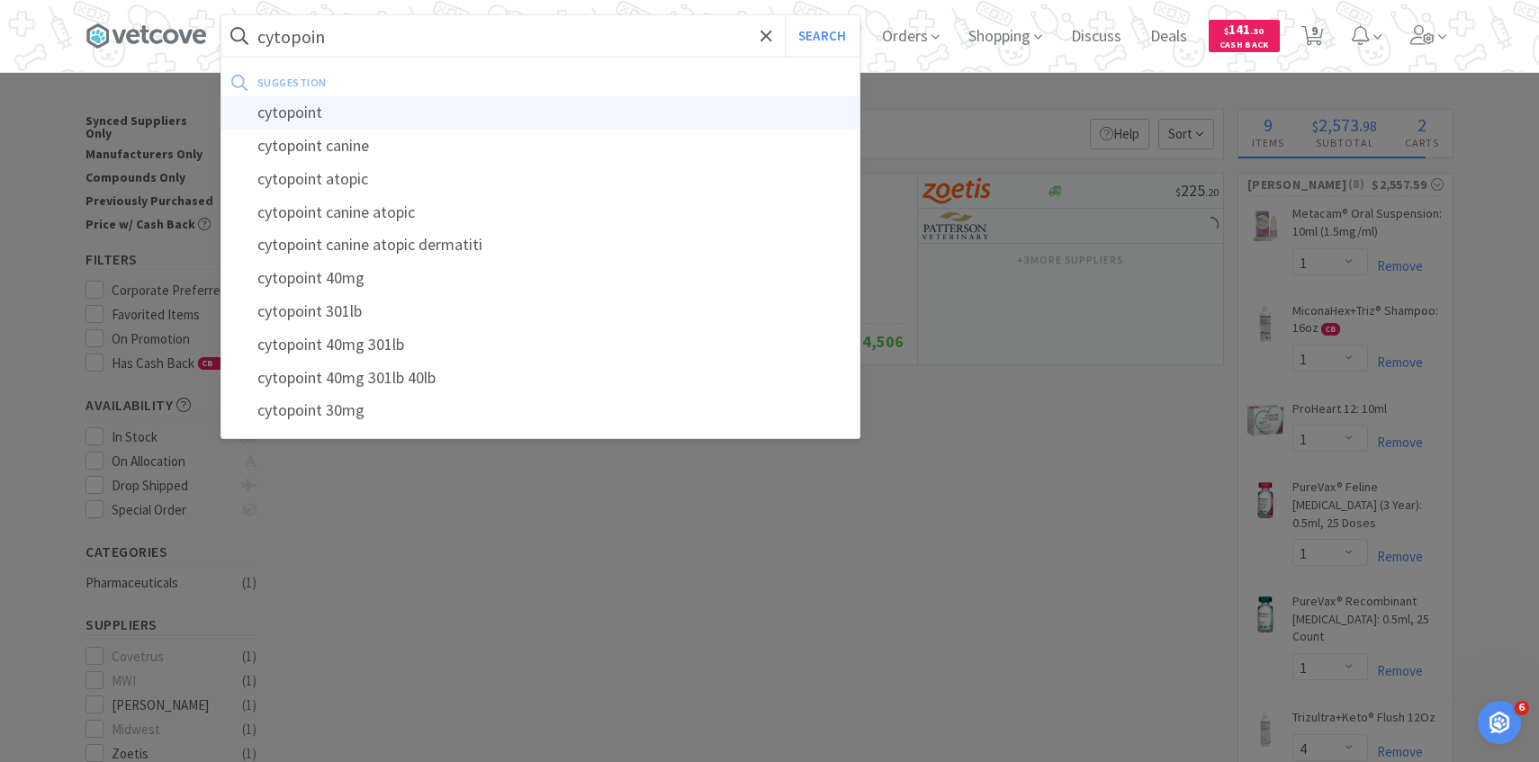
click at [425, 116] on div "cytopoint" at bounding box center [540, 112] width 638 height 33
type input "cytopoint"
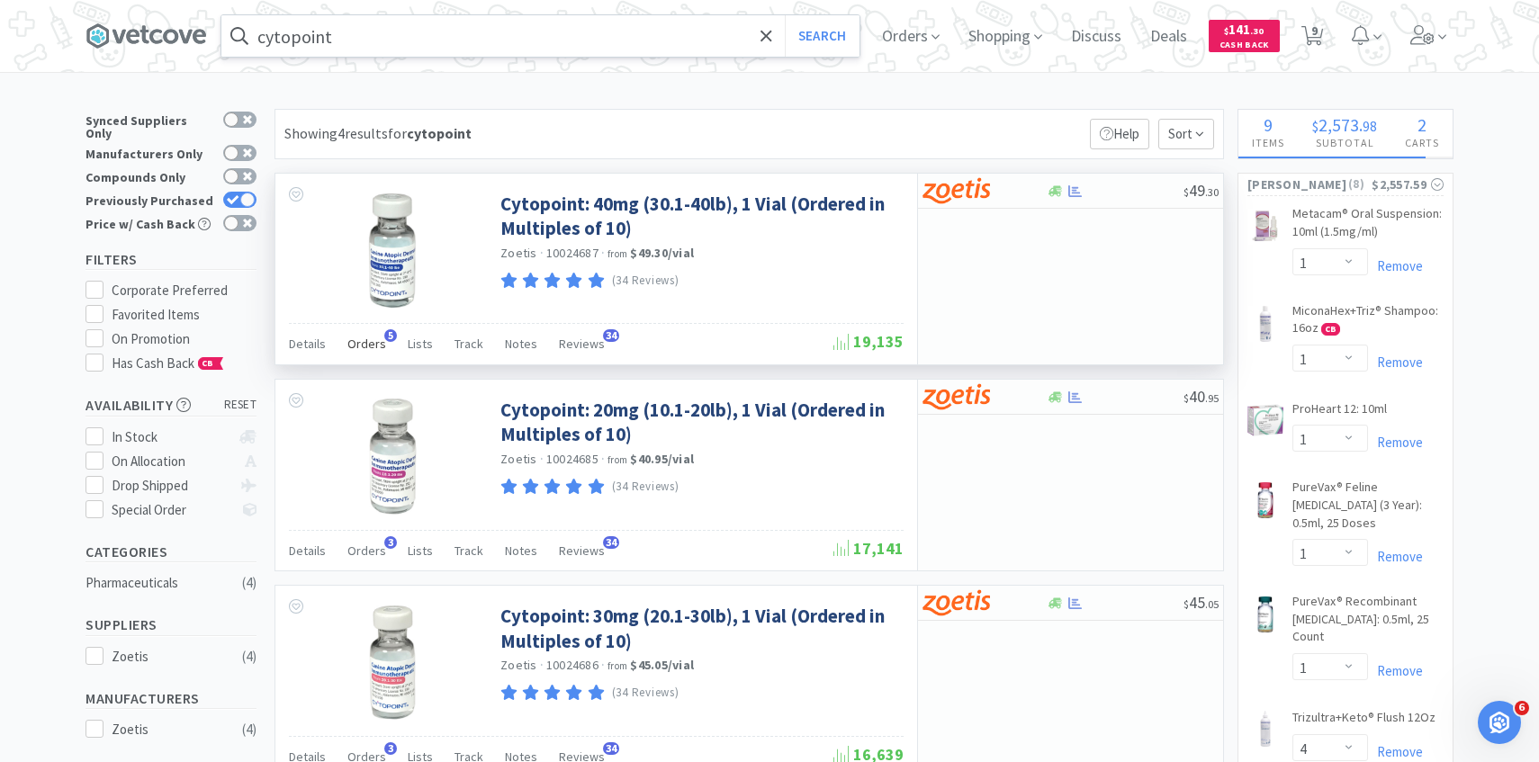
click at [360, 339] on span "Orders" at bounding box center [366, 344] width 39 height 16
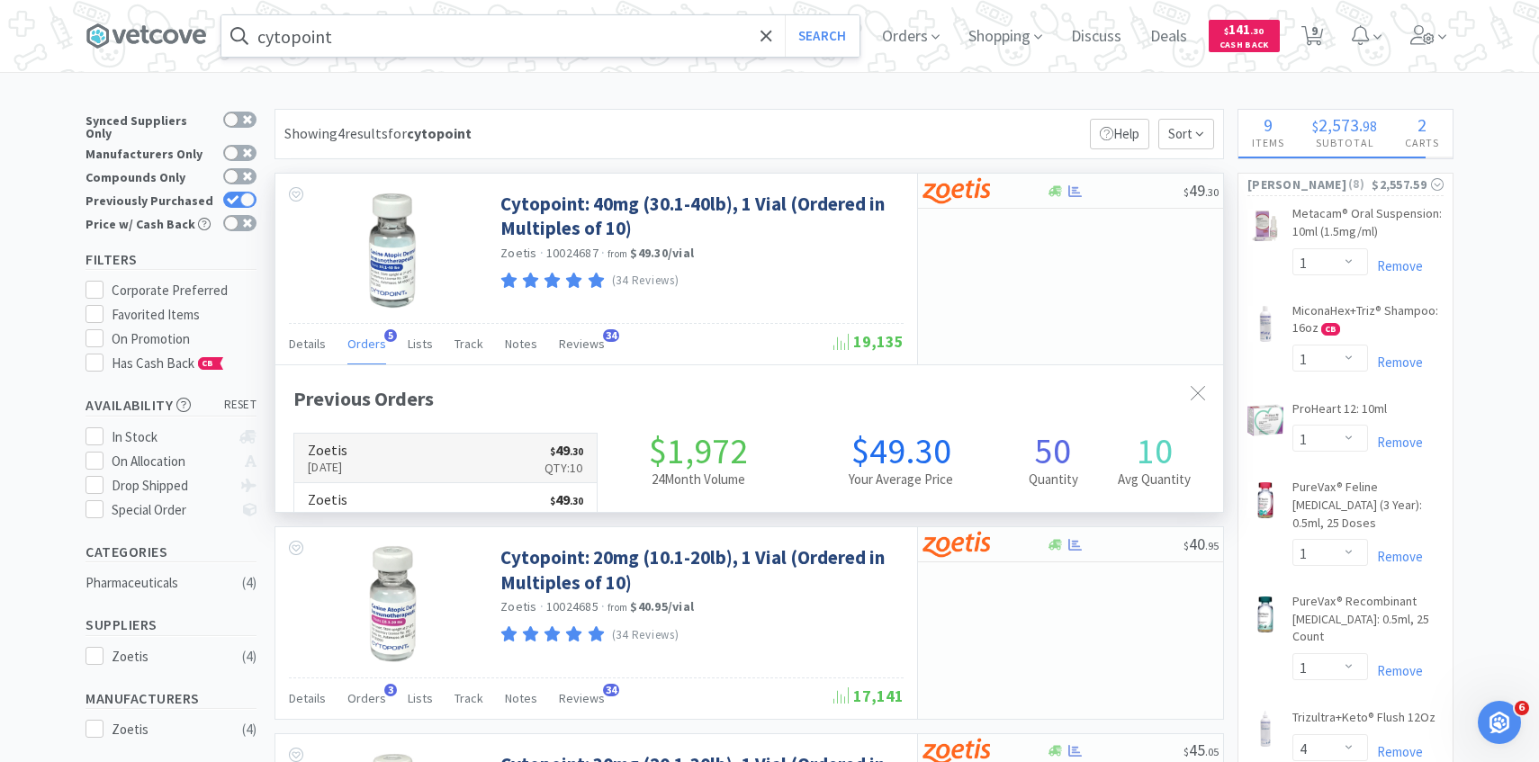
scroll to position [466, 947]
click at [464, 453] on link "Zoetis [DATE] $ 49 . 30 Qty: 10" at bounding box center [445, 458] width 302 height 49
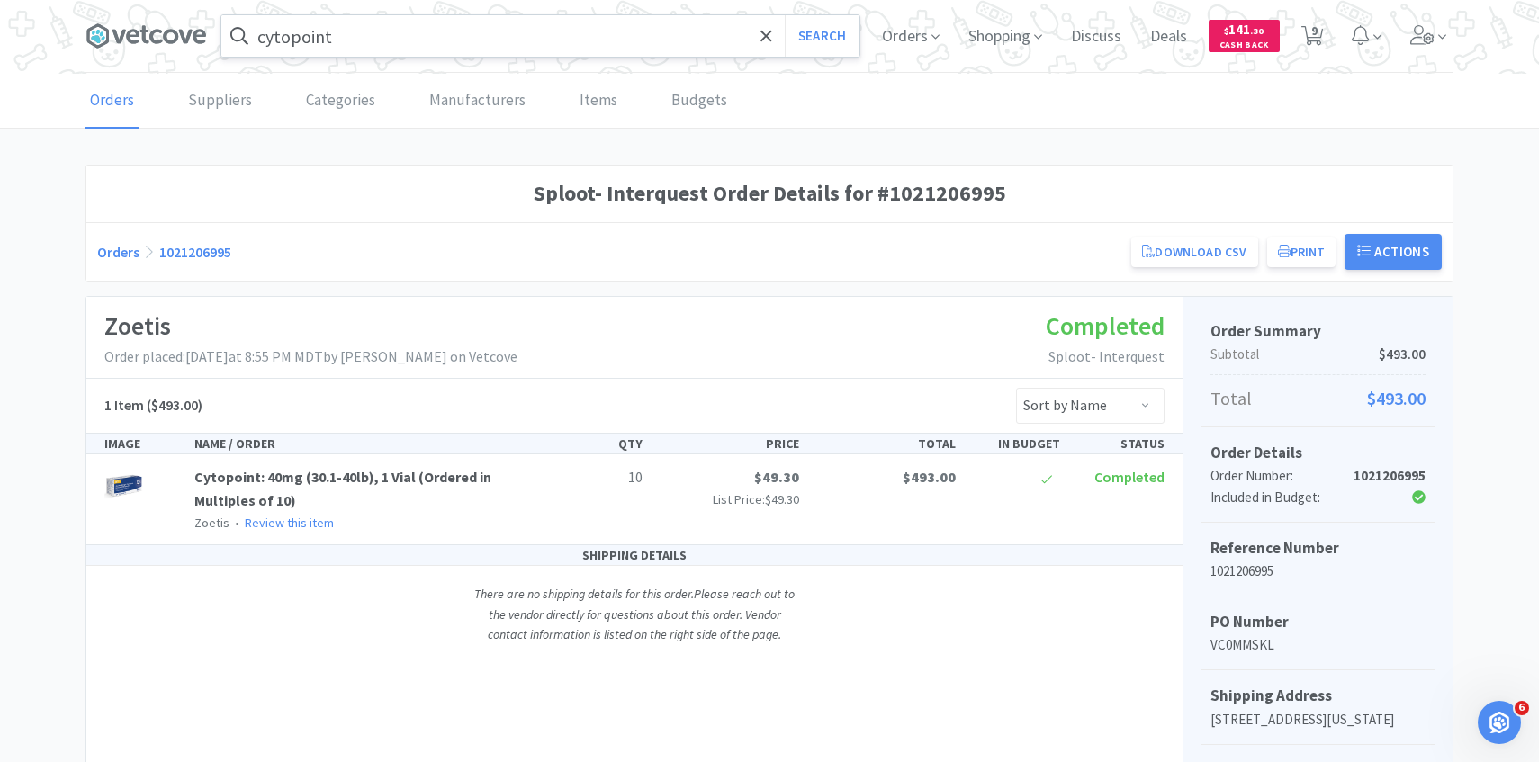
scroll to position [358, 0]
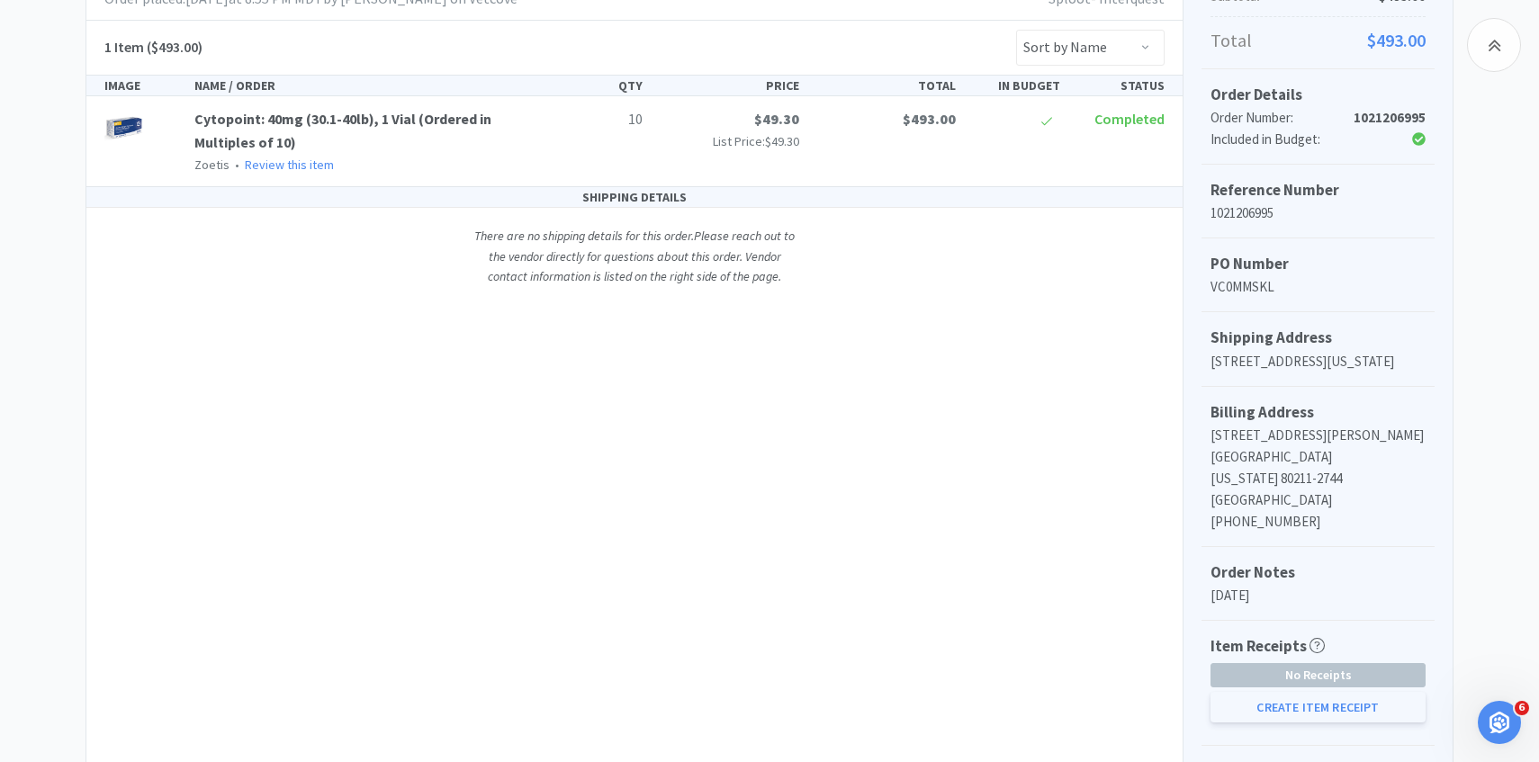
click at [1276, 702] on button "Create Item Receipt" at bounding box center [1317, 707] width 215 height 31
select select "10"
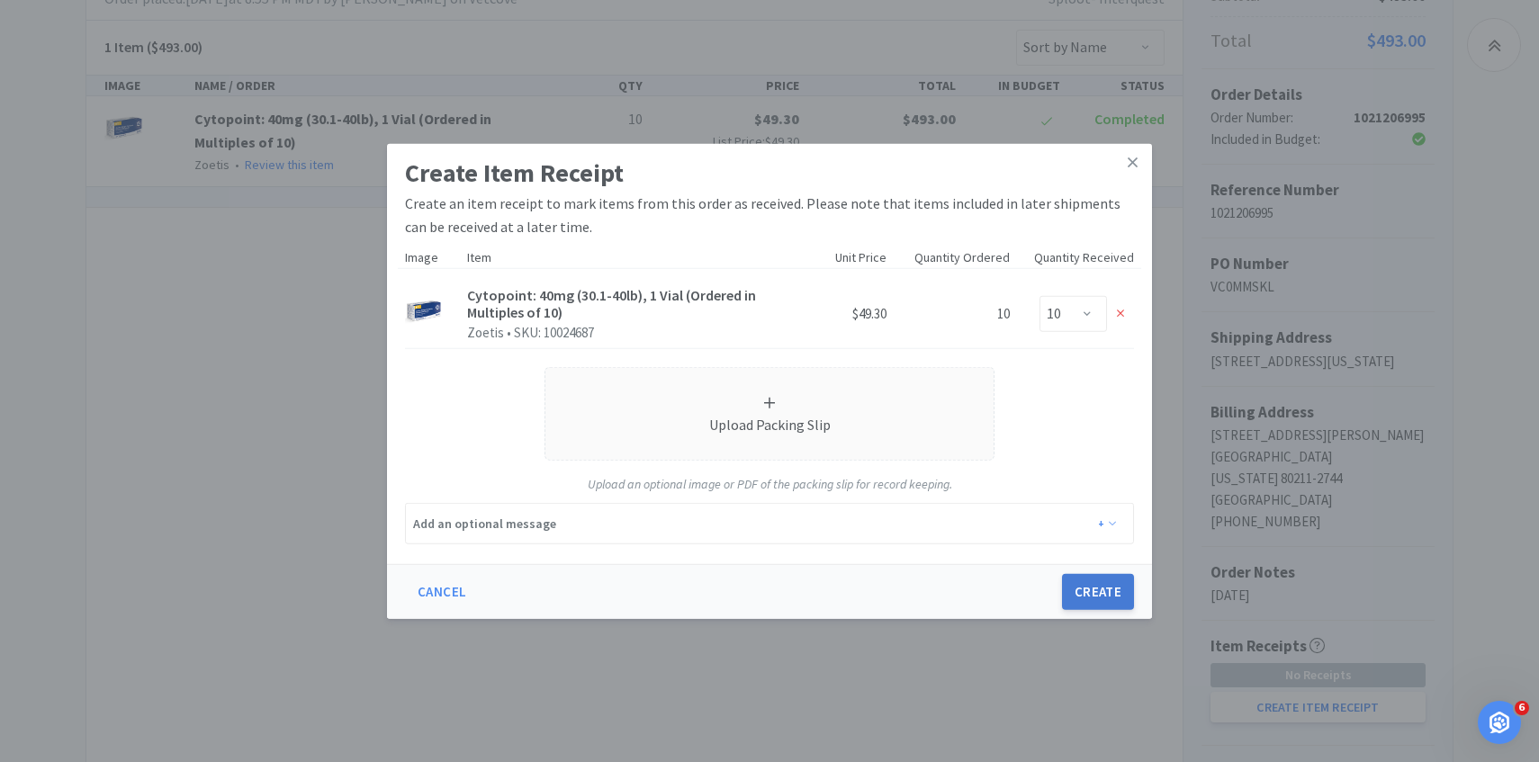
click at [1117, 581] on button "Create" at bounding box center [1098, 592] width 72 height 36
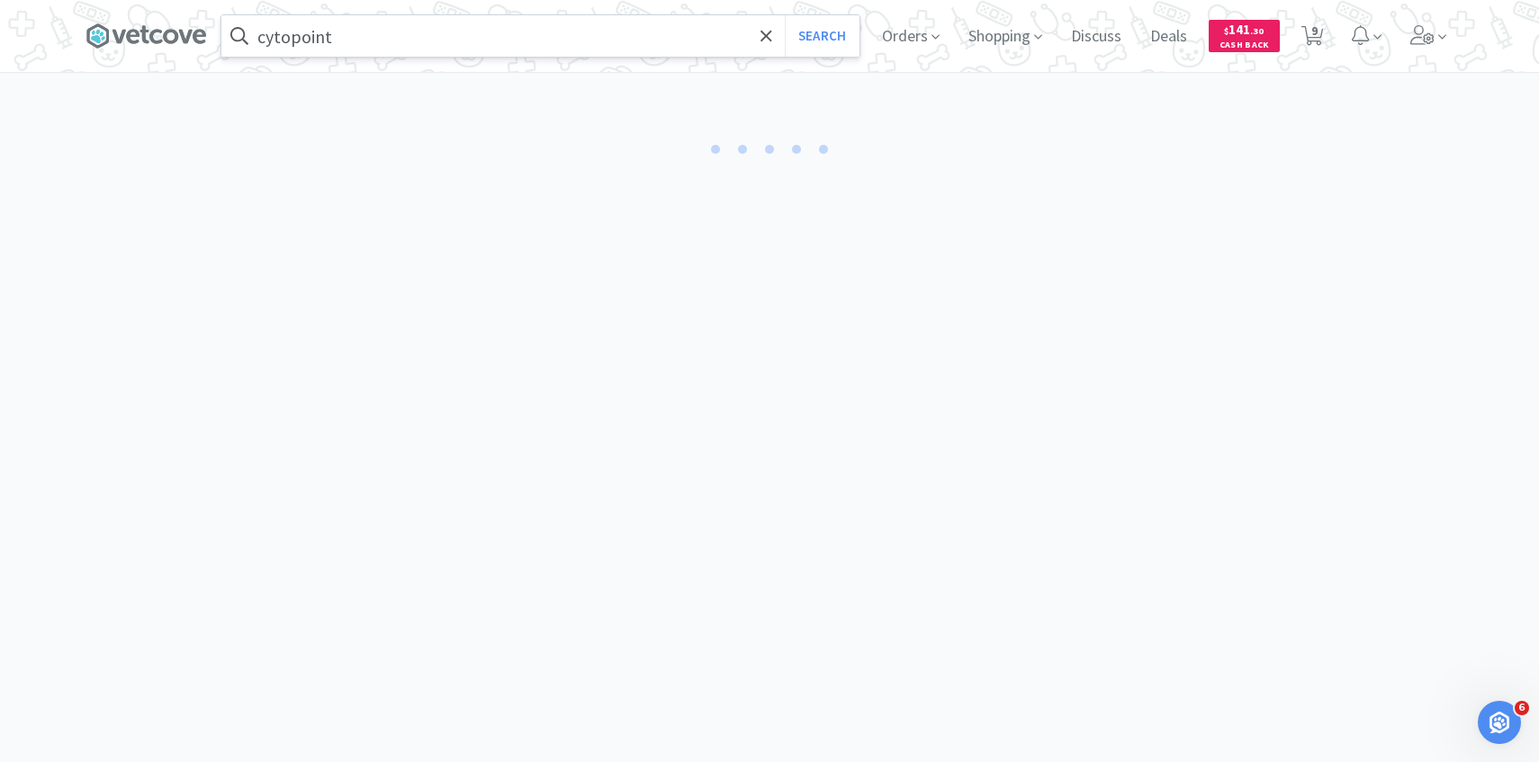
select select "10"
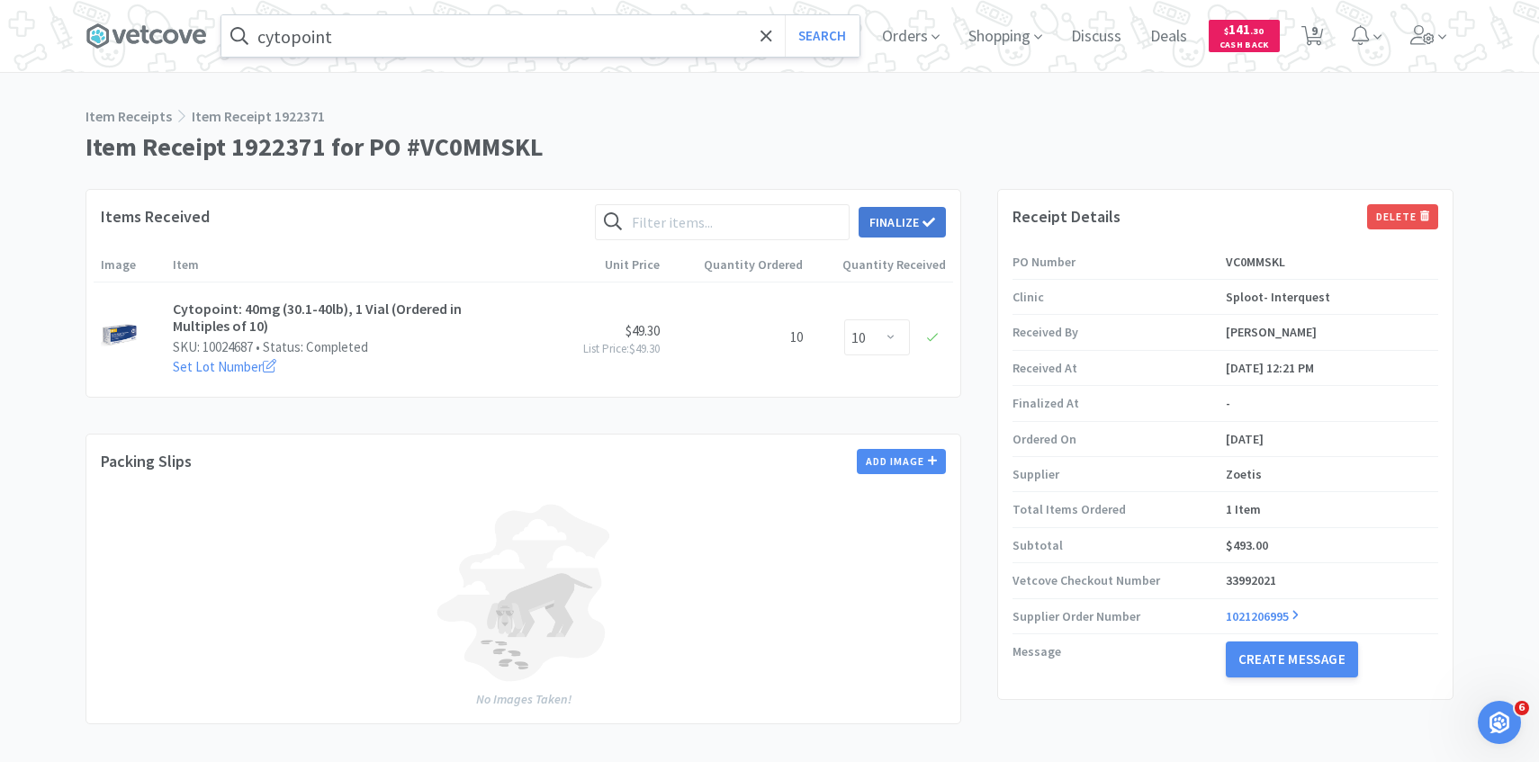
click at [928, 222] on icon at bounding box center [928, 222] width 13 height 13
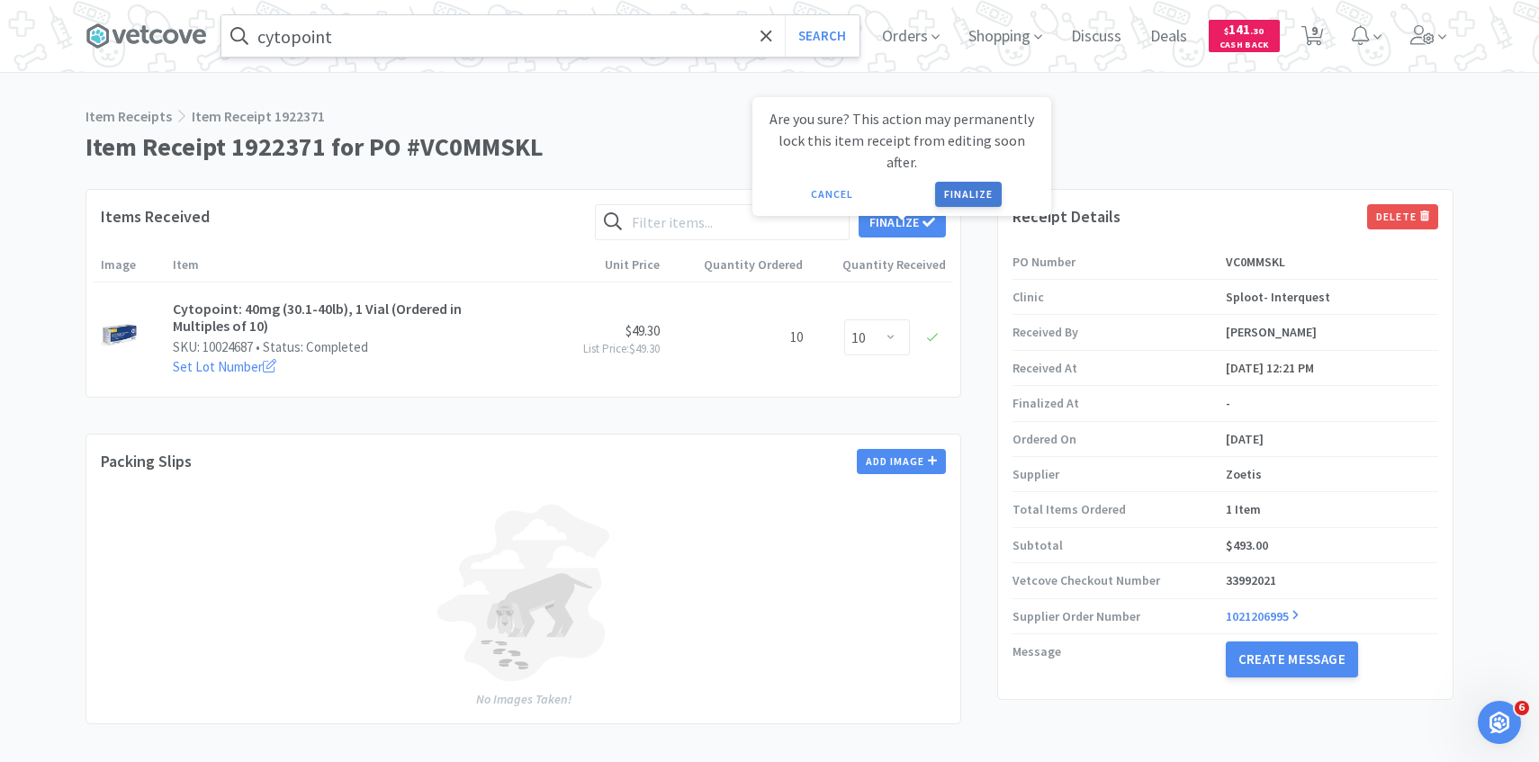
click at [971, 182] on button "Finalize" at bounding box center [968, 194] width 67 height 25
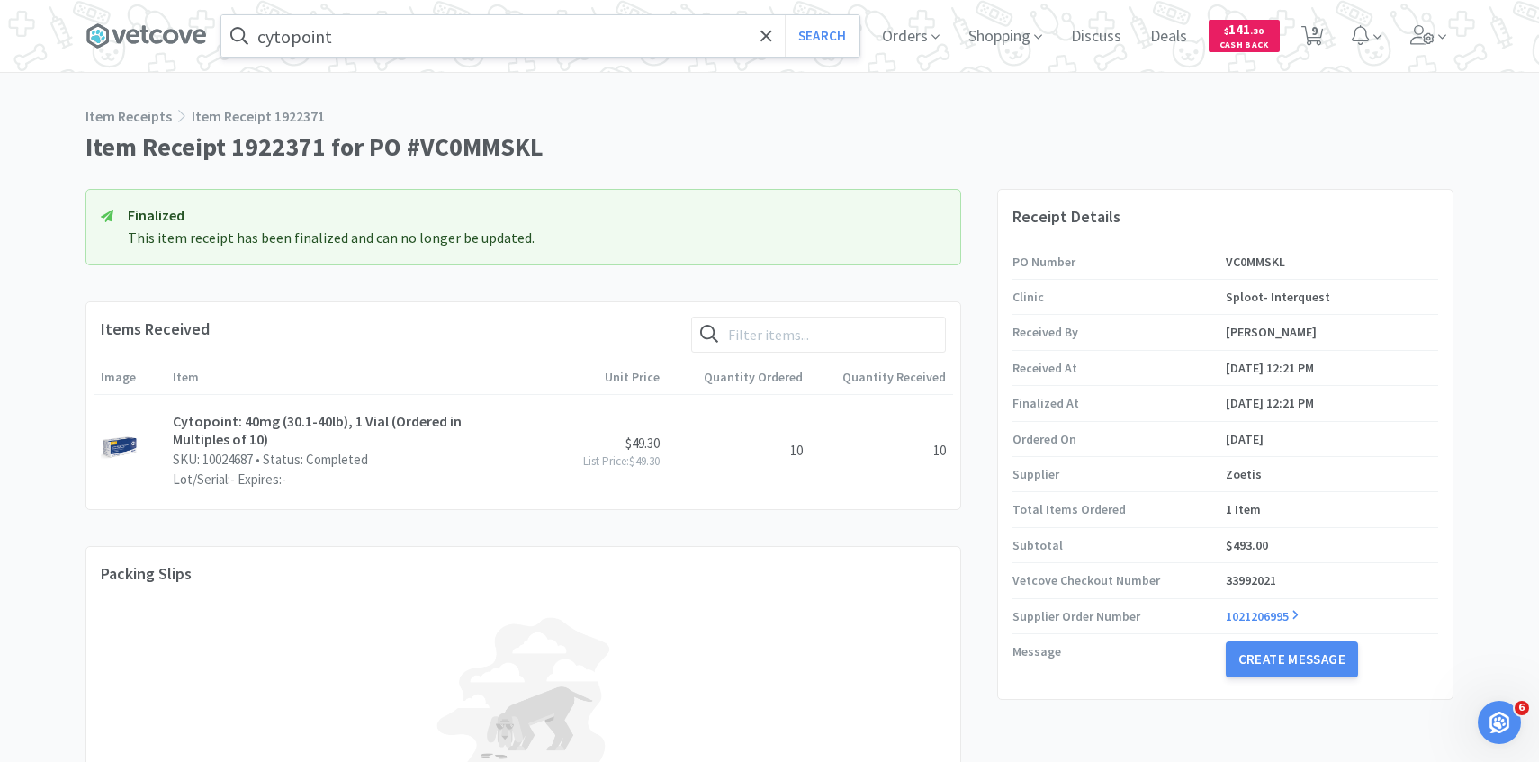
click at [487, 41] on input "cytopoint" at bounding box center [540, 35] width 638 height 41
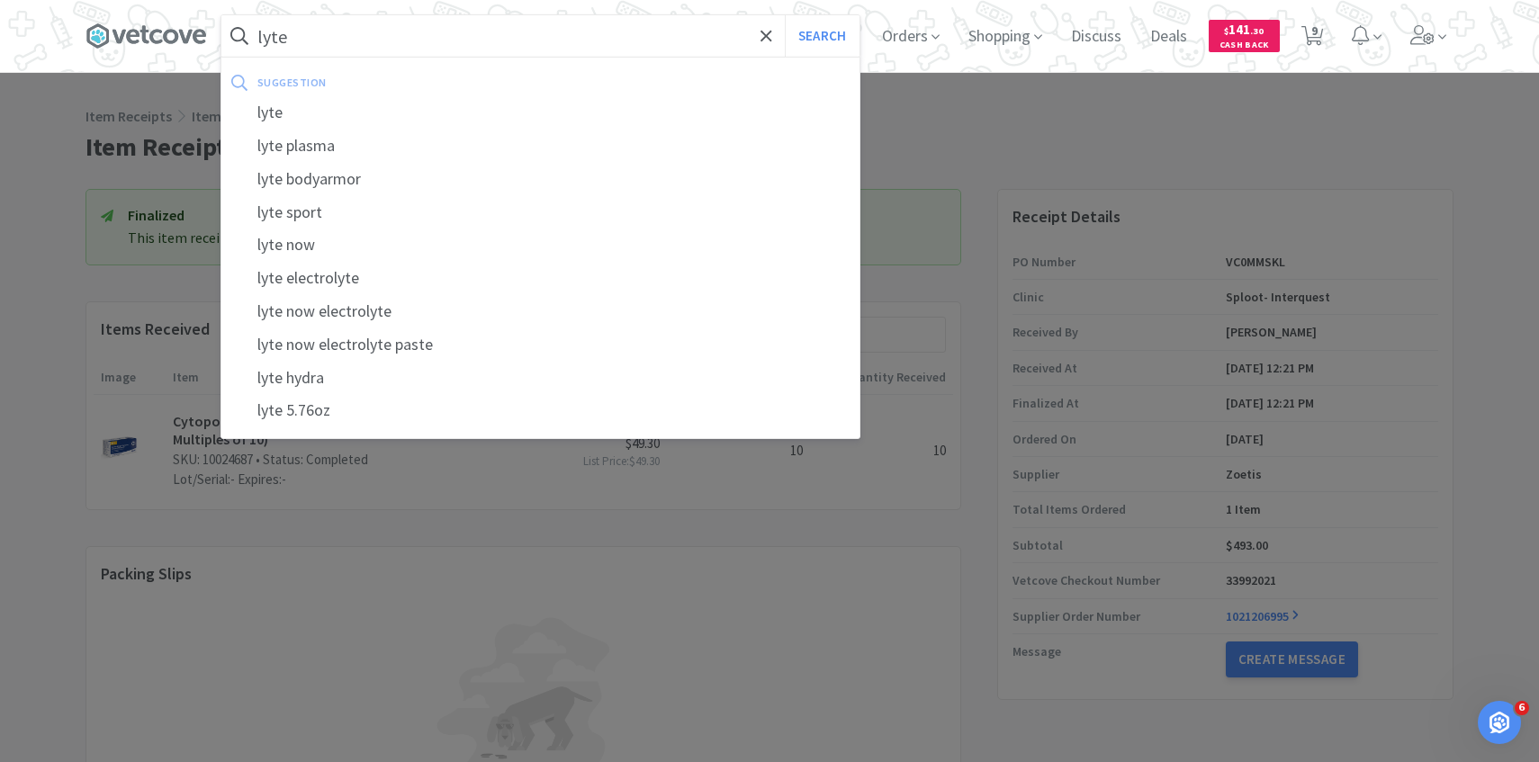
type input "lyte"
click at [785, 15] on button "Search" at bounding box center [822, 35] width 75 height 41
select select "1"
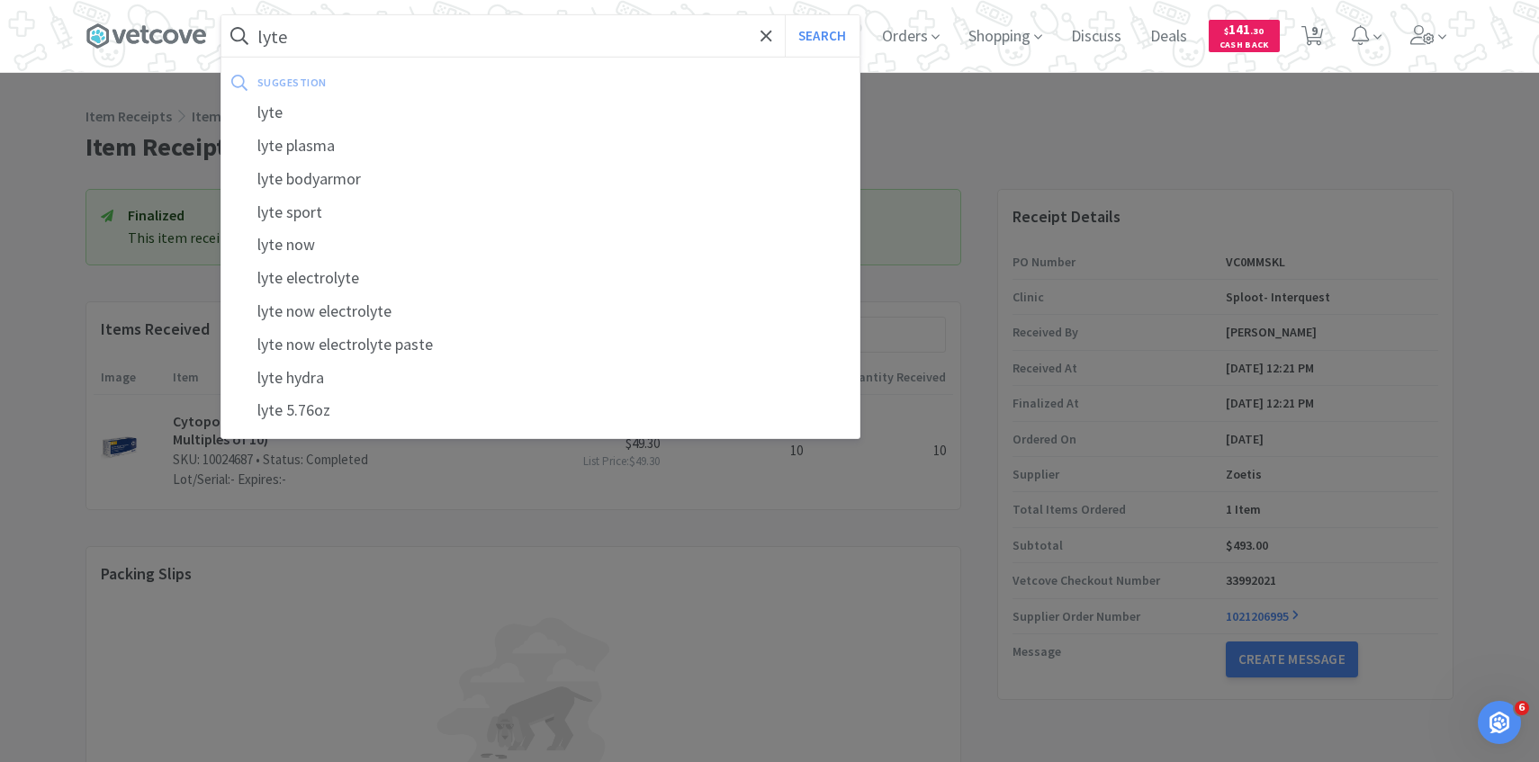
select select "1"
select select "4"
select select "5"
select select "1"
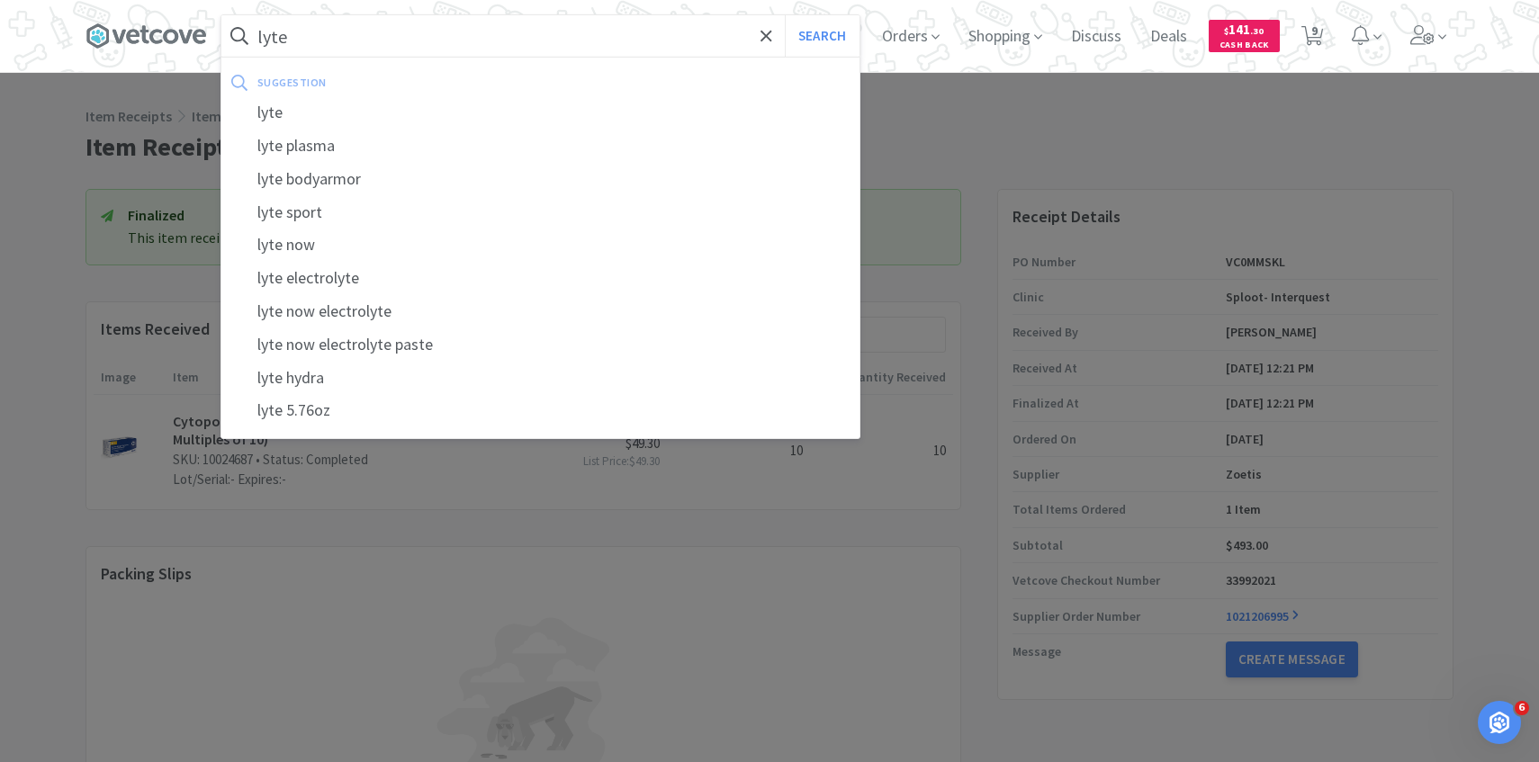
select select "1"
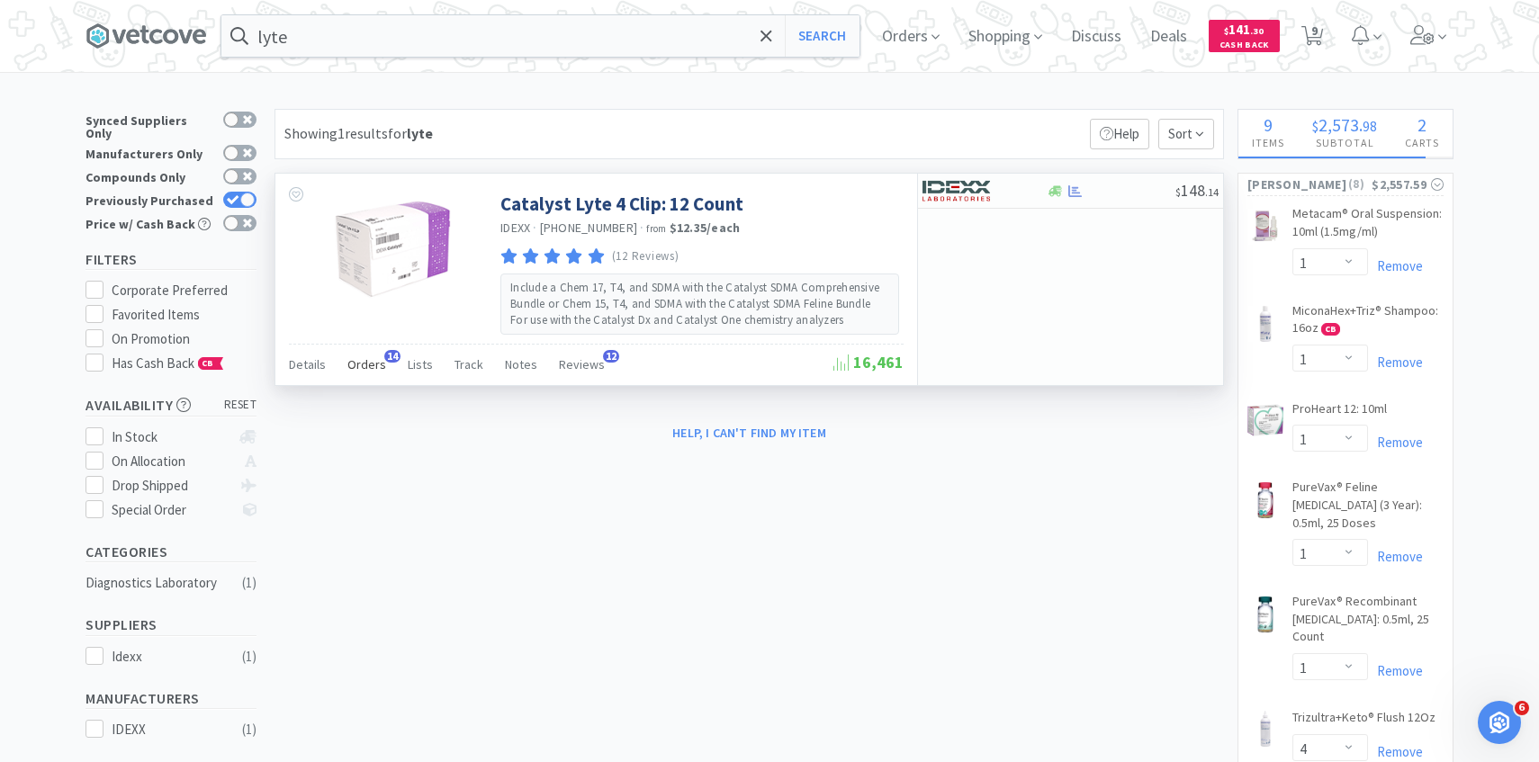
click at [372, 363] on span "Orders" at bounding box center [366, 364] width 39 height 16
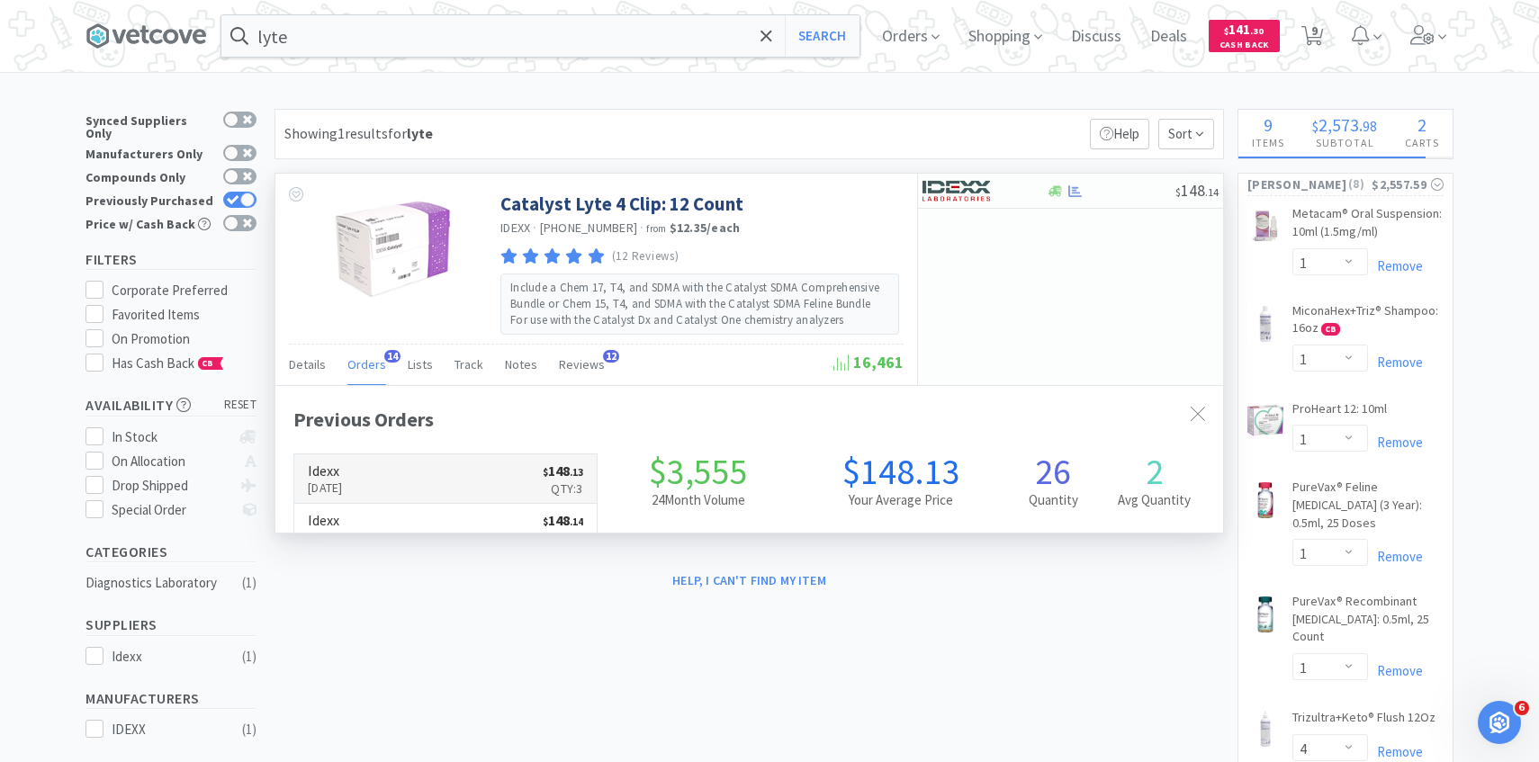
scroll to position [482, 947]
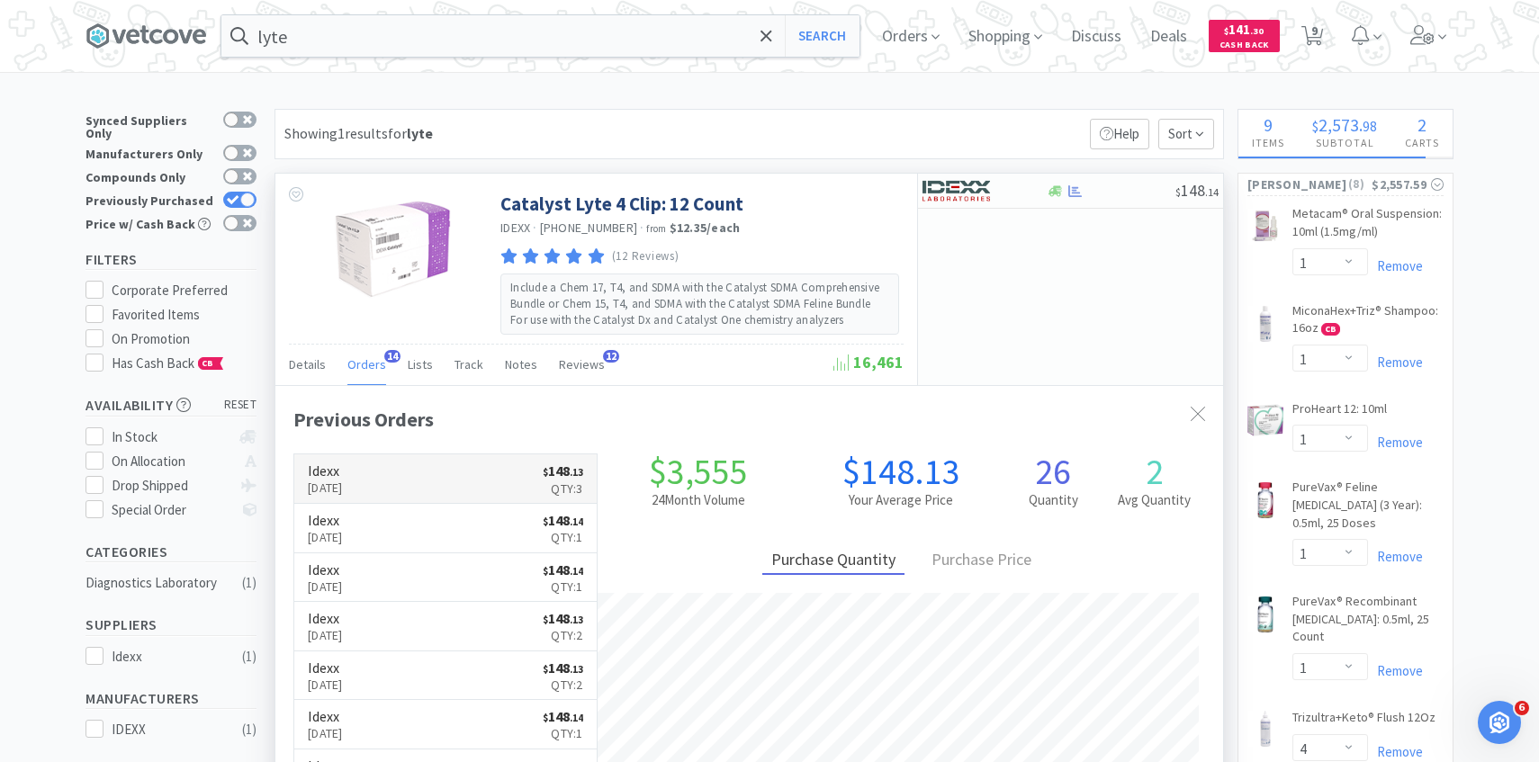
click at [410, 489] on link "Idexx Oct 8th, 2025 $ 148 . 13 Qty: 3" at bounding box center [445, 478] width 302 height 49
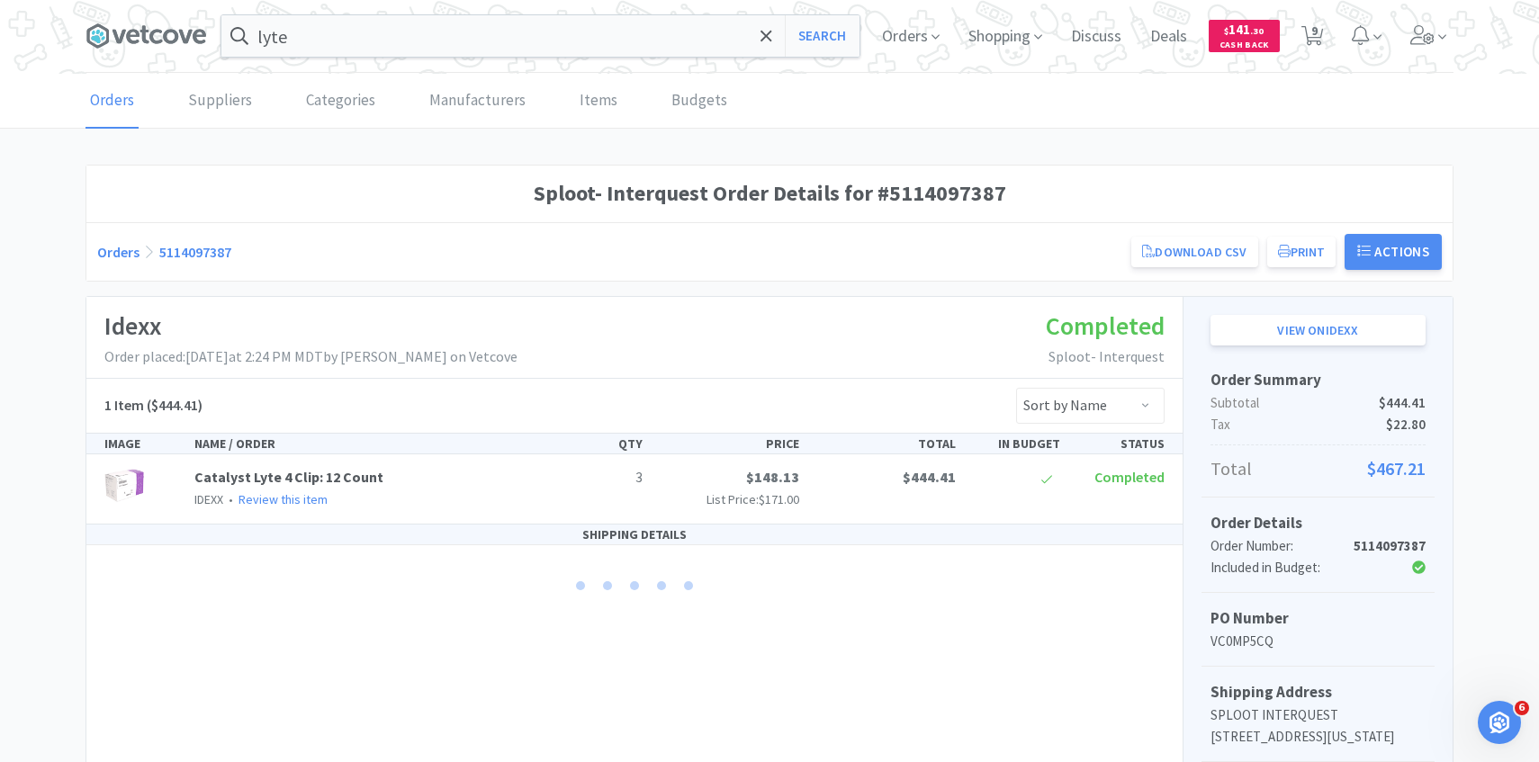
scroll to position [613, 0]
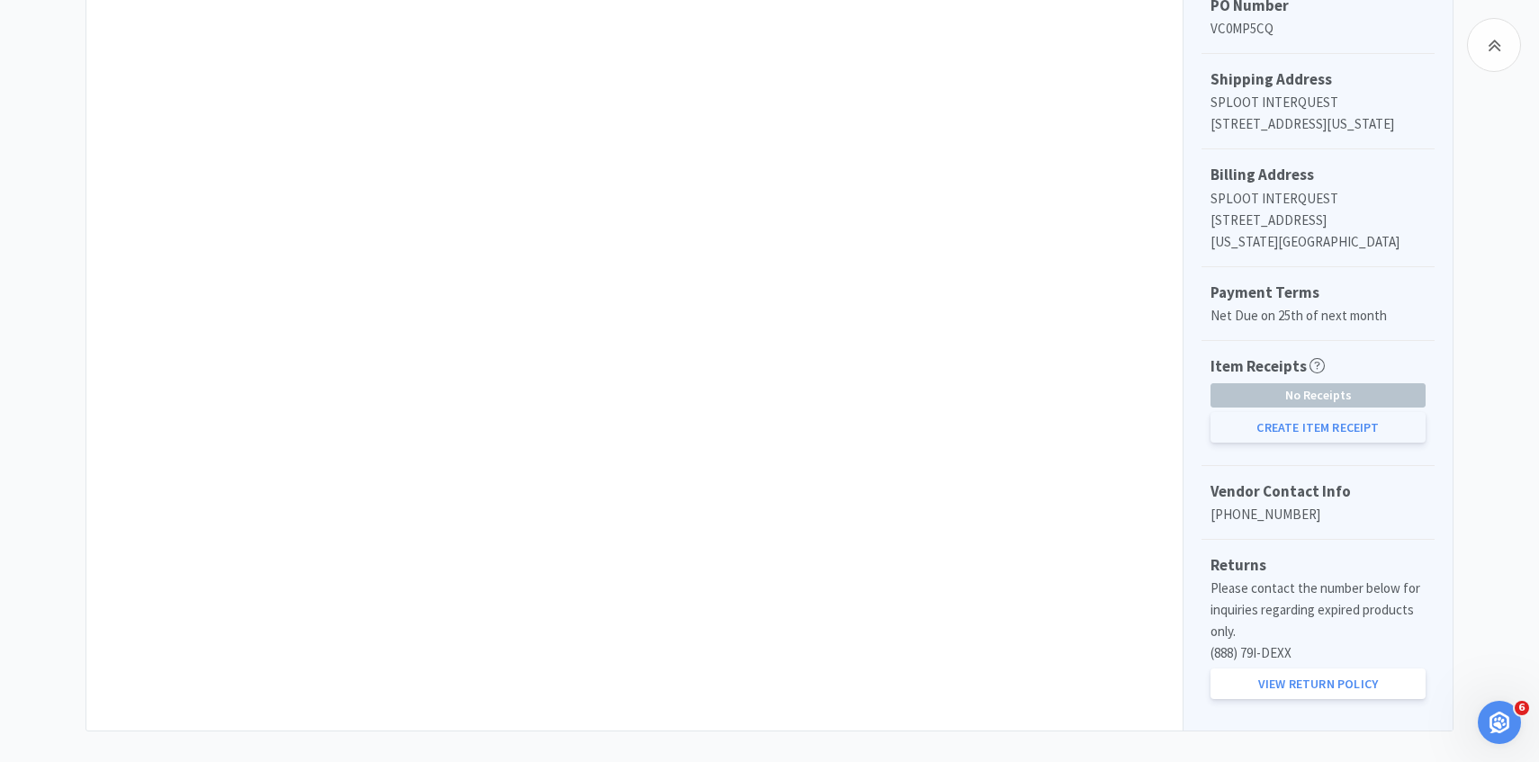
click at [1368, 443] on button "Create Item Receipt" at bounding box center [1317, 427] width 215 height 31
select select "3"
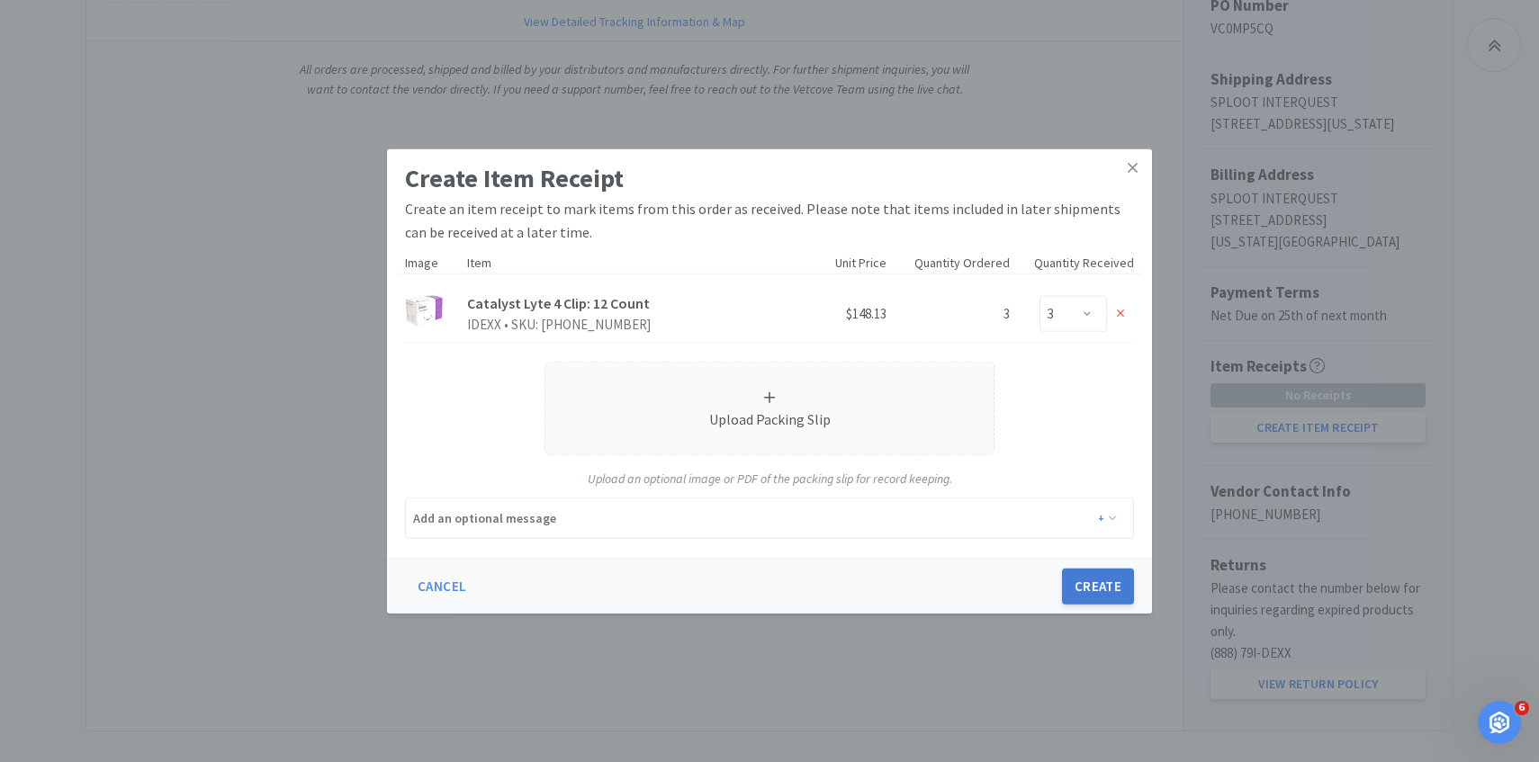
click at [1097, 597] on button "Create" at bounding box center [1098, 587] width 72 height 36
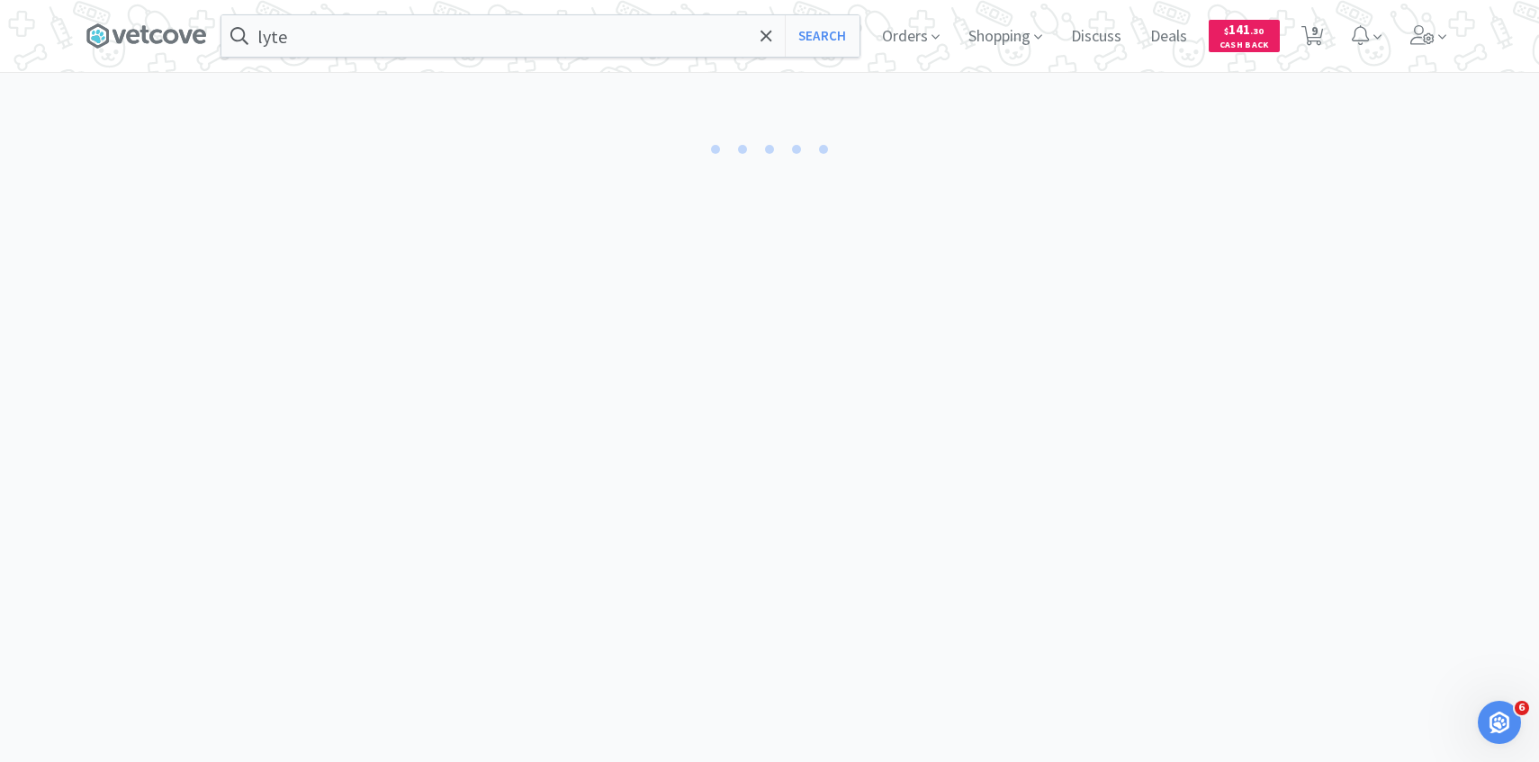
select select "3"
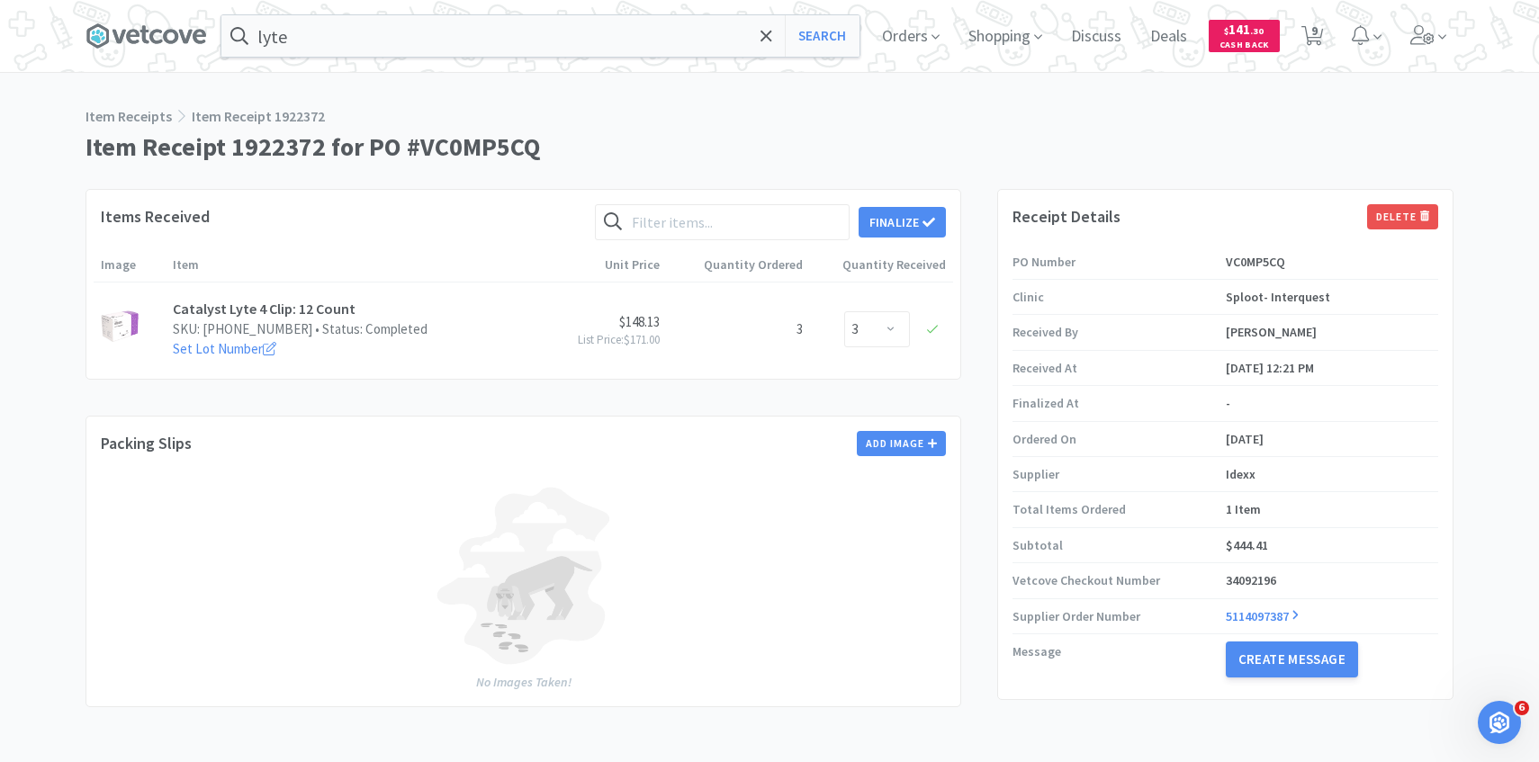
click at [893, 238] on div "Finalize" at bounding box center [770, 222] width 351 height 36
click at [934, 213] on button "Finalize" at bounding box center [901, 222] width 87 height 31
click at [954, 182] on button "Finalize" at bounding box center [968, 194] width 67 height 25
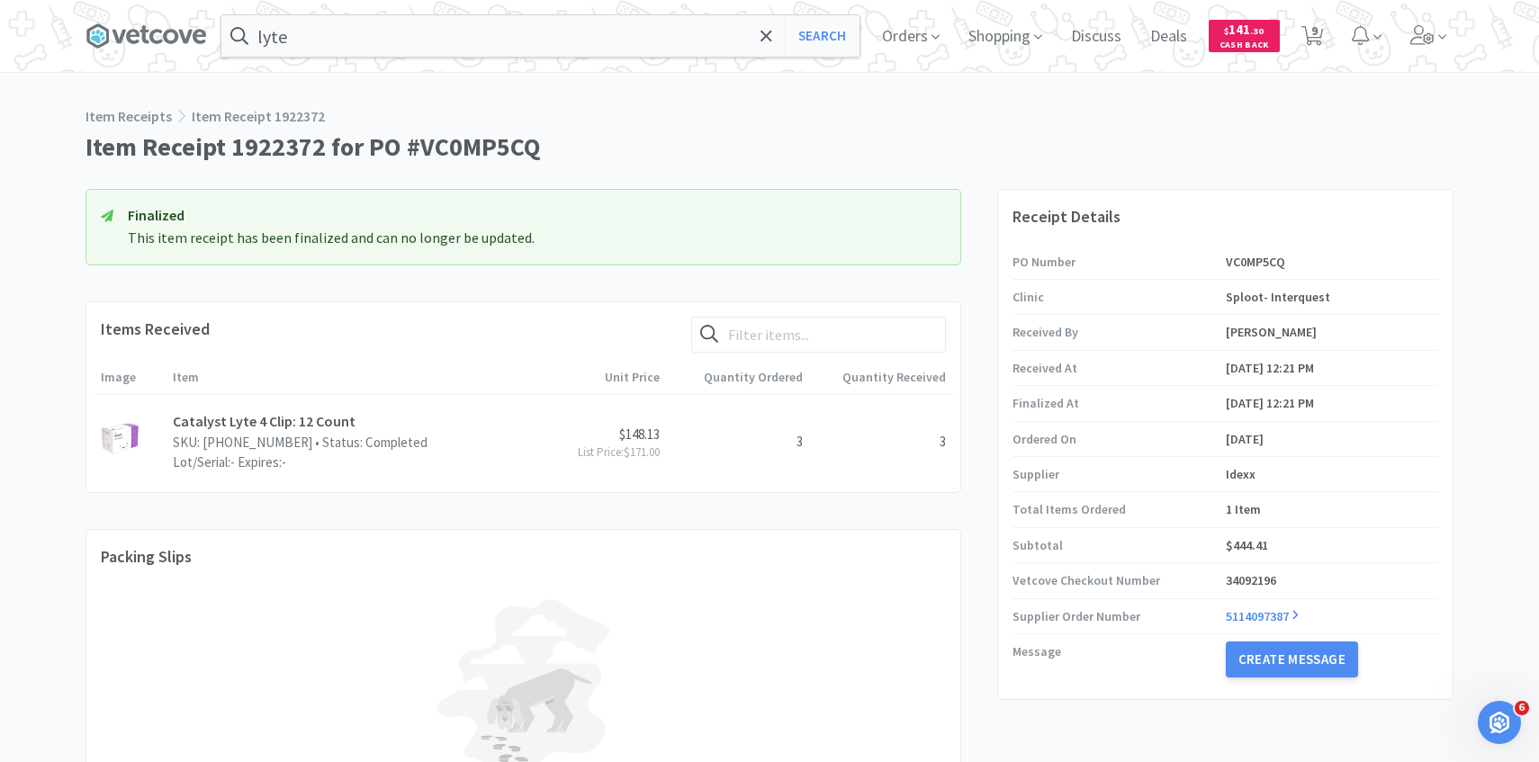
scroll to position [1, 0]
click at [464, 16] on input "lyte" at bounding box center [540, 34] width 638 height 41
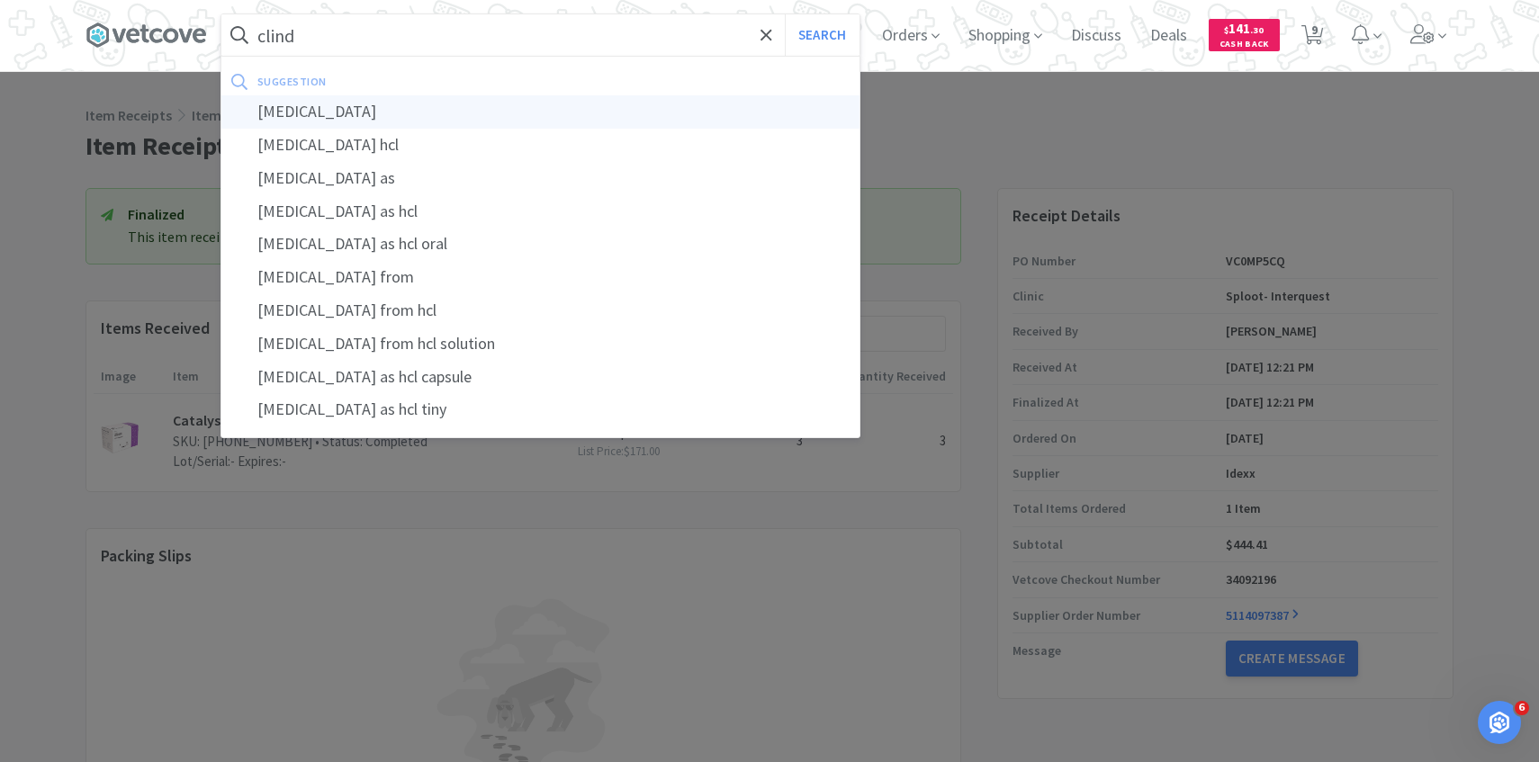
click at [500, 114] on div "clindamycin" at bounding box center [540, 111] width 638 height 33
type input "clindamycin"
select select "1"
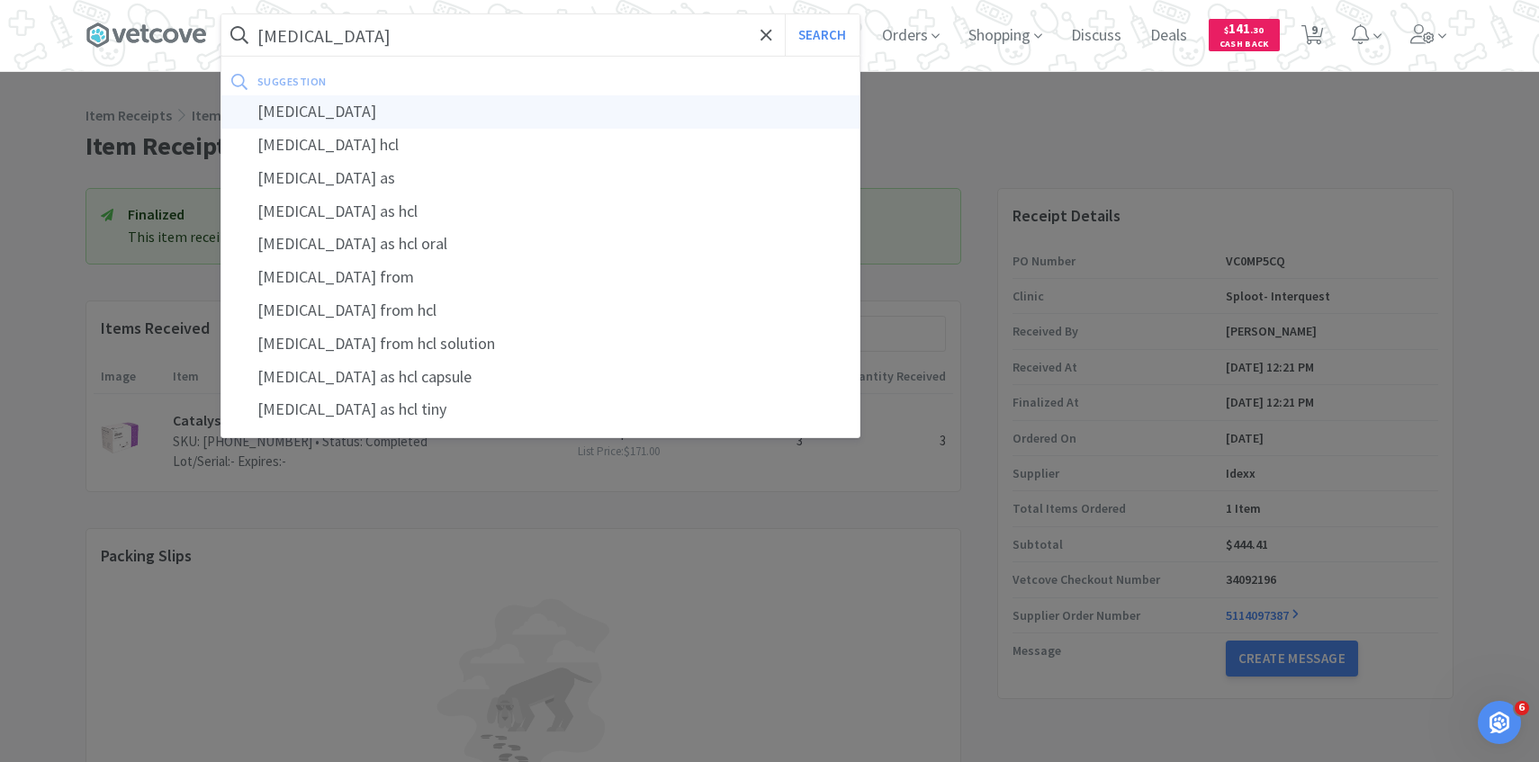
select select "1"
select select "4"
select select "5"
select select "1"
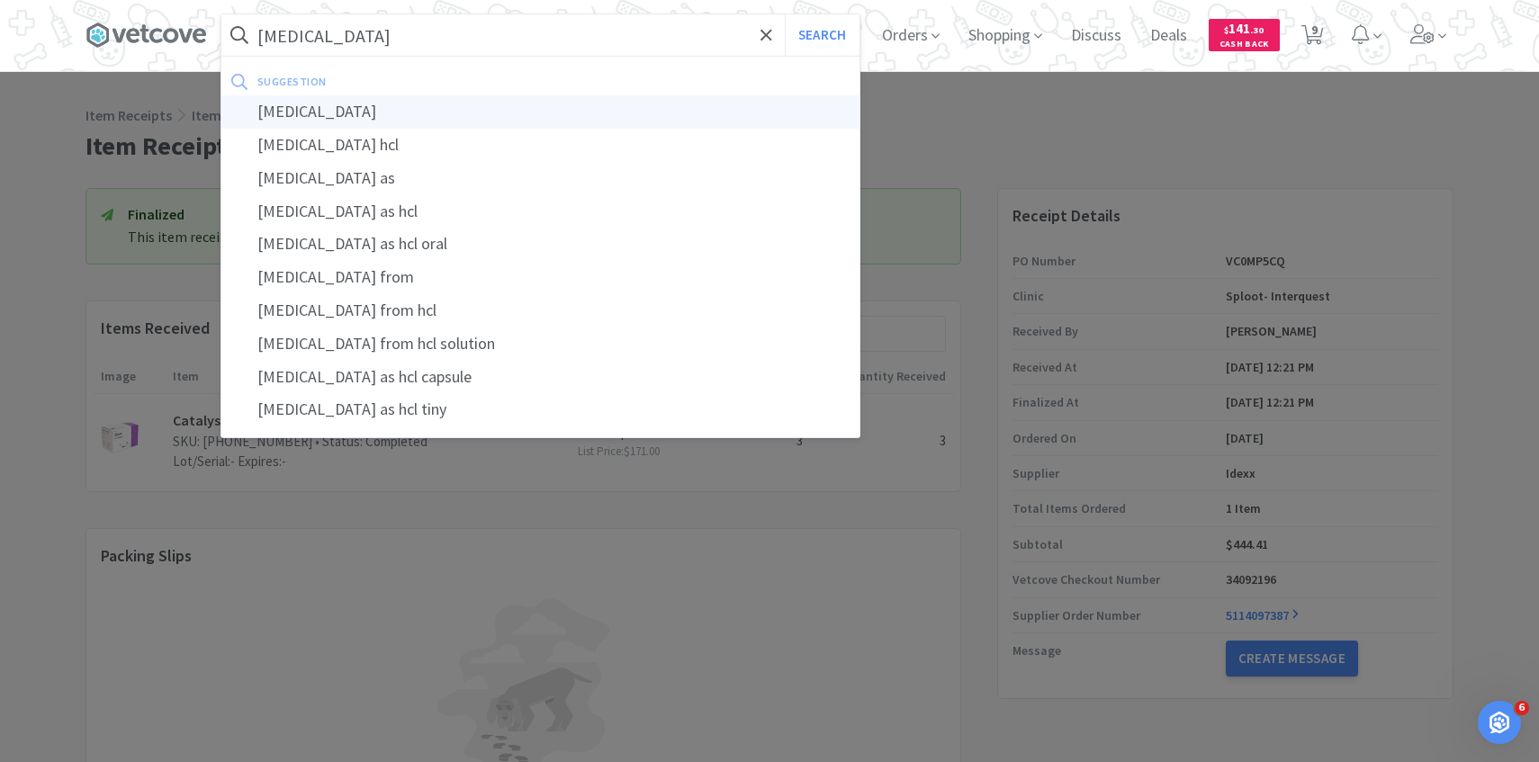
select select "1"
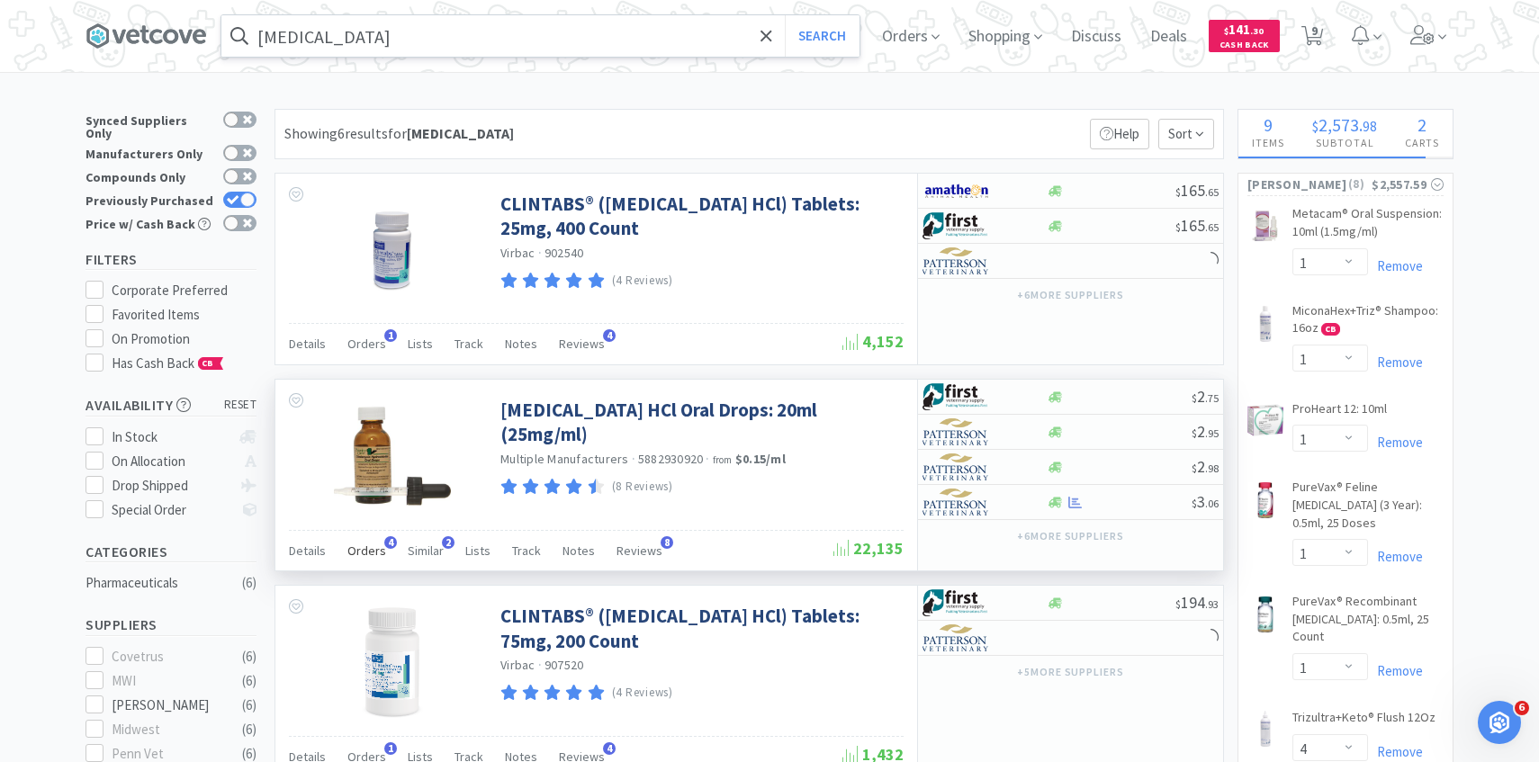
click at [372, 545] on span "Orders" at bounding box center [366, 551] width 39 height 16
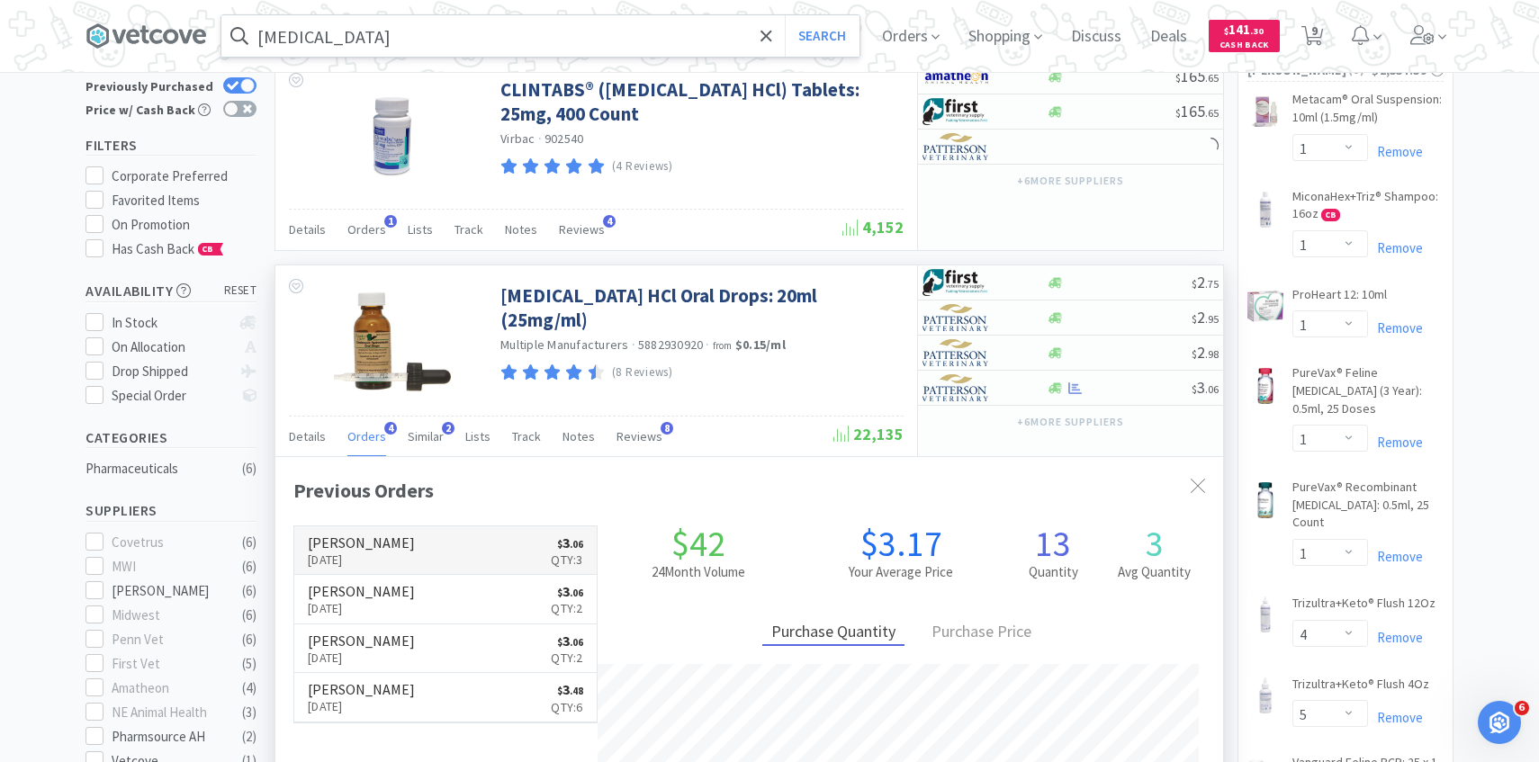
scroll to position [466, 947]
click at [413, 556] on link "Patterson Oct 9th, 2025 $ 3 . 06 Qty: 3" at bounding box center [445, 550] width 302 height 49
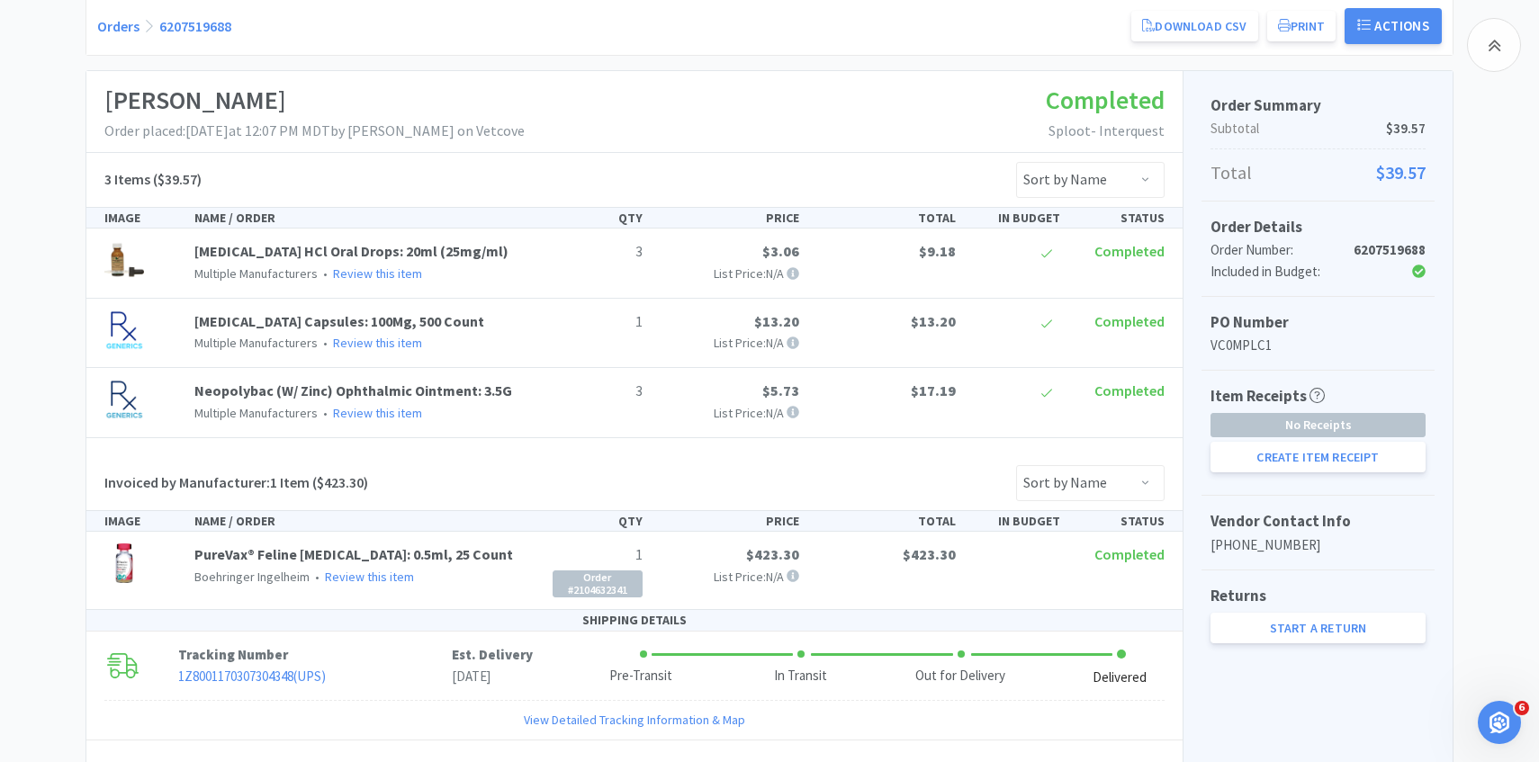
scroll to position [235, 0]
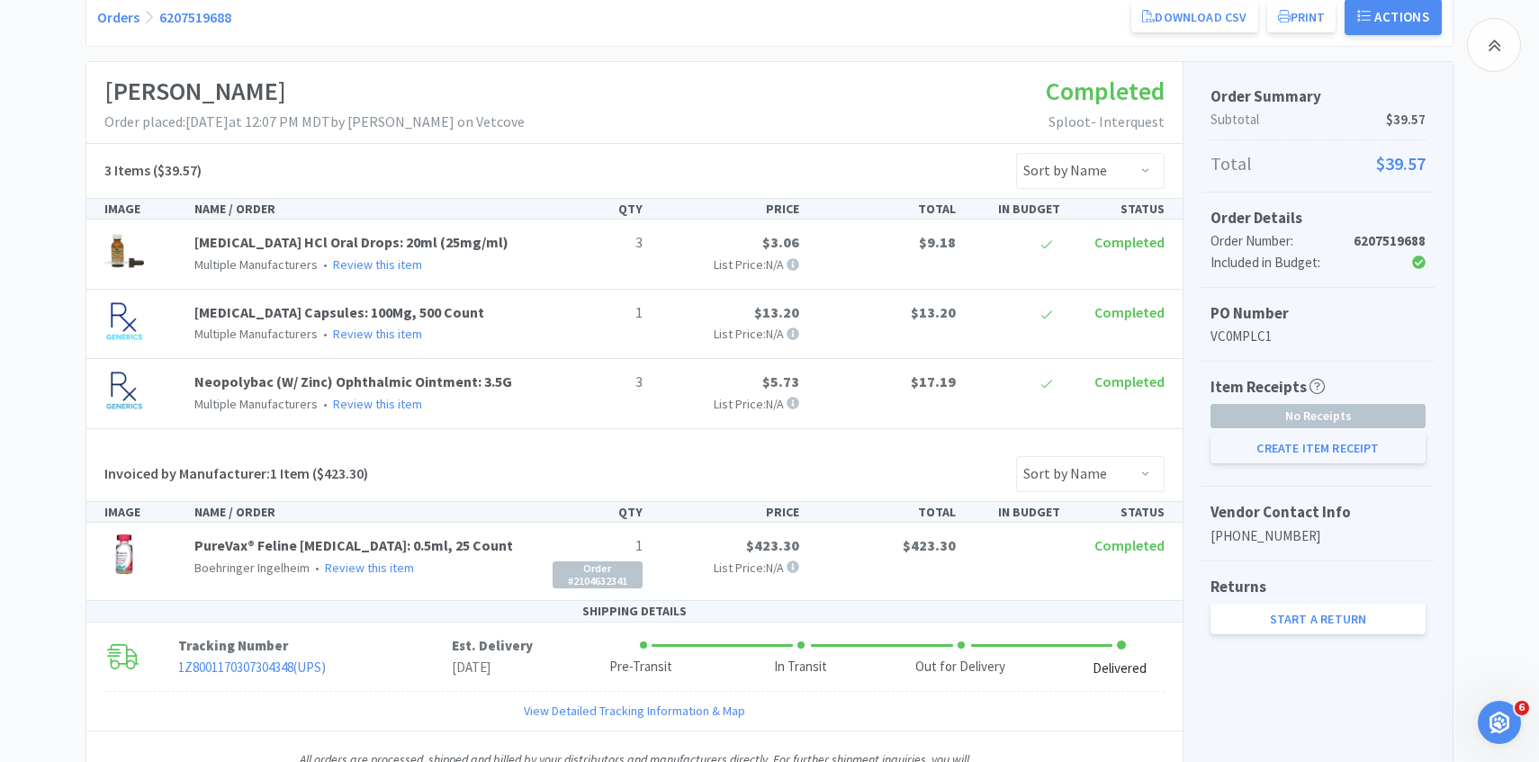
click at [1297, 459] on button "Create Item Receipt" at bounding box center [1317, 448] width 215 height 31
select select "3"
select select "1"
select select "3"
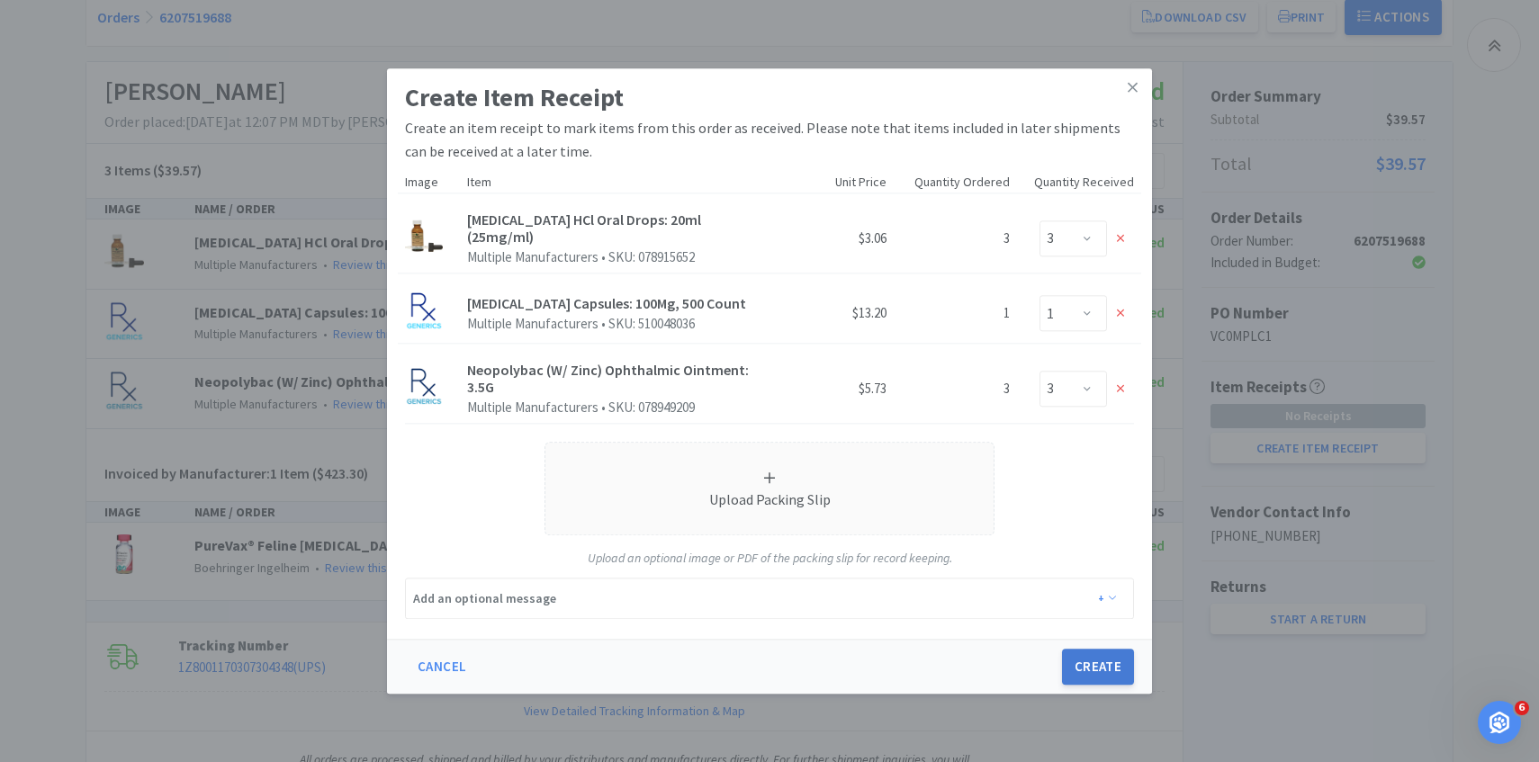
click at [1099, 655] on button "Create" at bounding box center [1098, 667] width 72 height 36
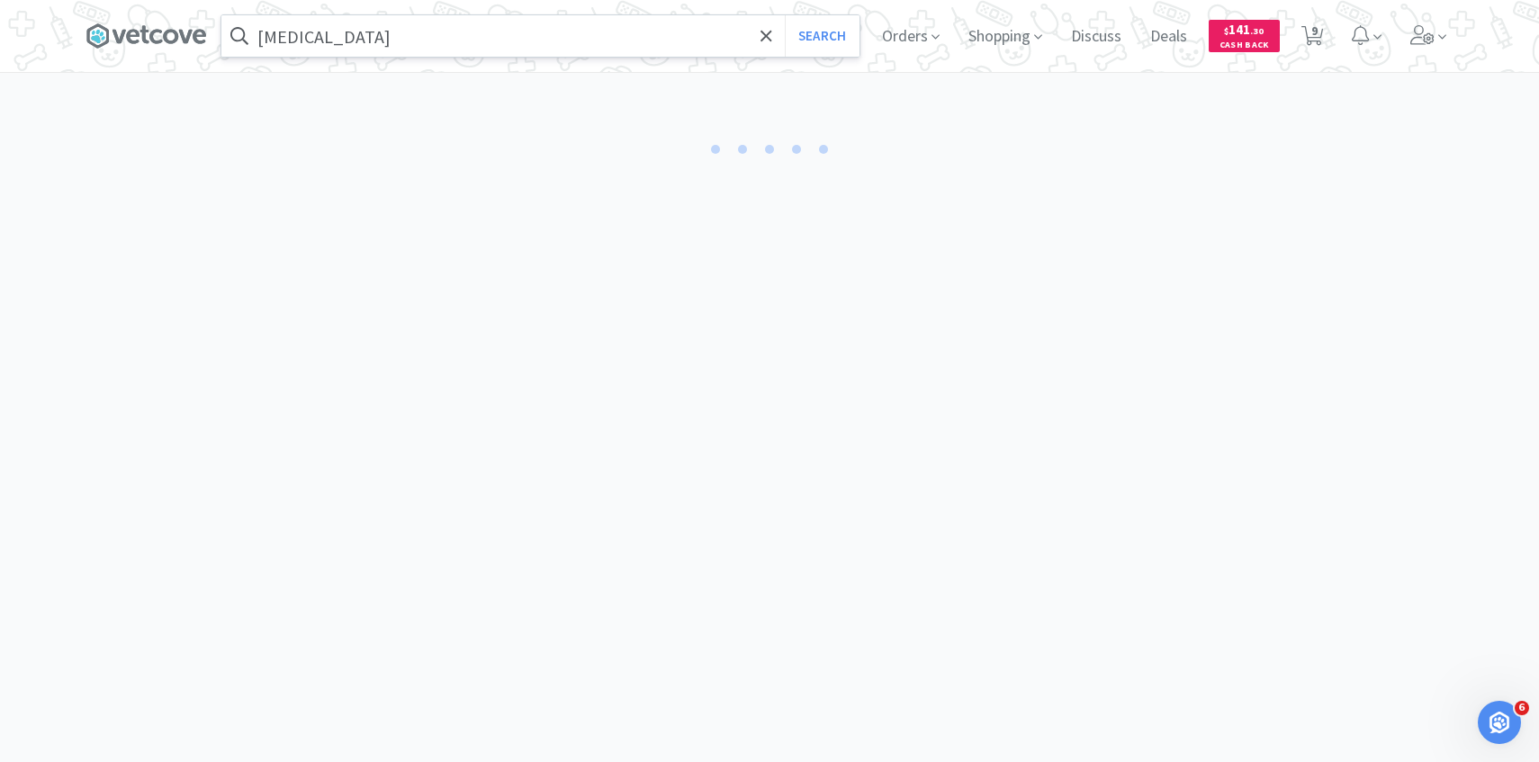
select select "3"
select select "1"
select select "3"
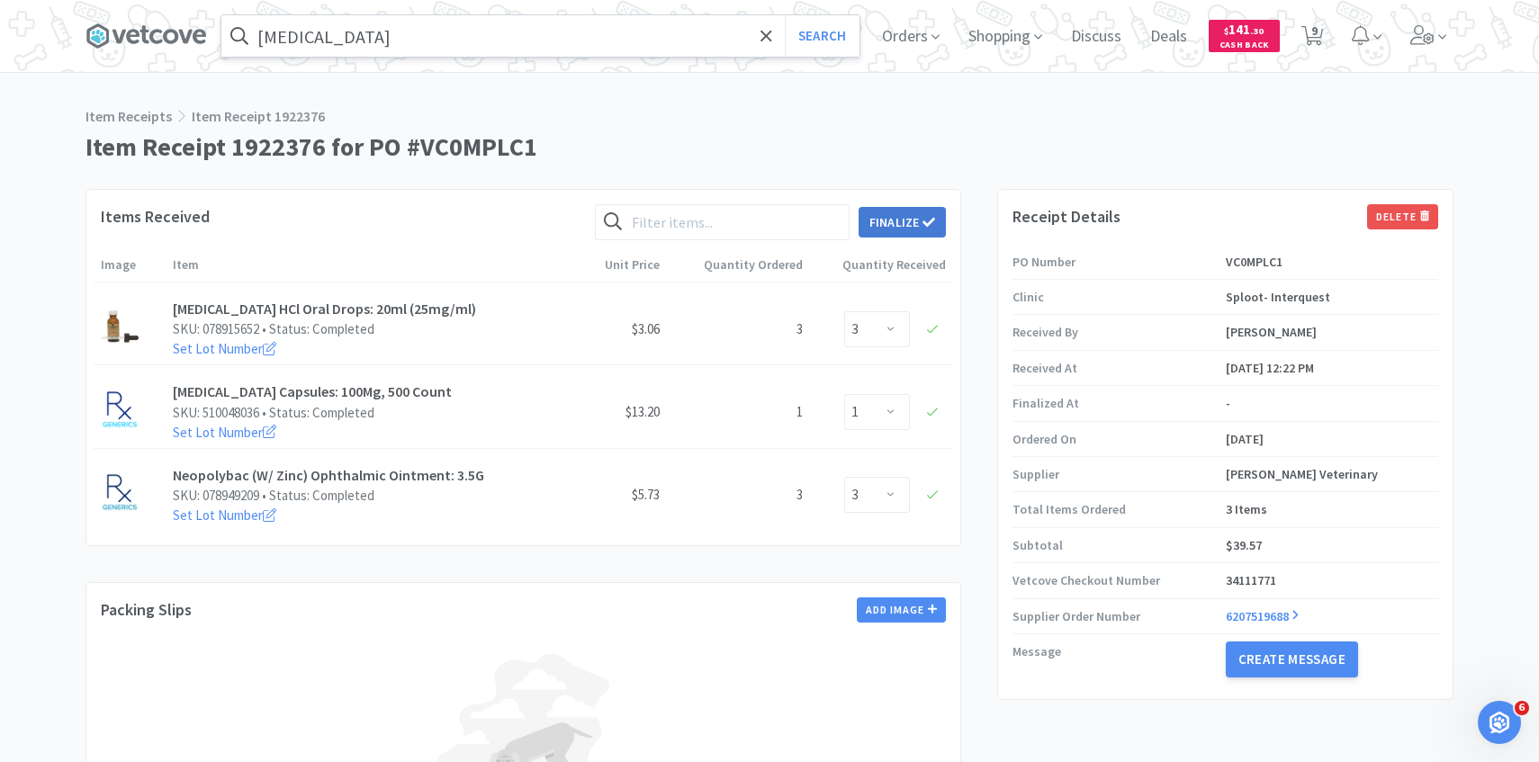
click at [926, 229] on span at bounding box center [928, 222] width 13 height 16
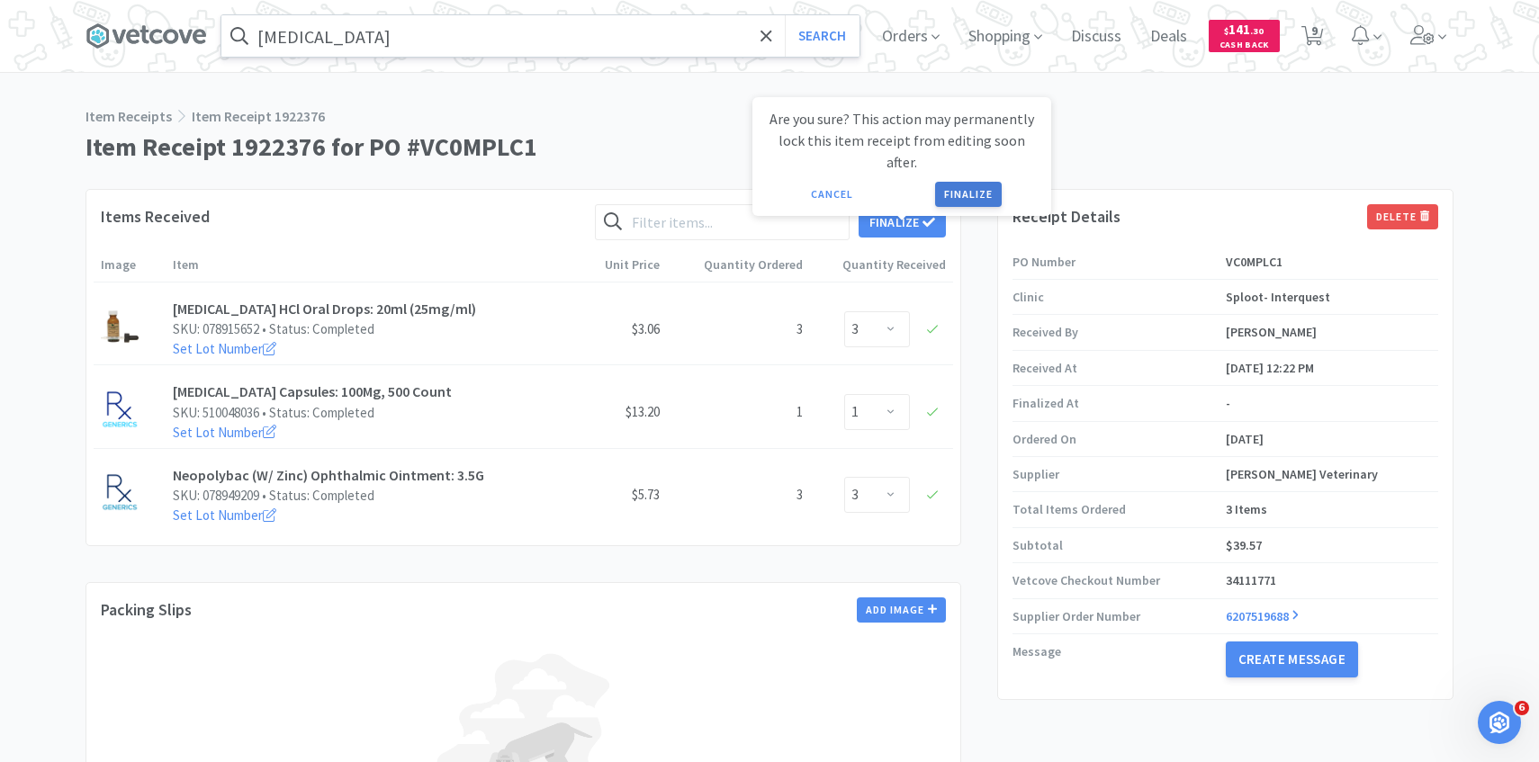
click at [968, 182] on button "Finalize" at bounding box center [968, 194] width 67 height 25
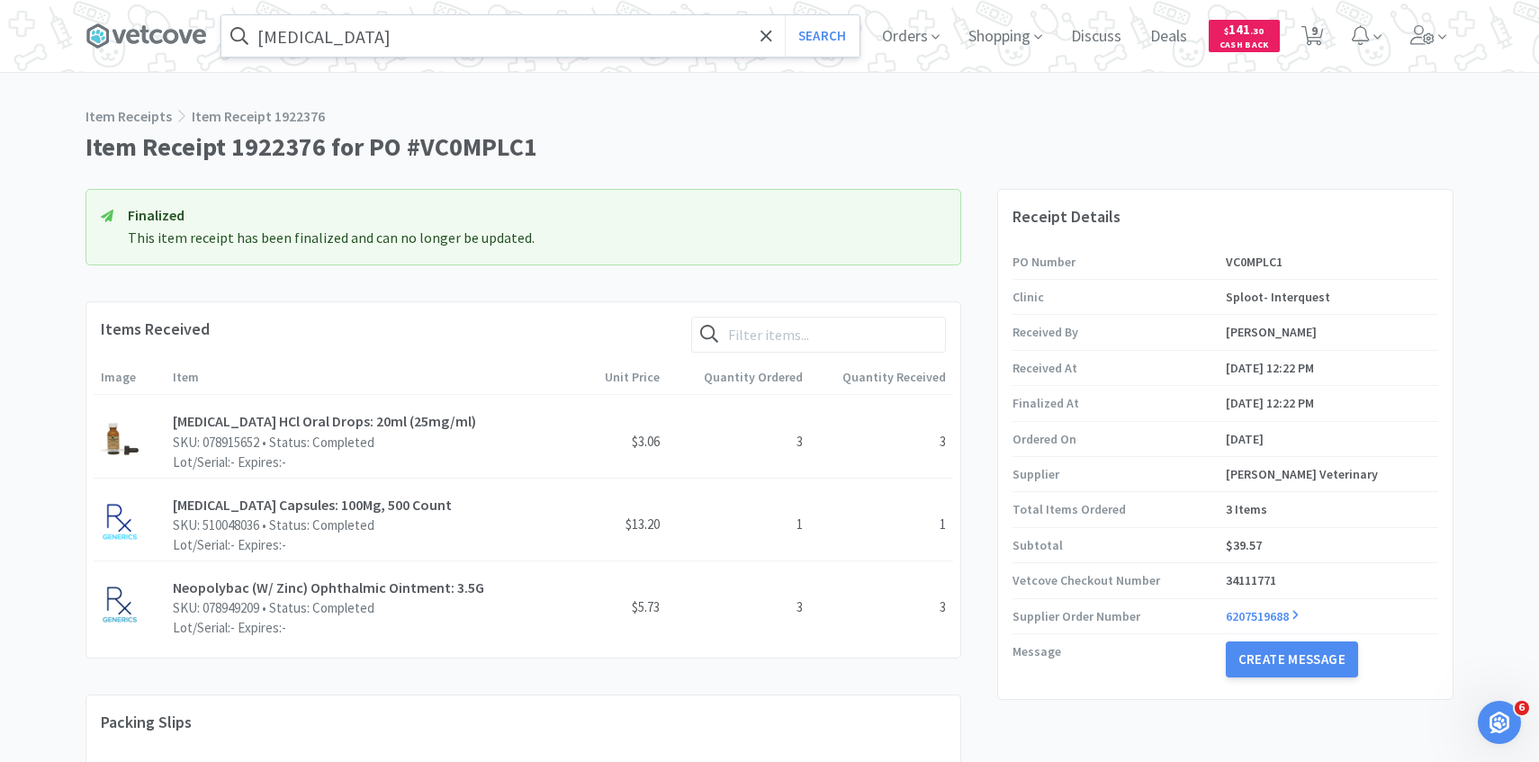
click at [455, 40] on input "clindamycin" at bounding box center [540, 35] width 638 height 41
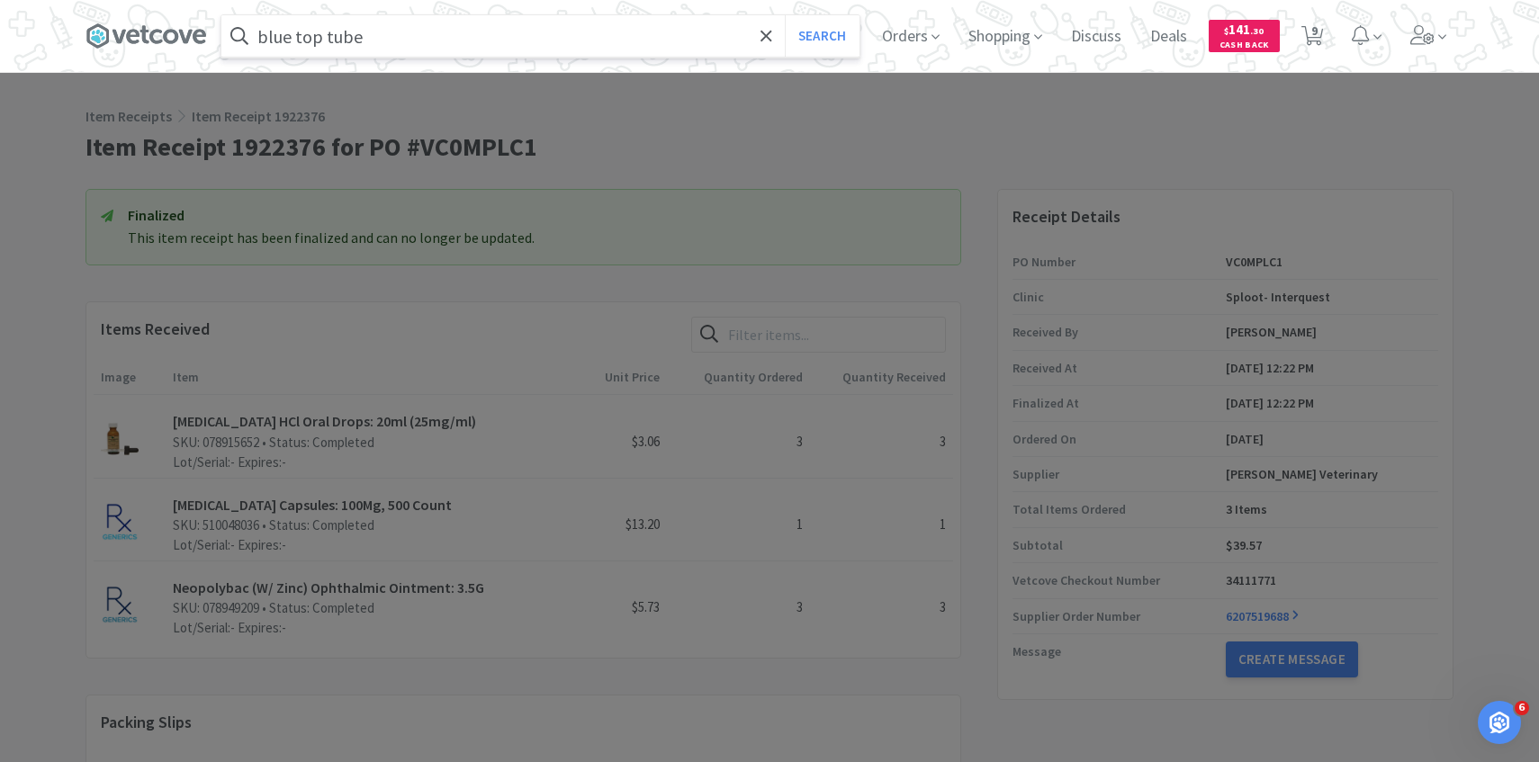
type input "blue top tube"
click at [785, 15] on button "Search" at bounding box center [822, 35] width 75 height 41
select select "1"
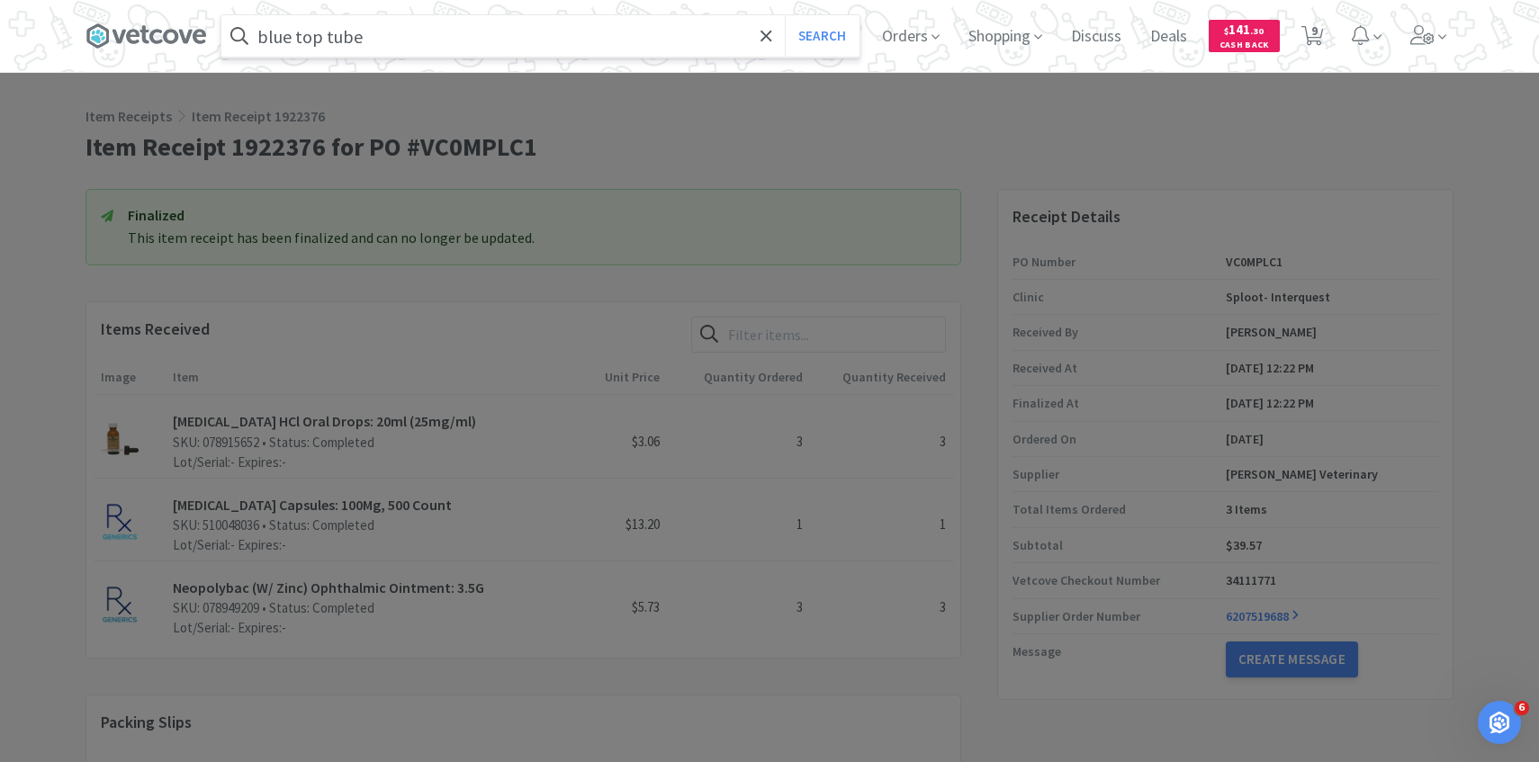
select select "1"
select select "4"
select select "5"
select select "1"
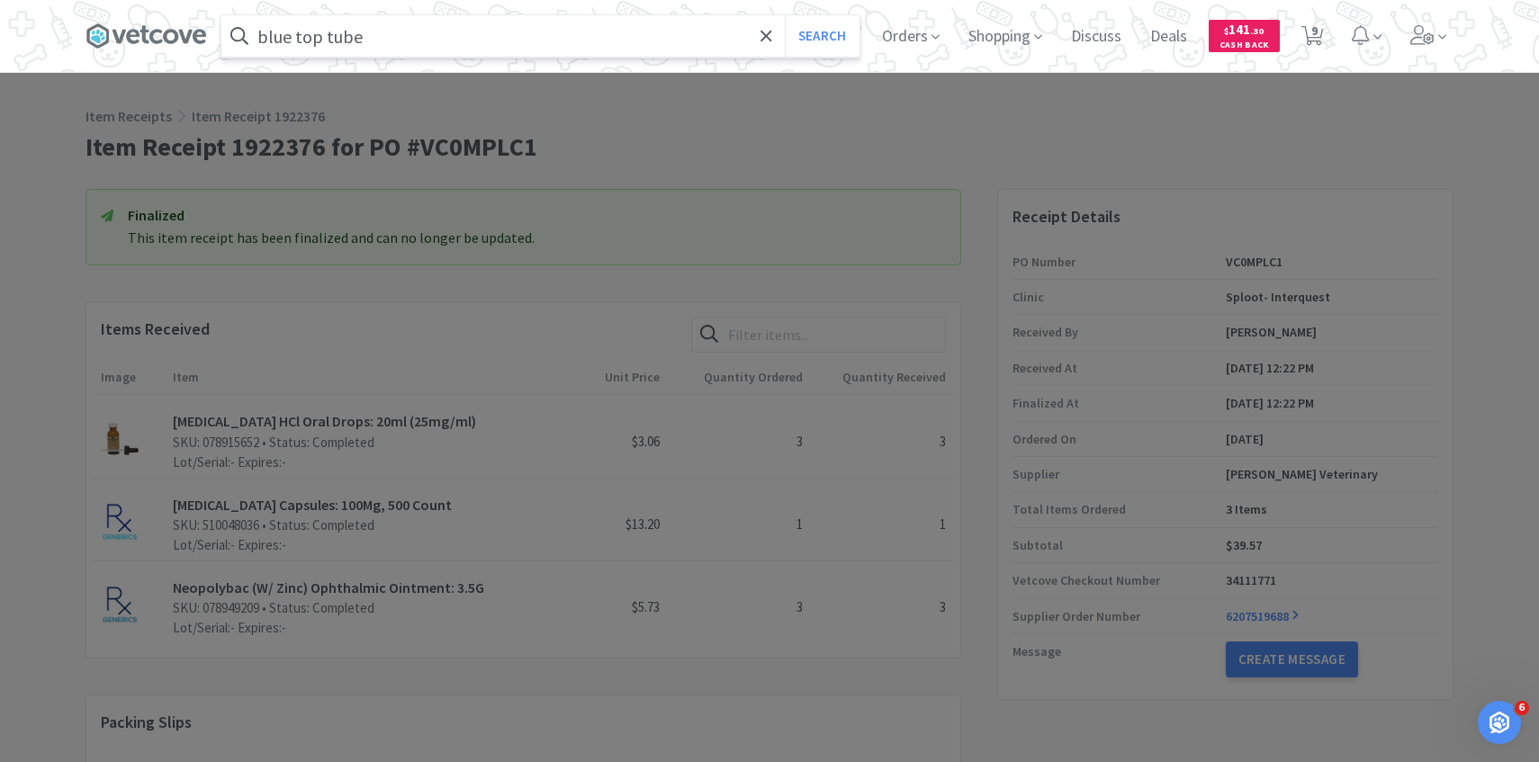
select select "1"
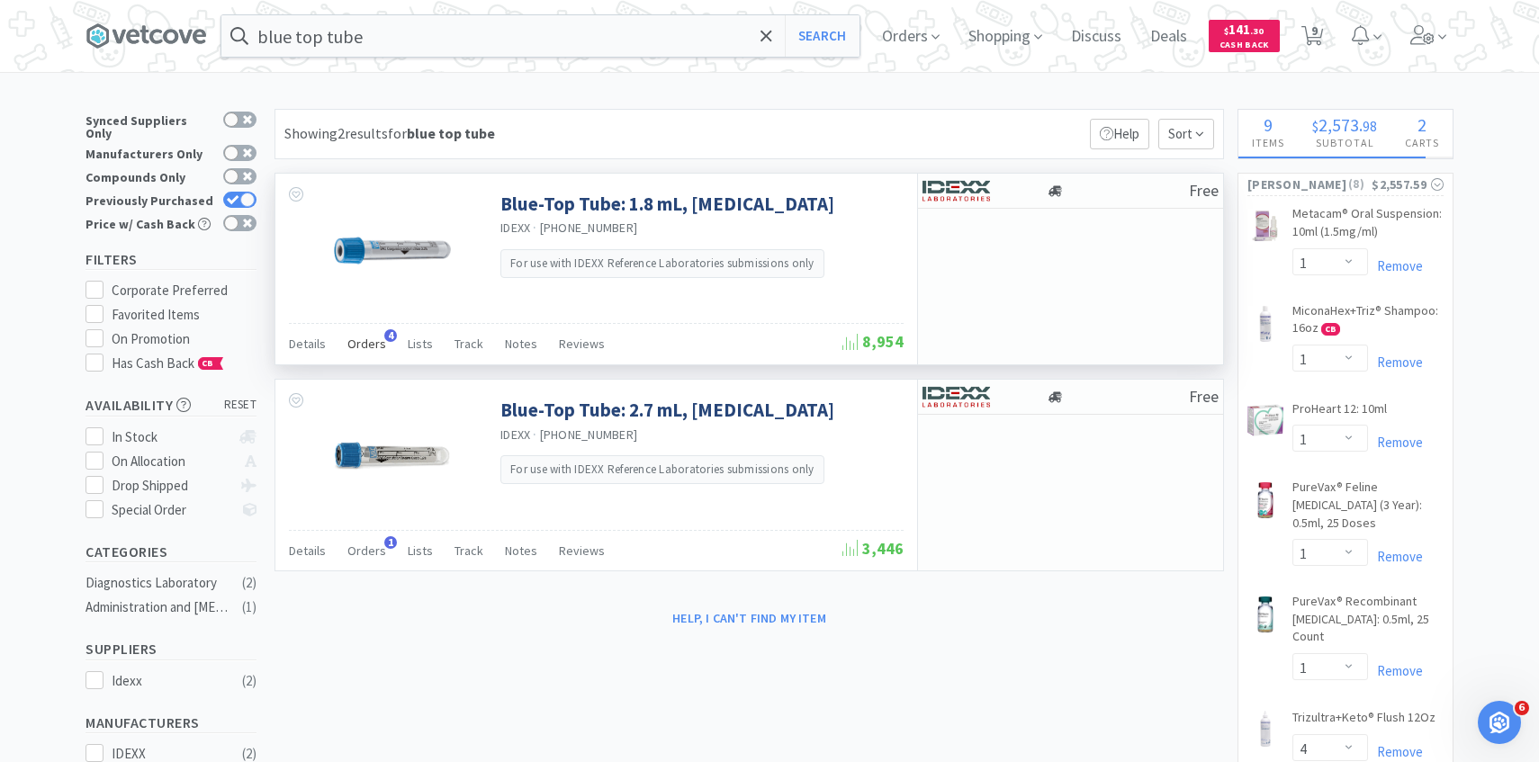
click at [372, 332] on div "Orders 4" at bounding box center [366, 346] width 39 height 34
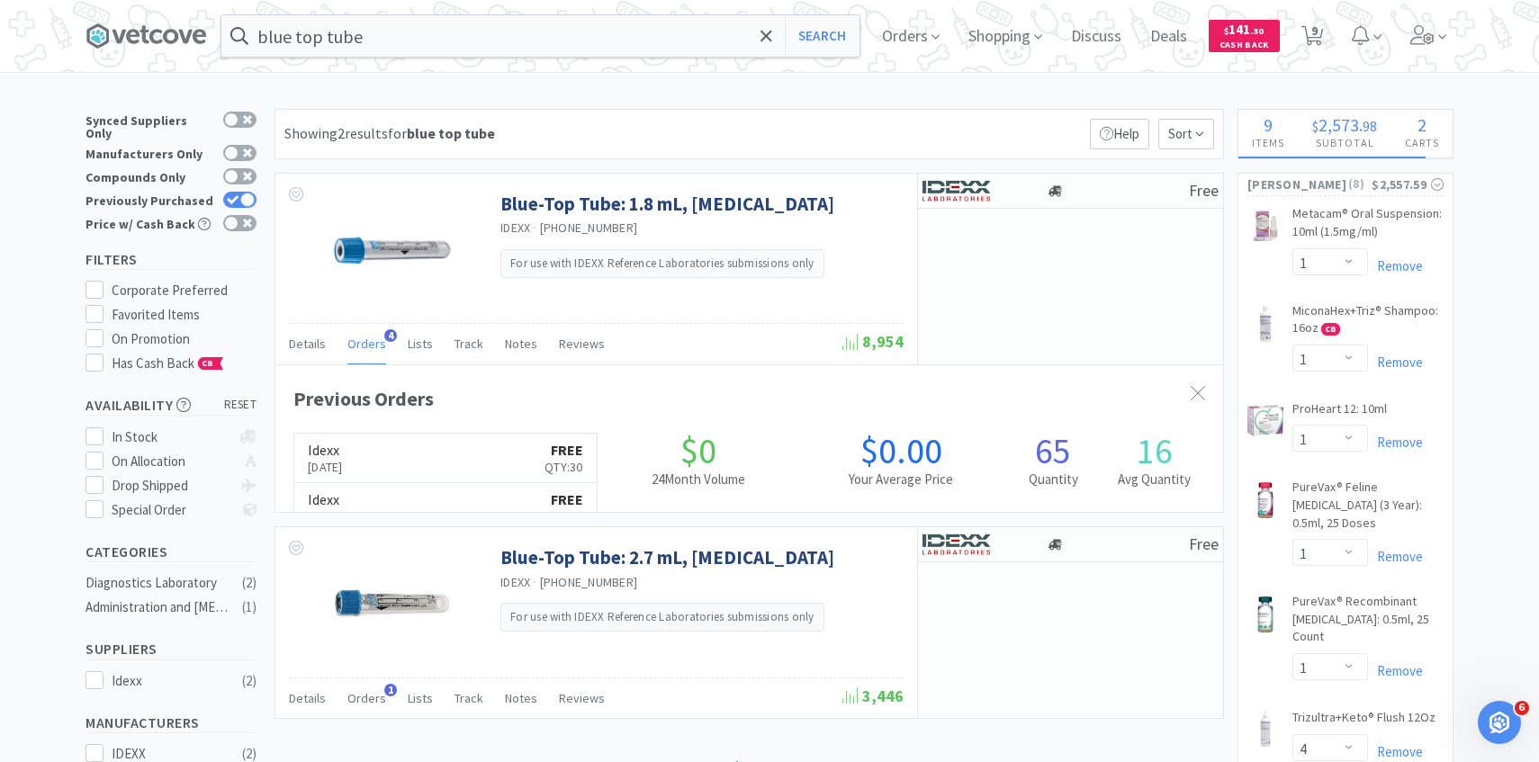
scroll to position [466, 947]
click at [421, 461] on link "Idexx Oct 7th, 2025 FREE Qty: 30" at bounding box center [445, 458] width 302 height 49
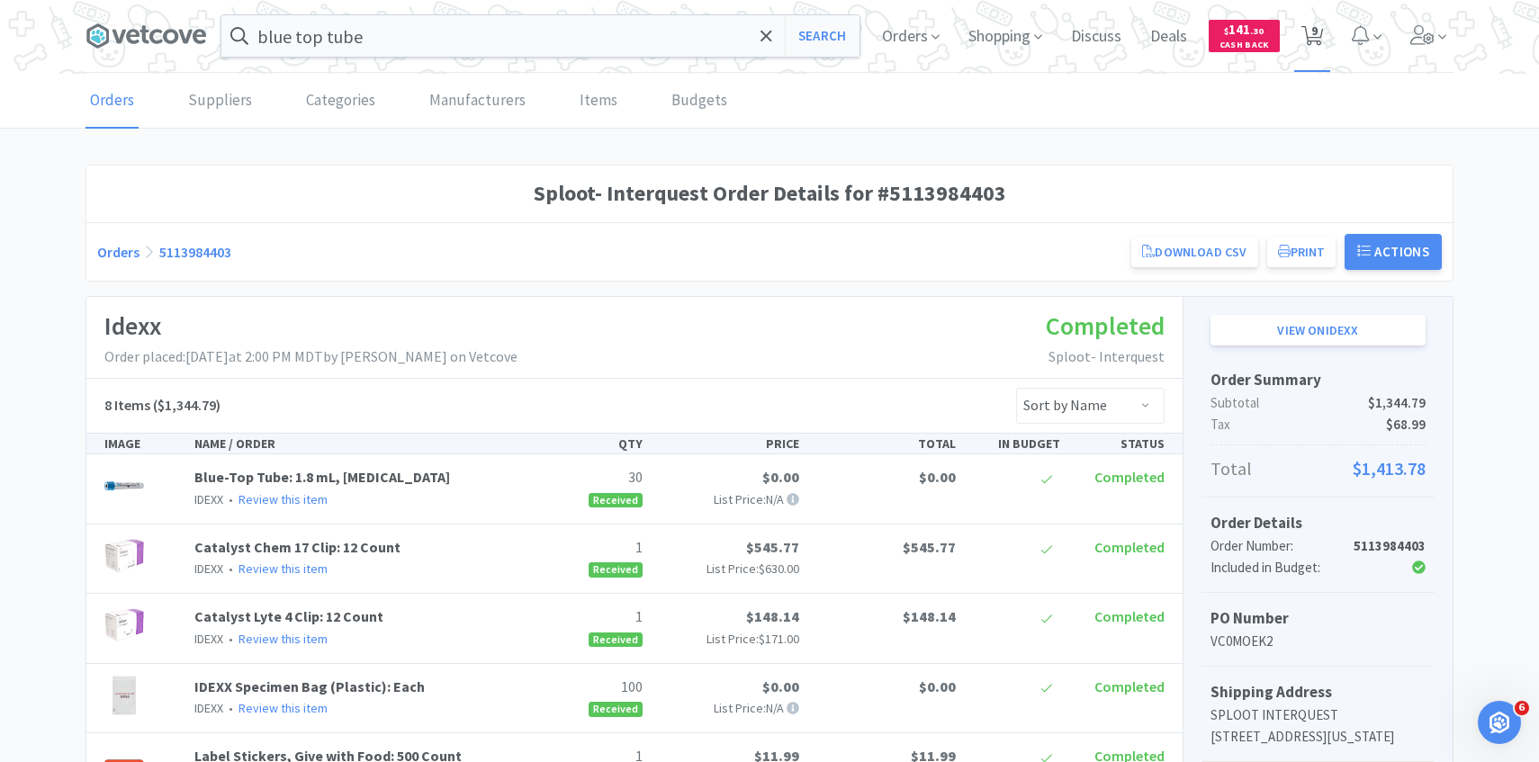
click at [1319, 41] on icon at bounding box center [1312, 36] width 22 height 20
select select "1"
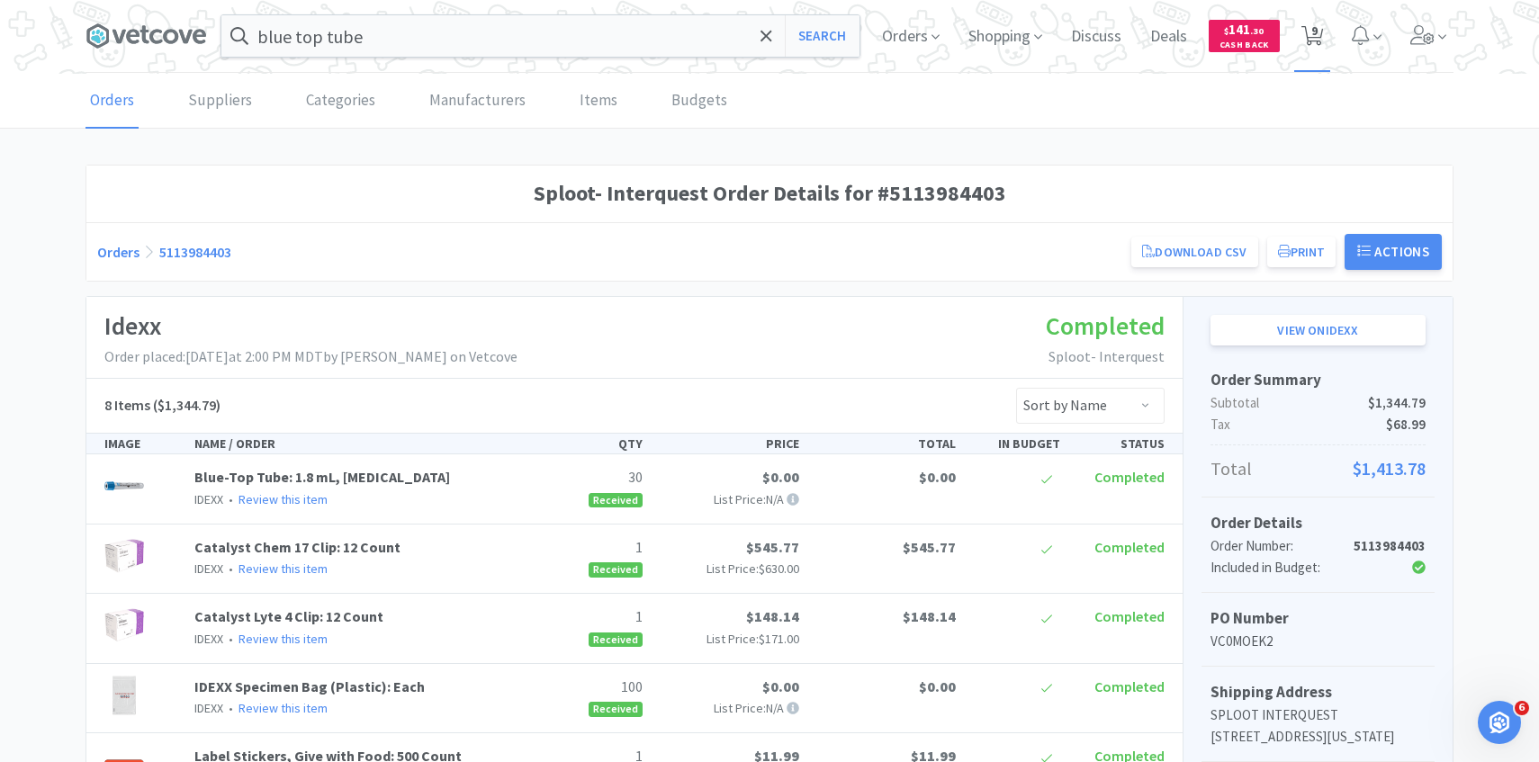
select select "1"
select select "4"
select select "5"
select select "1"
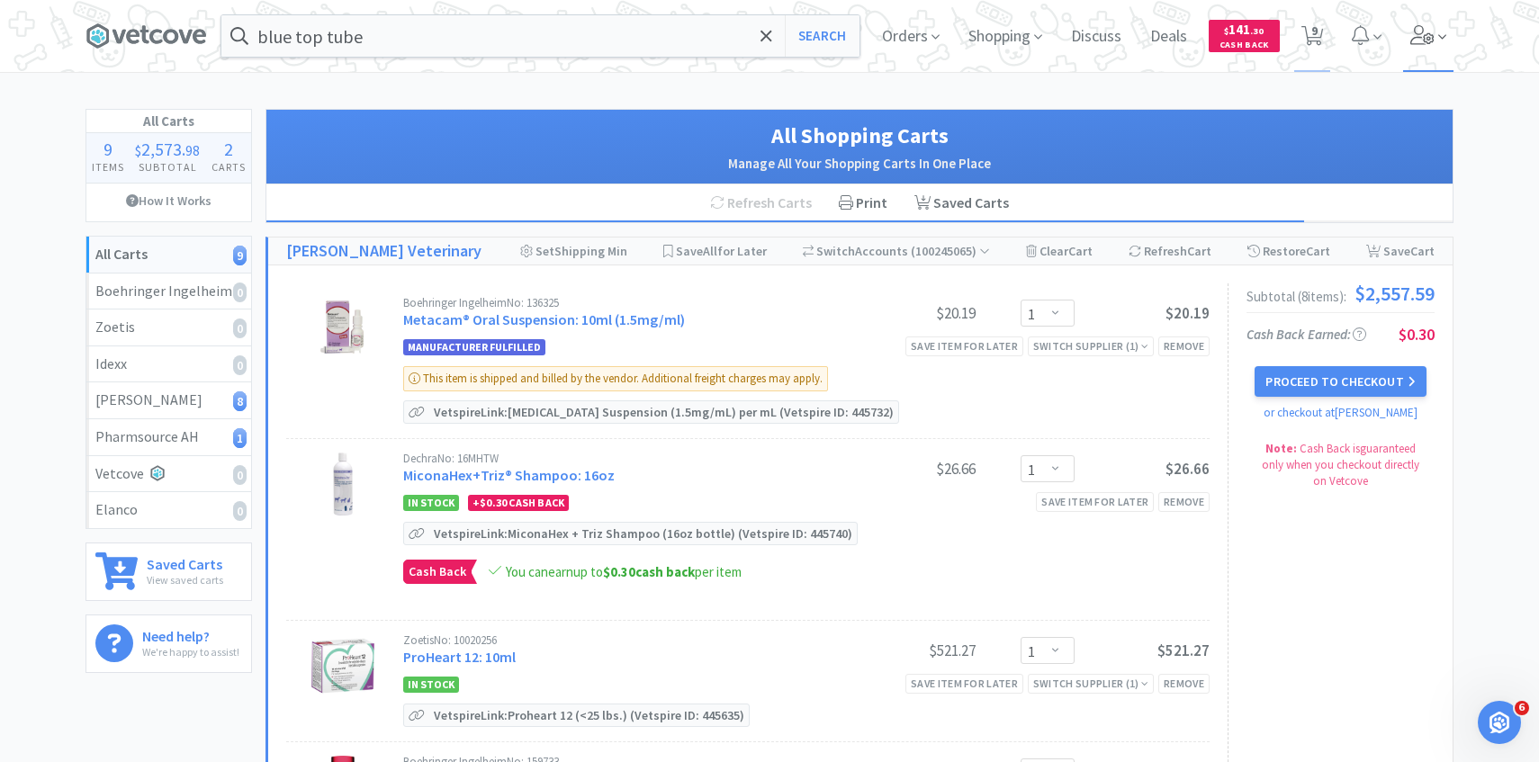
click at [1440, 41] on icon at bounding box center [1442, 37] width 8 height 16
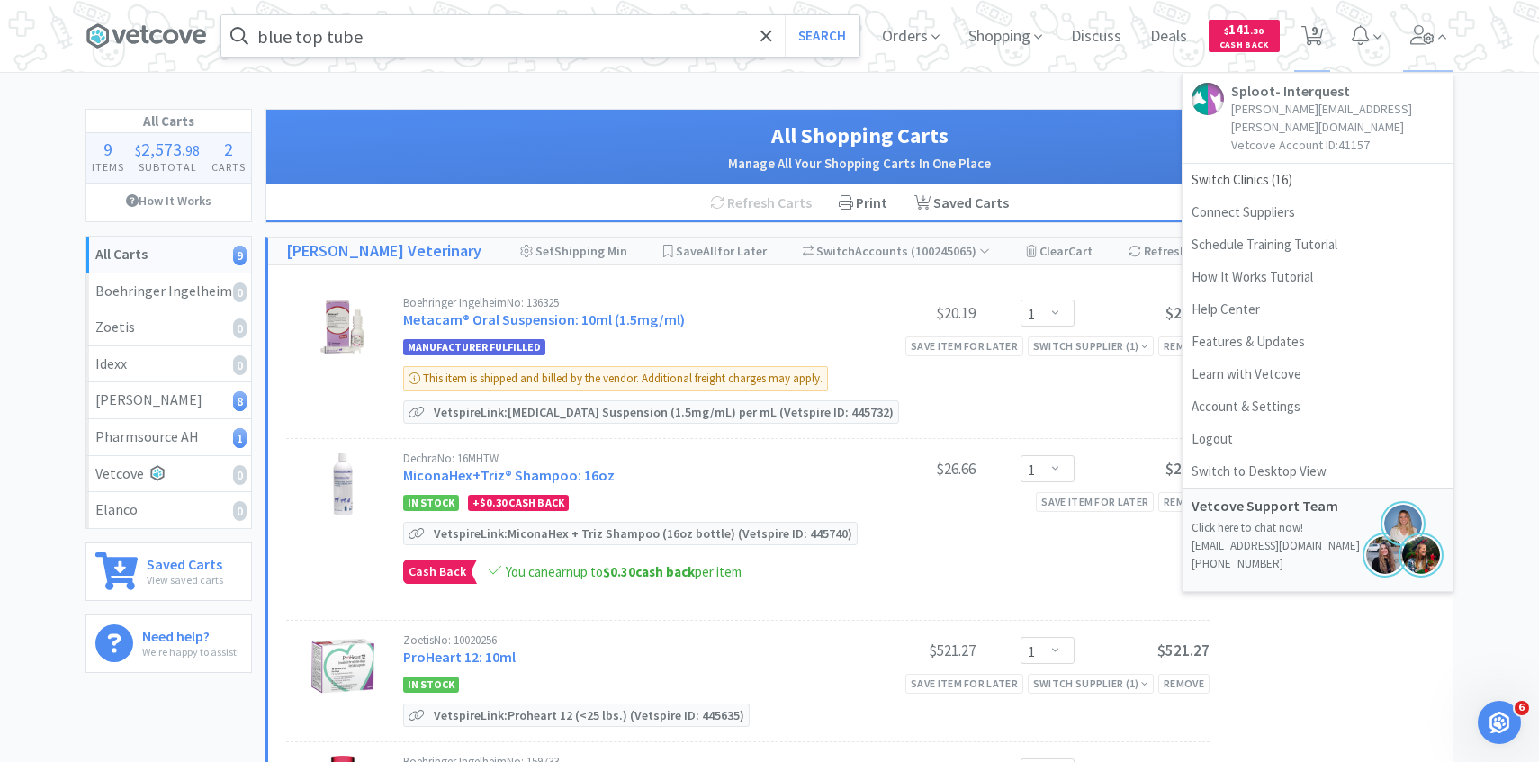
click at [541, 34] on input "blue top tube" at bounding box center [540, 35] width 638 height 41
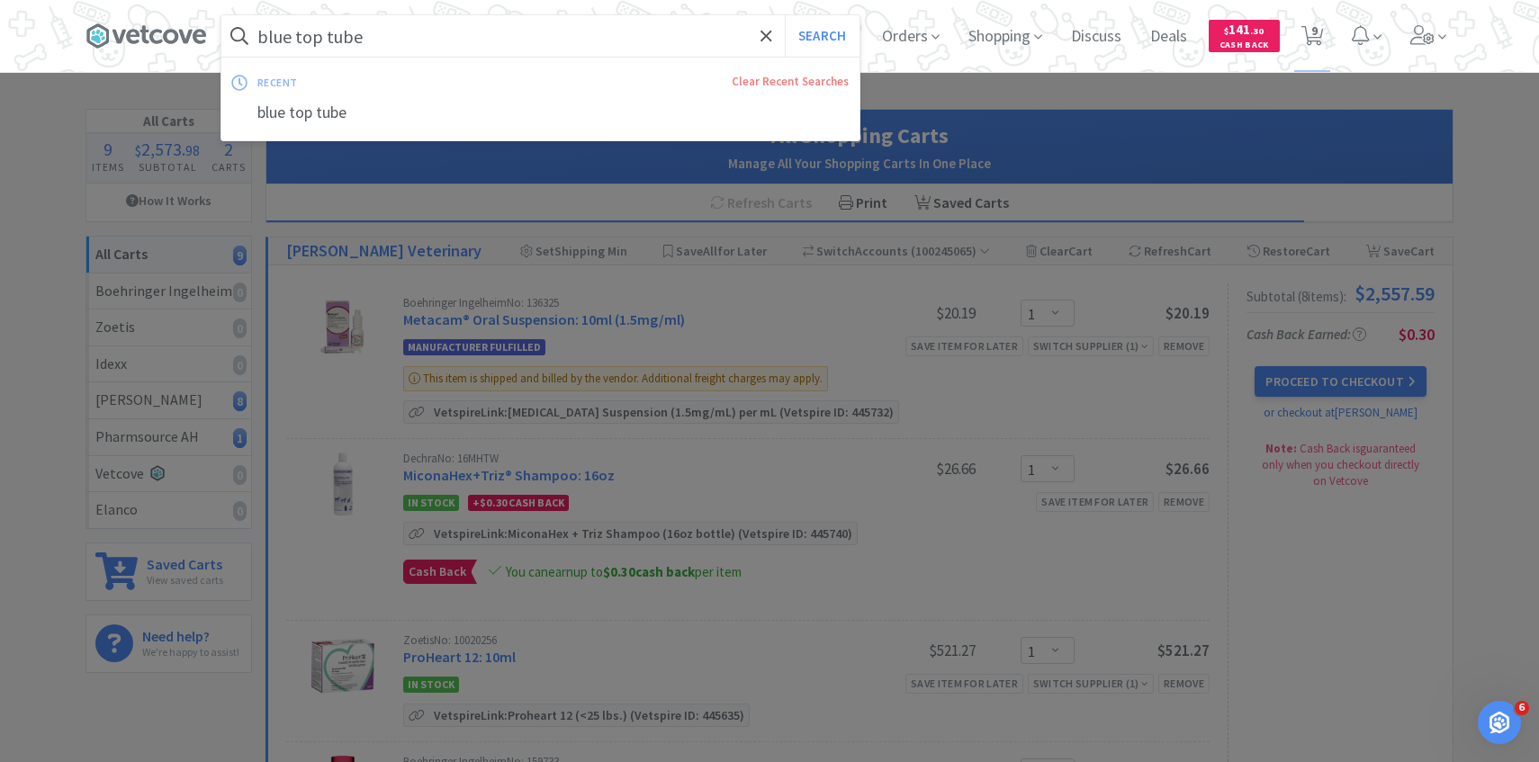
paste input "1ml leur slip w/ 25g ⅝" needl"
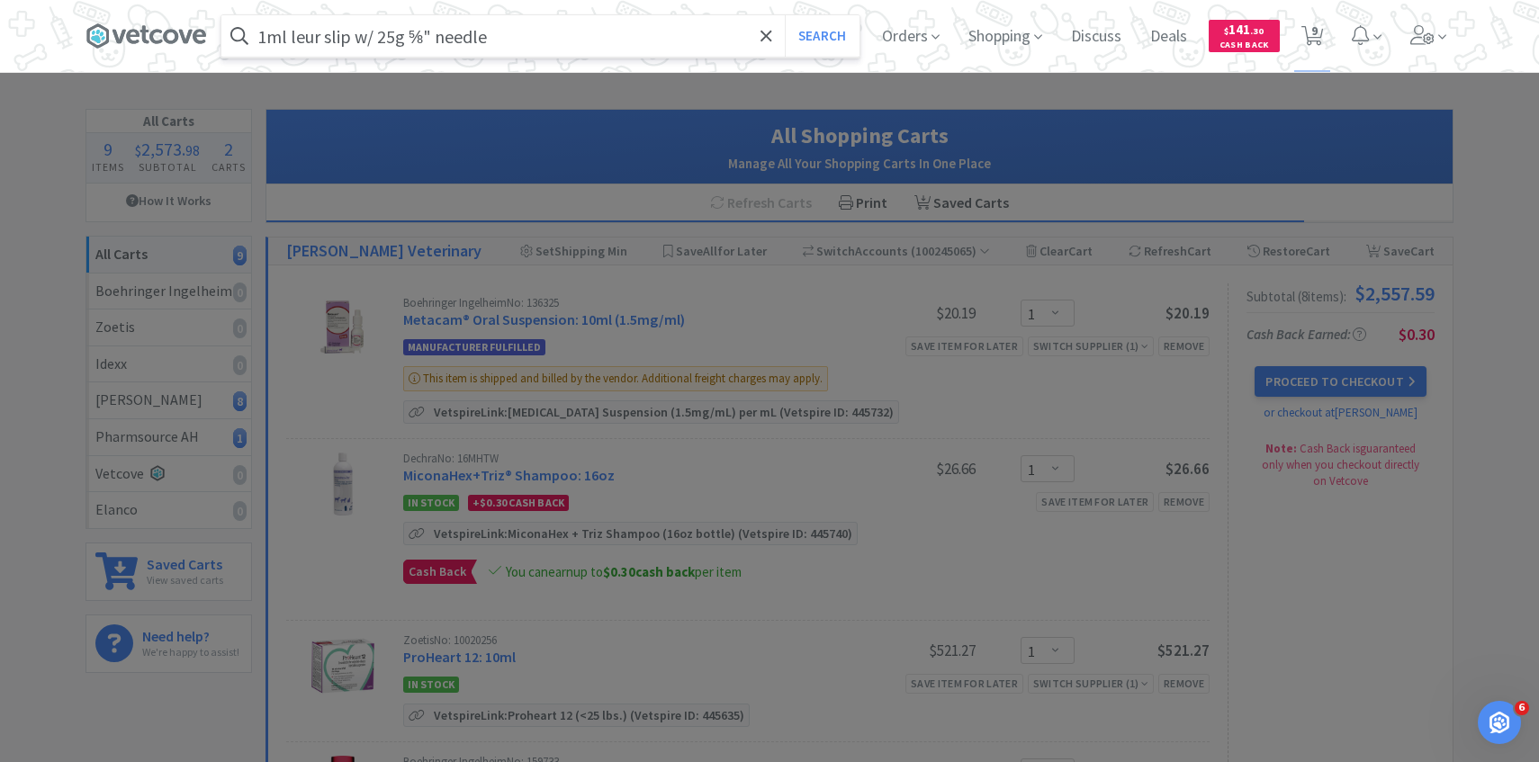
click at [377, 35] on input "1ml leur slip w/ 25g ⅝" needle" at bounding box center [540, 35] width 638 height 41
type input "1ml leur slip 25g ⅝" needle"
click at [785, 15] on button "Search" at bounding box center [822, 35] width 75 height 41
select select "1"
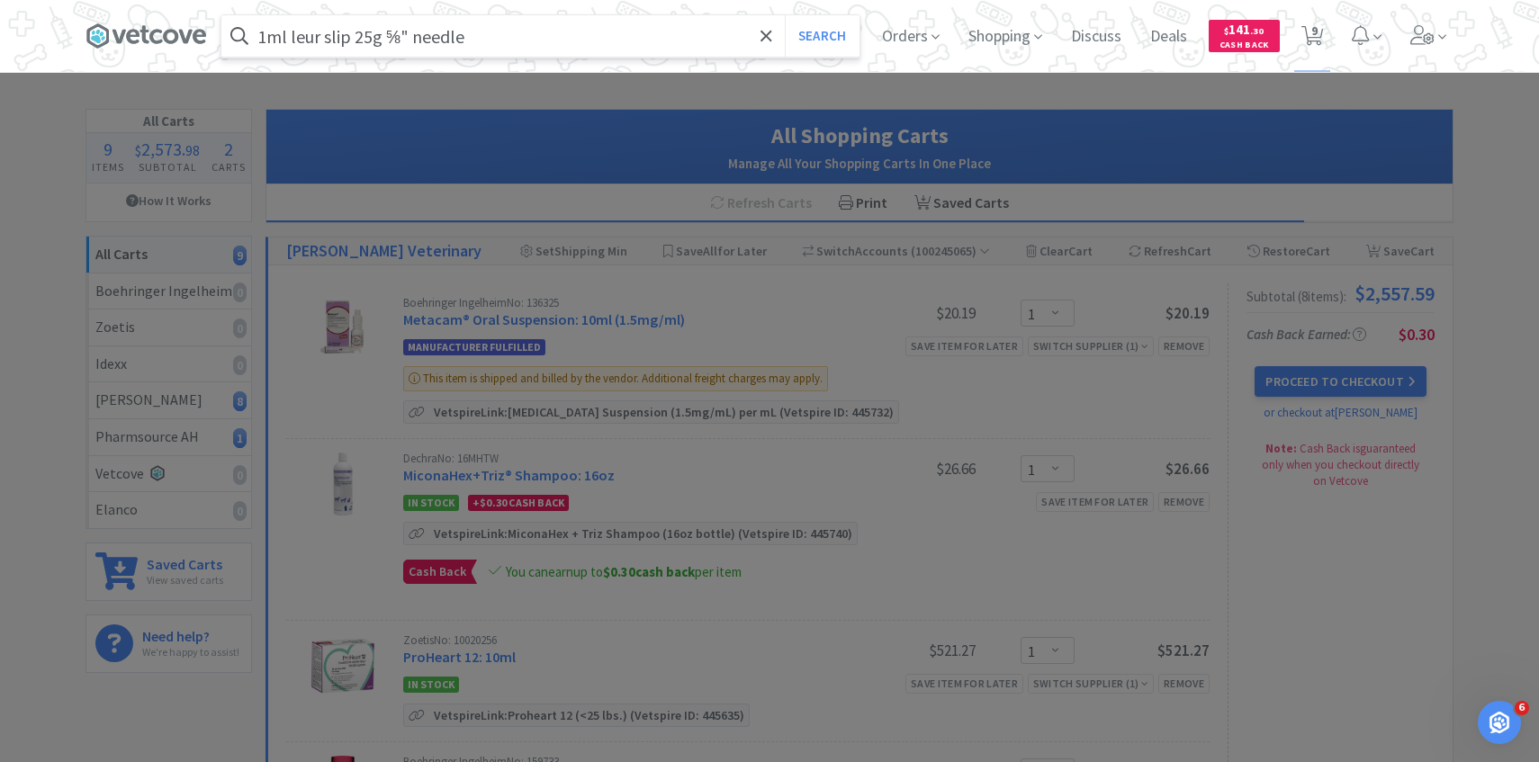
select select "1"
select select "4"
select select "5"
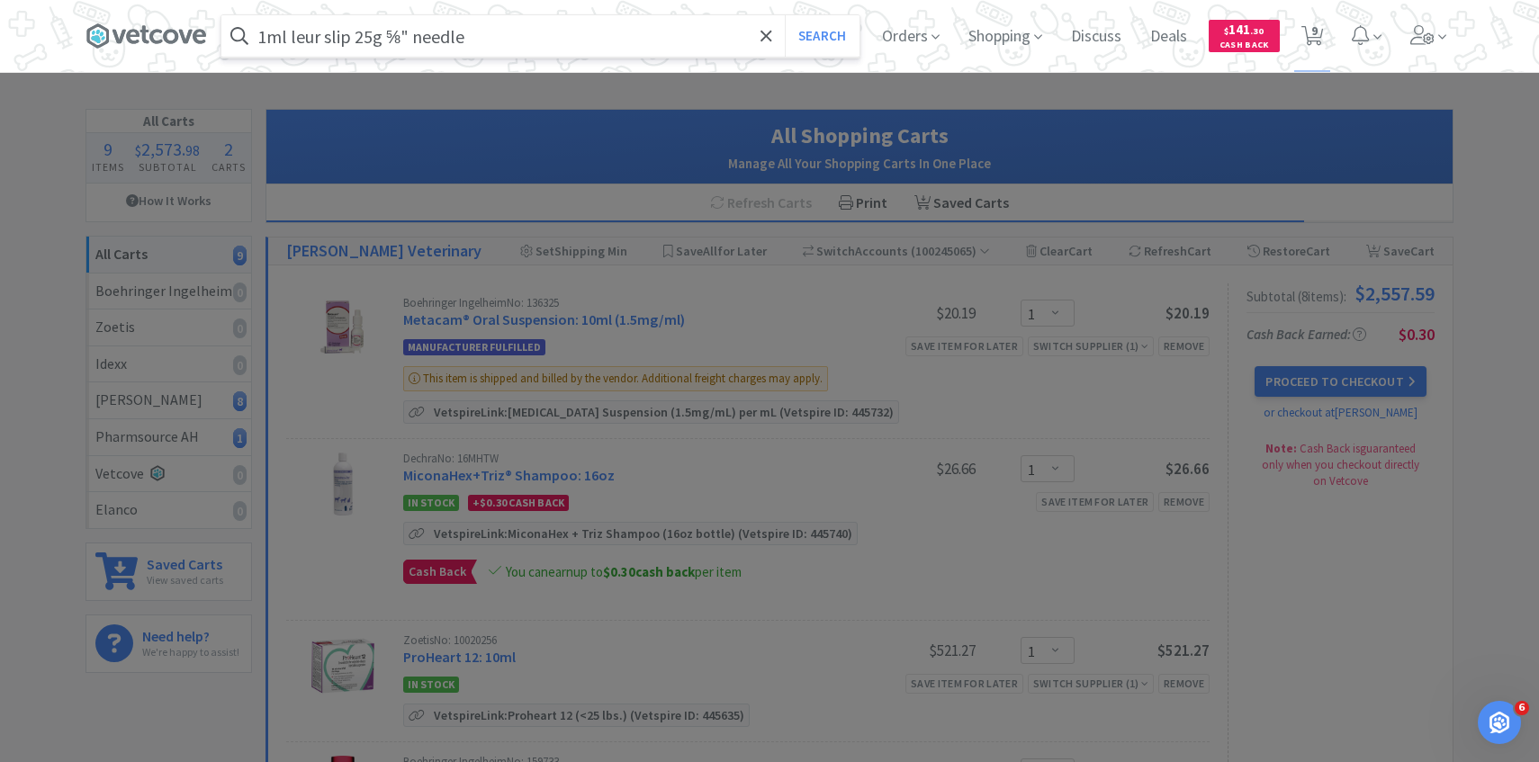
select select "1"
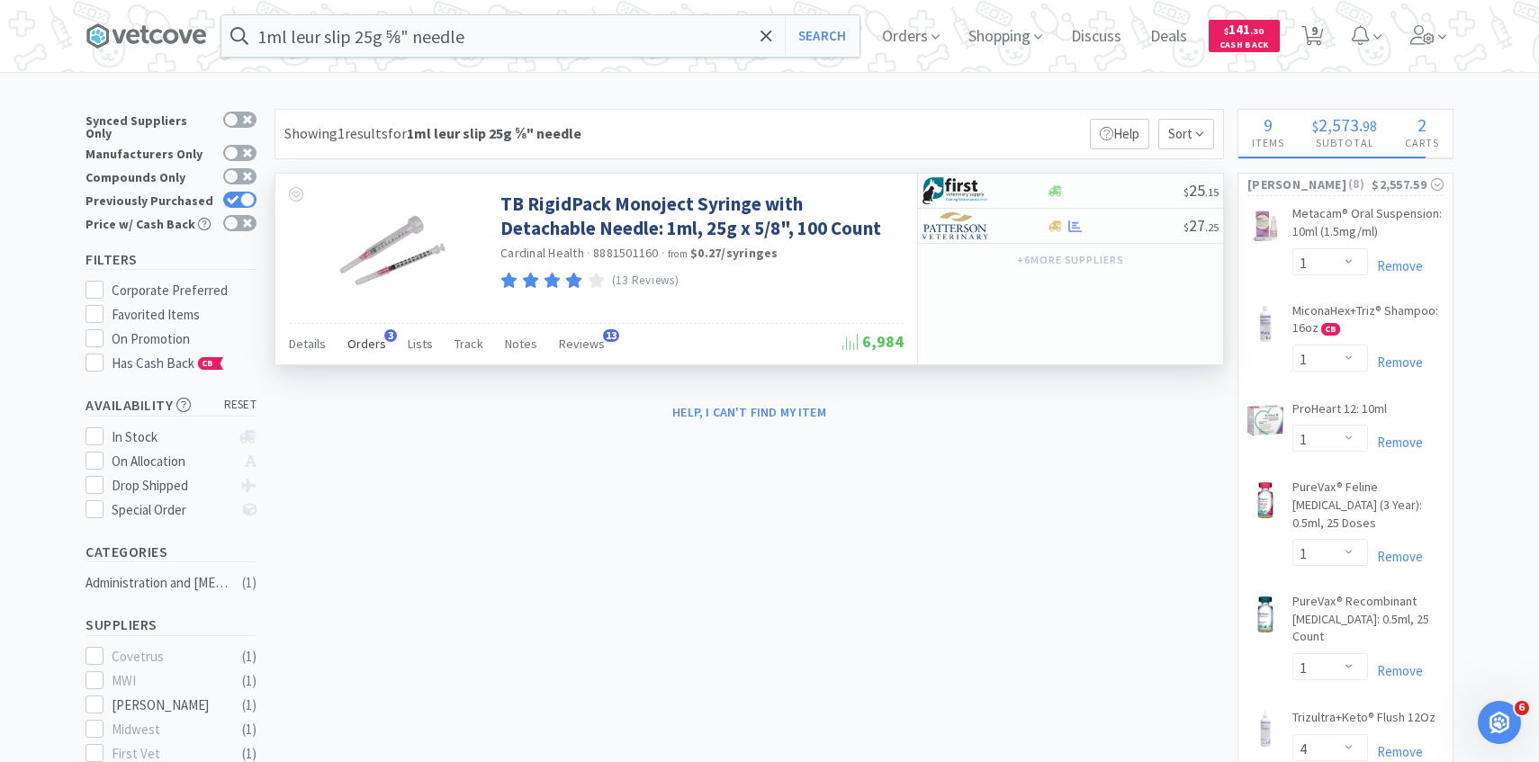
click at [372, 337] on span "Orders" at bounding box center [366, 344] width 39 height 16
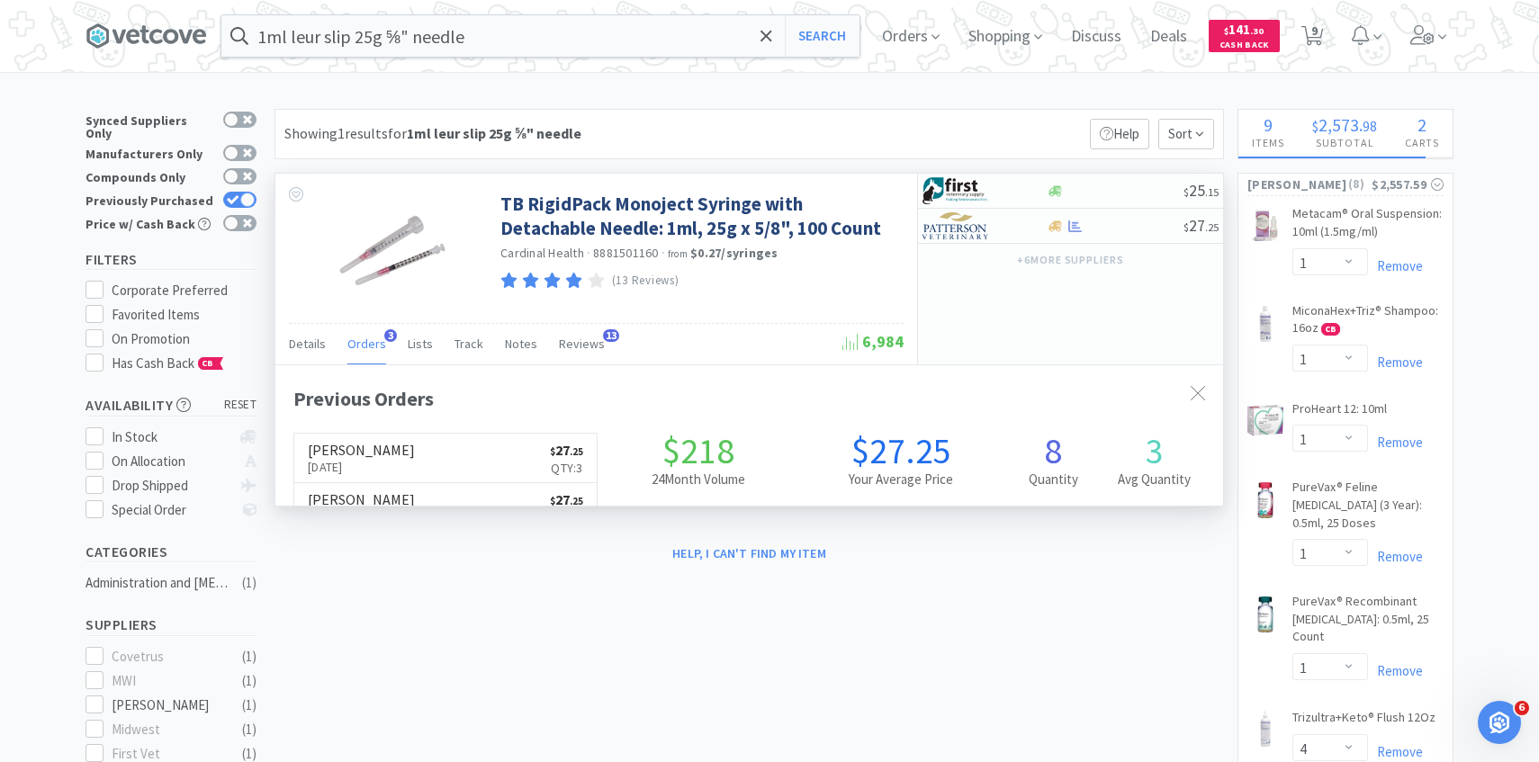
scroll to position [466, 947]
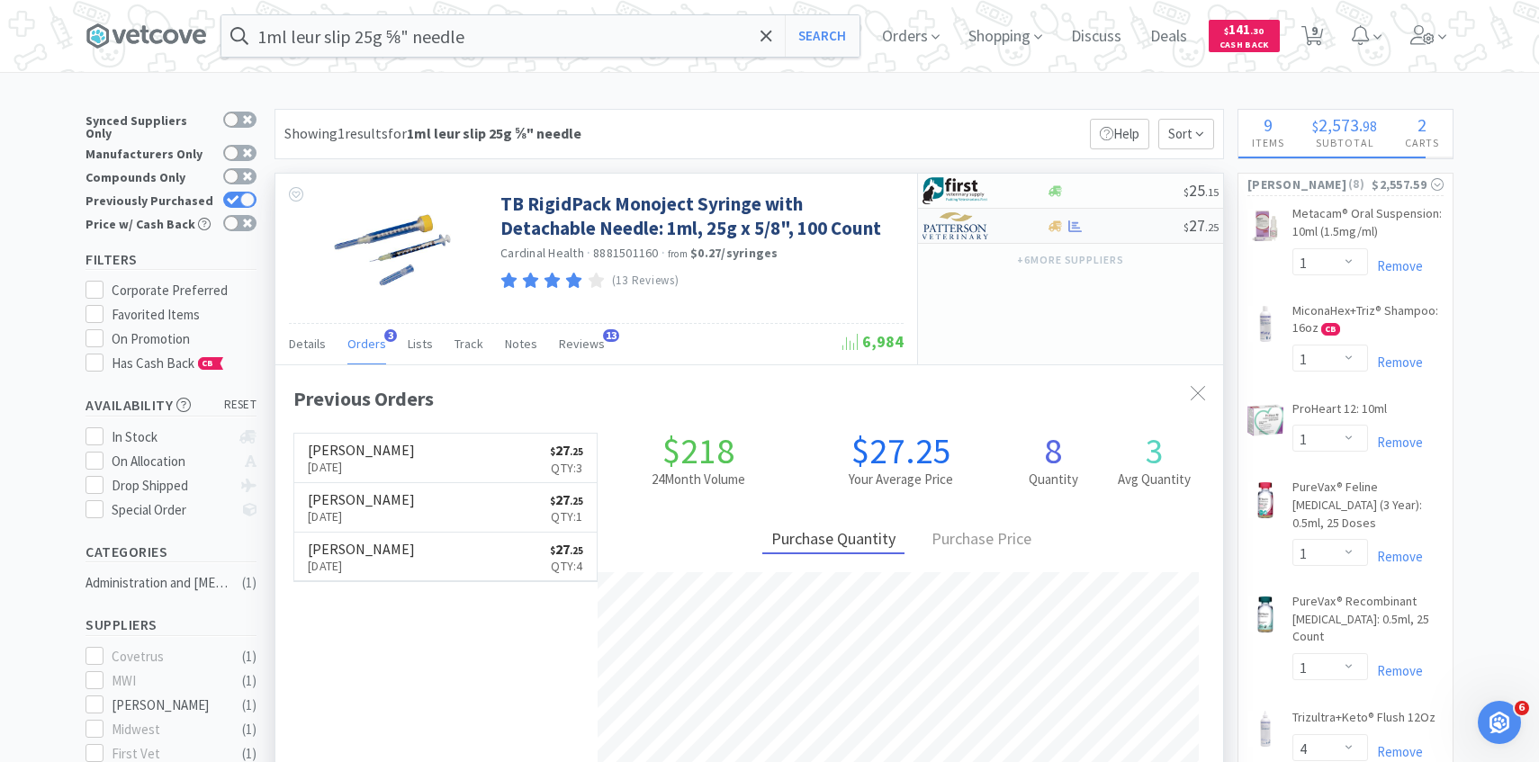
click at [943, 218] on img at bounding box center [955, 225] width 67 height 27
select select "1"
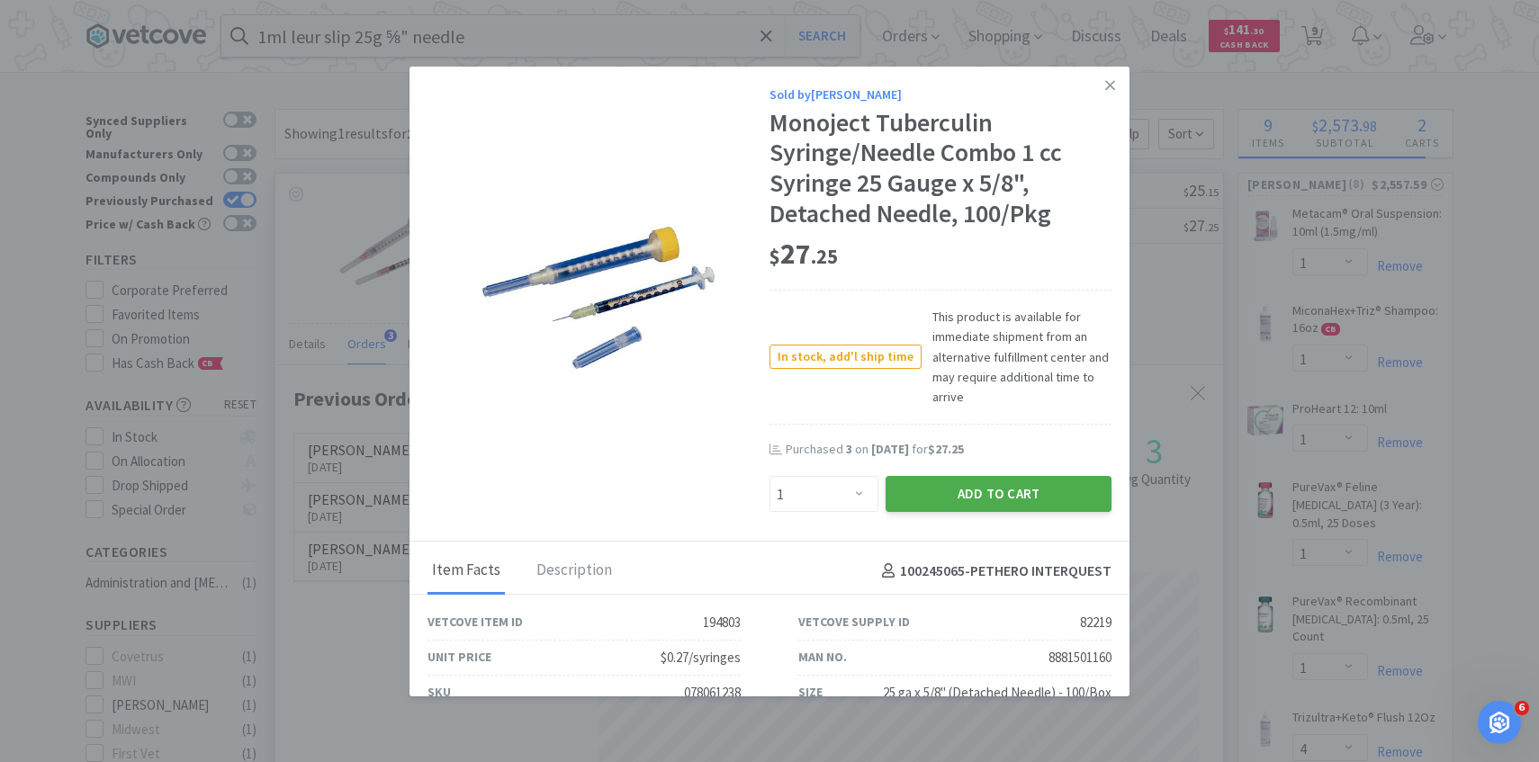
click at [903, 494] on button "Add to Cart" at bounding box center [998, 494] width 226 height 36
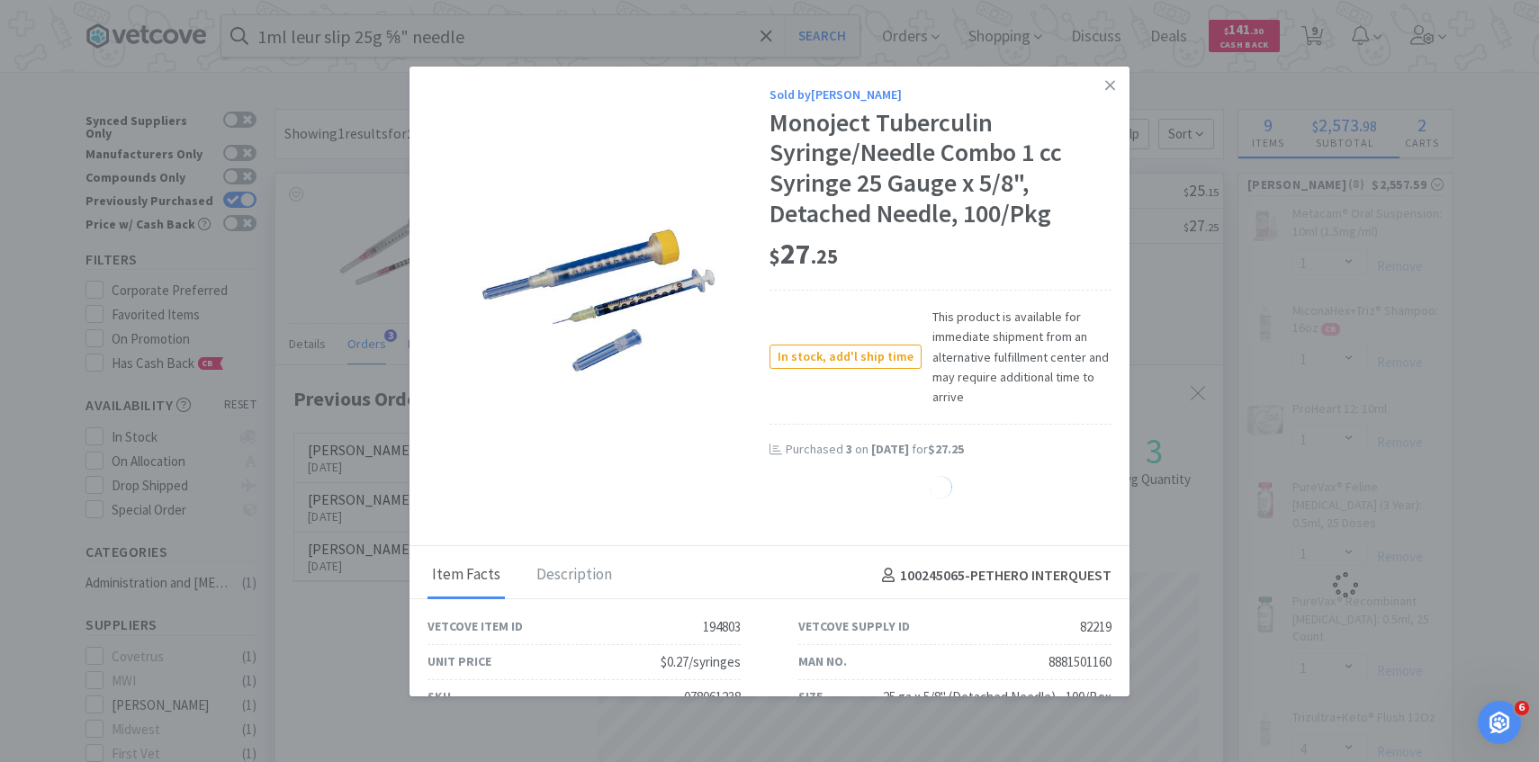
select select "1"
select select "4"
select select "5"
select select "1"
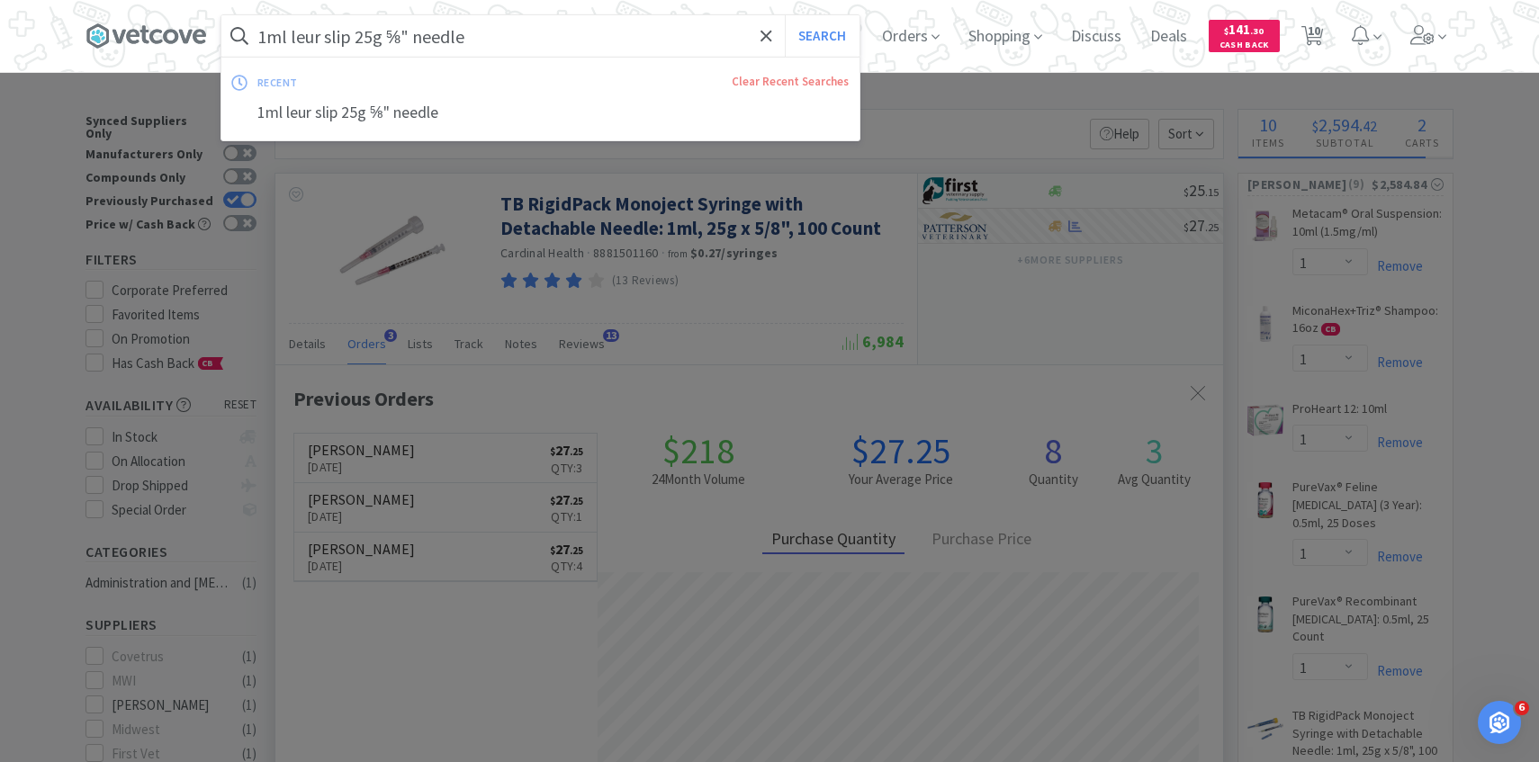
click at [564, 23] on input "1ml leur slip 25g ⅝" needle" at bounding box center [540, 35] width 638 height 41
paste input "37579"
type input "137579"
click at [785, 15] on button "Search" at bounding box center [822, 35] width 75 height 41
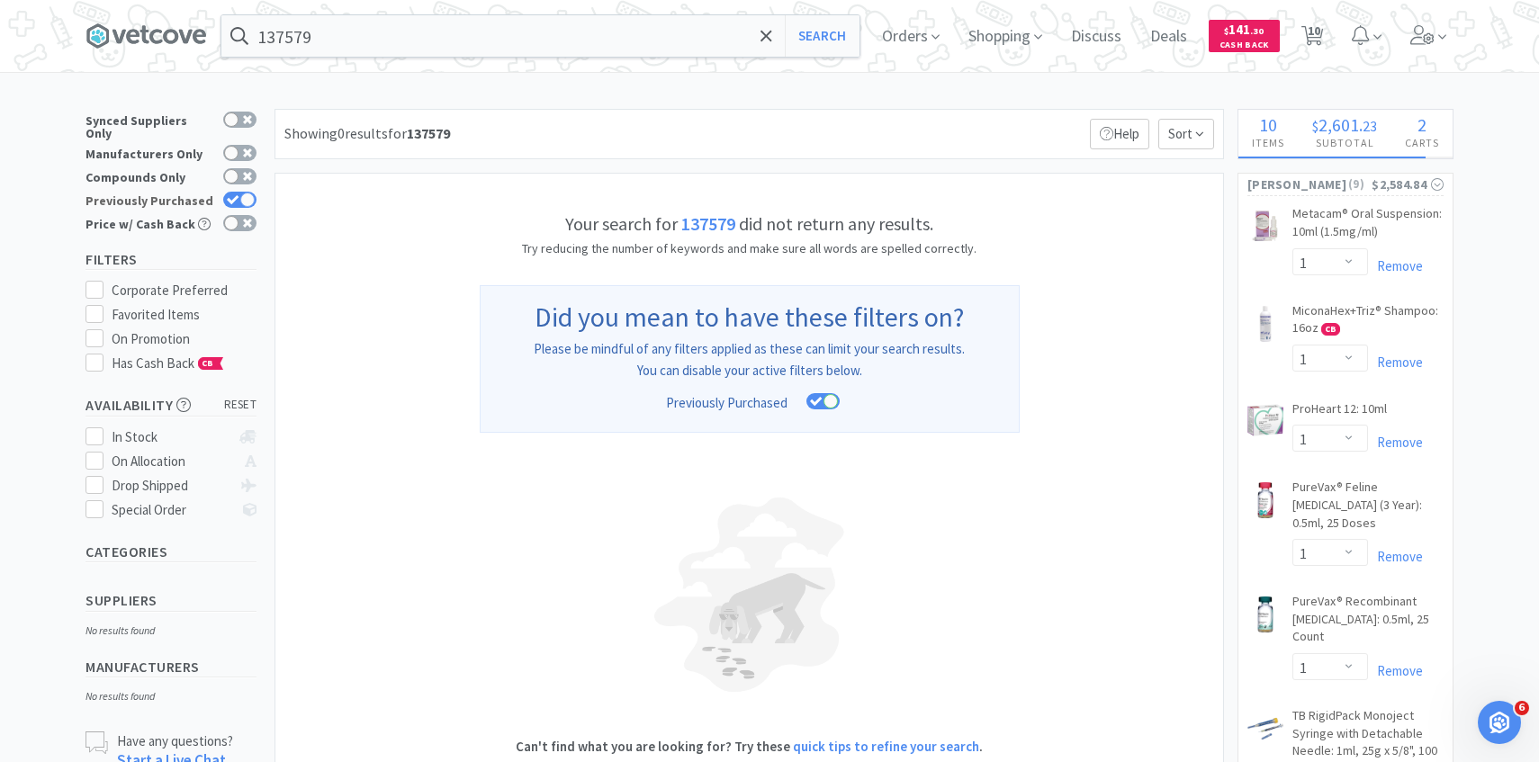
click at [229, 195] on icon at bounding box center [233, 199] width 12 height 9
checkbox input "false"
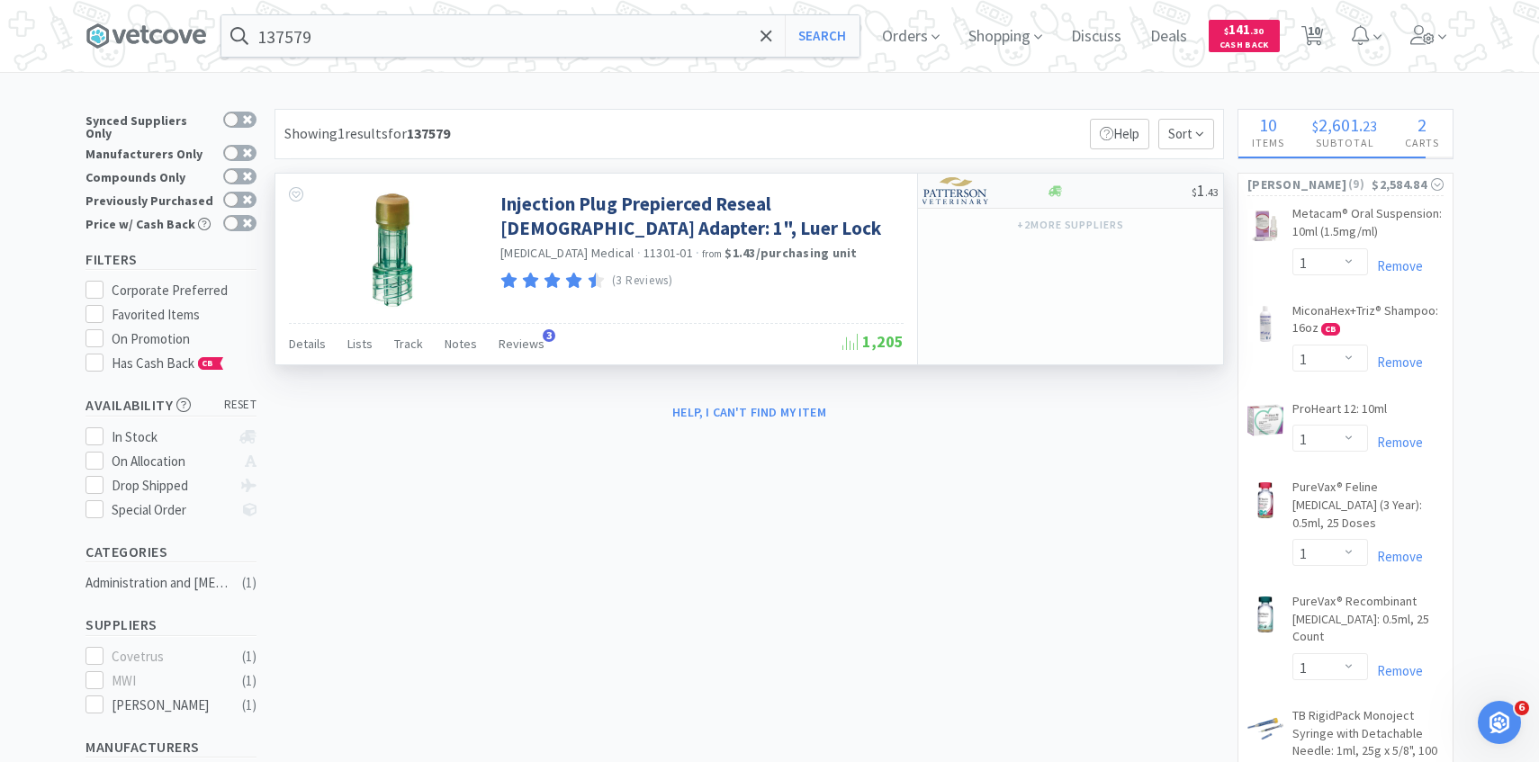
click at [980, 190] on img at bounding box center [955, 190] width 67 height 27
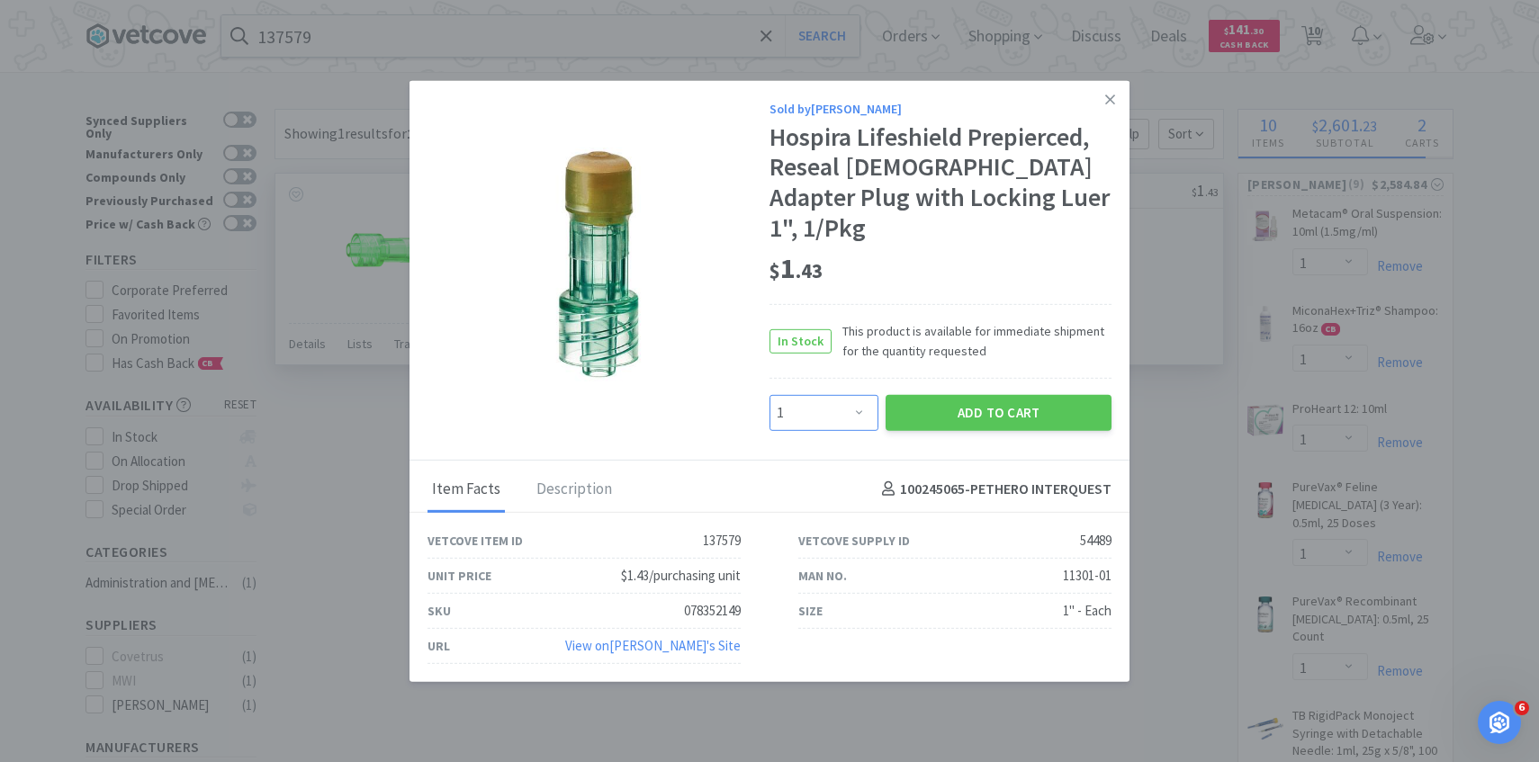
click at [865, 403] on select "Enter Quantity 1 2 3 4 5 6 7 8 9 10 11 12 13 14 15 16 17 18 19 20 Enter Quantity" at bounding box center [823, 412] width 109 height 36
select select "20"
click at [769, 394] on select "Enter Quantity 1 2 3 4 5 6 7 8 9 10 11 12 13 14 15 16 17 18 19 20 Enter Quantity" at bounding box center [823, 412] width 109 height 36
click at [968, 394] on button "Add to Cart" at bounding box center [998, 412] width 226 height 36
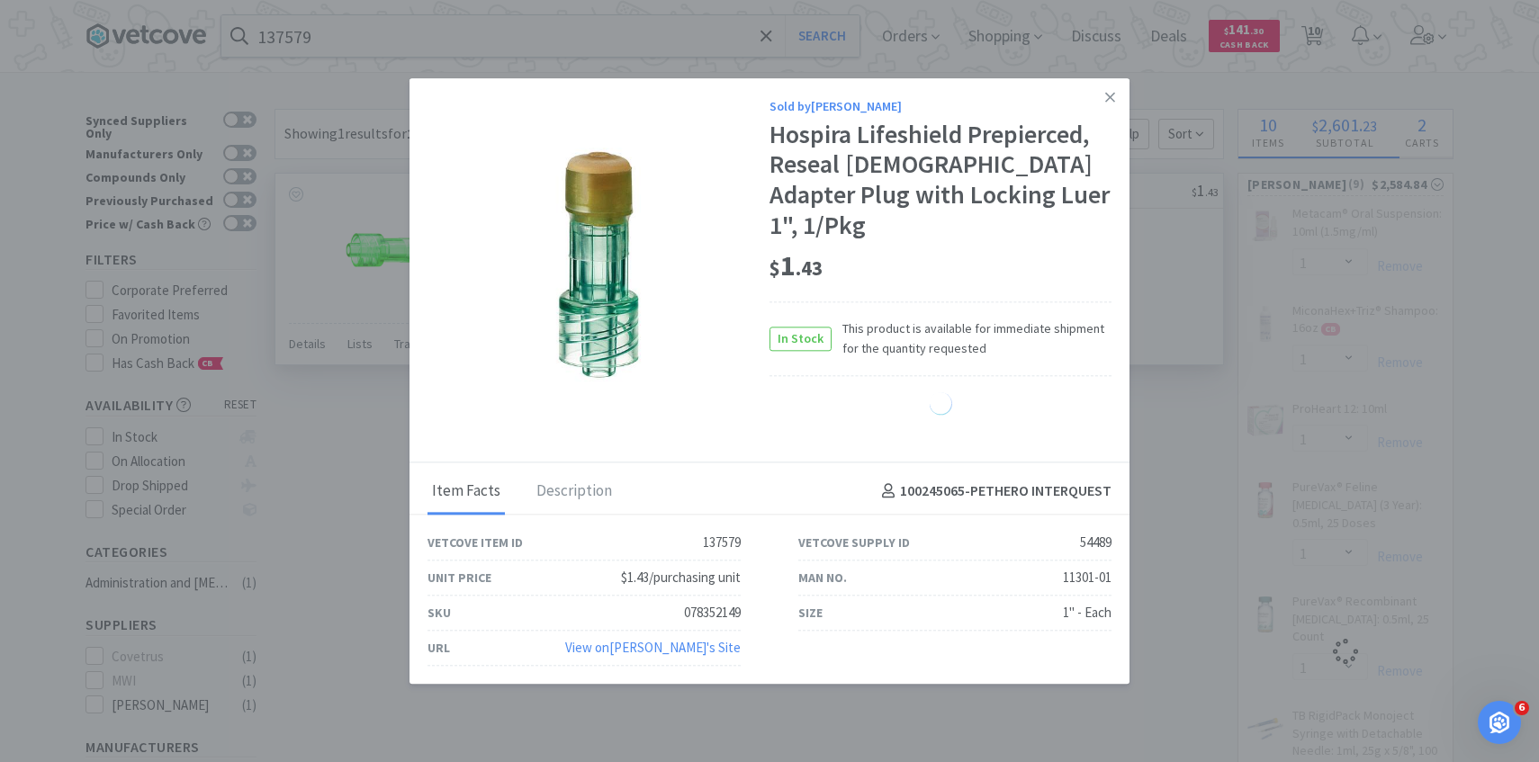
select select "20"
select select "1"
select select "4"
select select "5"
select select "1"
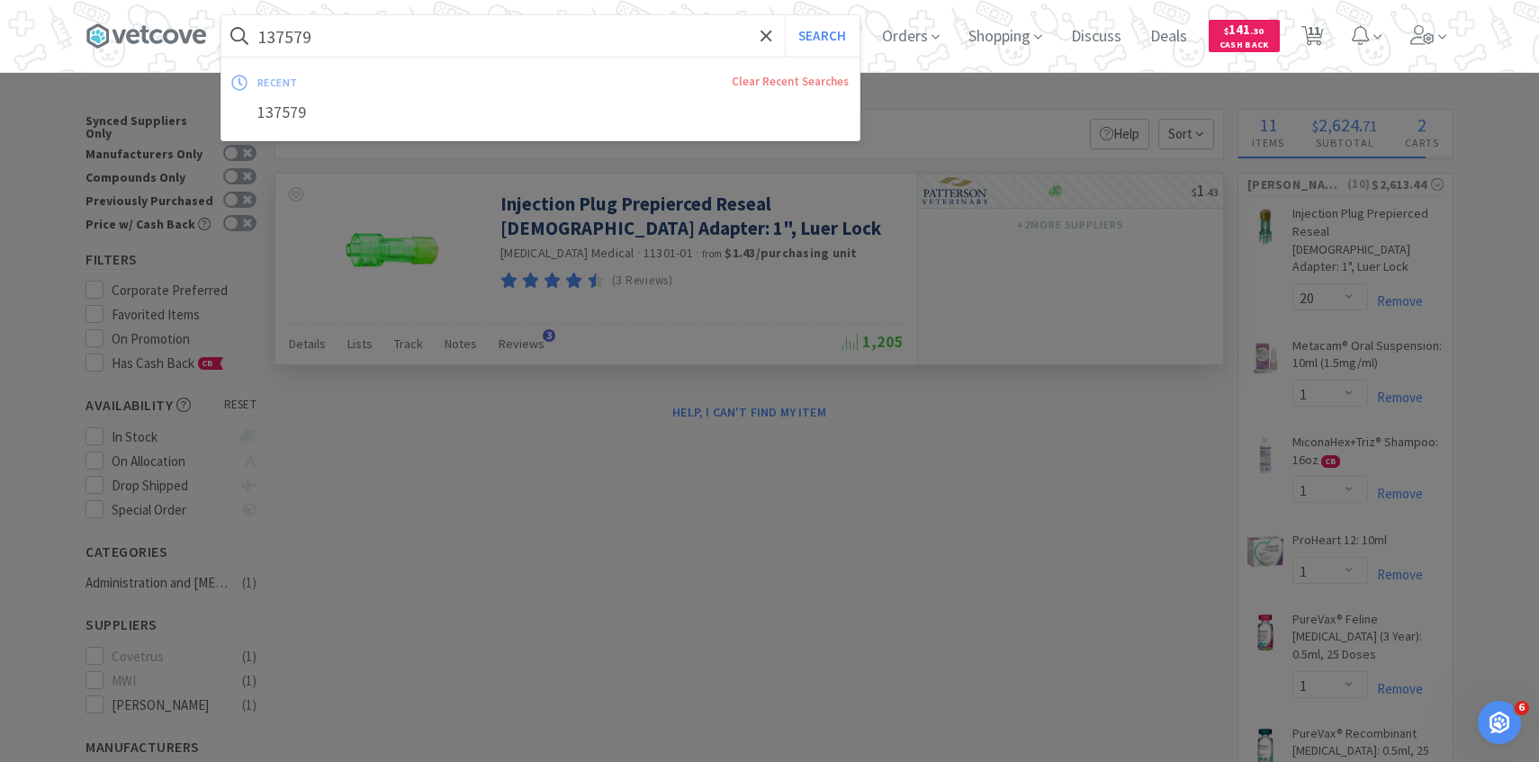
click at [485, 54] on input "137579" at bounding box center [540, 35] width 638 height 41
paste input "J1039A"
type input "J1039A"
click at [785, 15] on button "Search" at bounding box center [822, 35] width 75 height 41
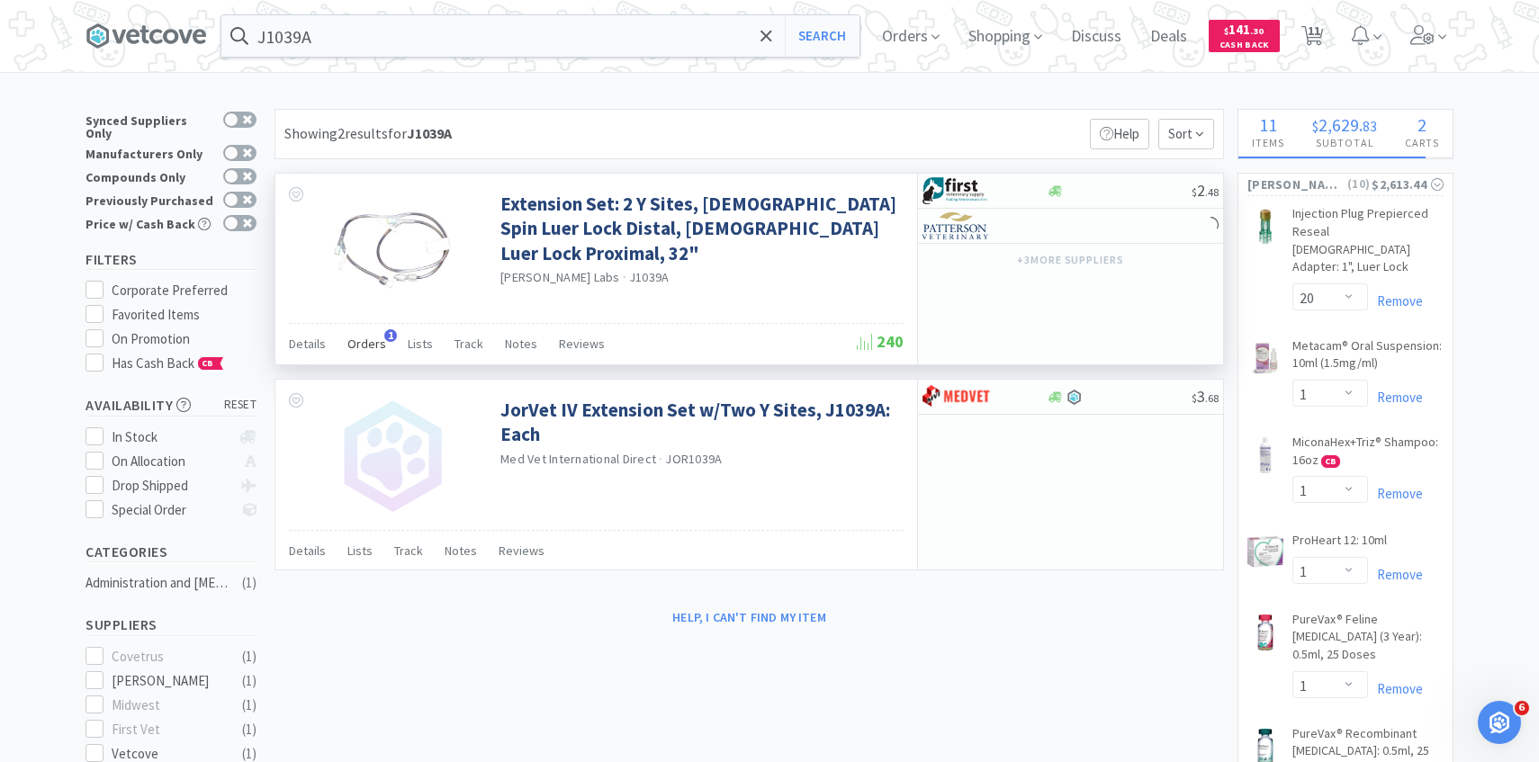
click at [367, 343] on span "Orders" at bounding box center [366, 344] width 39 height 16
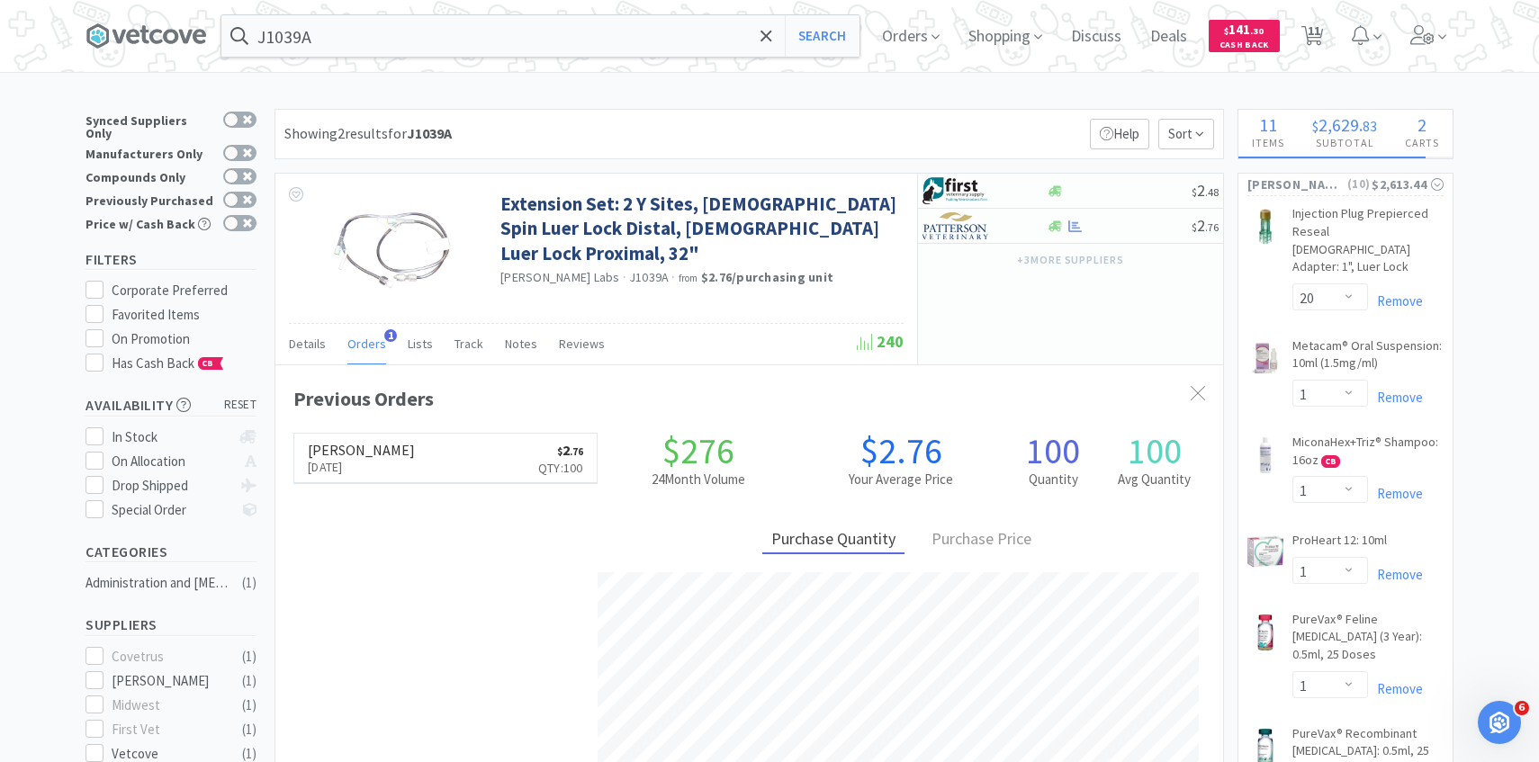
scroll to position [466, 947]
click at [968, 223] on img at bounding box center [955, 225] width 67 height 27
select select "1"
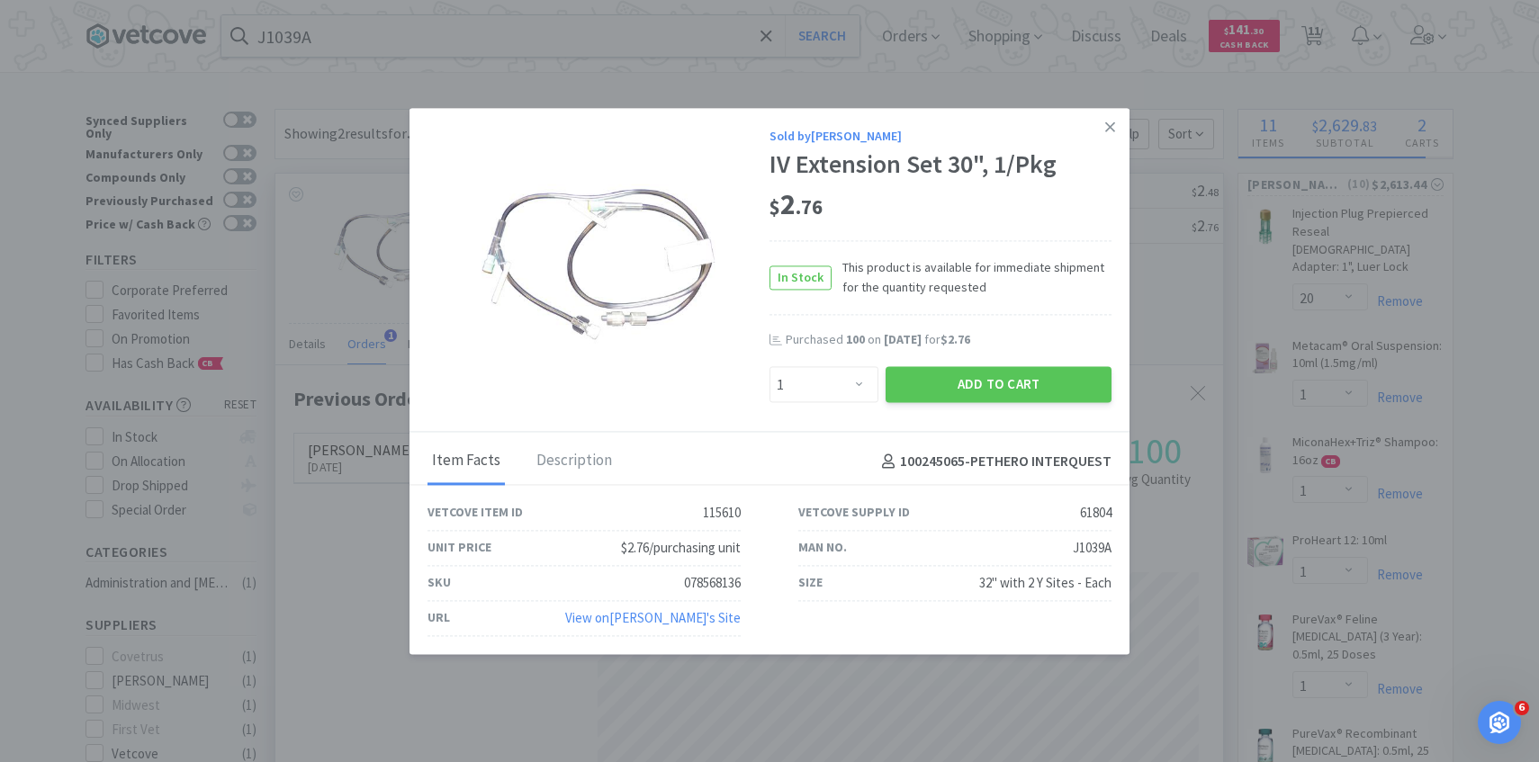
click at [839, 359] on div "Purchased 100 on Apr 4th, 2025 for $2.76" at bounding box center [940, 349] width 342 height 36
click at [839, 373] on select "Enter Quantity 1 2 3 4 5 6 7 8 9 10 11 12 13 14 15 16 17 18 19 20 Enter Quantity" at bounding box center [823, 385] width 109 height 36
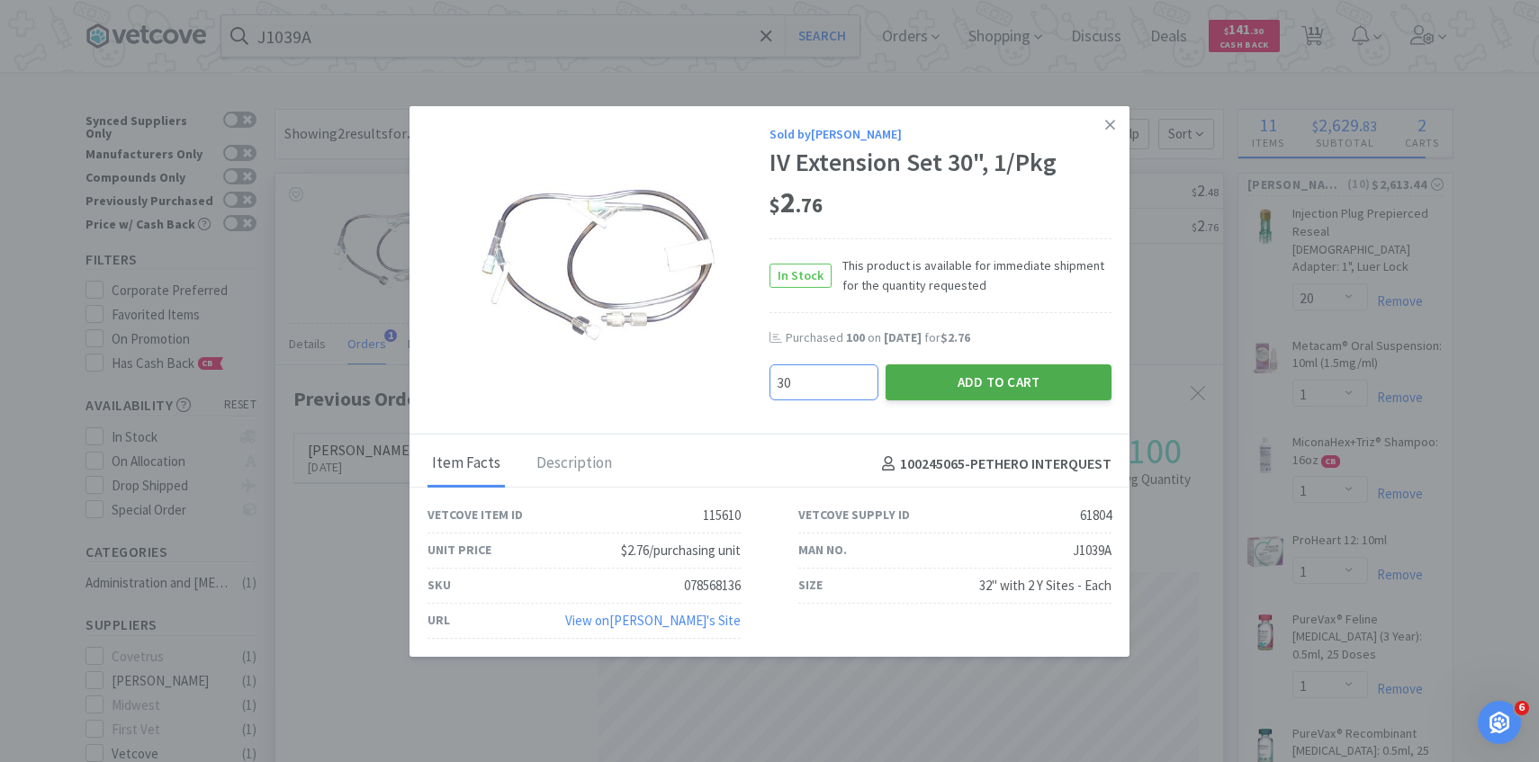
type input "30"
click at [1024, 379] on button "Add to Cart" at bounding box center [998, 382] width 226 height 36
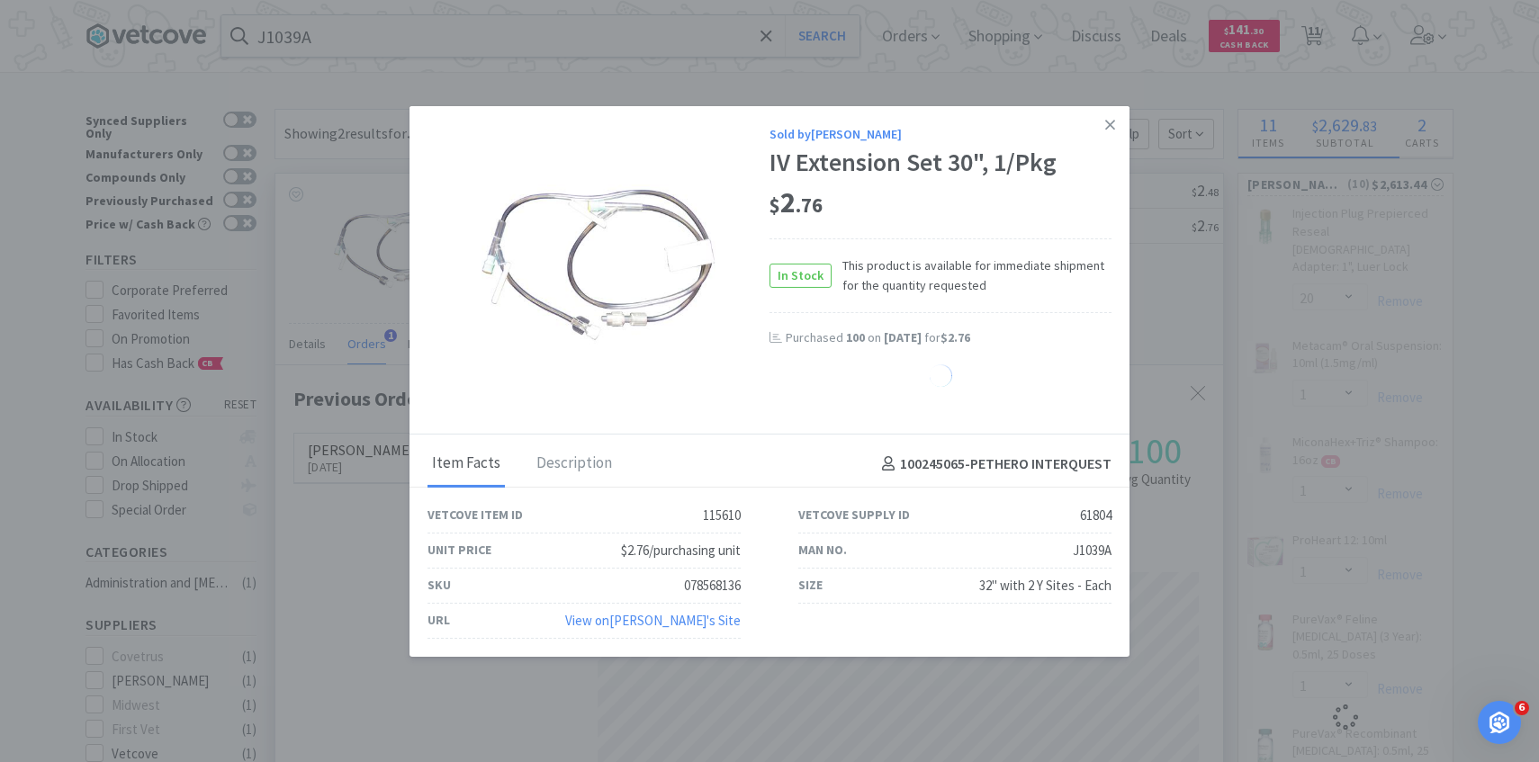
select select "20"
select select "1"
select select "4"
select select "5"
select select "30"
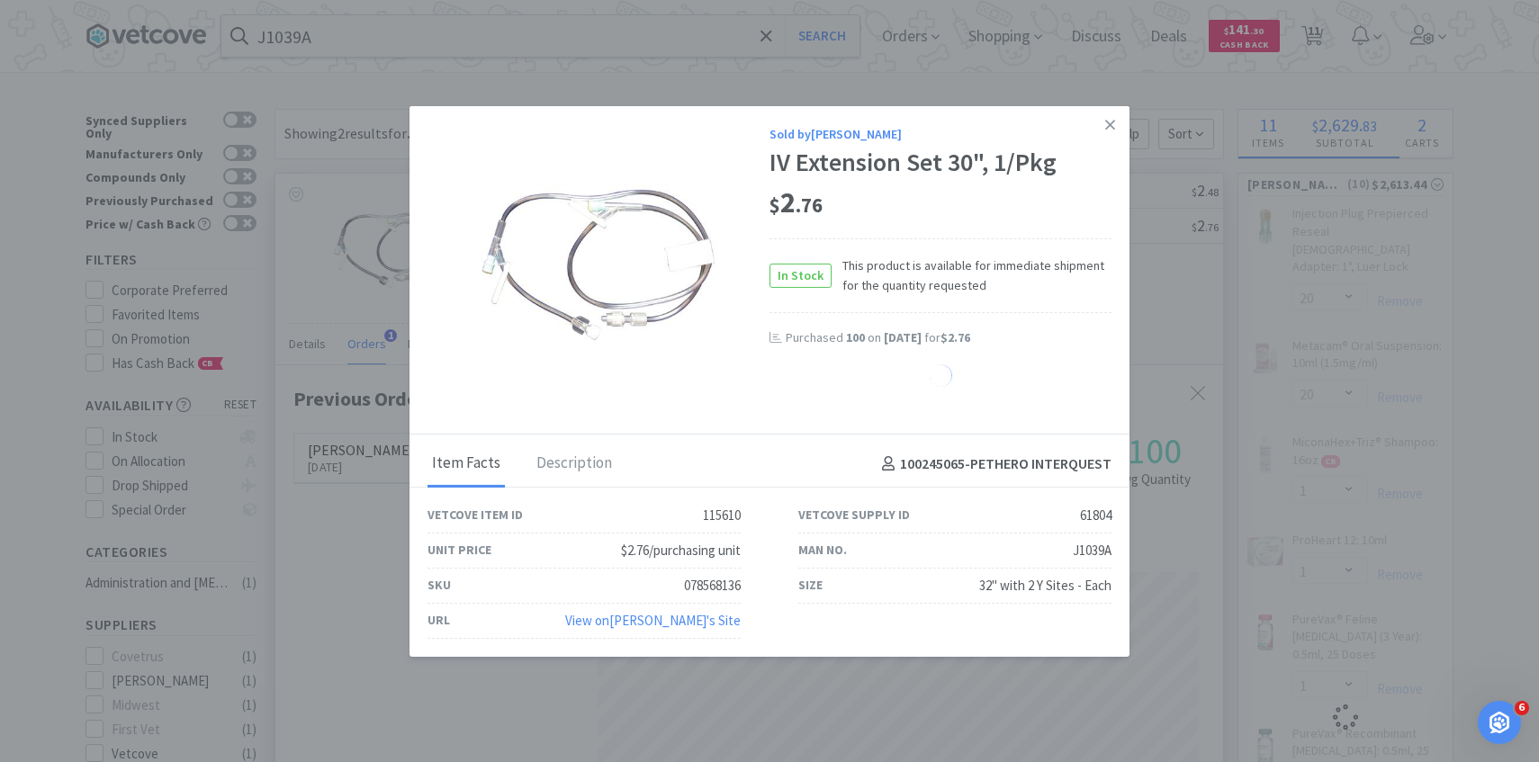
select select "1"
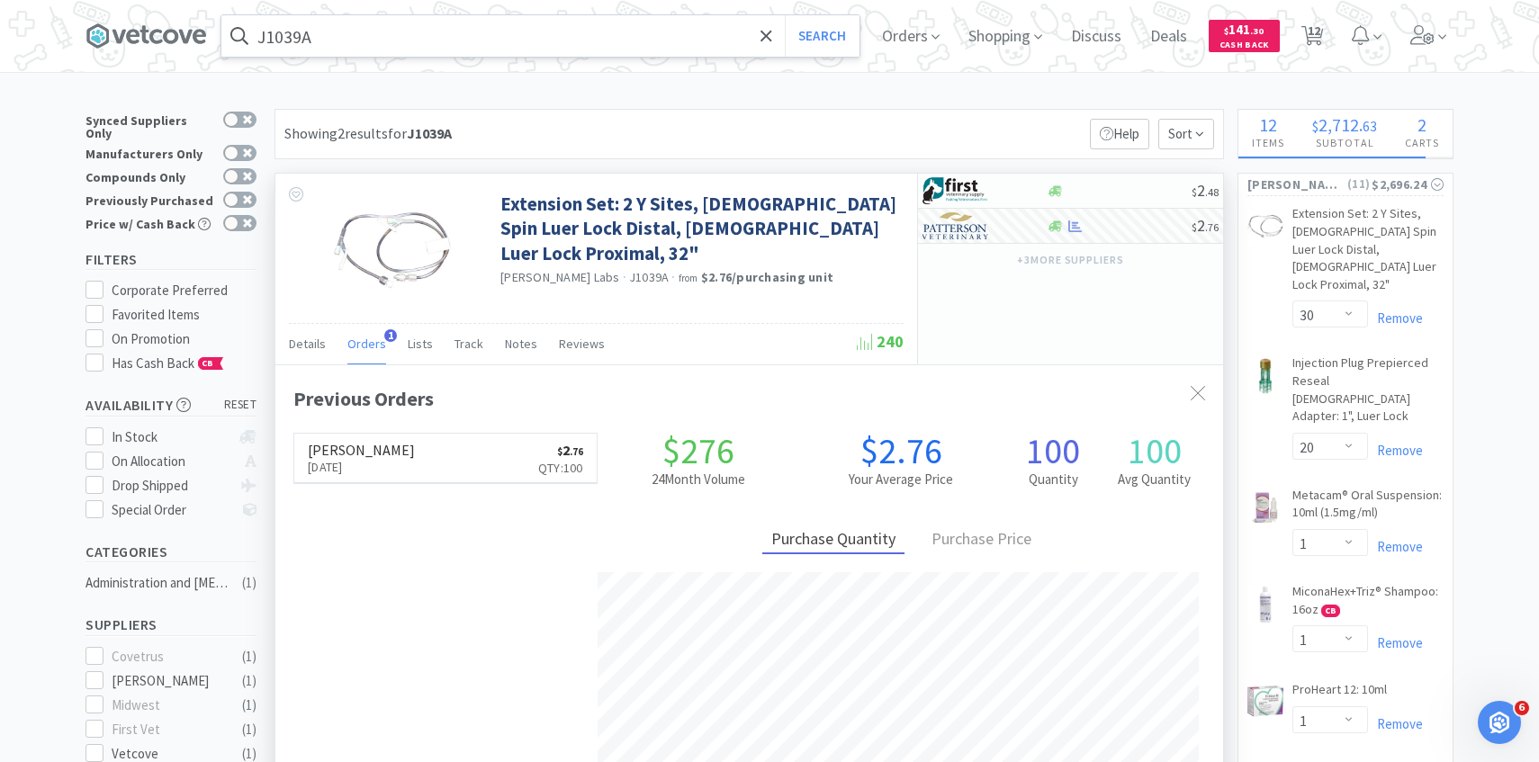
click at [488, 41] on input "J1039A" at bounding box center [540, 35] width 638 height 41
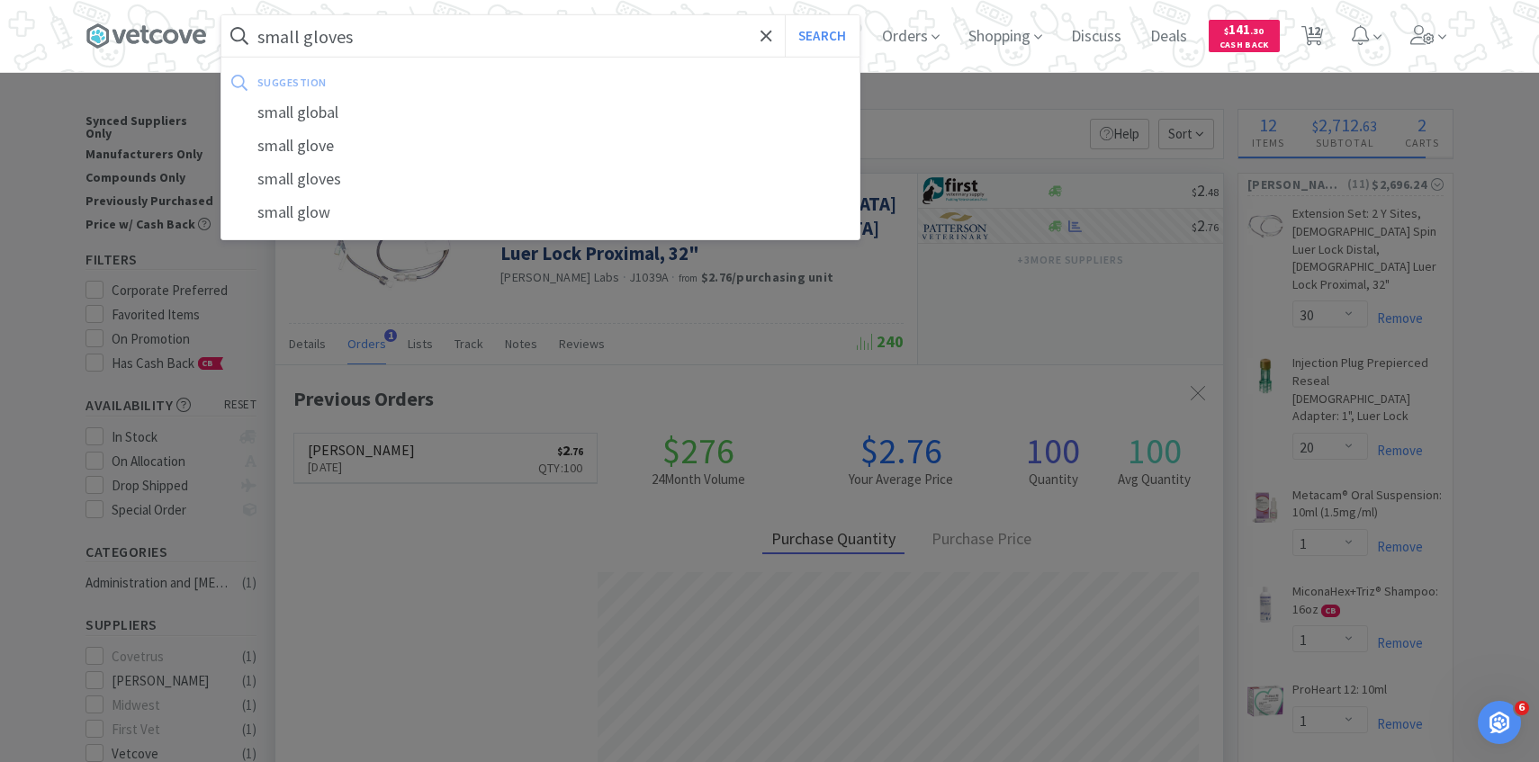
type input "small gloves"
click at [785, 15] on button "Search" at bounding box center [822, 35] width 75 height 41
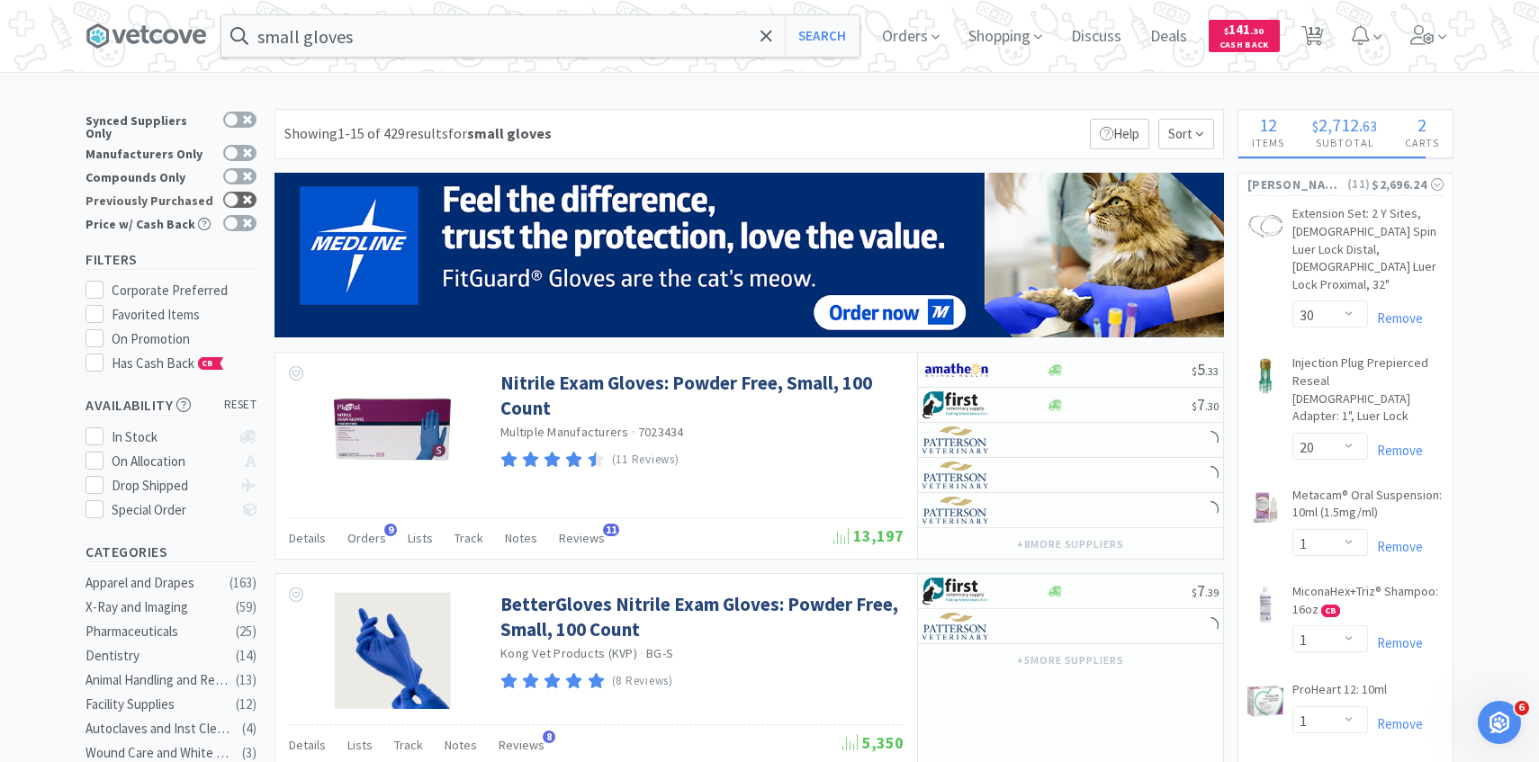
click at [232, 193] on div at bounding box center [231, 200] width 14 height 14
checkbox input "true"
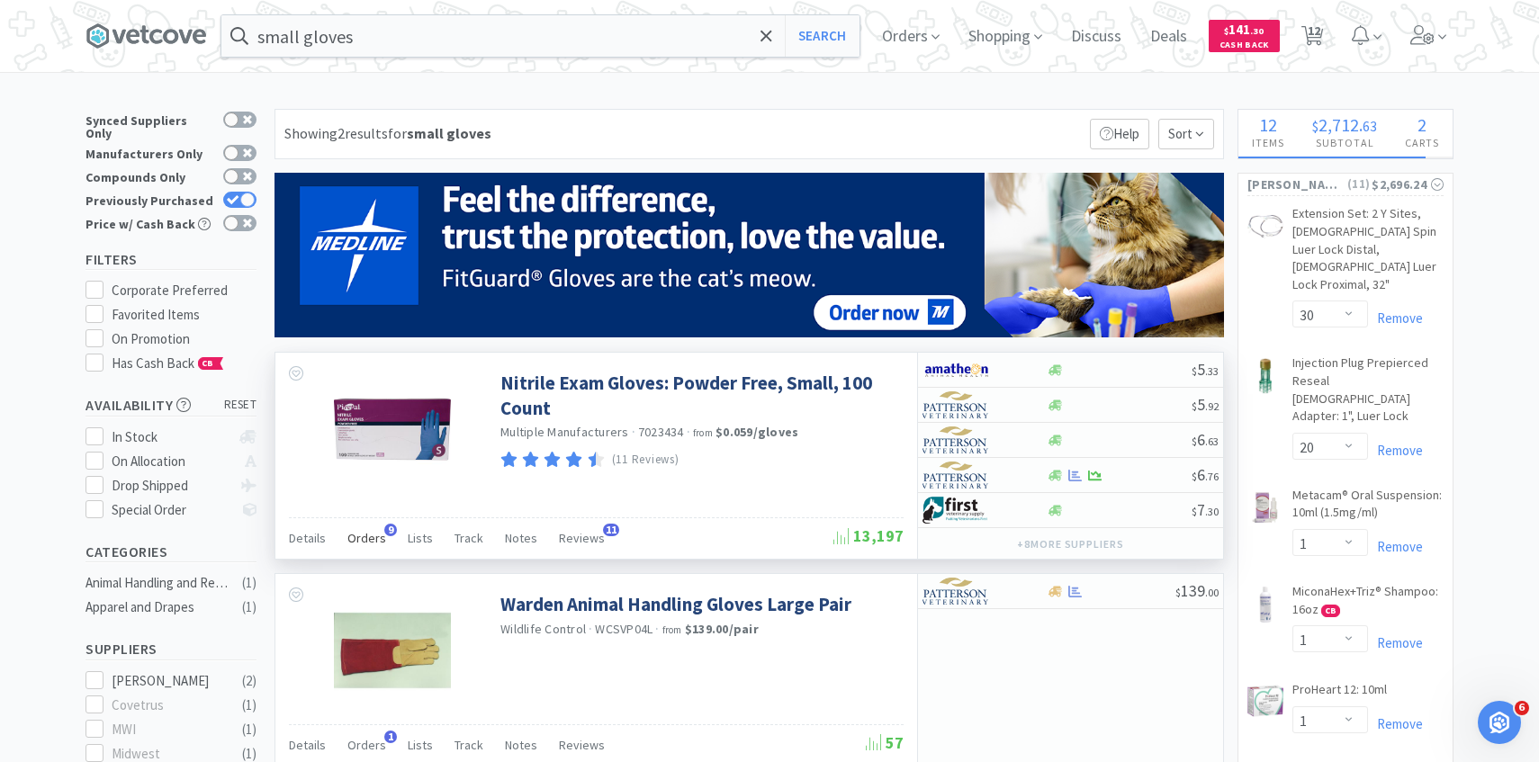
click at [365, 555] on div "Orders 9" at bounding box center [366, 541] width 39 height 34
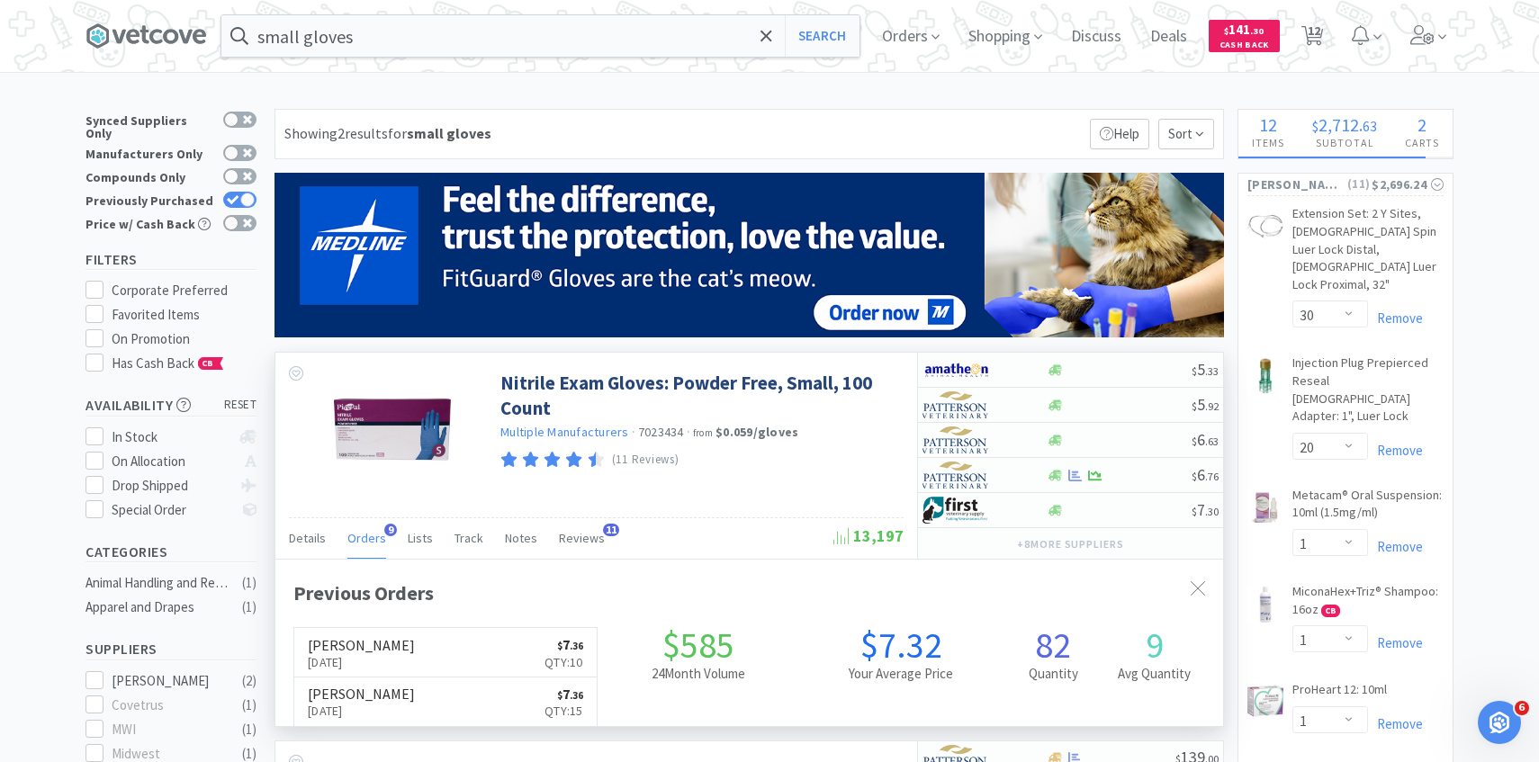
scroll to position [482, 947]
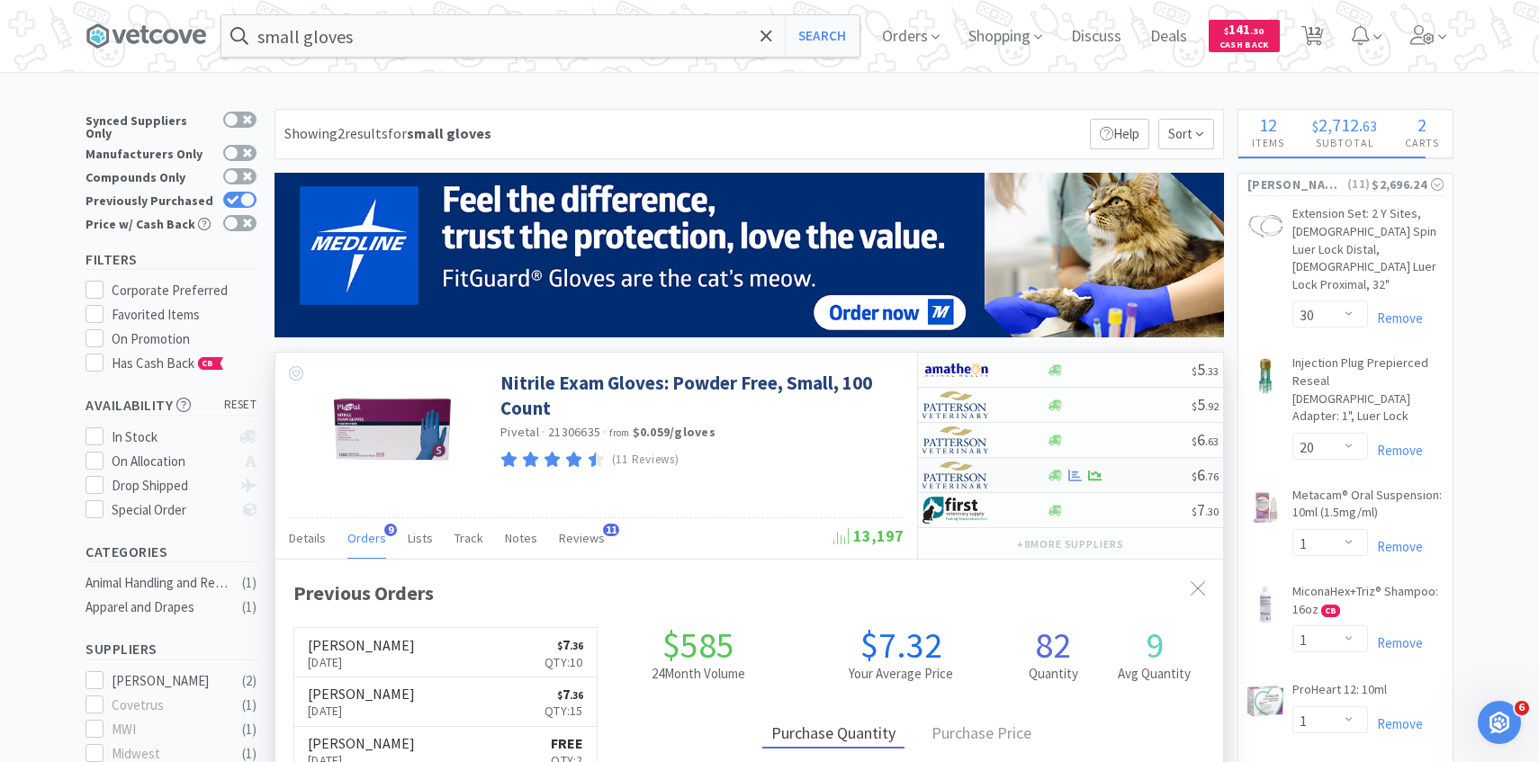
click at [954, 468] on img at bounding box center [955, 475] width 67 height 27
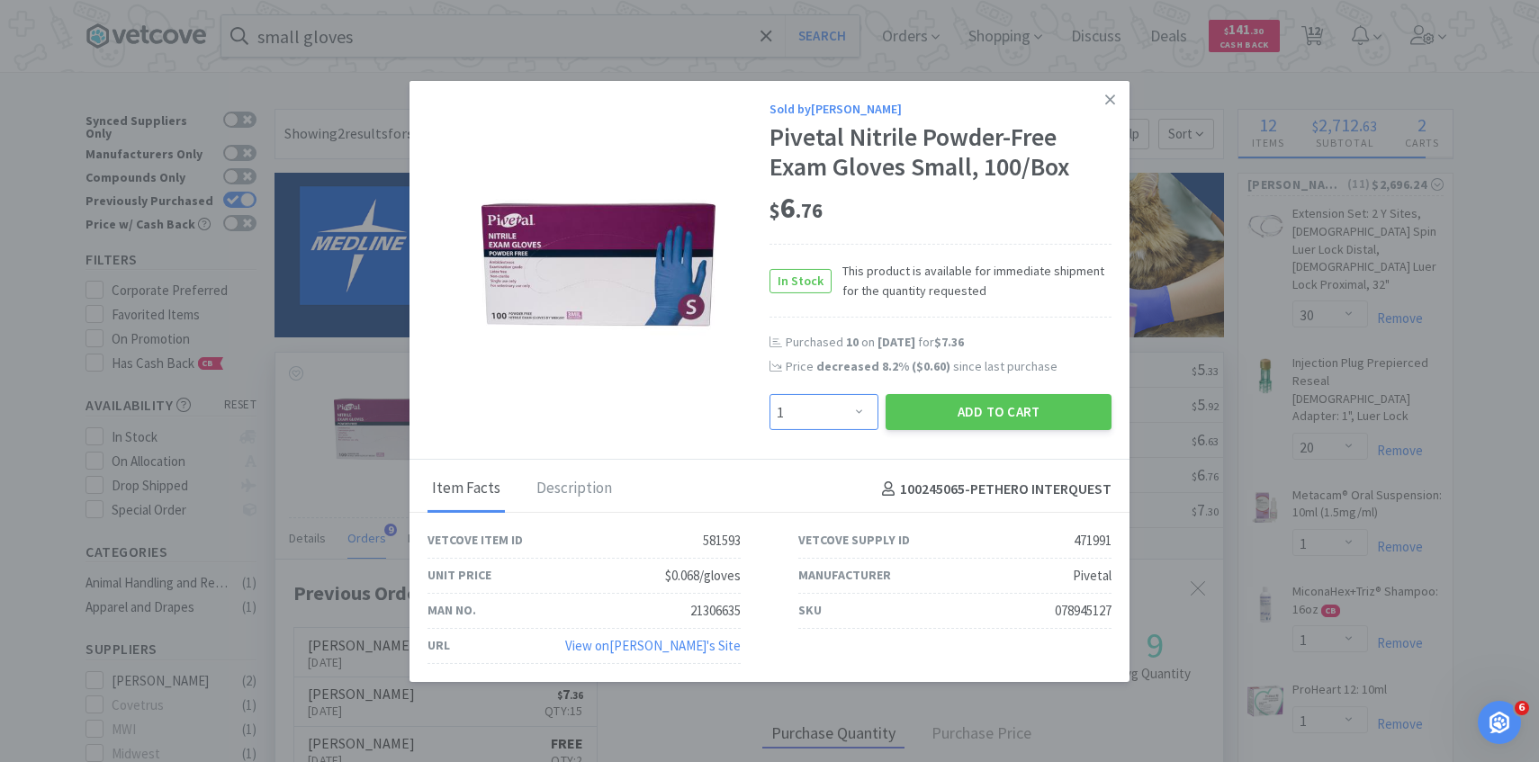
click at [796, 413] on select "Enter Quantity 1 2 3 4 5 6 7 8 9 10 11 12 13 14 15 16 17 18 19 20 Enter Quantity" at bounding box center [823, 412] width 109 height 36
select select "5"
click at [769, 394] on select "Enter Quantity 1 2 3 4 5 6 7 8 9 10 11 12 13 14 15 16 17 18 19 20 Enter Quantity" at bounding box center [823, 412] width 109 height 36
click at [939, 418] on button "Add to Cart" at bounding box center [998, 412] width 226 height 36
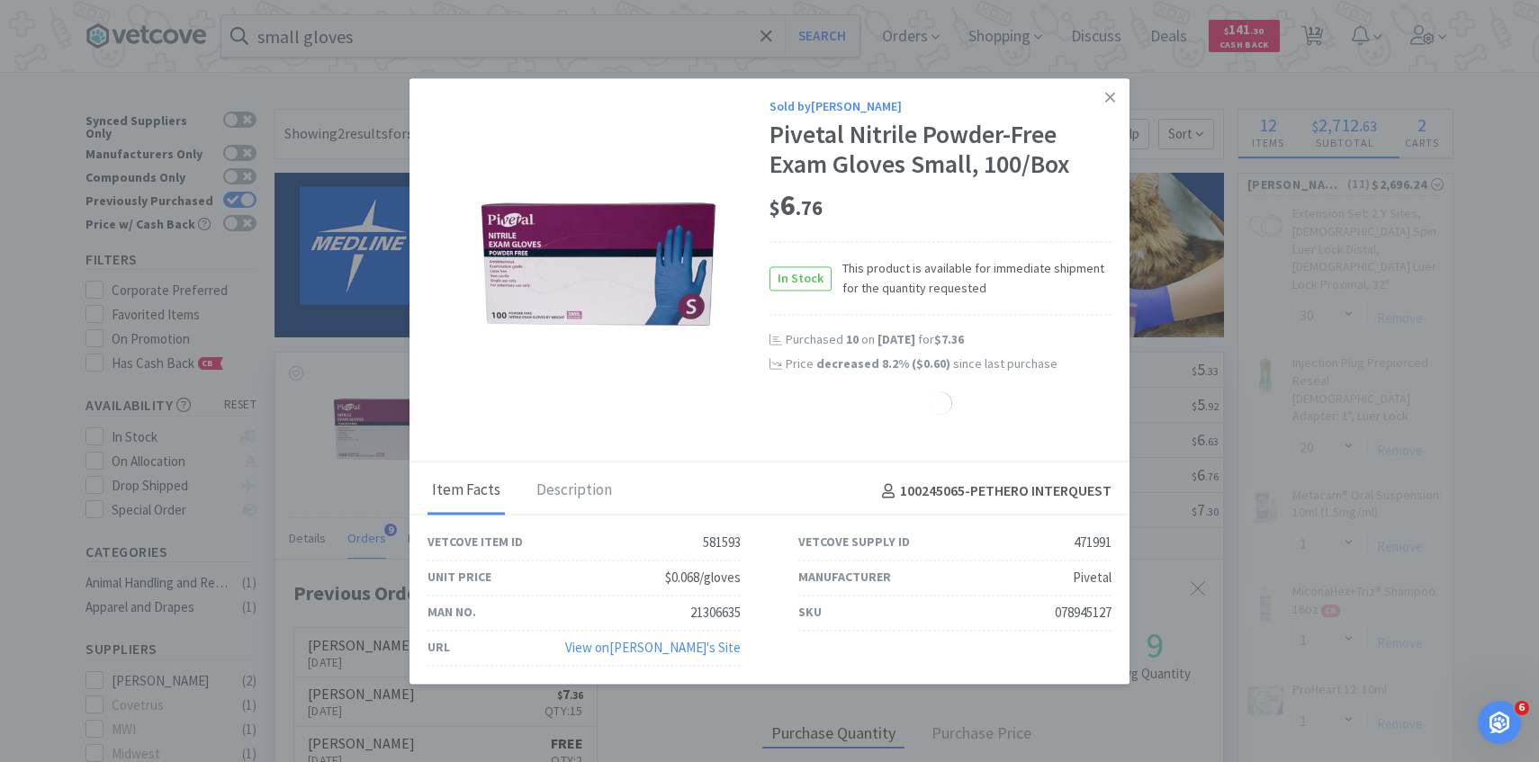
select select "5"
select select "1"
select select "4"
select select "5"
select select "1"
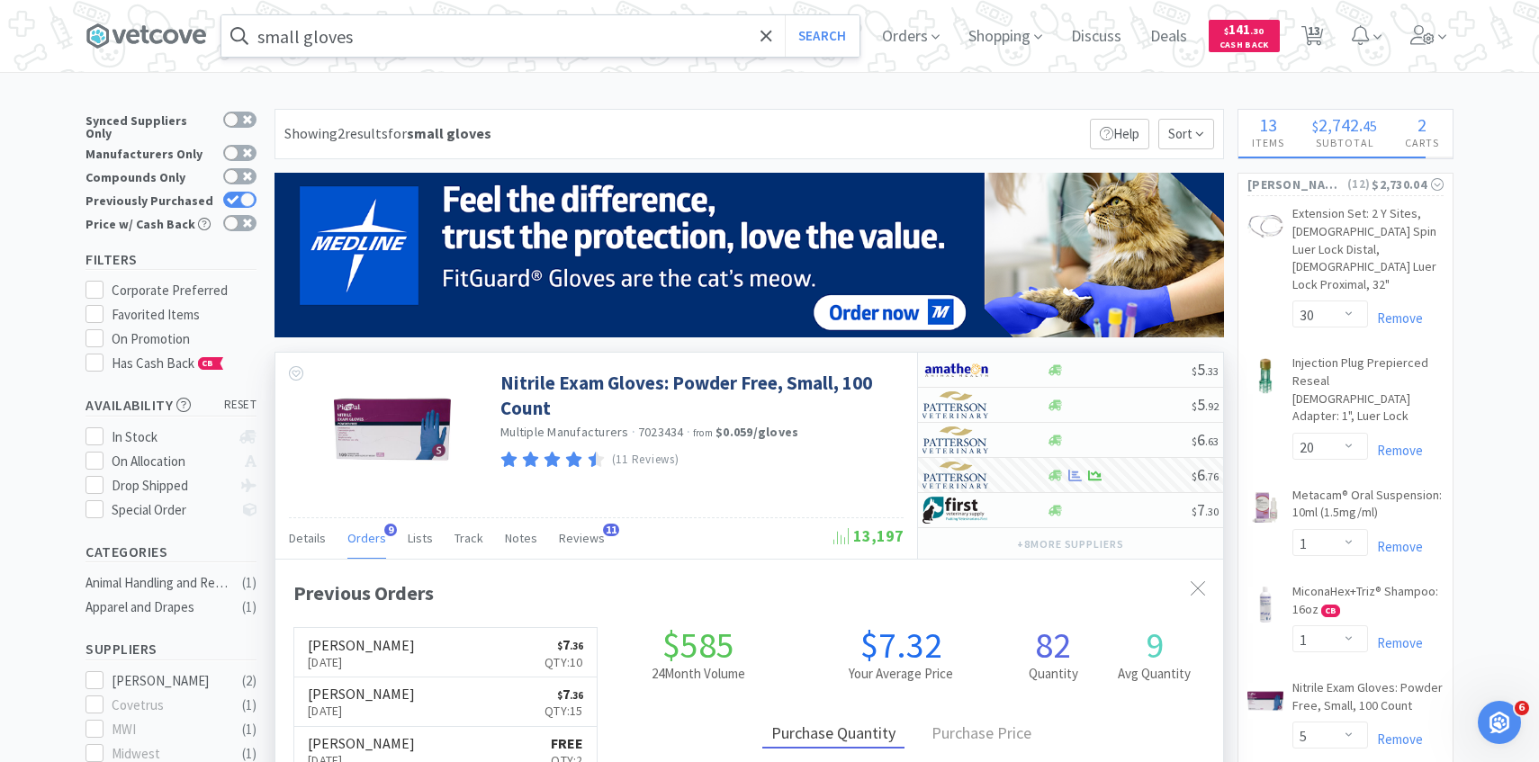
click at [549, 40] on input "small gloves" at bounding box center [540, 35] width 638 height 41
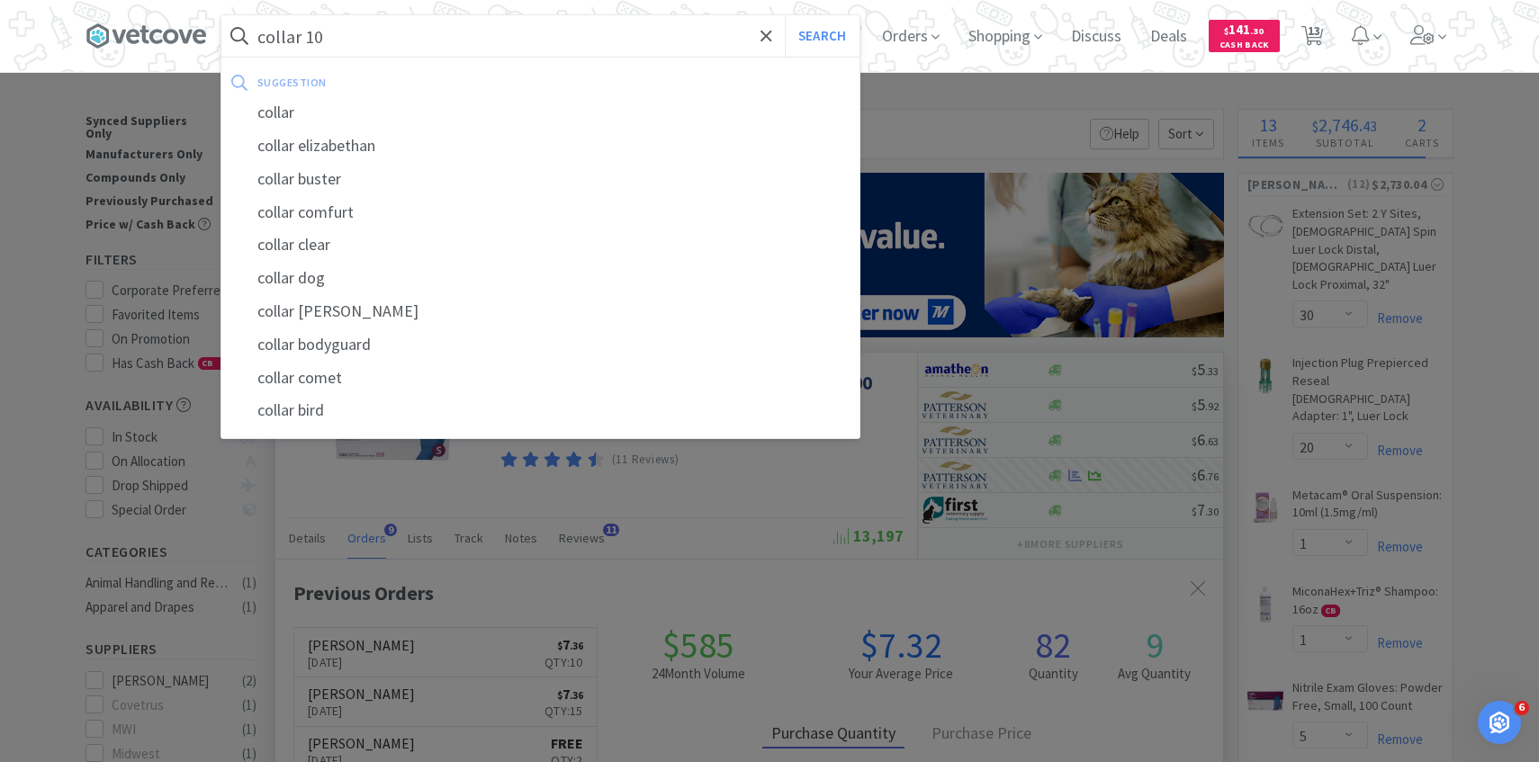
type input "collar 10"
click at [785, 15] on button "Search" at bounding box center [822, 35] width 75 height 41
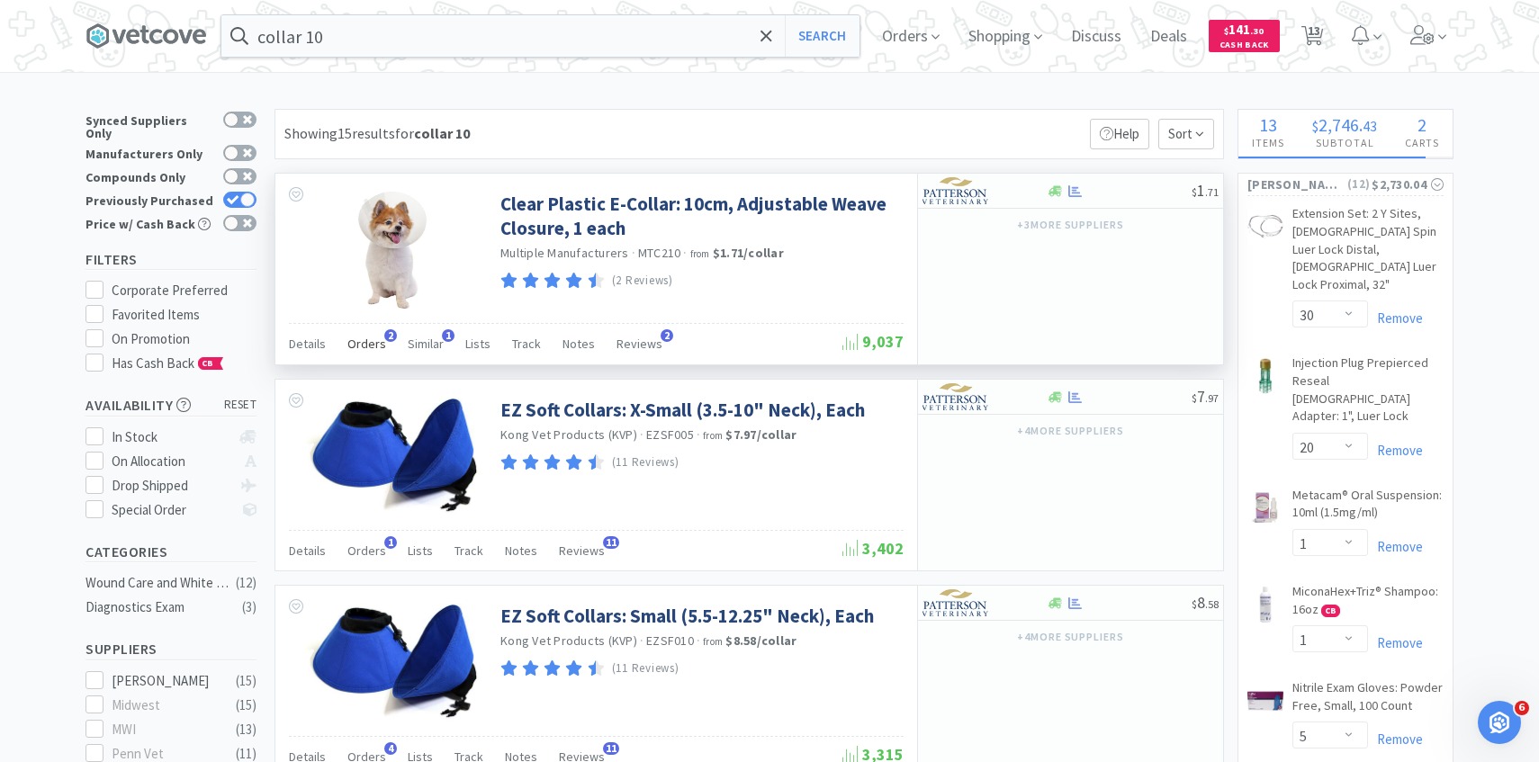
click at [387, 333] on span "2" at bounding box center [390, 335] width 13 height 13
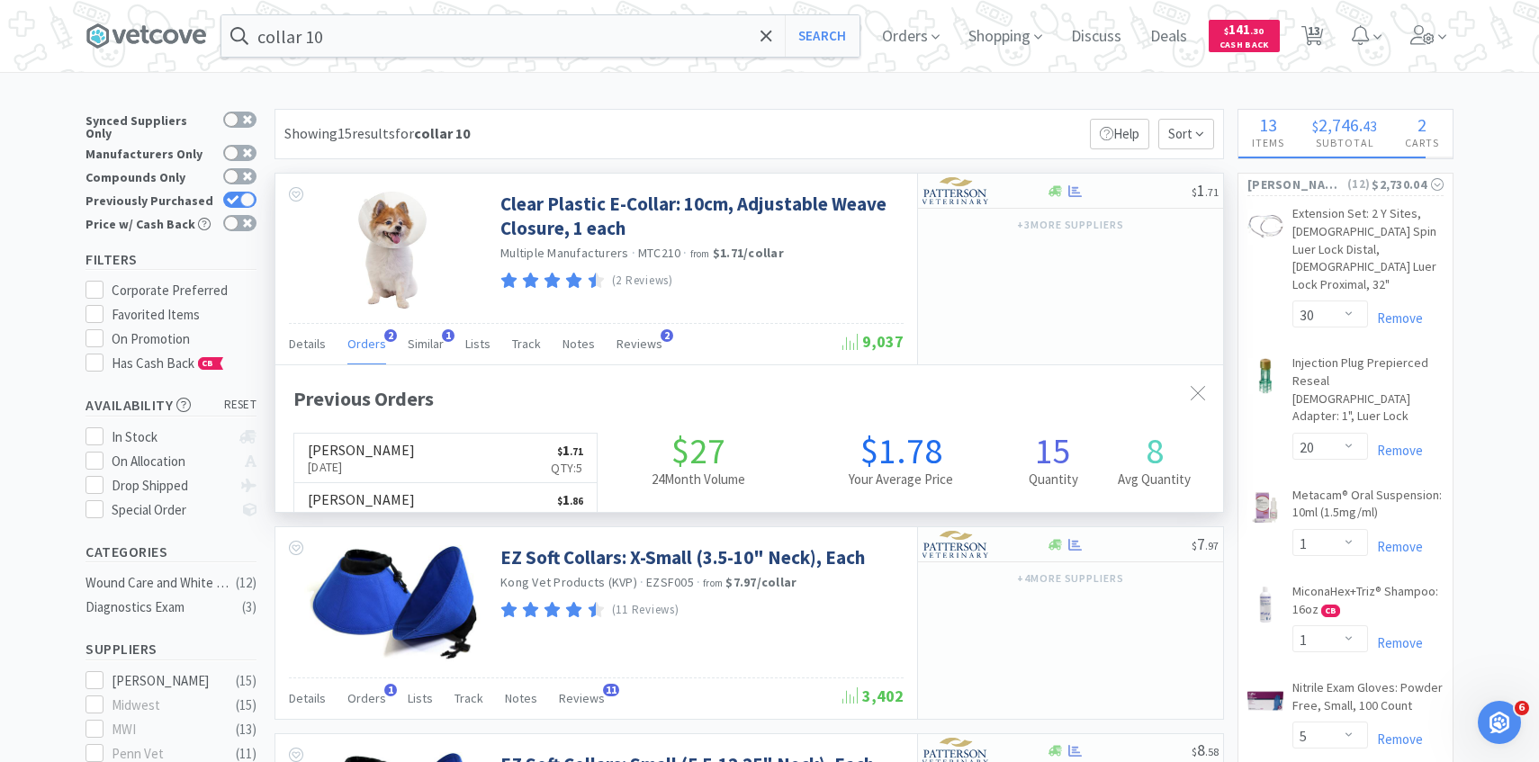
scroll to position [466, 947]
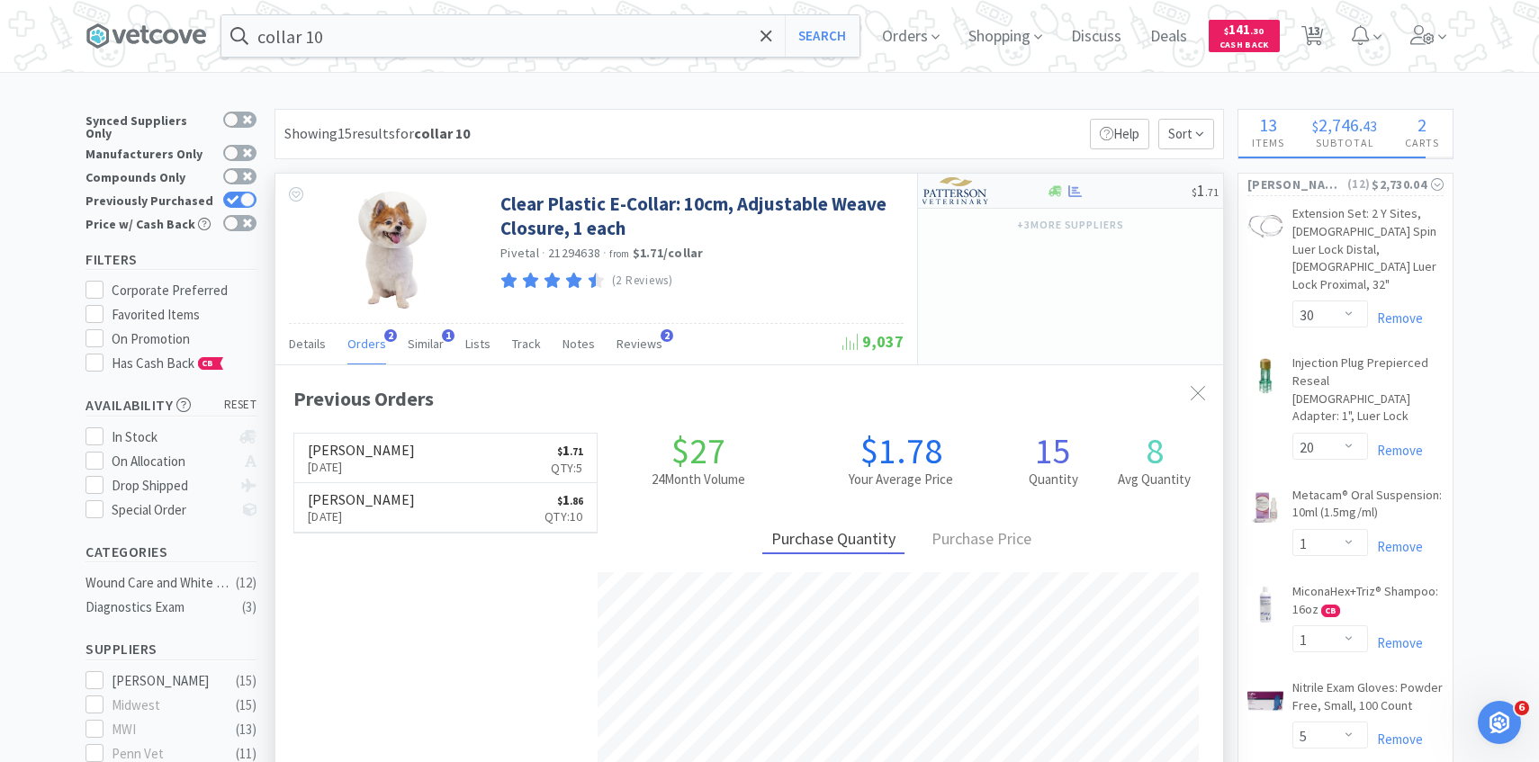
click at [958, 189] on img at bounding box center [955, 190] width 67 height 27
select select "1"
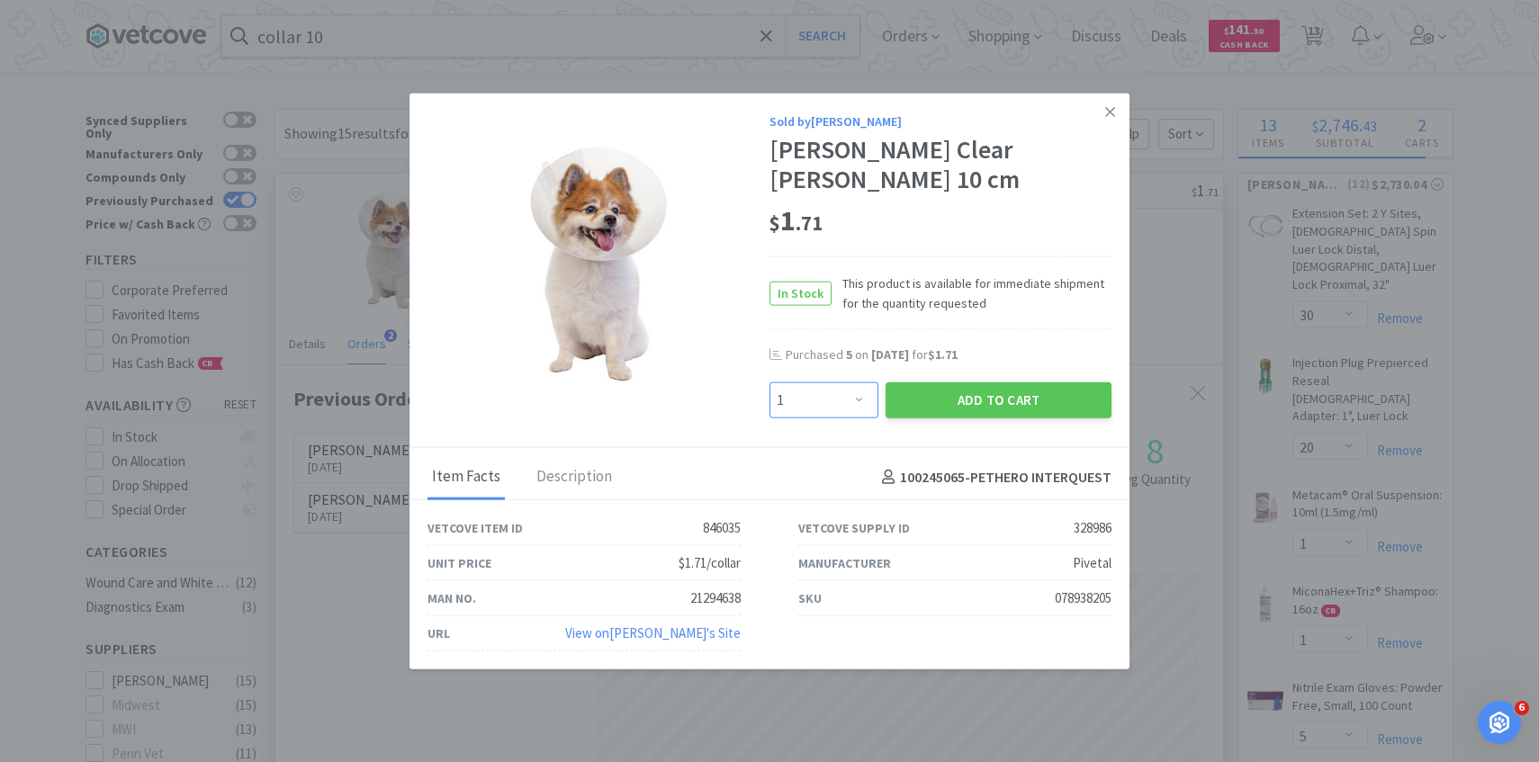
click at [842, 389] on select "Enter Quantity 1 2 3 4 5 6 7 8 9 10 11 12 13 14 15 16 17 18 19 20 Enter Quantity" at bounding box center [823, 400] width 109 height 36
click at [769, 382] on select "Enter Quantity 1 2 3 4 5 6 7 8 9 10 11 12 13 14 15 16 17 18 19 20 Enter Quantity" at bounding box center [823, 400] width 109 height 36
click at [949, 403] on button "Add to Cart" at bounding box center [998, 400] width 226 height 36
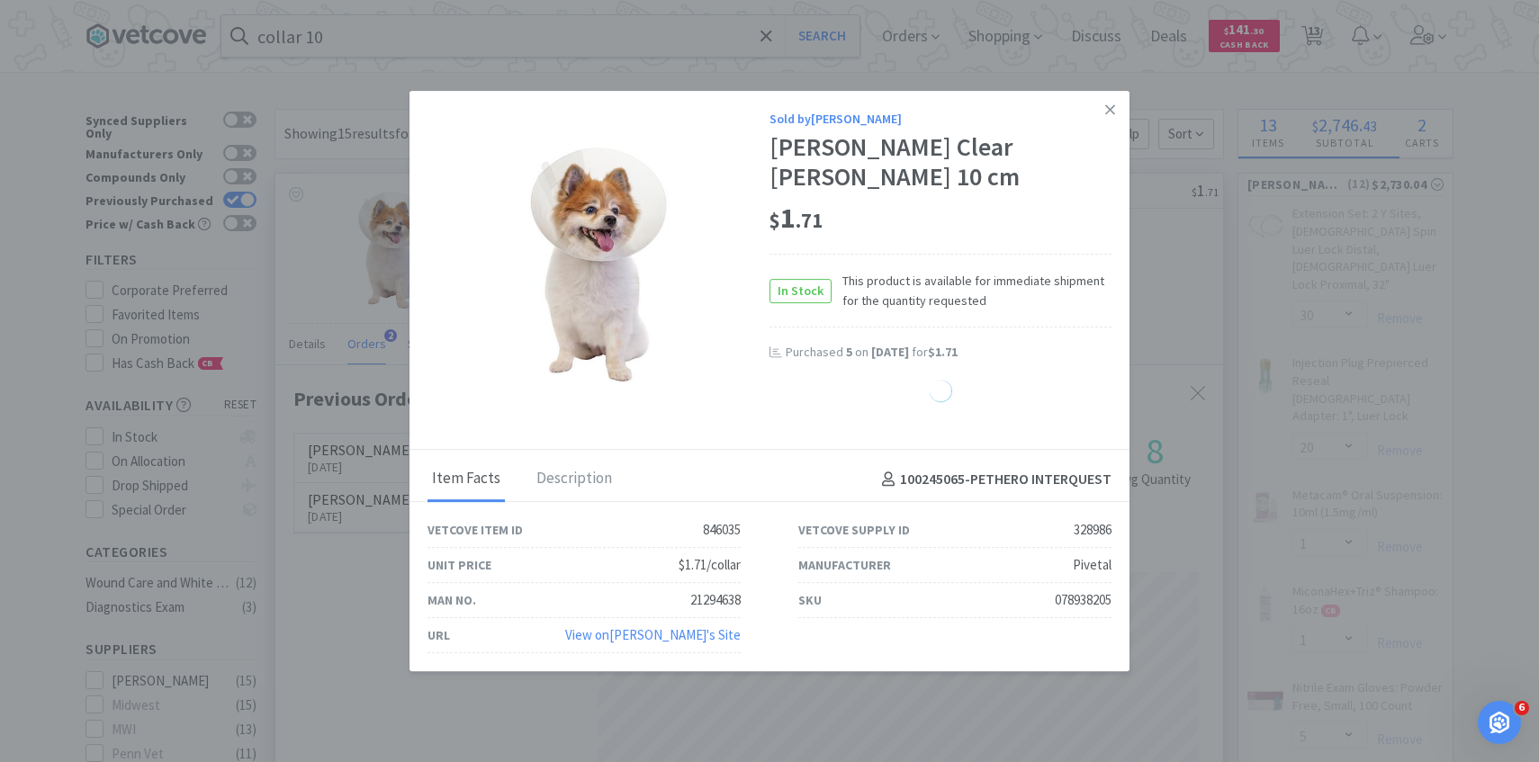
select select "2"
select select "20"
select select "1"
select select "5"
select select "1"
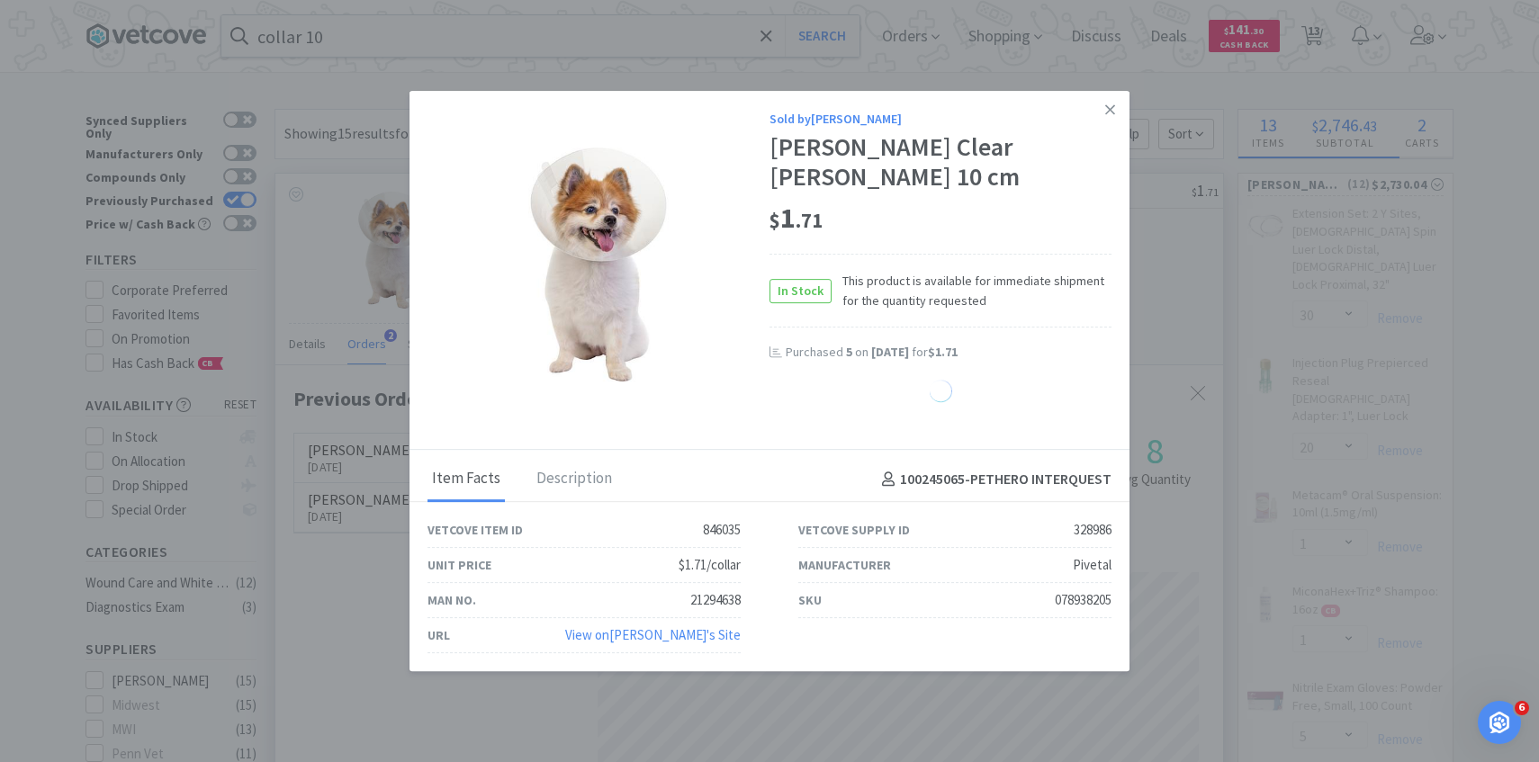
select select "4"
select select "5"
select select "30"
select select "1"
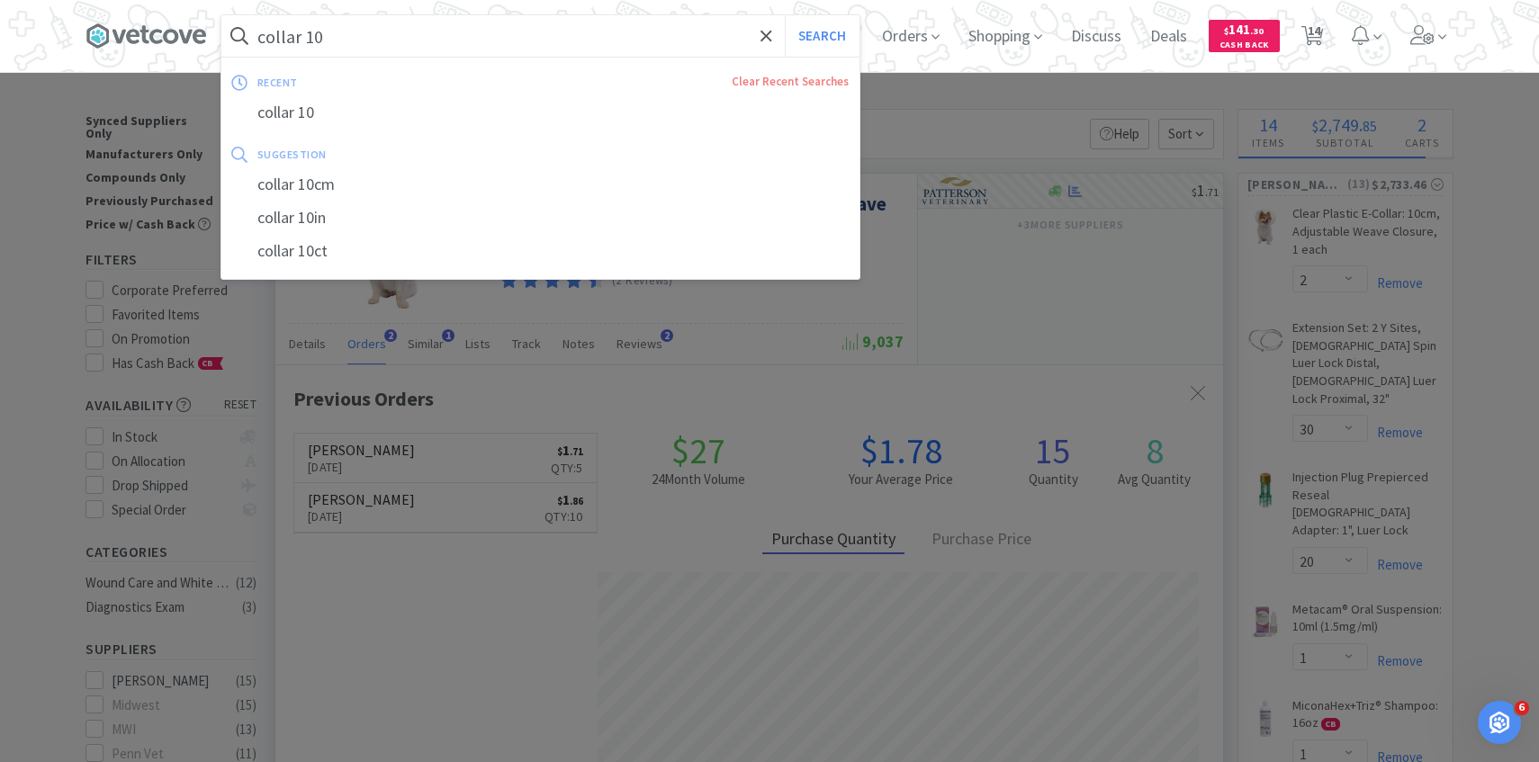
click at [494, 41] on input "collar 10" at bounding box center [540, 35] width 638 height 41
click at [435, 32] on input "collar 10" at bounding box center [540, 35] width 638 height 41
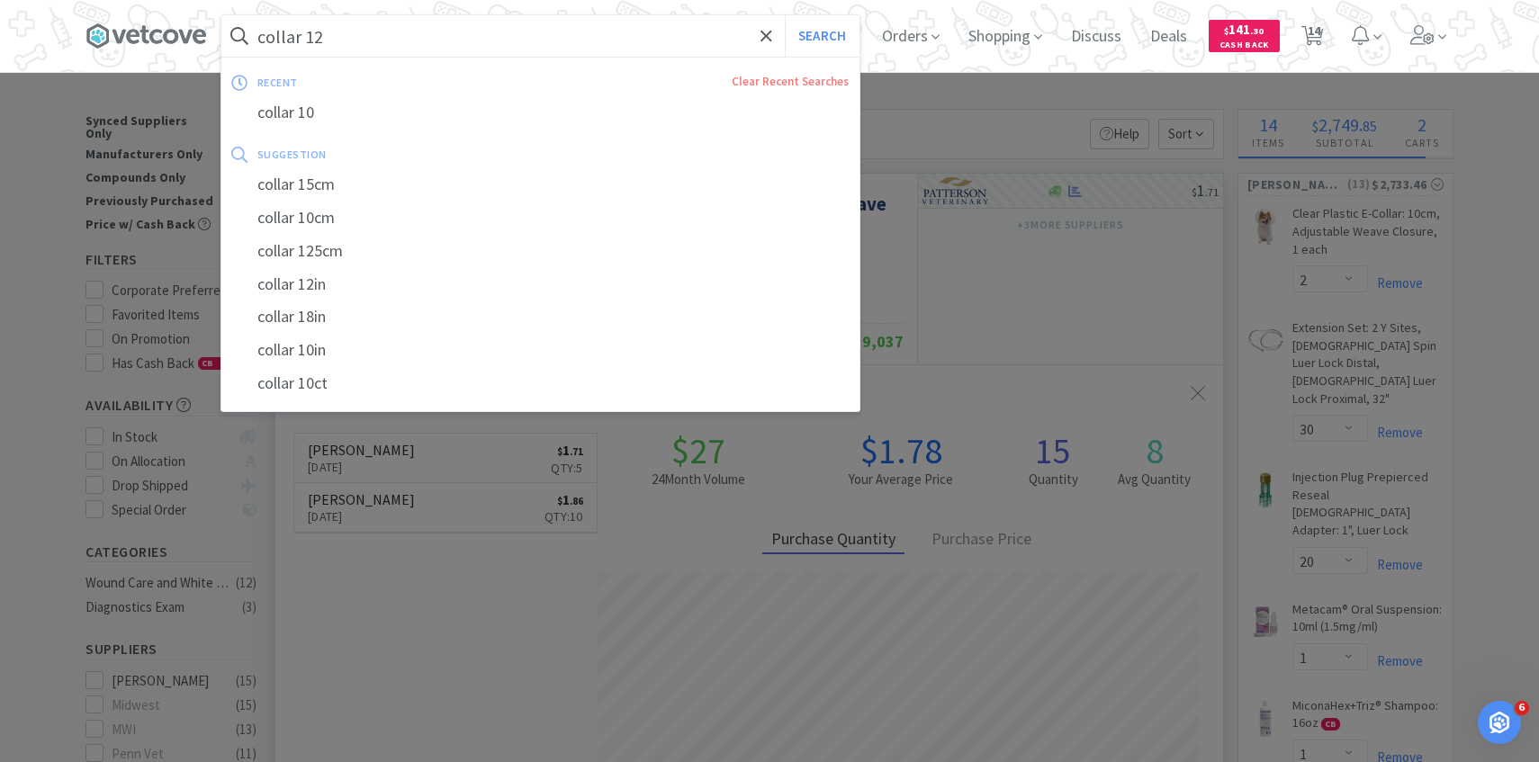
type input "collar 12"
click at [785, 15] on button "Search" at bounding box center [822, 35] width 75 height 41
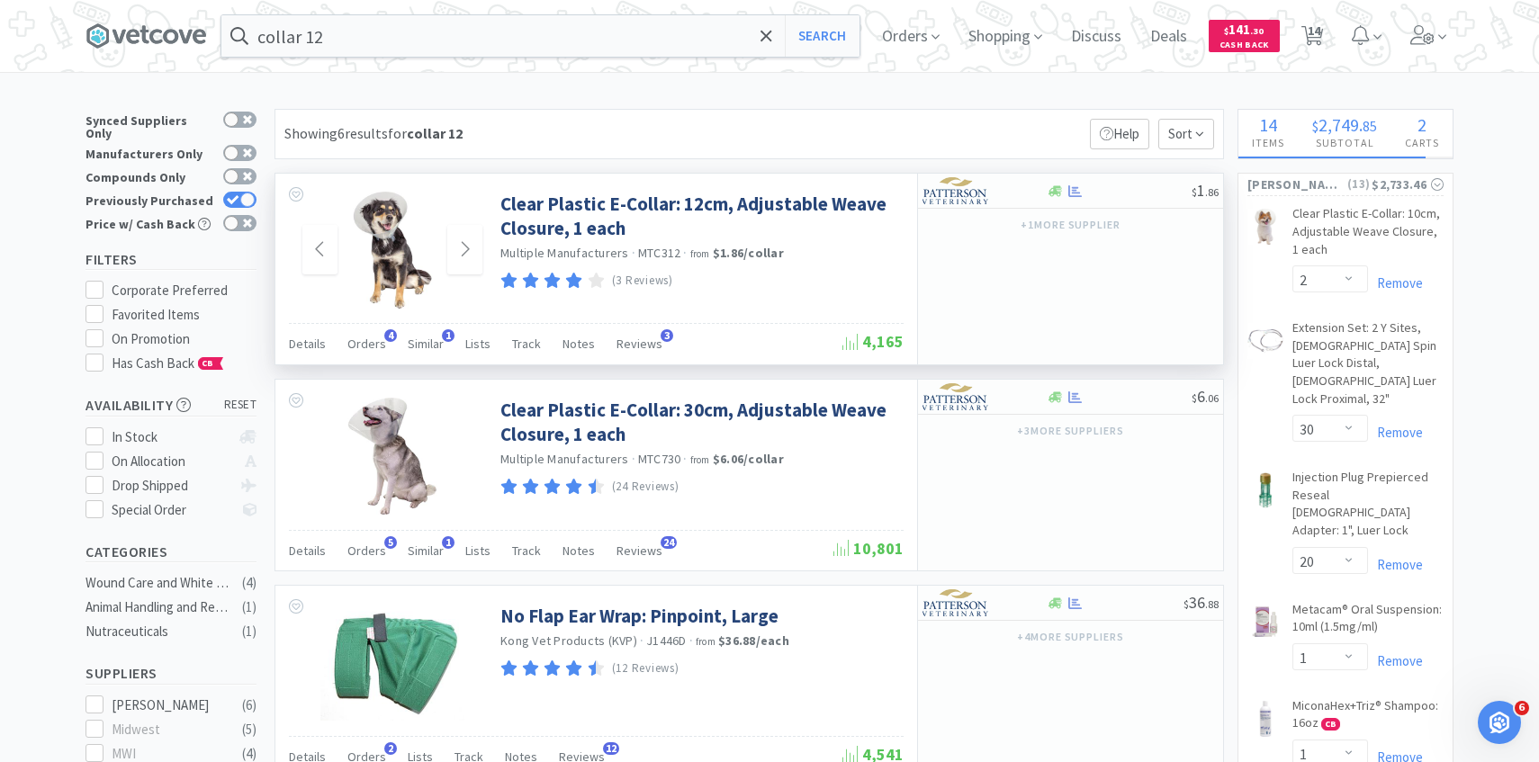
scroll to position [5, 0]
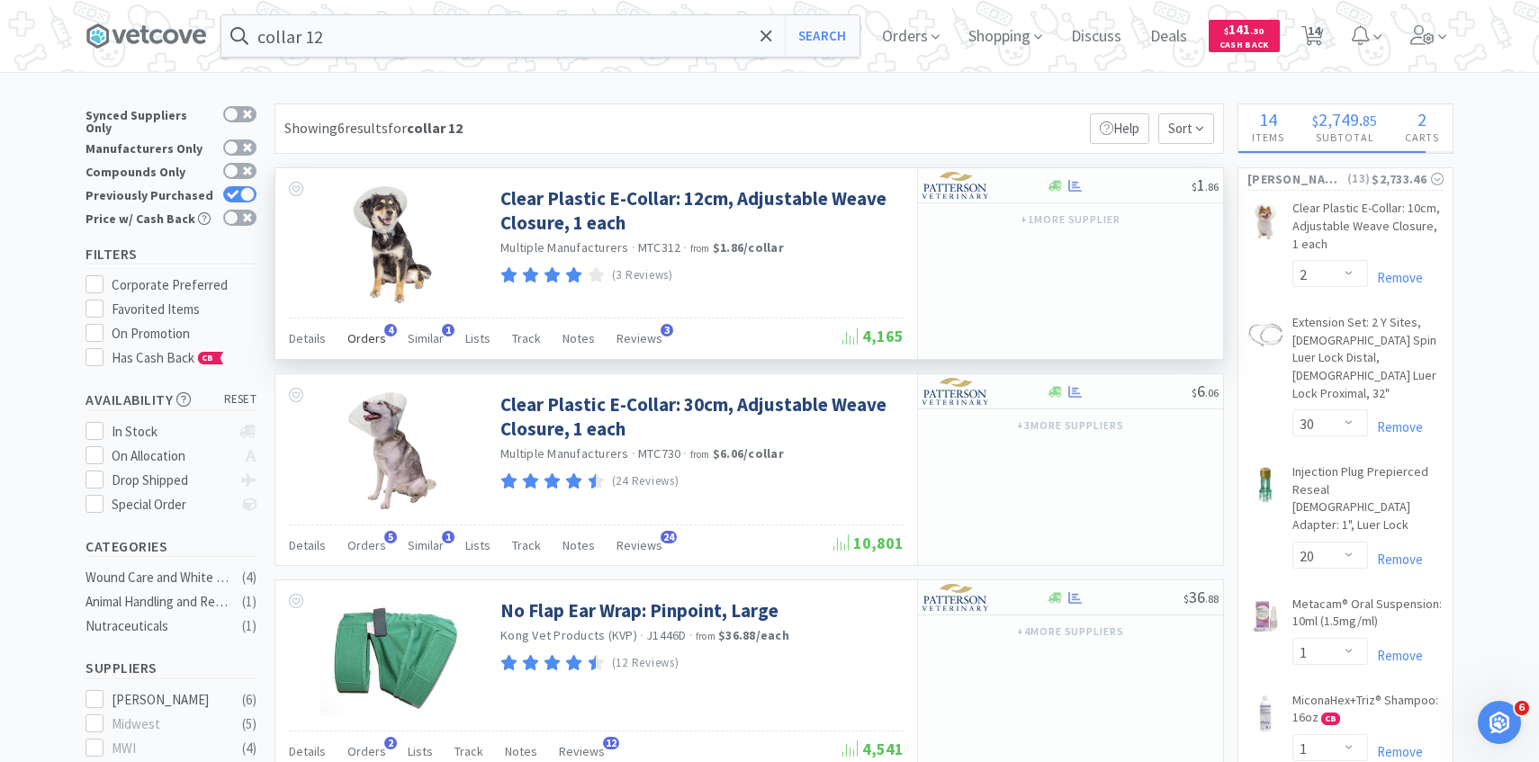
click at [365, 345] on span "Orders" at bounding box center [366, 338] width 39 height 16
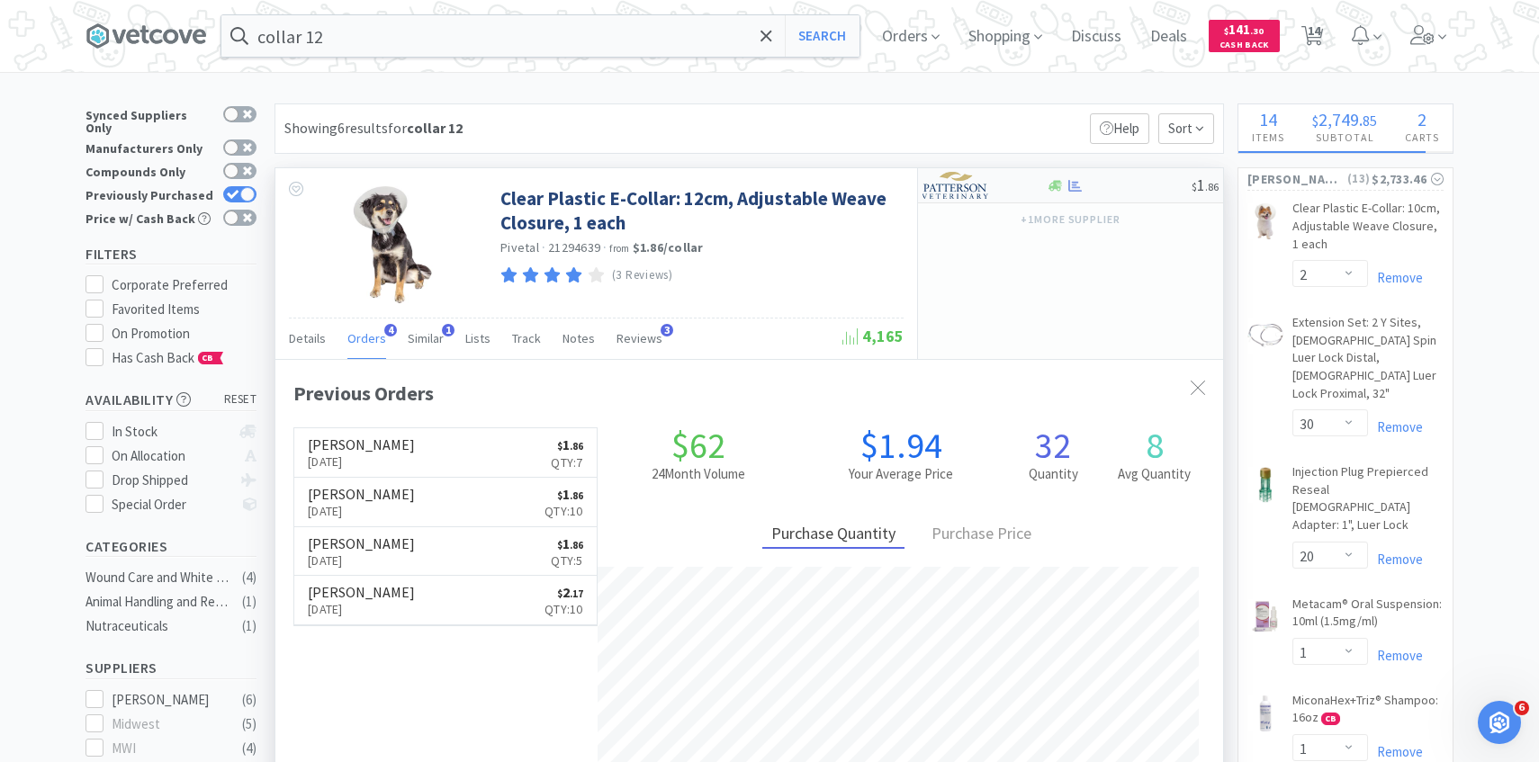
scroll to position [466, 947]
click at [991, 186] on div at bounding box center [971, 185] width 99 height 31
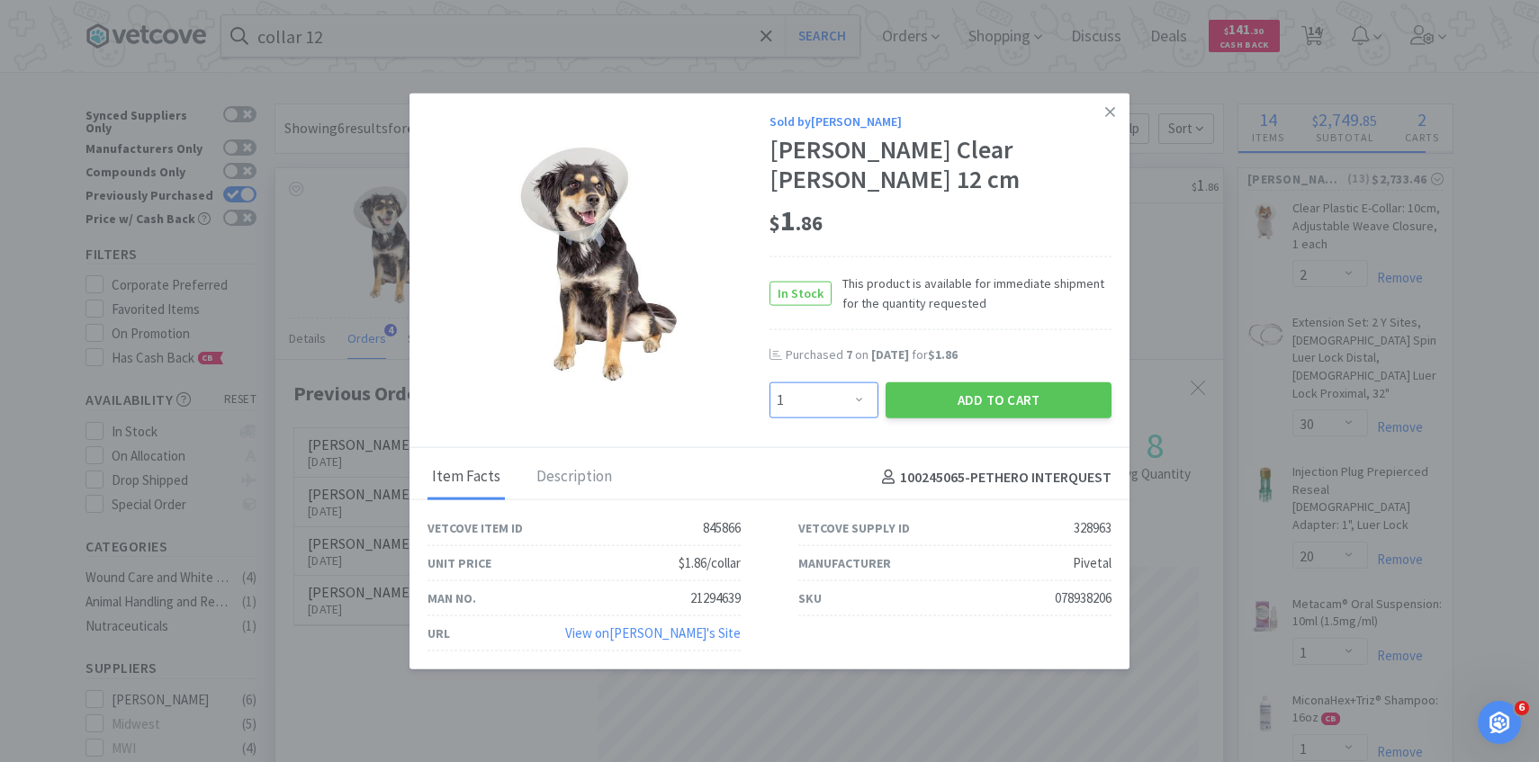
click at [852, 391] on select "Enter Quantity 1 2 3 4 5 6 7 8 9 10 11 12 13 14 15 16 17 18 19 20 Enter Quantity" at bounding box center [823, 400] width 109 height 36
select select "3"
click at [769, 382] on select "Enter Quantity 1 2 3 4 5 6 7 8 9 10 11 12 13 14 15 16 17 18 19 20 Enter Quantity" at bounding box center [823, 400] width 109 height 36
click at [947, 403] on button "Add to Cart" at bounding box center [998, 400] width 226 height 36
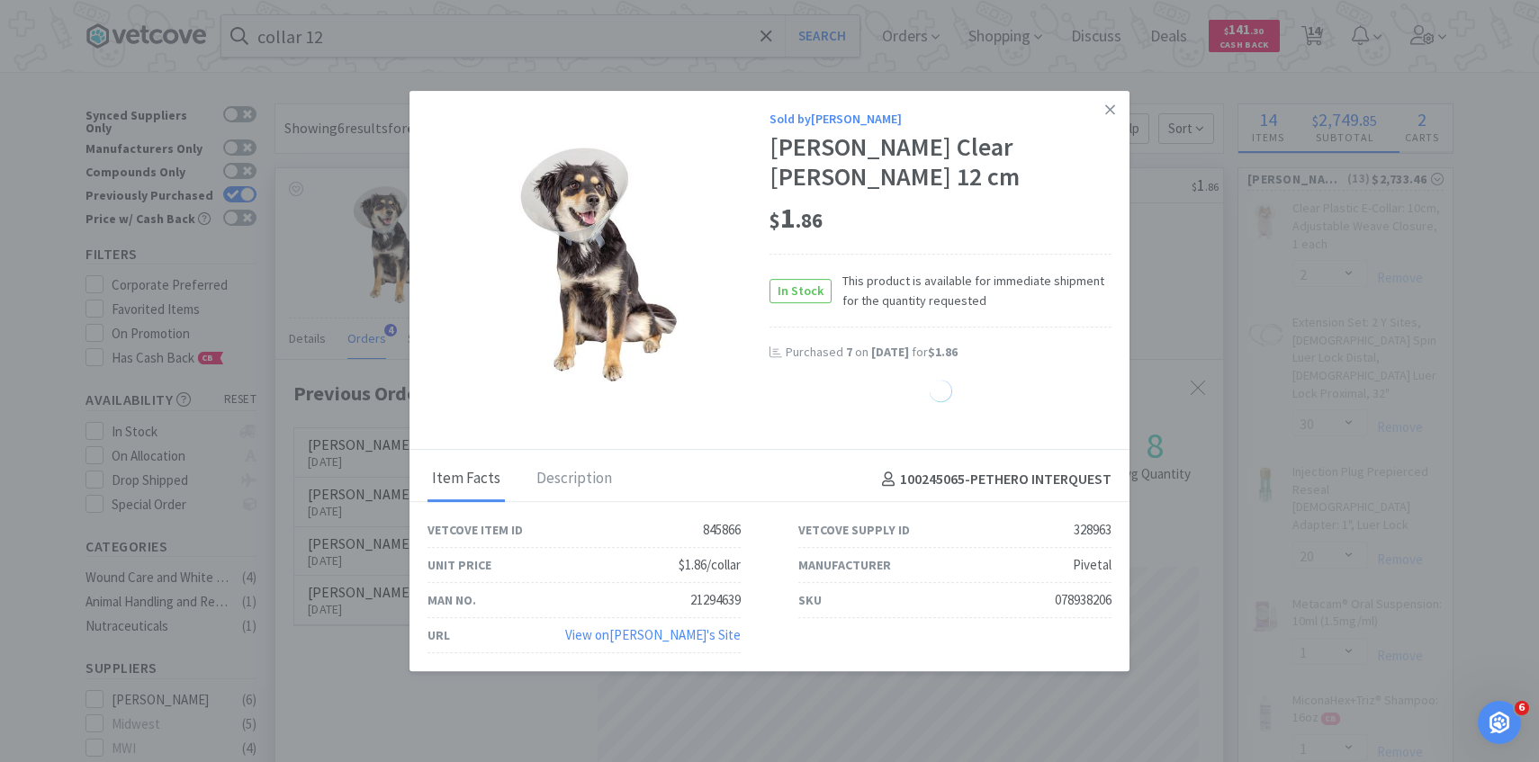
select select "3"
select select "20"
select select "1"
select select "5"
select select "1"
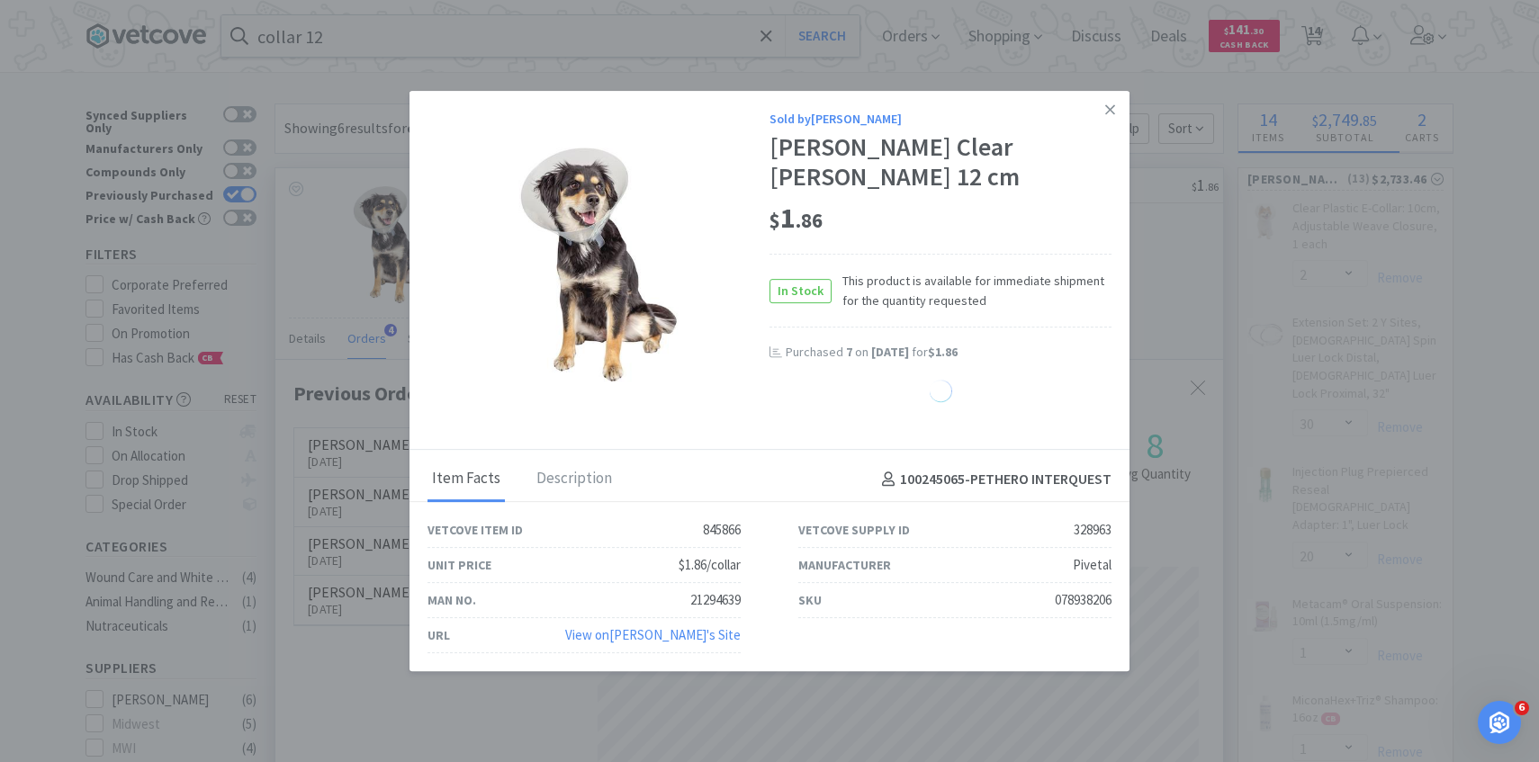
select select "4"
select select "5"
select select "30"
select select "1"
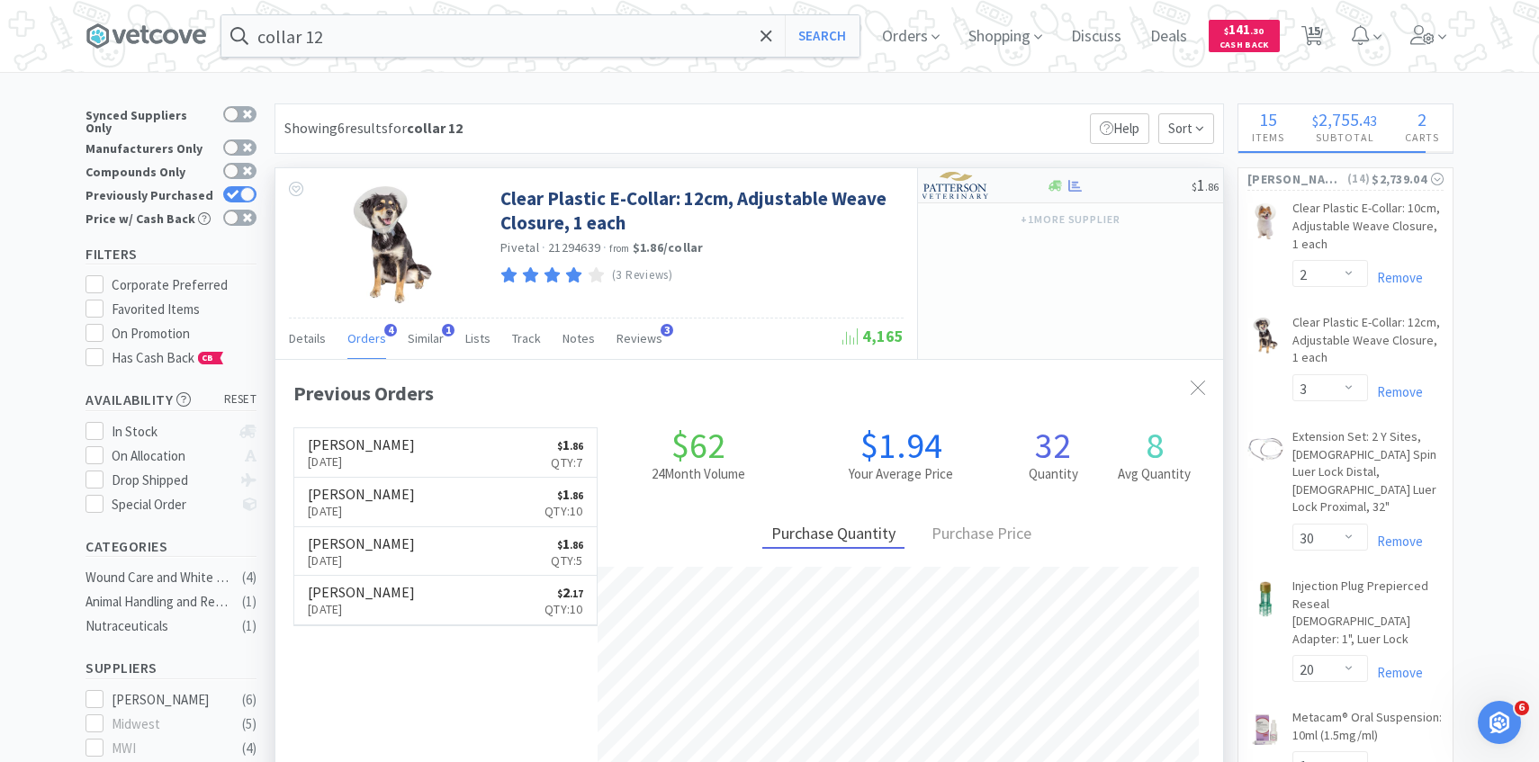
click at [982, 193] on img at bounding box center [955, 185] width 67 height 27
select select "1"
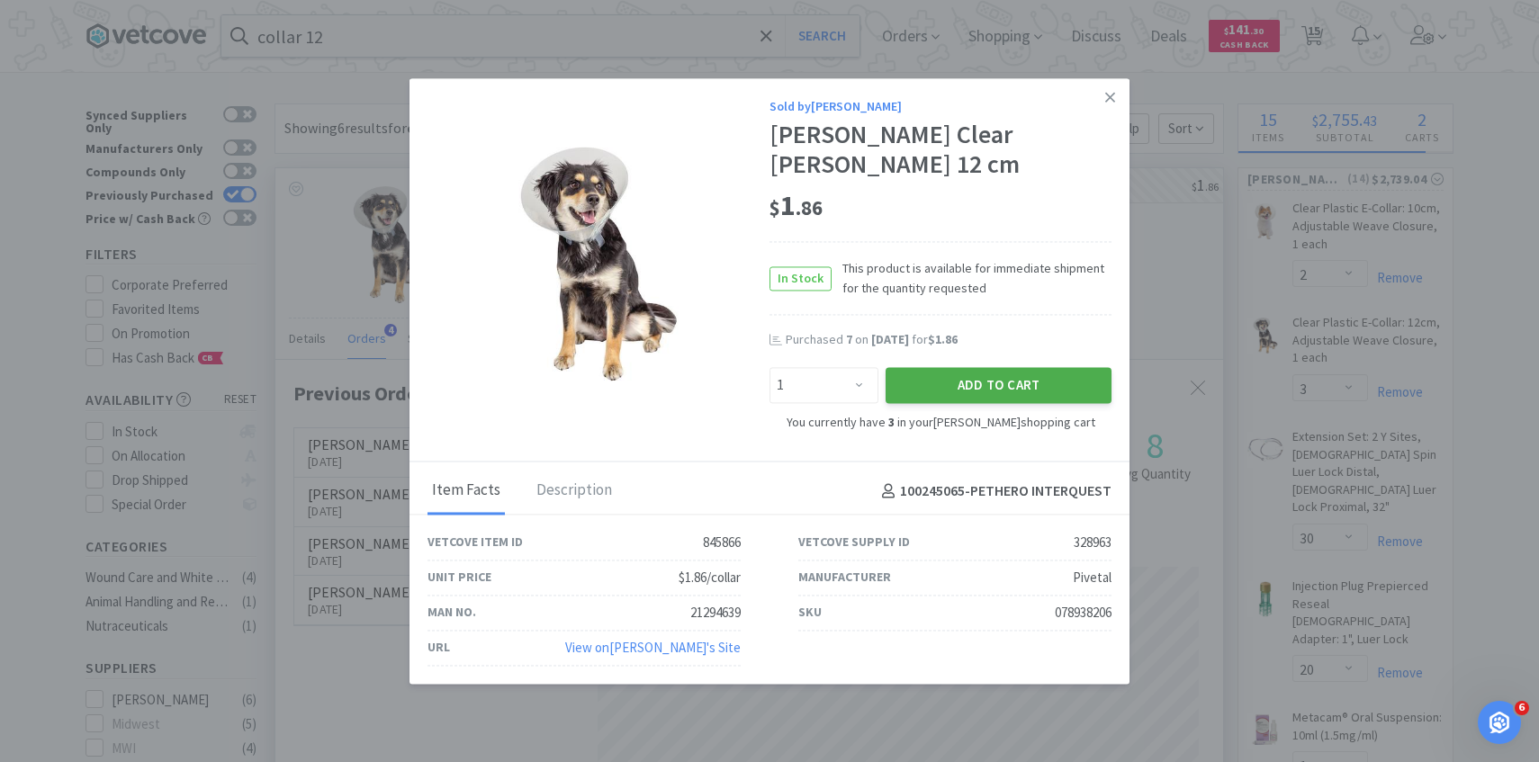
click at [948, 373] on button "Add to Cart" at bounding box center [998, 385] width 226 height 36
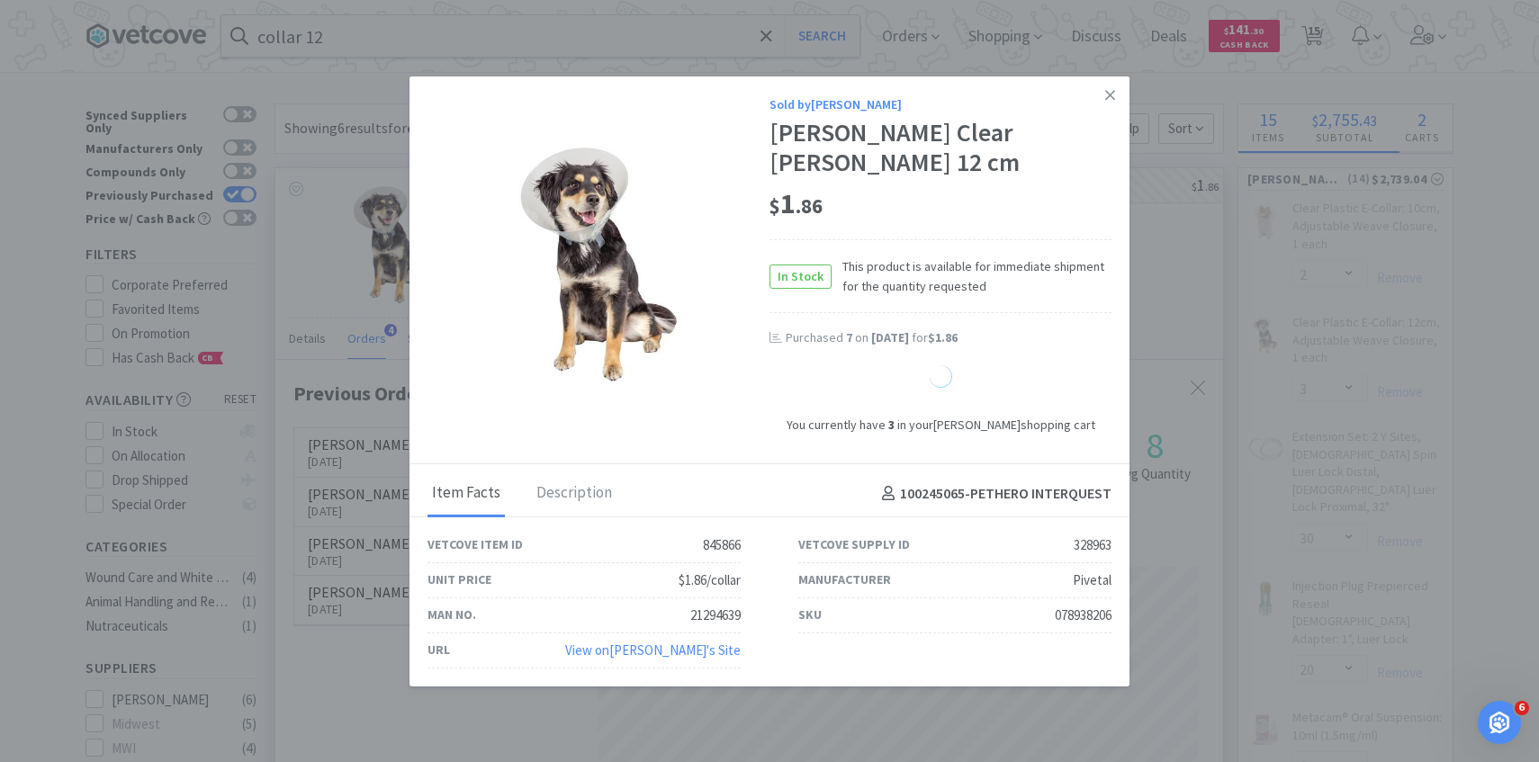
select select "4"
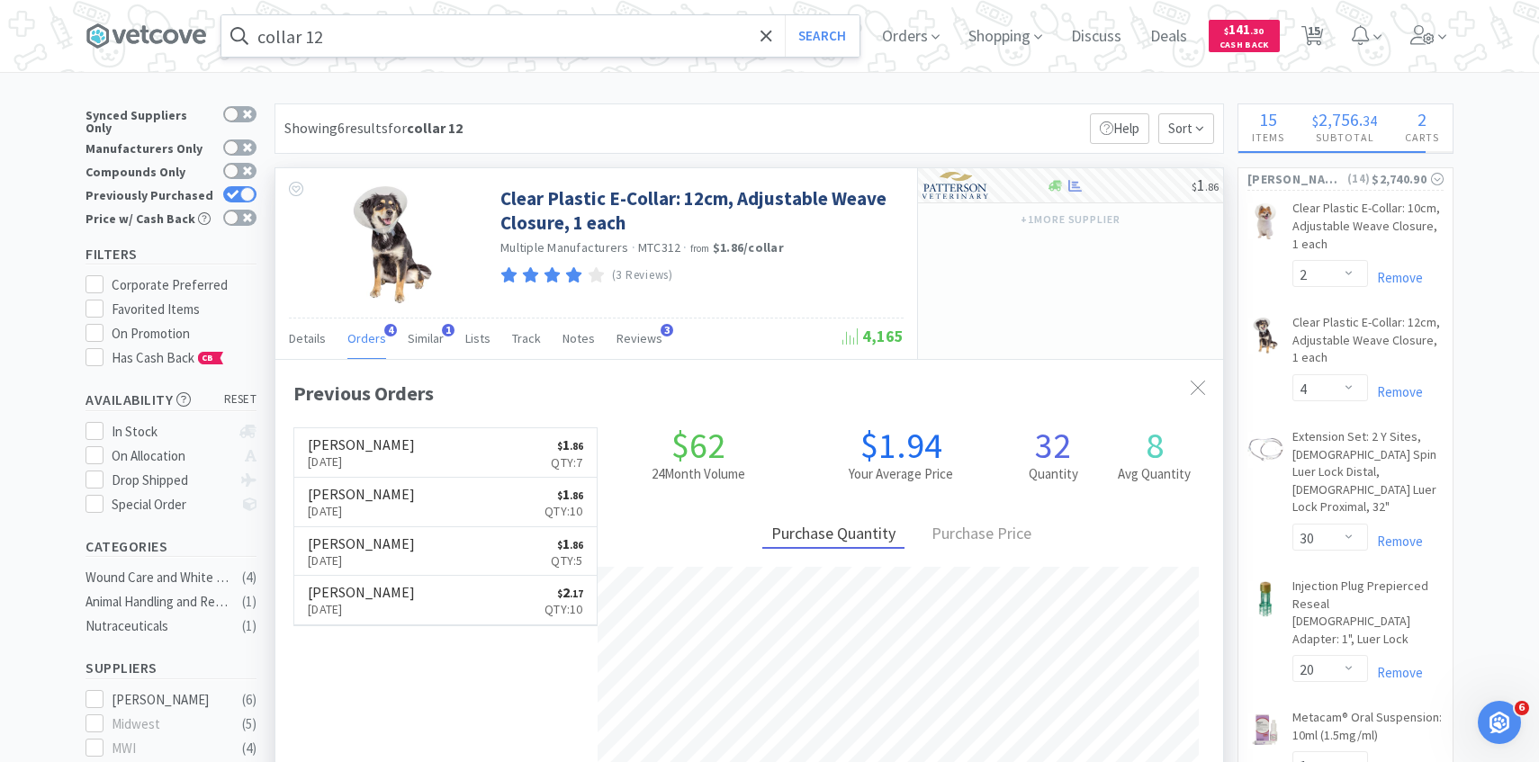
click at [569, 42] on input "collar 12" at bounding box center [540, 35] width 638 height 41
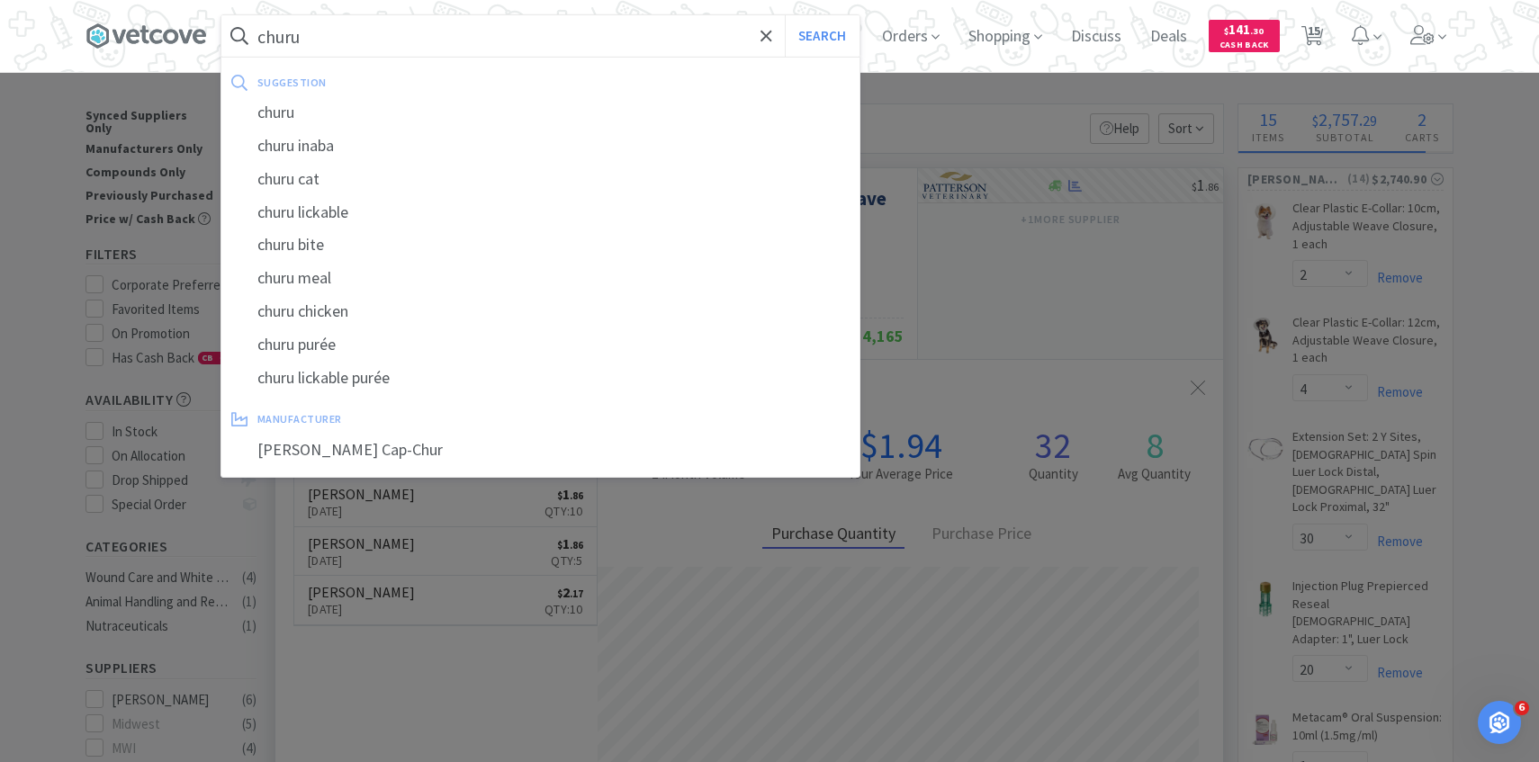
type input "churu"
click at [785, 15] on button "Search" at bounding box center [822, 35] width 75 height 41
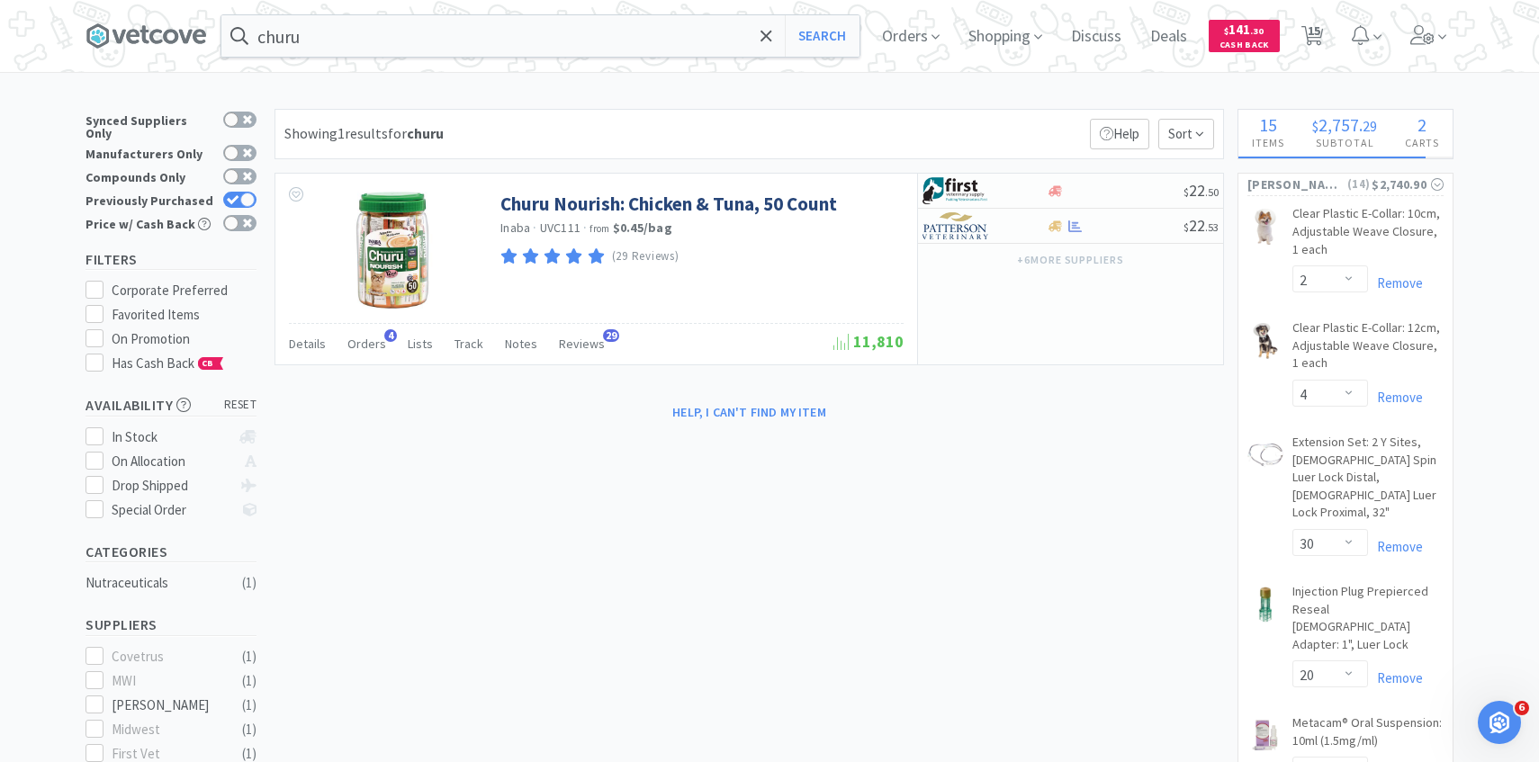
scroll to position [21, 0]
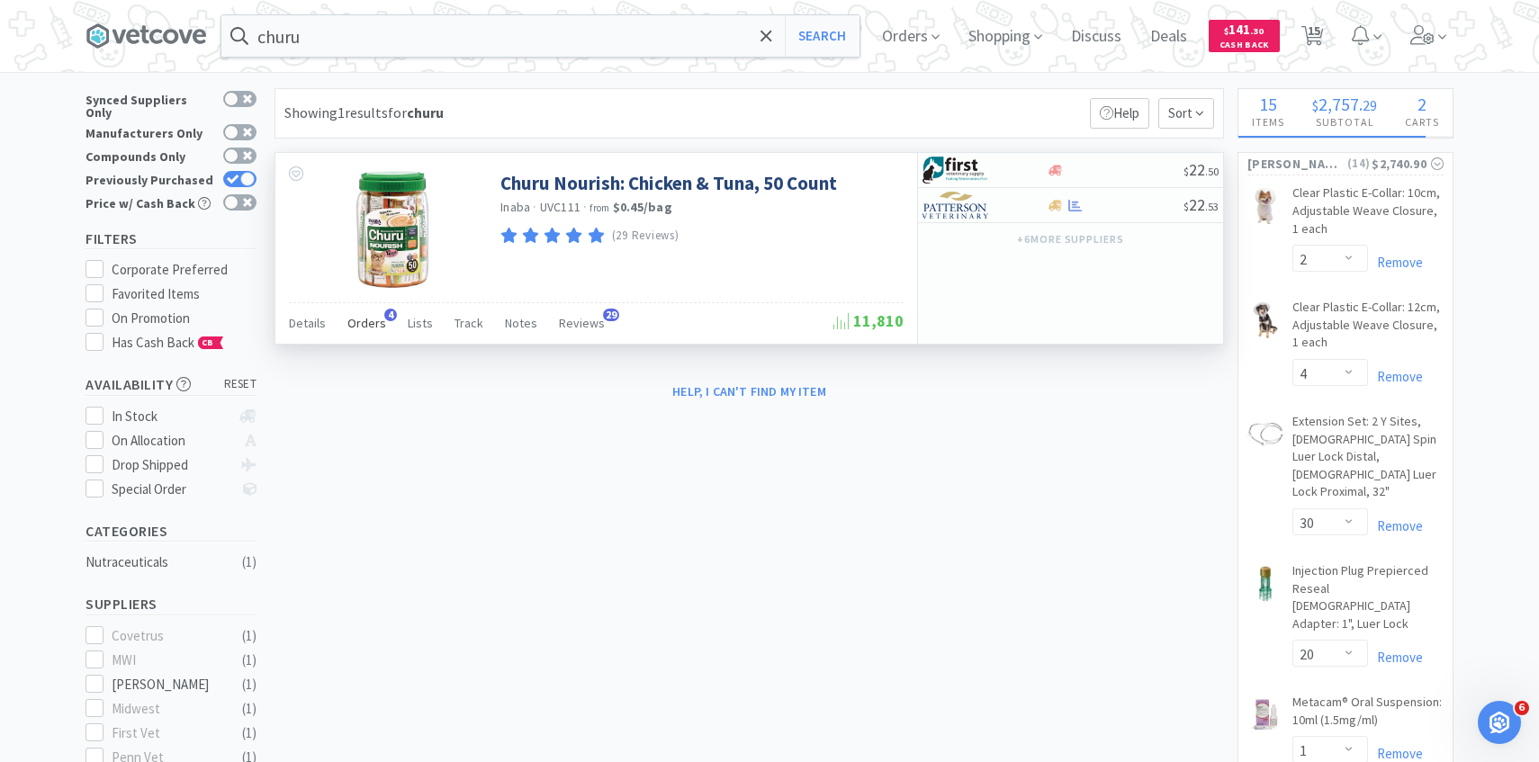
click at [367, 329] on span "Orders" at bounding box center [366, 323] width 39 height 16
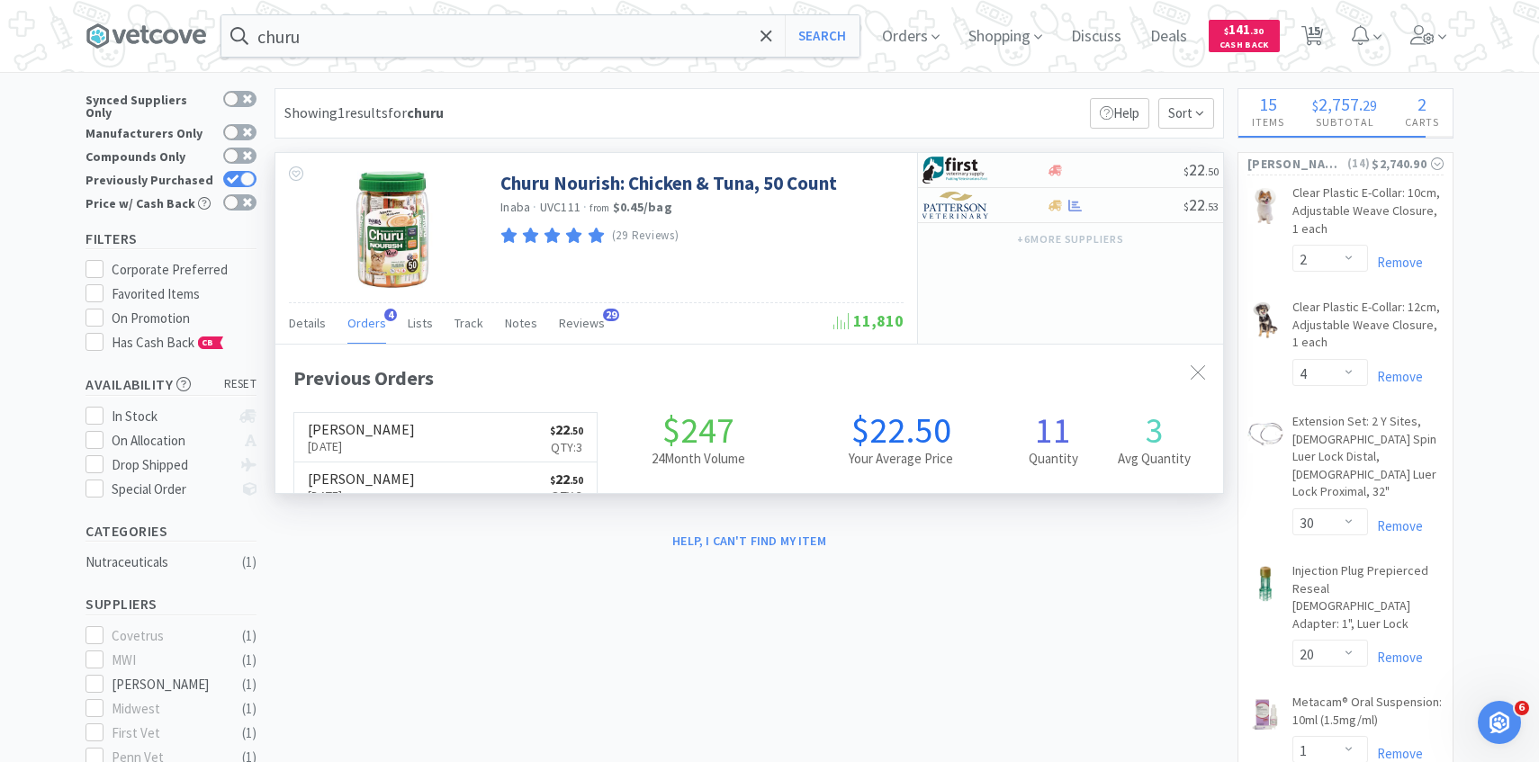
scroll to position [466, 947]
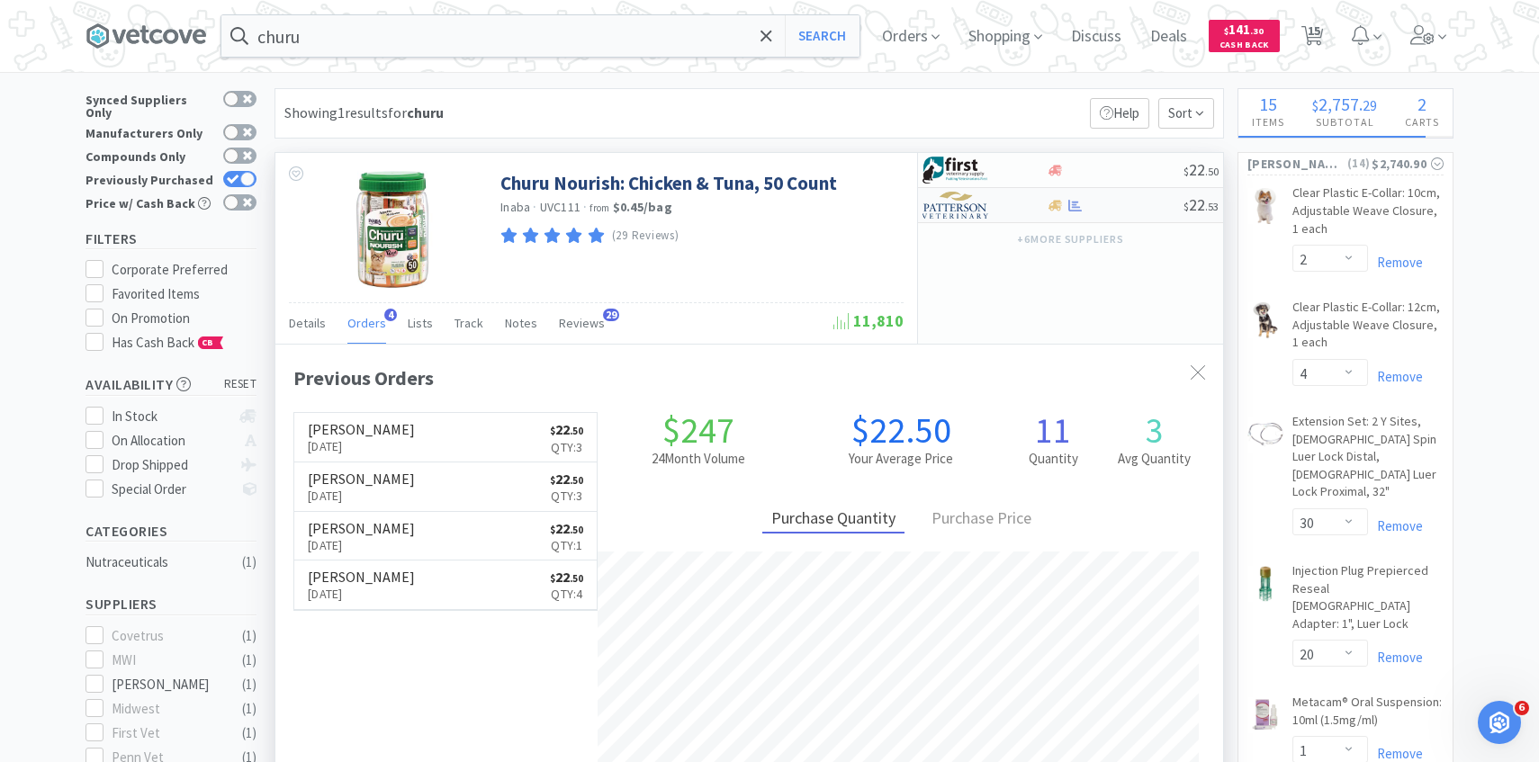
click at [942, 211] on img at bounding box center [955, 205] width 67 height 27
select select "1"
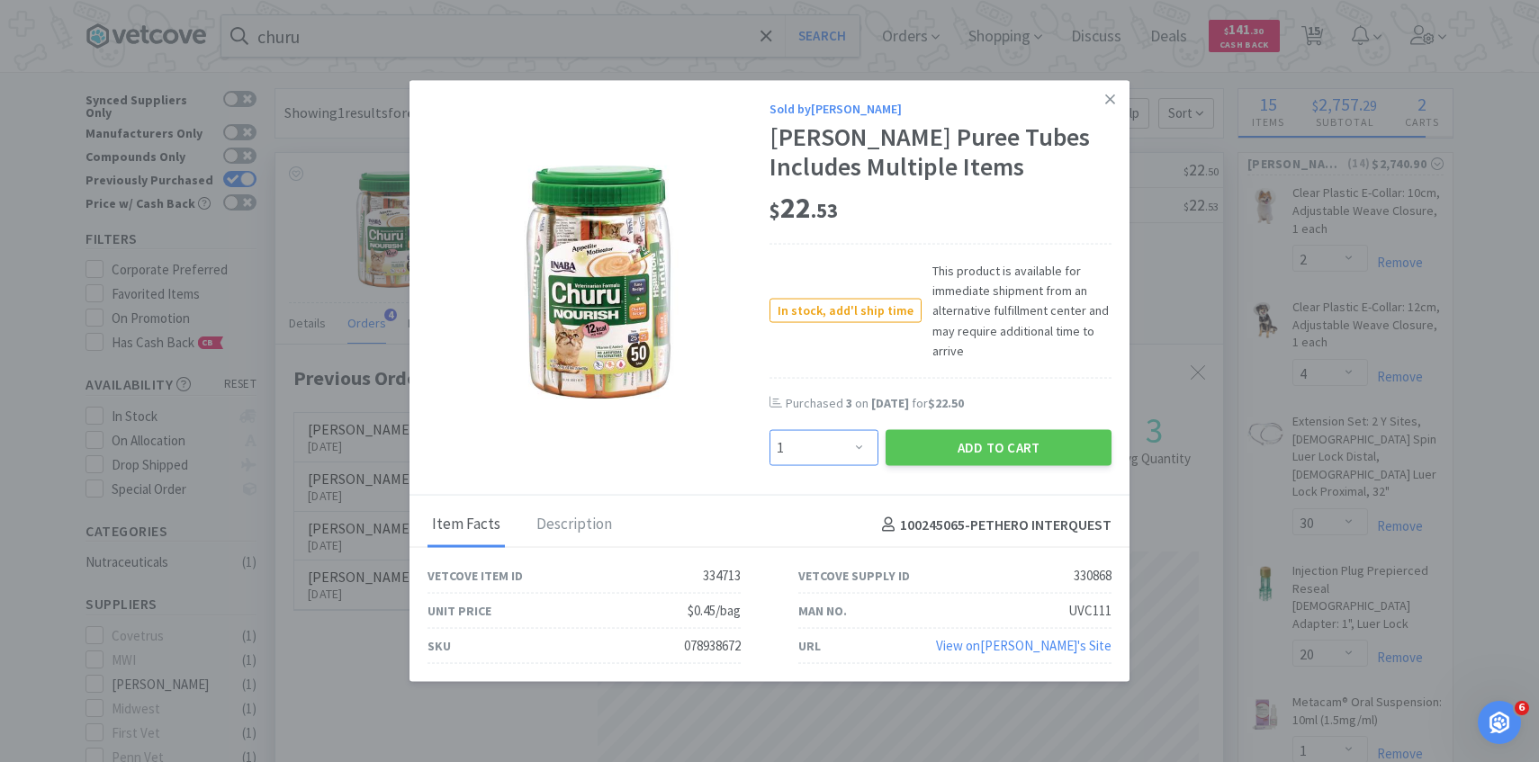
click at [799, 434] on select "Enter Quantity 1 2 3 4 5 6 7 8 9 10 11 12 13 14 15 16 17 18 19 20 Enter Quantity" at bounding box center [823, 448] width 109 height 36
click at [769, 430] on select "Enter Quantity 1 2 3 4 5 6 7 8 9 10 11 12 13 14 15 16 17 18 19 20 Enter Quantity" at bounding box center [823, 448] width 109 height 36
click at [910, 456] on button "Add to Cart" at bounding box center [998, 448] width 226 height 36
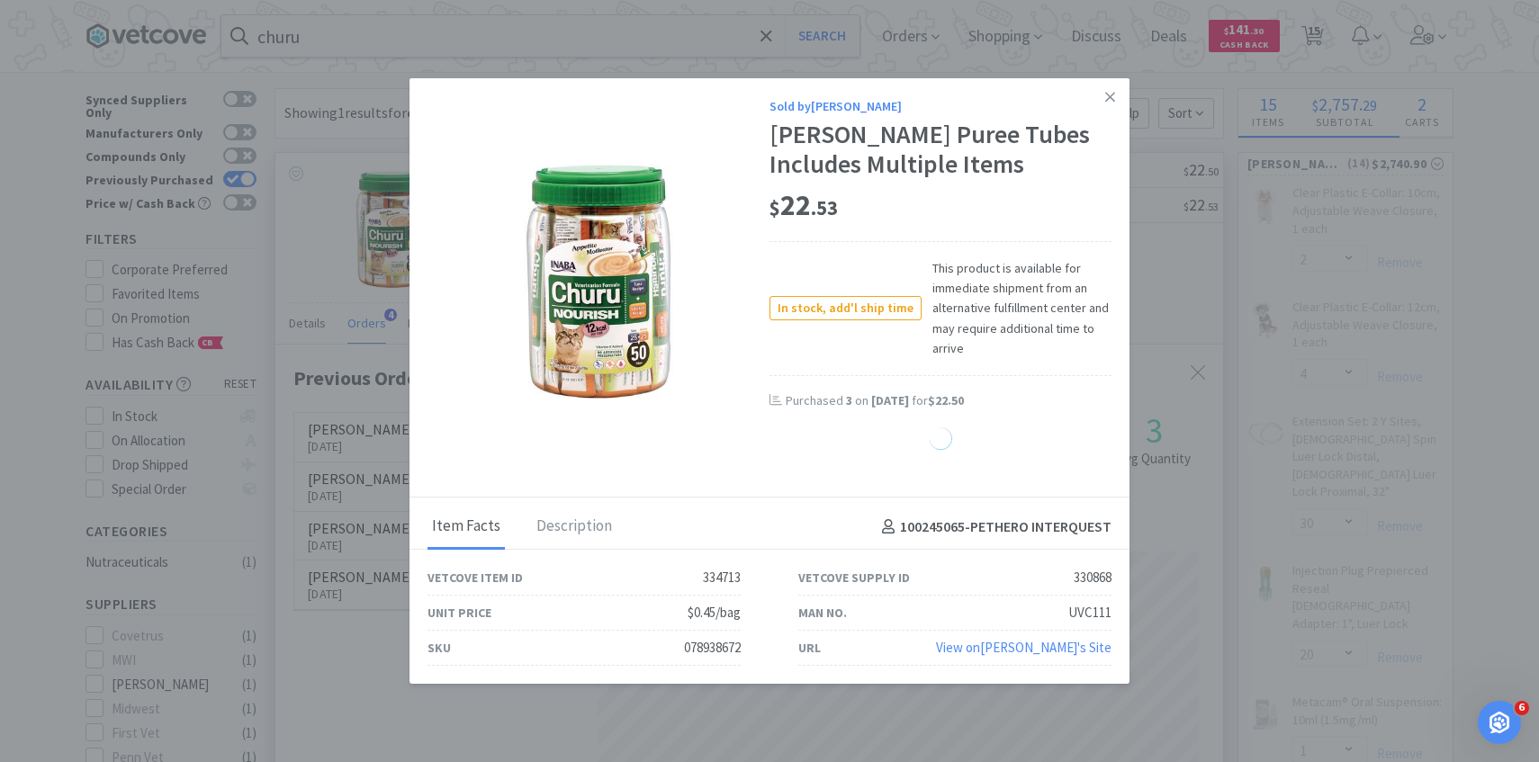
select select "2"
select select "4"
select select "20"
select select "1"
select select "5"
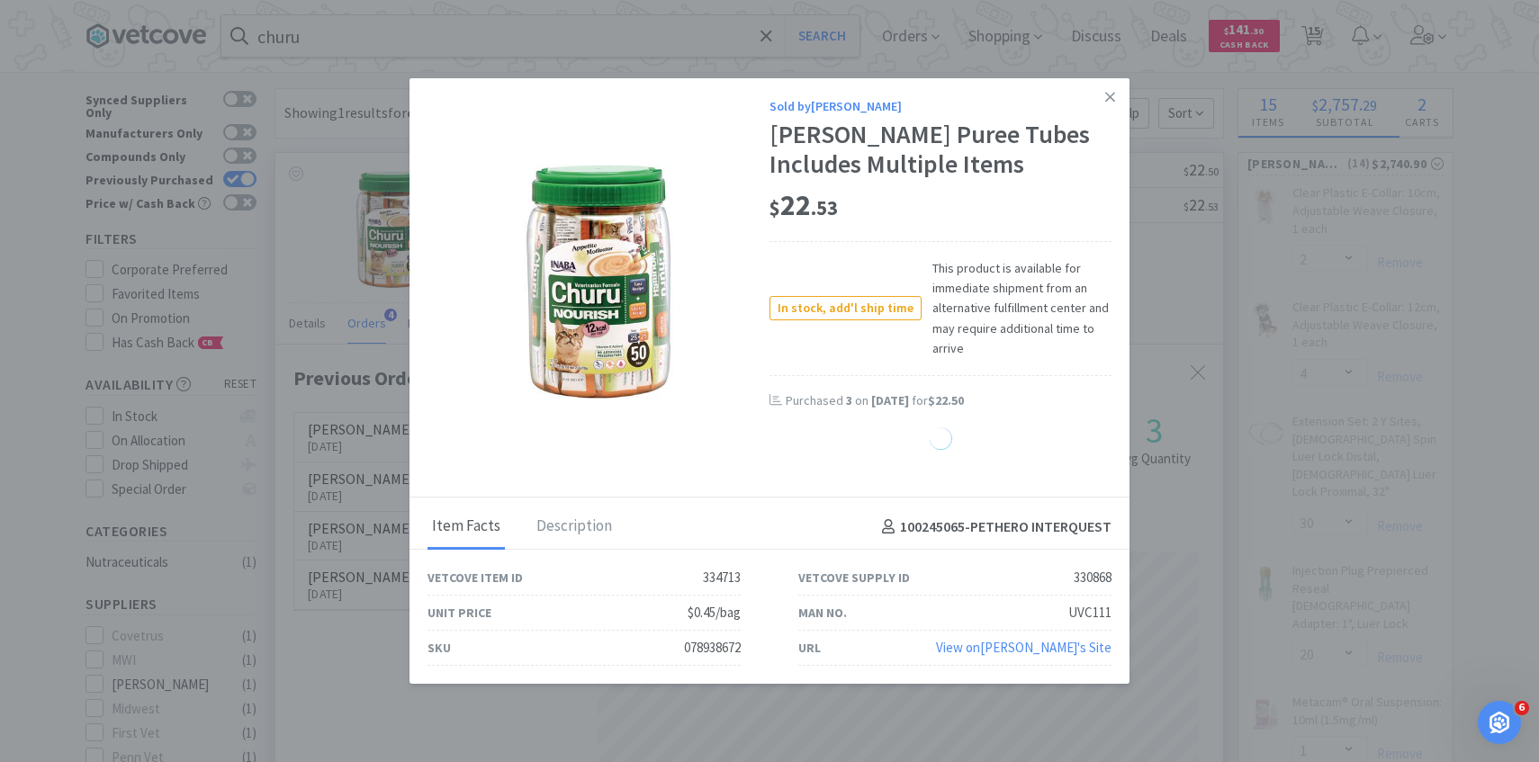
select select "1"
select select "4"
select select "5"
select select "30"
select select "1"
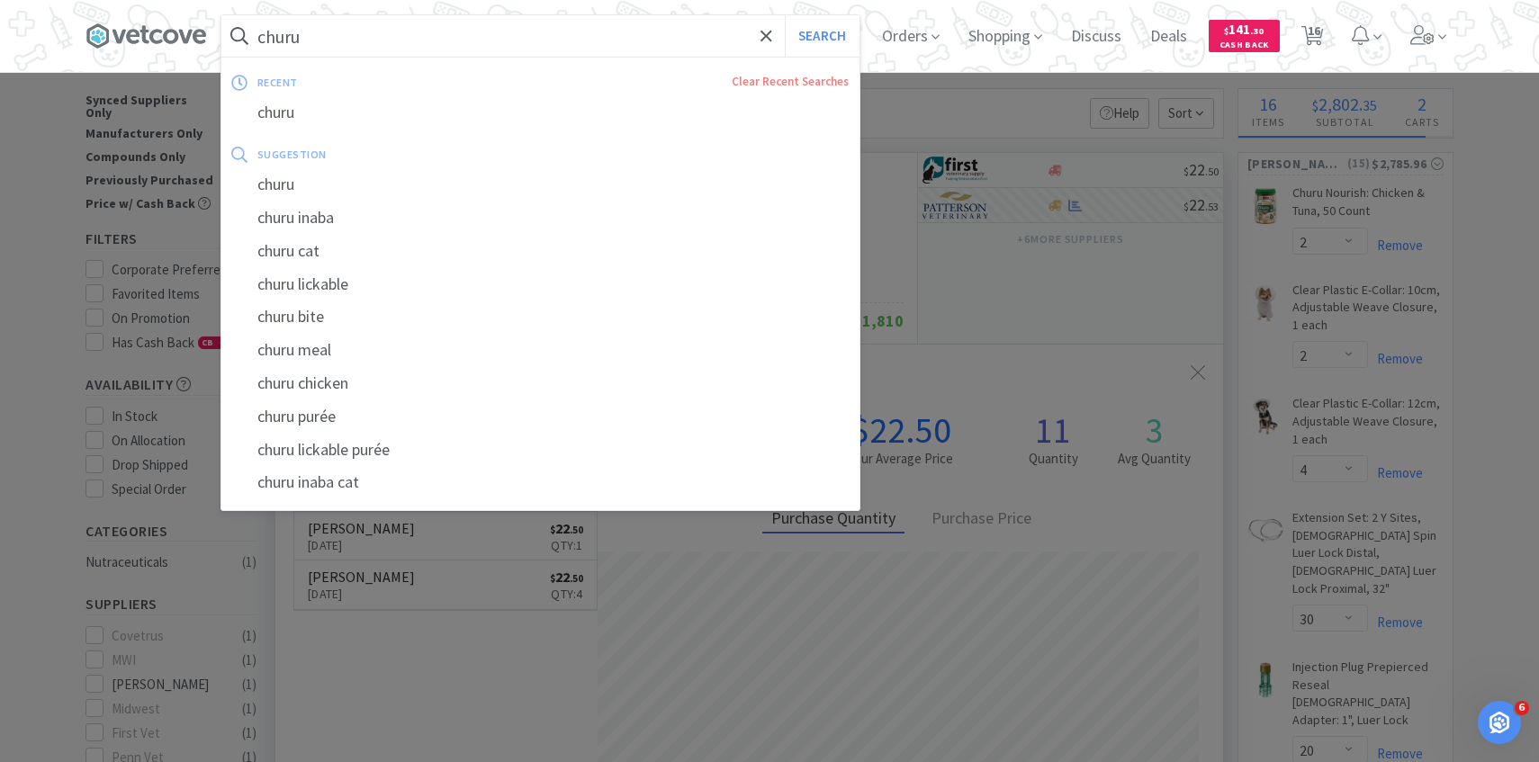
click at [451, 45] on input "churu" at bounding box center [540, 35] width 638 height 41
paste input "PVC Cuffed Endotracheal Tube: 8.5 mm"
type input "PVC Cuffed Endotracheal Tube: 8.5 mm"
click at [785, 15] on button "Search" at bounding box center [822, 35] width 75 height 41
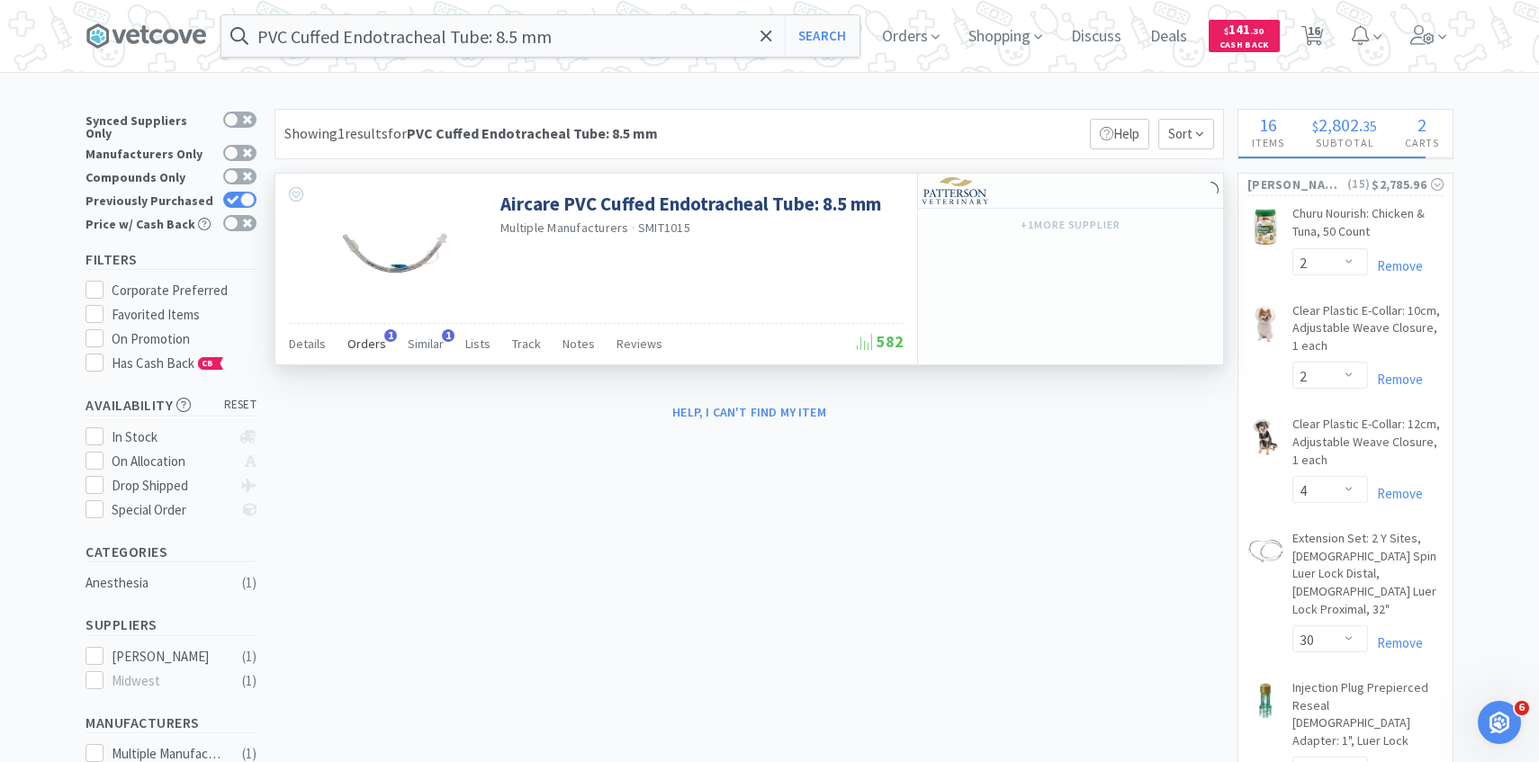
click at [358, 353] on div "Orders 1" at bounding box center [366, 346] width 39 height 34
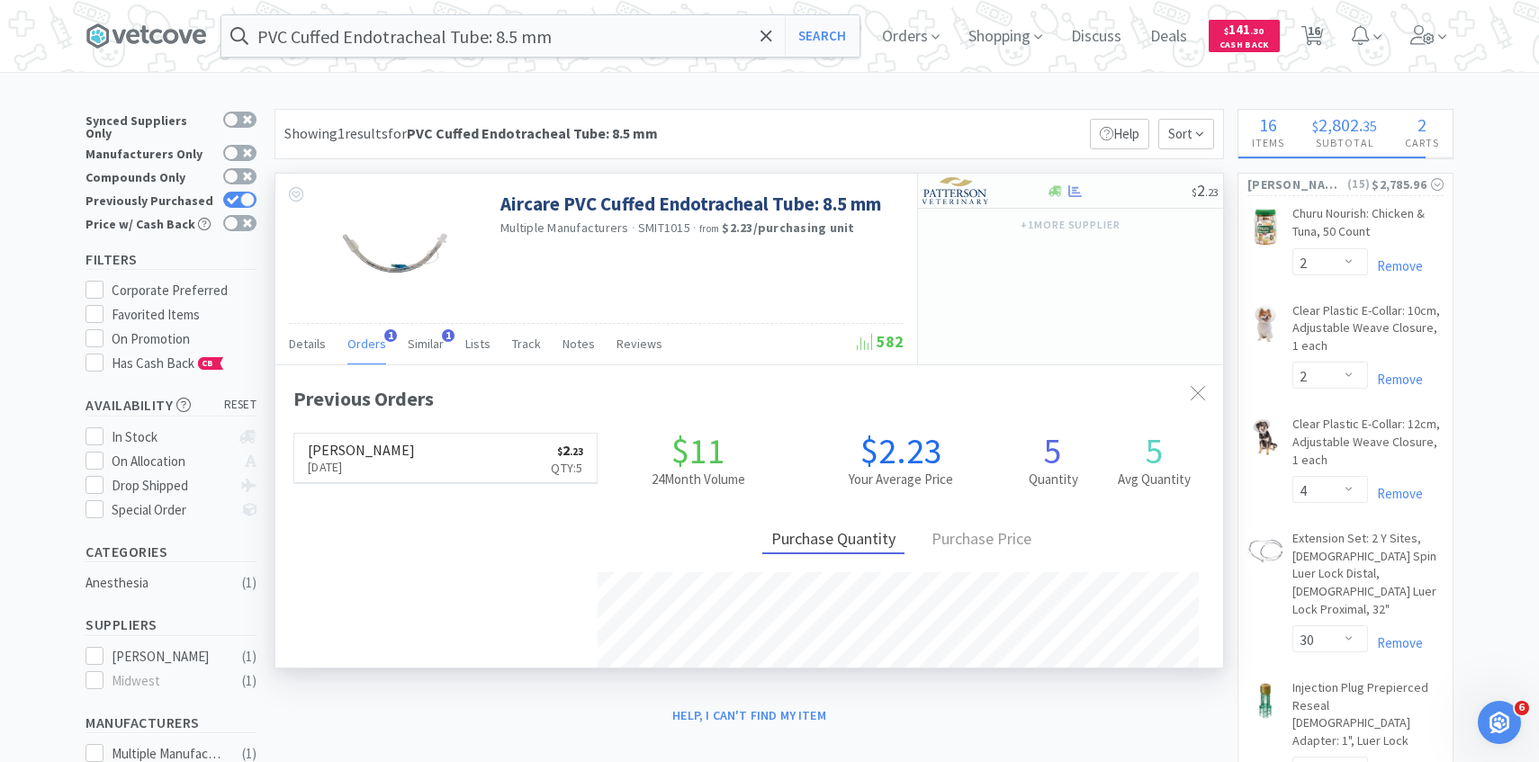
scroll to position [466, 947]
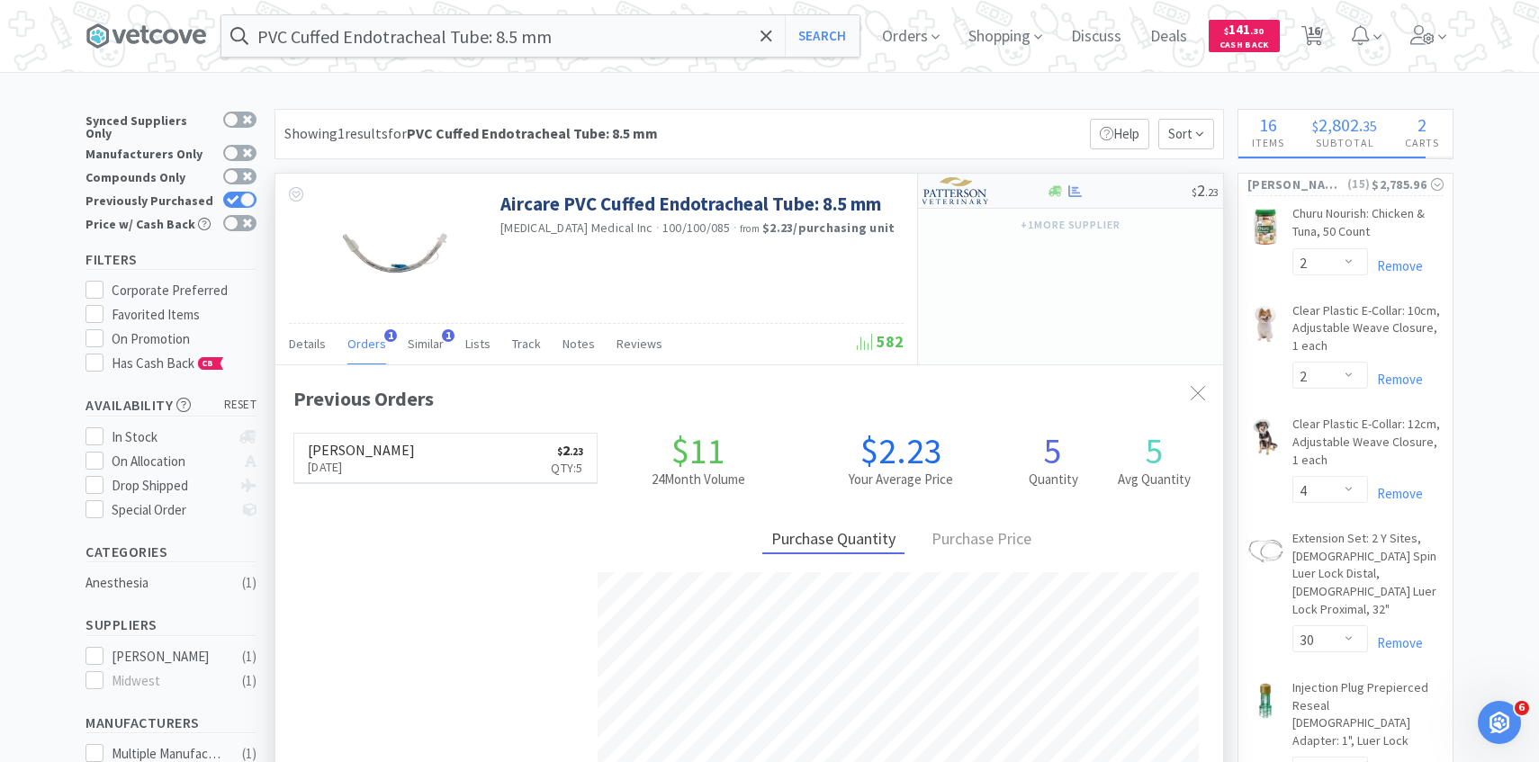
click at [945, 184] on img at bounding box center [955, 190] width 67 height 27
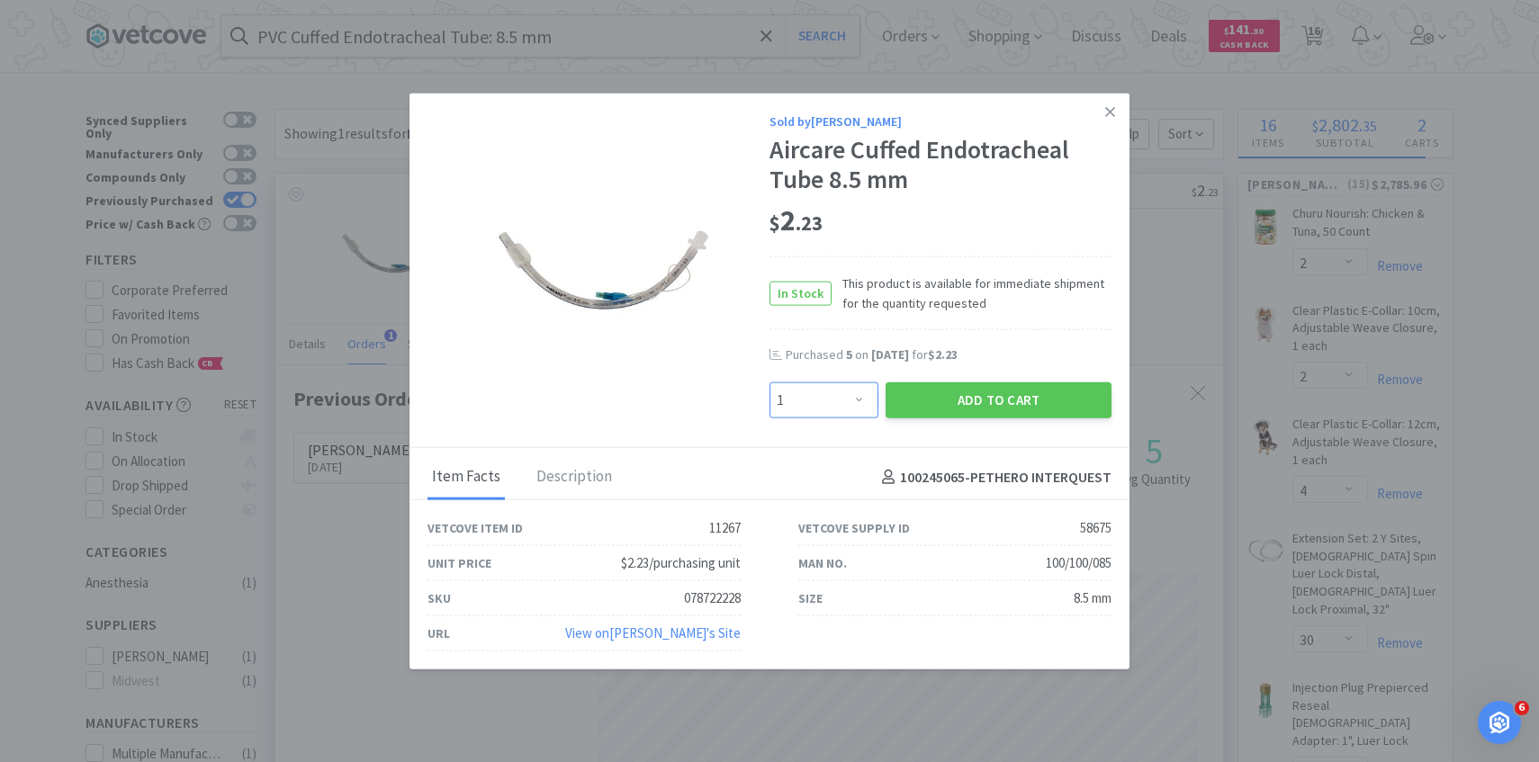
click at [859, 408] on select "Enter Quantity 1 2 3 4 5 6 7 8 9 10 11 12 13 14 15 16 17 18 19 20 Enter Quantity" at bounding box center [823, 400] width 109 height 36
select select "2"
click at [769, 382] on select "Enter Quantity 1 2 3 4 5 6 7 8 9 10 11 12 13 14 15 16 17 18 19 20 Enter Quantity" at bounding box center [823, 400] width 109 height 36
click at [913, 395] on button "Add to Cart" at bounding box center [998, 400] width 226 height 36
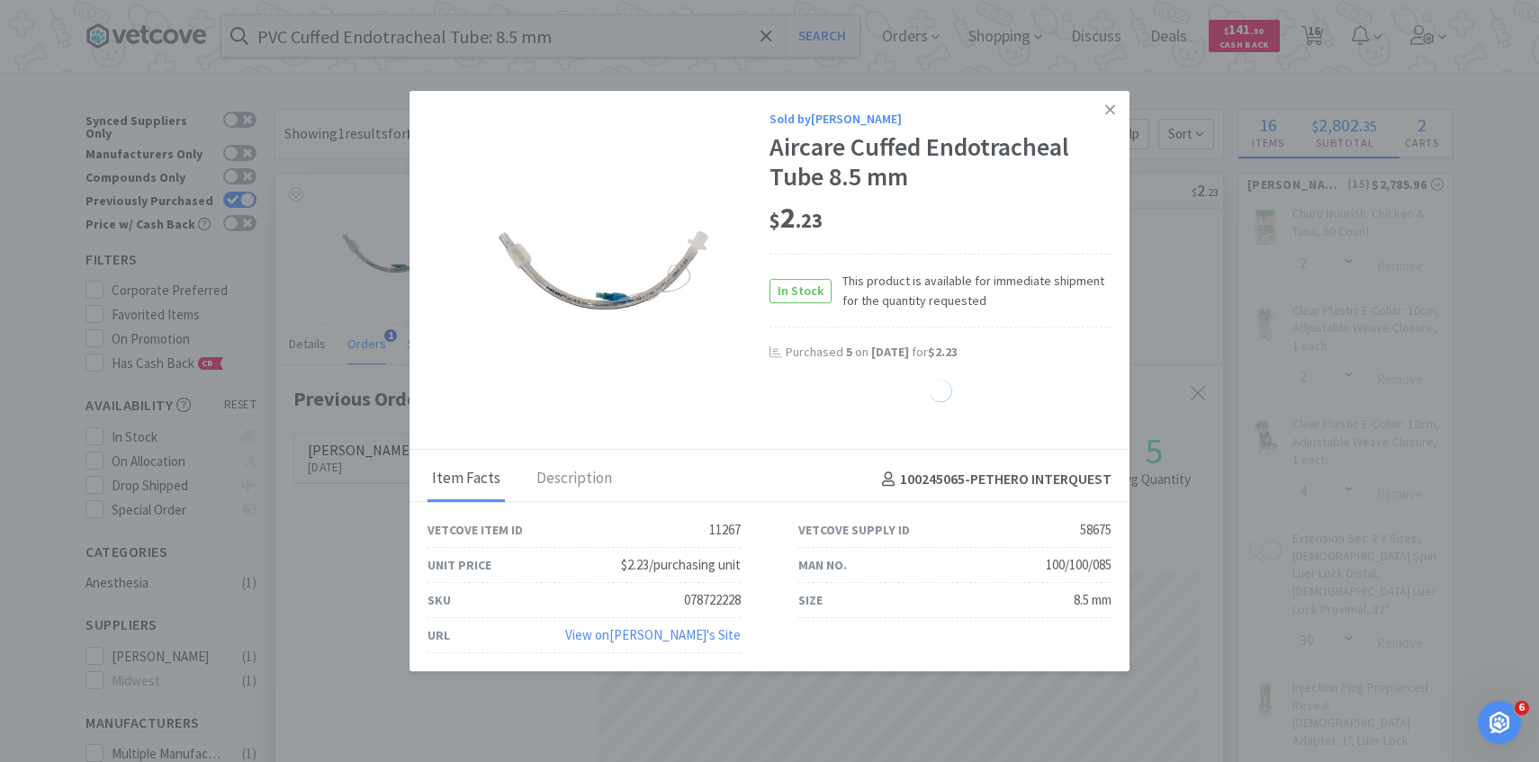
select select "2"
select select "4"
select select "20"
select select "1"
select select "5"
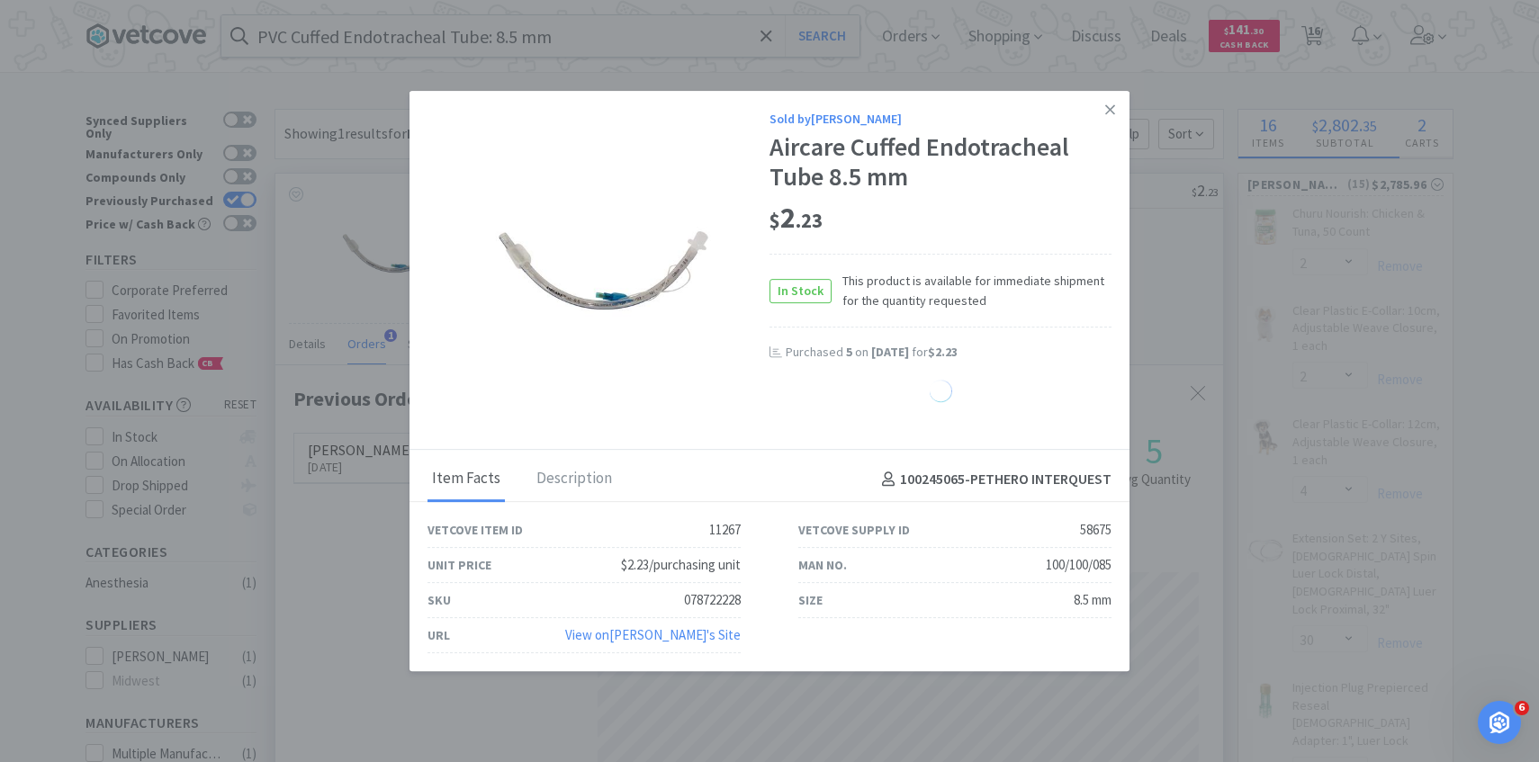
select select "1"
select select "4"
select select "5"
select select "30"
select select "1"
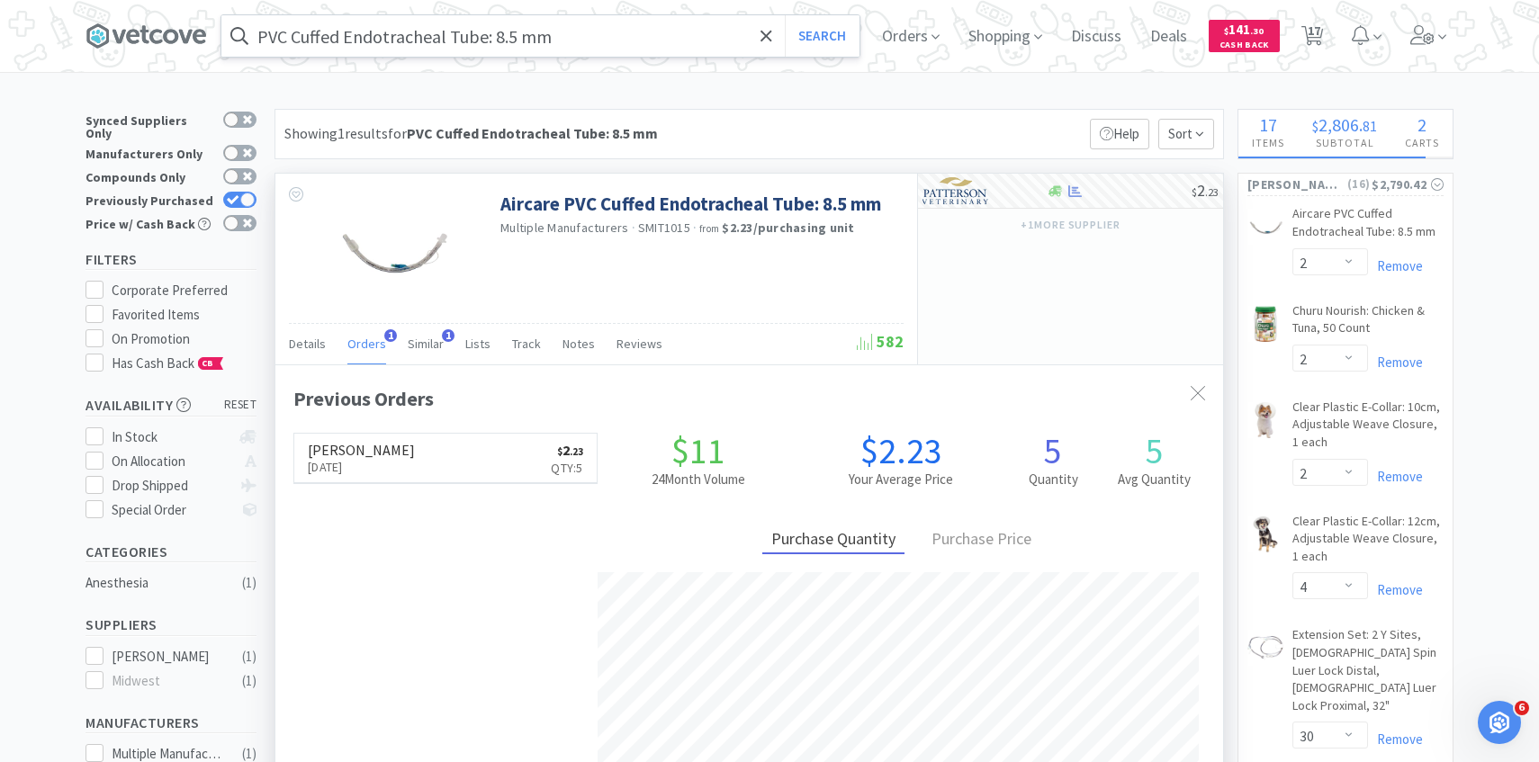
click at [588, 31] on input "PVC Cuffed Endotracheal Tube: 8.5 mm" at bounding box center [540, 35] width 638 height 41
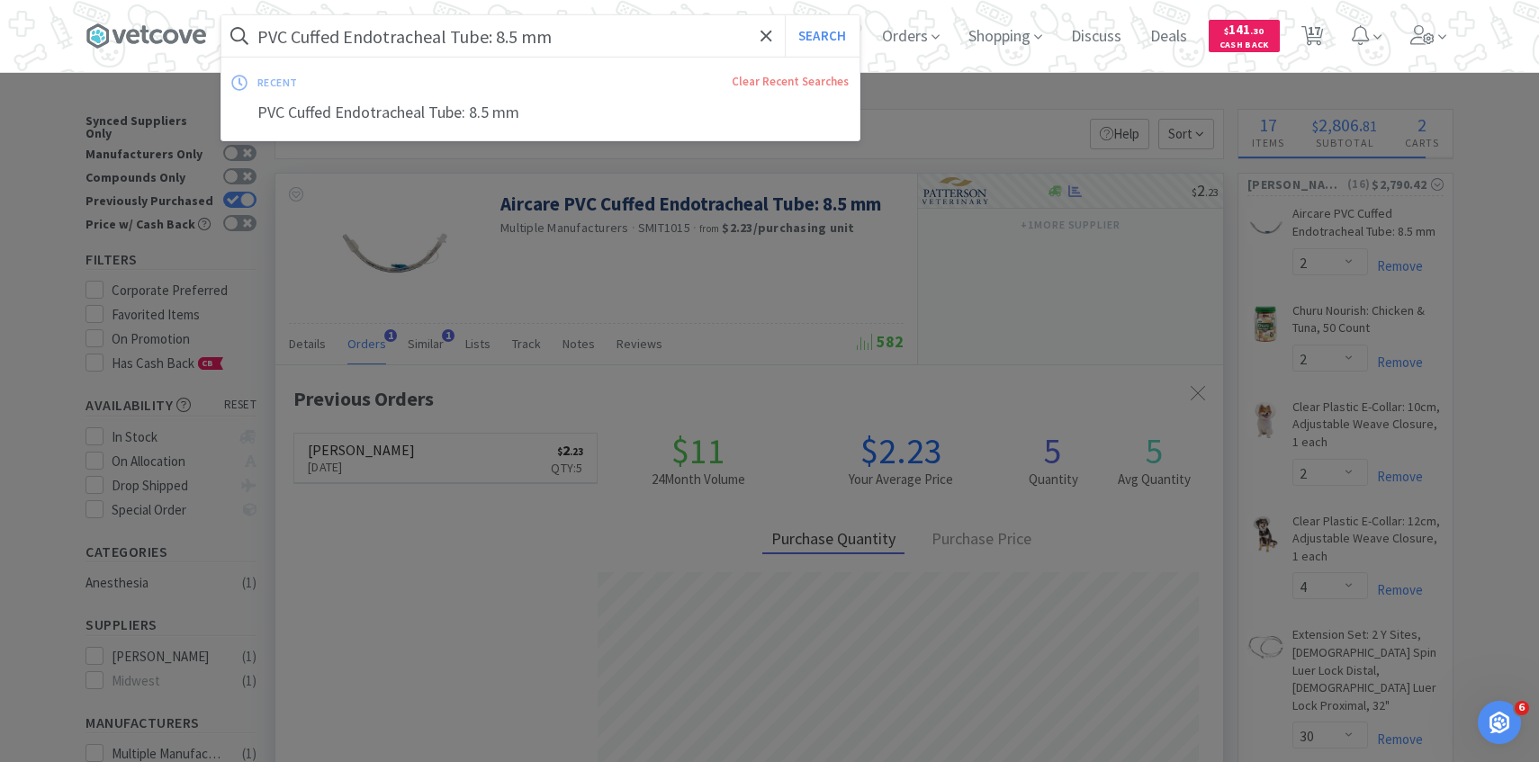
paste input "DTP00730"
type input "DTP00730"
click at [785, 15] on button "Search" at bounding box center [822, 35] width 75 height 41
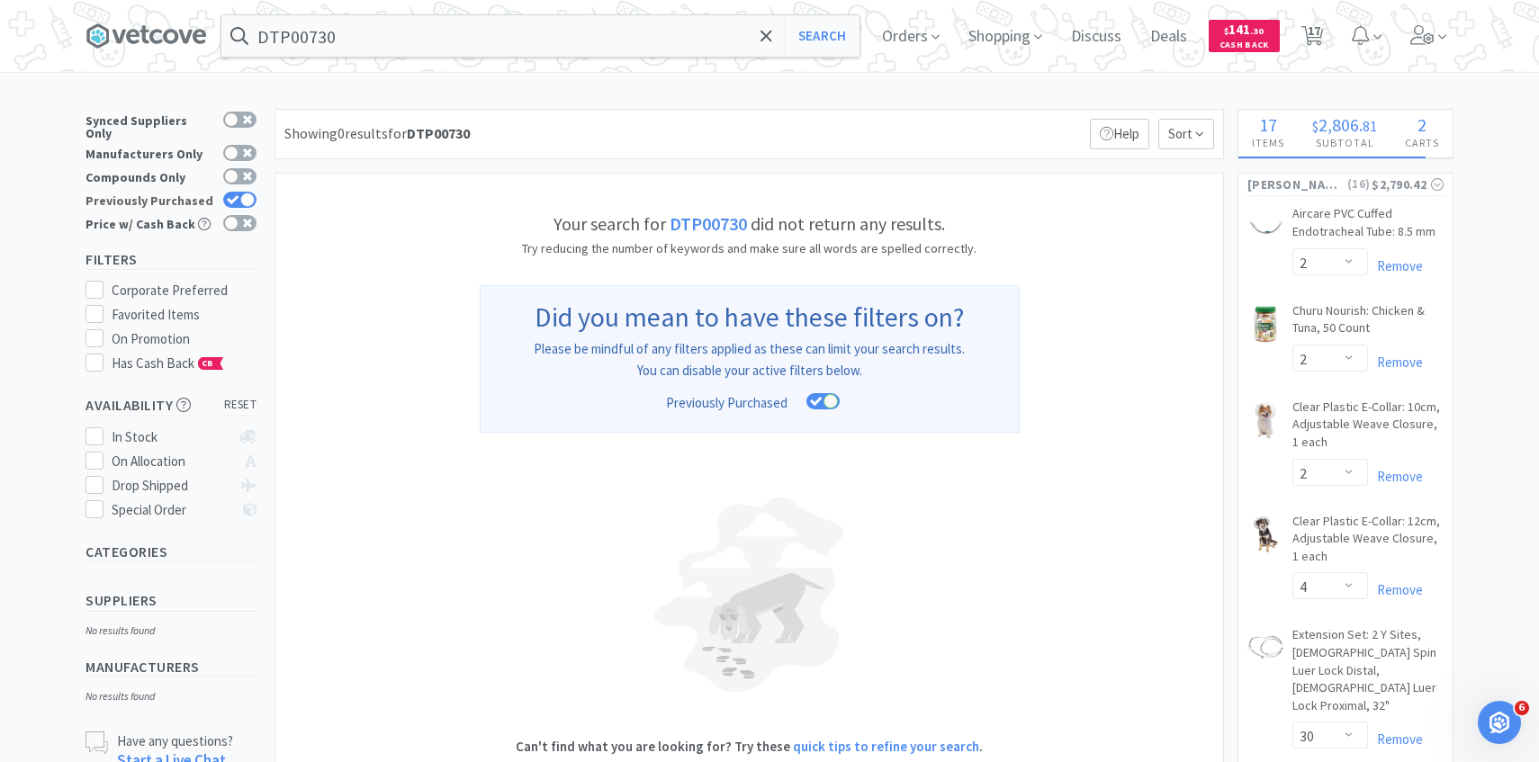
click at [238, 192] on div at bounding box center [239, 200] width 33 height 16
checkbox input "false"
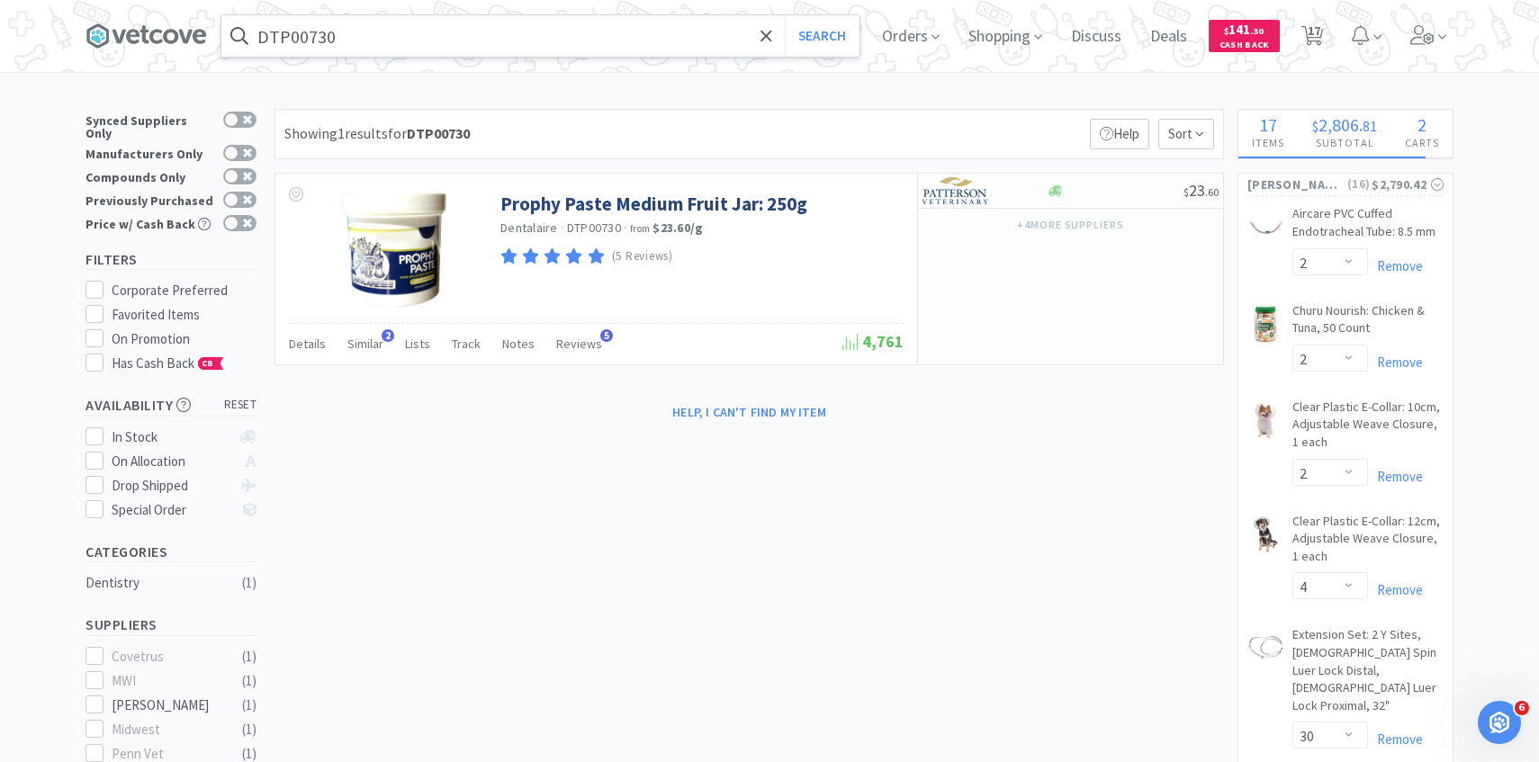
click at [523, 44] on input "DTP00730" at bounding box center [540, 35] width 638 height 41
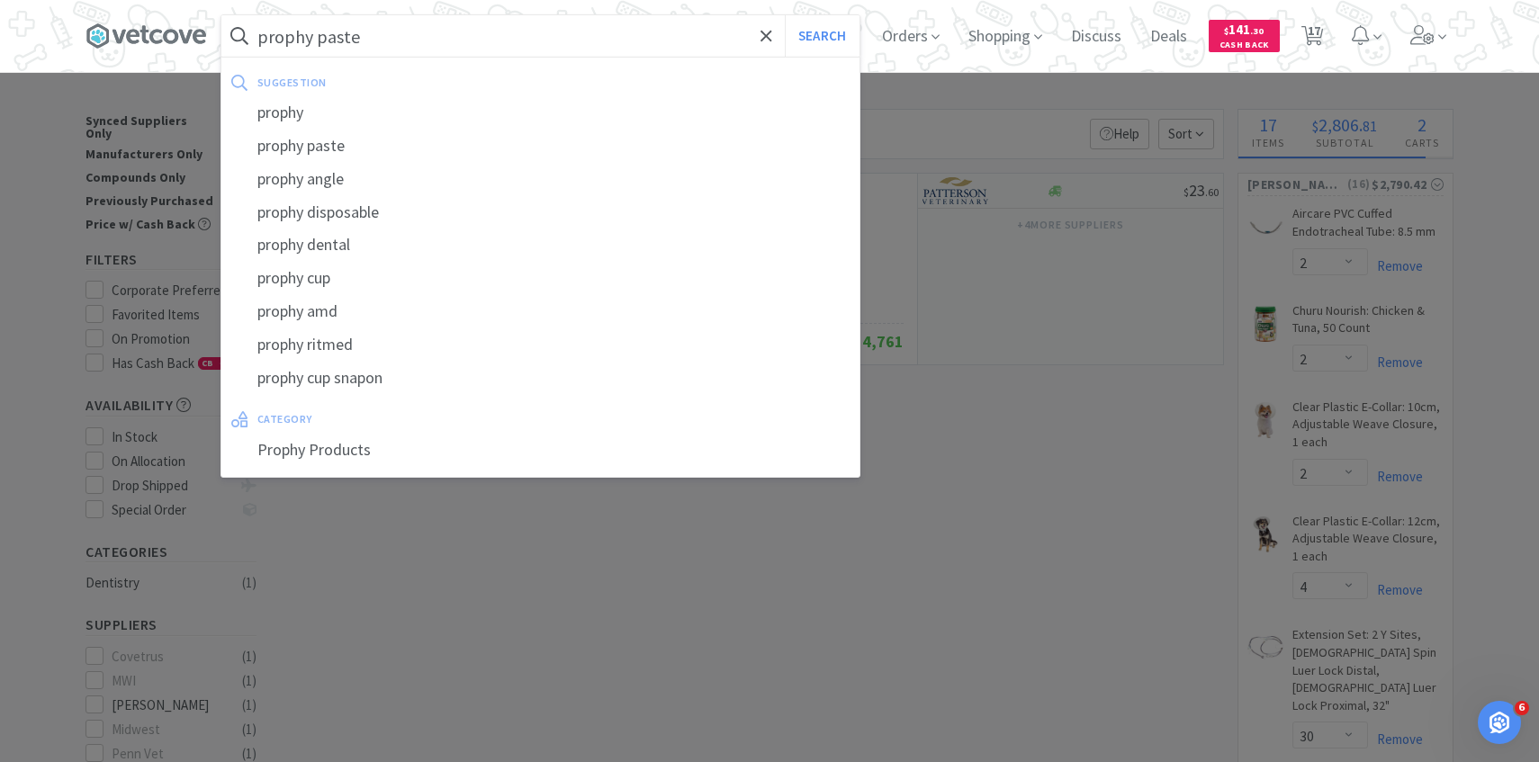
type input "prophy paste"
click at [785, 15] on button "Search" at bounding box center [822, 35] width 75 height 41
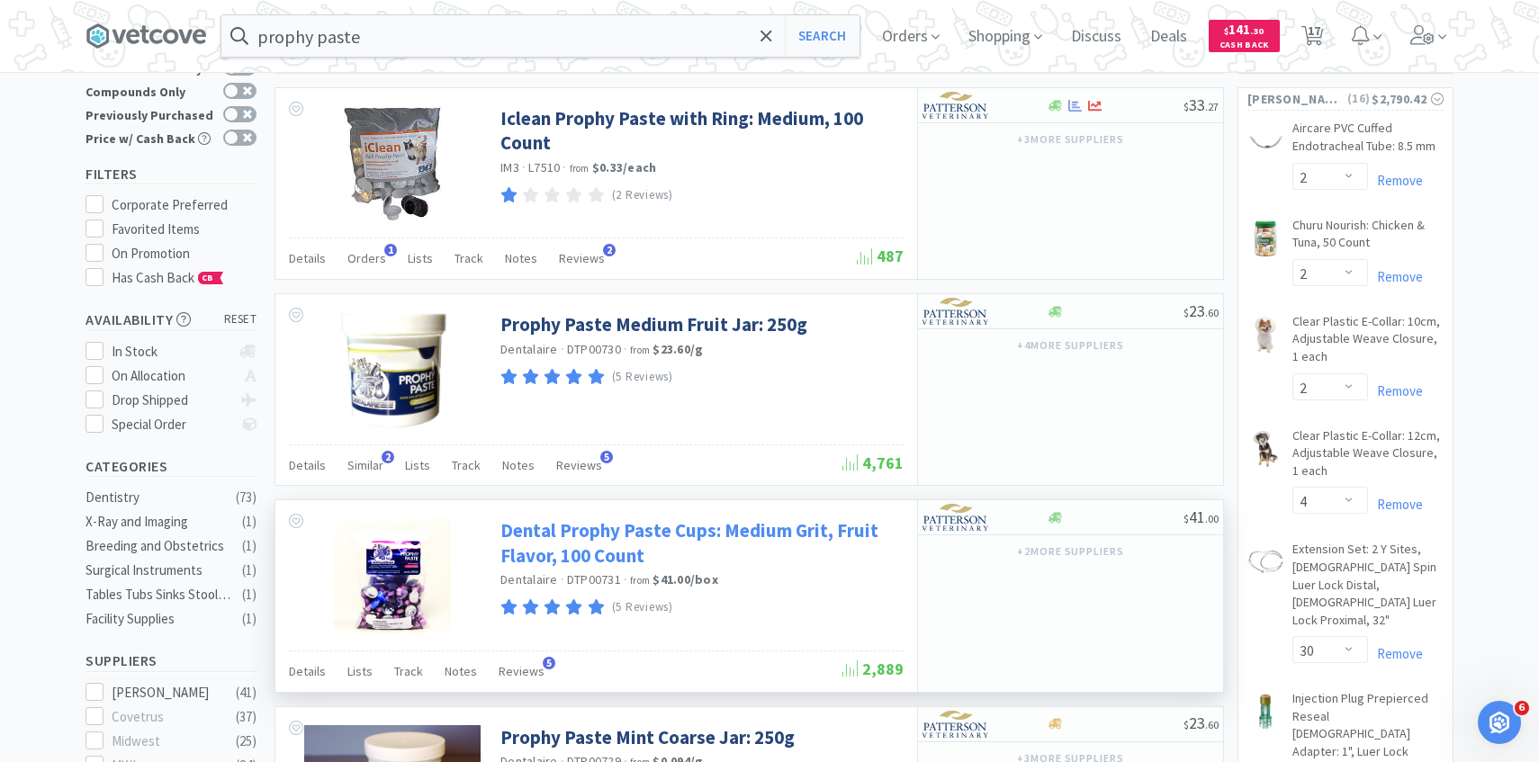
scroll to position [87, 0]
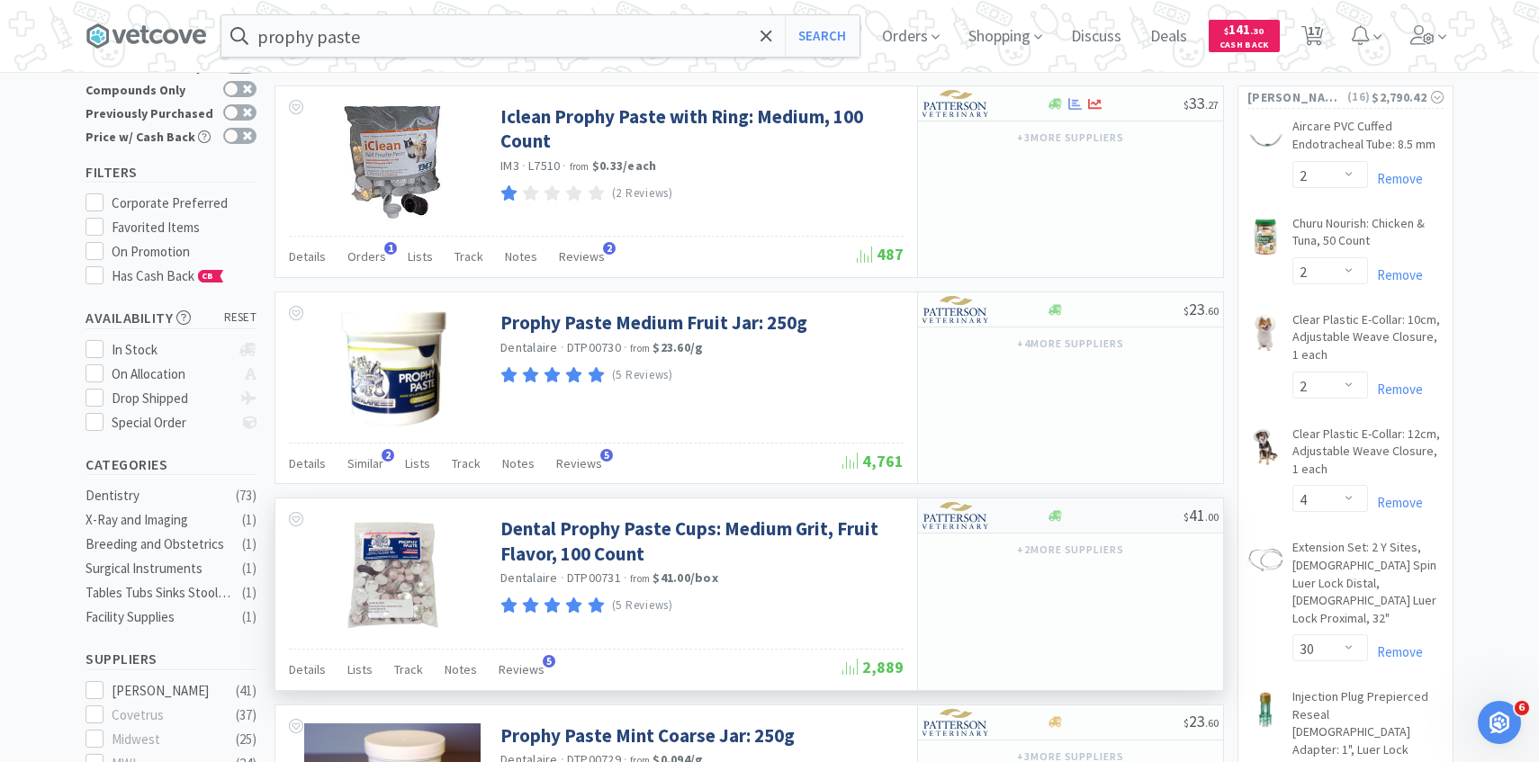
click at [965, 512] on img at bounding box center [955, 515] width 67 height 27
select select "1"
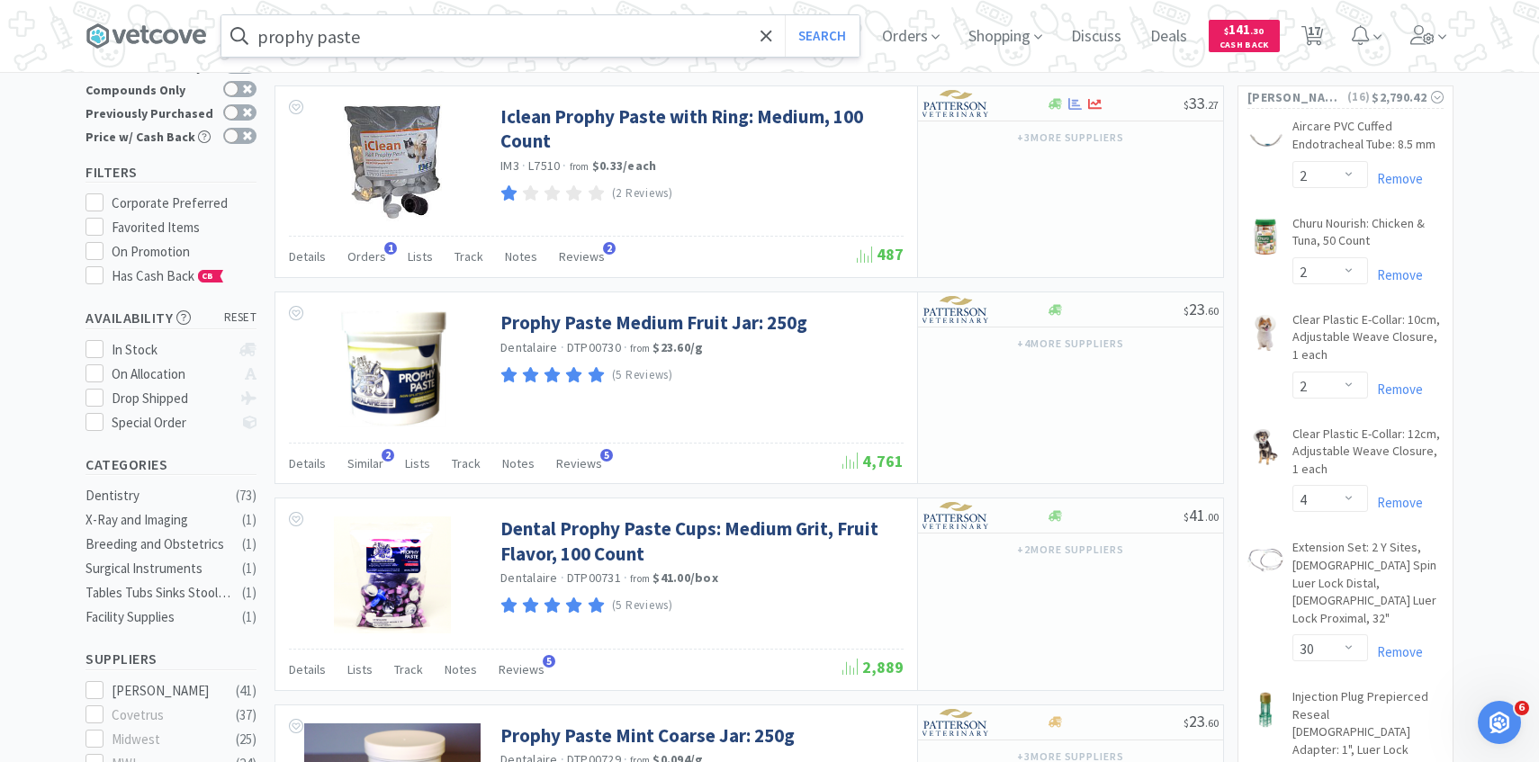
click at [620, 38] on input "prophy paste" at bounding box center [540, 35] width 638 height 41
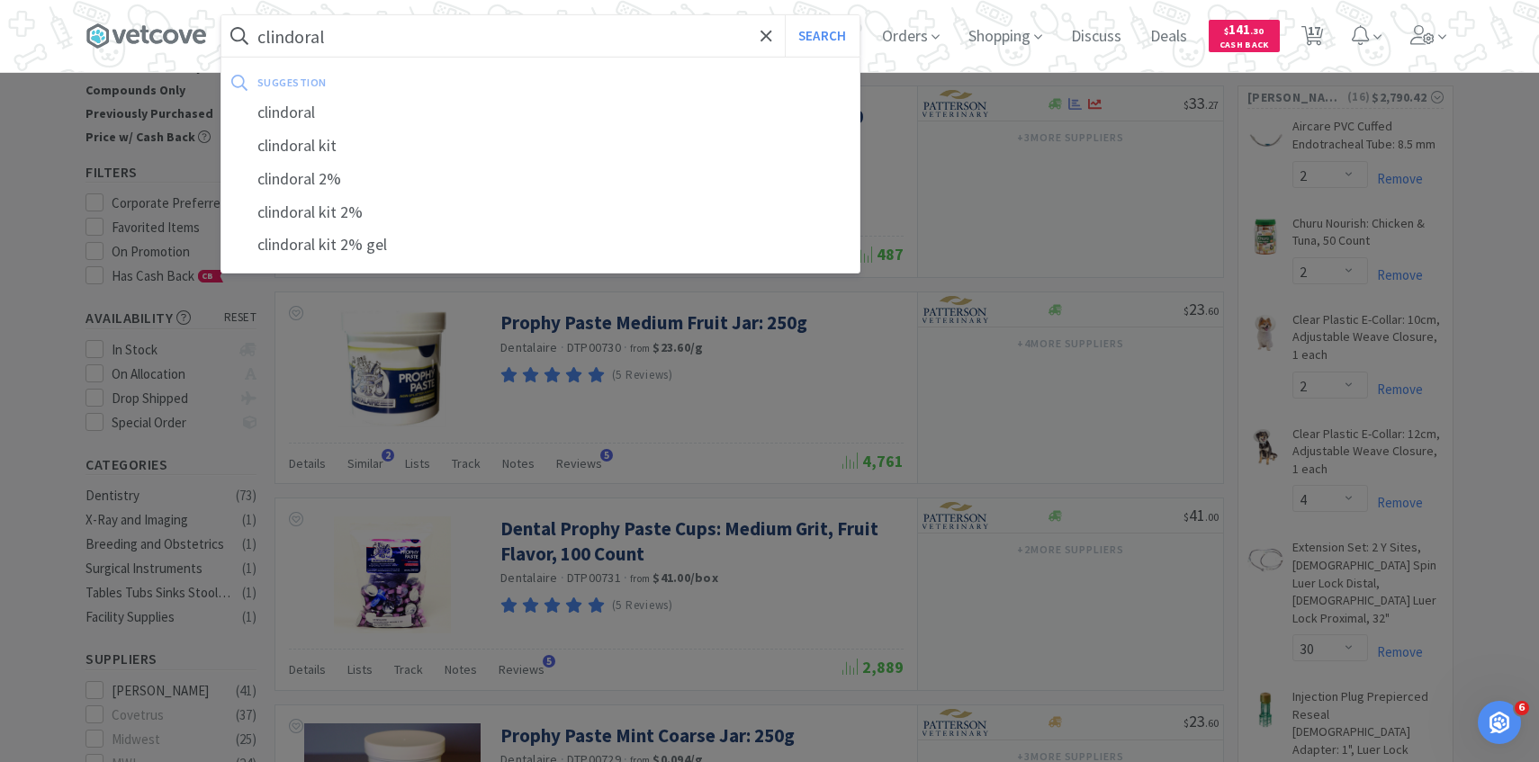
type input "clindoral"
click at [785, 15] on button "Search" at bounding box center [822, 35] width 75 height 41
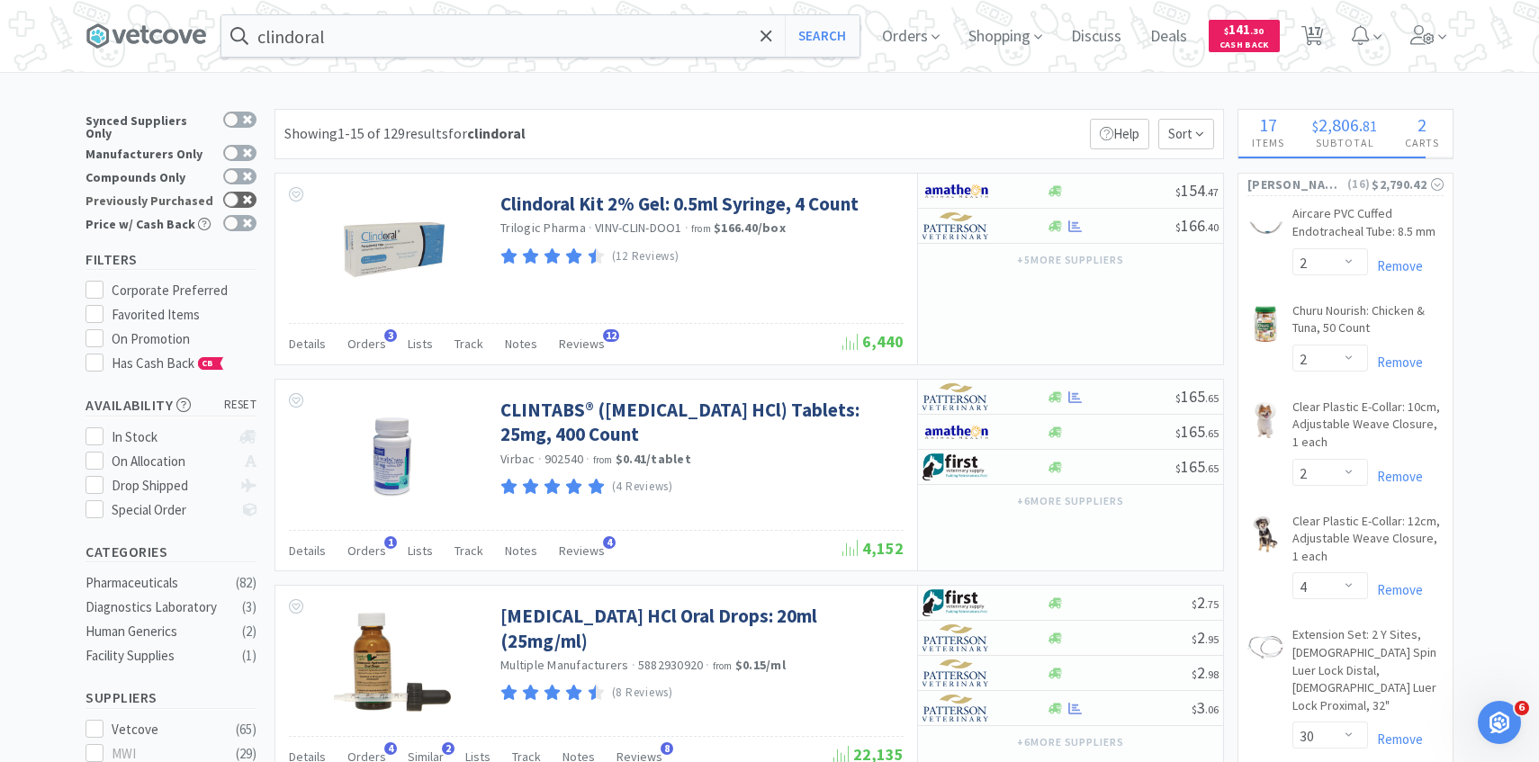
click at [243, 195] on icon at bounding box center [247, 199] width 9 height 9
checkbox input "true"
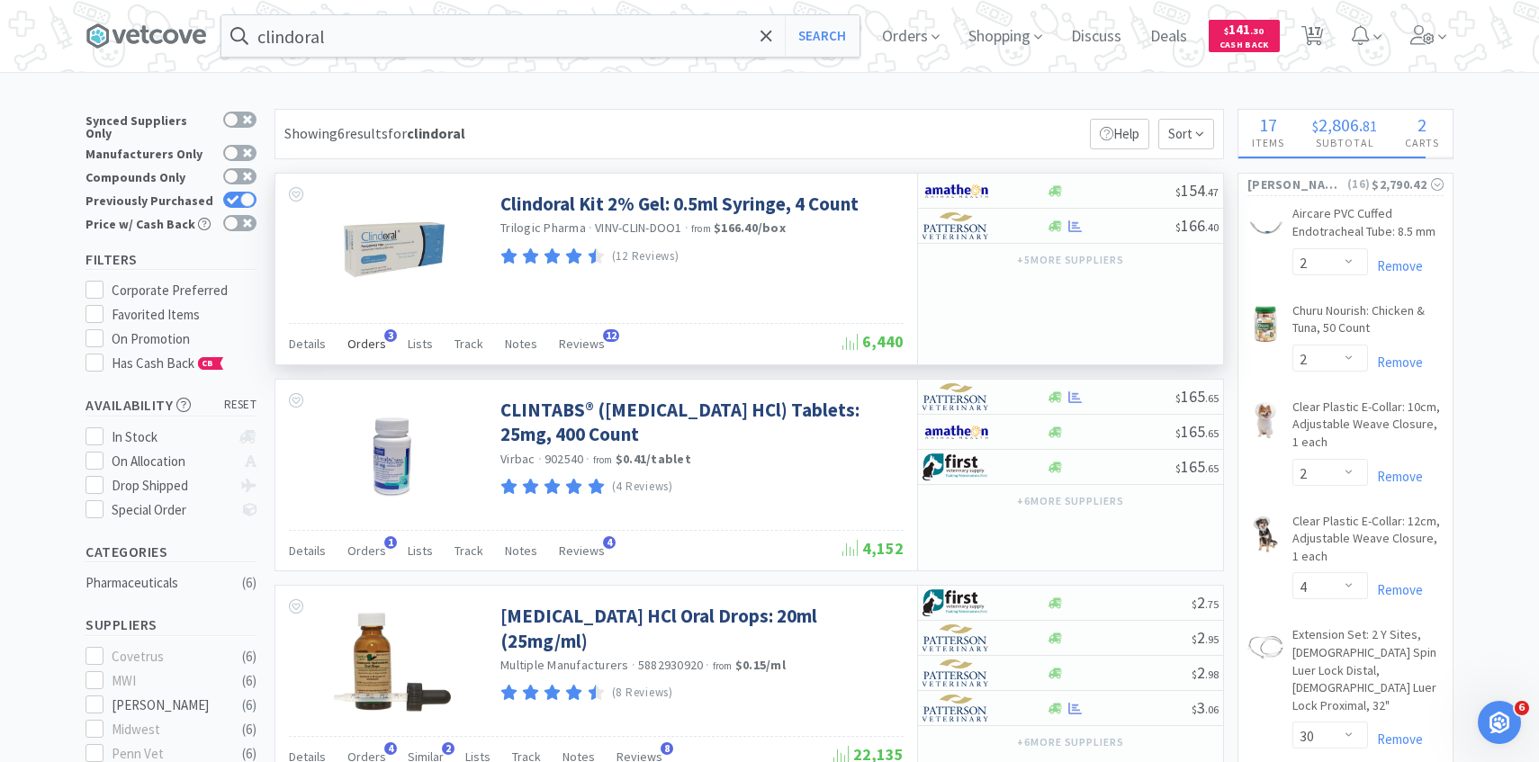
click at [367, 349] on span "Orders" at bounding box center [366, 344] width 39 height 16
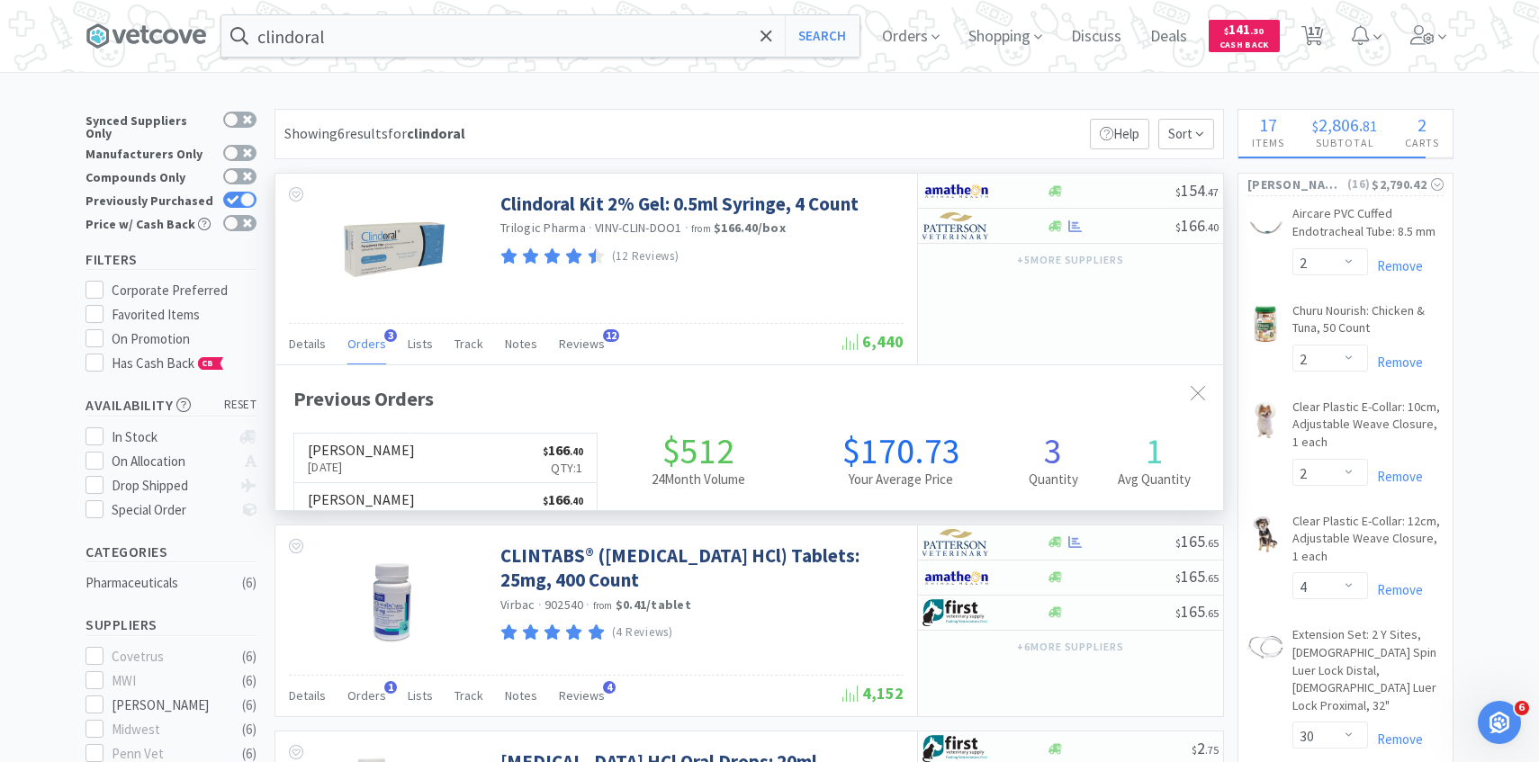
scroll to position [466, 947]
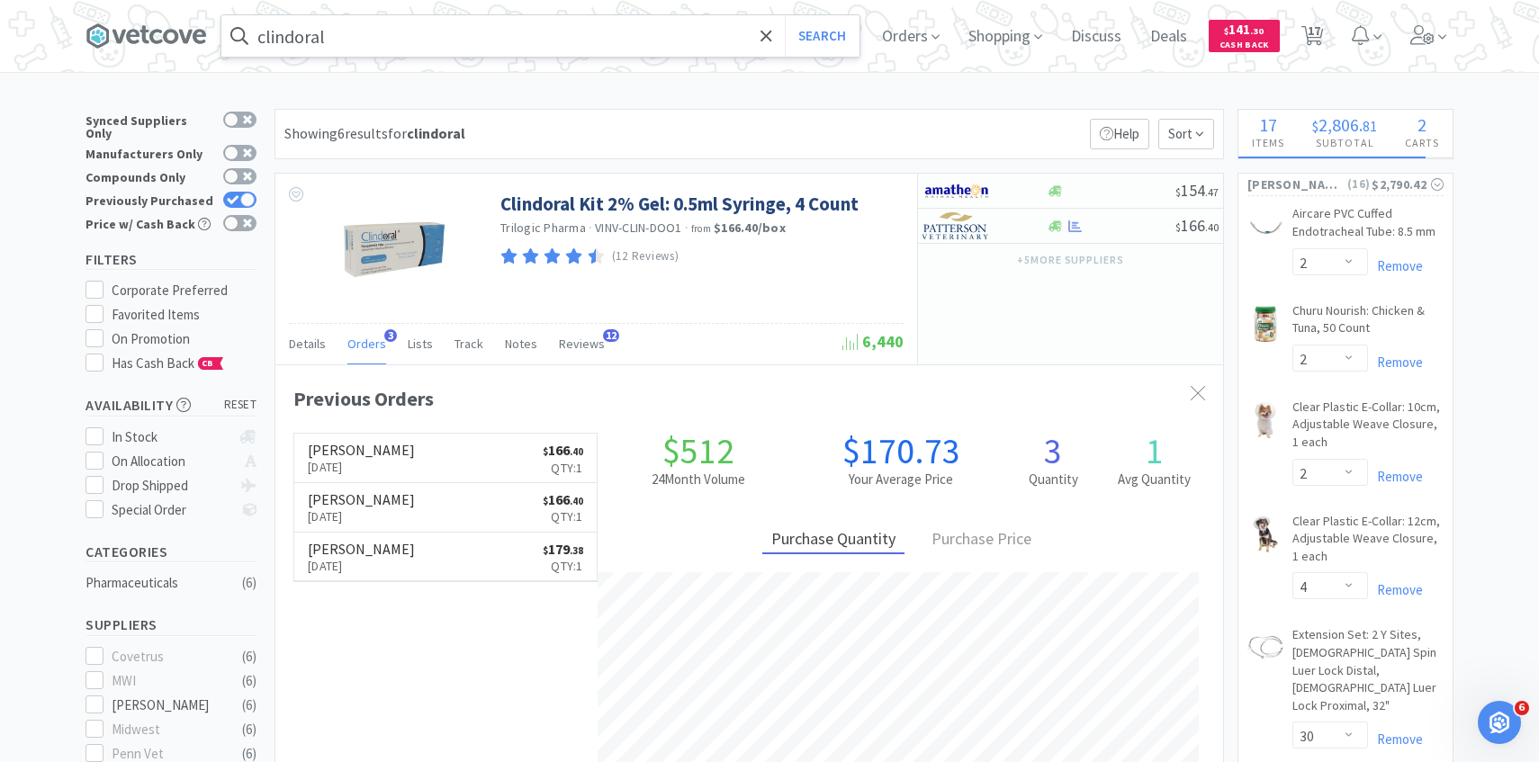
click at [522, 14] on div "clindoral Search" at bounding box center [540, 35] width 640 height 43
click at [763, 43] on icon at bounding box center [766, 36] width 12 height 18
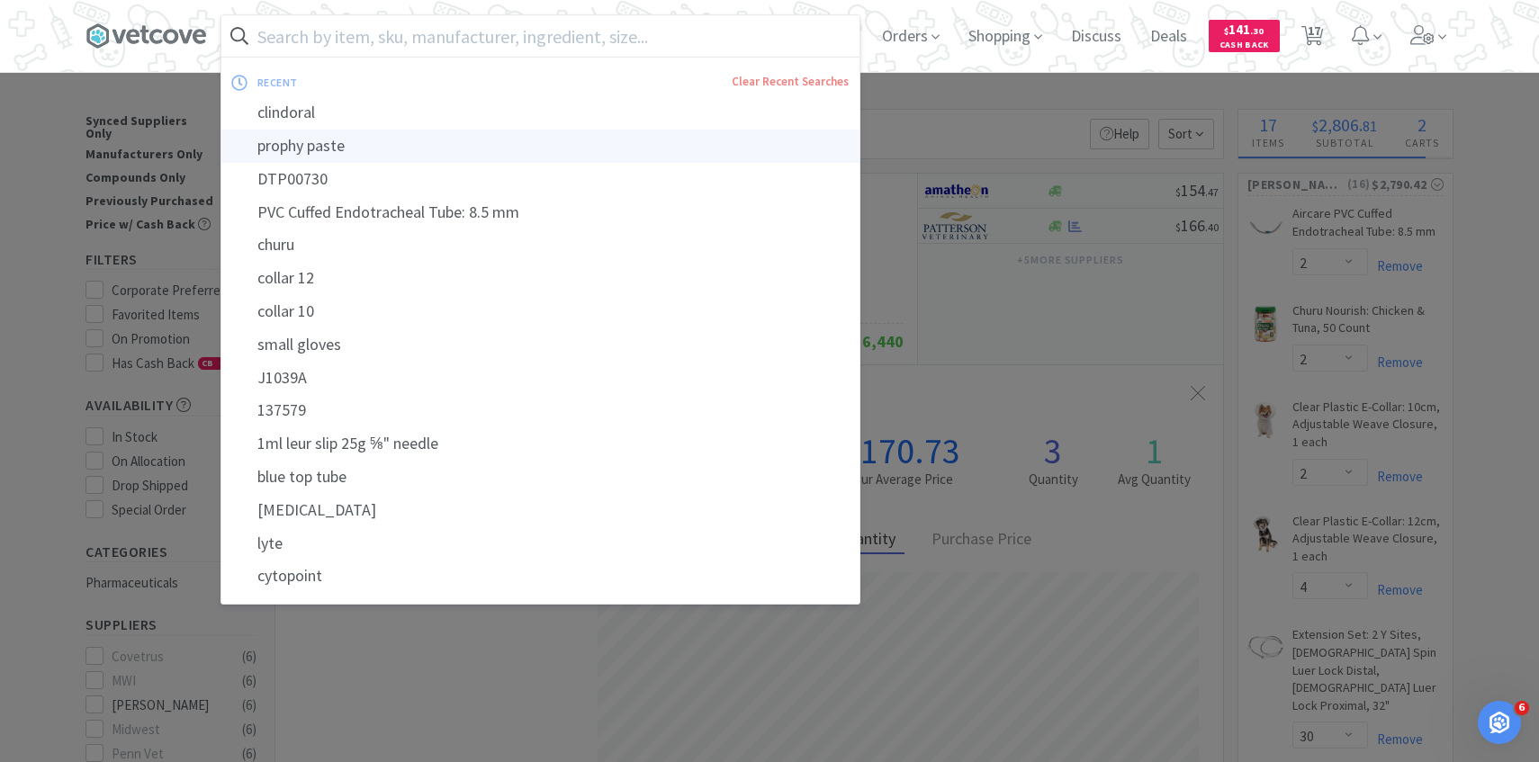
click at [547, 146] on div "prophy paste" at bounding box center [540, 146] width 638 height 33
type input "prophy paste"
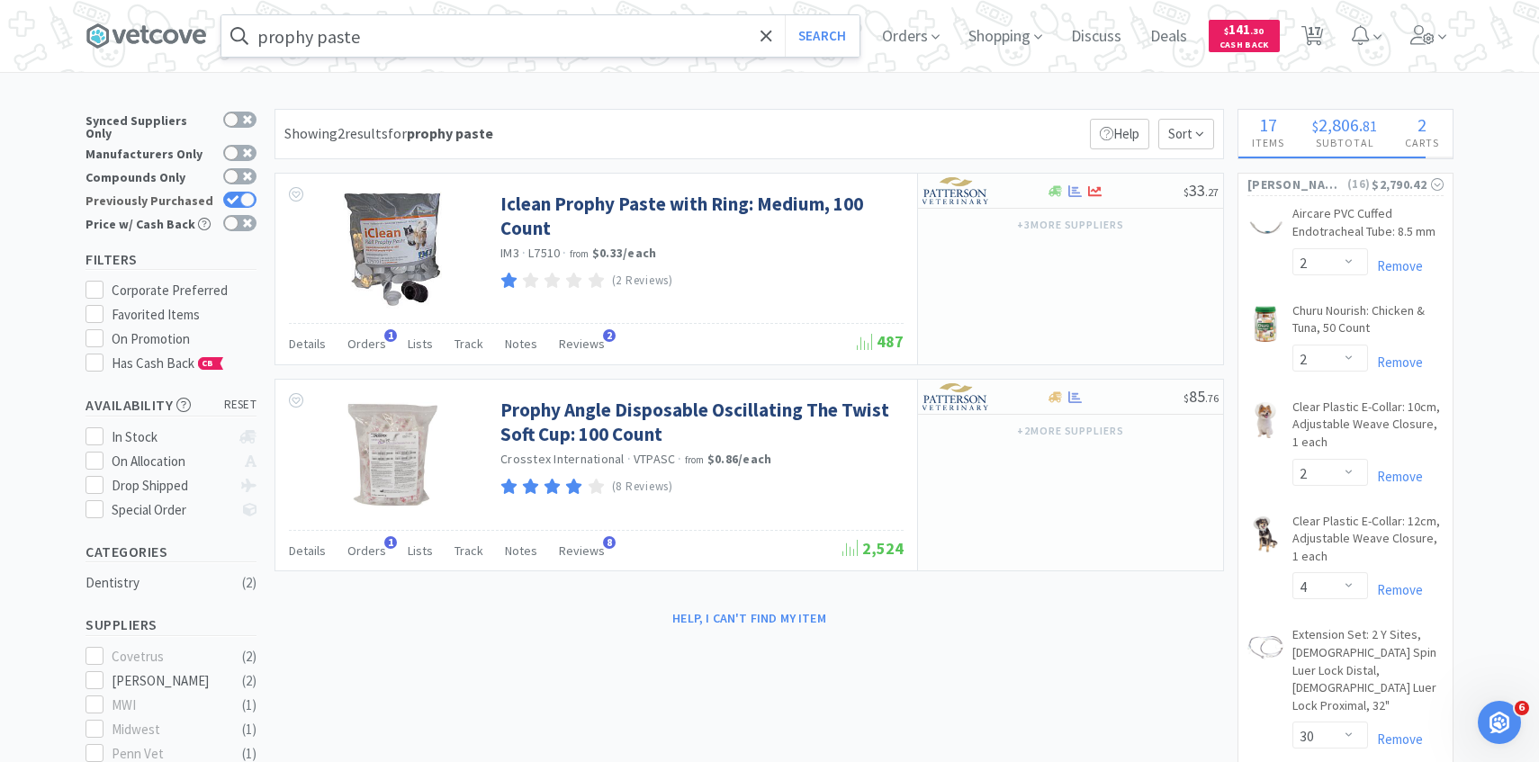
click at [237, 195] on icon at bounding box center [233, 199] width 12 height 9
checkbox input "false"
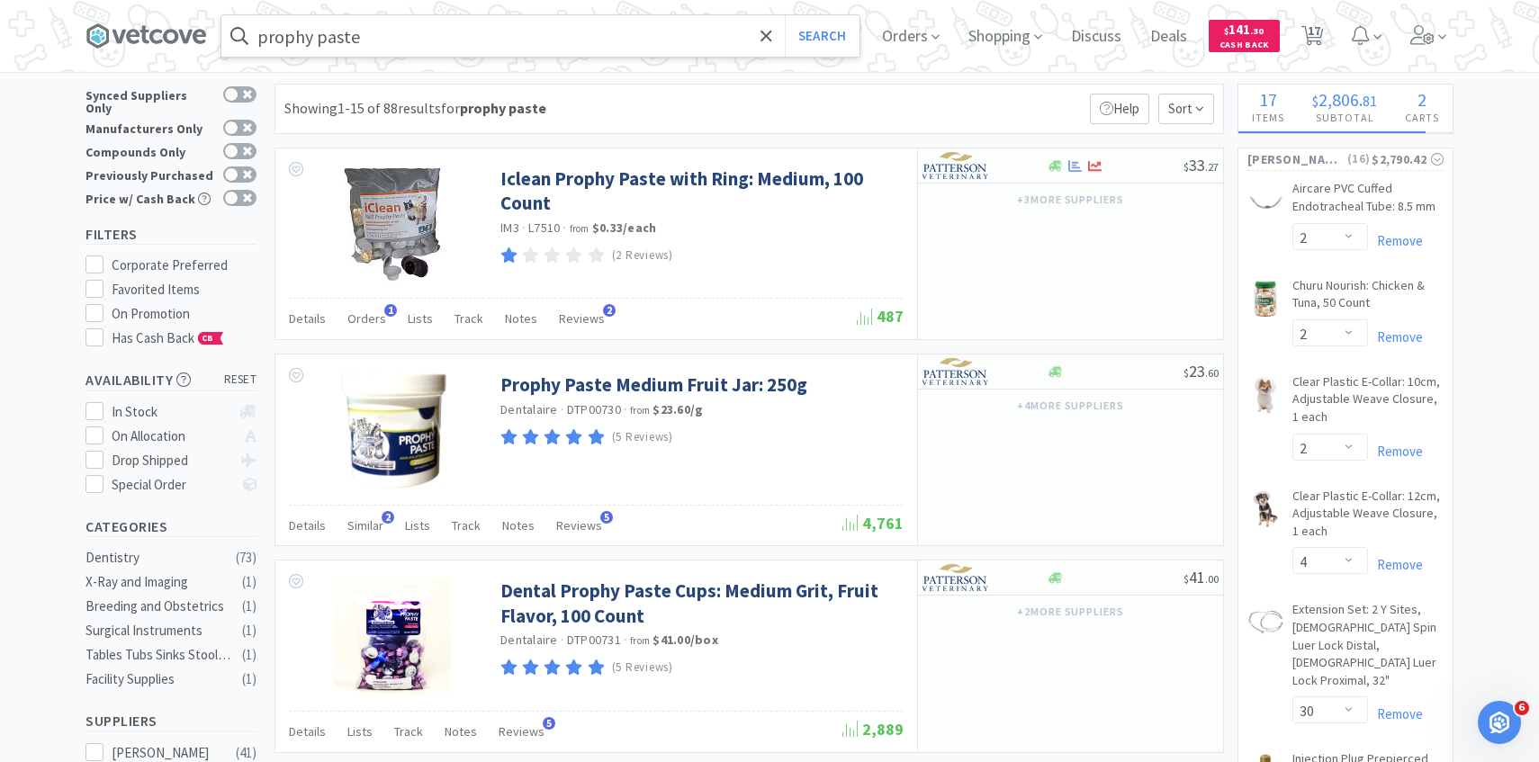
scroll to position [46, 0]
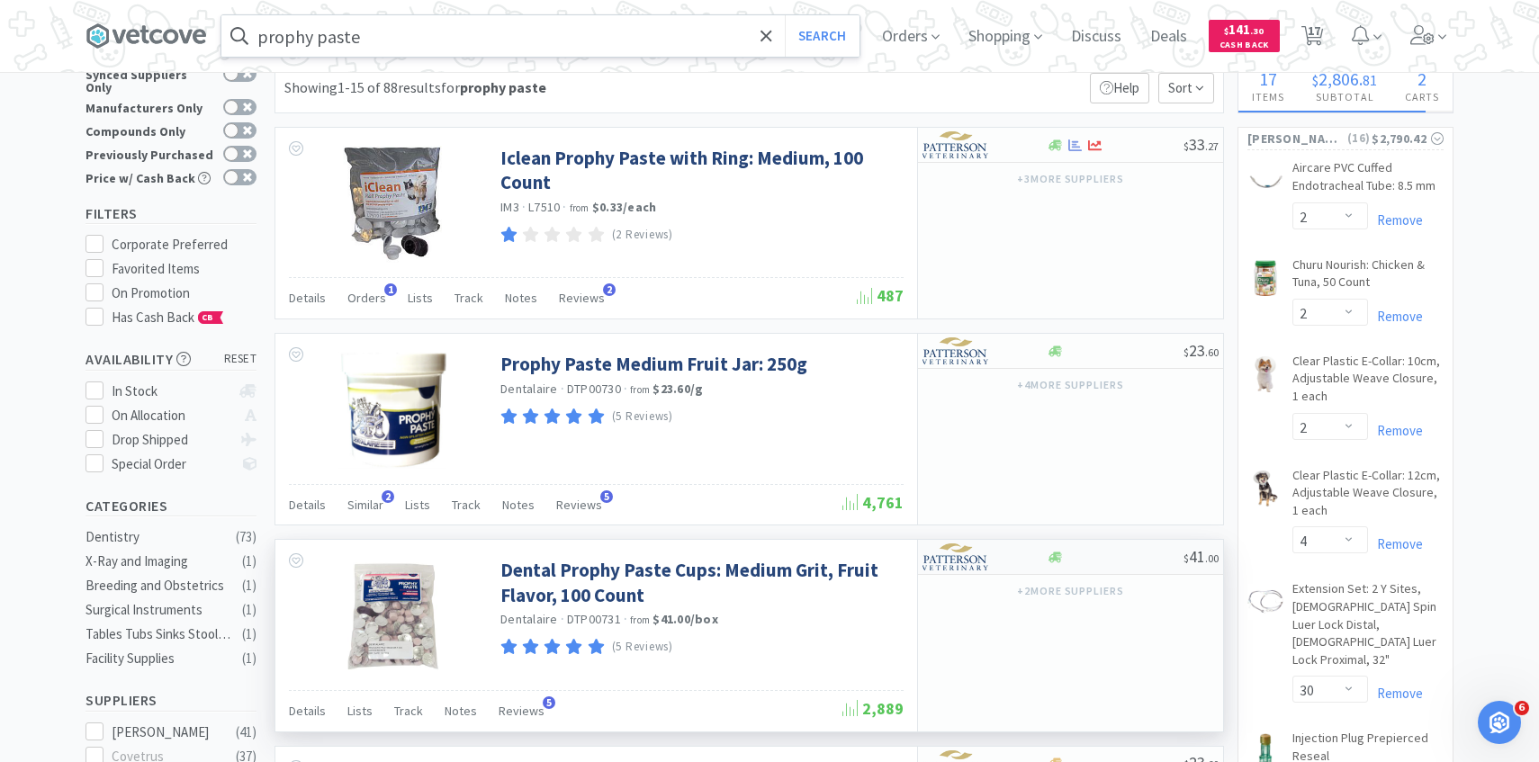
click at [981, 554] on img at bounding box center [955, 556] width 67 height 27
select select "1"
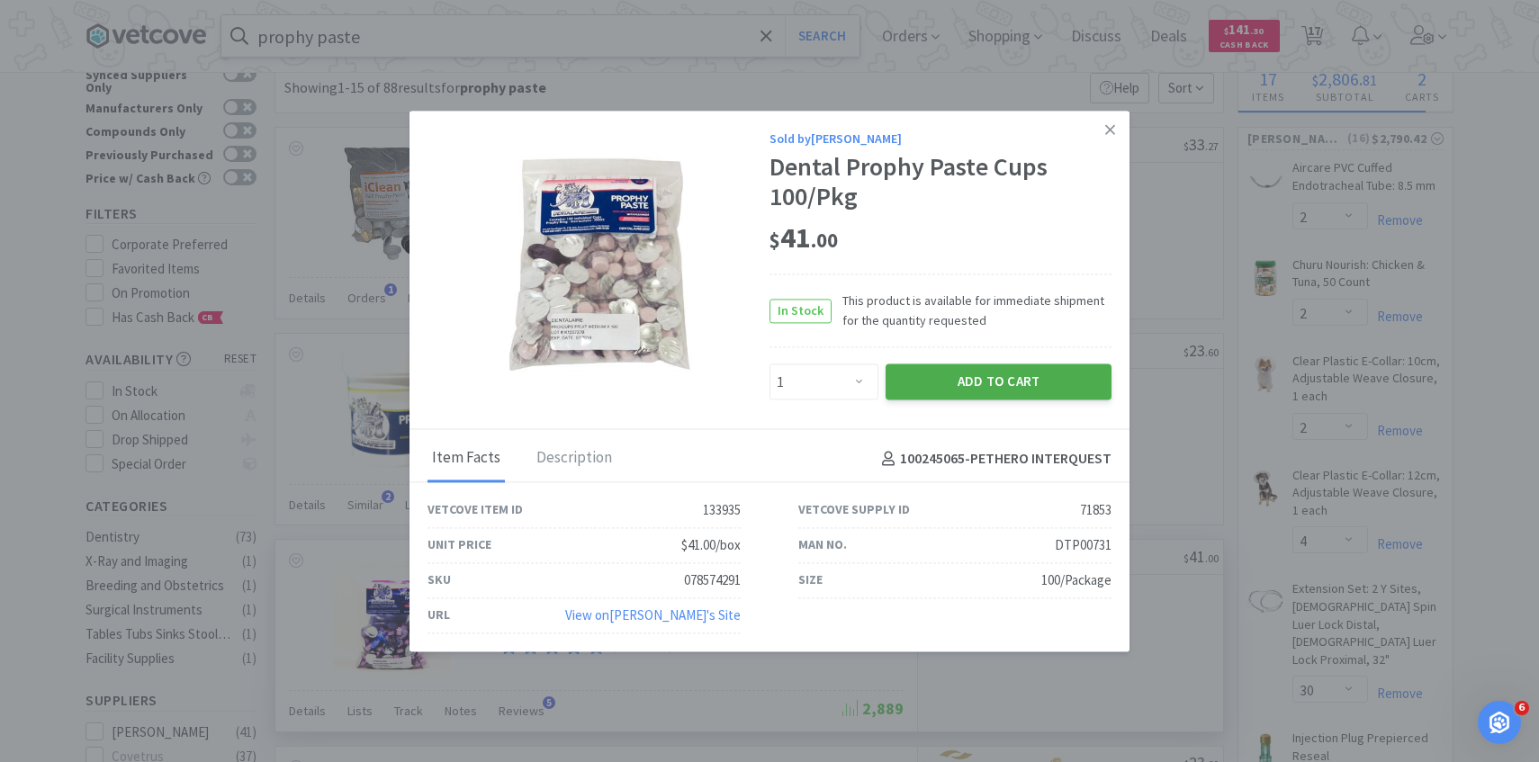
click at [940, 381] on button "Add to Cart" at bounding box center [998, 382] width 226 height 36
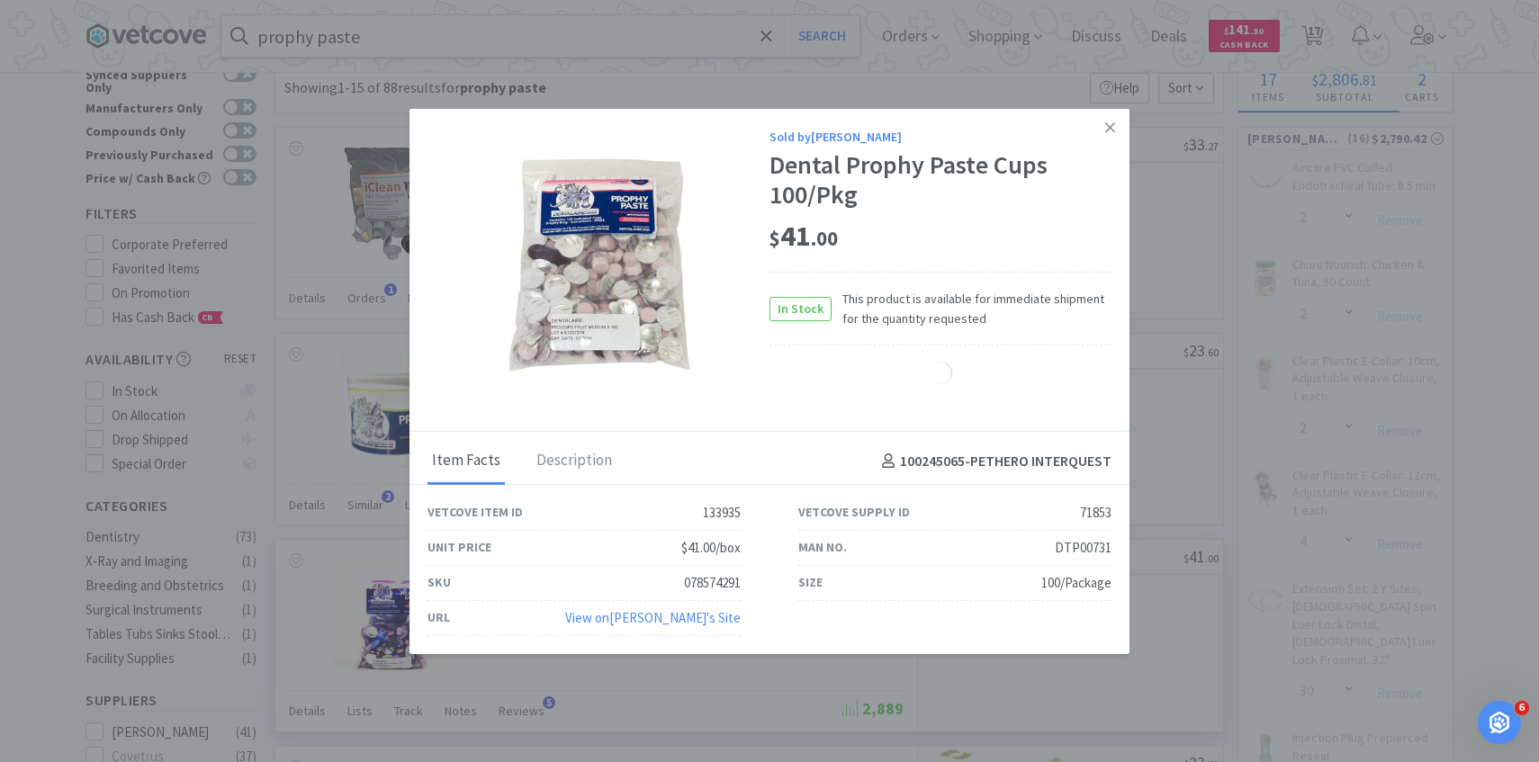
select select "1"
select select "20"
select select "1"
select select "5"
select select "1"
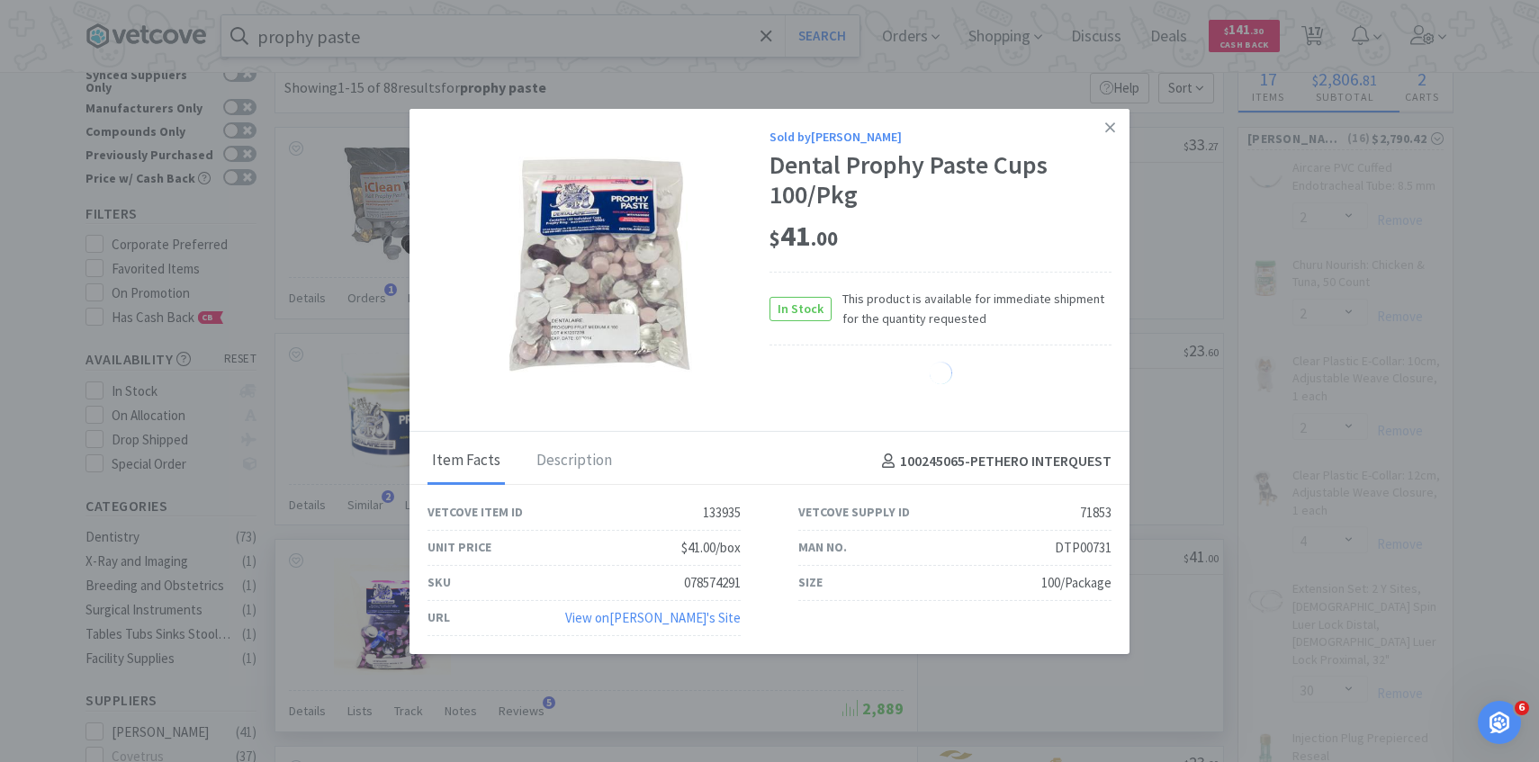
select select "4"
select select "5"
select select "30"
select select "1"
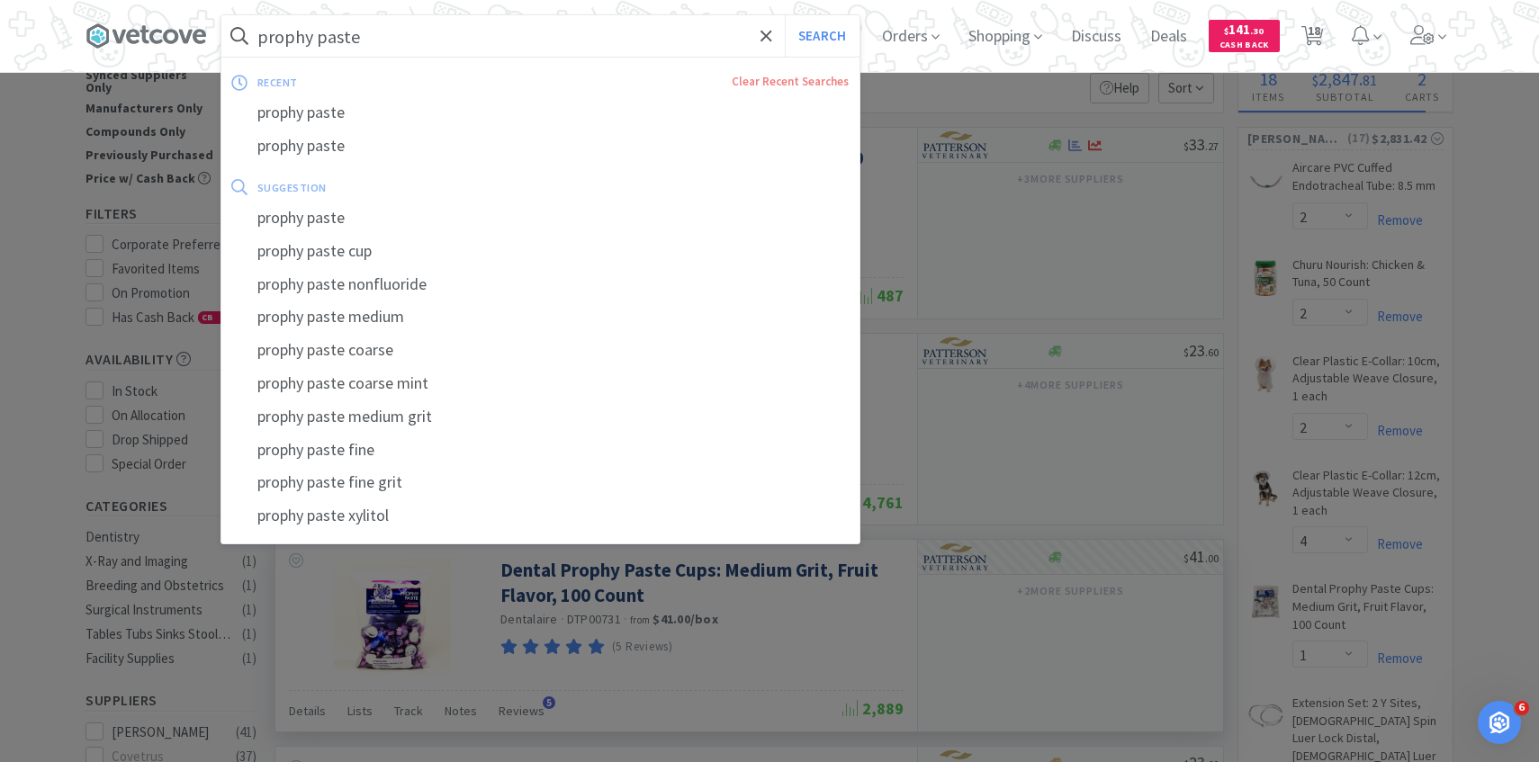
click at [536, 47] on input "prophy paste" at bounding box center [540, 35] width 638 height 41
click at [762, 32] on icon at bounding box center [765, 35] width 11 height 11
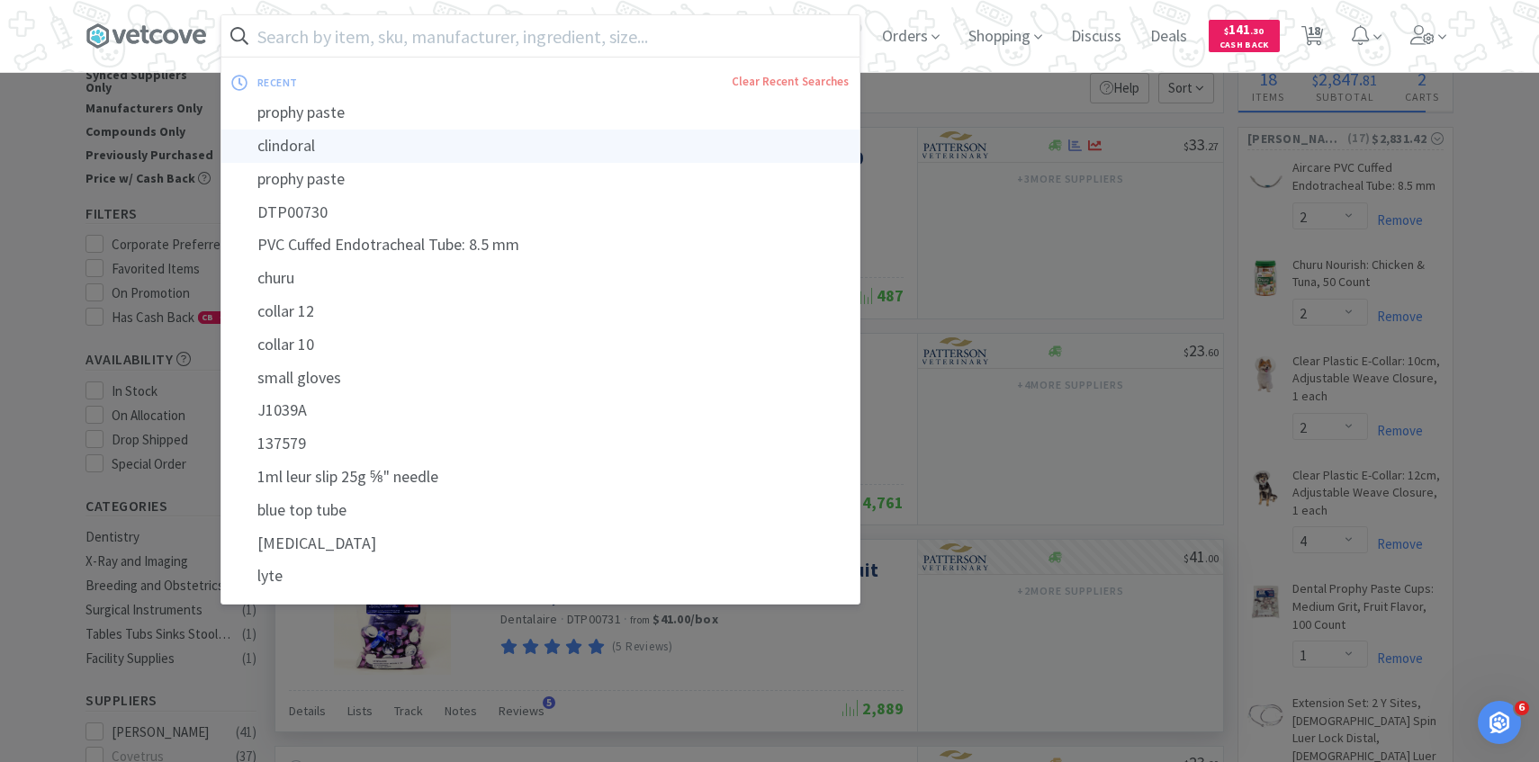
click at [652, 147] on div "clindoral" at bounding box center [540, 146] width 638 height 33
type input "clindoral"
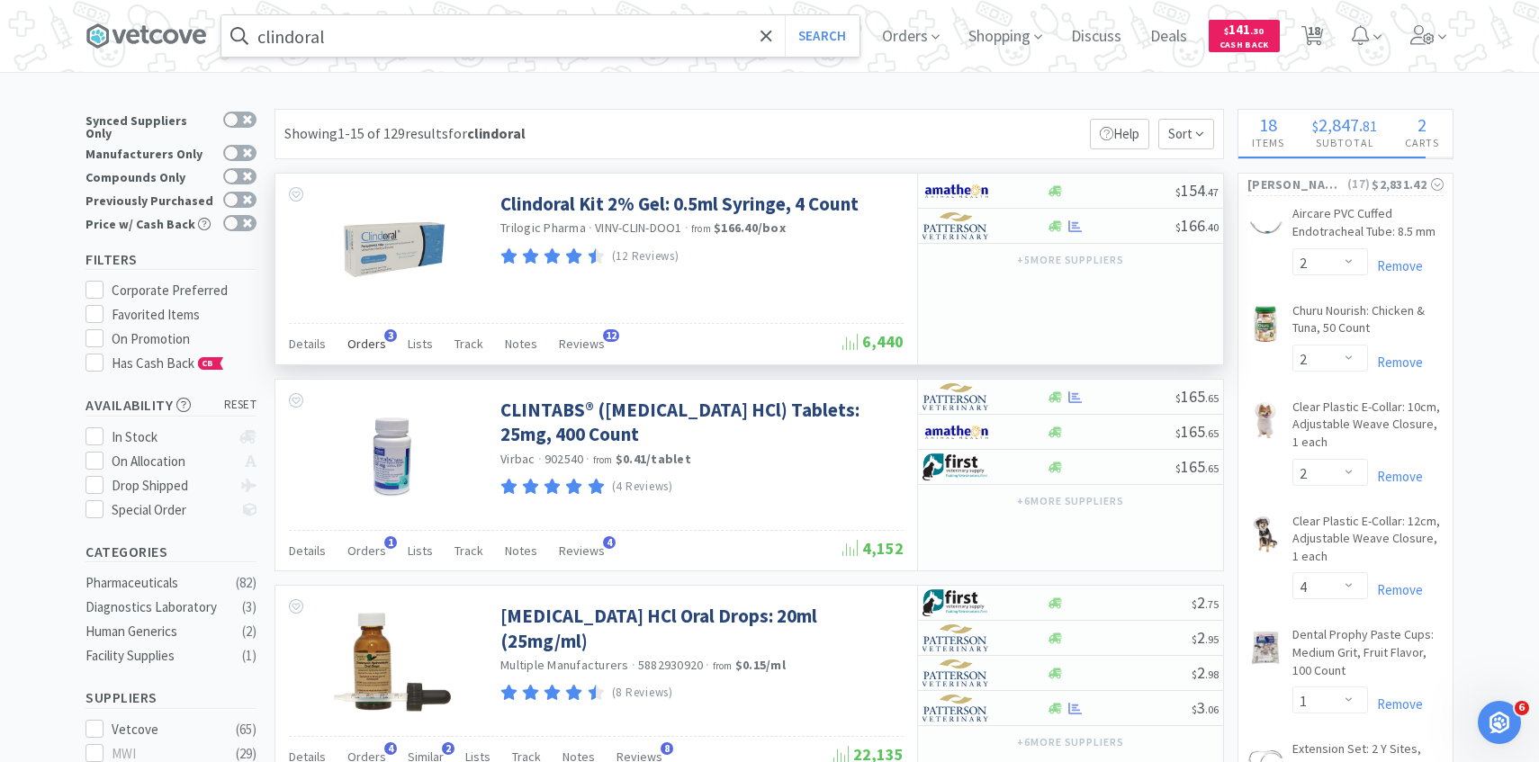
click at [370, 342] on span "Orders" at bounding box center [366, 344] width 39 height 16
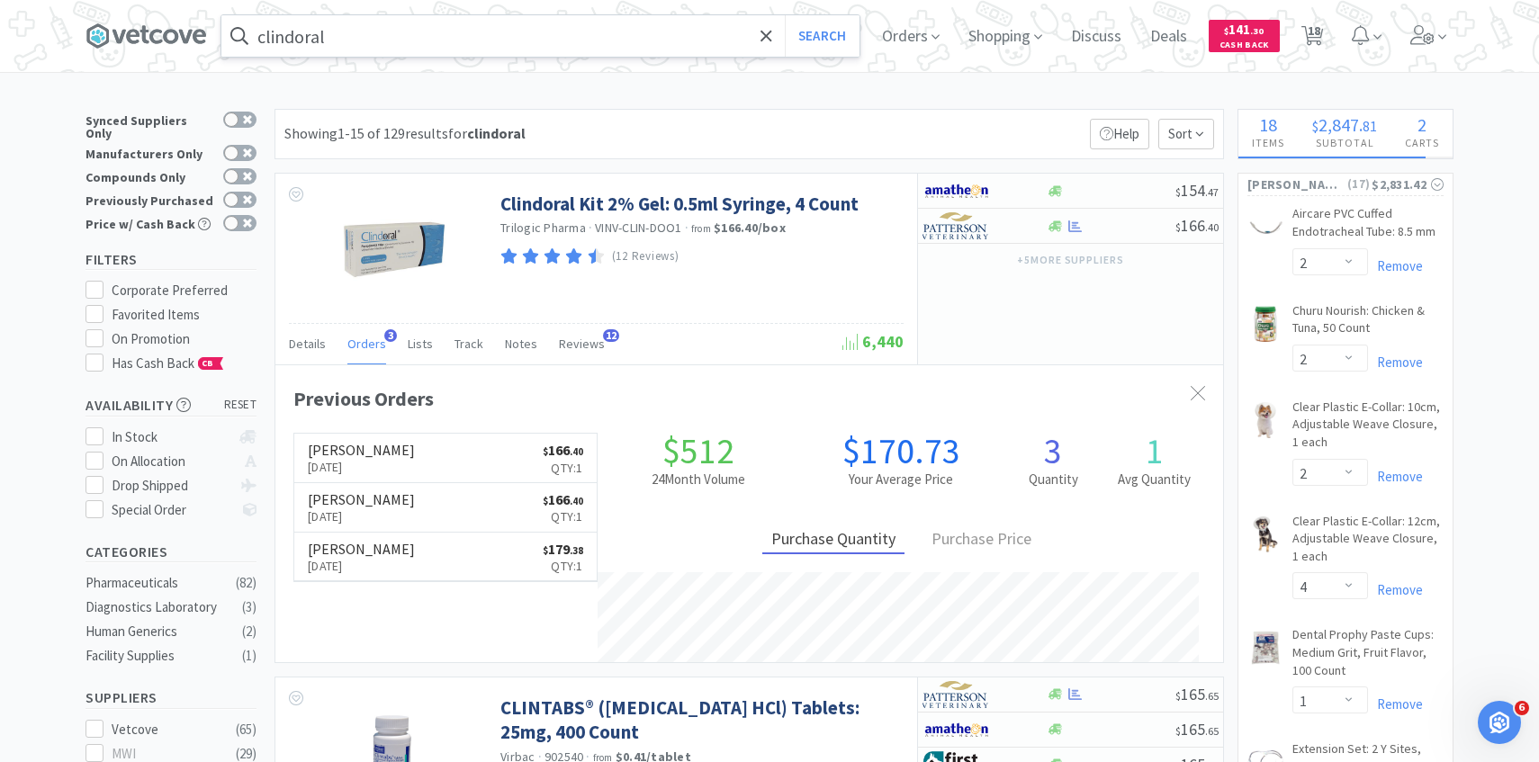
scroll to position [466, 947]
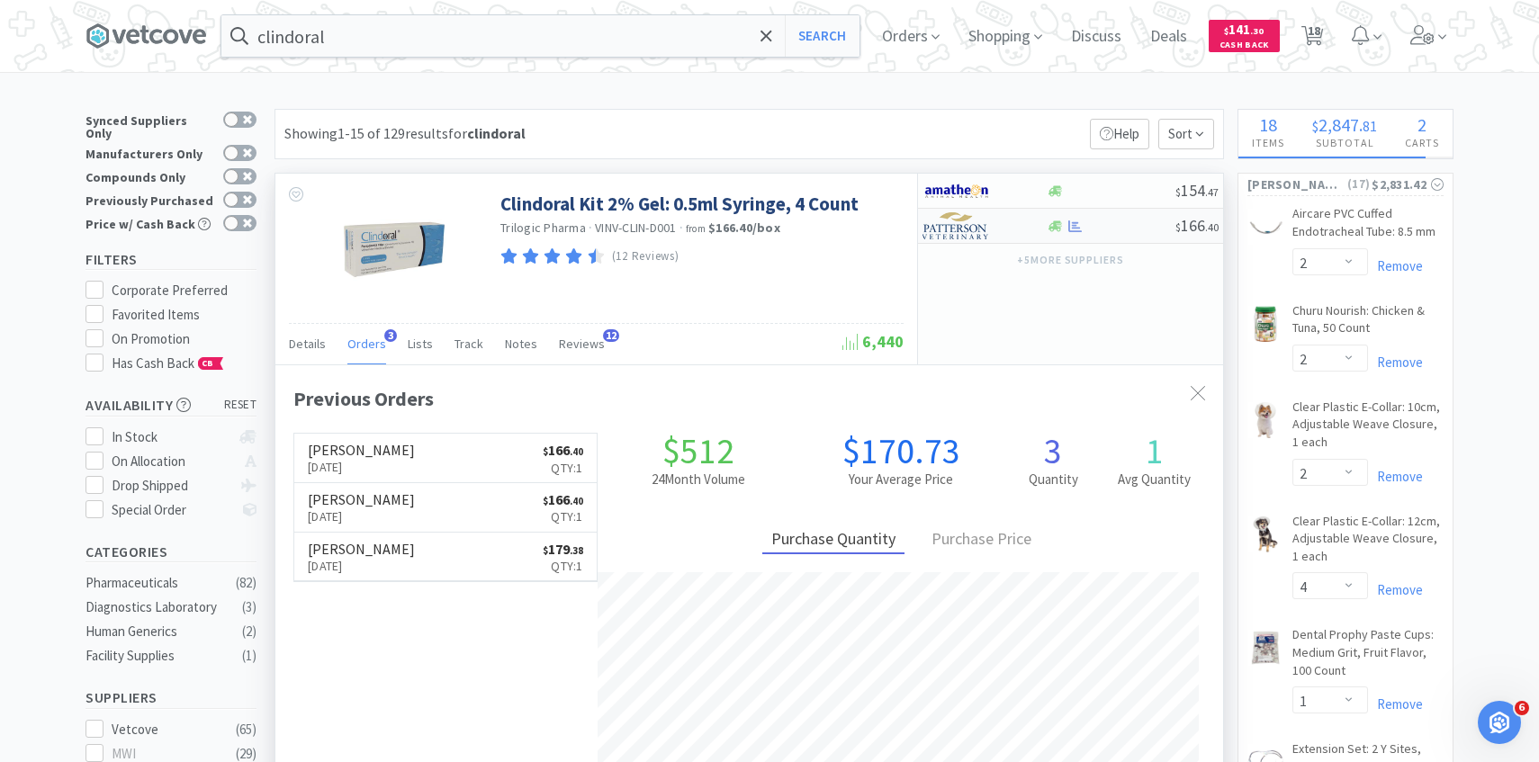
click at [958, 233] on img at bounding box center [955, 225] width 67 height 27
select select "1"
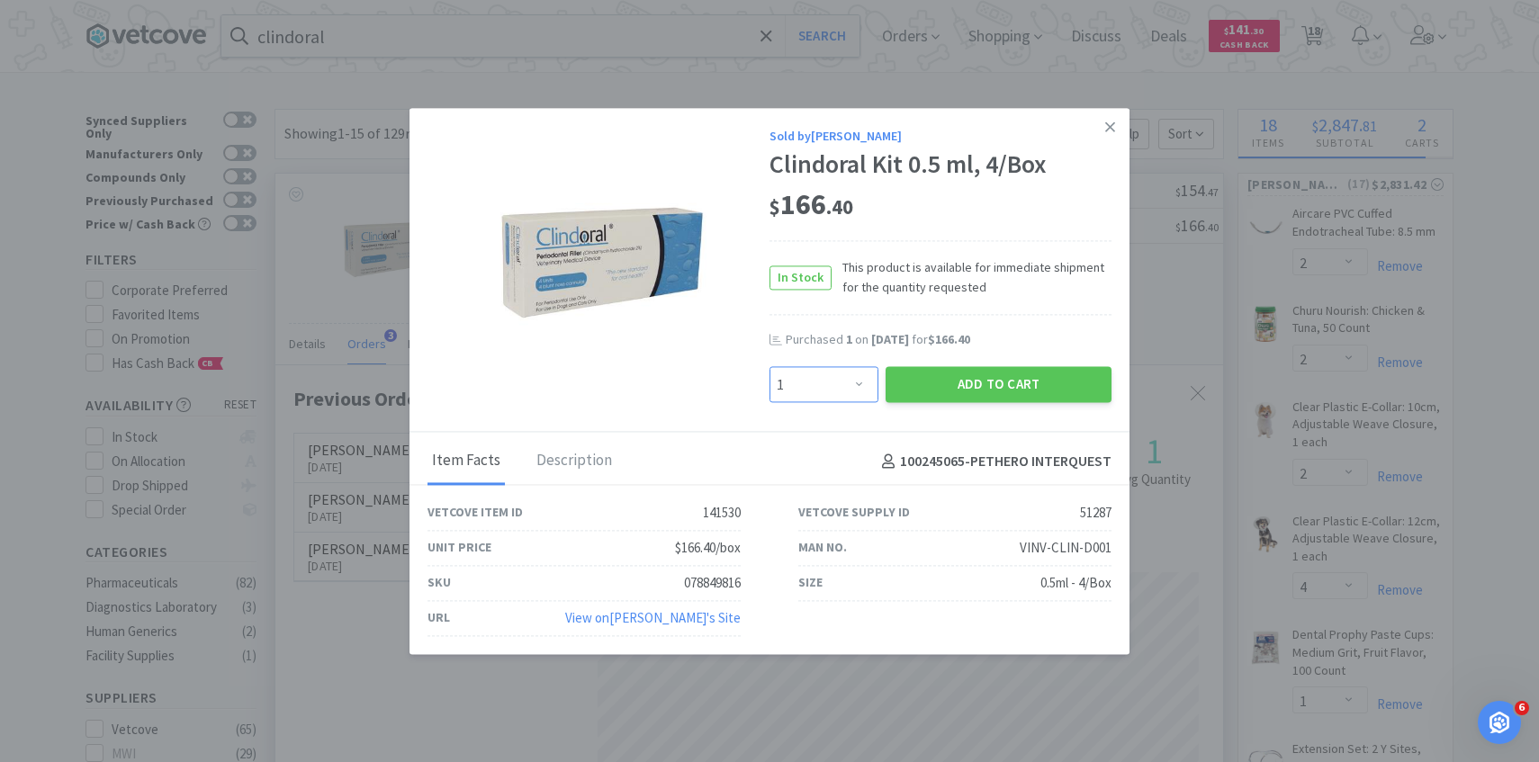
click at [814, 389] on select "Enter Quantity 1 2 3 4 5 6 7 8 9 10 11 12 13 14 15 16 17 18 19 20 Enter Quantity" at bounding box center [823, 385] width 109 height 36
click at [769, 367] on select "Enter Quantity 1 2 3 4 5 6 7 8 9 10 11 12 13 14 15 16 17 18 19 20 Enter Quantity" at bounding box center [823, 385] width 109 height 36
click at [933, 392] on button "Add to Cart" at bounding box center [998, 385] width 226 height 36
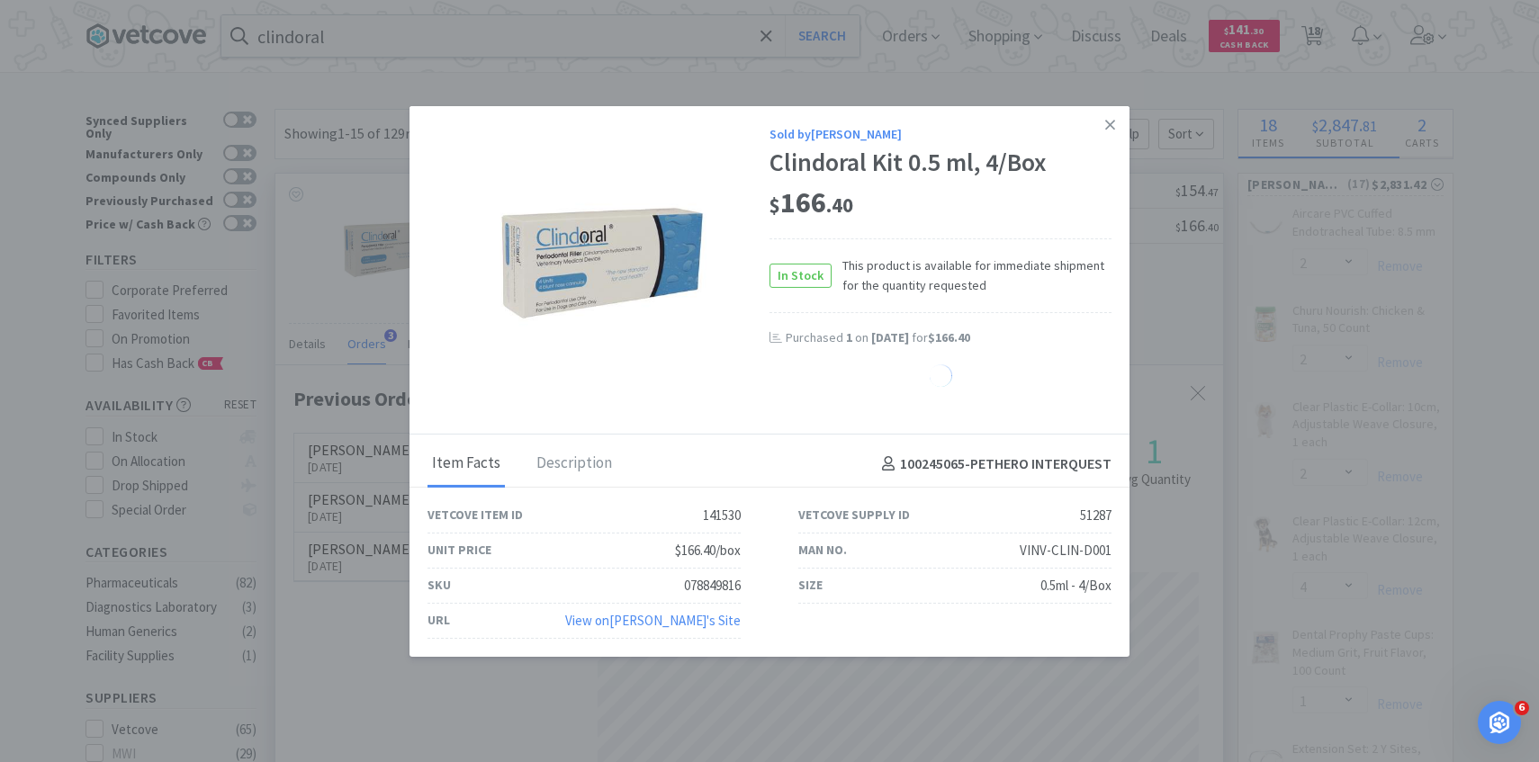
select select "2"
select select "1"
select select "20"
select select "1"
select select "5"
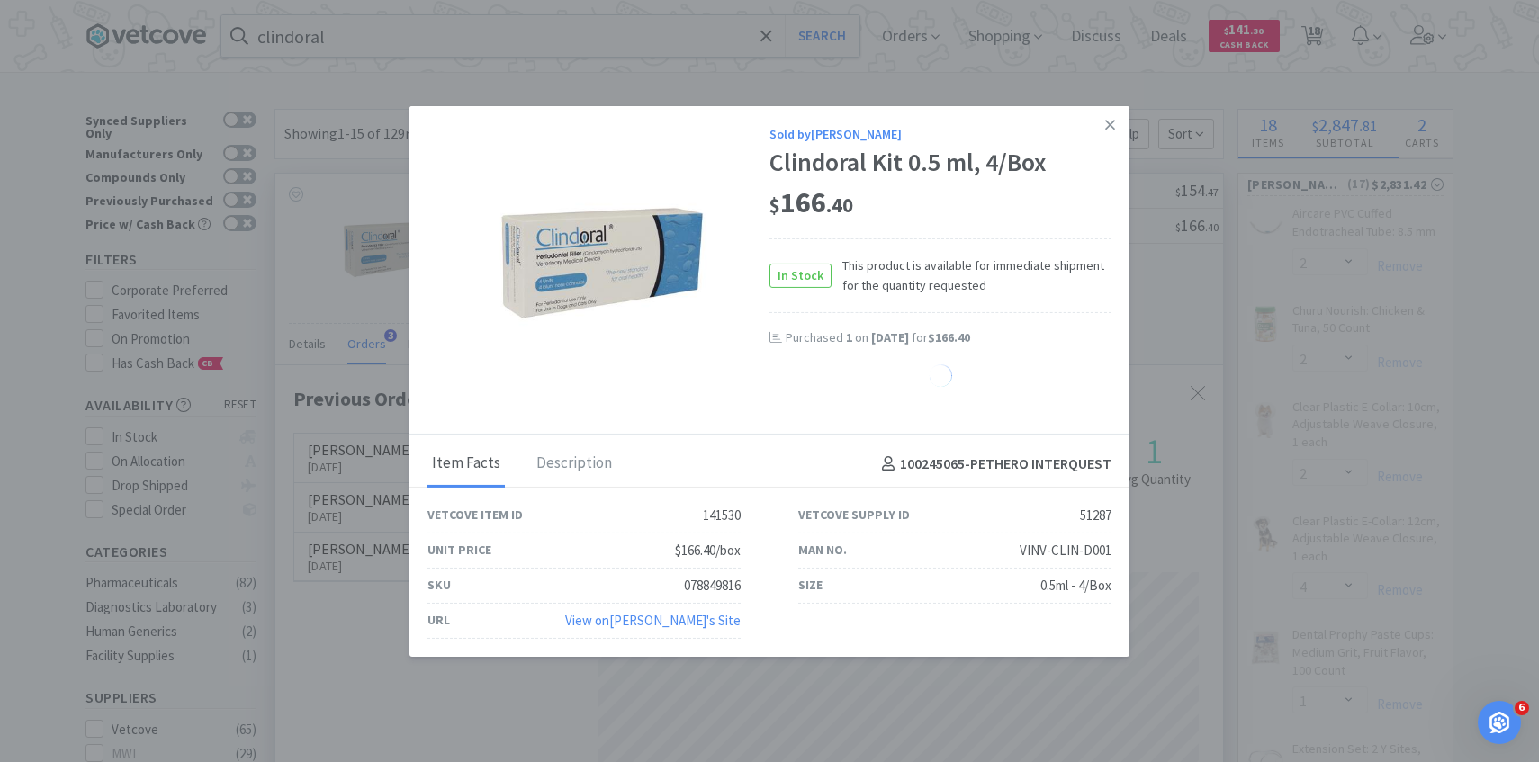
select select "1"
select select "4"
select select "5"
select select "30"
select select "1"
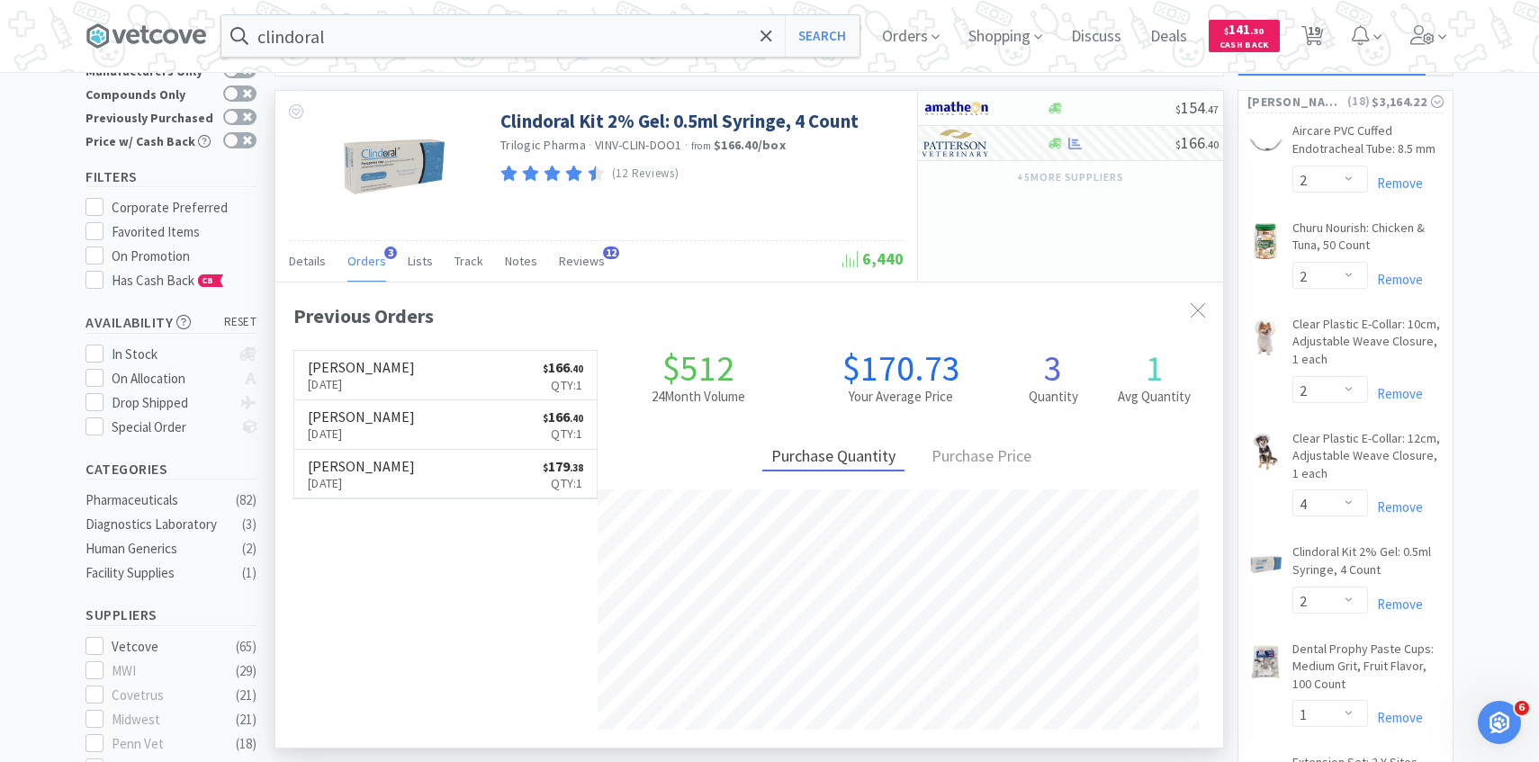
scroll to position [87, 0]
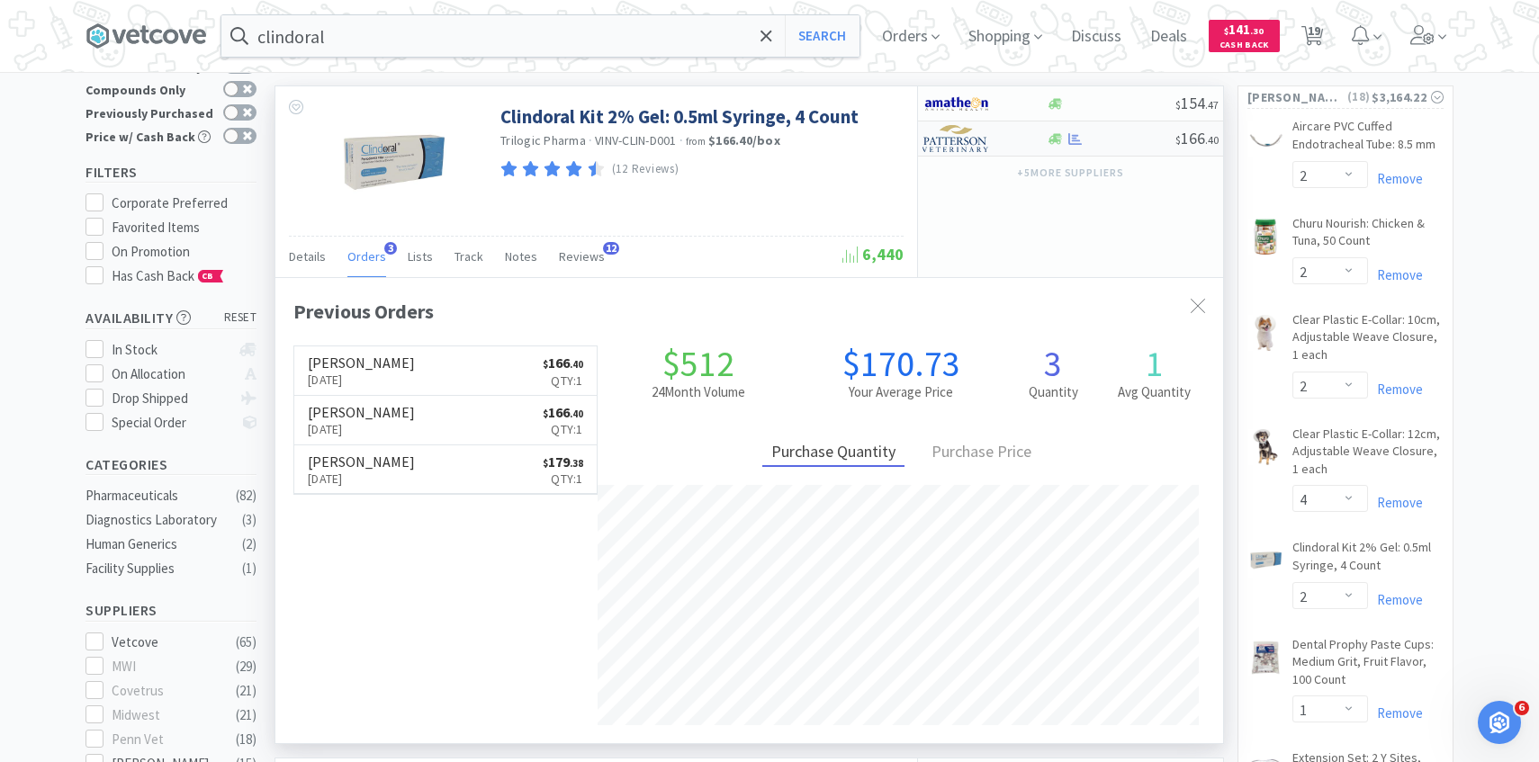
click at [957, 149] on img at bounding box center [955, 138] width 67 height 27
select select "1"
click at [550, 45] on input "clindoral" at bounding box center [540, 35] width 638 height 41
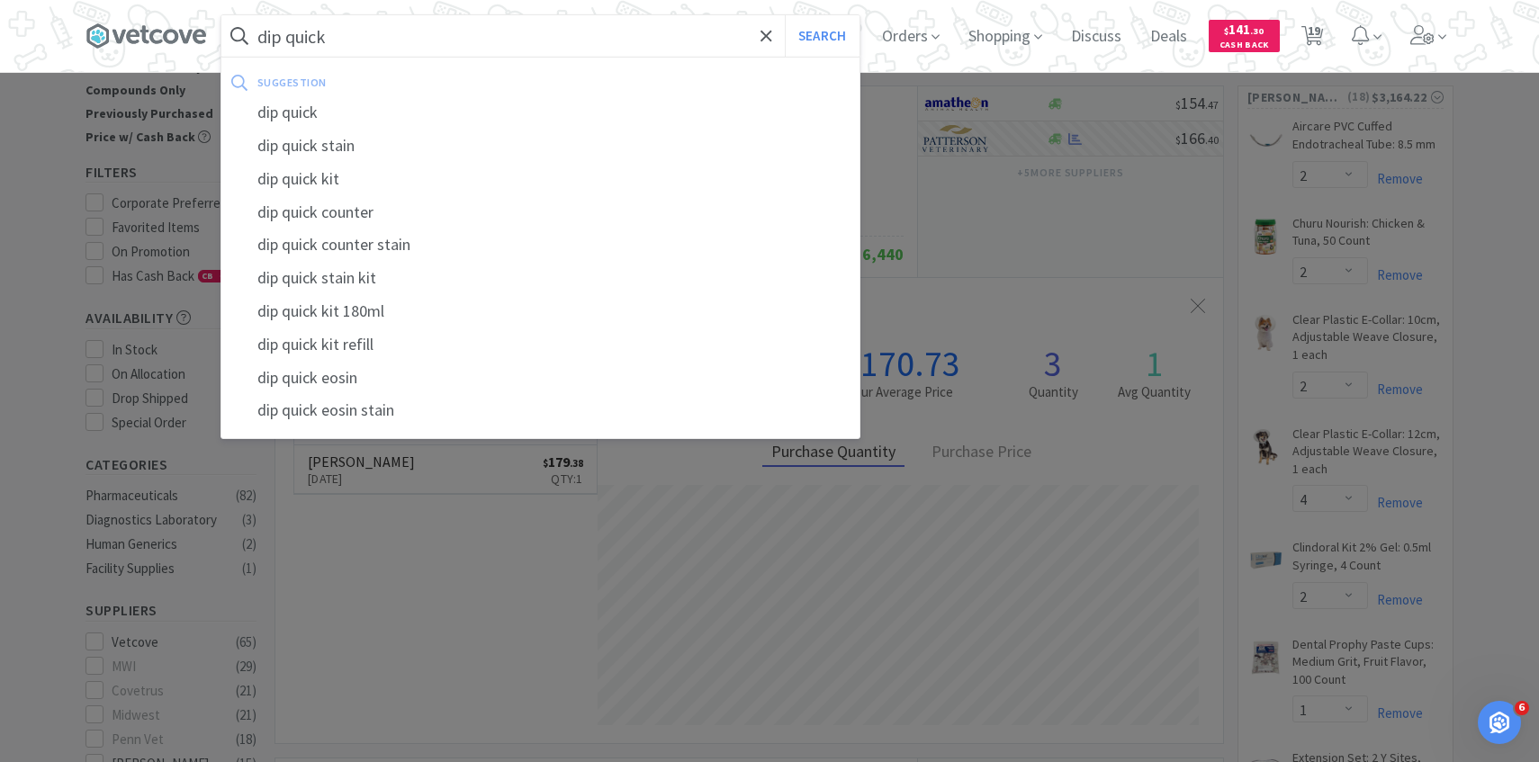
type input "dip quick"
click at [785, 15] on button "Search" at bounding box center [822, 35] width 75 height 41
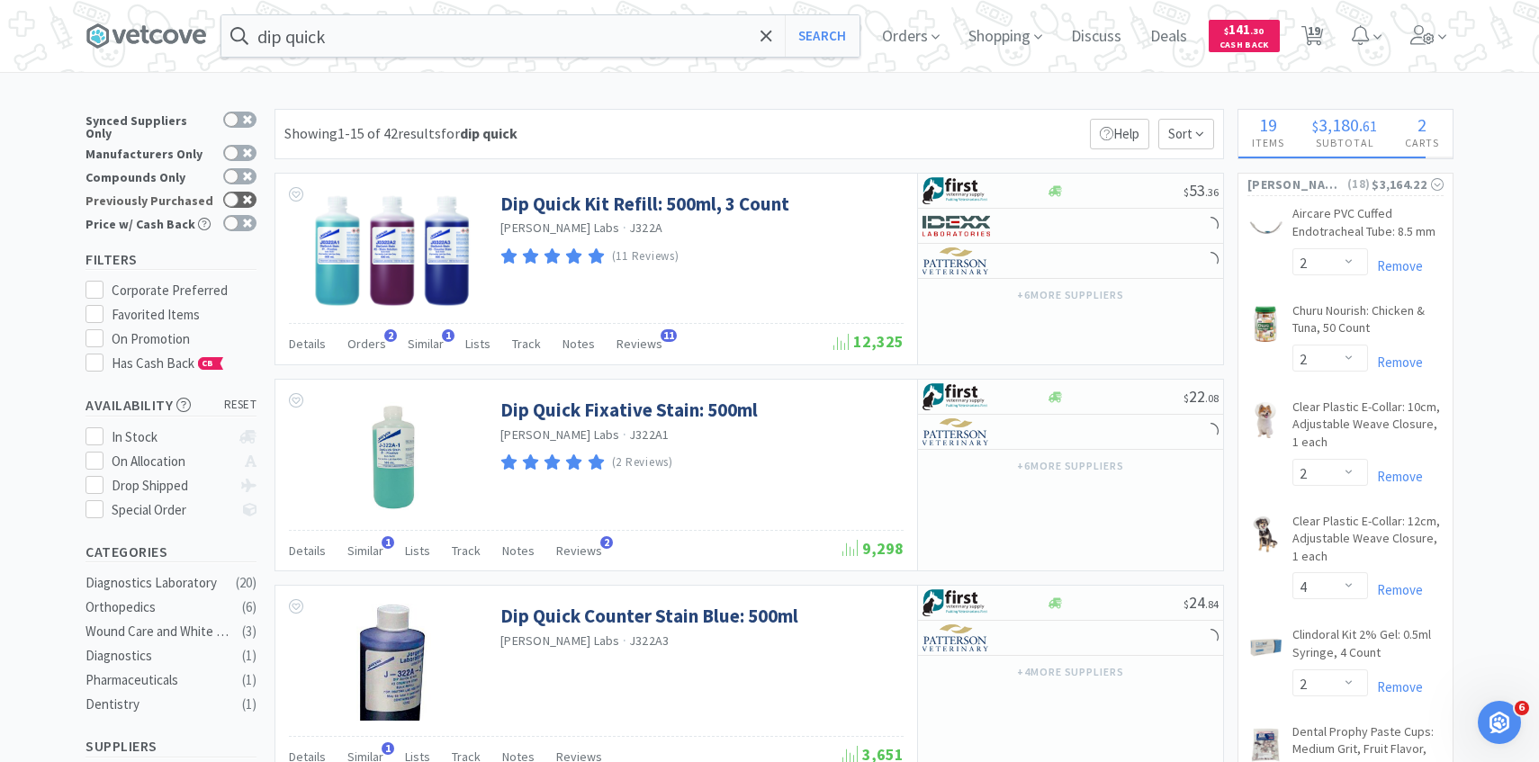
click at [240, 192] on div at bounding box center [239, 200] width 33 height 16
checkbox input "true"
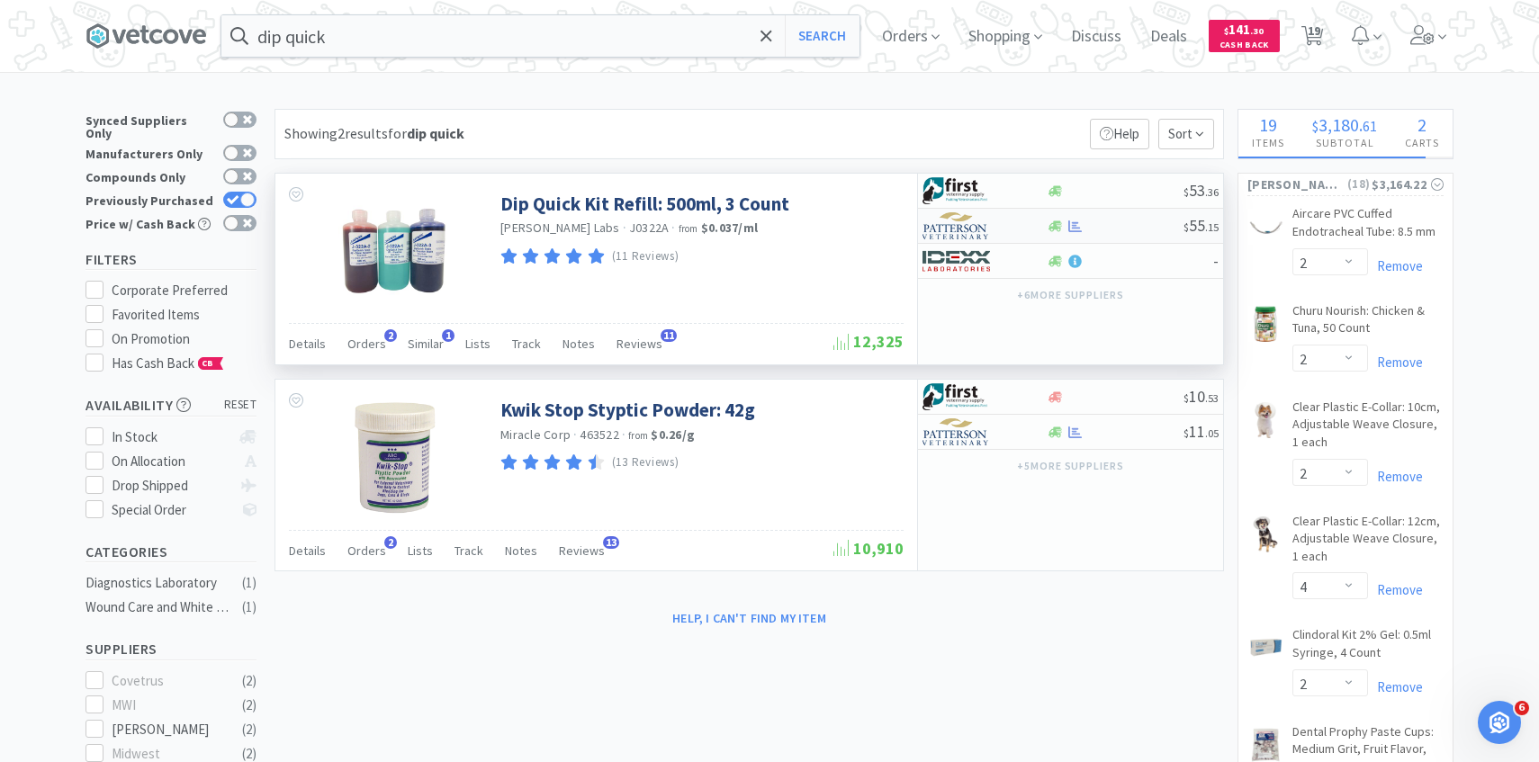
click at [976, 228] on img at bounding box center [955, 225] width 67 height 27
select select "1"
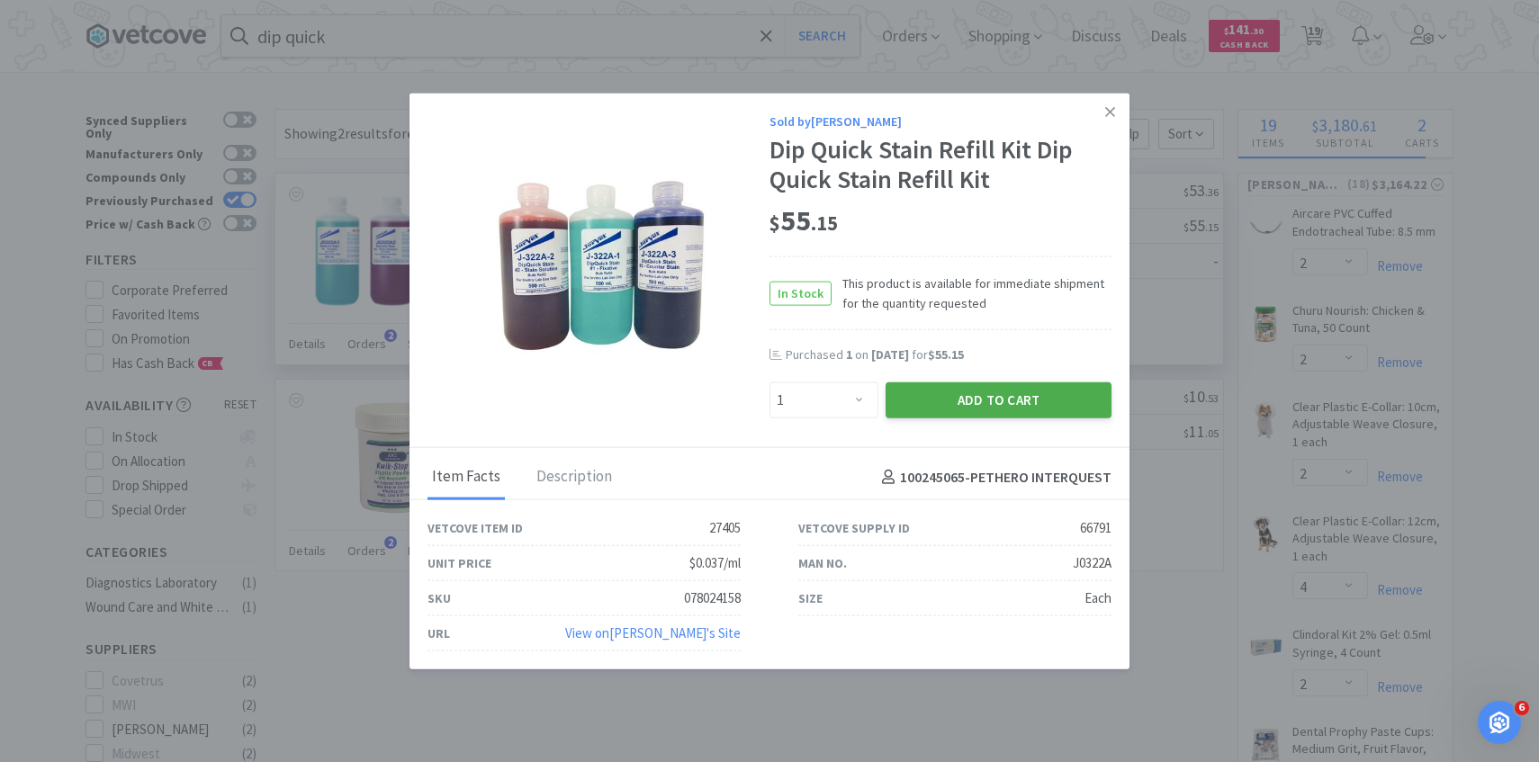
click at [934, 399] on button "Add to Cart" at bounding box center [998, 400] width 226 height 36
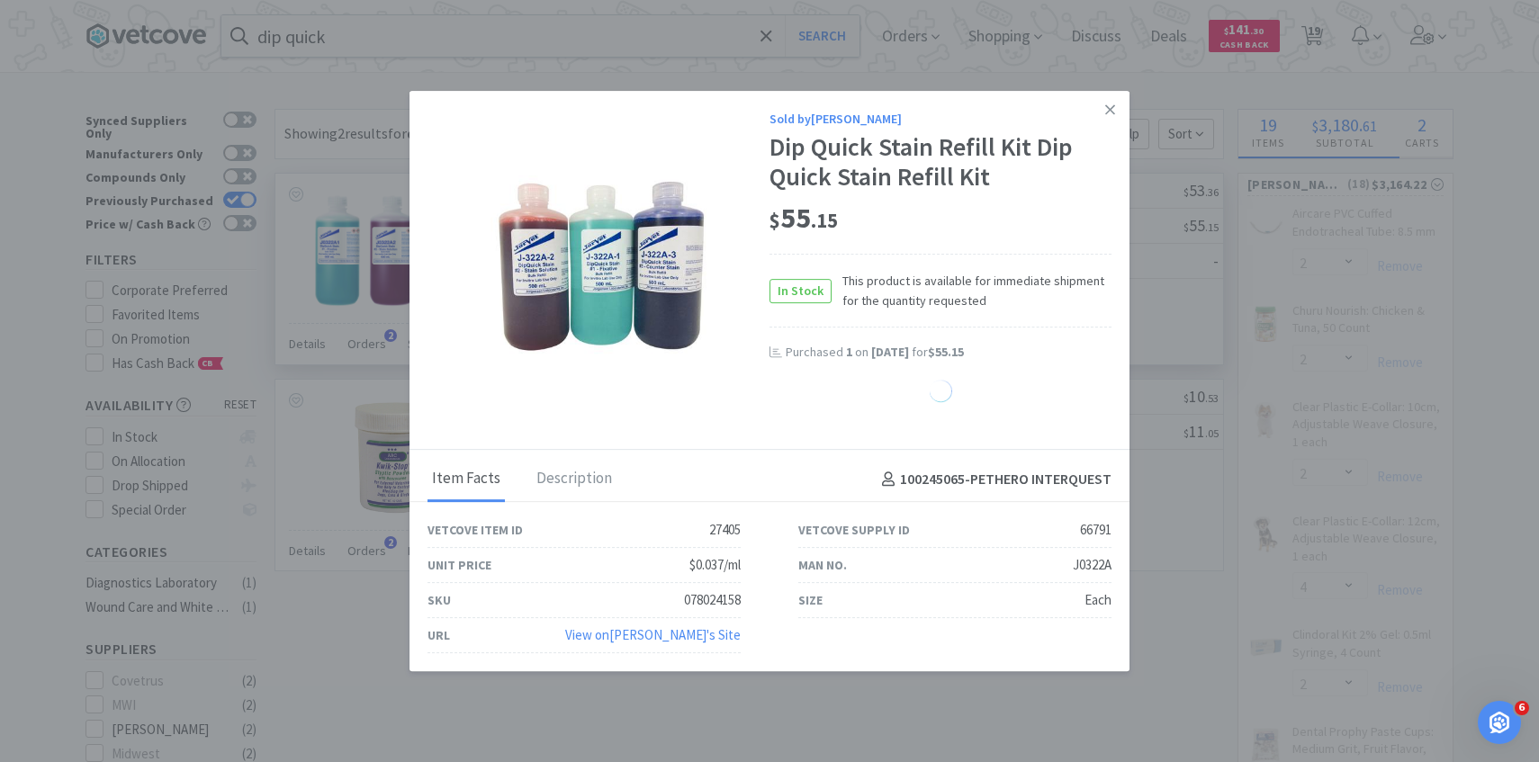
select select "1"
select select "20"
select select "1"
select select "5"
select select "1"
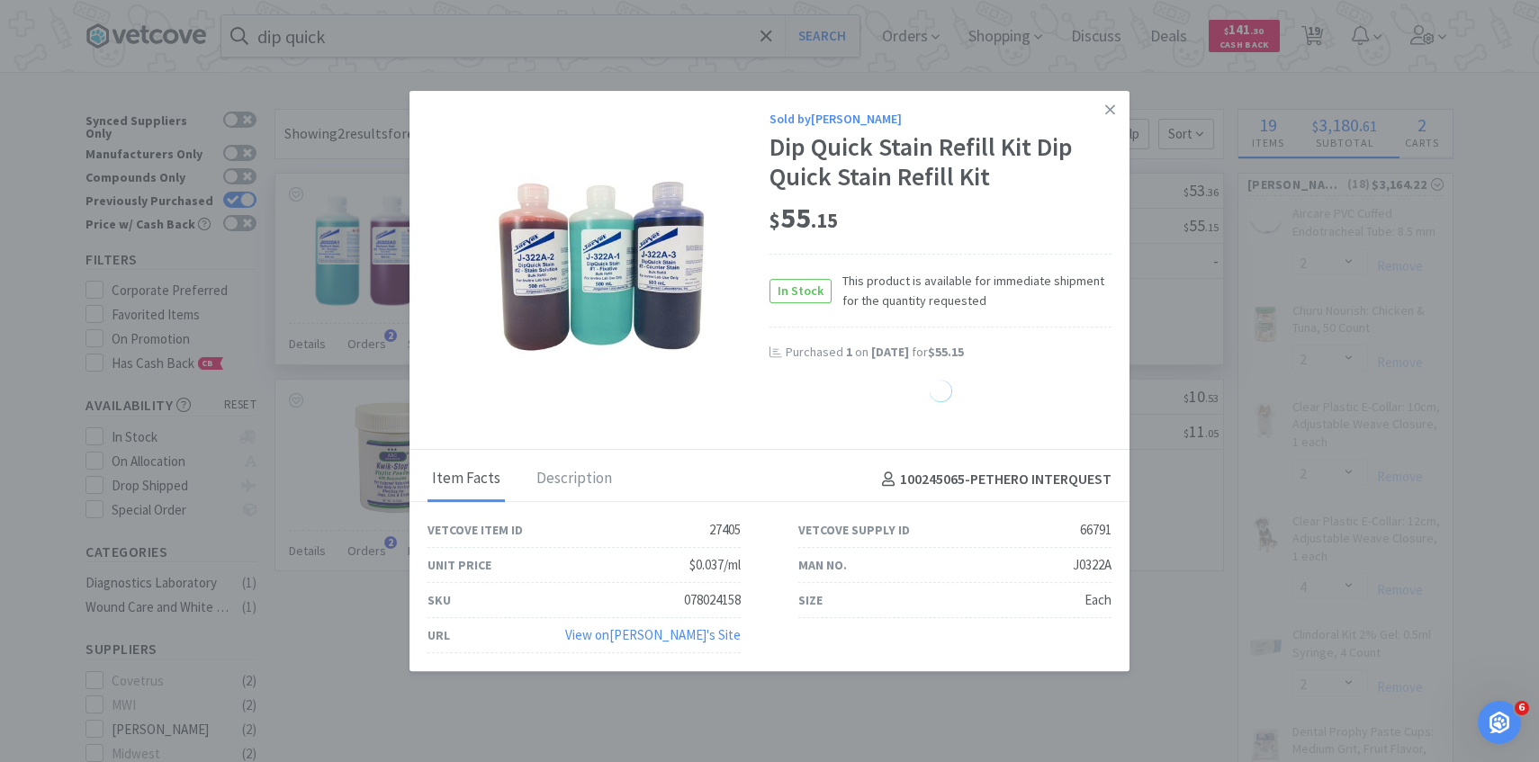
select select "4"
select select "5"
select select "30"
select select "1"
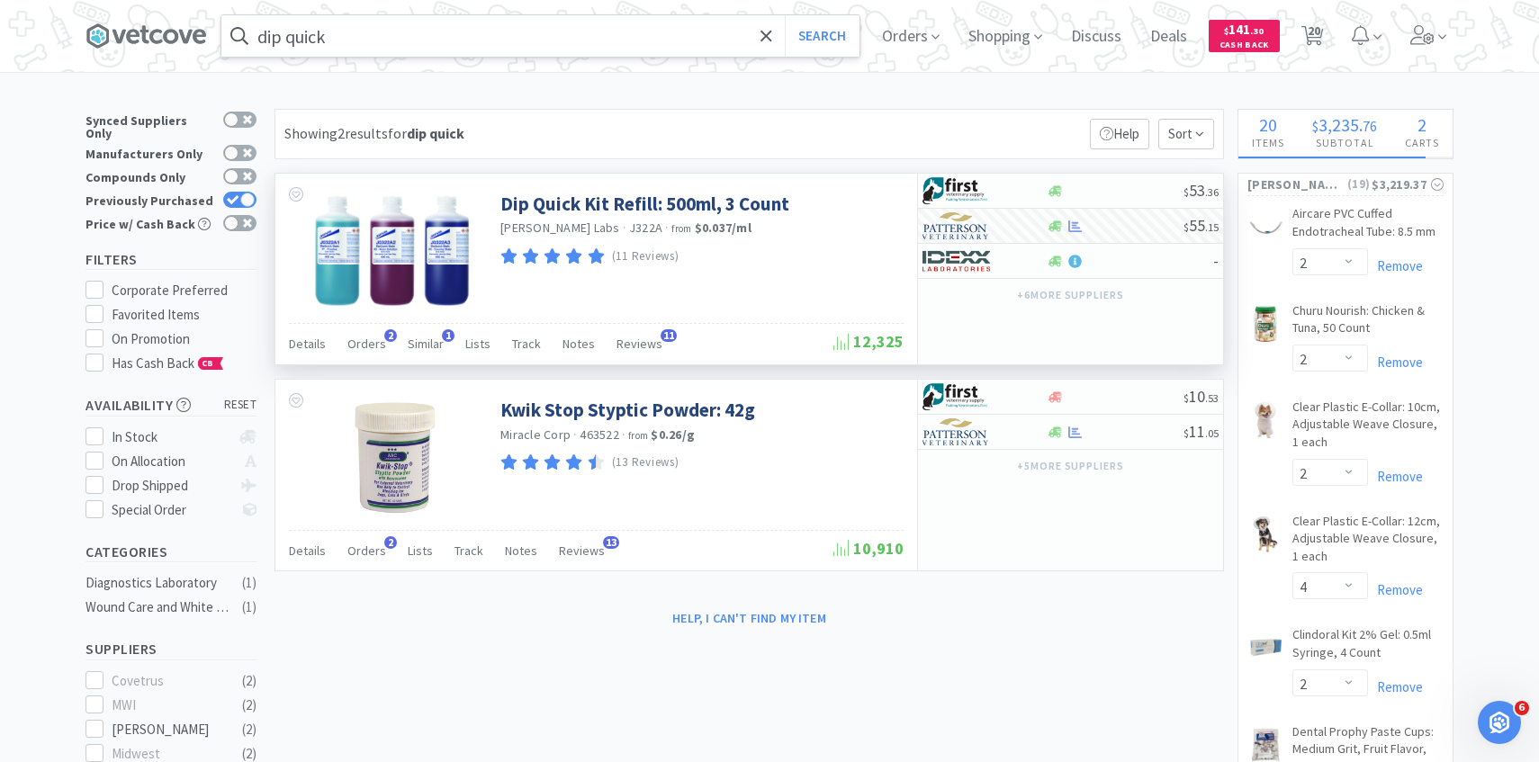
click at [453, 37] on input "dip quick" at bounding box center [540, 35] width 638 height 41
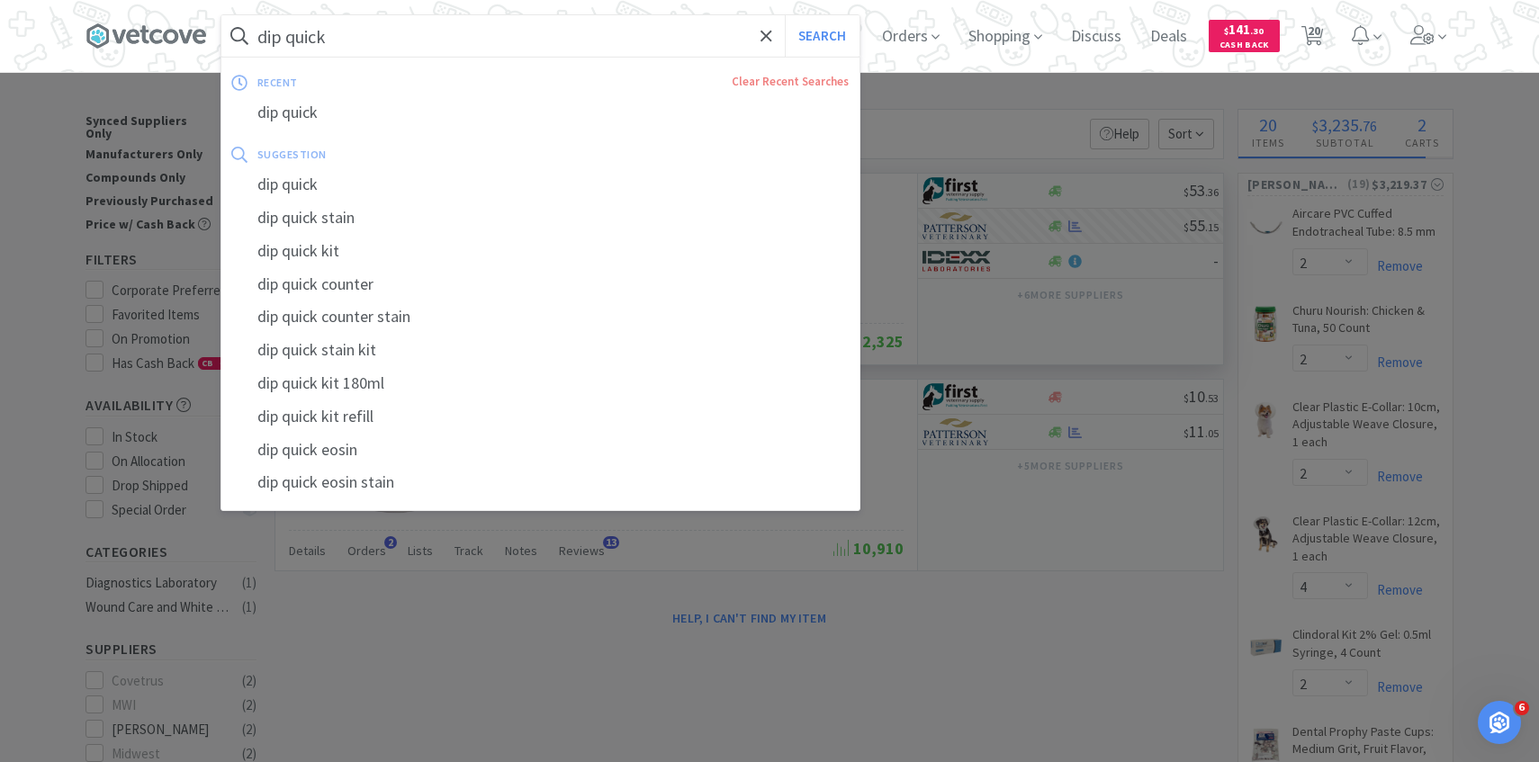
paste input "135061"
type input "135061"
click at [785, 15] on button "Search" at bounding box center [822, 35] width 75 height 41
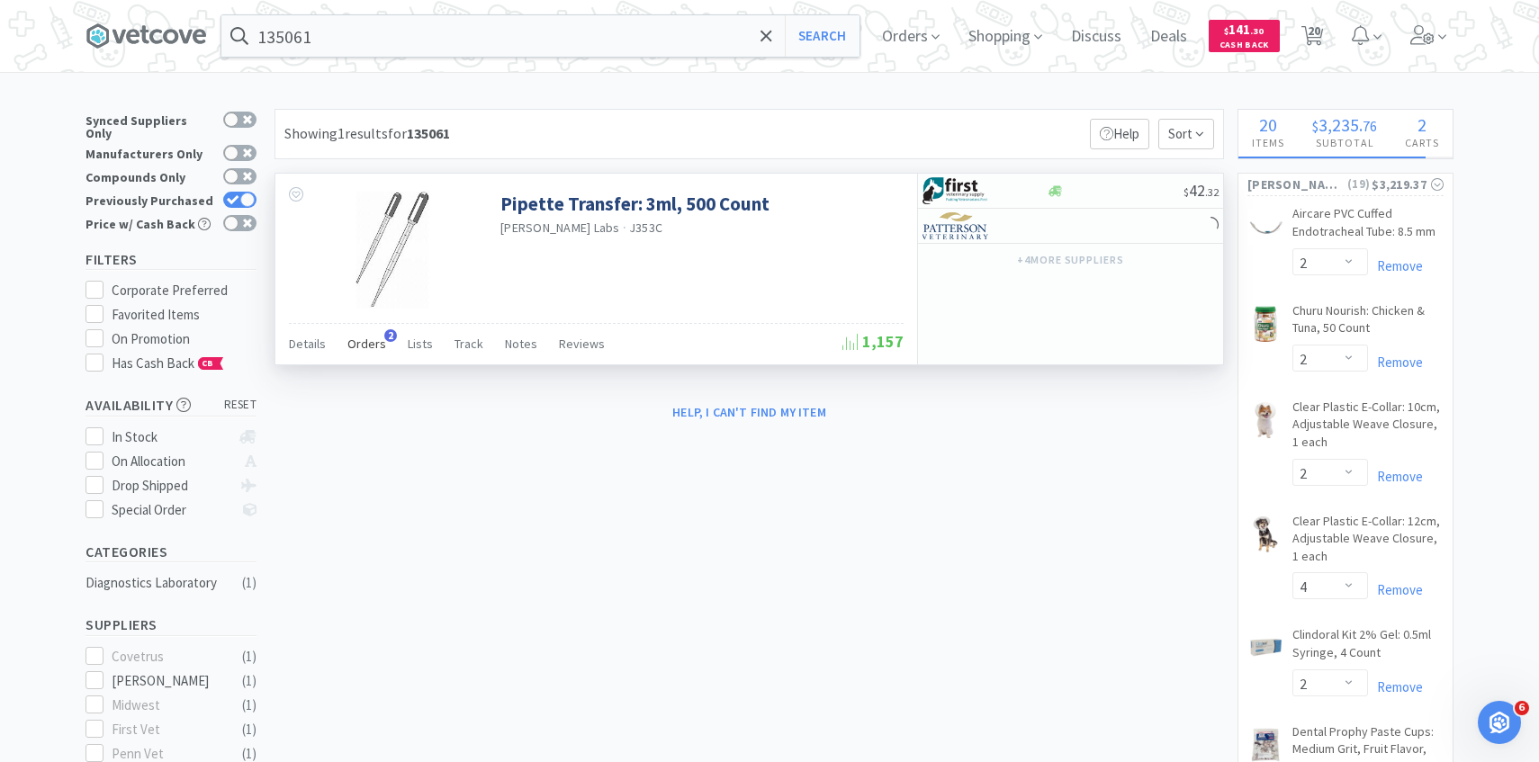
click at [372, 358] on div "Orders 2" at bounding box center [366, 346] width 39 height 34
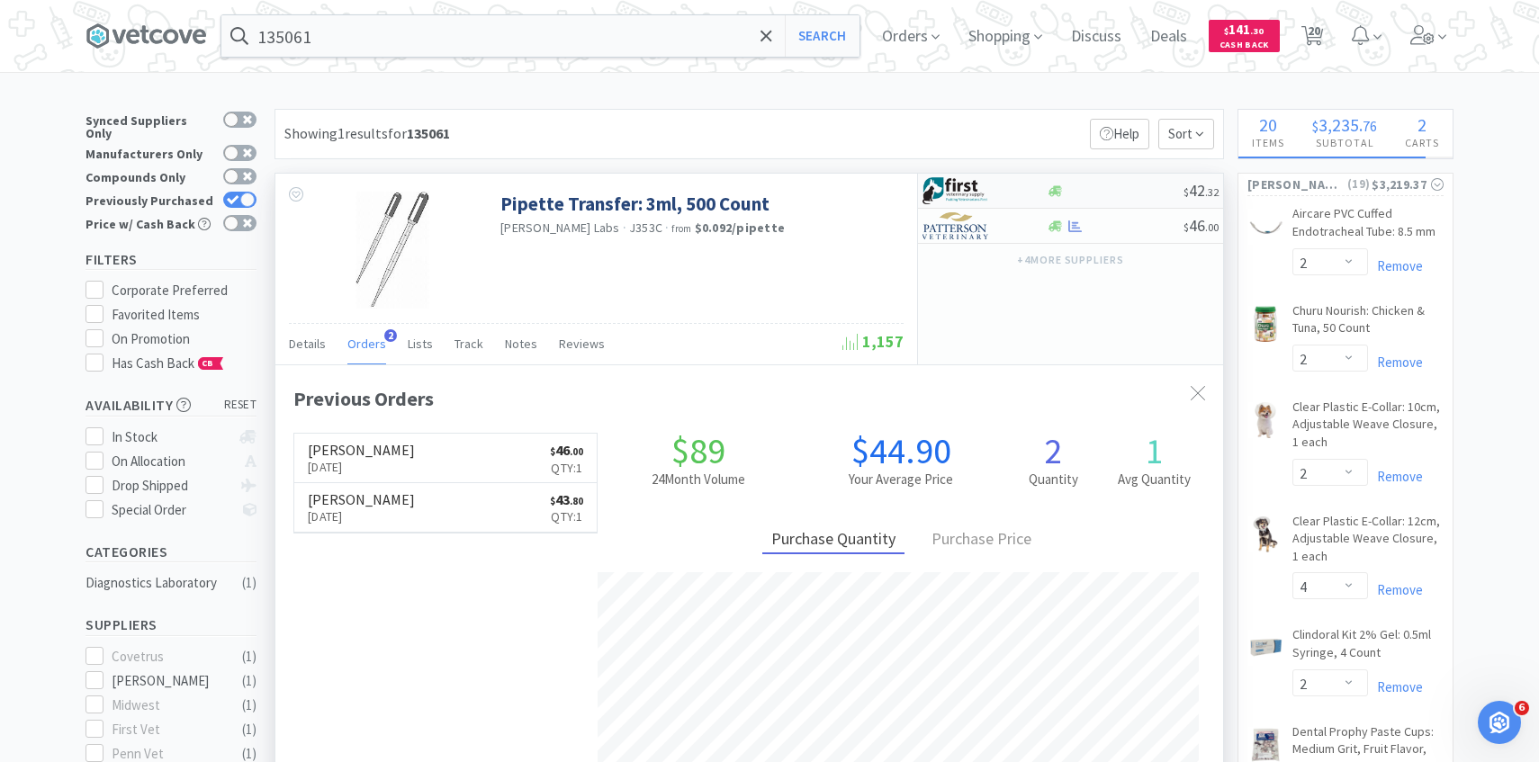
scroll to position [466, 947]
click at [988, 218] on img at bounding box center [955, 225] width 67 height 27
select select "1"
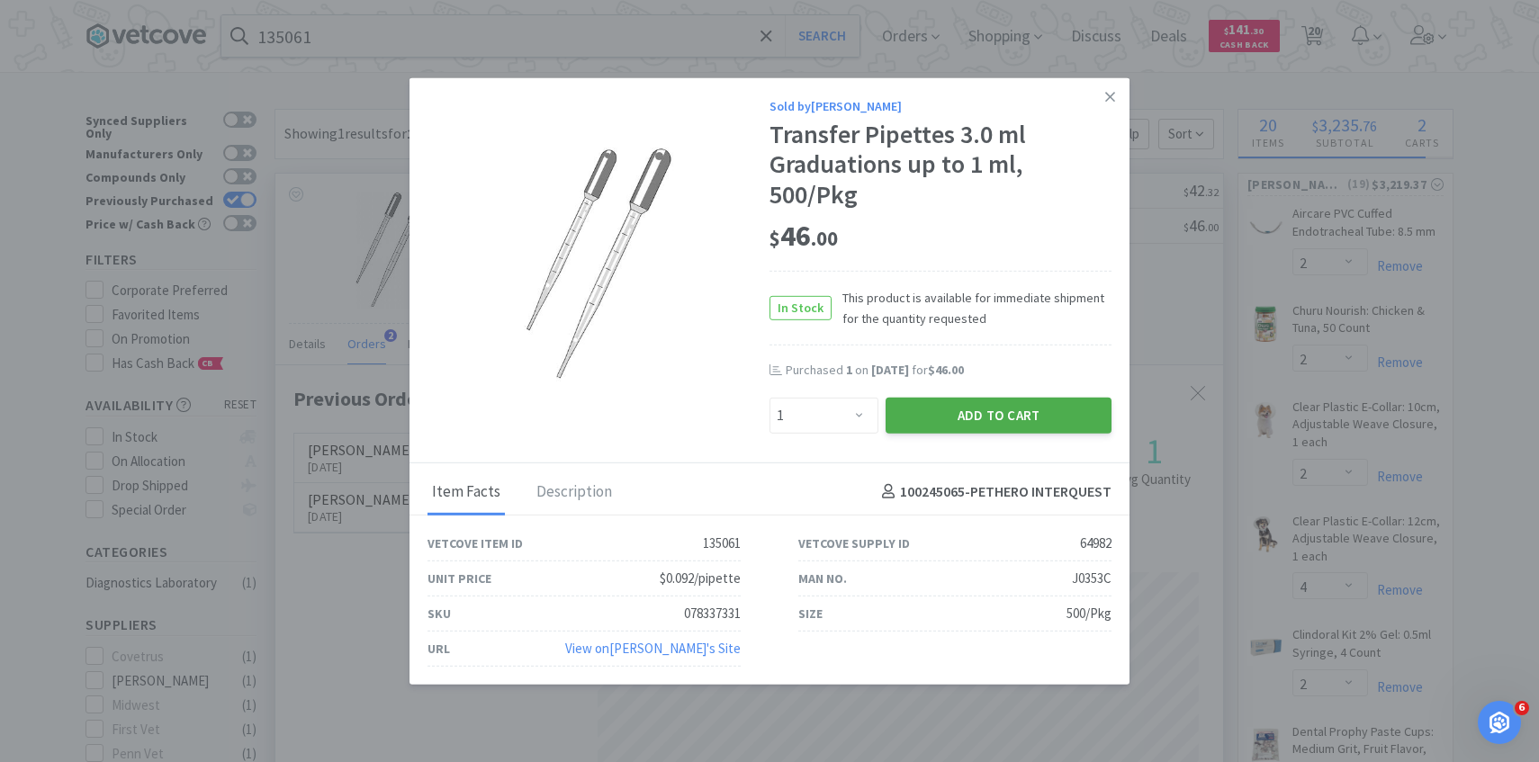
click at [917, 425] on button "Add to Cart" at bounding box center [998, 415] width 226 height 36
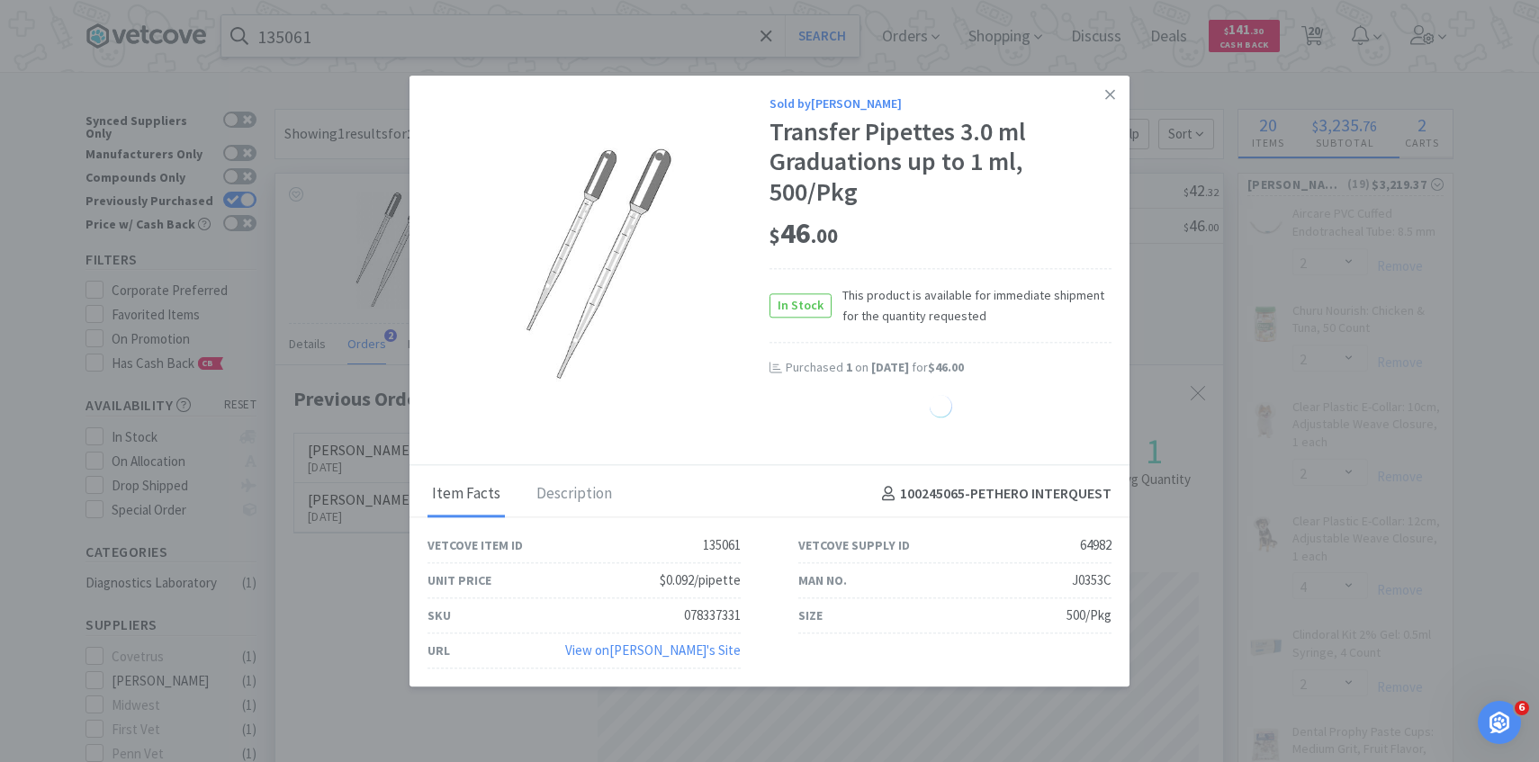
select select "1"
select select "4"
select select "5"
select select "1"
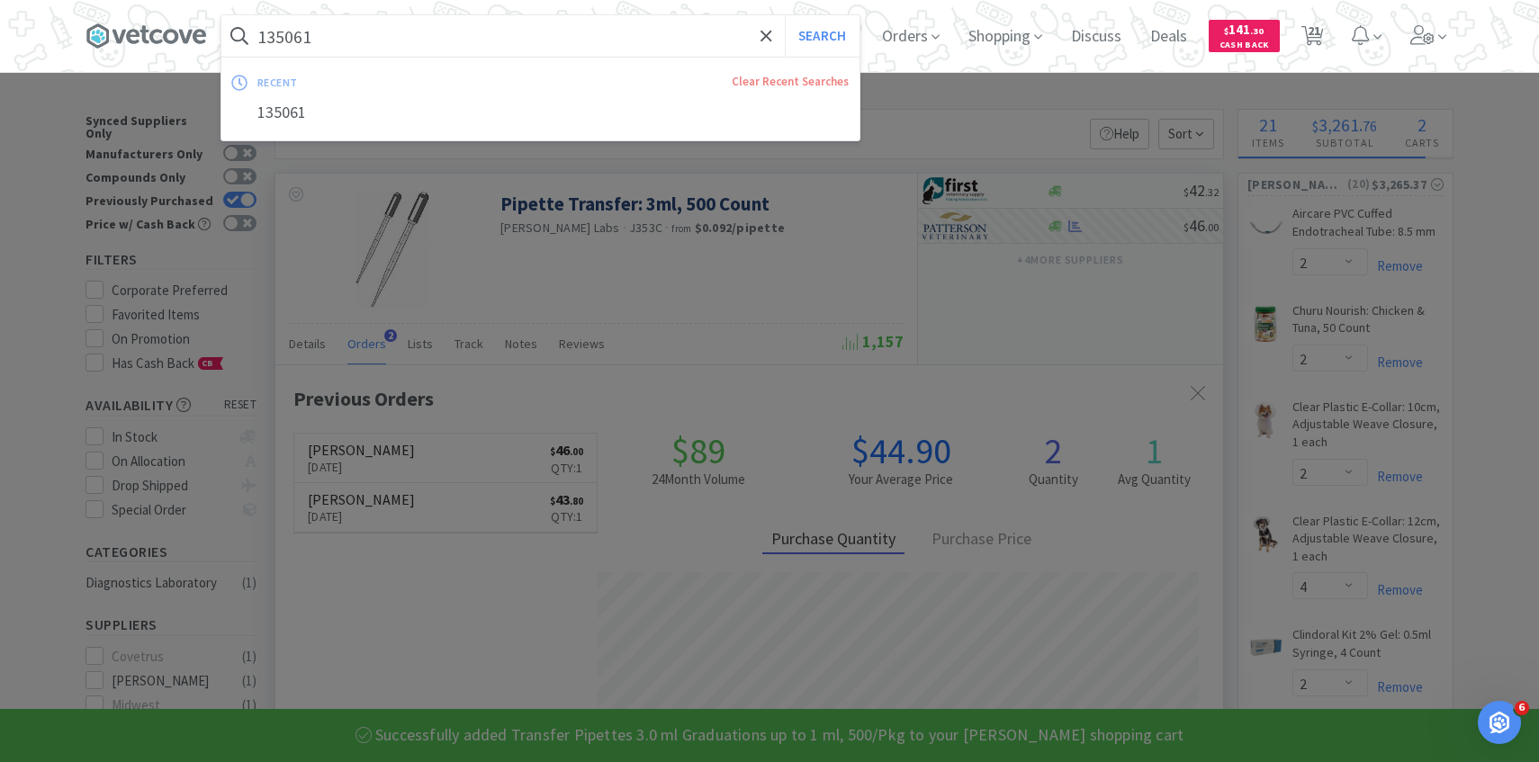
click at [354, 39] on input "135061" at bounding box center [540, 35] width 638 height 41
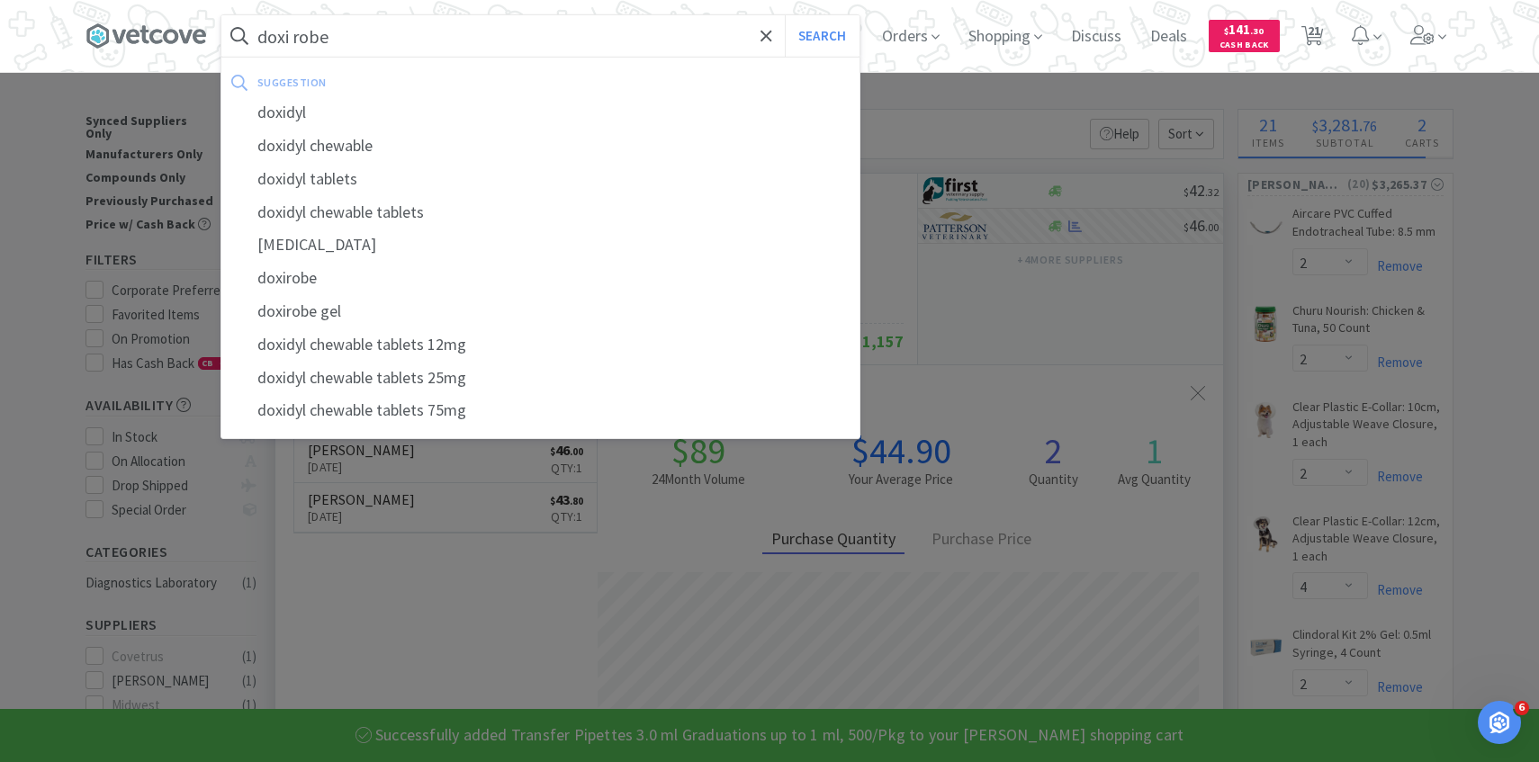
click at [785, 15] on button "Search" at bounding box center [822, 35] width 75 height 41
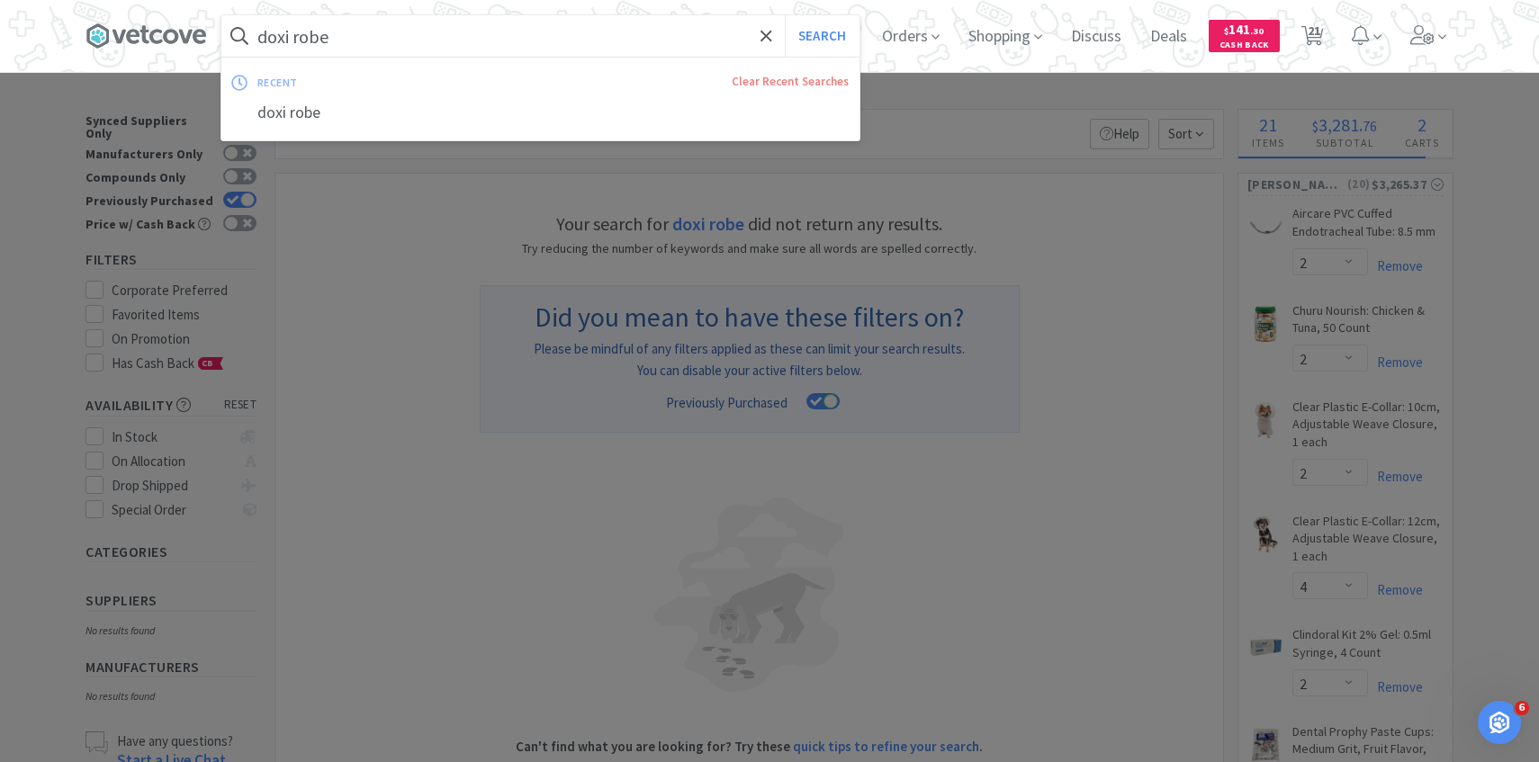
click at [378, 33] on input "doxi robe" at bounding box center [540, 35] width 638 height 41
click at [353, 33] on input "doxi robe" at bounding box center [540, 35] width 638 height 41
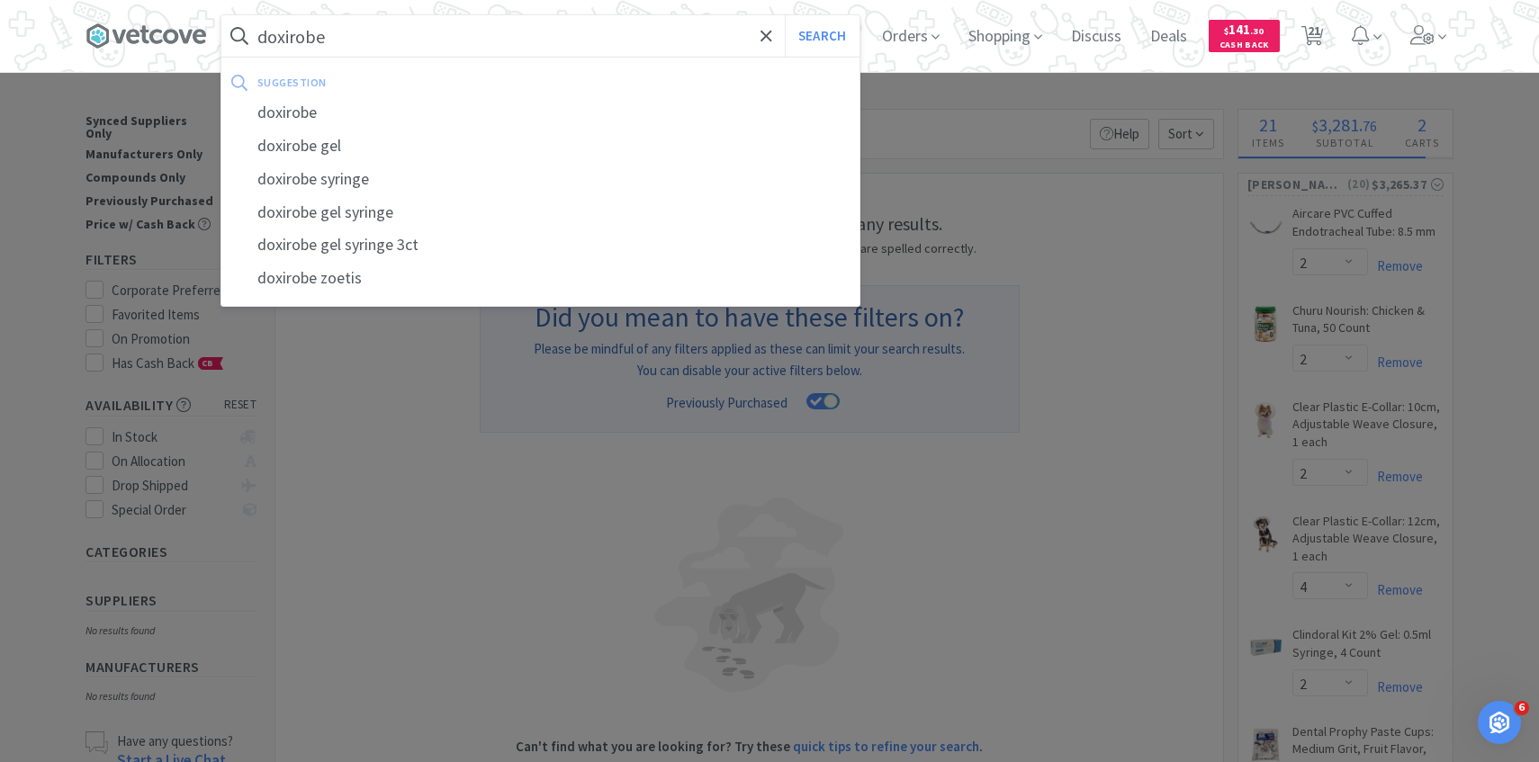
type input "doxirobe"
click at [785, 15] on button "Search" at bounding box center [822, 35] width 75 height 41
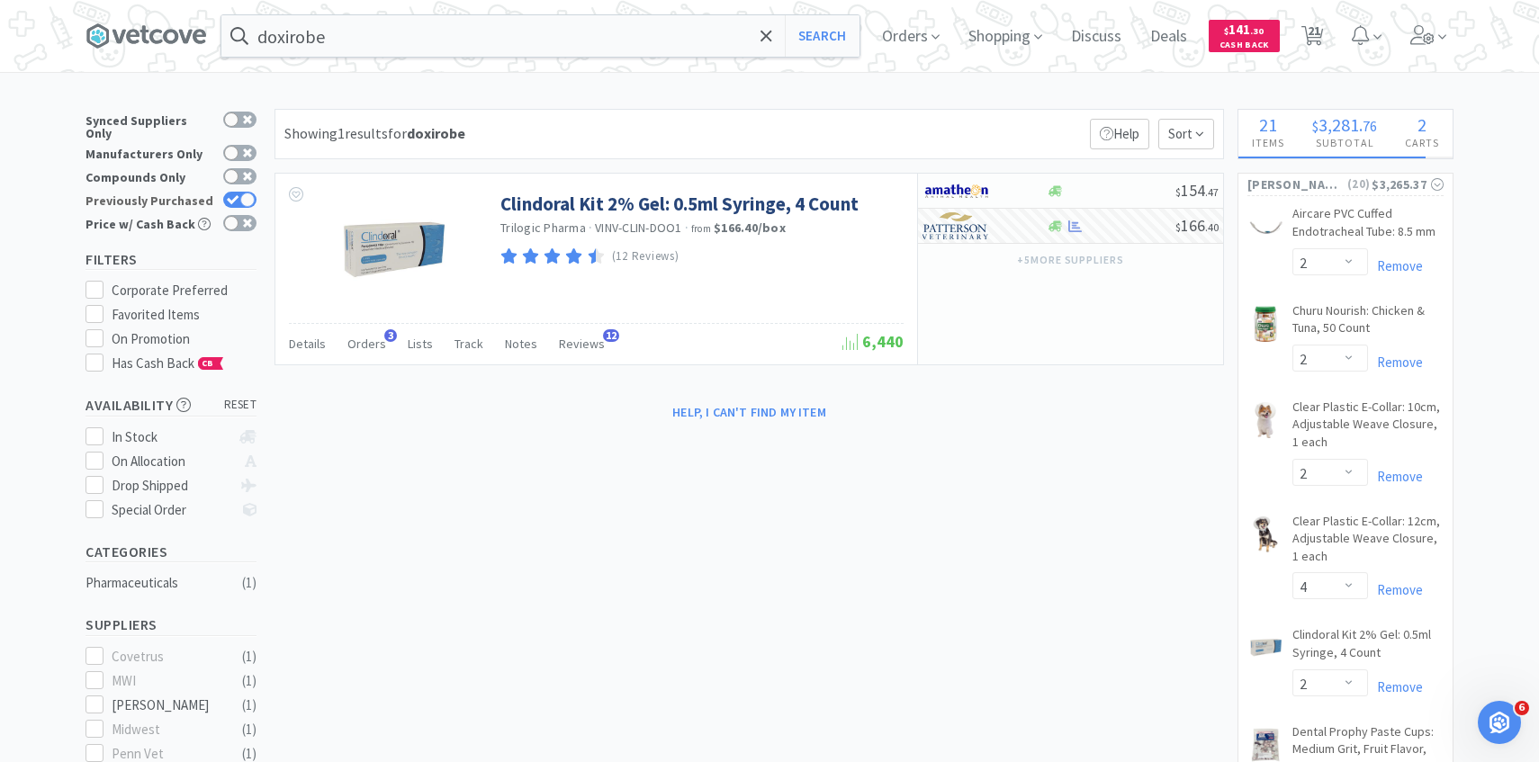
click at [236, 195] on icon at bounding box center [233, 200] width 13 height 10
checkbox input "false"
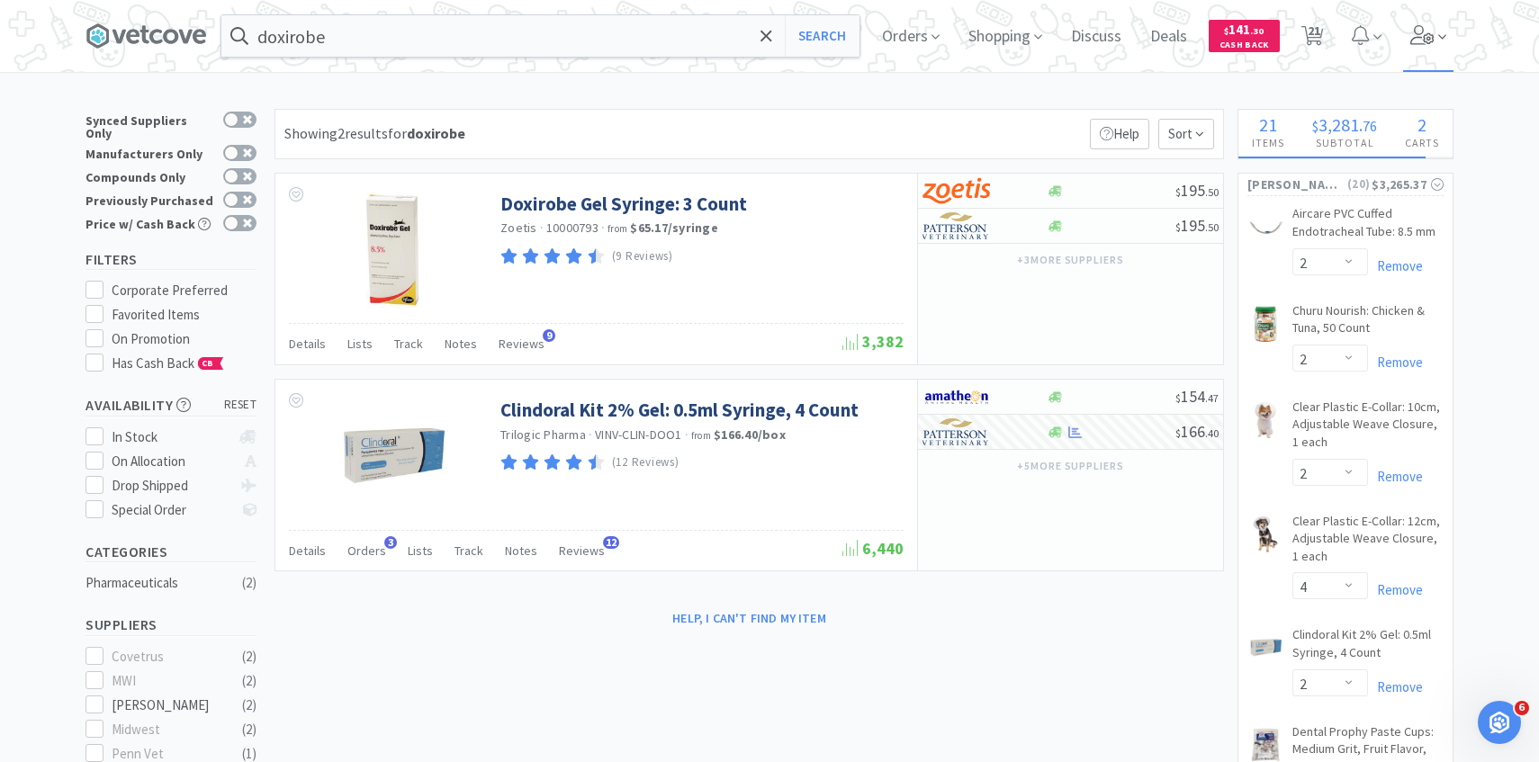
click at [1415, 42] on icon at bounding box center [1422, 35] width 25 height 20
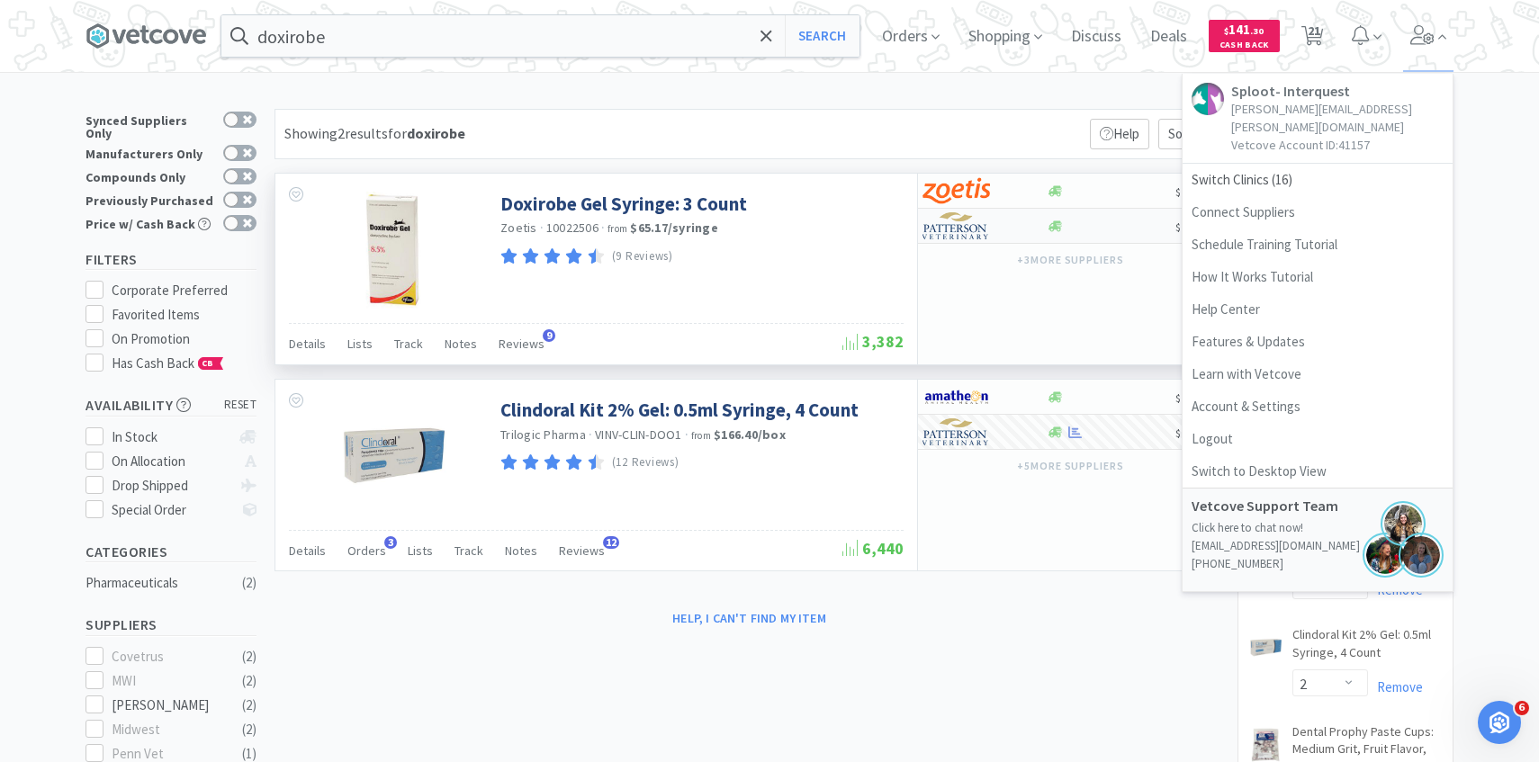
click at [1001, 230] on div at bounding box center [971, 226] width 99 height 31
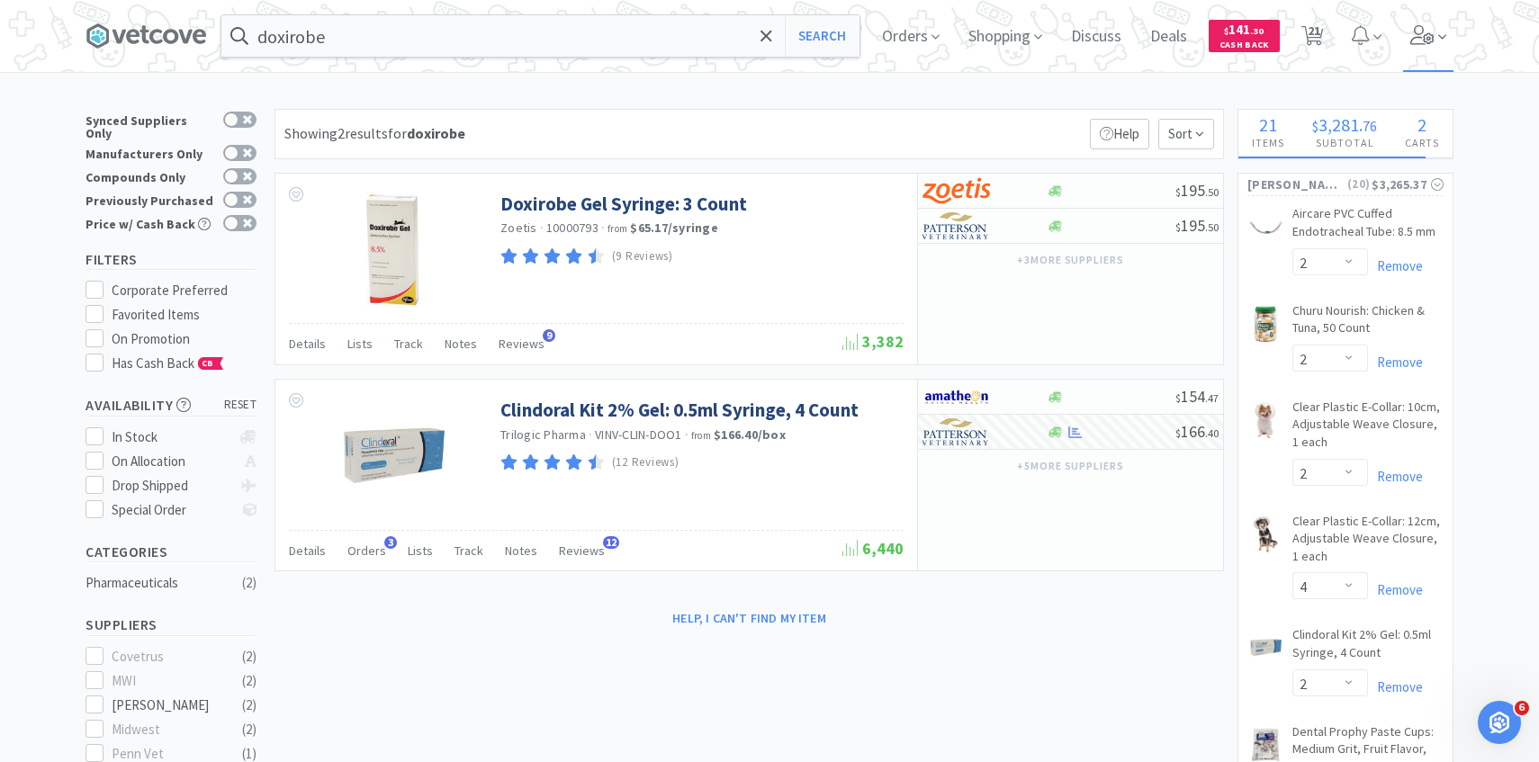
click at [1439, 41] on icon at bounding box center [1442, 37] width 8 height 16
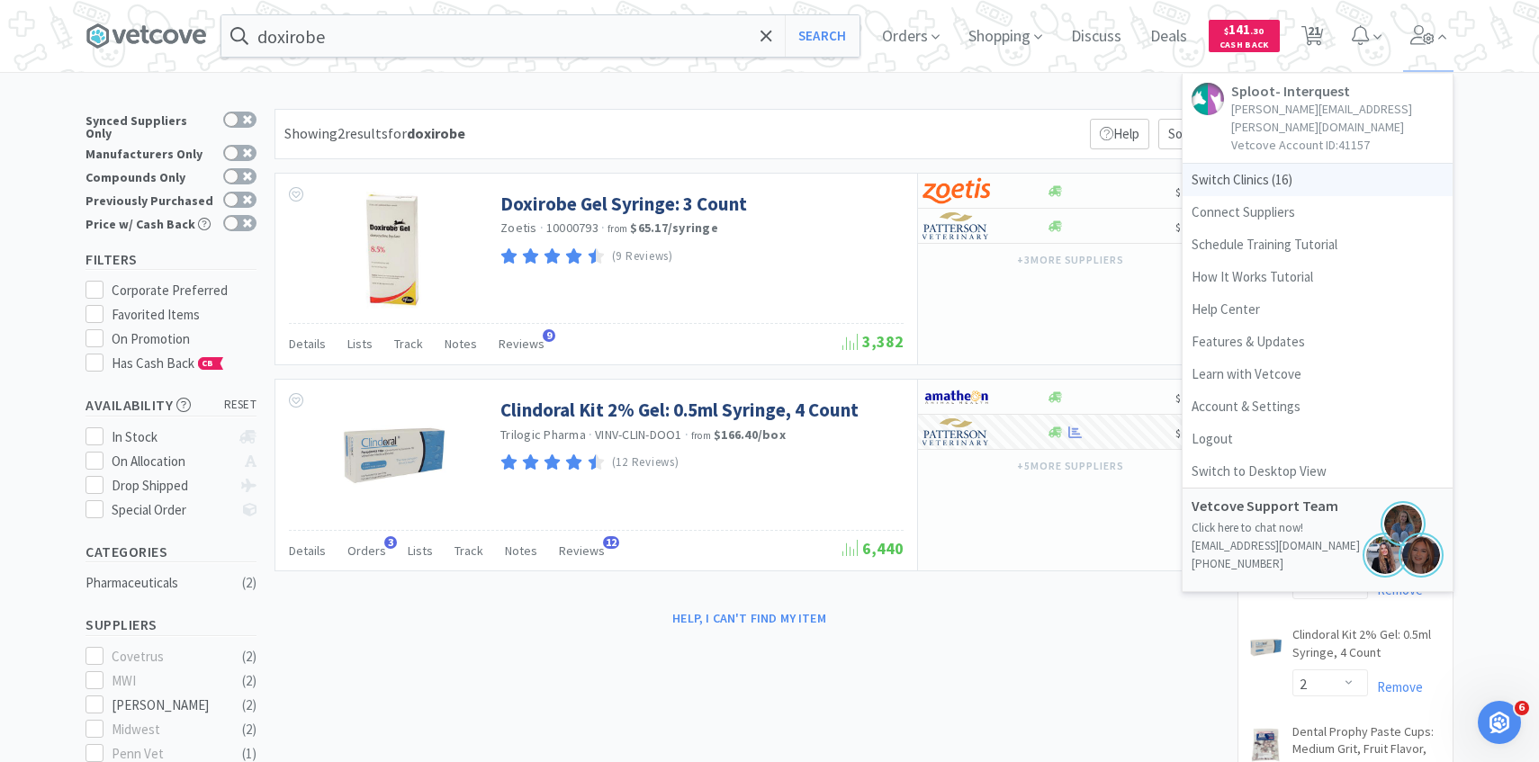
click at [1256, 168] on span "Switch Clinics ( 16 )" at bounding box center [1317, 180] width 270 height 32
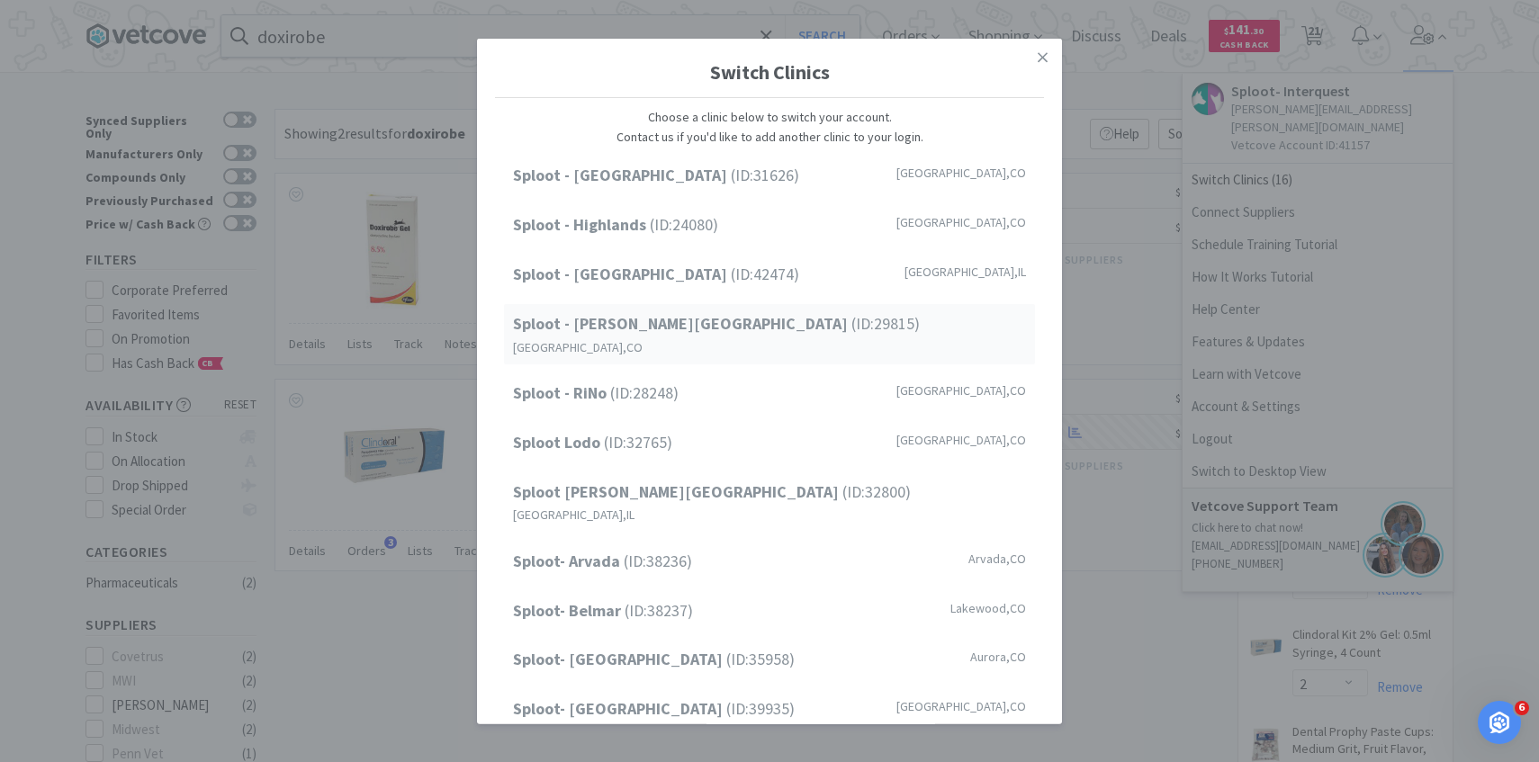
scroll to position [229, 0]
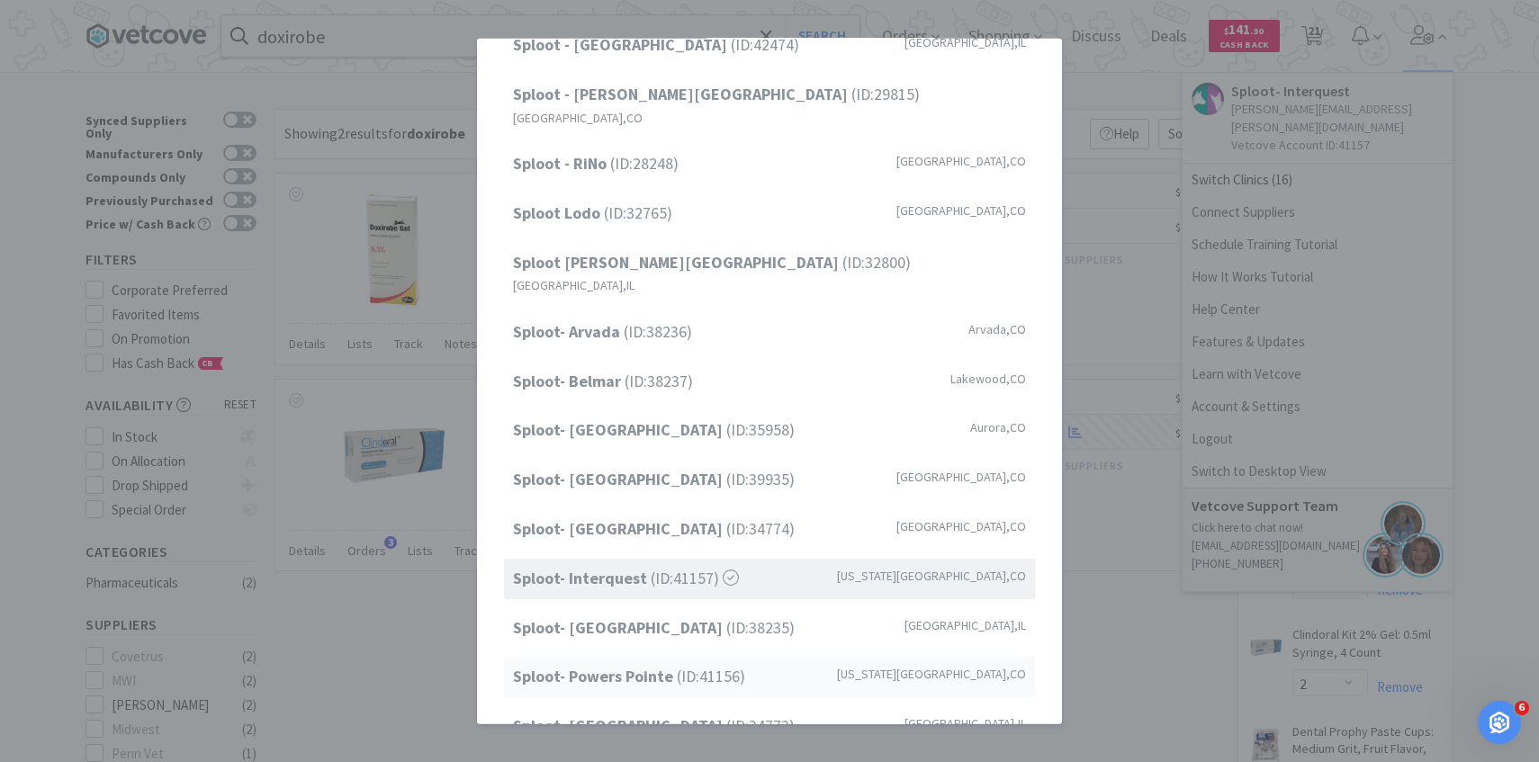
click at [654, 666] on strong "Sploot- Powers Pointe" at bounding box center [595, 676] width 164 height 21
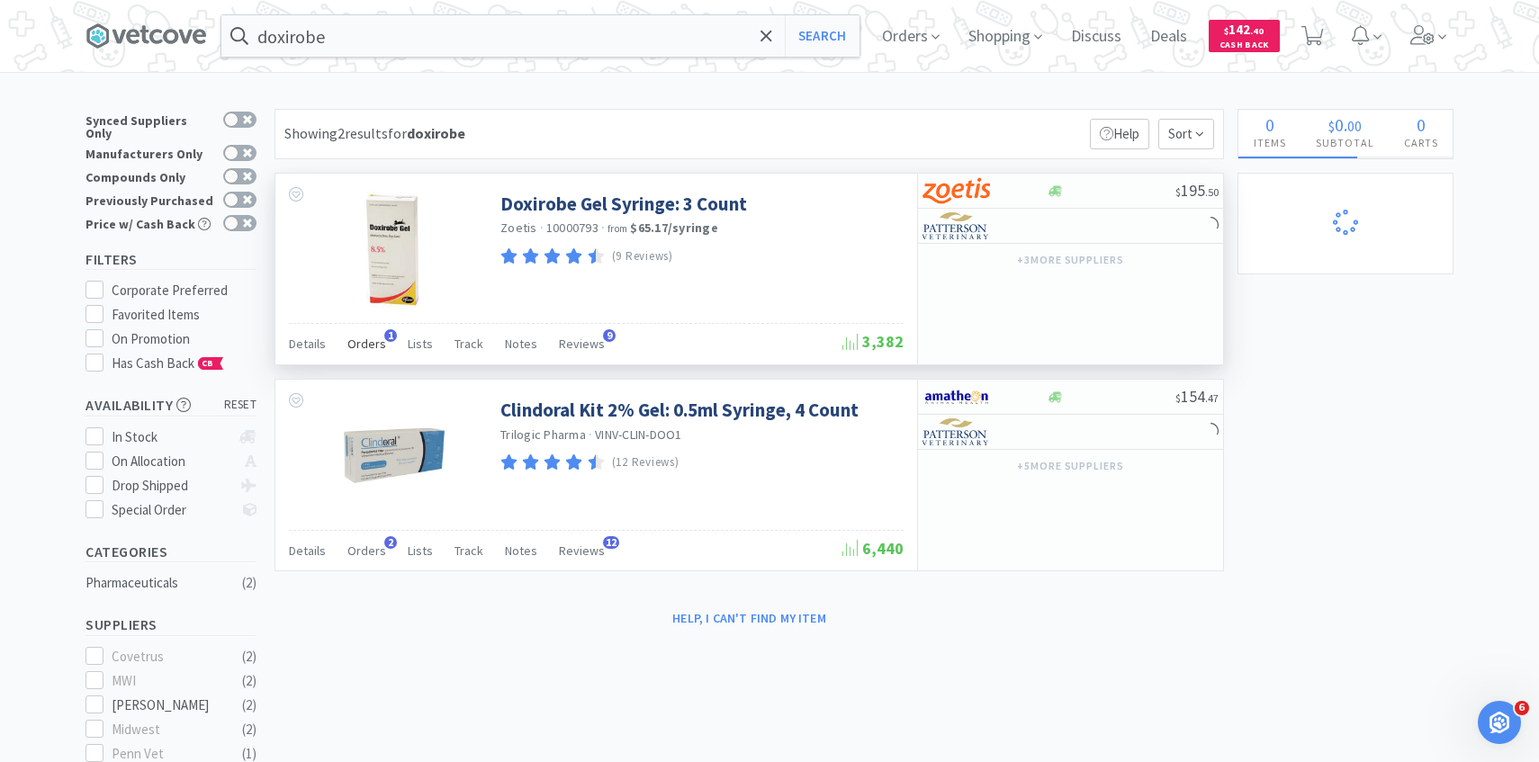
click at [368, 339] on span "Orders" at bounding box center [366, 344] width 39 height 16
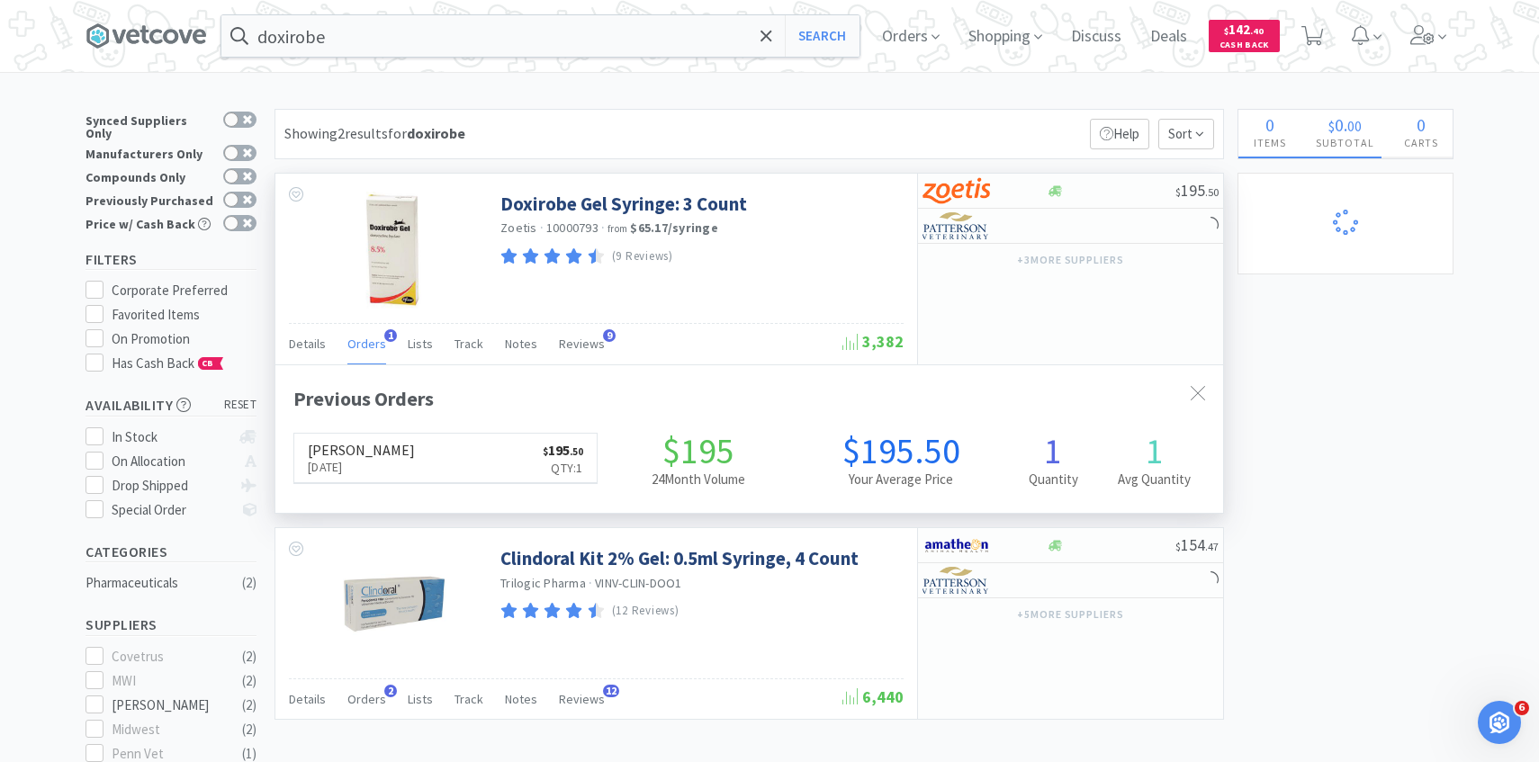
scroll to position [466, 947]
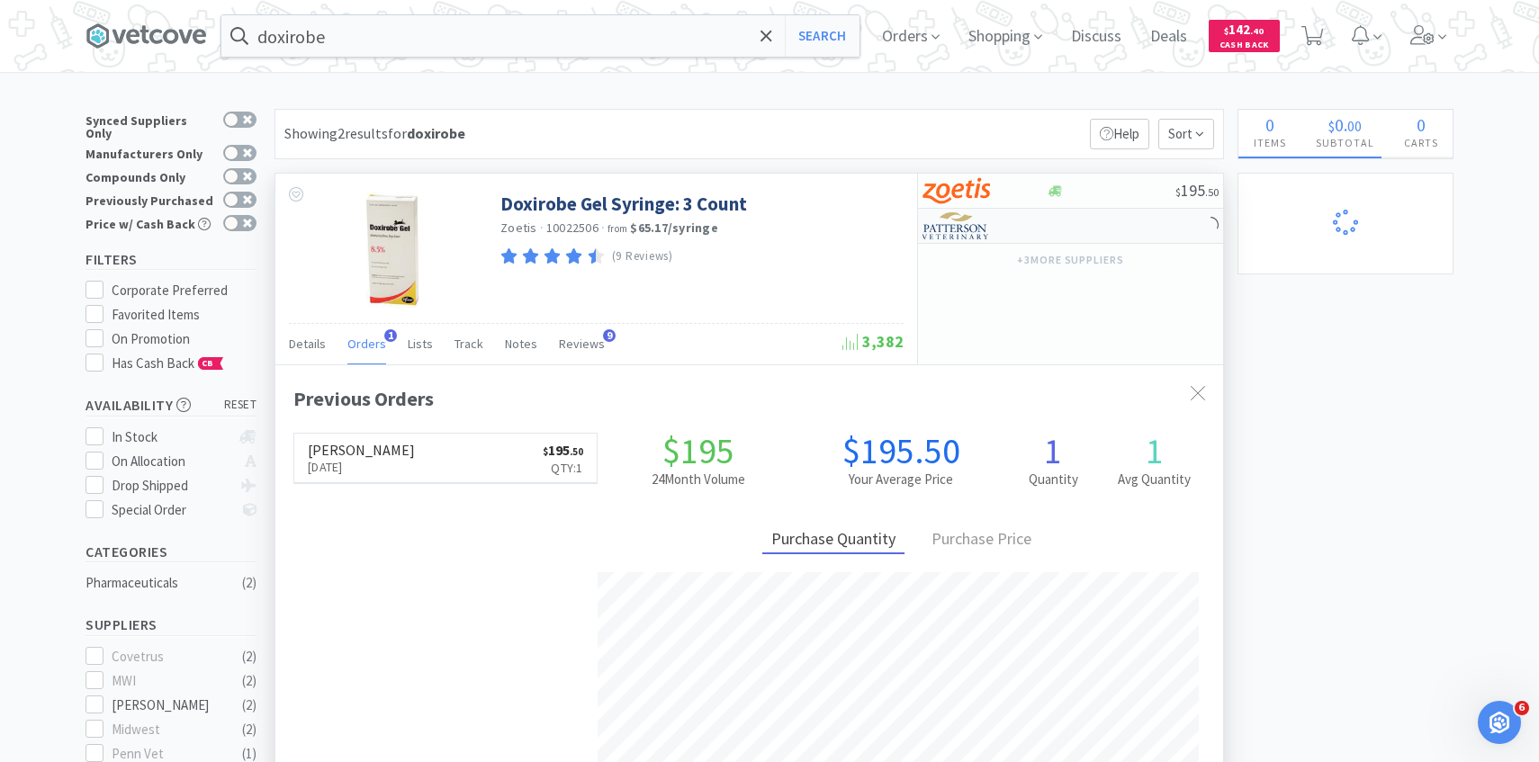
click at [966, 238] on img at bounding box center [955, 225] width 67 height 27
click at [543, 469] on p "Qty: 1" at bounding box center [563, 468] width 40 height 20
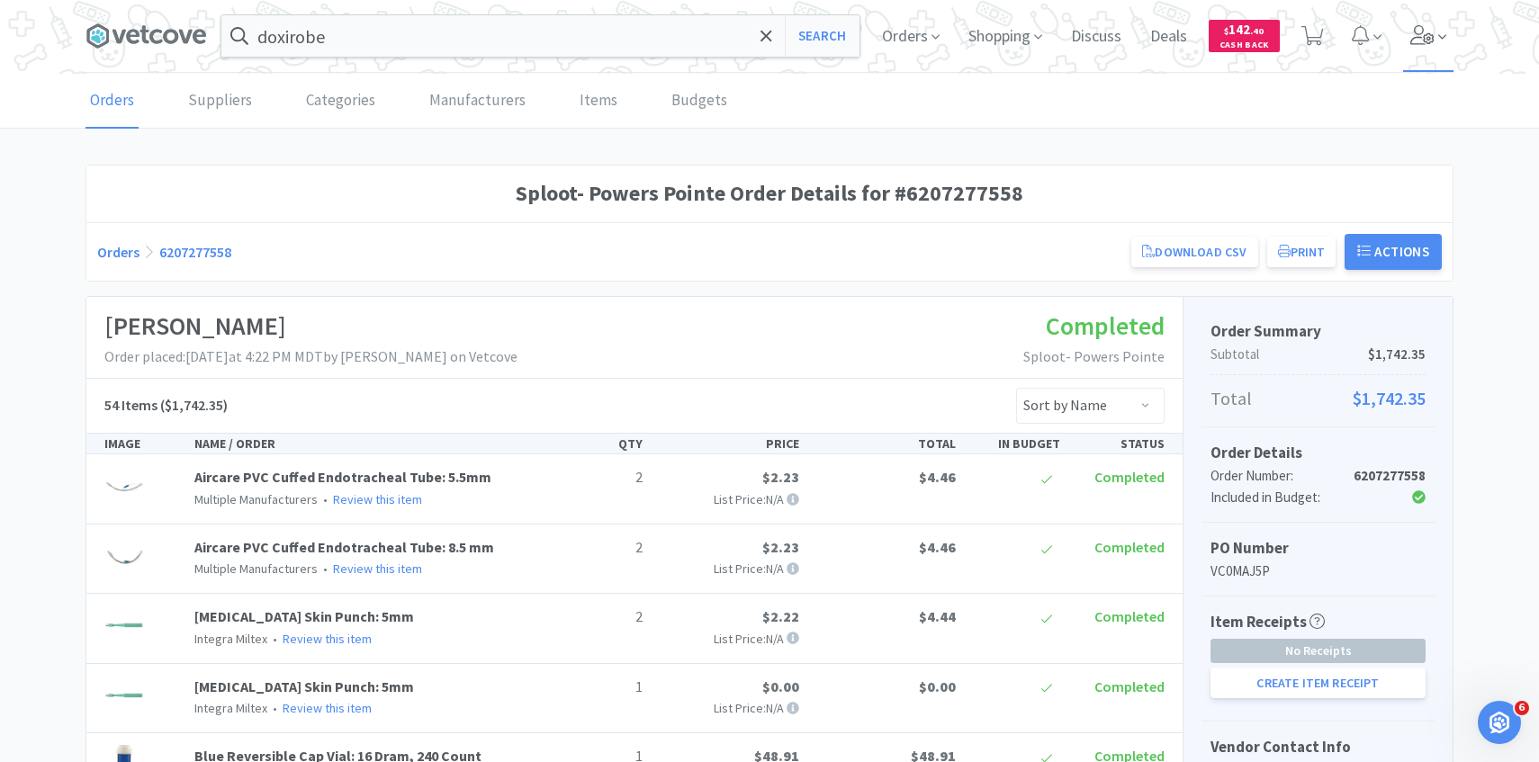
click at [1430, 31] on icon at bounding box center [1422, 35] width 25 height 20
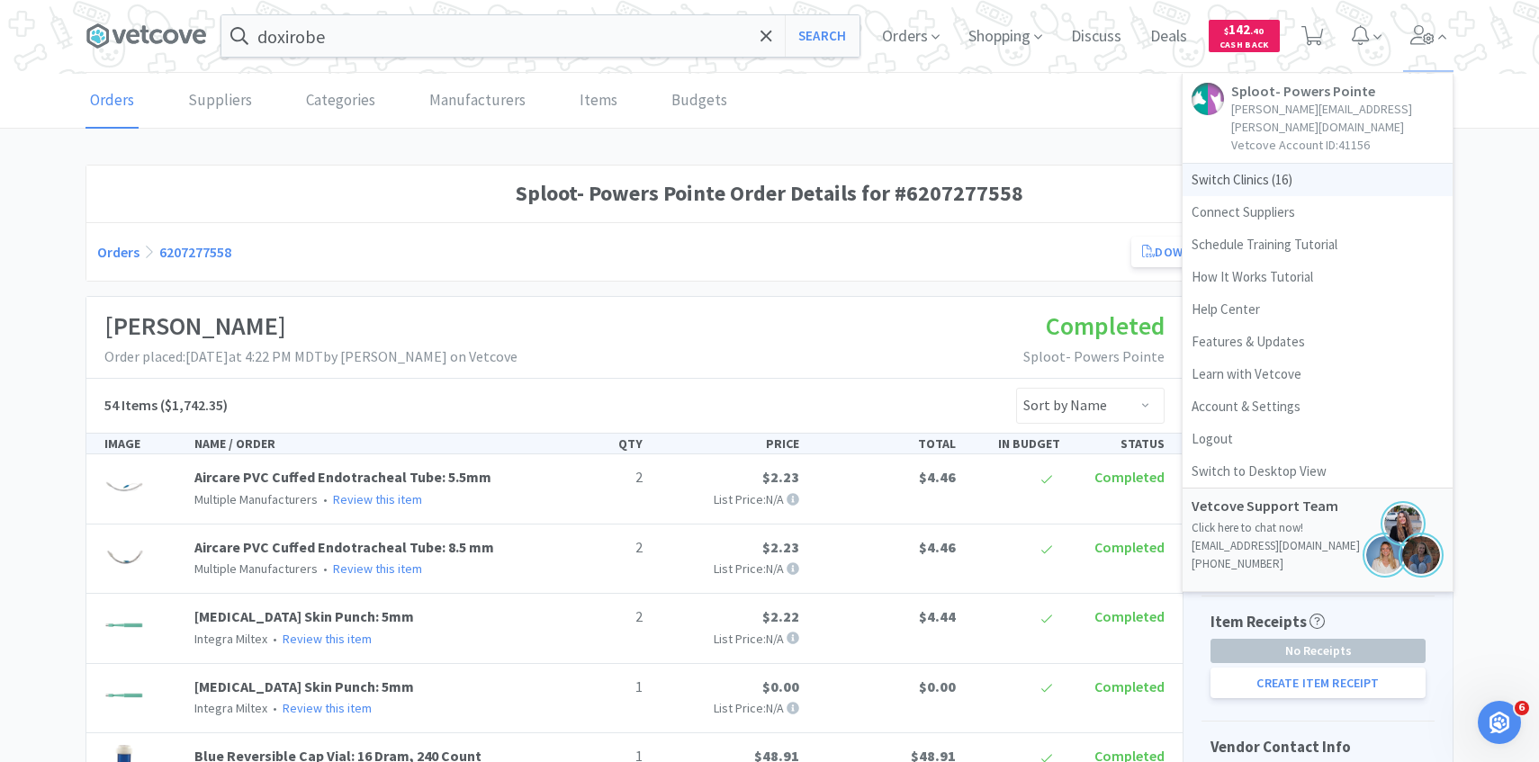
click at [1221, 164] on span "Switch Clinics ( 16 )" at bounding box center [1317, 180] width 270 height 32
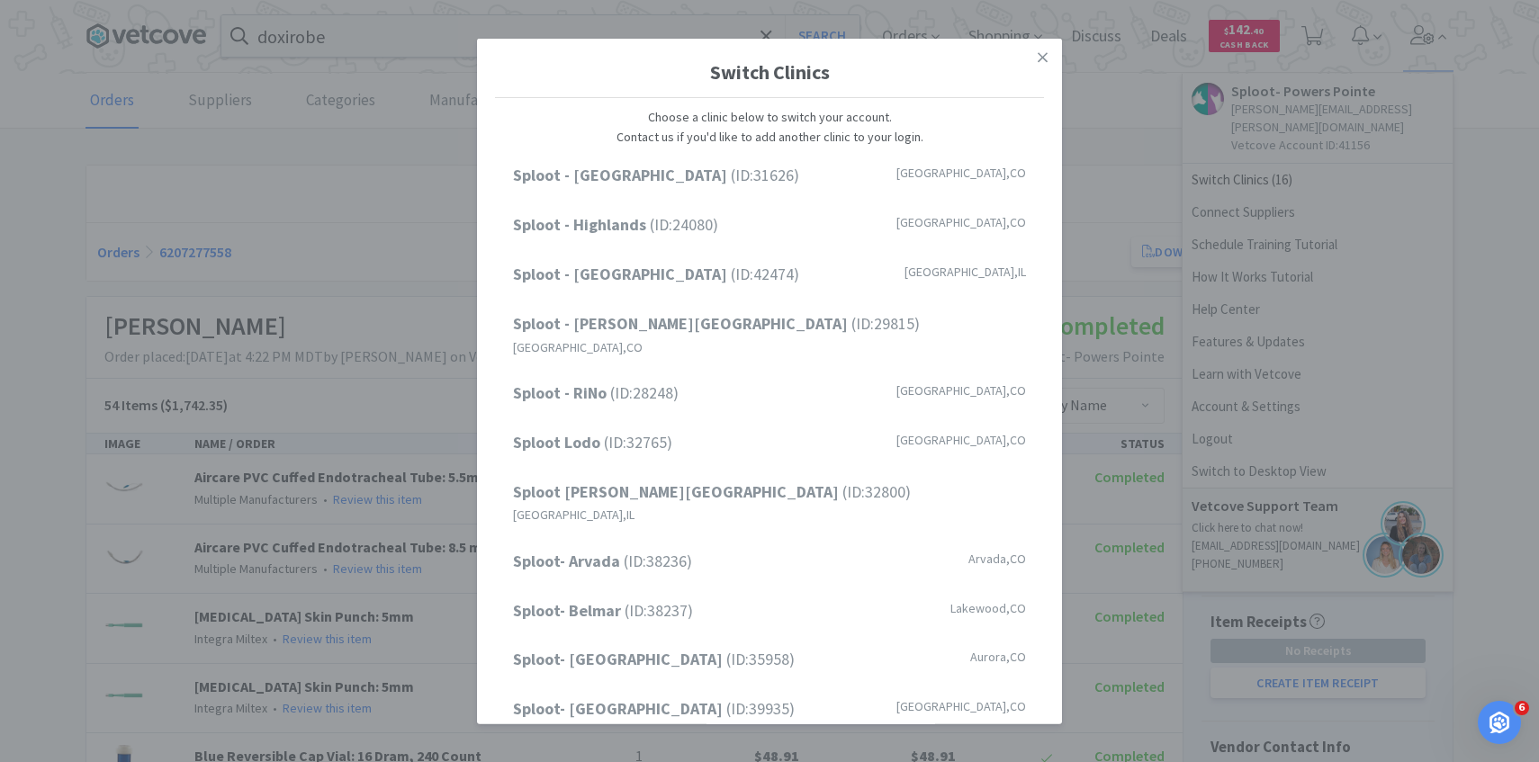
scroll to position [229, 0]
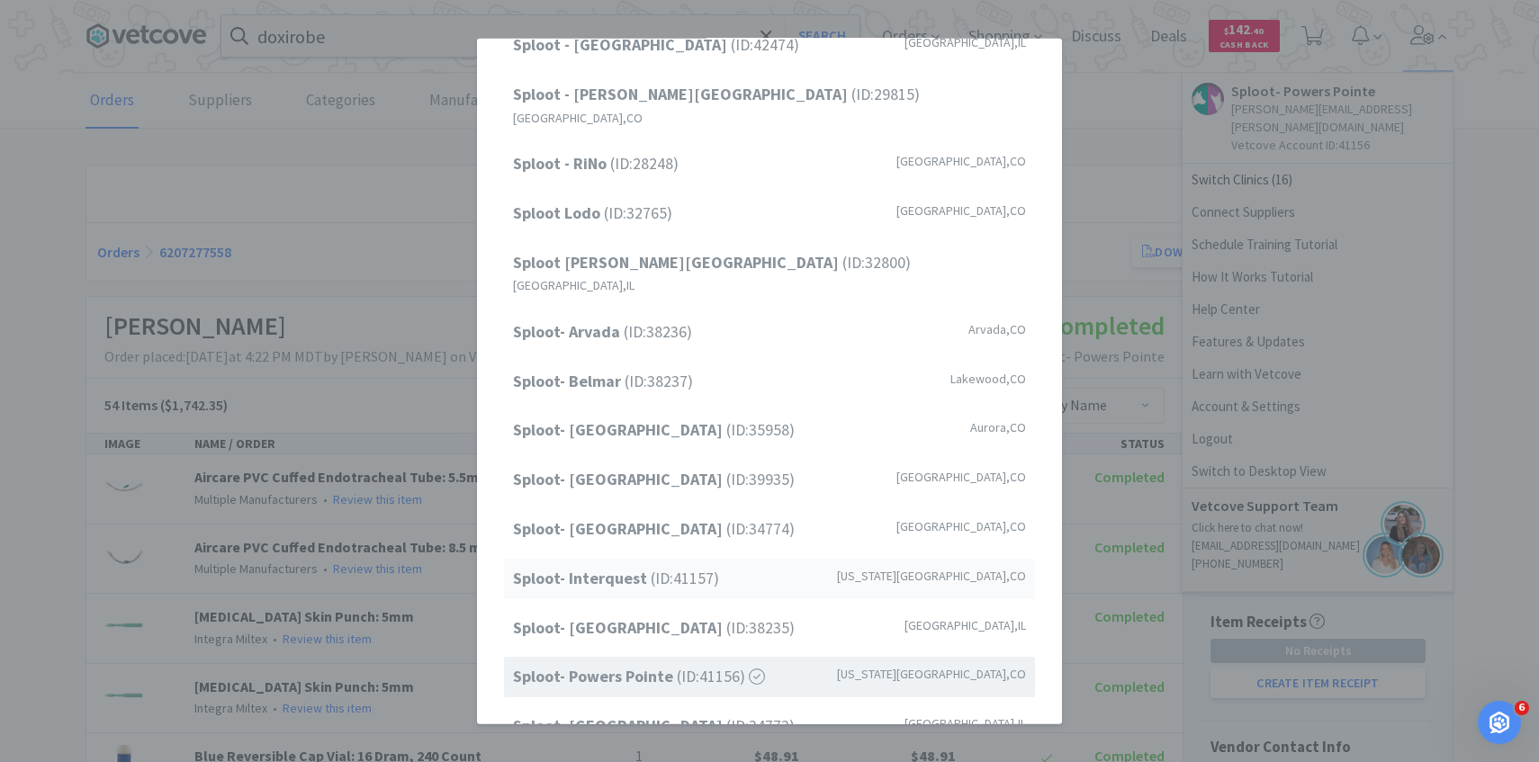
click at [690, 566] on span "Sploot- Interquest (ID: 41157 )" at bounding box center [616, 579] width 206 height 26
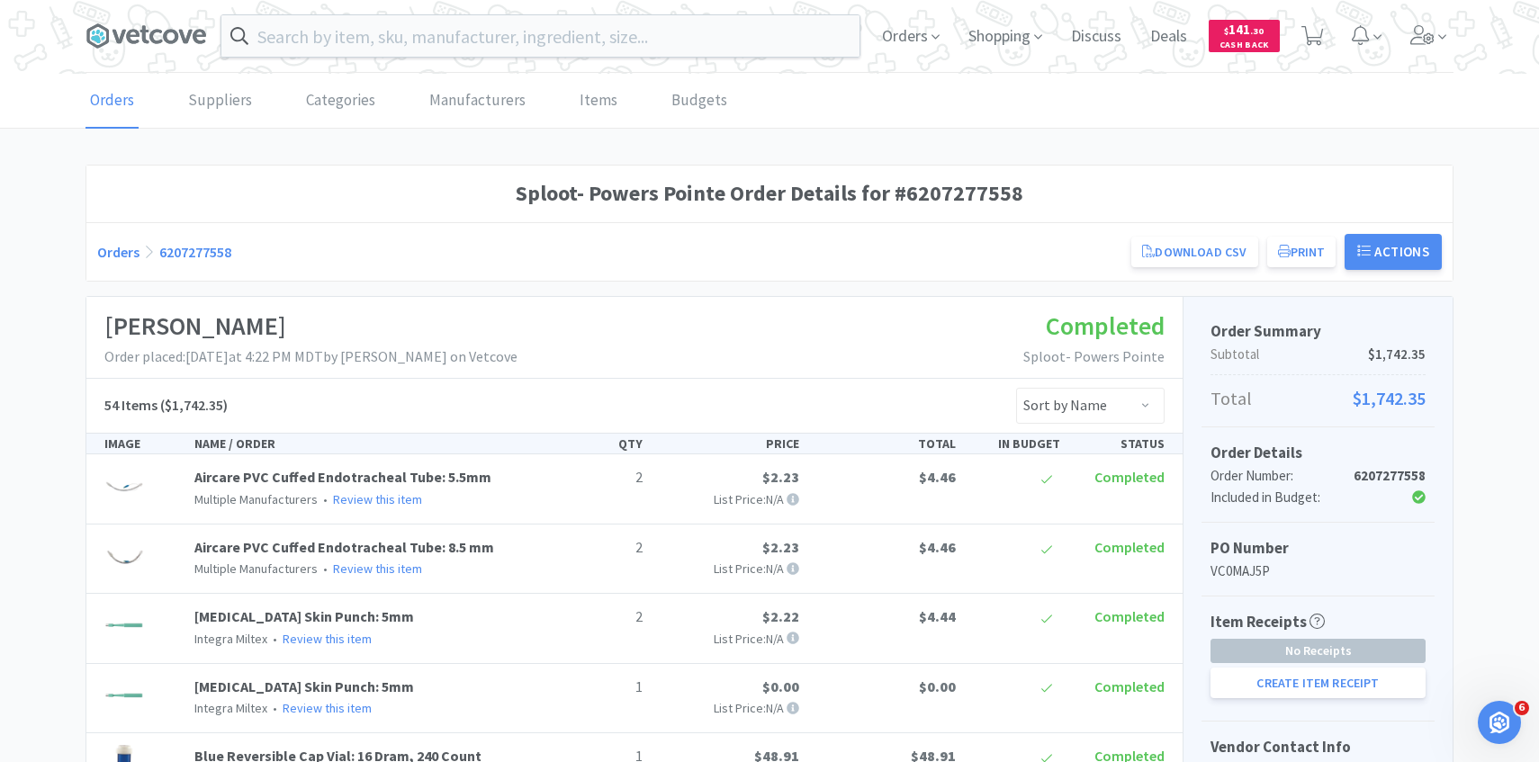
click at [1332, 54] on div "Orders Shopping Discuss Discuss Deals Deals $ 141 . 30 Cash Back" at bounding box center [1160, 36] width 586 height 72
click at [1321, 49] on span at bounding box center [1312, 36] width 37 height 72
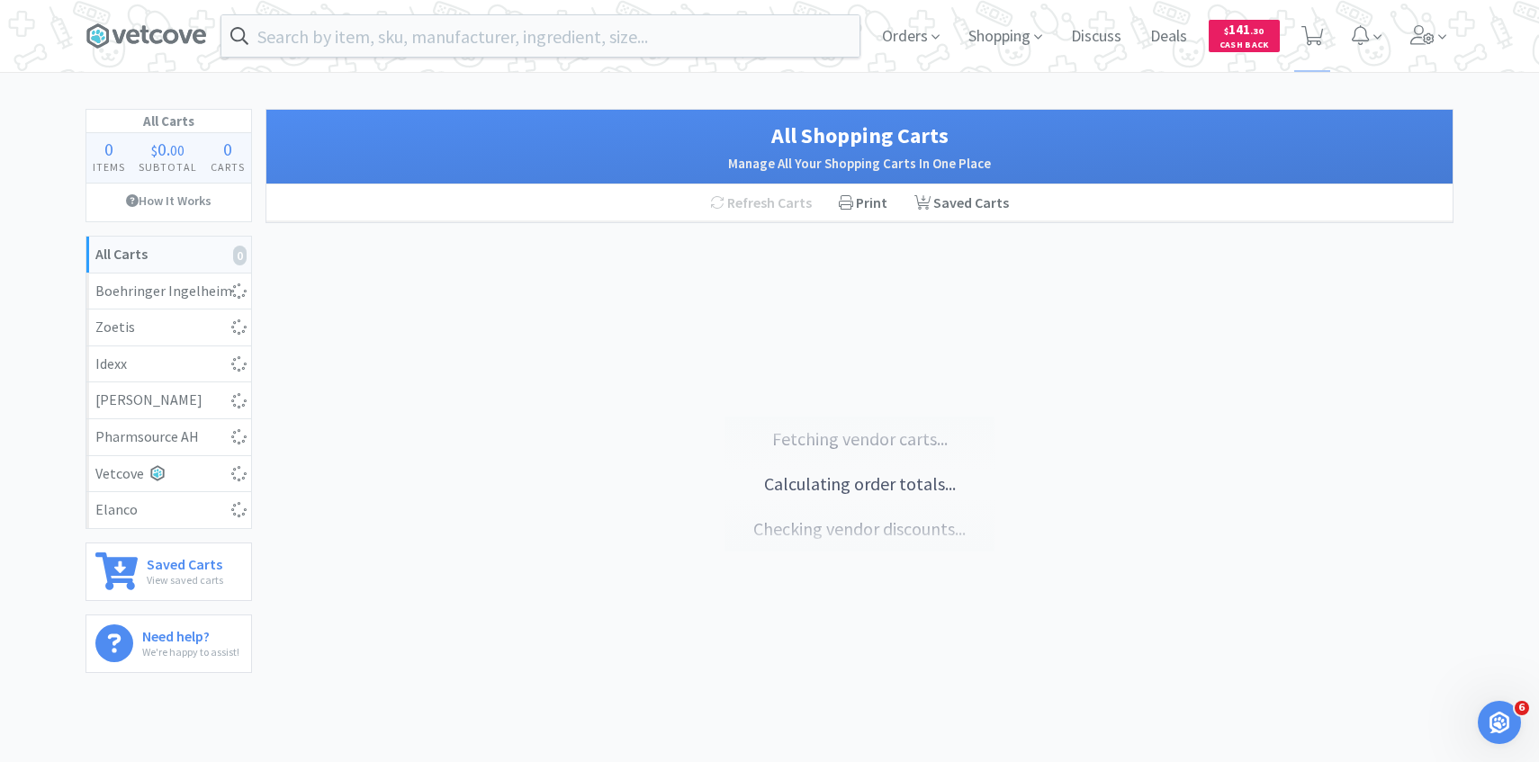
select select "2"
select select "4"
select select "2"
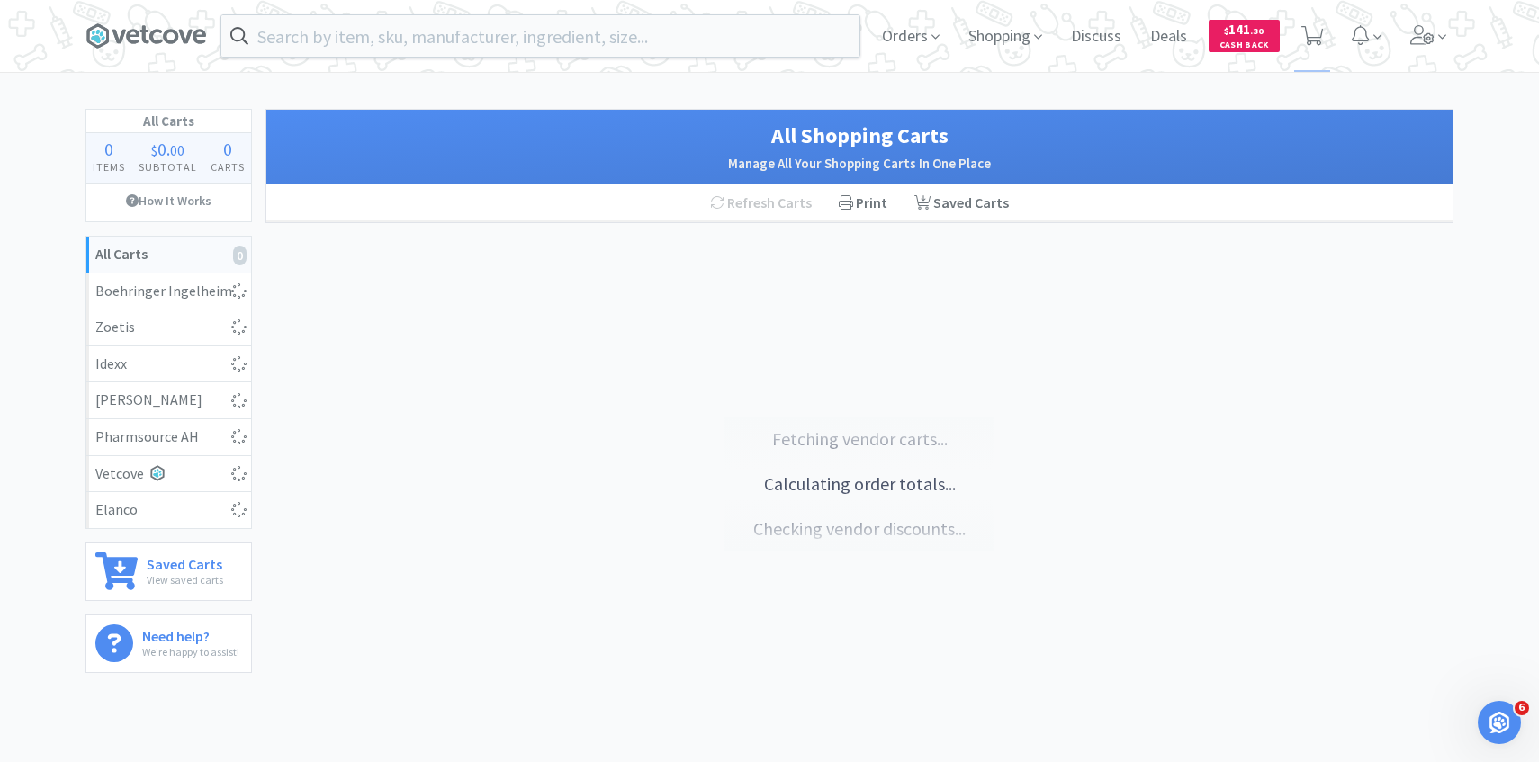
select select "1"
select select "30"
select select "20"
select select "1"
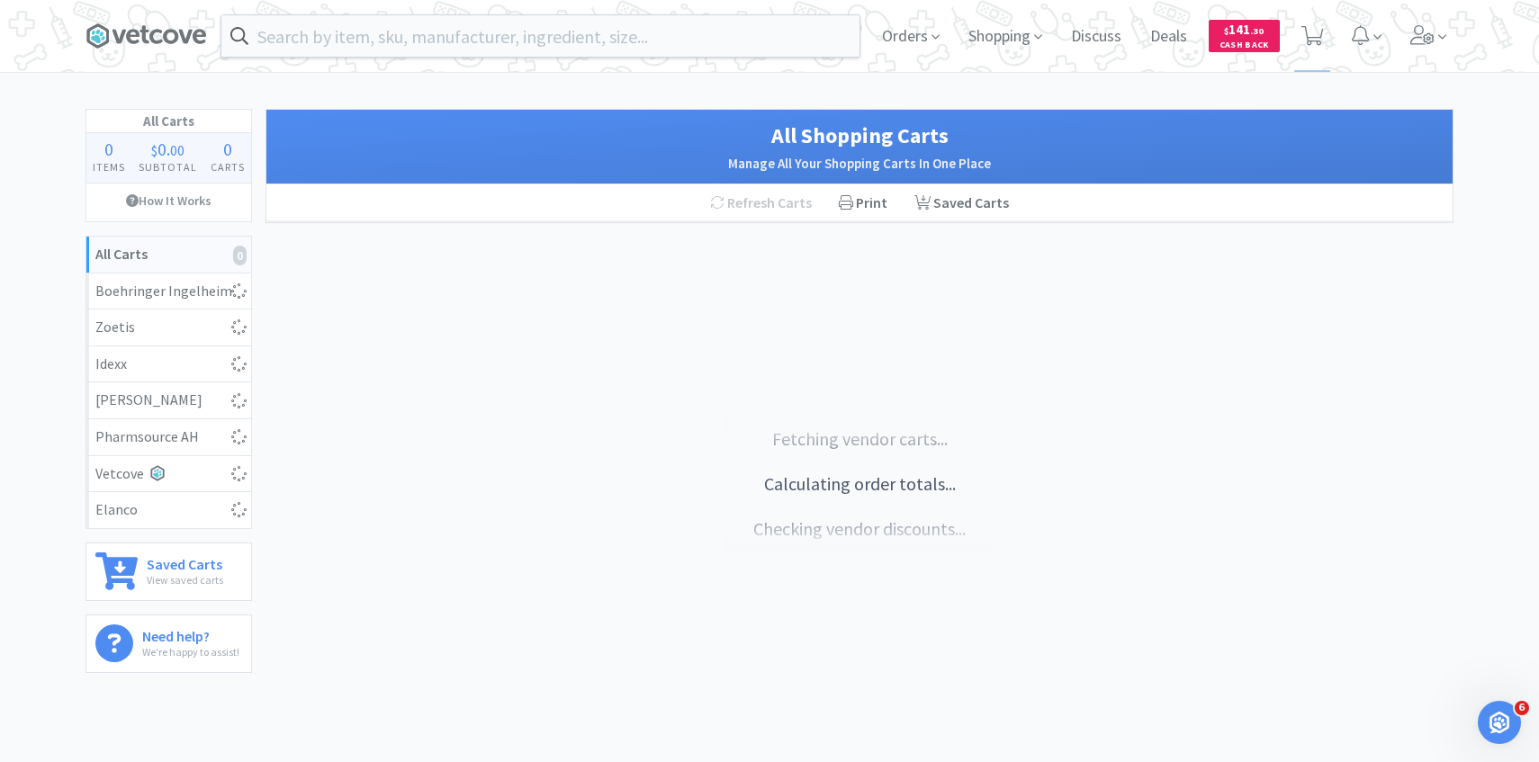
select select "1"
select select "5"
select select "1"
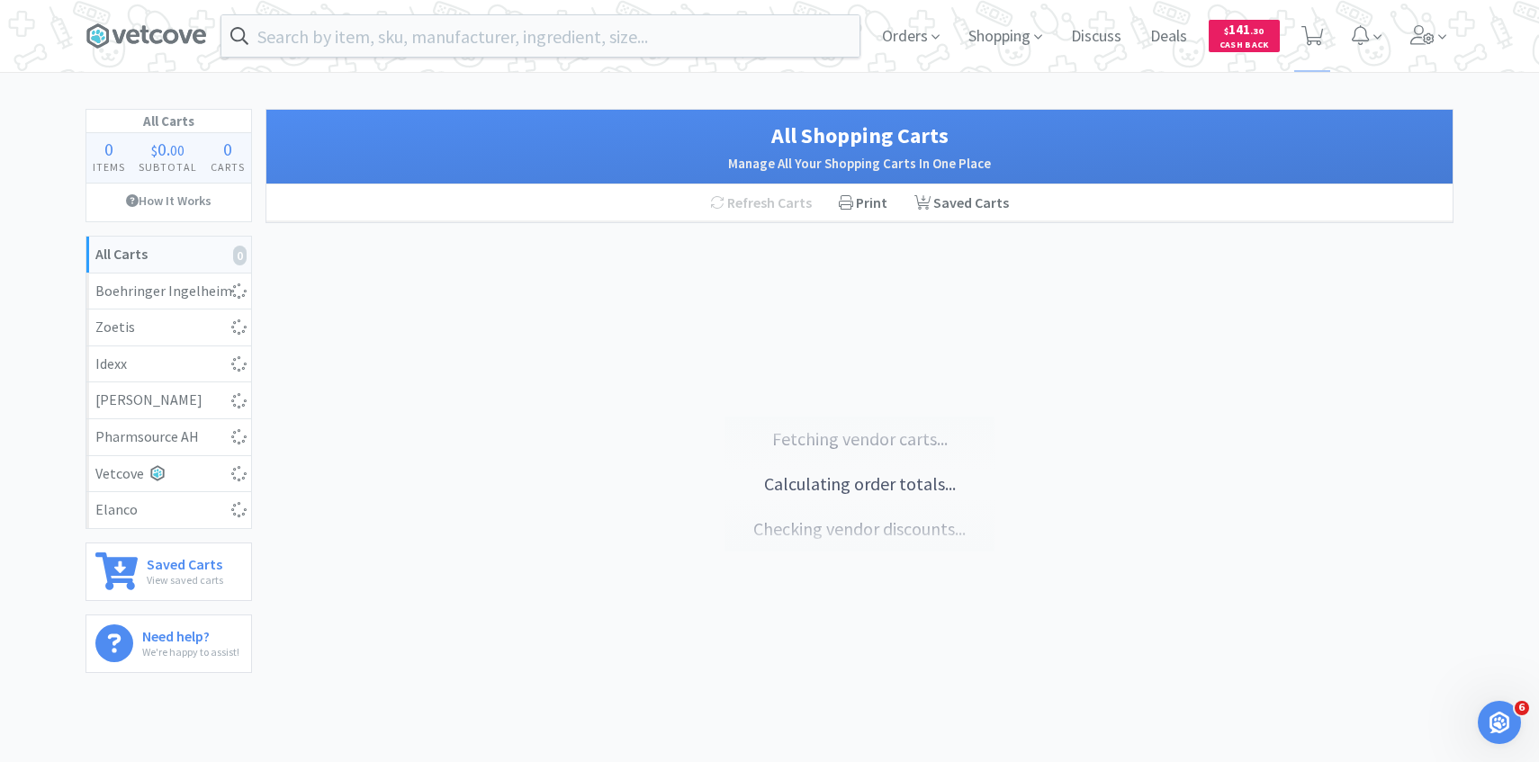
select select "1"
select select "4"
select select "5"
select select "1"
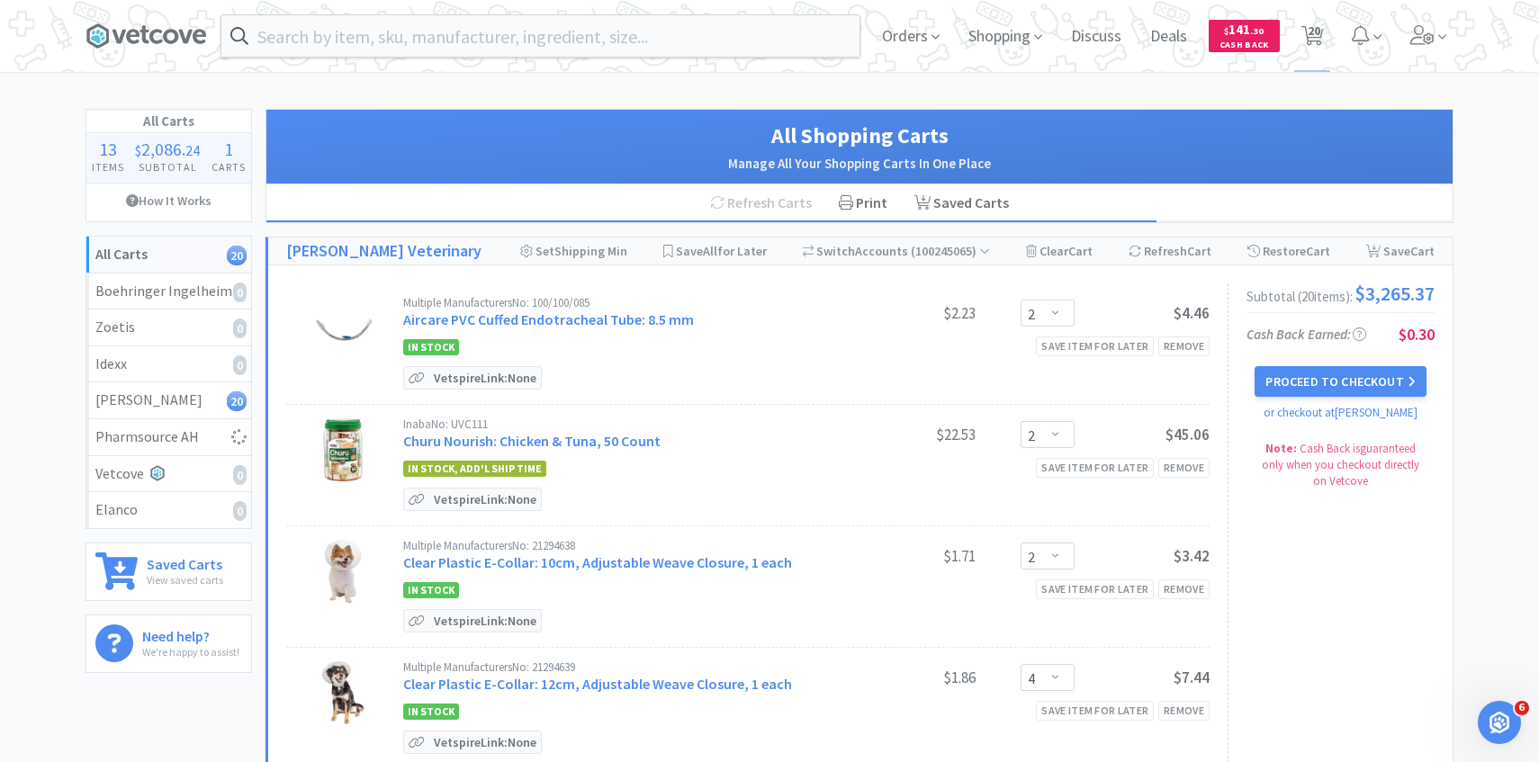
select select "1"
click at [390, 43] on input "text" at bounding box center [540, 35] width 638 height 41
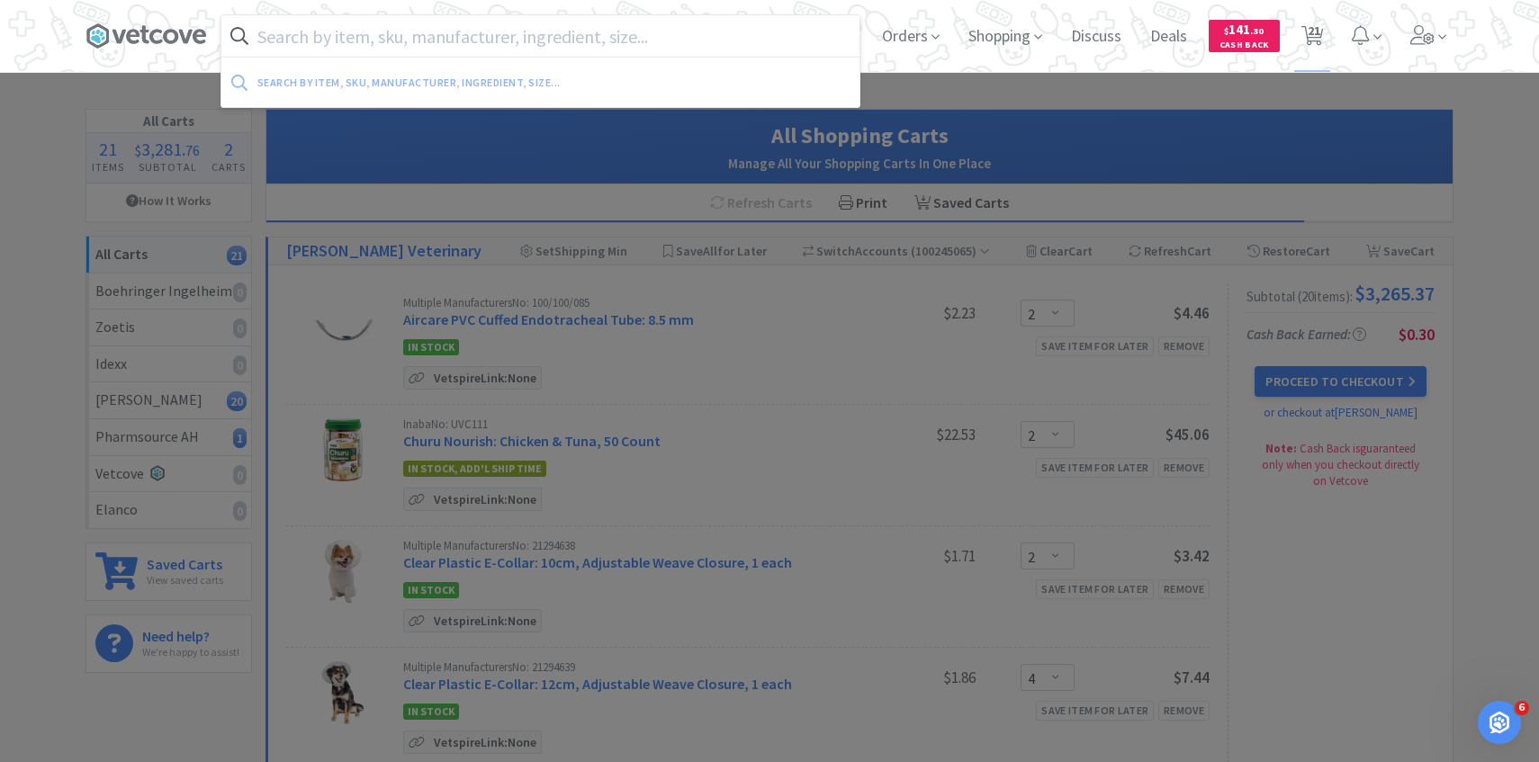
paste input "774329"
type input "774329"
select select "2"
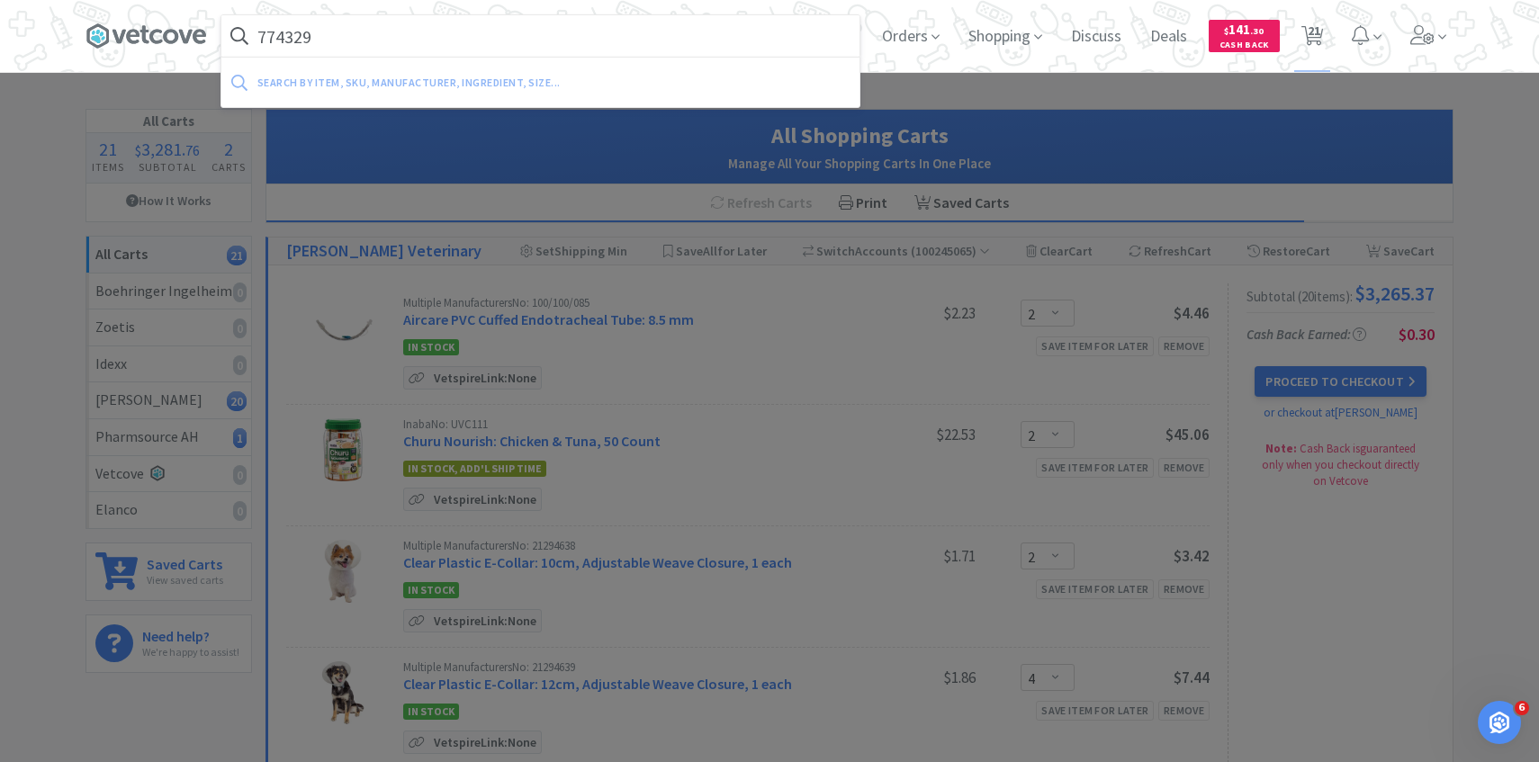
select select "4"
select select "2"
select select "1"
select select "30"
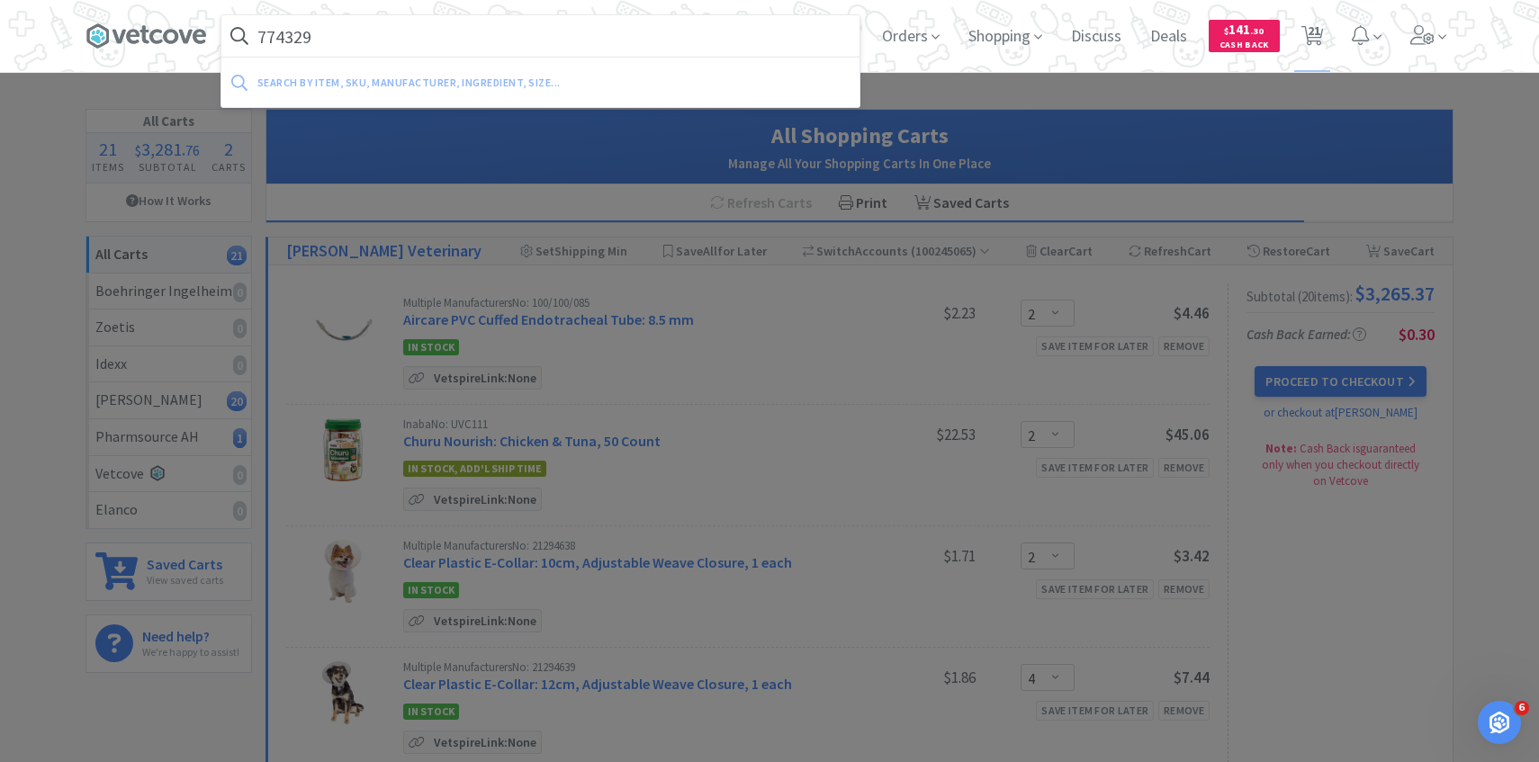
select select "20"
select select "1"
select select "5"
select select "1"
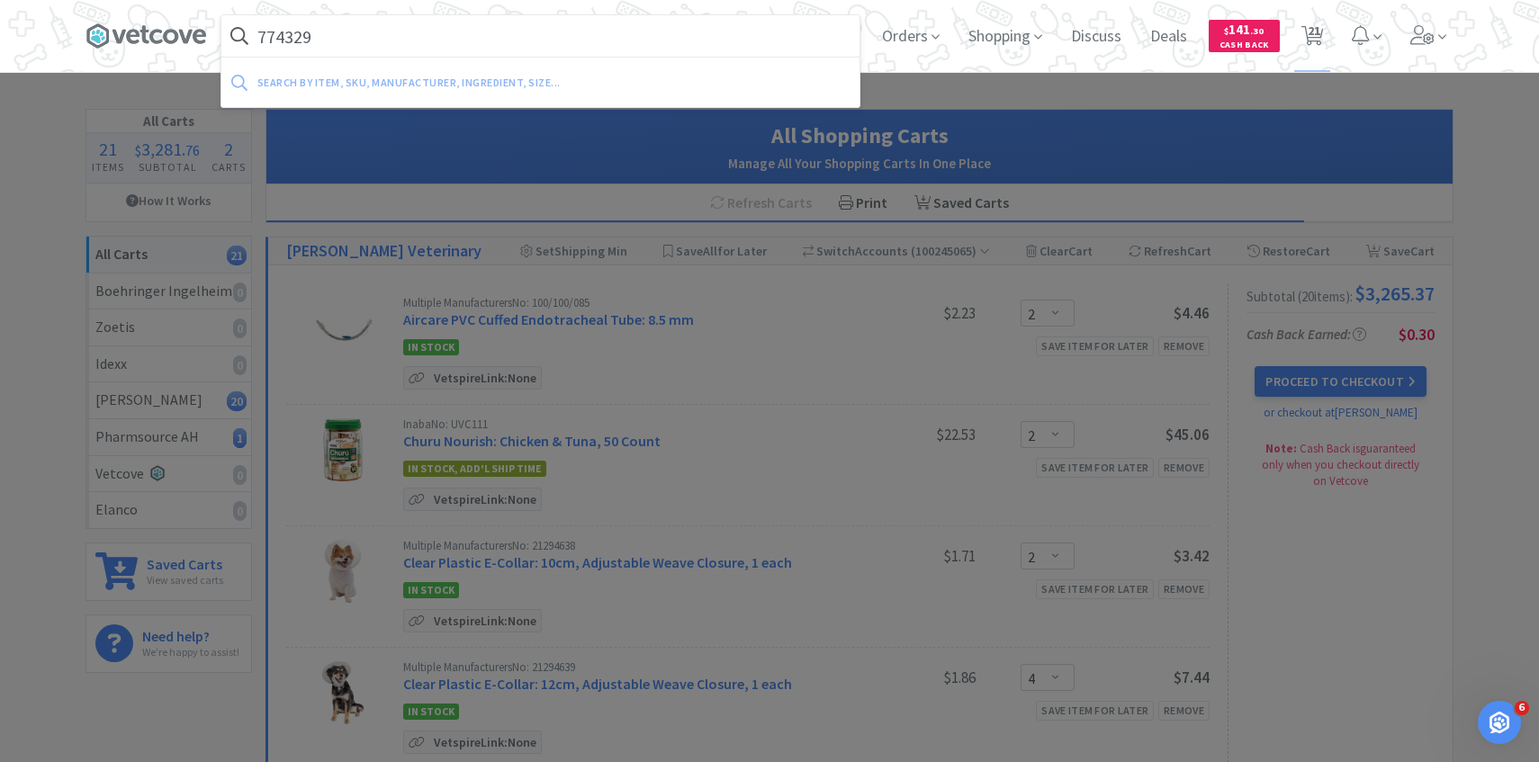
select select "1"
select select "4"
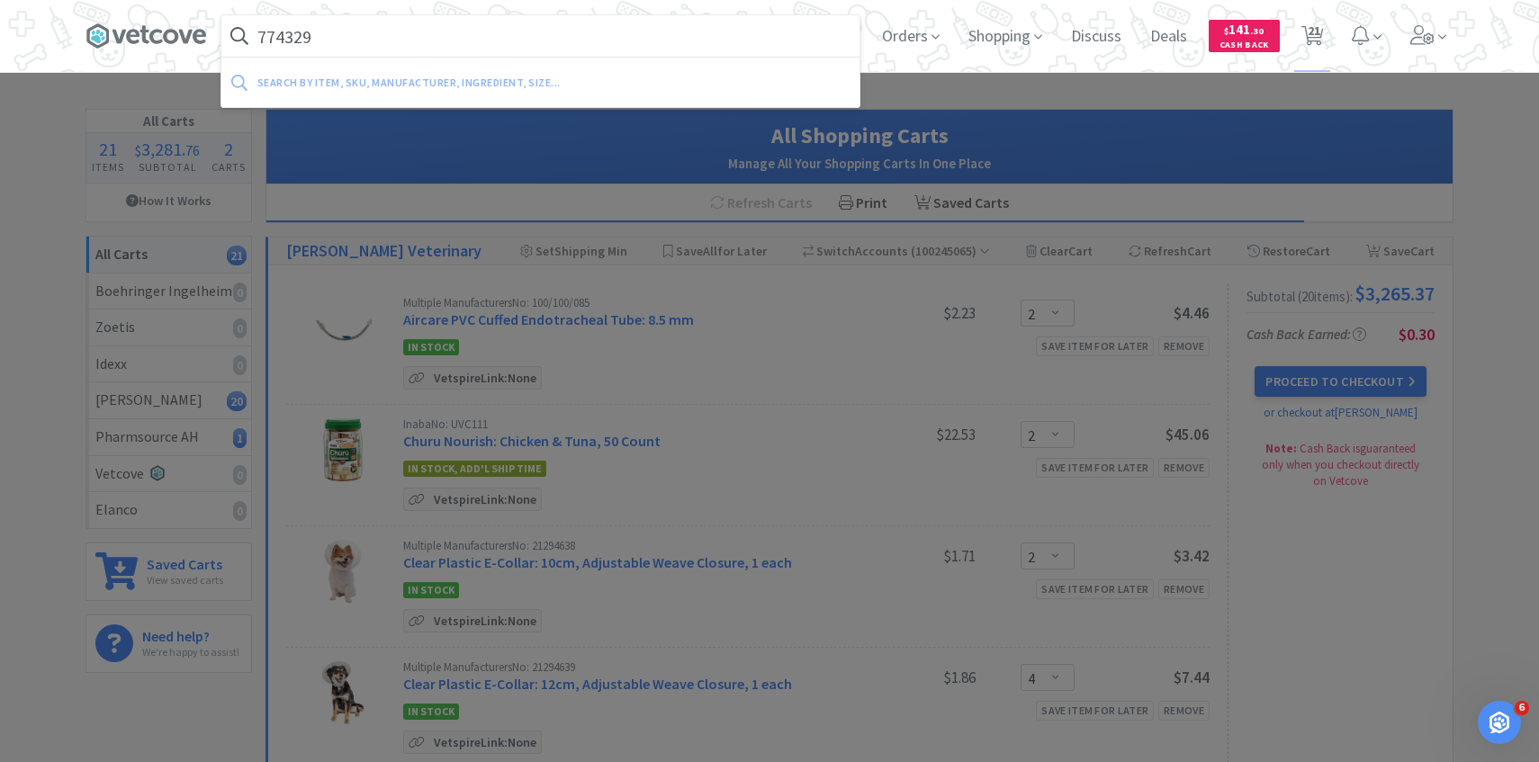
select select "5"
select select "1"
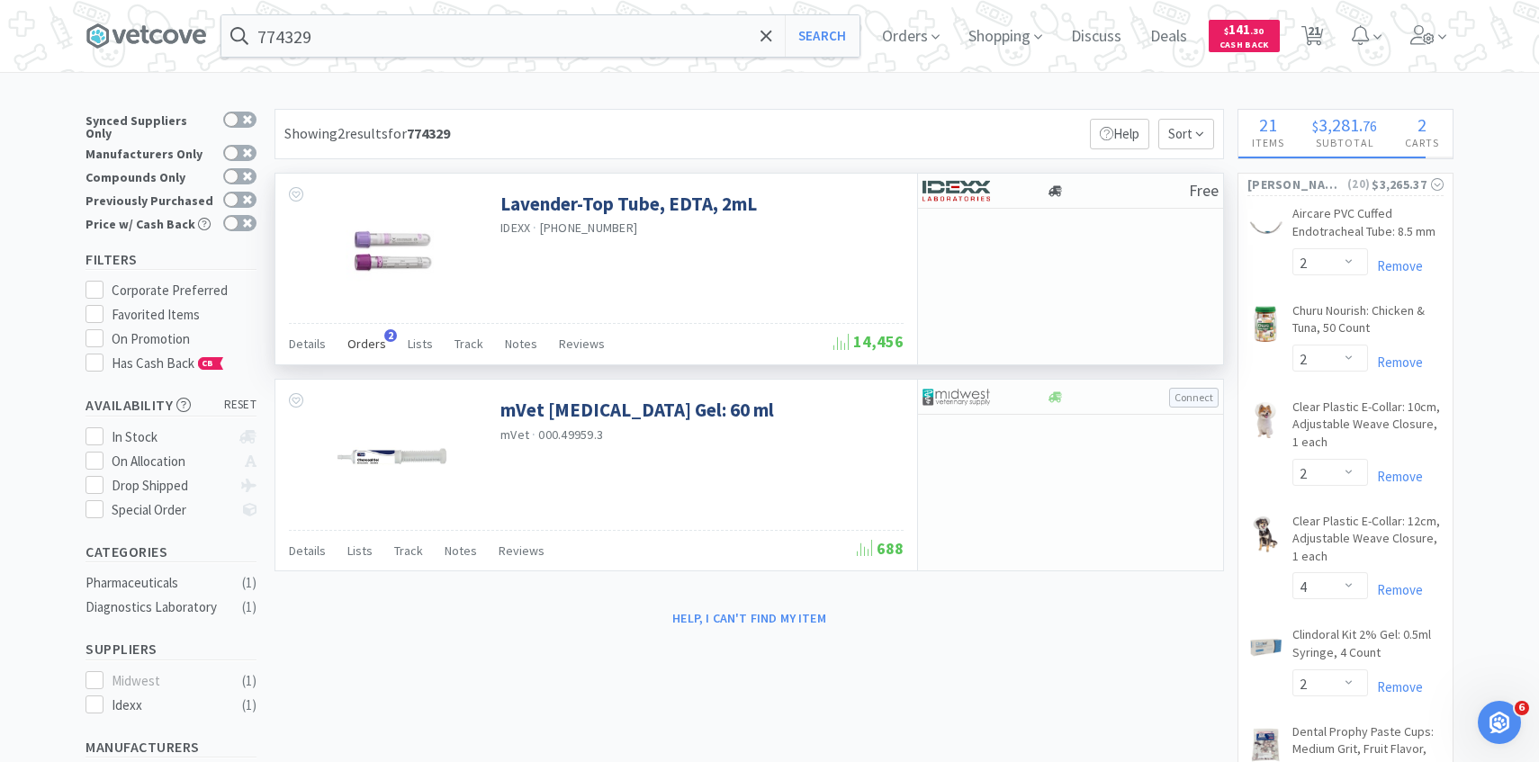
click at [363, 338] on span "Orders" at bounding box center [366, 344] width 39 height 16
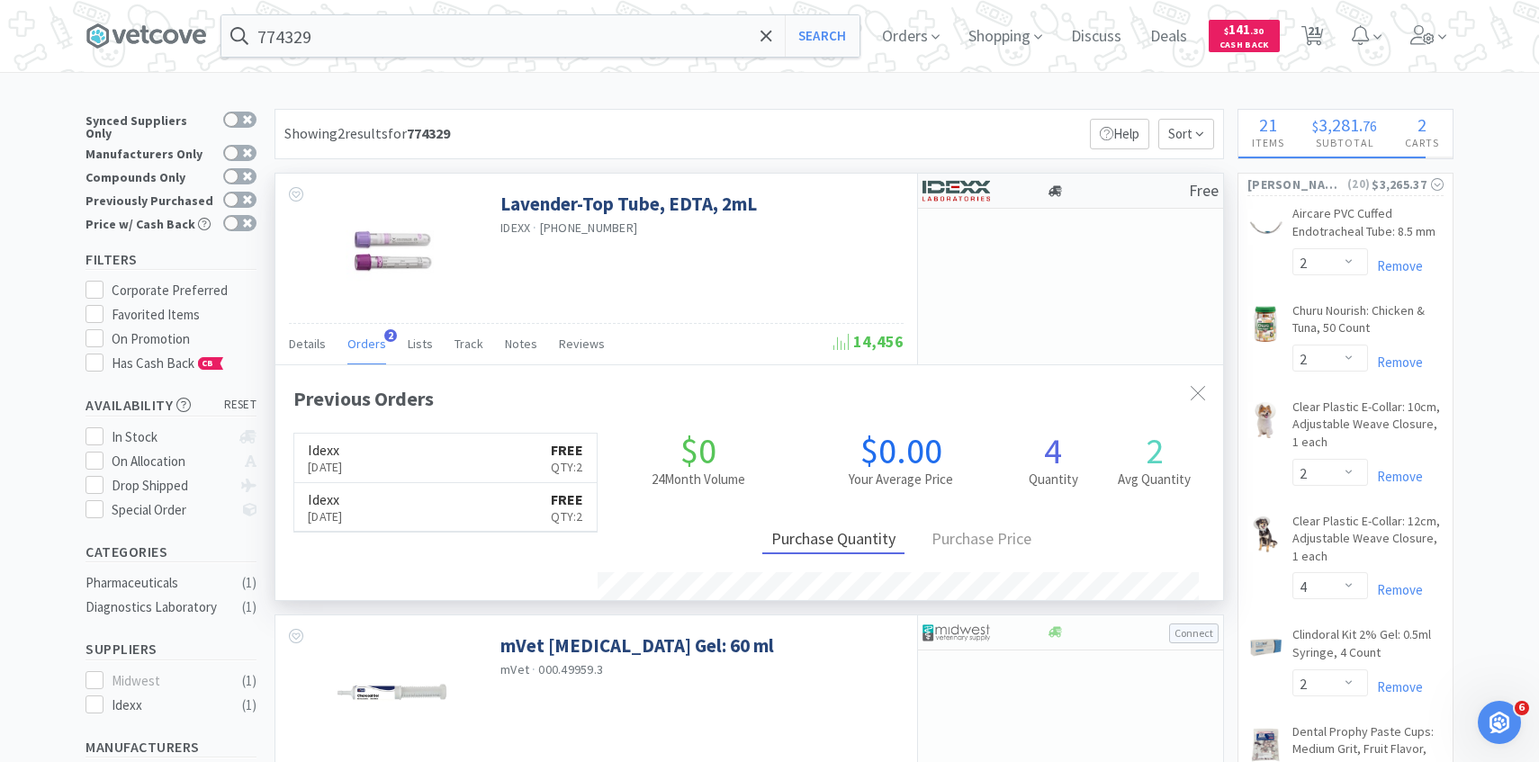
scroll to position [466, 947]
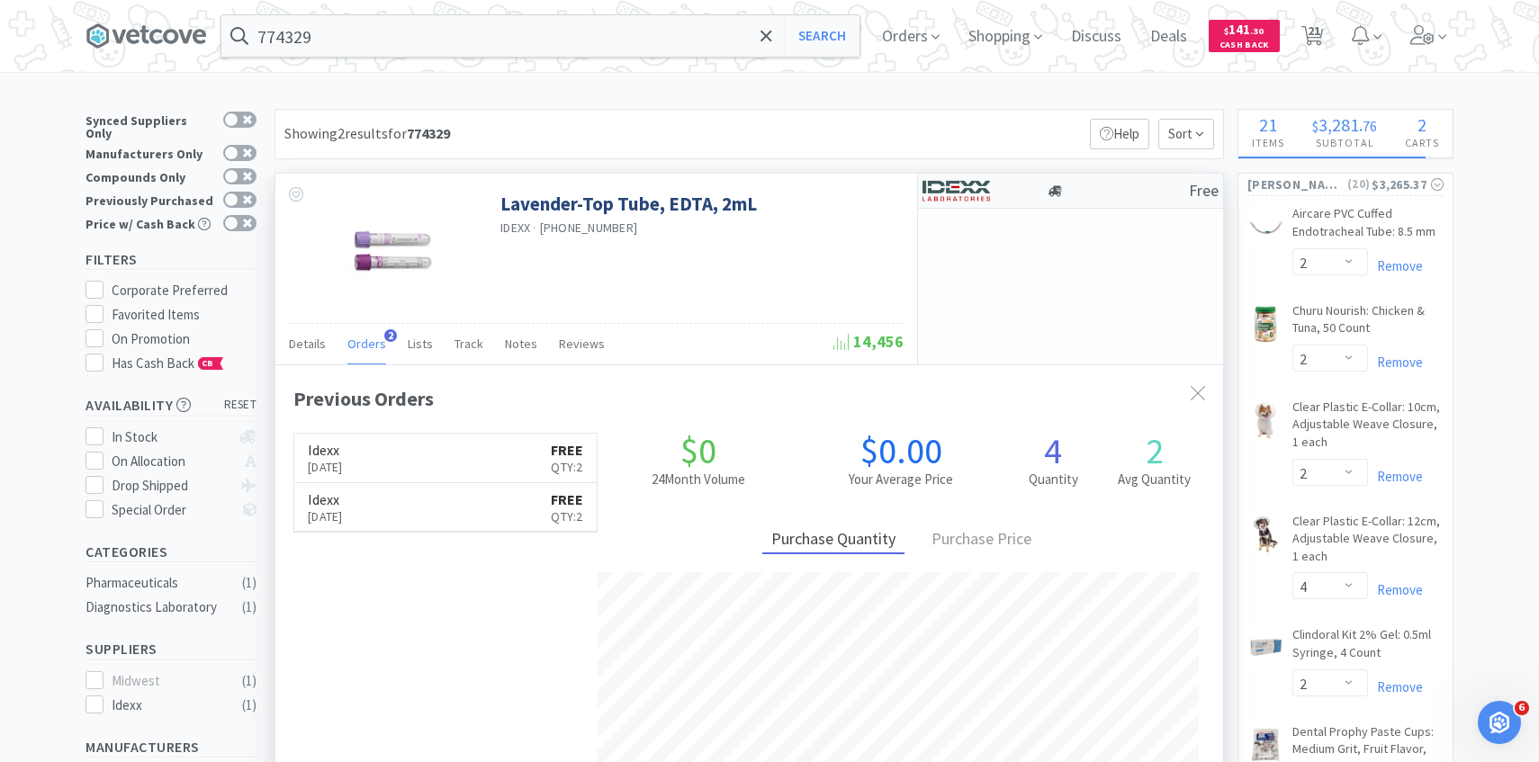
click at [1014, 182] on div at bounding box center [971, 190] width 99 height 31
select select "1"
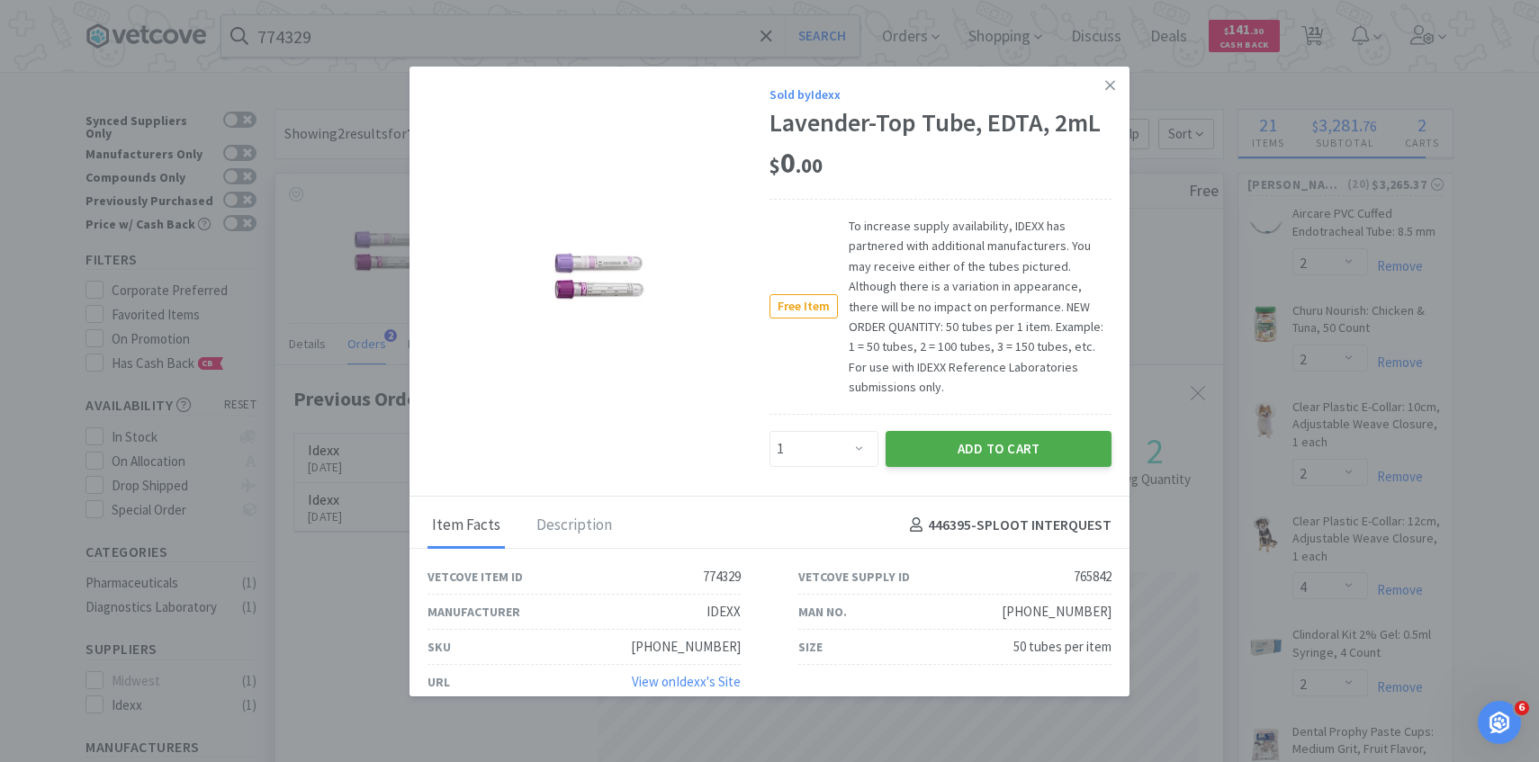
click at [958, 437] on button "Add to Cart" at bounding box center [998, 449] width 226 height 36
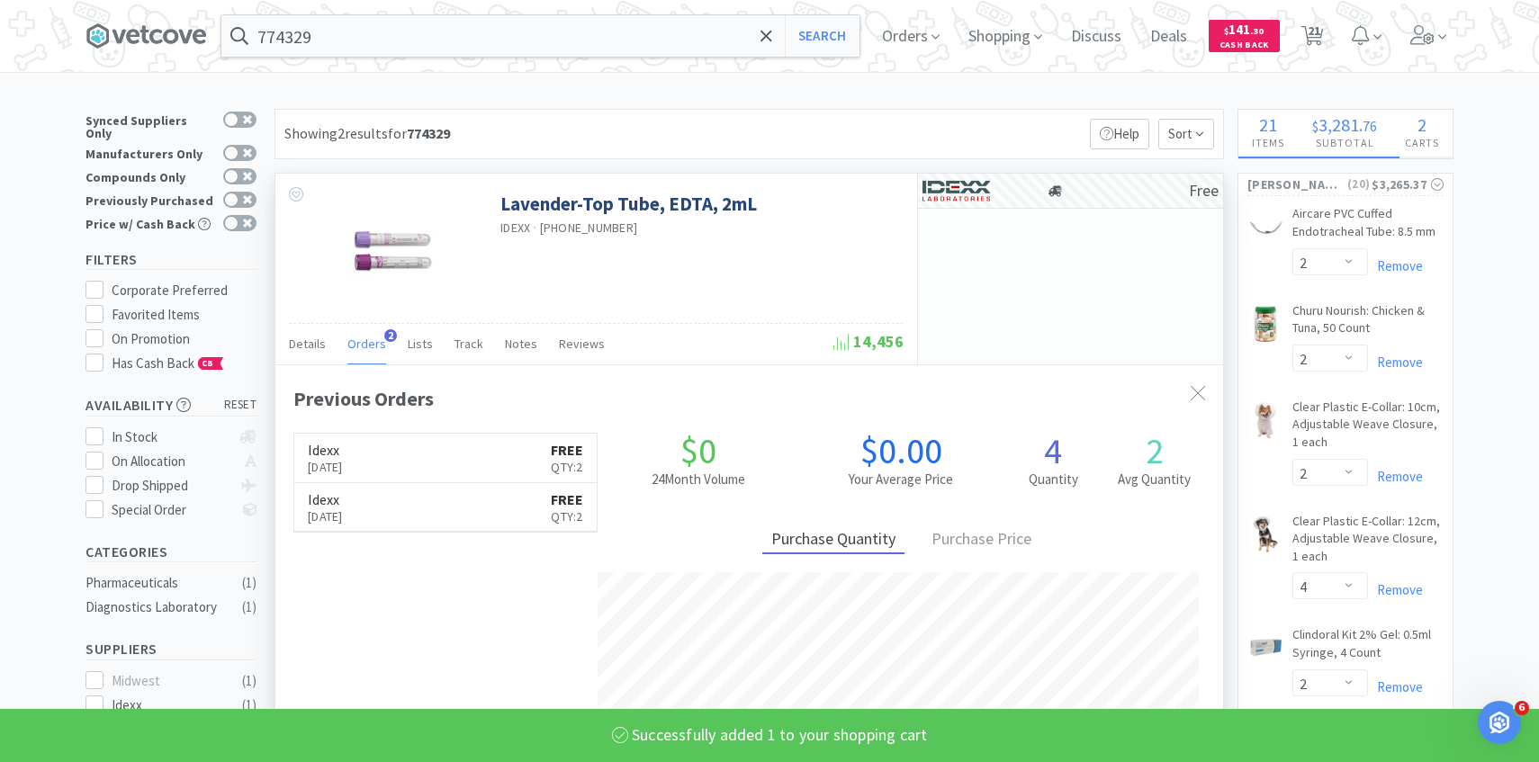
select select "1"
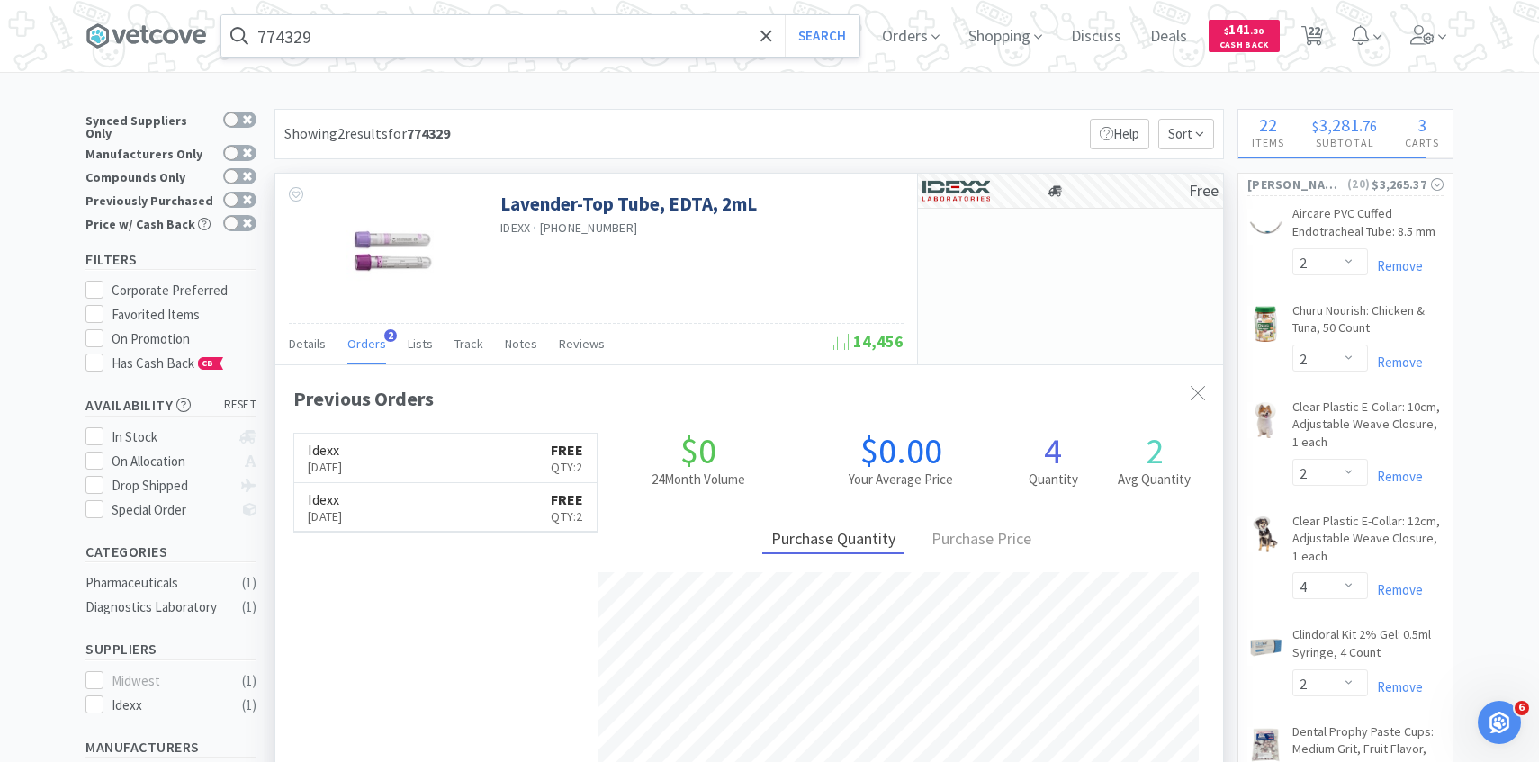
click at [450, 34] on input "774329" at bounding box center [540, 35] width 638 height 41
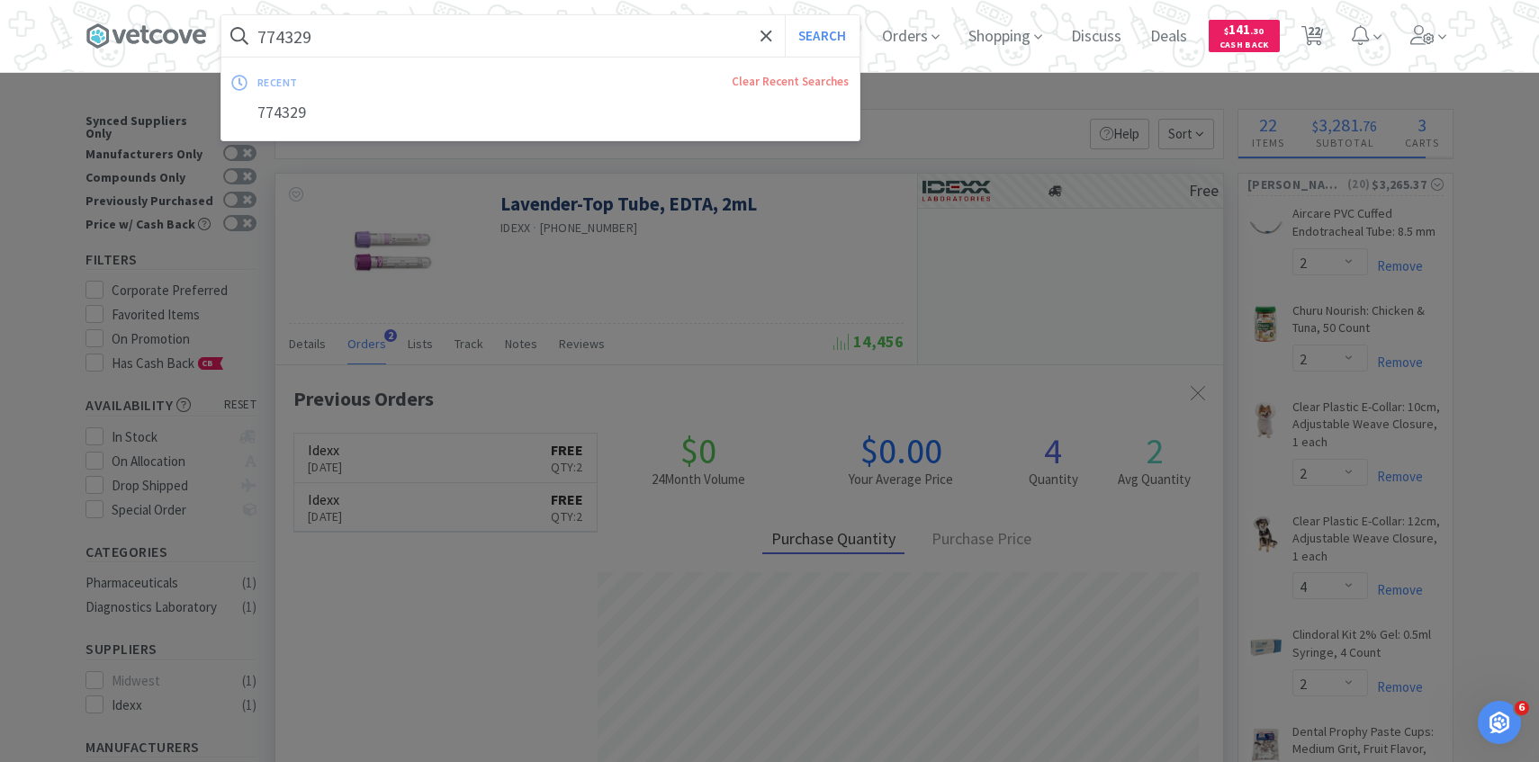
paste input "34"
type input "774334"
click at [785, 15] on button "Search" at bounding box center [822, 35] width 75 height 41
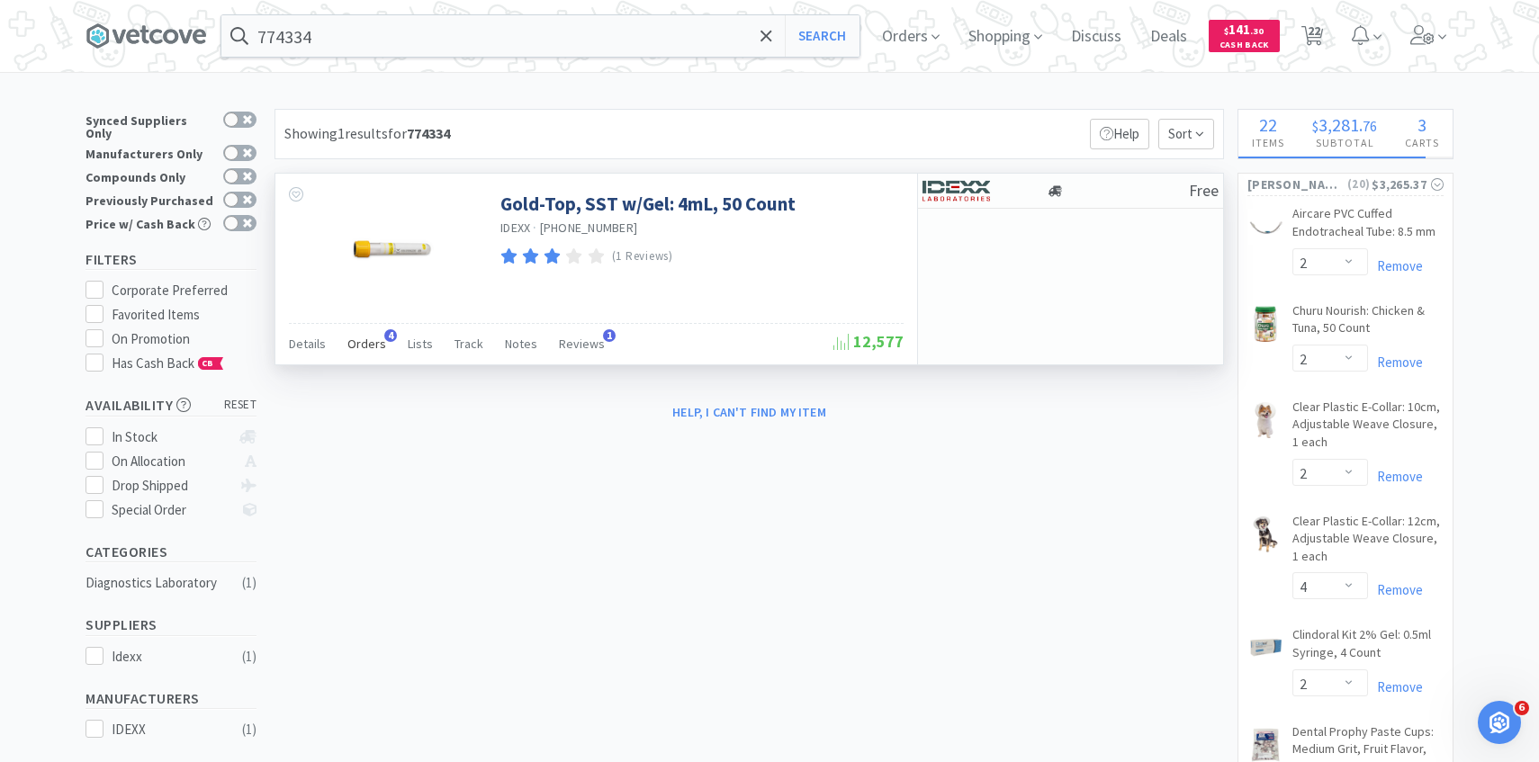
click at [372, 351] on span "Orders" at bounding box center [366, 344] width 39 height 16
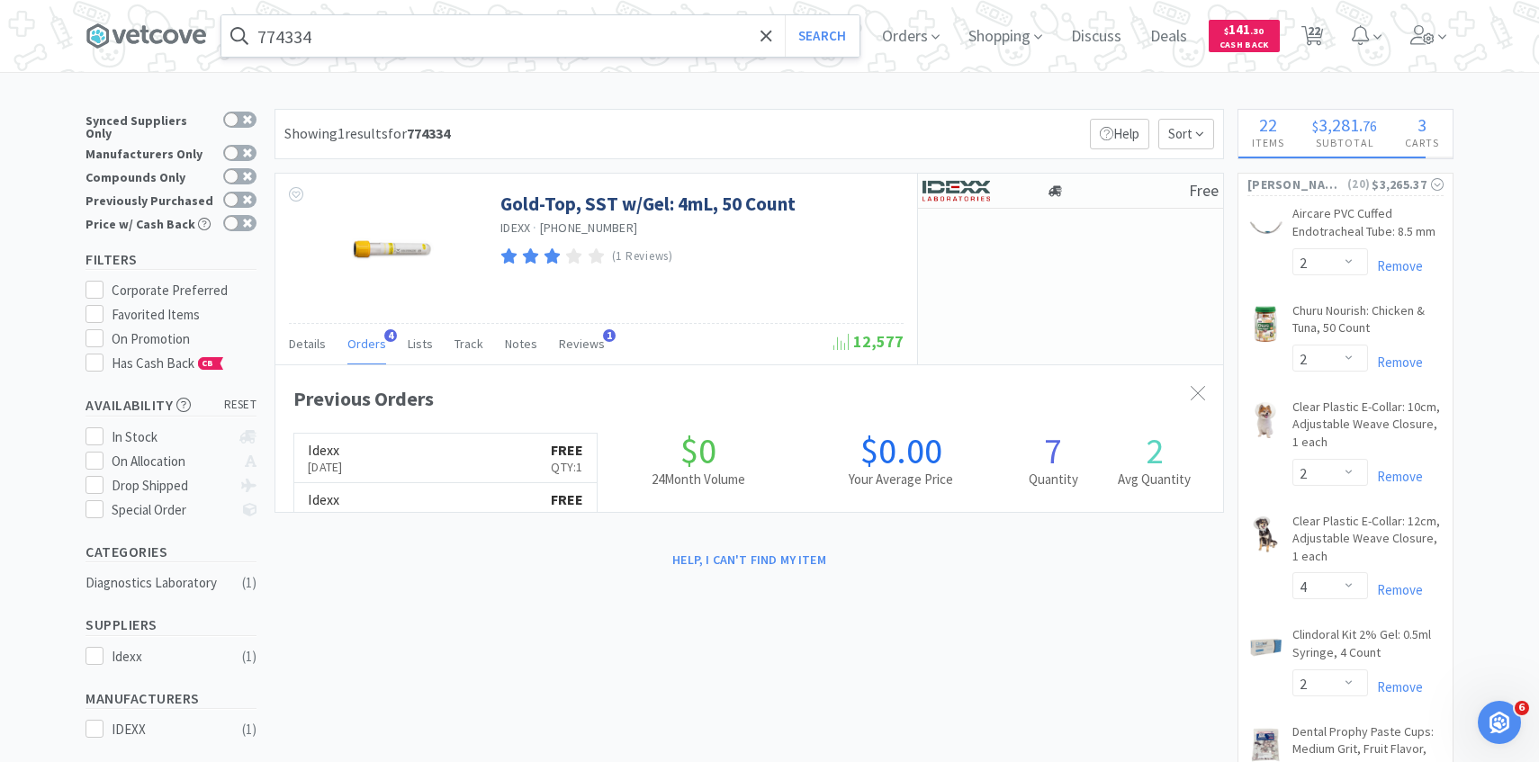
scroll to position [466, 947]
click at [948, 182] on img at bounding box center [955, 190] width 67 height 27
select select "1"
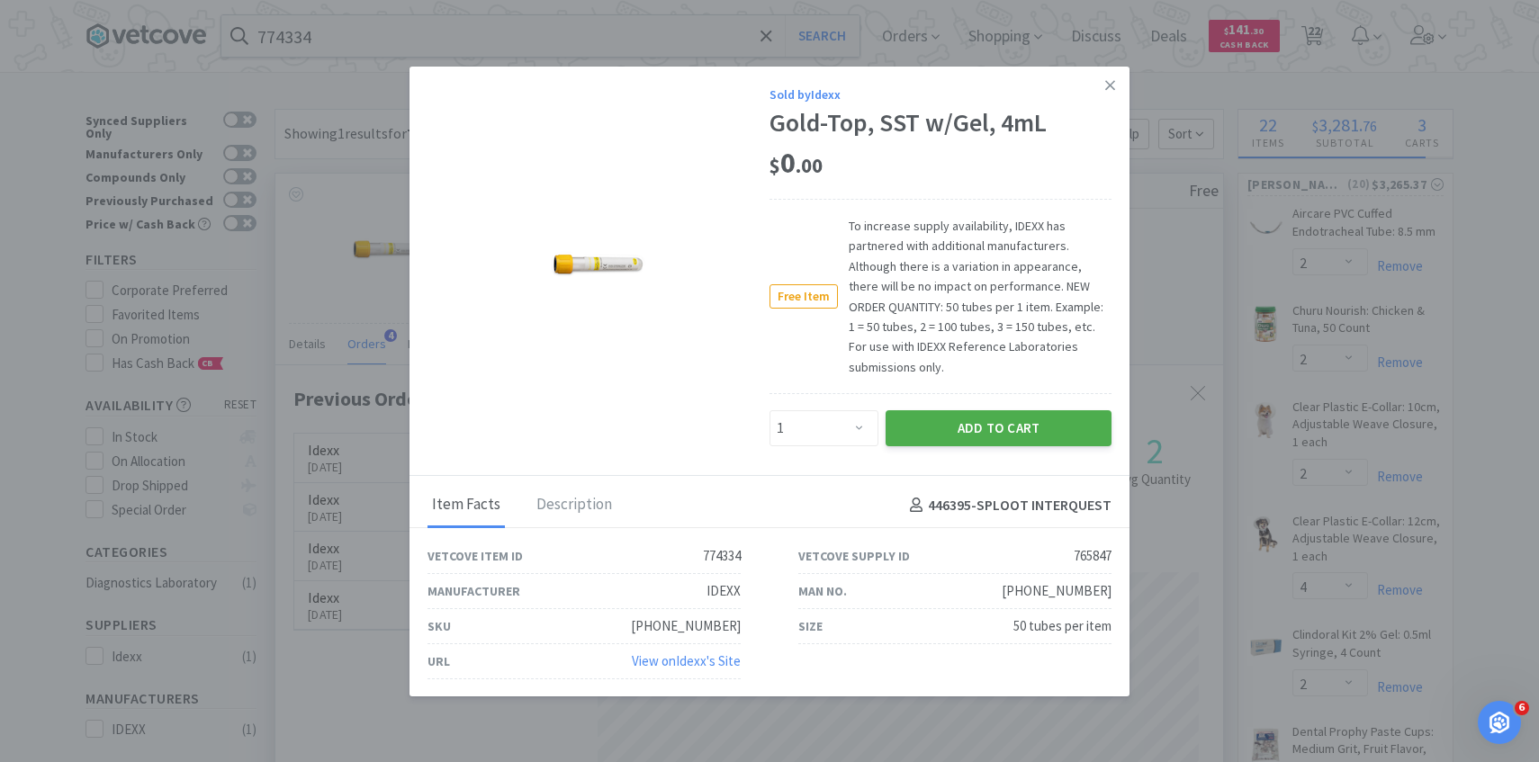
click at [937, 444] on button "Add to Cart" at bounding box center [998, 428] width 226 height 36
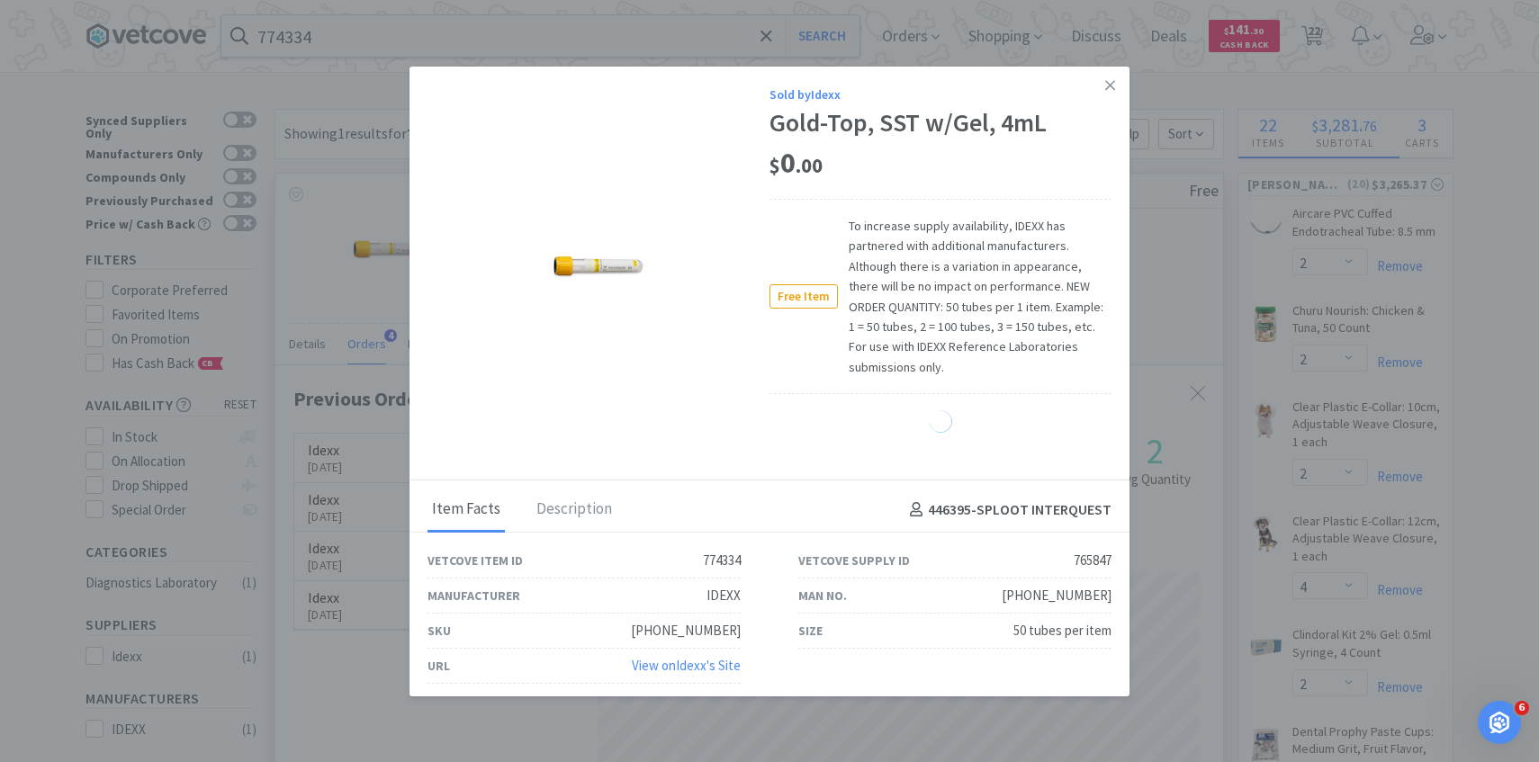
select select "1"
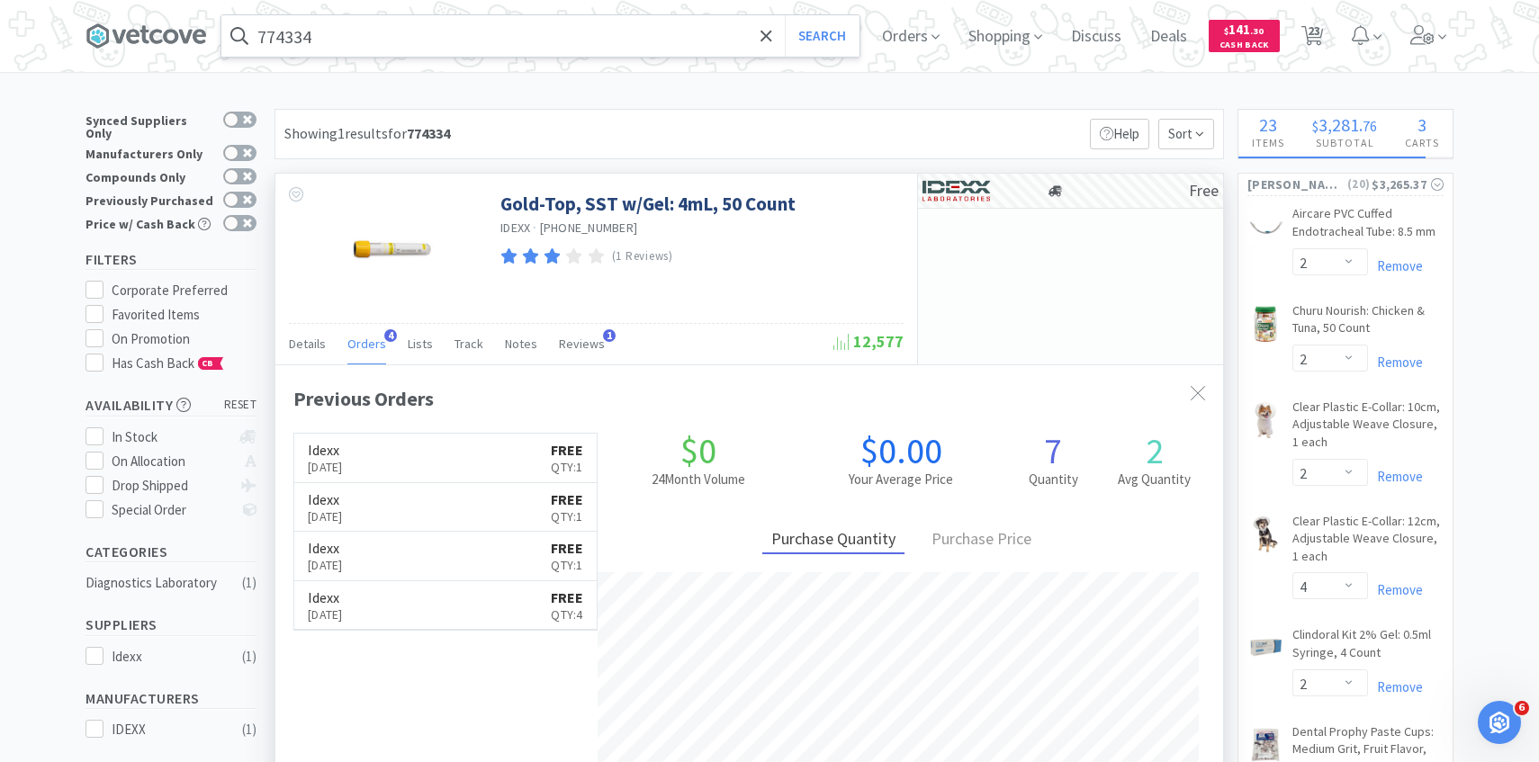
click at [558, 39] on input "774334" at bounding box center [540, 35] width 638 height 41
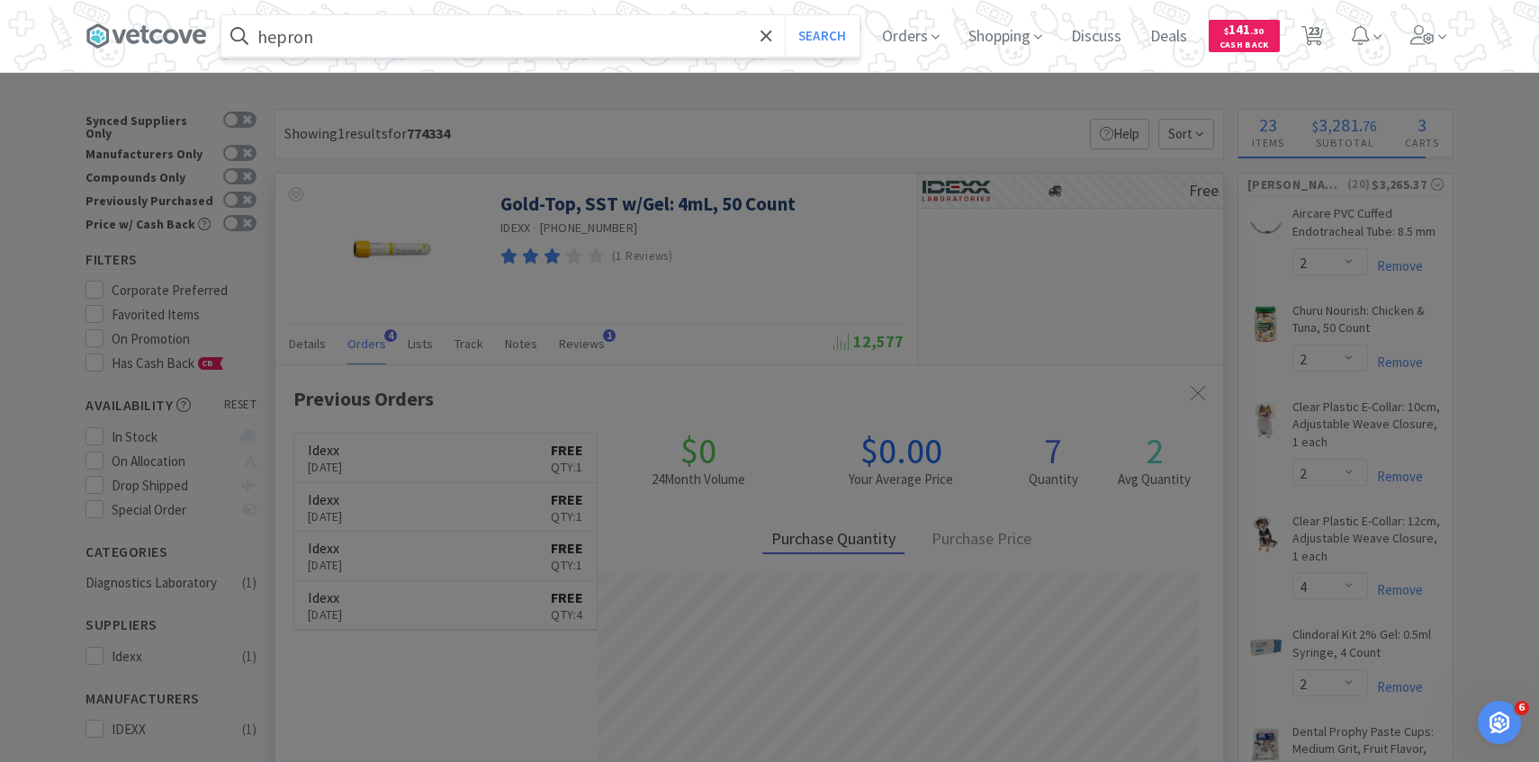
type input "hepron"
click at [785, 15] on button "Search" at bounding box center [822, 35] width 75 height 41
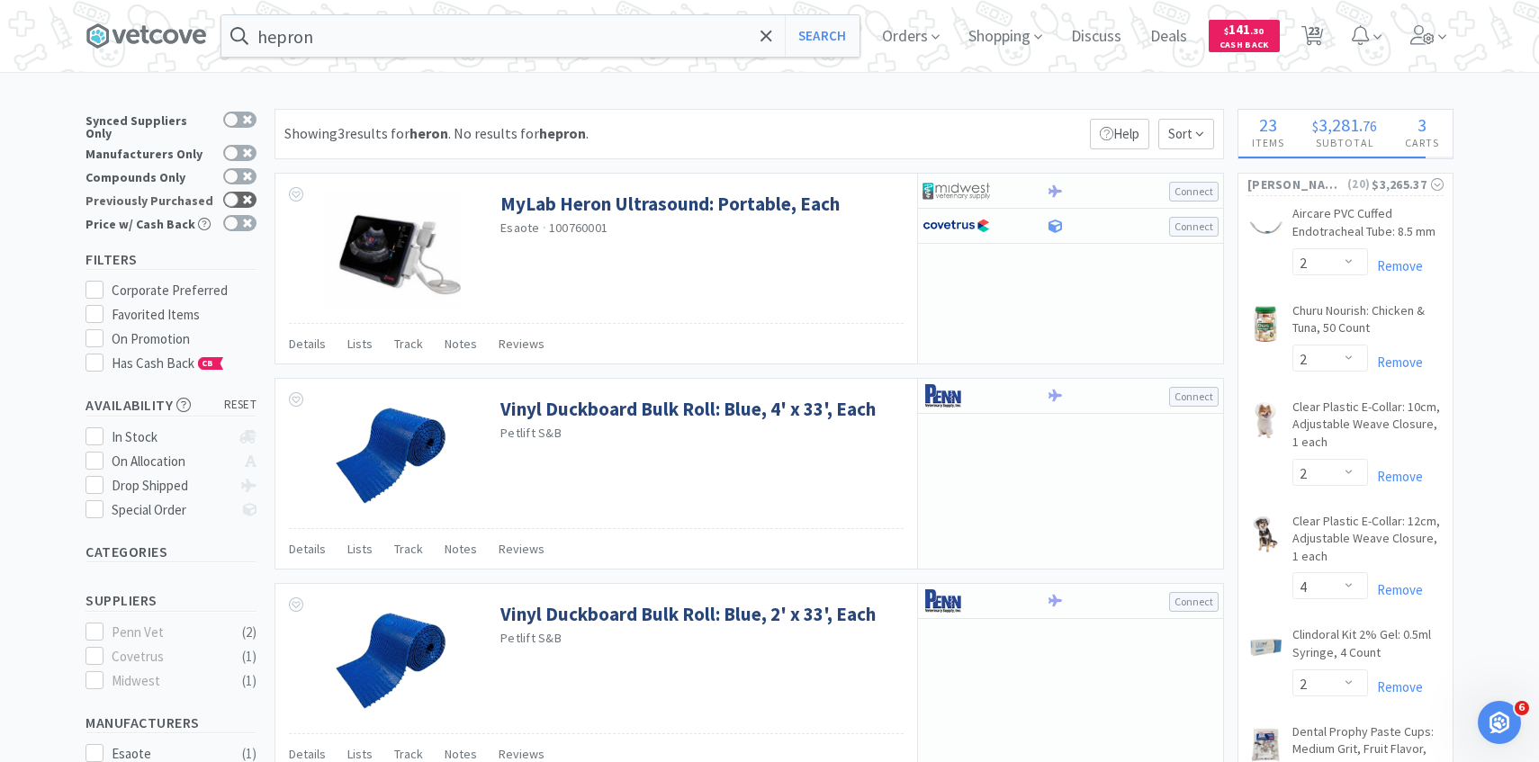
click at [243, 195] on icon at bounding box center [247, 199] width 9 height 9
checkbox input "true"
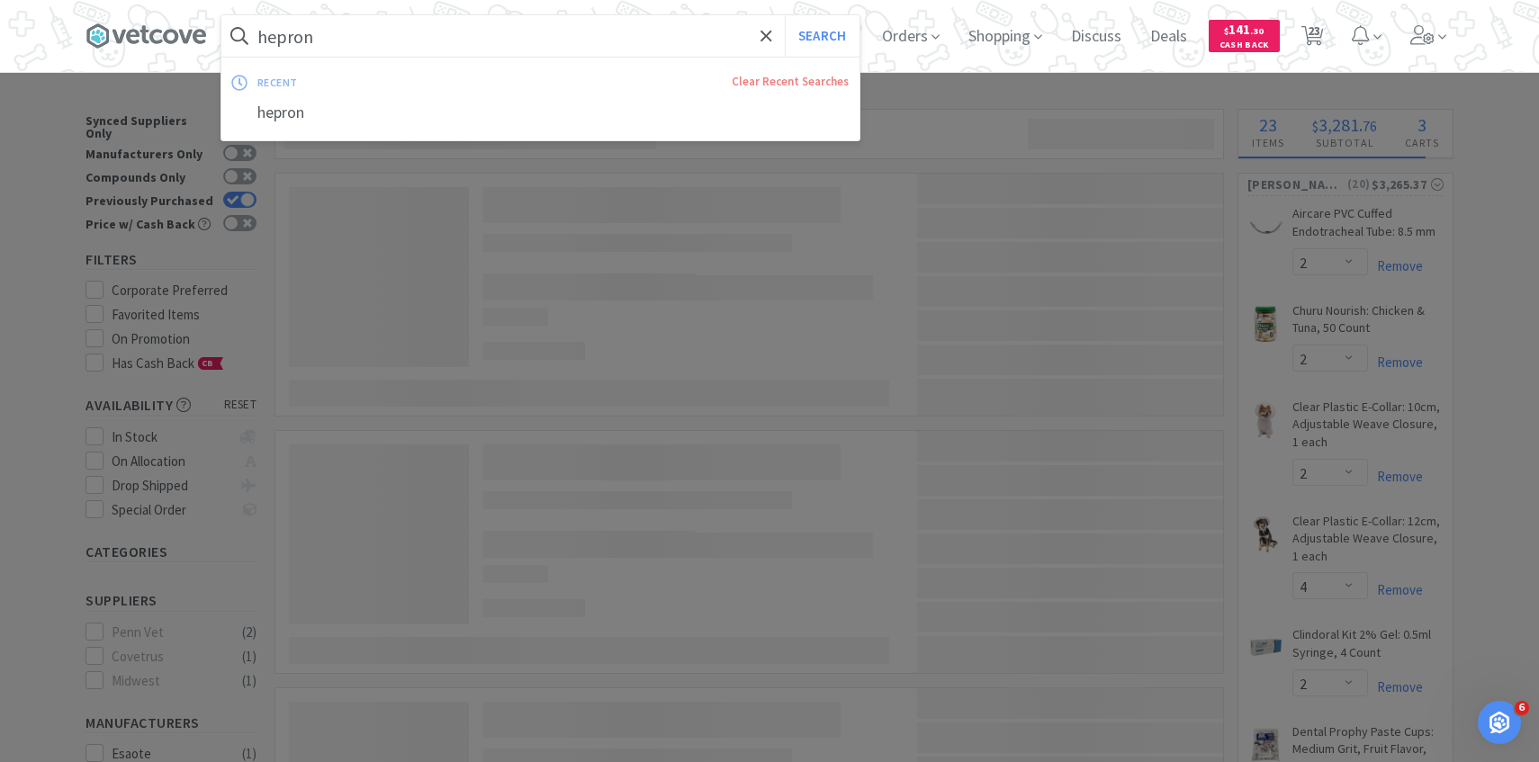
click at [334, 43] on input "hepron" at bounding box center [540, 35] width 638 height 41
click at [325, 40] on input "hepron" at bounding box center [540, 35] width 638 height 41
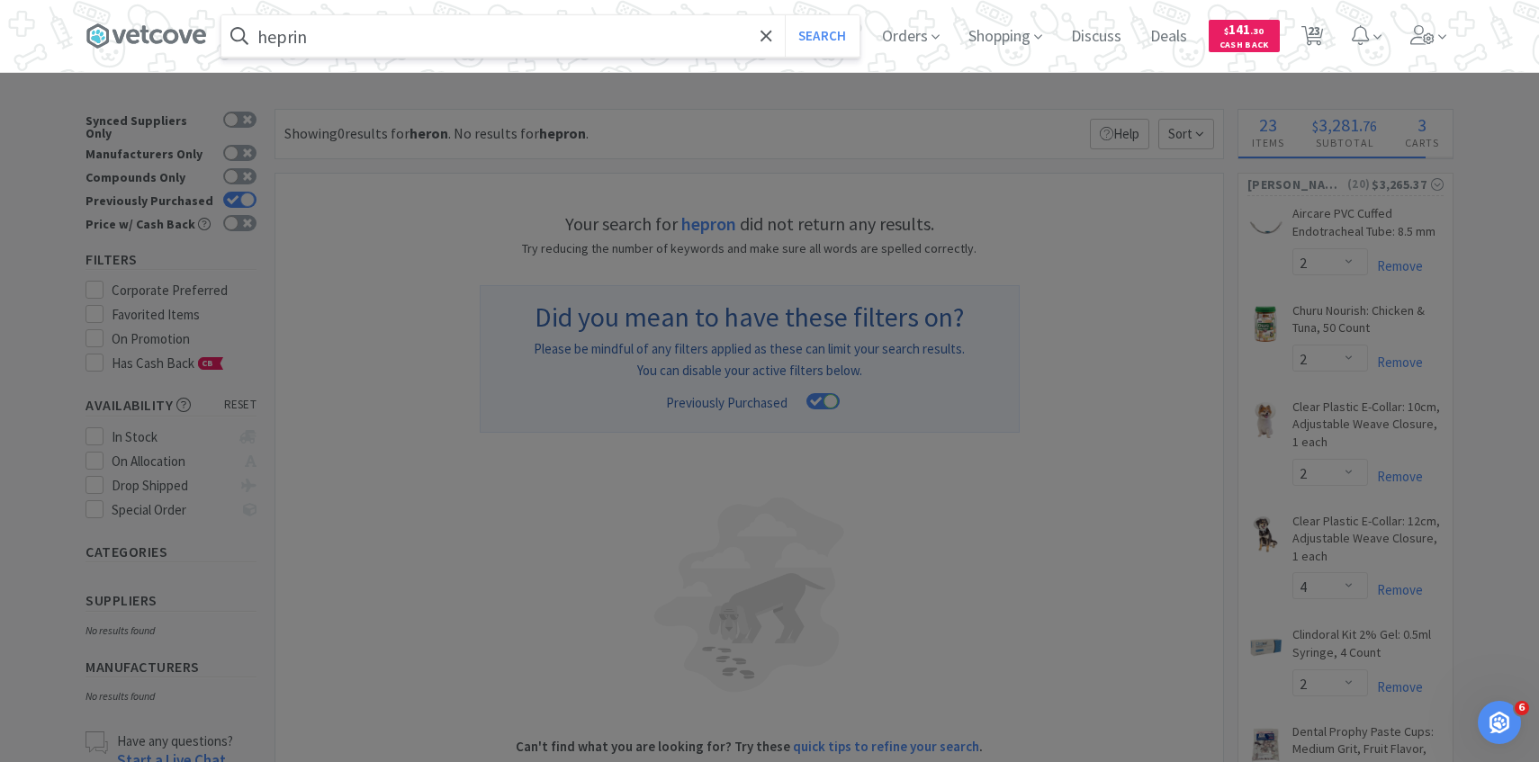
type input "heprin"
click at [785, 15] on button "Search" at bounding box center [822, 35] width 75 height 41
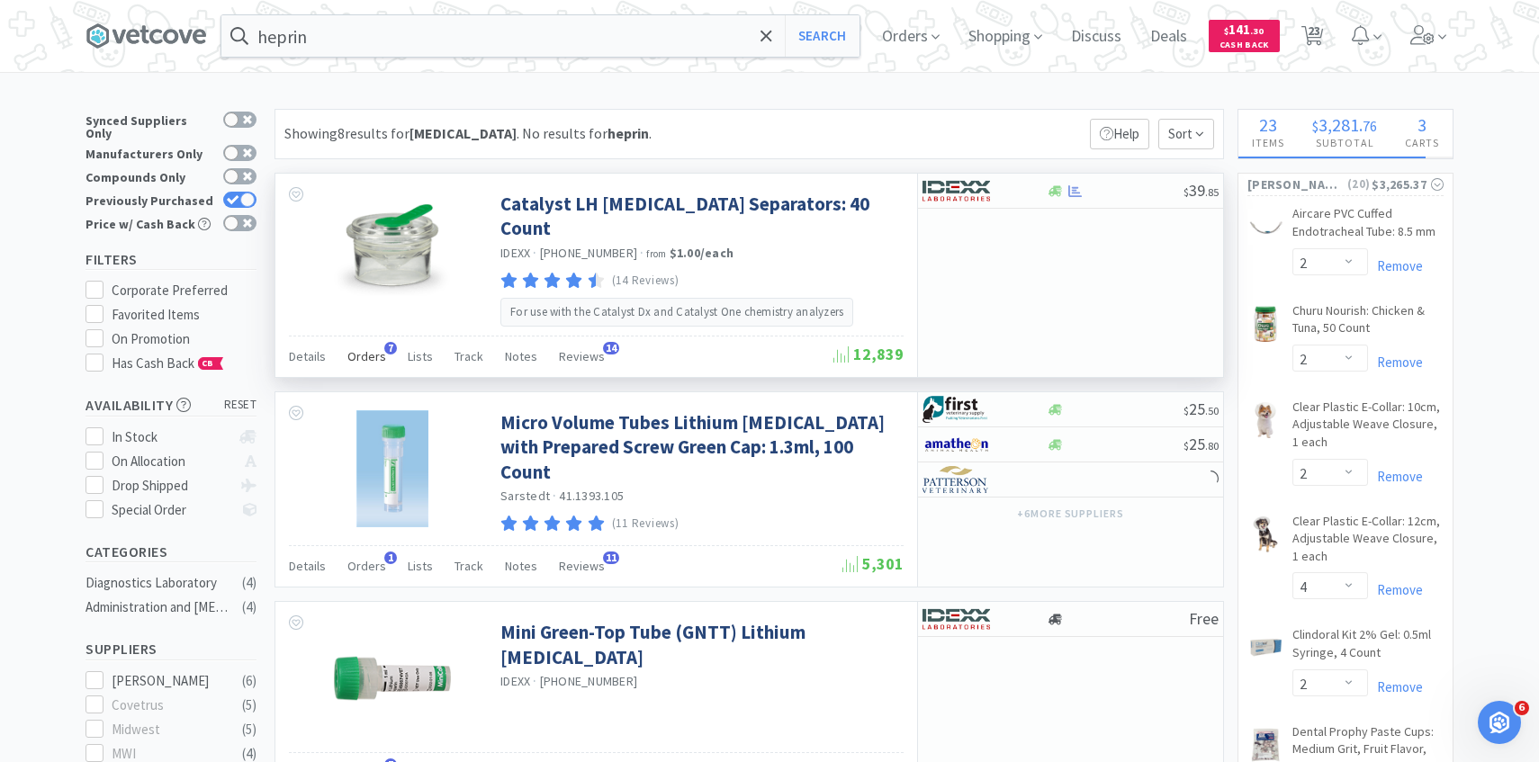
click at [363, 349] on span "Orders" at bounding box center [366, 356] width 39 height 16
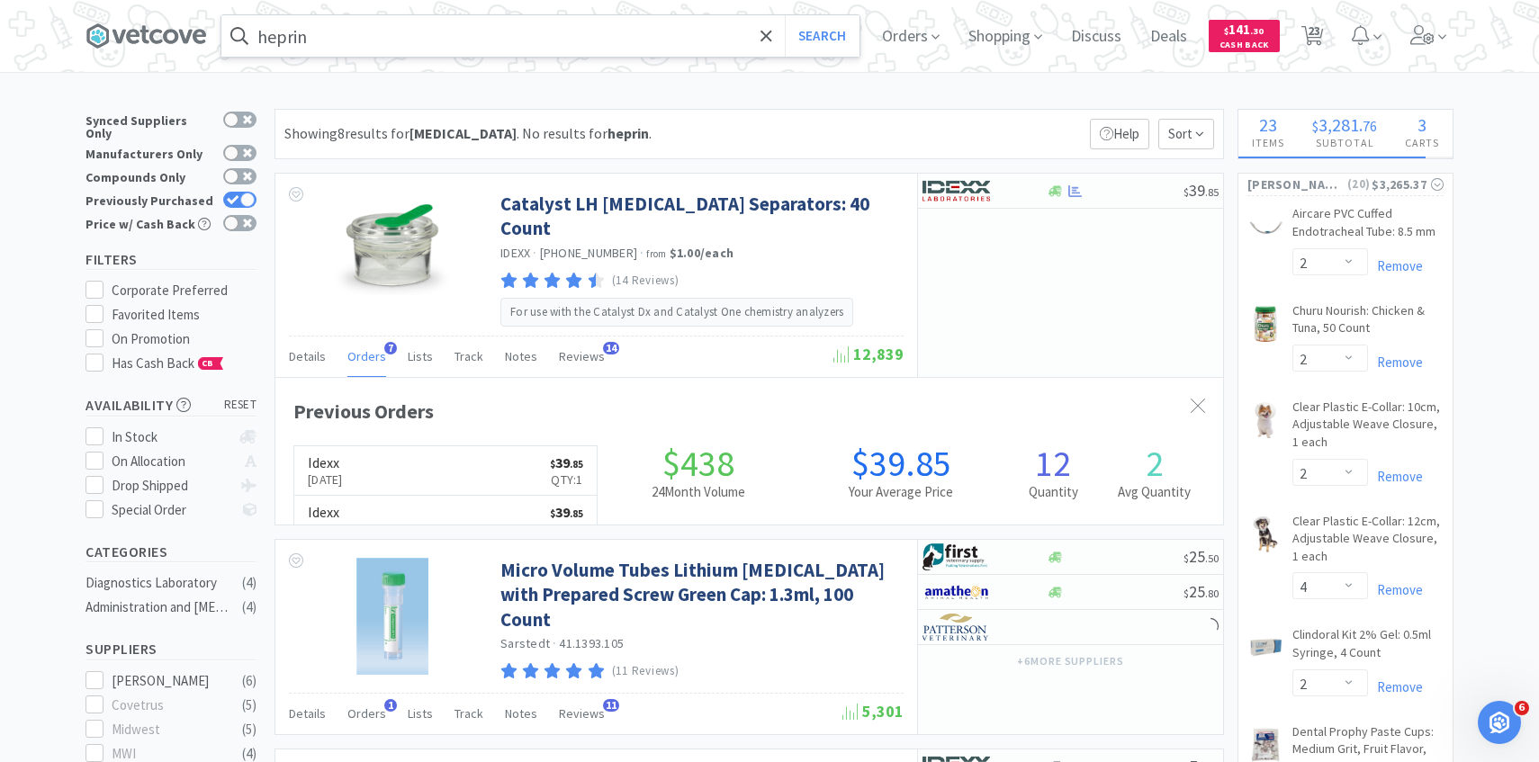
scroll to position [466, 947]
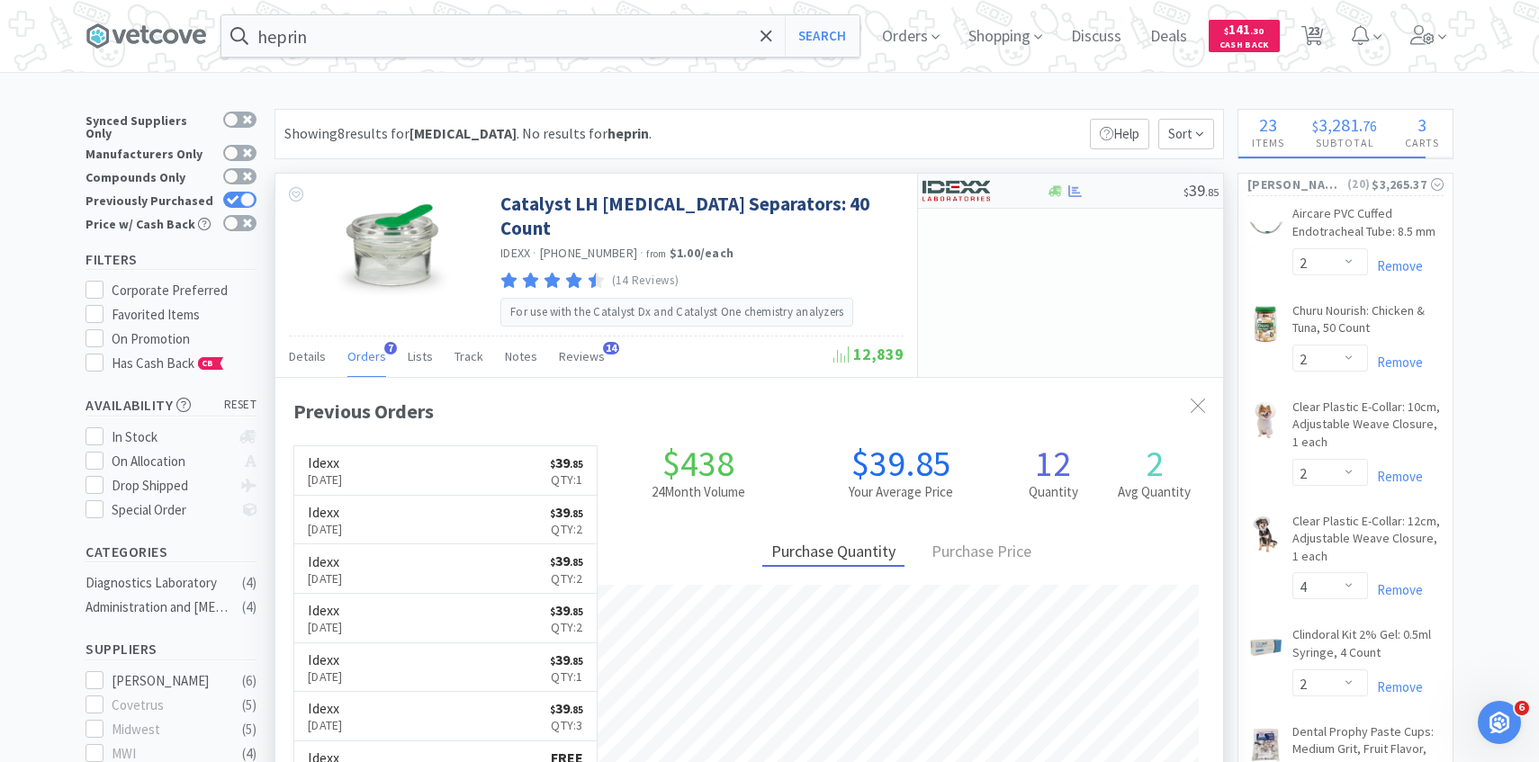
click at [972, 191] on img at bounding box center [955, 190] width 67 height 27
select select "1"
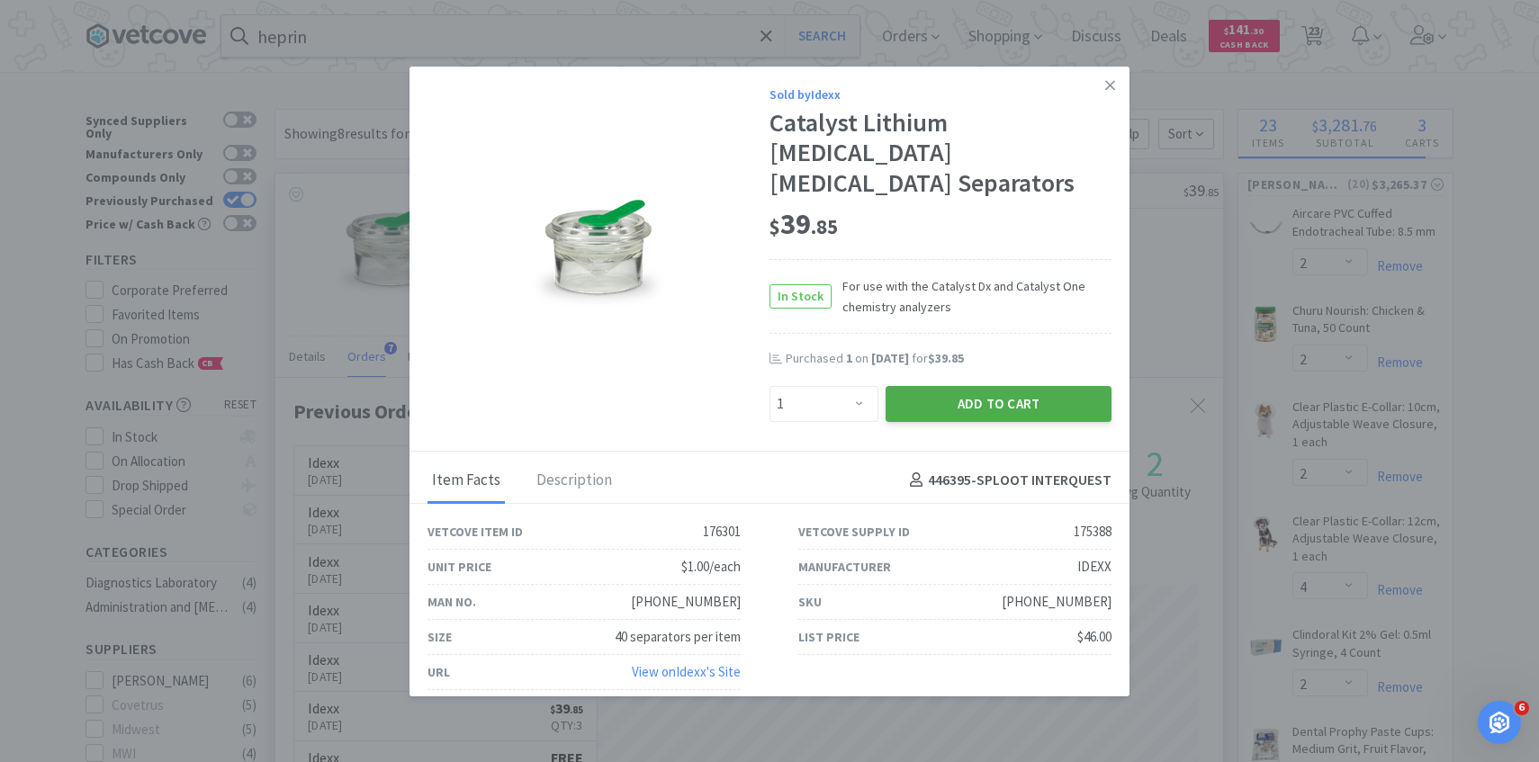
click at [974, 386] on button "Add to Cart" at bounding box center [998, 404] width 226 height 36
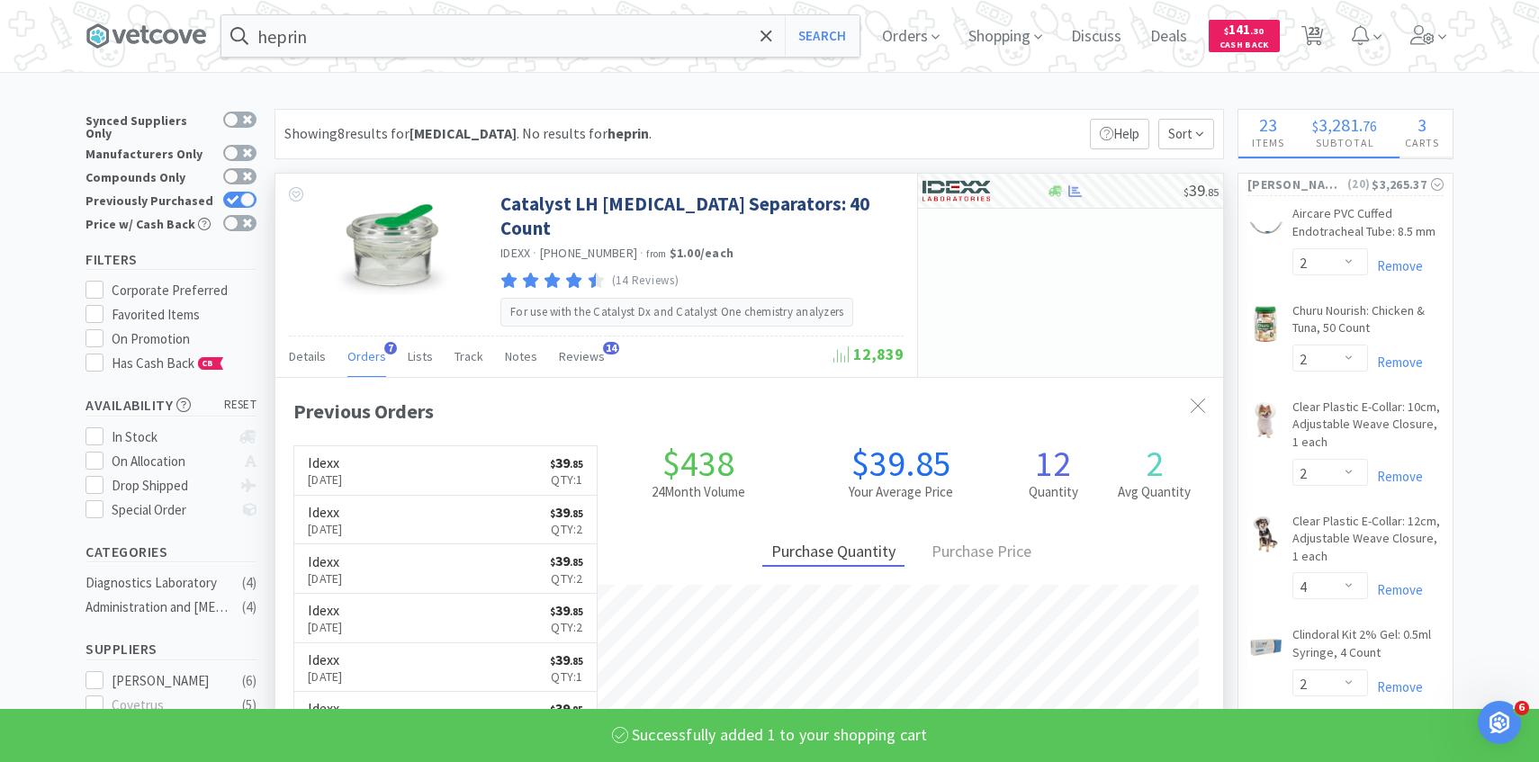
select select "1"
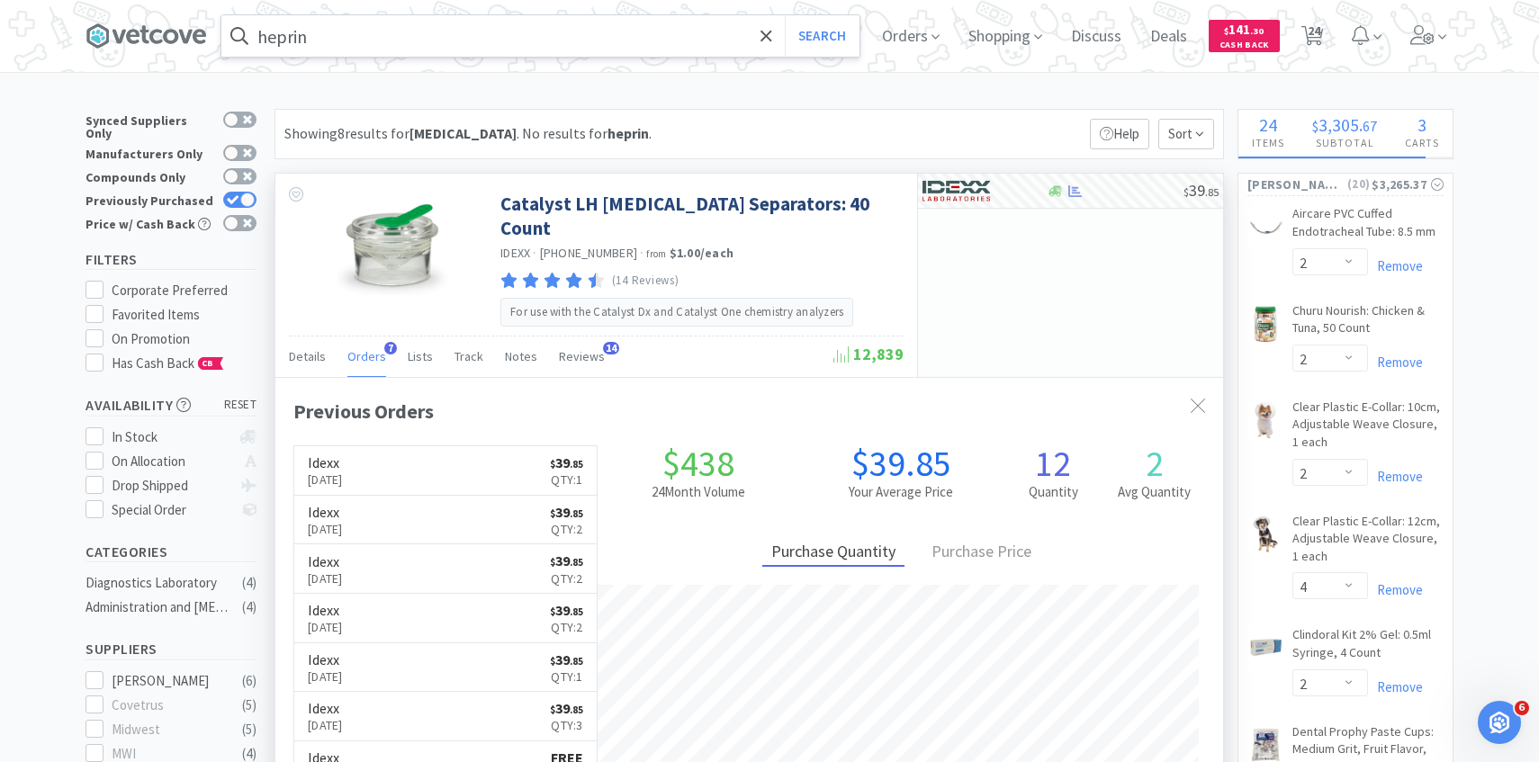
click at [575, 47] on input "heprin" at bounding box center [540, 35] width 638 height 41
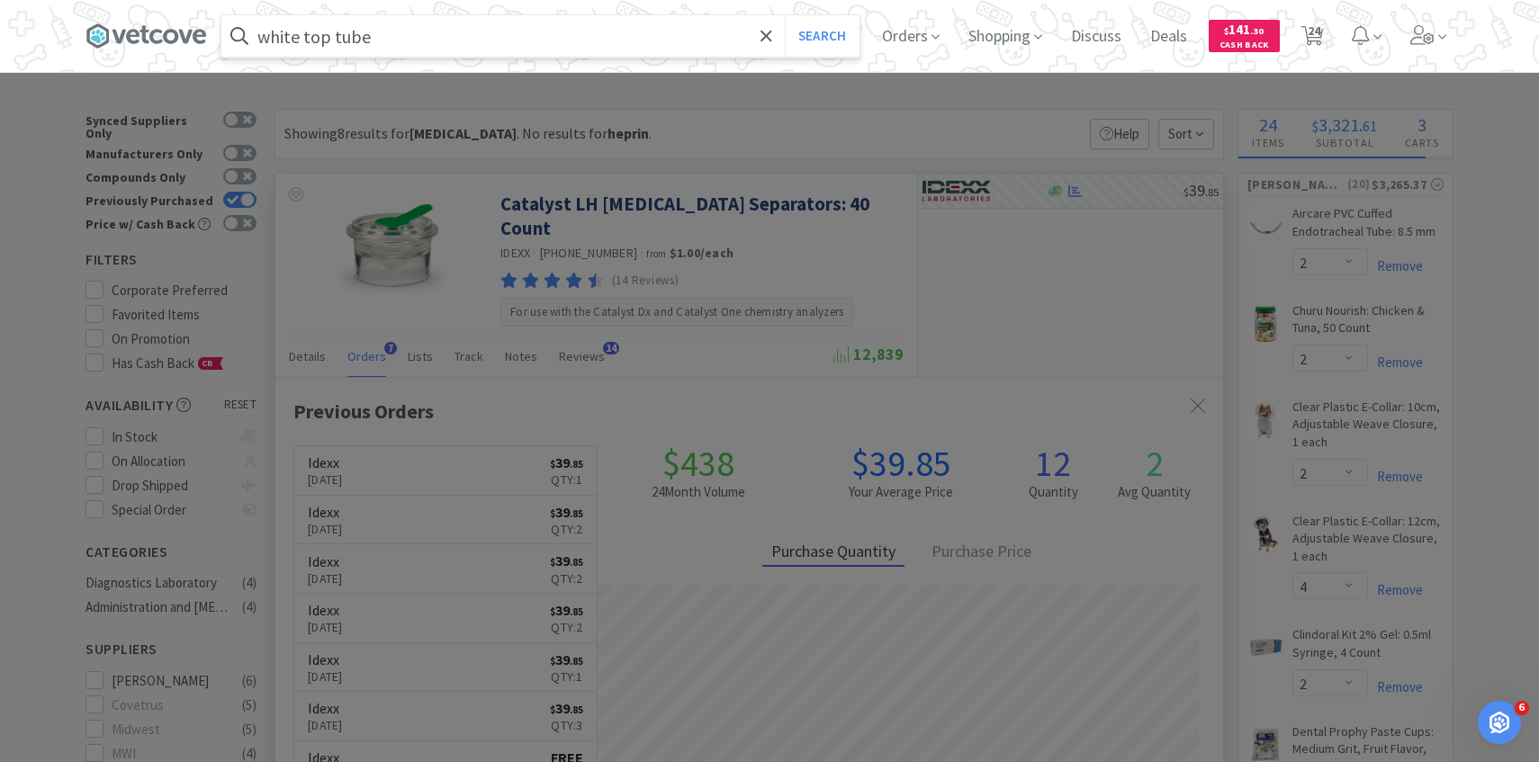
type input "white top tube"
click at [785, 15] on button "Search" at bounding box center [822, 35] width 75 height 41
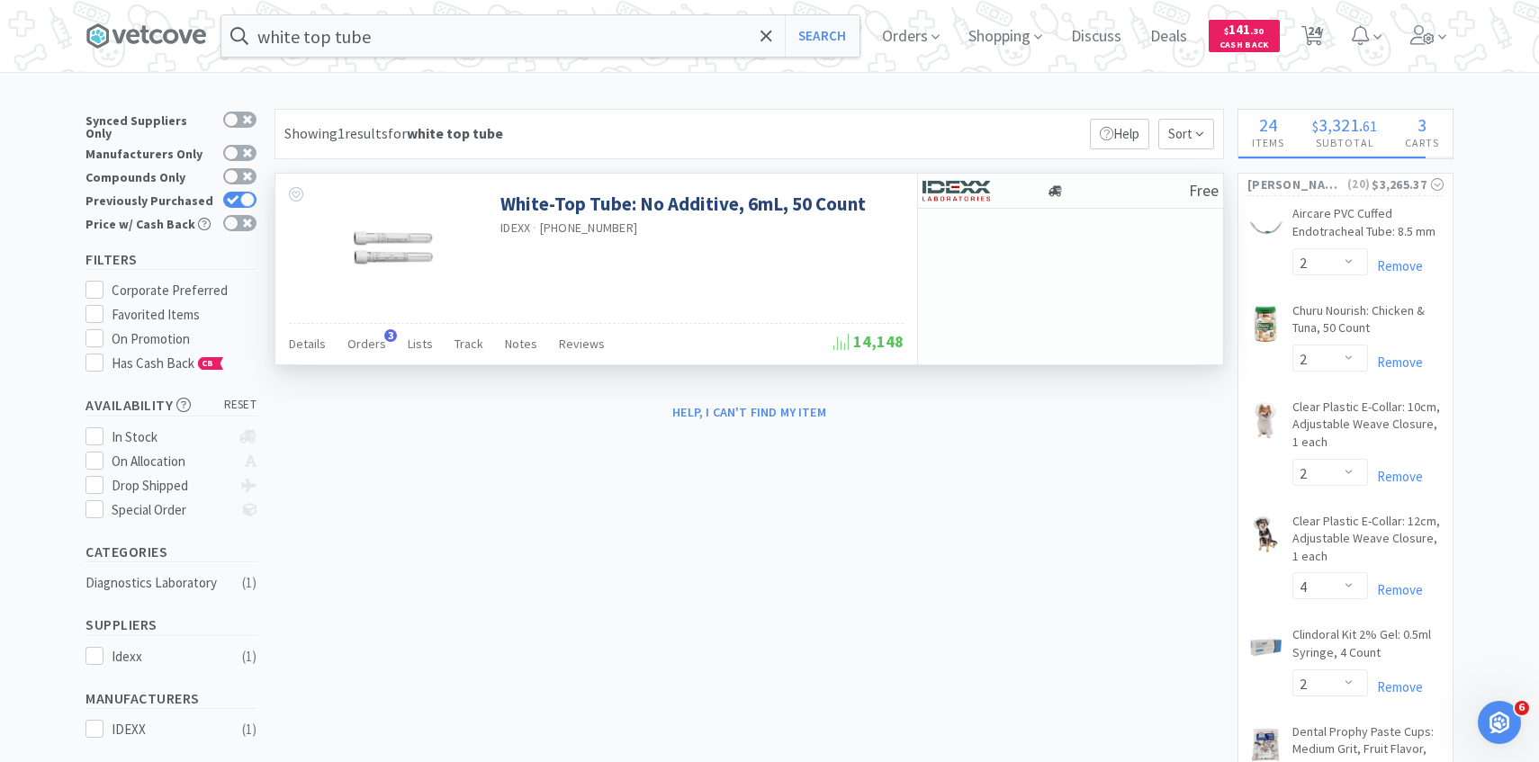
click at [363, 341] on span "Orders" at bounding box center [366, 344] width 39 height 16
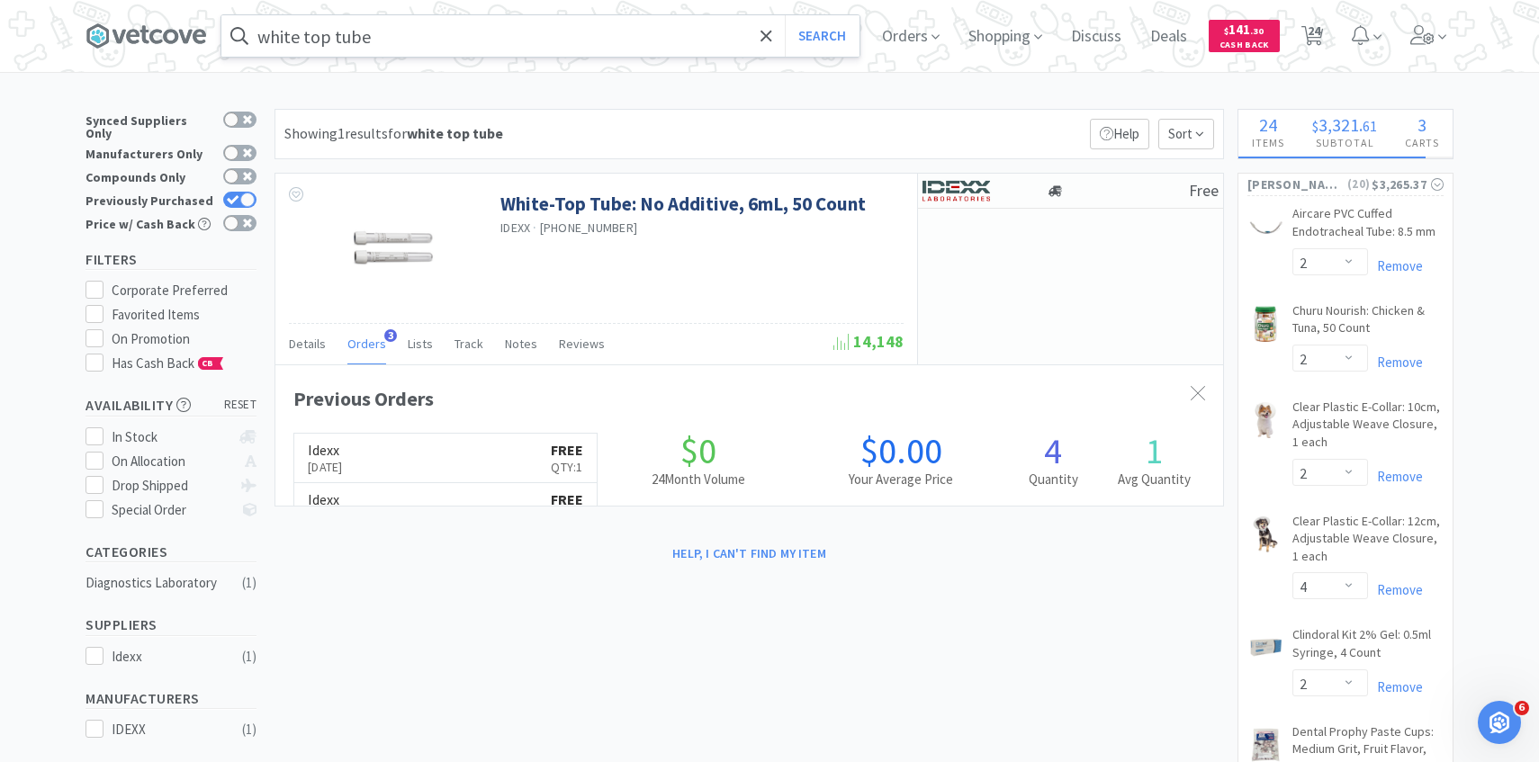
scroll to position [466, 947]
click at [979, 182] on img at bounding box center [955, 190] width 67 height 27
select select "1"
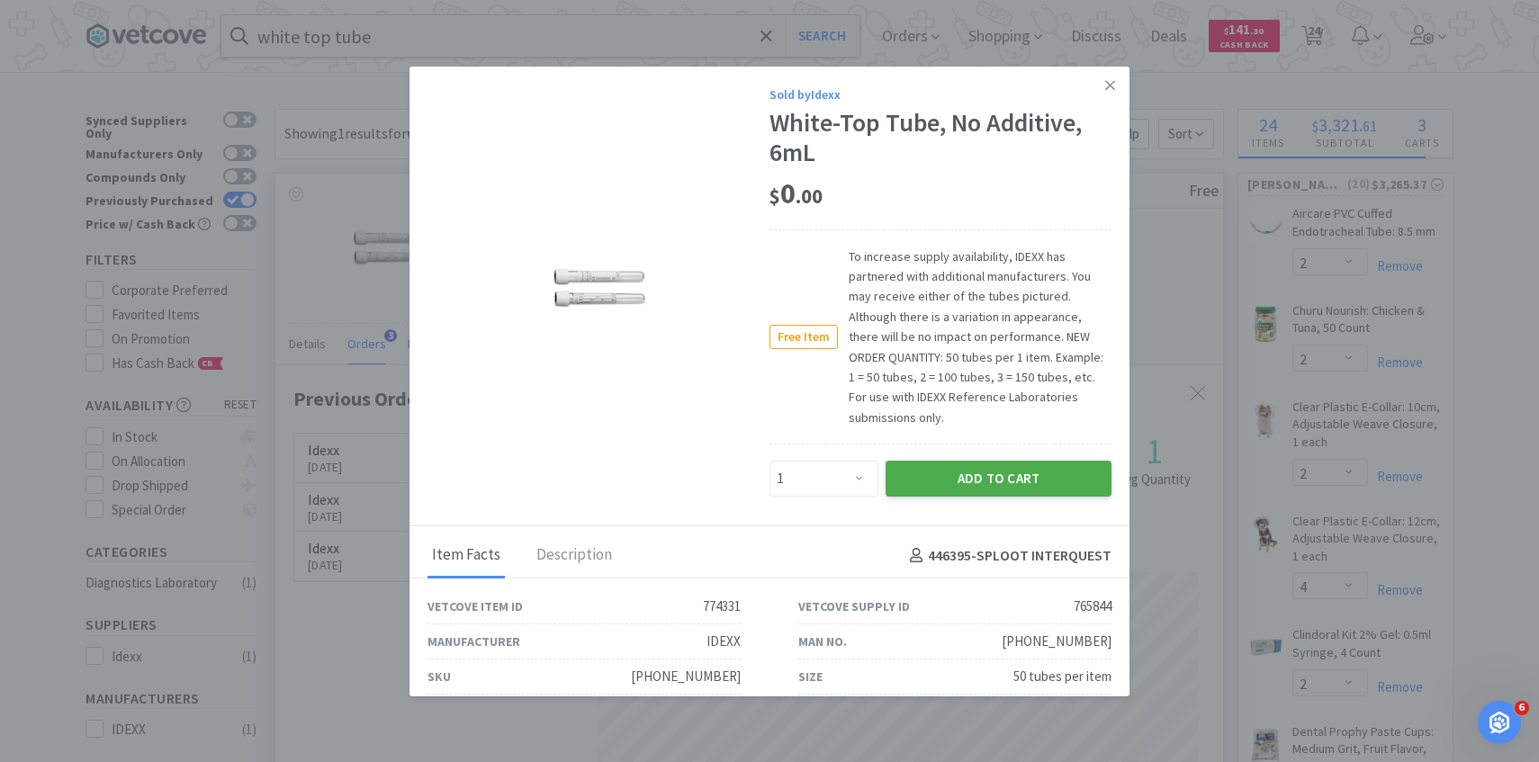
click at [931, 461] on button "Add to Cart" at bounding box center [998, 479] width 226 height 36
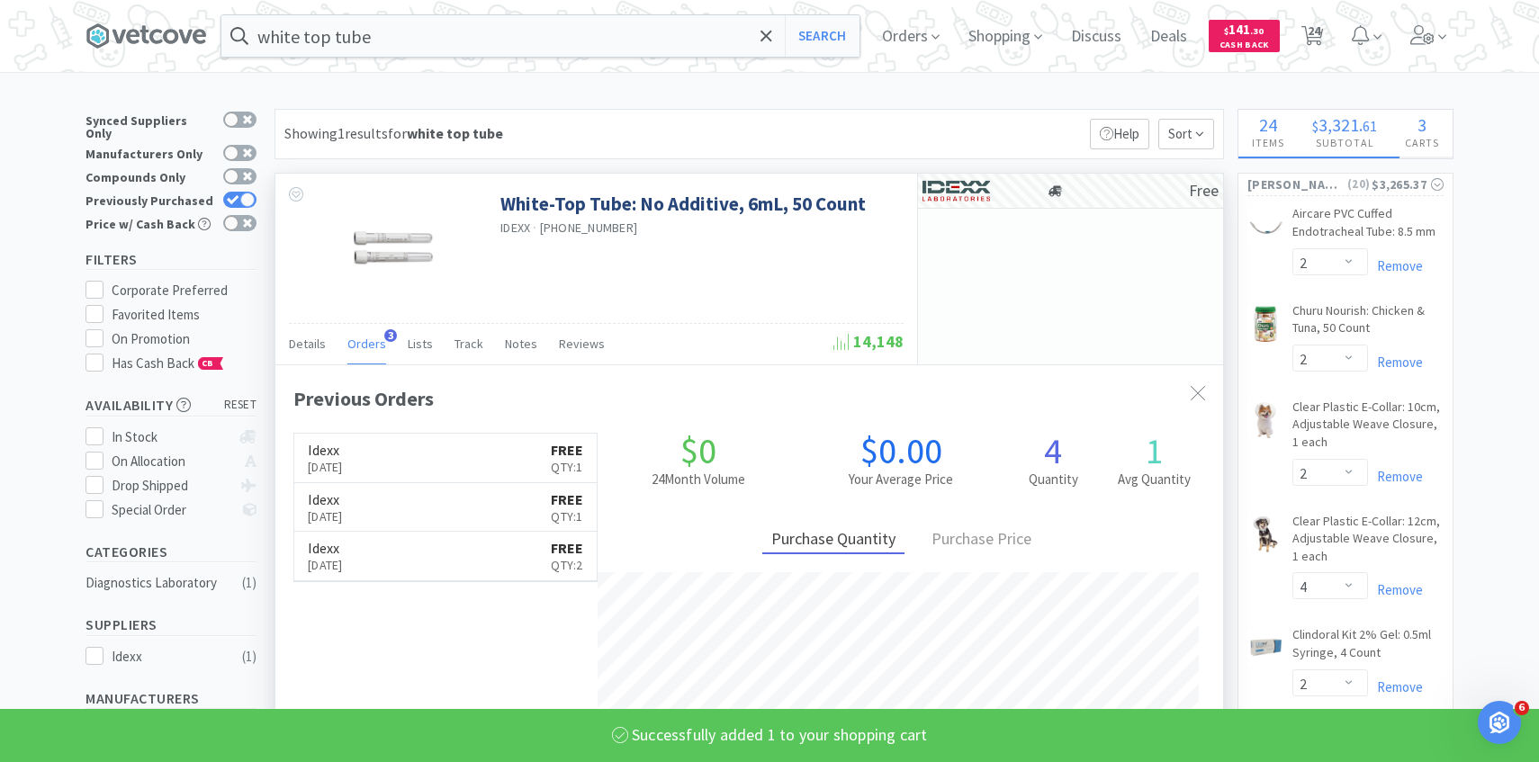
select select "1"
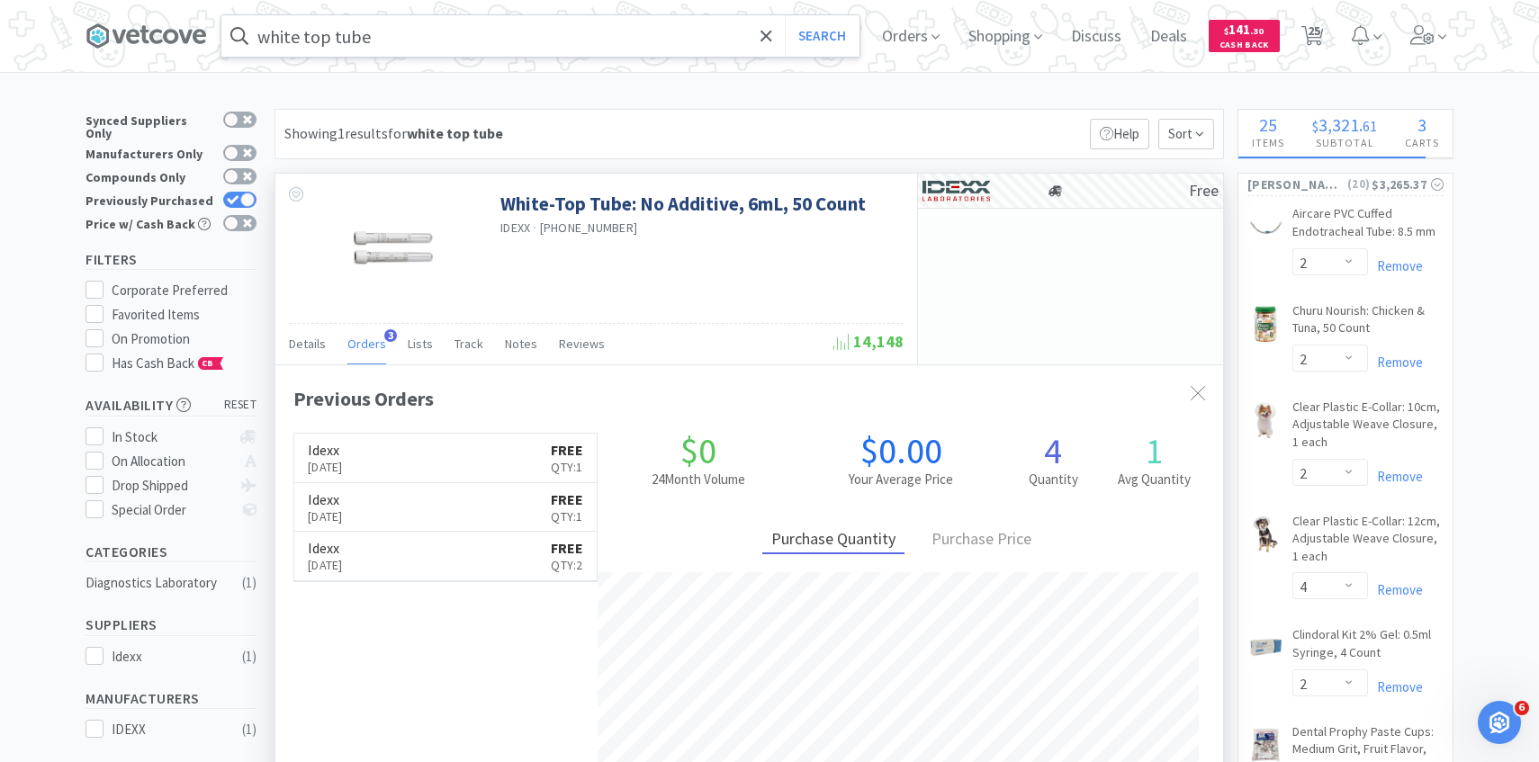
click at [517, 46] on input "white top tube" at bounding box center [540, 35] width 638 height 41
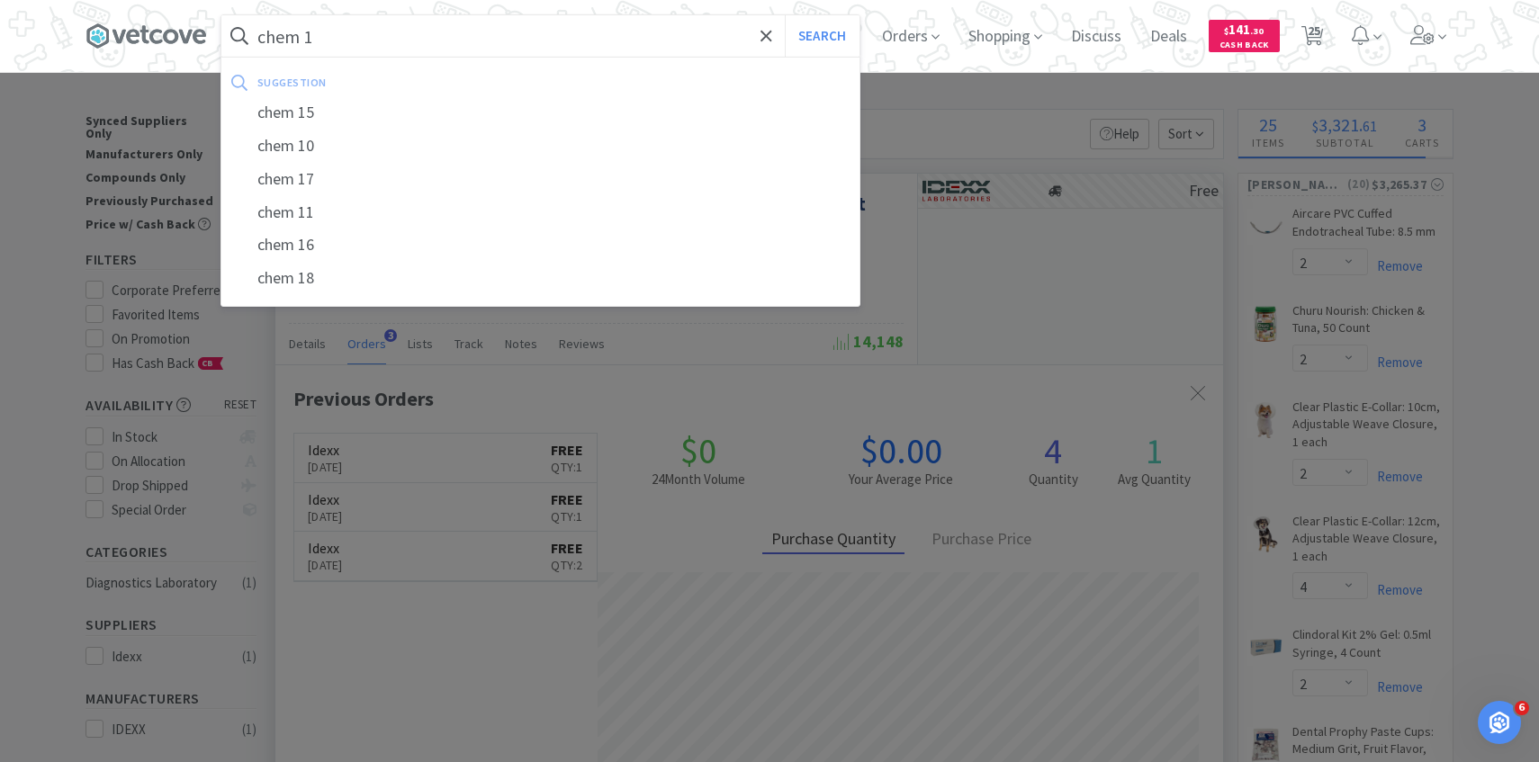
type input "chem 1"
click at [785, 15] on button "Search" at bounding box center [822, 35] width 75 height 41
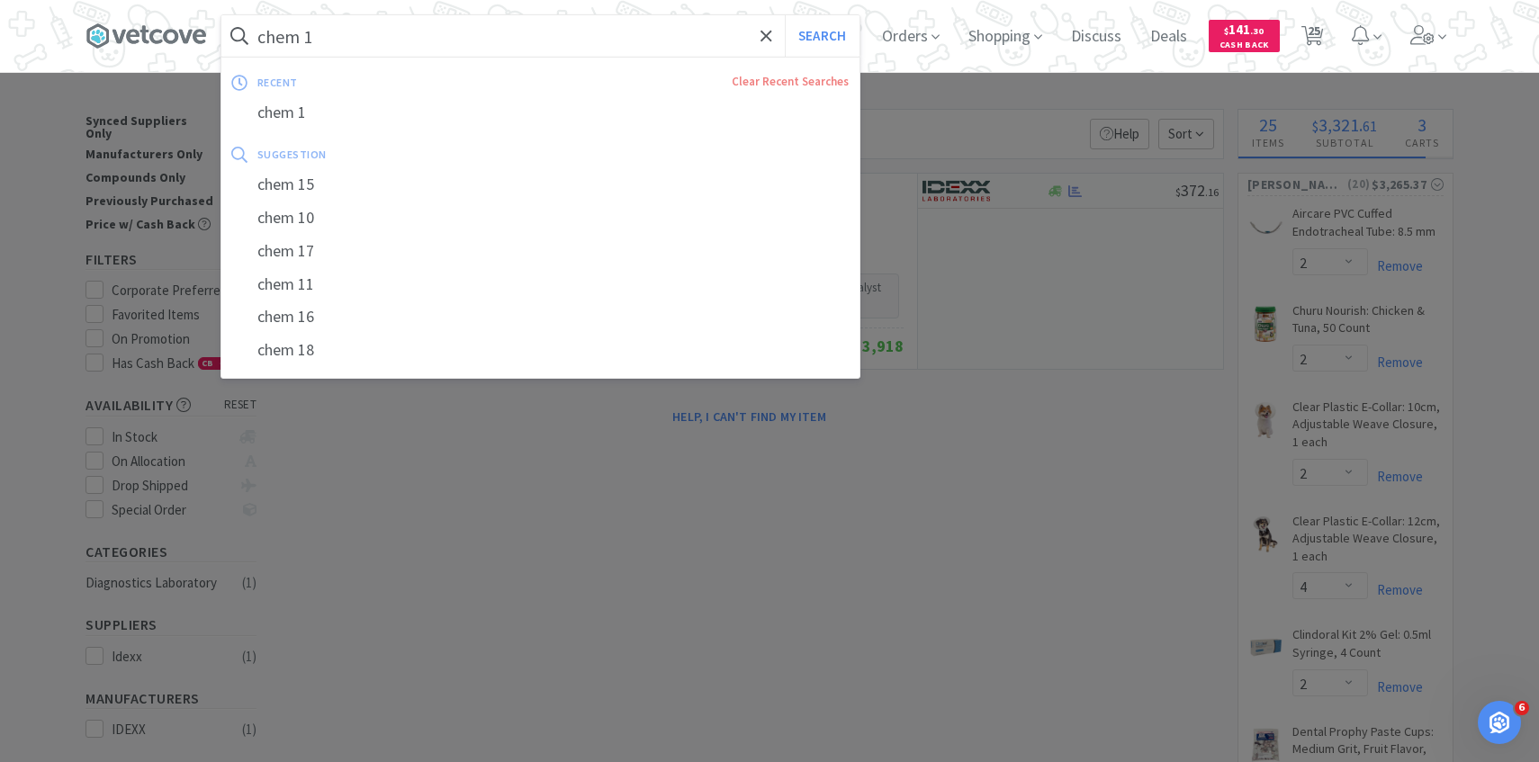
click at [462, 38] on input "chem 1" at bounding box center [540, 35] width 638 height 41
click at [385, 38] on input "chem 1" at bounding box center [540, 35] width 638 height 41
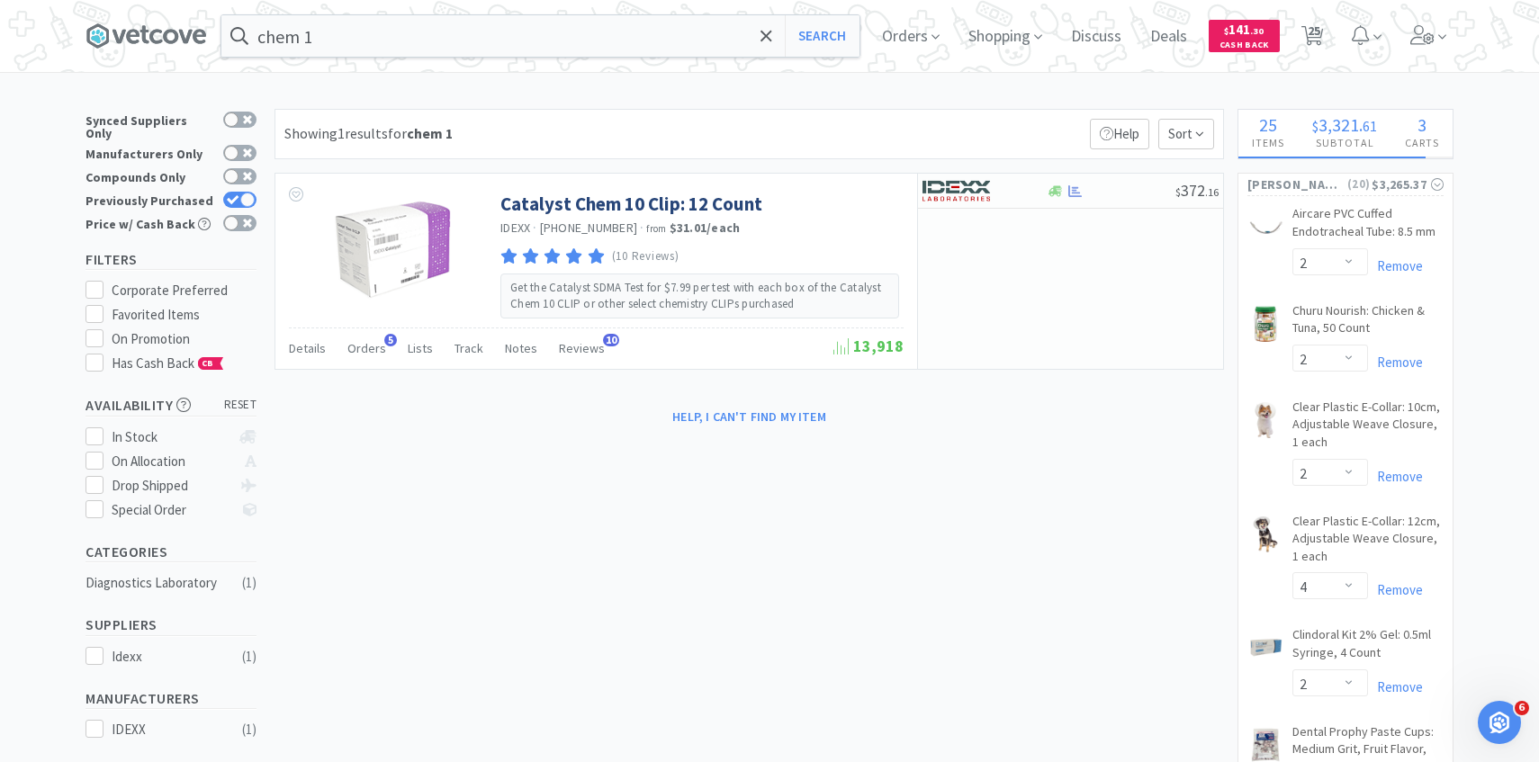
click at [1011, 192] on div at bounding box center [769, 381] width 1539 height 762
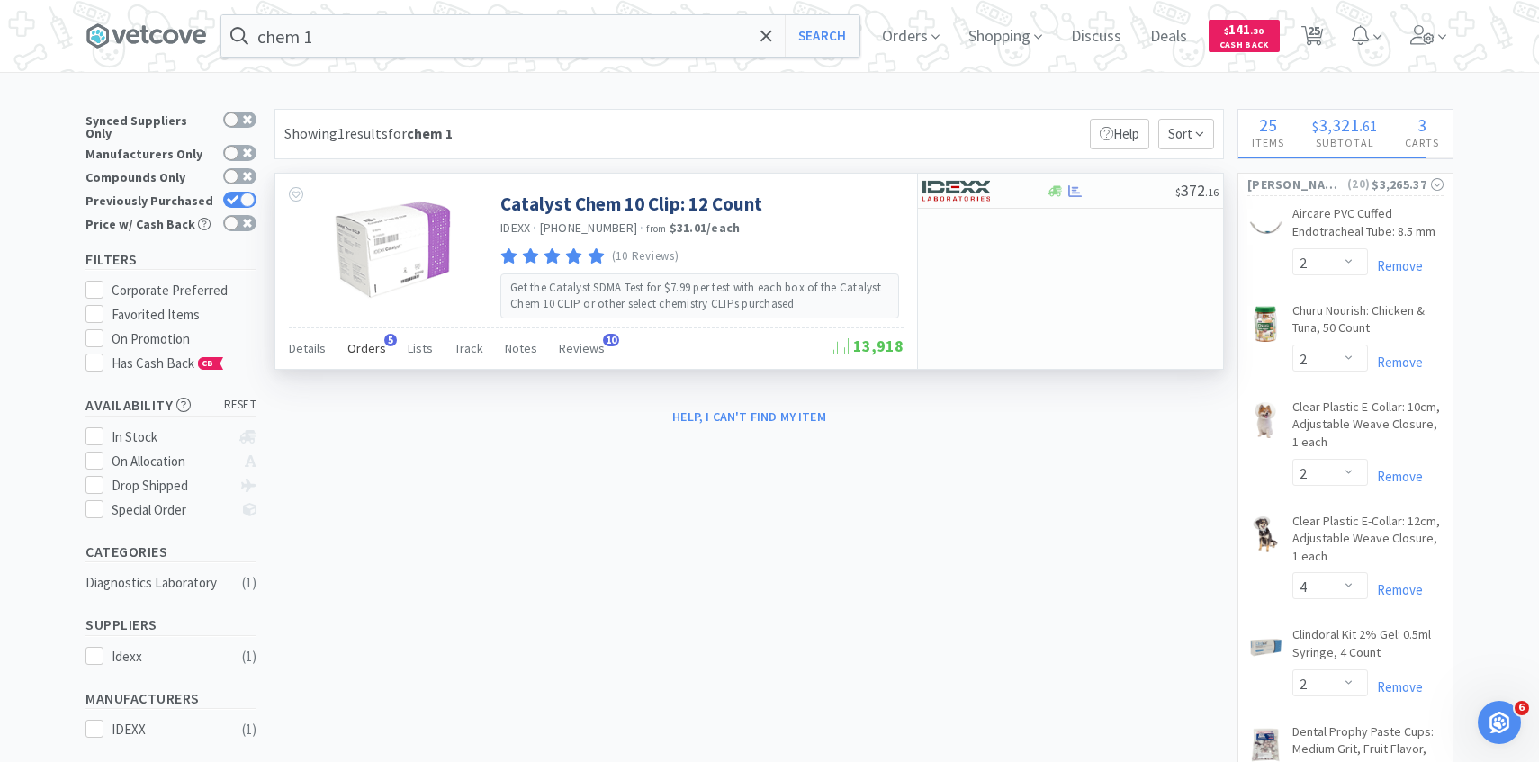
click at [369, 346] on span "Orders" at bounding box center [366, 348] width 39 height 16
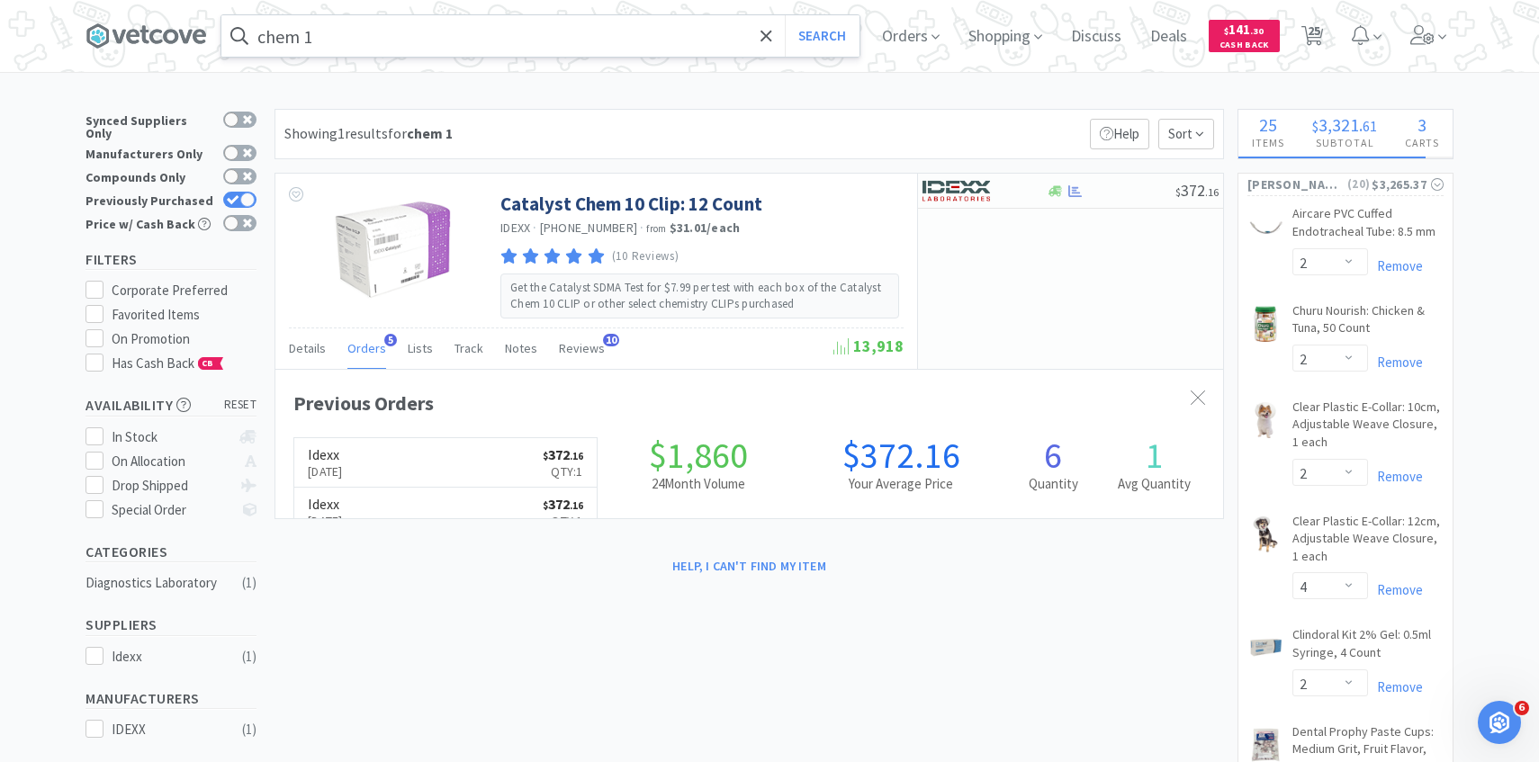
scroll to position [466, 947]
click at [1038, 193] on div at bounding box center [983, 190] width 123 height 31
select select "1"
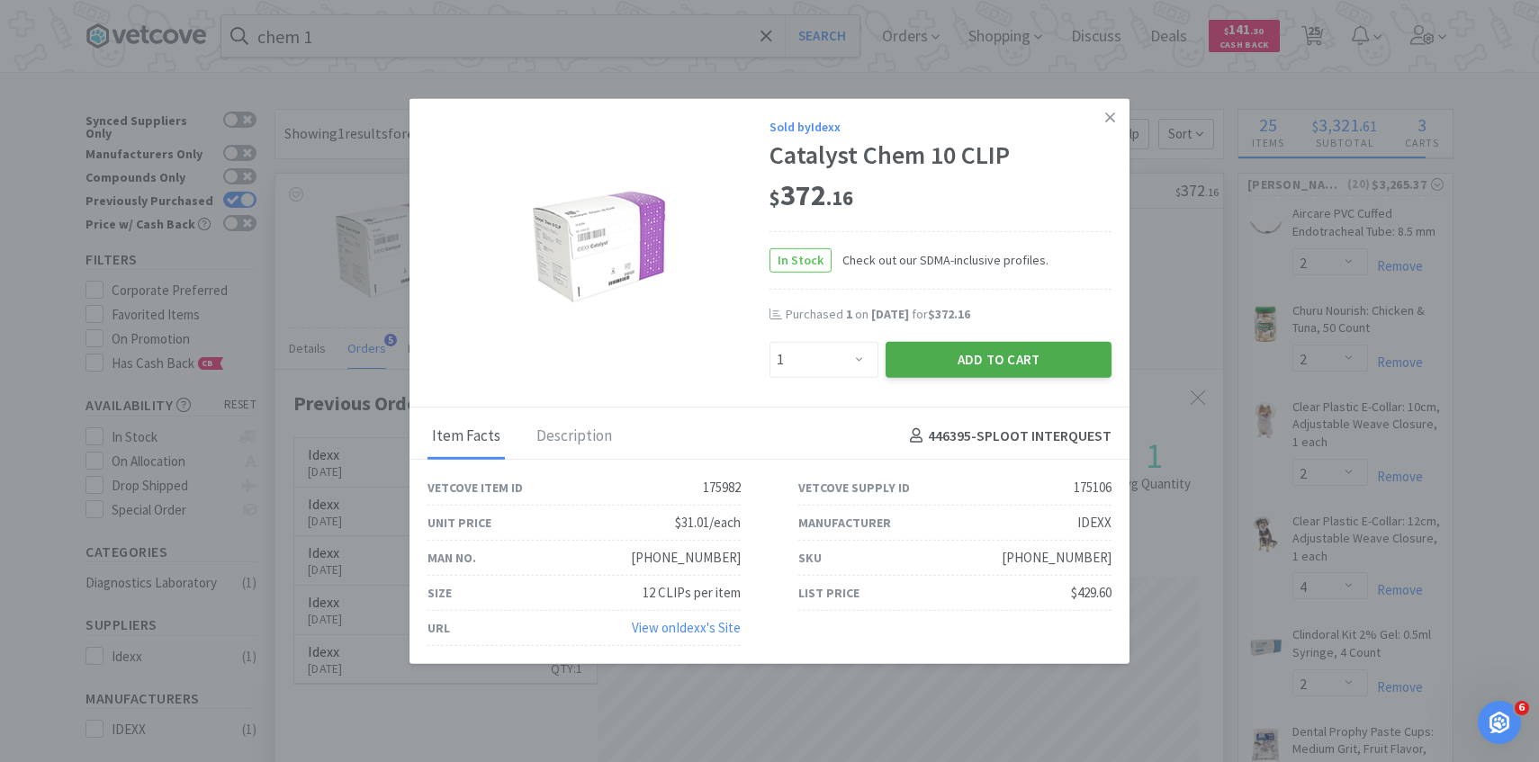
click at [970, 354] on button "Add to Cart" at bounding box center [998, 359] width 226 height 36
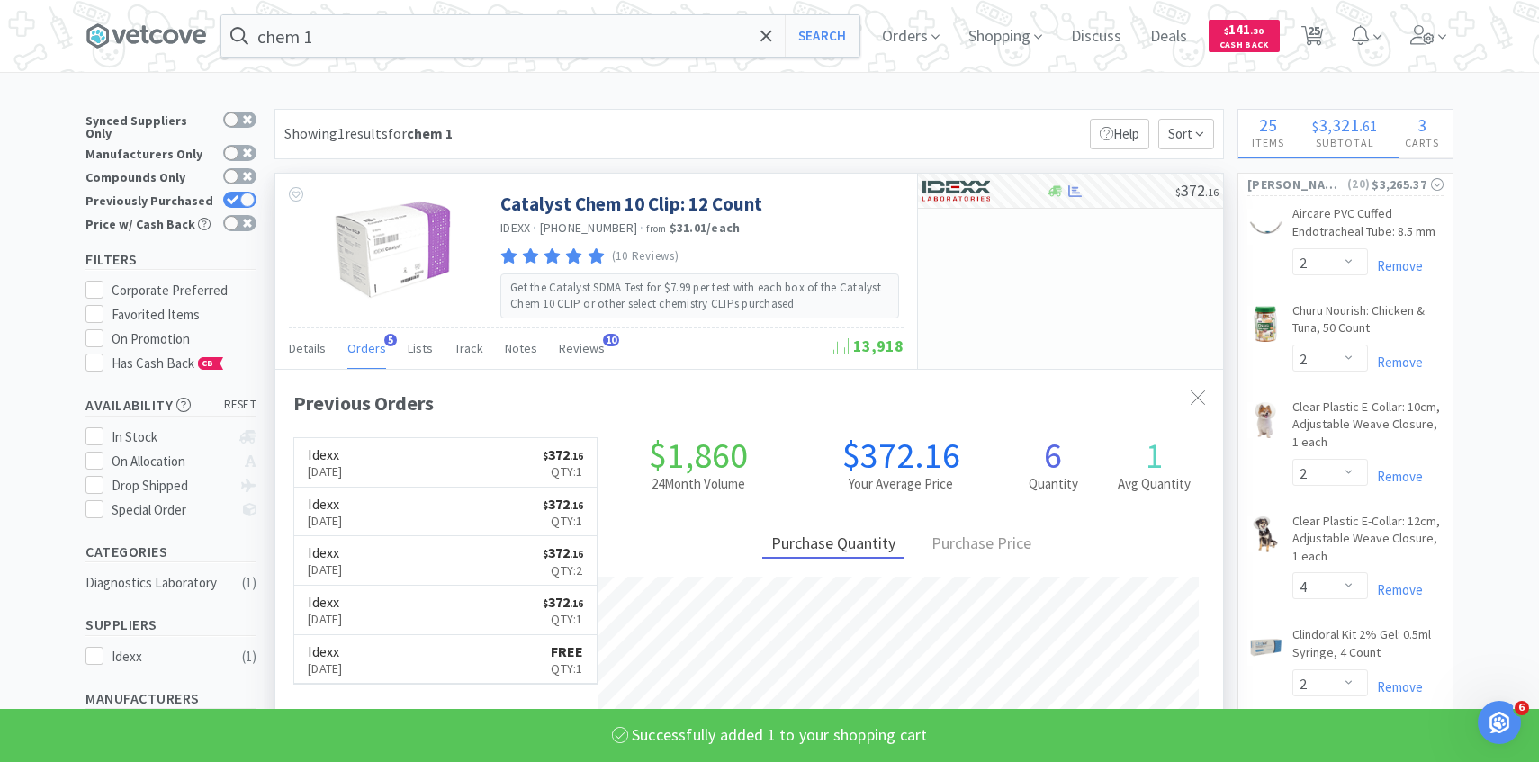
select select "1"
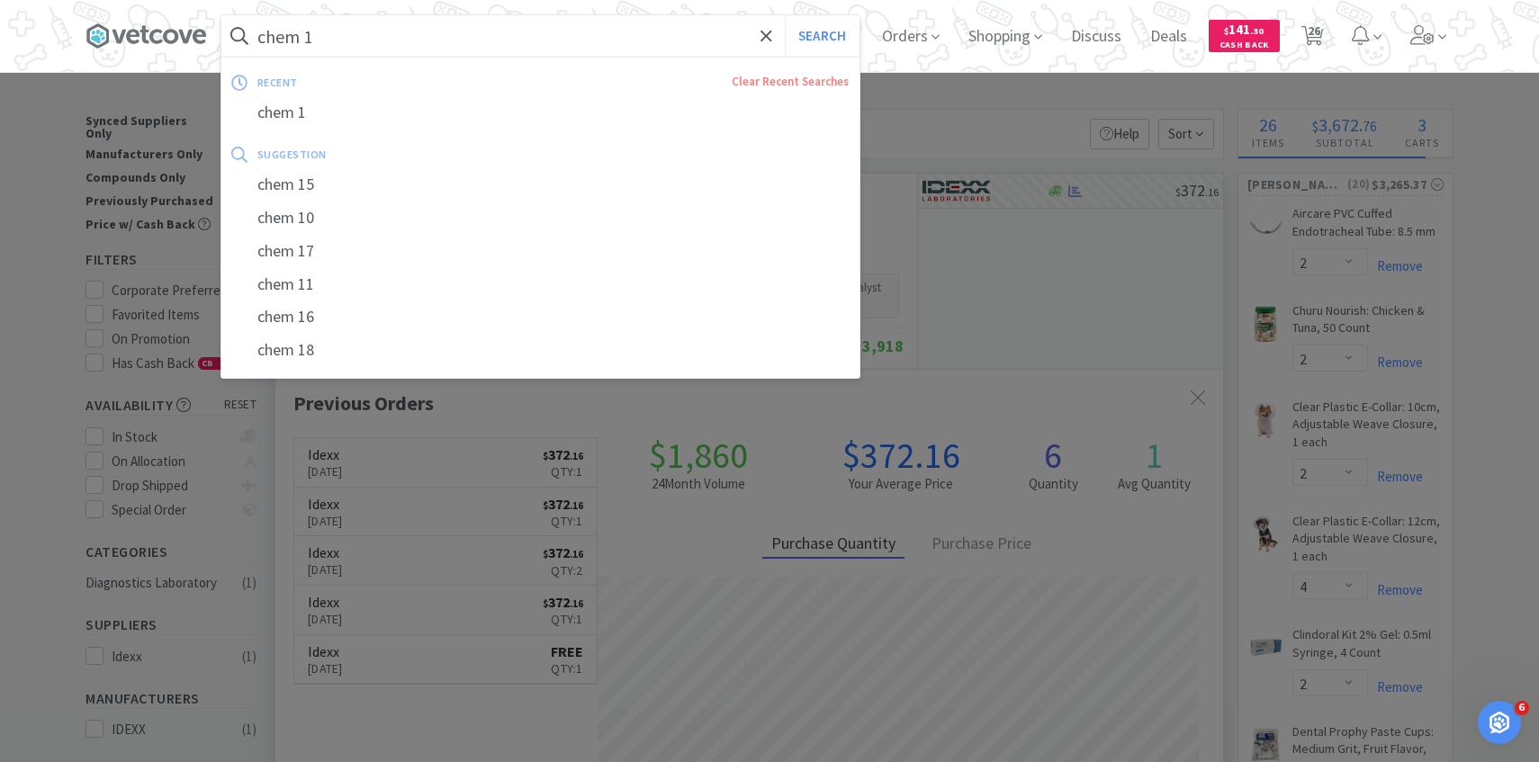
click at [475, 42] on input "chem 1" at bounding box center [540, 35] width 638 height 41
click at [460, 35] on input "chem 1" at bounding box center [540, 35] width 638 height 41
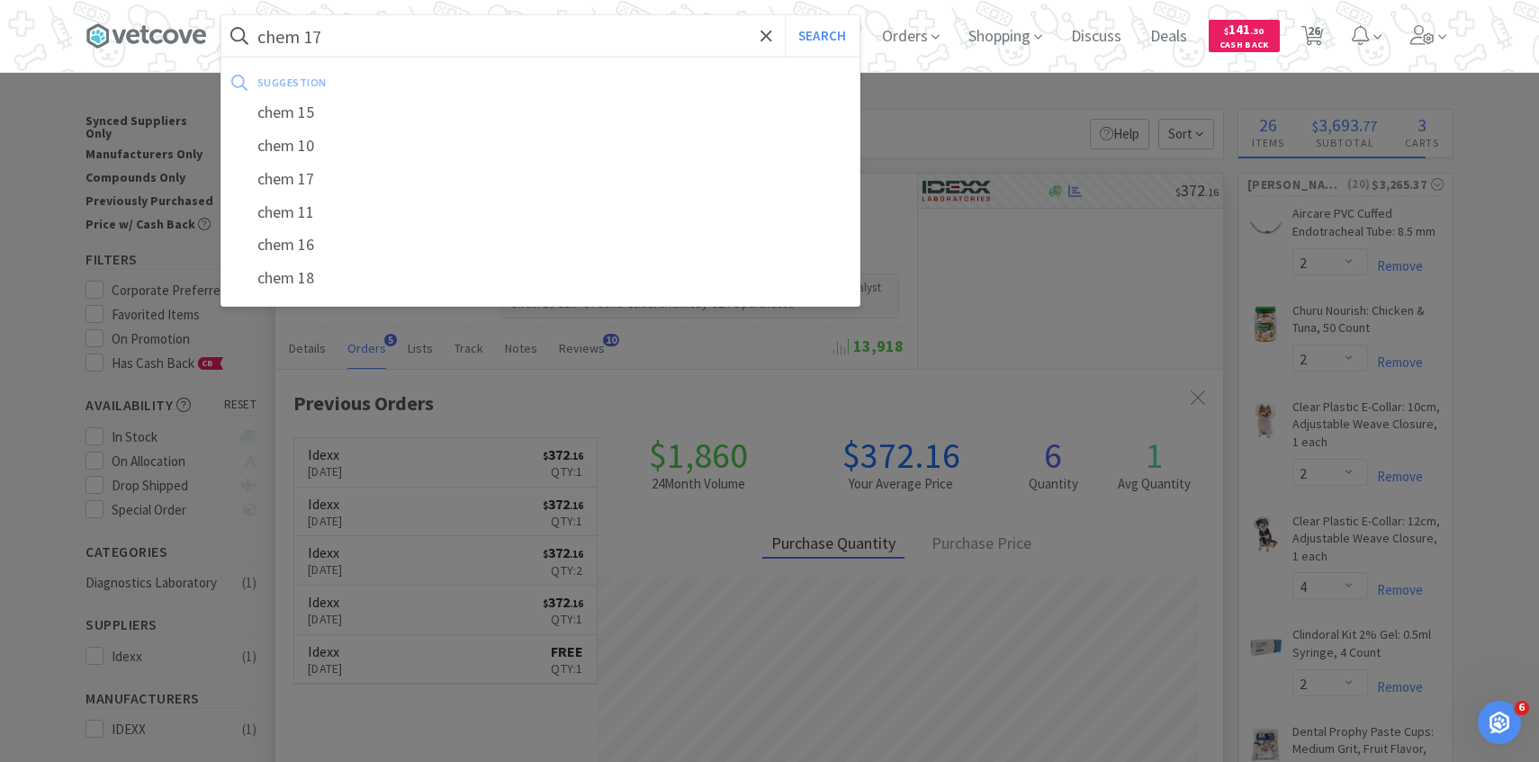
type input "chem 17"
click at [785, 15] on button "Search" at bounding box center [822, 35] width 75 height 41
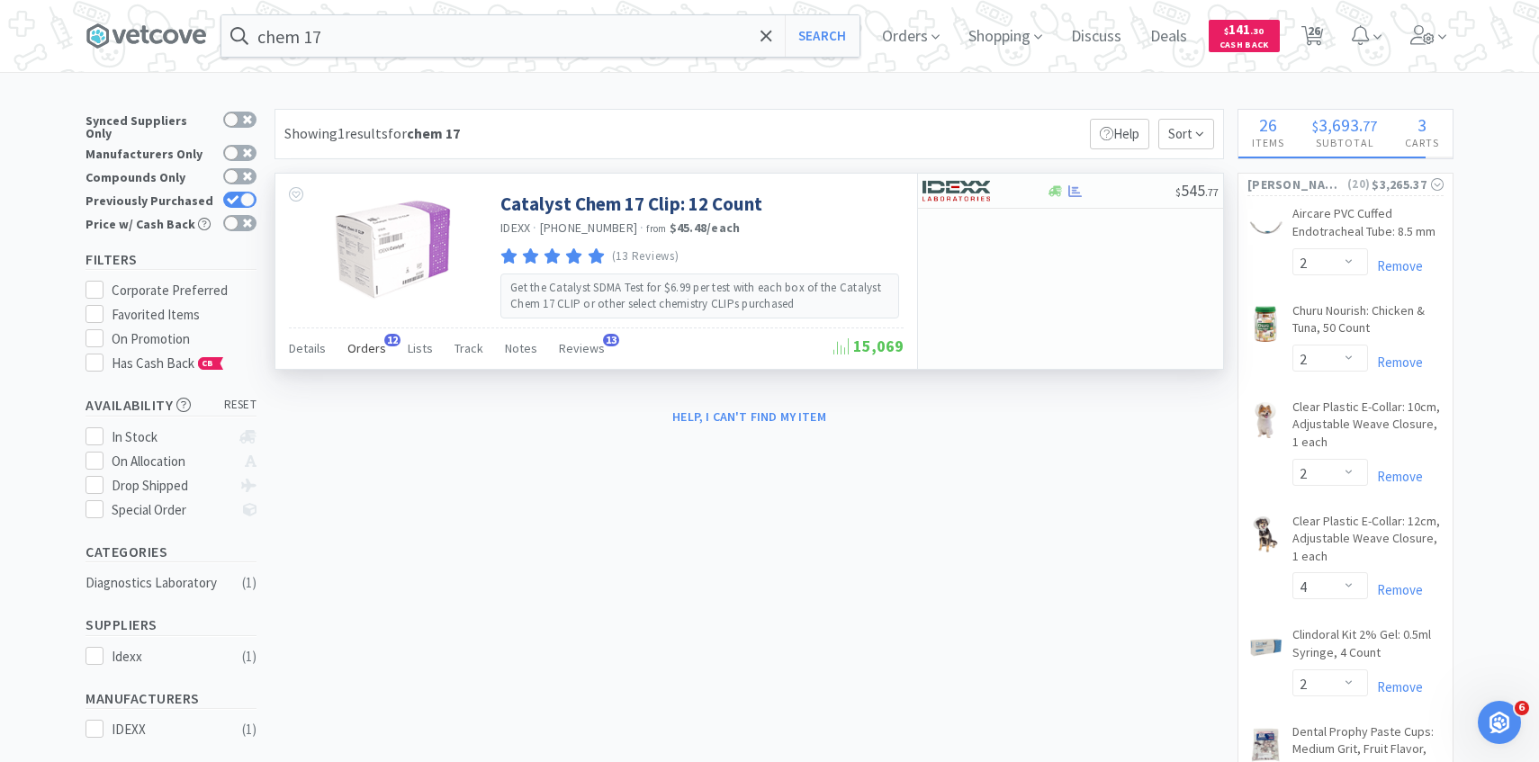
click at [373, 344] on span "Orders" at bounding box center [366, 348] width 39 height 16
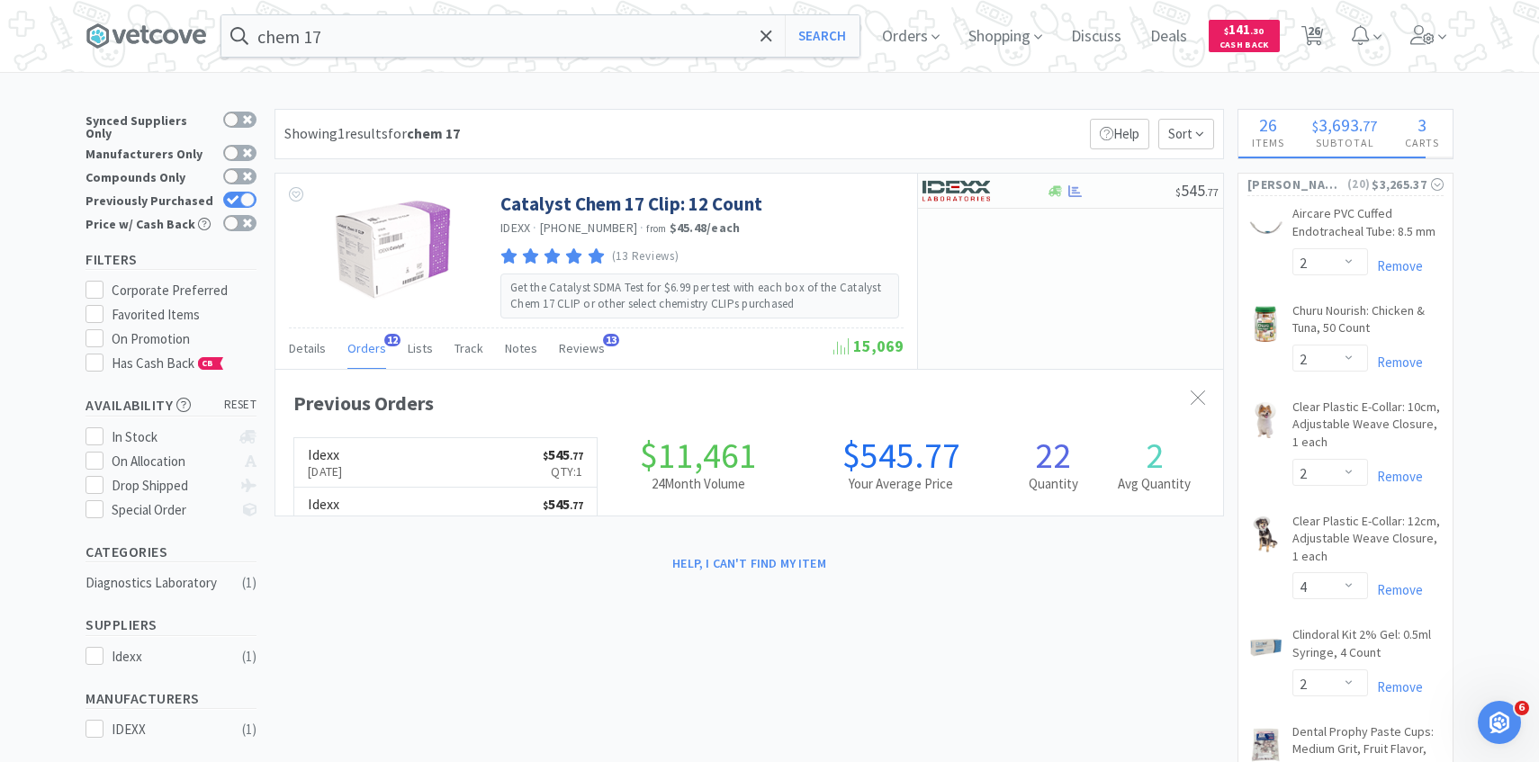
scroll to position [482, 947]
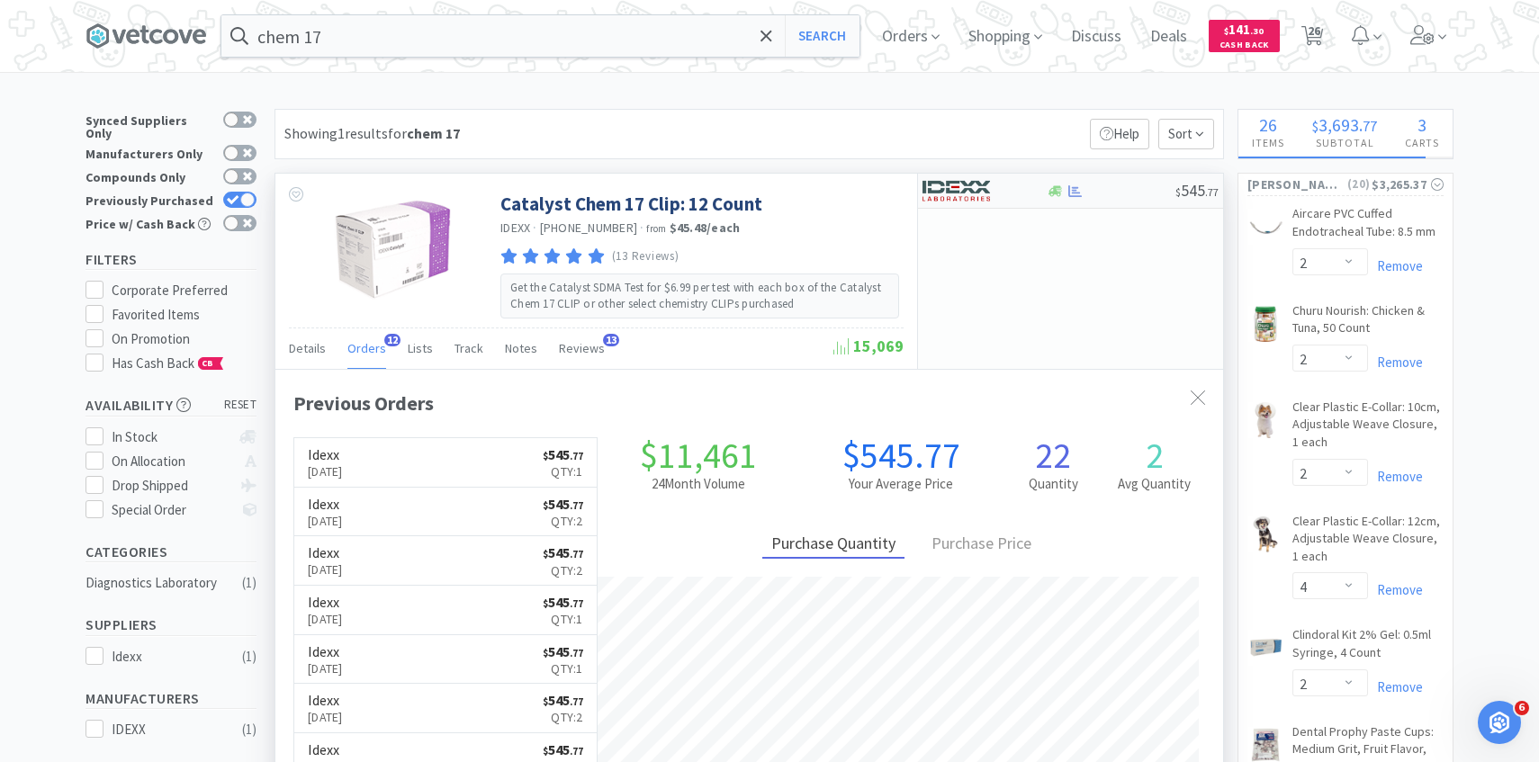
click at [978, 188] on img at bounding box center [955, 190] width 67 height 27
select select "1"
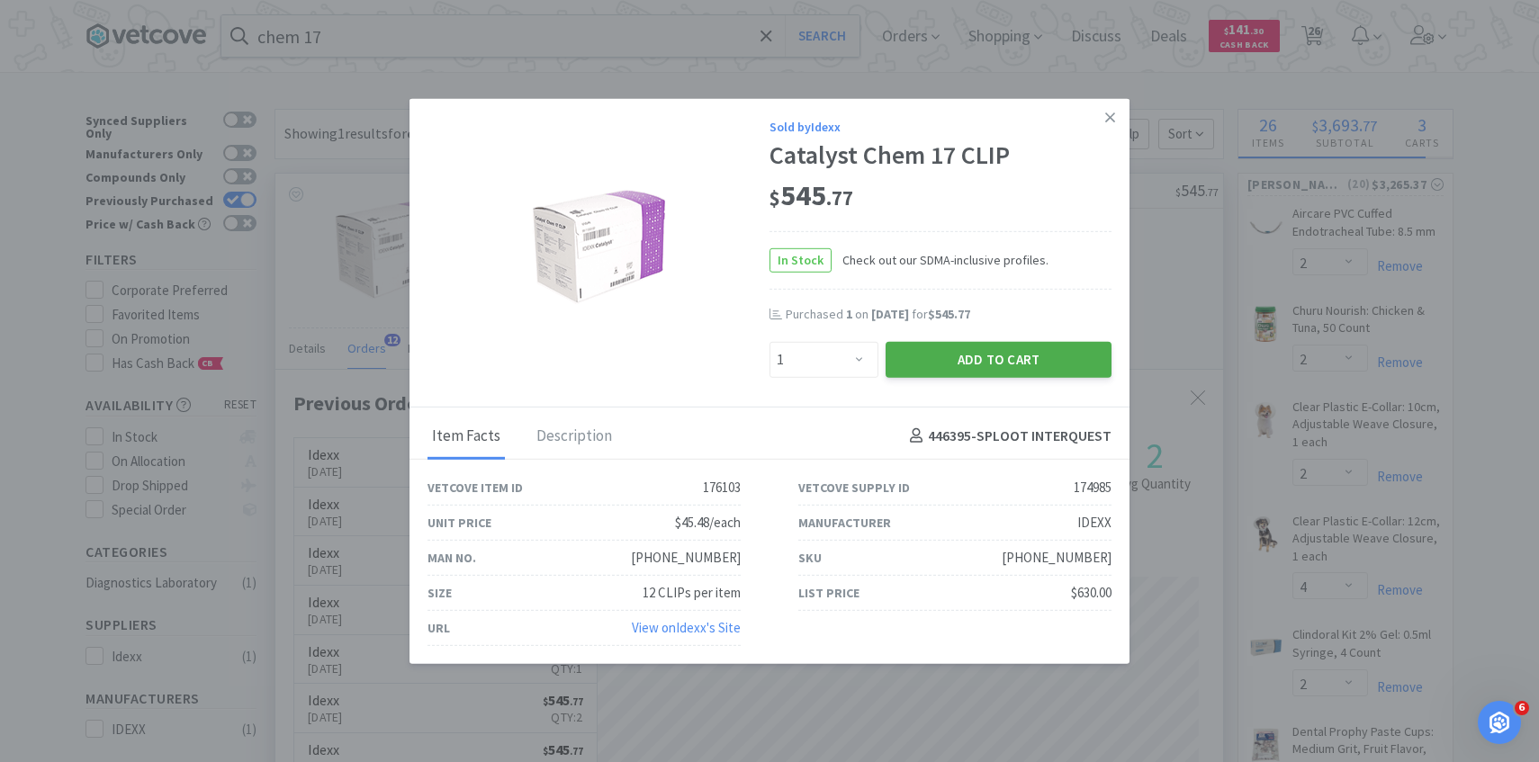
click at [946, 365] on button "Add to Cart" at bounding box center [998, 359] width 226 height 36
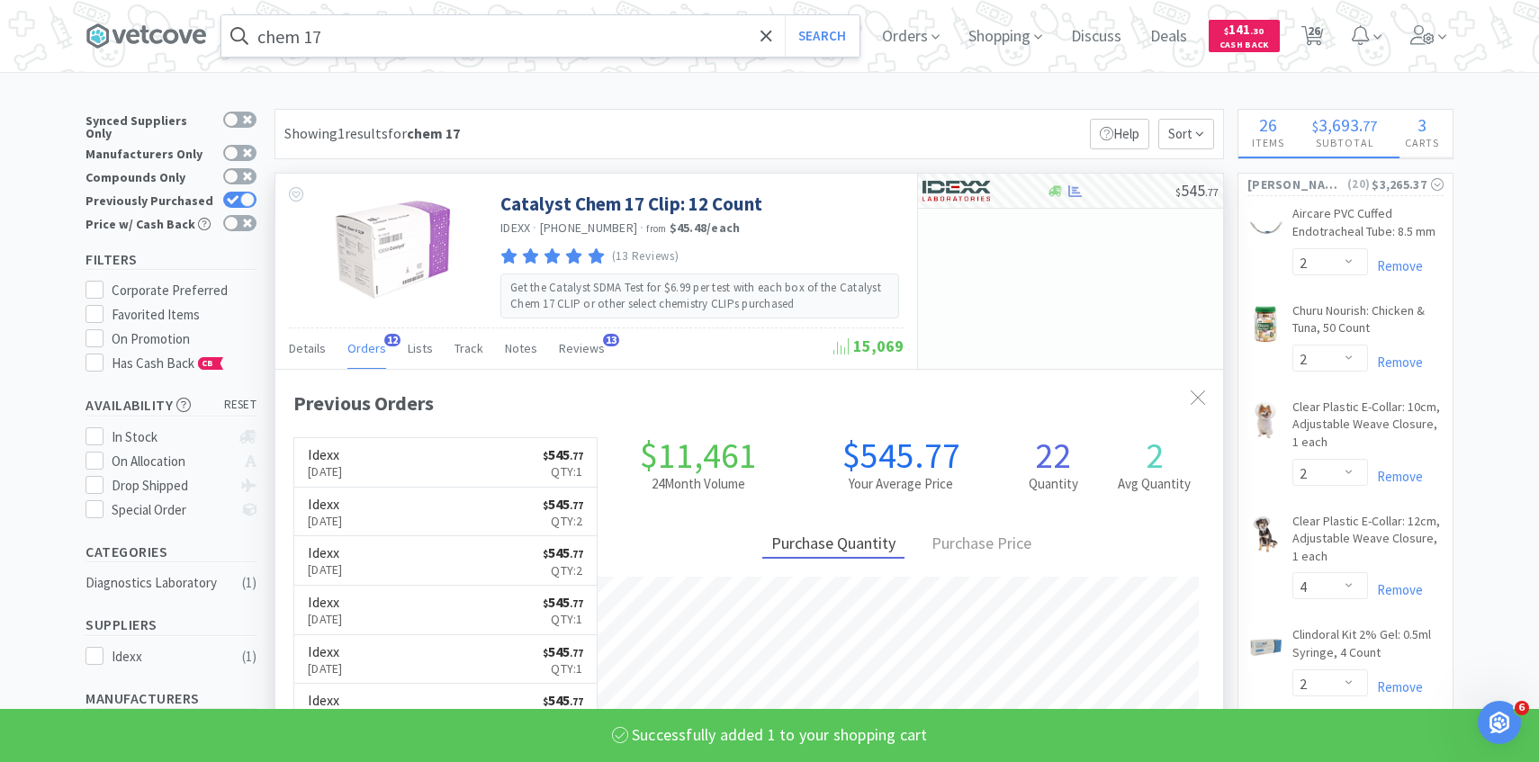
select select "1"
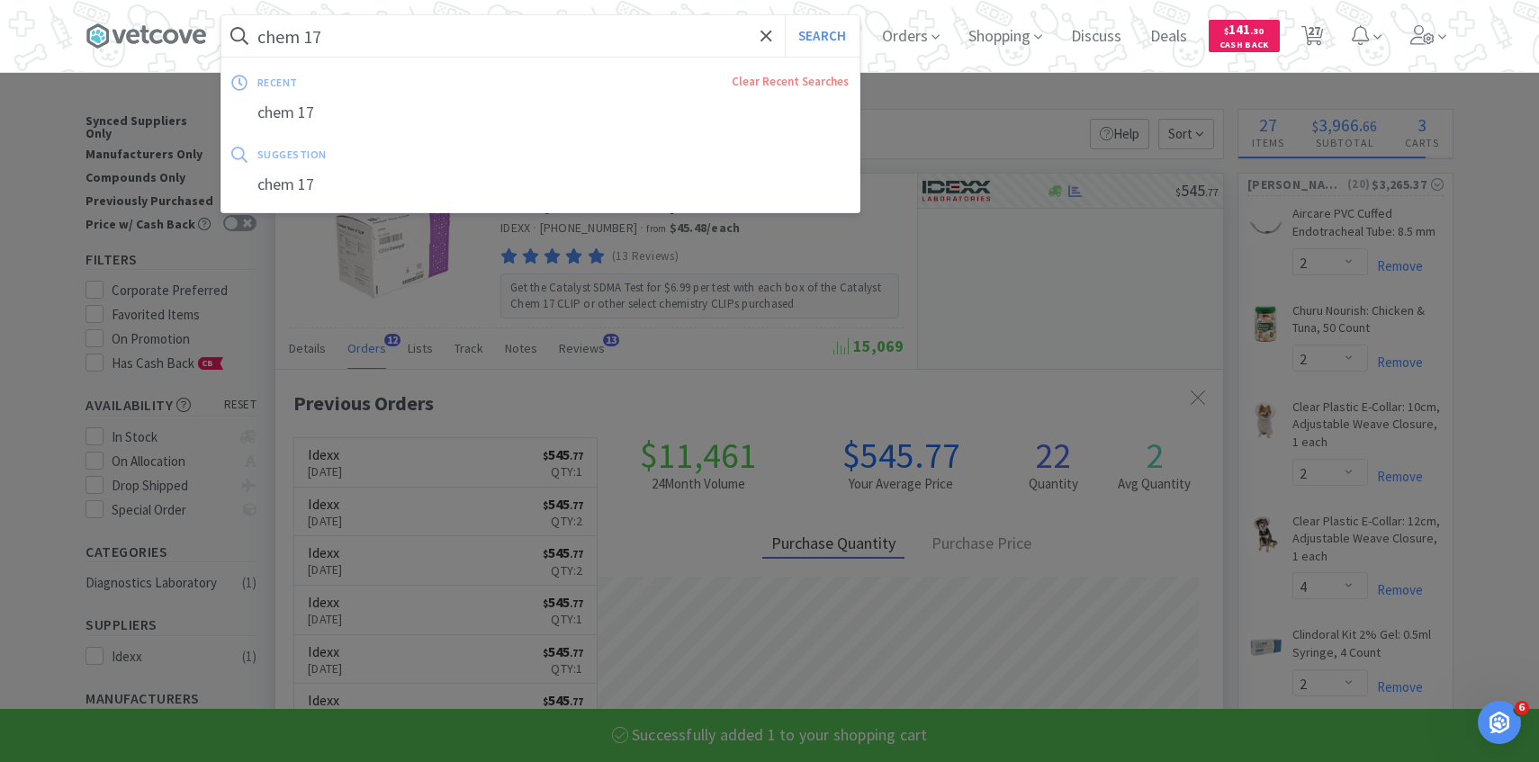
click at [592, 45] on input "chem 17" at bounding box center [540, 35] width 638 height 41
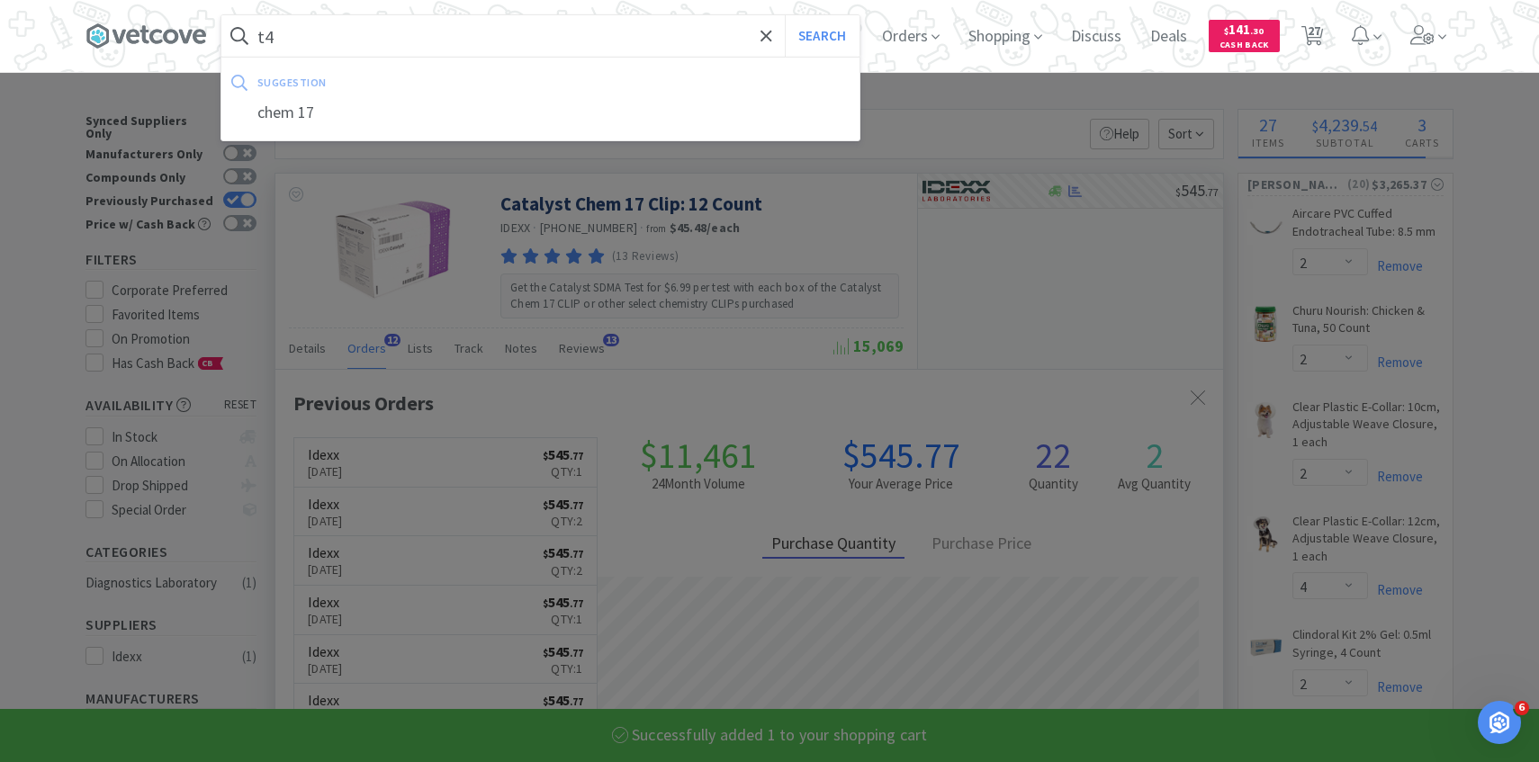
type input "t4"
click at [785, 15] on button "Search" at bounding box center [822, 35] width 75 height 41
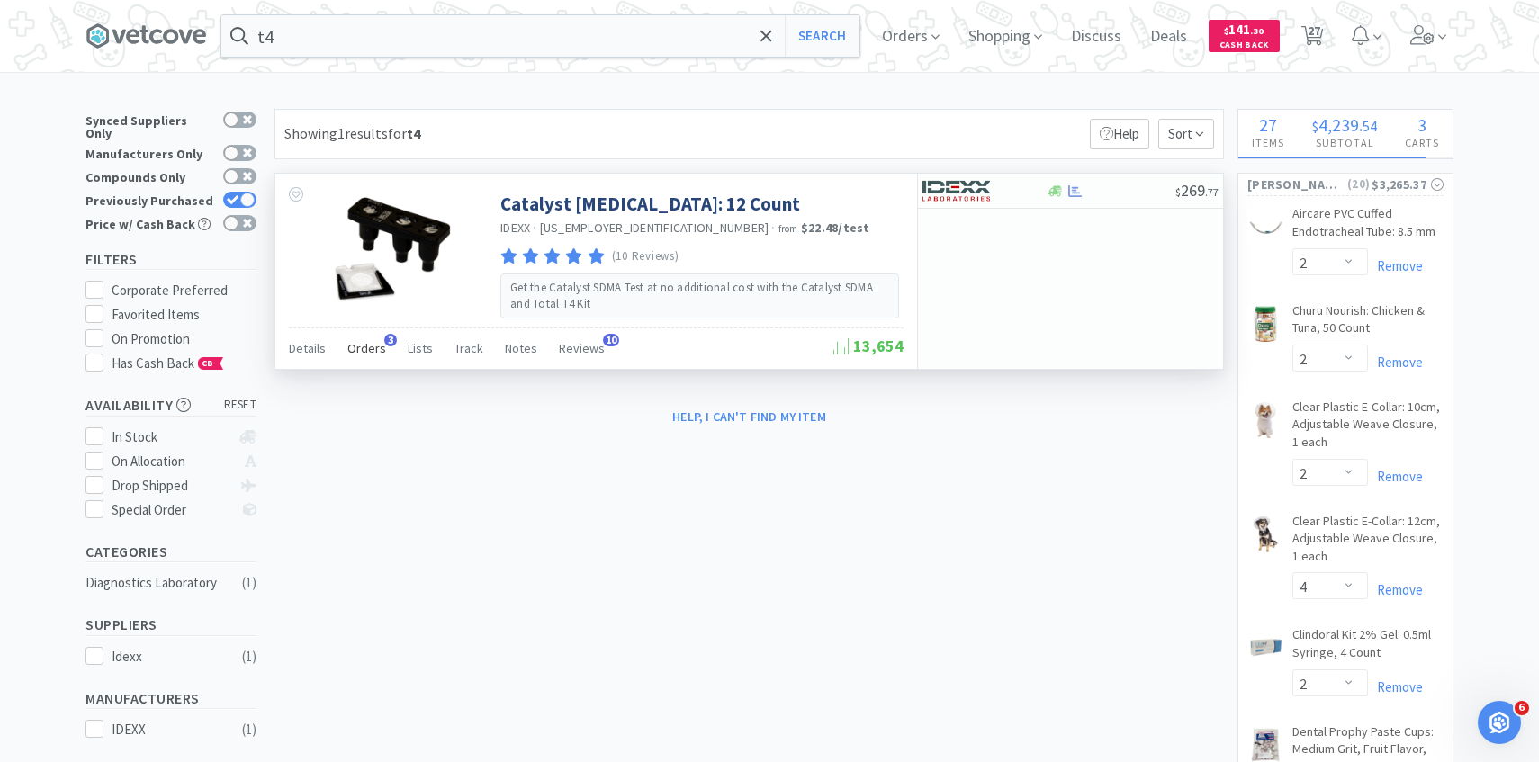
click at [376, 346] on span "Orders" at bounding box center [366, 348] width 39 height 16
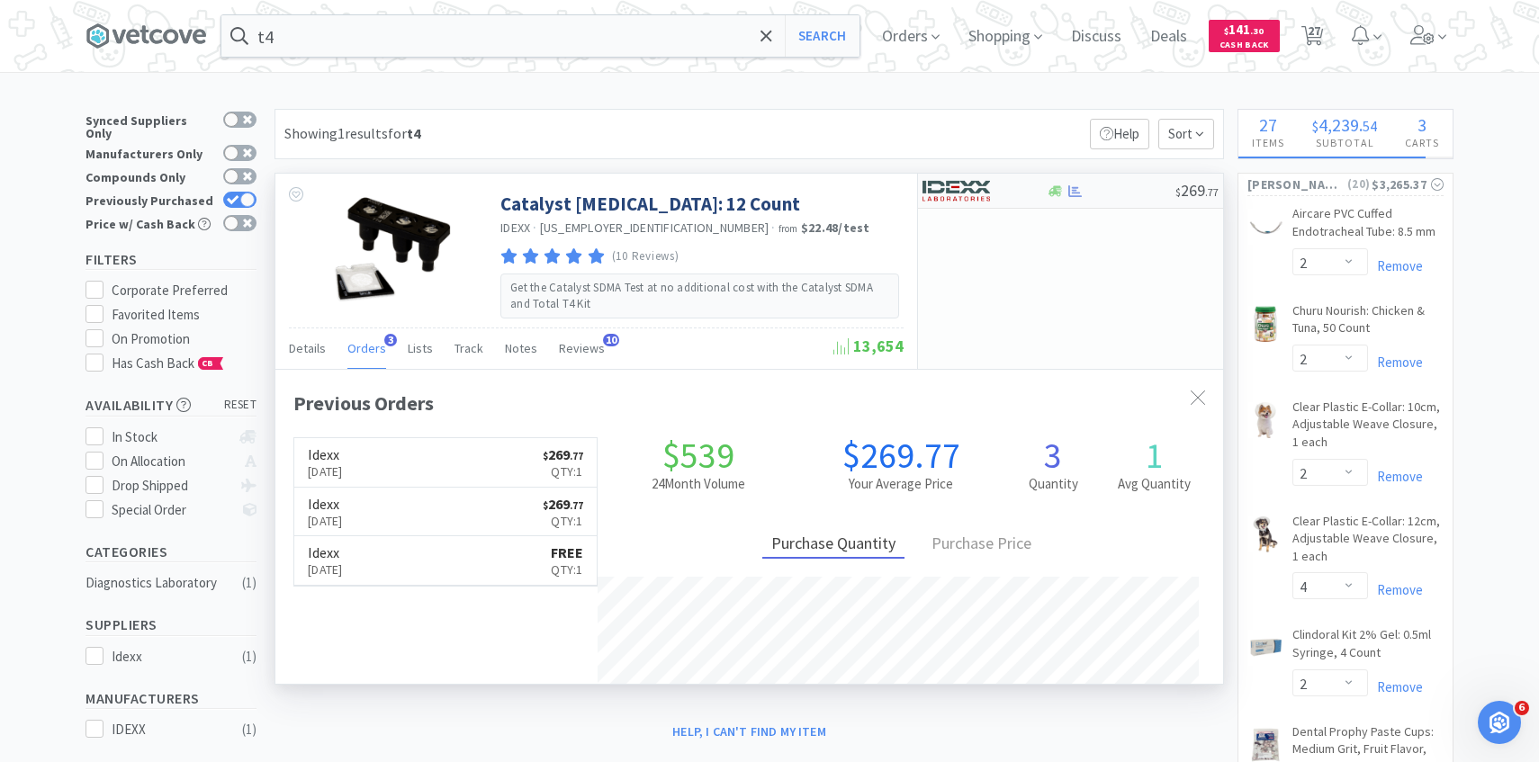
scroll to position [466, 947]
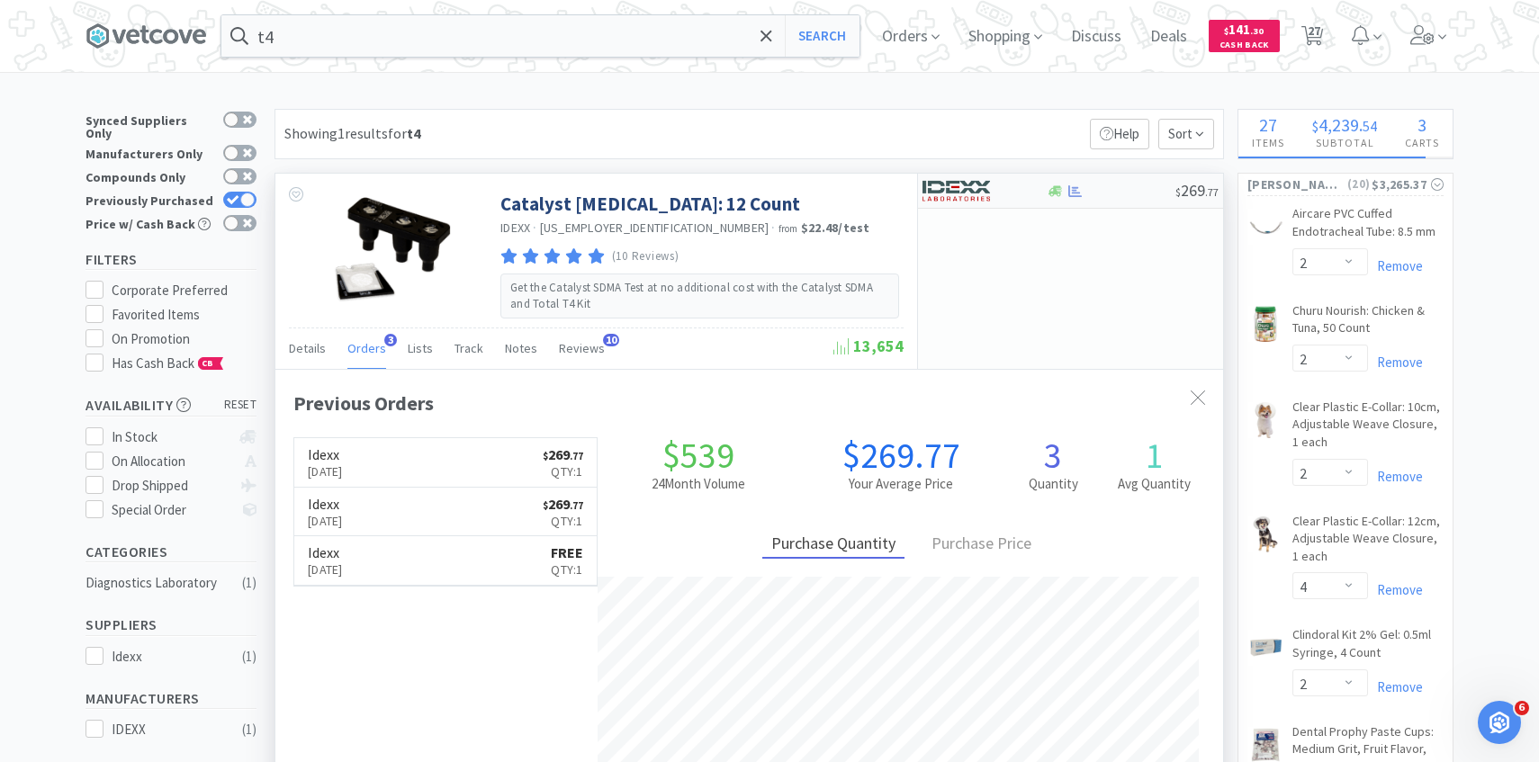
click at [991, 191] on div at bounding box center [971, 190] width 99 height 31
select select "1"
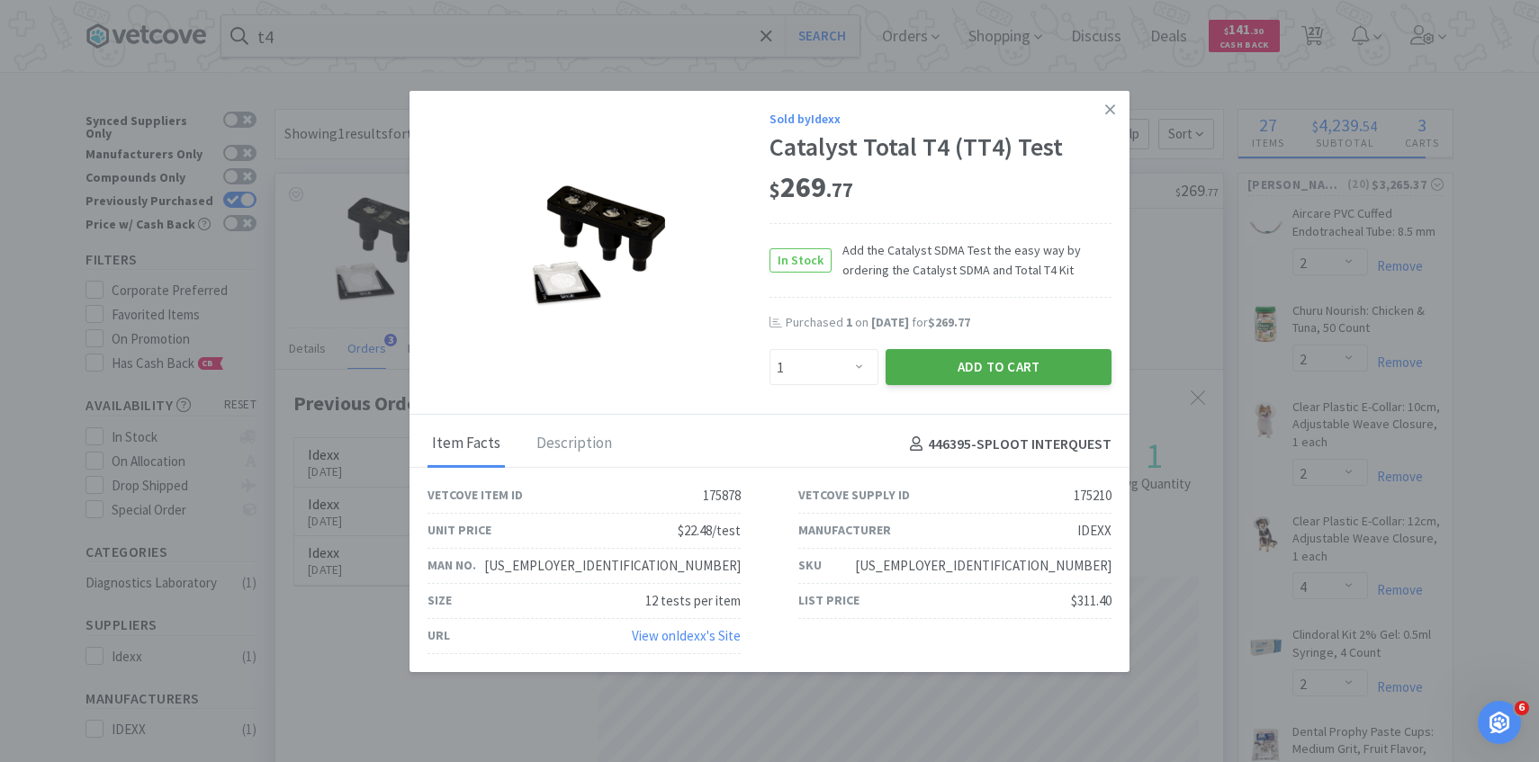
click at [984, 381] on button "Add to Cart" at bounding box center [998, 367] width 226 height 36
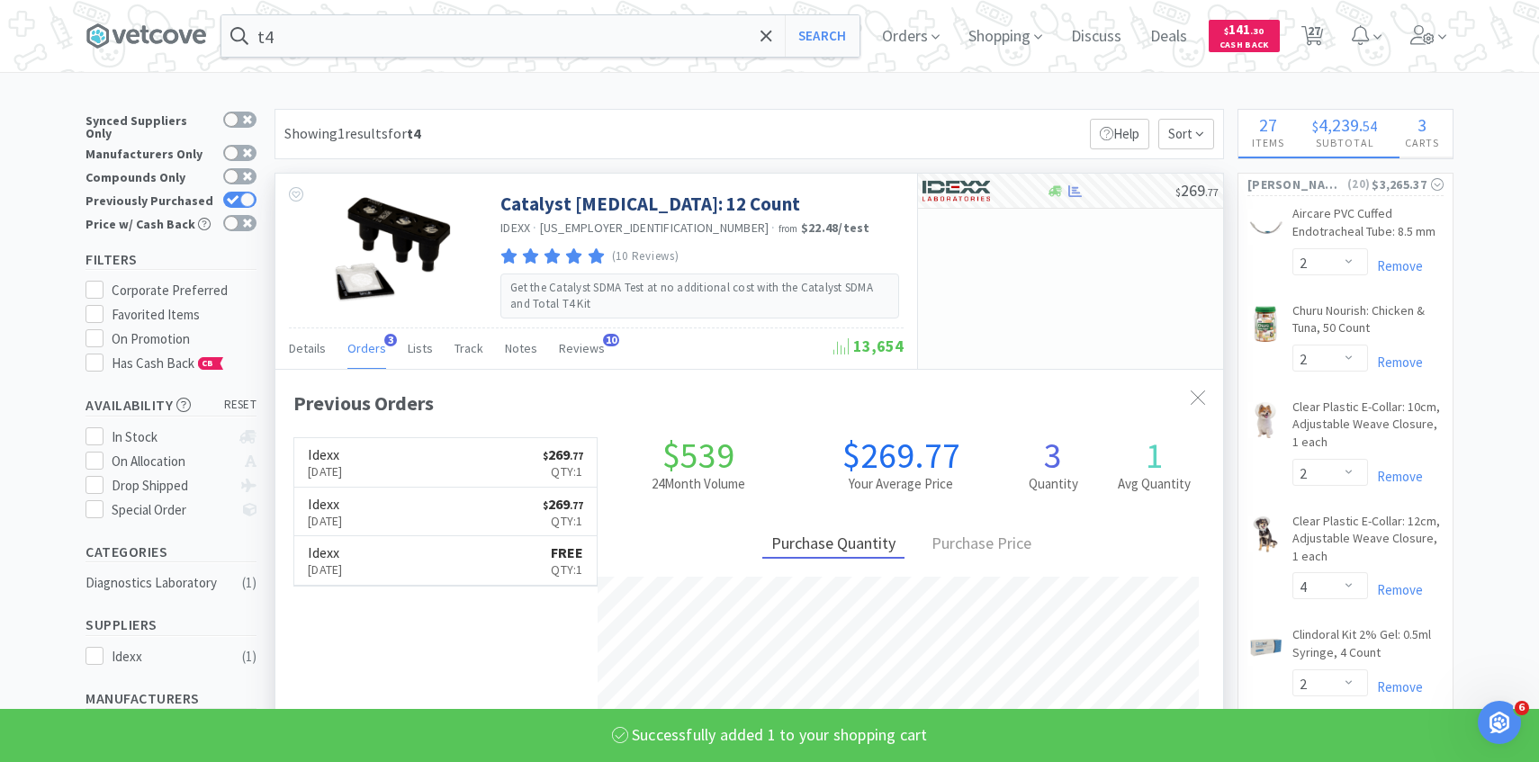
select select "1"
click at [653, 31] on input "t4" at bounding box center [540, 35] width 638 height 41
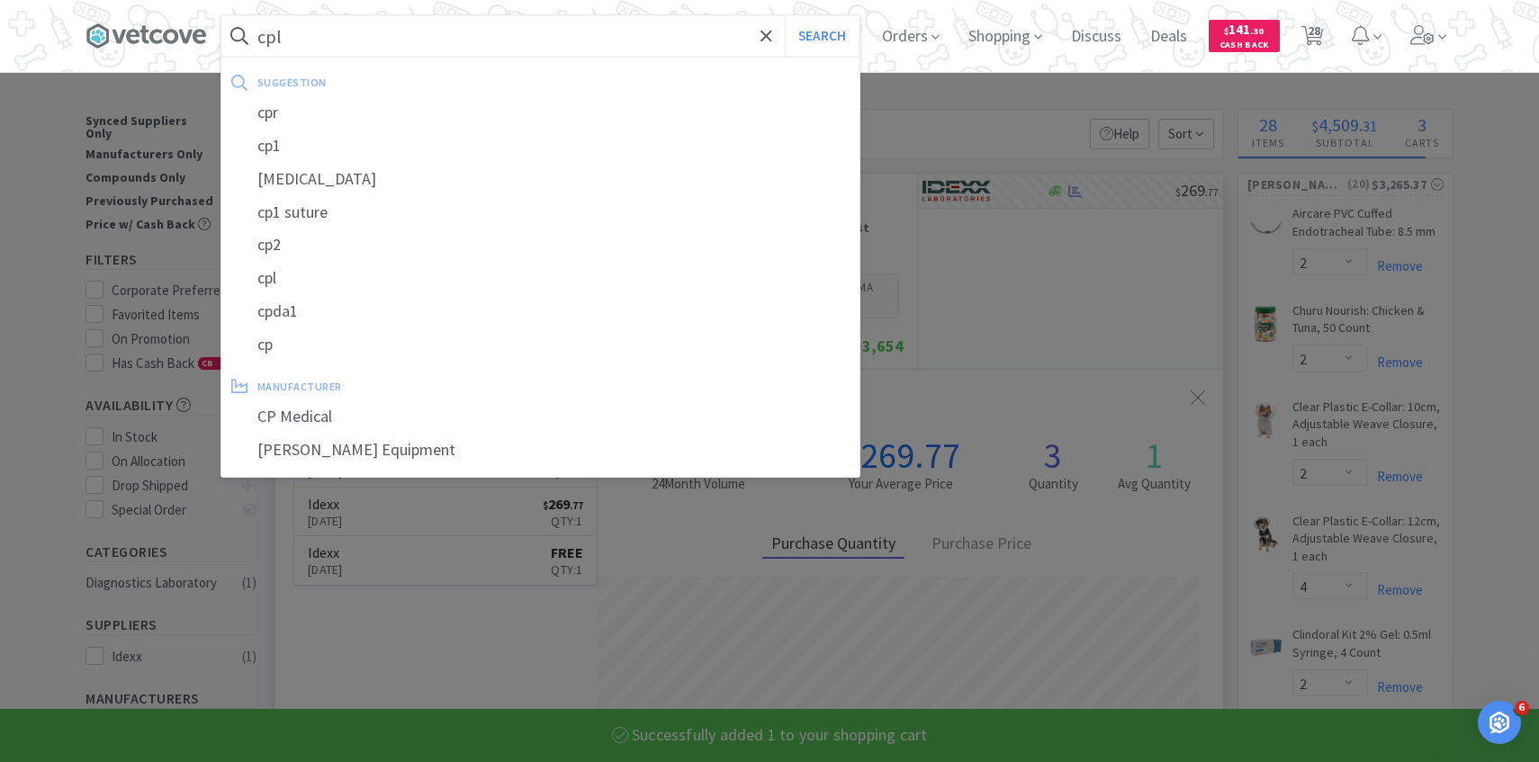
click at [785, 15] on button "Search" at bounding box center [822, 35] width 75 height 41
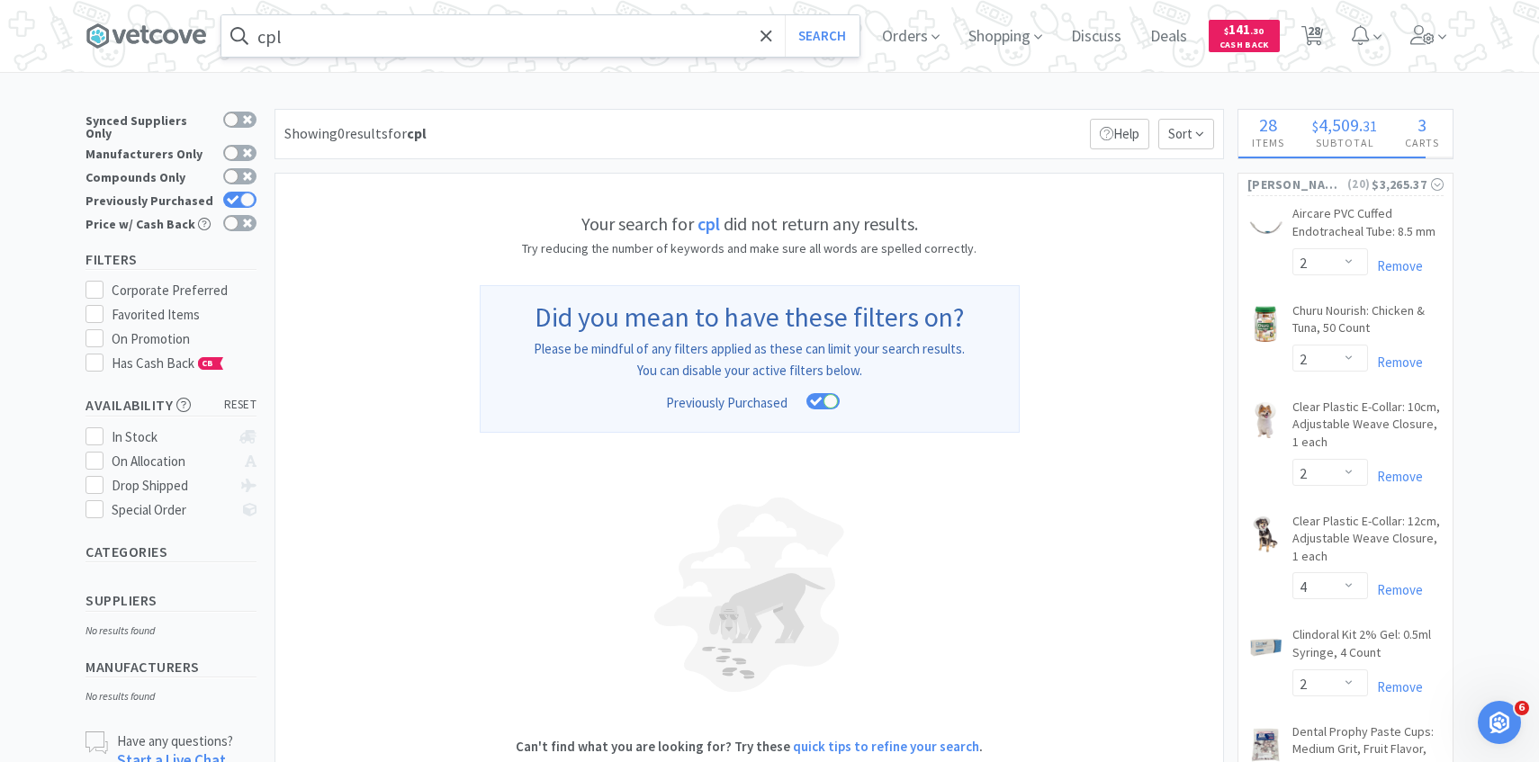
click at [420, 42] on input "cpl" at bounding box center [540, 35] width 638 height 41
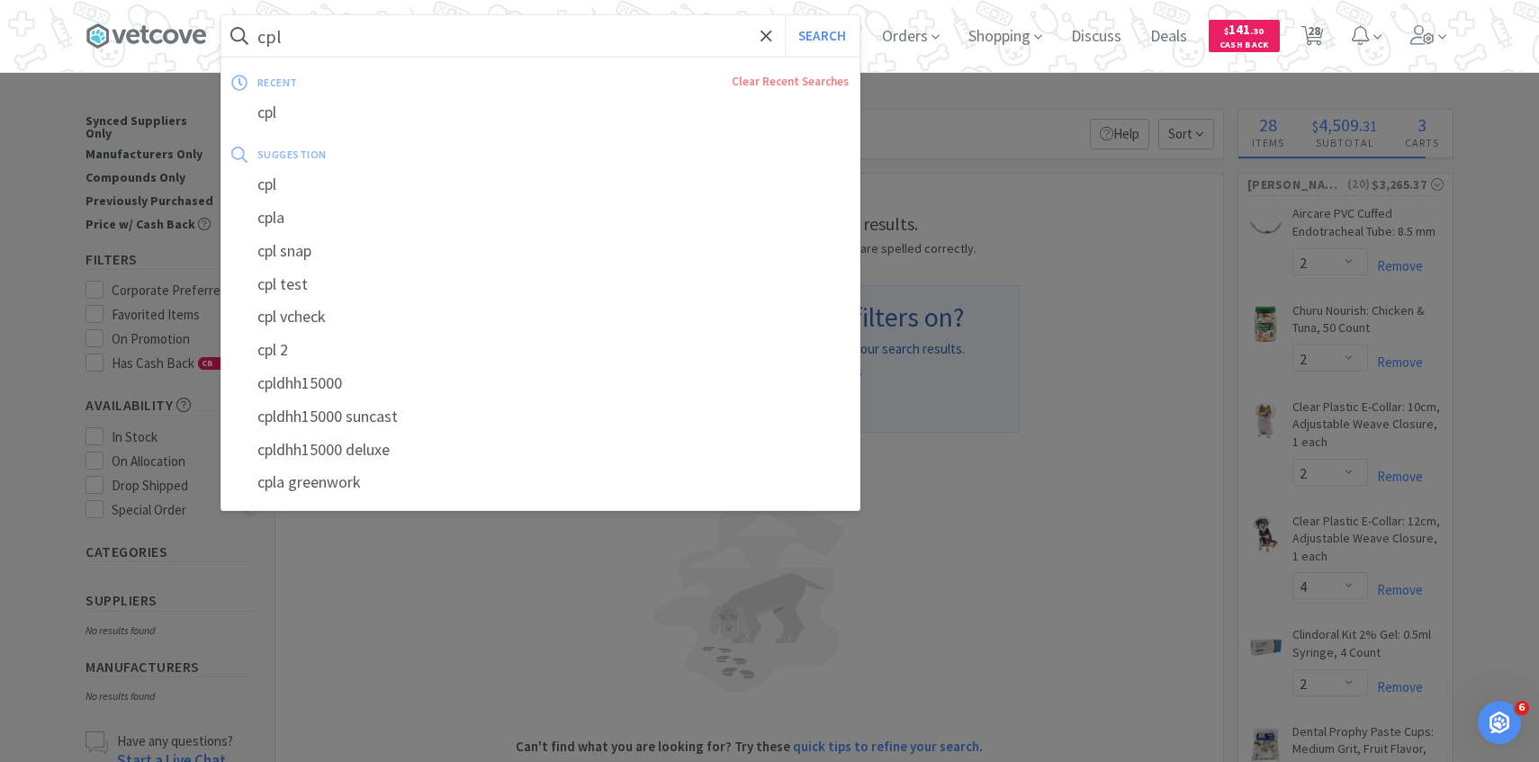
paste input "99-0018136"
type input "99-0018136"
click at [785, 15] on button "Search" at bounding box center [822, 35] width 75 height 41
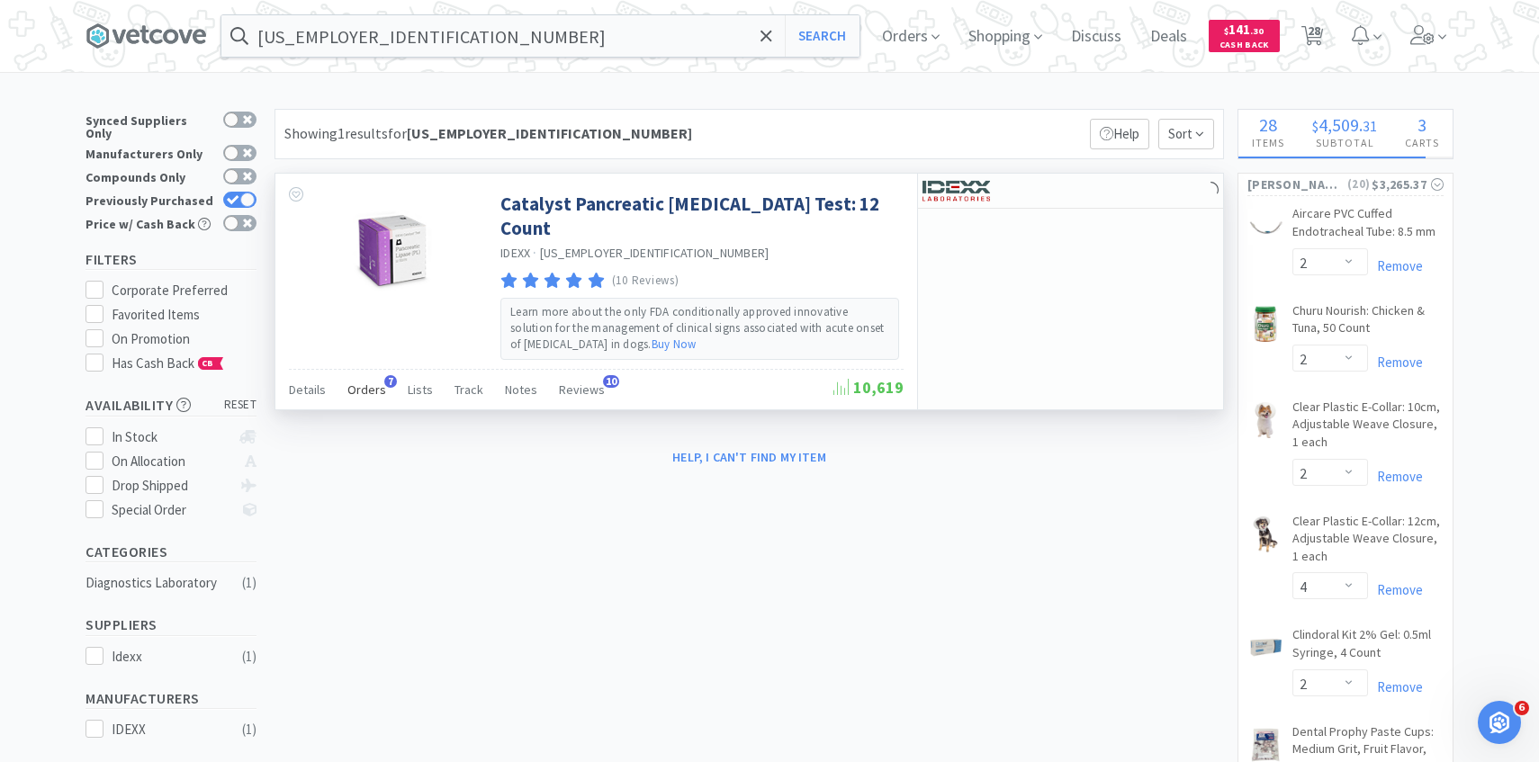
click at [361, 376] on div "Orders 7" at bounding box center [366, 392] width 39 height 34
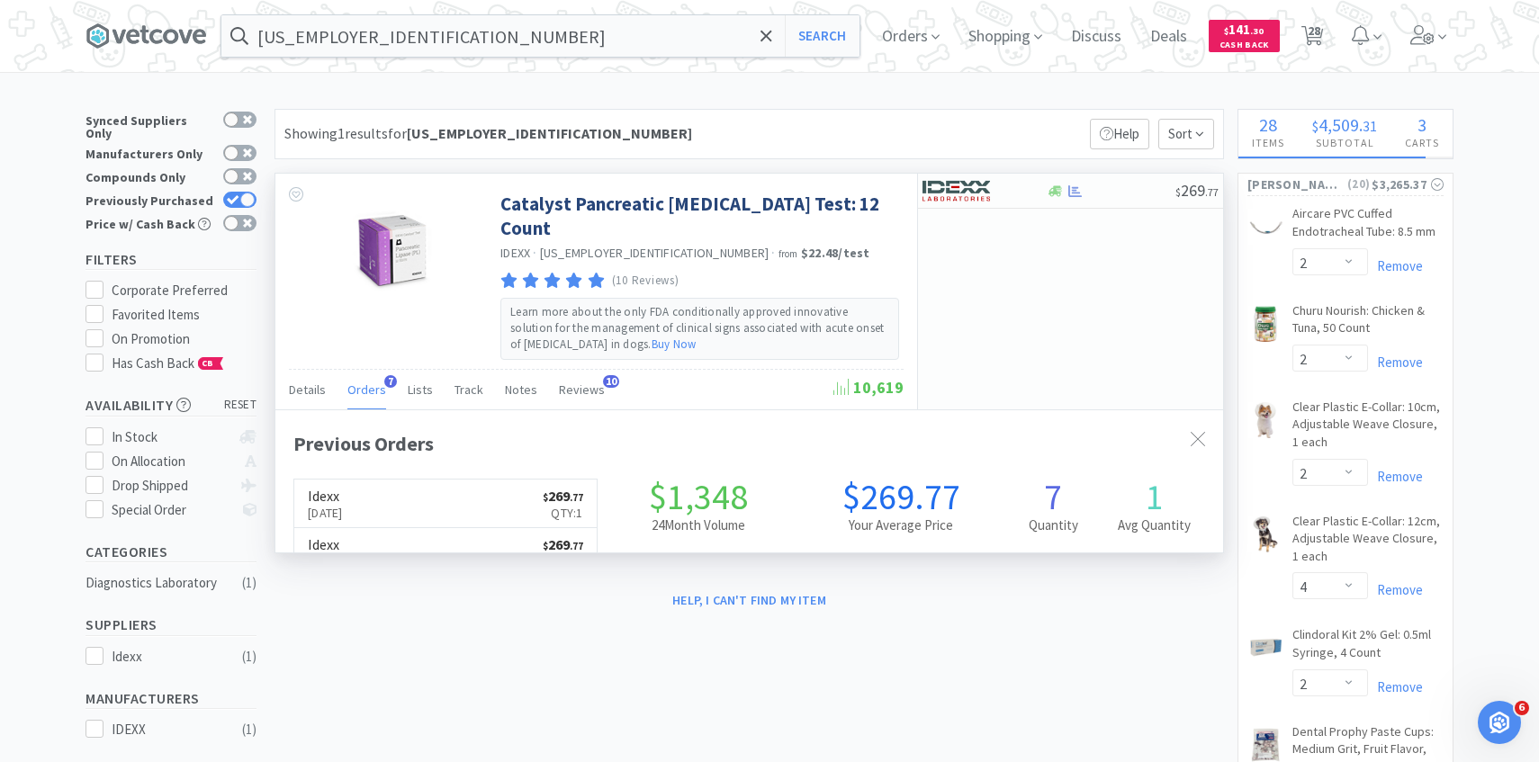
scroll to position [466, 947]
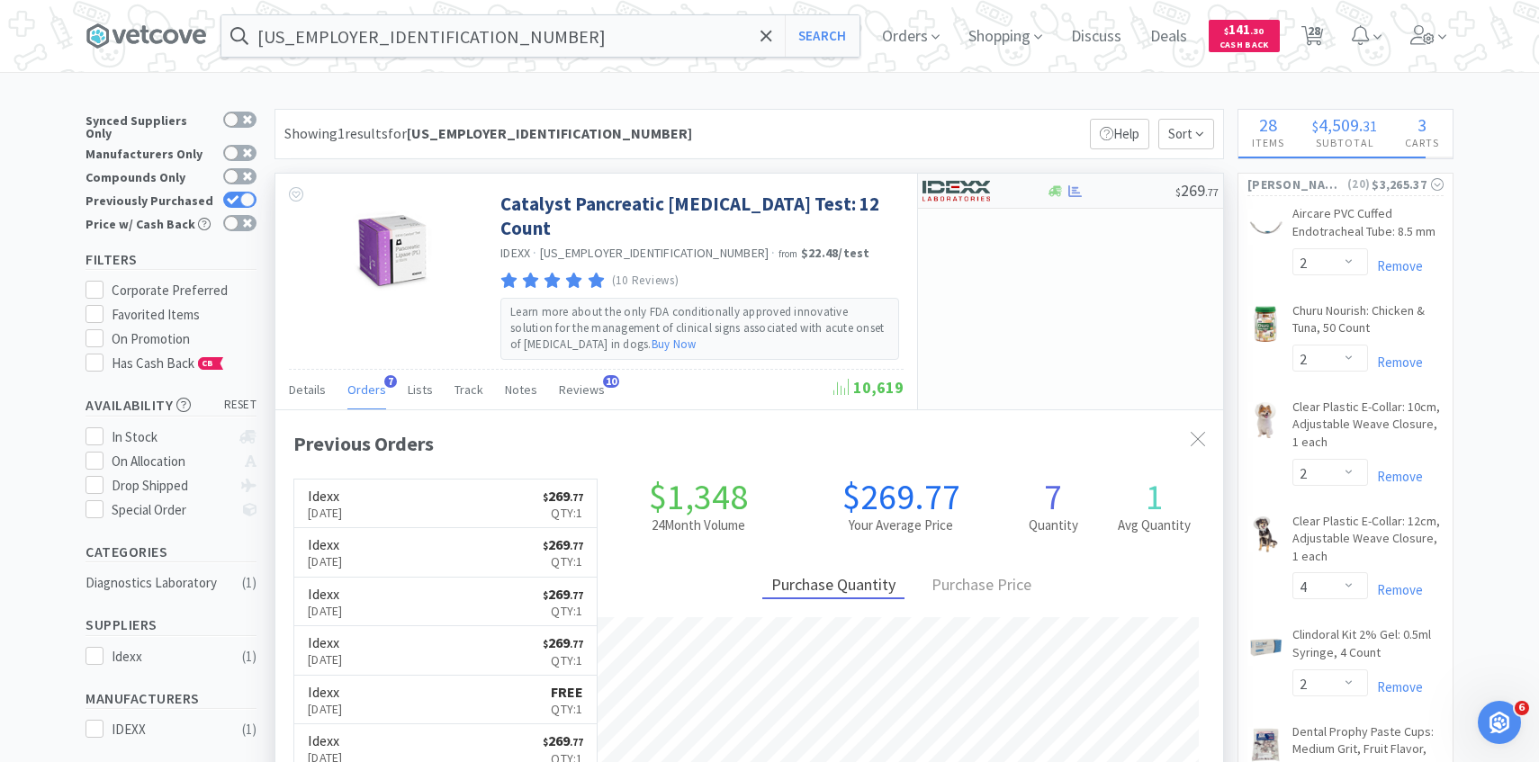
click at [999, 182] on div at bounding box center [971, 190] width 99 height 31
select select "1"
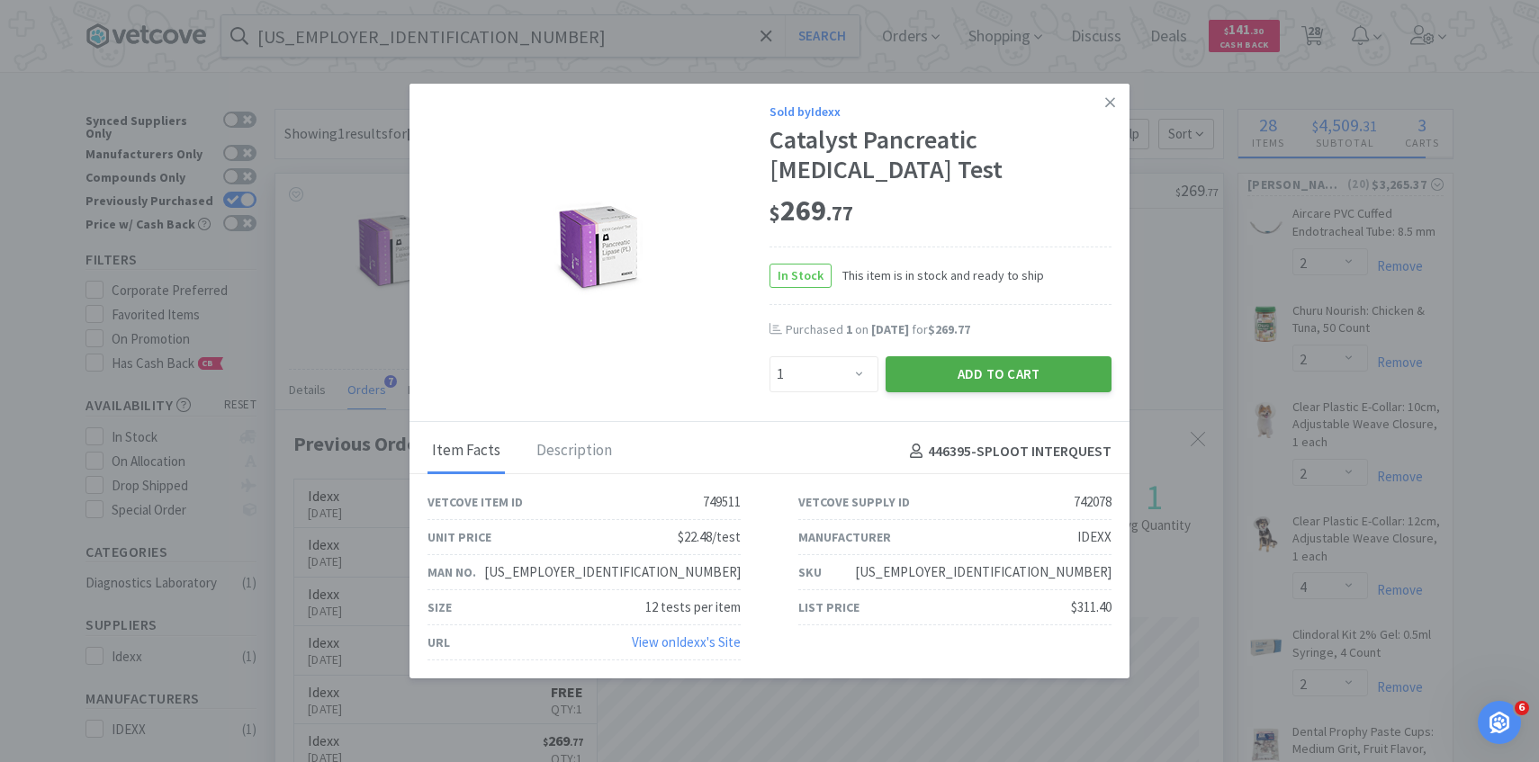
click at [997, 367] on button "Add to Cart" at bounding box center [998, 374] width 226 height 36
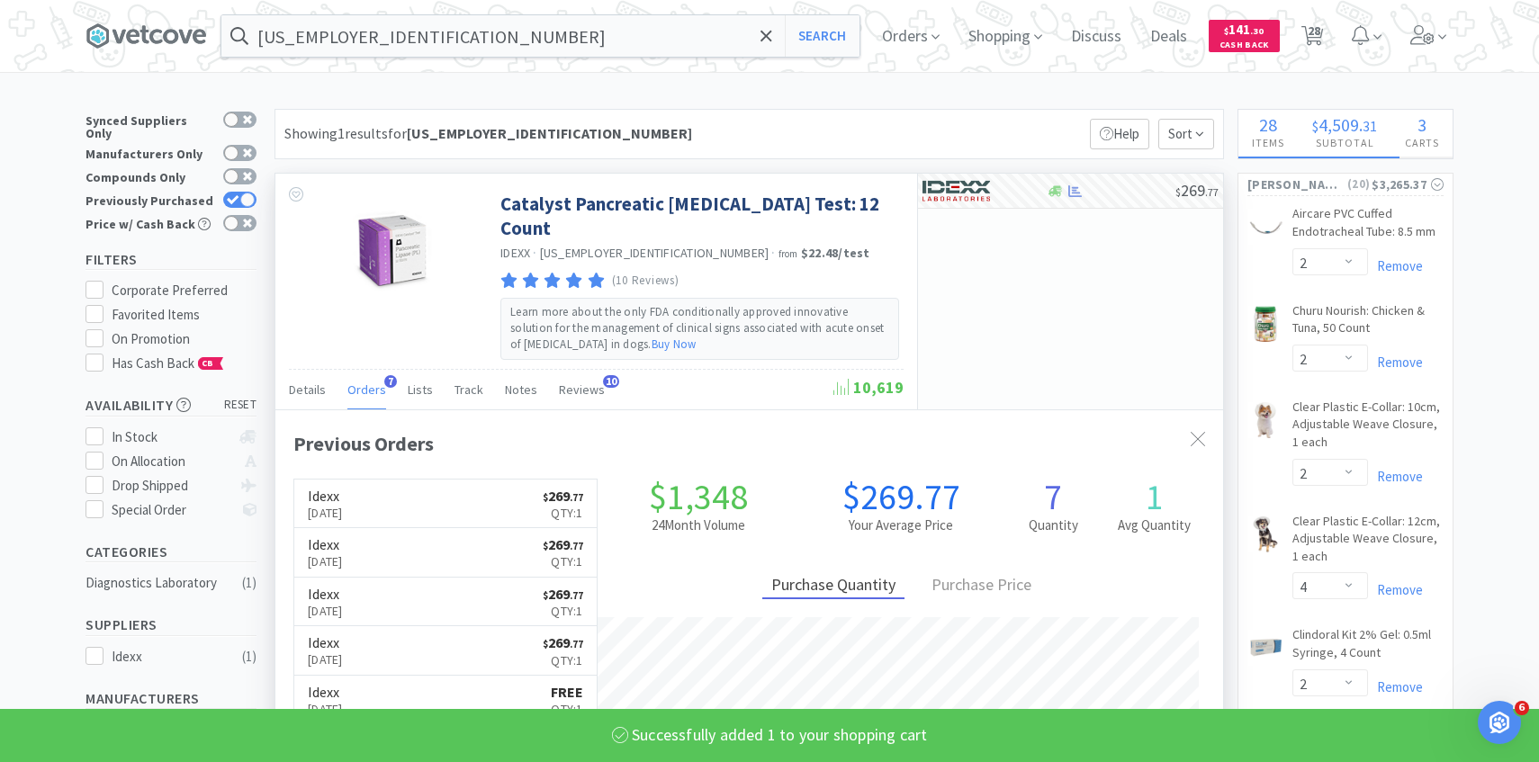
select select "1"
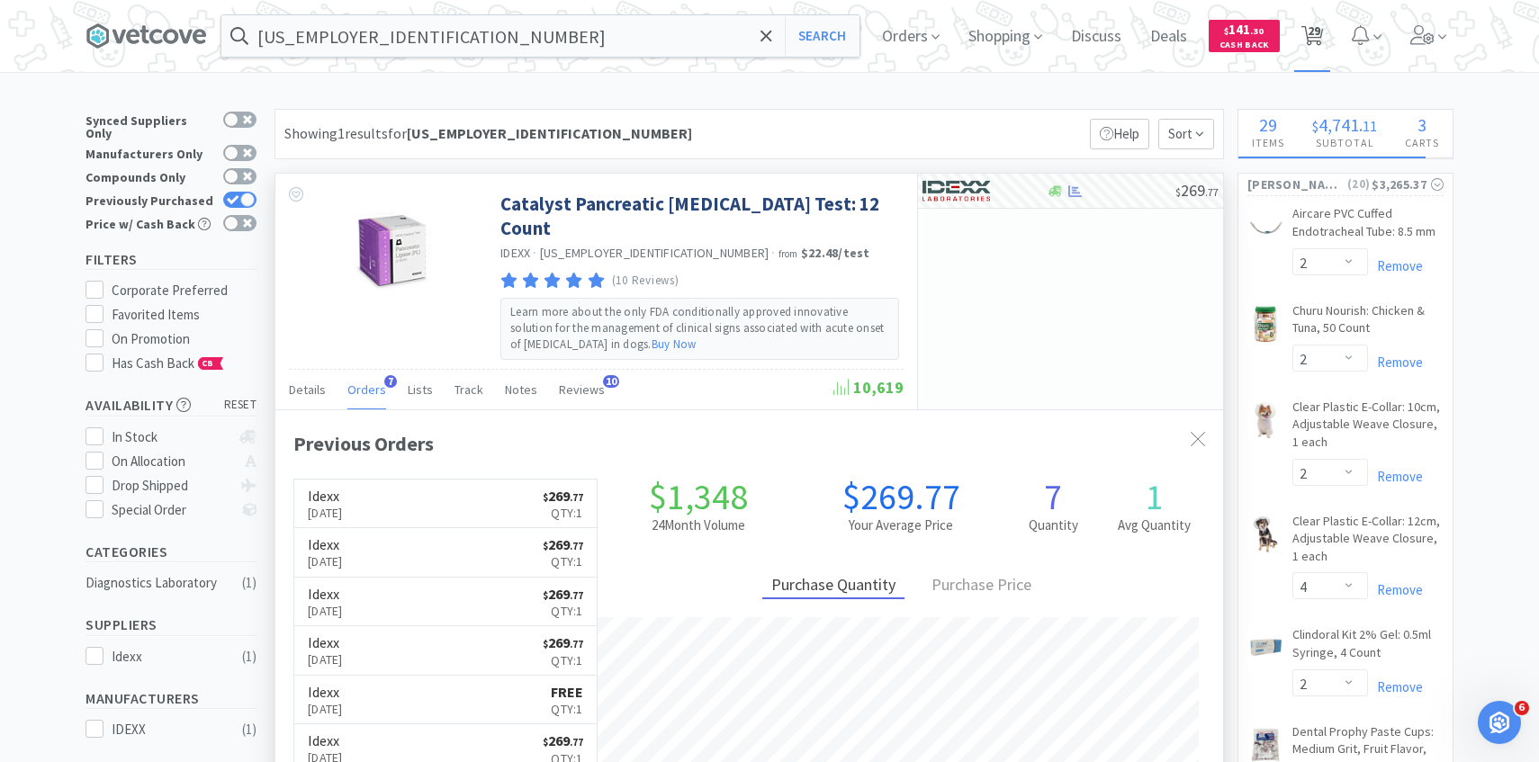
click at [1298, 38] on span "29" at bounding box center [1312, 36] width 37 height 72
select select "1"
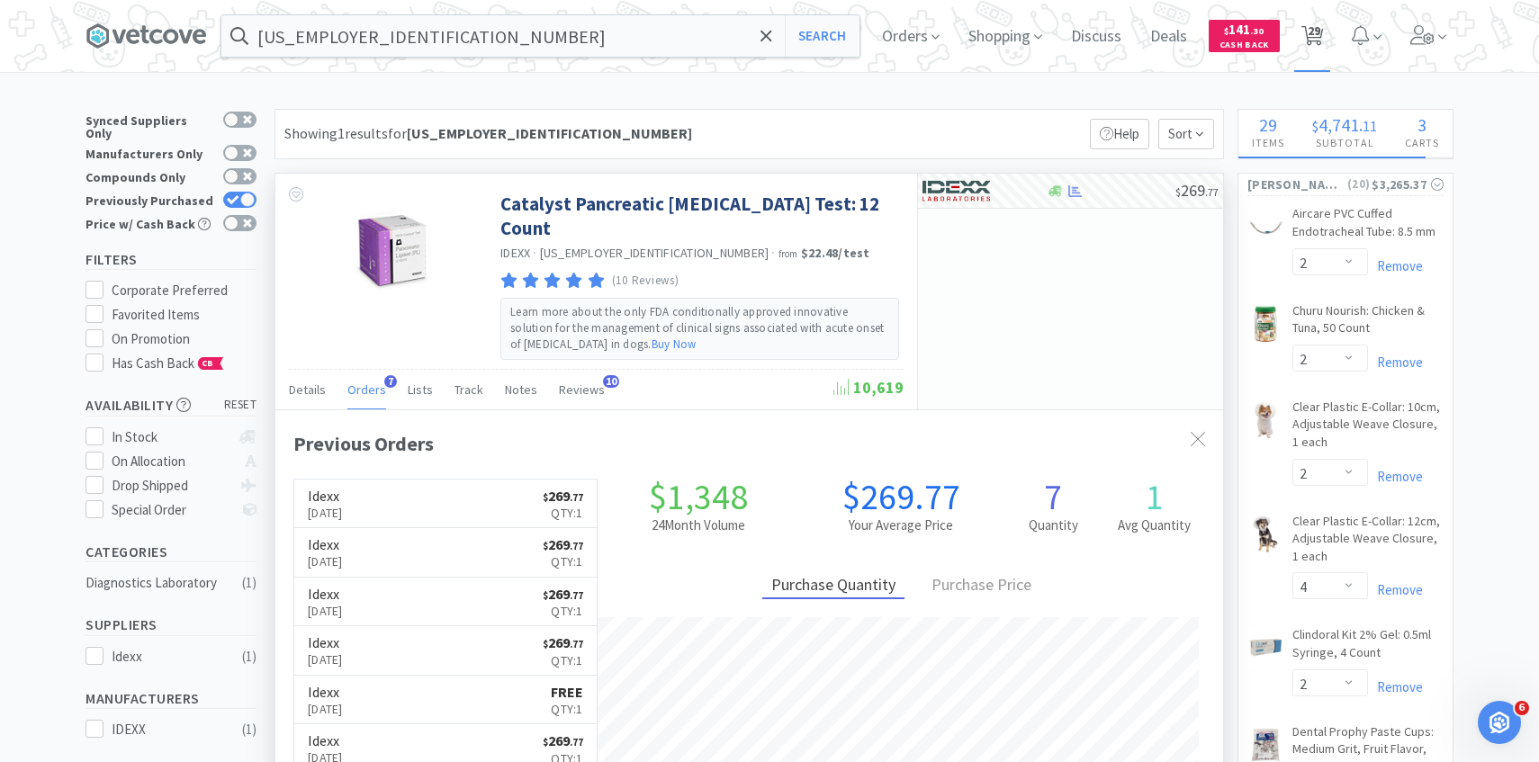
select select "1"
select select "2"
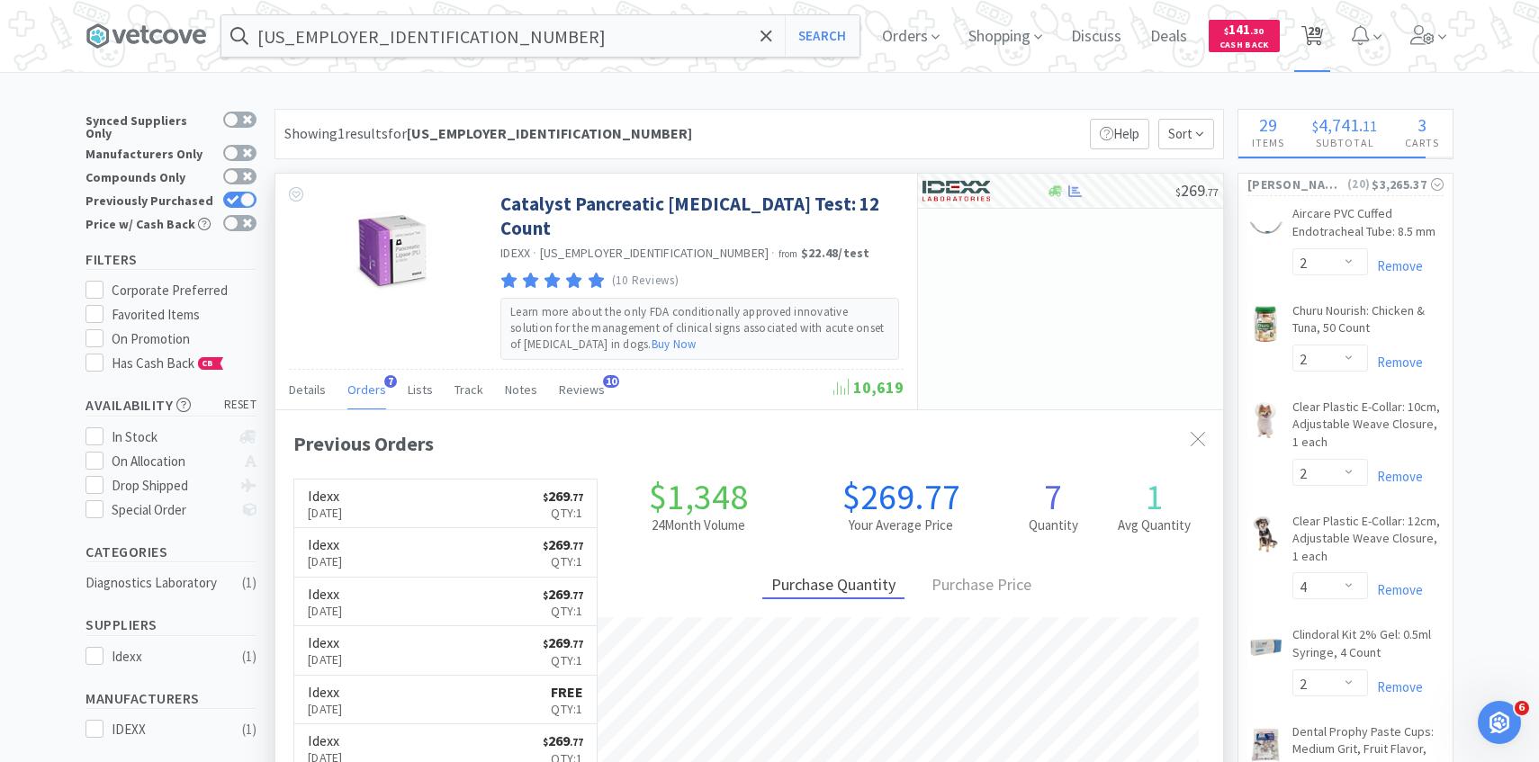
select select "2"
select select "4"
select select "2"
select select "1"
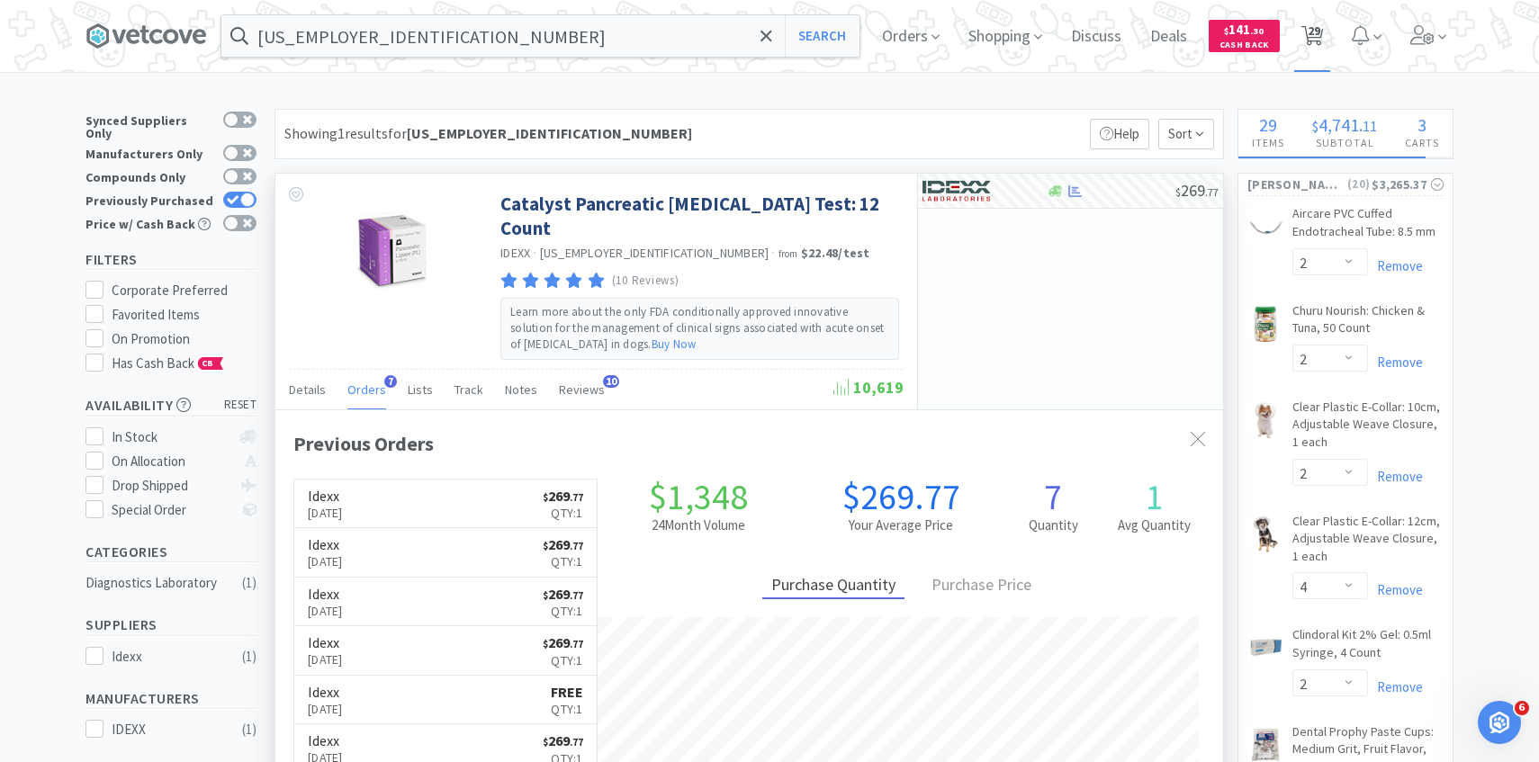
select select "1"
select select "30"
select select "20"
select select "1"
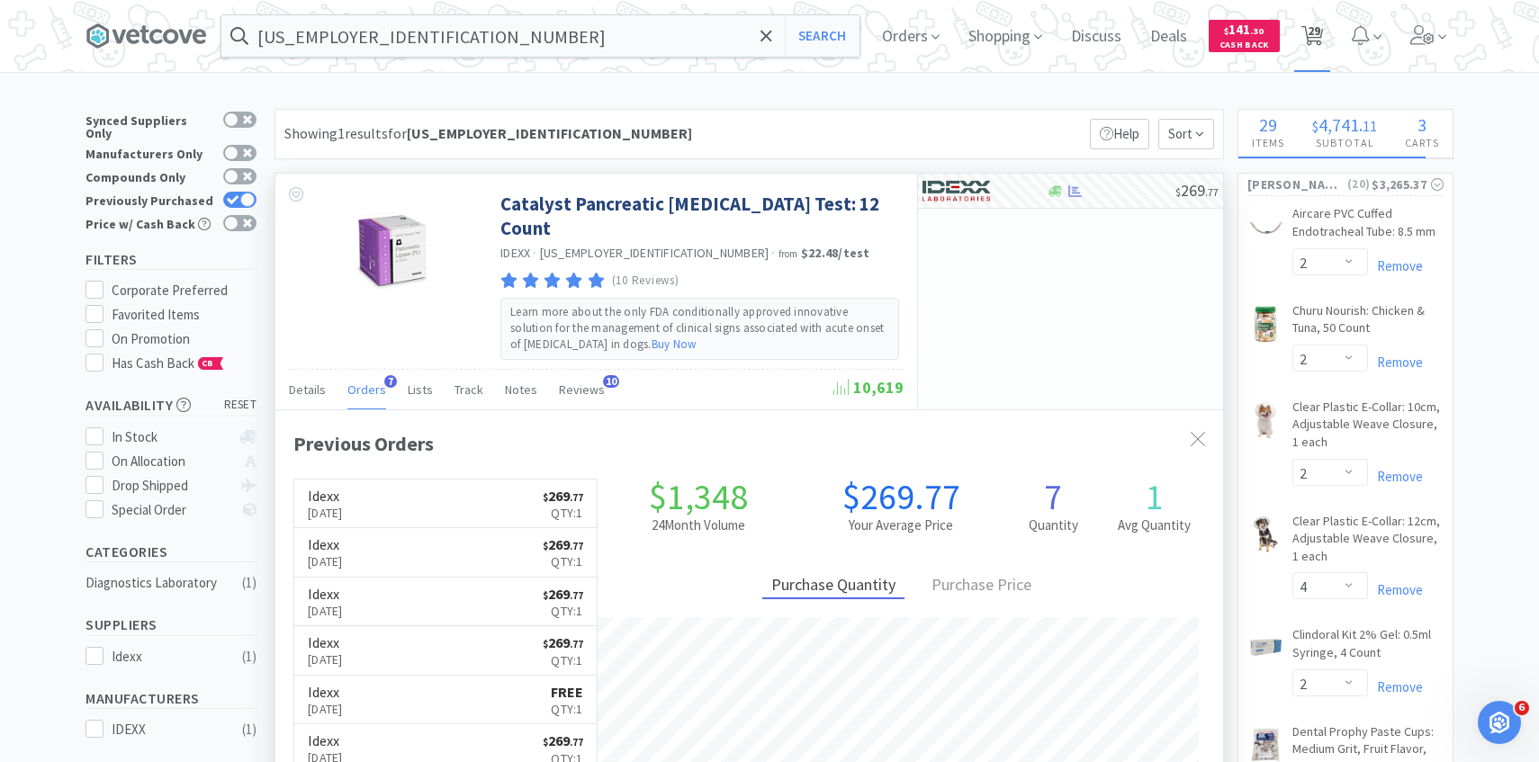
select select "5"
select select "1"
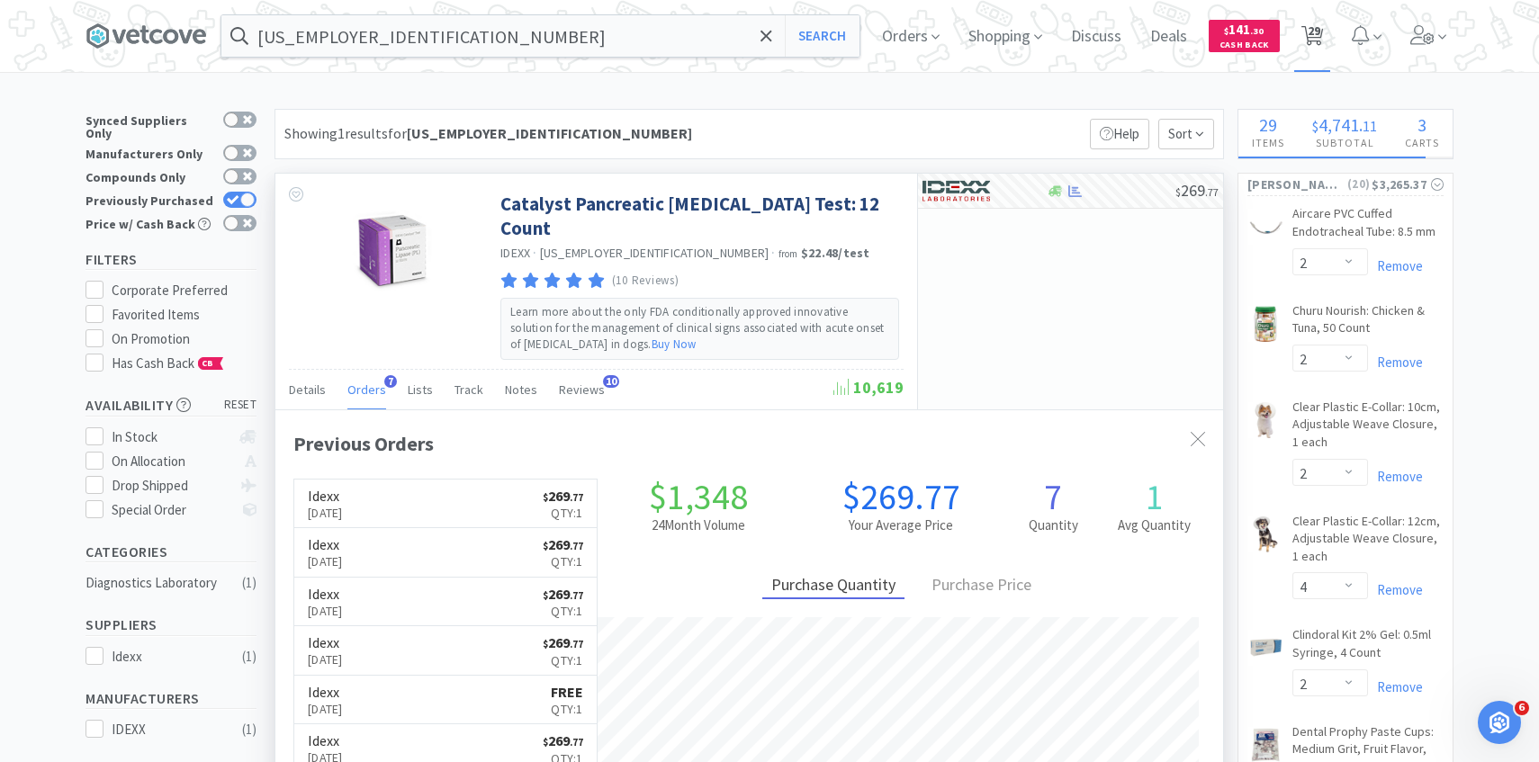
select select "1"
select select "4"
select select "5"
select select "1"
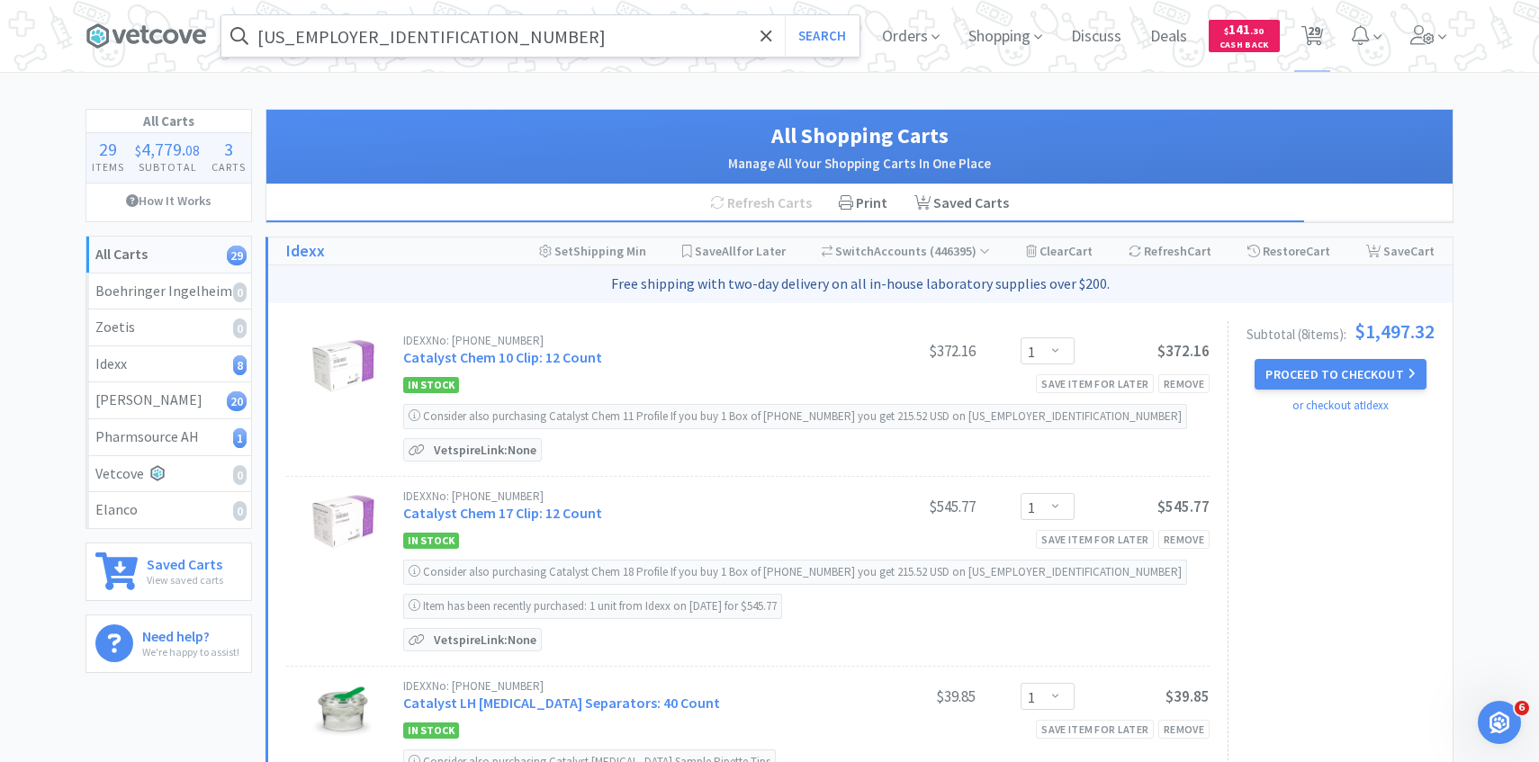
click at [473, 48] on input "99-0018136" at bounding box center [540, 35] width 638 height 41
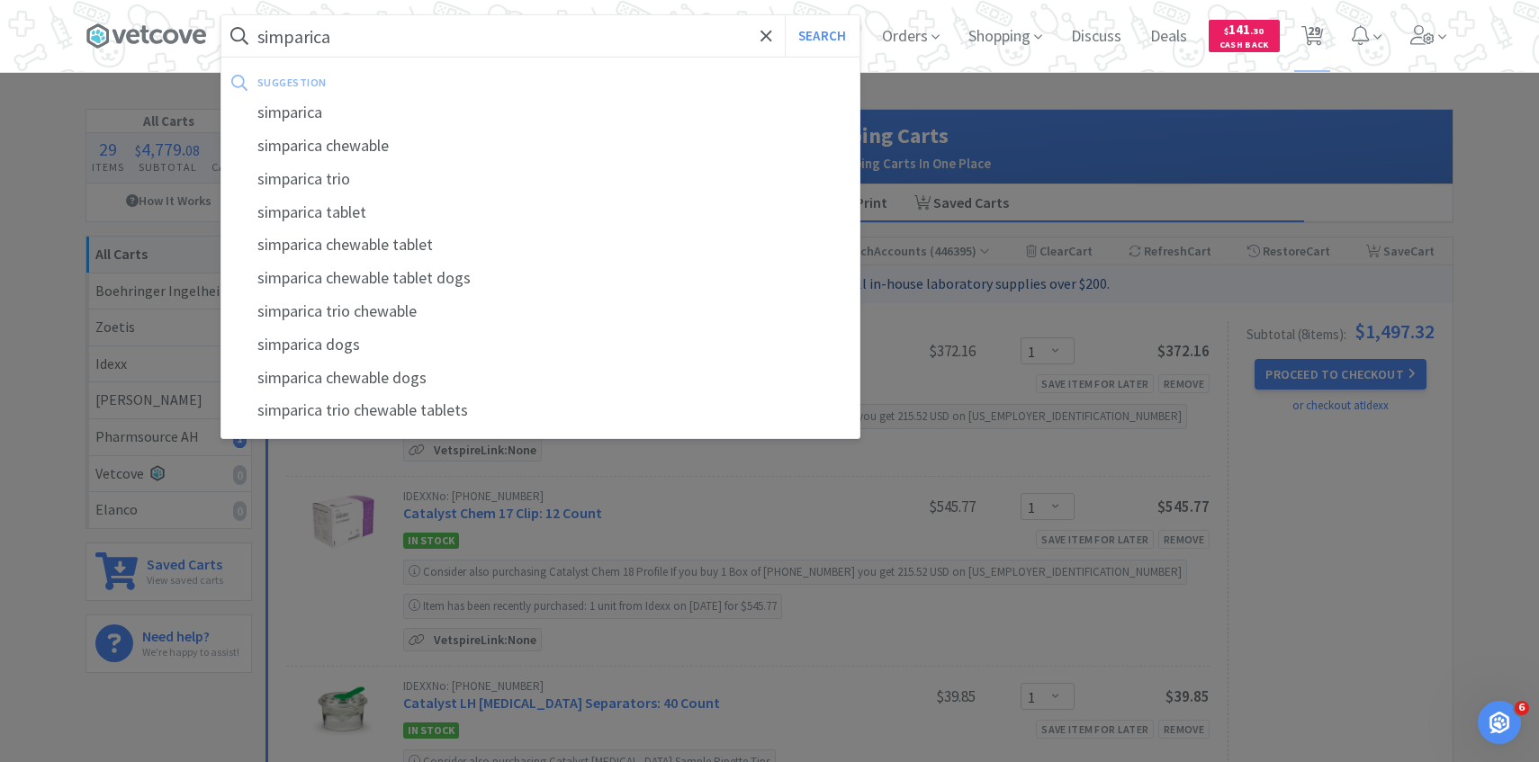
type input "simparica"
click at [785, 15] on button "Search" at bounding box center [822, 35] width 75 height 41
select select "2"
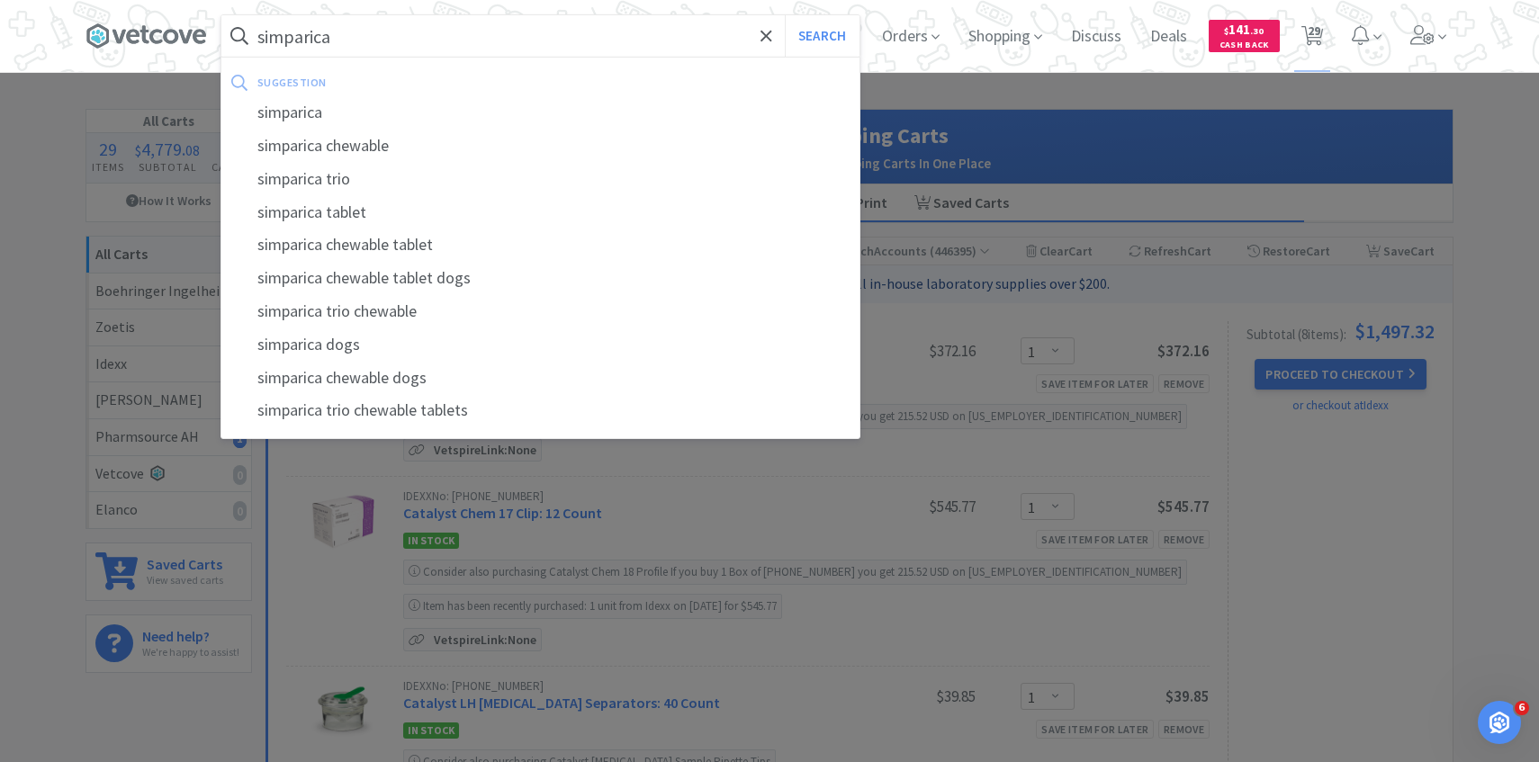
select select "4"
select select "2"
select select "1"
select select "30"
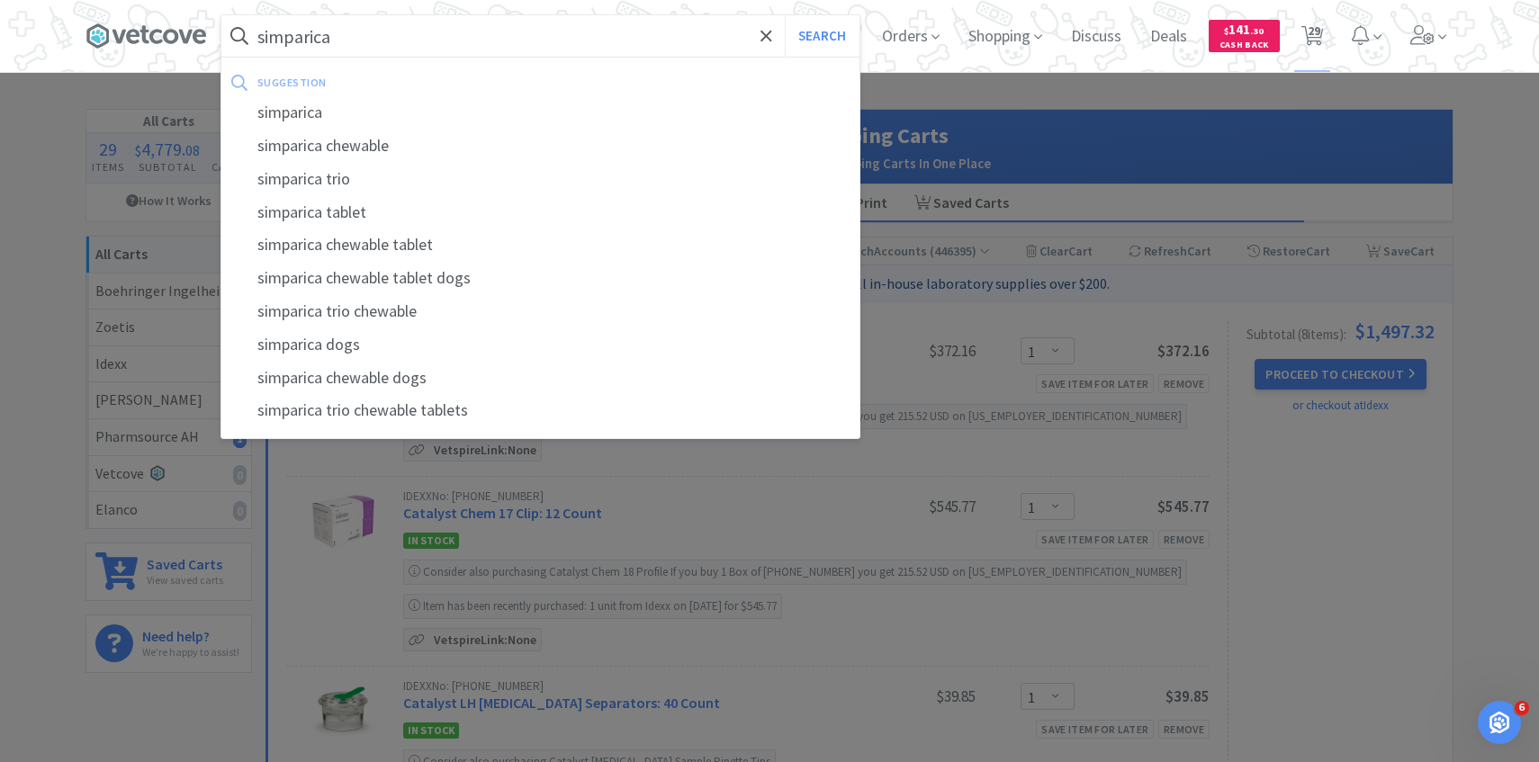
select select "20"
select select "1"
select select "5"
select select "1"
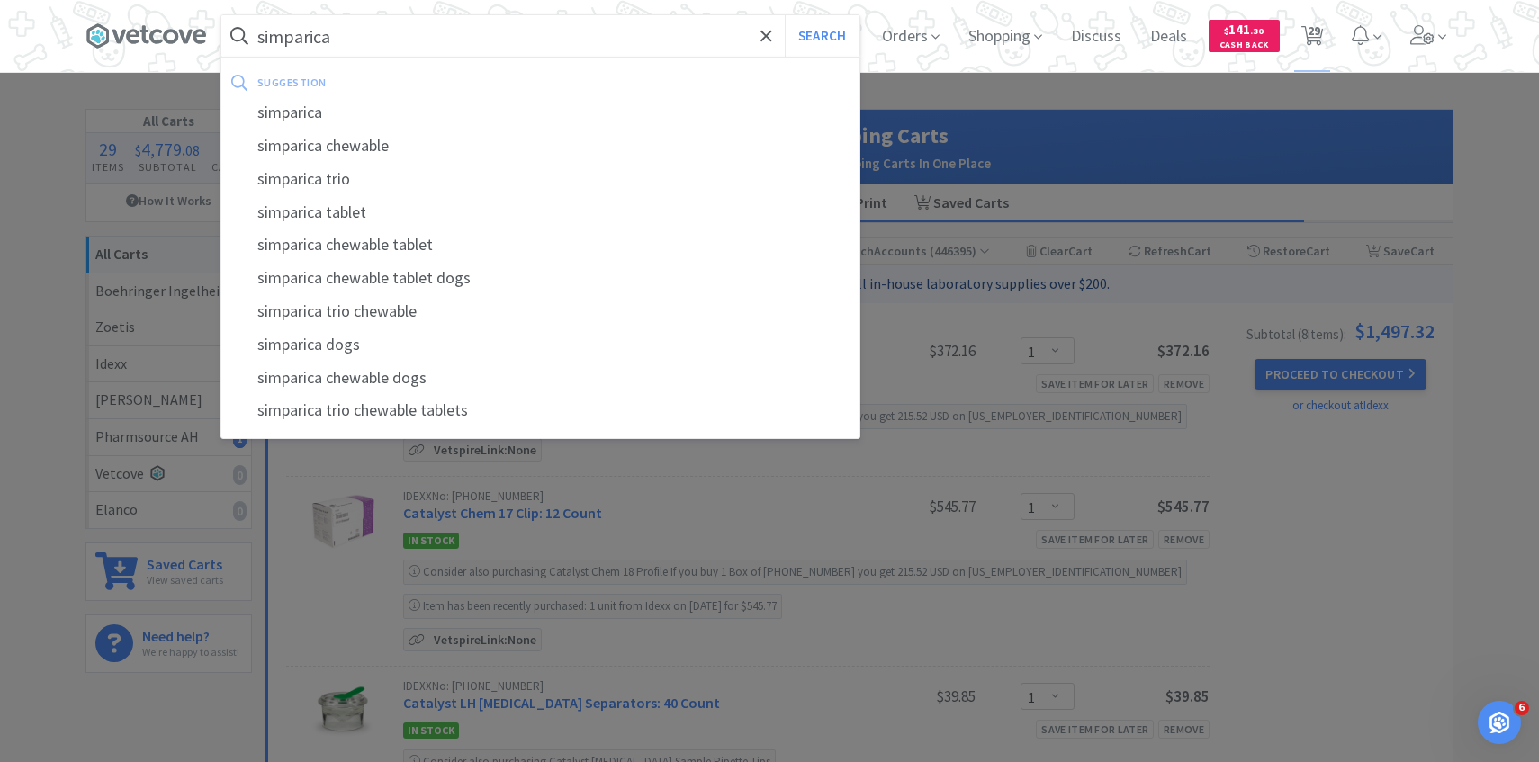
select select "1"
select select "4"
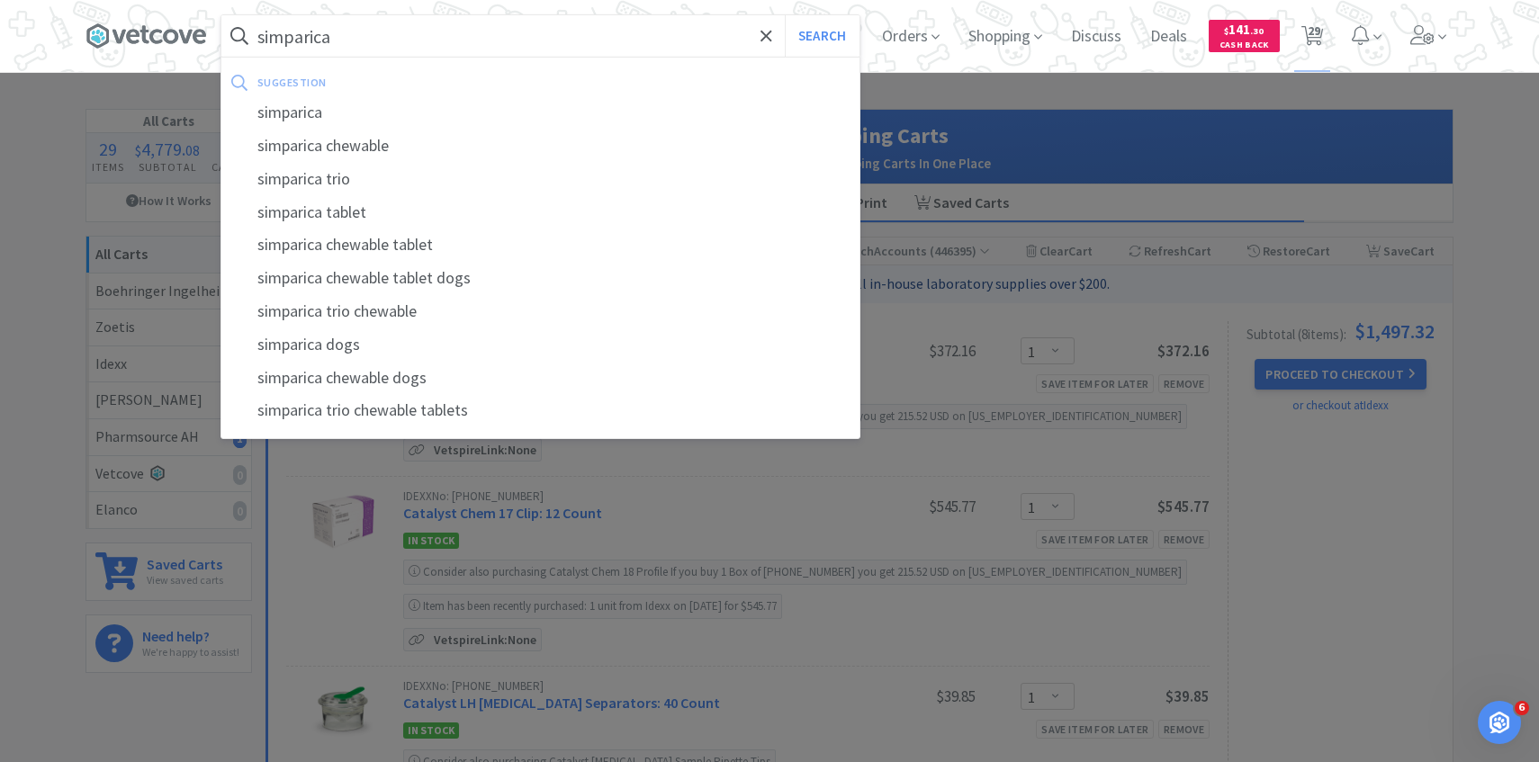
select select "5"
select select "1"
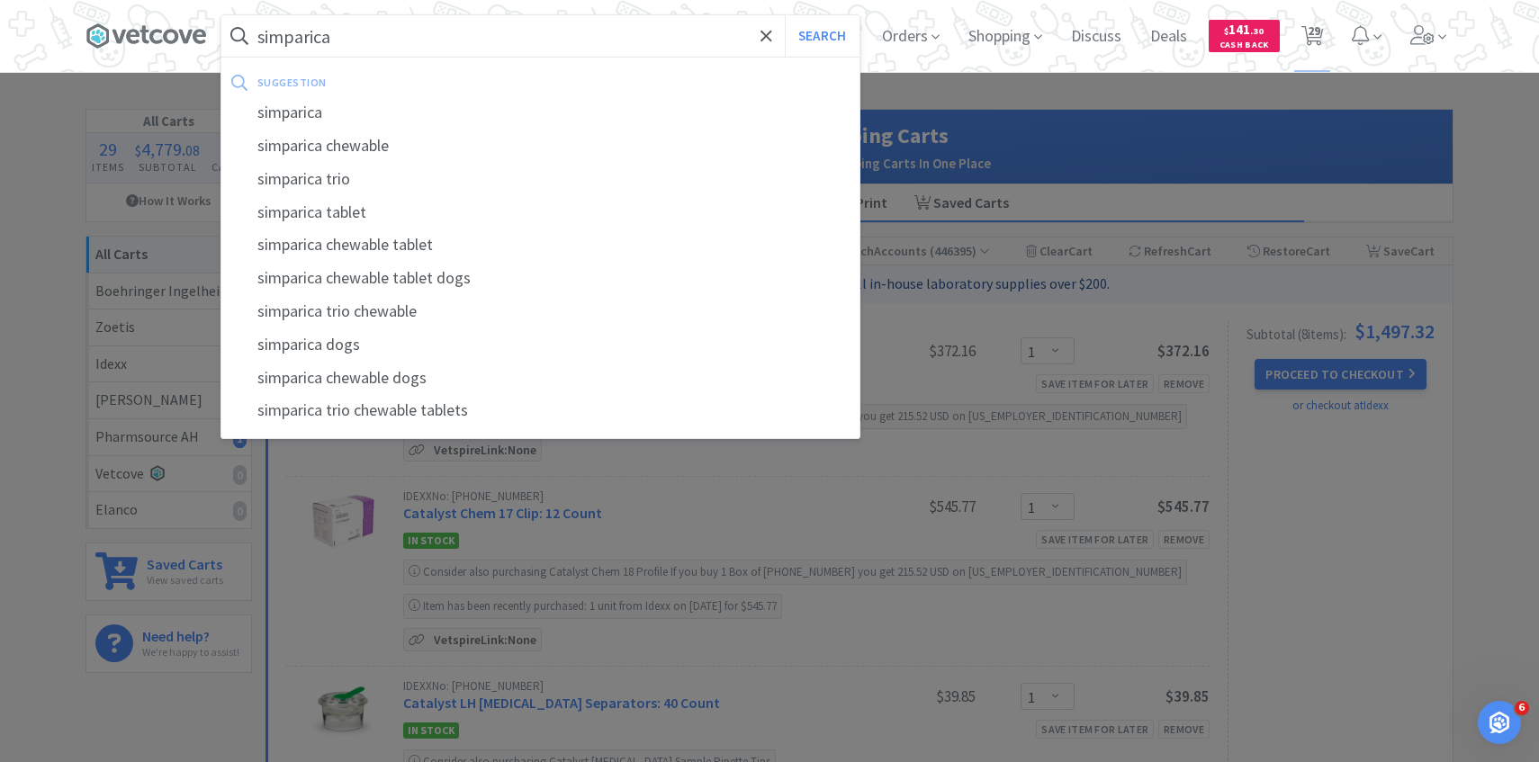
select select "1"
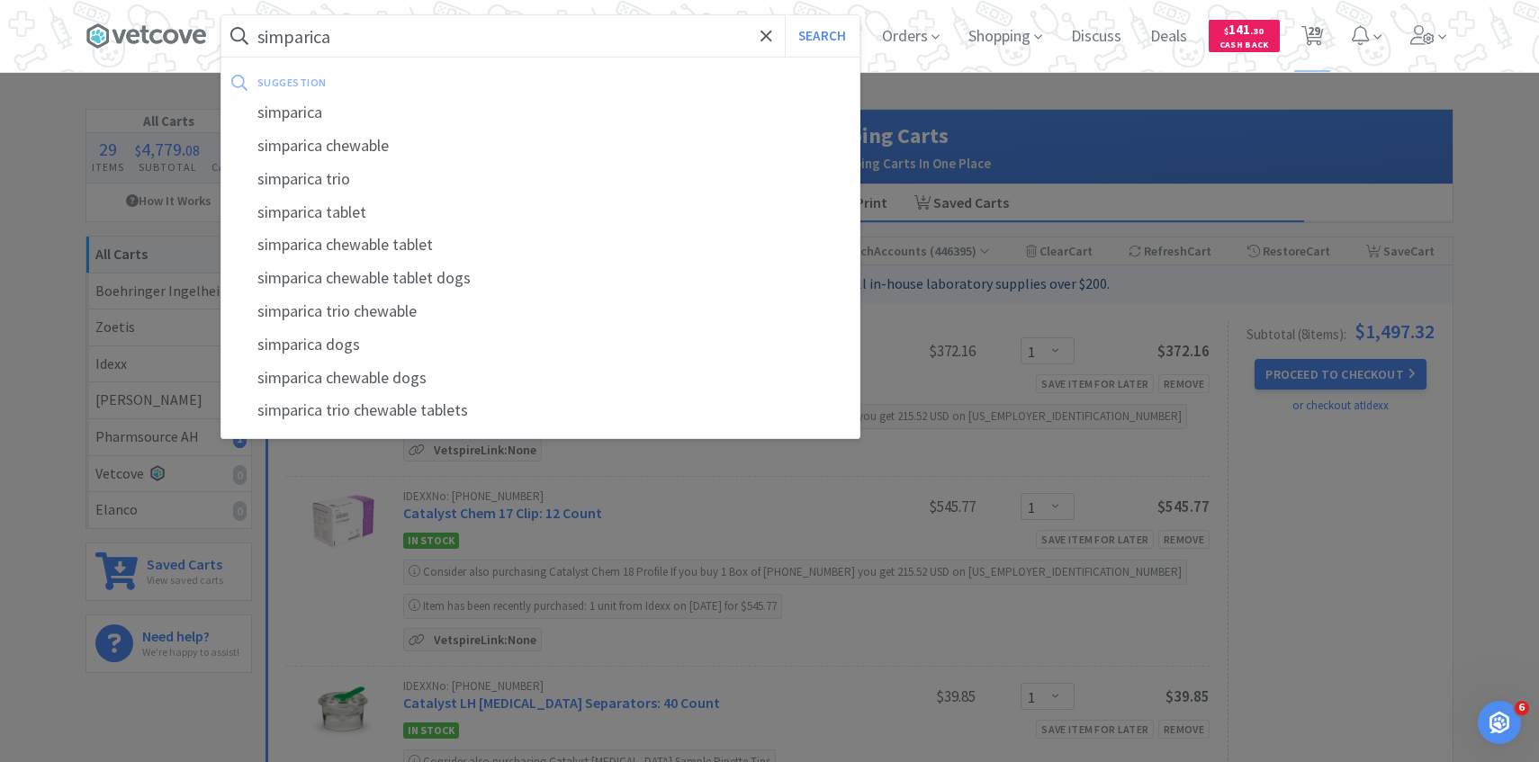
select select "1"
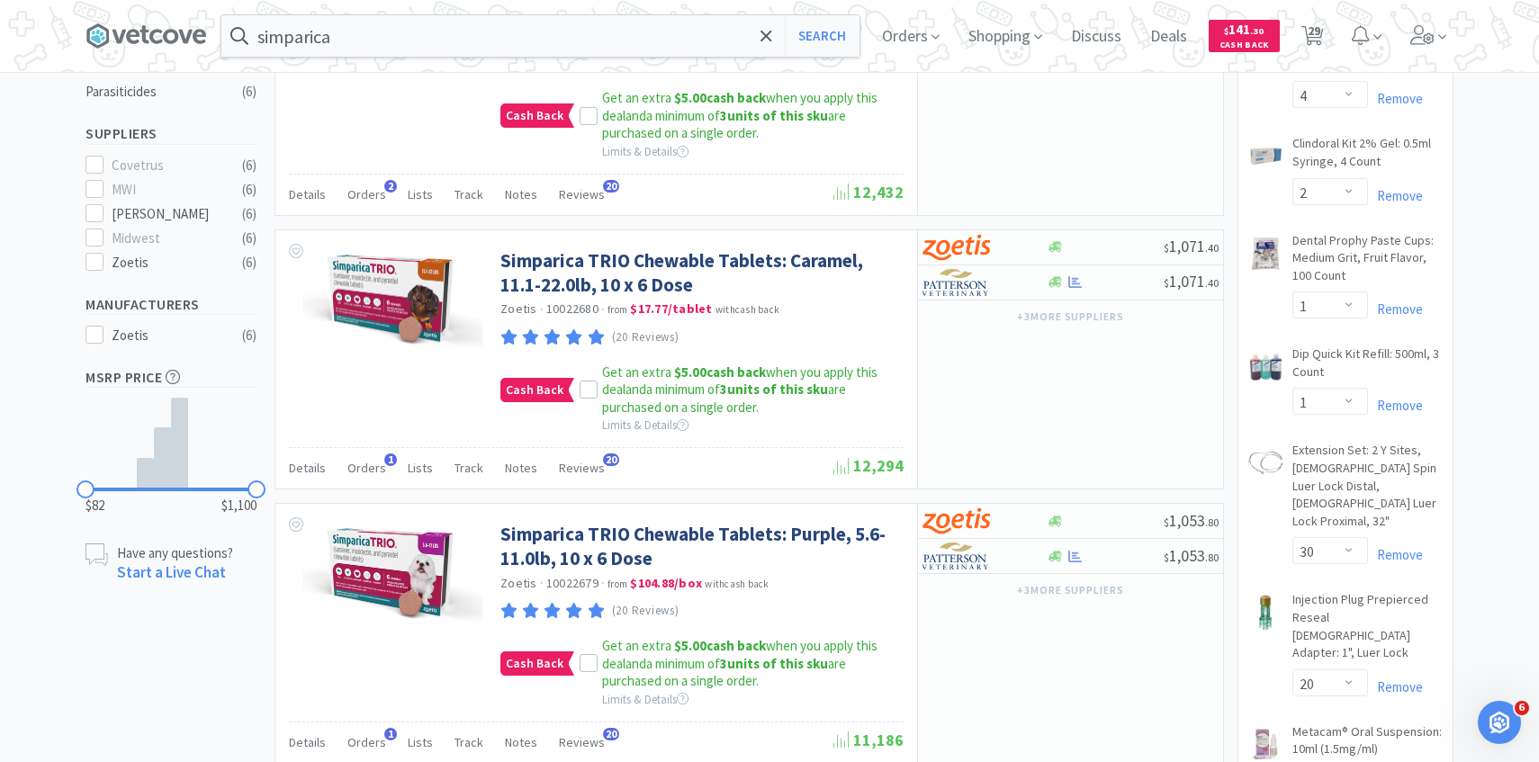
scroll to position [525, 0]
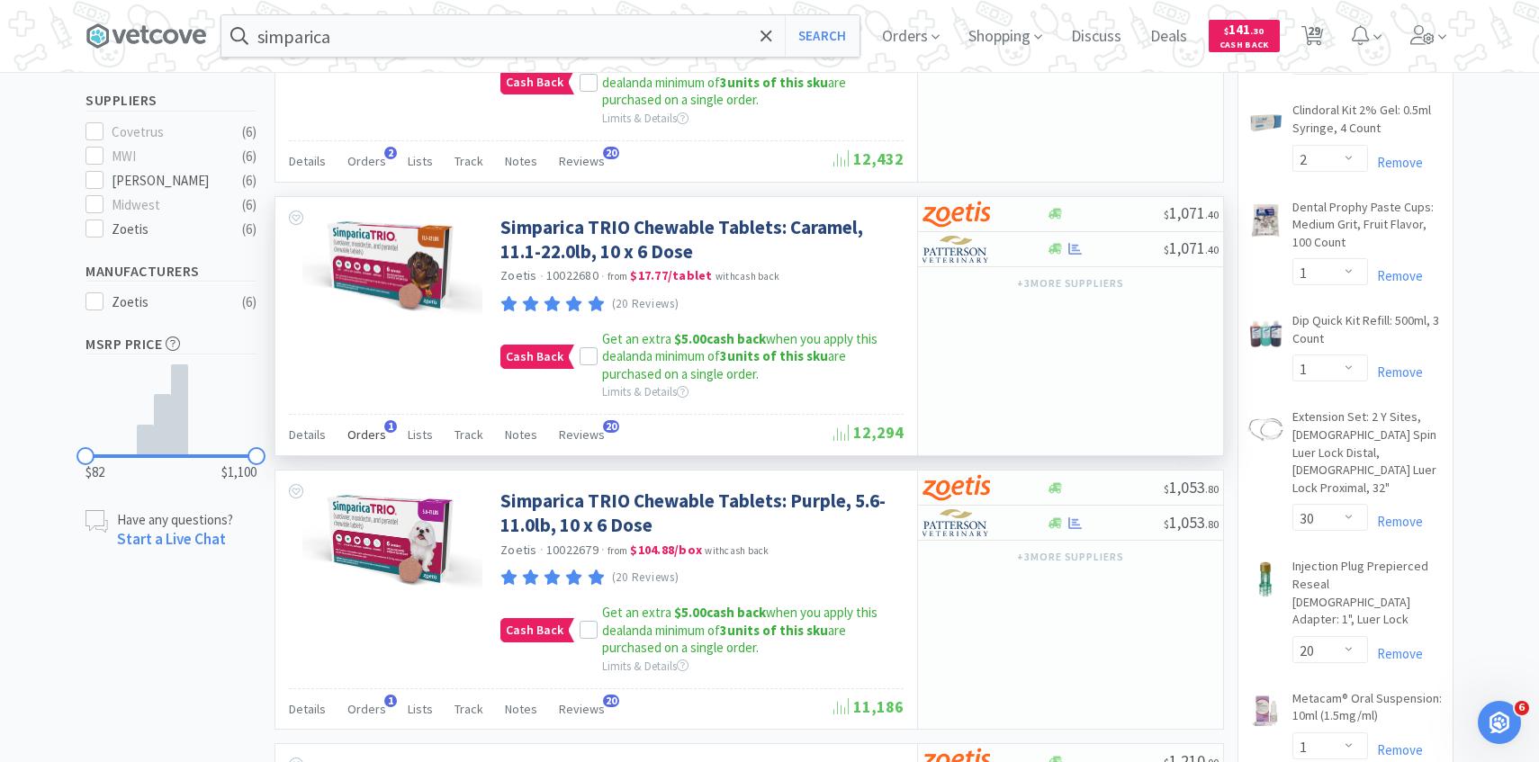
click at [369, 440] on span "Orders" at bounding box center [366, 434] width 39 height 16
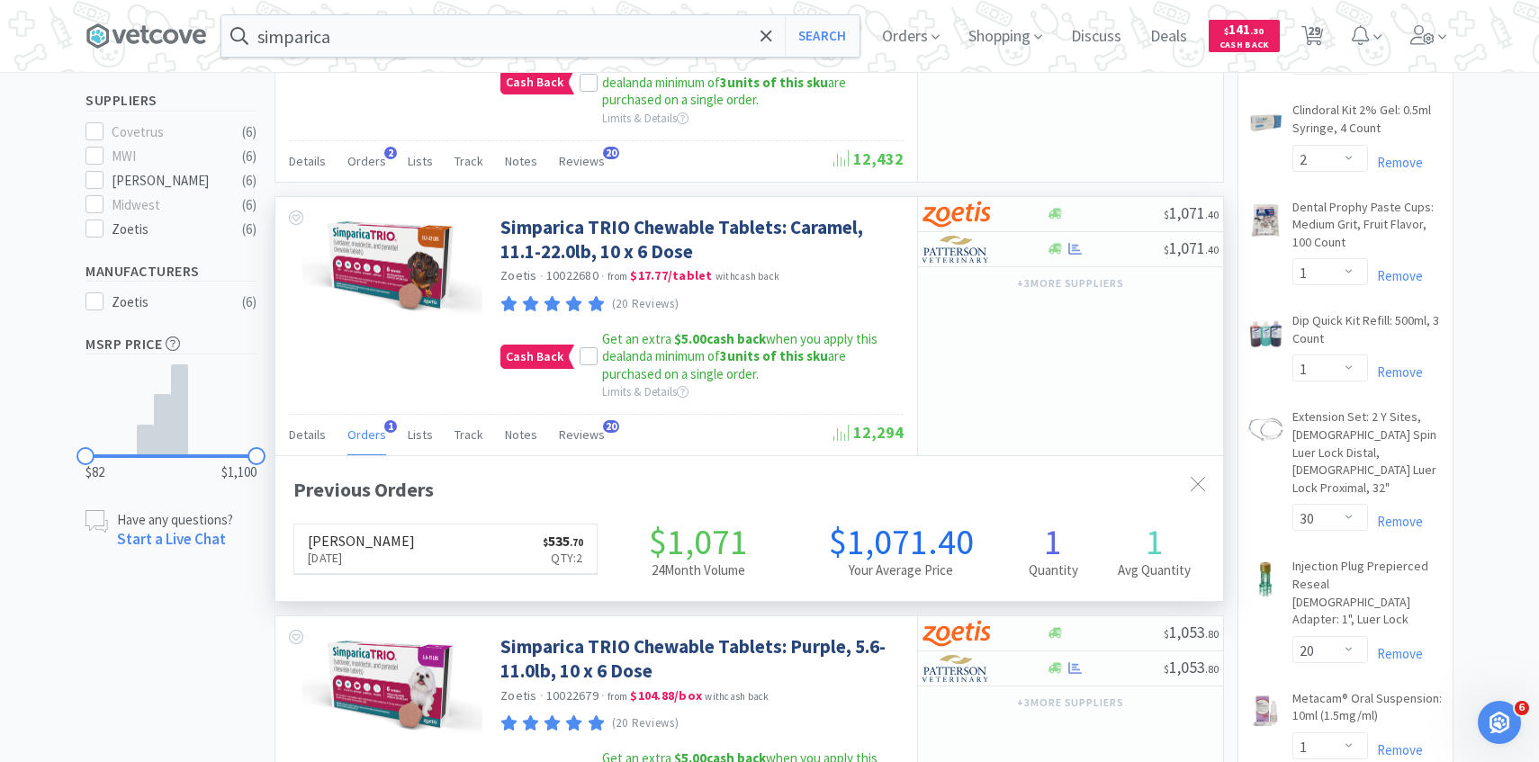
scroll to position [466, 947]
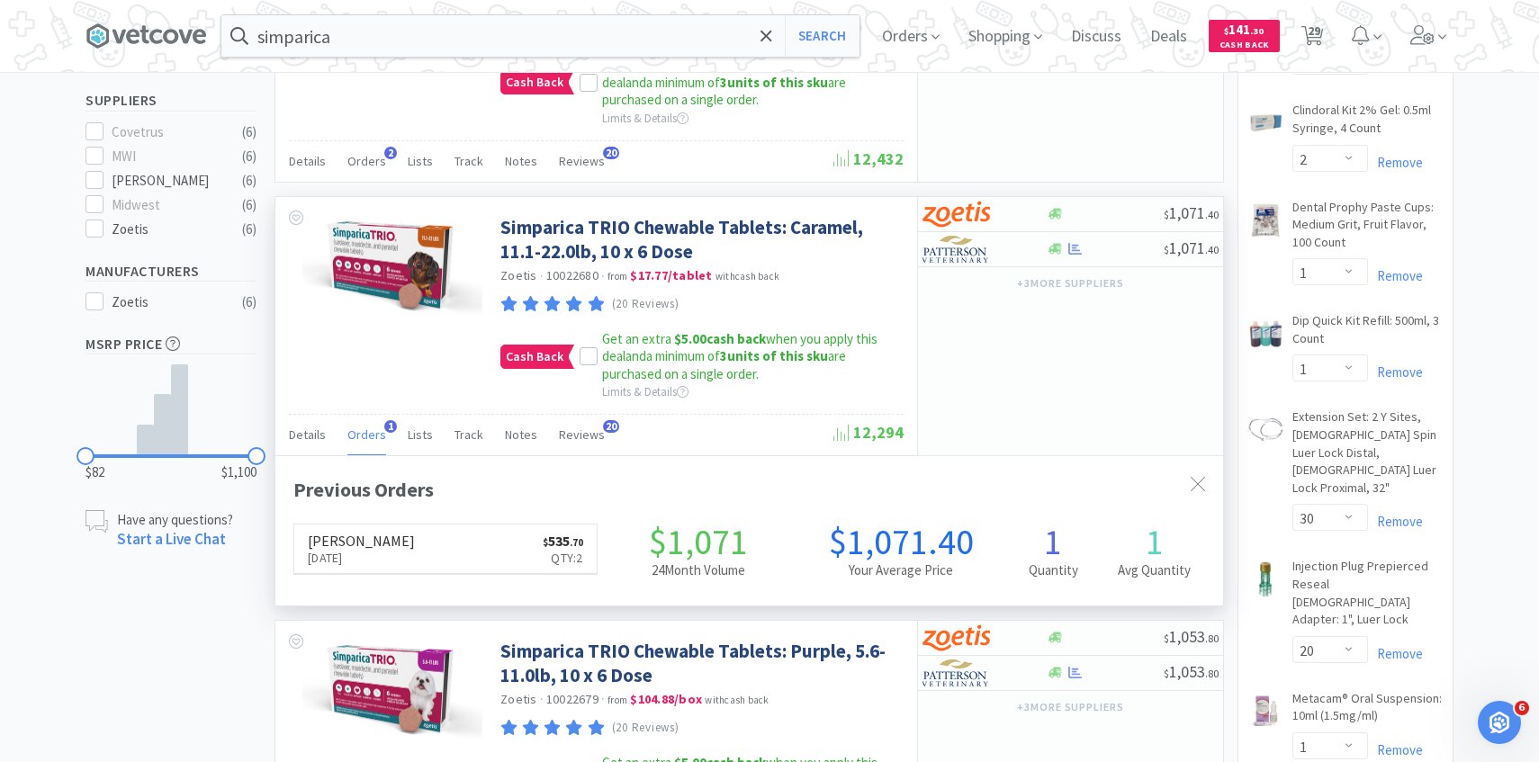
click at [369, 440] on span "Orders" at bounding box center [366, 434] width 39 height 16
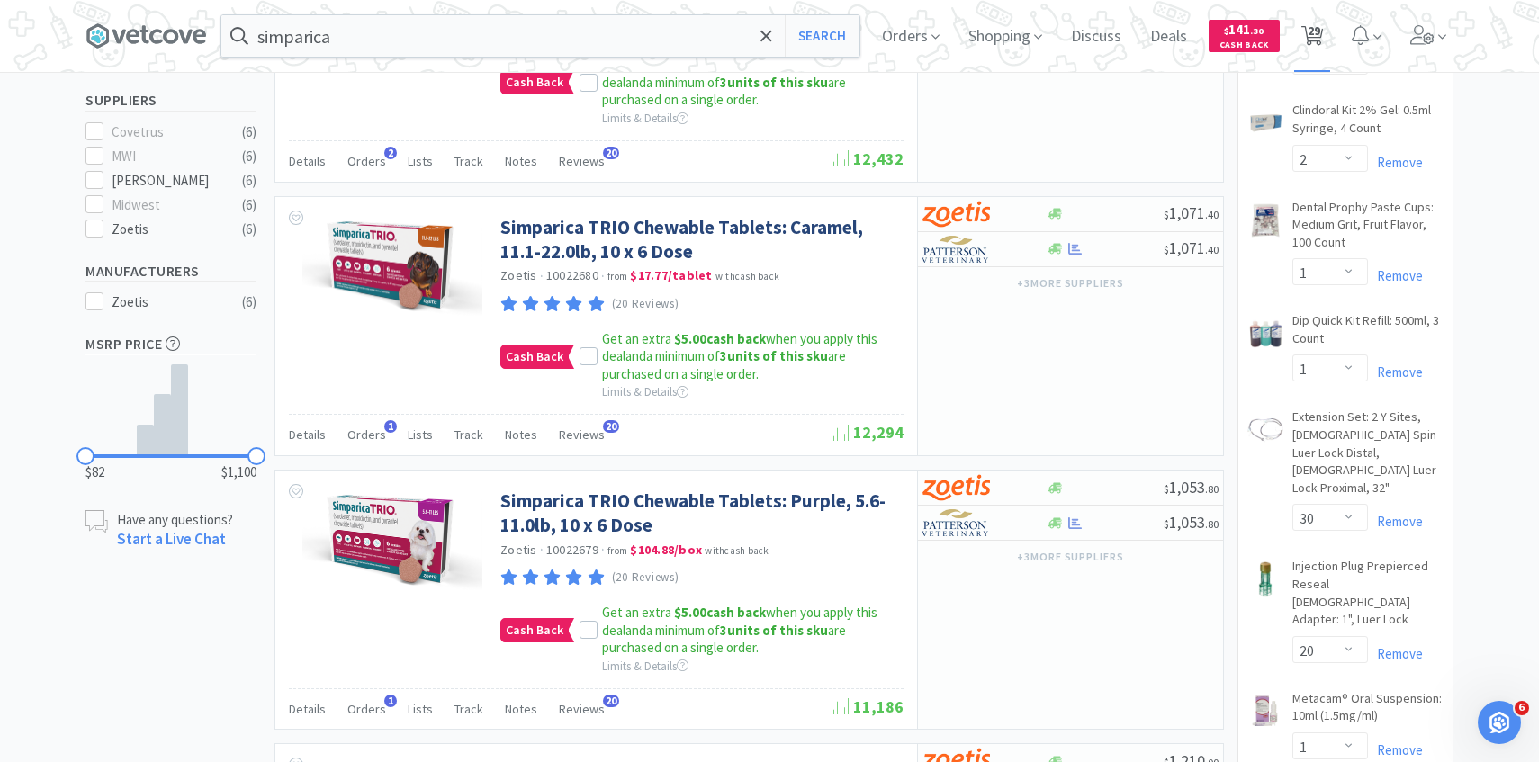
click at [1311, 33] on span "29" at bounding box center [1313, 31] width 13 height 72
select select "1"
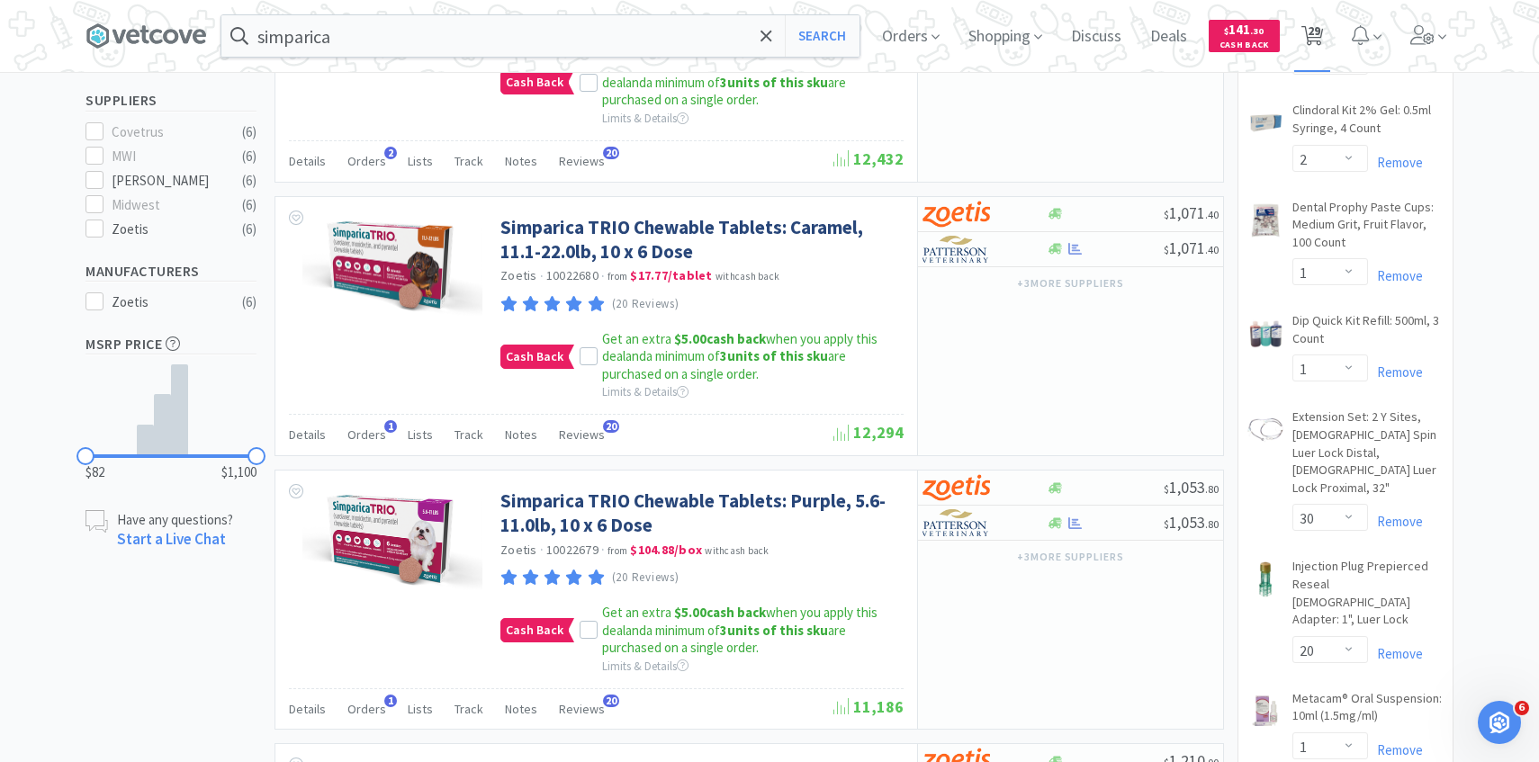
select select "1"
select select "2"
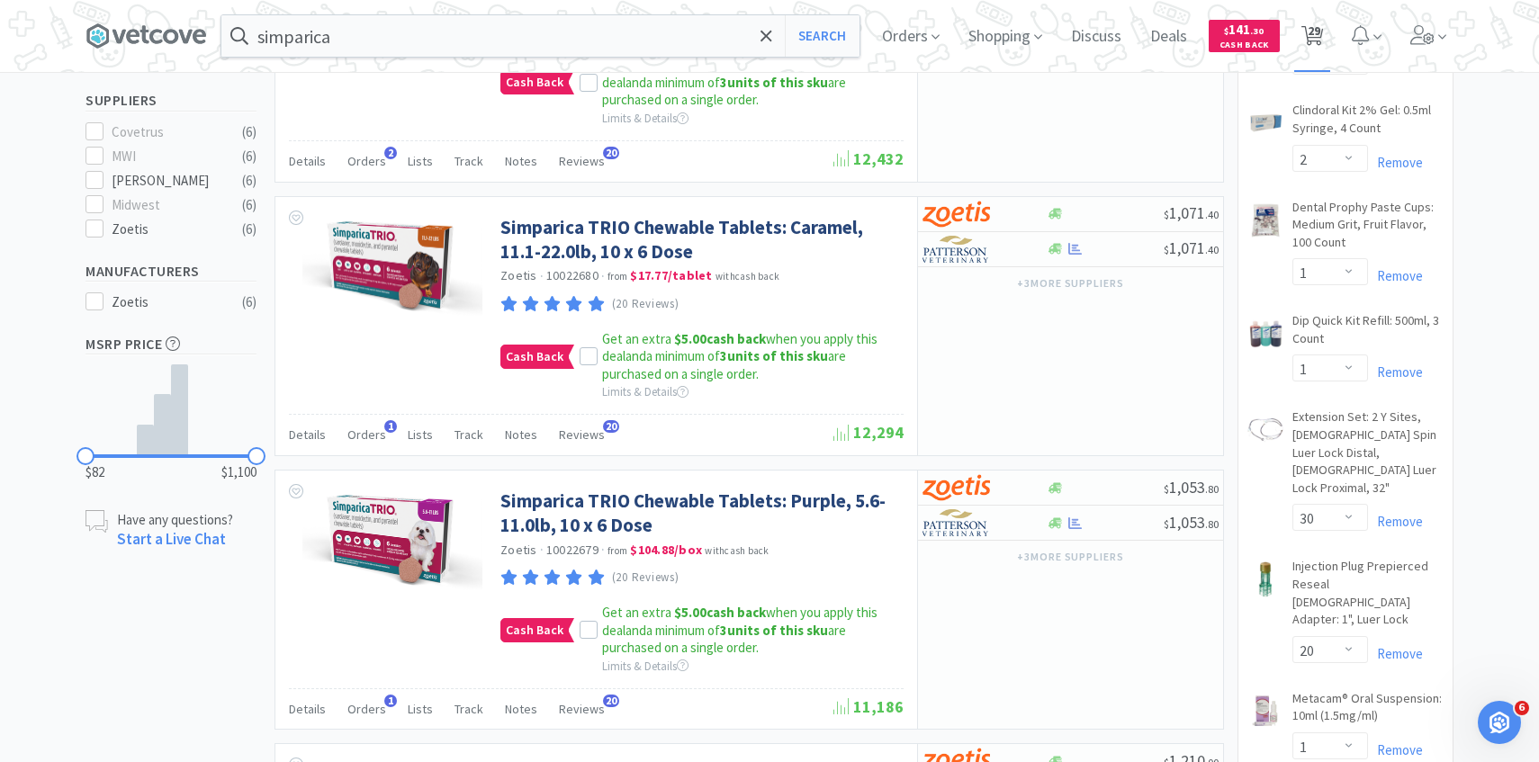
select select "2"
select select "4"
select select "2"
select select "1"
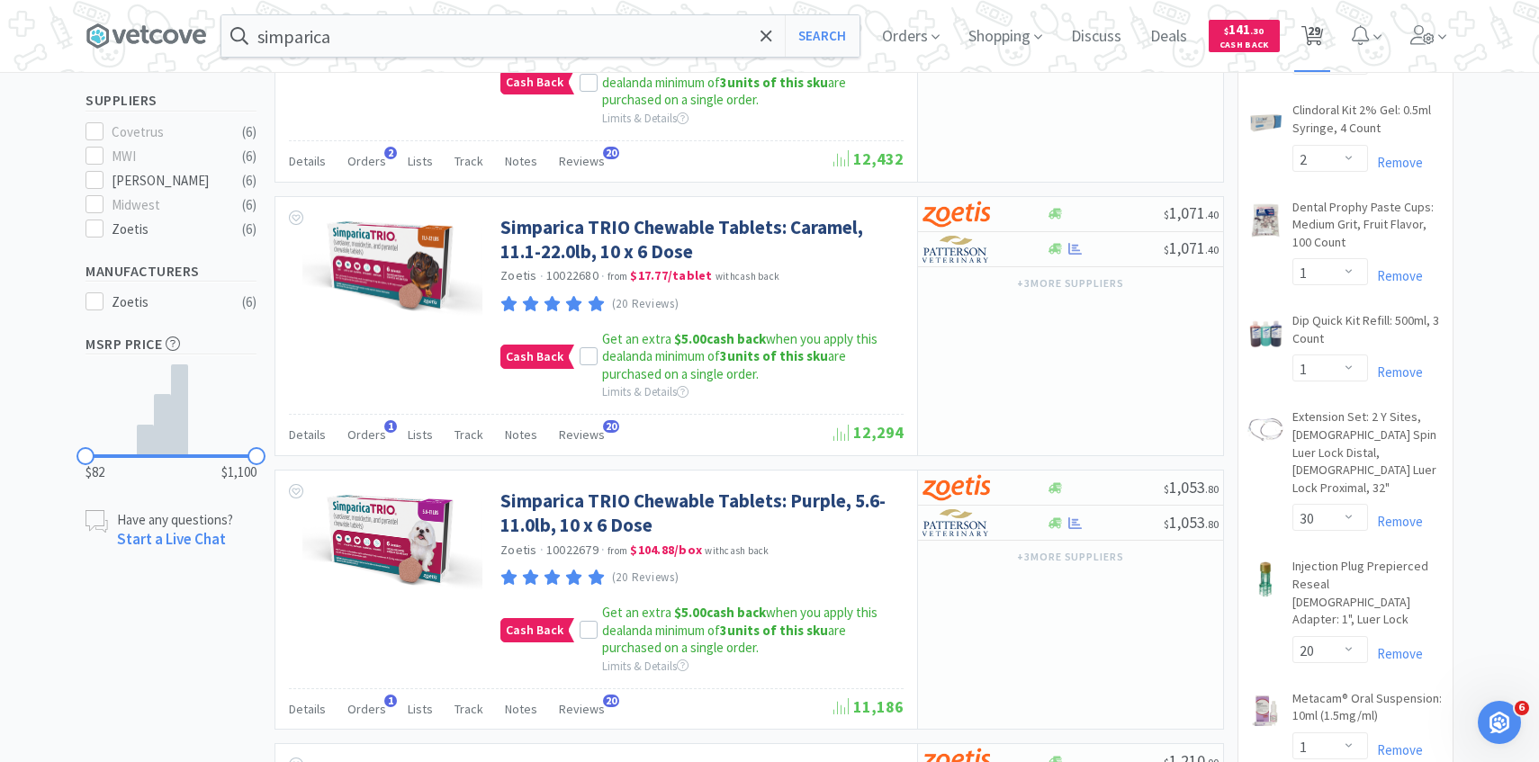
select select "1"
select select "30"
select select "20"
select select "1"
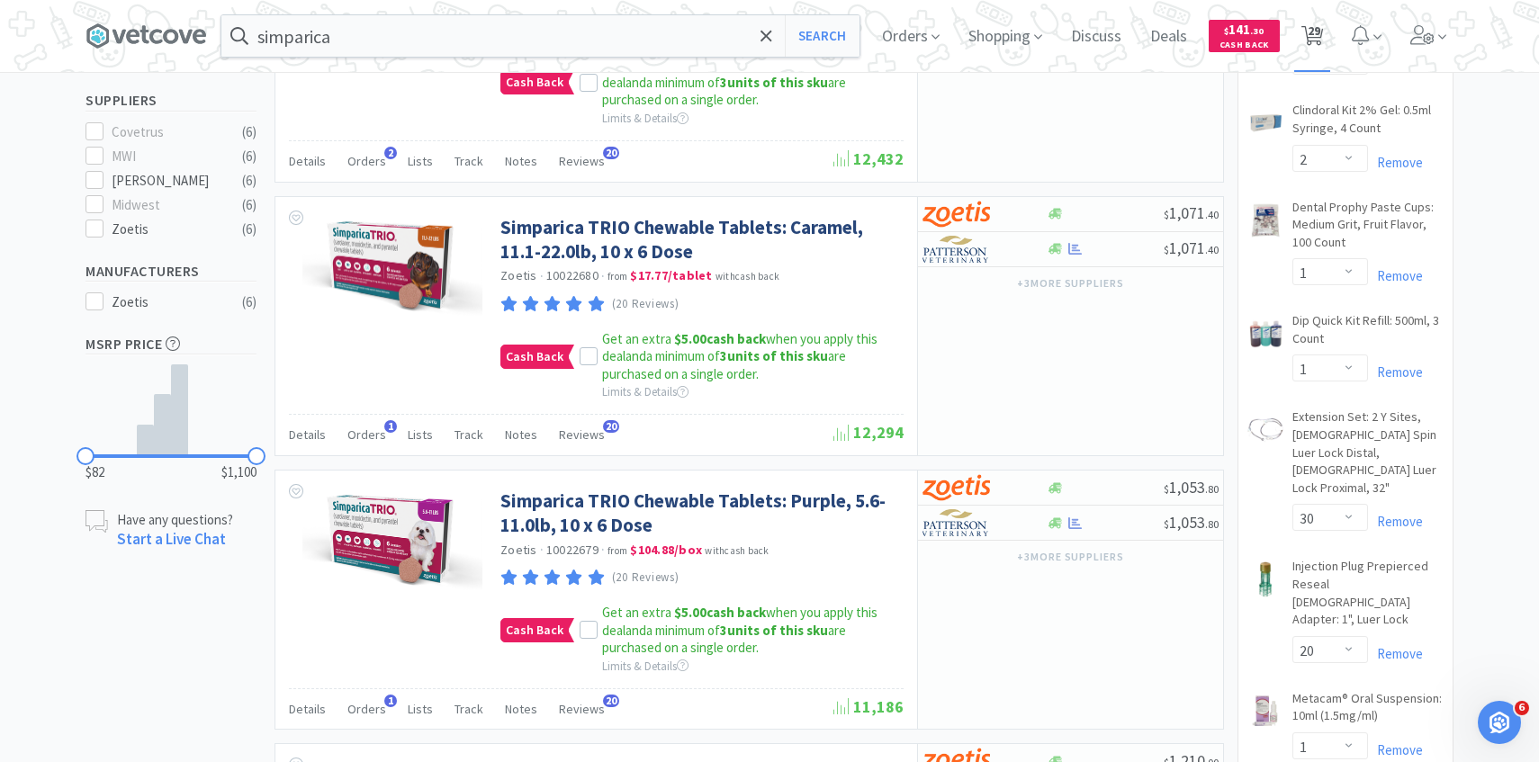
select select "5"
select select "1"
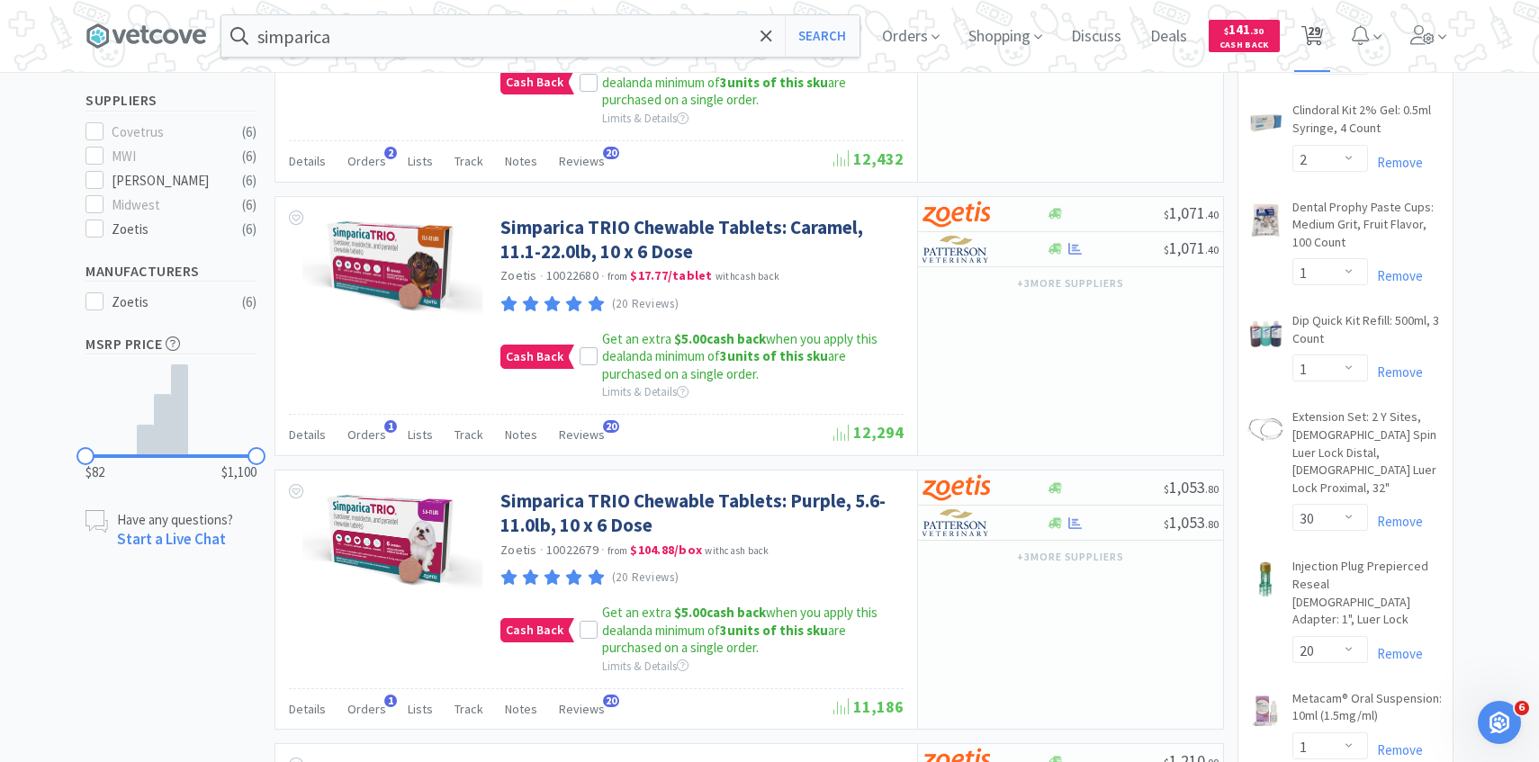
select select "1"
select select "4"
select select "5"
select select "1"
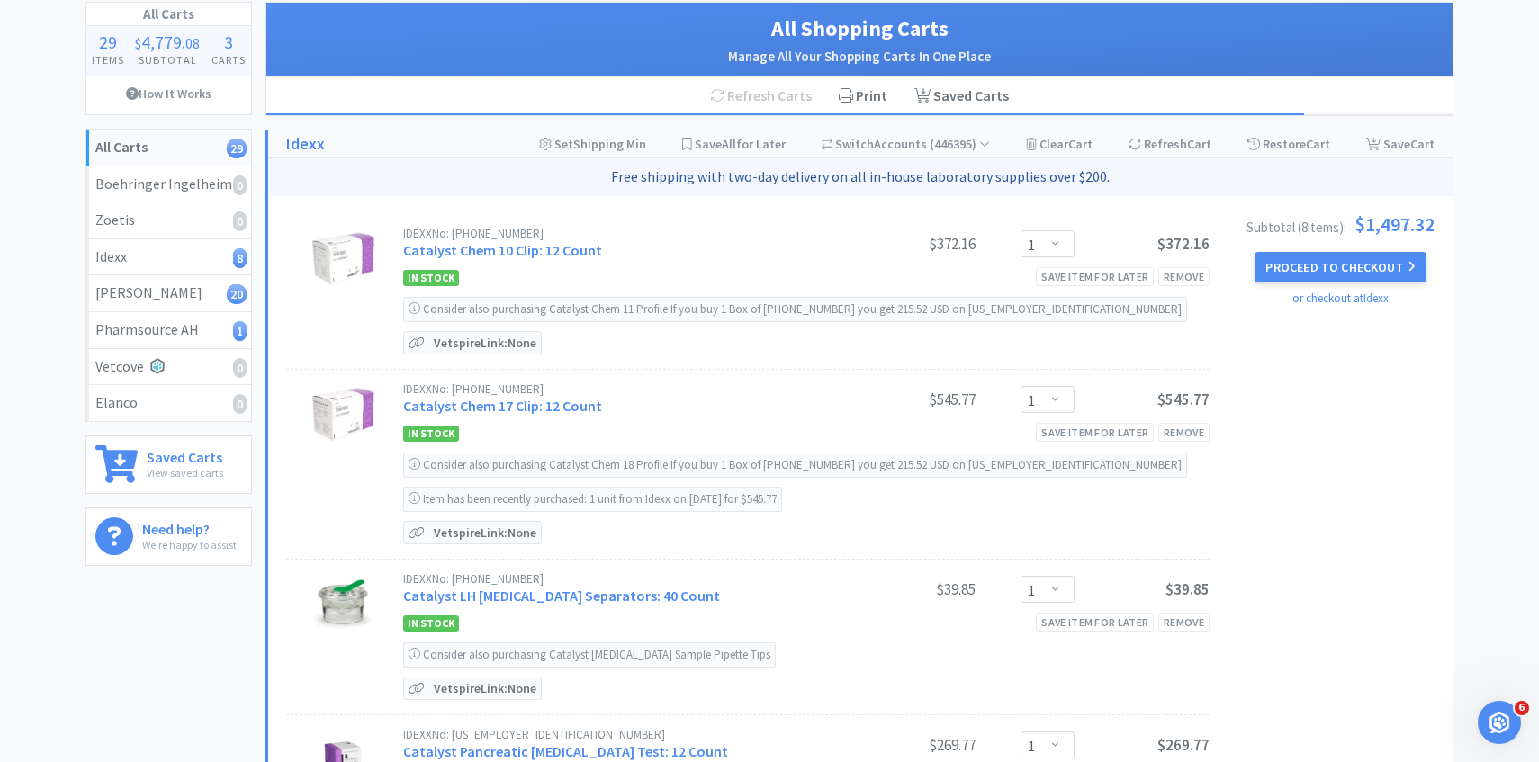
scroll to position [103, 0]
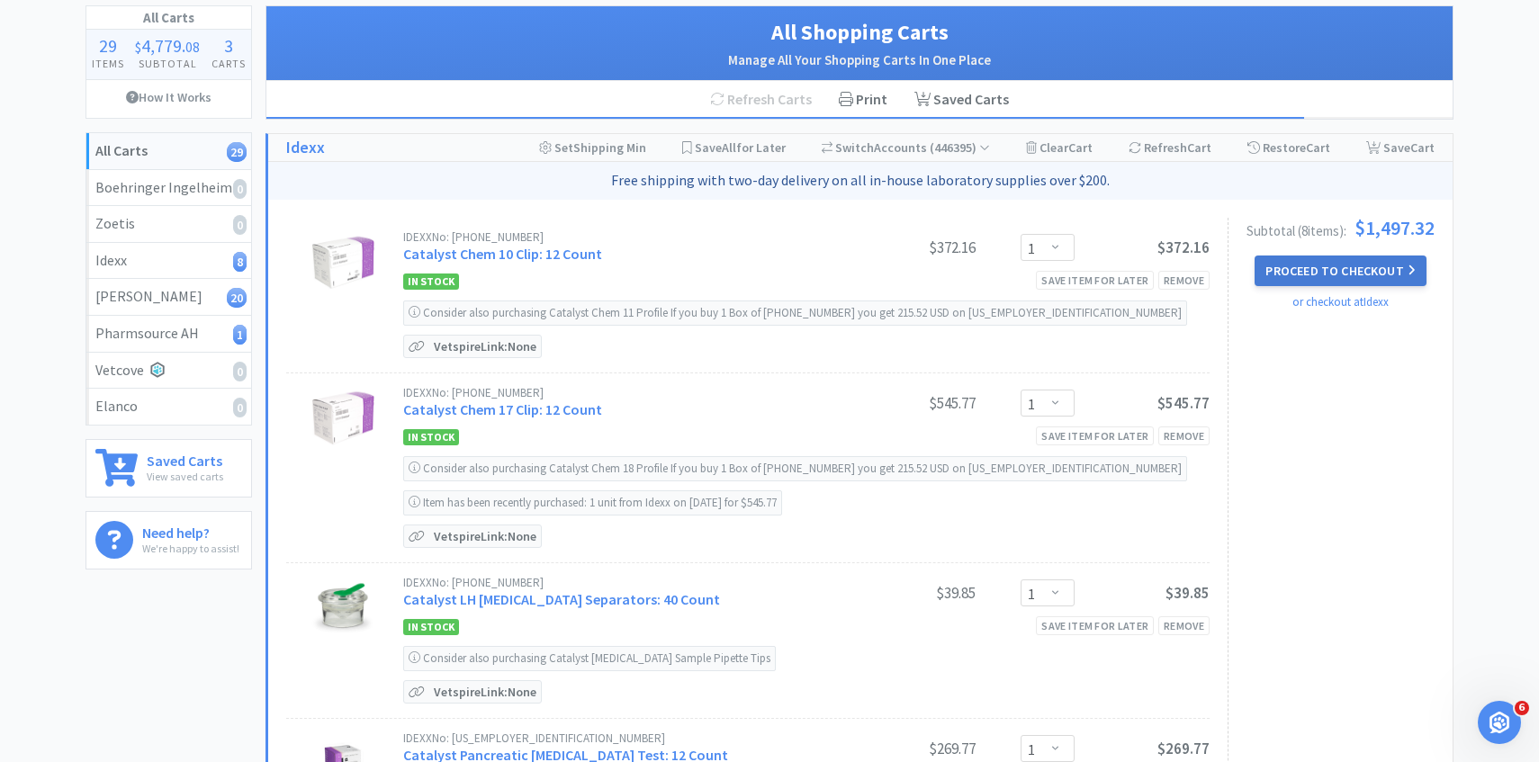
click at [1402, 264] on button "Proceed to Checkout" at bounding box center [1339, 271] width 171 height 31
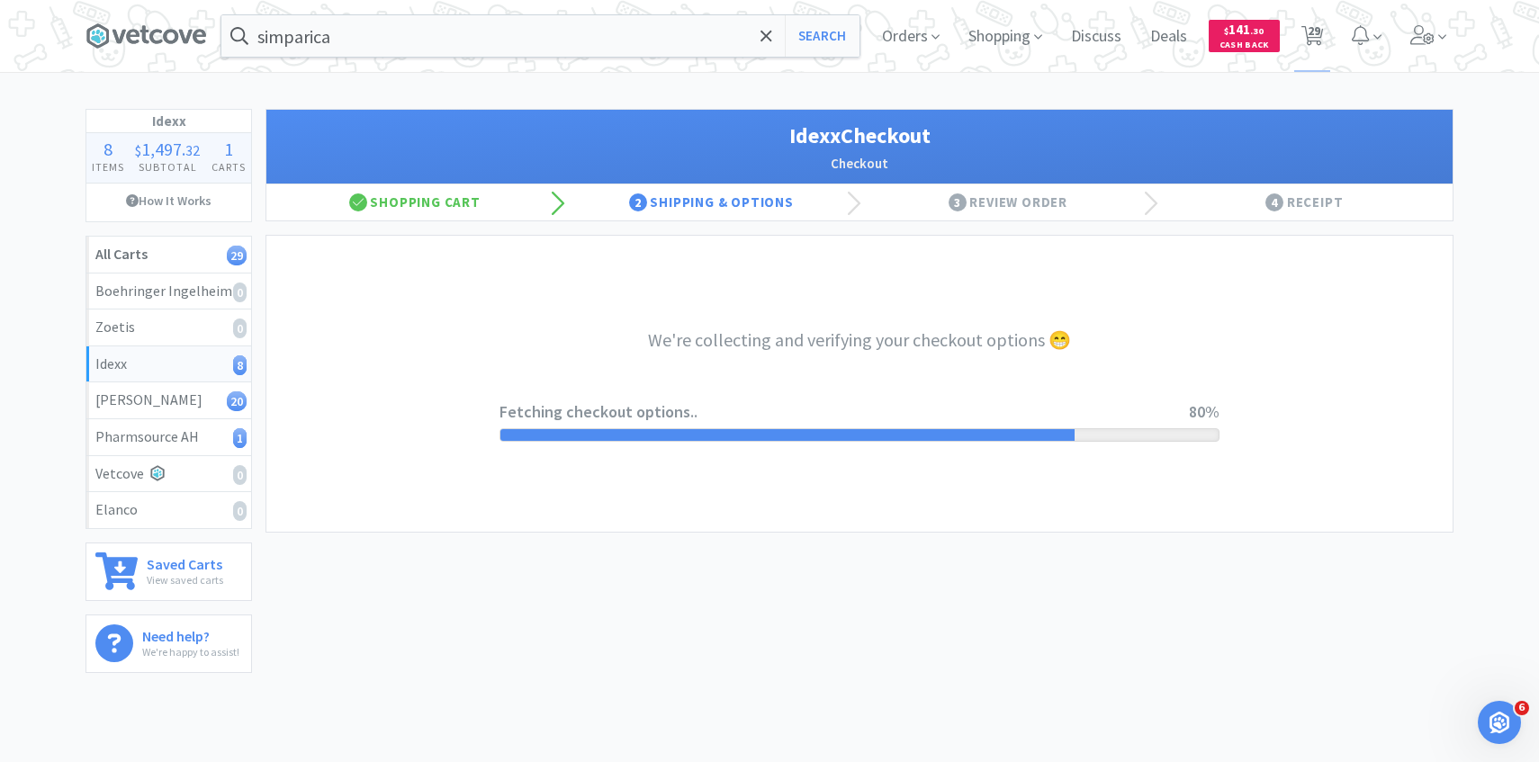
select select "904"
select select "003"
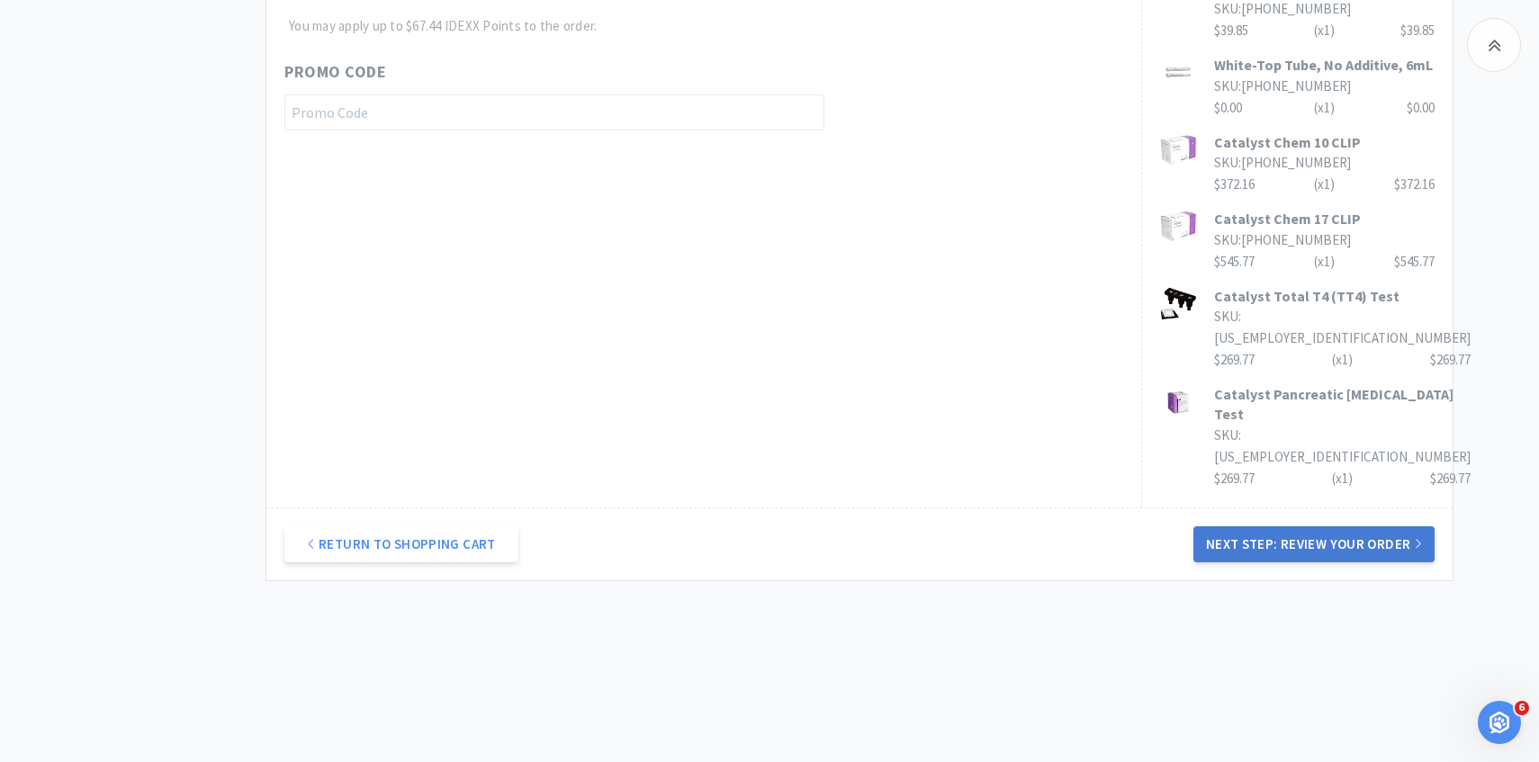
click at [1359, 545] on button "Next Step: Review Your Order" at bounding box center [1313, 544] width 241 height 36
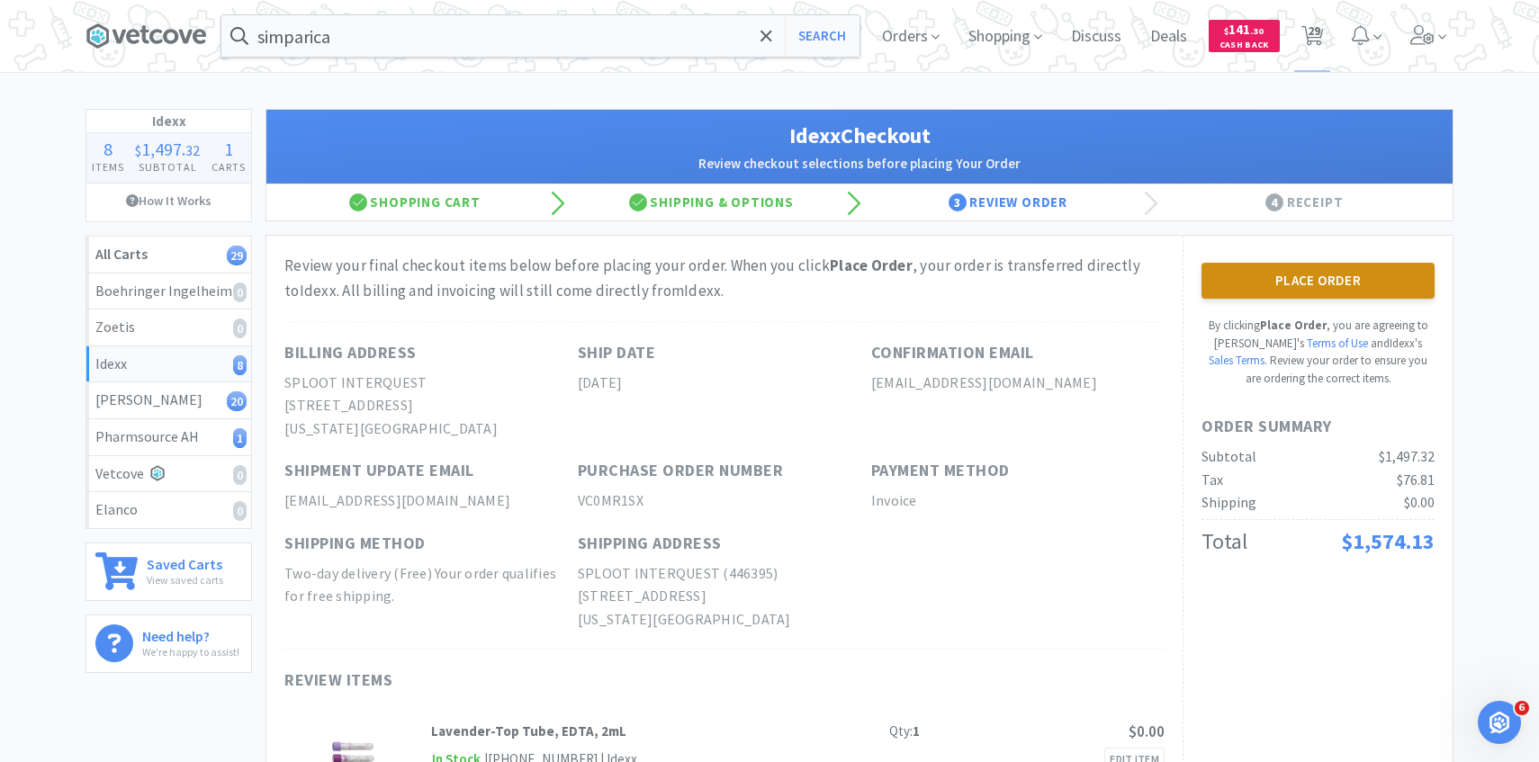
click at [1321, 292] on button "Place Order" at bounding box center [1317, 281] width 233 height 36
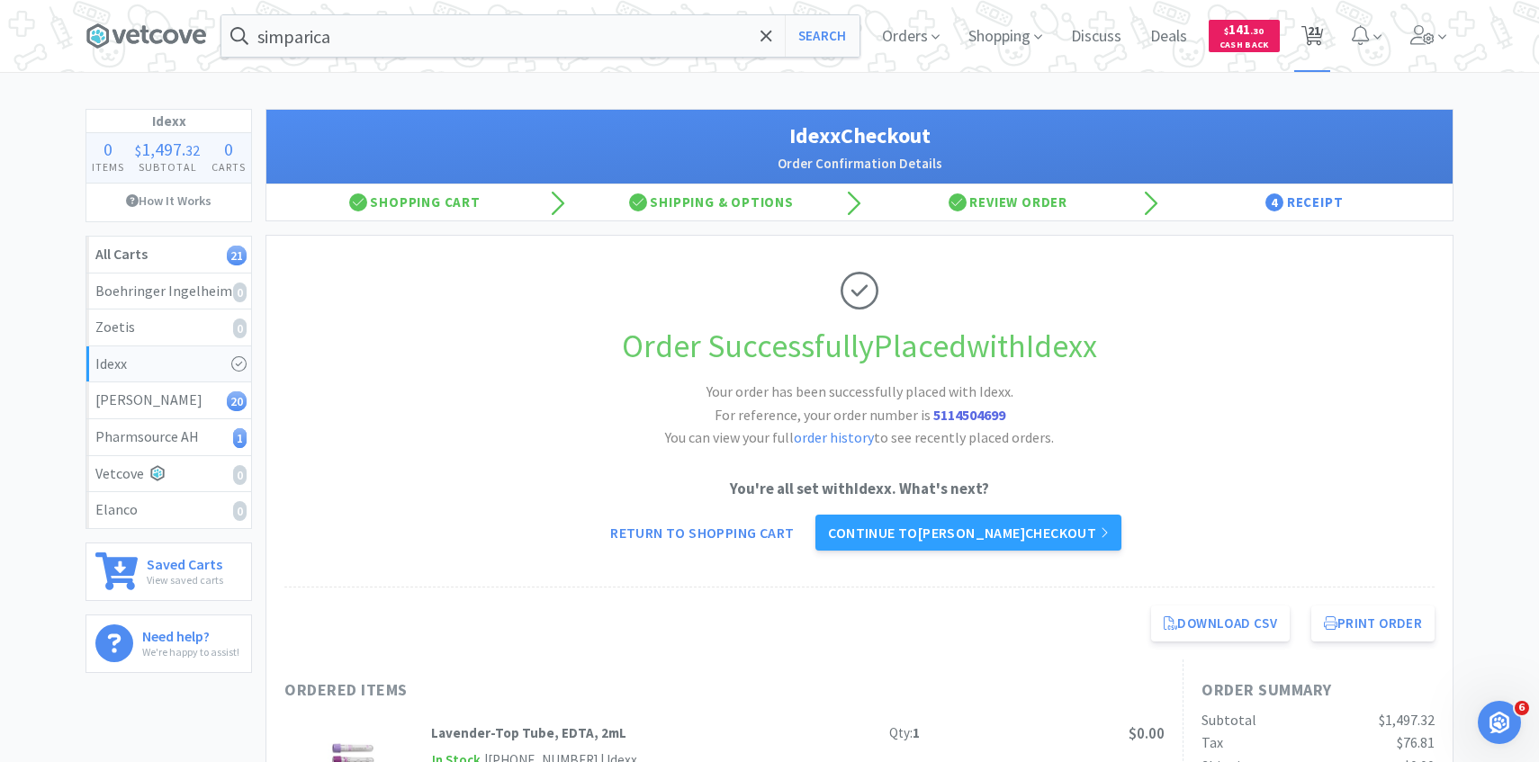
click at [1307, 50] on span "21" at bounding box center [1313, 31] width 13 height 72
select select "2"
select select "4"
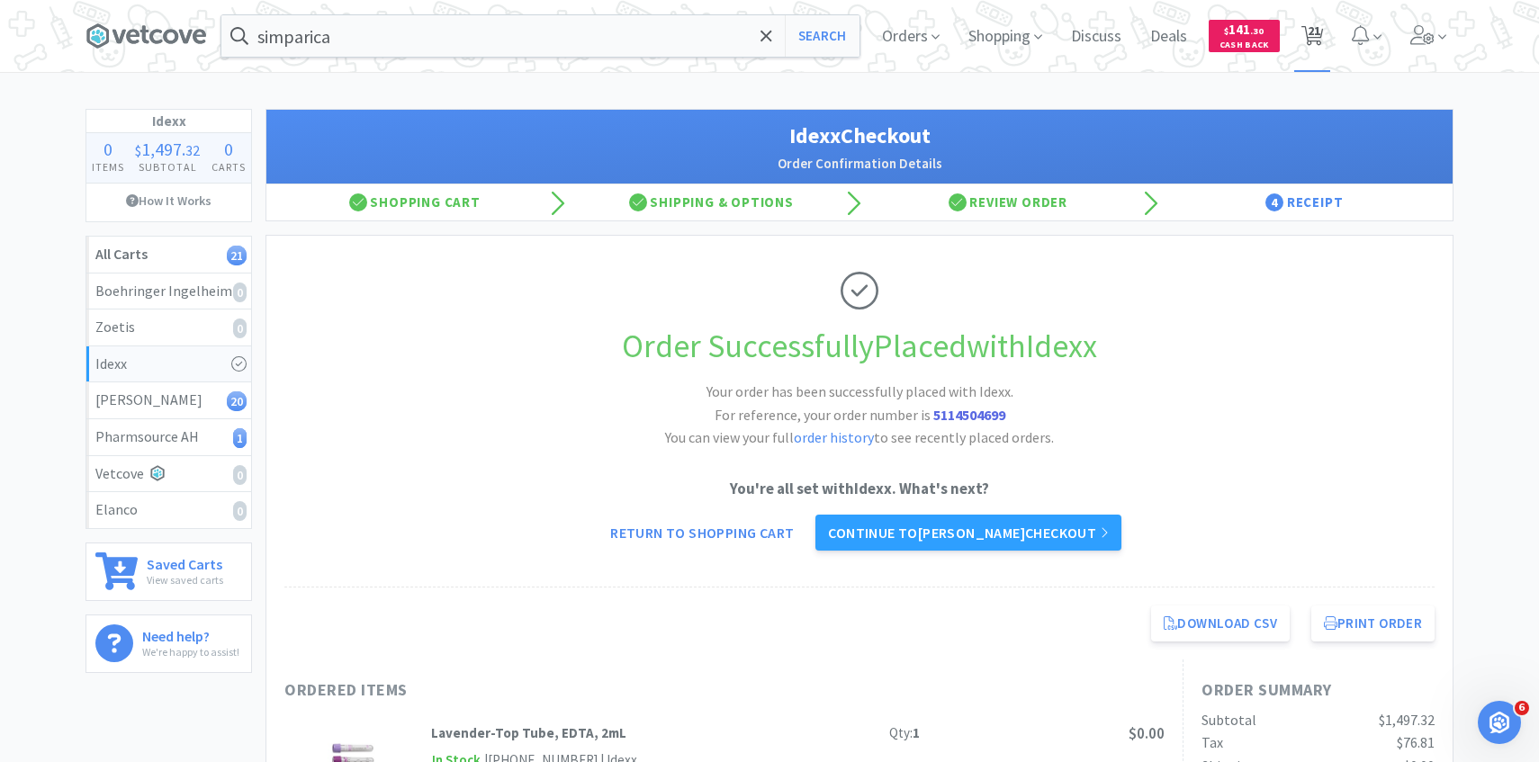
select select "2"
select select "1"
select select "30"
select select "20"
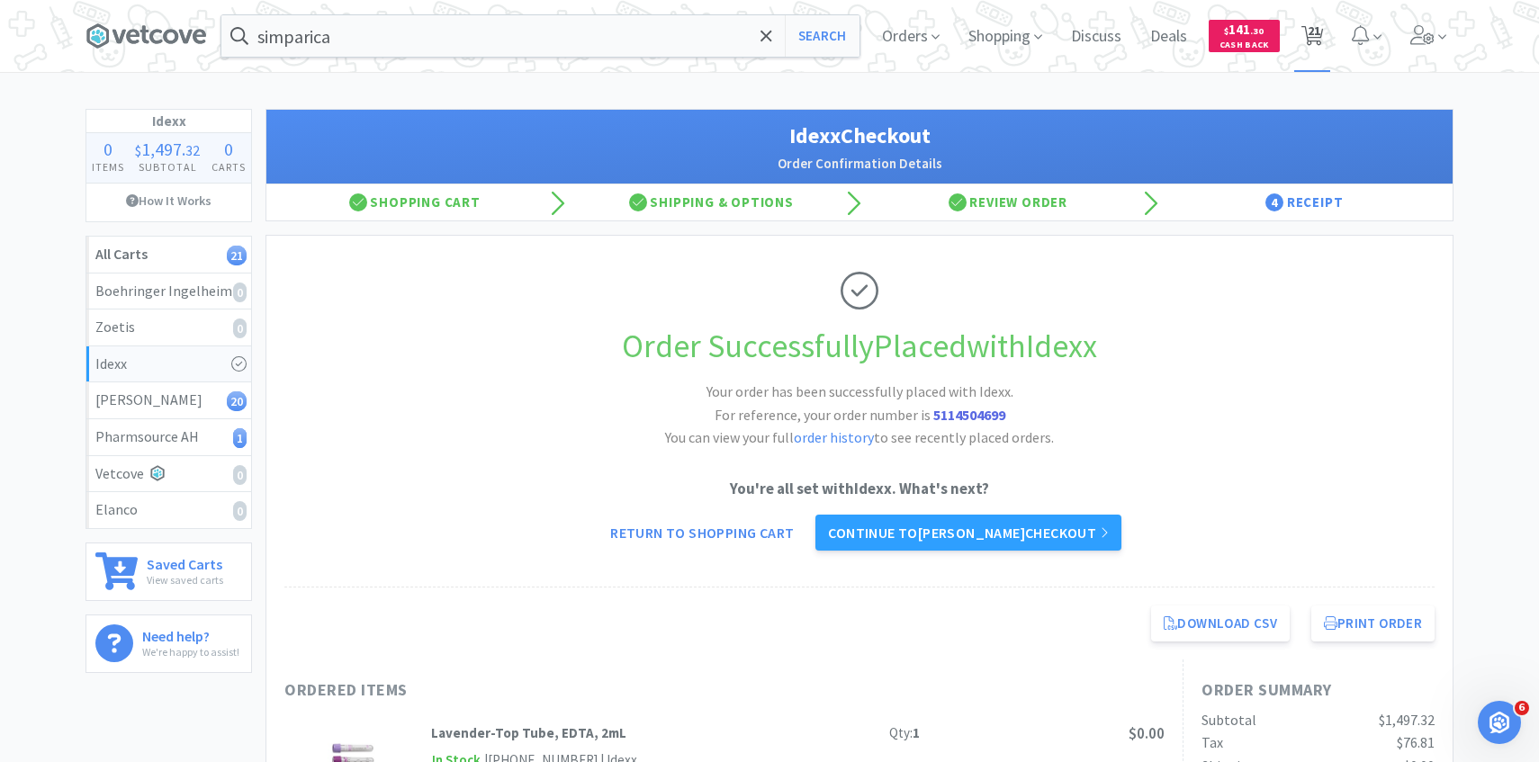
select select "1"
select select "5"
select select "1"
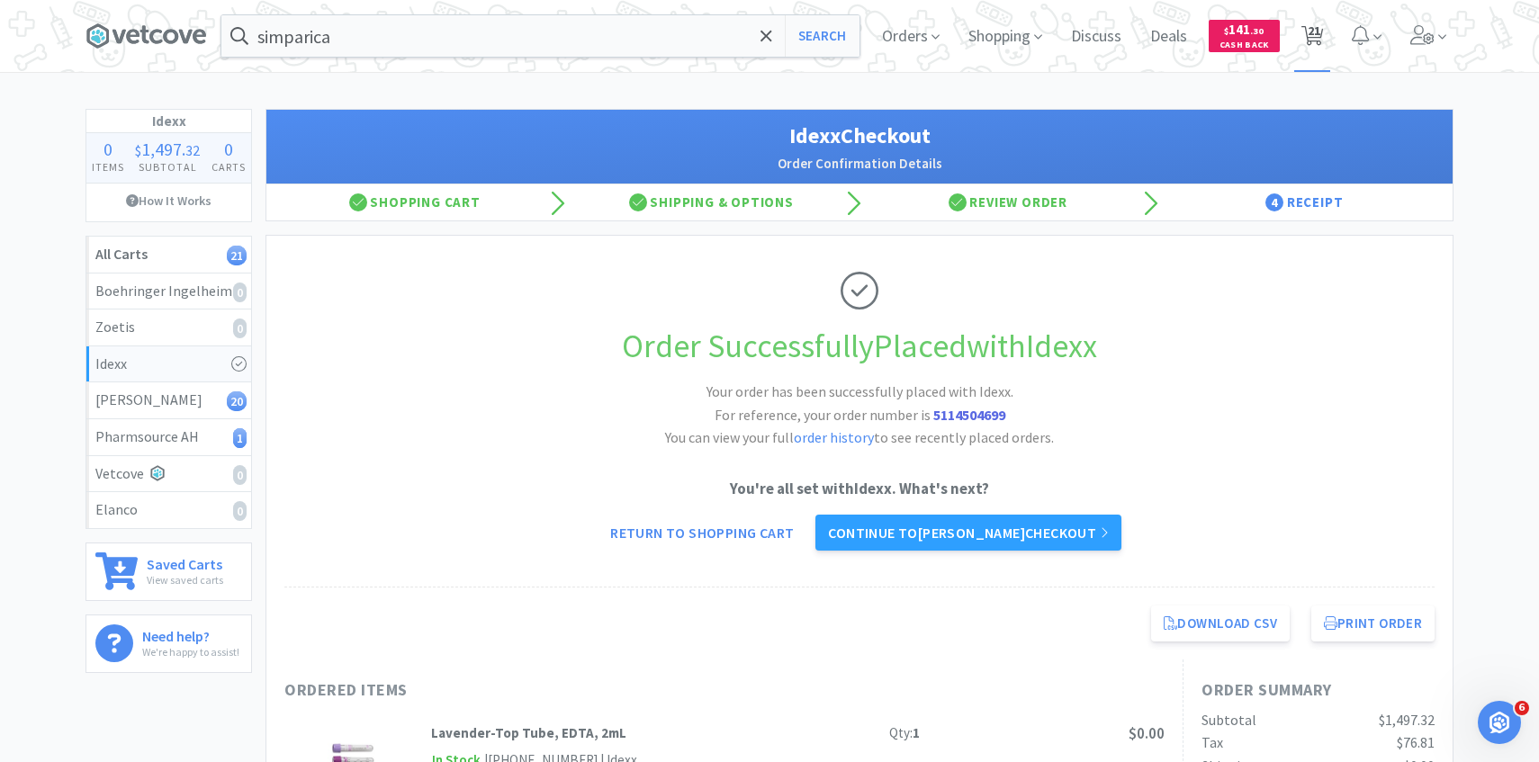
select select "1"
select select "4"
select select "5"
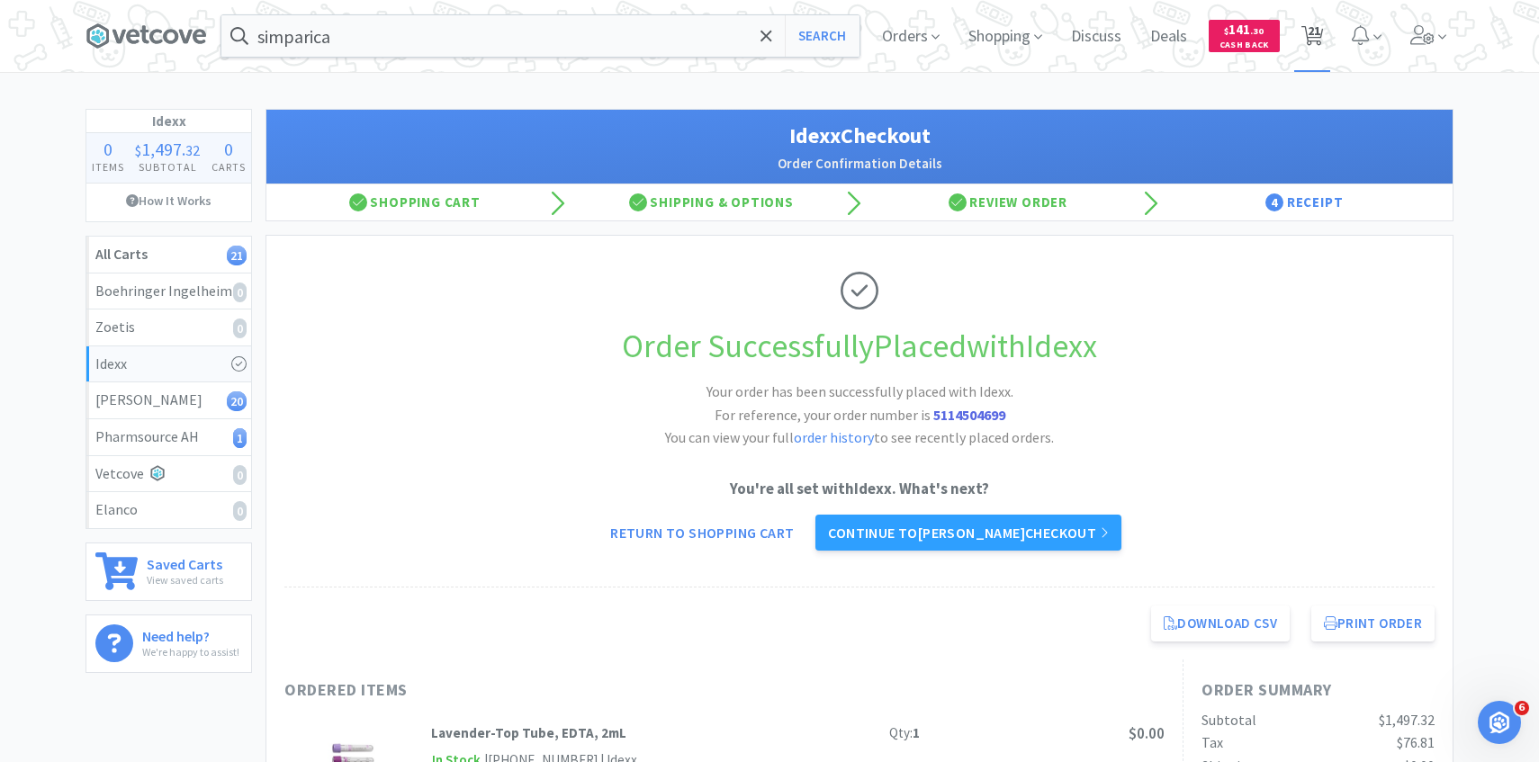
select select "1"
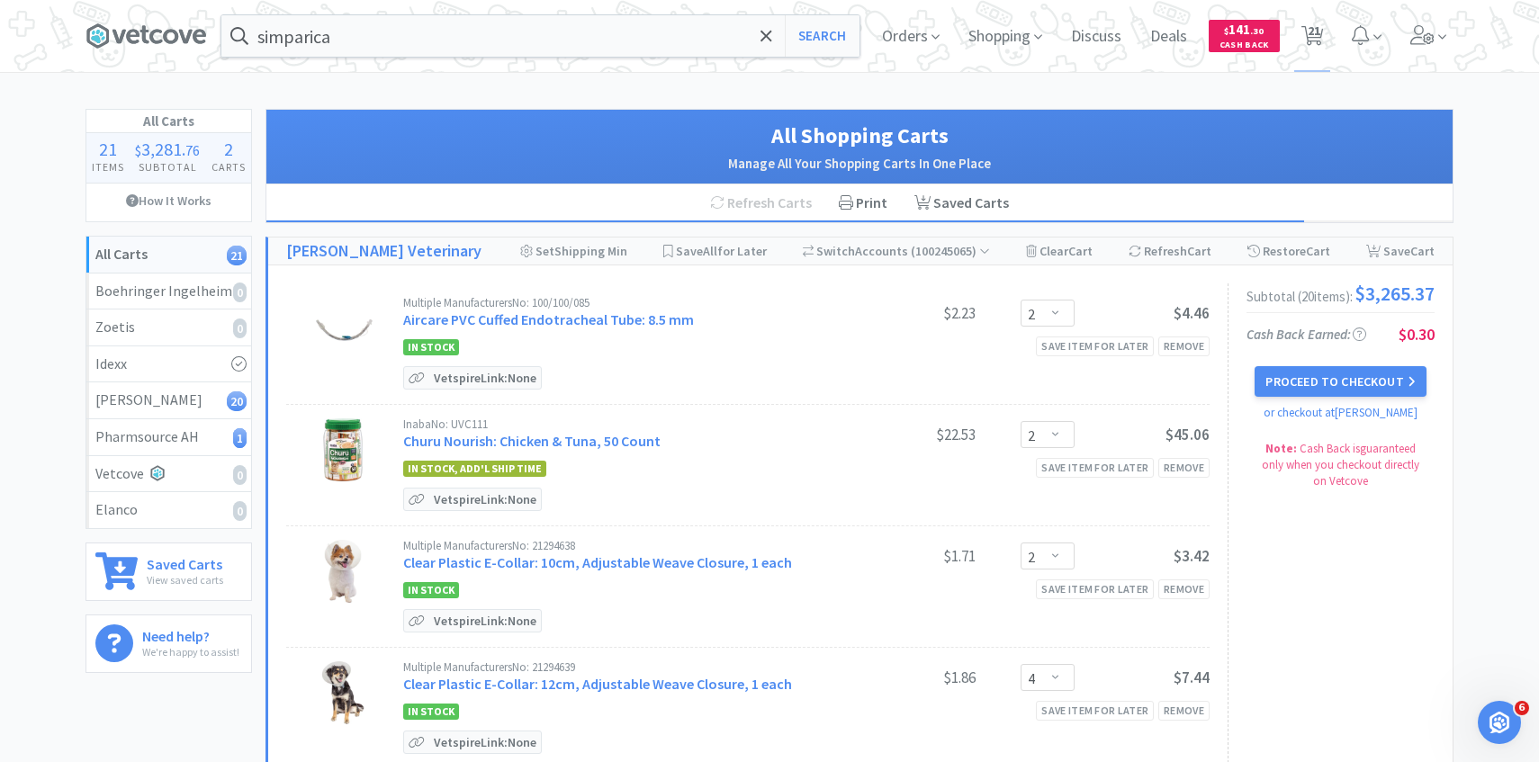
click at [1291, 389] on button "Proceed to Checkout" at bounding box center [1339, 381] width 171 height 31
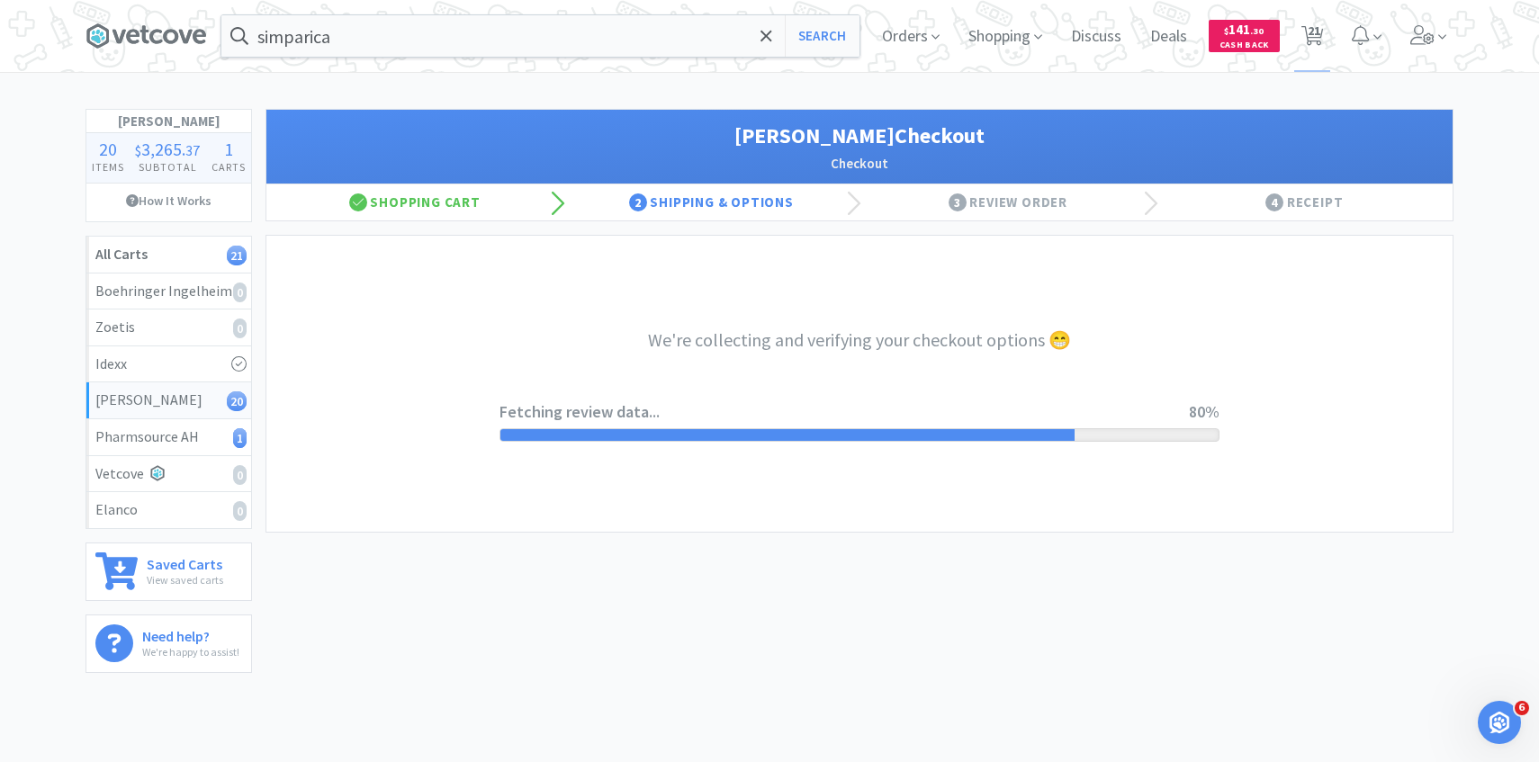
select select "1"
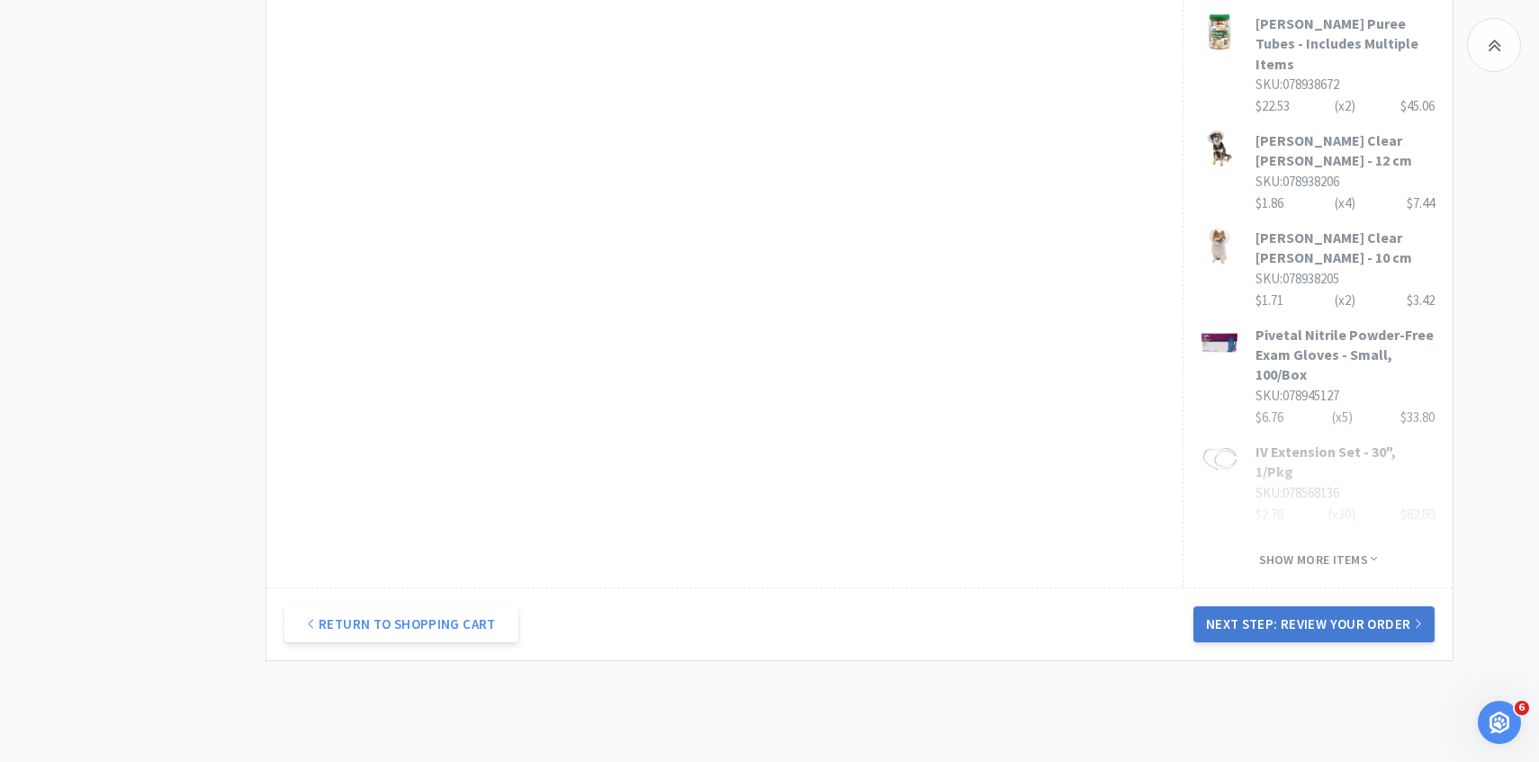
click at [1325, 606] on button "Next Step: Review Your Order" at bounding box center [1313, 624] width 241 height 36
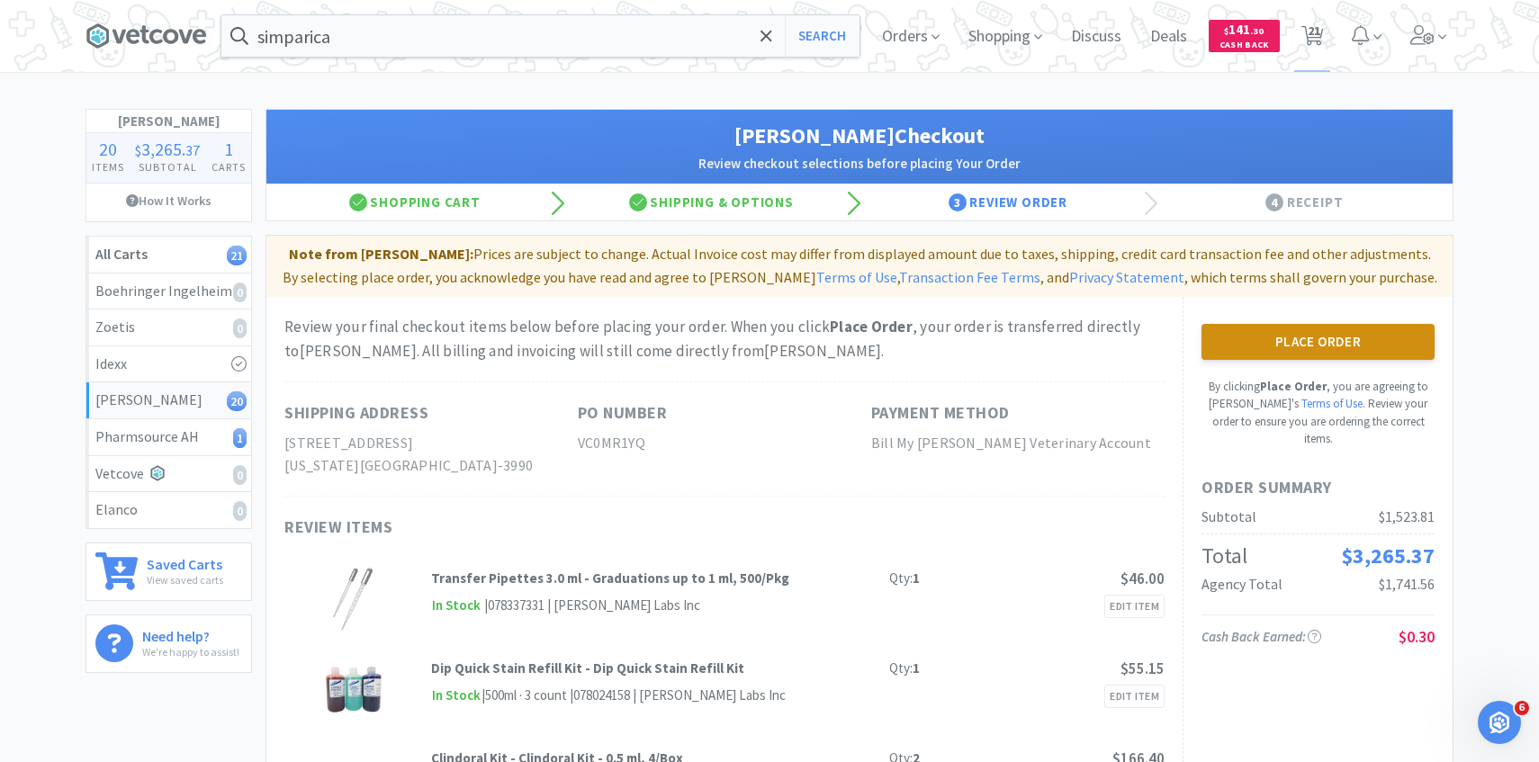
click at [1298, 354] on button "Place Order" at bounding box center [1317, 342] width 233 height 36
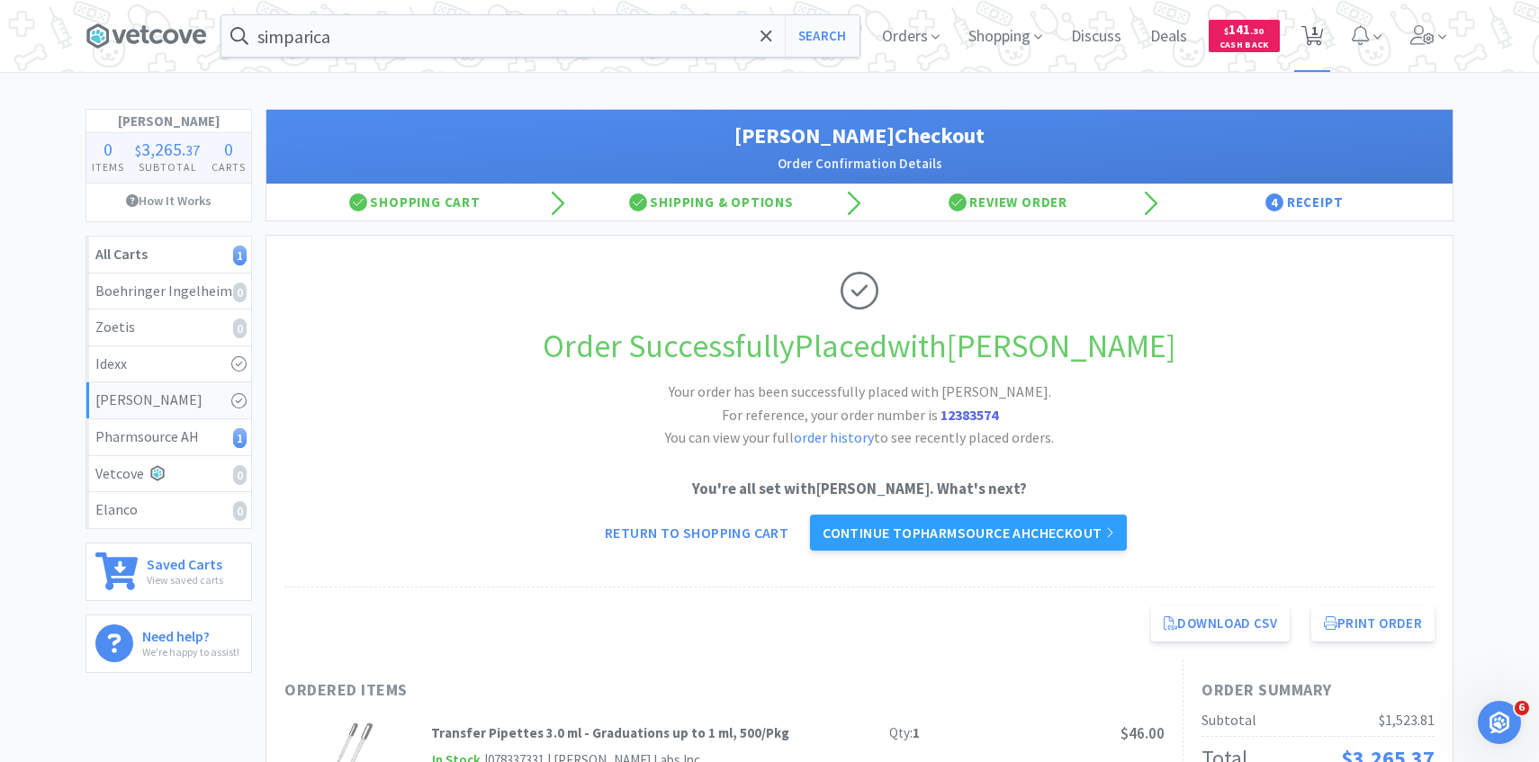
click at [1307, 27] on icon at bounding box center [1312, 36] width 22 height 20
select select "1"
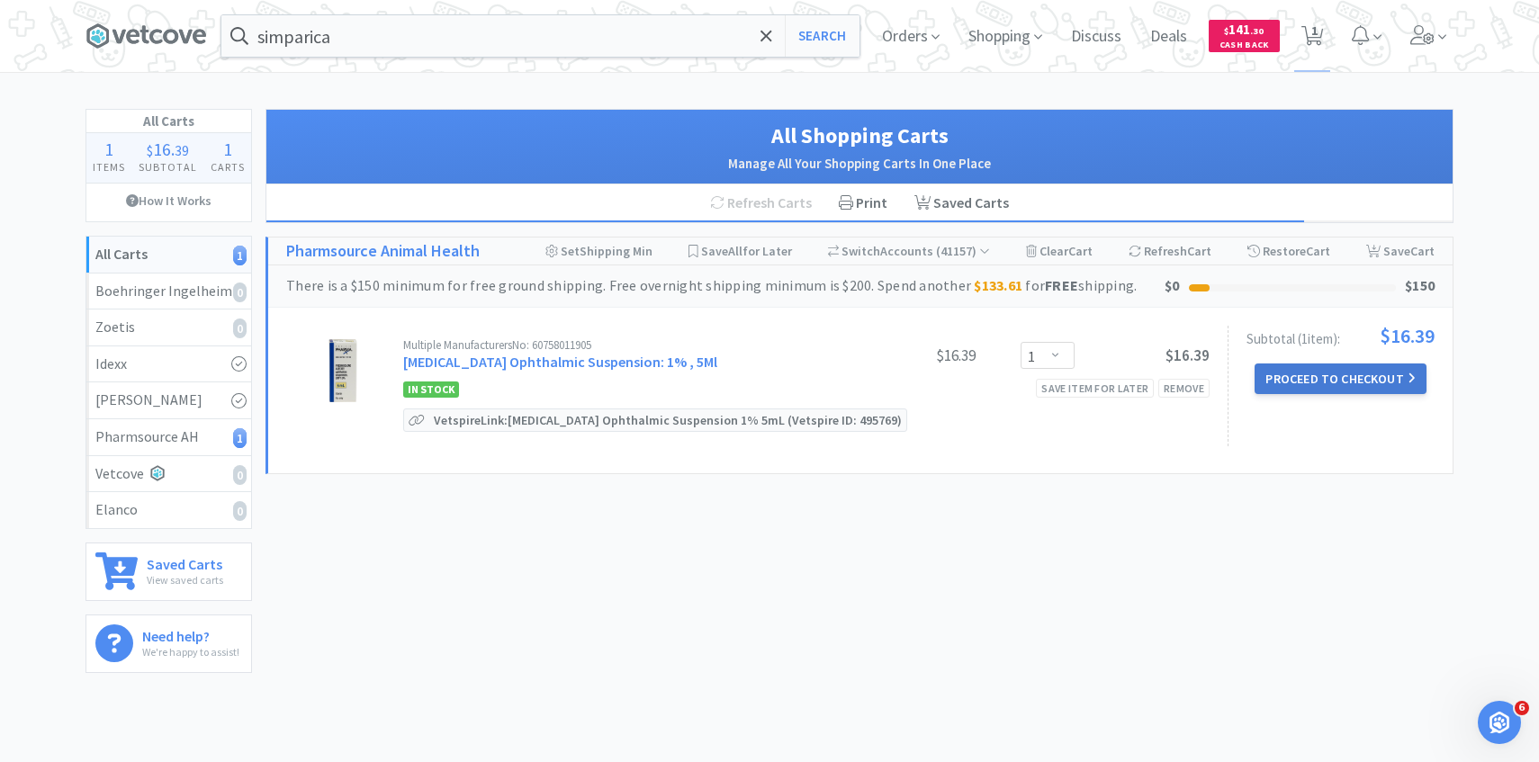
click at [1373, 372] on button "Proceed to Checkout" at bounding box center [1339, 378] width 171 height 31
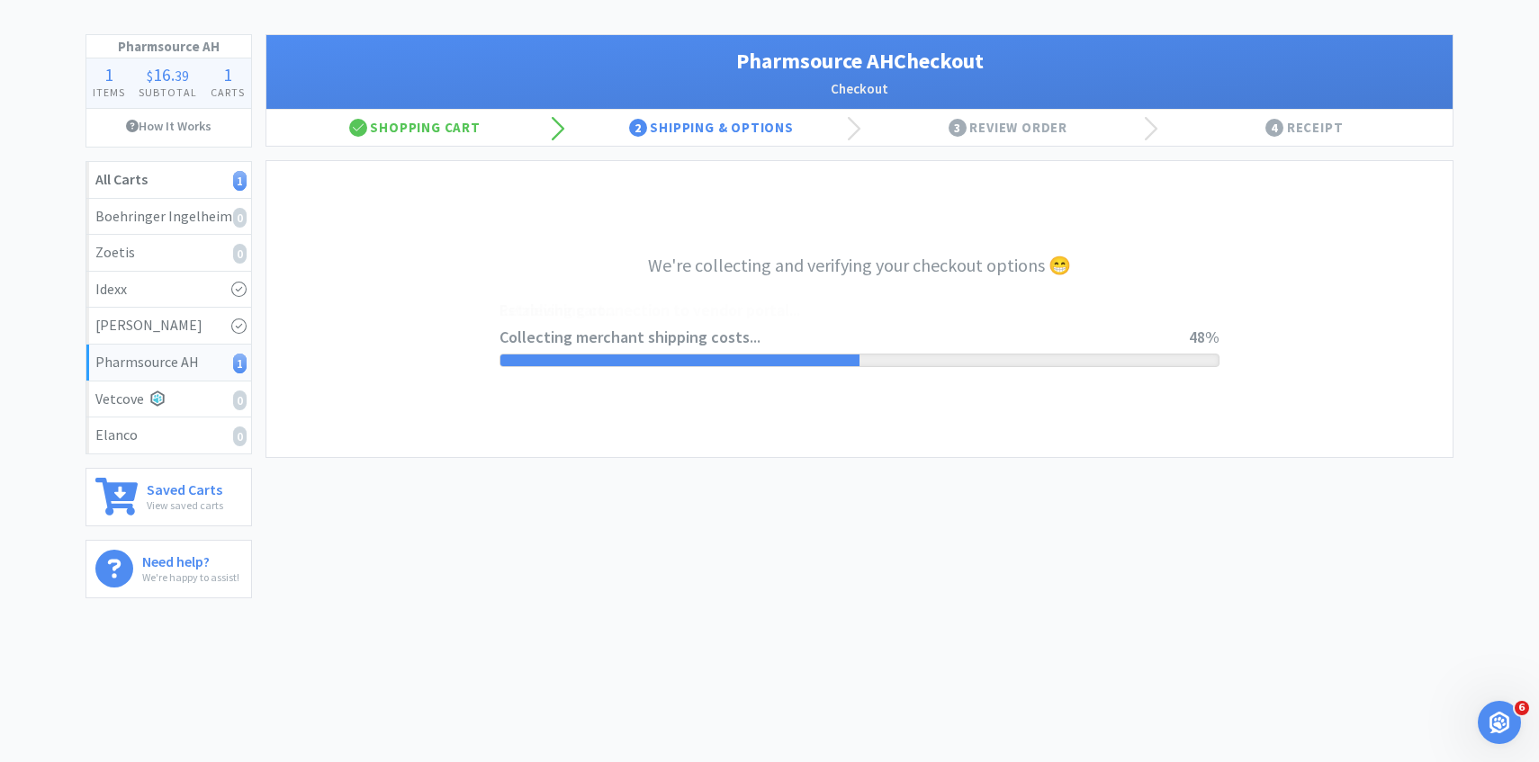
select select "1001"
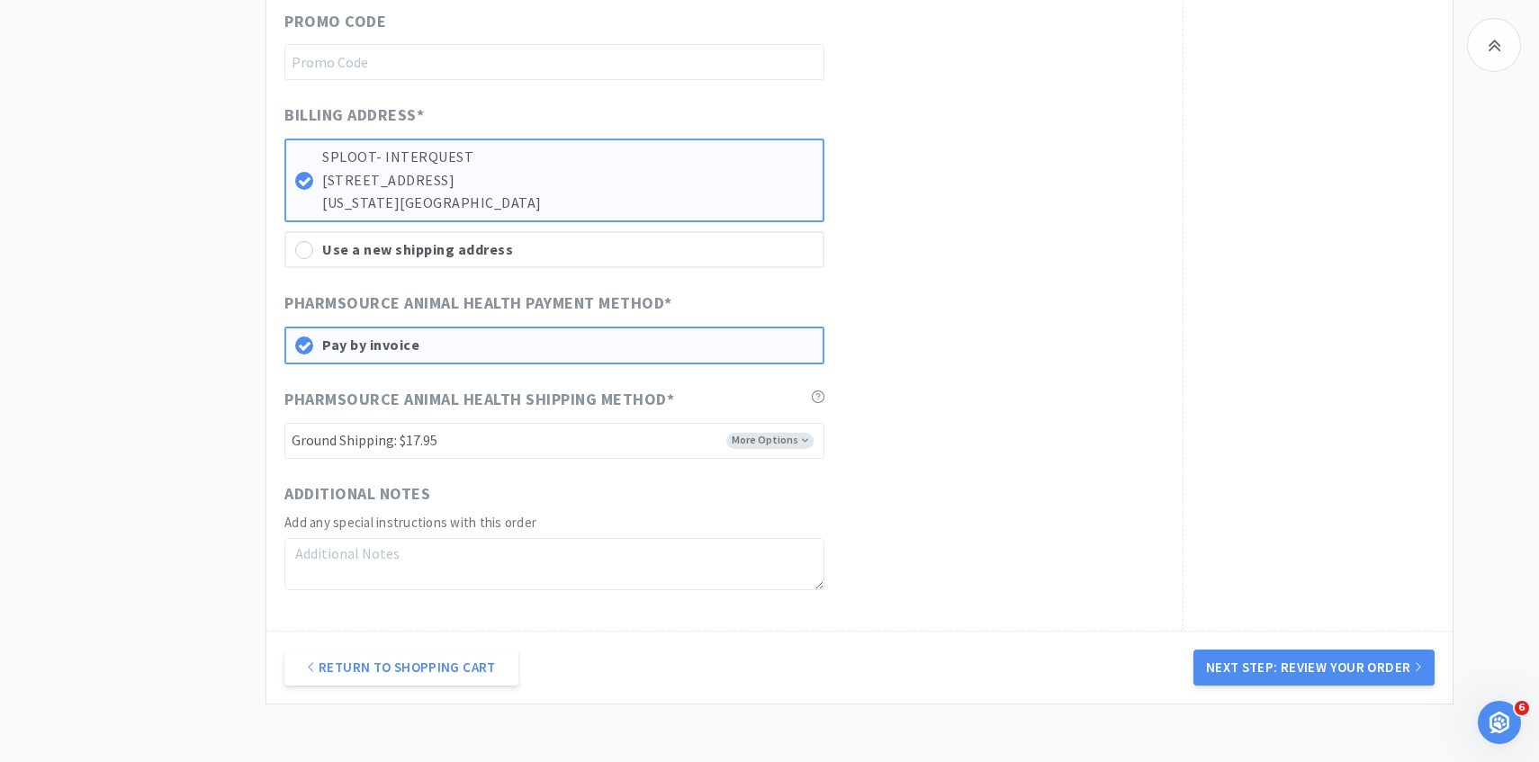
scroll to position [920, 0]
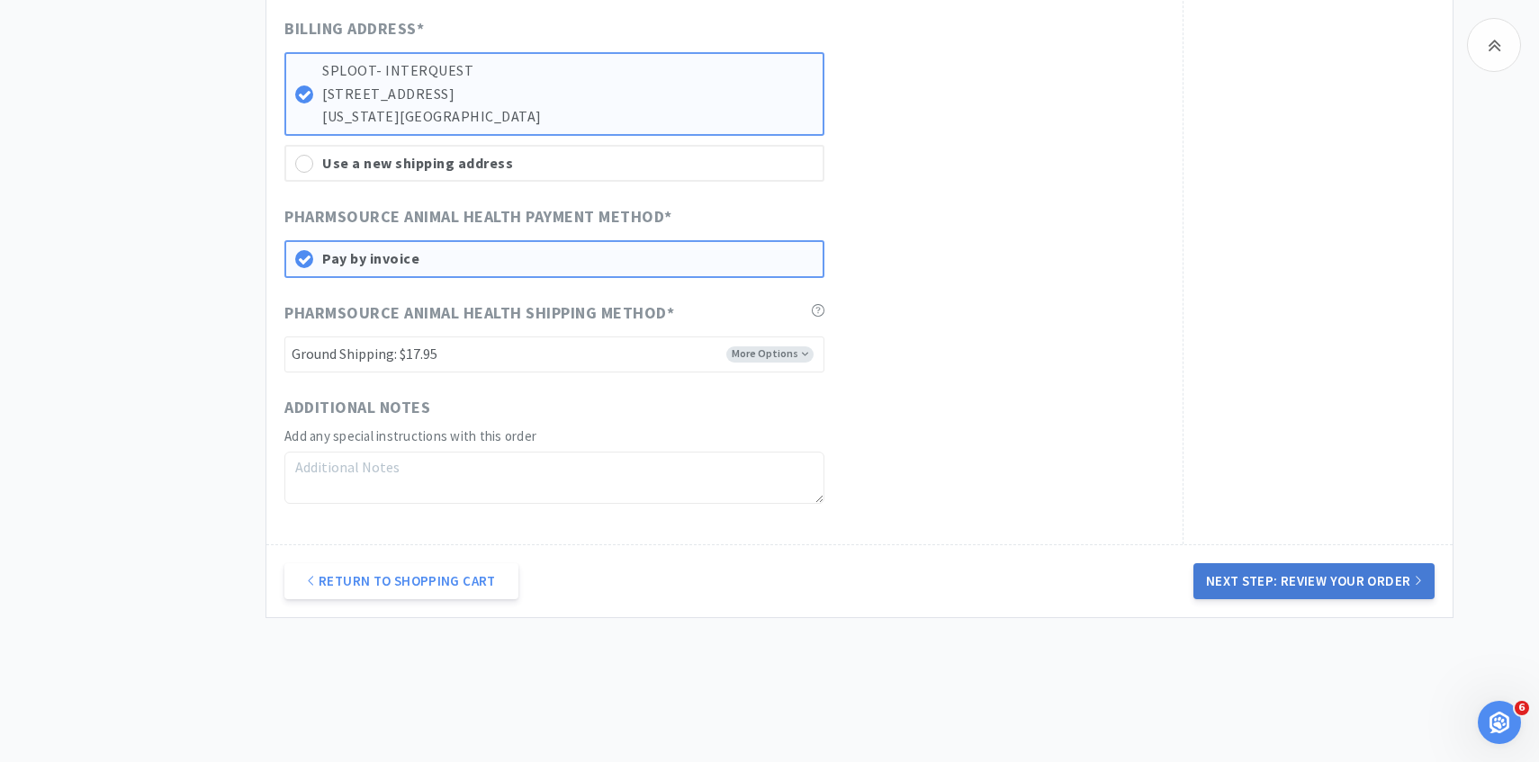
click at [1283, 589] on button "Next Step: Review Your Order" at bounding box center [1313, 581] width 241 height 36
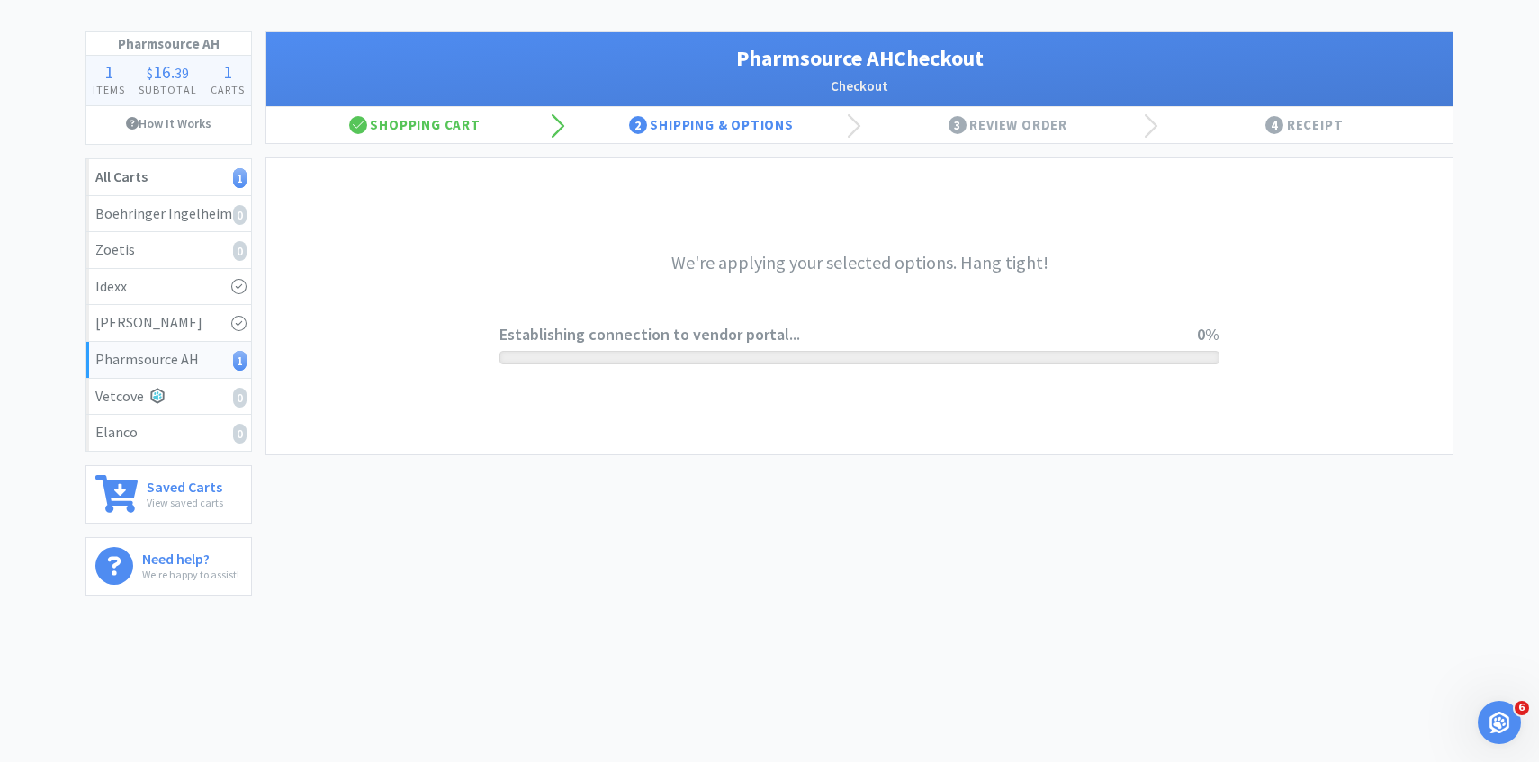
scroll to position [0, 0]
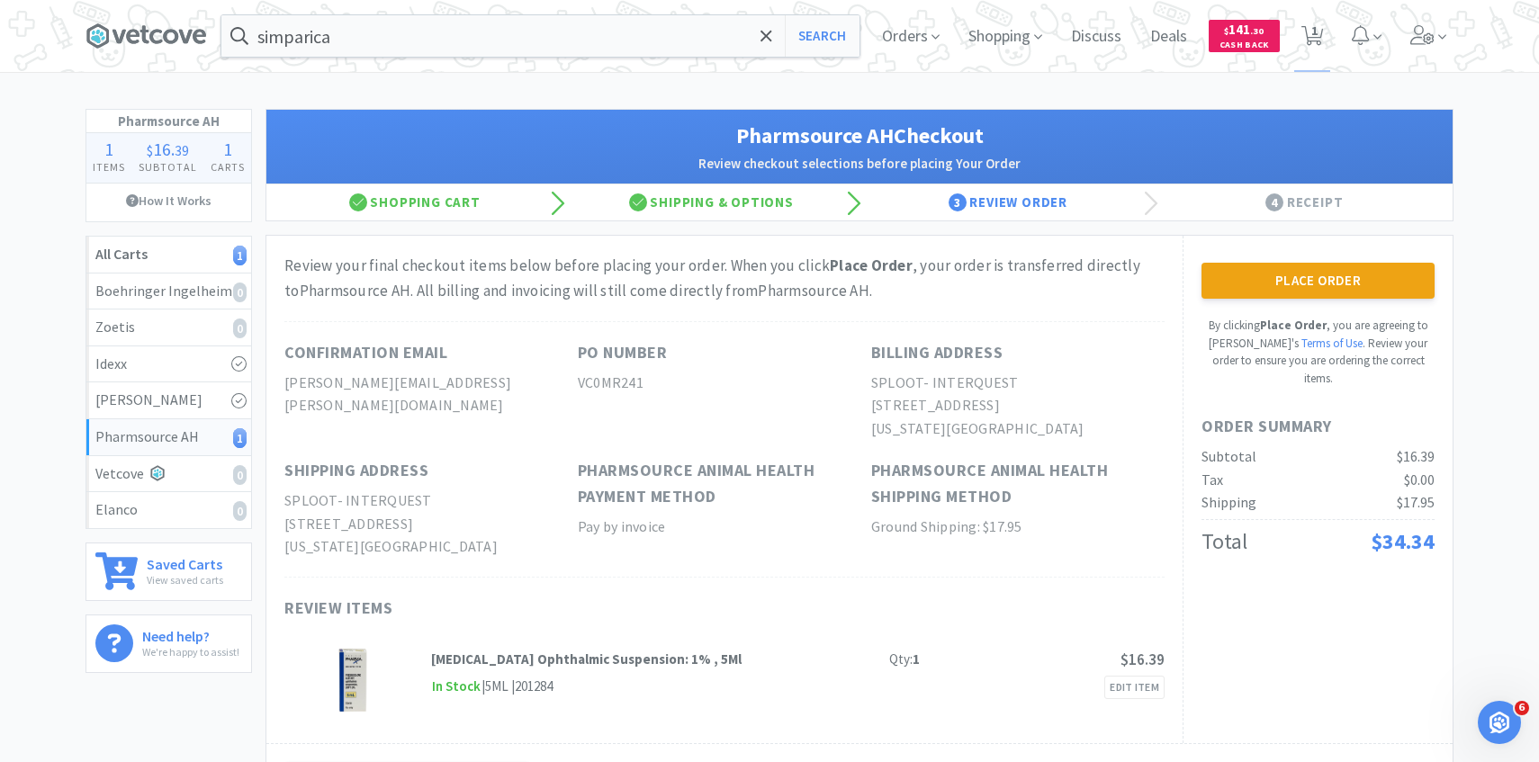
click at [1232, 288] on button "Place Order" at bounding box center [1317, 281] width 233 height 36
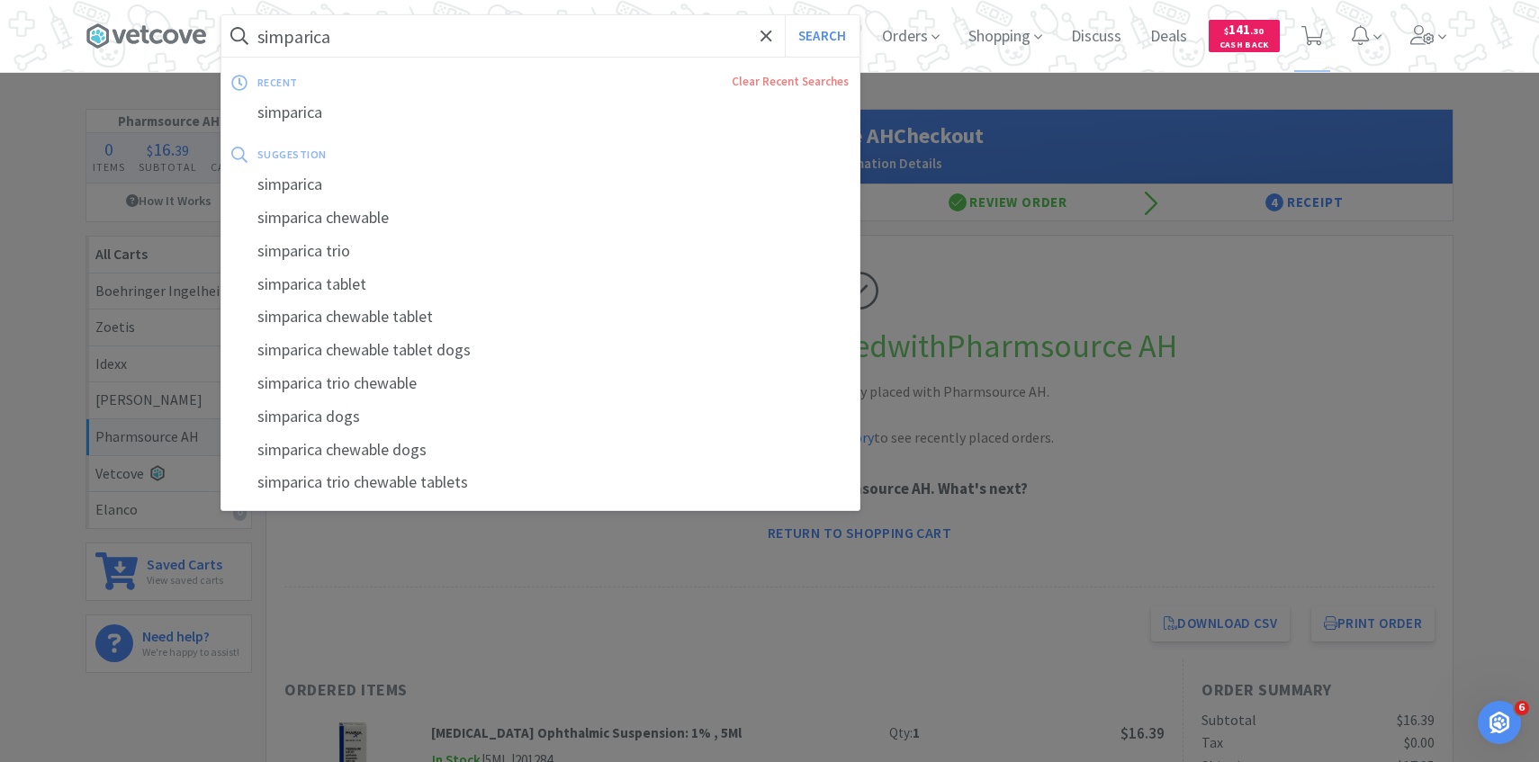
click at [473, 21] on input "simparica" at bounding box center [540, 35] width 638 height 41
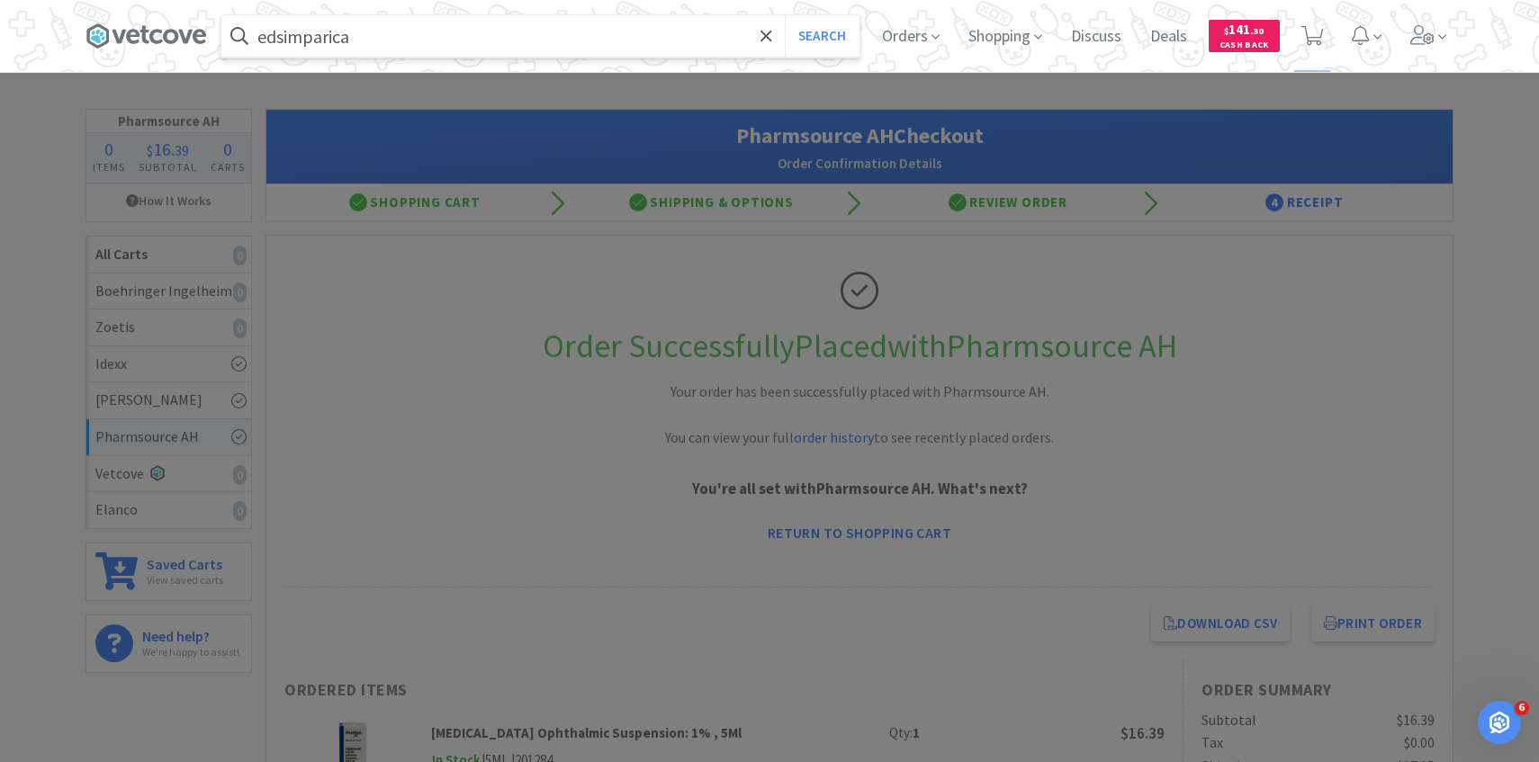
click at [465, 36] on input "edsimparica" at bounding box center [540, 35] width 638 height 41
click at [465, 36] on input "e" at bounding box center [540, 35] width 638 height 41
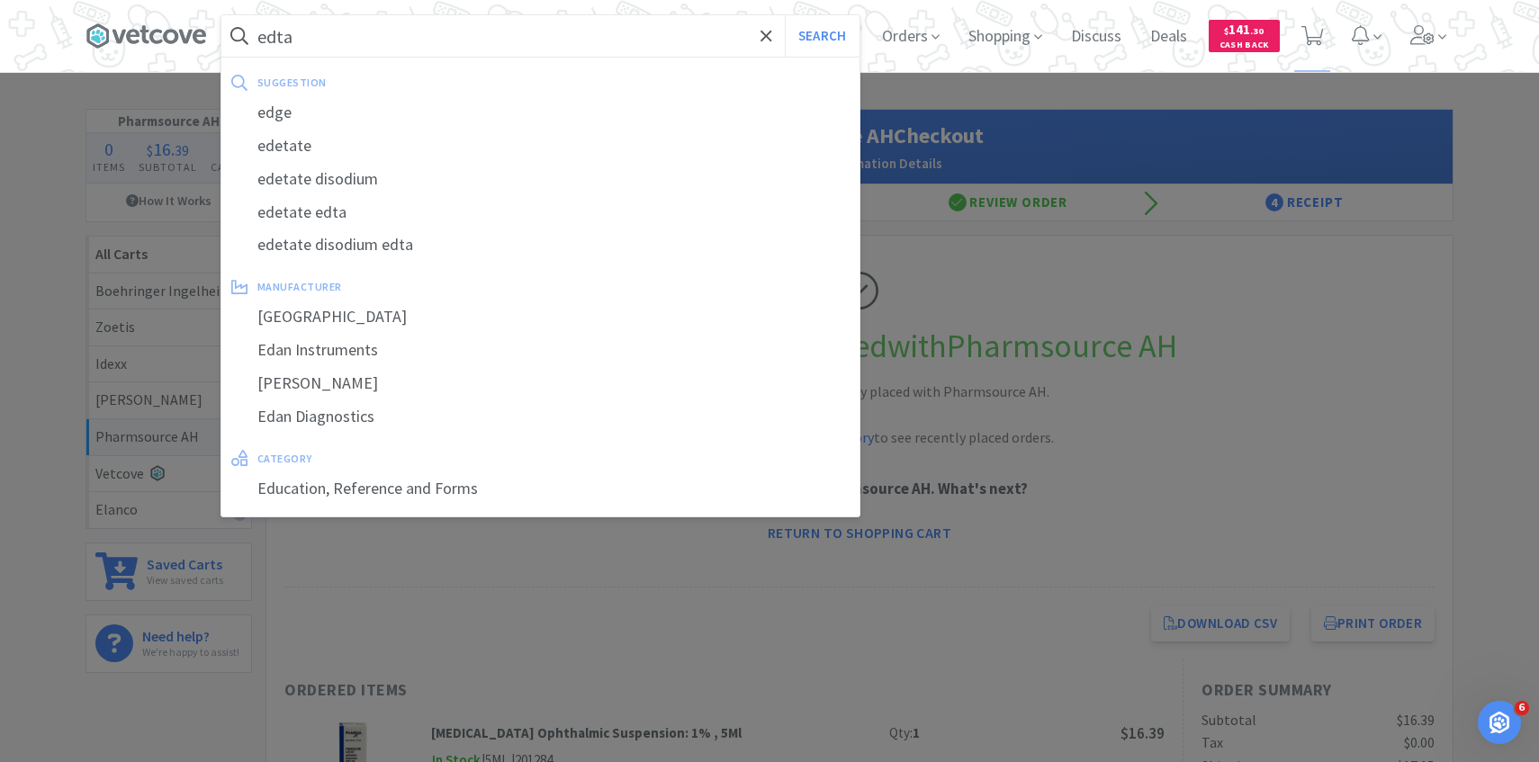
click at [785, 15] on button "Search" at bounding box center [822, 35] width 75 height 41
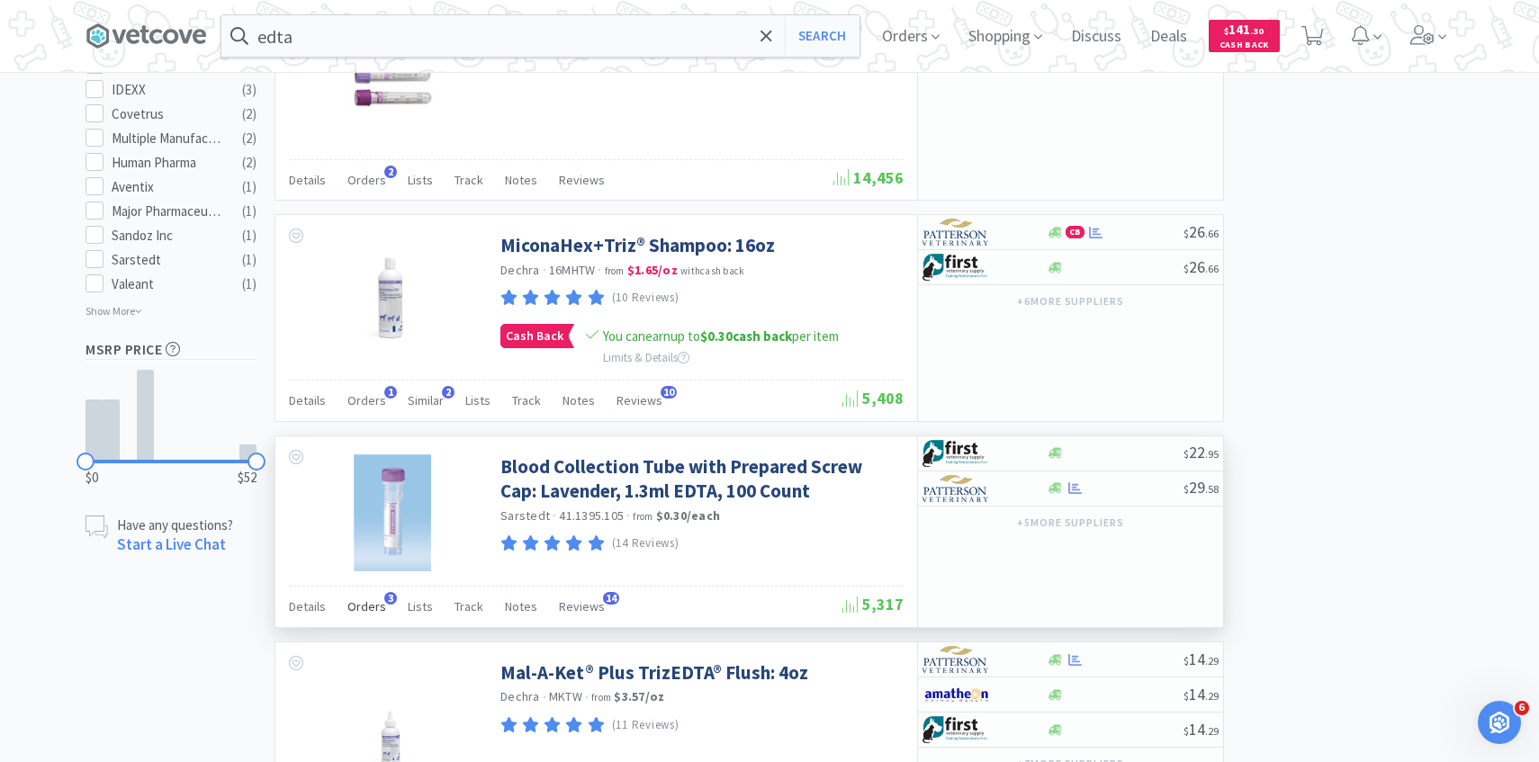
click at [362, 597] on div "Orders 3" at bounding box center [366, 609] width 39 height 34
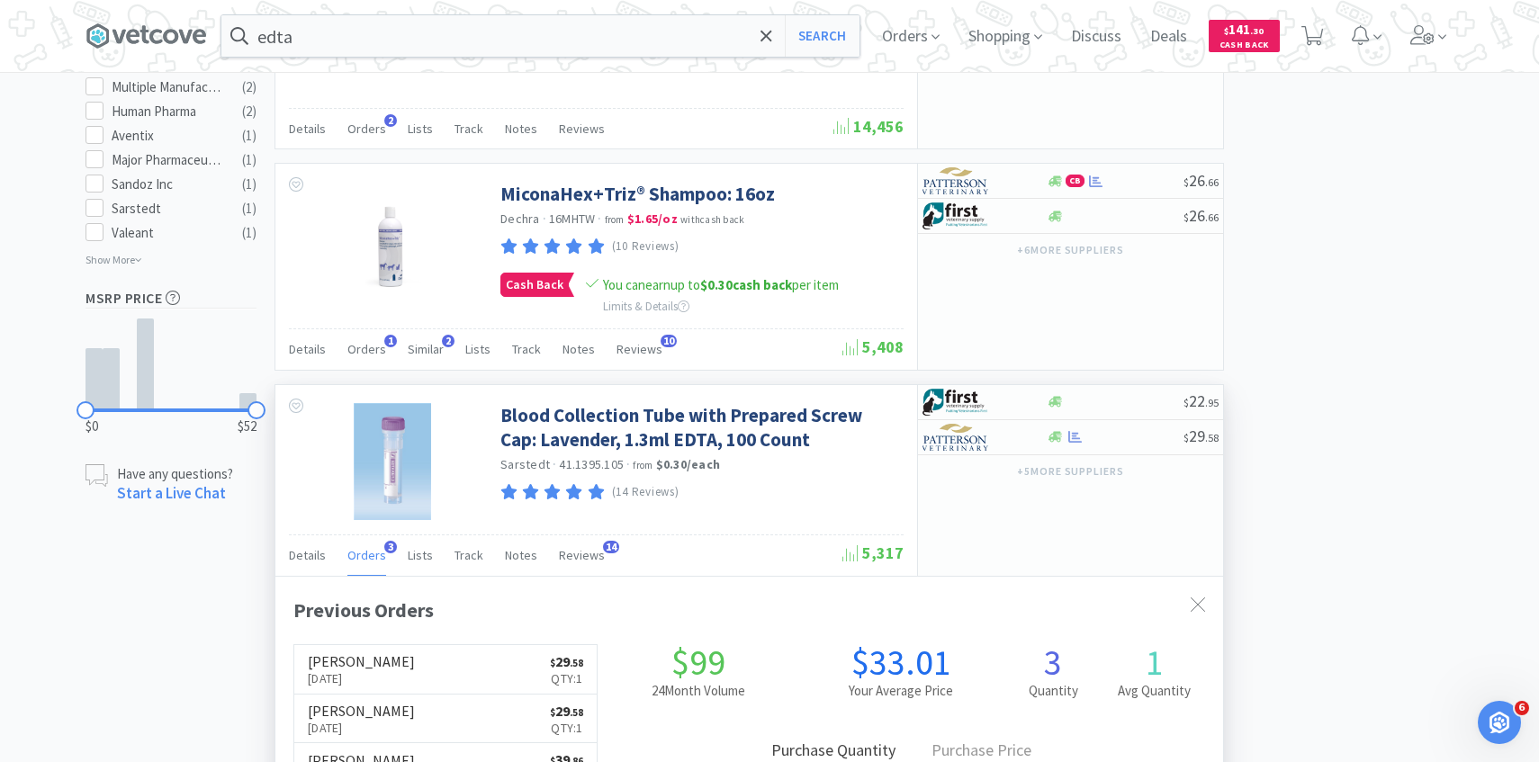
scroll to position [466, 947]
click at [368, 566] on div "Orders 3" at bounding box center [366, 558] width 39 height 34
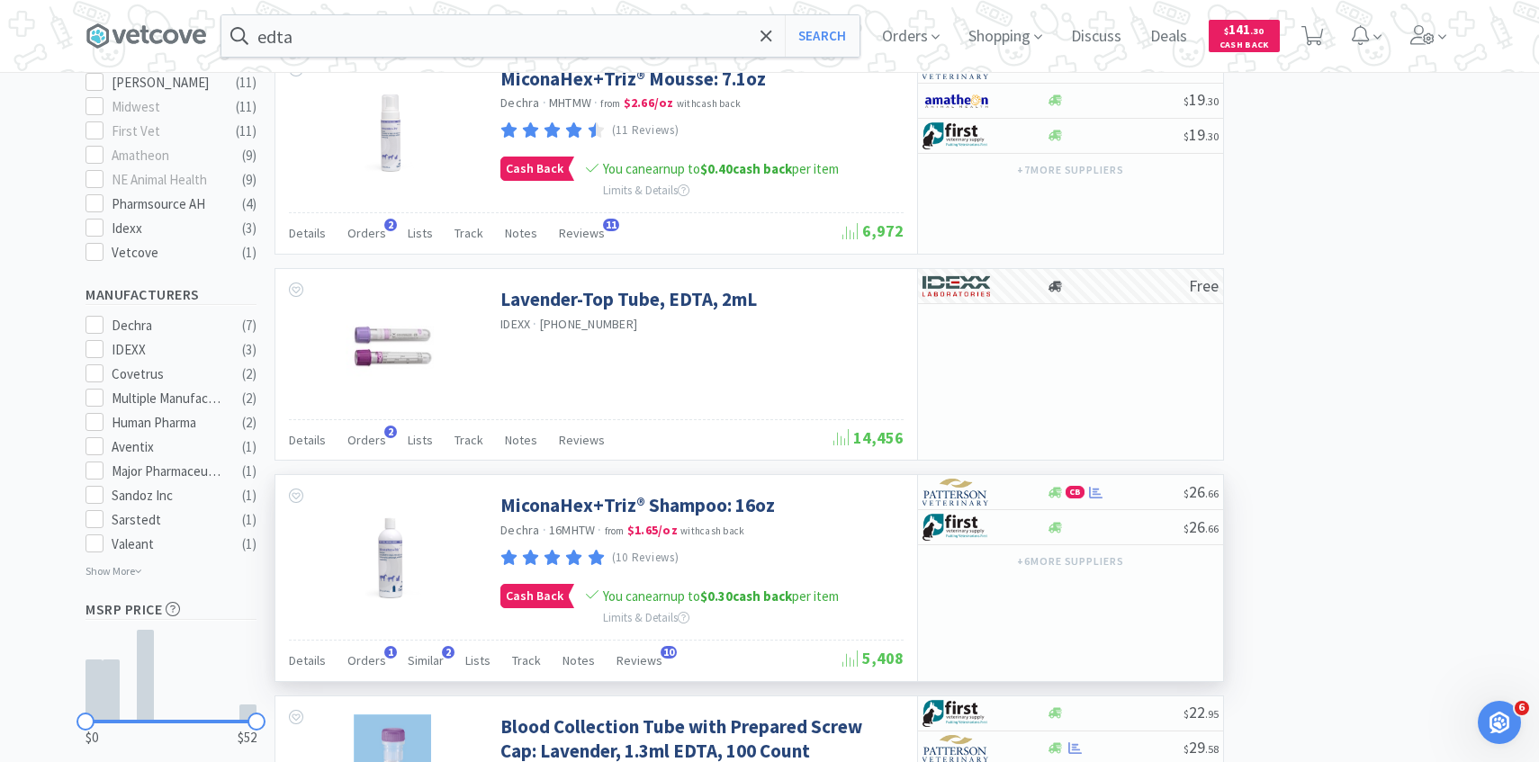
scroll to position [728, 0]
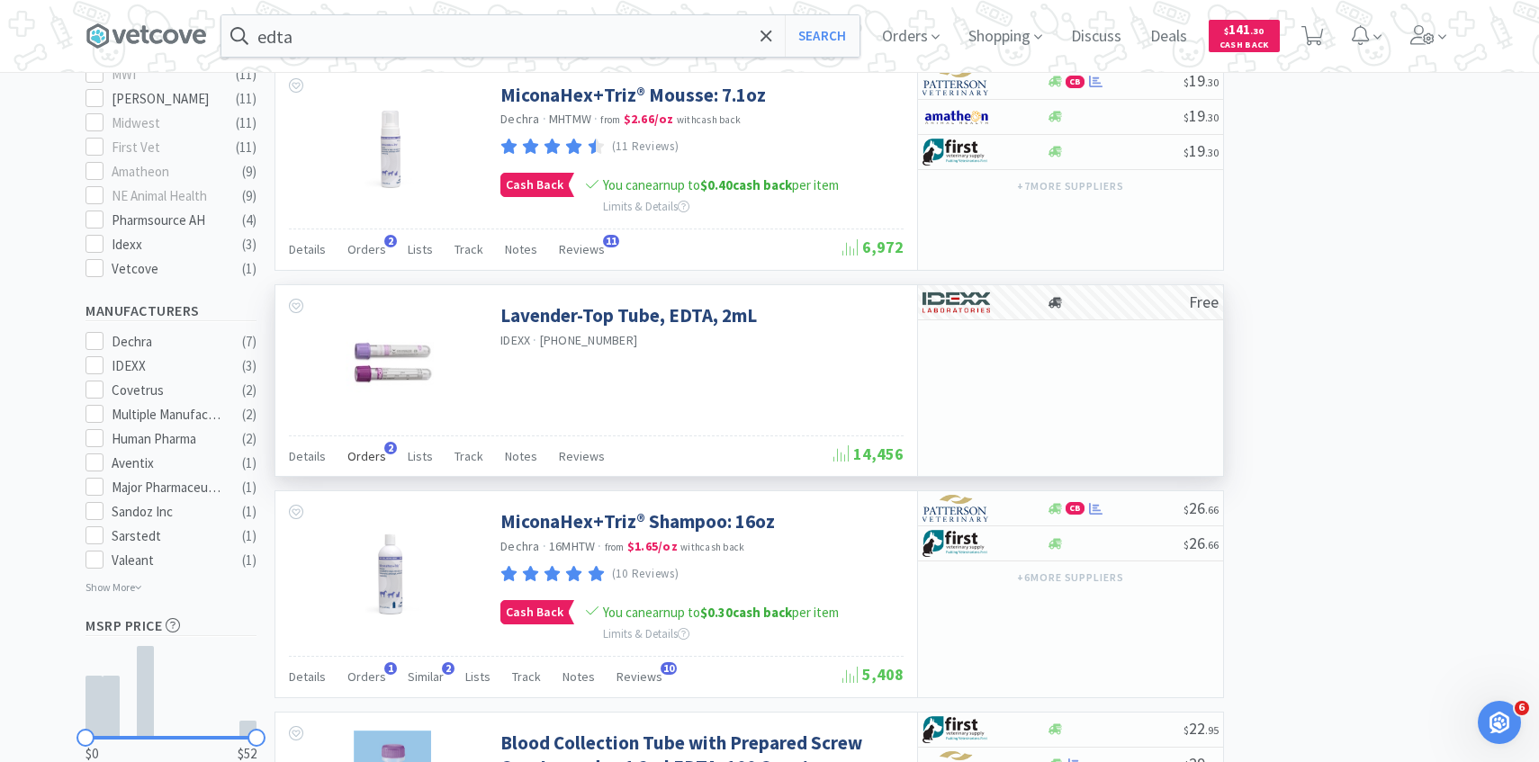
click at [381, 462] on span "Orders" at bounding box center [366, 456] width 39 height 16
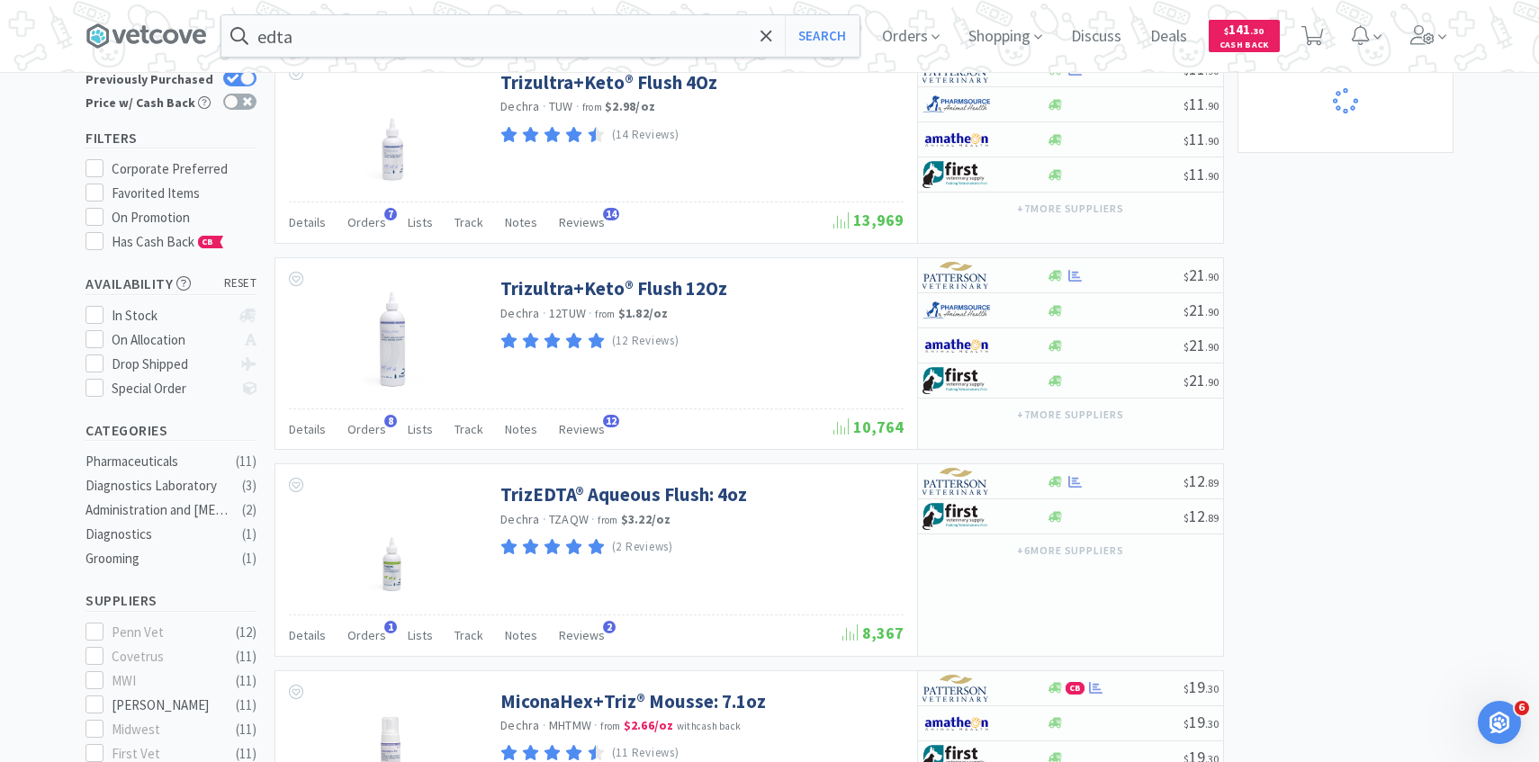
scroll to position [0, 0]
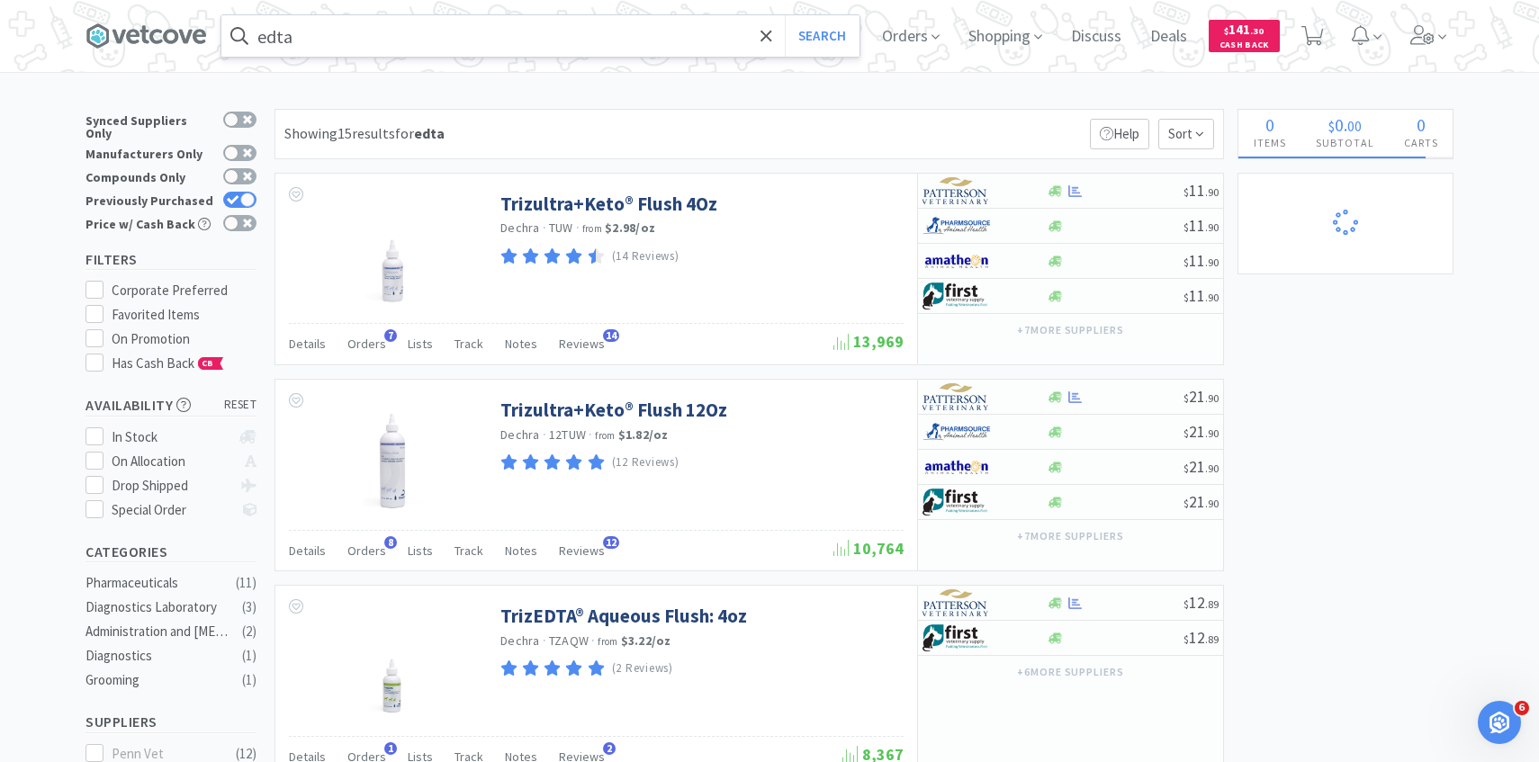
click at [299, 23] on input "edta" at bounding box center [540, 35] width 638 height 41
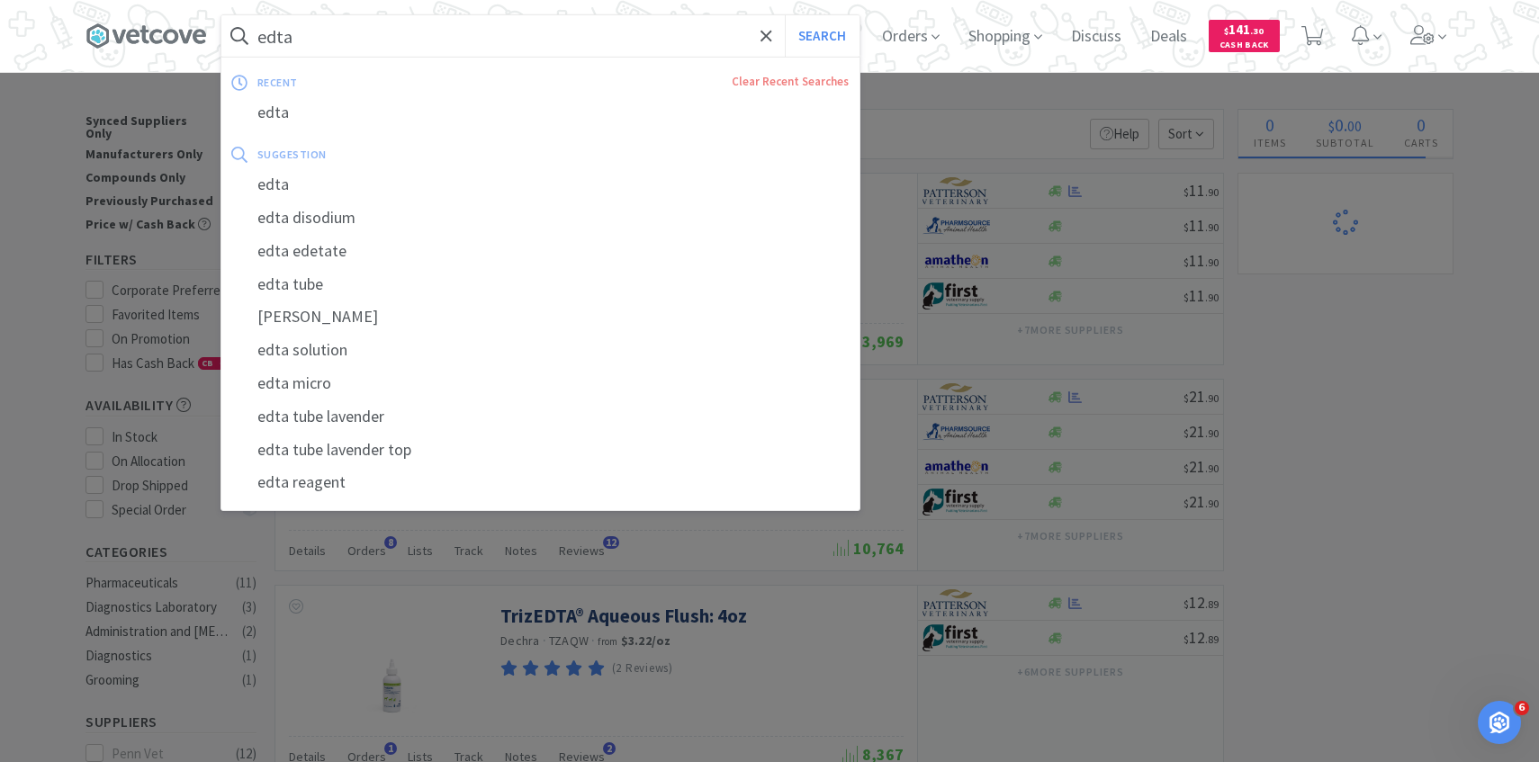
click at [301, 34] on input "edta" at bounding box center [540, 35] width 638 height 41
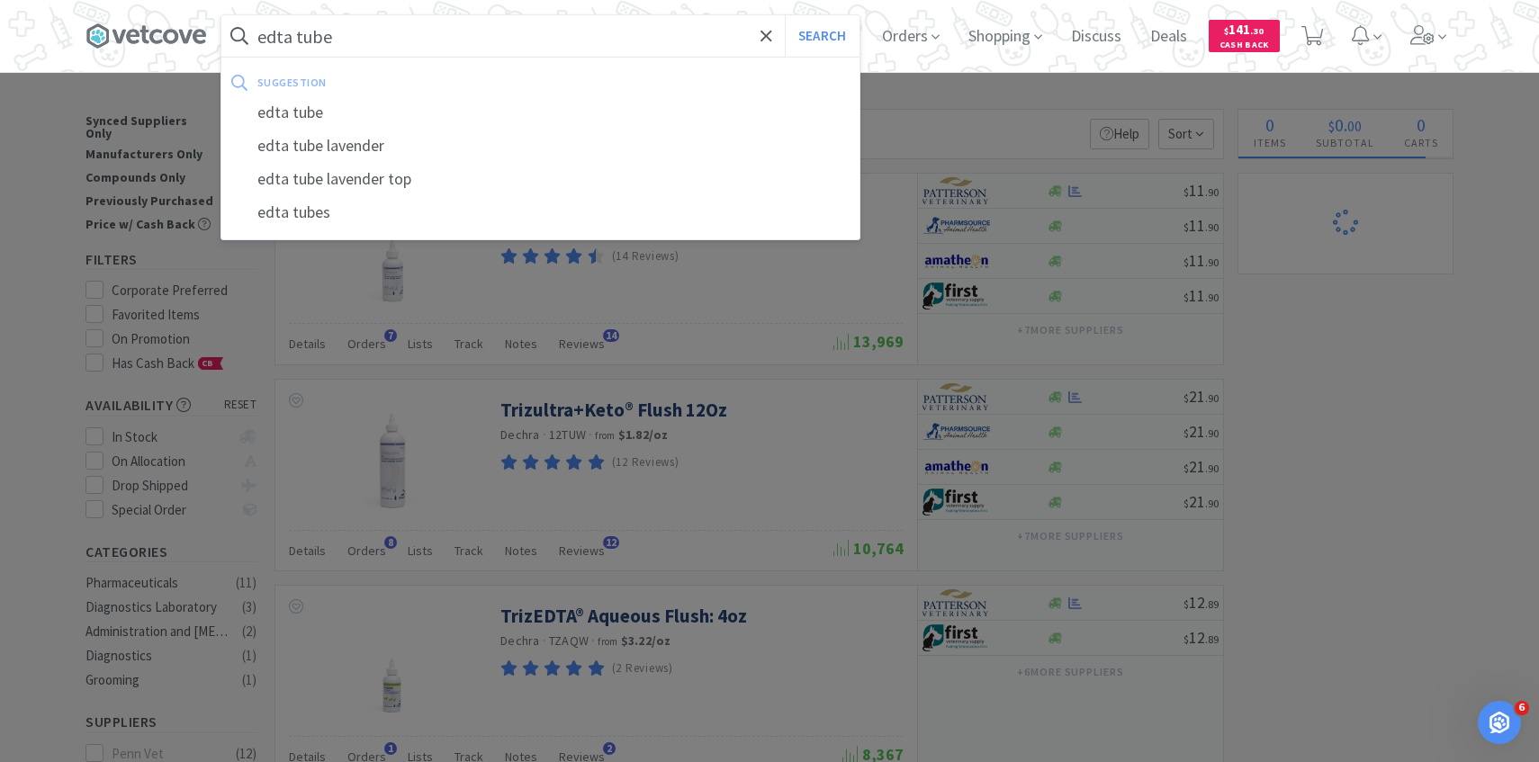
type input "edta tube"
click at [785, 15] on button "Search" at bounding box center [822, 35] width 75 height 41
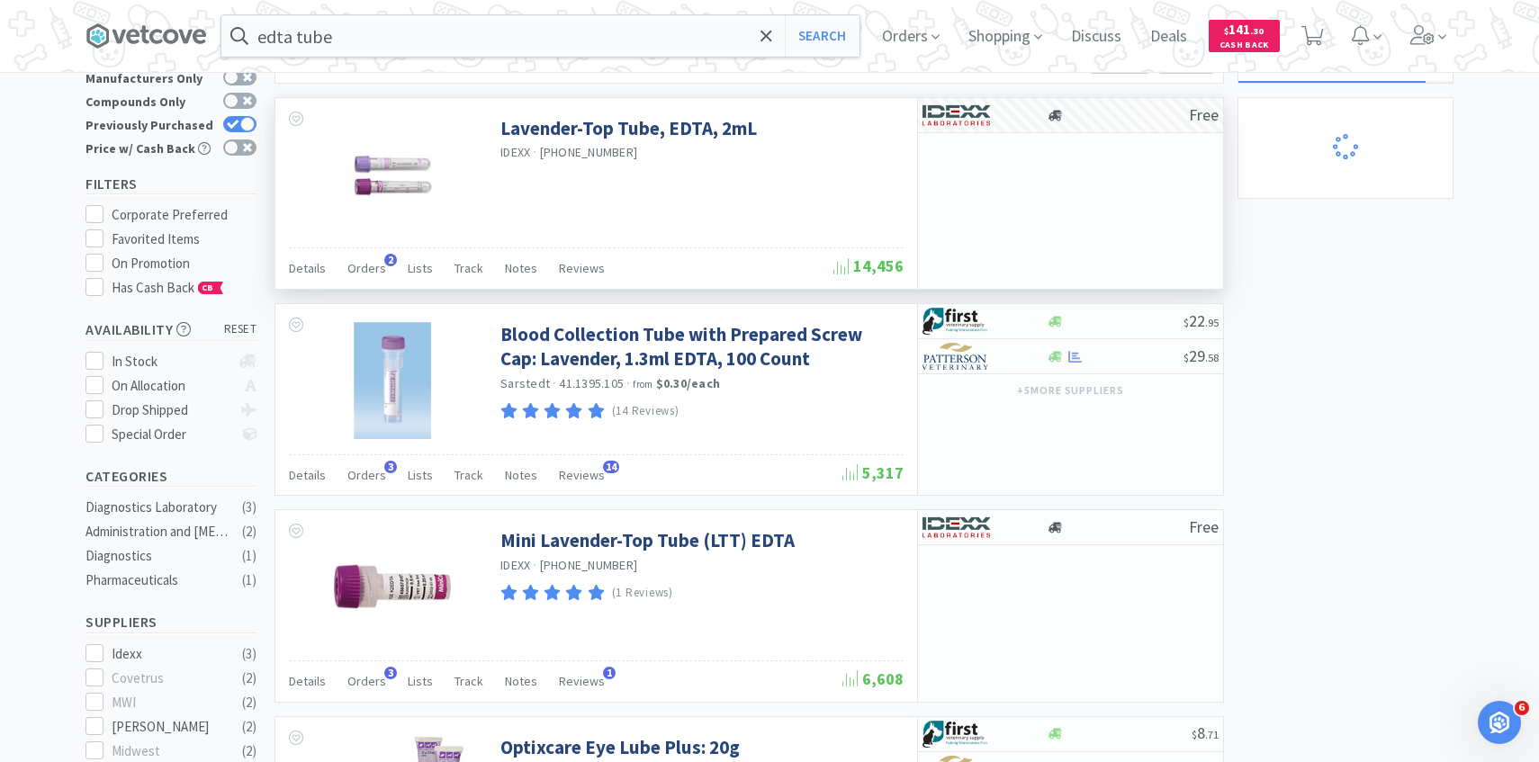
scroll to position [86, 0]
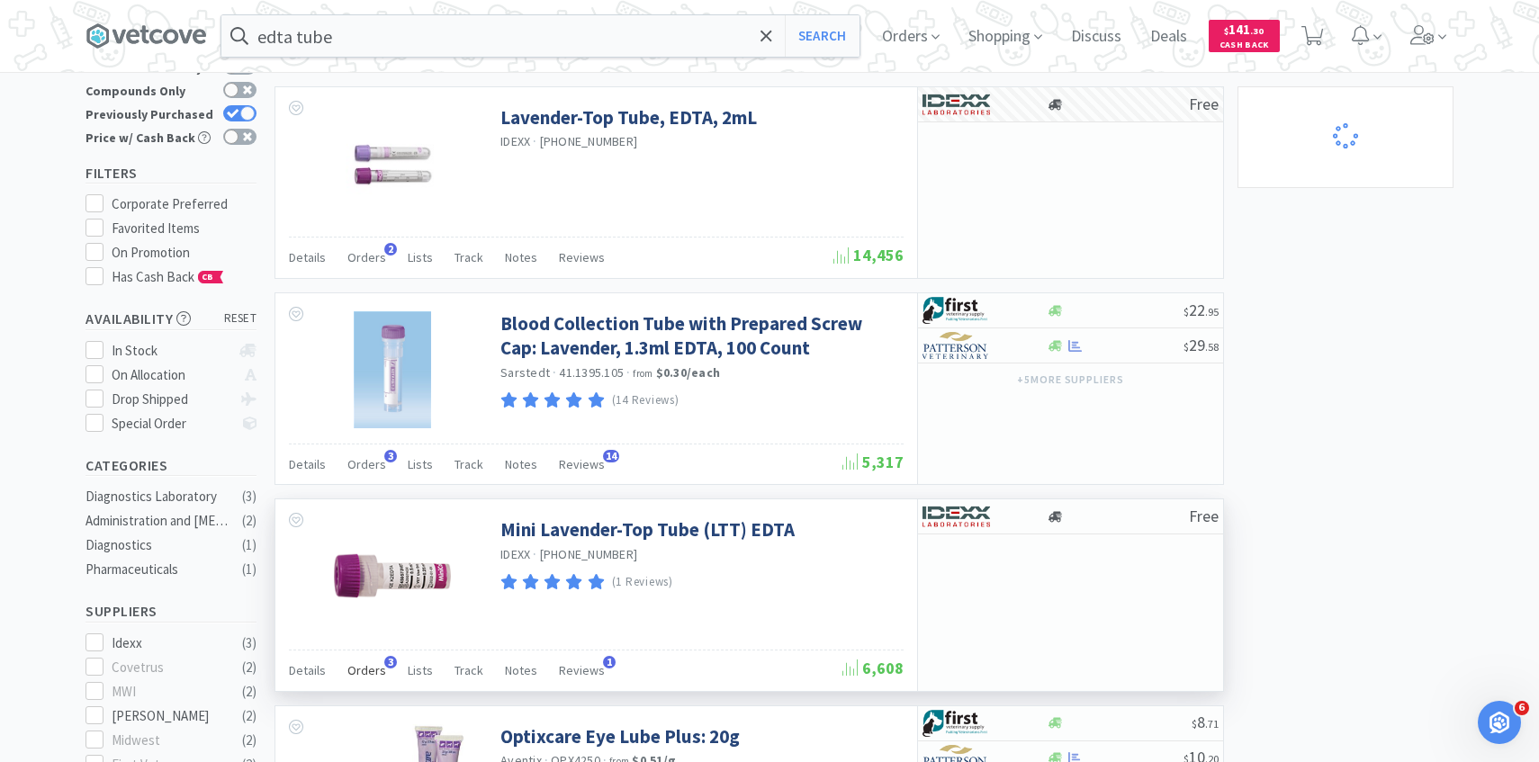
click at [371, 664] on span "Orders" at bounding box center [366, 670] width 39 height 16
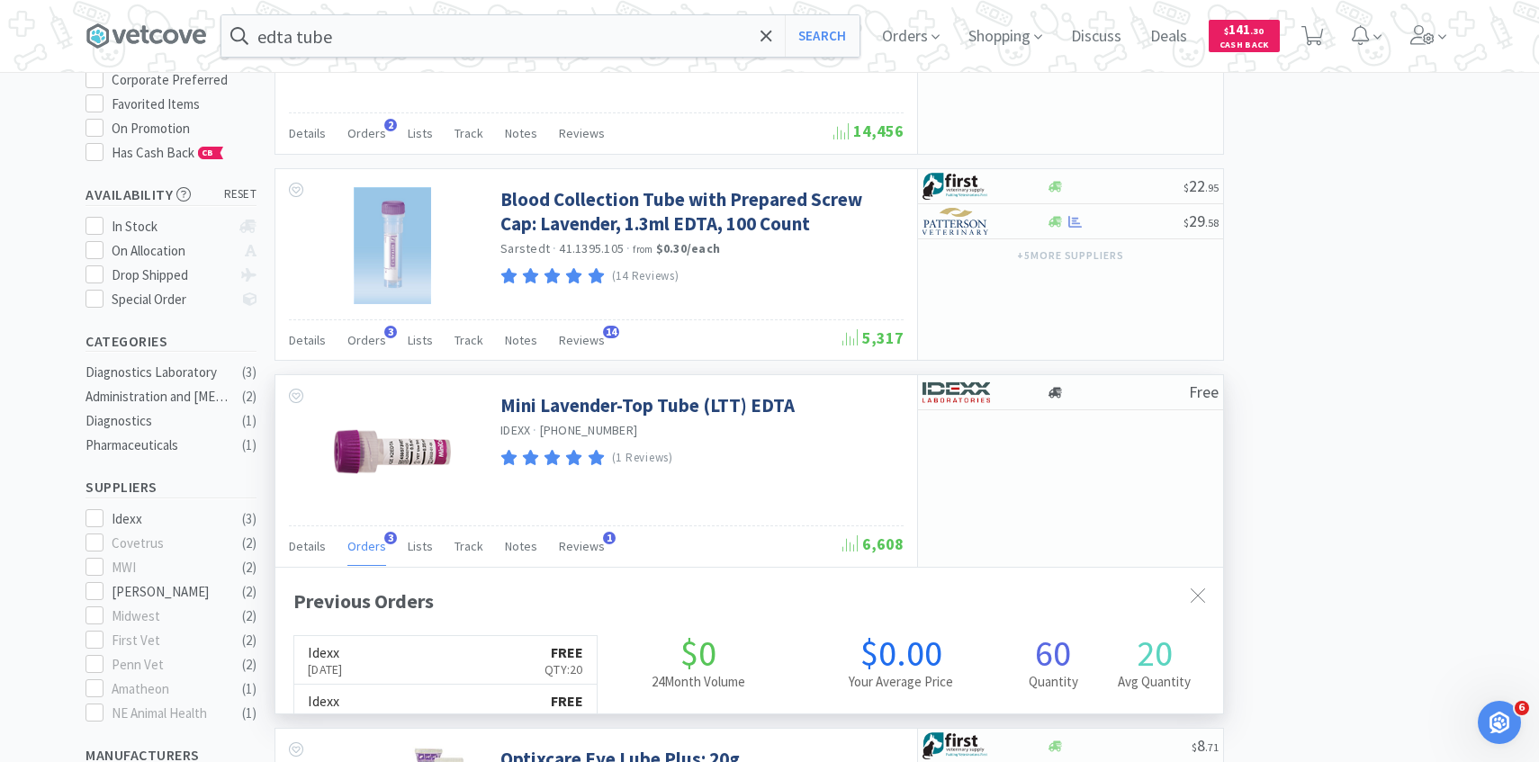
scroll to position [466, 947]
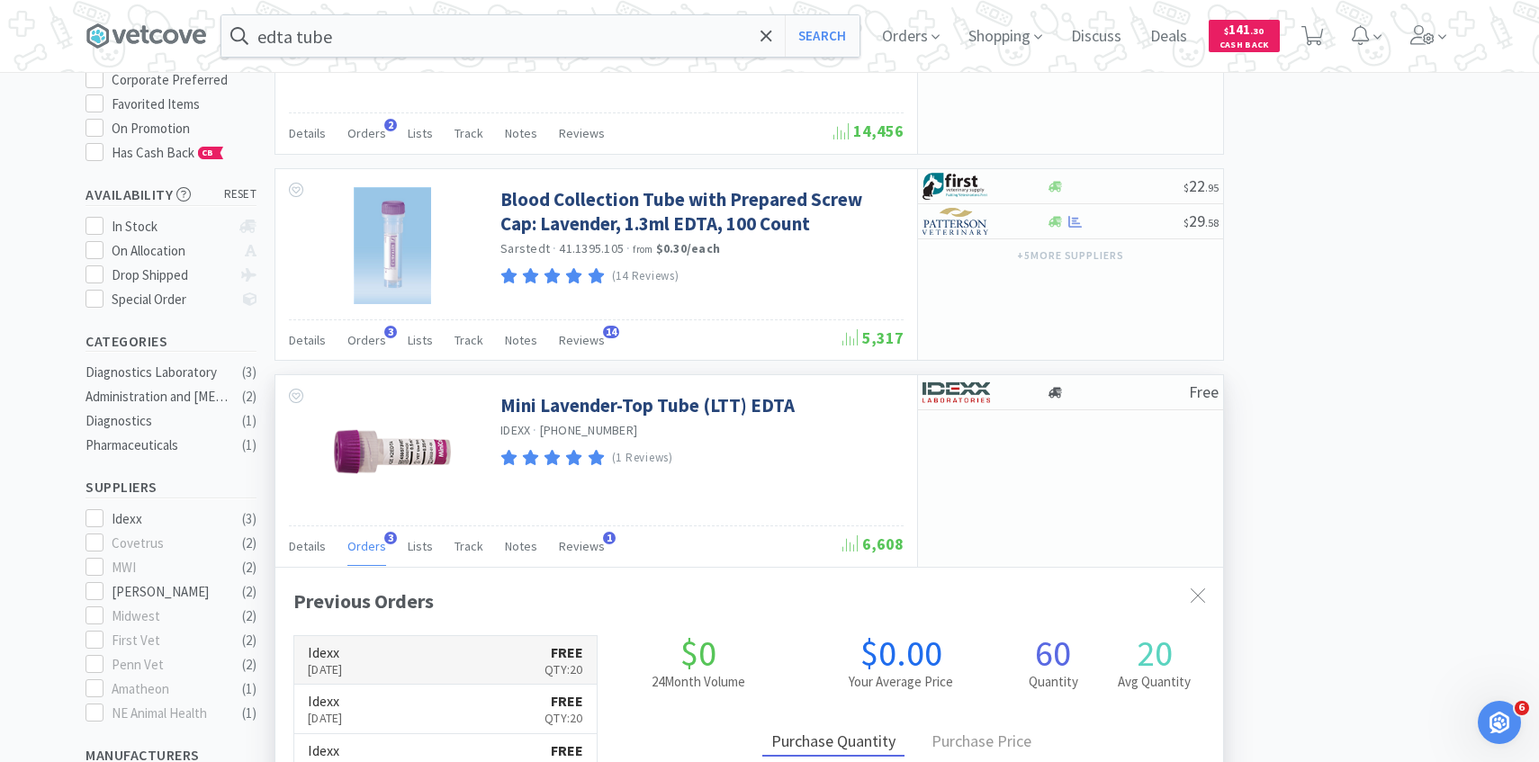
click at [485, 652] on link "Idexx Oct 7th, 2025 FREE Qty: 20" at bounding box center [445, 660] width 302 height 49
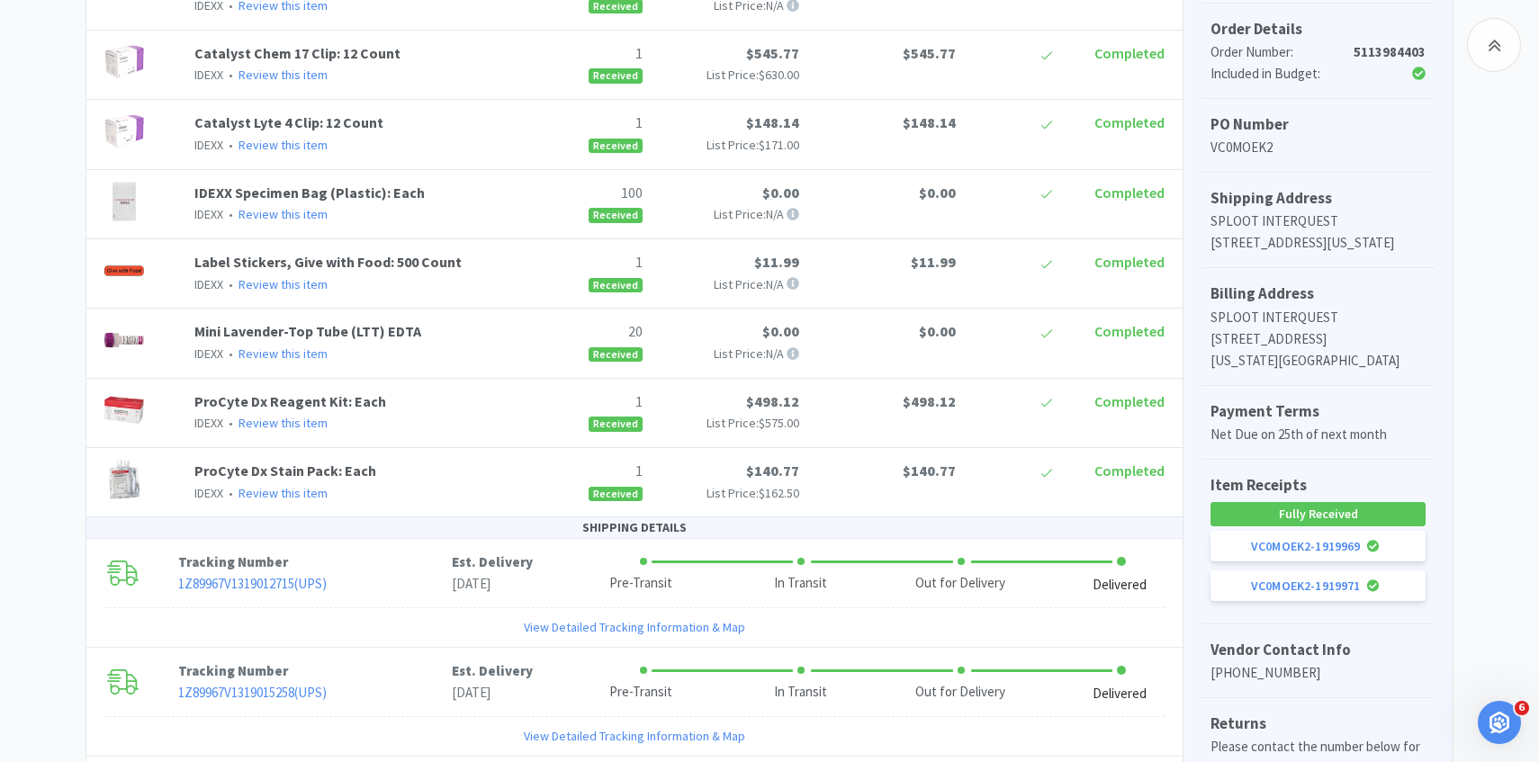
scroll to position [508, 0]
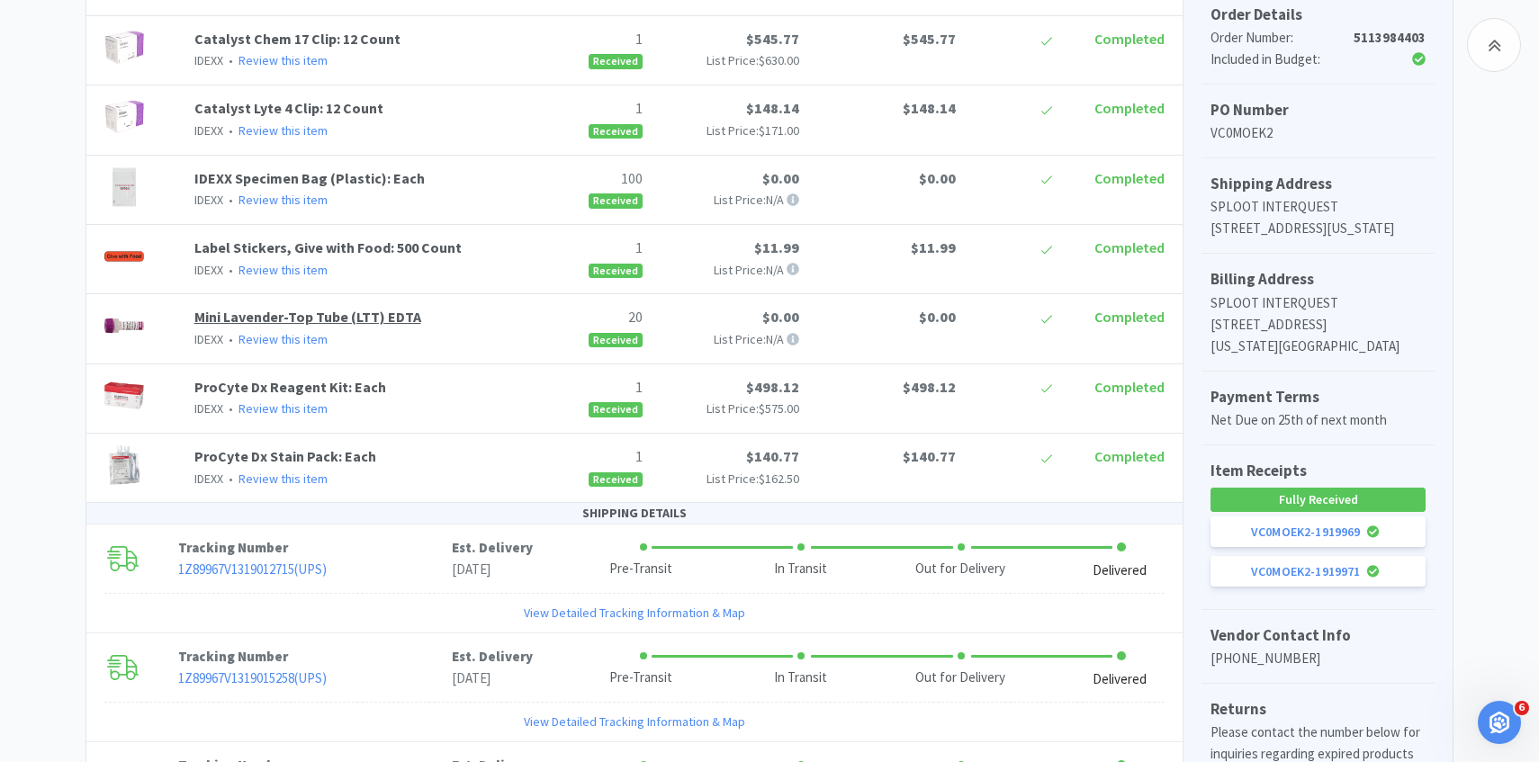
click at [375, 314] on link "Mini Lavender-Top Tube (LTT) EDTA" at bounding box center [307, 317] width 227 height 18
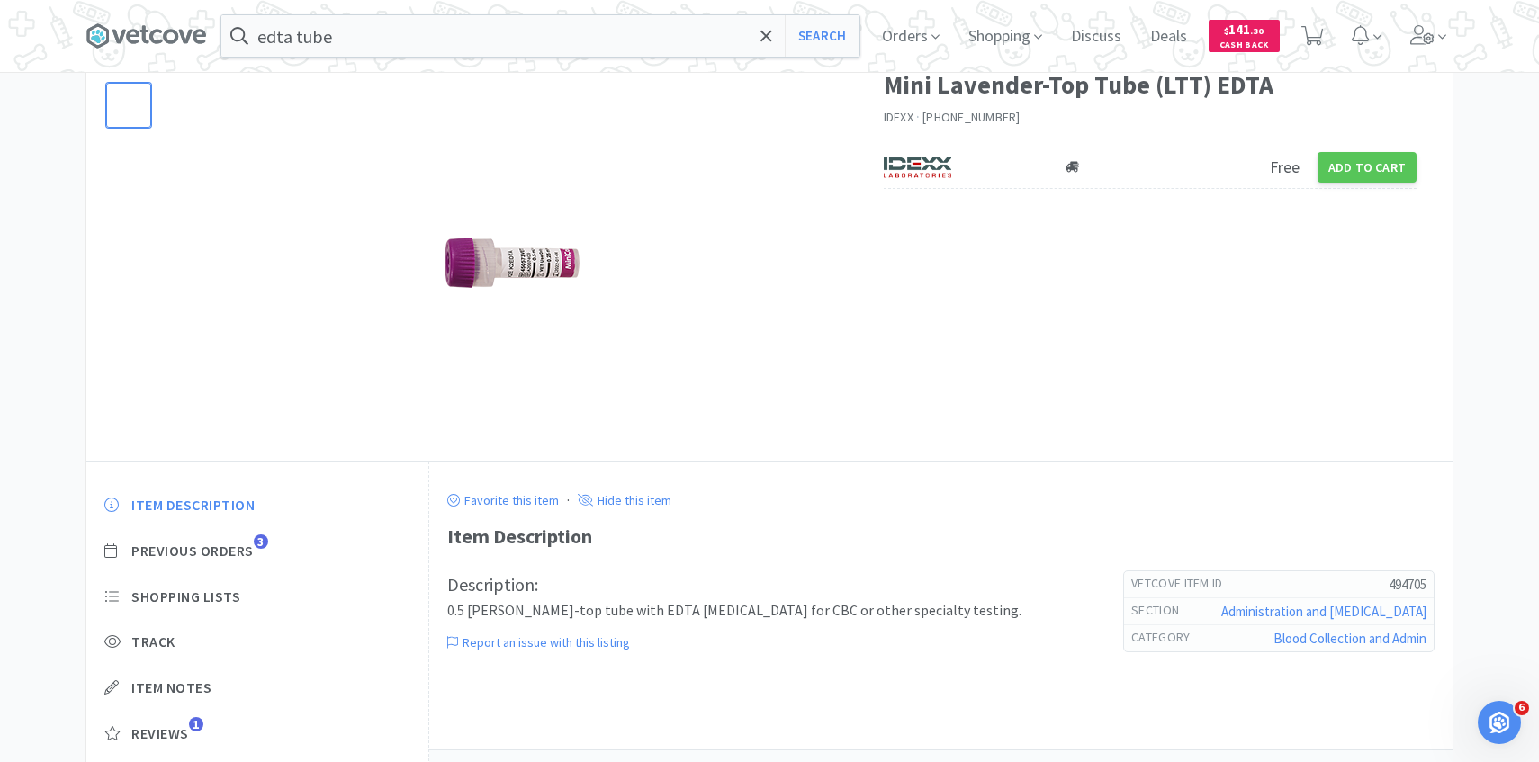
scroll to position [176, 0]
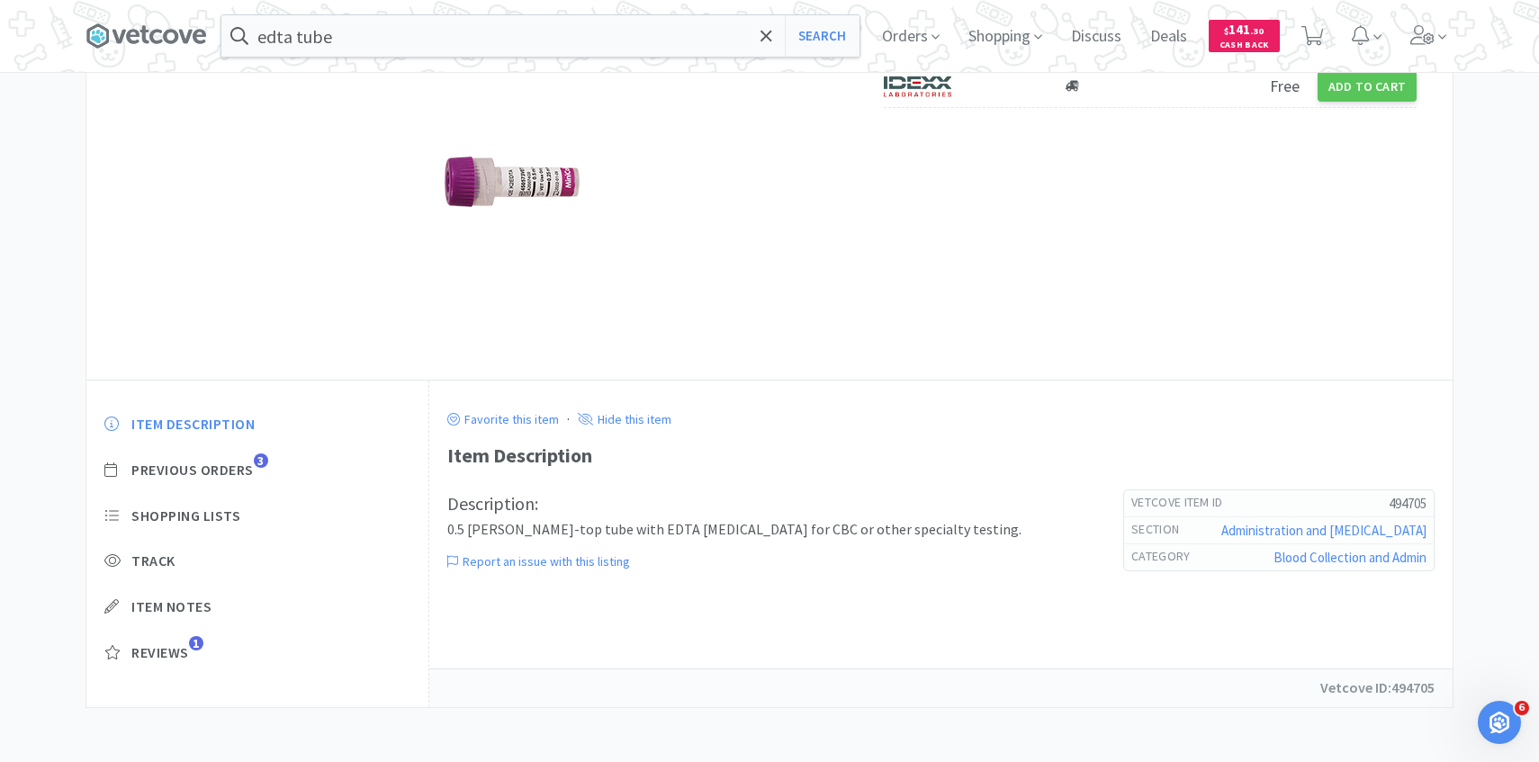
click at [235, 456] on div "Item Description Previous Orders 3 Shopping Lists Track Item Notes Reviews 1" at bounding box center [257, 552] width 342 height 310
click at [245, 480] on div "Item Description Previous Orders 3 Shopping Lists Track Item Notes Reviews 1" at bounding box center [257, 552] width 342 height 310
click at [234, 468] on span "Previous Orders" at bounding box center [192, 470] width 122 height 19
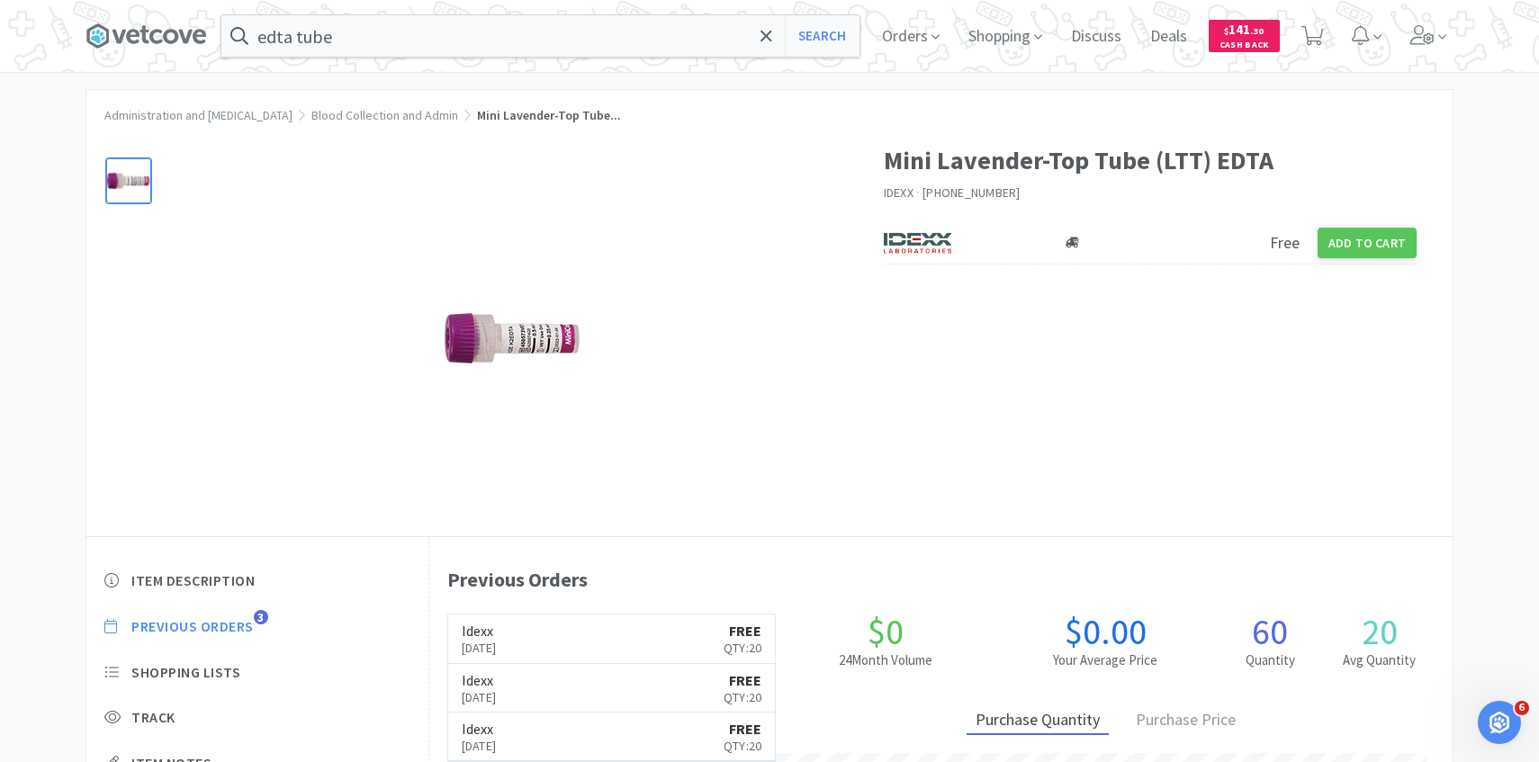
scroll to position [0, 0]
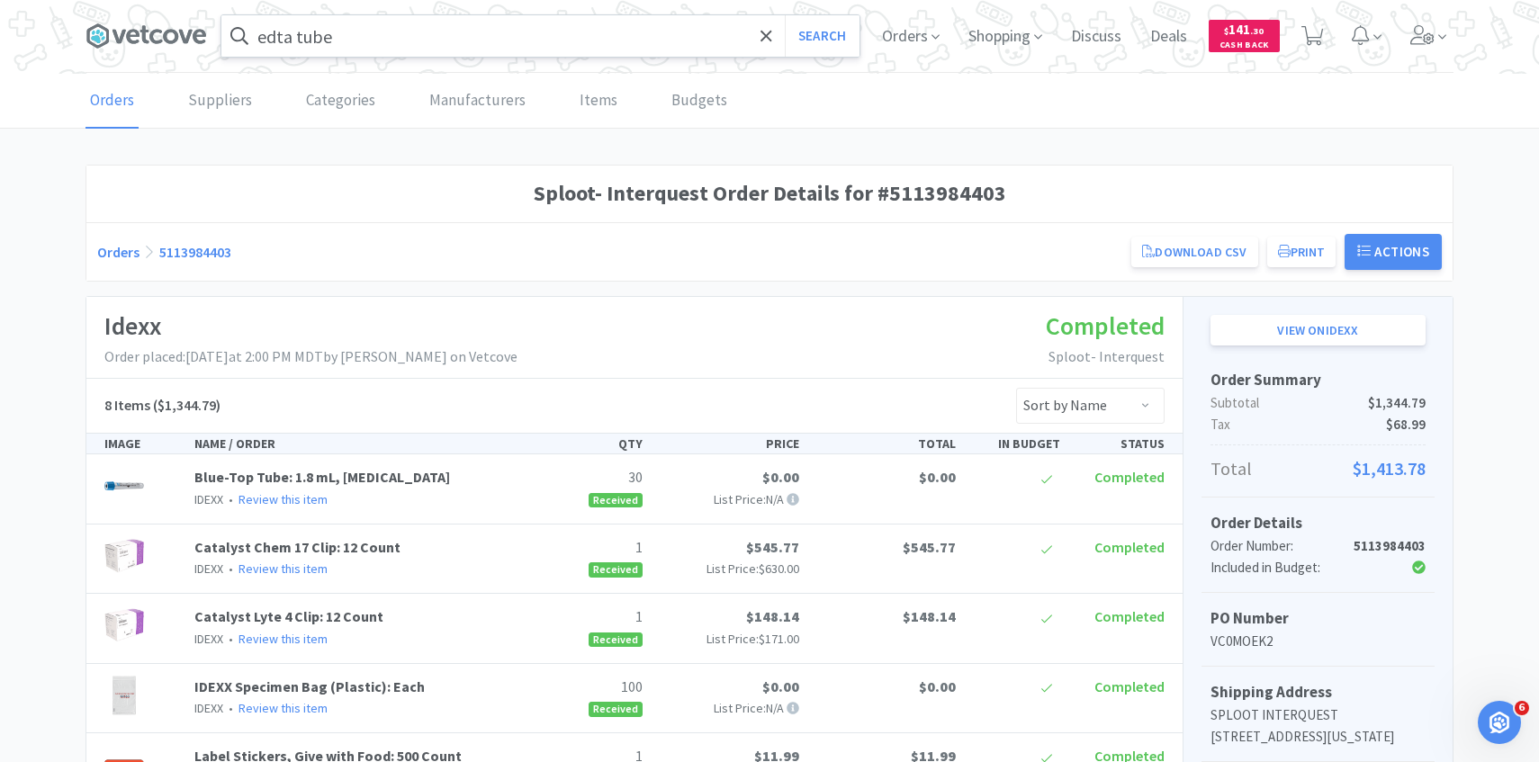
click at [353, 35] on input "edta tube" at bounding box center [540, 35] width 638 height 41
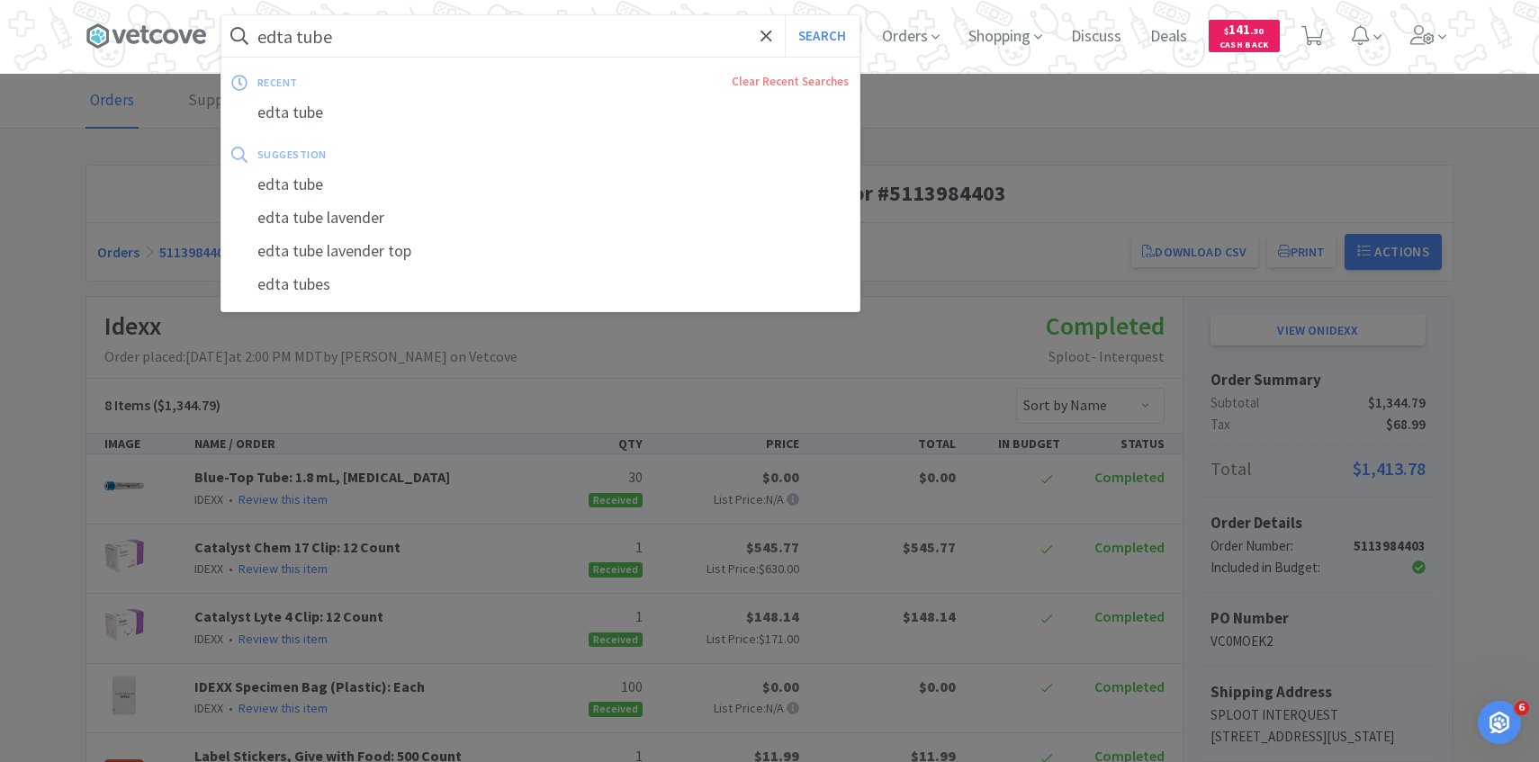
click at [785, 15] on button "Search" at bounding box center [822, 35] width 75 height 41
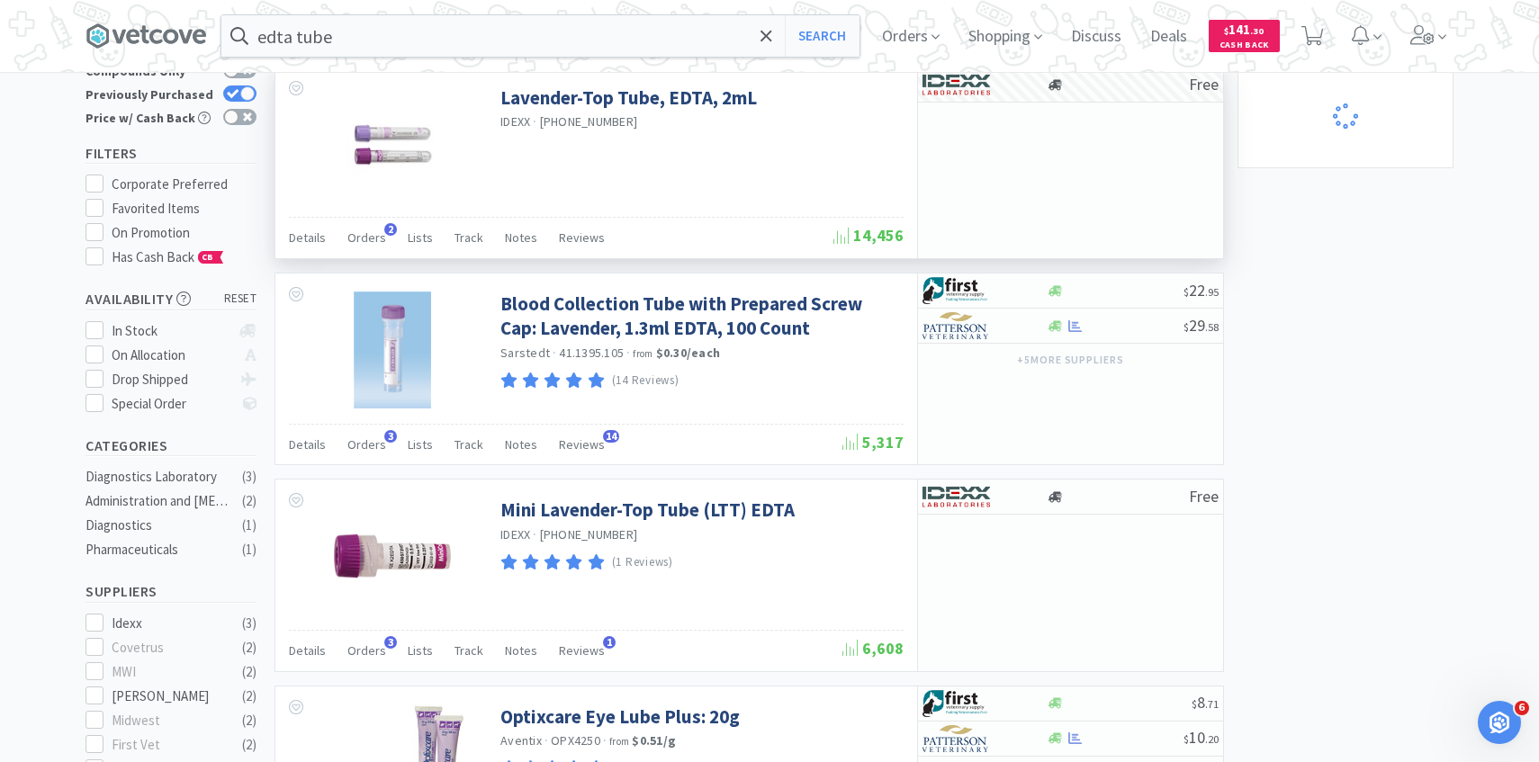
scroll to position [268, 0]
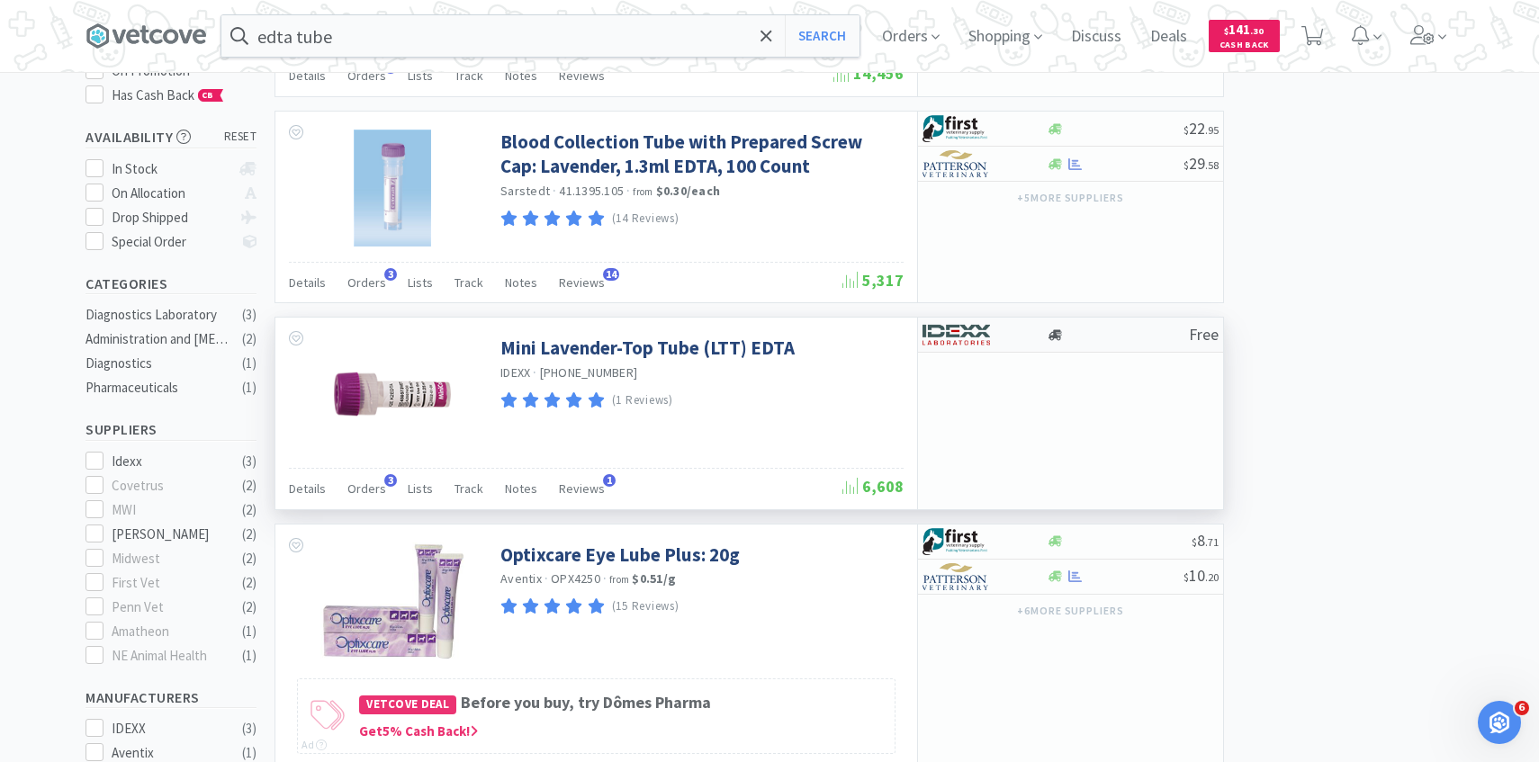
click at [977, 331] on img at bounding box center [955, 334] width 67 height 27
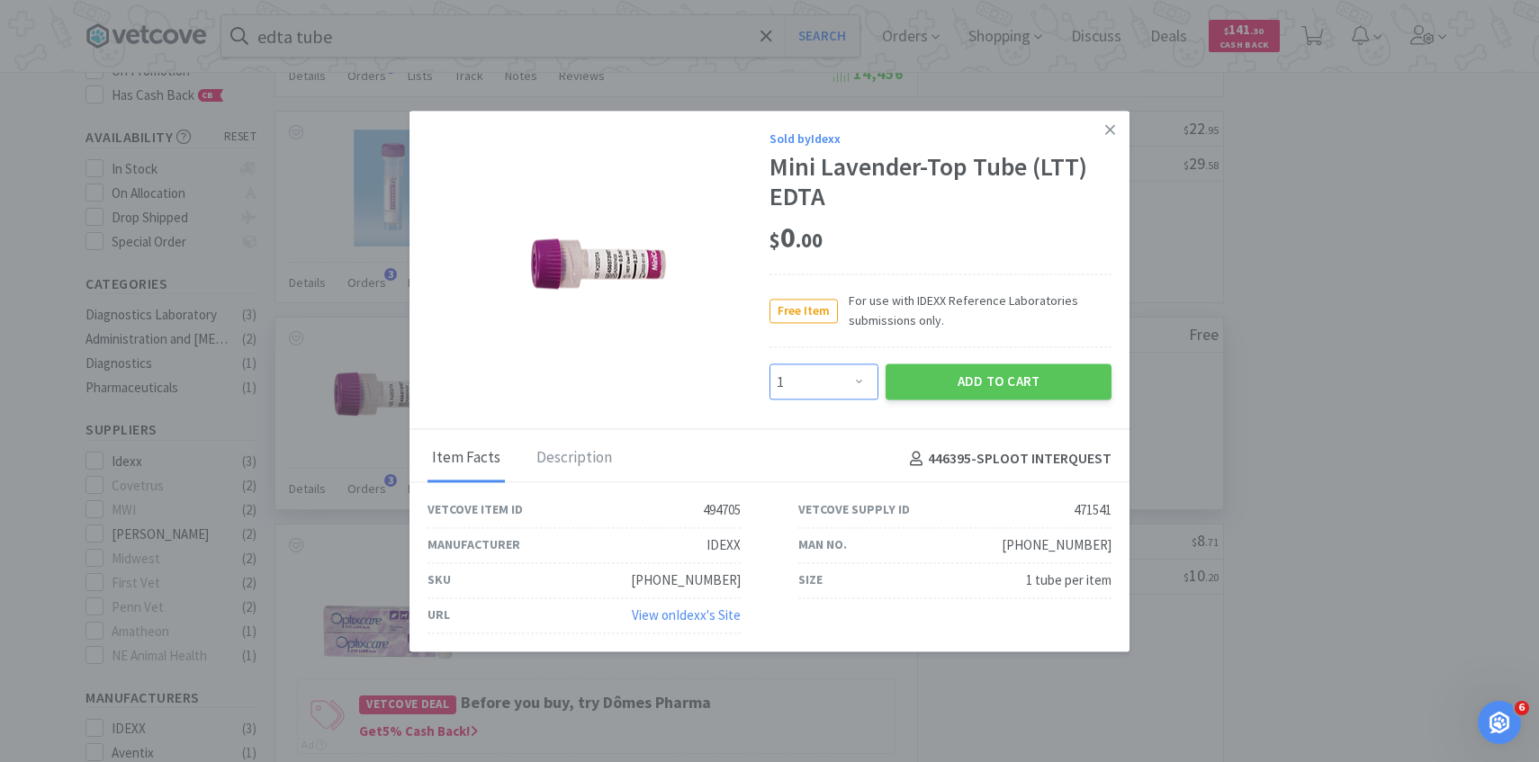
click at [848, 379] on select "Enter Quantity 1 2 3 4 5 6 7 8 9 10 11 12 13 14 15 16 17 18 19 20 Enter Quantity" at bounding box center [823, 382] width 109 height 36
select select "20"
click at [769, 364] on select "Enter Quantity 1 2 3 4 5 6 7 8 9 10 11 12 13 14 15 16 17 18 19 20 Enter Quantity" at bounding box center [823, 382] width 109 height 36
click at [967, 375] on button "Add to Cart" at bounding box center [998, 382] width 226 height 36
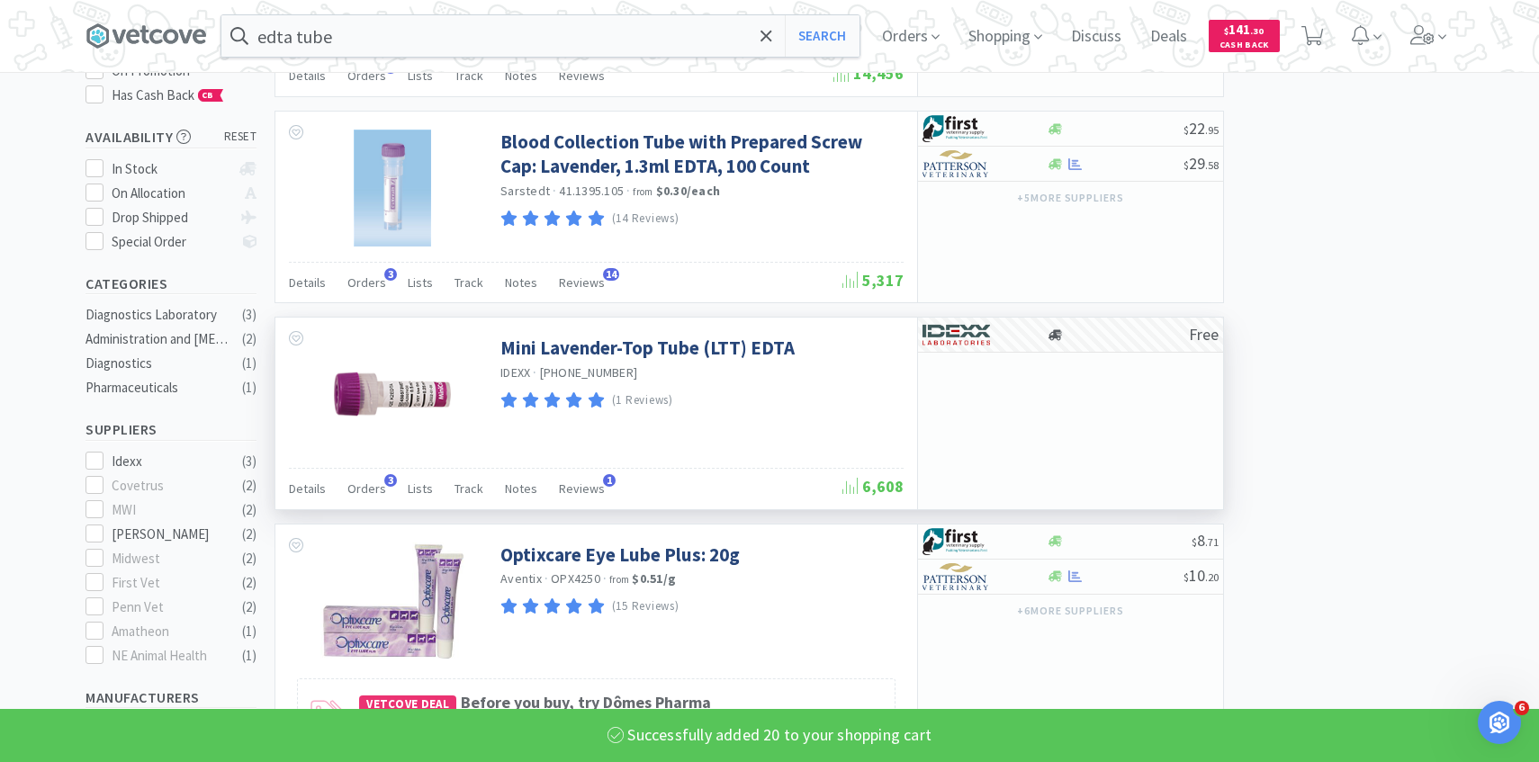
select select "20"
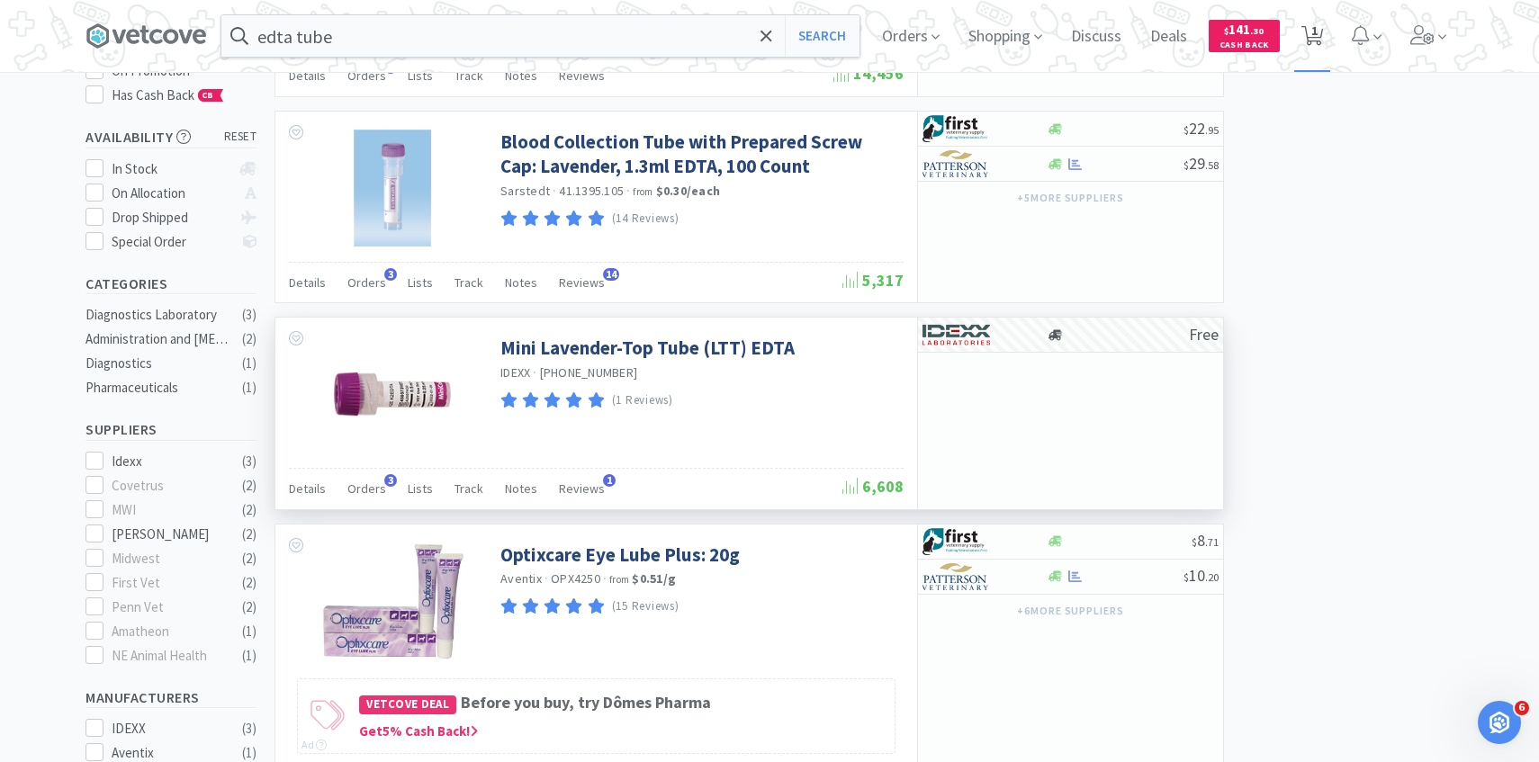
click at [1323, 37] on span "1" at bounding box center [1312, 35] width 22 height 25
select select "20"
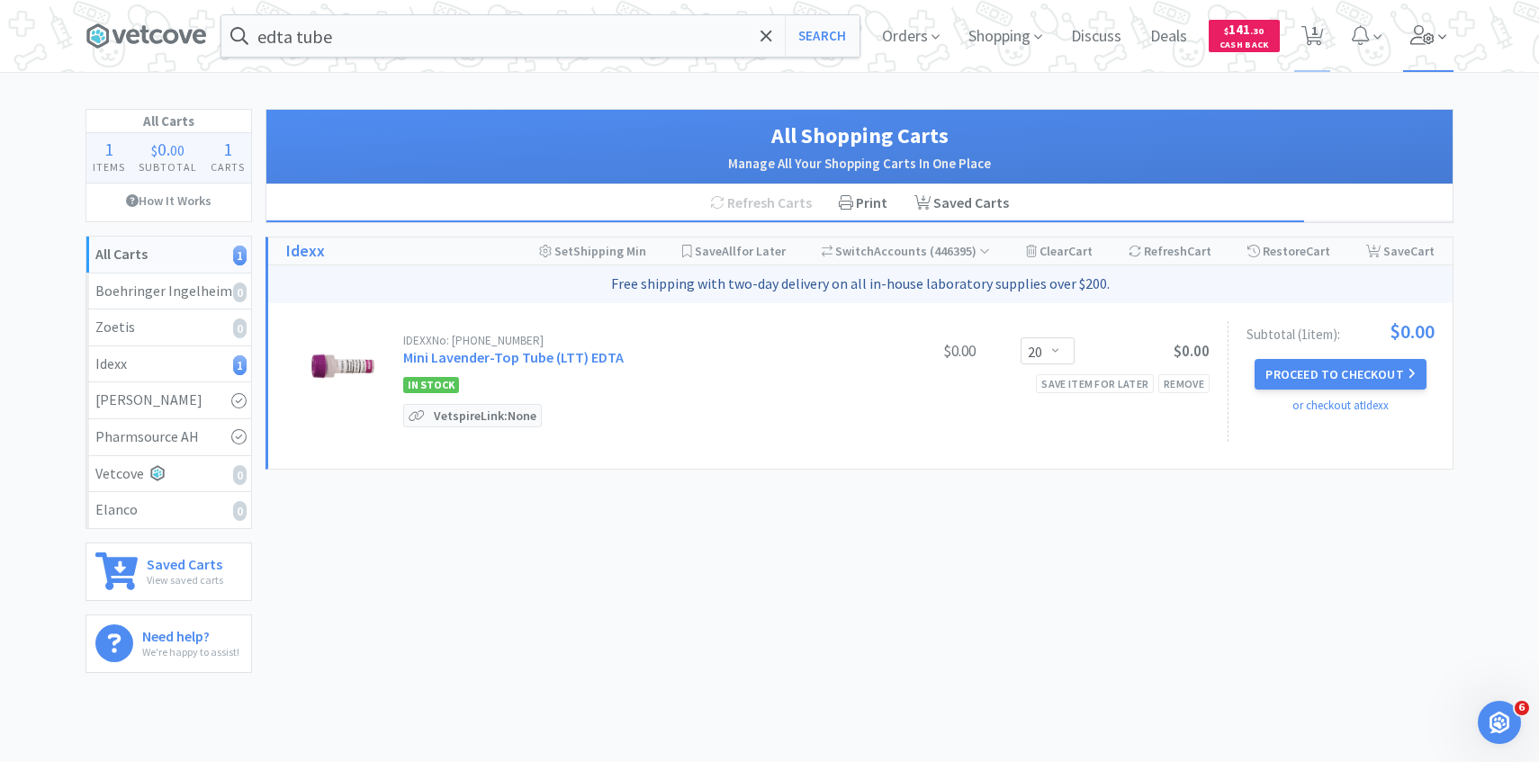
click at [1406, 48] on span at bounding box center [1428, 36] width 51 height 72
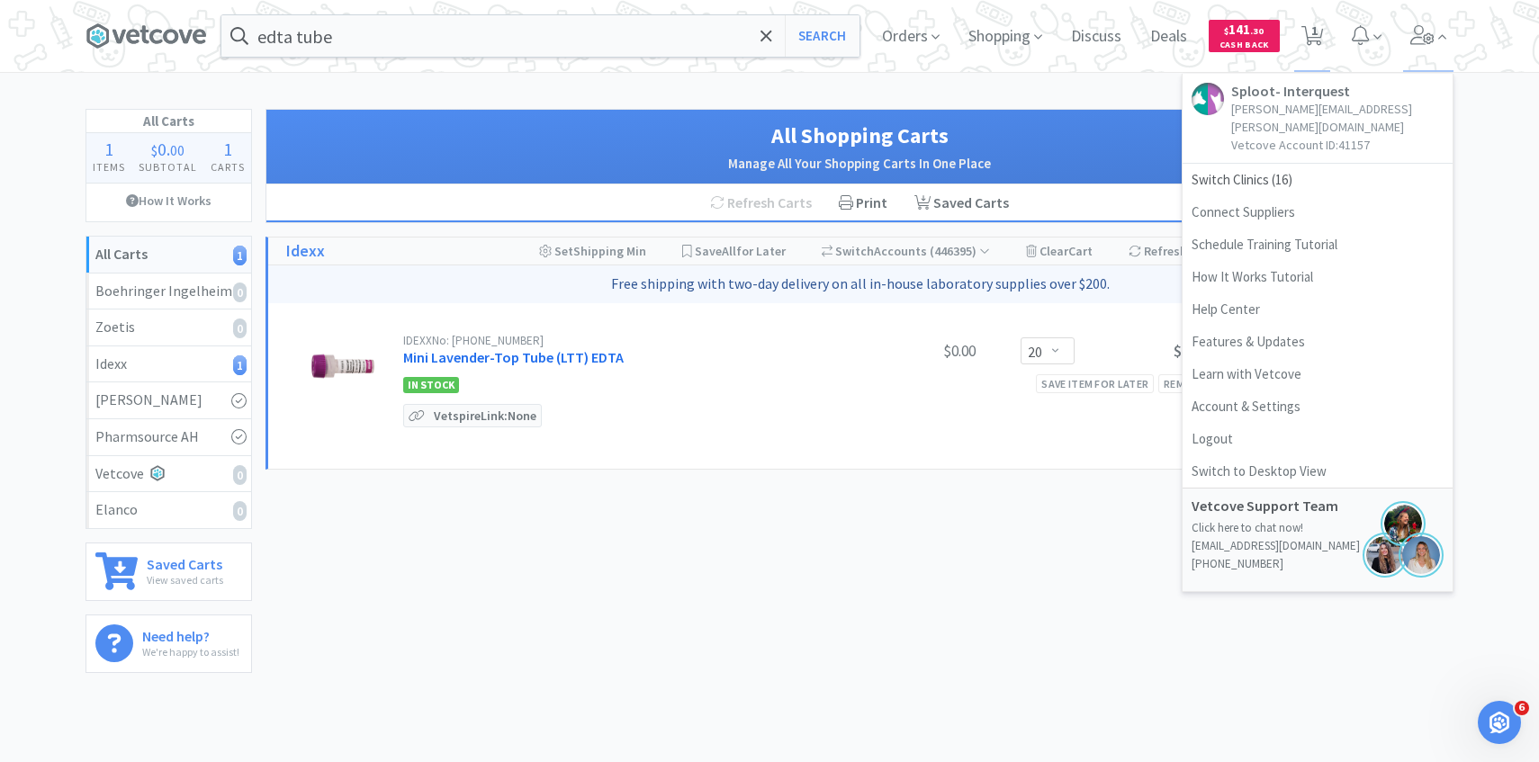
click at [602, 359] on link "Mini Lavender-Top Tube (LTT) EDTA" at bounding box center [513, 357] width 220 height 18
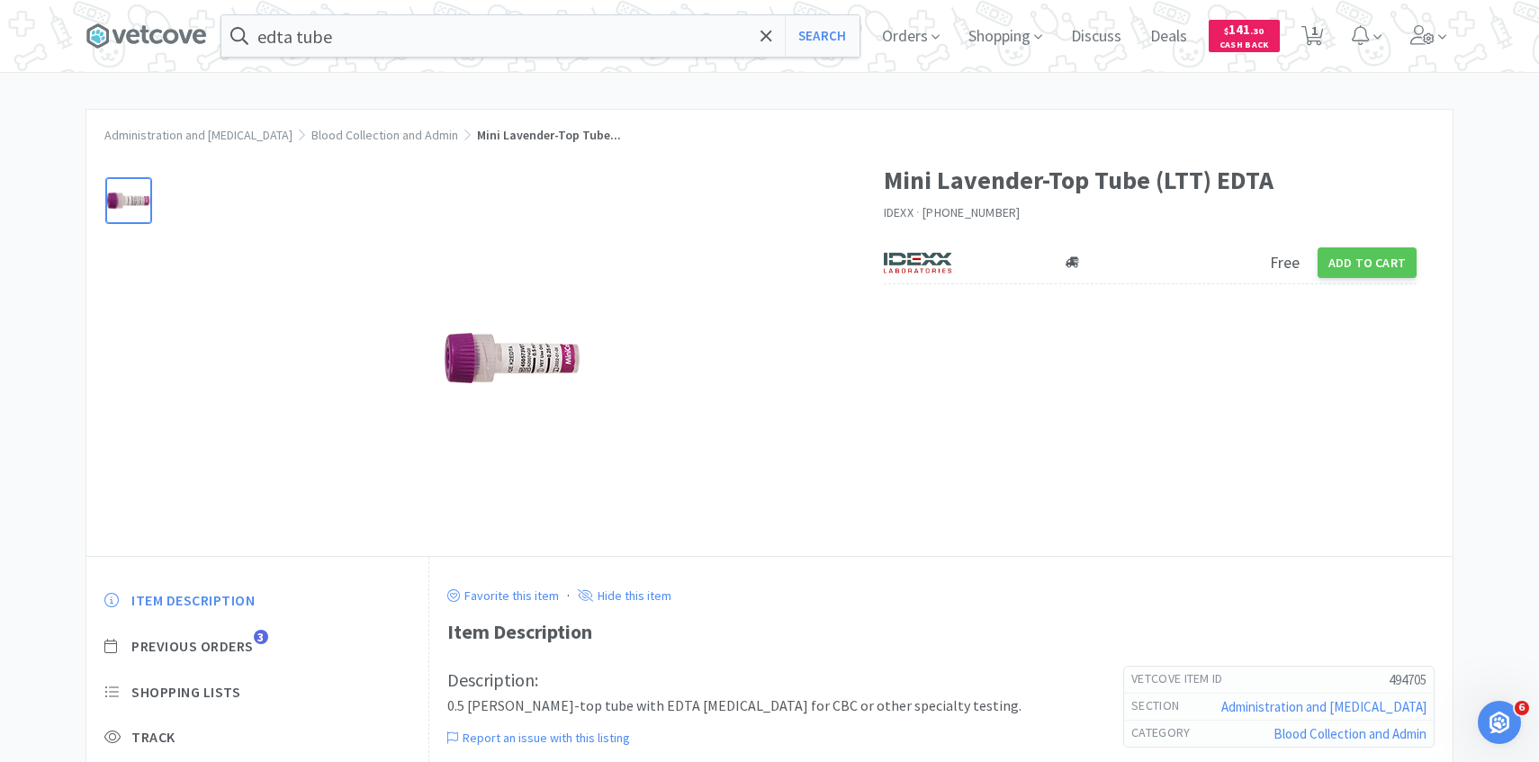
scroll to position [176, 0]
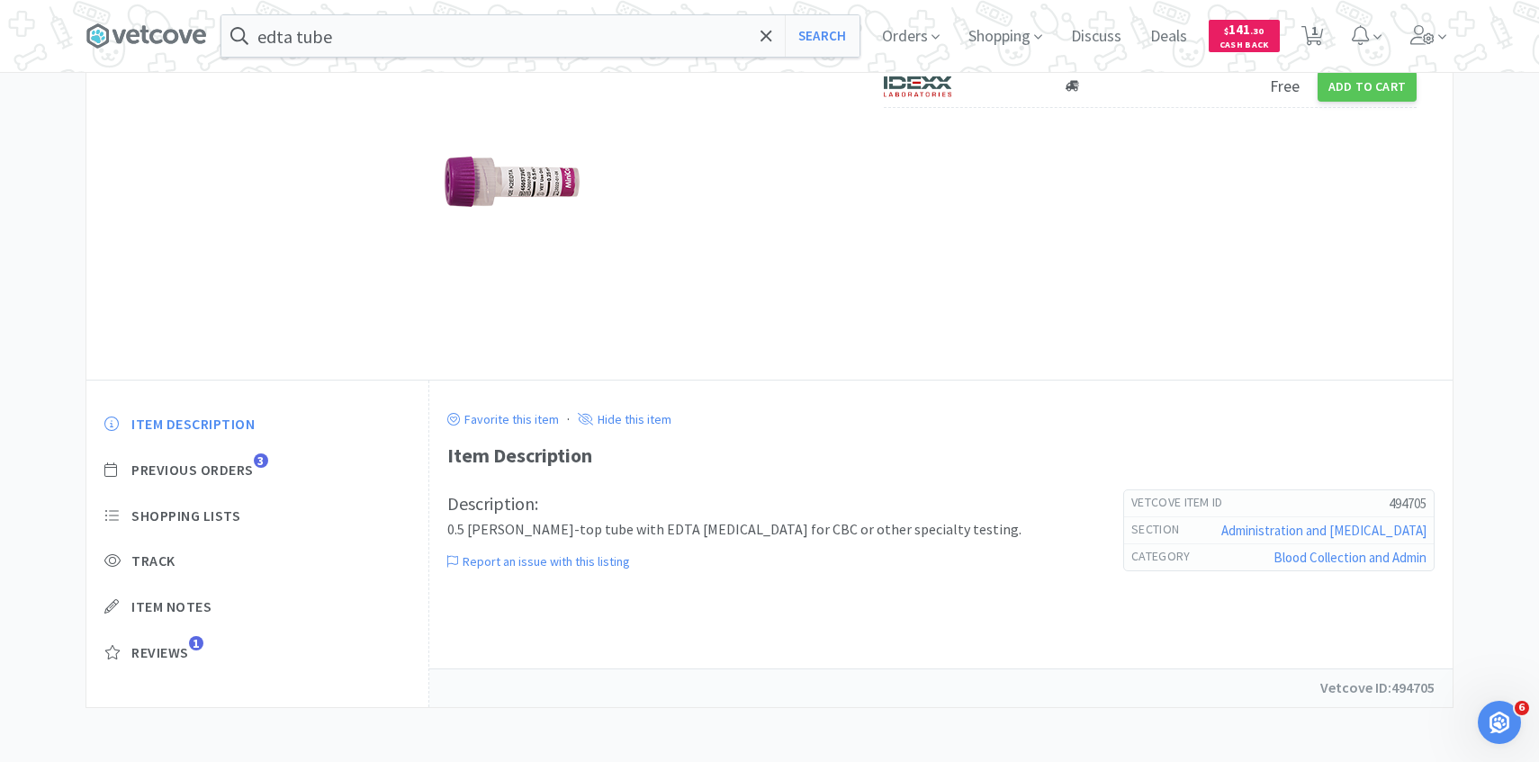
click at [240, 480] on div "Item Description Previous Orders 3 Shopping Lists Track Item Notes Reviews 1" at bounding box center [257, 552] width 342 height 310
click at [247, 474] on span "Previous Orders" at bounding box center [192, 470] width 122 height 19
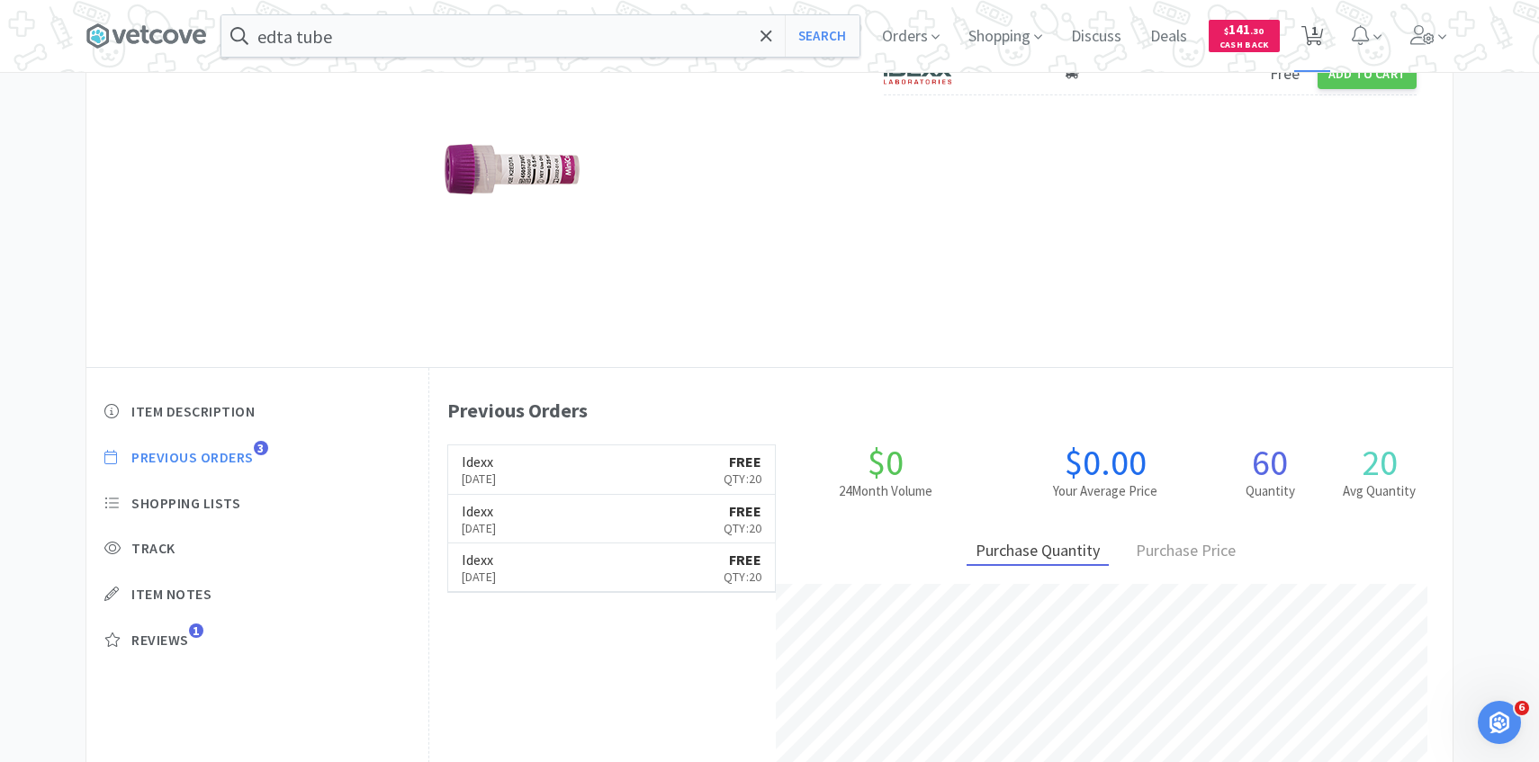
scroll to position [494, 1023]
click at [1318, 36] on icon at bounding box center [1312, 36] width 22 height 20
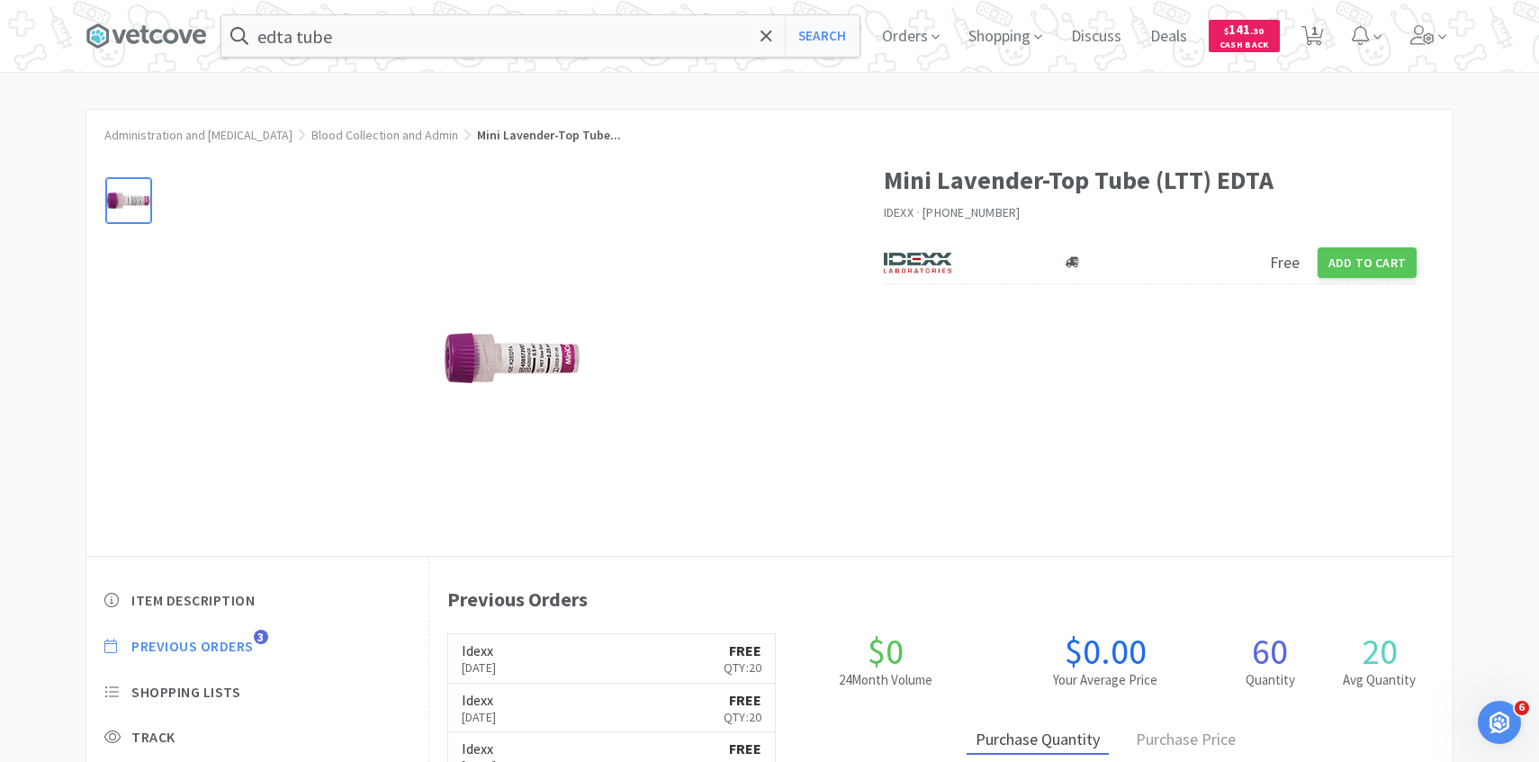
select select "20"
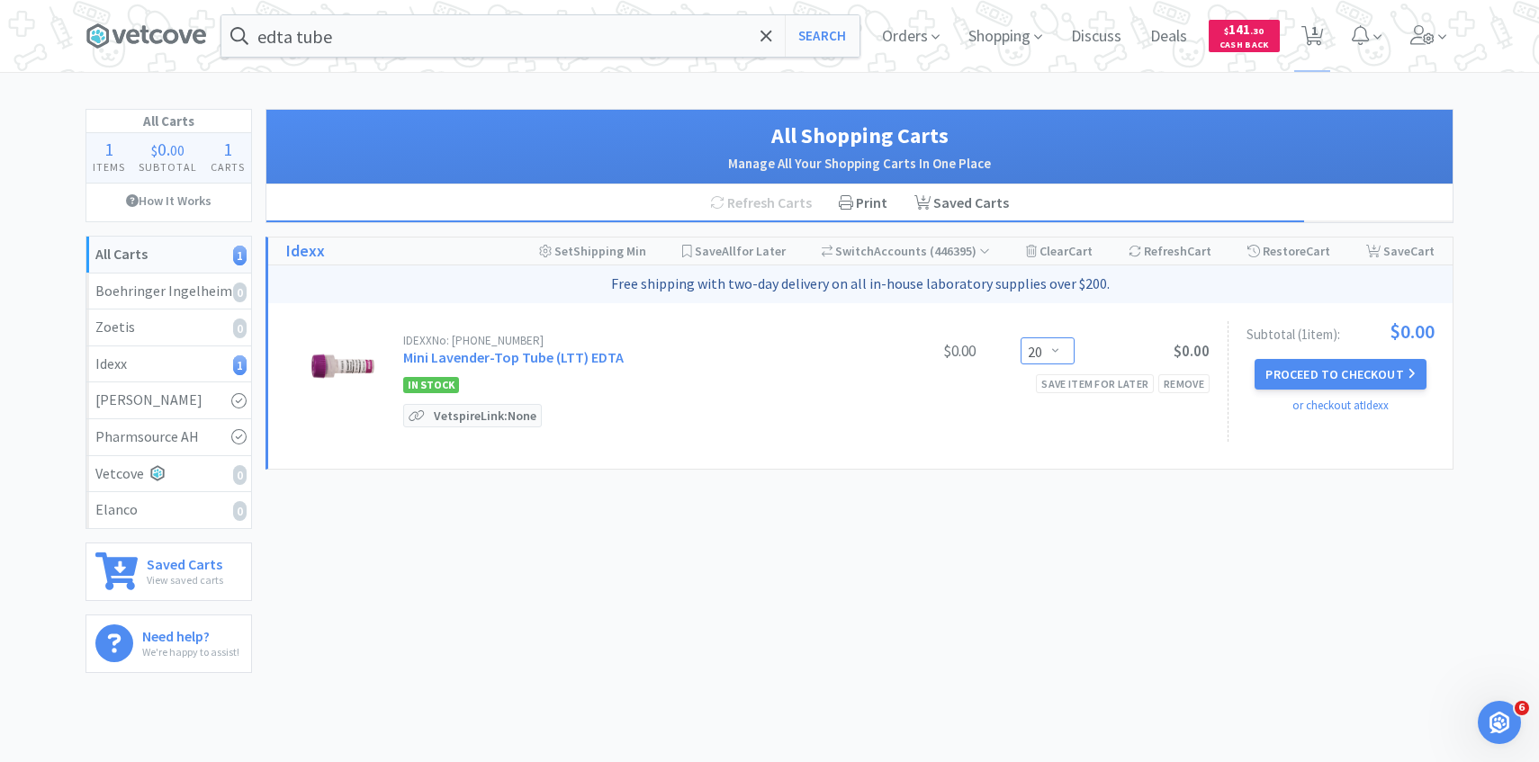
click at [1046, 344] on select "Enter Quantity 1 2 3 4 5 6 7 8 9 10 11 12 13 14 15 16 17 18 19 20 Enter Quantity" at bounding box center [1047, 350] width 54 height 27
type input "30"
click at [1103, 344] on button "Update" at bounding box center [1102, 349] width 60 height 27
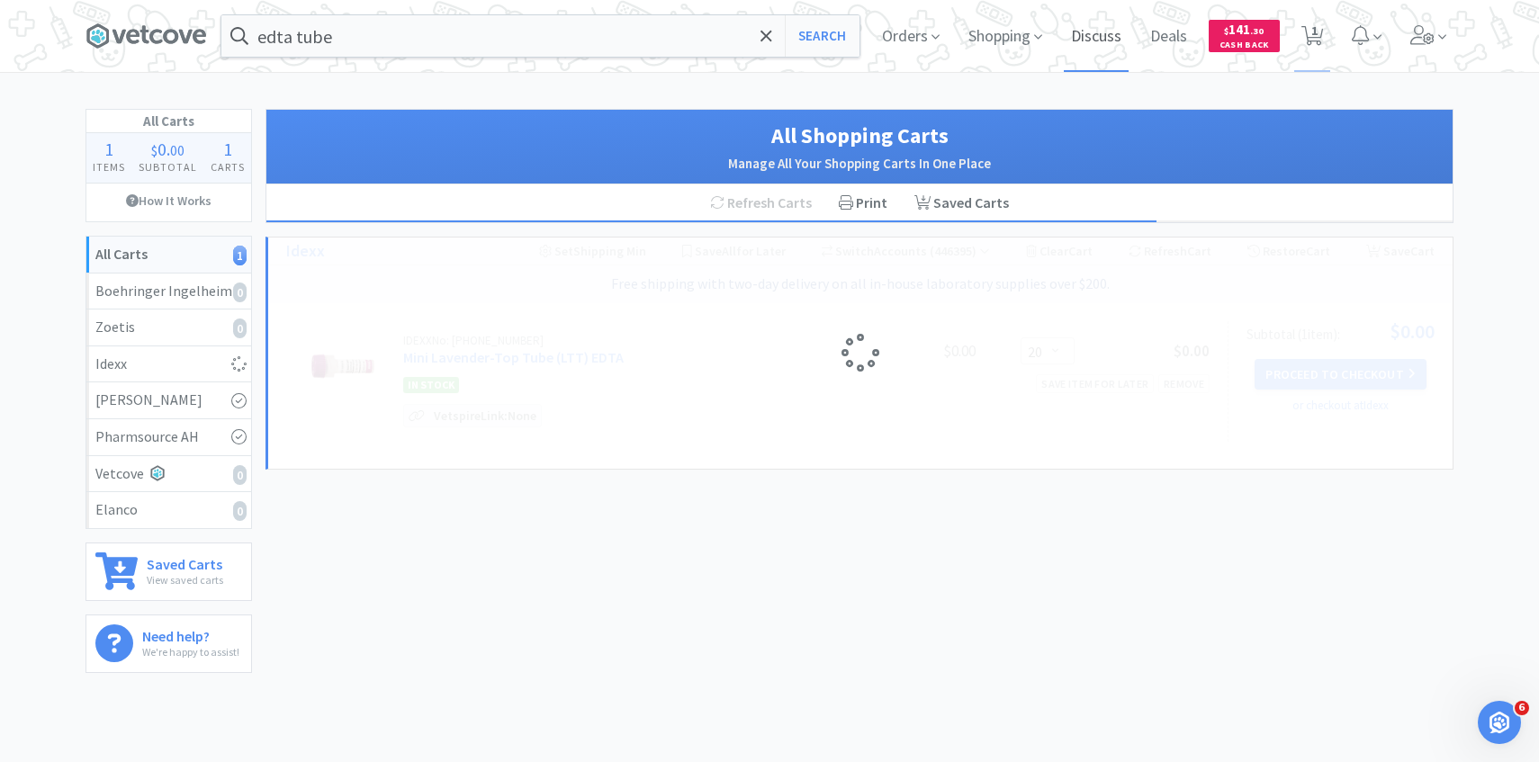
select select "30"
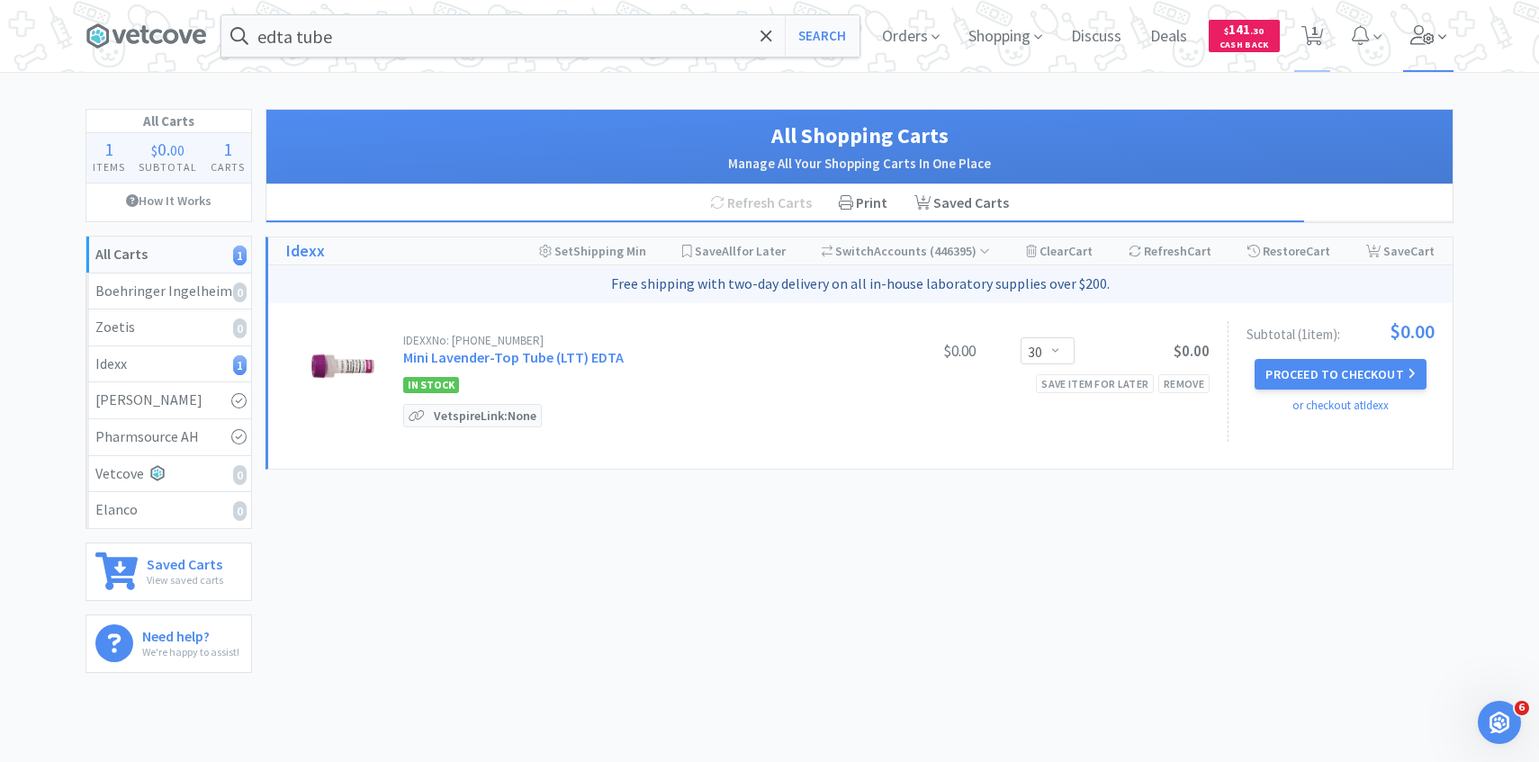
click at [1430, 21] on span at bounding box center [1428, 36] width 51 height 72
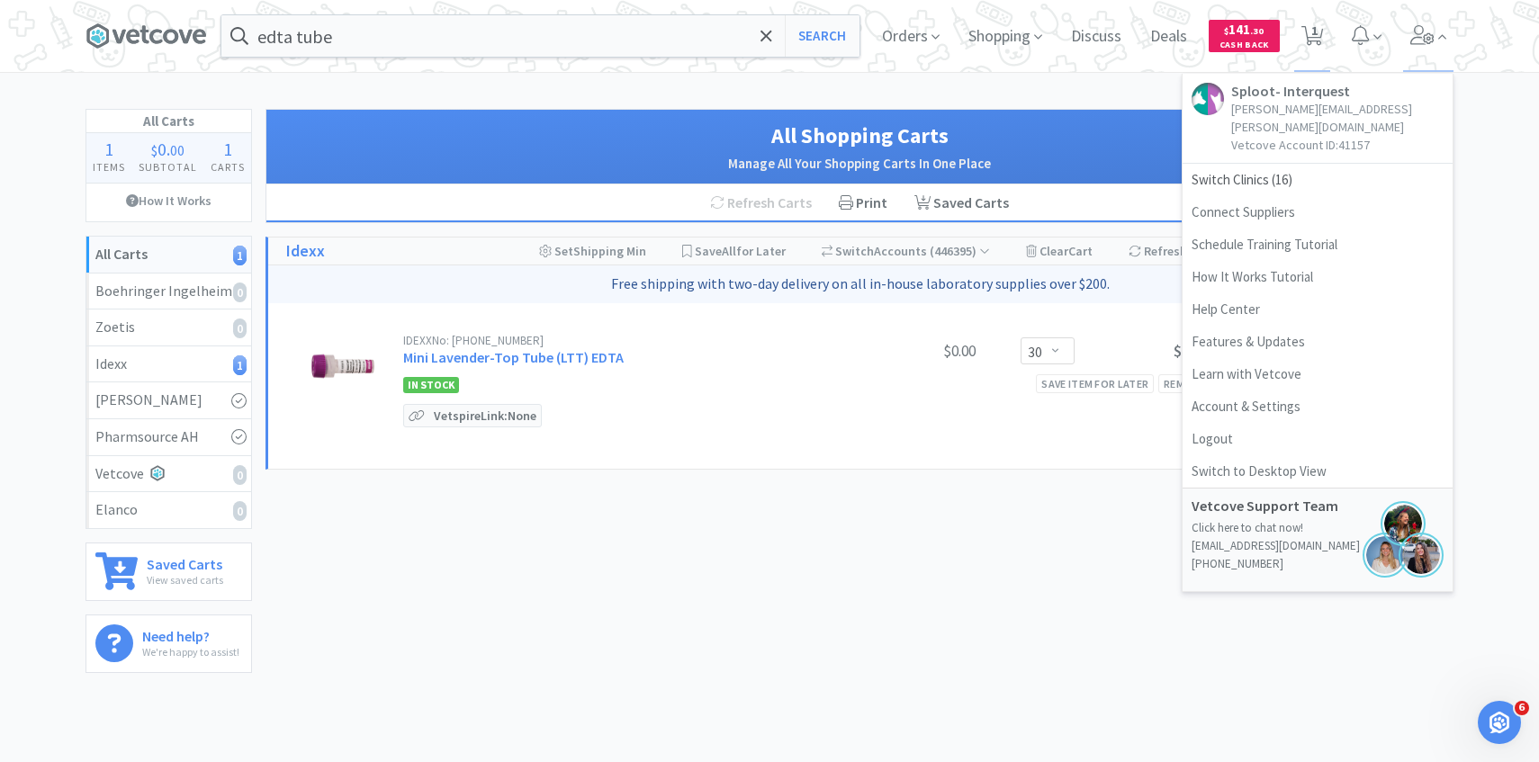
click at [1082, 130] on h1 "All Shopping Carts" at bounding box center [859, 136] width 1150 height 34
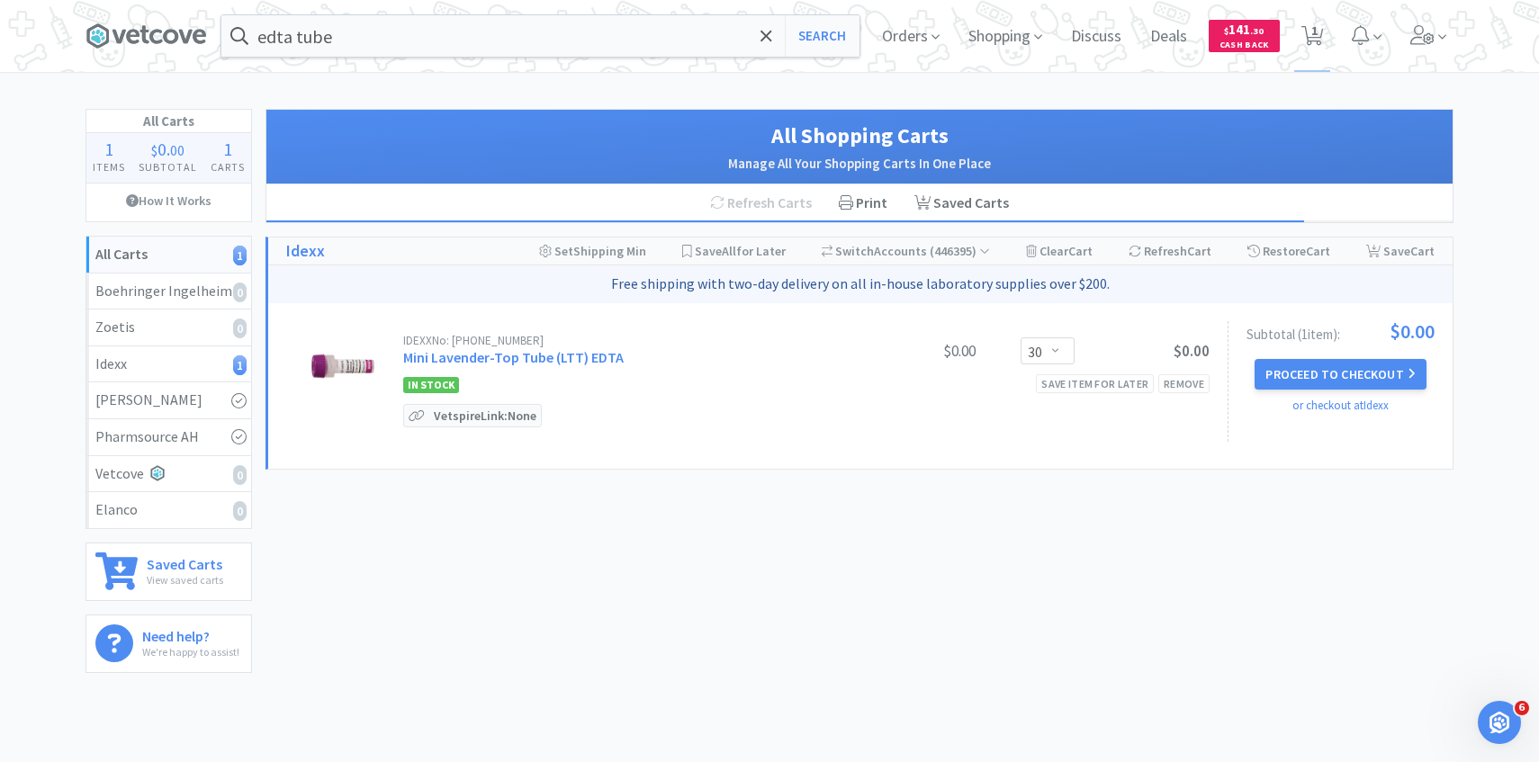
click at [1054, 333] on div "IDEXX No: 98-0003469-02 Mini Lavender-Top Tube (LTT) EDTA $0.00 Enter Quantity …" at bounding box center [747, 381] width 923 height 121
click at [1366, 376] on button "Proceed to Checkout" at bounding box center [1339, 374] width 171 height 31
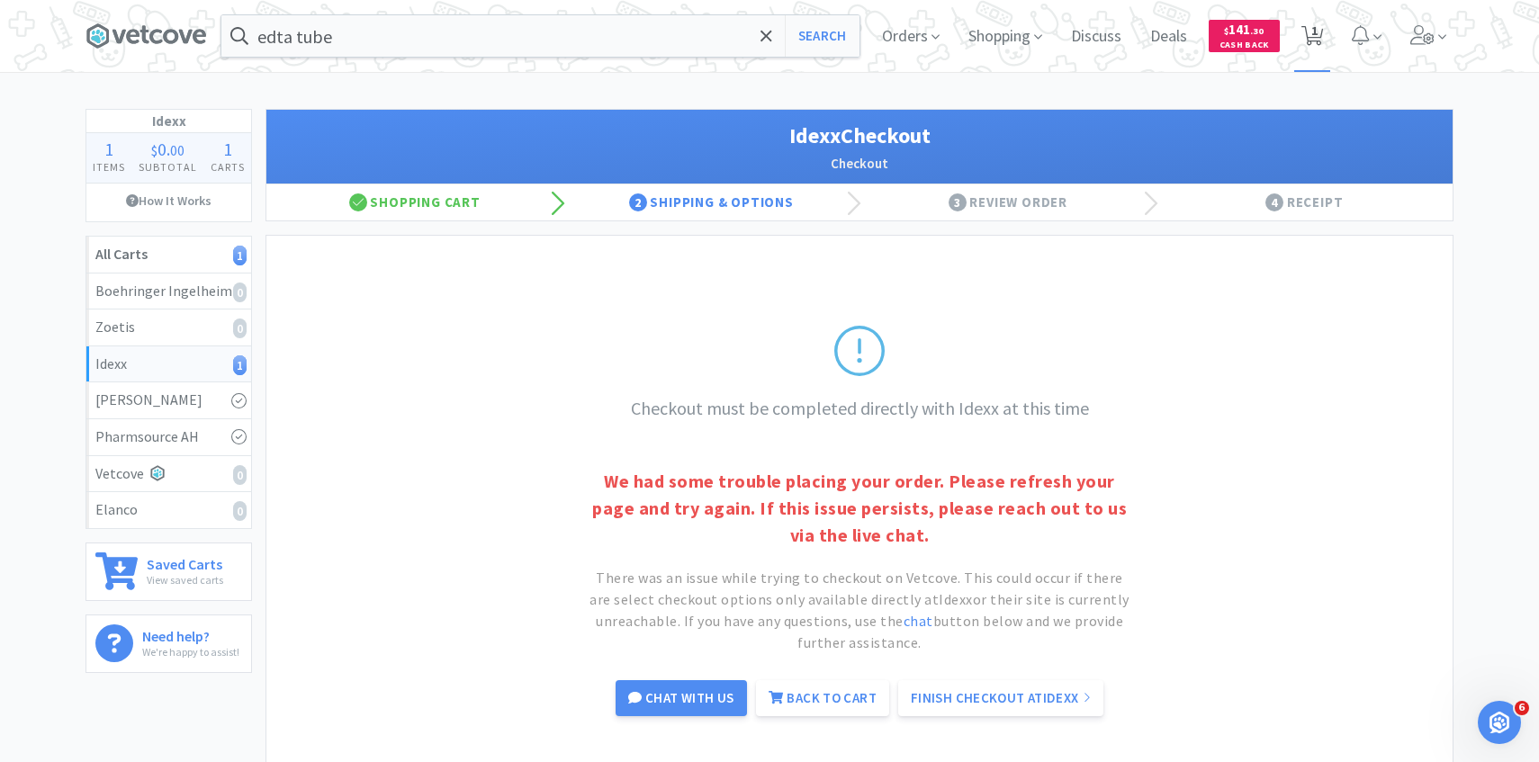
click at [1311, 41] on span "1" at bounding box center [1314, 31] width 6 height 72
select select "30"
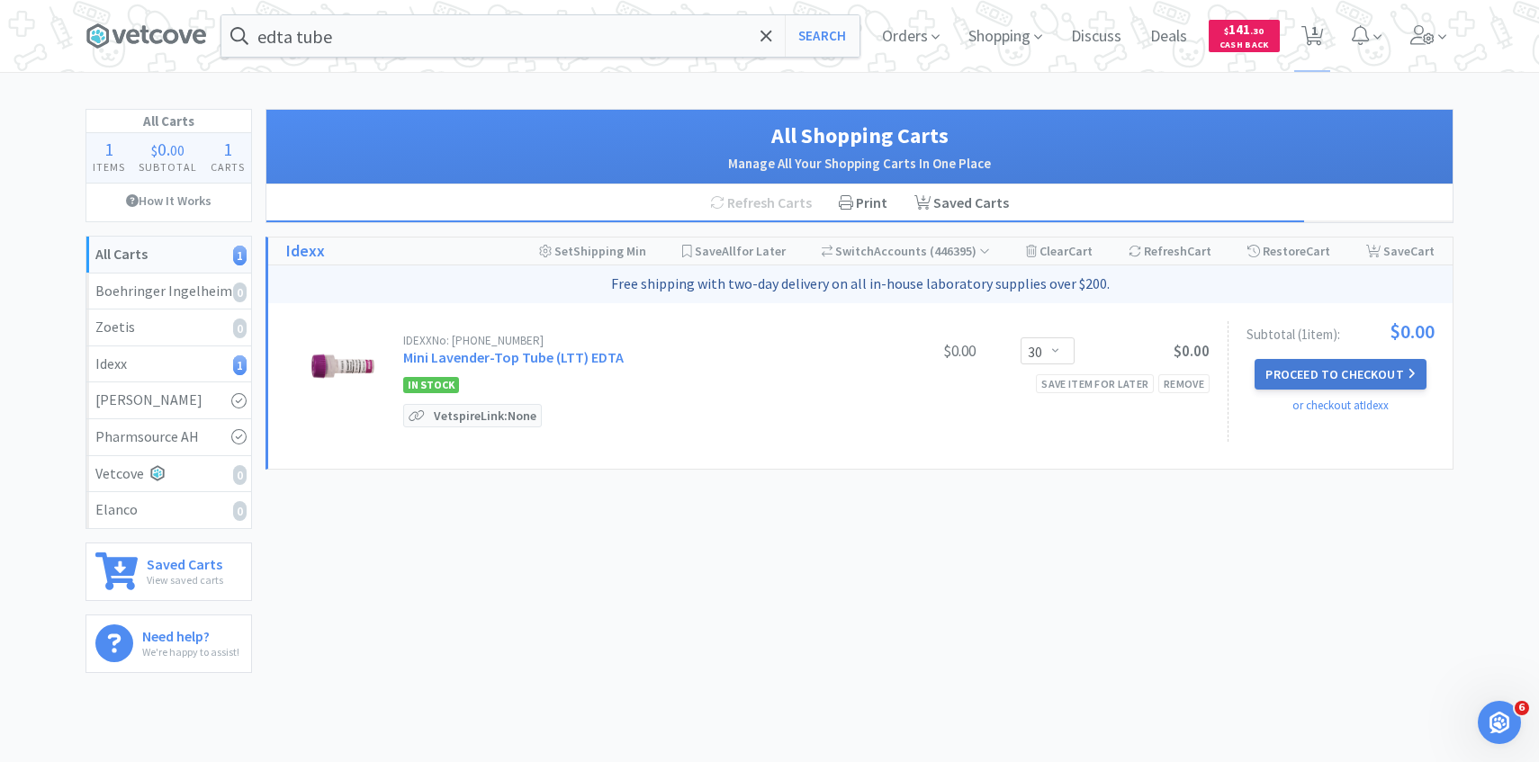
click at [1334, 371] on button "Proceed to Checkout" at bounding box center [1339, 374] width 171 height 31
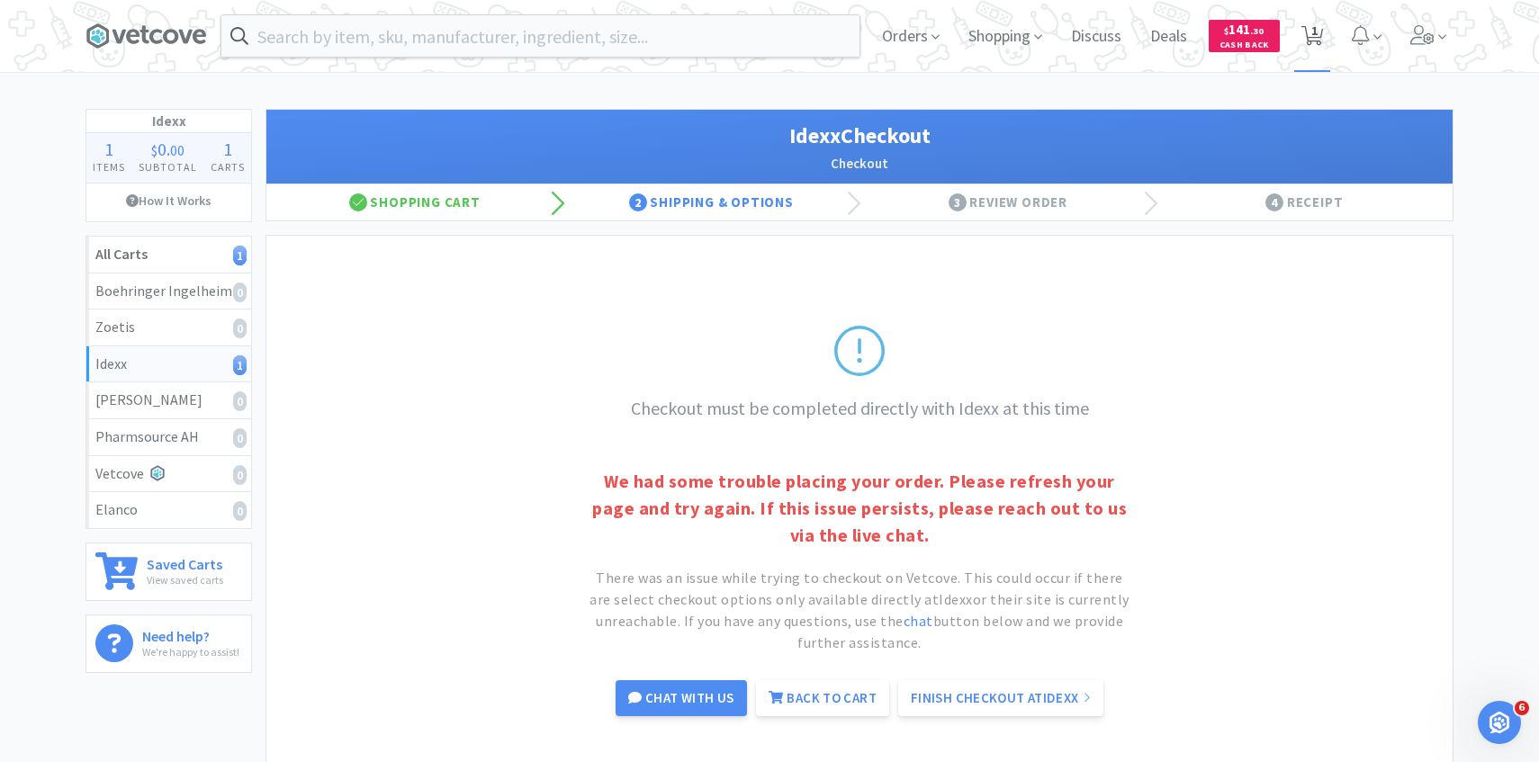
click at [1297, 22] on span "1" at bounding box center [1312, 36] width 37 height 72
select select "30"
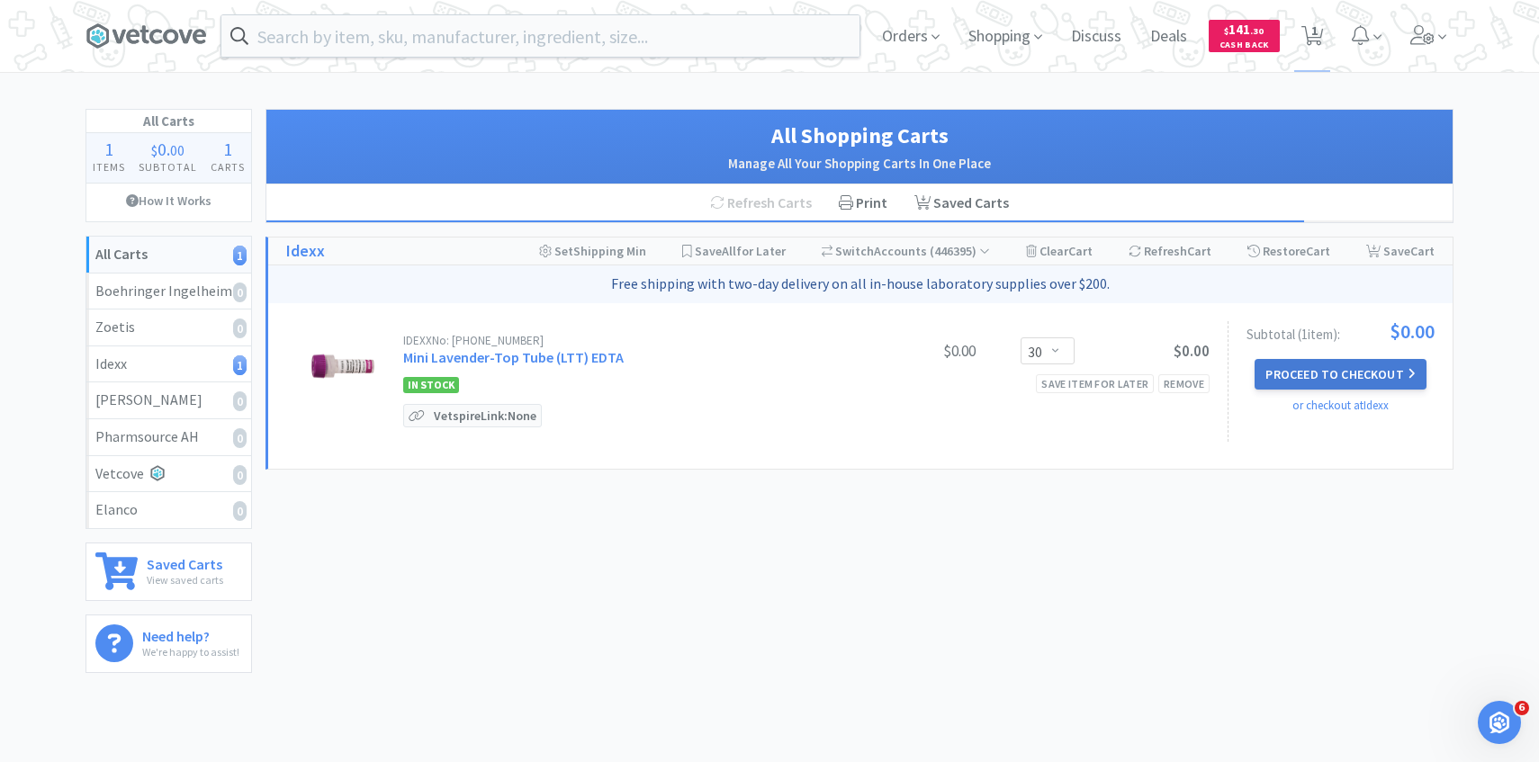
click at [1378, 383] on button "Proceed to Checkout" at bounding box center [1339, 374] width 171 height 31
